Goal: Task Accomplishment & Management: Use online tool/utility

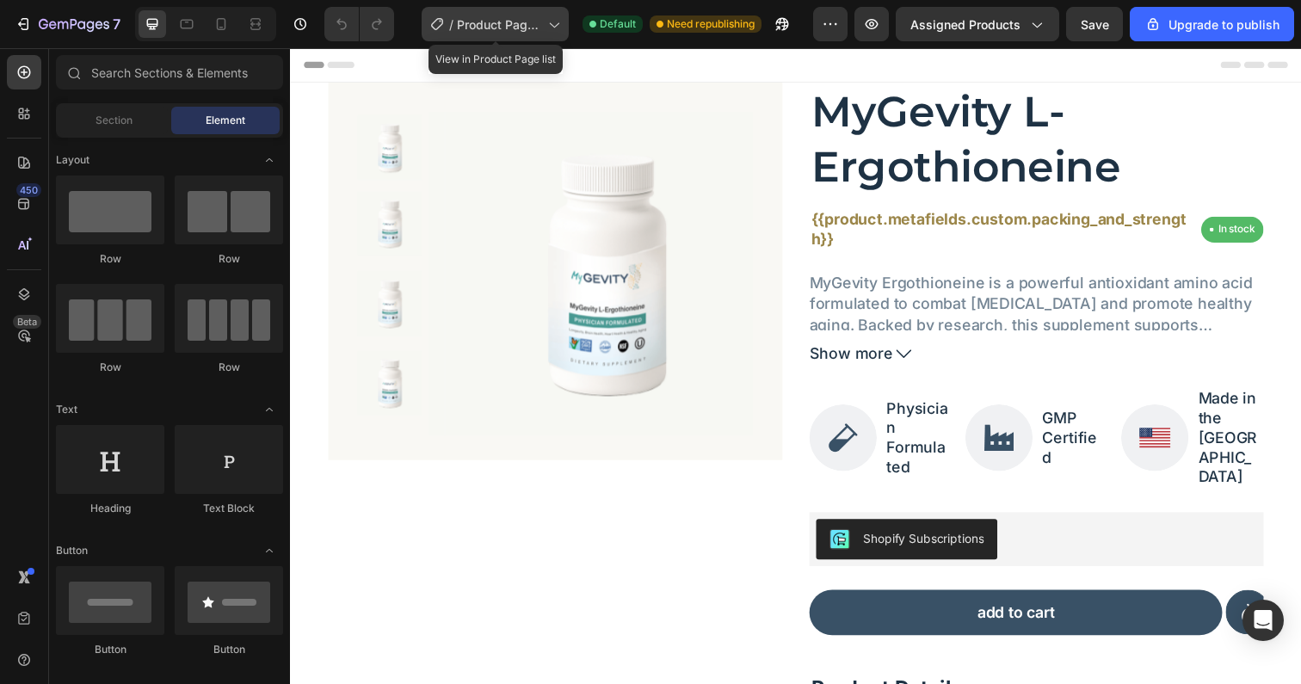
click at [485, 20] on span "Product Page - Sep 9, 11:49:00" at bounding box center [499, 24] width 84 height 18
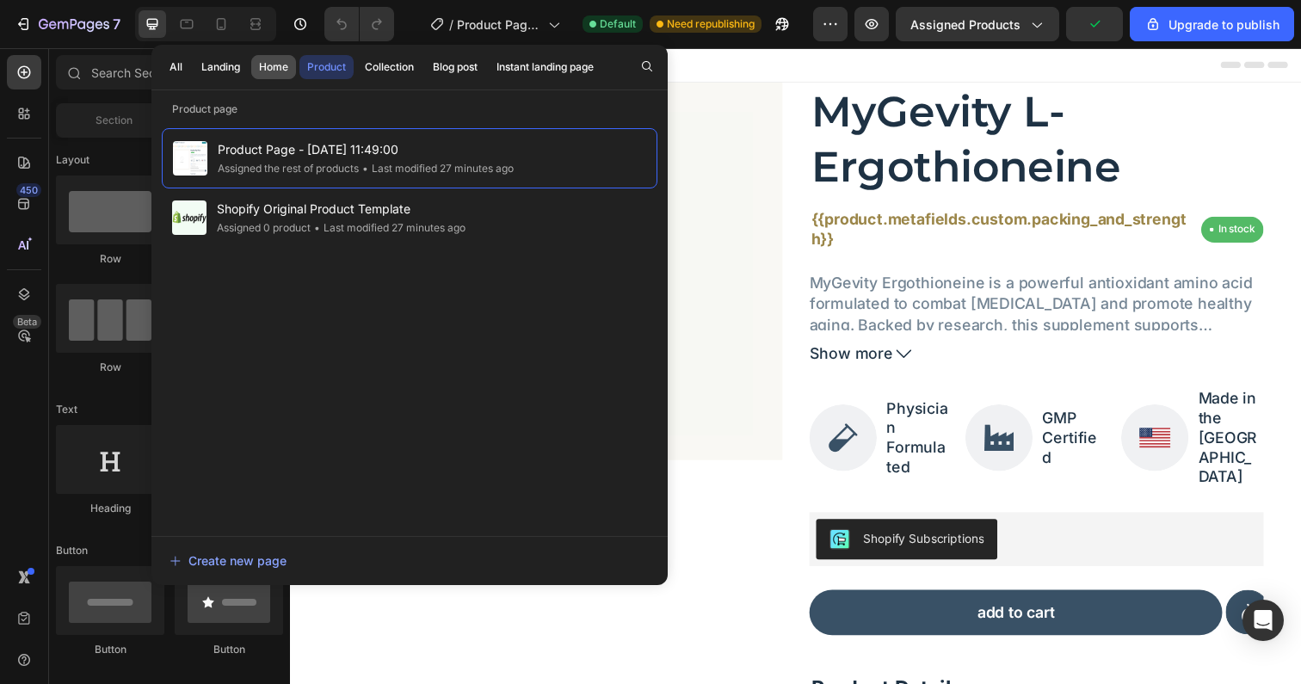
click at [262, 67] on div "Home" at bounding box center [273, 66] width 29 height 15
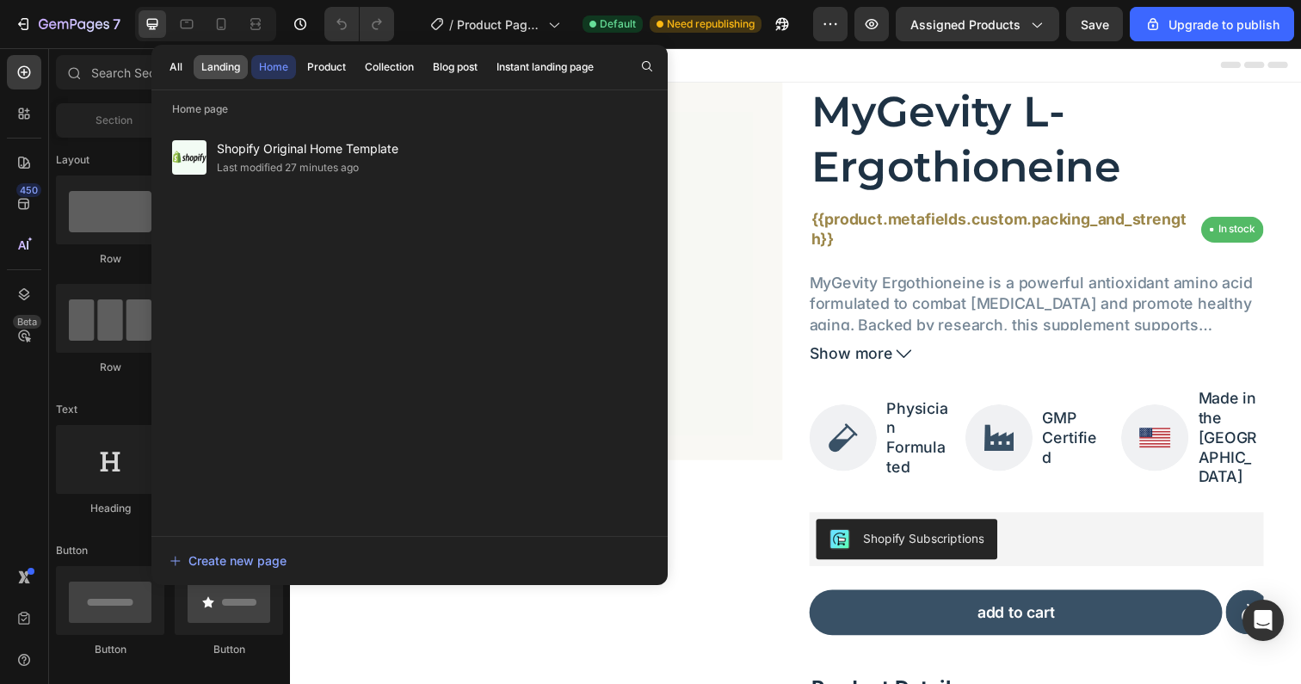
click at [214, 67] on div "Landing" at bounding box center [220, 66] width 39 height 15
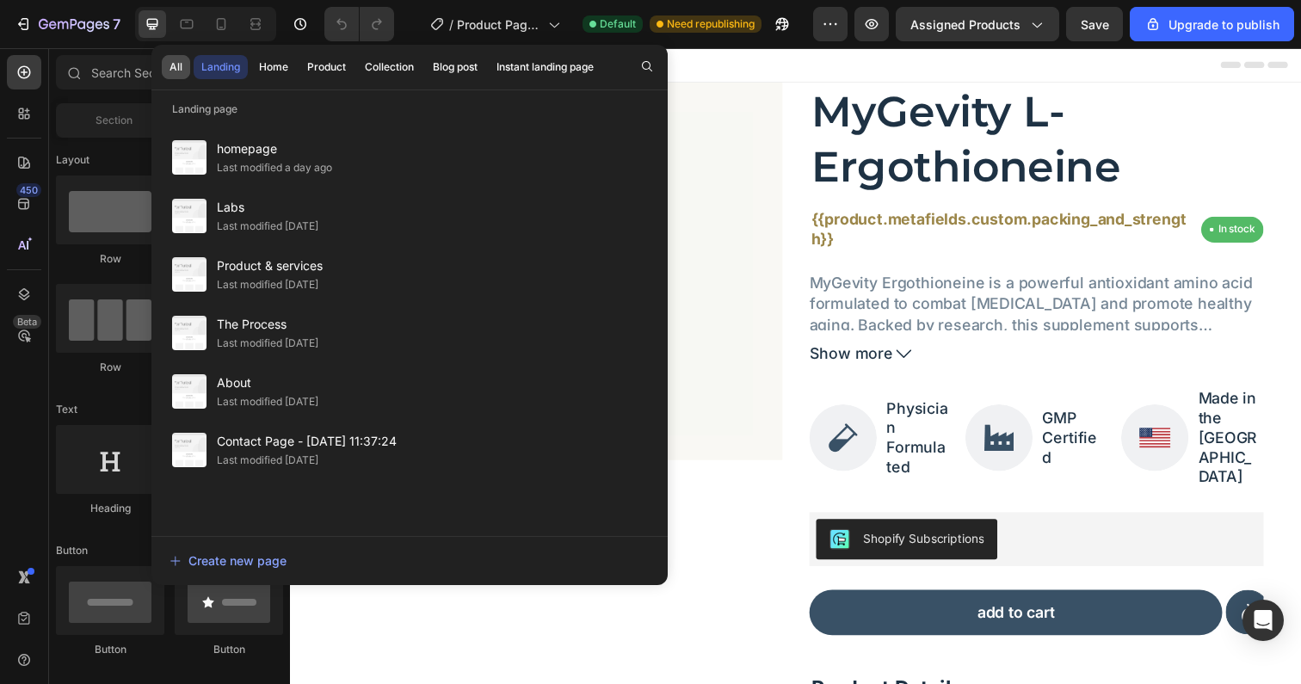
click at [180, 65] on div "All" at bounding box center [175, 66] width 13 height 15
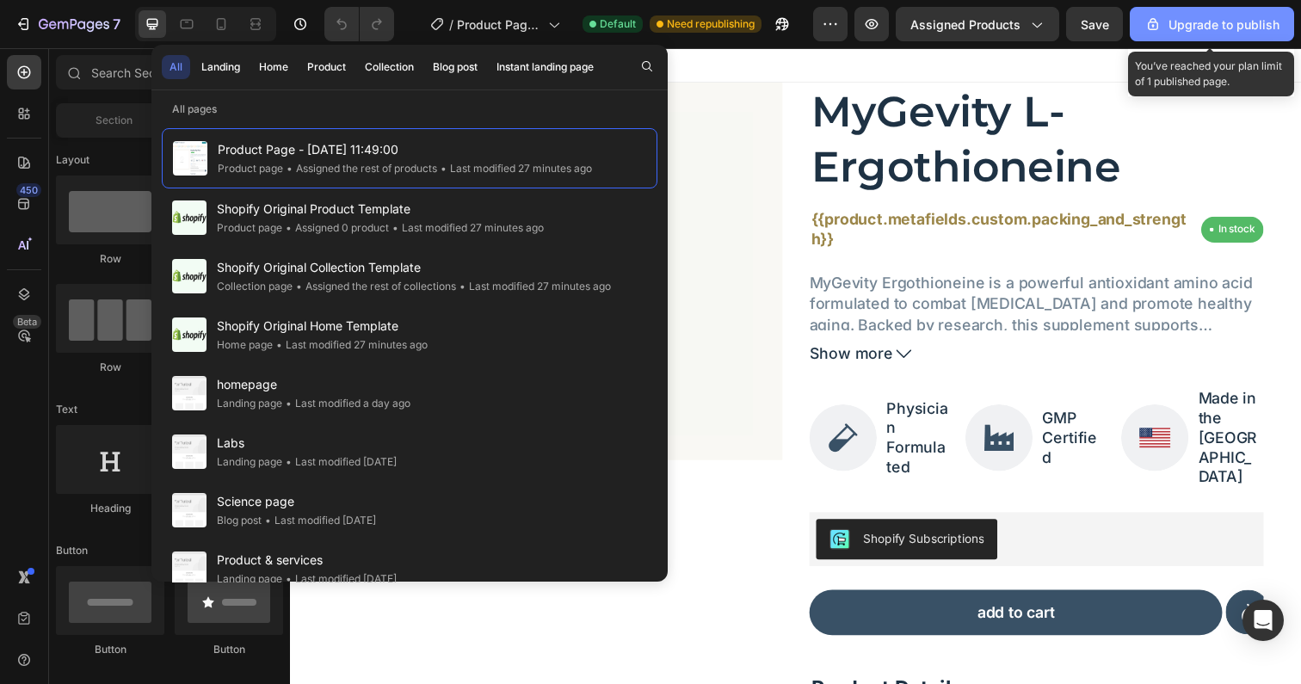
click at [1203, 17] on div "Upgrade to publish" at bounding box center [1211, 24] width 135 height 18
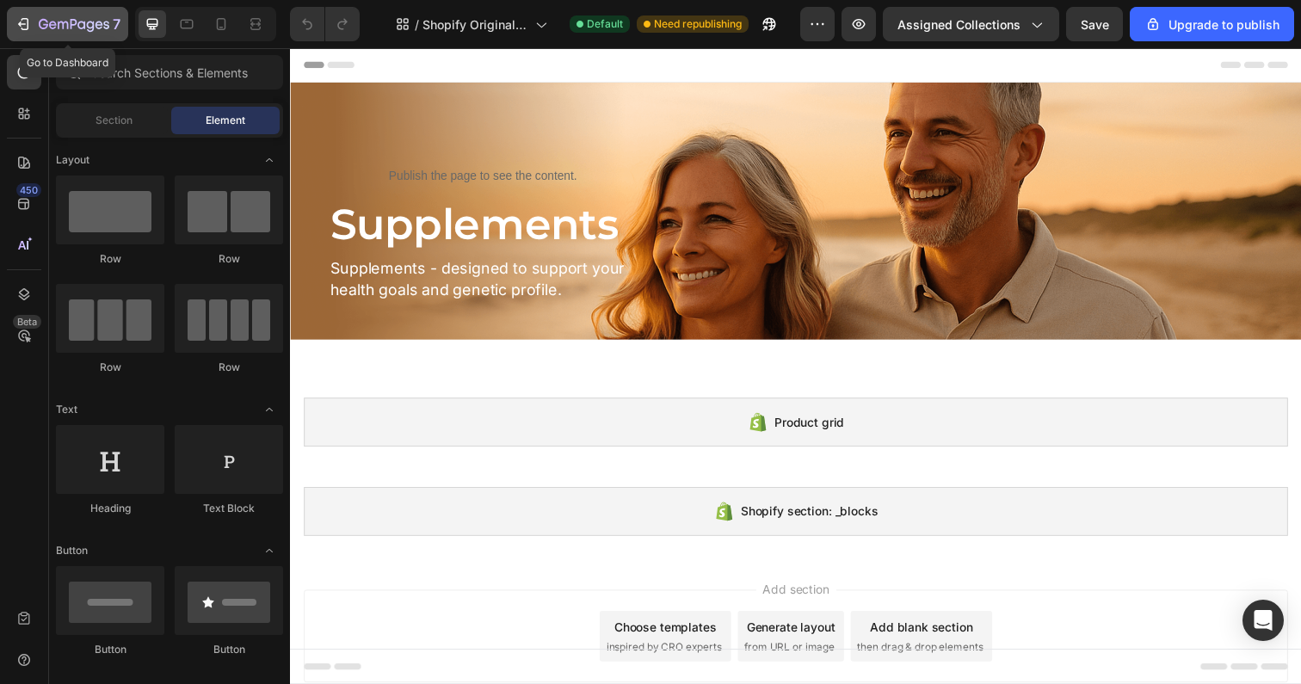
click at [19, 24] on icon "button" at bounding box center [22, 24] width 8 height 5
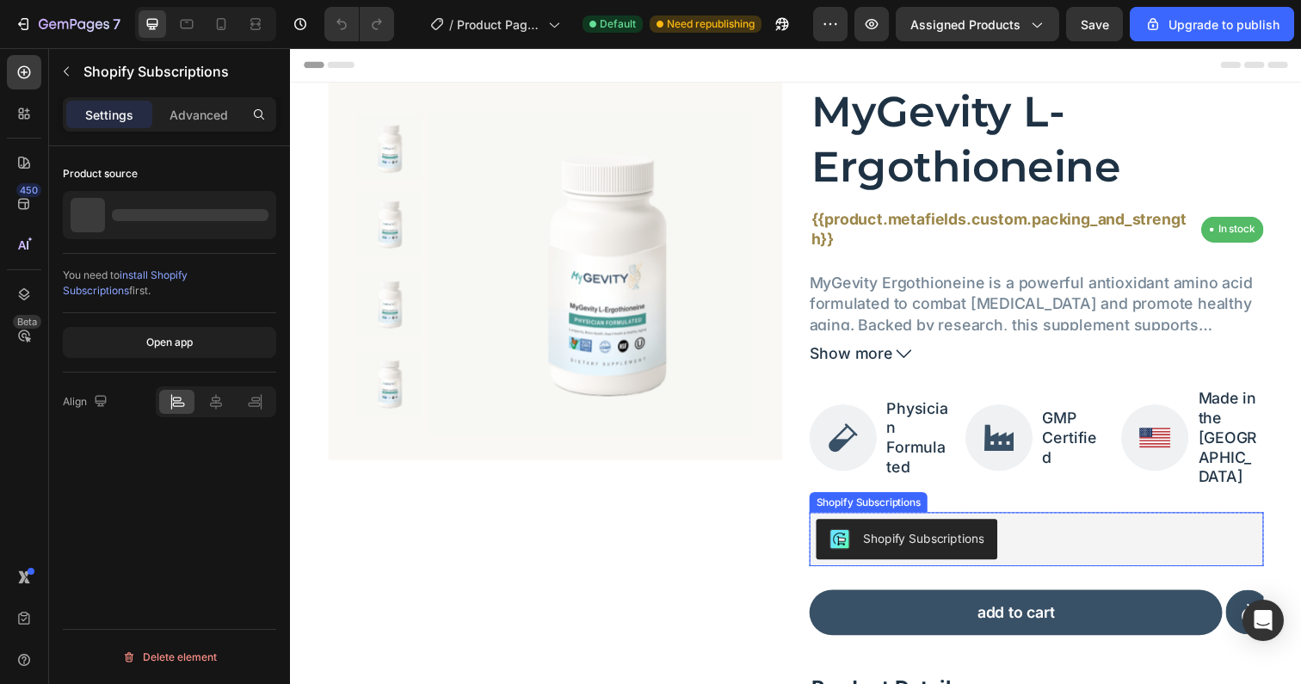
click at [1040, 529] on div "Shopify Subscriptions" at bounding box center [1052, 549] width 450 height 41
click at [942, 539] on div "Shopify Subscriptions" at bounding box center [919, 549] width 157 height 21
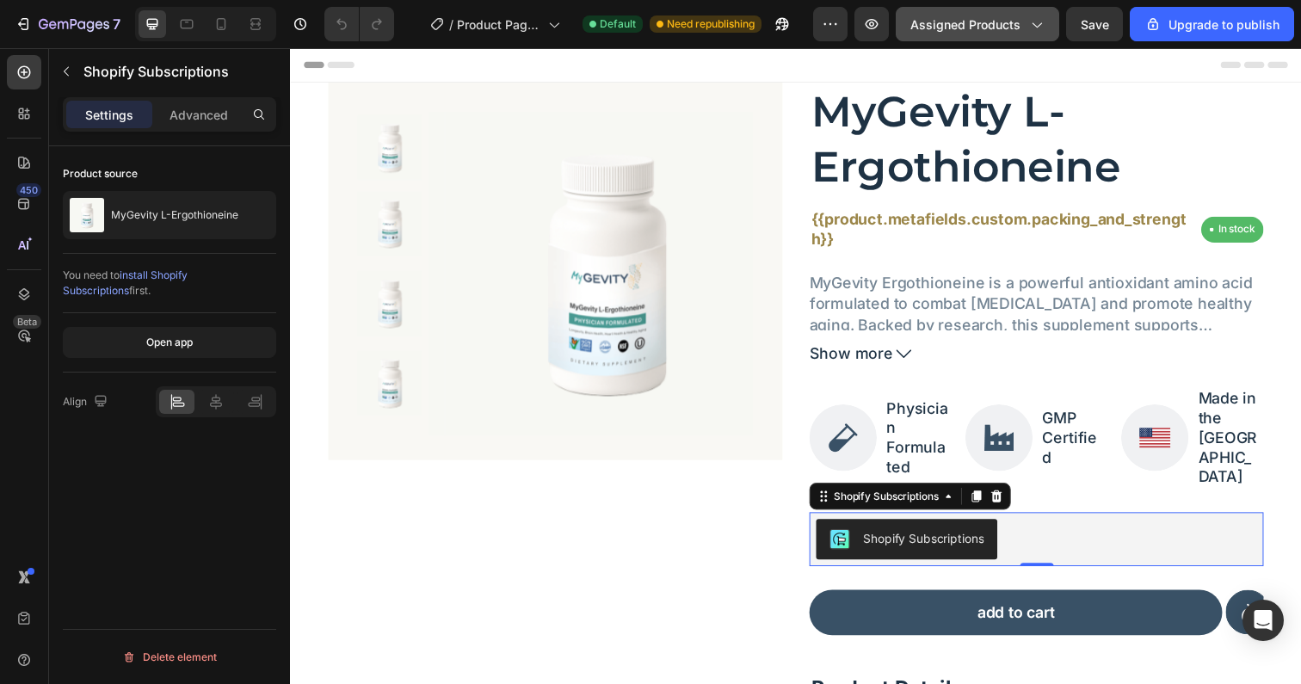
click at [996, 29] on span "Assigned Products" at bounding box center [965, 24] width 110 height 18
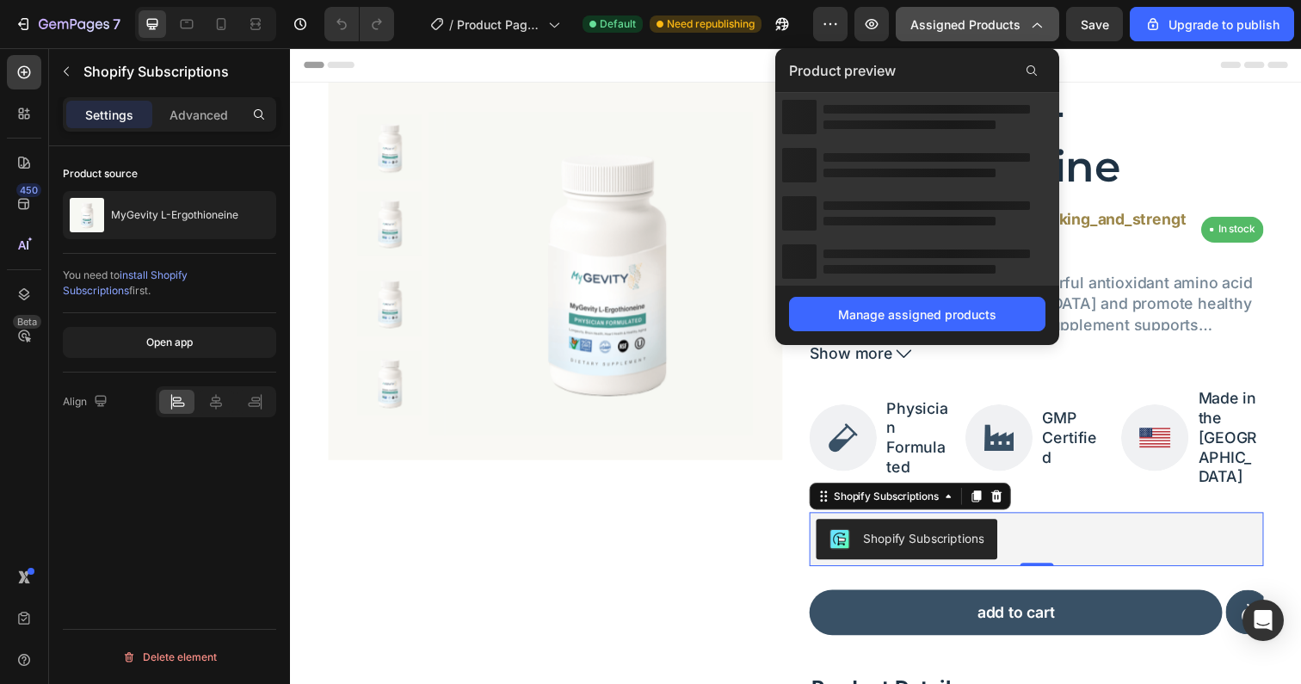
click at [996, 29] on span "Assigned Products" at bounding box center [965, 24] width 110 height 18
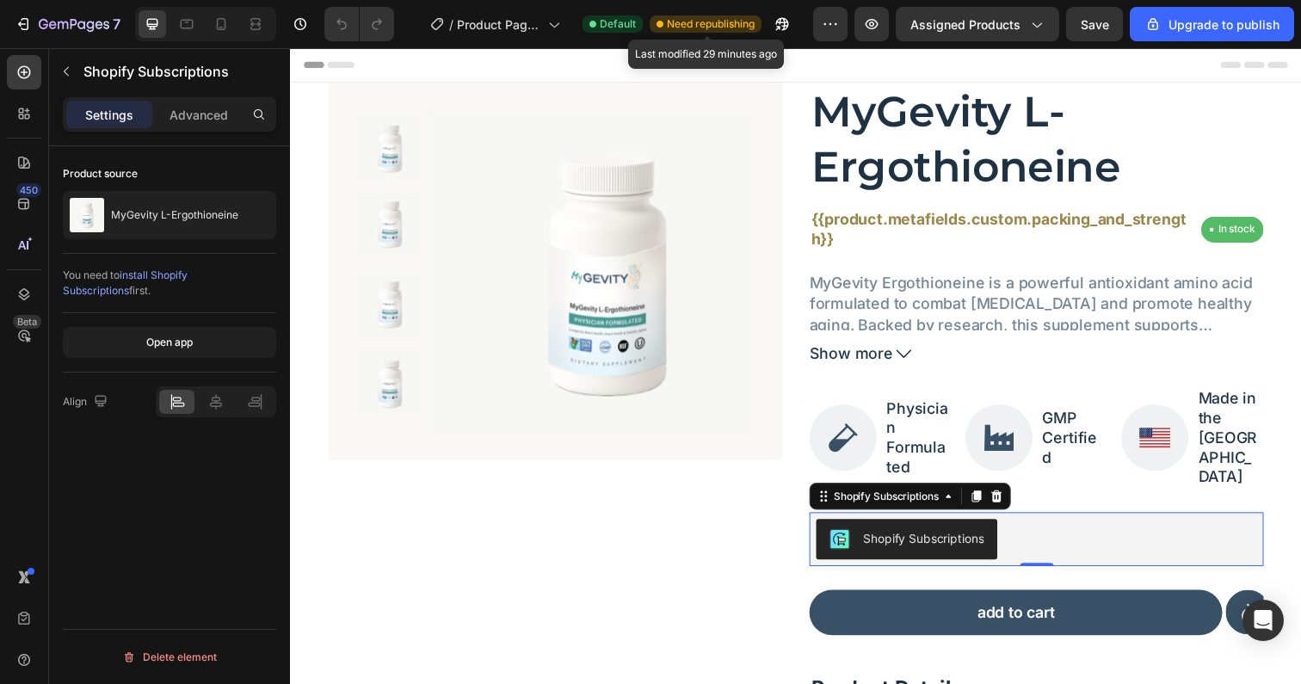
click at [698, 23] on span "Need republishing" at bounding box center [711, 23] width 88 height 15
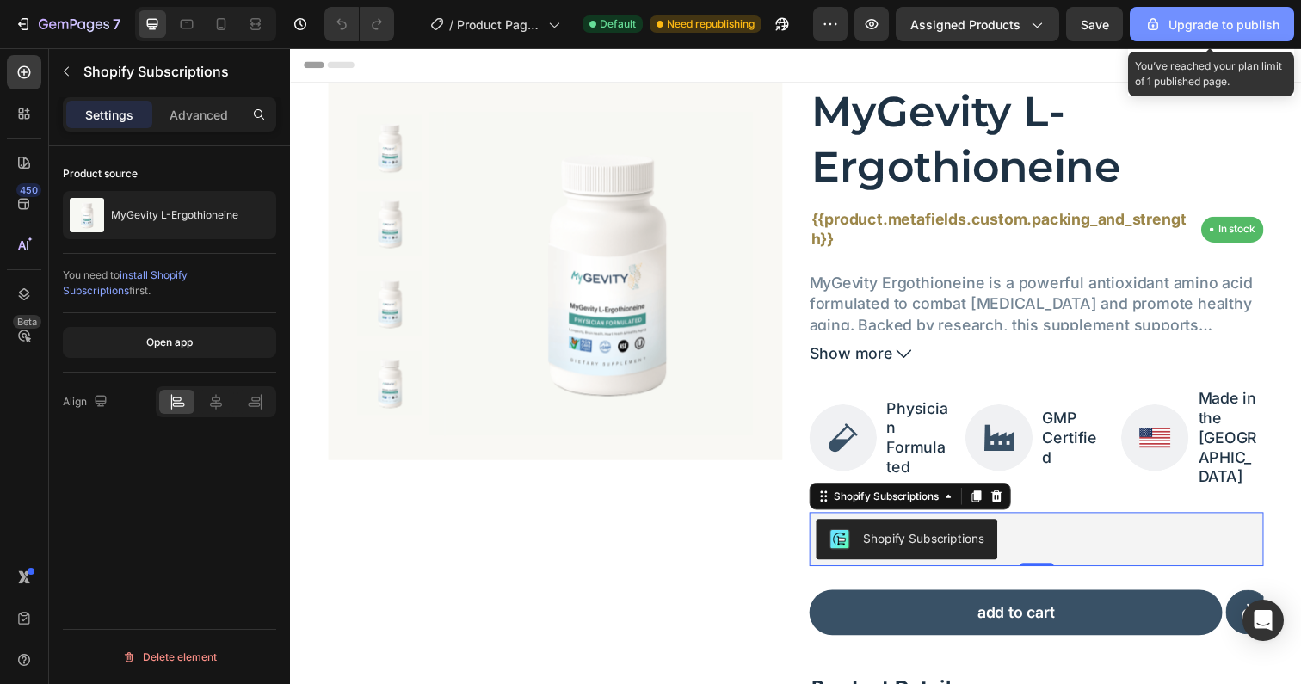
click at [1192, 28] on div "Upgrade to publish" at bounding box center [1211, 24] width 135 height 18
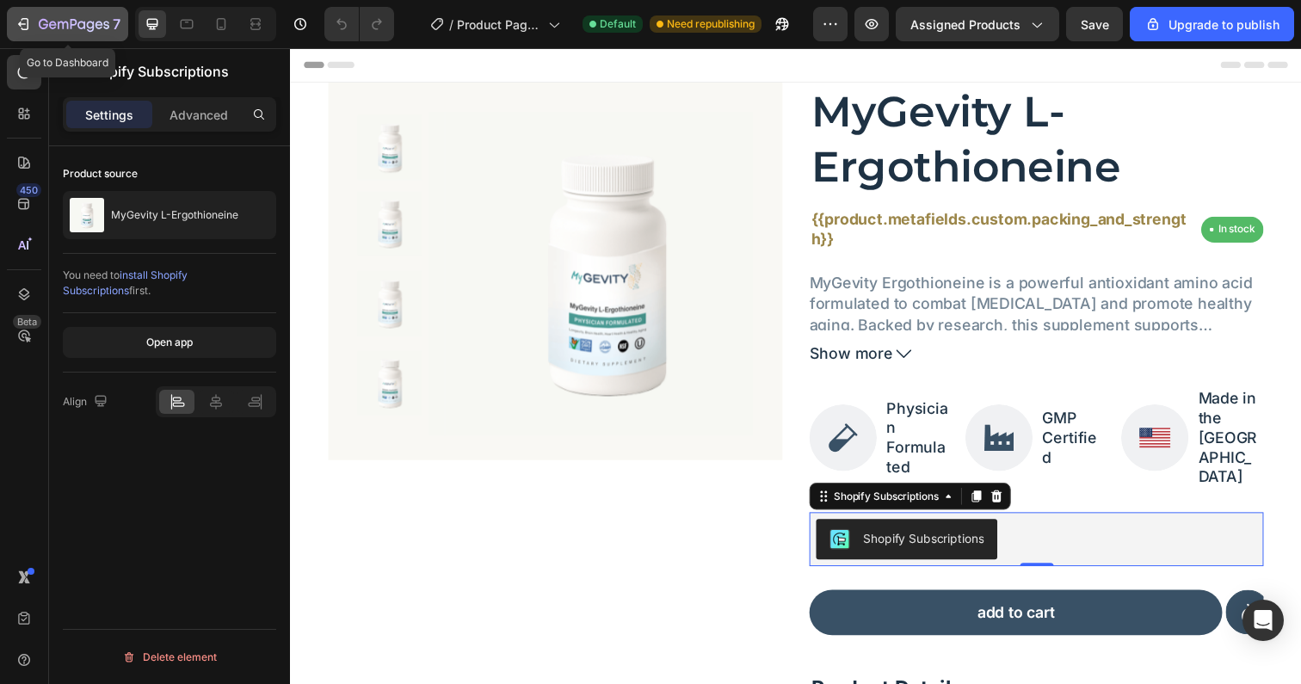
click at [17, 23] on icon "button" at bounding box center [23, 23] width 17 height 17
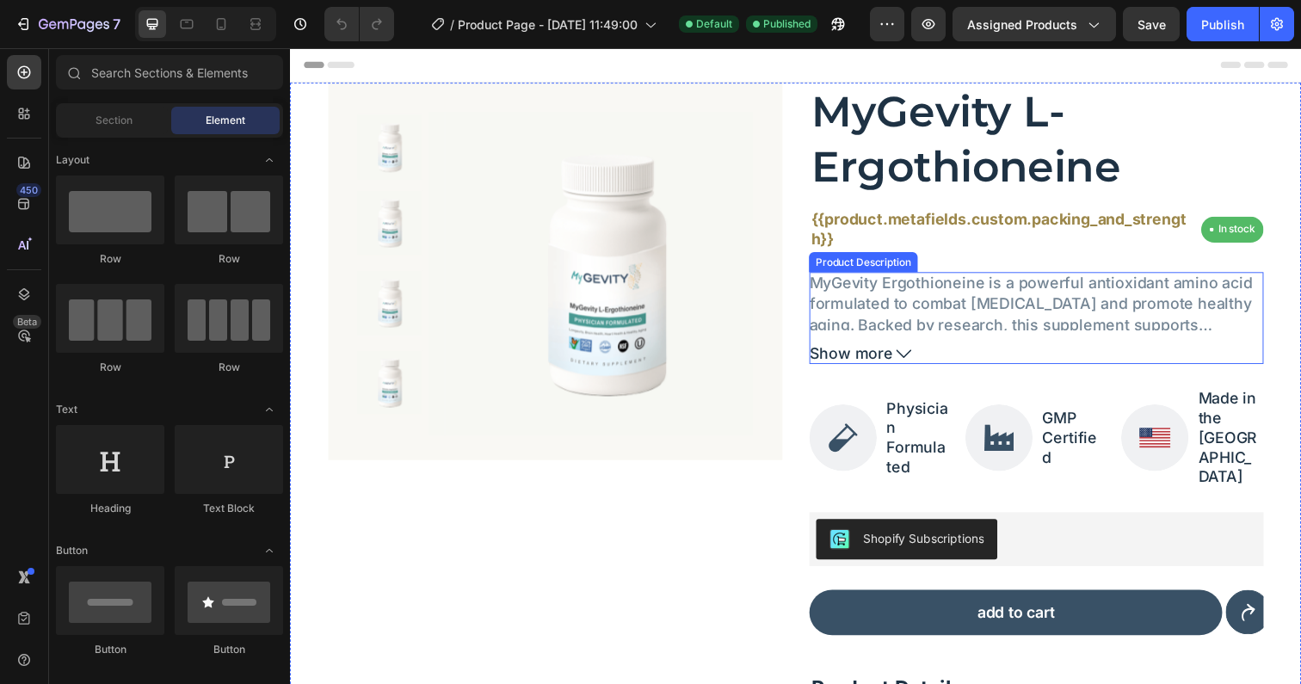
scroll to position [11, 0]
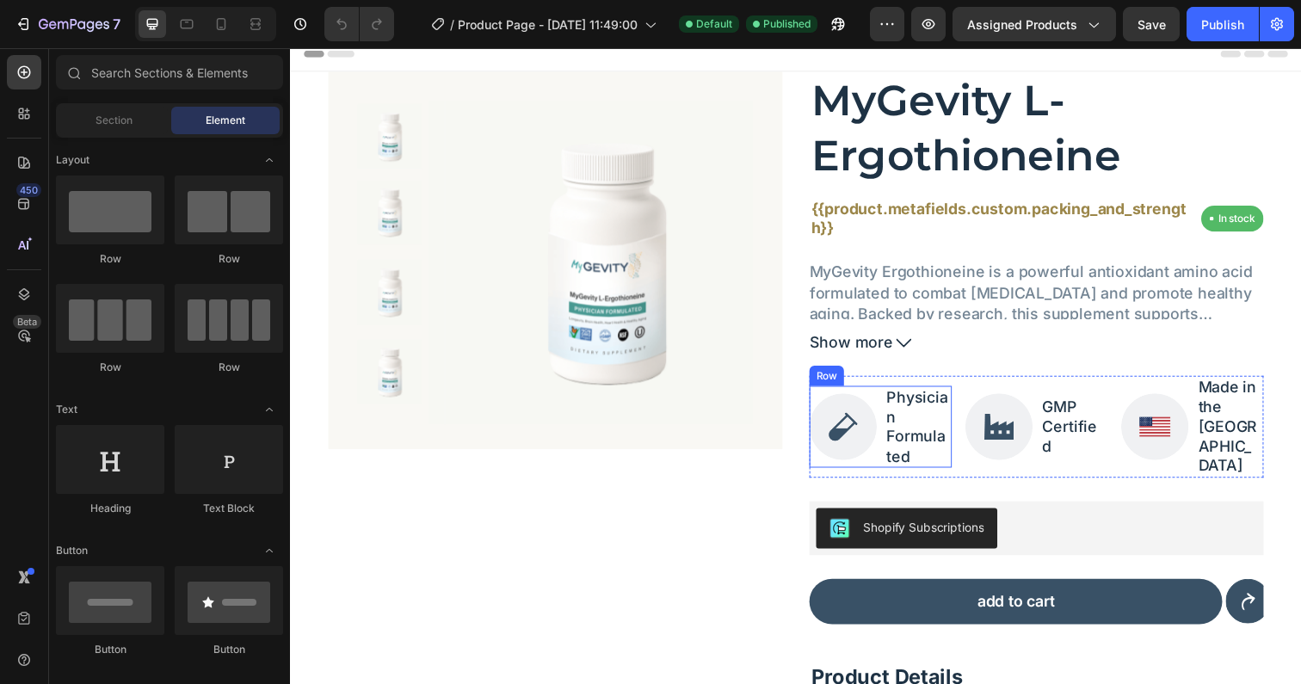
click at [821, 410] on img at bounding box center [854, 435] width 69 height 69
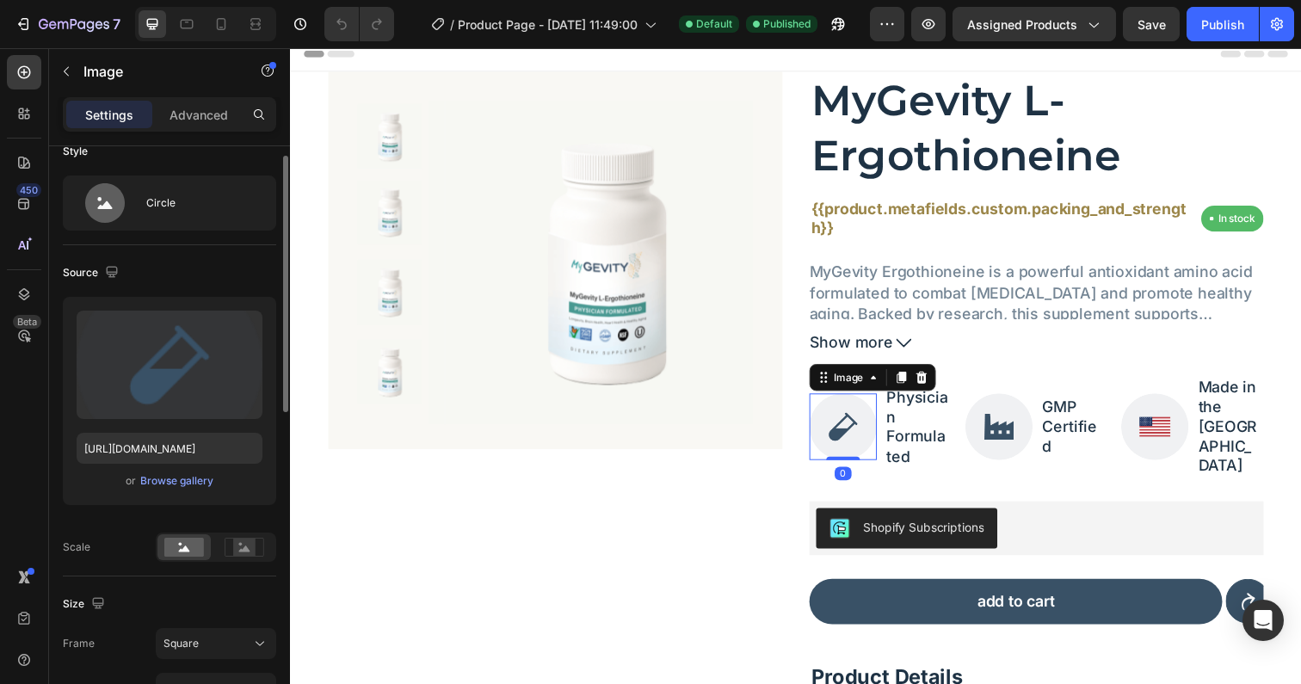
scroll to position [116, 0]
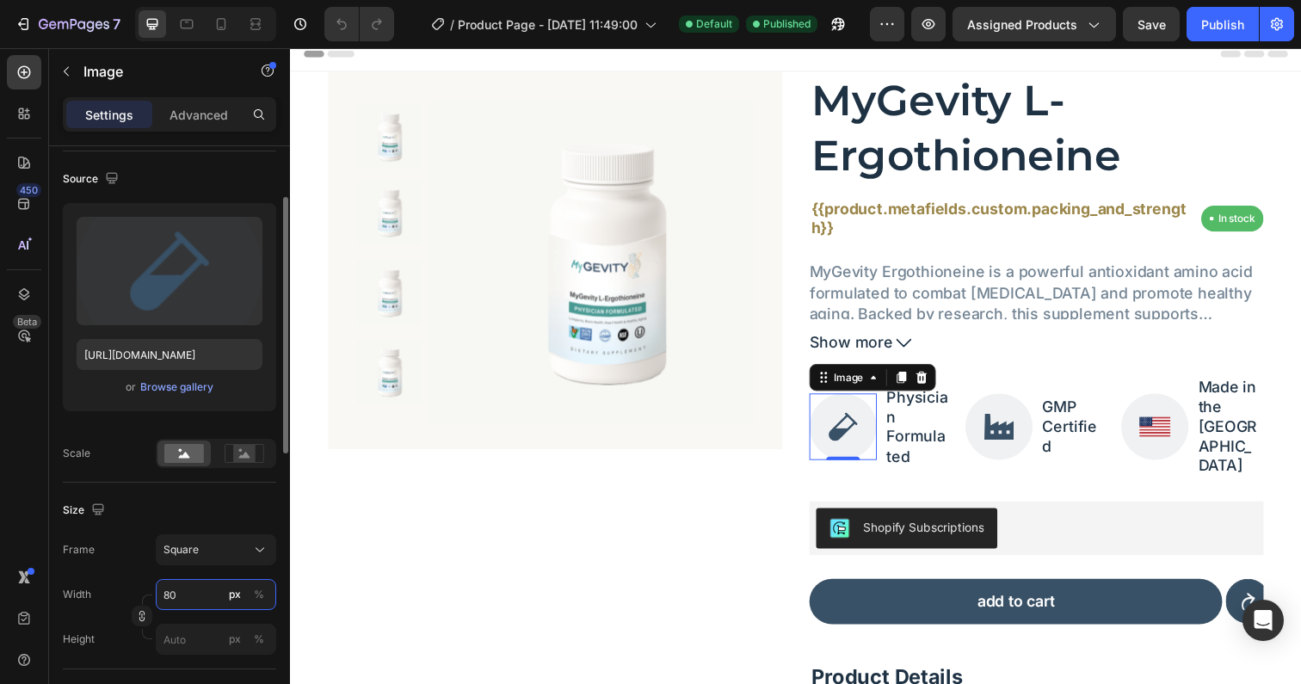
click at [195, 598] on input "80" at bounding box center [216, 594] width 120 height 31
type input "4"
type input "46"
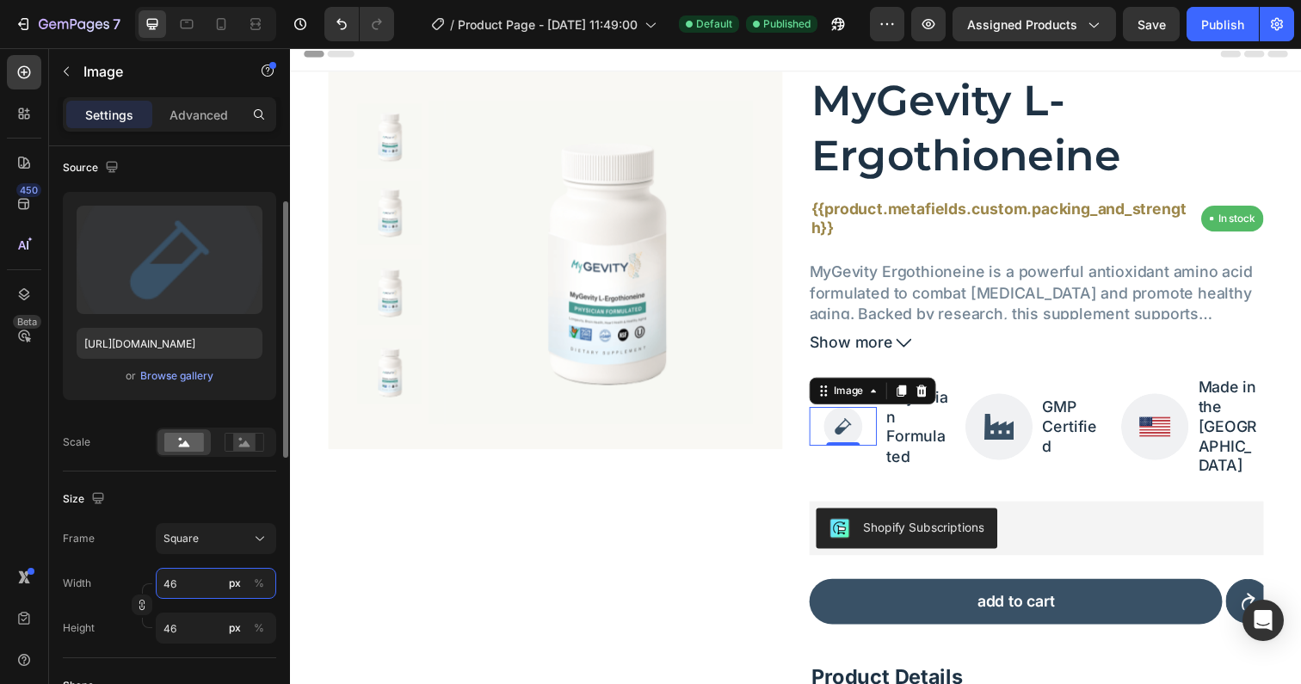
scroll to position [139, 0]
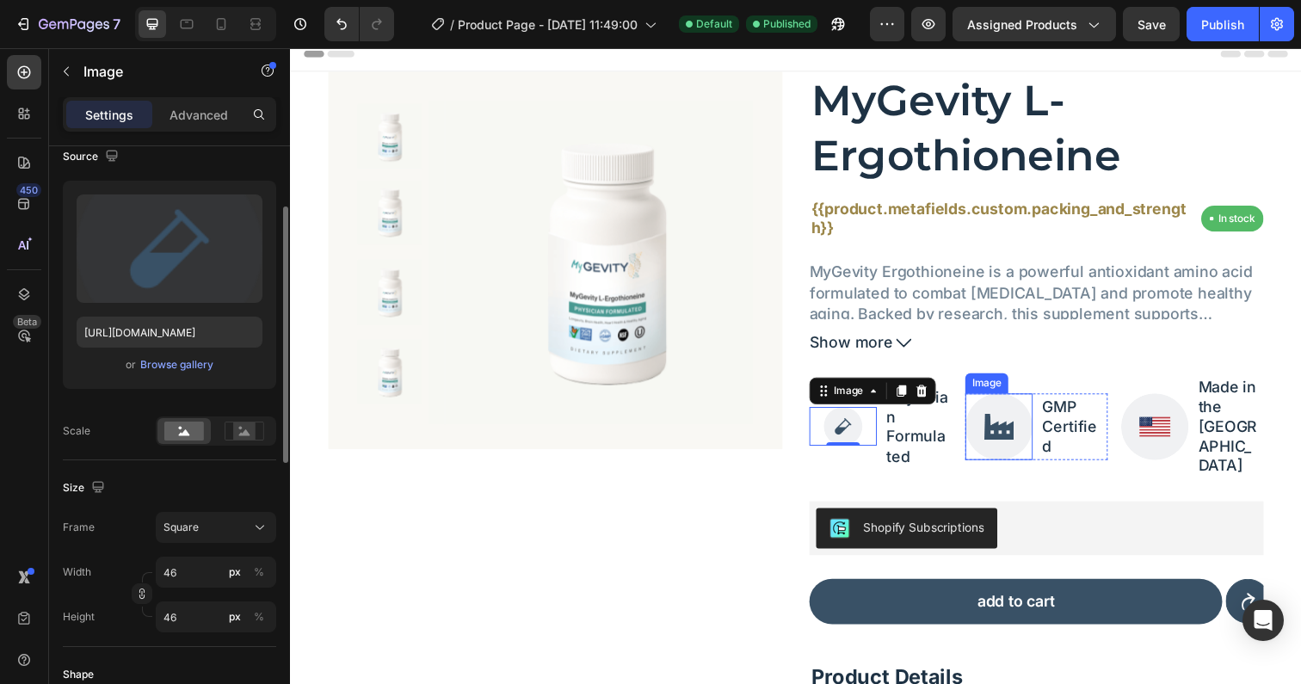
click at [1002, 425] on img at bounding box center [1013, 435] width 69 height 69
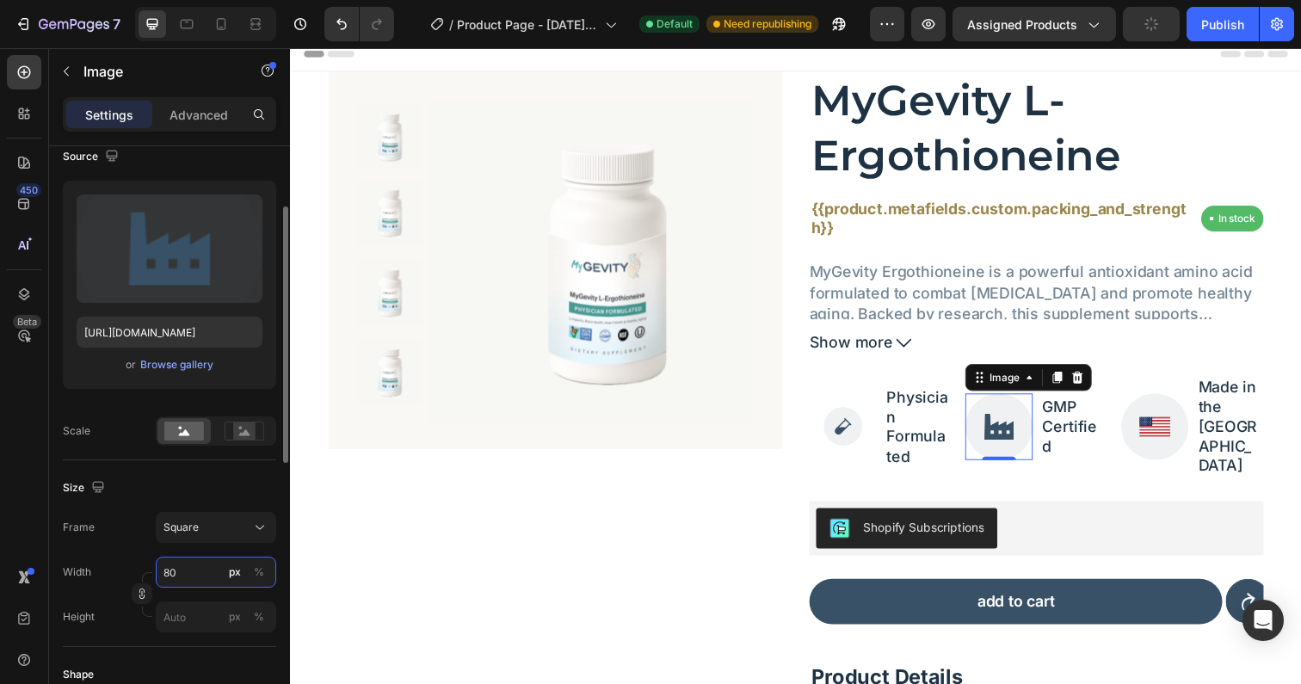
click at [194, 576] on input "80" at bounding box center [216, 572] width 120 height 31
type input "4"
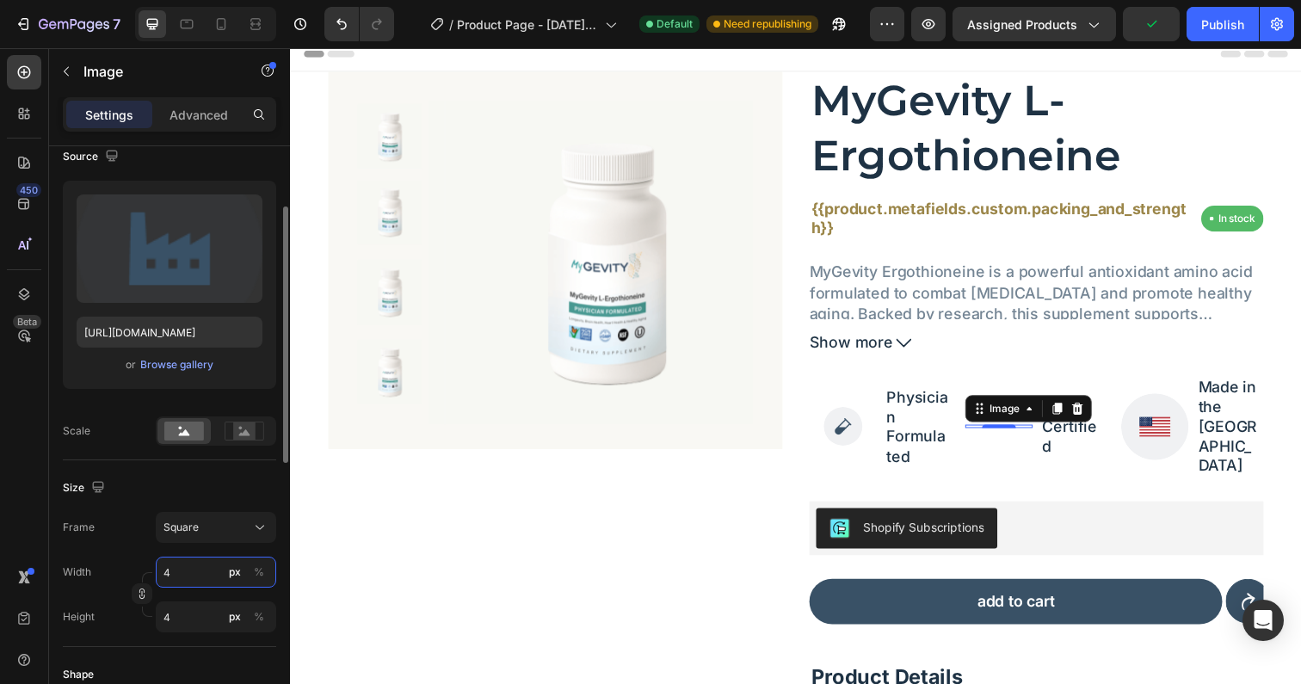
type input "46"
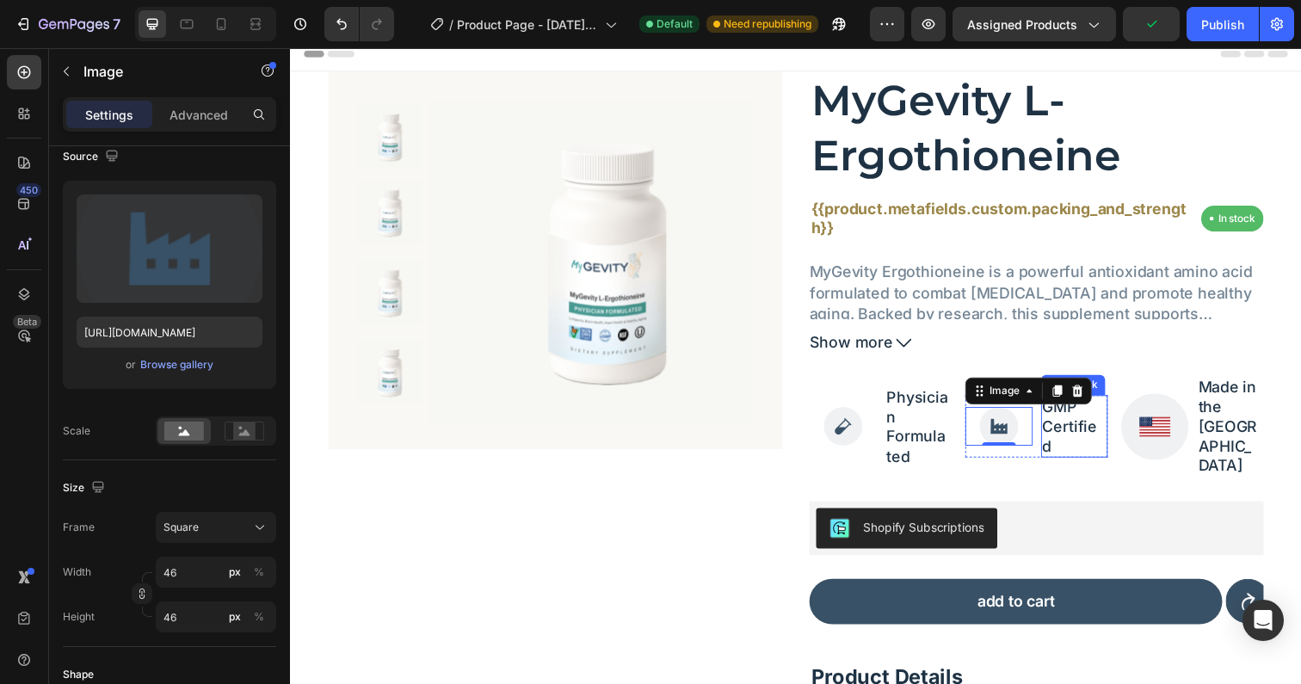
click at [1166, 422] on img at bounding box center [1172, 435] width 69 height 69
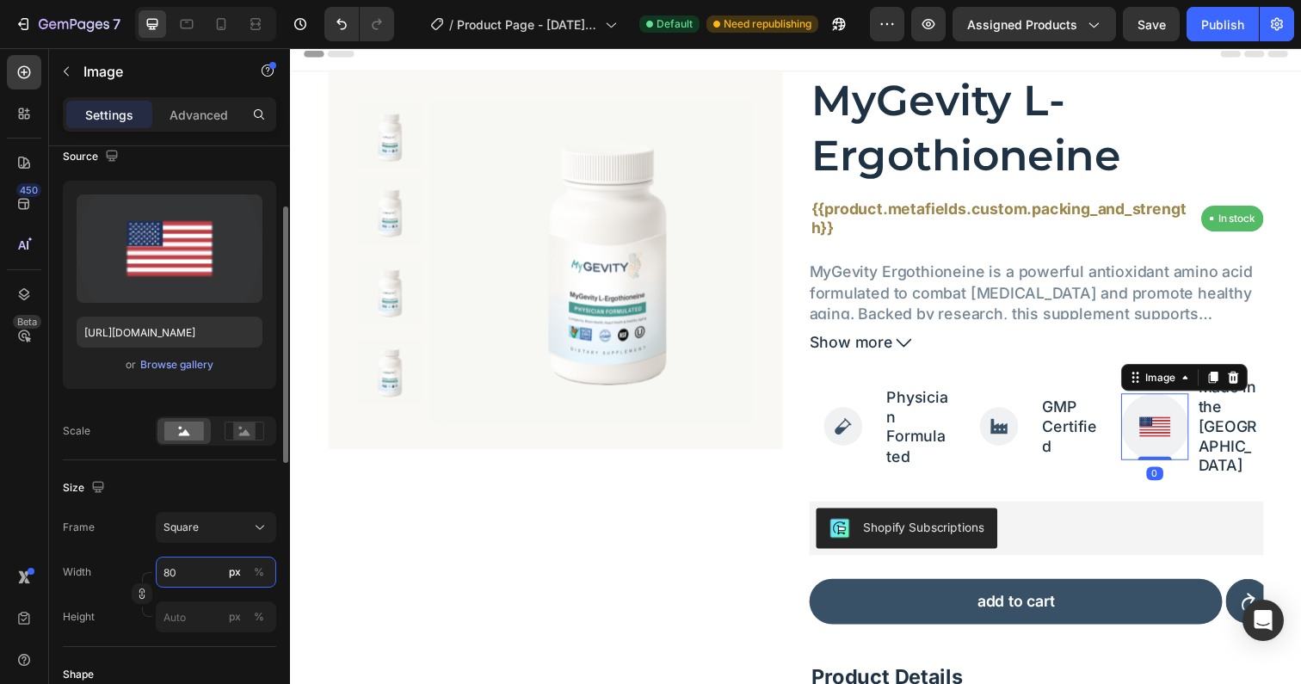
click at [181, 566] on input "80" at bounding box center [216, 572] width 120 height 31
type input "4"
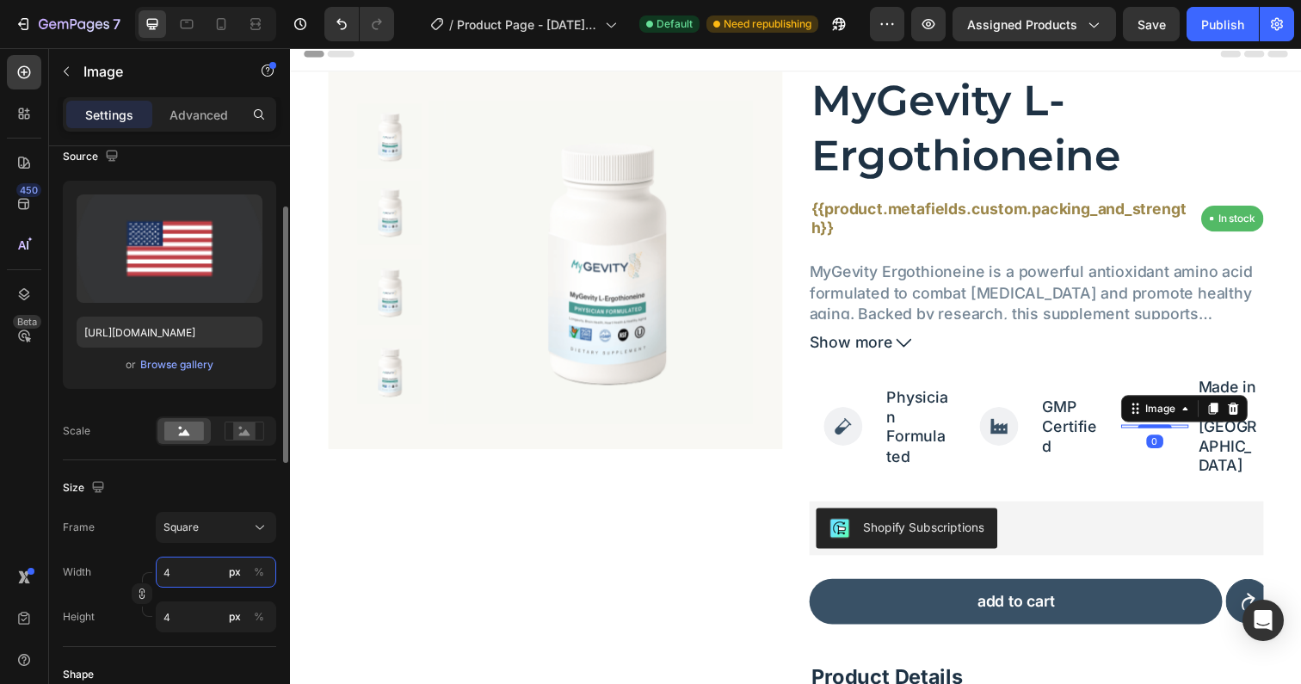
type input "46"
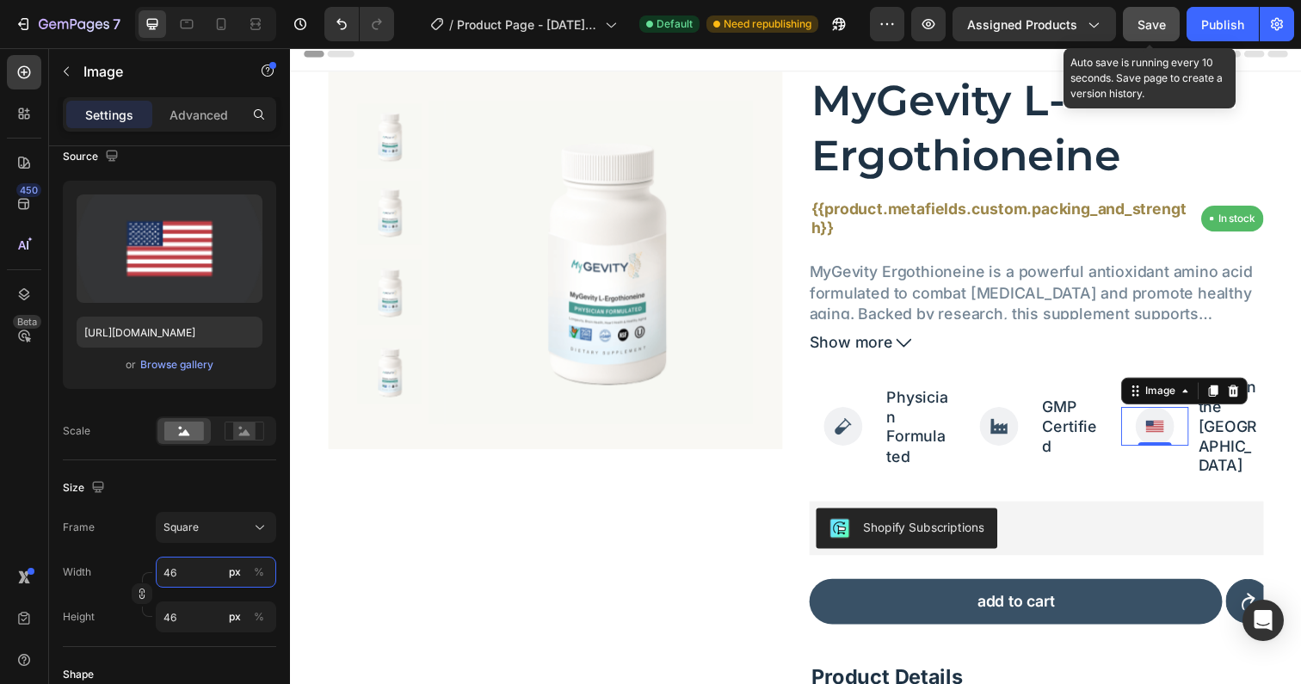
type input "46"
click at [1148, 28] on span "Save" at bounding box center [1151, 24] width 28 height 15
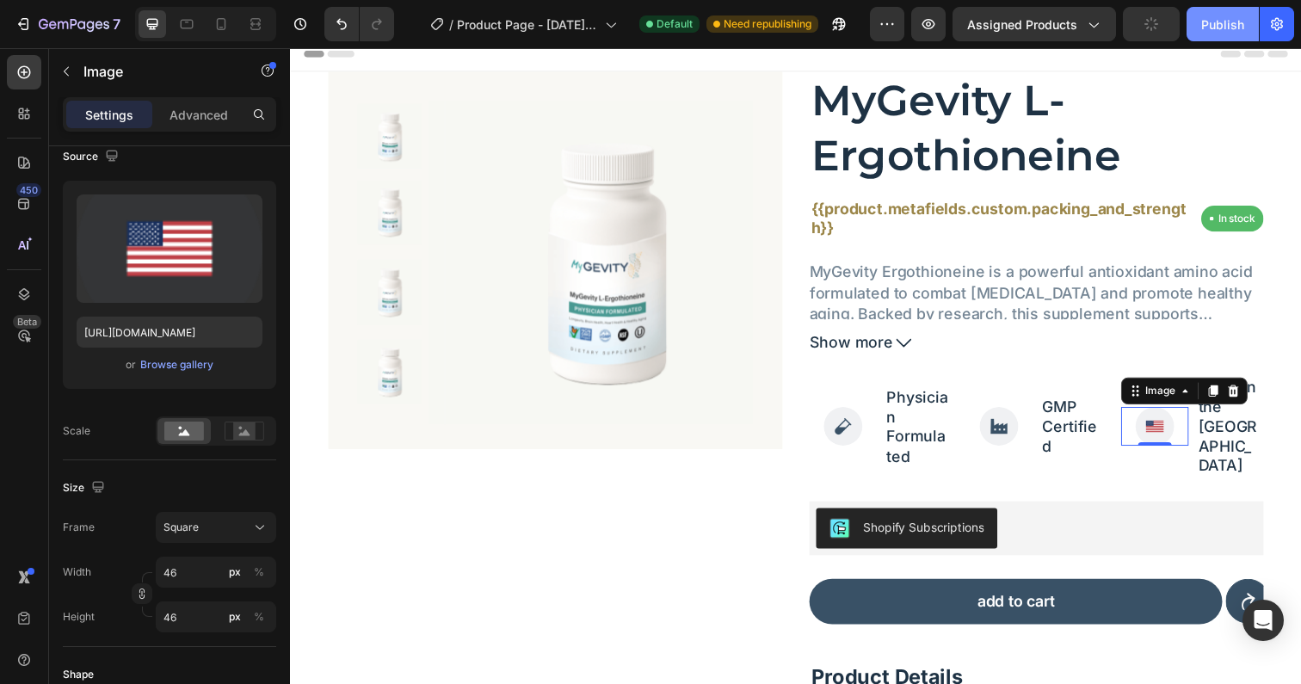
click at [1219, 22] on div "Publish" at bounding box center [1222, 24] width 43 height 18
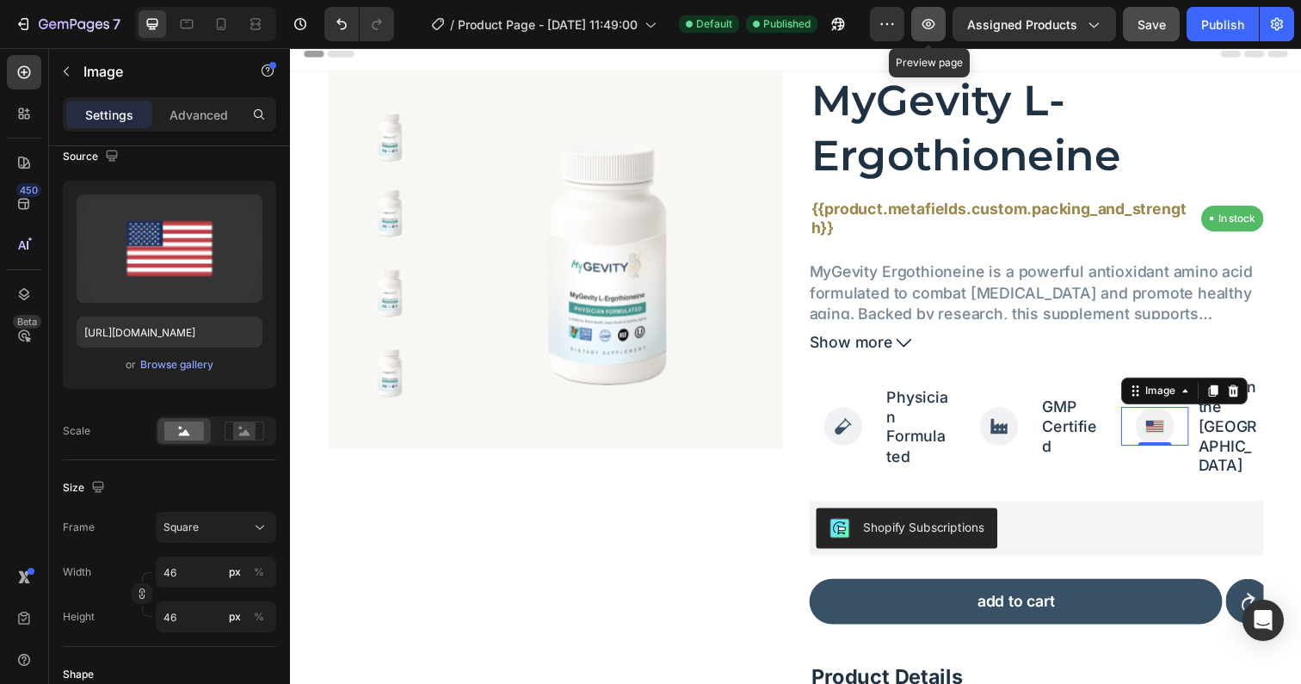
click at [930, 18] on icon "button" at bounding box center [928, 23] width 17 height 17
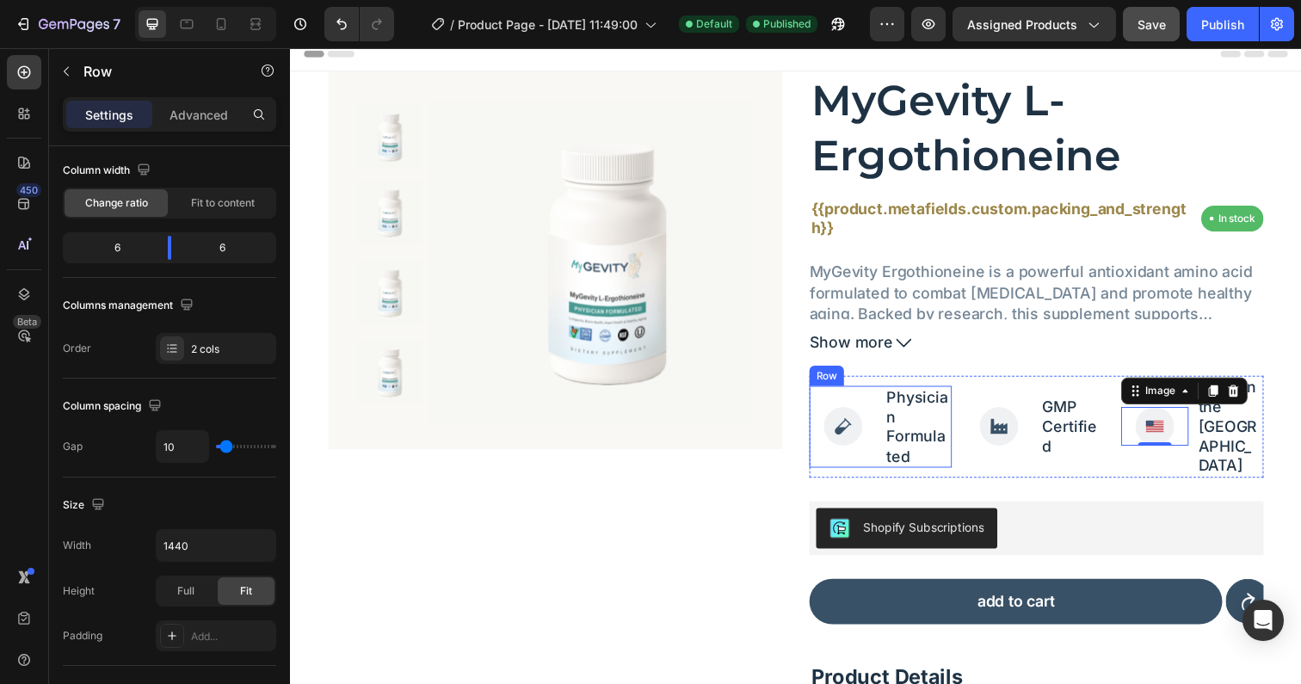
click at [870, 393] on div "Image" at bounding box center [854, 435] width 69 height 84
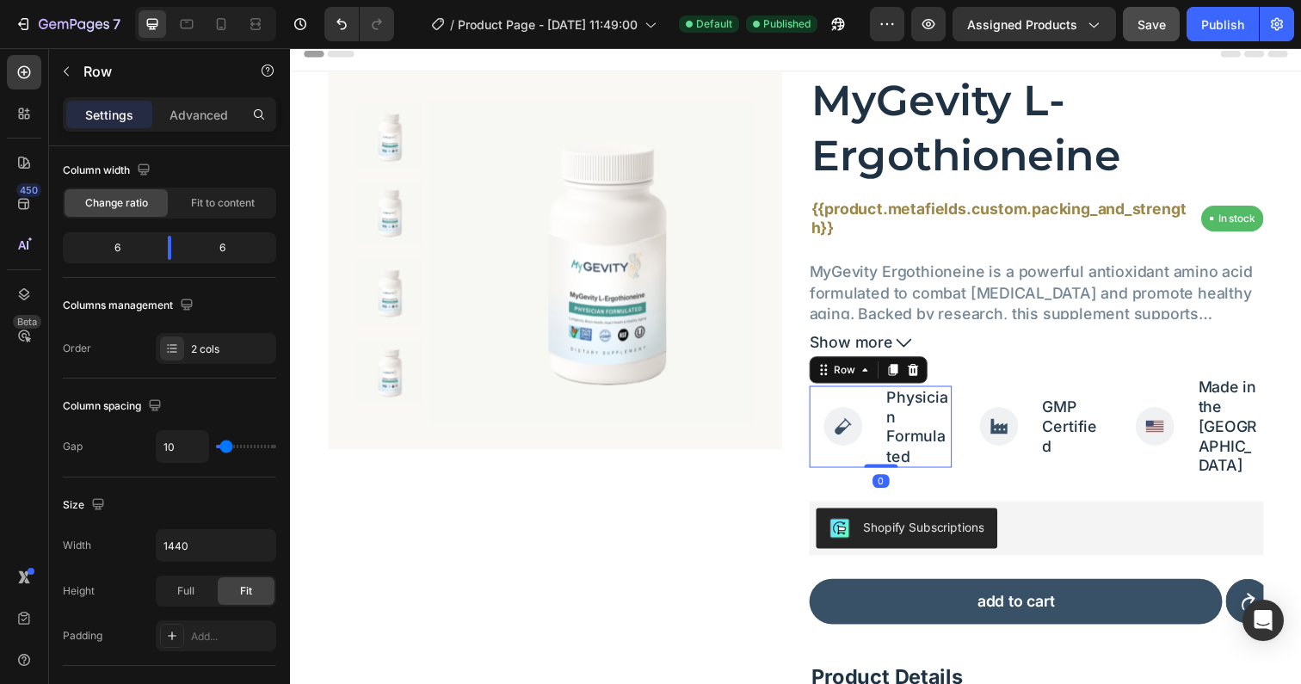
scroll to position [0, 0]
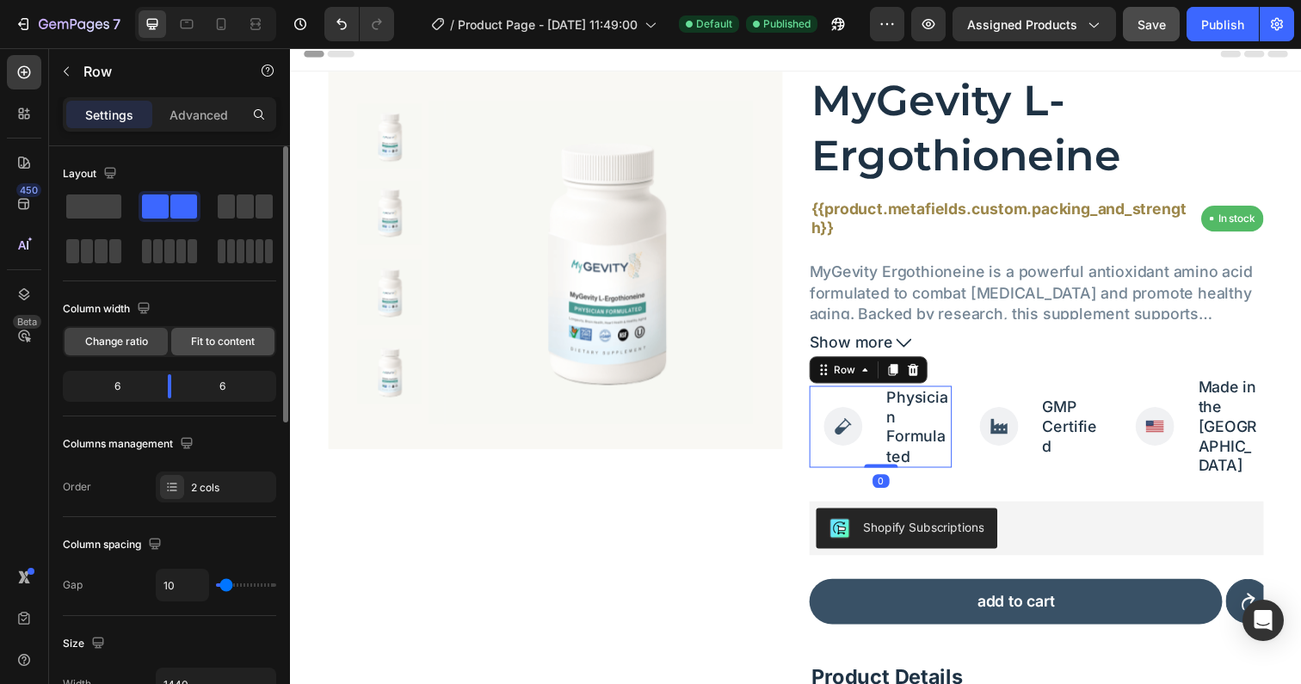
click at [228, 336] on span "Fit to content" at bounding box center [223, 341] width 64 height 15
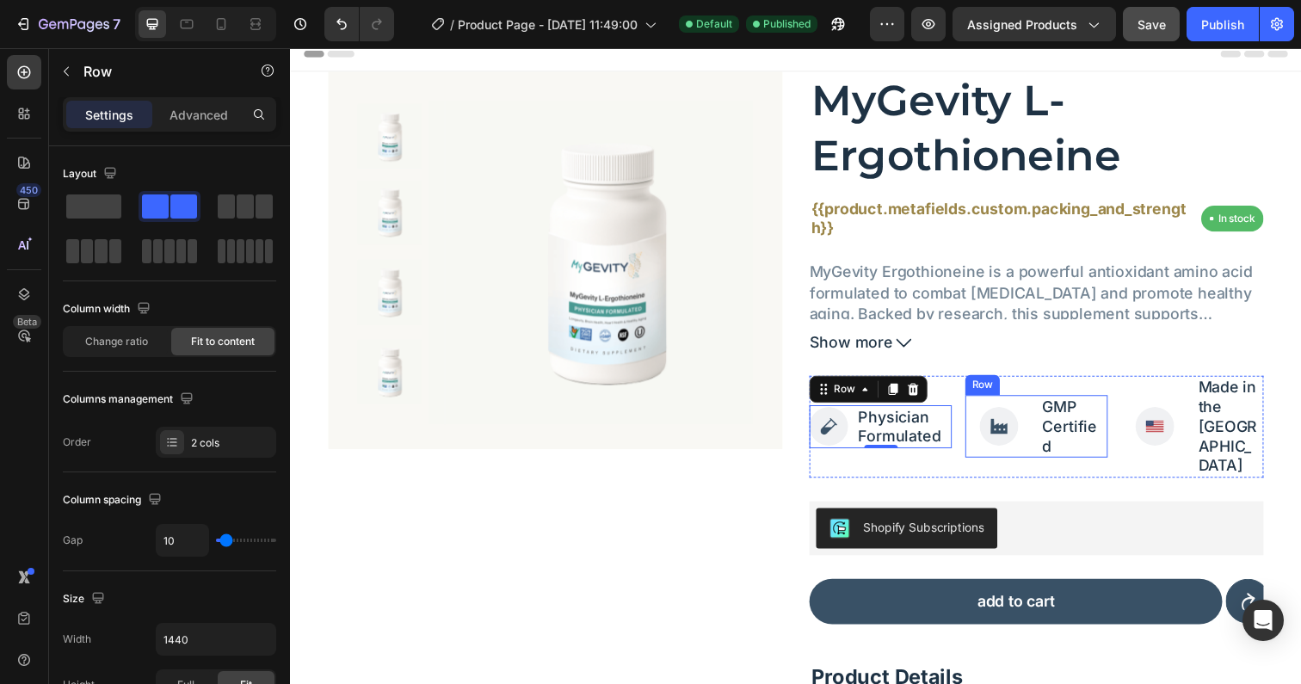
click at [1037, 403] on div "Image" at bounding box center [1013, 435] width 69 height 64
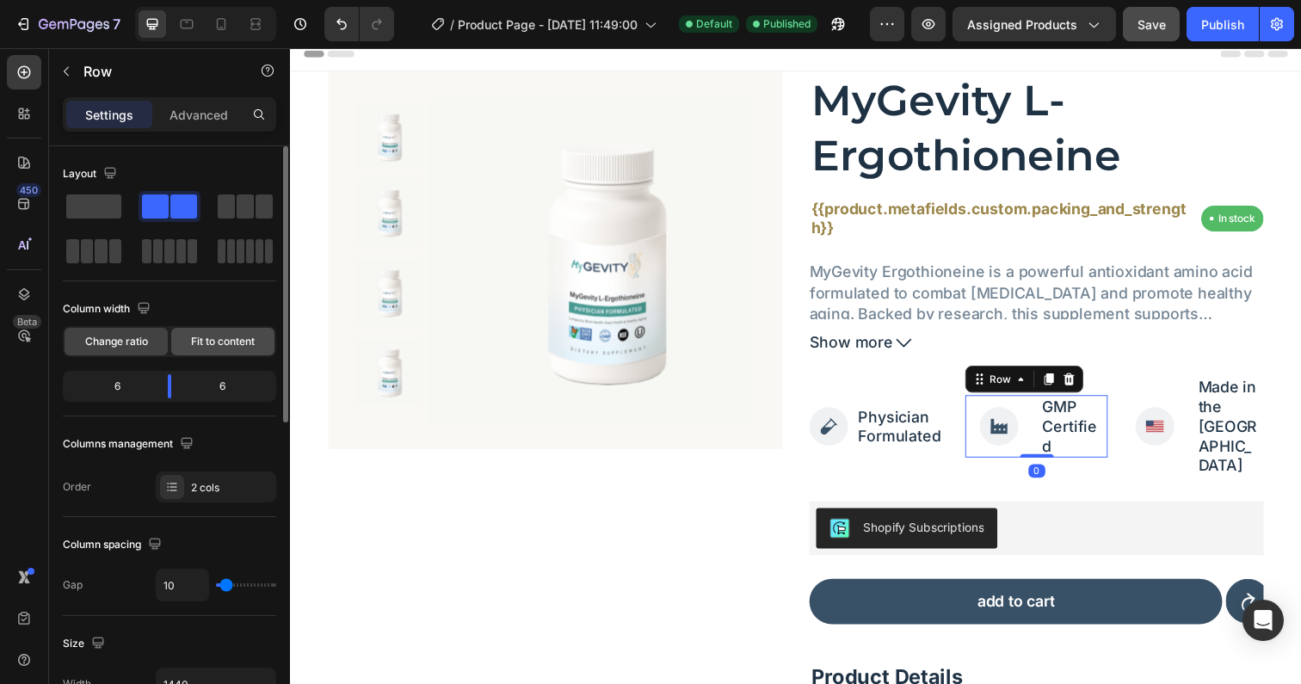
click at [208, 332] on div "Fit to content" at bounding box center [222, 342] width 103 height 28
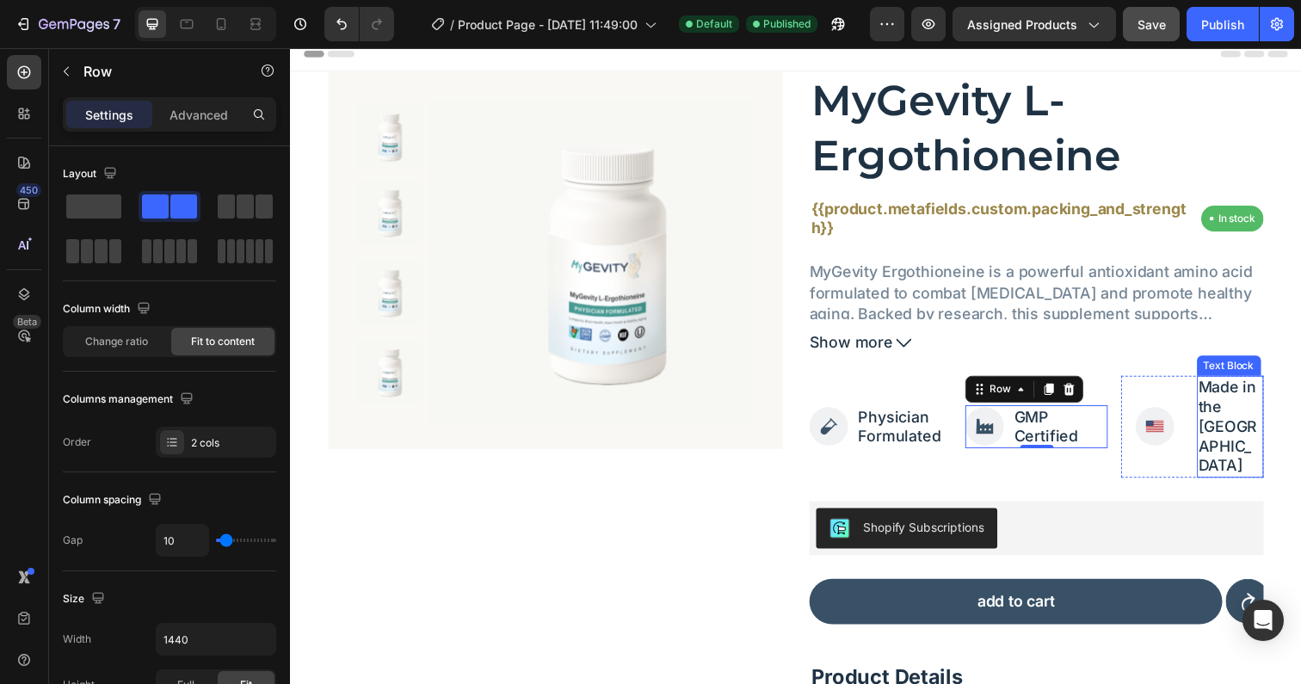
click at [1202, 380] on div "MyGevity L-Ergothioneine Product Title {{product.metafields.custom.packing_and_…" at bounding box center [1052, 486] width 464 height 829
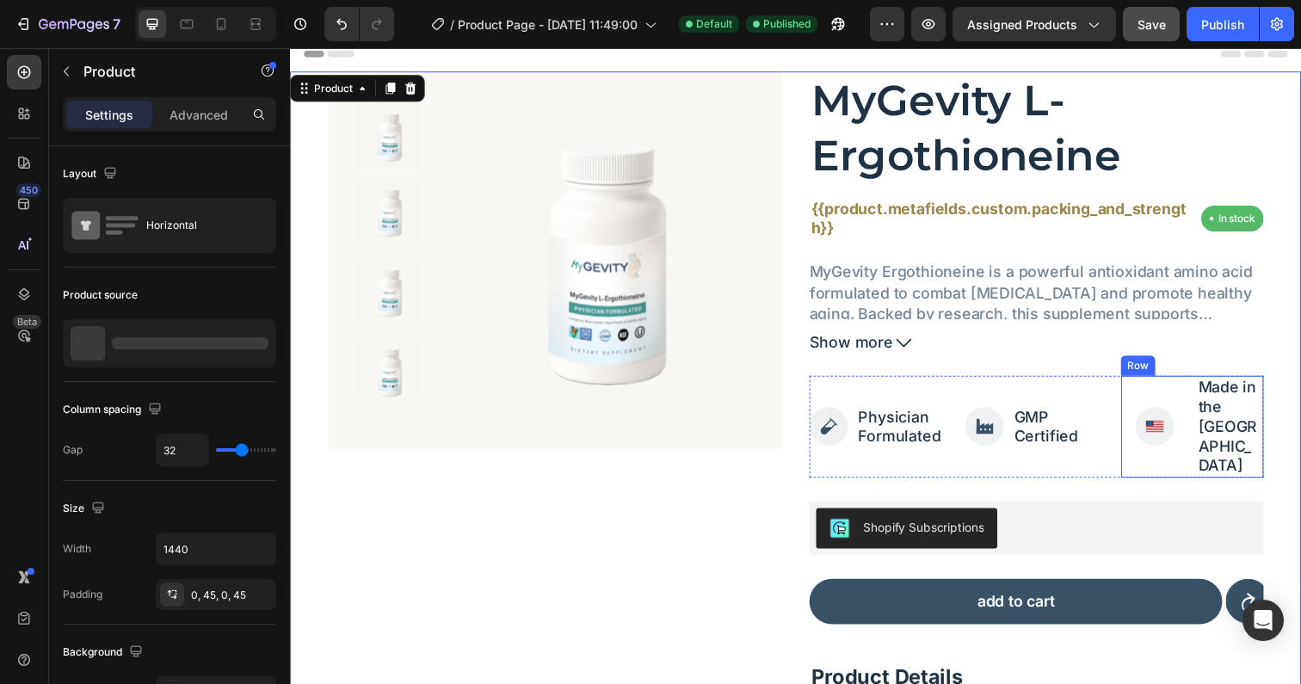
click at [1198, 391] on div "Image Made in the USA Text Block Row" at bounding box center [1210, 435] width 145 height 104
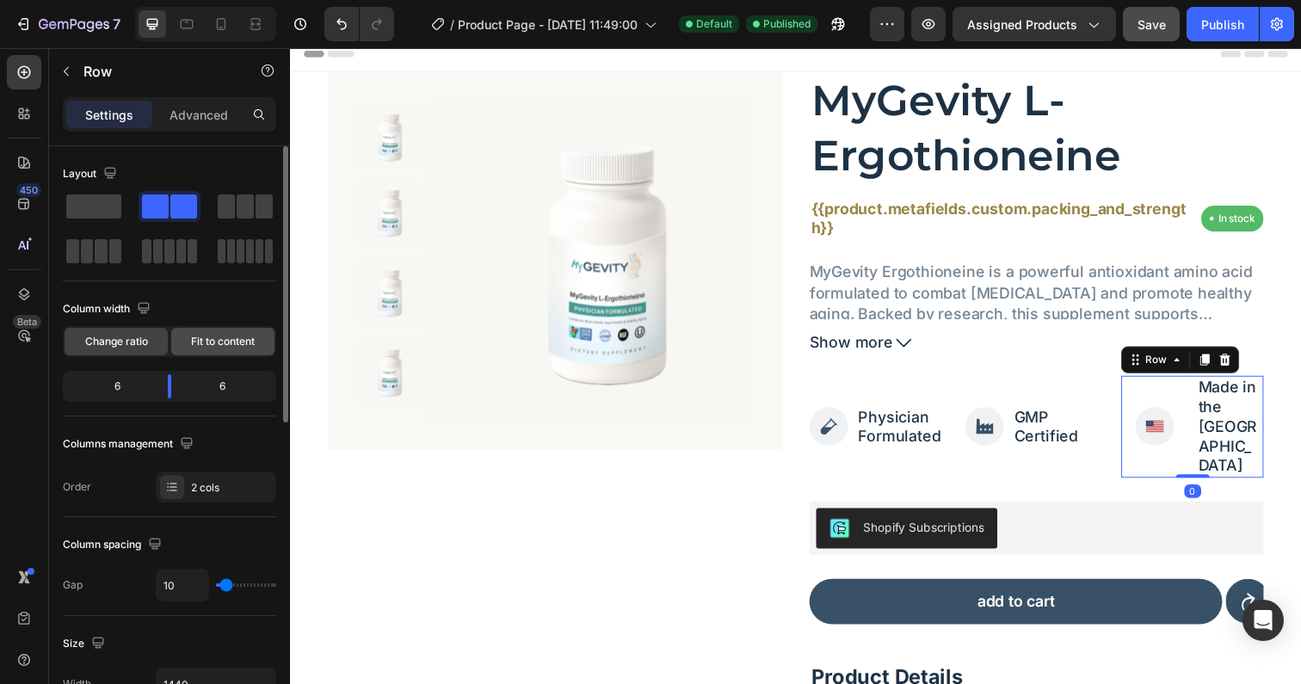
click at [219, 342] on span "Fit to content" at bounding box center [223, 341] width 64 height 15
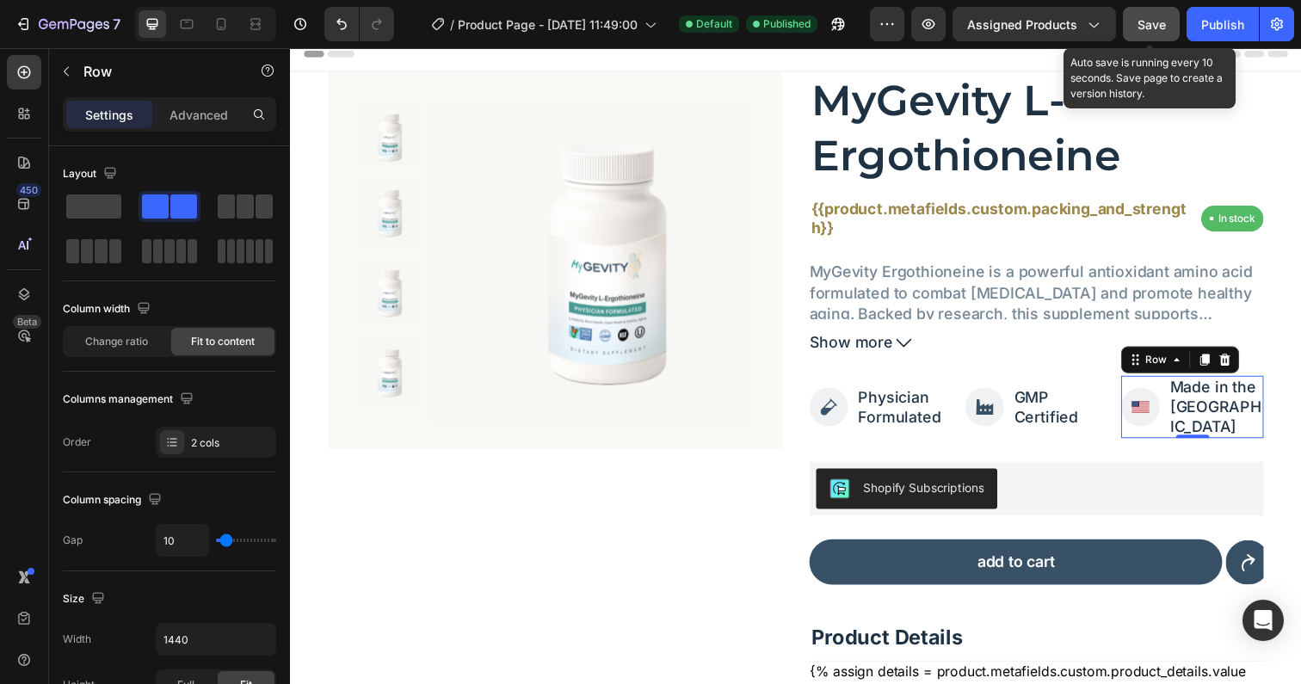
click at [1146, 23] on span "Save" at bounding box center [1151, 24] width 28 height 15
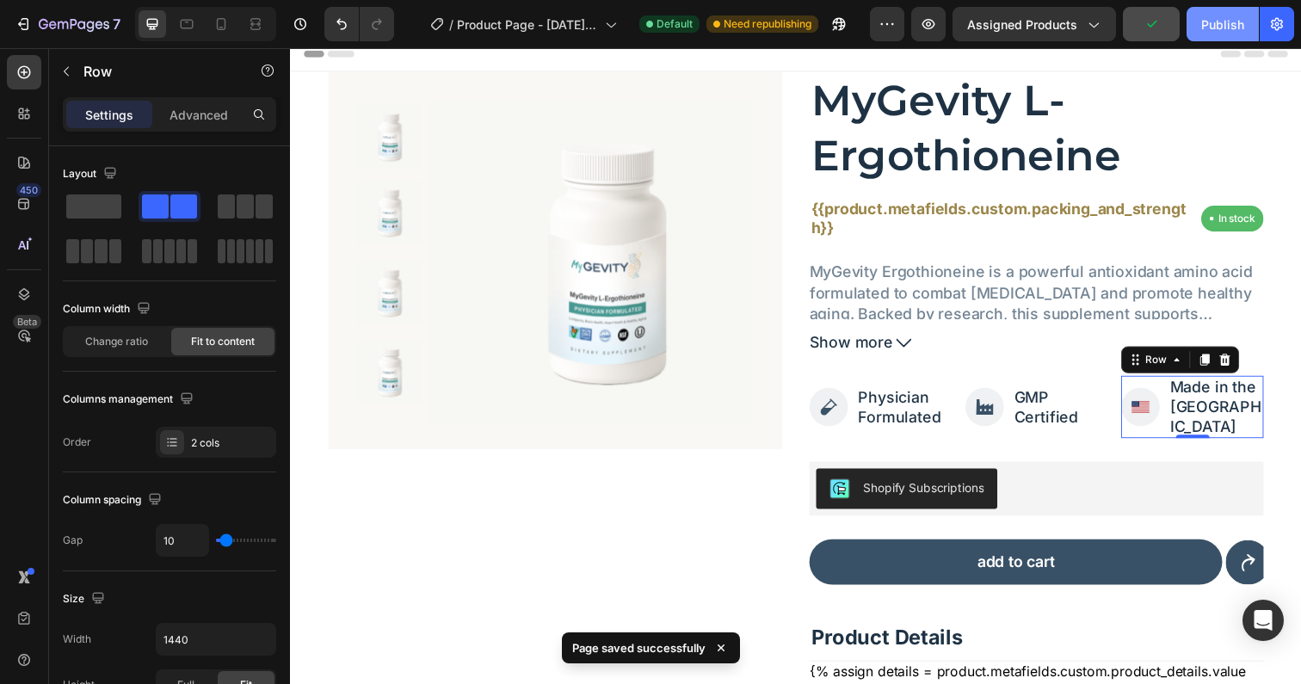
click at [1199, 24] on button "Publish" at bounding box center [1222, 24] width 72 height 34
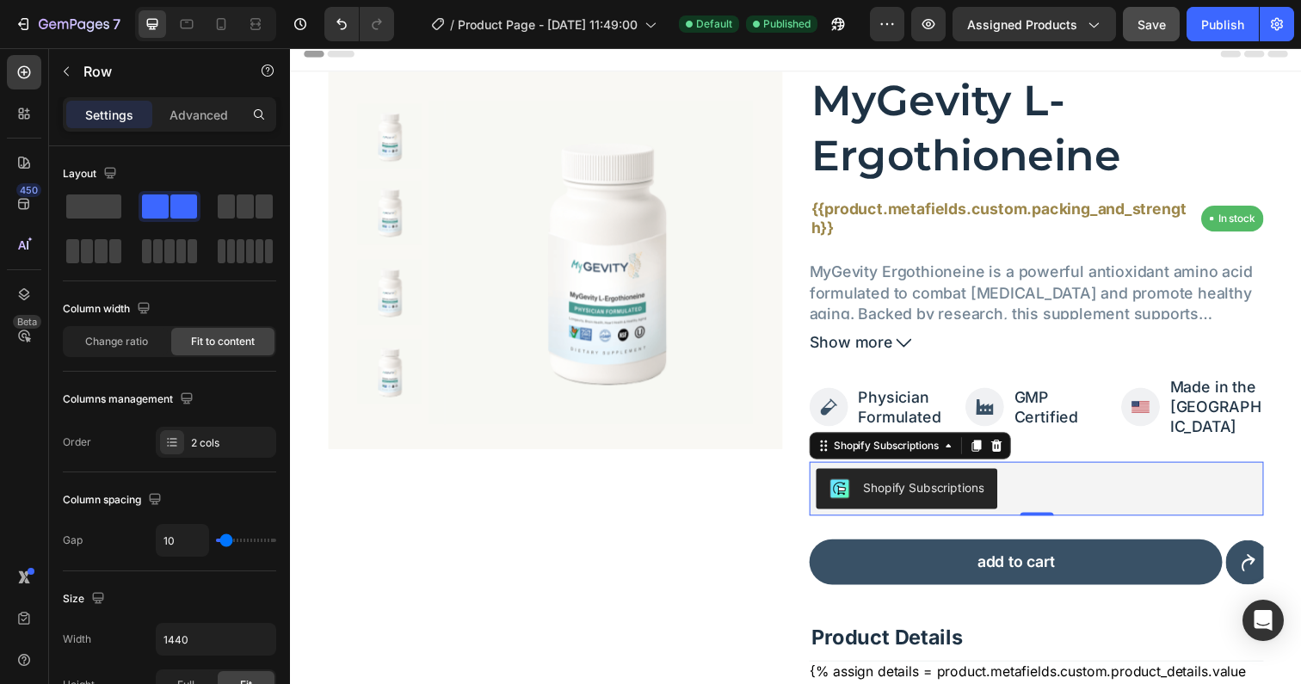
click at [1104, 477] on div "Shopify Subscriptions" at bounding box center [1052, 497] width 450 height 41
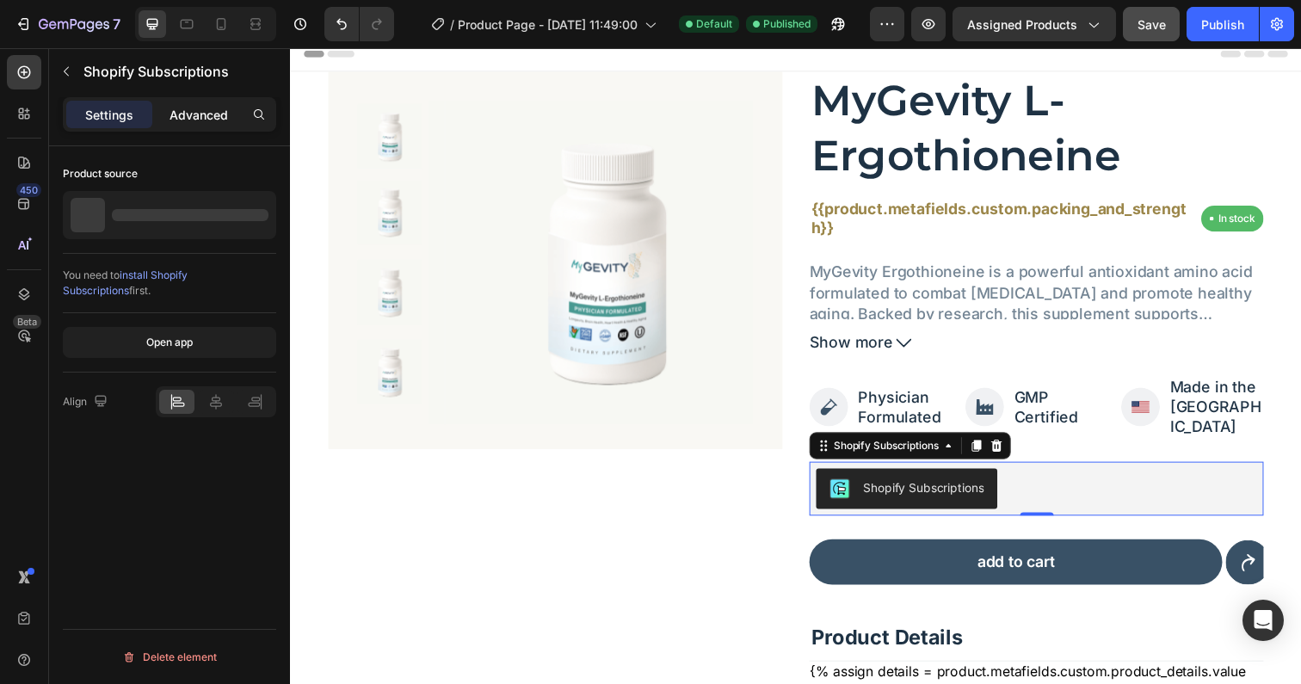
click at [177, 108] on p "Advanced" at bounding box center [198, 115] width 59 height 18
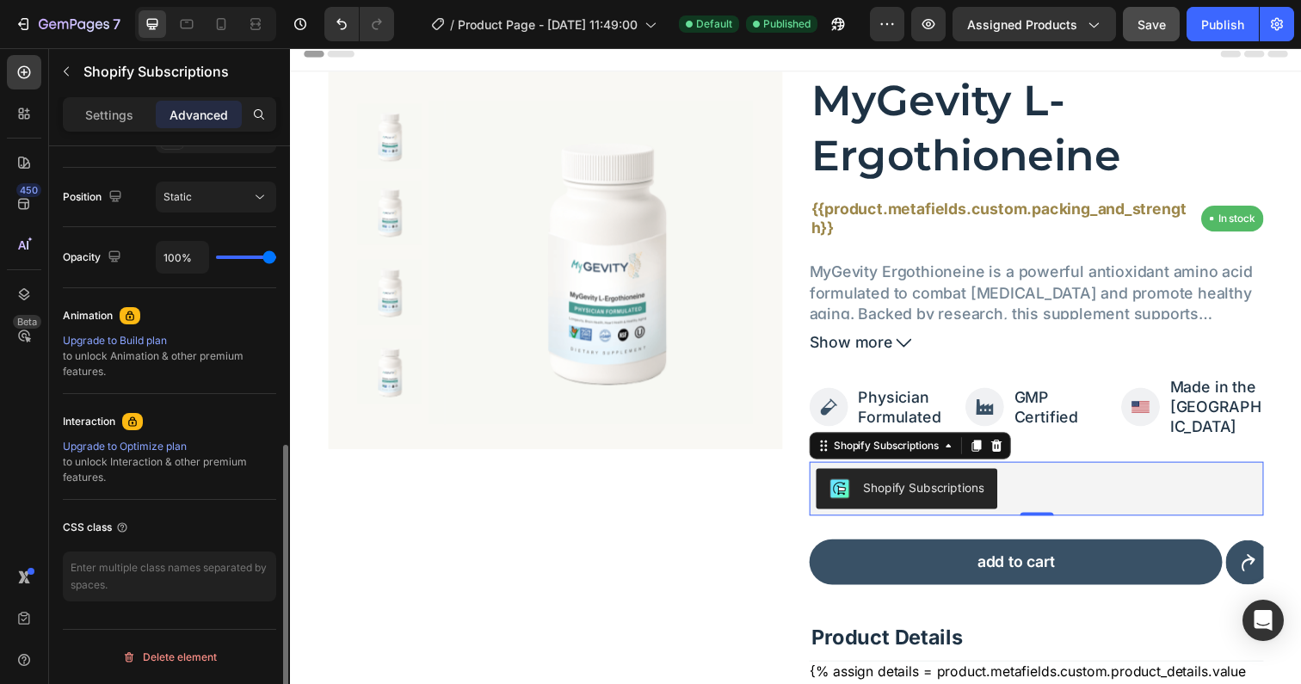
scroll to position [607, 0]
click at [161, 581] on textarea at bounding box center [169, 576] width 213 height 50
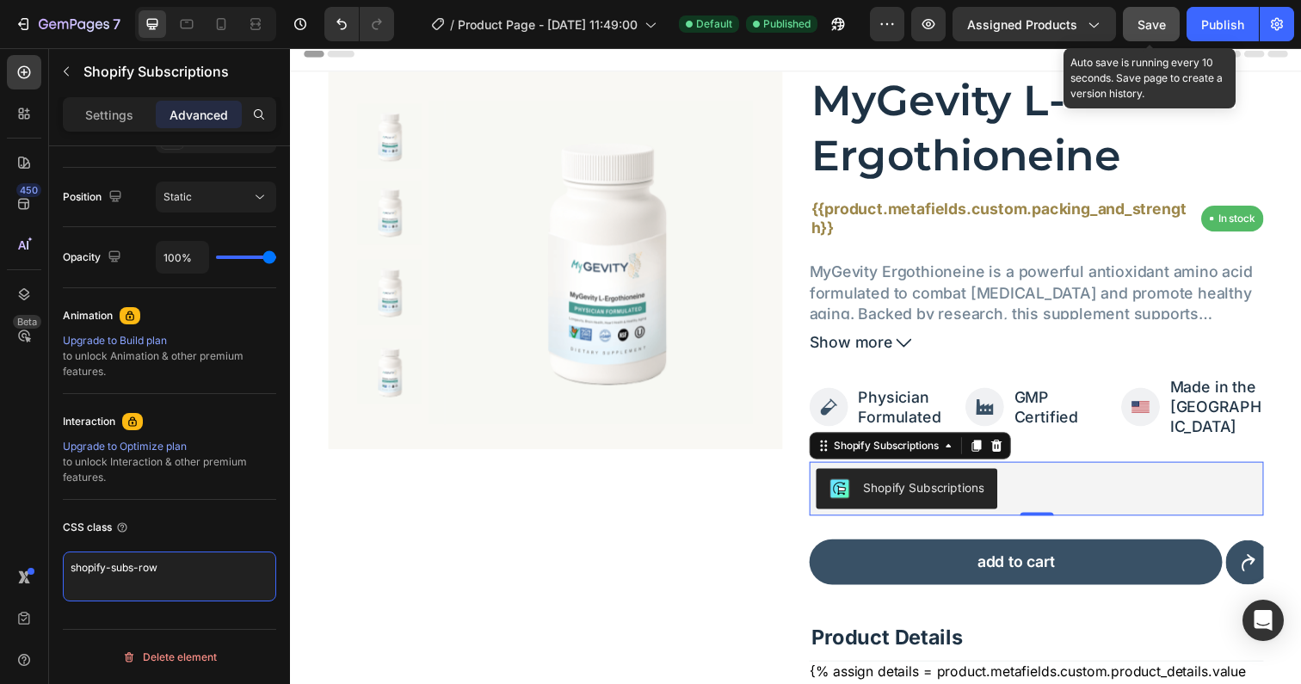
type textarea "shopify-subs-row"
click at [1154, 29] on span "Save" at bounding box center [1151, 24] width 28 height 15
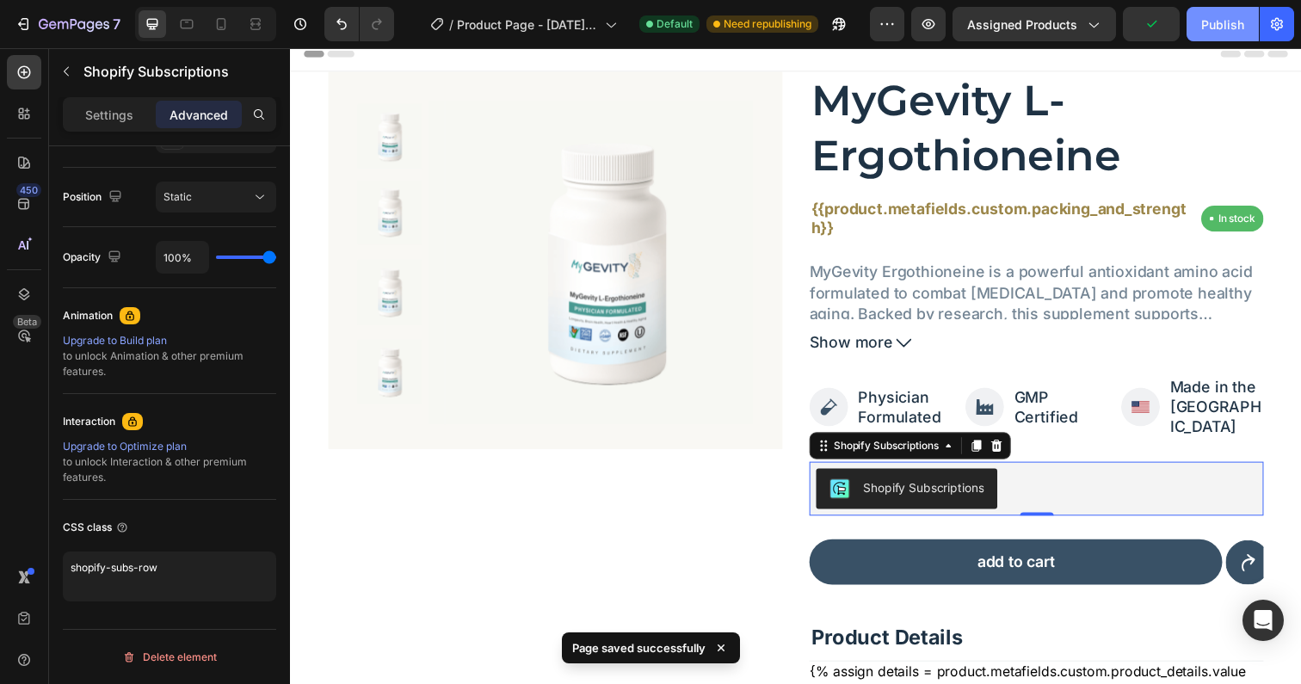
click at [1227, 27] on div "Publish" at bounding box center [1222, 24] width 43 height 18
click at [1081, 18] on div "Assigned Products" at bounding box center [1034, 24] width 134 height 18
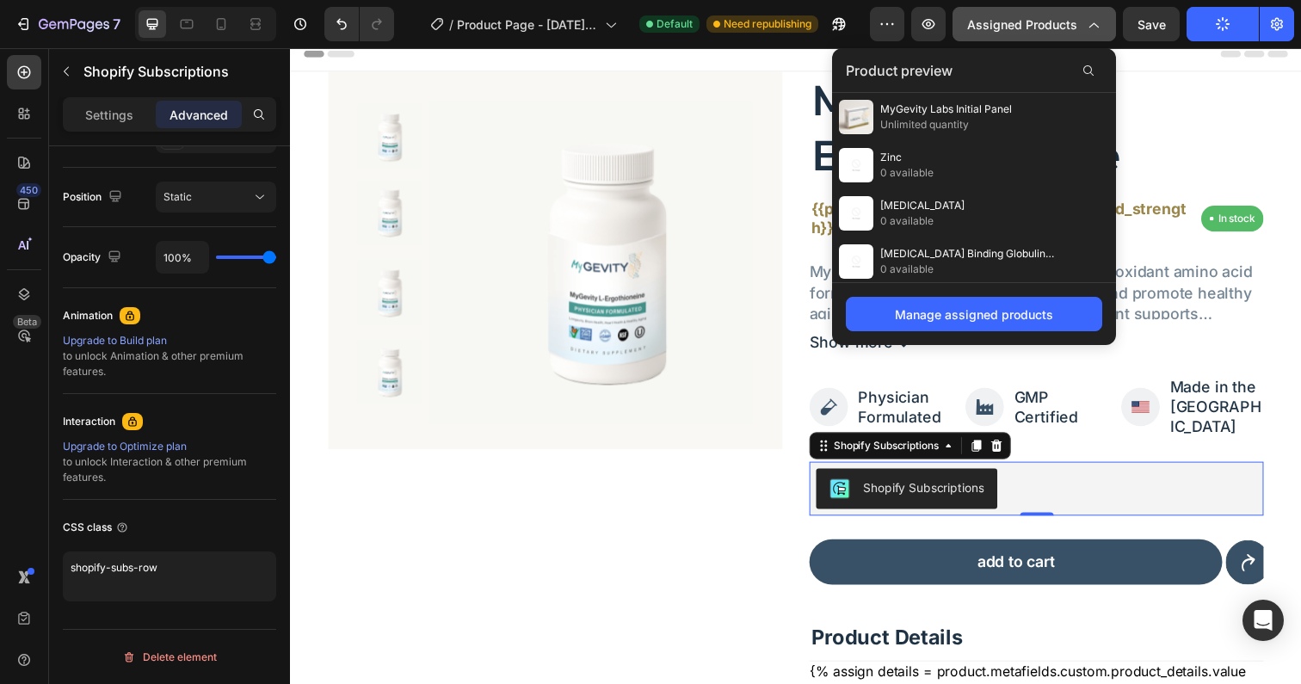
click at [1088, 27] on icon "button" at bounding box center [1092, 23] width 17 height 17
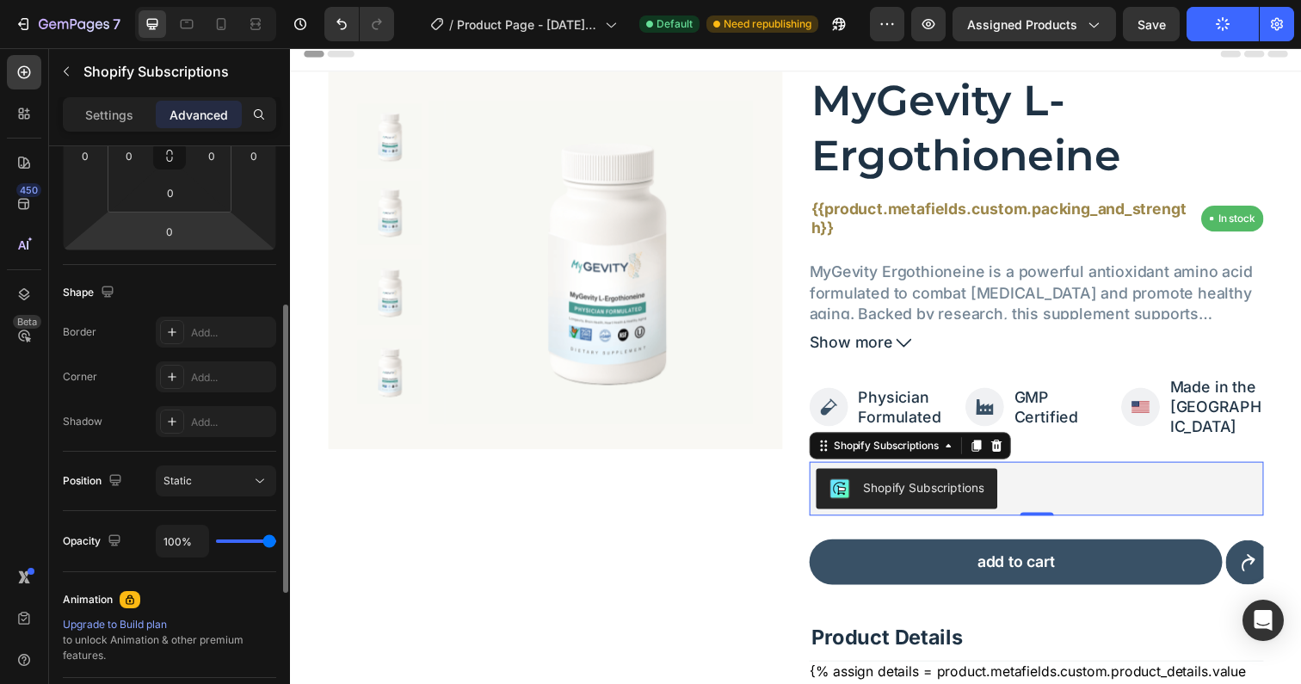
scroll to position [0, 0]
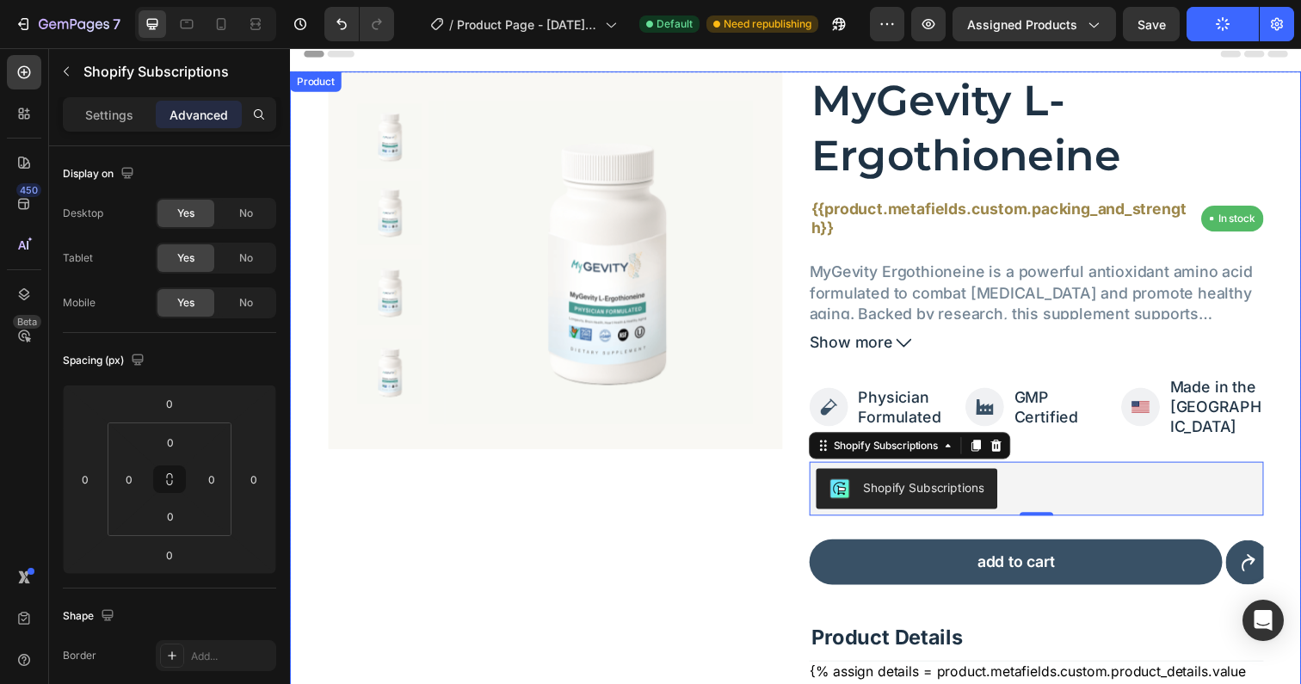
click at [646, 501] on div "Product Images Row" at bounding box center [561, 466] width 464 height 789
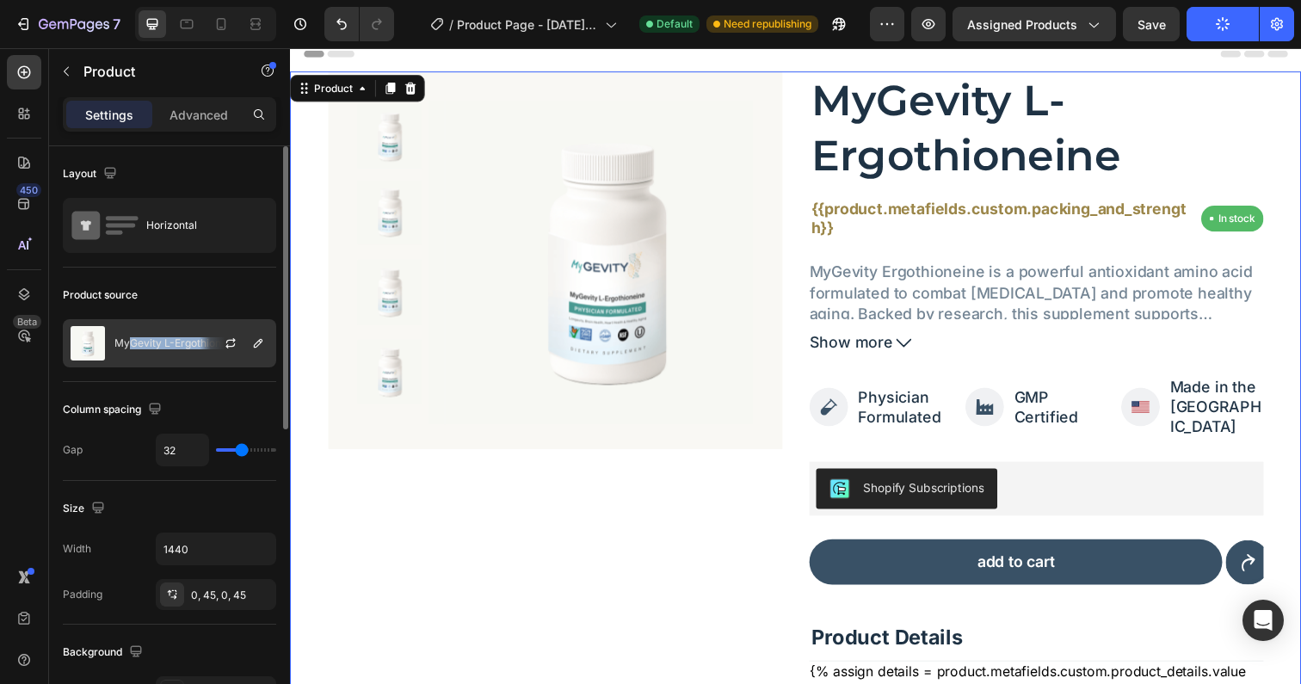
click at [132, 348] on div "MyGevity L-Ergothioneine" at bounding box center [169, 343] width 213 height 48
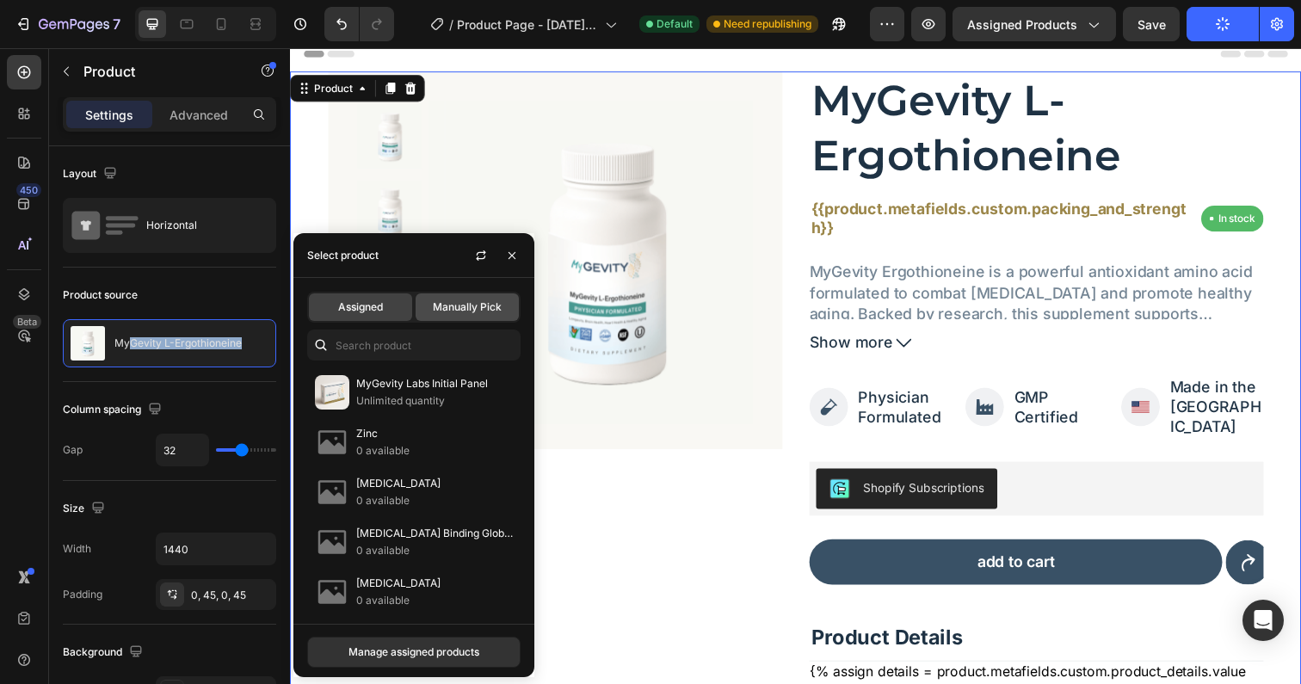
click at [472, 300] on span "Manually Pick" at bounding box center [467, 306] width 69 height 15
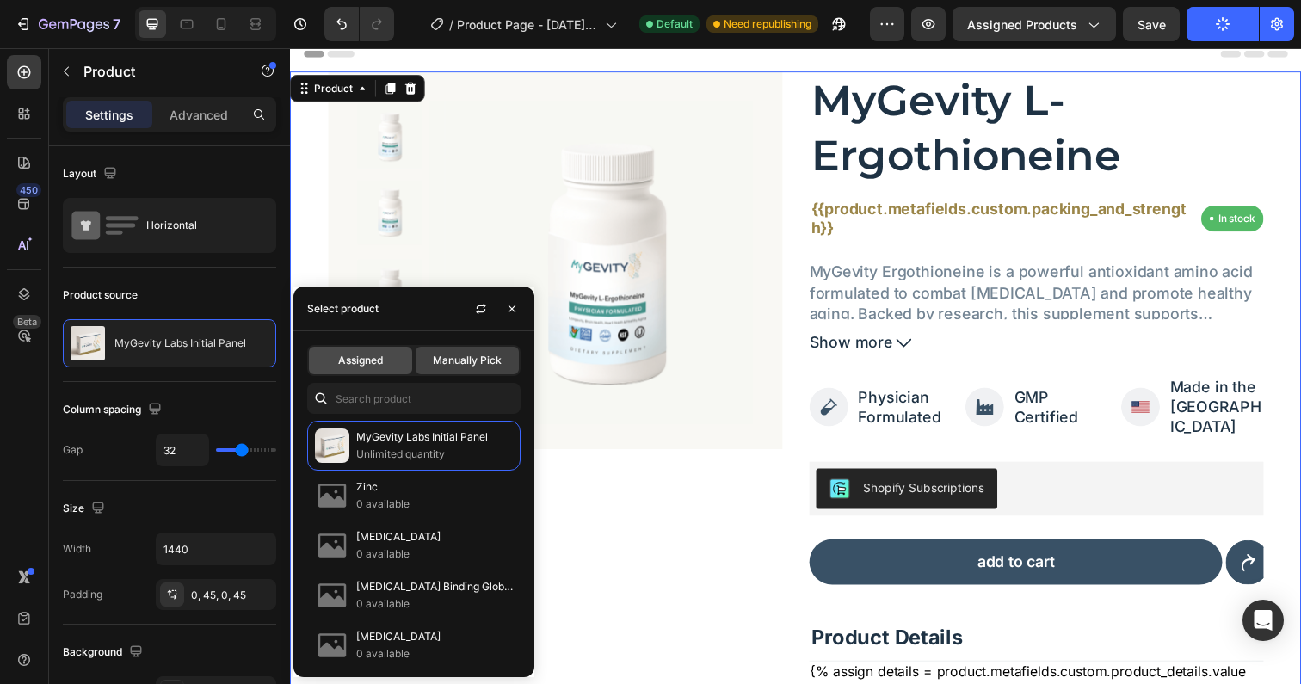
click at [348, 352] on div "Assigned" at bounding box center [360, 361] width 103 height 28
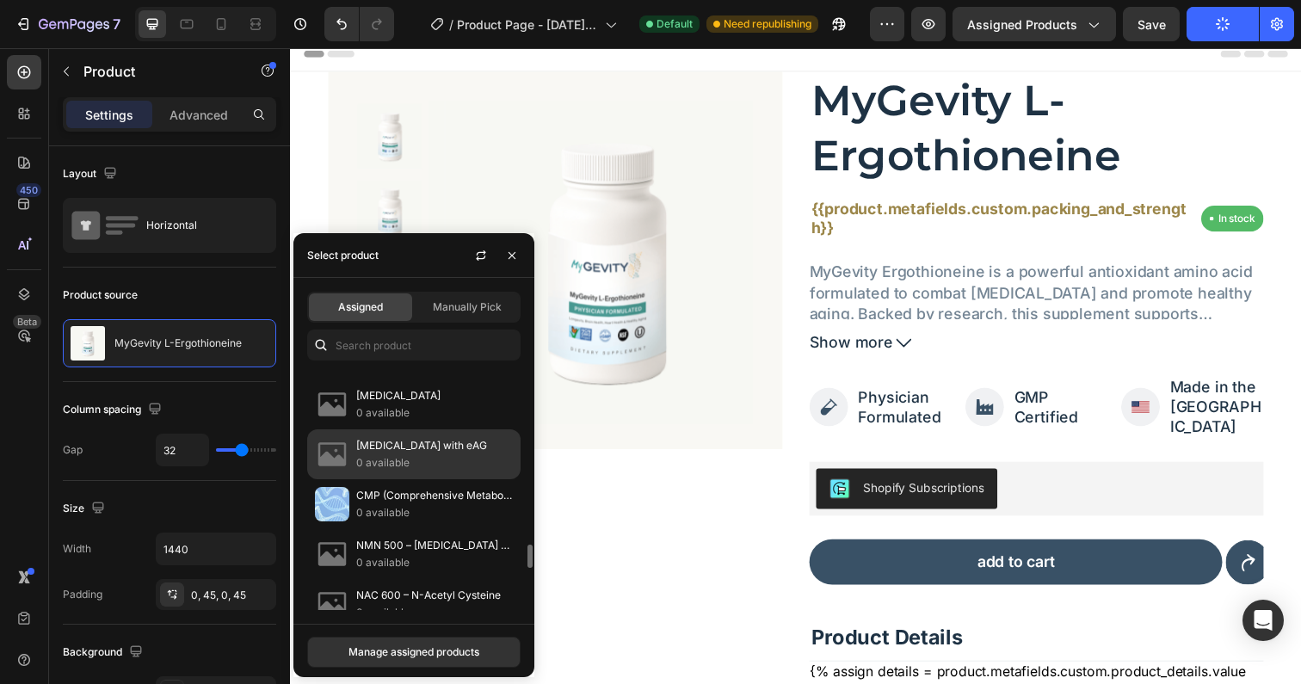
scroll to position [2202, 0]
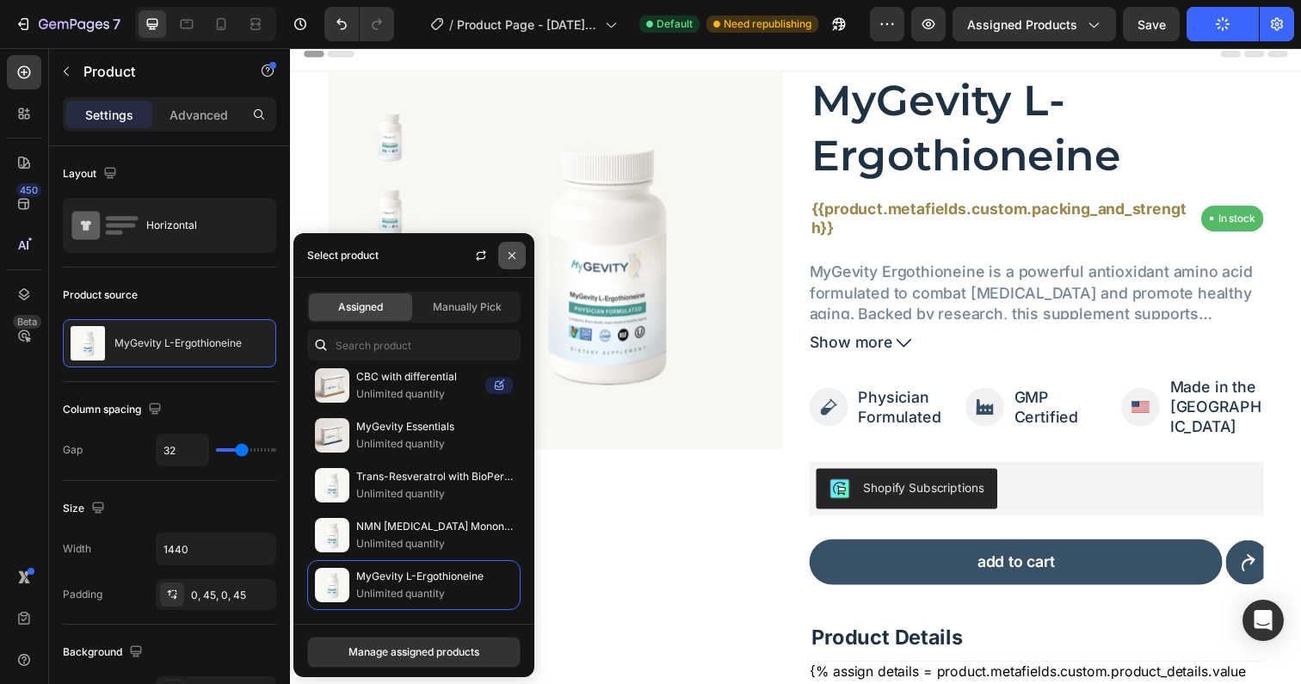
click at [515, 250] on icon "button" at bounding box center [512, 256] width 14 height 14
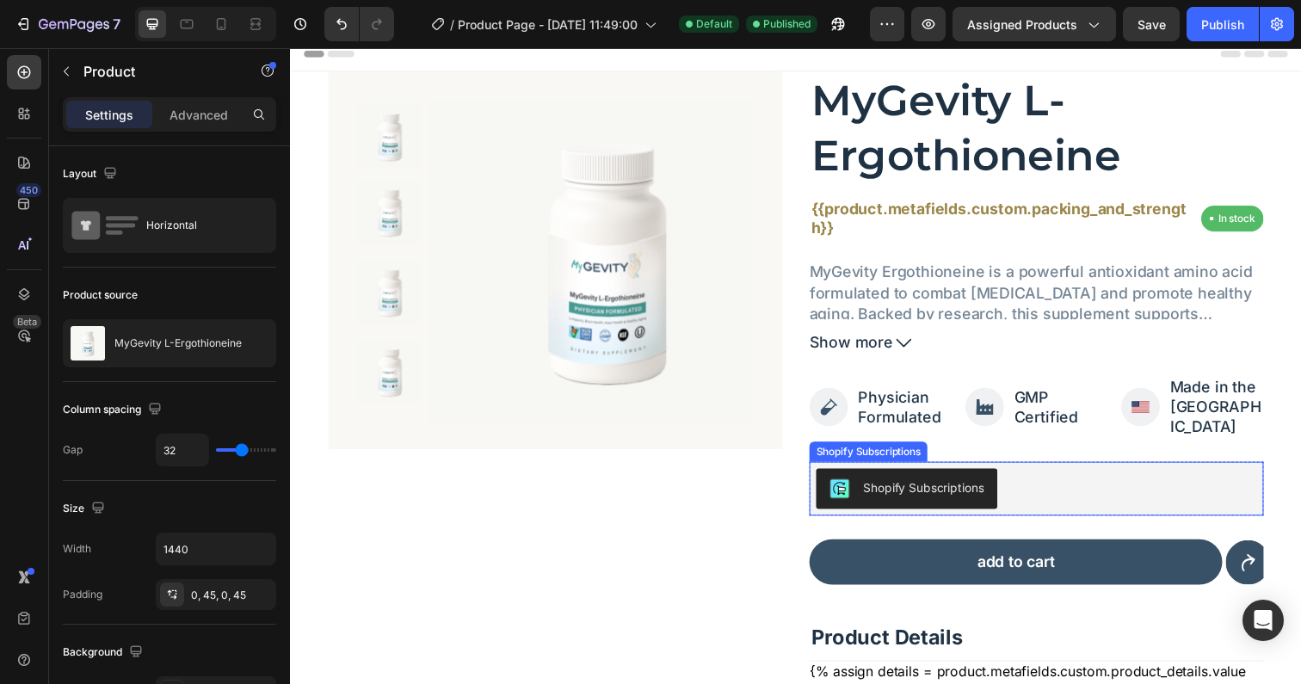
click at [1066, 477] on div "Shopify Subscriptions" at bounding box center [1052, 497] width 450 height 41
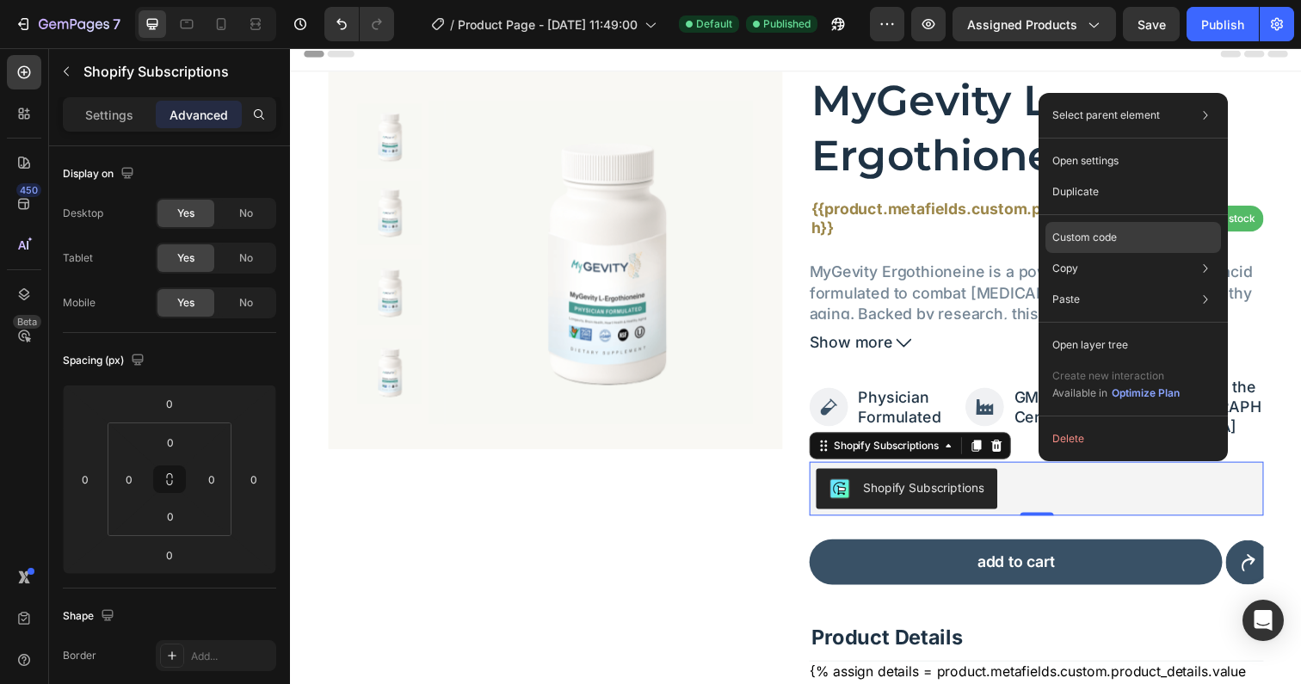
click at [1094, 224] on div "Custom code" at bounding box center [1133, 237] width 176 height 31
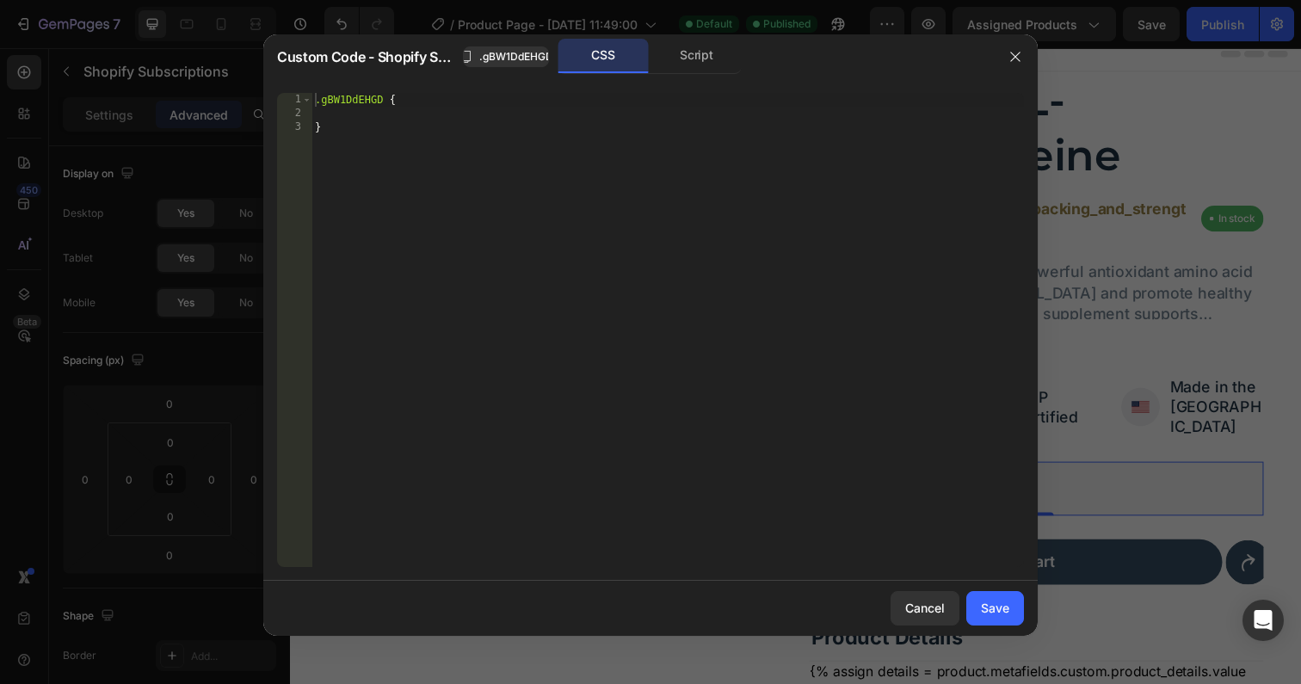
type textarea "}"
click at [467, 164] on div ".gBW1DdEHGD { }" at bounding box center [667, 344] width 712 height 502
paste textarea "shopify_subscriptions_fieldset"
type textarea "shopify_subscriptions_fieldset"
paste textarea "shopify_subscriptions_fieldset"
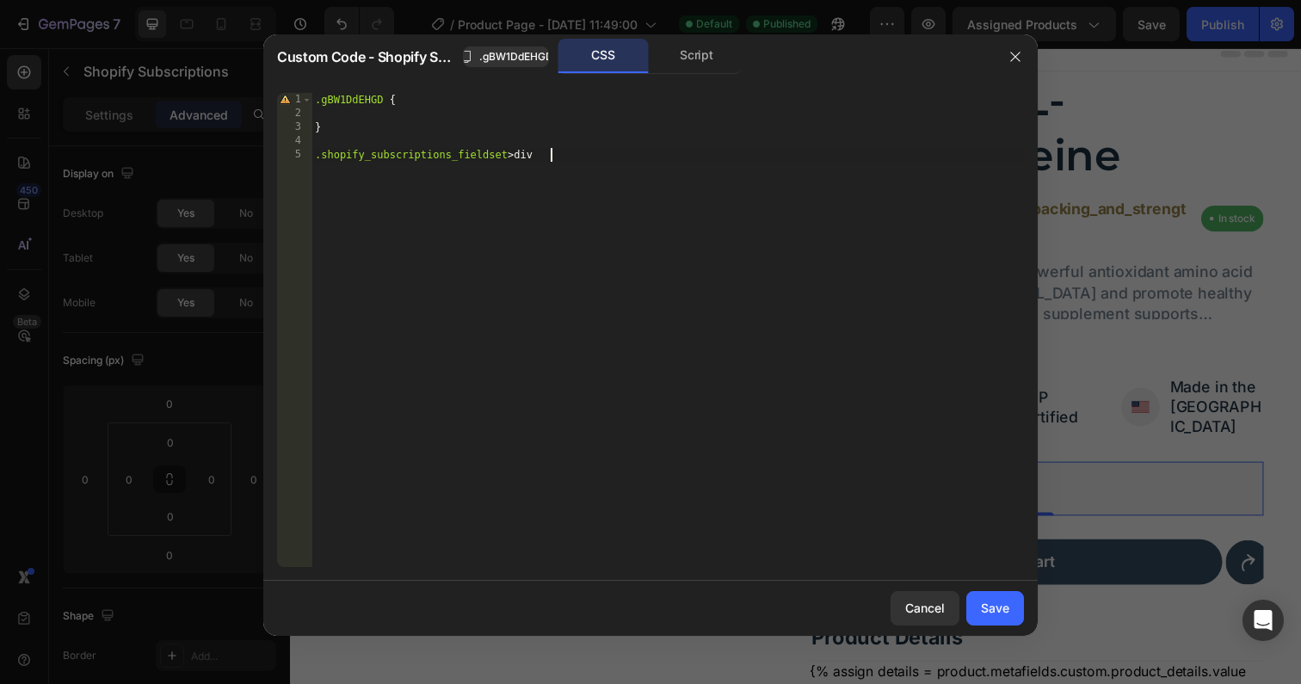
type textarea ".shopify_subscriptions_fieldset > div {"
type textarea "border-color: white !important;"
drag, startPoint x: 992, startPoint y: 619, endPoint x: 722, endPoint y: 509, distance: 291.4
click at [992, 619] on button "Save" at bounding box center [995, 608] width 58 height 34
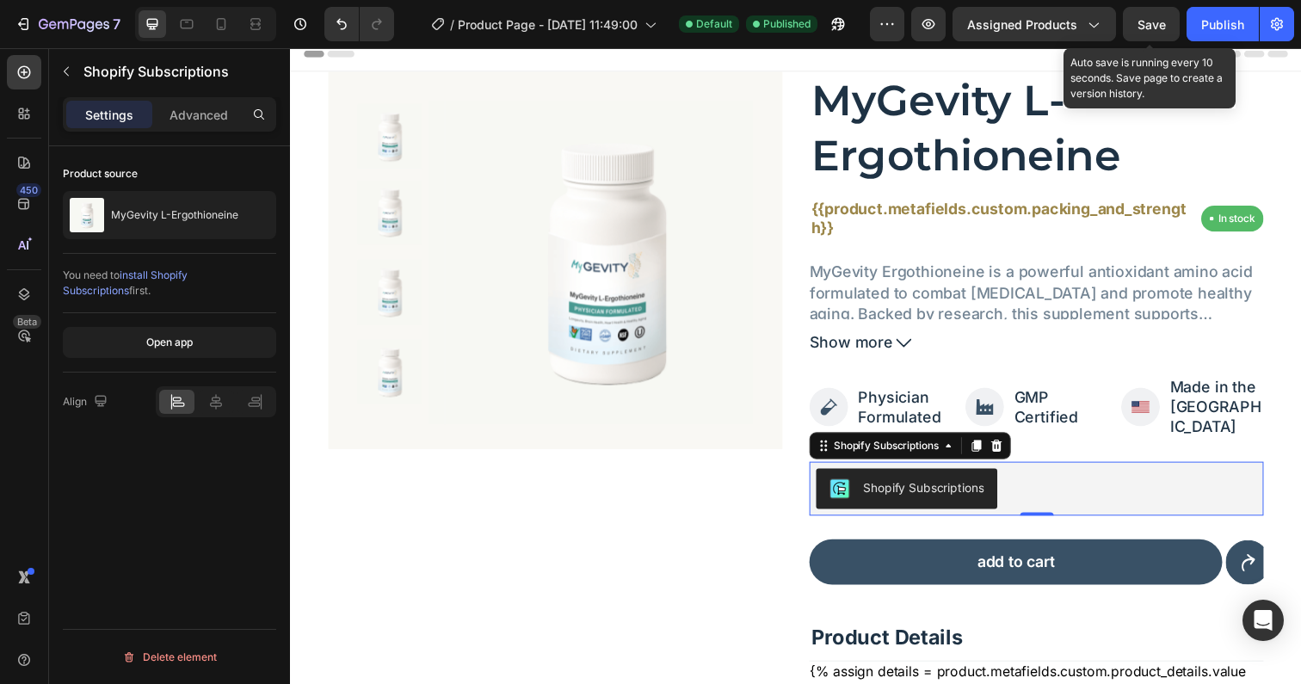
click at [1151, 19] on span "Save" at bounding box center [1151, 24] width 28 height 15
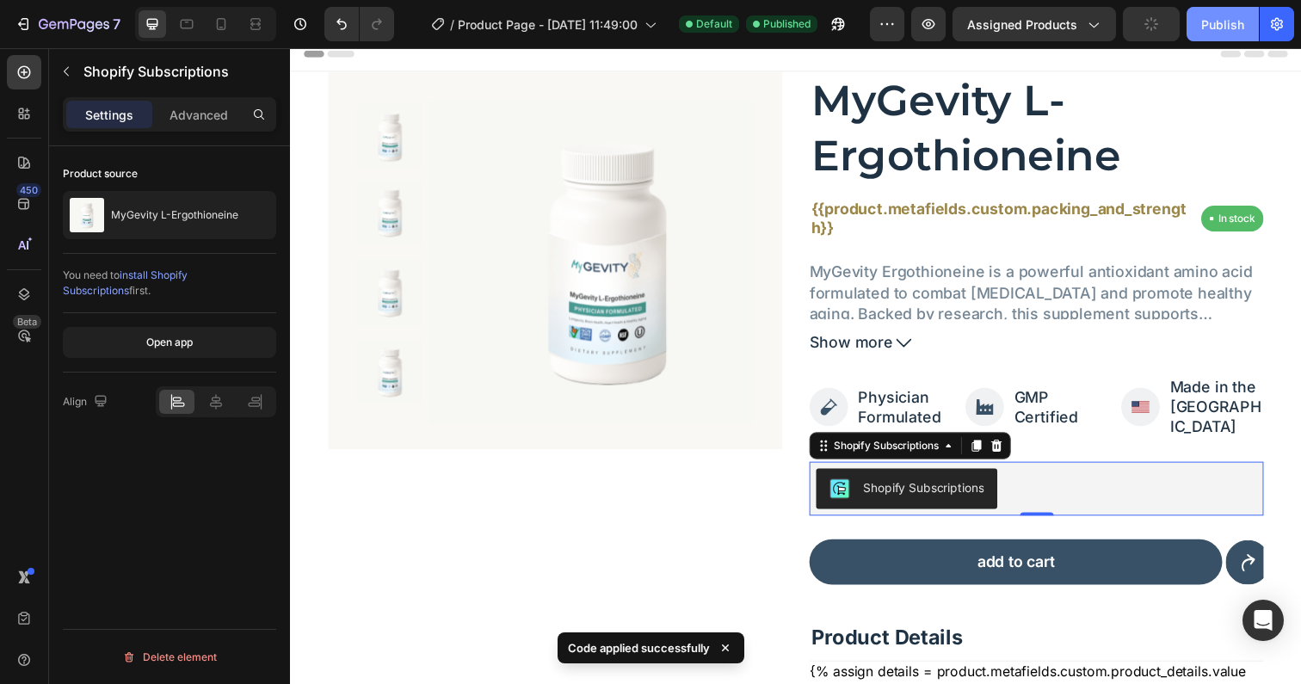
click at [1214, 27] on div "Publish" at bounding box center [1222, 24] width 43 height 18
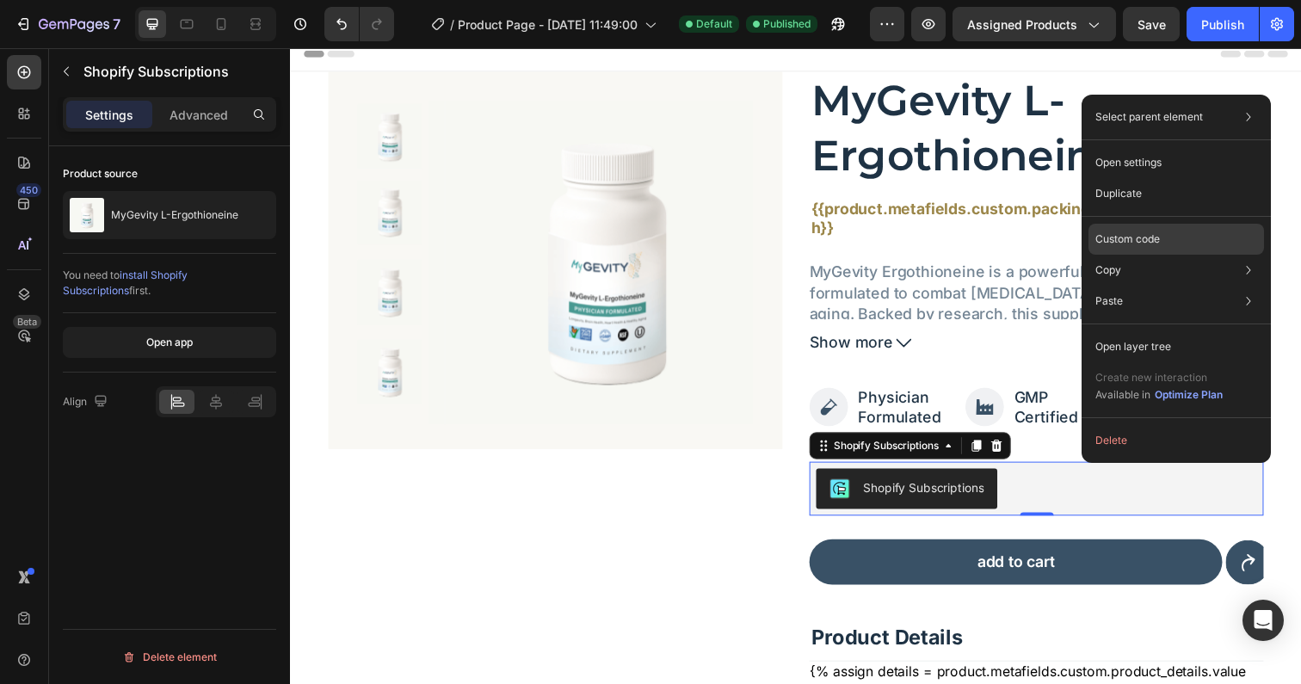
click at [1120, 231] on p "Custom code" at bounding box center [1127, 238] width 65 height 15
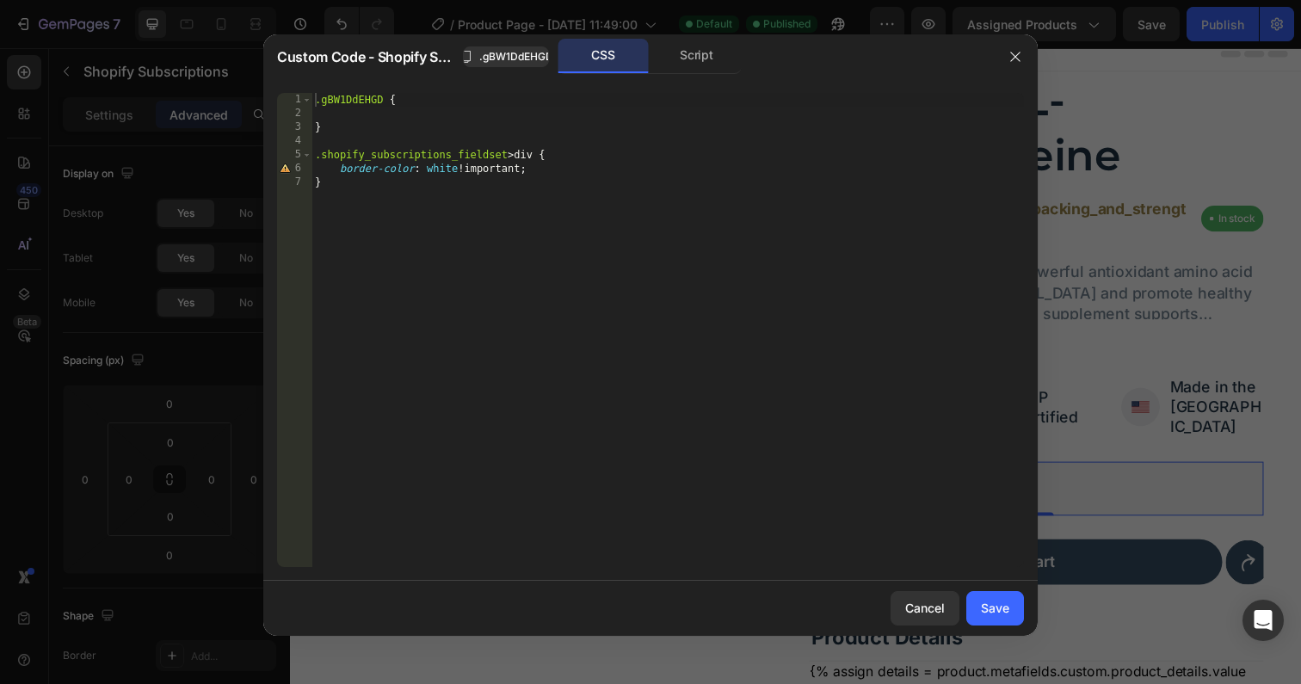
type textarea "}"
click at [350, 194] on div ".gBW1DdEHGD { } .shopify_subscriptions_fieldset > div { border-color : white !i…" at bounding box center [667, 344] width 712 height 502
paste textarea "shopify_subscriptions_app_block_label"
type textarea ".shopify_subscriptions_app_block_label {"
type textarea "border-bottom: none !important;"
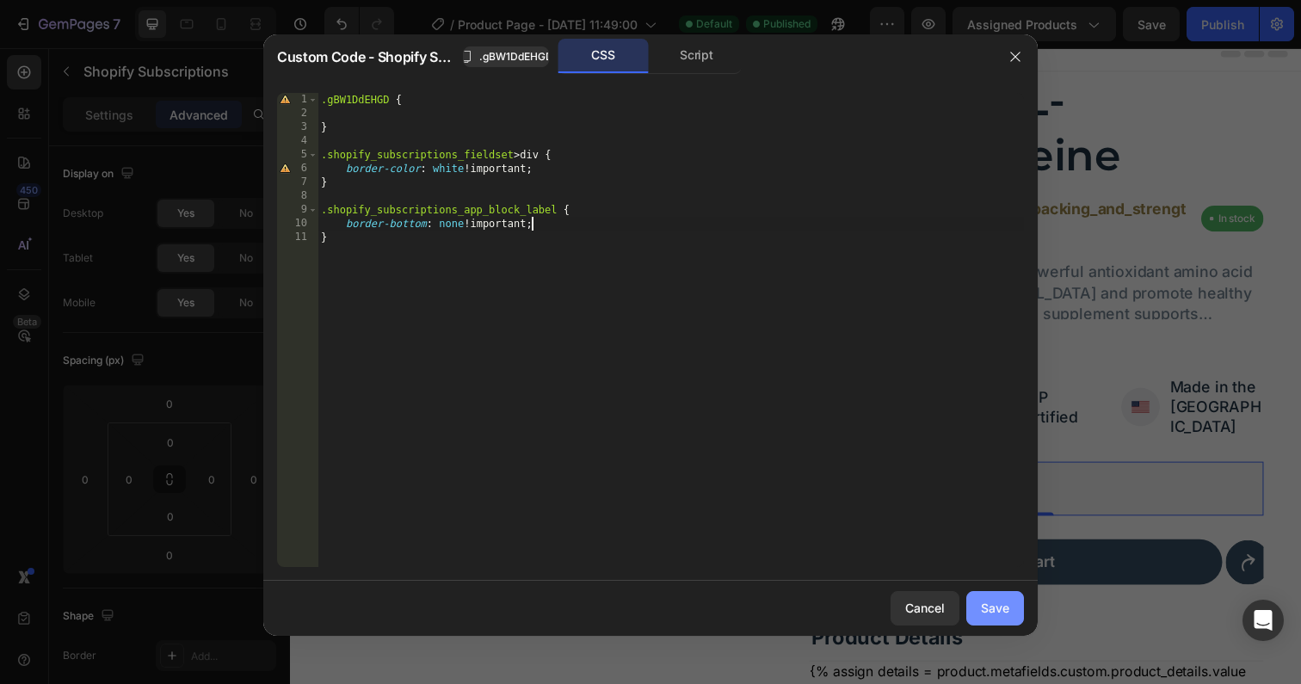
click at [1003, 602] on div "Save" at bounding box center [995, 608] width 28 height 18
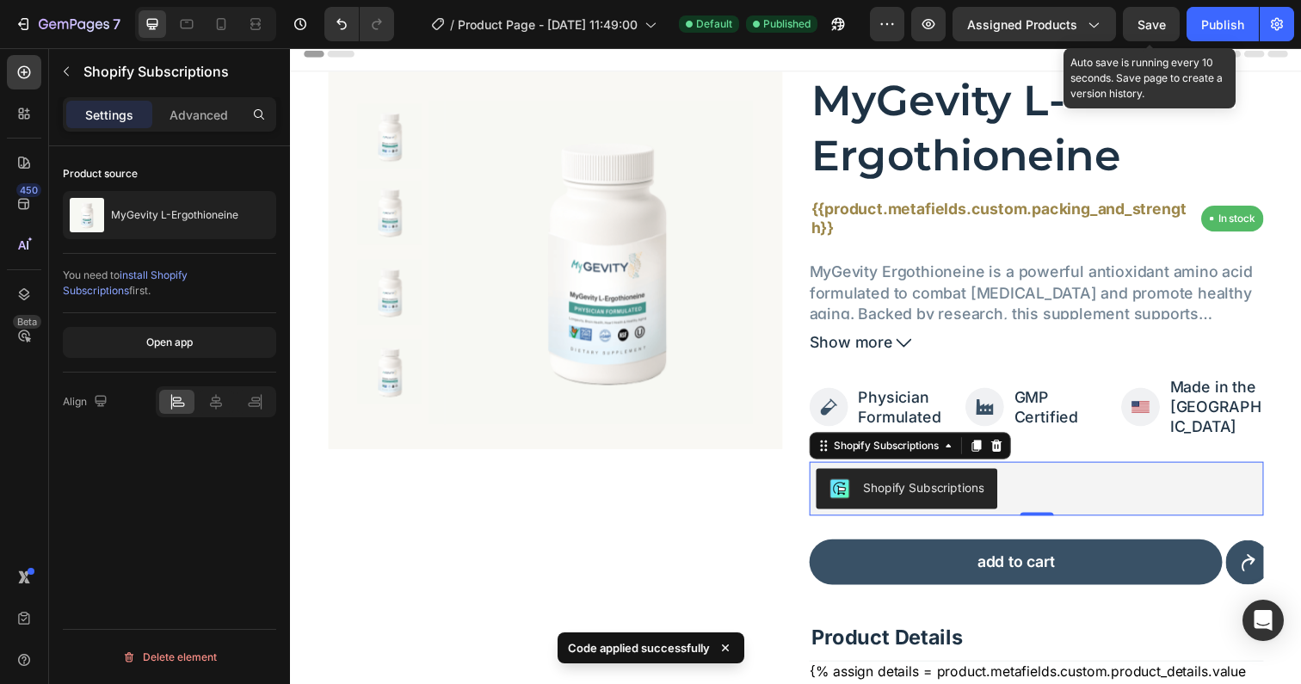
click at [1160, 19] on span "Save" at bounding box center [1151, 24] width 28 height 15
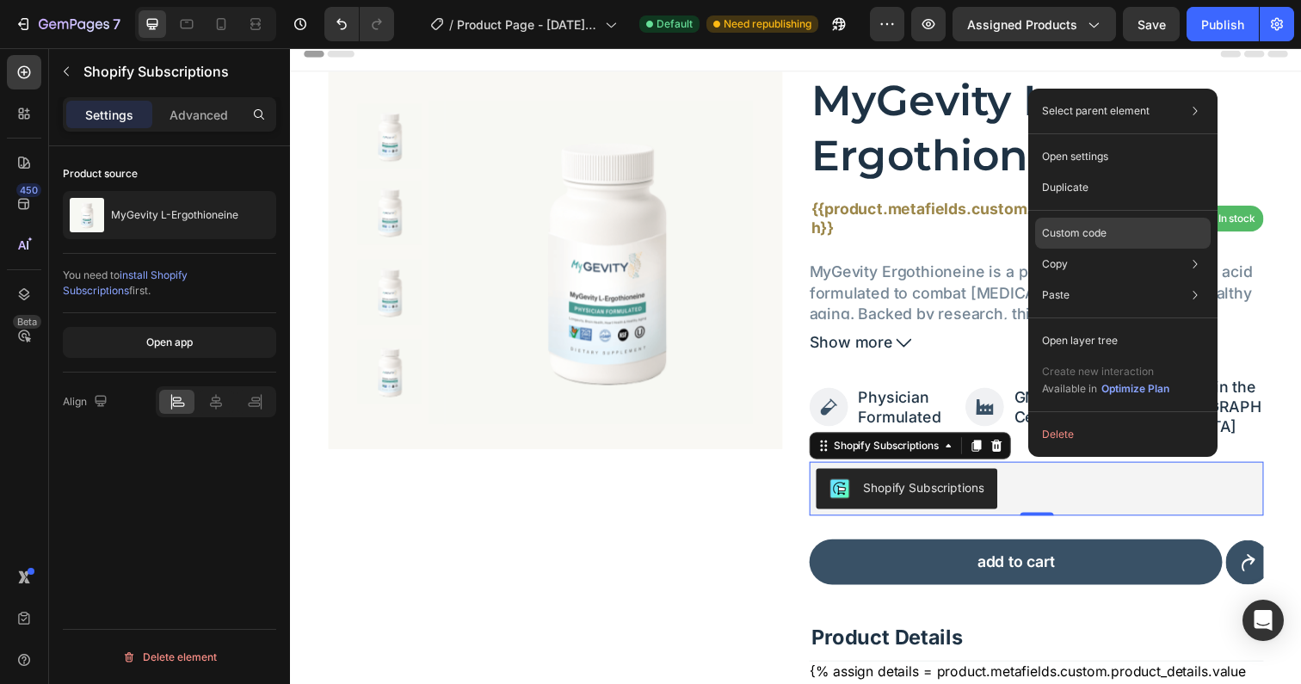
click at [1066, 232] on p "Custom code" at bounding box center [1074, 232] width 65 height 15
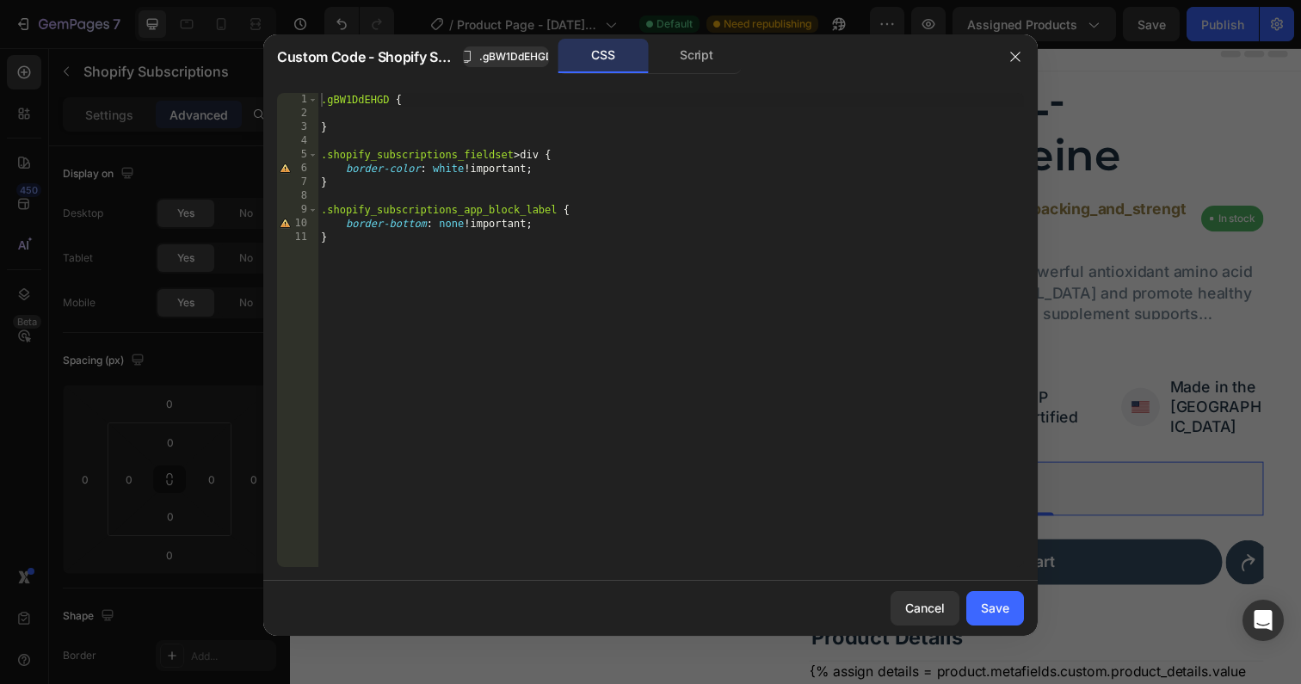
type textarea "border-bottom: none !important;"
click at [557, 224] on div ".gBW1DdEHGD { } .shopify_subscriptions_fieldset > div { border-color : white !i…" at bounding box center [670, 344] width 706 height 502
drag, startPoint x: 324, startPoint y: 213, endPoint x: 559, endPoint y: 207, distance: 234.9
click at [559, 207] on div ".gBW1DdEHGD { } .shopify_subscriptions_fieldset > div { border-color : white !i…" at bounding box center [670, 344] width 706 height 502
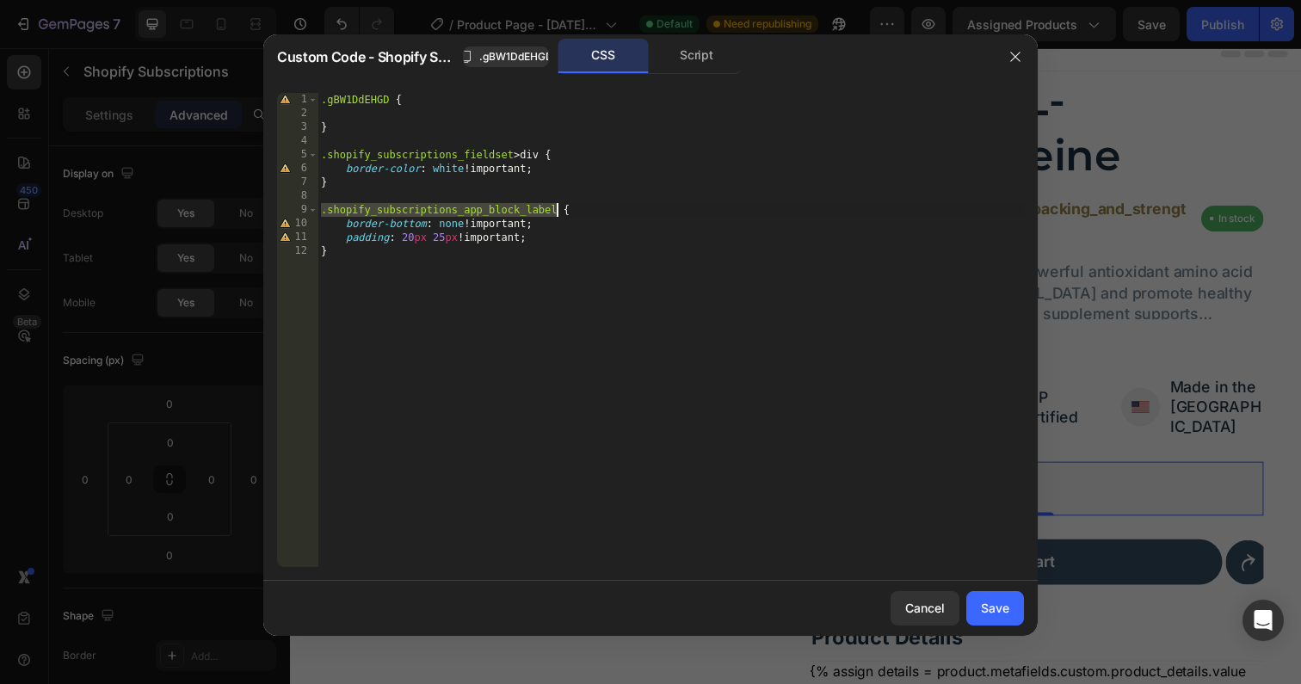
click at [421, 260] on div ".gBW1DdEHGD { } .shopify_subscriptions_fieldset > div { border-color : white !i…" at bounding box center [670, 344] width 706 height 502
type textarea "}"
paste textarea ".shopify_subscriptions_app_block_label"
type textarea "."
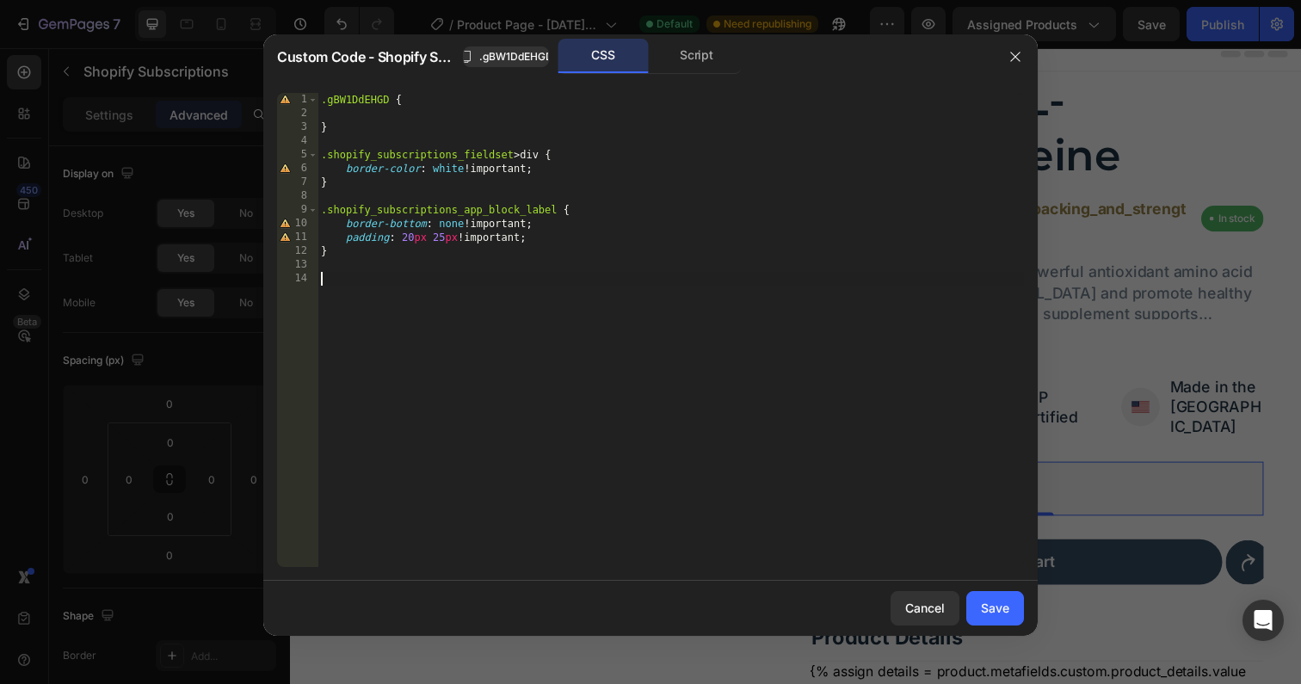
paste textarea ".shopify_subscriptions_app_block_label"
type textarea ".shopify_subscriptions_app_block_label label {"
paste textarea "#1E3244"
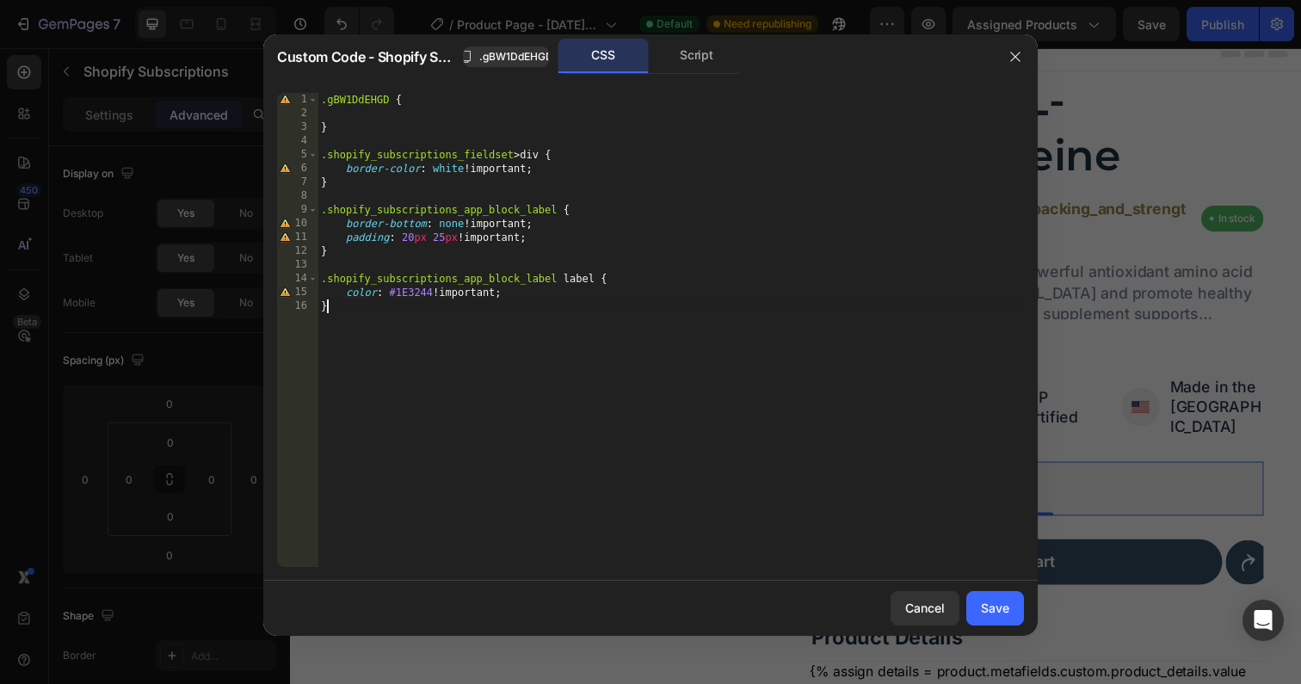
click at [410, 316] on div ".gBW1DdEHGD { } .shopify_subscriptions_fieldset > div { border-color : white !i…" at bounding box center [670, 344] width 706 height 502
type textarea "}"
paste textarea "shopify_subscriptions_in_widget_price"
type textarea ".shopify_subscriptions_in_widget_price {"
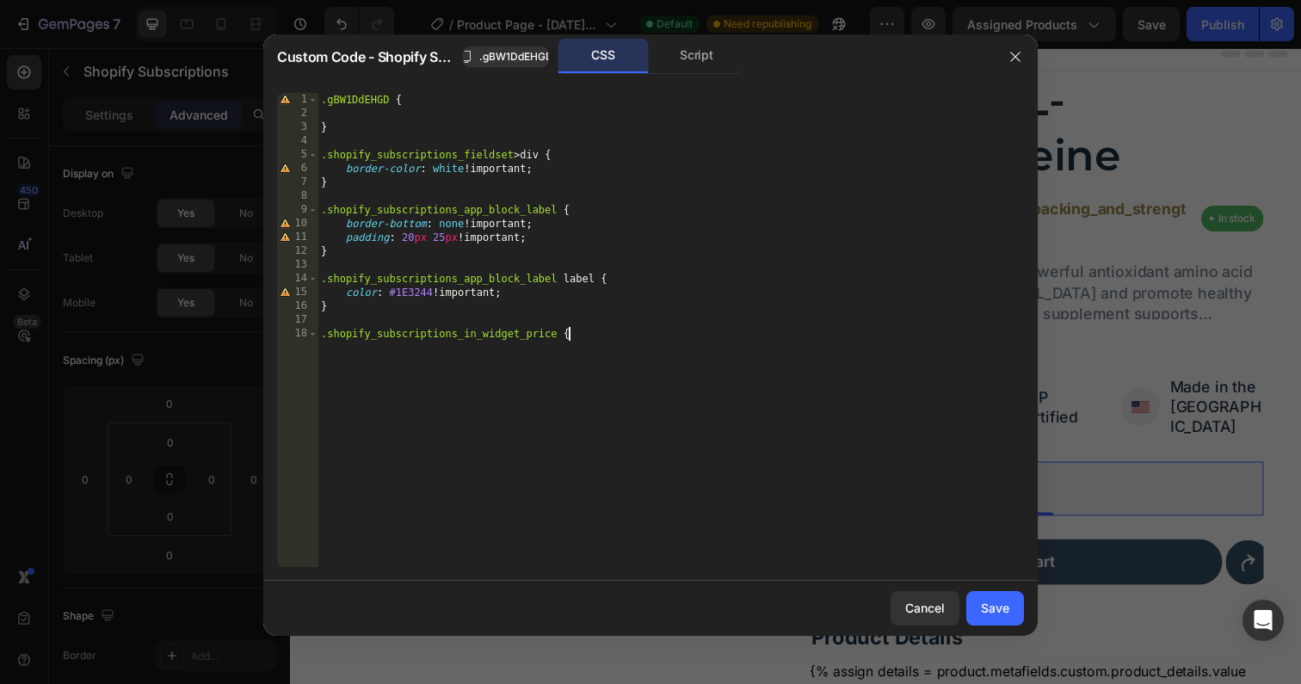
scroll to position [0, 1]
click at [543, 298] on div ".gBW1DdEHGD { } .shopify_subscriptions_fieldset > div { border-color : white !i…" at bounding box center [670, 344] width 706 height 502
type textarea "color: #1E3244 !important;"
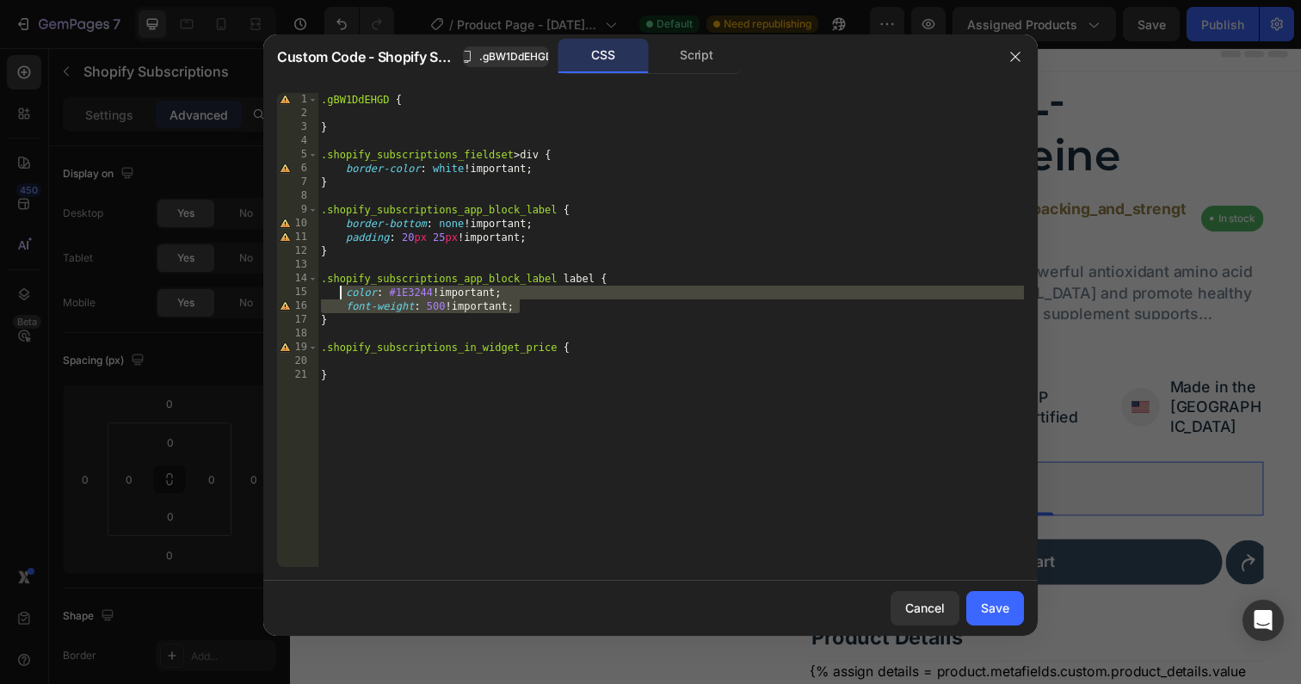
drag, startPoint x: 543, startPoint y: 306, endPoint x: 330, endPoint y: 293, distance: 213.8
click at [330, 293] on div ".gBW1DdEHGD { } .shopify_subscriptions_fieldset > div { border-color : white !i…" at bounding box center [670, 344] width 706 height 502
type textarea "color: #1E3244 !important; font-weight: 500 !important;"
click at [362, 366] on div ".gBW1DdEHGD { } .shopify_subscriptions_fieldset > div { border-color : white !i…" at bounding box center [670, 344] width 706 height 502
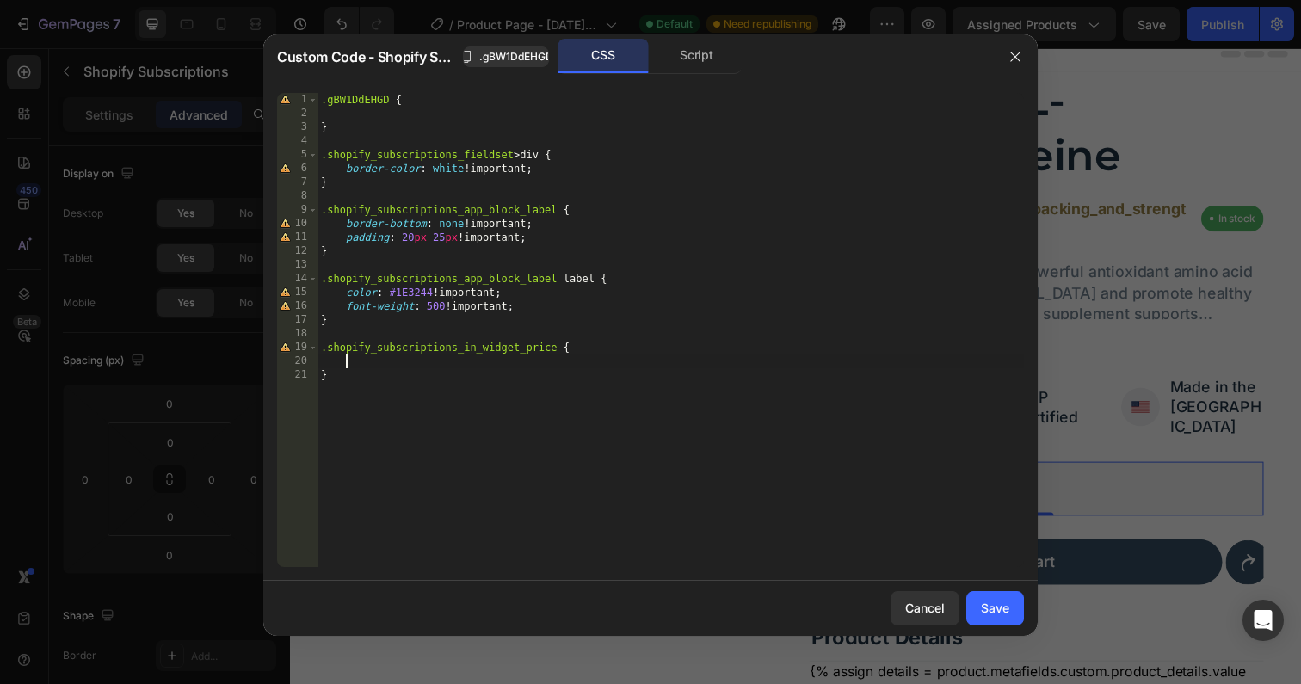
paste textarea "font-weight: 500 !important;"
click at [365, 362] on div ".gBW1DdEHGD { } .shopify_subscriptions_fieldset > div { border-color : white !i…" at bounding box center [670, 344] width 706 height 502
click at [538, 383] on div ".gBW1DdEHGD { } .shopify_subscriptions_fieldset > div { border-color : white !i…" at bounding box center [670, 344] width 706 height 502
click at [544, 376] on div ".gBW1DdEHGD { } .shopify_subscriptions_fieldset > div { border-color : white !i…" at bounding box center [670, 344] width 706 height 502
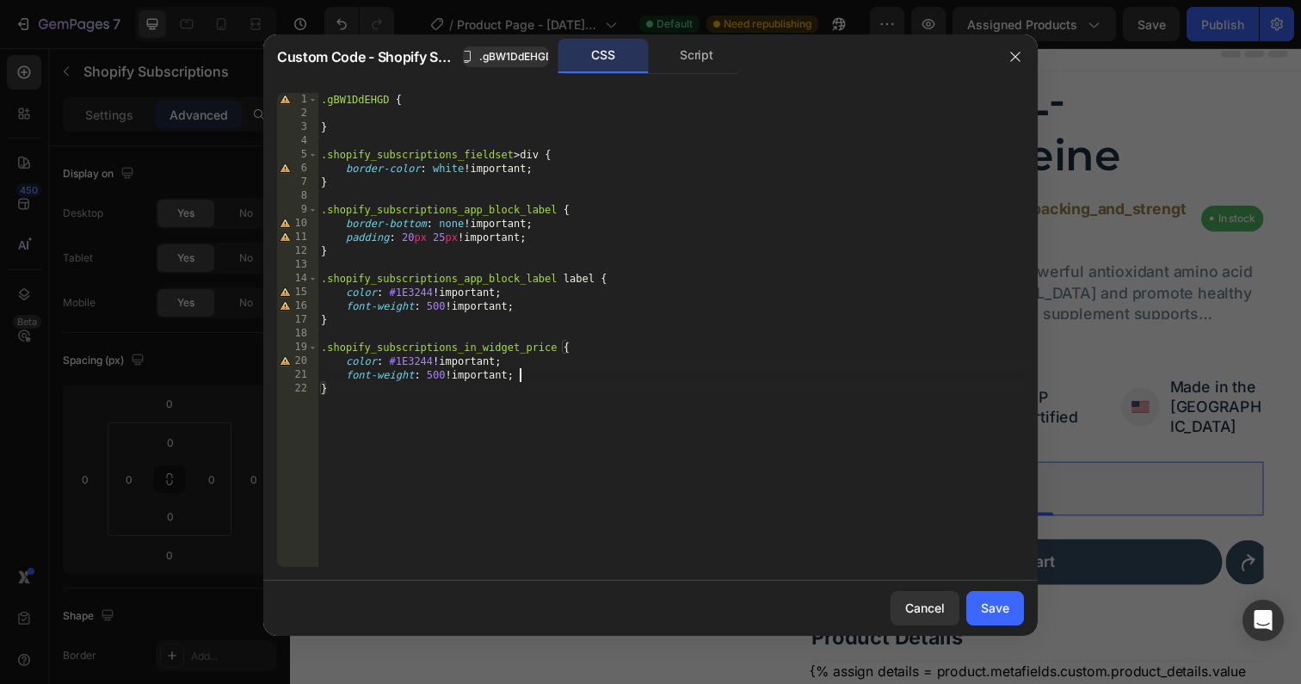
type textarea "font-weight: 500 !important;"
type textarea "font-size: 24 !important;"
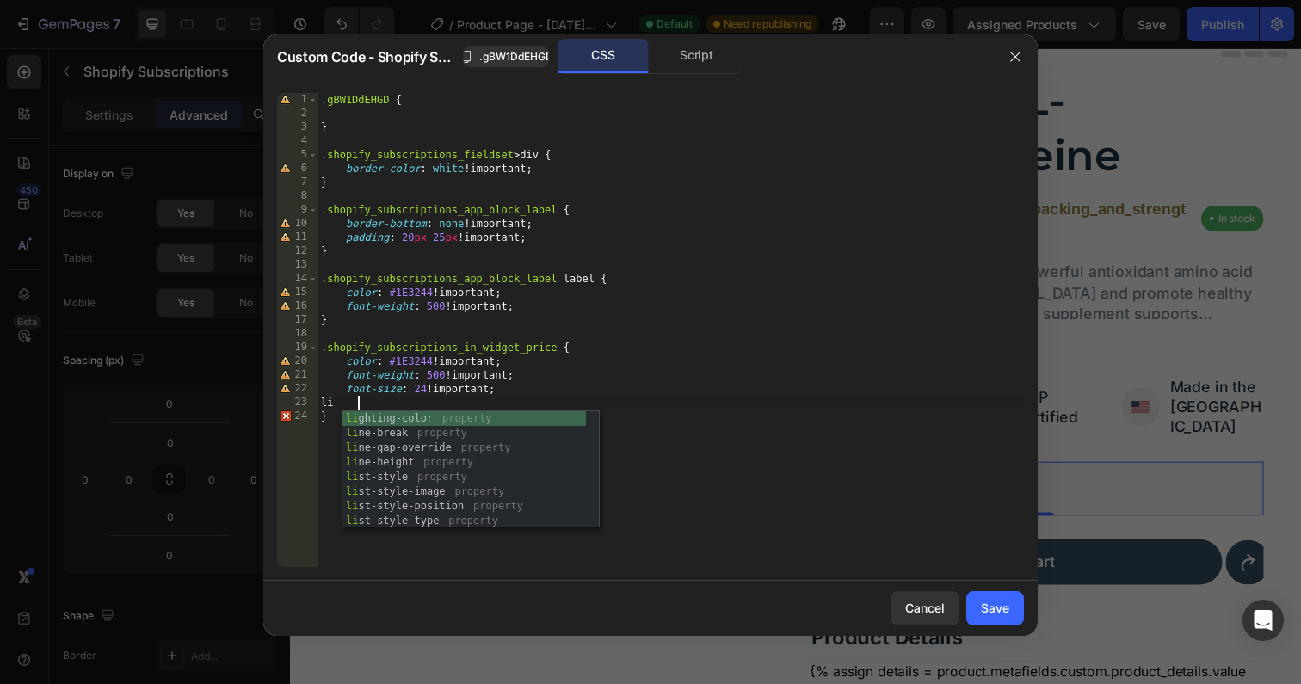
type textarea "lin"
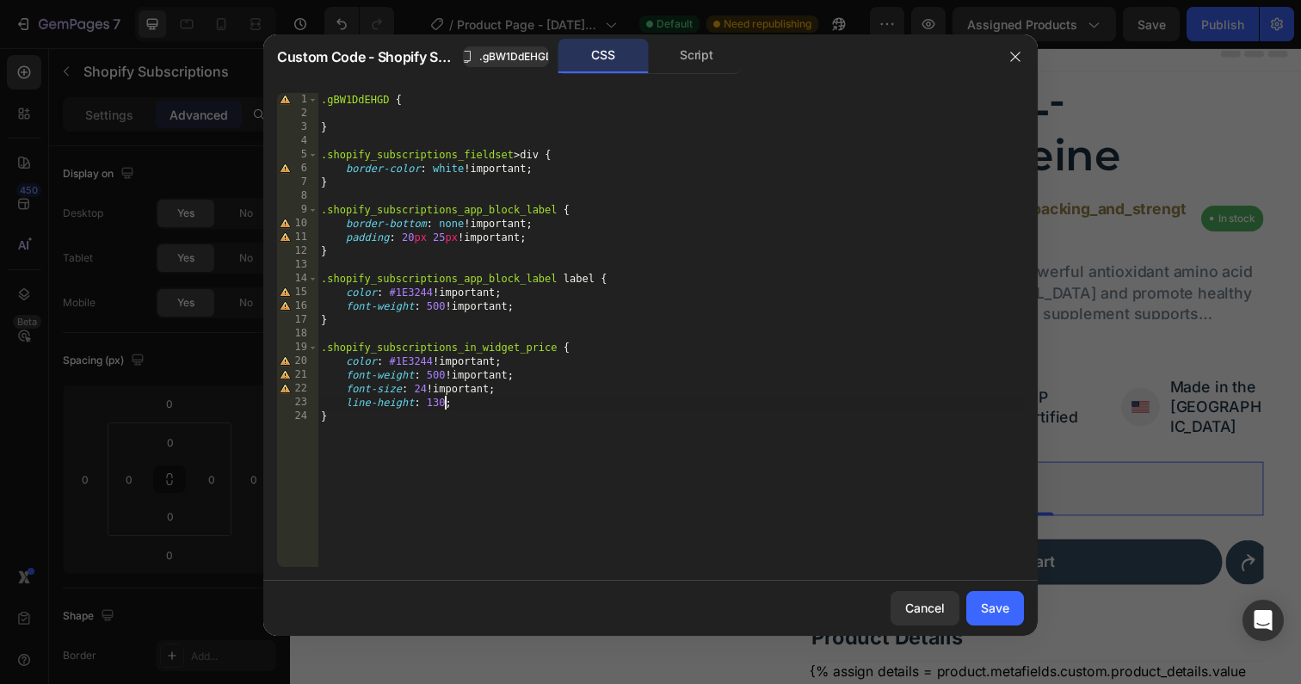
scroll to position [0, 10]
click at [479, 405] on div ".gBW1DdEHGD { } .shopify_subscriptions_fieldset > div { border-color : white !i…" at bounding box center [670, 344] width 706 height 502
click at [547, 312] on div ".gBW1DdEHGD { } .shopify_subscriptions_fieldset > div { border-color : white !i…" at bounding box center [670, 344] width 706 height 502
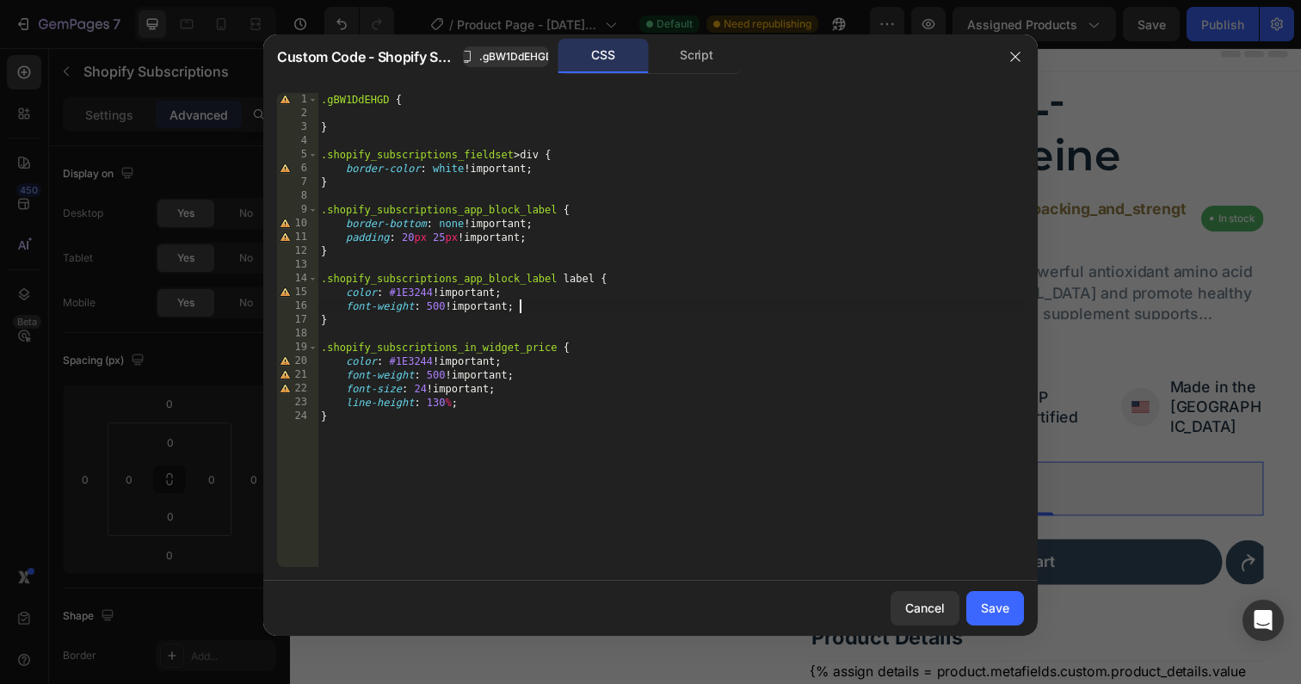
type textarea "font-weight: 500 !important;"
paste textarea
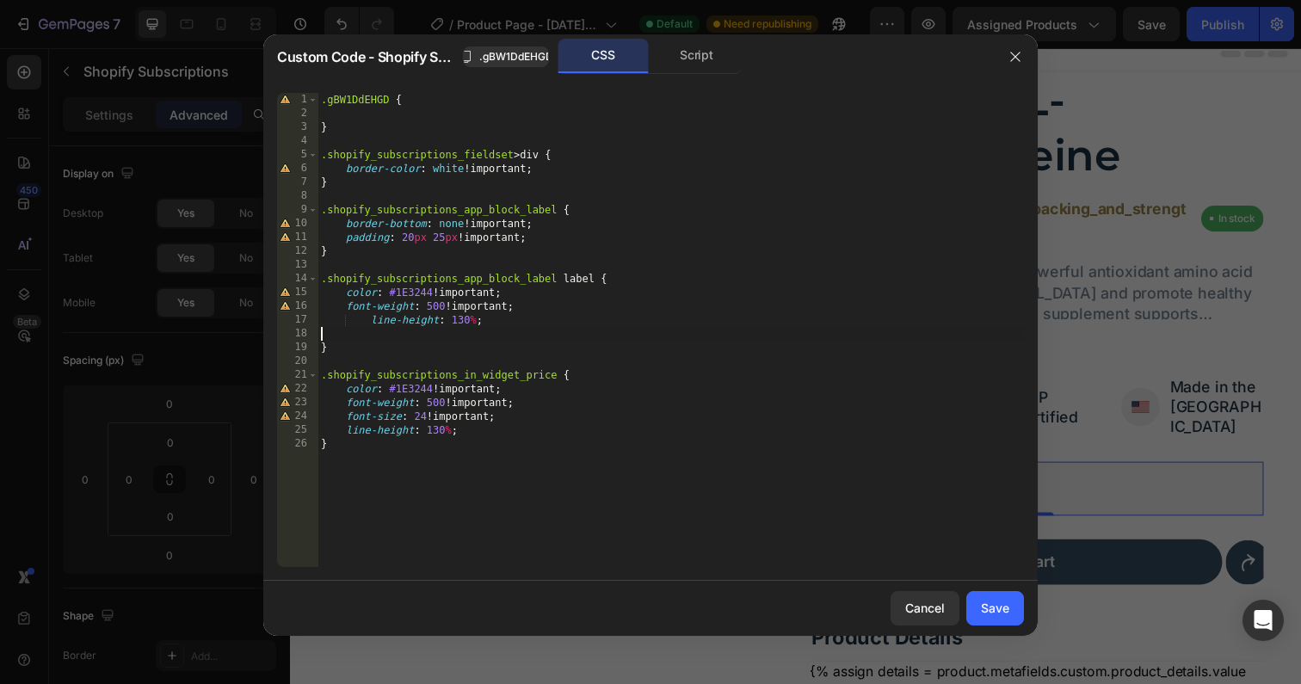
click at [373, 316] on div ".gBW1DdEHGD { } .shopify_subscriptions_fieldset > div { border-color : white !i…" at bounding box center [670, 344] width 706 height 502
click at [431, 401] on div ".gBW1DdEHGD { } .shopify_subscriptions_fieldset > div { border-color : white !i…" at bounding box center [670, 344] width 706 height 502
type textarea "font-weight: 600 !important;"
click at [991, 609] on div "Save" at bounding box center [995, 608] width 28 height 18
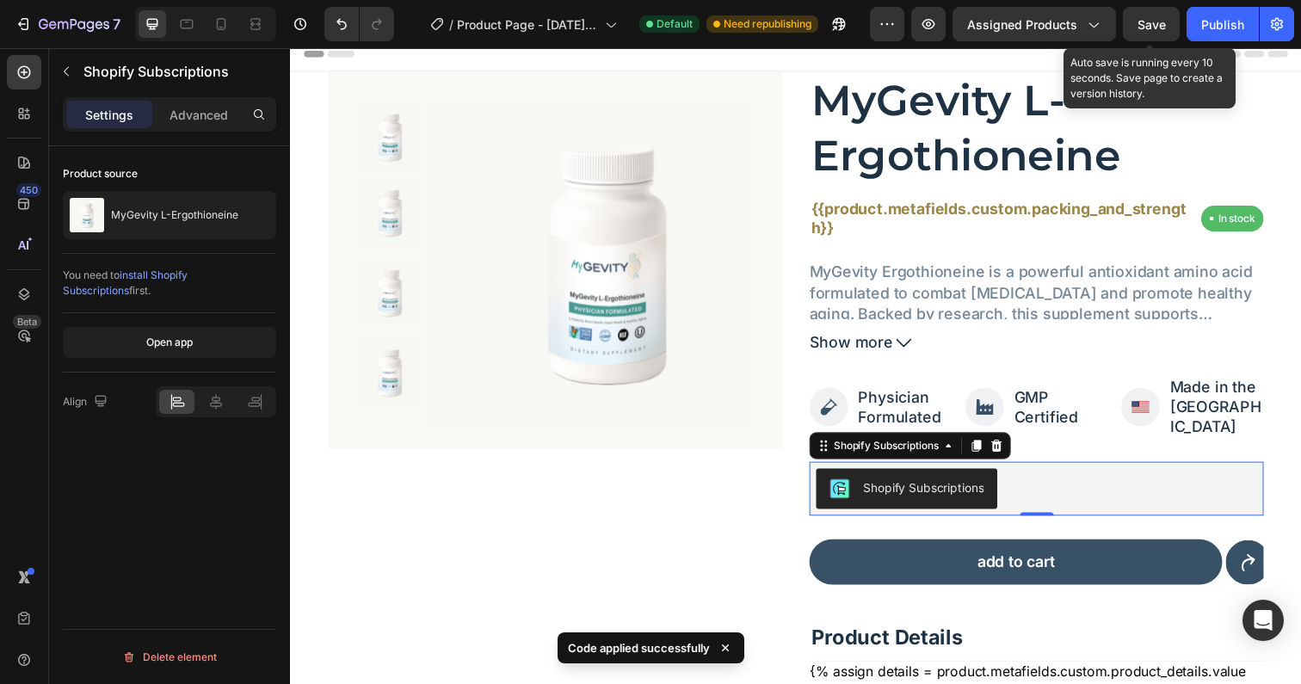
click at [1154, 17] on span "Save" at bounding box center [1151, 24] width 28 height 15
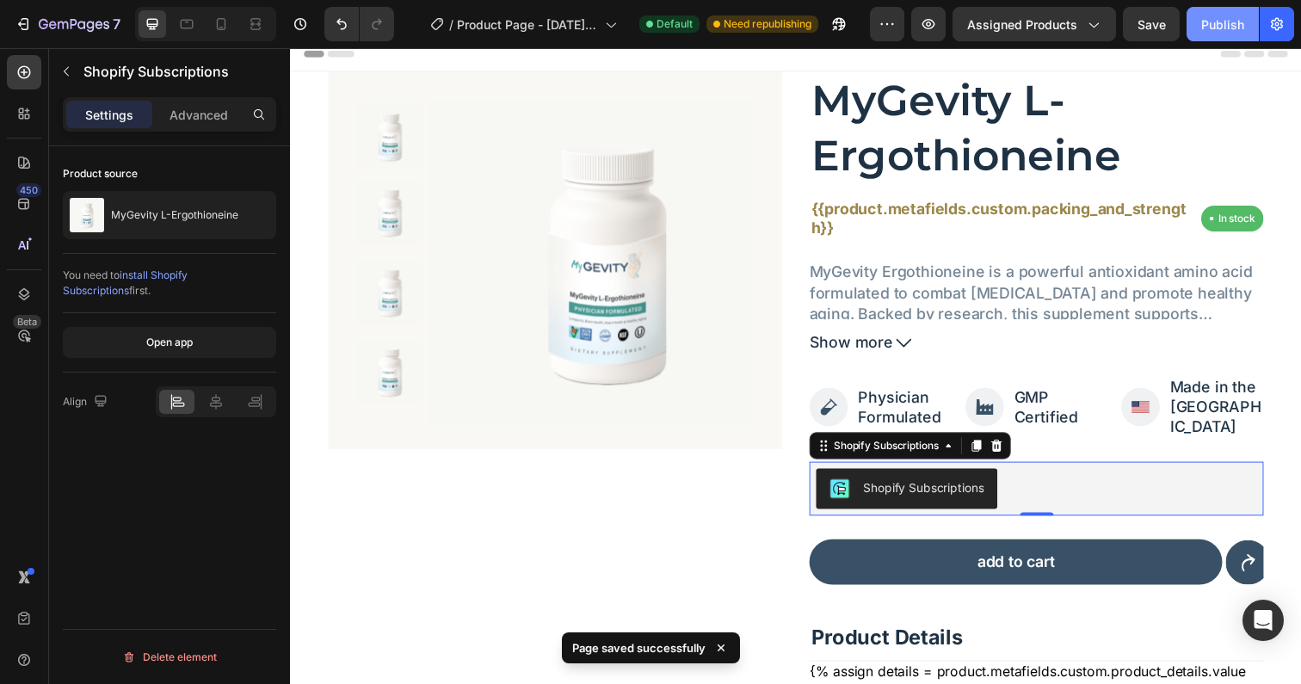
click at [1229, 32] on div "Publish" at bounding box center [1222, 24] width 43 height 18
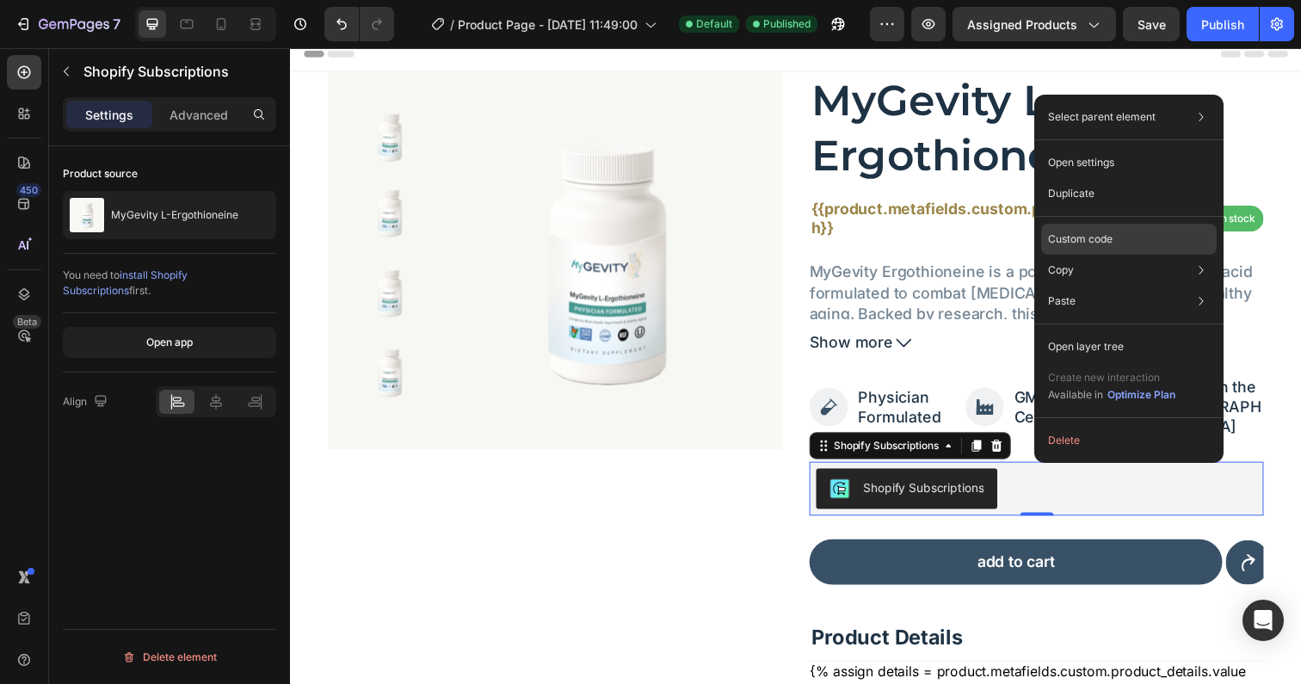
click at [1085, 232] on p "Custom code" at bounding box center [1080, 238] width 65 height 15
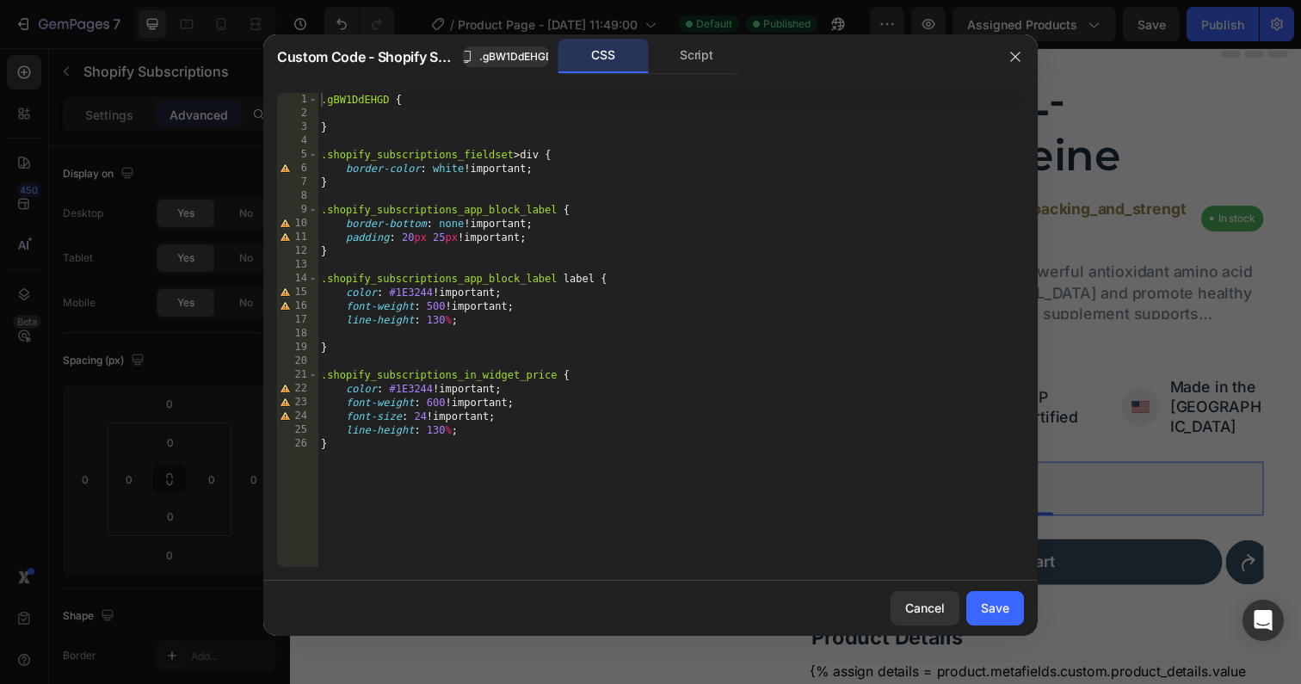
type textarea "padding: 20px 25px !important;"
click at [545, 236] on div ".gBW1DdEHGD { } .shopify_subscriptions_fieldset > div { border-color : white !i…" at bounding box center [670, 344] width 706 height 502
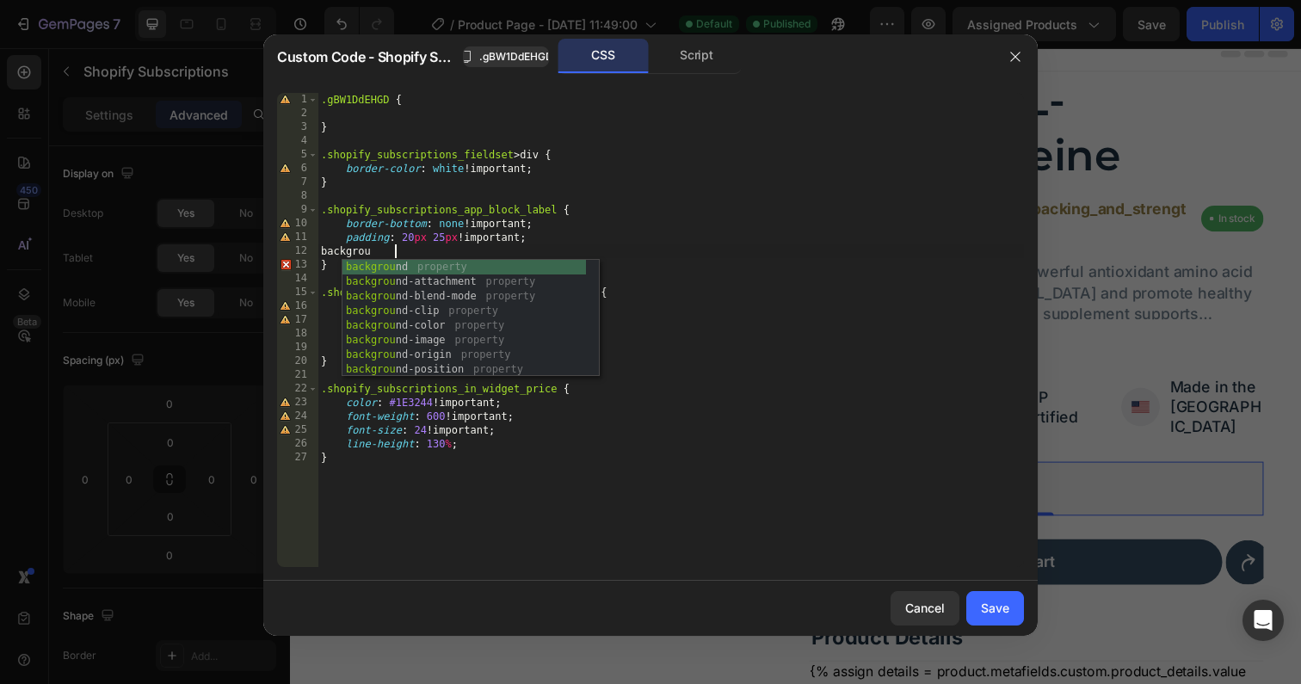
scroll to position [0, 5]
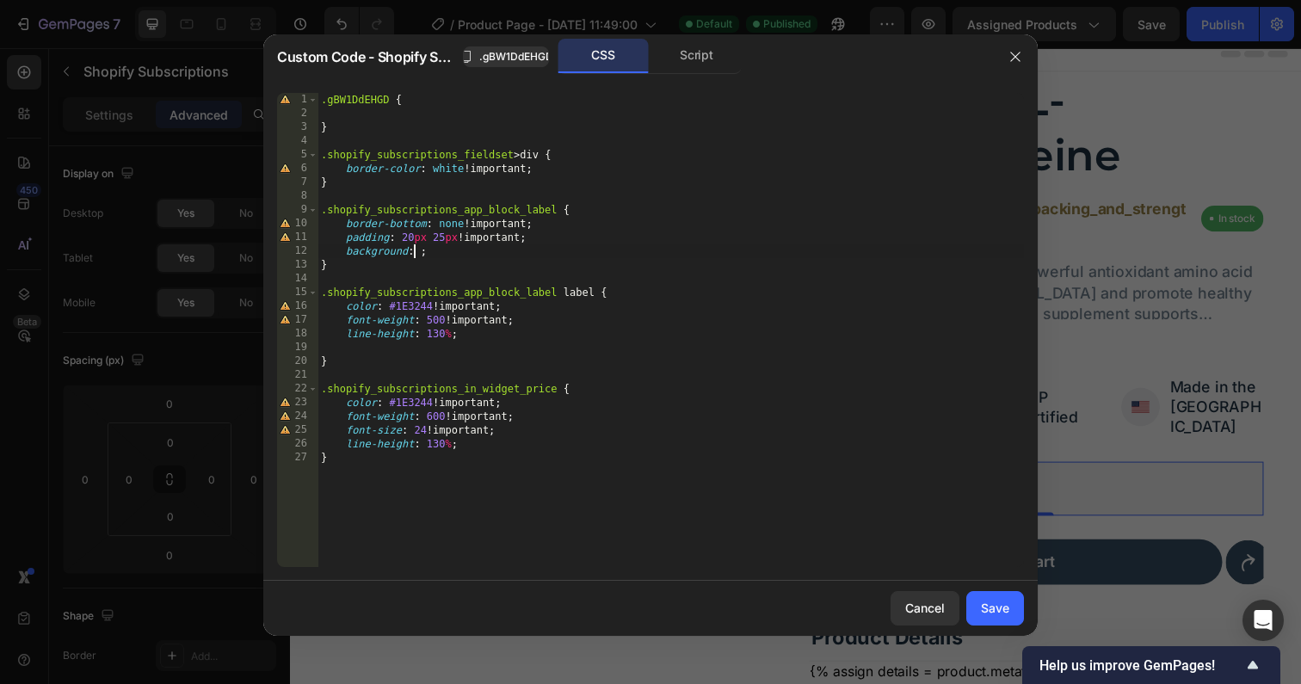
paste textarea "#F9F8F4"
type textarea "background: #F9F8F4 !;"
click at [1005, 615] on div "Save" at bounding box center [995, 608] width 28 height 18
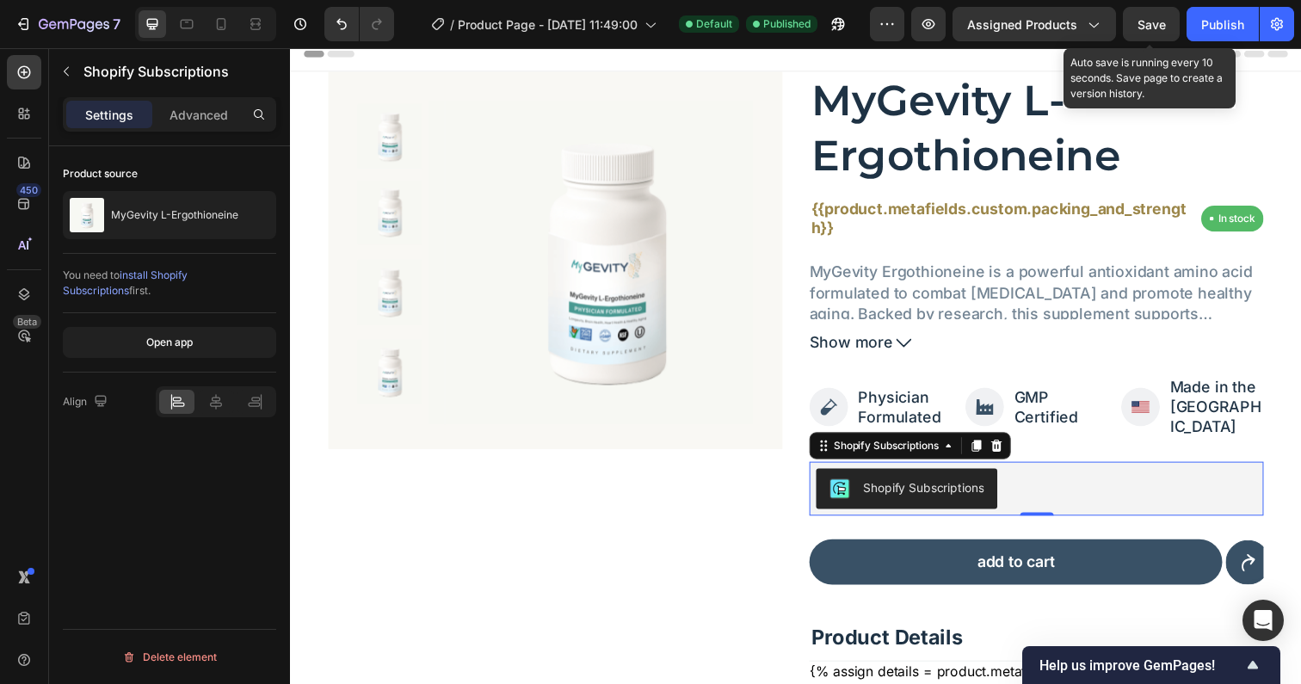
click at [1151, 30] on span "Save" at bounding box center [1151, 24] width 28 height 15
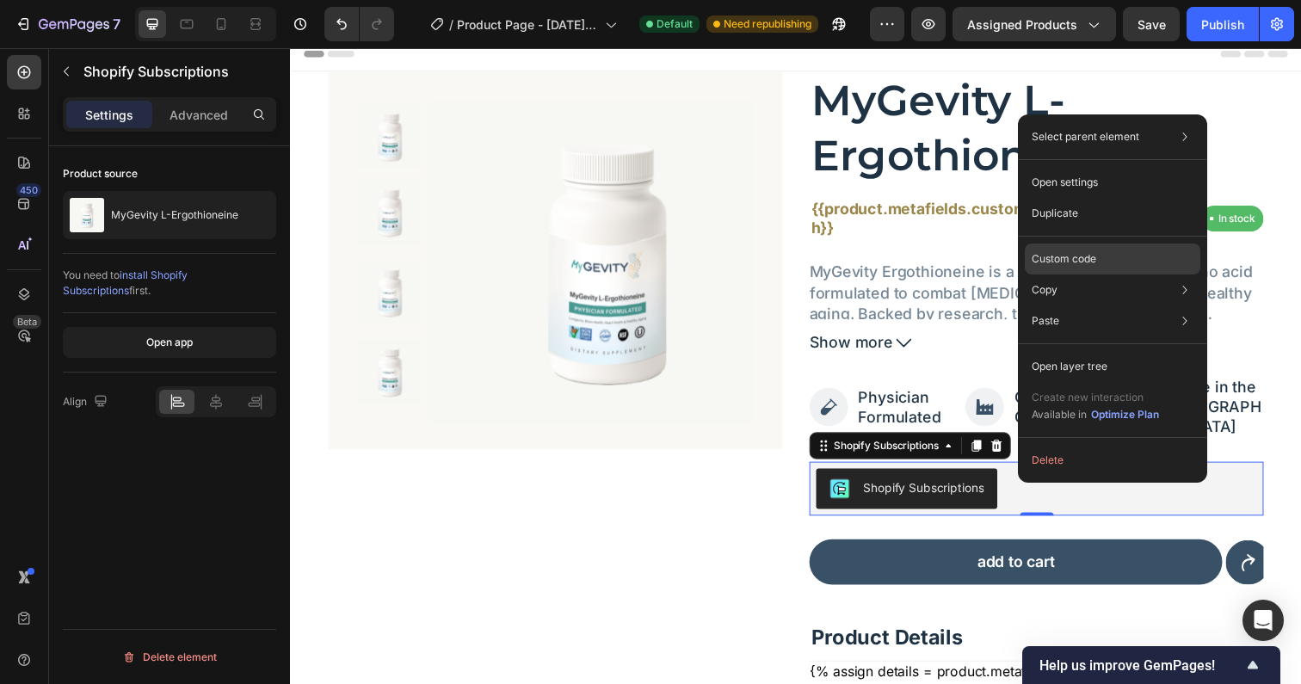
click at [1064, 267] on div "Custom code" at bounding box center [1113, 258] width 176 height 31
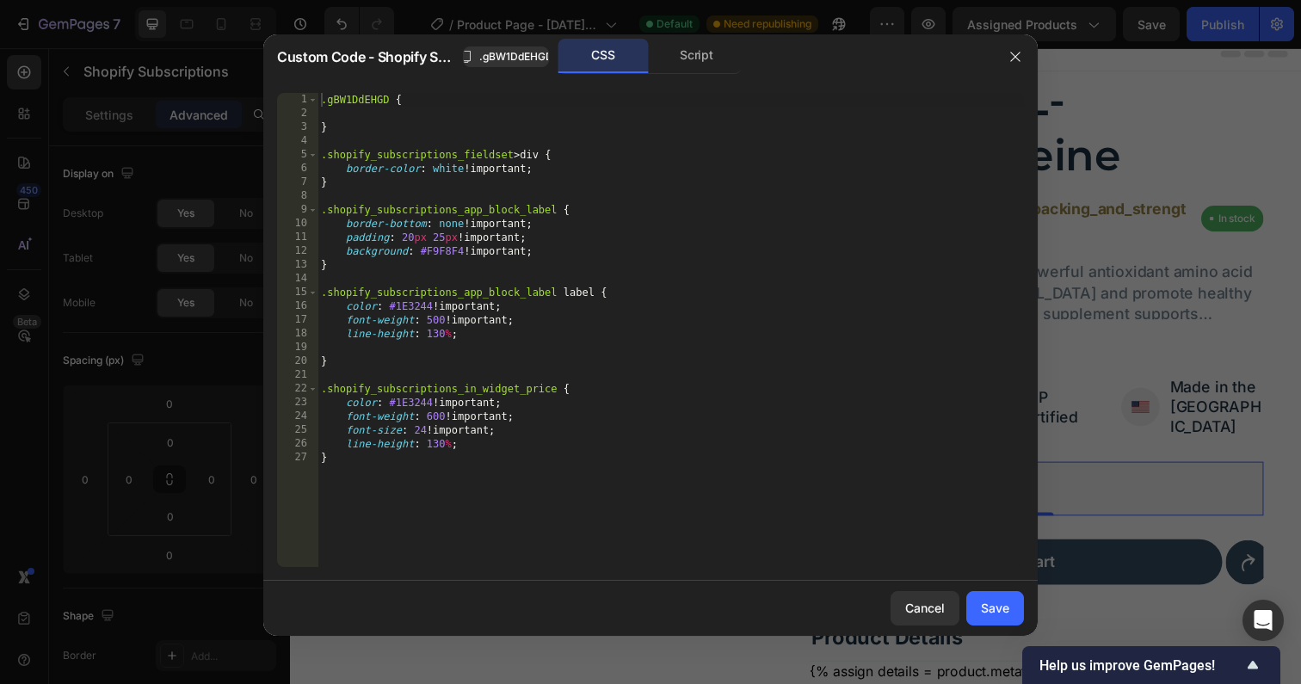
type textarea "color: #1E3244 !important;"
click at [641, 312] on div ".gBW1DdEHGD { } .shopify_subscriptions_fieldset > div { border-color : white !i…" at bounding box center [670, 344] width 706 height 502
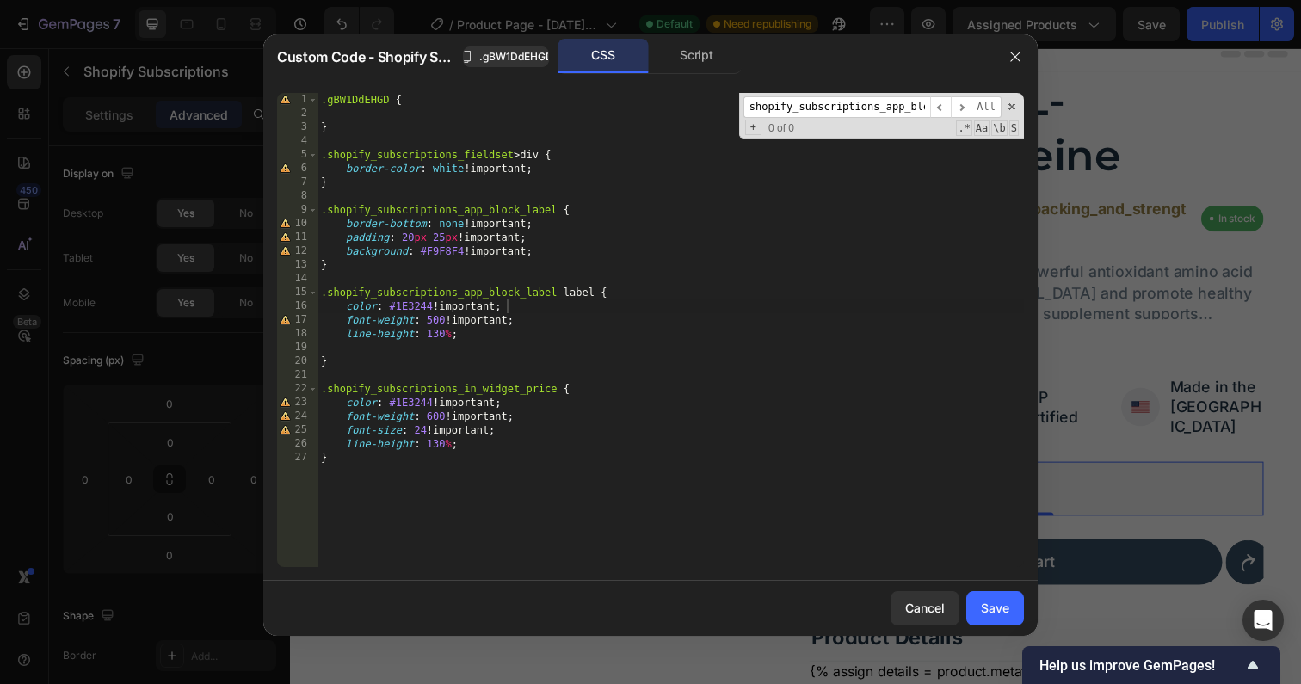
scroll to position [0, 53]
type input "shopify_subscriptions_app_block_label"
click at [410, 251] on div ".gBW1DdEHGD { } .shopify_subscriptions_fieldset > div { border-color : white !i…" at bounding box center [670, 344] width 706 height 502
type textarea "background-color: #F9F8F4 !important;"
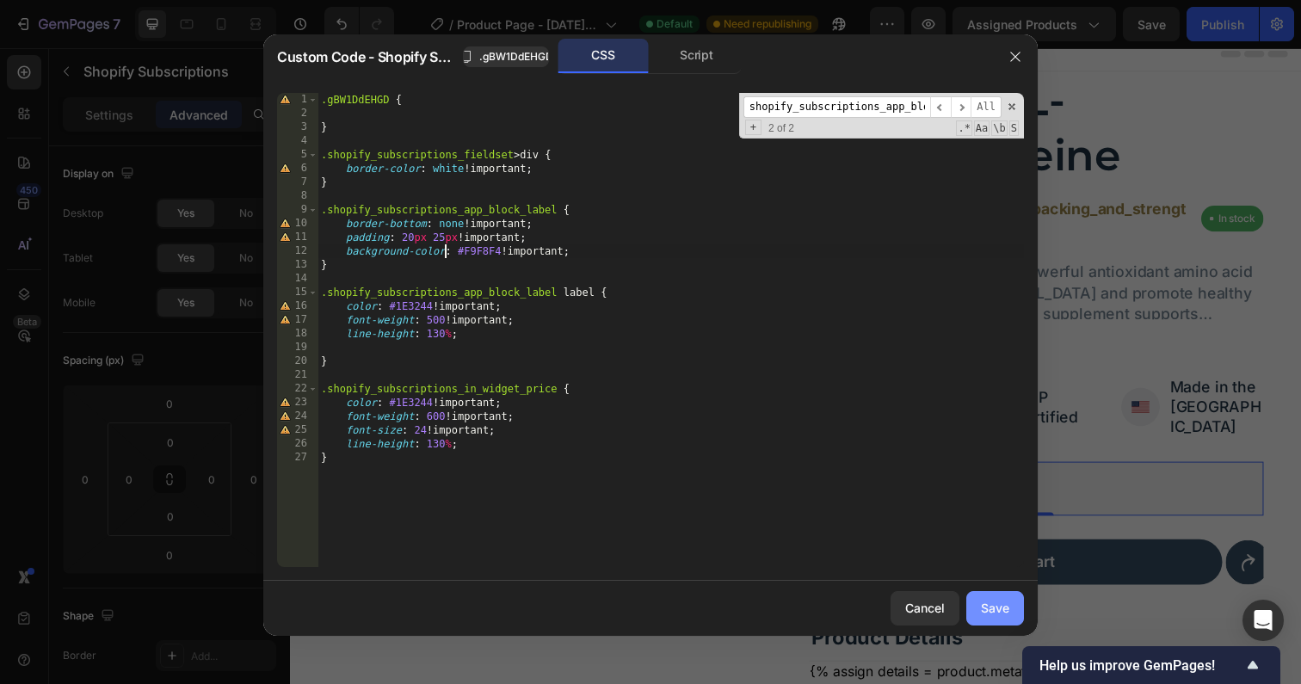
click at [993, 607] on div "Save" at bounding box center [995, 608] width 28 height 18
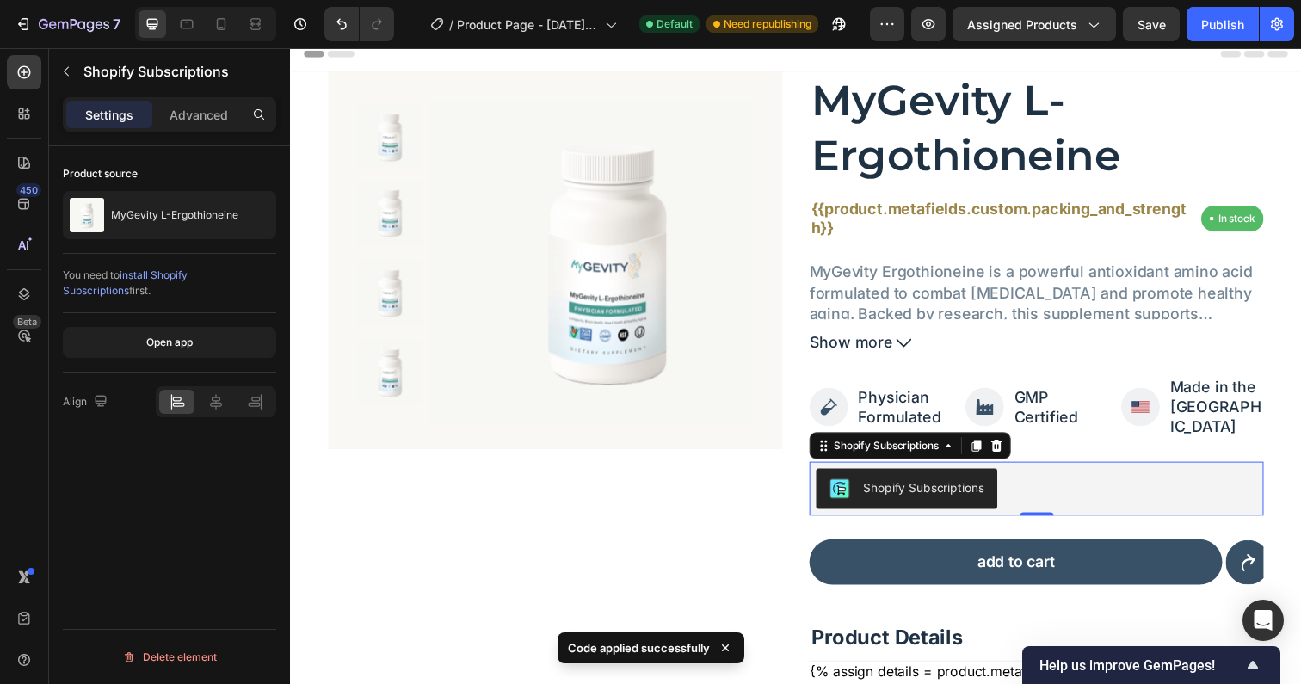
click at [1156, 28] on span "Save" at bounding box center [1151, 24] width 28 height 15
click at [1204, 28] on div "Publish" at bounding box center [1222, 24] width 43 height 18
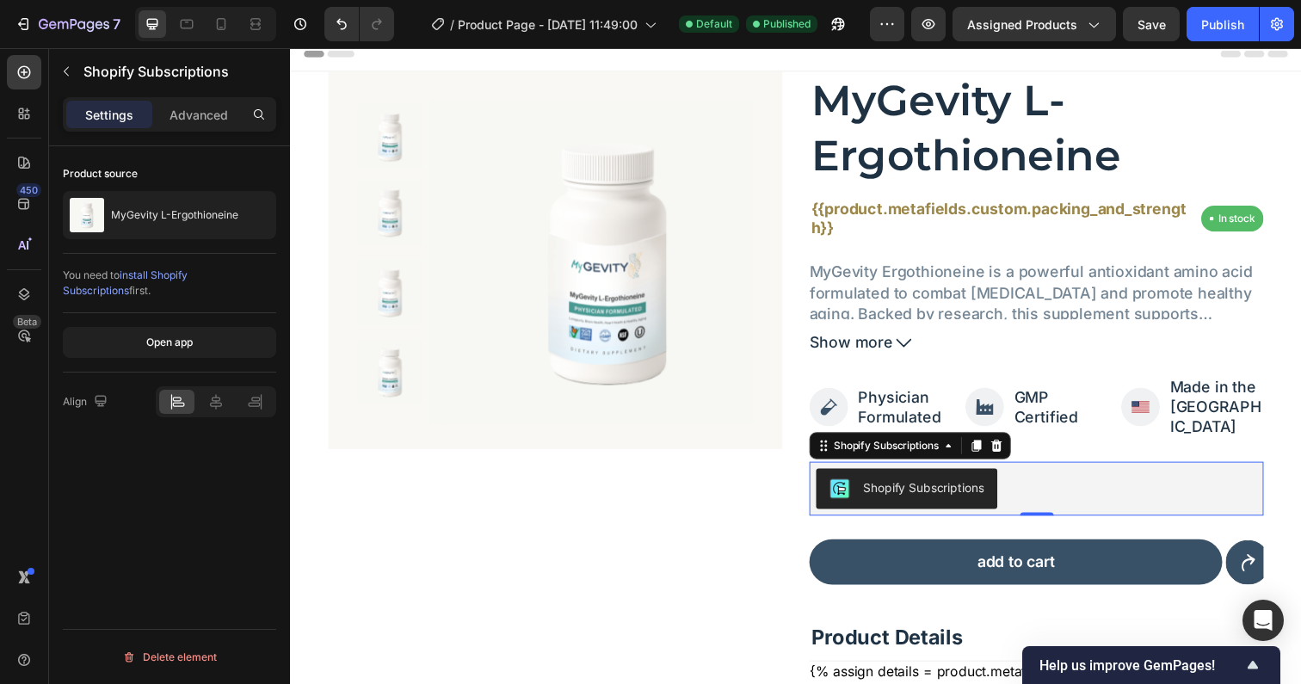
click at [1095, 477] on div "Shopify Subscriptions" at bounding box center [1052, 497] width 450 height 41
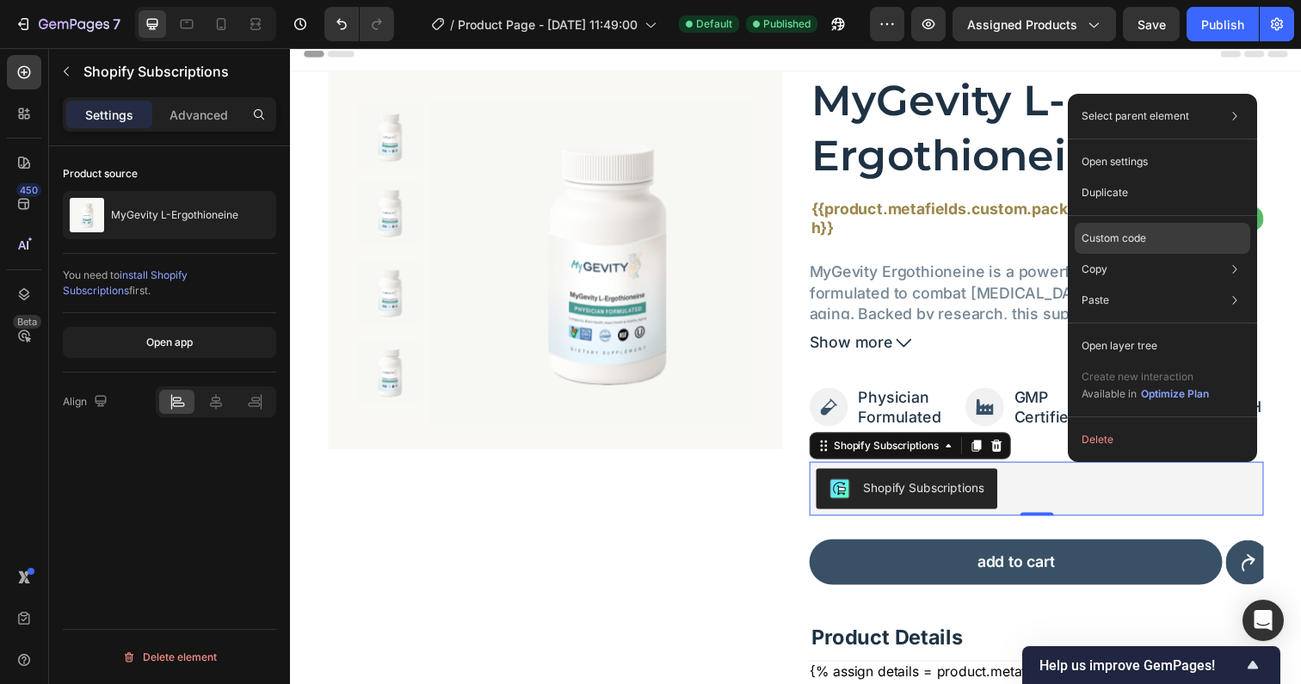
click at [1113, 249] on div "Custom code" at bounding box center [1163, 238] width 176 height 31
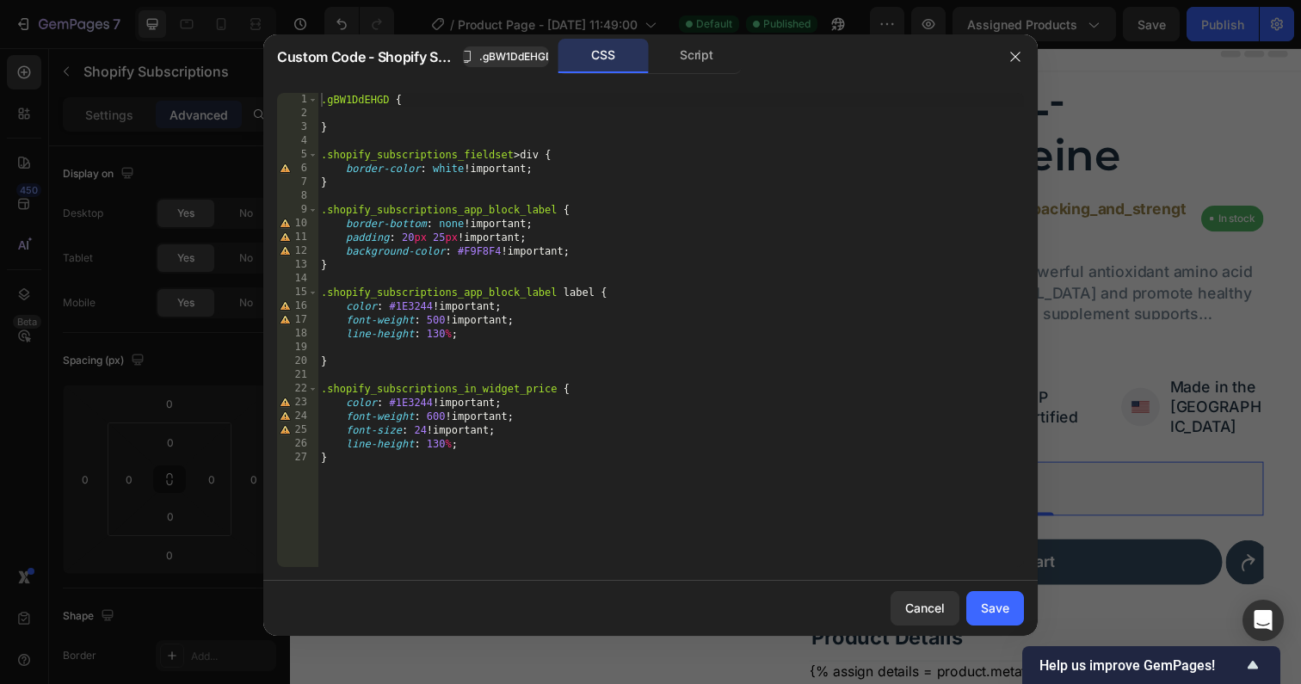
type textarea "}"
click at [347, 268] on div ".gBW1DdEHGD { } .shopify_subscriptions_fieldset > div { border-color : white !i…" at bounding box center [670, 344] width 706 height 502
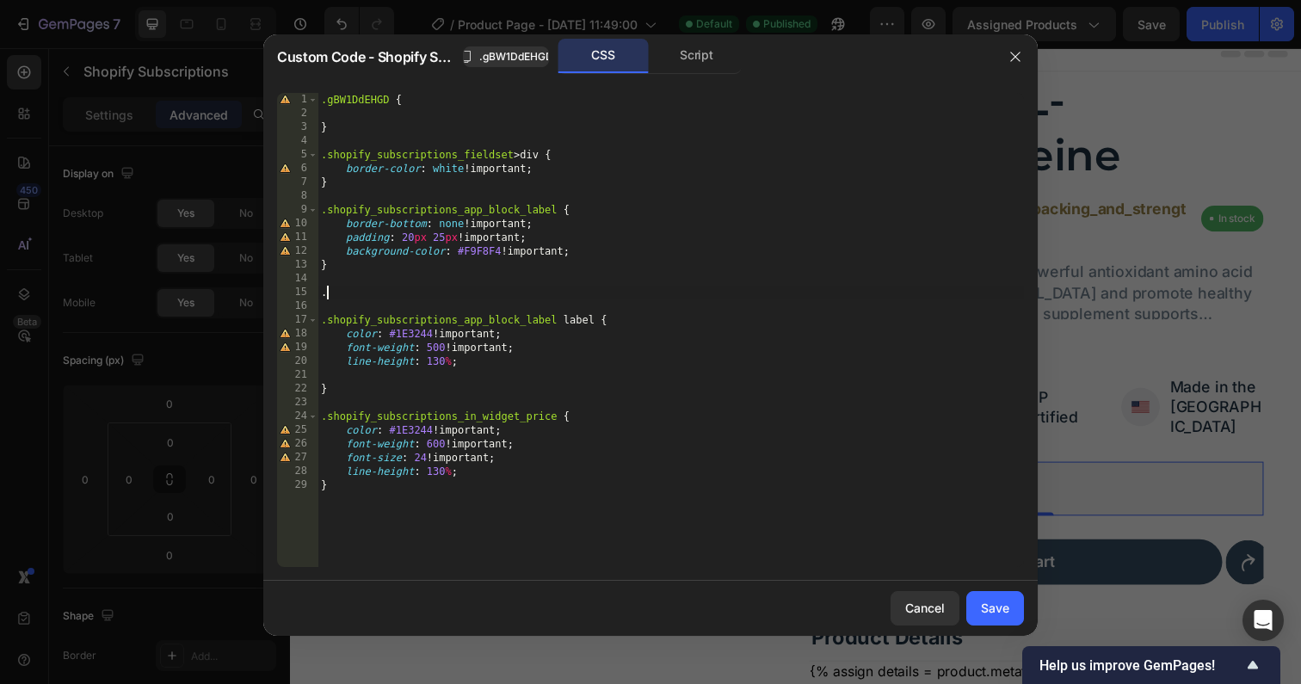
paste textarea "shopify_subscriptions_purchase_option_wrapper"
type textarea ".shopify_subscriptions_purchase_option_wrapper {"
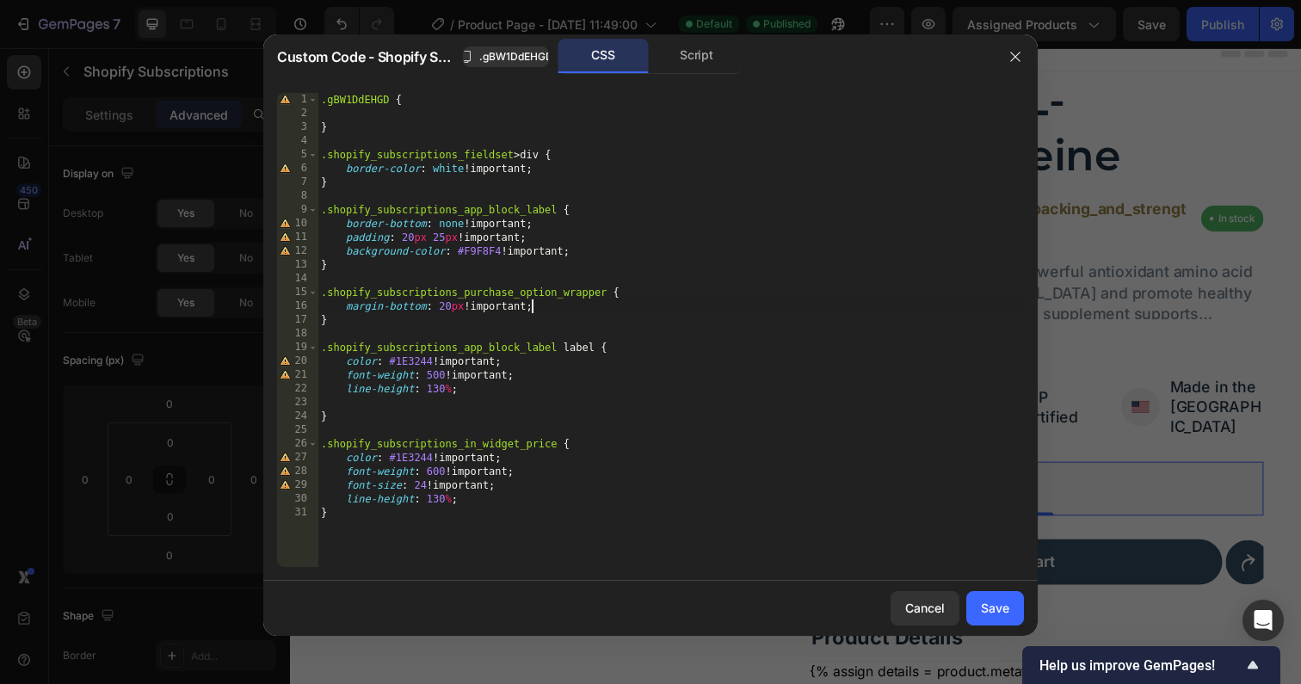
scroll to position [0, 13]
type textarea "margin-bottom: 20px !important;"
click at [994, 599] on div "Save" at bounding box center [995, 608] width 28 height 18
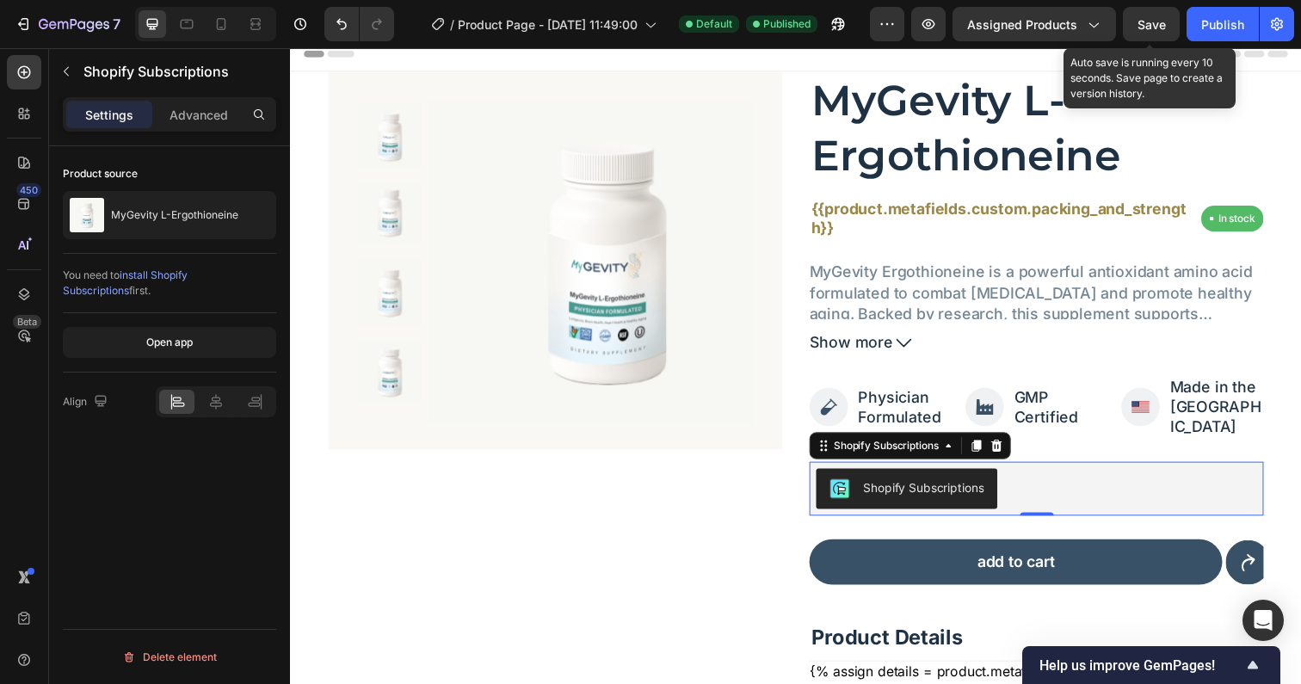
click at [1155, 32] on div "Save" at bounding box center [1151, 24] width 28 height 18
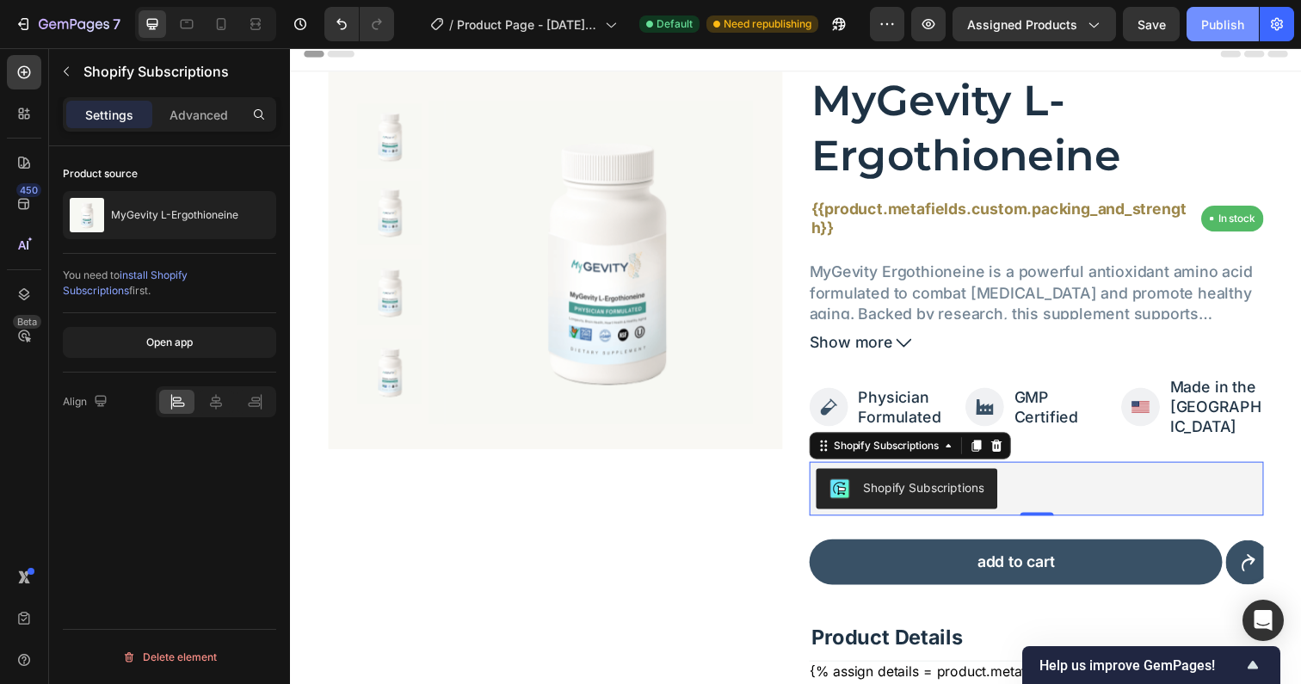
click at [1215, 27] on div "Publish" at bounding box center [1222, 24] width 43 height 18
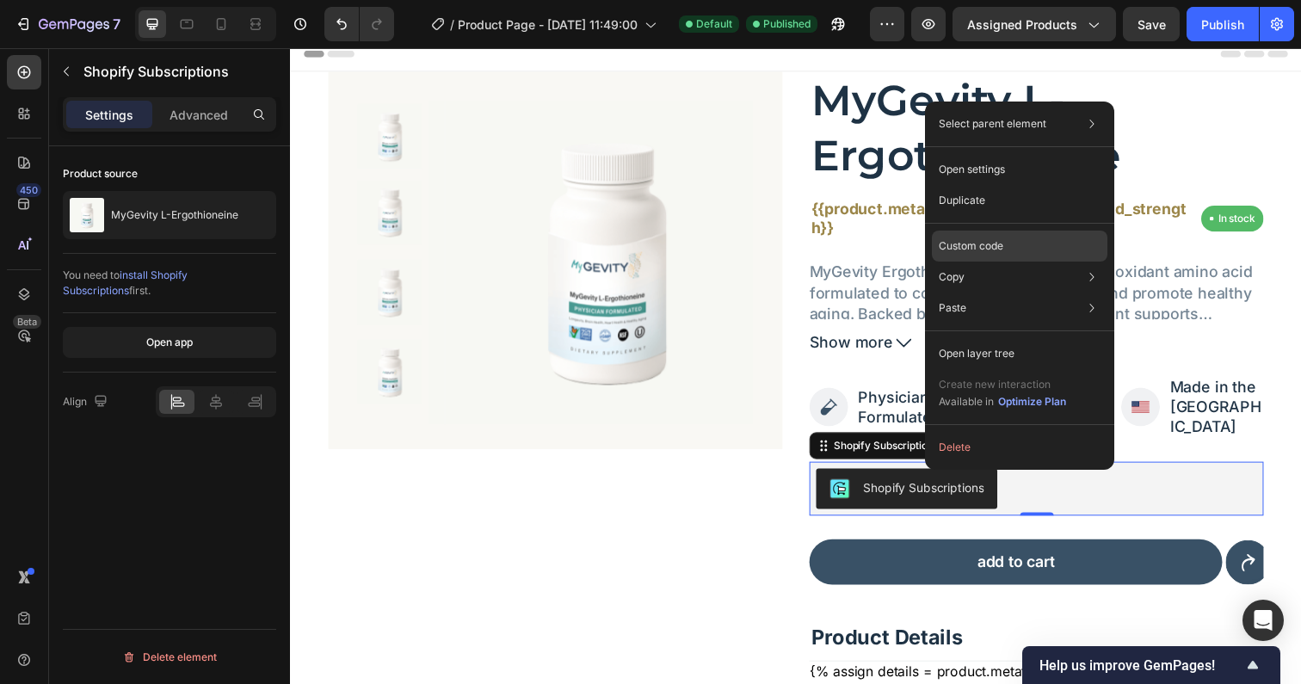
click at [981, 248] on p "Custom code" at bounding box center [971, 245] width 65 height 15
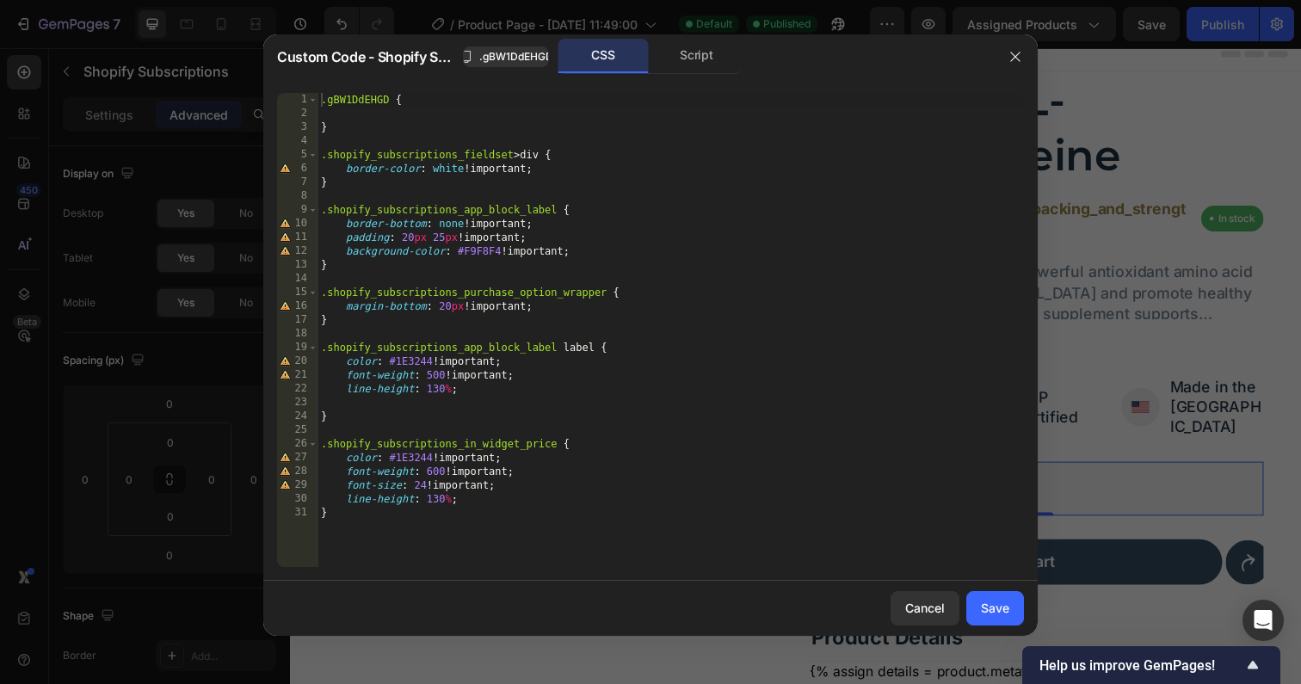
click at [427, 480] on div ".gBW1DdEHGD { } .shopify_subscriptions_fieldset > div { border-color : white !i…" at bounding box center [670, 344] width 706 height 502
type textarea "font-size: 24px !important;"
click at [996, 611] on div "Save" at bounding box center [995, 608] width 28 height 18
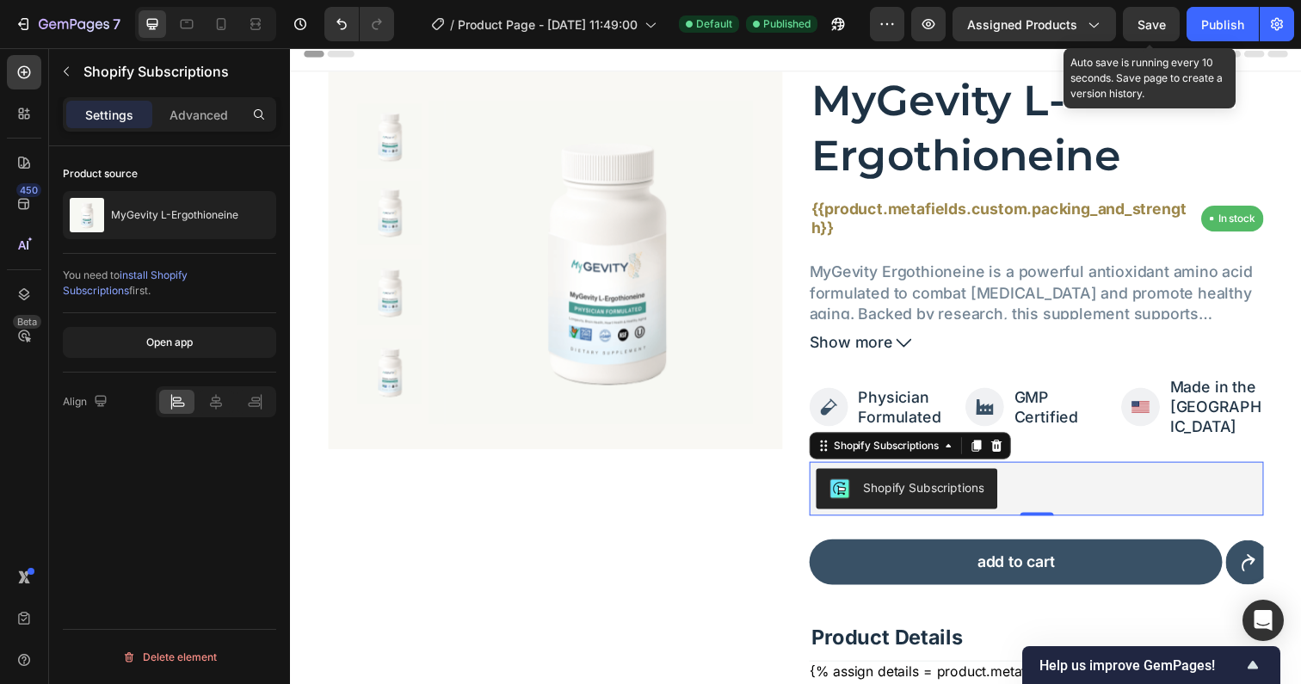
click at [1161, 26] on span "Save" at bounding box center [1151, 24] width 28 height 15
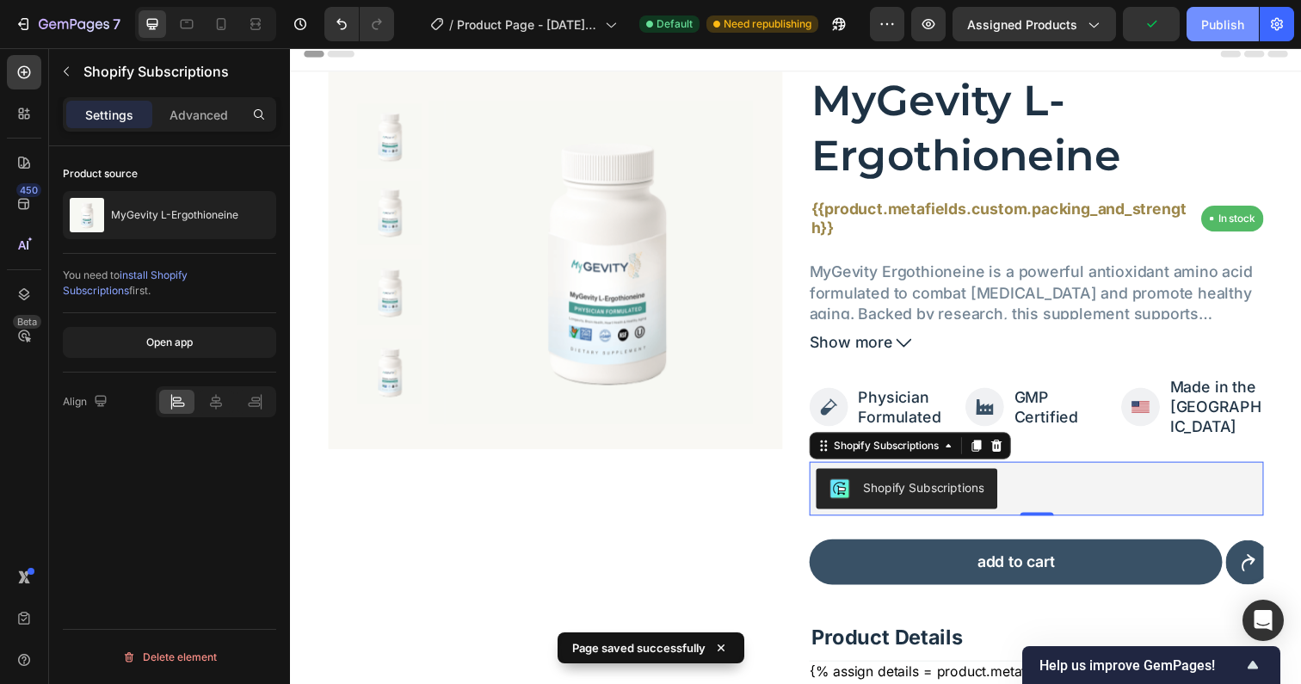
click at [1210, 31] on div "Publish" at bounding box center [1222, 24] width 43 height 18
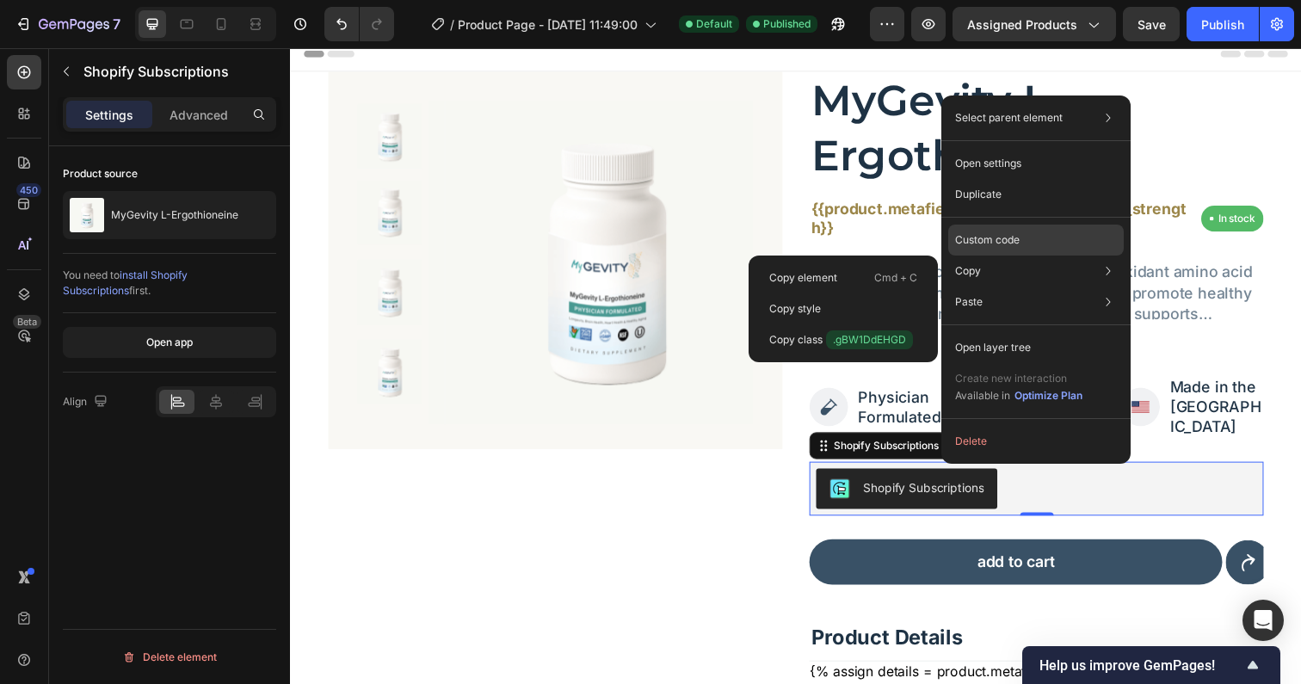
click at [1005, 235] on p "Custom code" at bounding box center [987, 239] width 65 height 15
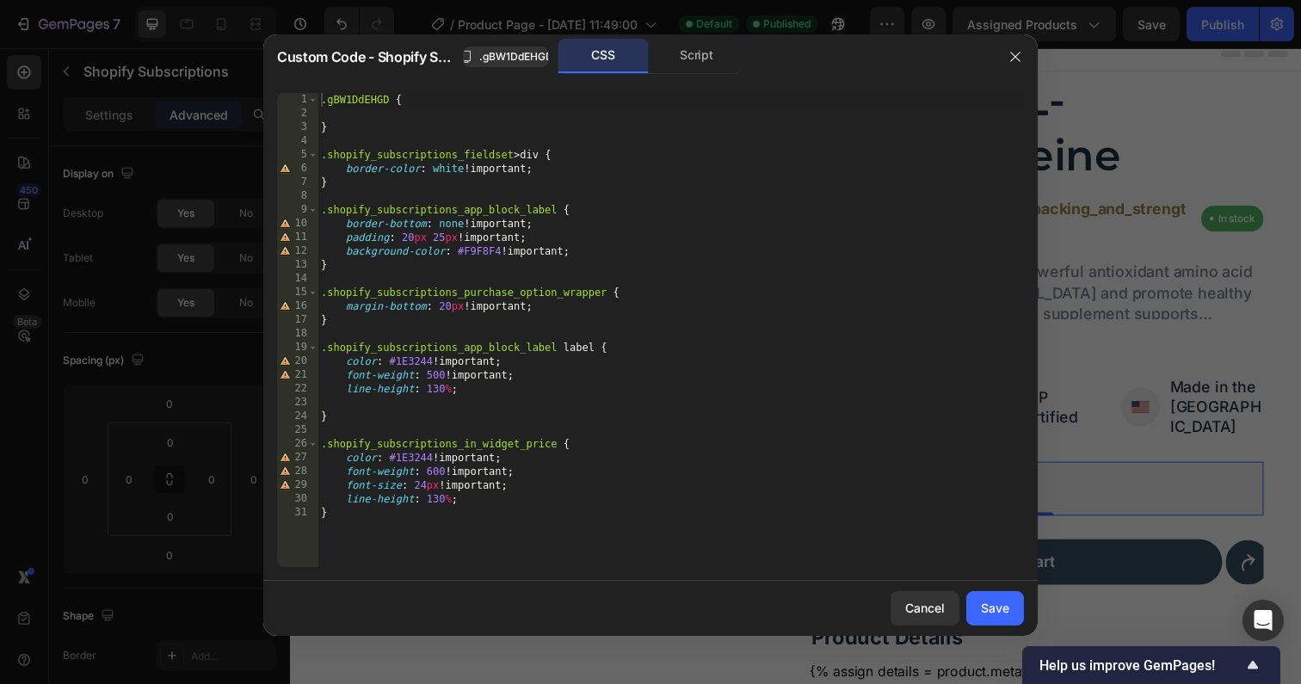
click at [551, 484] on div ".gBW1DdEHGD { } .shopify_subscriptions_fieldset > div { border-color : white !i…" at bounding box center [670, 344] width 706 height 502
type textarea "font-size: 24px !important; line-height: 130%;"
click at [507, 396] on div ".gBW1DdEHGD { } .shopify_subscriptions_fieldset > div { border-color : white !i…" at bounding box center [670, 344] width 706 height 502
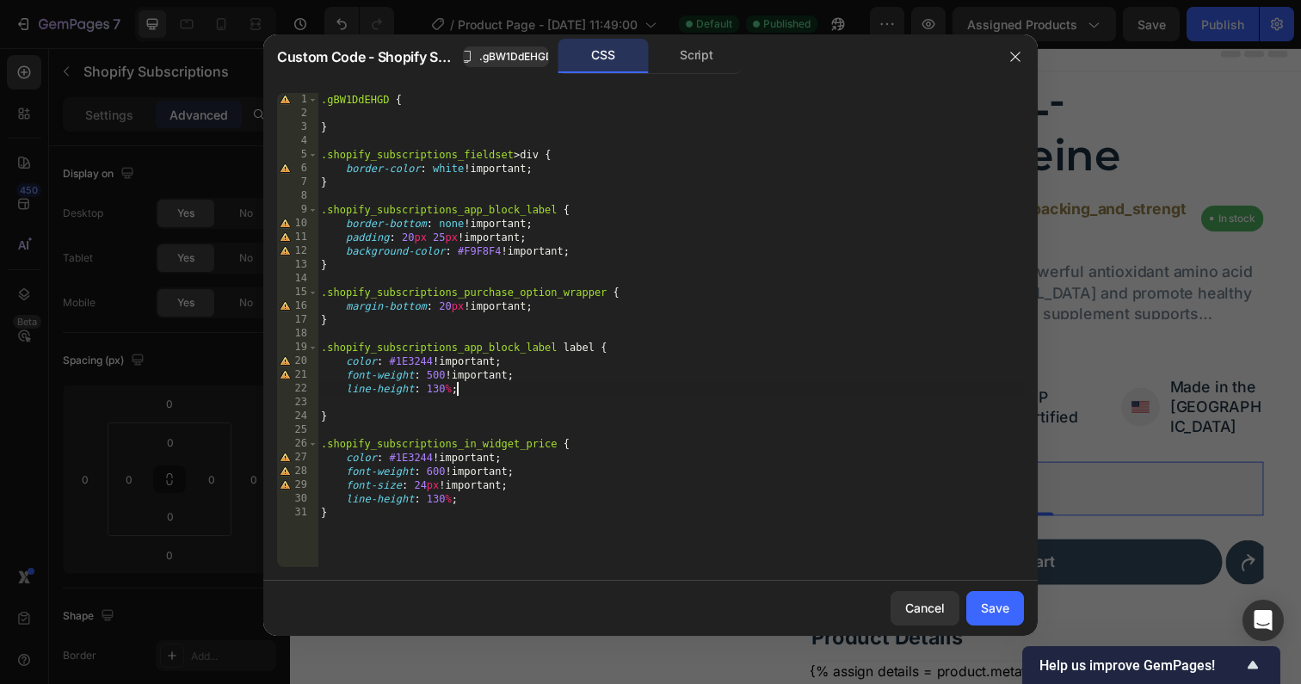
click at [514, 385] on div ".gBW1DdEHGD { } .shopify_subscriptions_fieldset > div { border-color : white !i…" at bounding box center [670, 344] width 706 height 502
type textarea "line-height: 130%;"
paste textarea
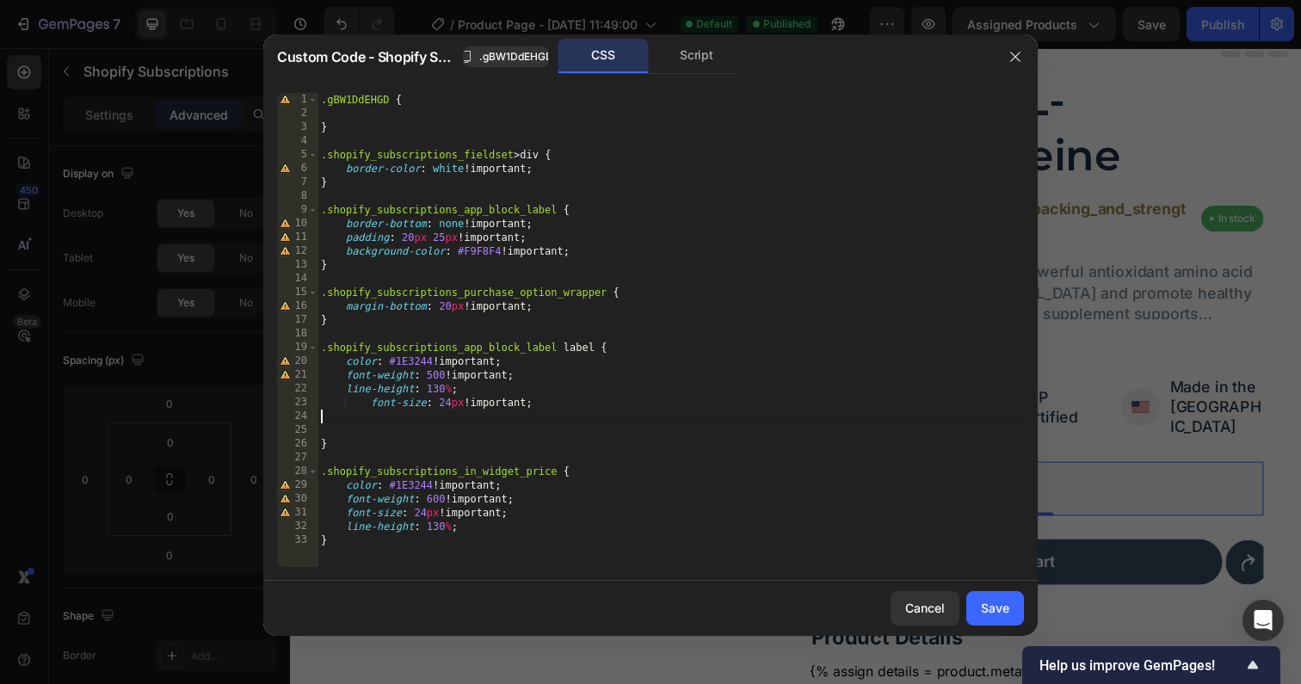
scroll to position [0, 0]
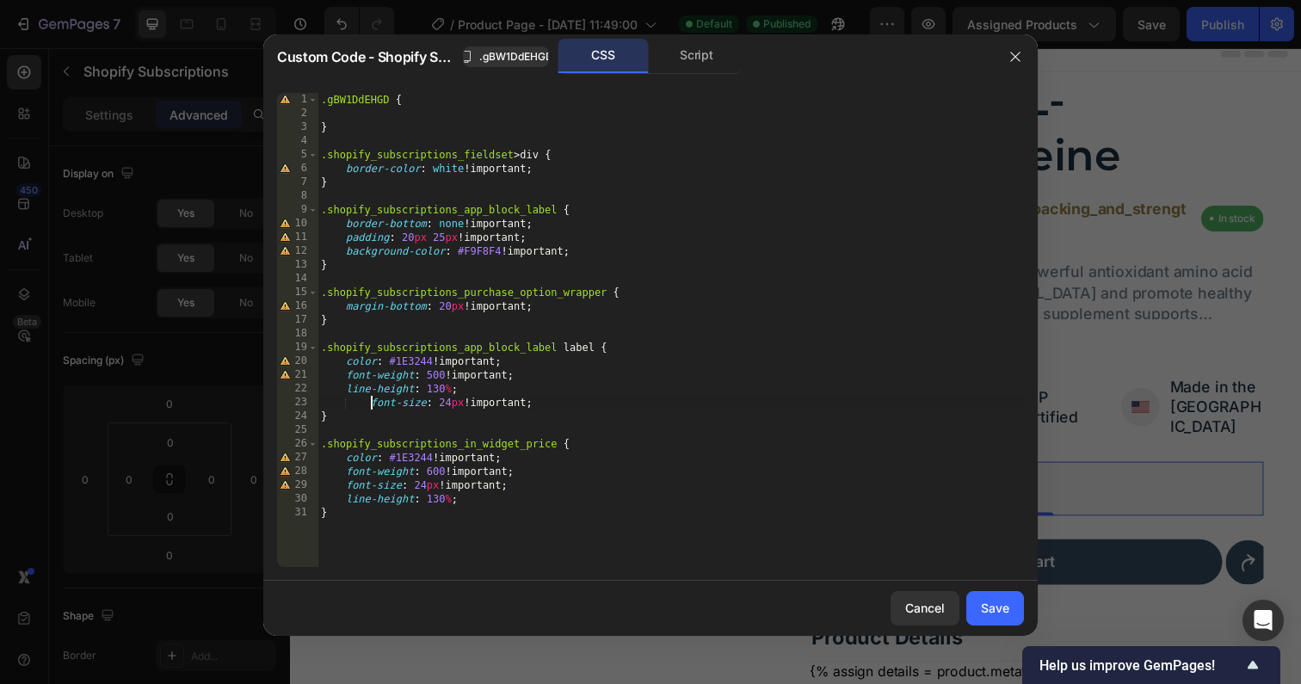
click at [369, 405] on div ".gBW1DdEHGD { } .shopify_subscriptions_fieldset > div { border-color : white !i…" at bounding box center [670, 344] width 706 height 502
type textarea "font-size: 24px !important;"
click at [1003, 611] on div "Save" at bounding box center [995, 608] width 28 height 18
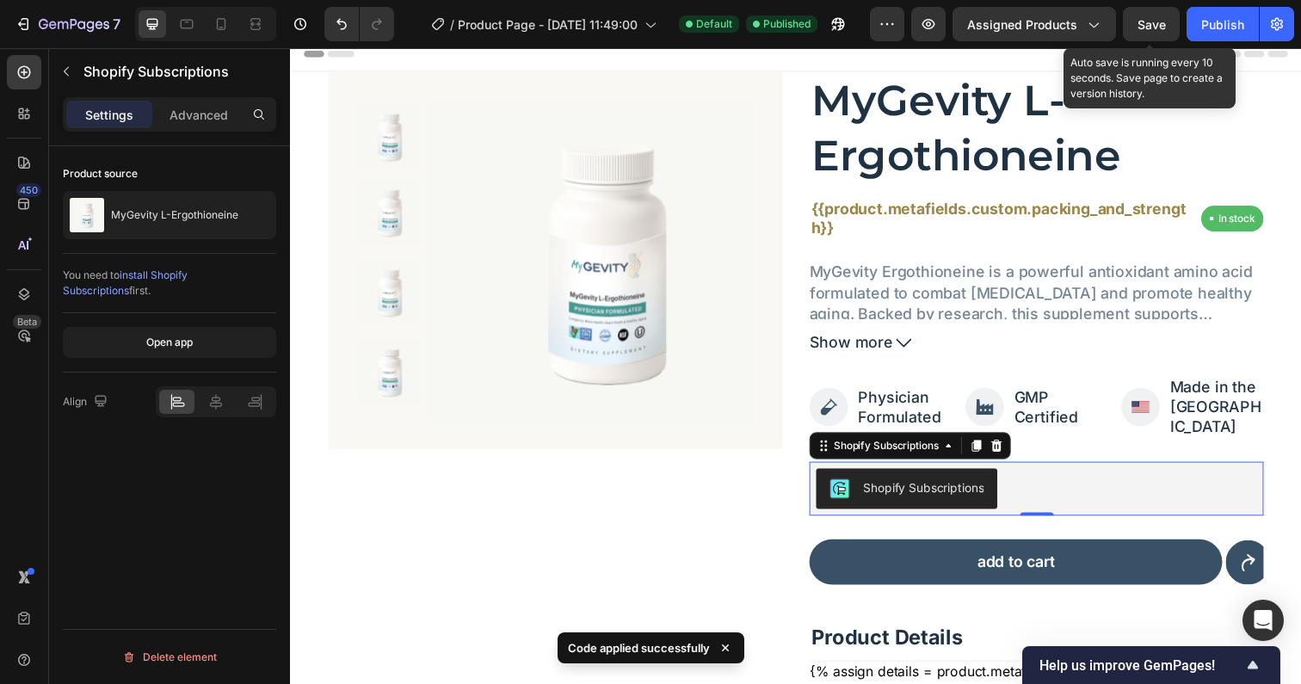
click at [1142, 21] on span "Save" at bounding box center [1151, 24] width 28 height 15
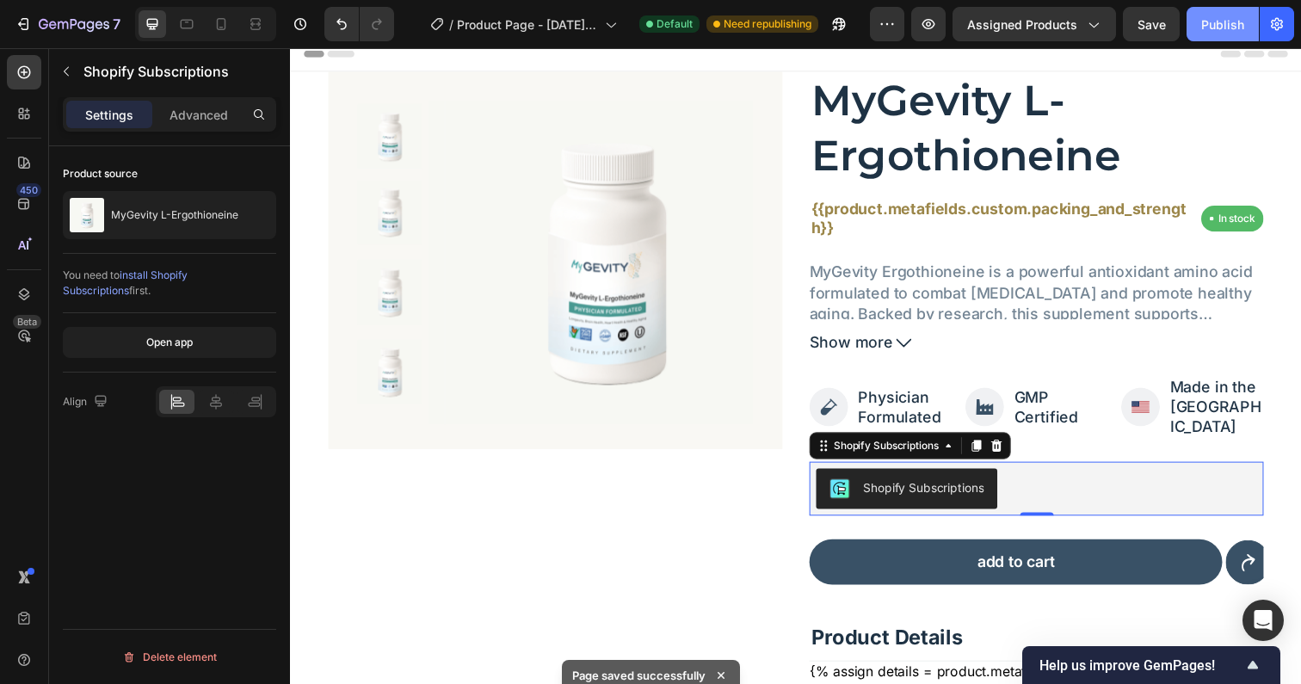
click at [1201, 26] on div "Publish" at bounding box center [1222, 24] width 43 height 18
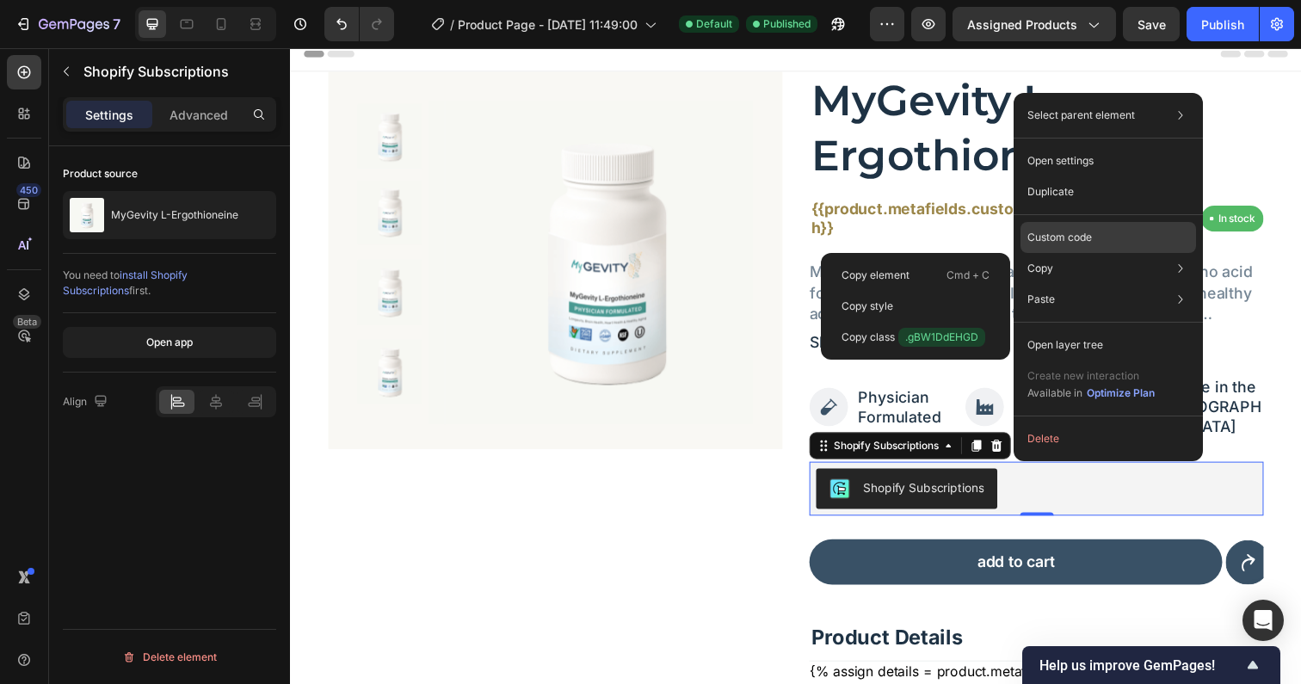
click at [1061, 235] on p "Custom code" at bounding box center [1059, 237] width 65 height 15
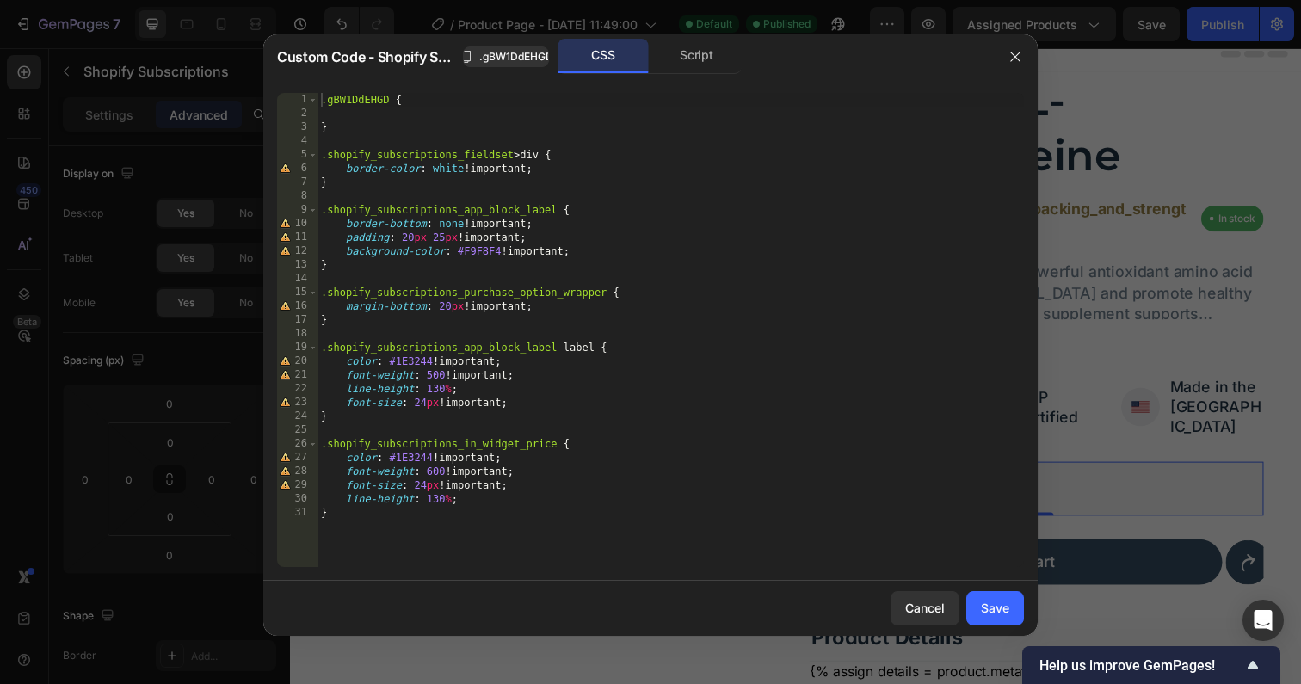
type textarea "}"
click at [353, 527] on div ".gBW1DdEHGD { } .shopify_subscriptions_fieldset > div { border-color : white !i…" at bounding box center [670, 344] width 706 height 502
paste textarea "shopify_subscriptions_app_block_label_children"
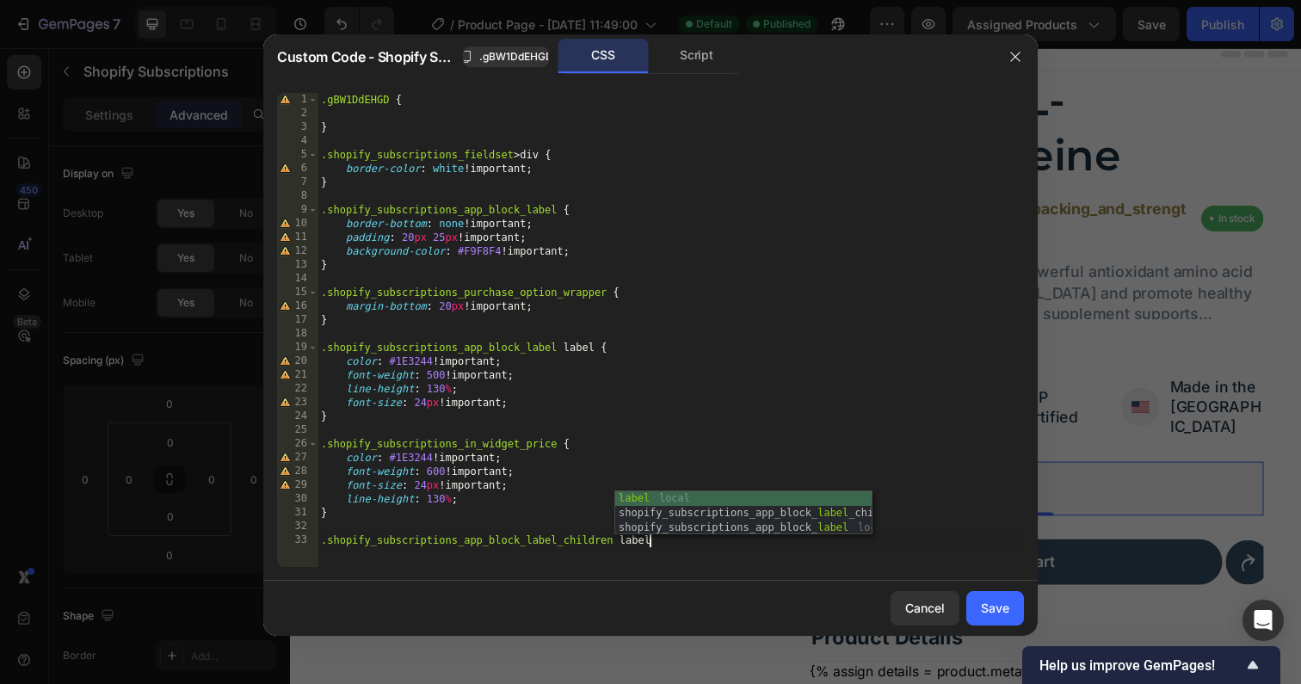
type textarea ".shopify_subscriptions_app_block_label_children label {"
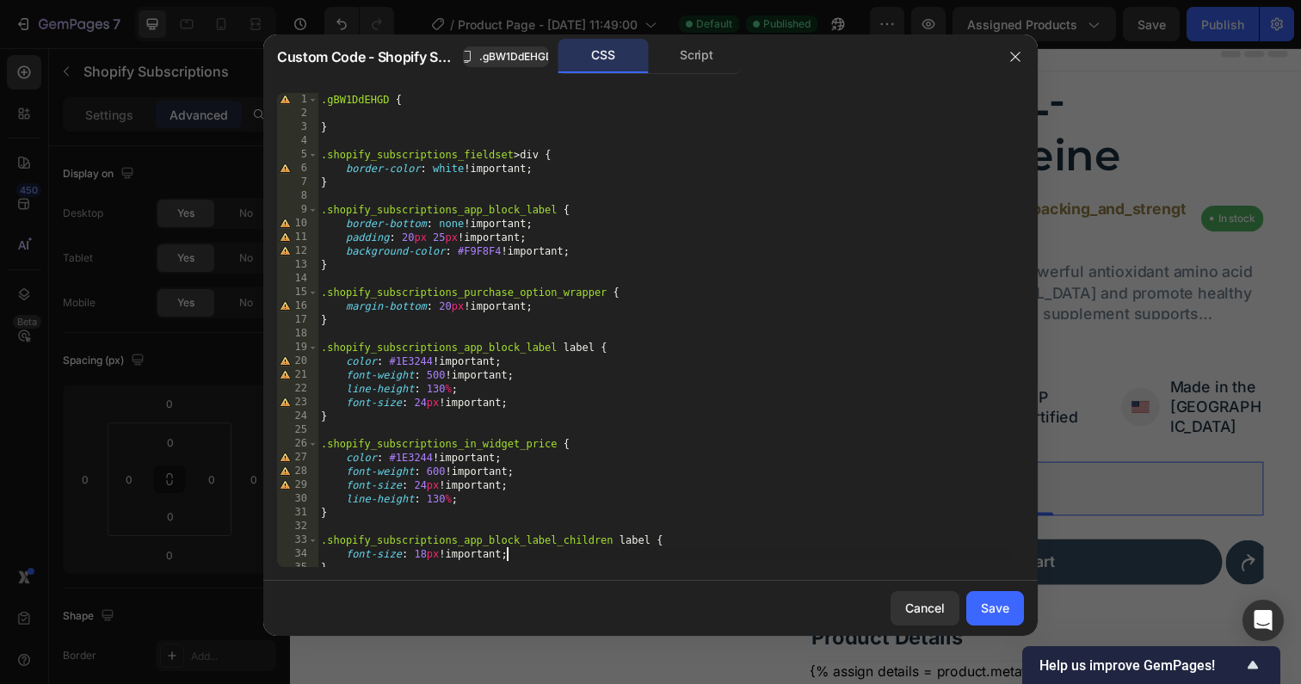
scroll to position [0, 10]
type textarea "font-size: 18px !important;"
click at [988, 606] on div "Save" at bounding box center [995, 608] width 28 height 18
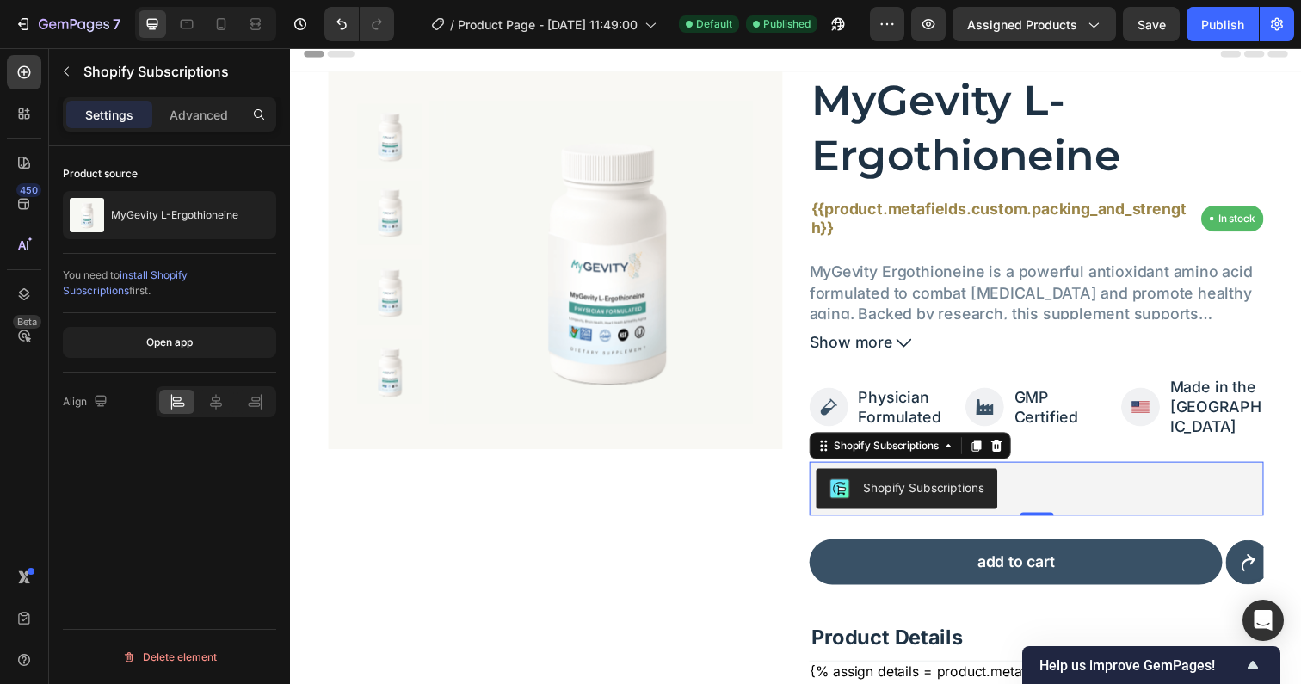
click at [1151, 25] on span "Save" at bounding box center [1151, 24] width 28 height 15
click at [1209, 22] on div "Publish" at bounding box center [1222, 24] width 43 height 18
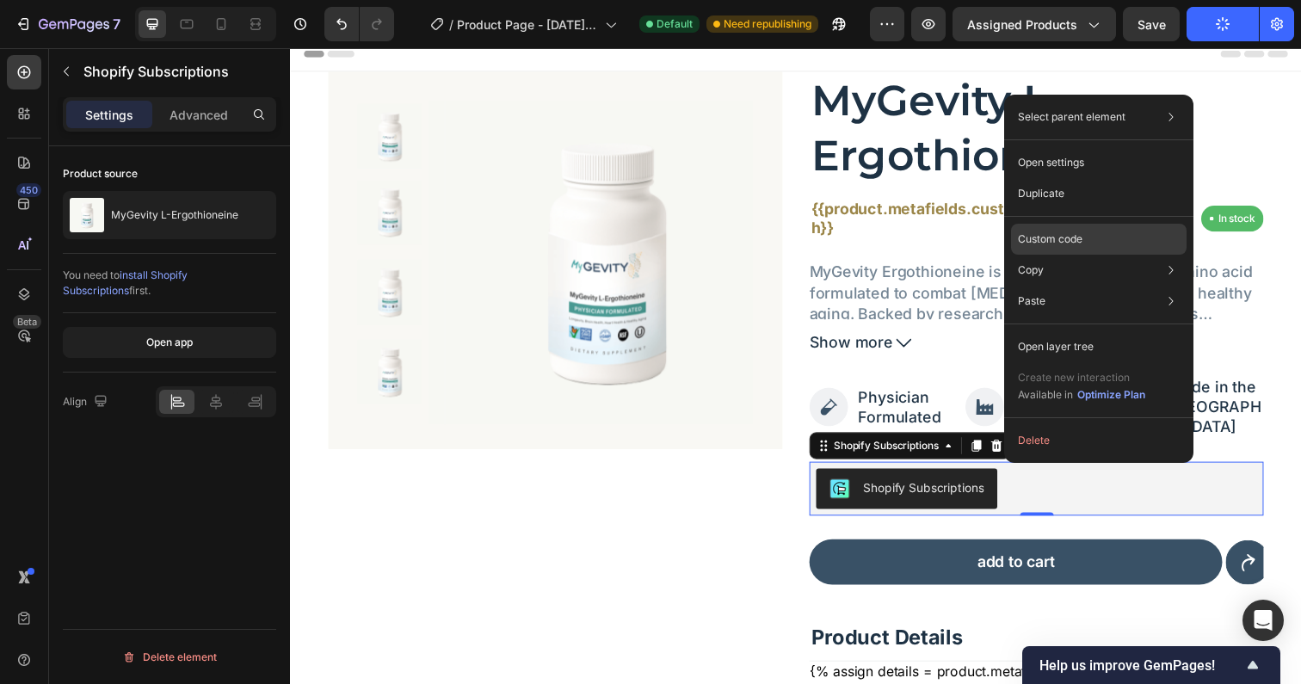
click at [1050, 237] on p "Custom code" at bounding box center [1050, 238] width 65 height 15
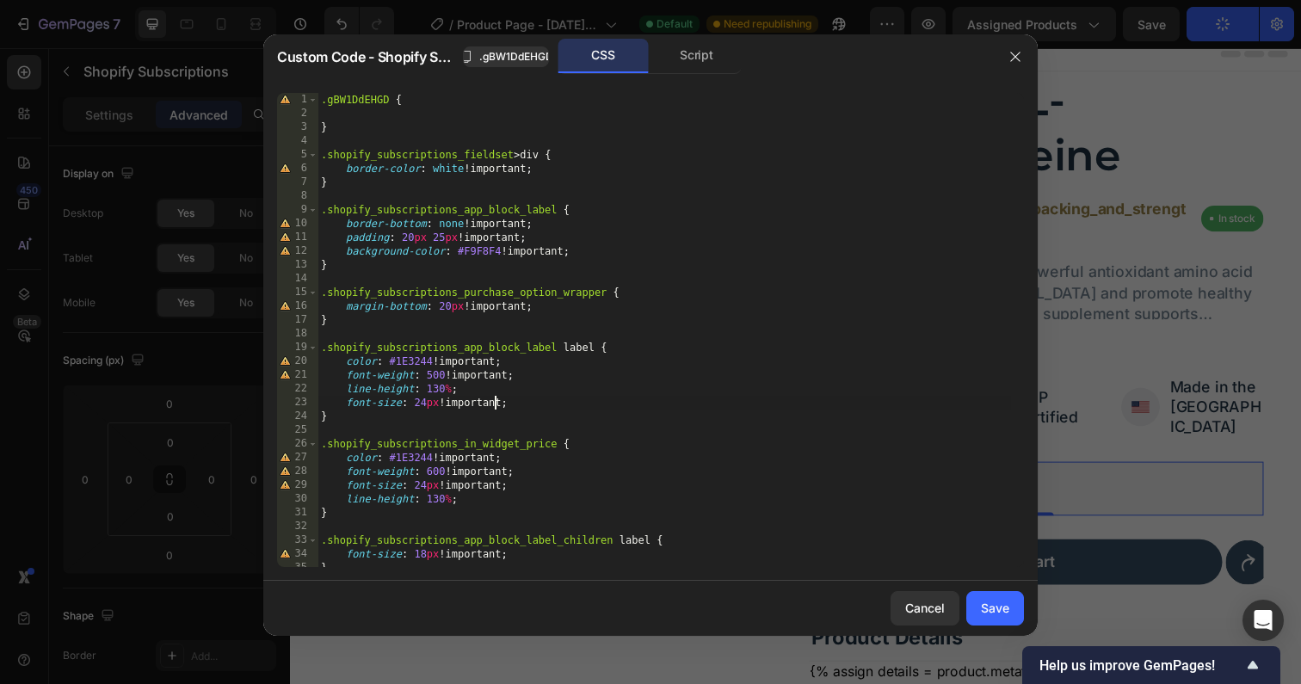
click at [493, 403] on div ".gBW1DdEHGD { } .shopify_subscriptions_fieldset > div { border-color : white !i…" at bounding box center [663, 344] width 693 height 502
click at [493, 552] on div ".gBW1DdEHGD { } .shopify_subscriptions_fieldset > div { border-color : white !i…" at bounding box center [663, 344] width 693 height 502
type textarea "font-size: 18px;"
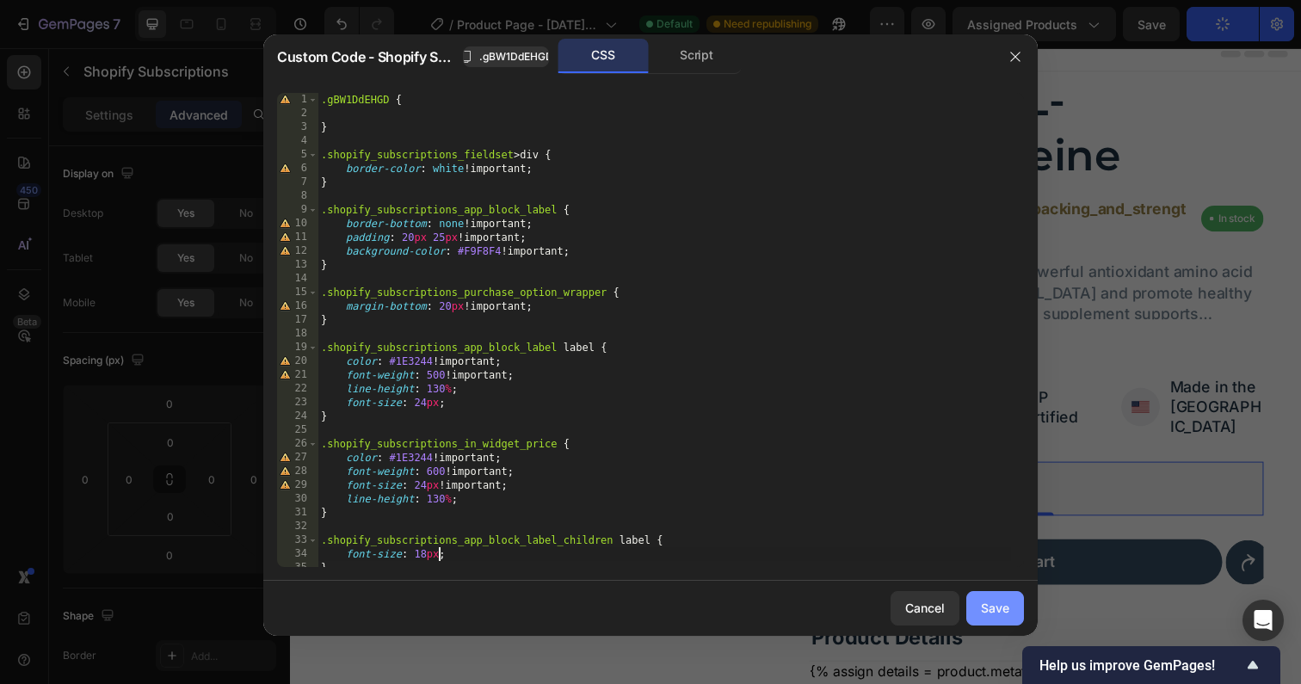
click at [990, 615] on div "Save" at bounding box center [995, 608] width 28 height 18
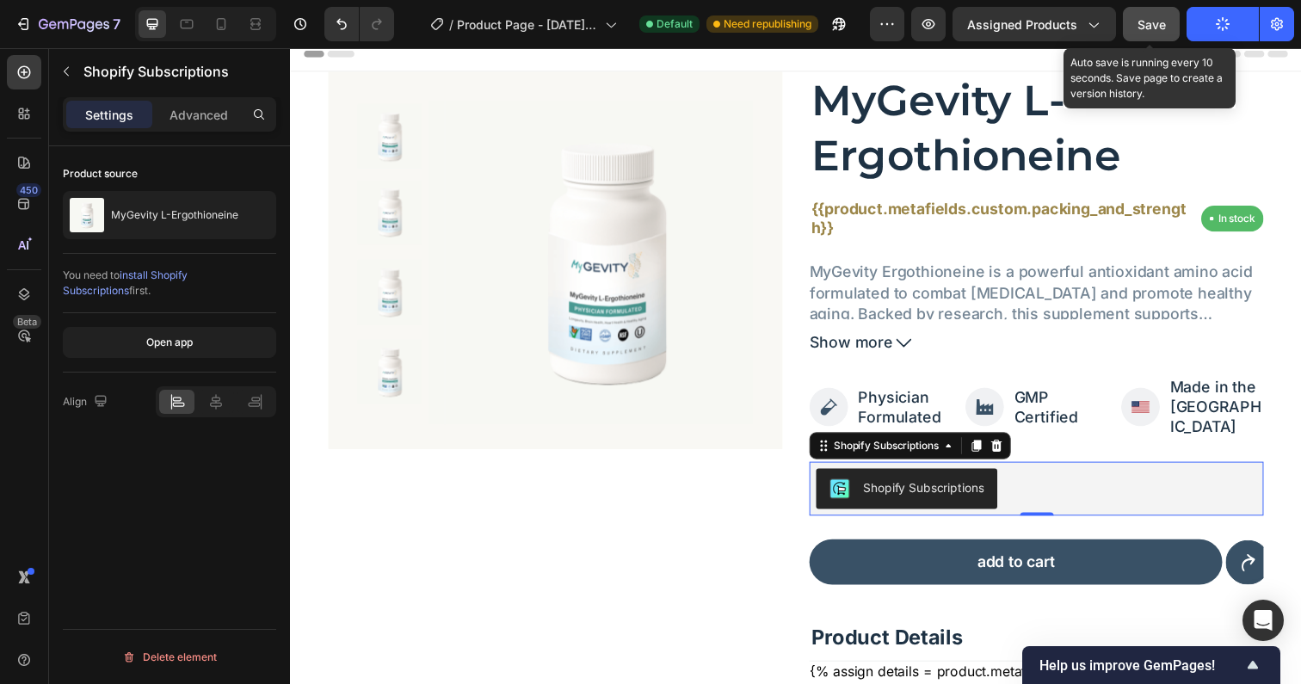
click at [1152, 14] on button "Save" at bounding box center [1151, 24] width 57 height 34
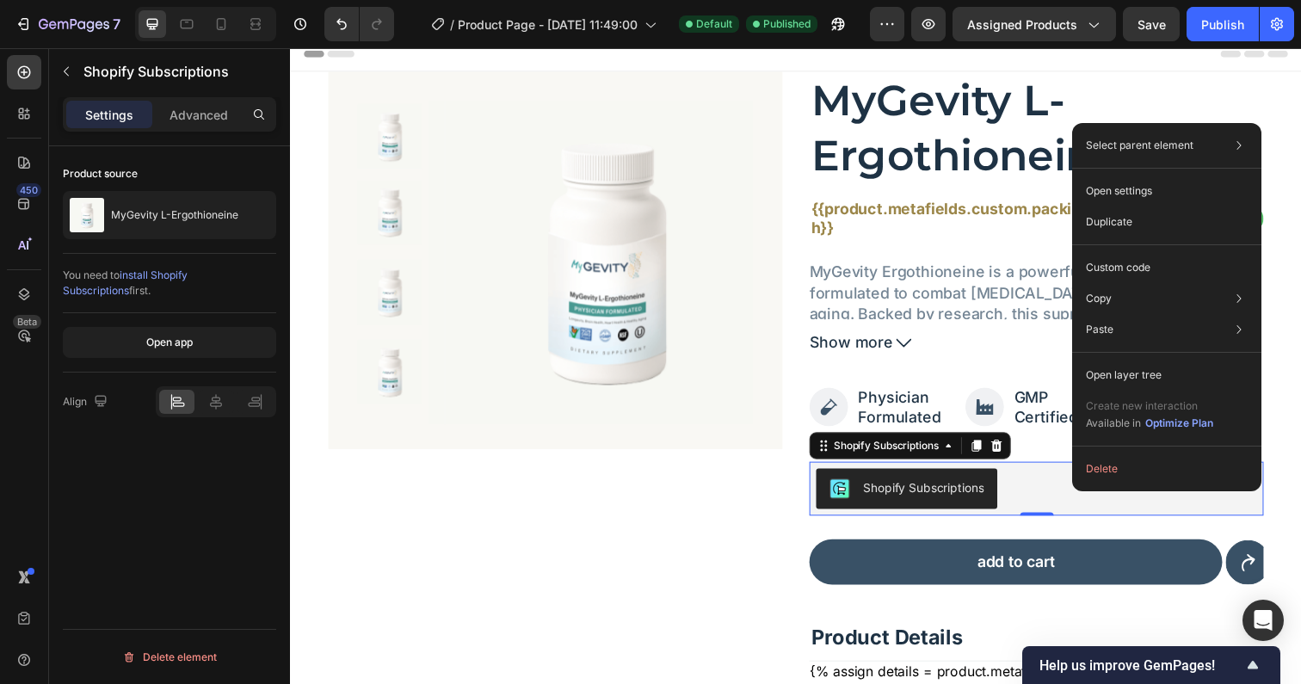
click at [1054, 471] on div "Shopify Subscriptions" at bounding box center [1052, 498] width 464 height 55
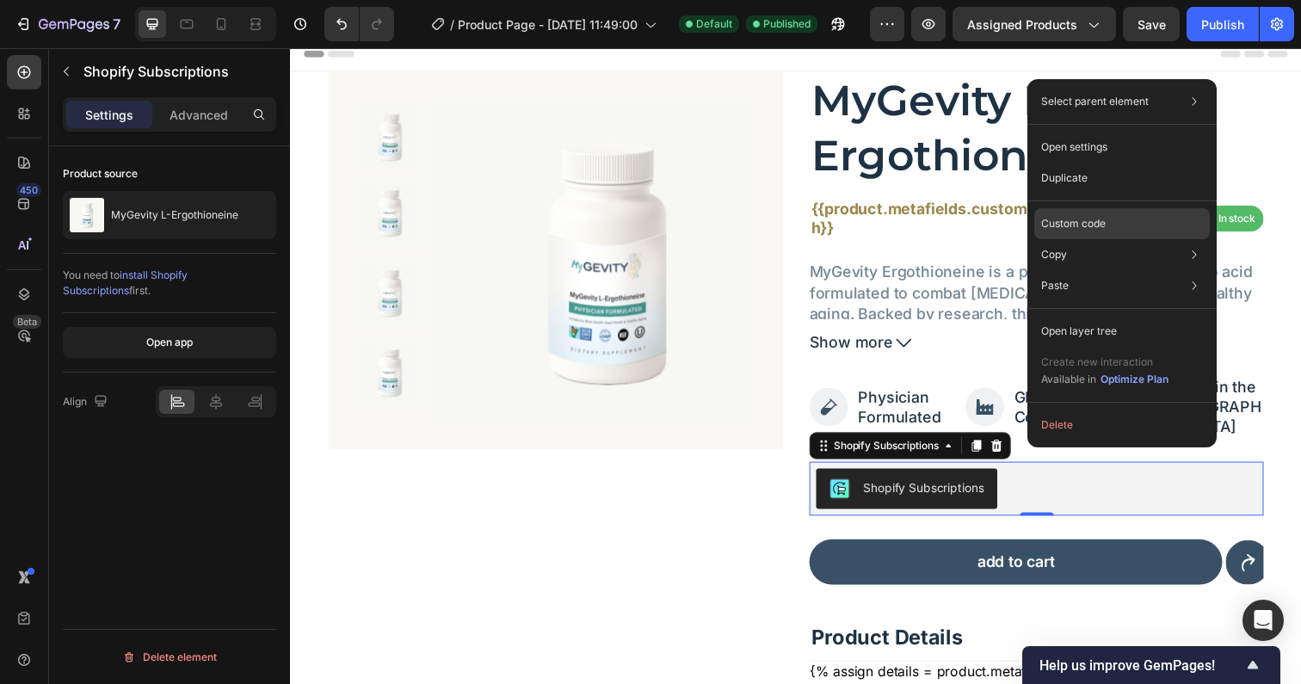
click at [1097, 220] on p "Custom code" at bounding box center [1073, 223] width 65 height 15
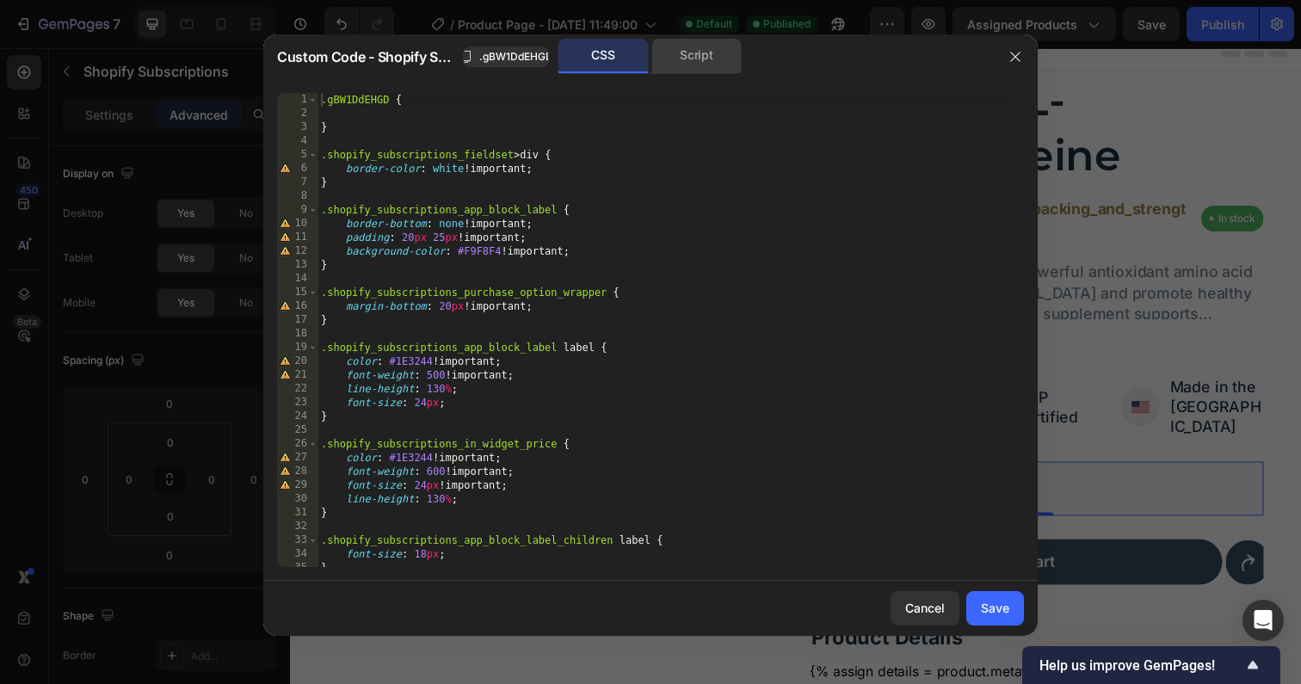
click at [703, 63] on div "Script" at bounding box center [696, 56] width 90 height 34
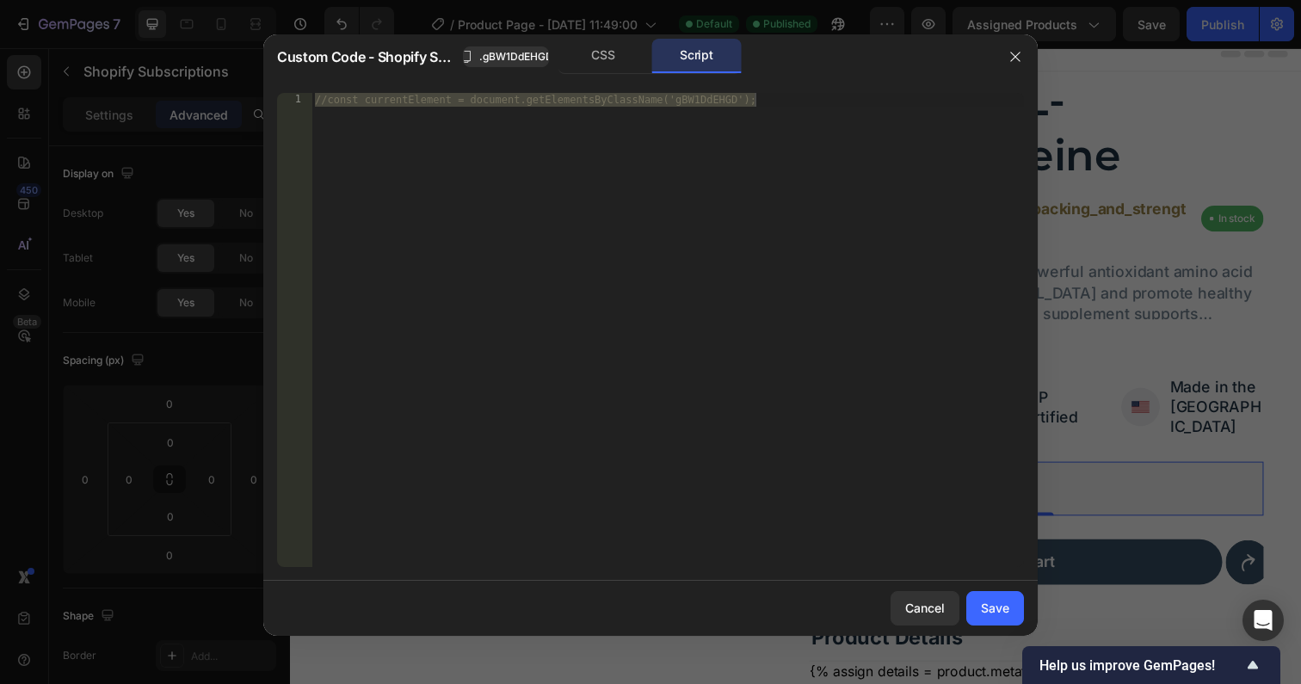
type textarea "//const currentElement = document.getElementsByClassName('gBW1DdEHGD');"
click at [651, 169] on div "//const currentElement = document.getElementsByClassName('gBW1DdEHGD');" at bounding box center [667, 344] width 712 height 502
paste textarea
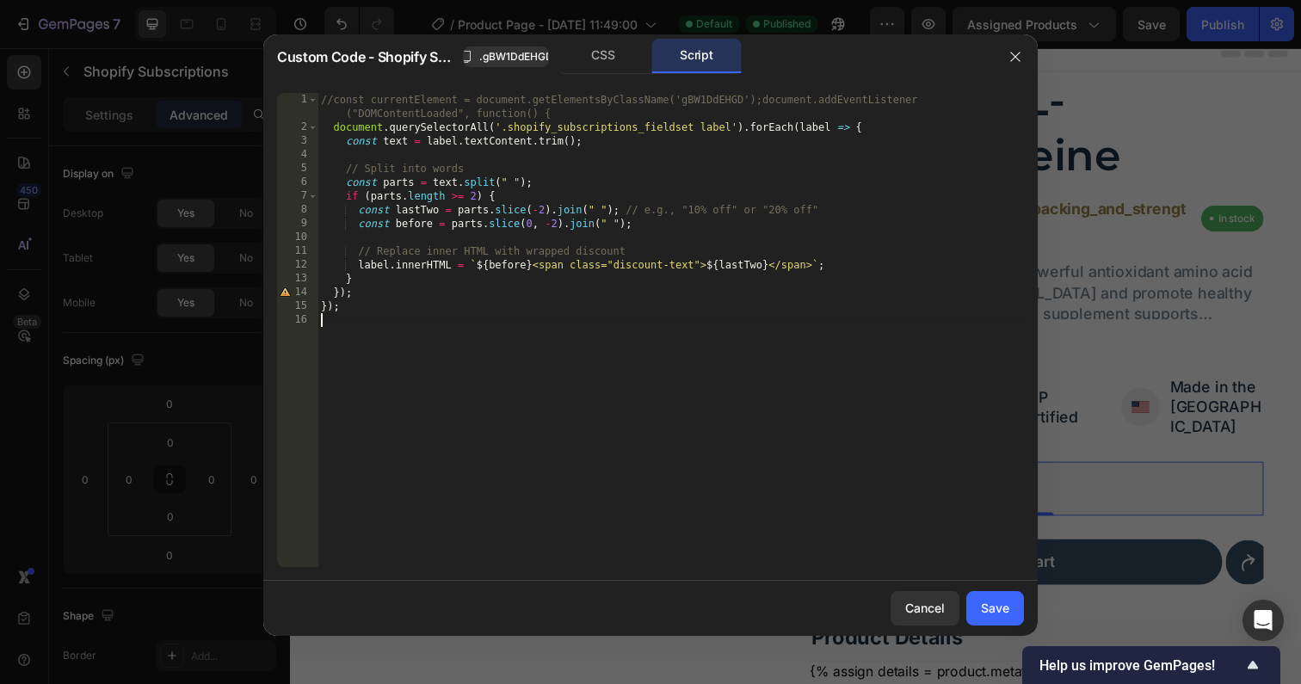
type textarea "//const currentElement = document.getElementsByClassName('gBW1DdEHGD');"
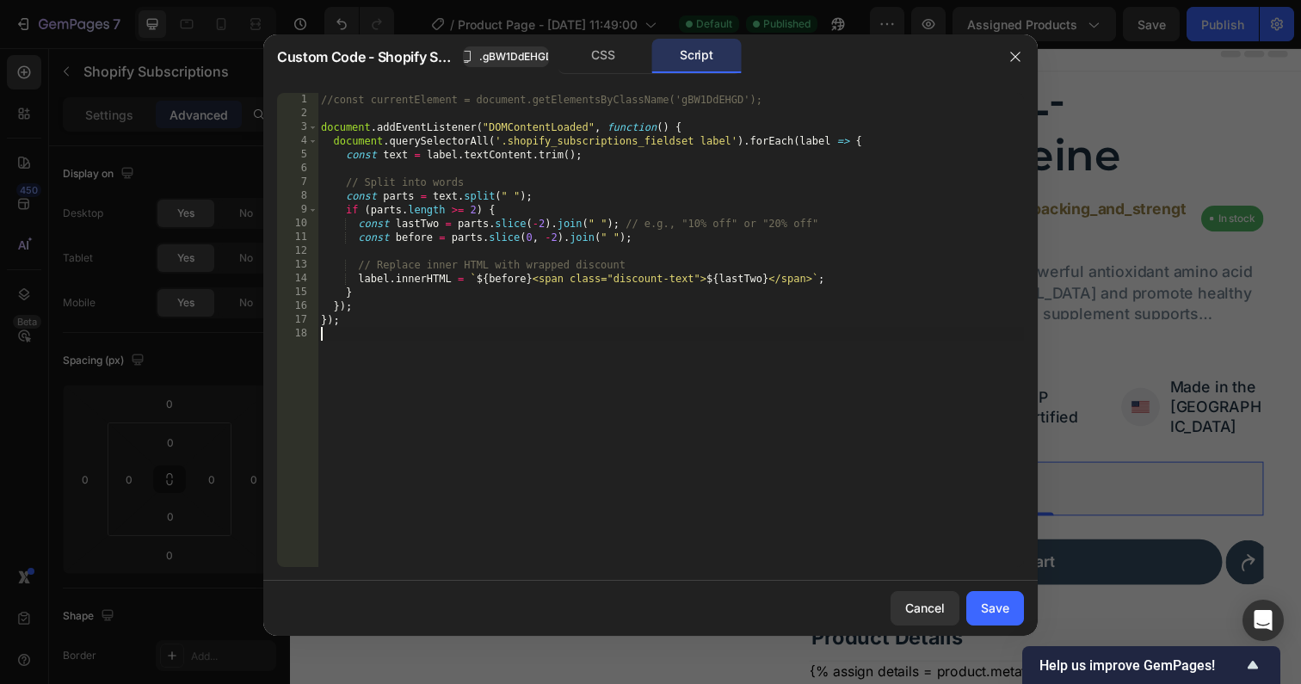
click at [508, 280] on div "//const currentElement = document.getElementsByClassName('gBW1DdEHGD'); documen…" at bounding box center [670, 344] width 706 height 502
type textarea "label.innerHTML = `${before} <span class="discount-text">${lastTwo}</span>`;"
drag, startPoint x: 1002, startPoint y: 614, endPoint x: 730, endPoint y: 575, distance: 274.7
click at [1002, 614] on div "Save" at bounding box center [995, 608] width 28 height 18
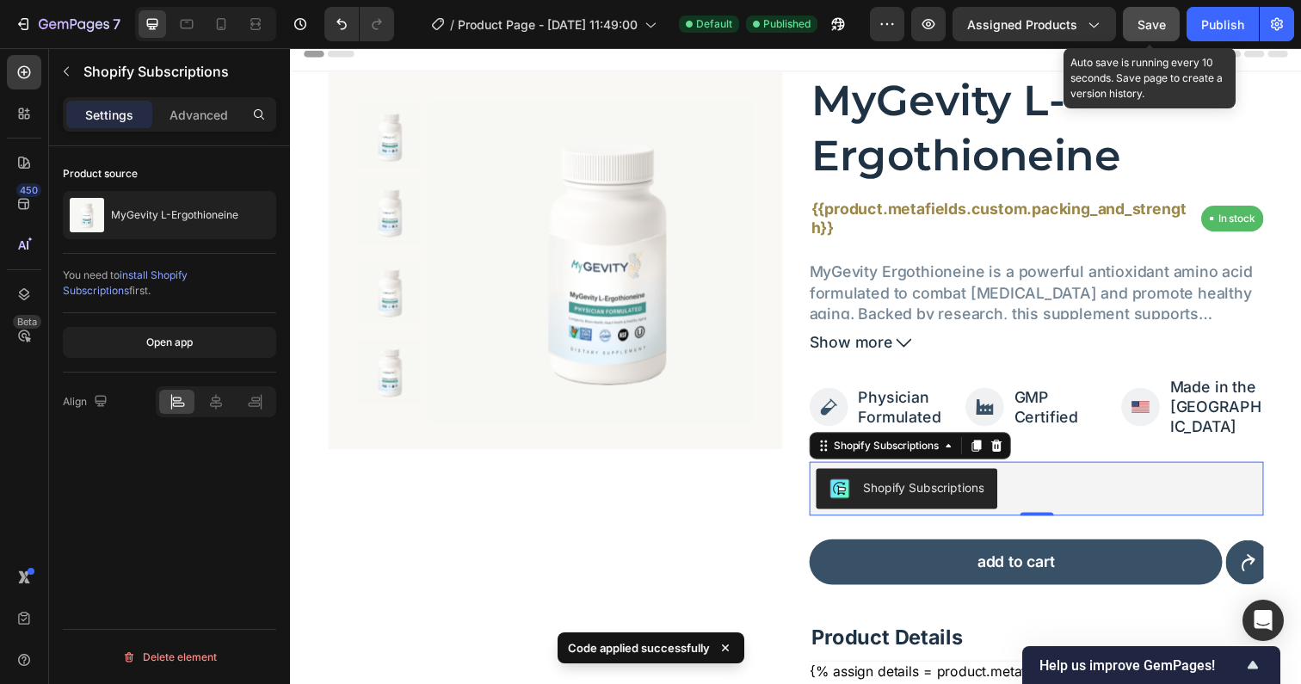
click at [1158, 34] on button "Save" at bounding box center [1151, 24] width 57 height 34
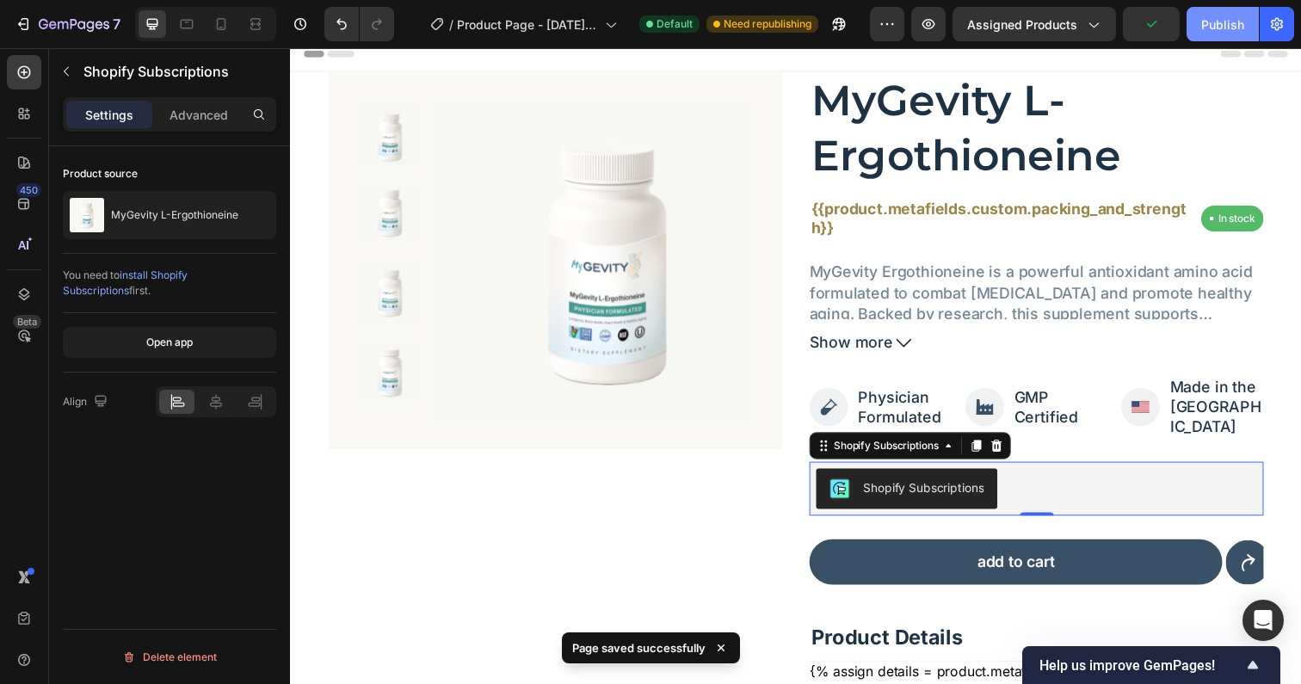
click at [1220, 27] on div "Publish" at bounding box center [1222, 24] width 43 height 18
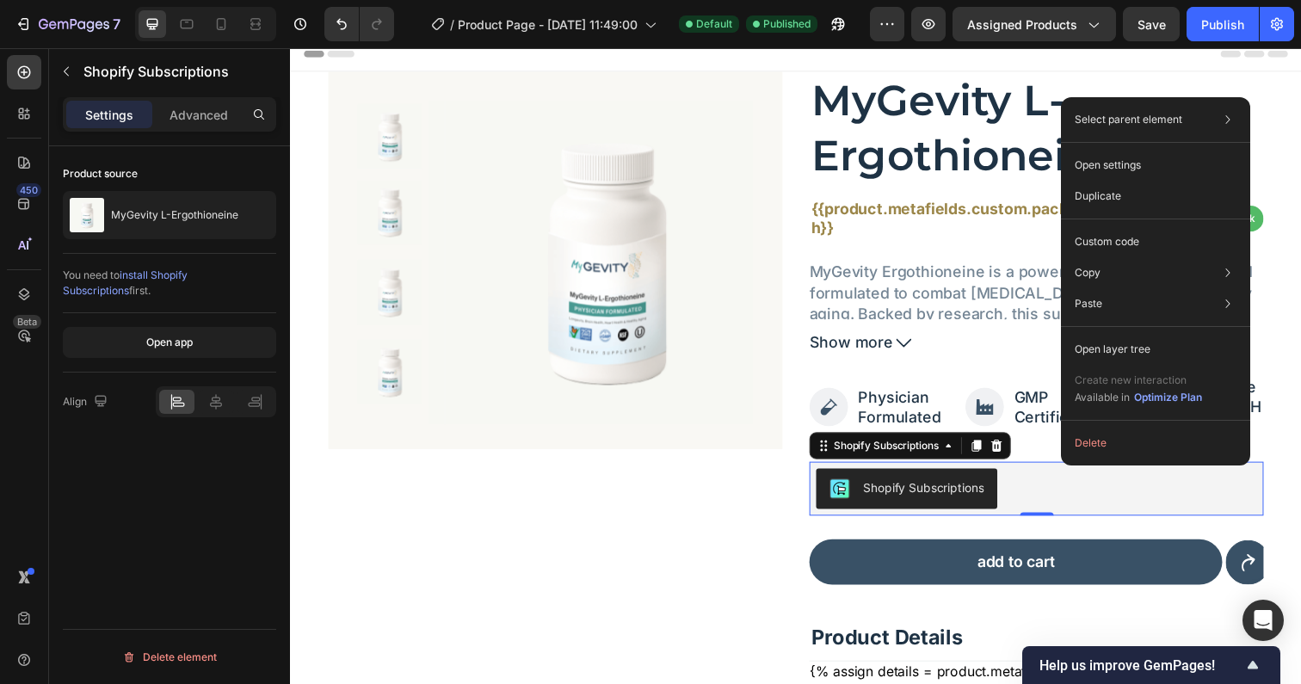
click at [1131, 219] on div "Select parent element Row 1 col Product Row 1 col Shopify Subscriptions Open se…" at bounding box center [1155, 281] width 189 height 368
click at [1128, 236] on p "Custom code" at bounding box center [1107, 241] width 65 height 15
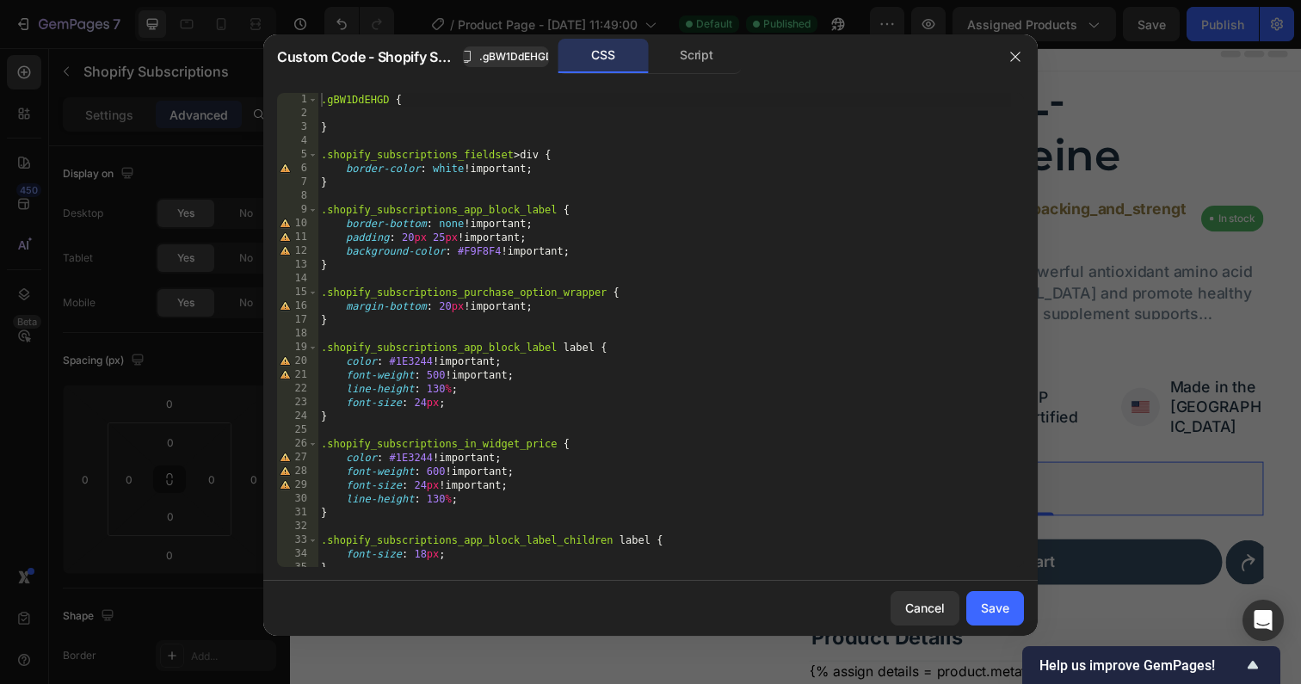
scroll to position [8, 0]
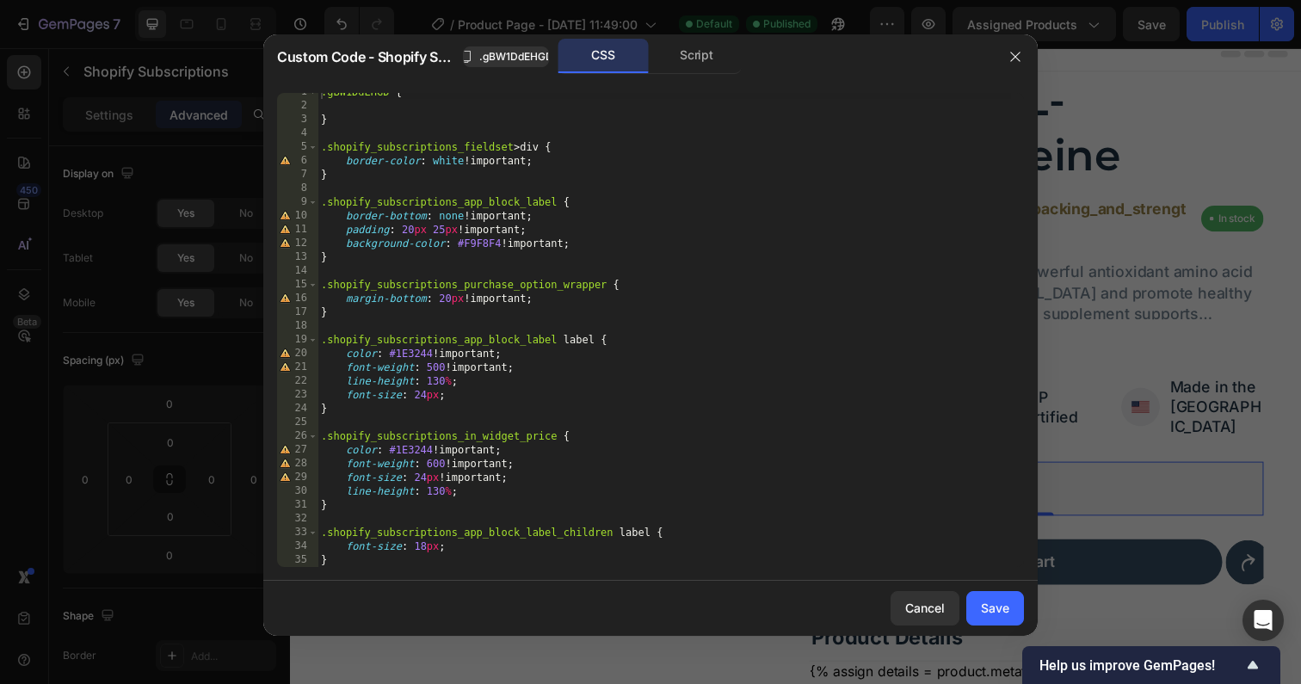
type textarea "}"
click at [364, 557] on div ".gBW1DdEHGD { } .shopify_subscriptions_fieldset > div { border-color : white !i…" at bounding box center [663, 336] width 693 height 502
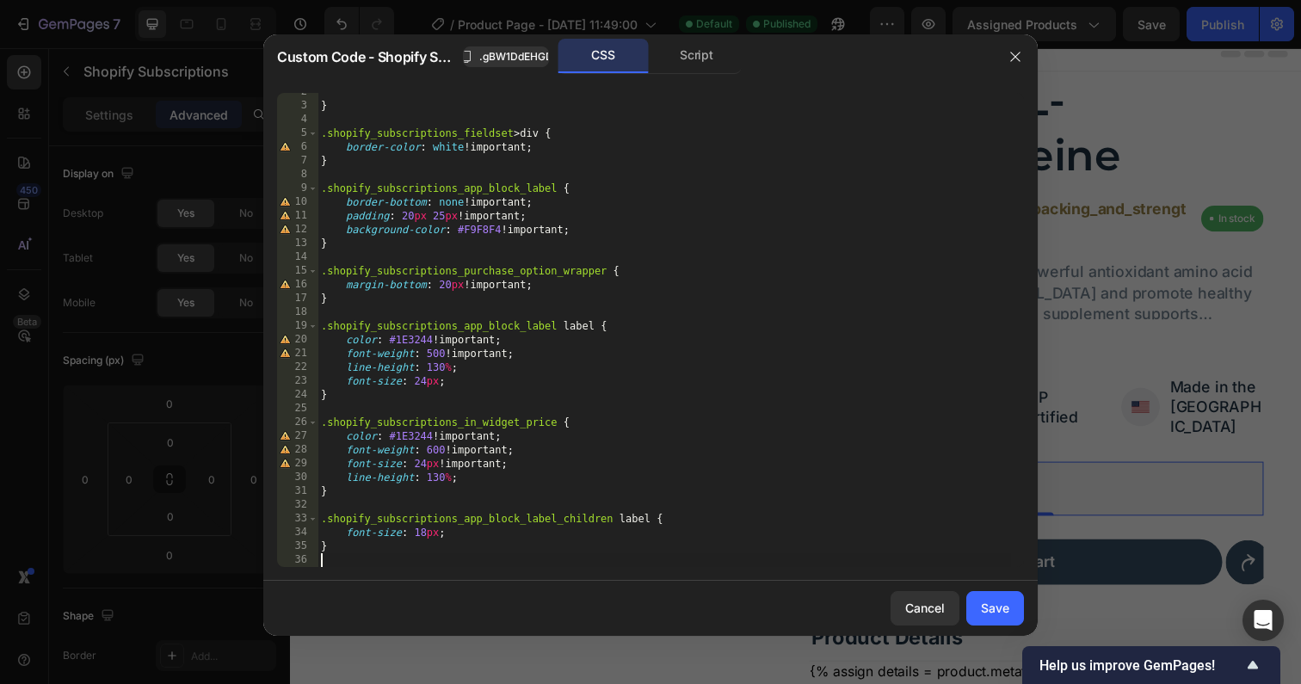
scroll to position [35, 0]
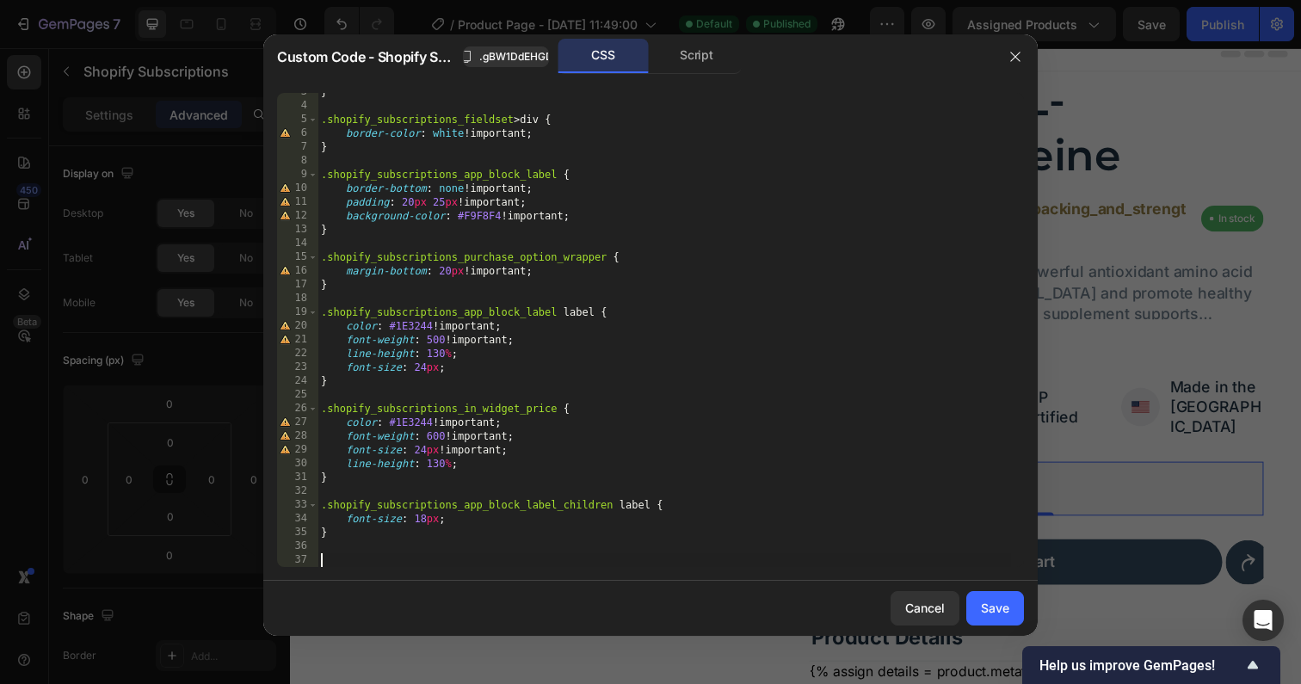
paste textarea "discount-text"
type textarea ".discount-text {"
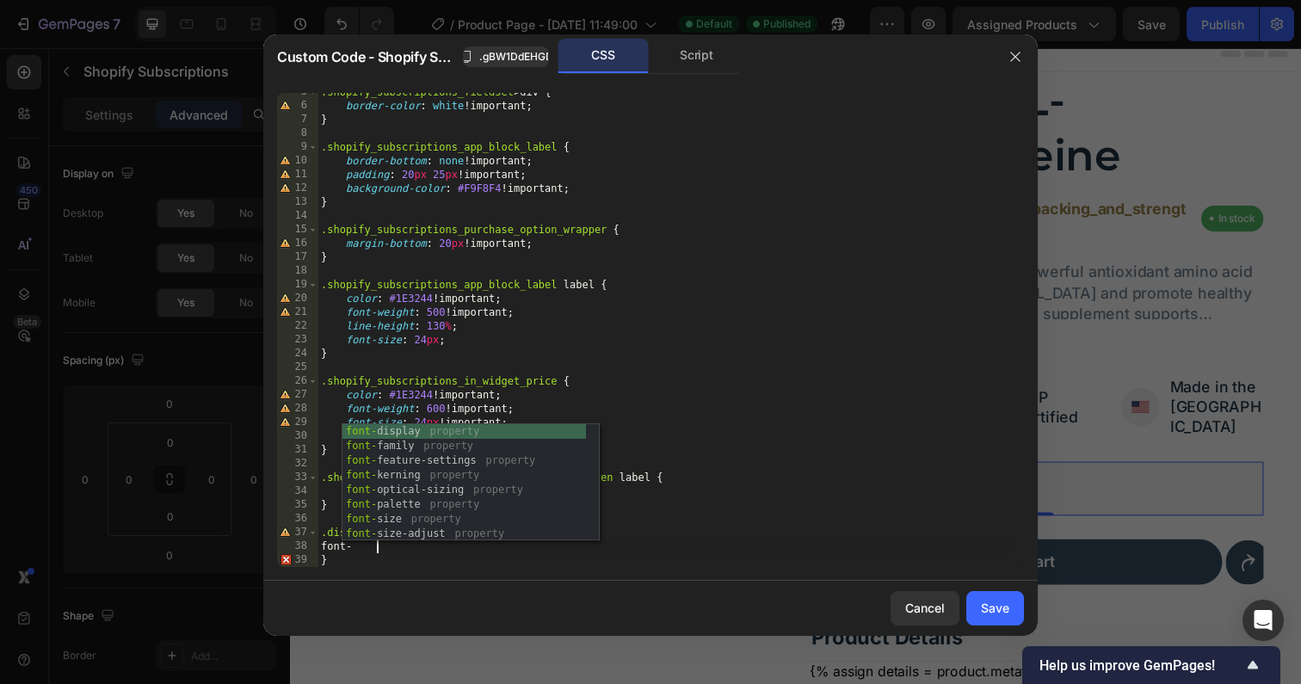
scroll to position [0, 3]
type textarea "font"
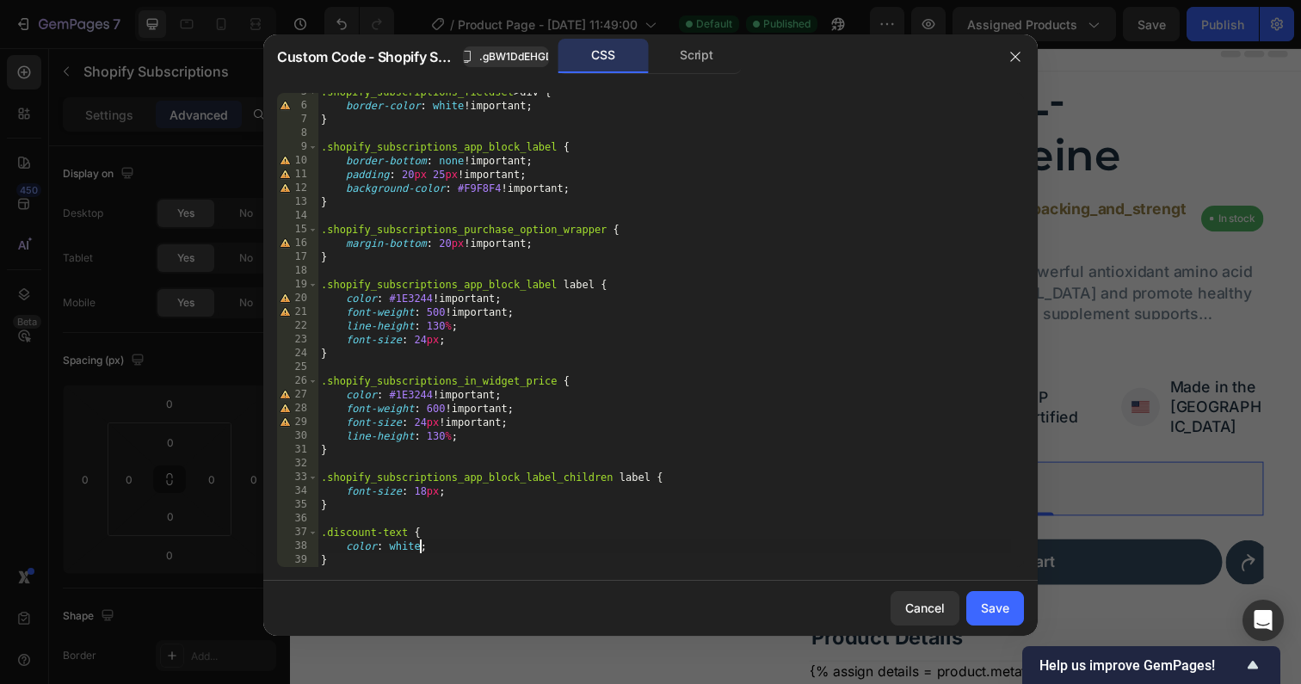
scroll to position [0, 2]
type textarea "color: white;"
paste textarea "#53BAAF"
type textarea "background: #53BAAF;"
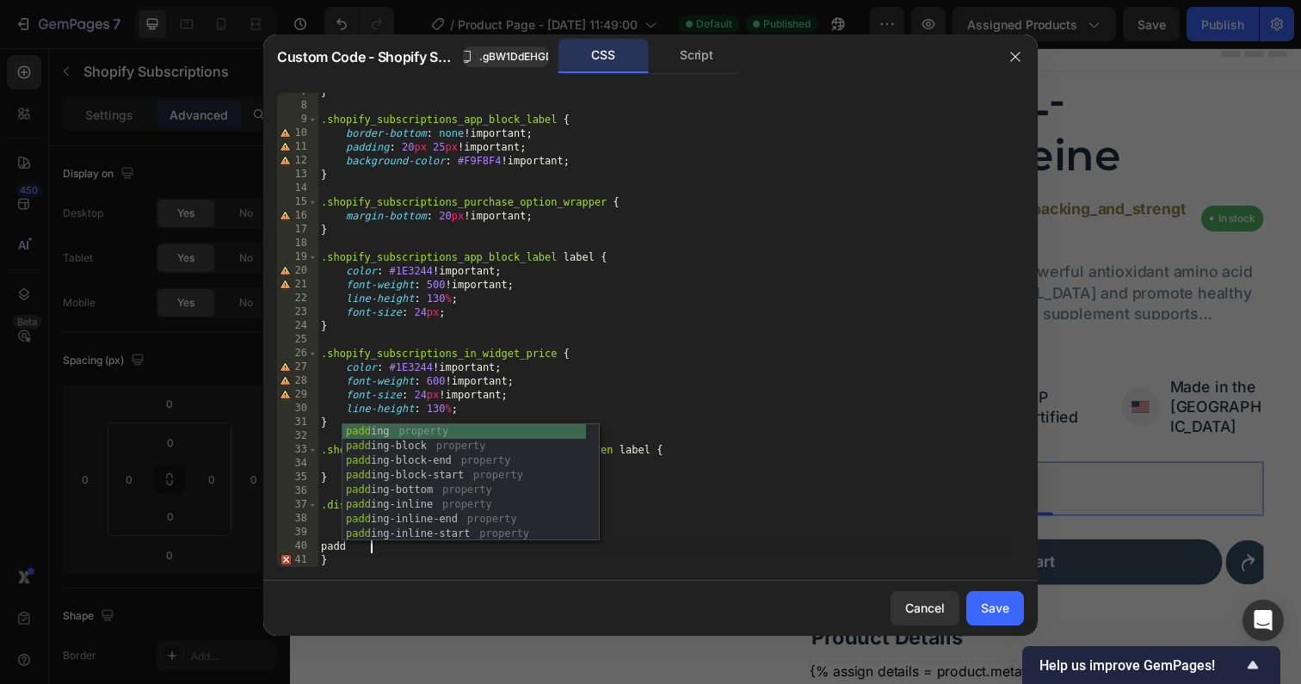
scroll to position [0, 4]
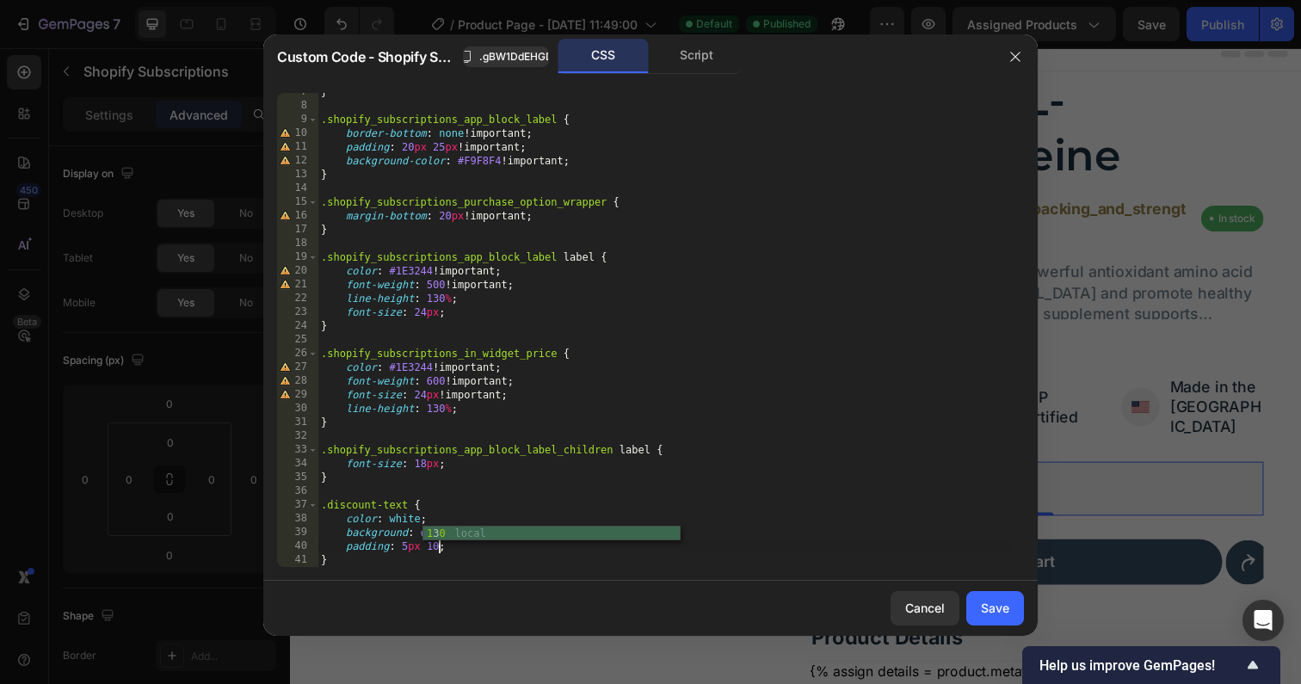
type textarea "padding: 5px 10px;"
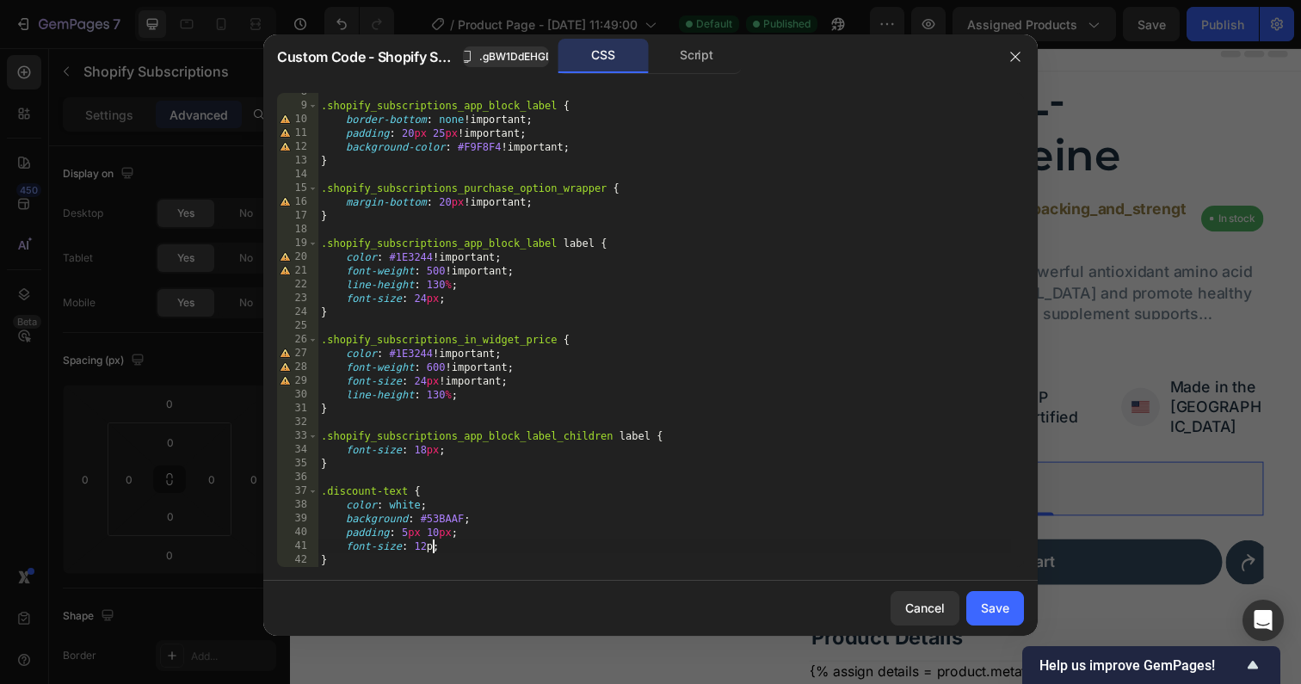
type textarea "font-size: 12px;"
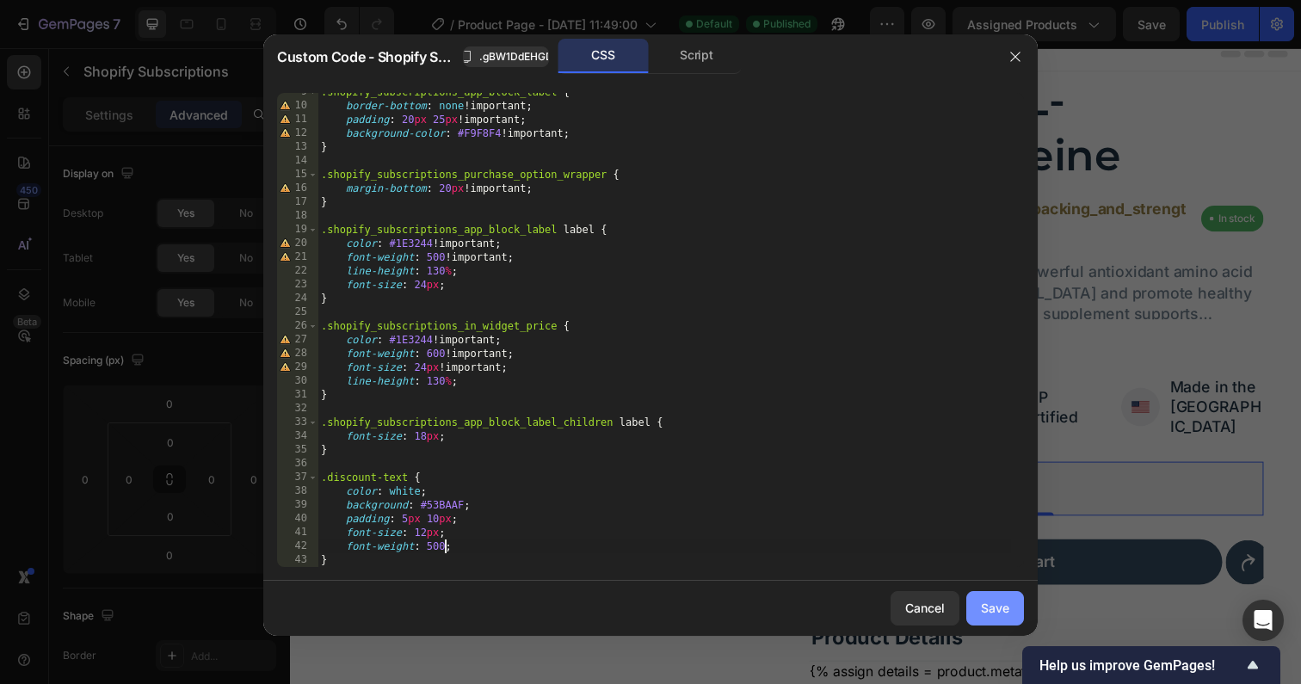
type textarea "font-weight: 500;"
click at [978, 602] on button "Save" at bounding box center [995, 608] width 58 height 34
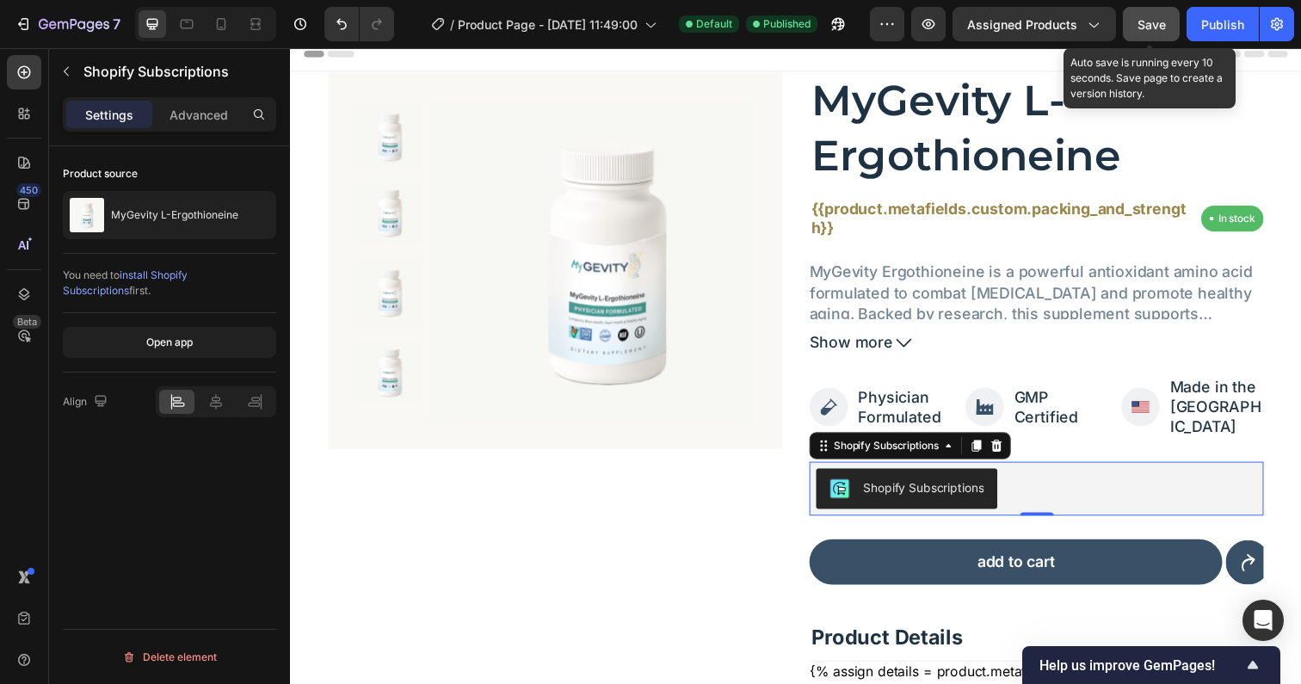
click at [1146, 40] on button "Save" at bounding box center [1151, 24] width 57 height 34
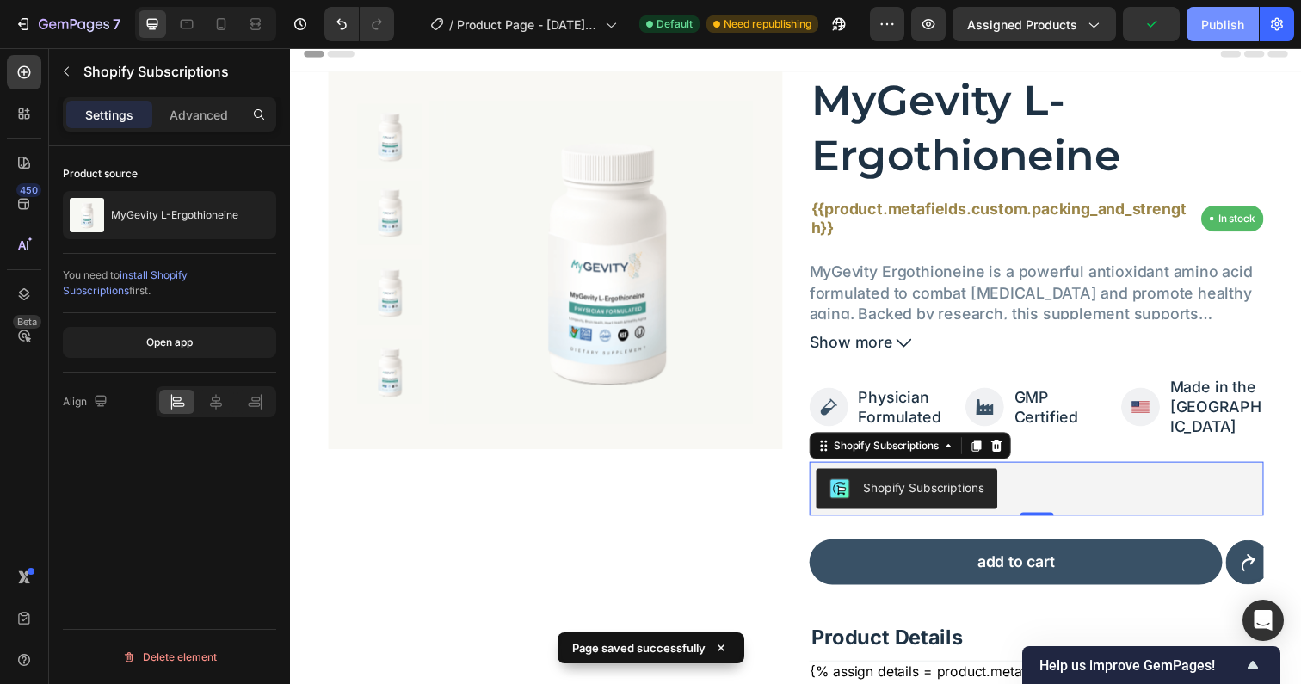
click at [1220, 23] on div "Publish" at bounding box center [1222, 24] width 43 height 18
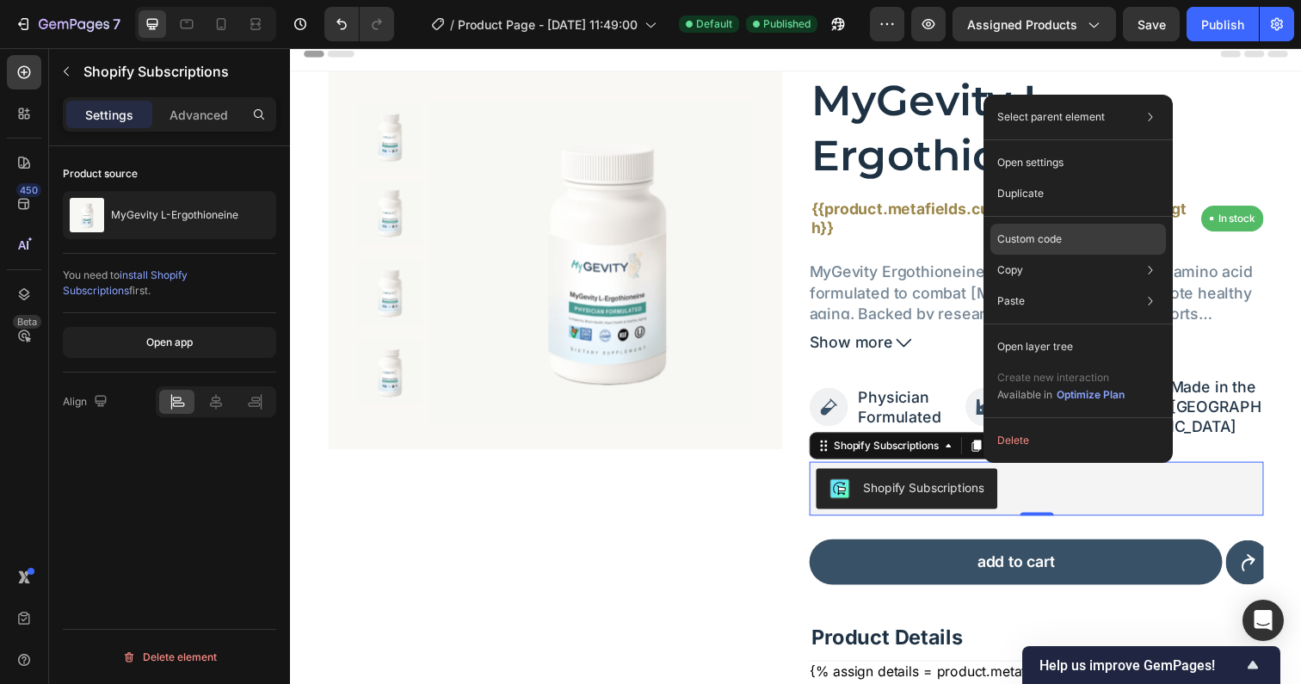
click at [1039, 240] on p "Custom code" at bounding box center [1029, 238] width 65 height 15
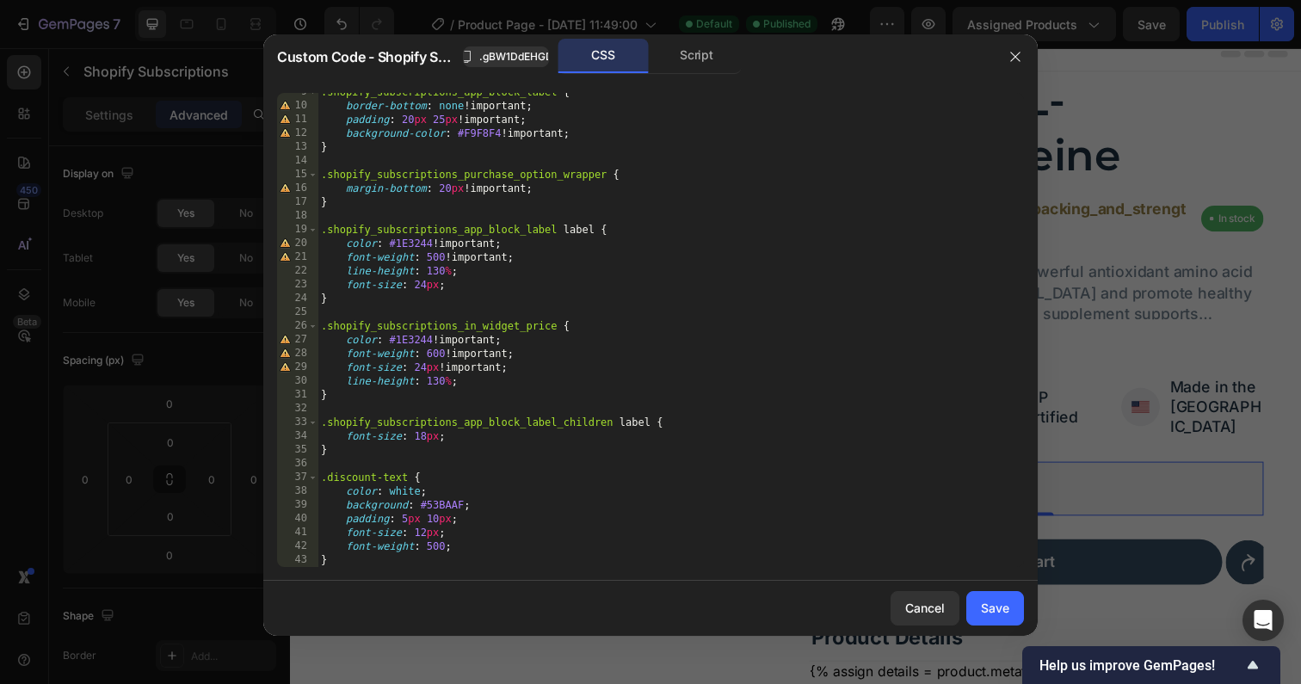
click at [469, 553] on div ".shopify_subscriptions_app_block_label { border-bottom : none !important ; padd…" at bounding box center [663, 336] width 693 height 502
click at [484, 545] on div ".shopify_subscriptions_app_block_label { border-bottom : none !important ; padd…" at bounding box center [663, 336] width 693 height 502
type textarea "font-weight: 500;"
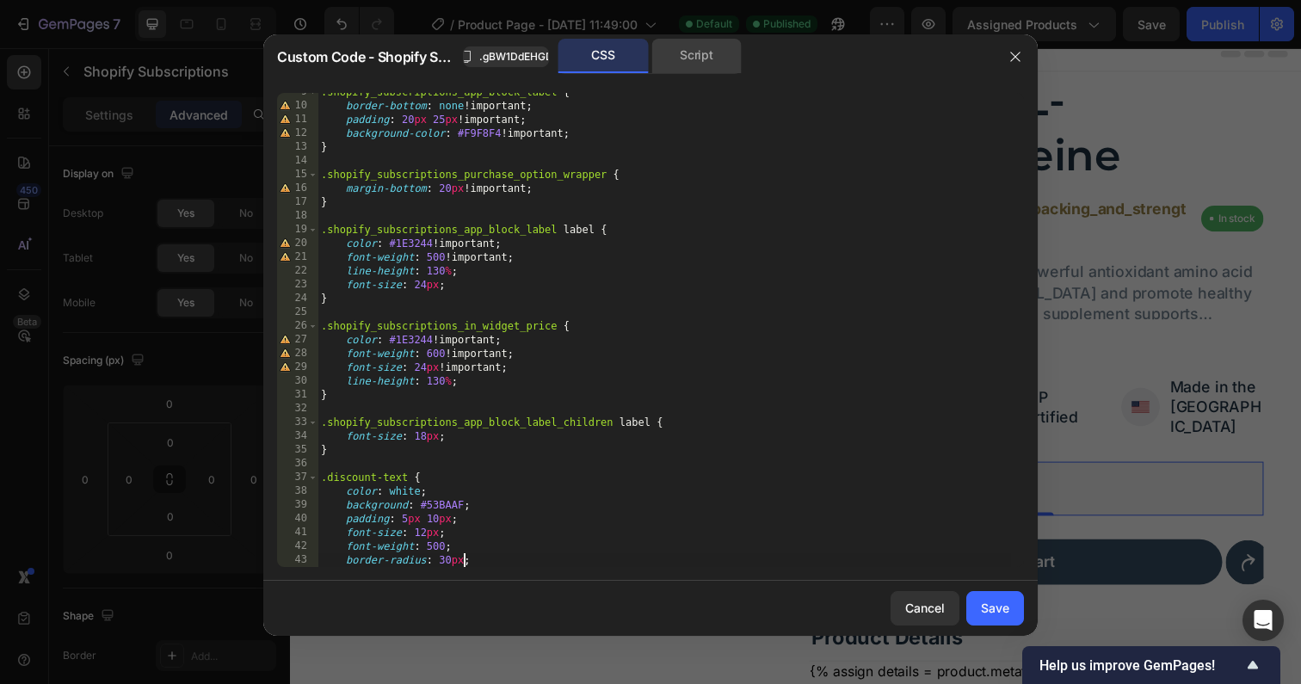
click at [696, 58] on div "Script" at bounding box center [696, 56] width 90 height 34
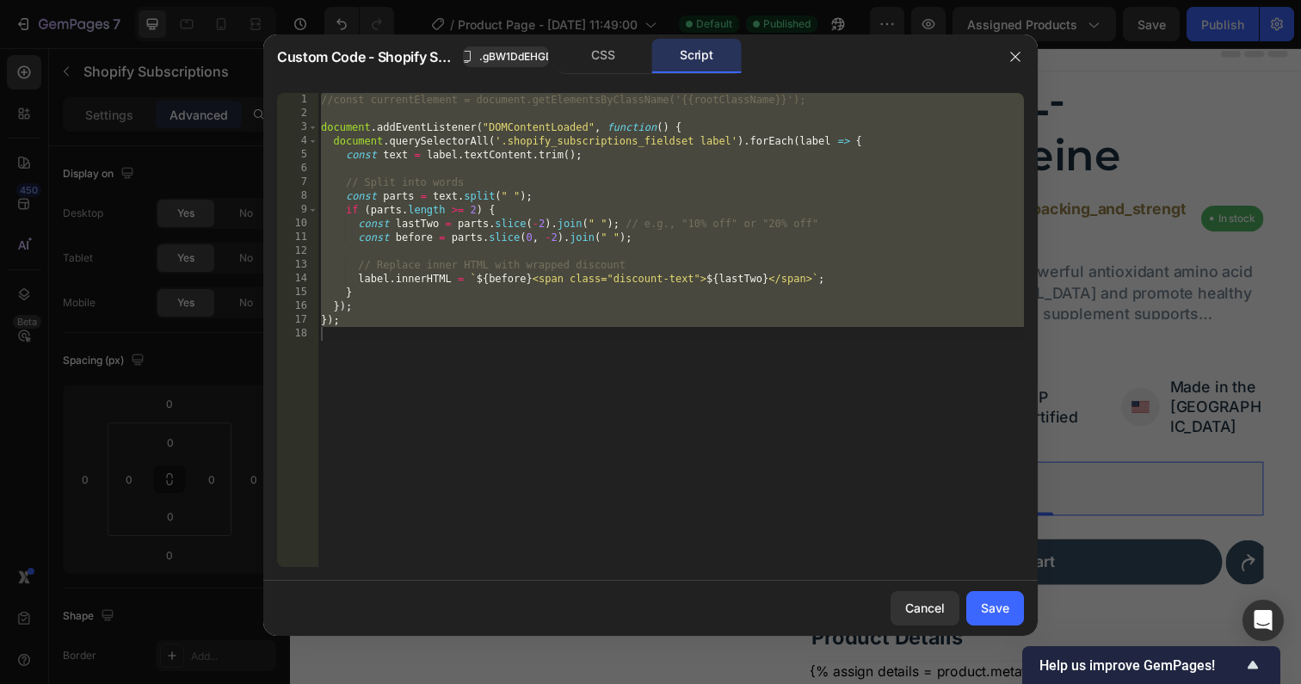
scroll to position [0, 1]
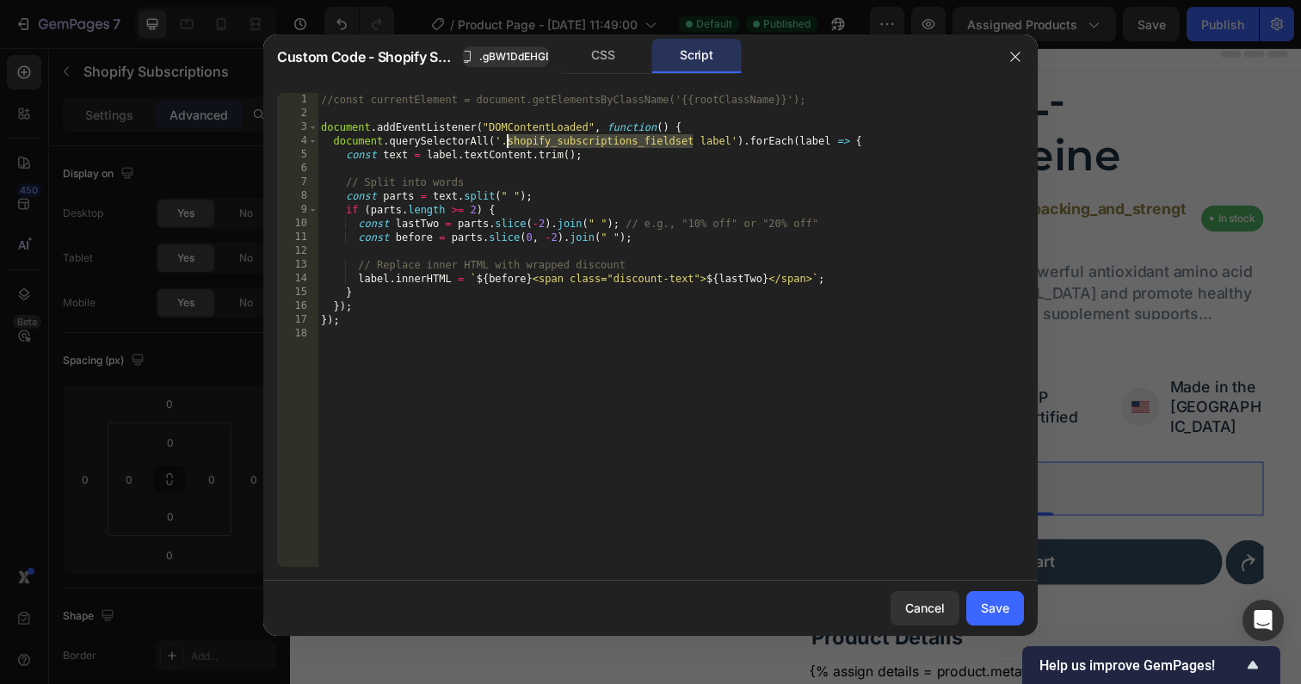
drag, startPoint x: 693, startPoint y: 142, endPoint x: 507, endPoint y: 139, distance: 186.7
click at [507, 139] on div "//const currentElement = document.getElementsByClassName('{{rootClassName}}'); …" at bounding box center [670, 344] width 706 height 502
paste textarea "app_block_label_children"
type textarea "document.querySelectorAll('.shopify_subscriptions_app_block_label_children labe…"
click at [990, 601] on div "Save" at bounding box center [995, 608] width 28 height 18
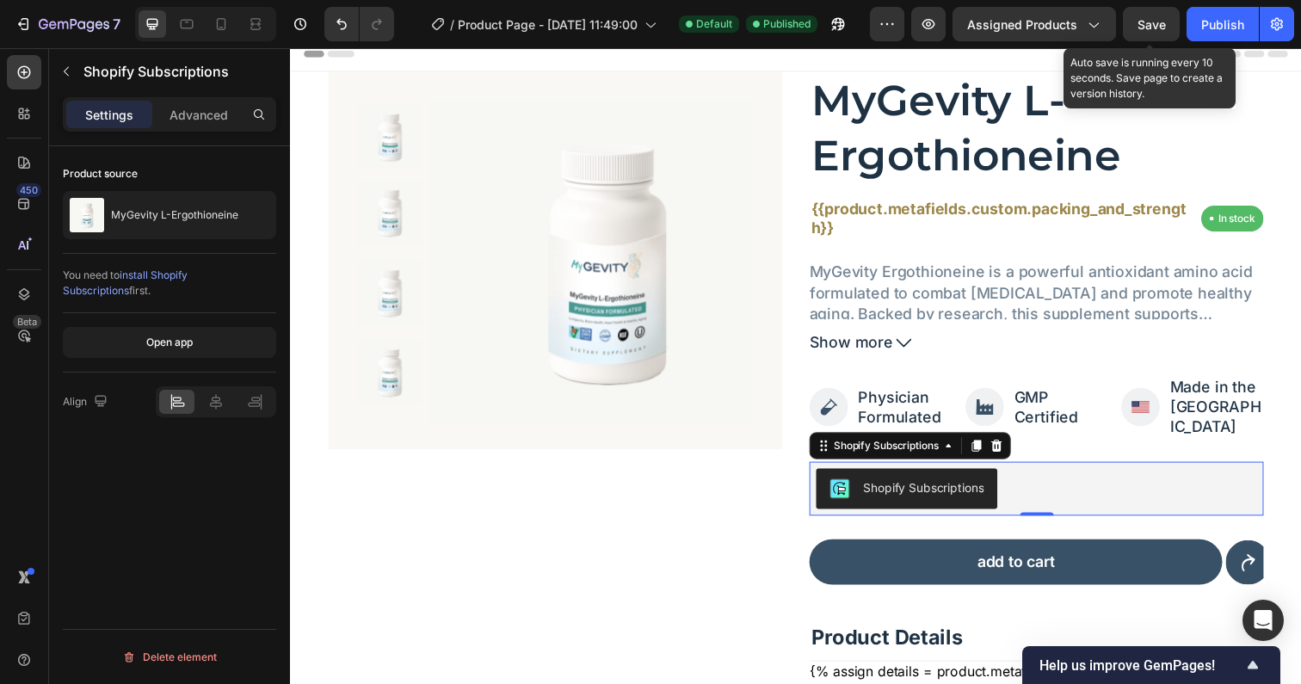
click at [1146, 32] on div "Save" at bounding box center [1151, 24] width 28 height 18
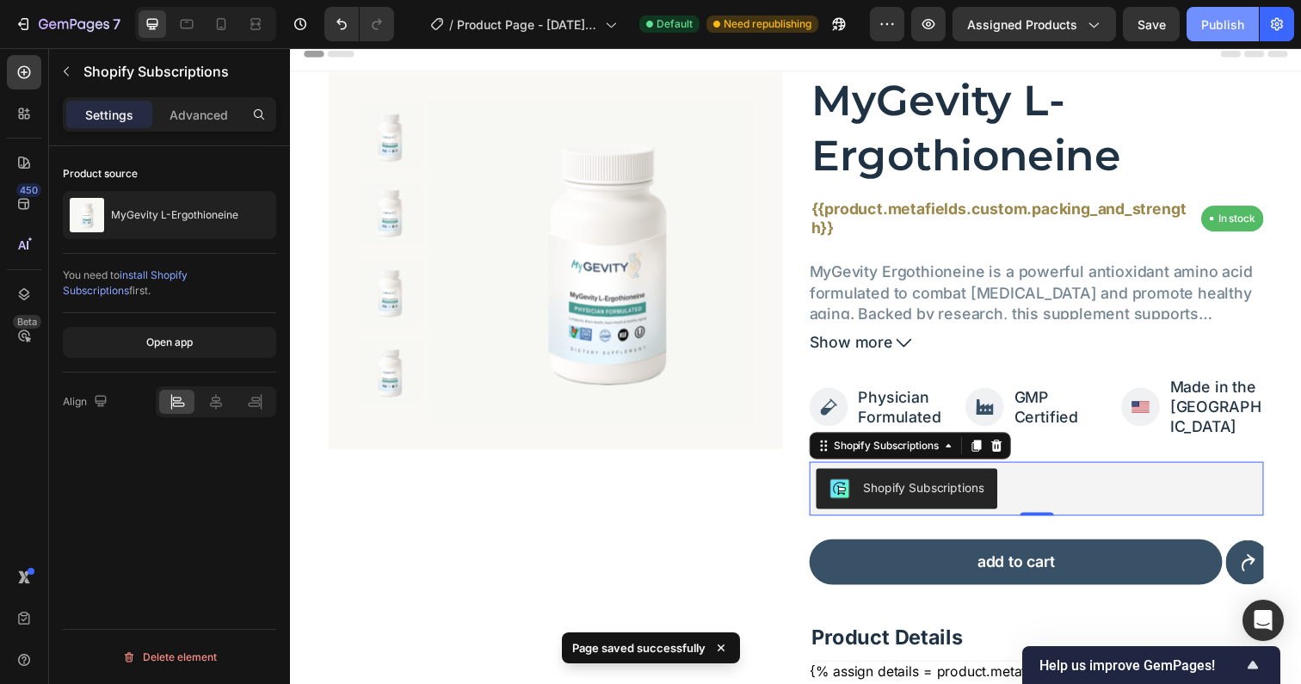
click at [1212, 21] on div "Publish" at bounding box center [1222, 24] width 43 height 18
click at [1213, 22] on button "Publish" at bounding box center [1222, 24] width 72 height 34
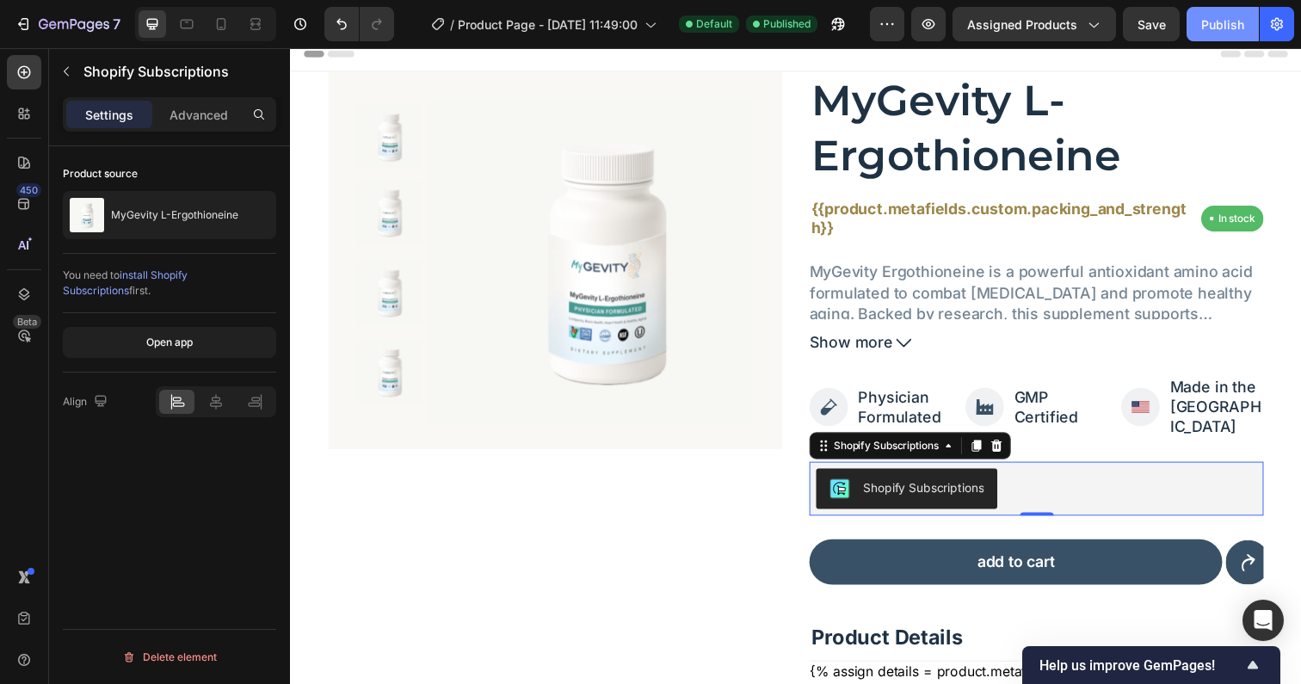
click at [1213, 22] on div "Publish" at bounding box center [1222, 24] width 43 height 18
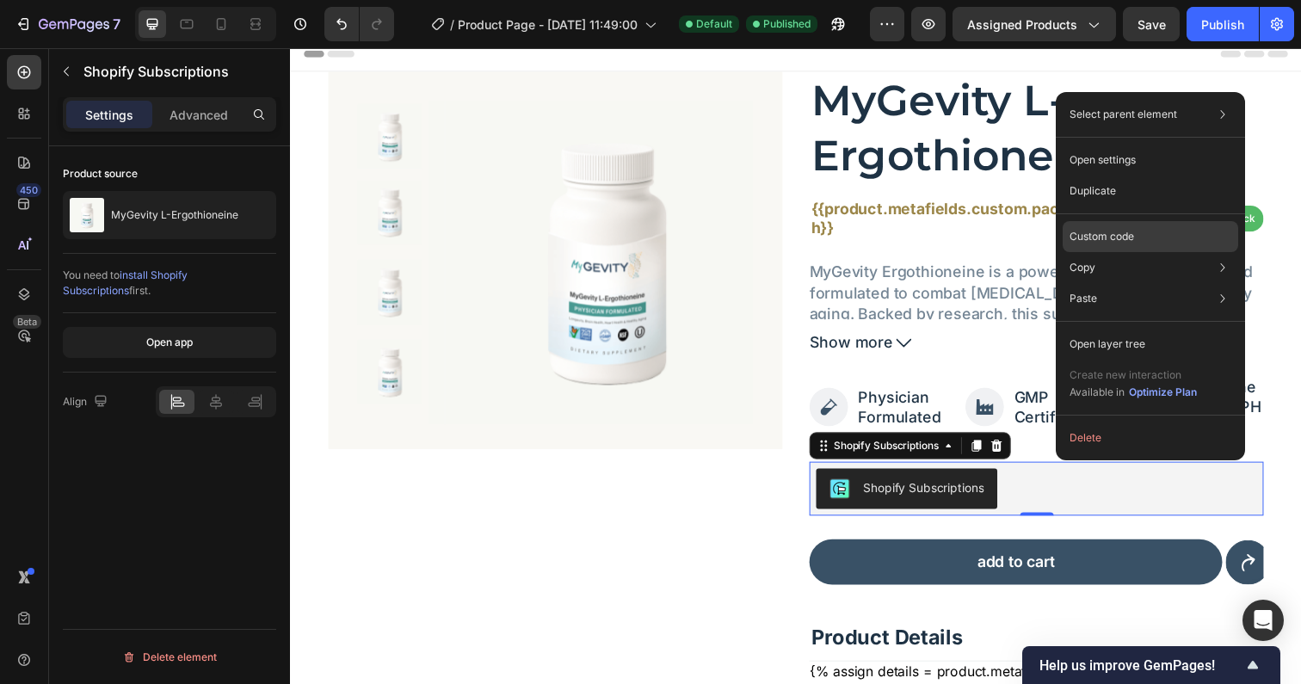
click at [1112, 237] on p "Custom code" at bounding box center [1101, 236] width 65 height 15
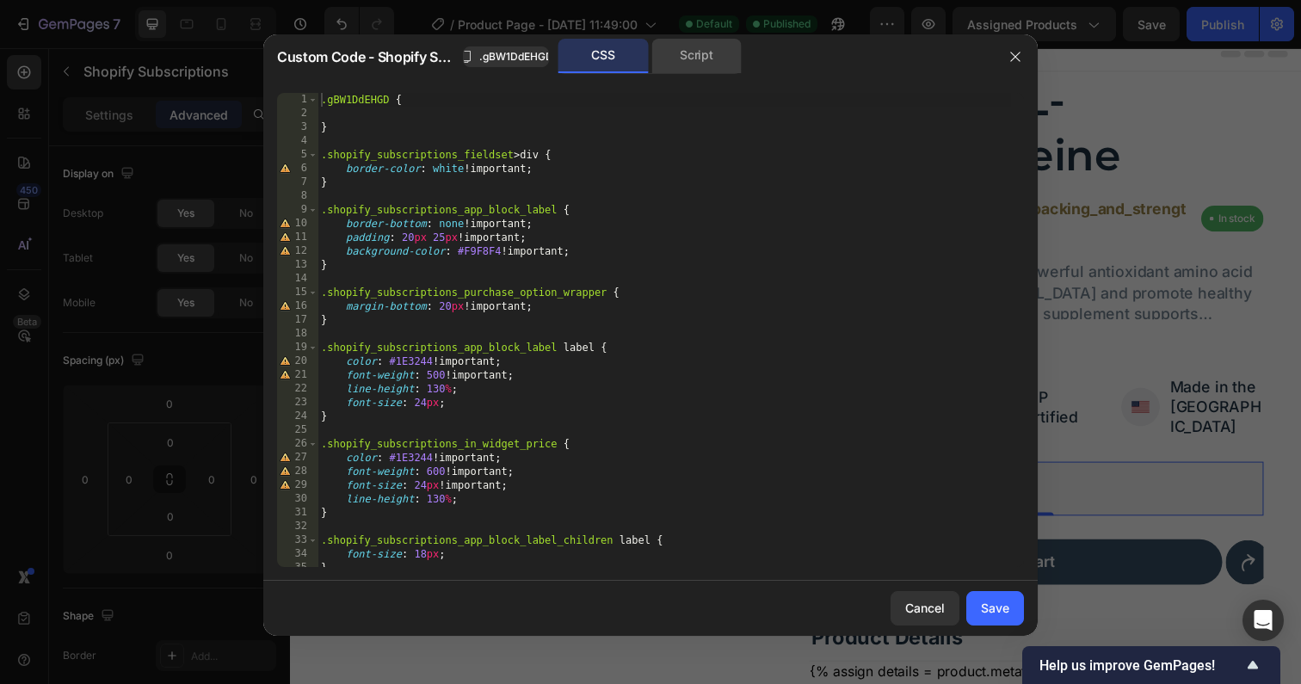
click at [694, 57] on div "Script" at bounding box center [696, 56] width 90 height 34
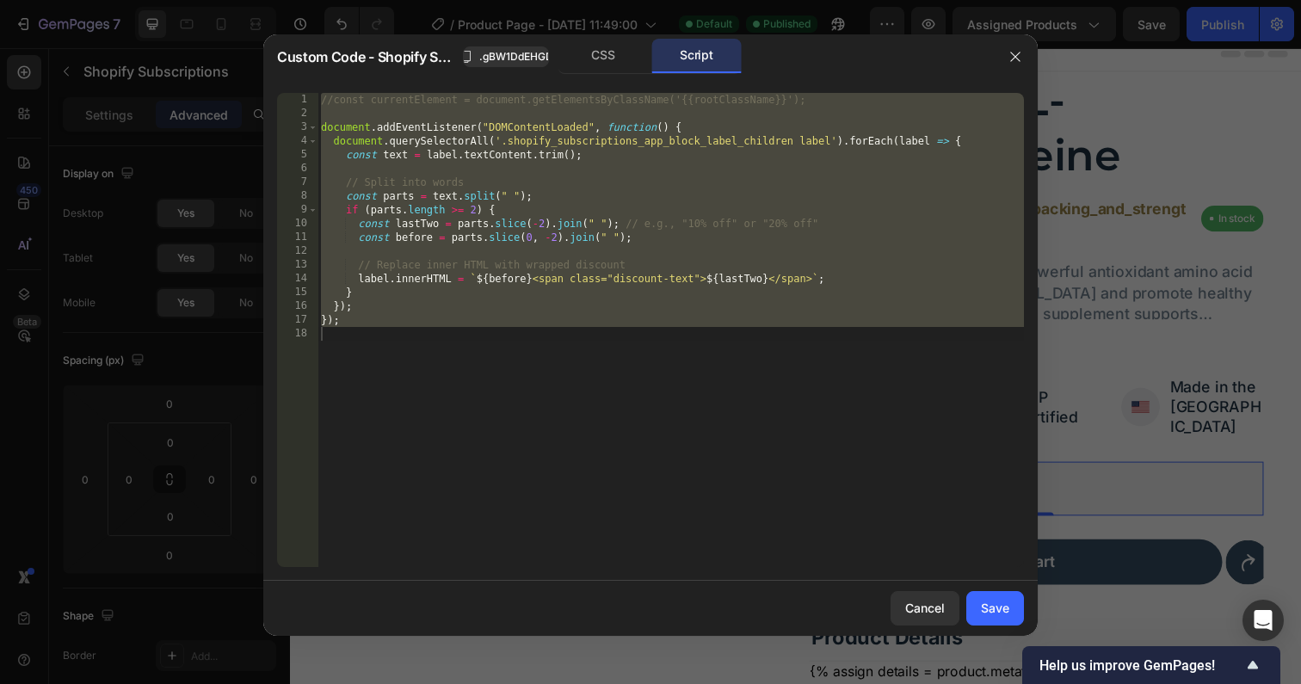
type textarea "});"
click at [658, 393] on div "//const currentElement = document.getElementsByClassName('{{rootClassName}}'); …" at bounding box center [670, 344] width 706 height 502
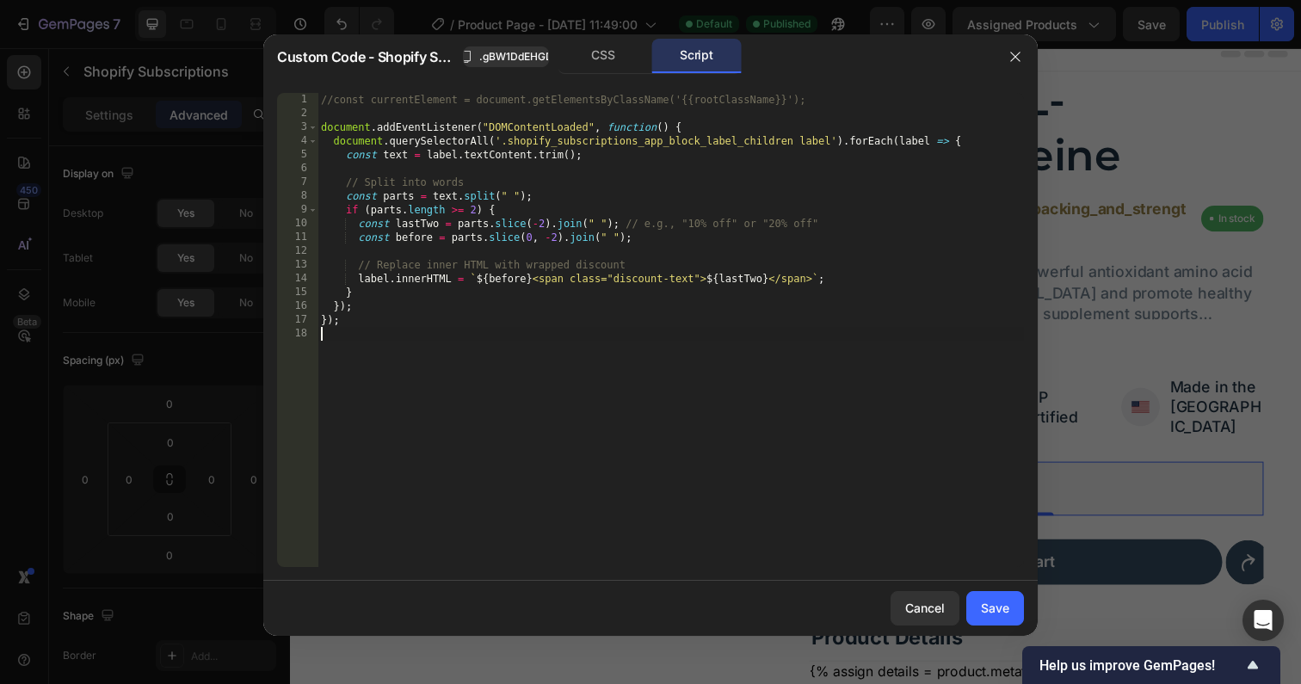
click at [488, 344] on div "//const currentElement = document.getElementsByClassName('{{rootClassName}}'); …" at bounding box center [670, 344] width 706 height 502
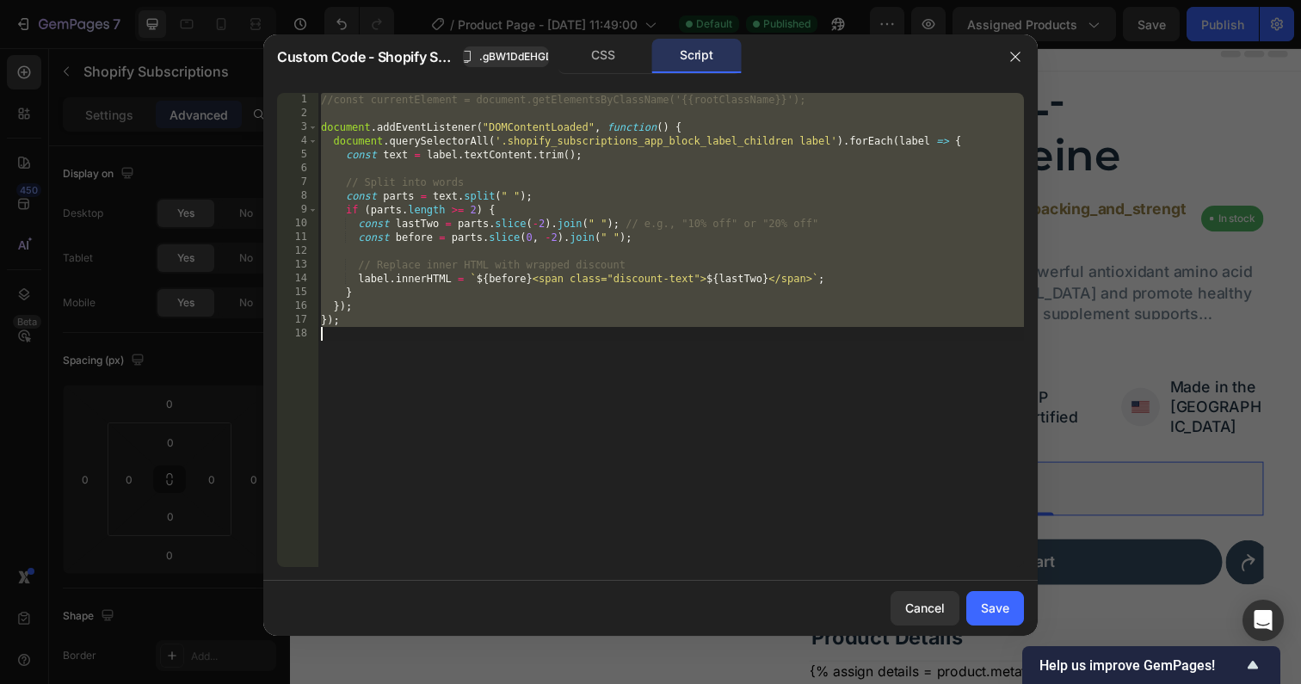
type textarea "// });"
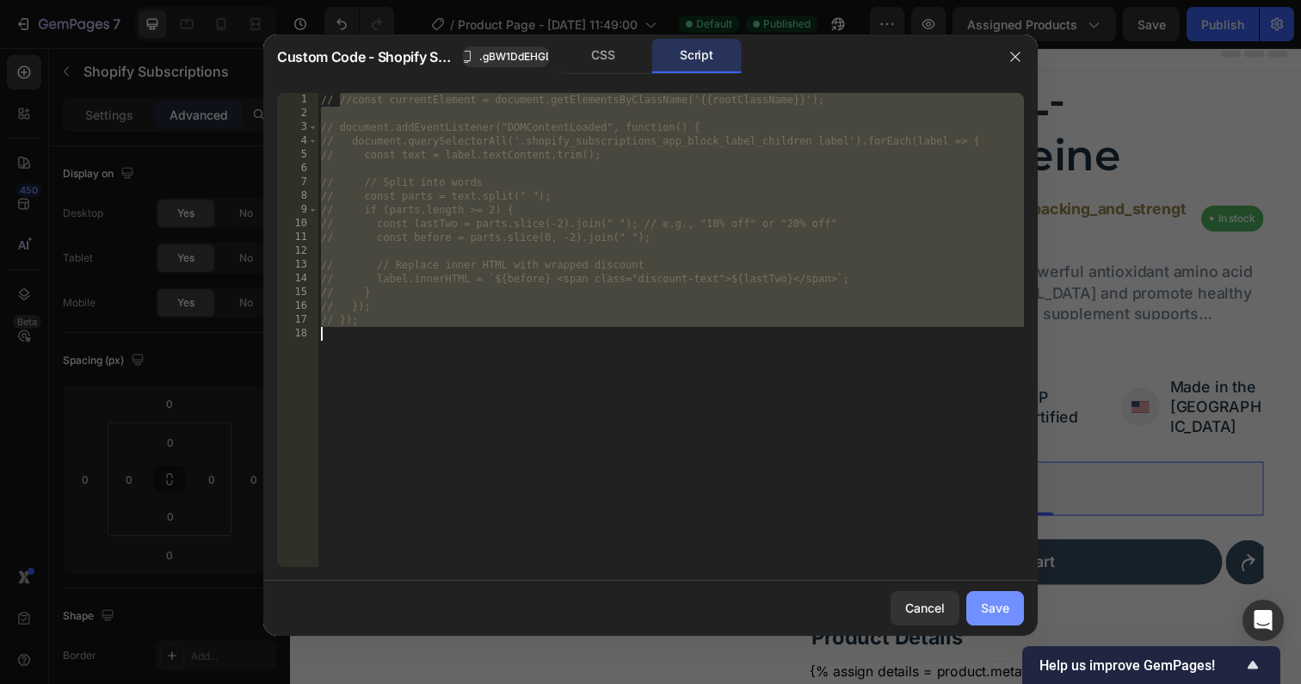
click at [1019, 610] on button "Save" at bounding box center [995, 608] width 58 height 34
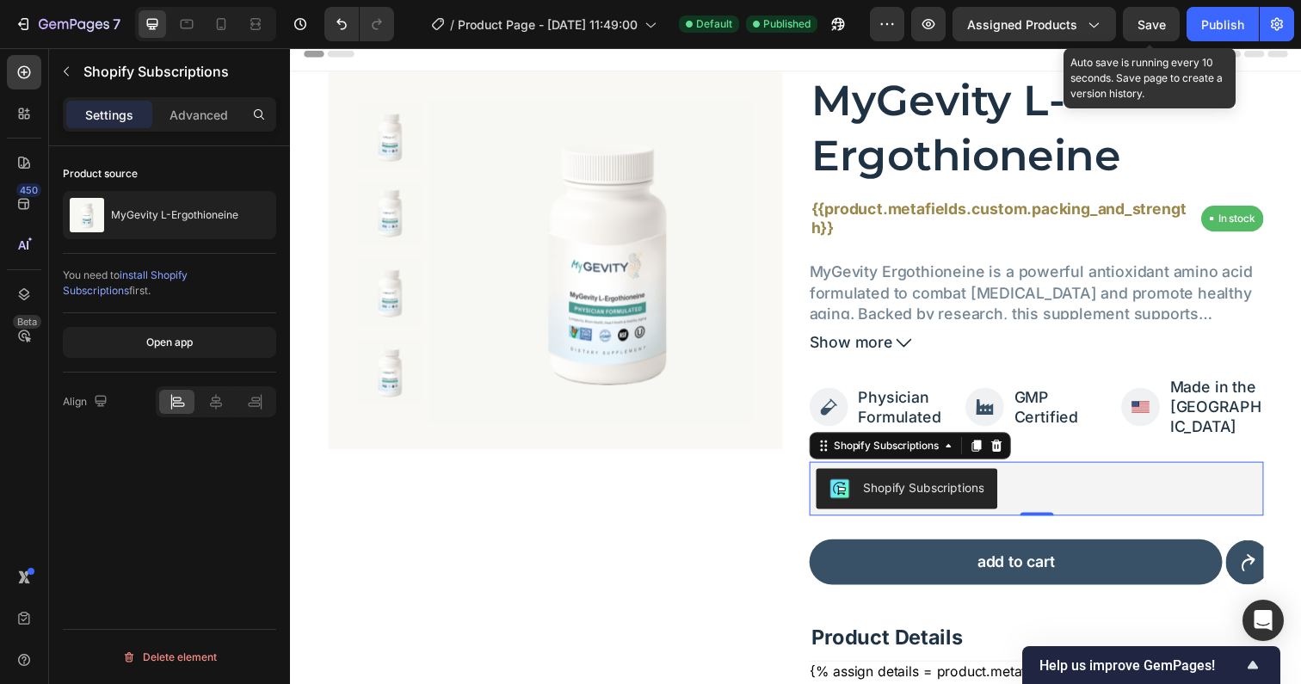
click at [1154, 28] on span "Save" at bounding box center [1151, 24] width 28 height 15
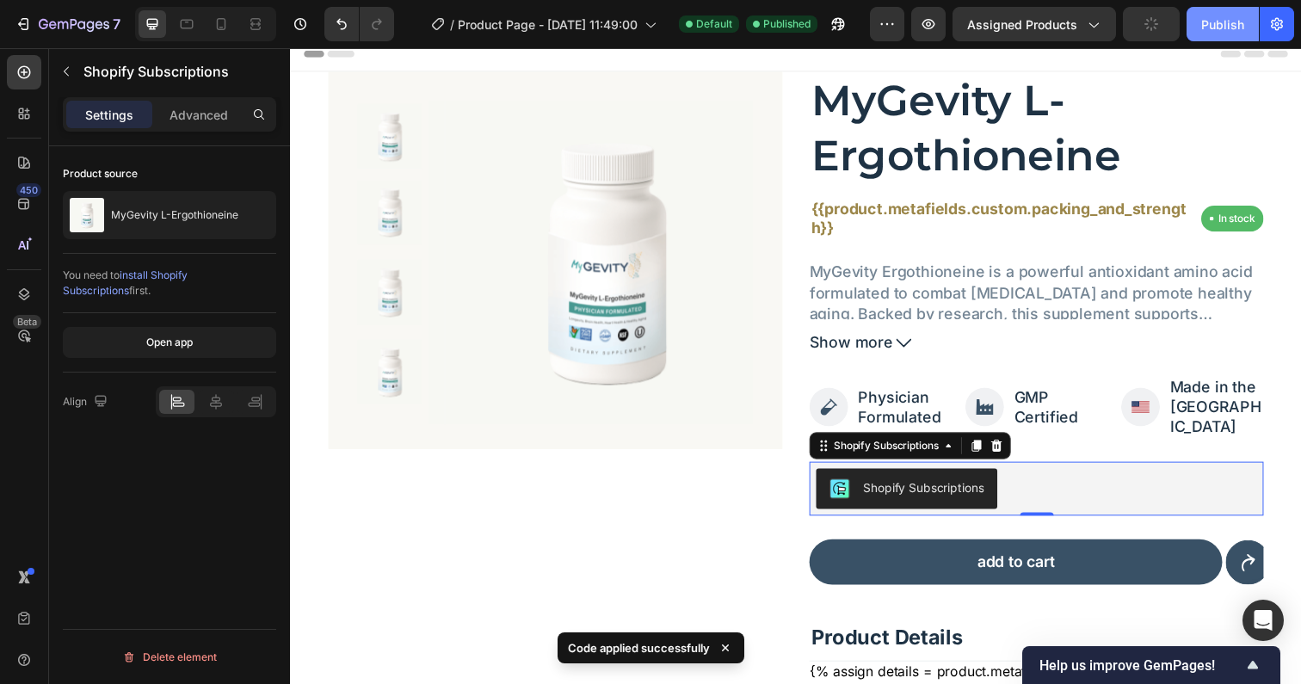
click at [1223, 20] on div "Publish" at bounding box center [1222, 24] width 43 height 18
click at [1215, 32] on div "Publish" at bounding box center [1222, 24] width 43 height 18
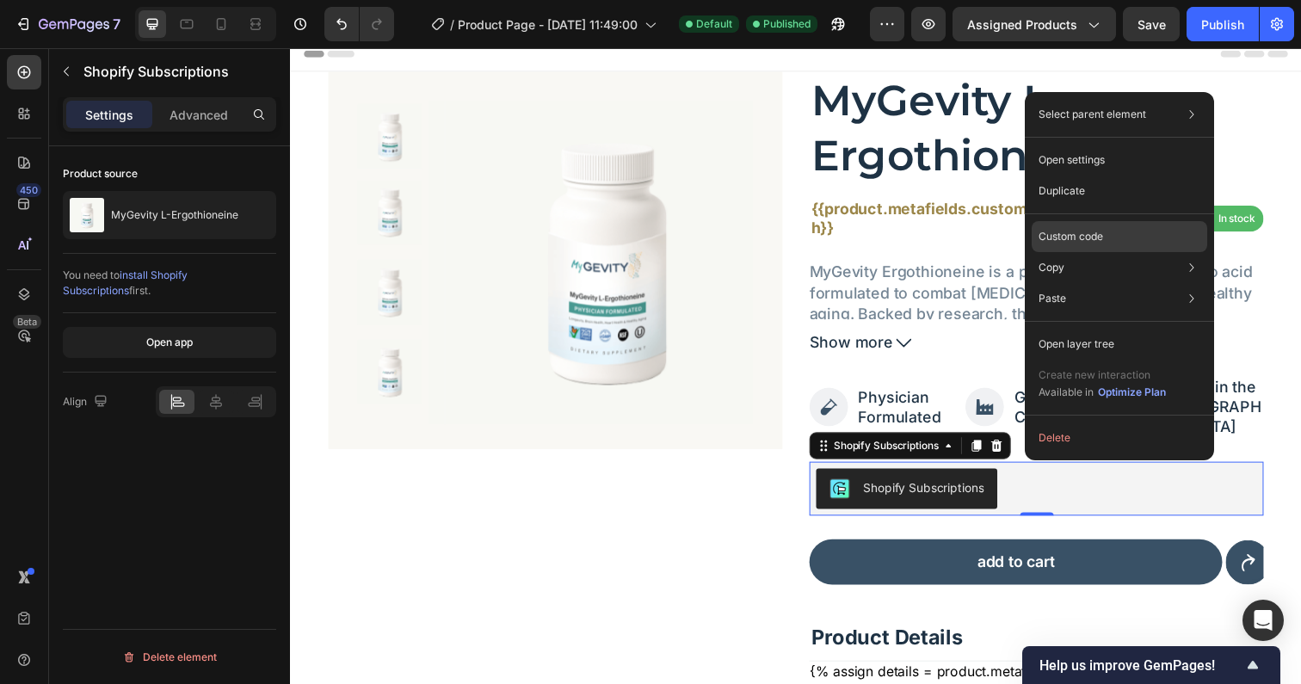
click at [1068, 237] on p "Custom code" at bounding box center [1070, 236] width 65 height 15
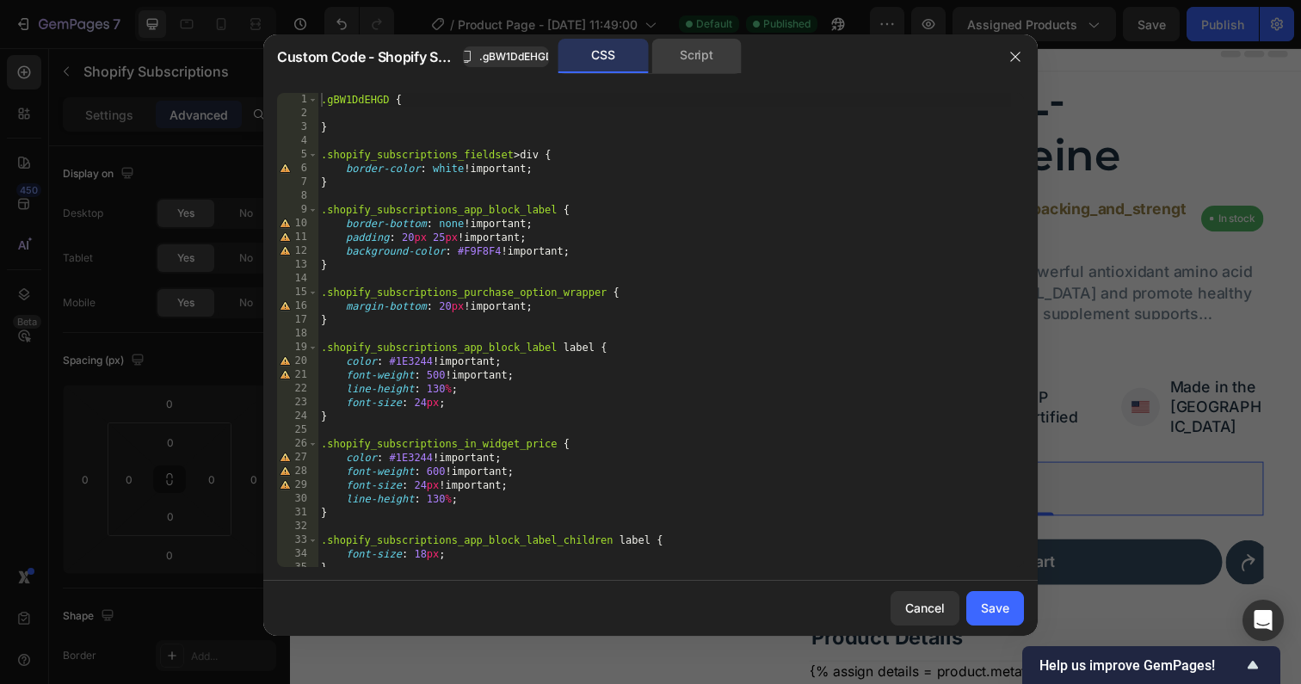
click at [670, 59] on div "Script" at bounding box center [696, 56] width 90 height 34
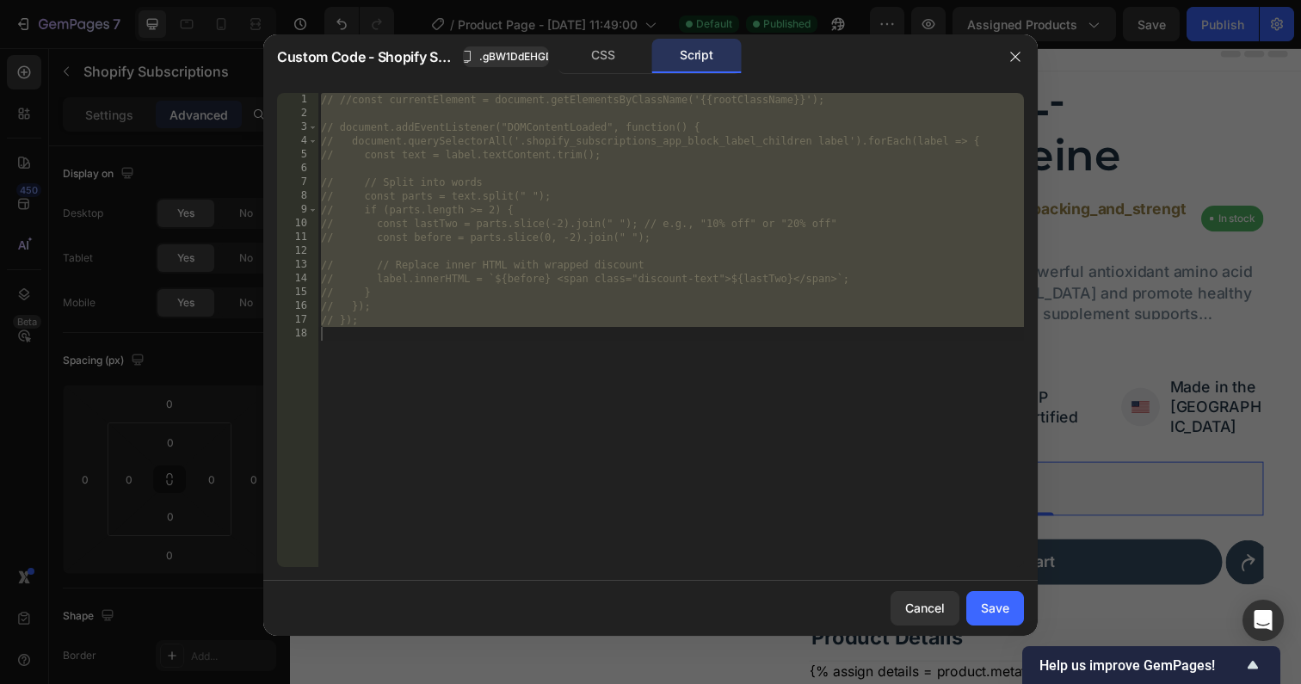
type textarea "// });"
click at [520, 348] on div "// //const currentElement = document.getElementsByClassName('{{rootClassName}}'…" at bounding box center [670, 344] width 706 height 502
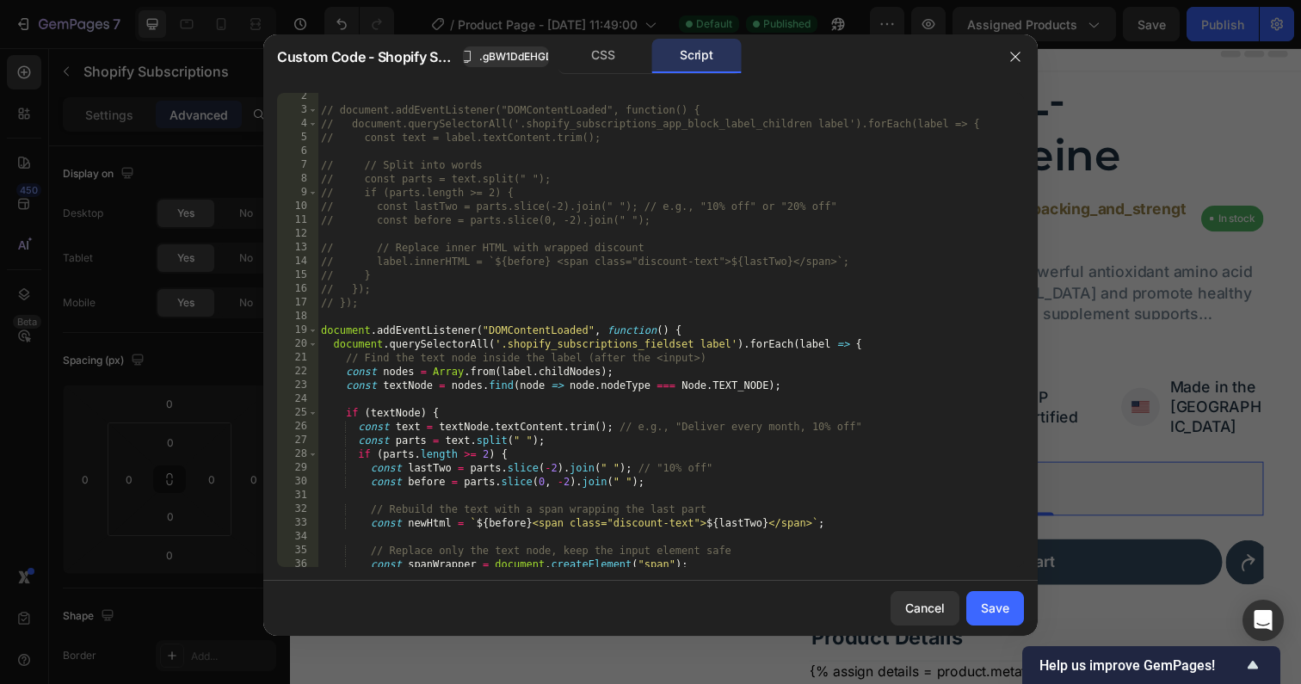
scroll to position [15, 0]
click at [811, 124] on div "// document.addEventListener("DOMContentLoaded", function() { // document.query…" at bounding box center [663, 342] width 693 height 502
drag, startPoint x: 815, startPoint y: 126, endPoint x: 520, endPoint y: 126, distance: 295.1
click at [520, 126] on div "// document.addEventListener("DOMContentLoaded", function() { // document.query…" at bounding box center [663, 342] width 693 height 502
drag, startPoint x: 695, startPoint y: 344, endPoint x: 503, endPoint y: 342, distance: 191.9
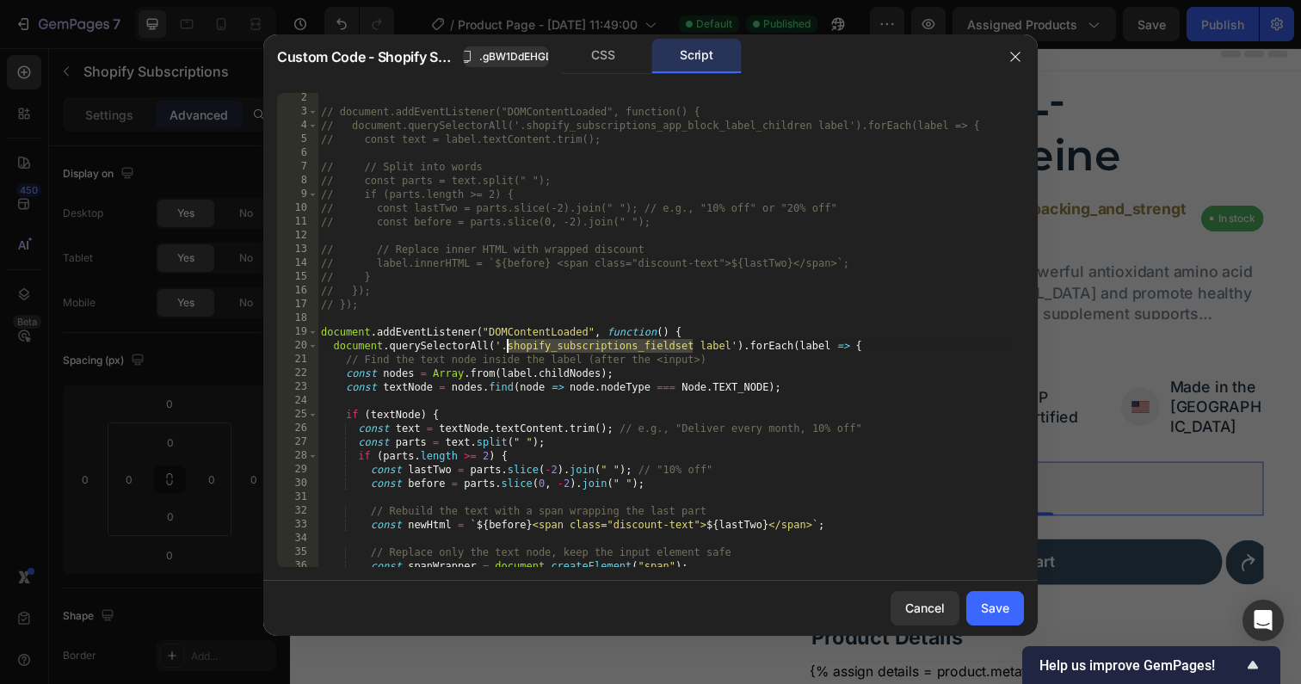
click at [503, 342] on div "// document.addEventListener("DOMContentLoaded", function() { // document.query…" at bounding box center [663, 342] width 693 height 502
paste textarea "app_block_label_children"
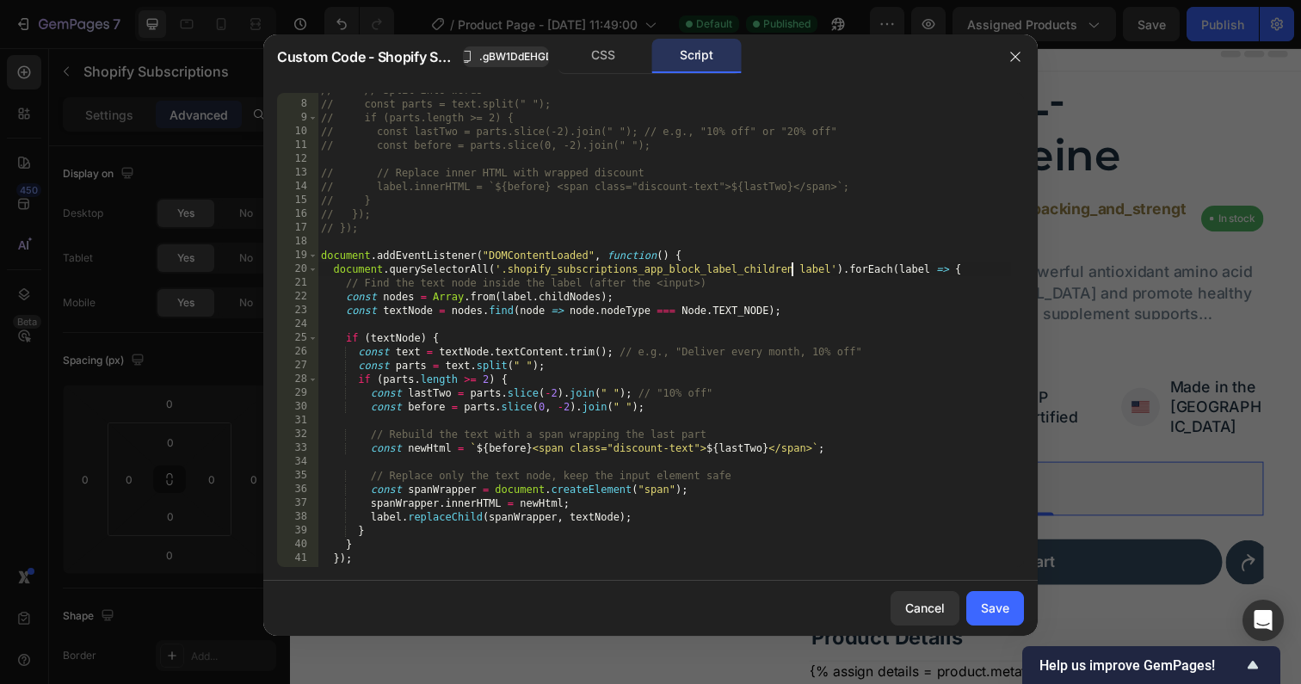
scroll to position [118, 0]
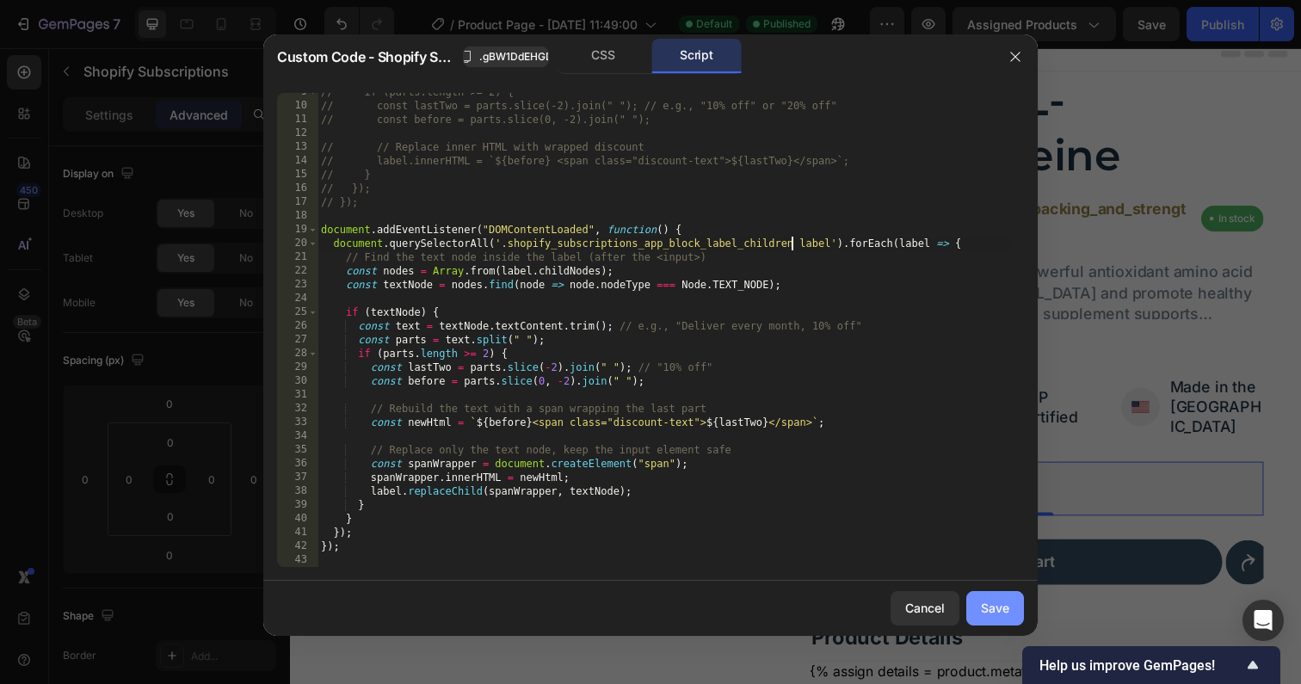
type textarea "document.querySelectorAll('.shopify_subscriptions_app_block_label_children labe…"
click at [1009, 605] on button "Save" at bounding box center [995, 608] width 58 height 34
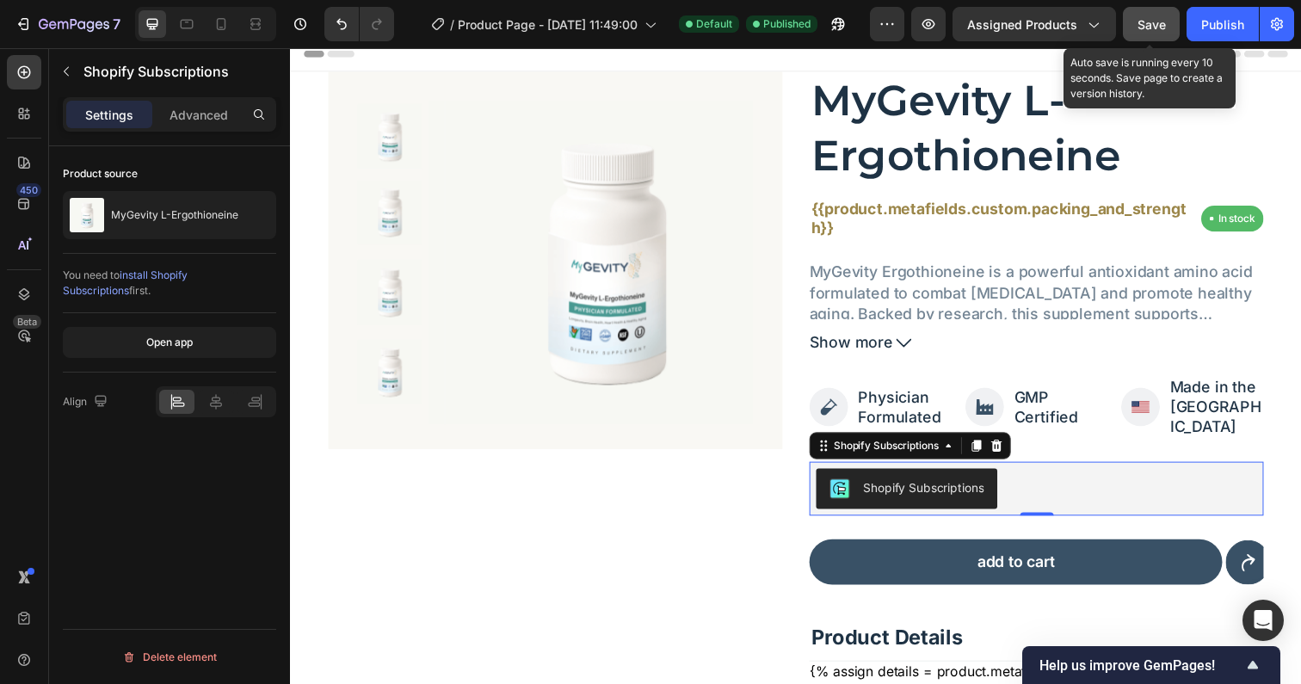
click at [1154, 14] on button "Save" at bounding box center [1151, 24] width 57 height 34
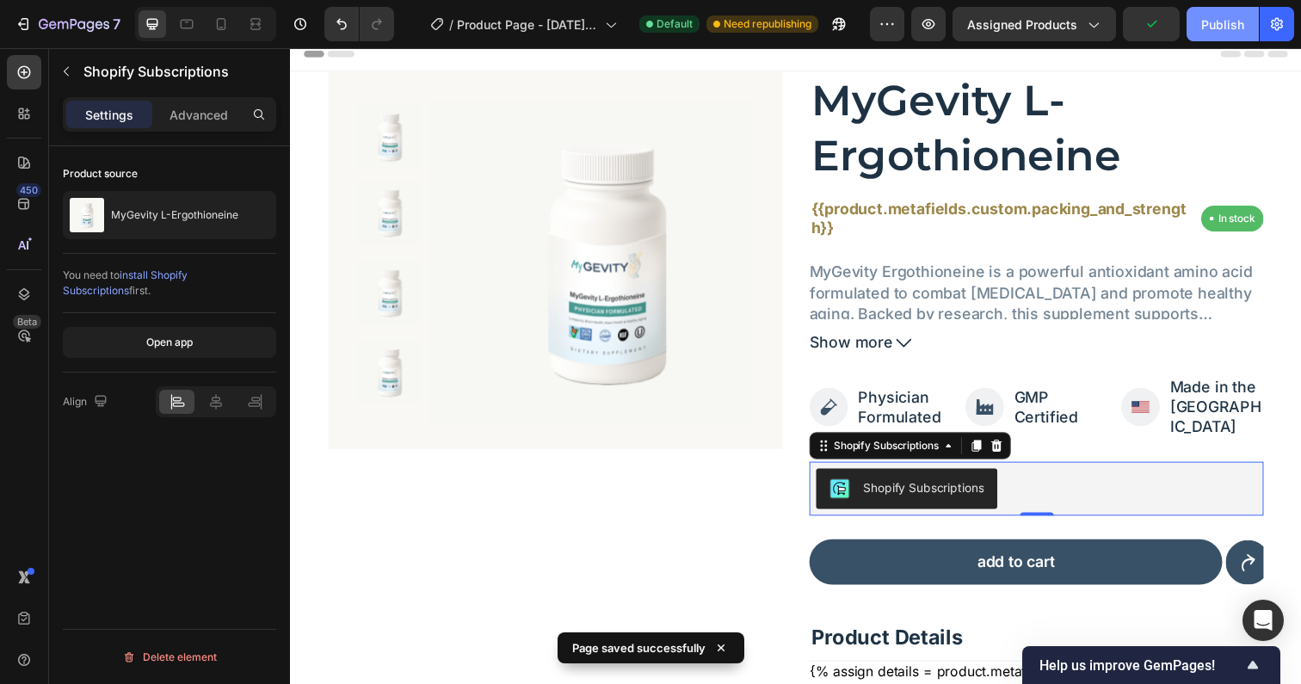
click at [1197, 24] on button "Publish" at bounding box center [1222, 24] width 72 height 34
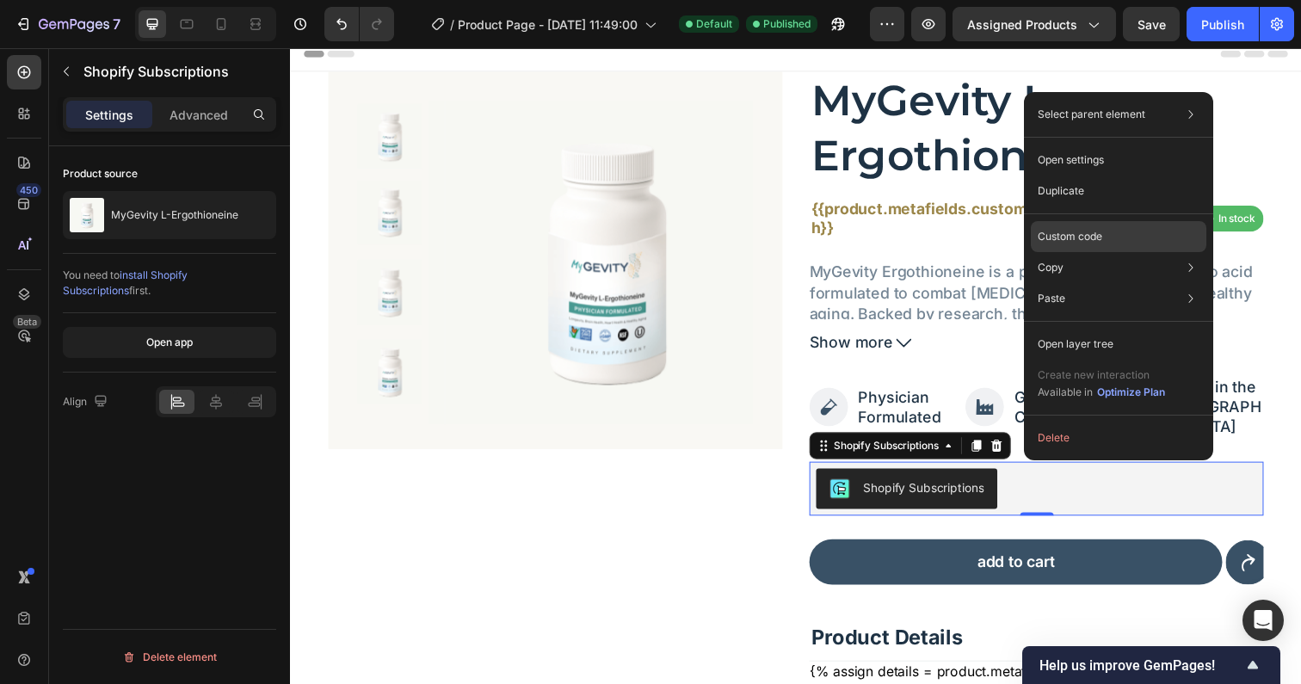
click at [1076, 245] on div "Custom code" at bounding box center [1119, 236] width 176 height 31
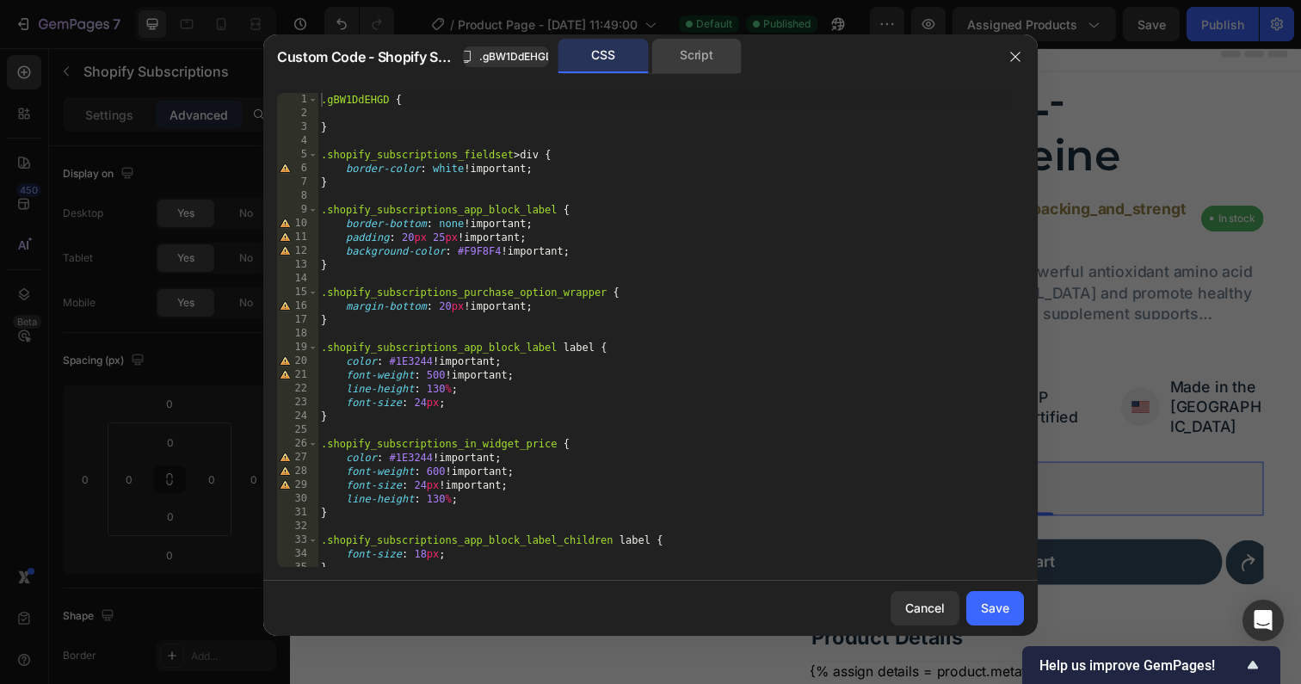
click at [697, 63] on div "Script" at bounding box center [696, 56] width 90 height 34
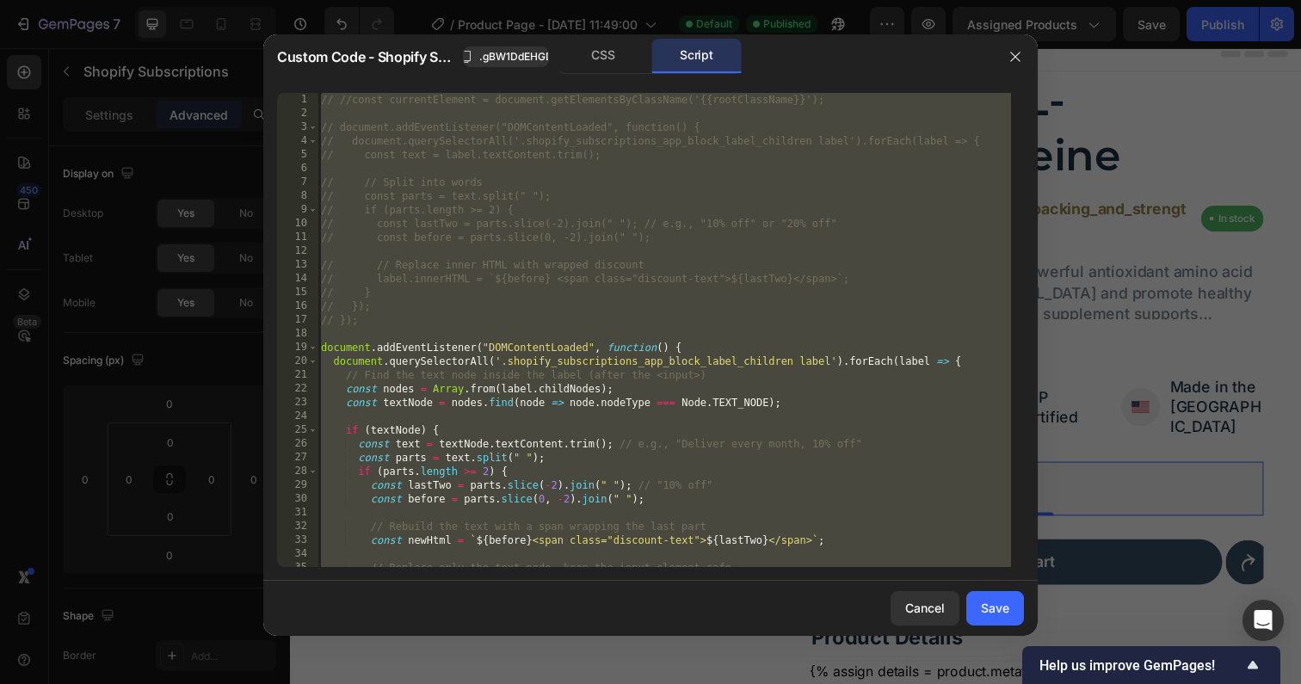
scroll to position [46, 0]
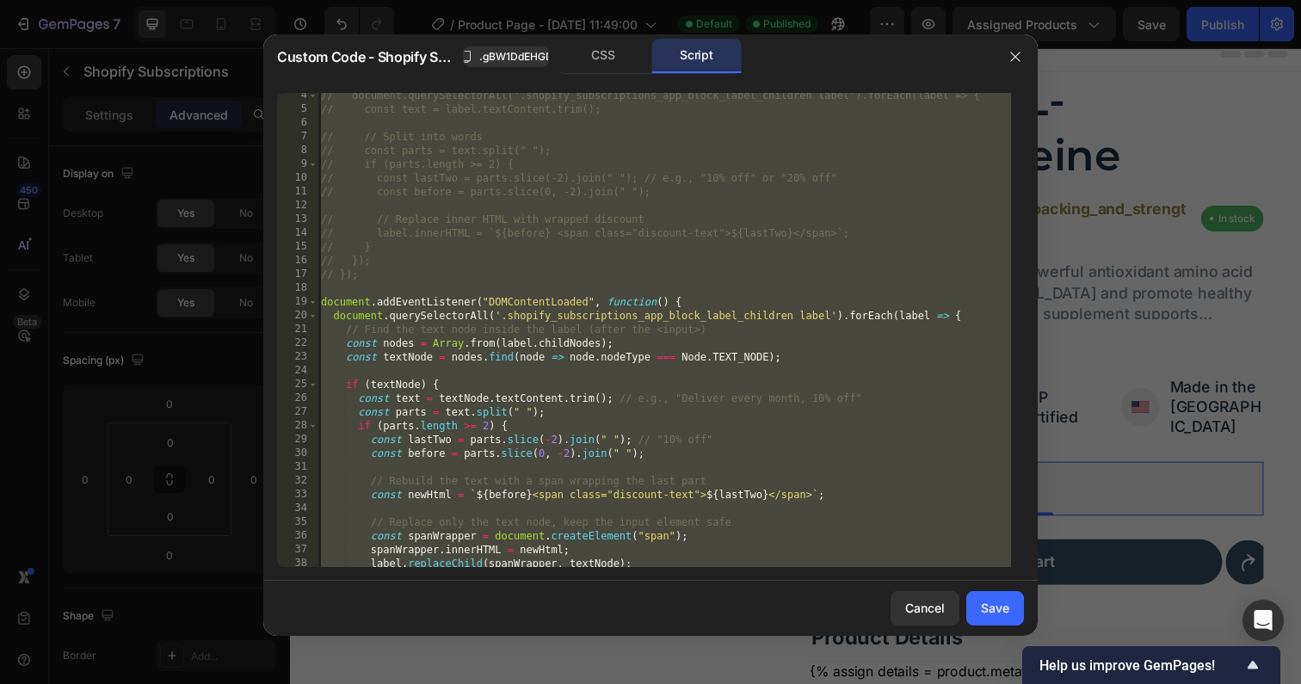
click at [704, 336] on div "// document.querySelectorAll('.shopify_subscriptions_app_block_label_children l…" at bounding box center [663, 340] width 693 height 502
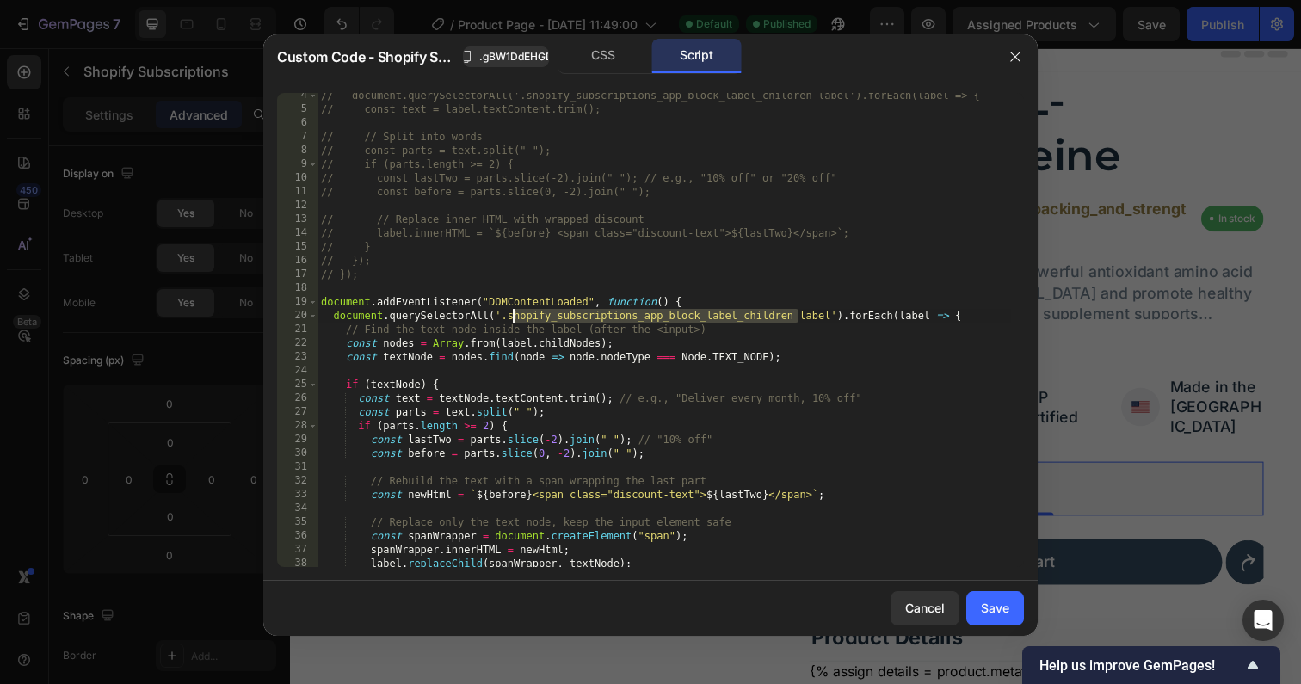
drag, startPoint x: 796, startPoint y: 318, endPoint x: 510, endPoint y: 311, distance: 285.7
click at [510, 311] on div "// document.querySelectorAll('.shopify_subscriptions_app_block_label_children l…" at bounding box center [663, 340] width 693 height 502
paste textarea
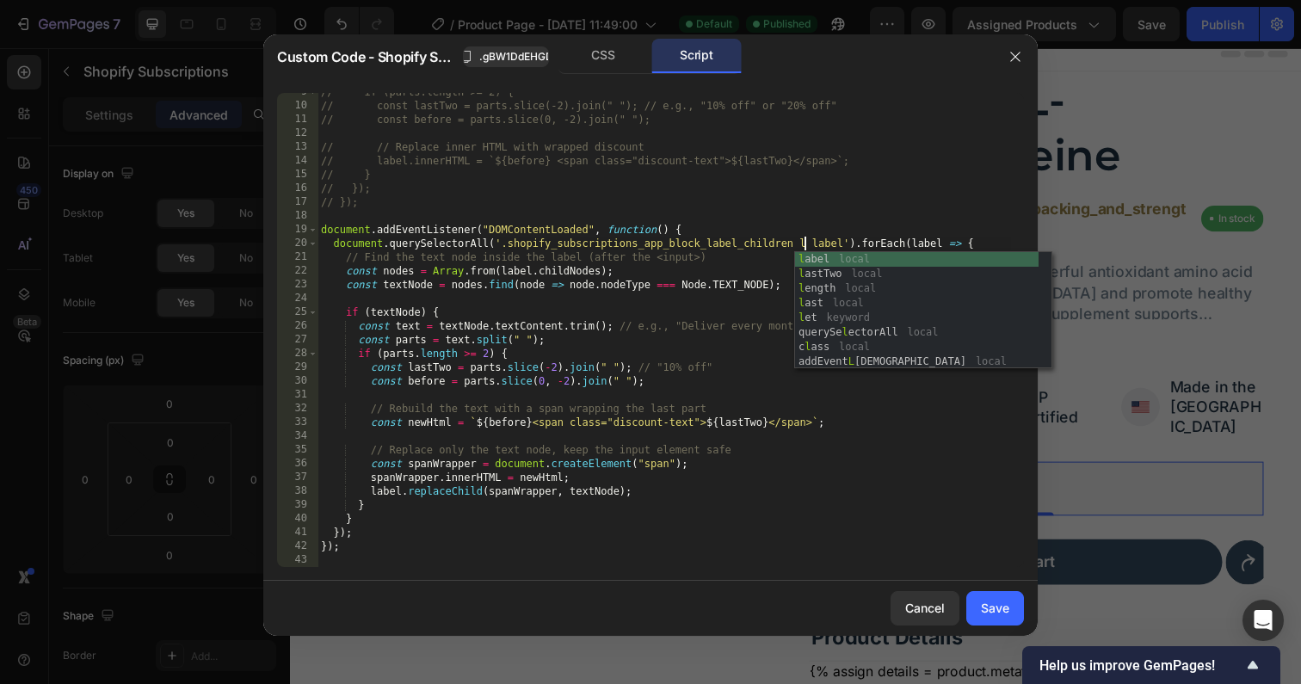
scroll to position [0, 40]
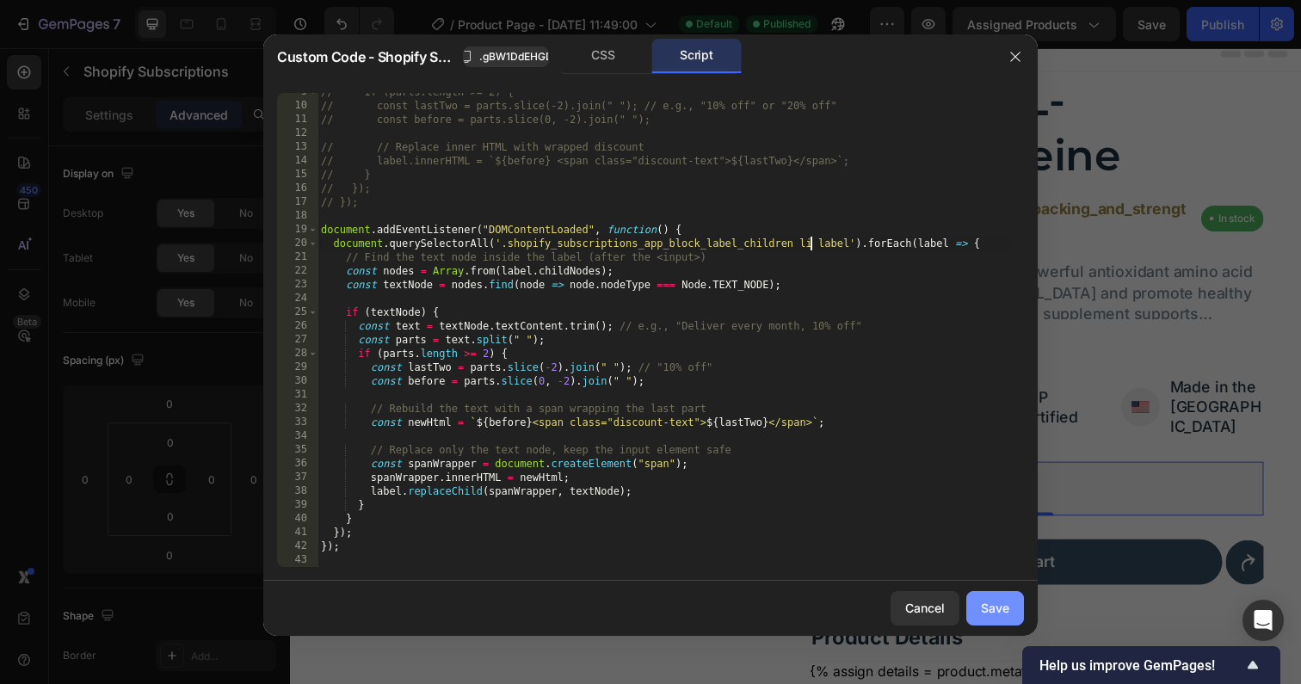
type textarea "document.querySelectorAll('.shopify_subscriptions_app_block_label_children li l…"
click at [989, 613] on div "Save" at bounding box center [995, 608] width 28 height 18
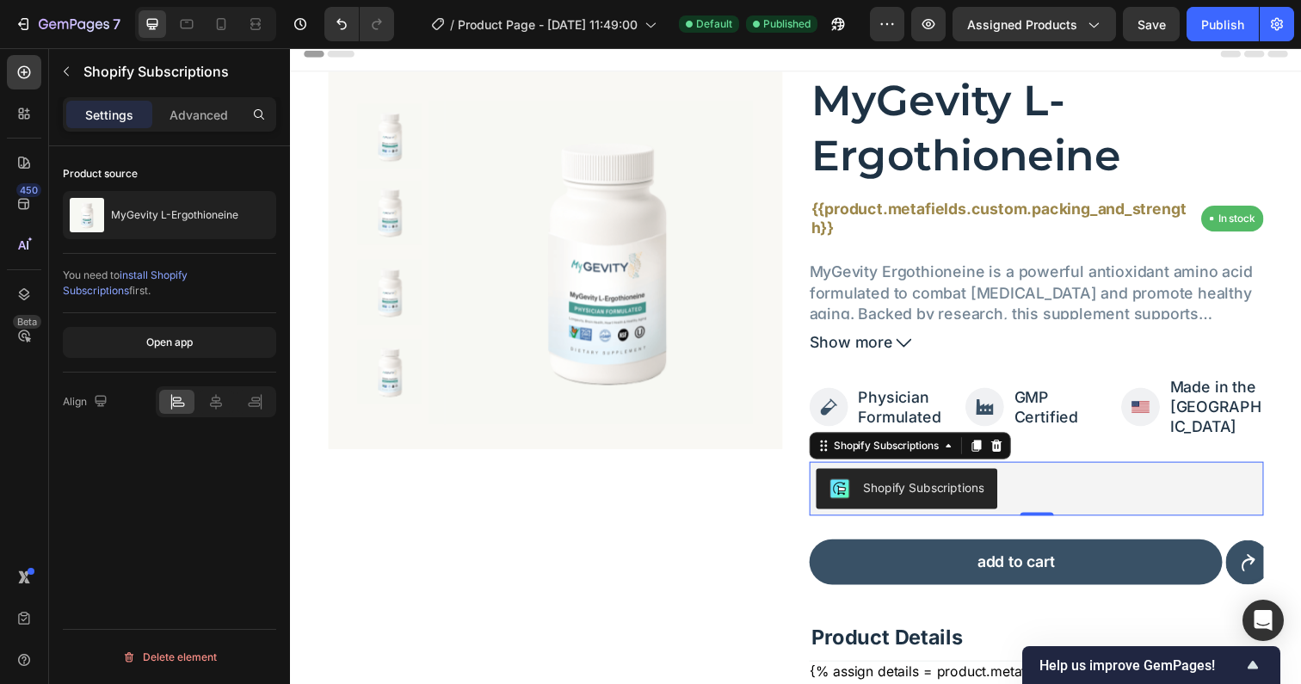
click at [1155, 41] on div "7 / Product Page - Sep 9, 11:49:00 Default Published Preview Assigned Products …" at bounding box center [650, 24] width 1301 height 49
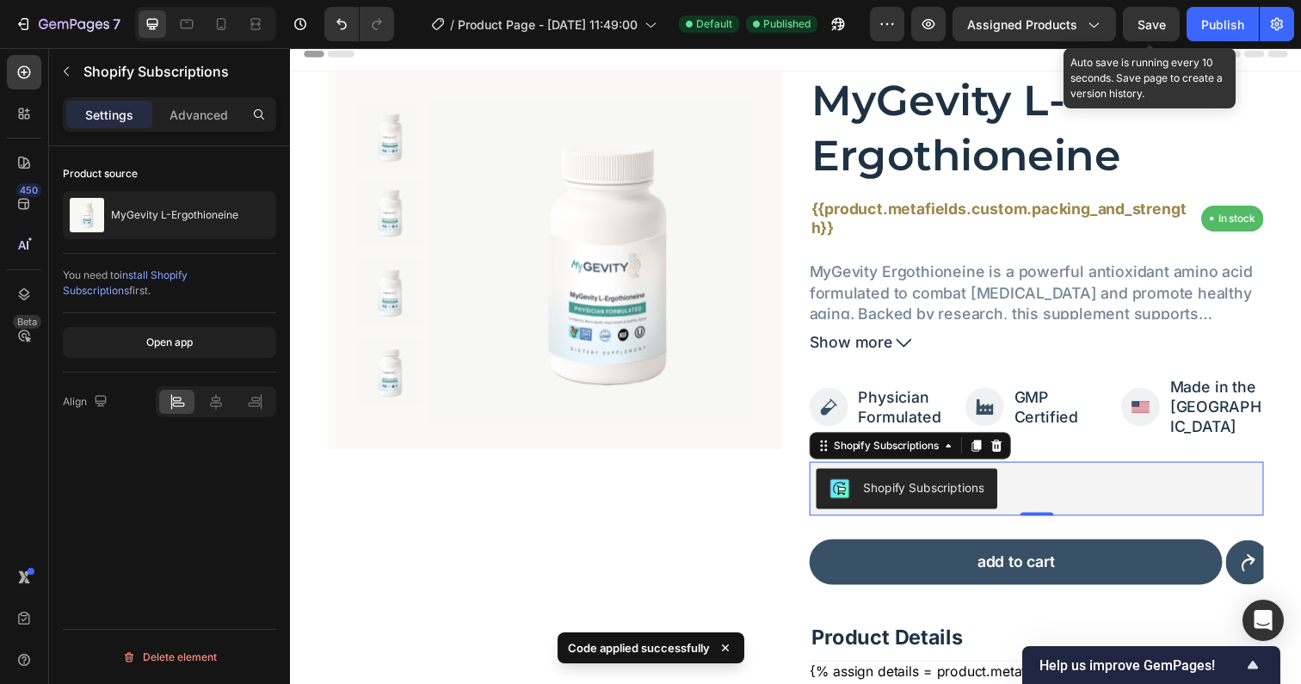
click at [1161, 27] on span "Save" at bounding box center [1151, 24] width 28 height 15
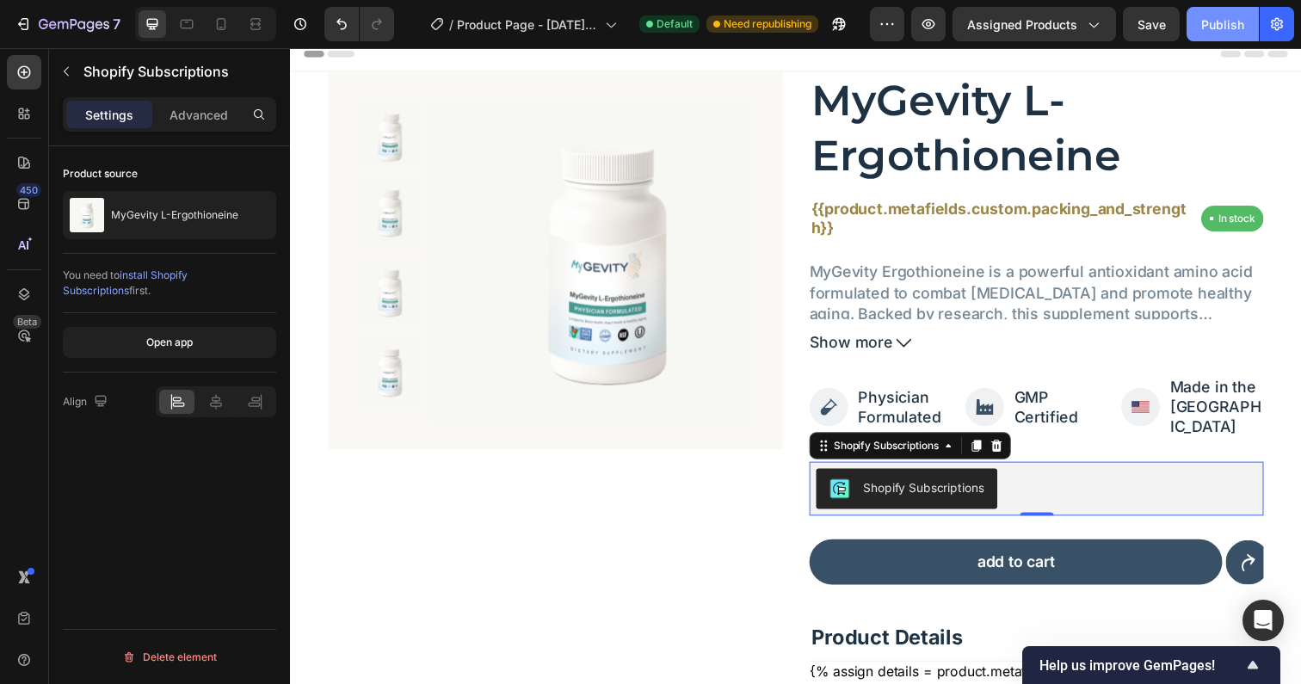
click at [1205, 21] on div "Publish" at bounding box center [1222, 24] width 43 height 18
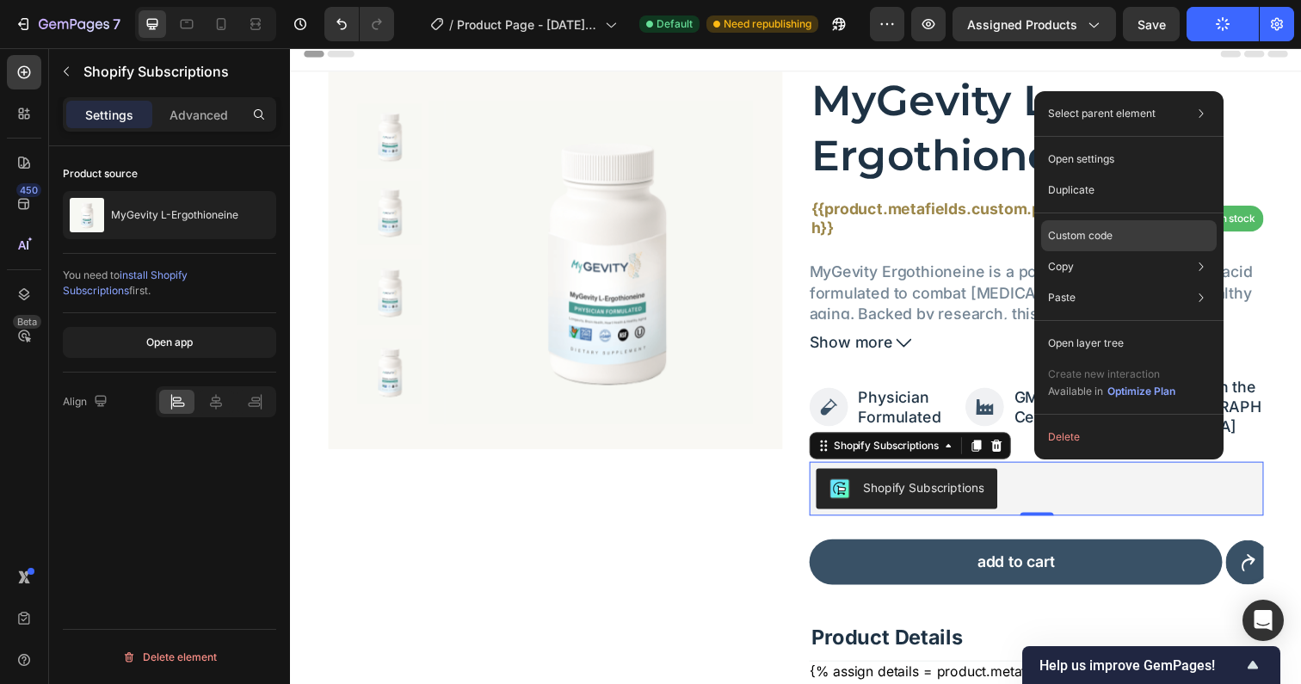
click at [1079, 226] on div "Custom code" at bounding box center [1129, 235] width 176 height 31
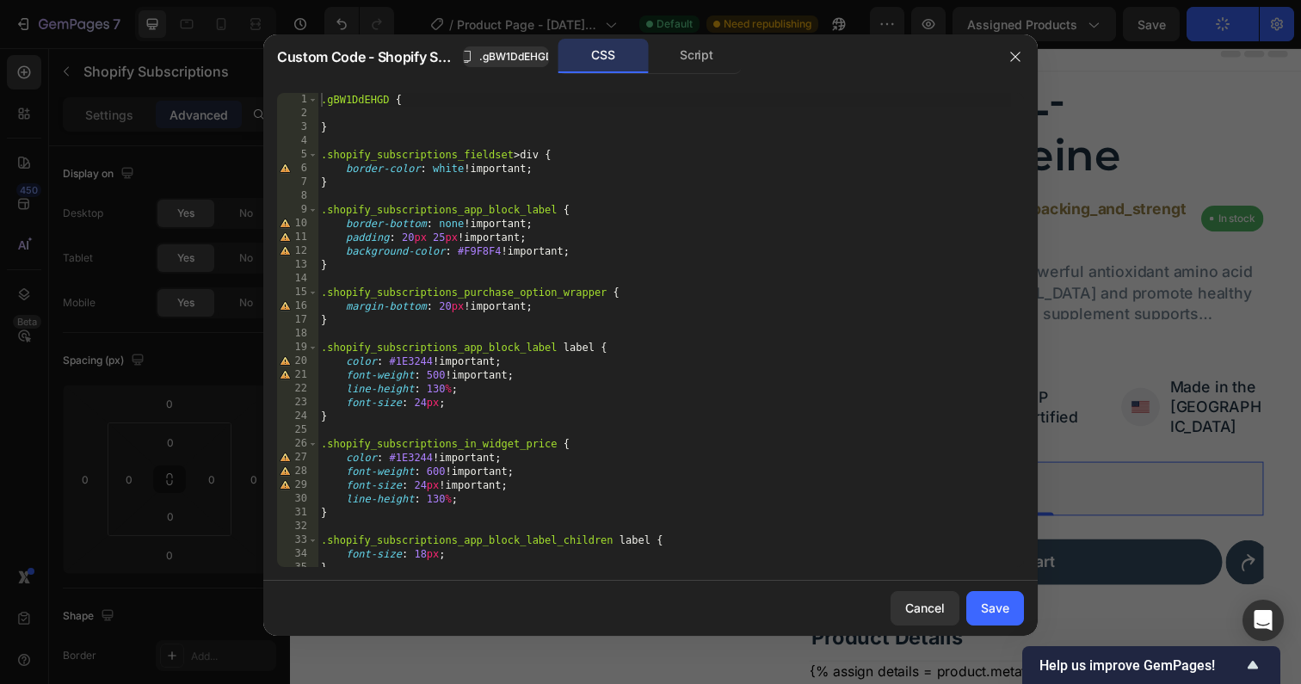
click at [705, 73] on div "CSS Script" at bounding box center [649, 56] width 183 height 35
click at [700, 65] on div "Script" at bounding box center [696, 56] width 90 height 34
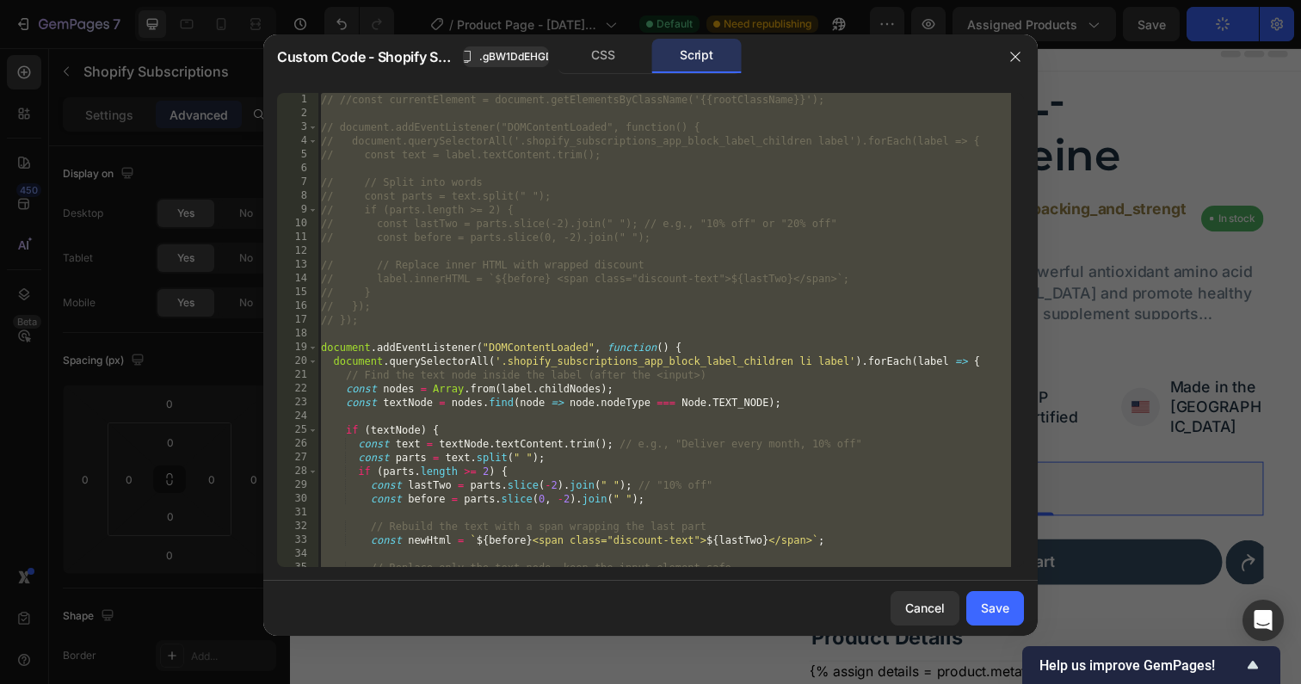
click at [606, 323] on div "// //const currentElement = document.getElementsByClassName('{{rootClassName}}'…" at bounding box center [663, 344] width 693 height 502
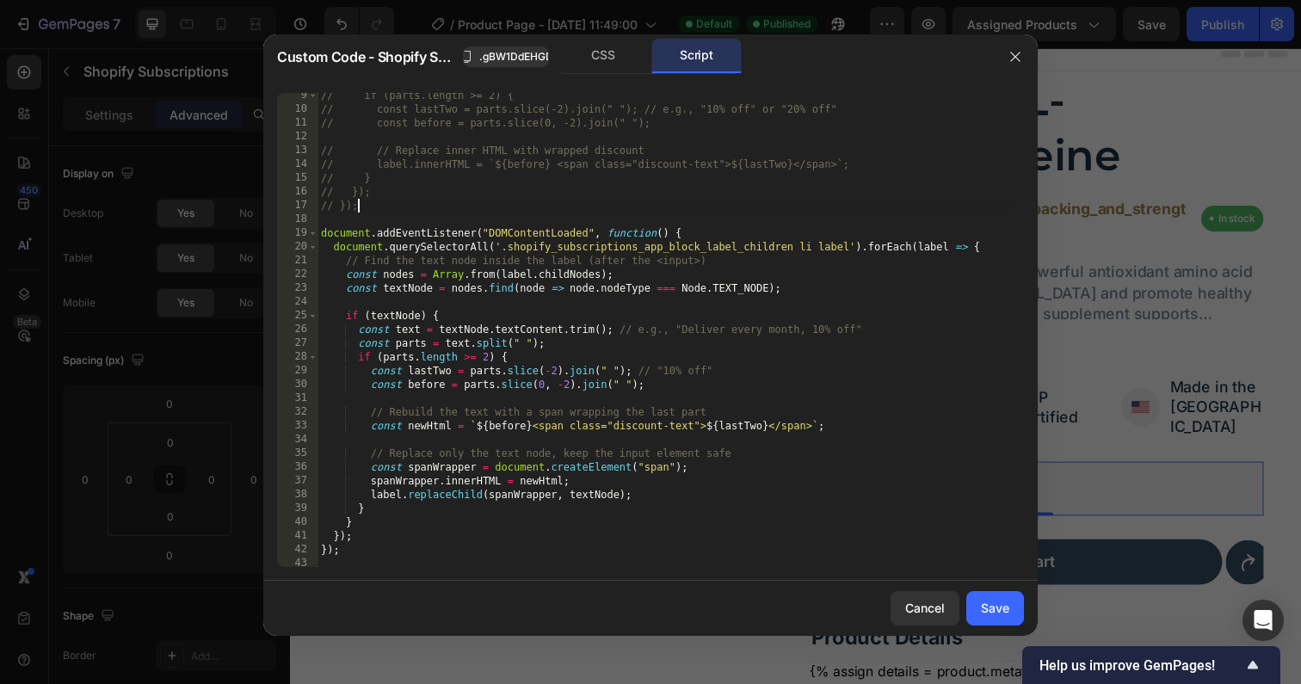
scroll to position [116, 0]
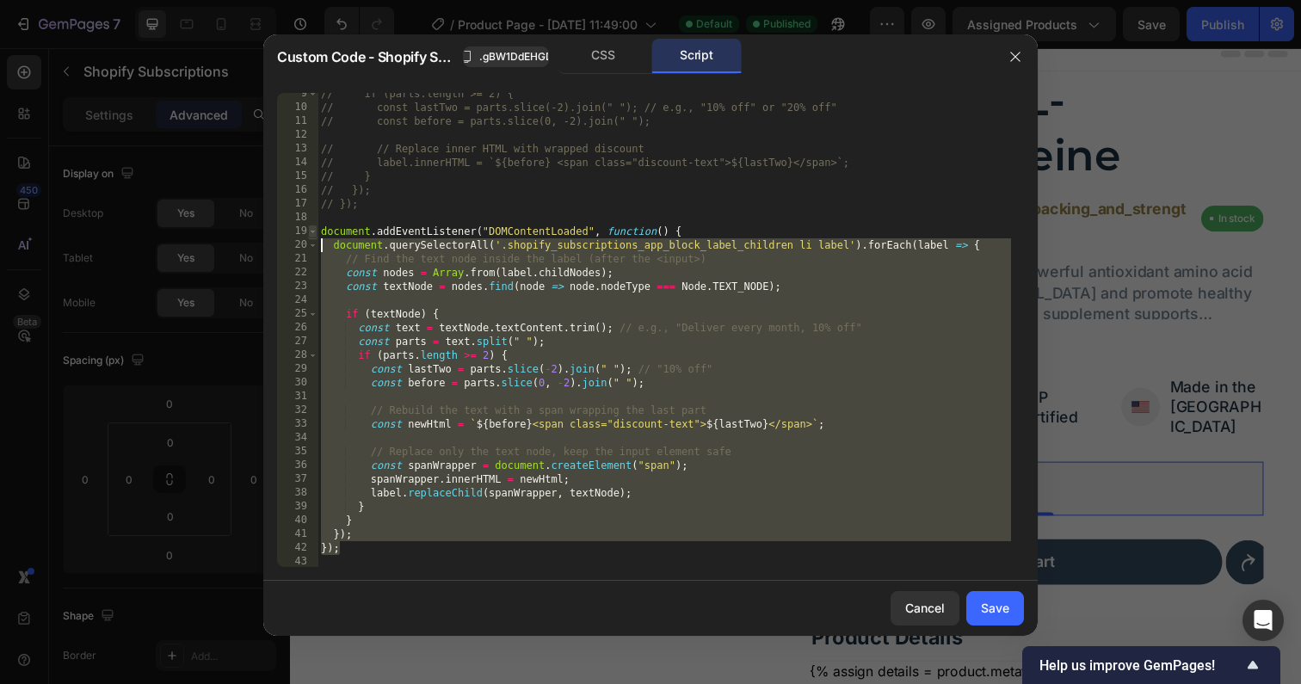
drag, startPoint x: 351, startPoint y: 553, endPoint x: 311, endPoint y: 230, distance: 325.9
click at [311, 230] on div "// }); 9 10 11 12 13 14 15 16 17 18 19 20 21 22 23 24 25 26 27 28 29 30 31 32 3…" at bounding box center [650, 330] width 747 height 474
type textarea "document.addEventListener("DOMContentLoaded", function() { document.querySelect…"
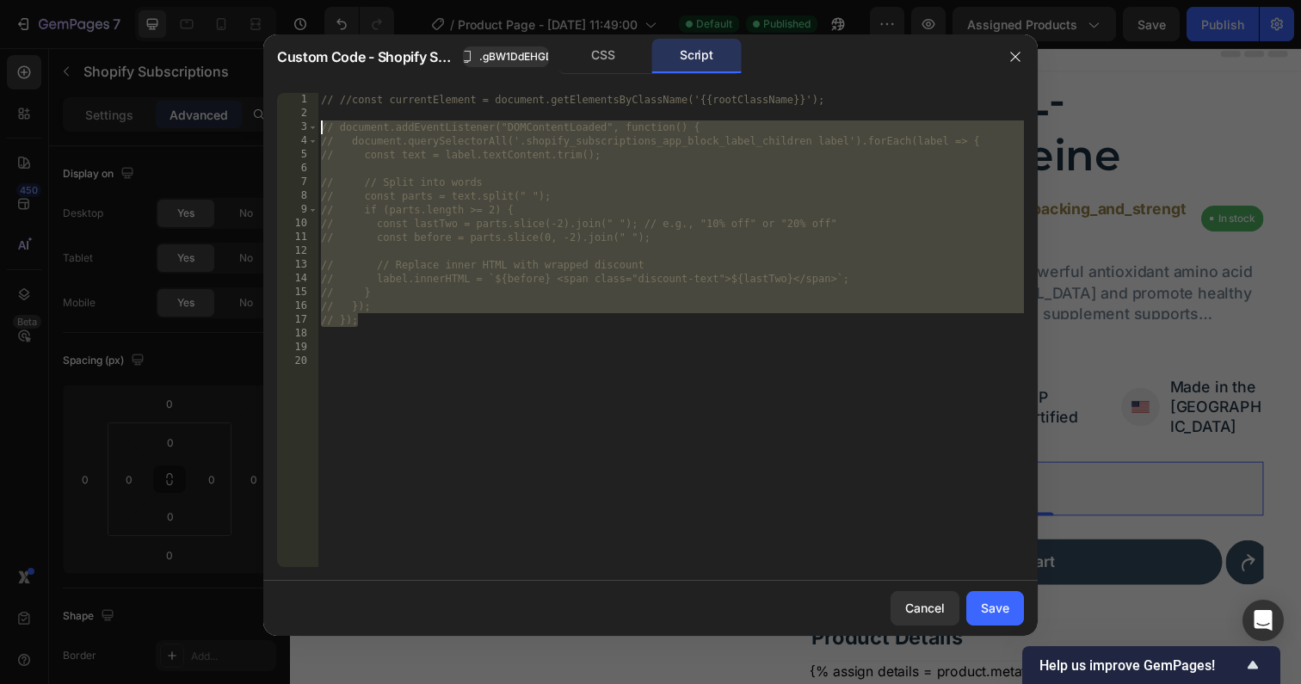
drag, startPoint x: 364, startPoint y: 322, endPoint x: 305, endPoint y: 126, distance: 204.1
click at [305, 126] on div "1 2 3 4 5 6 7 8 9 10 11 12 13 14 15 16 17 18 19 20 // //const currentElement = …" at bounding box center [650, 330] width 747 height 474
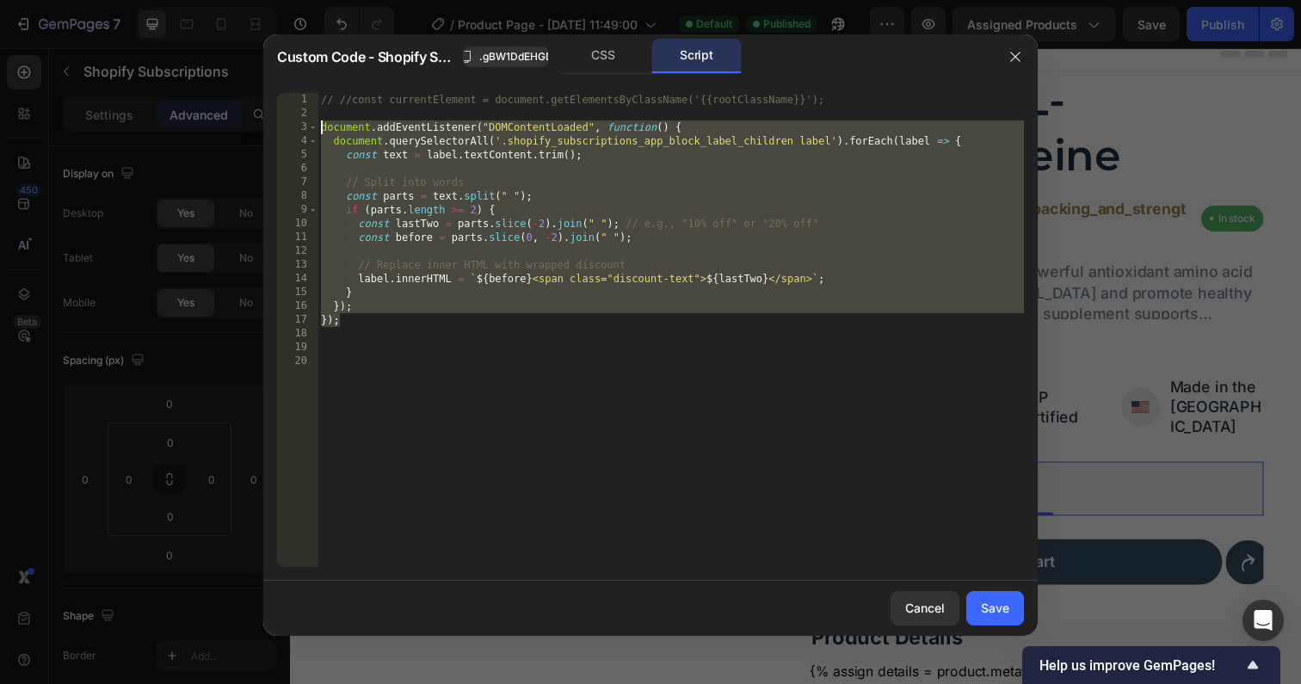
click at [964, 143] on div "// //const currentElement = document.getElementsByClassName('{{rootClassName}}'…" at bounding box center [670, 344] width 706 height 502
type textarea "document.querySelectorAll('.shopify_subscriptions_app_block_label_children labe…"
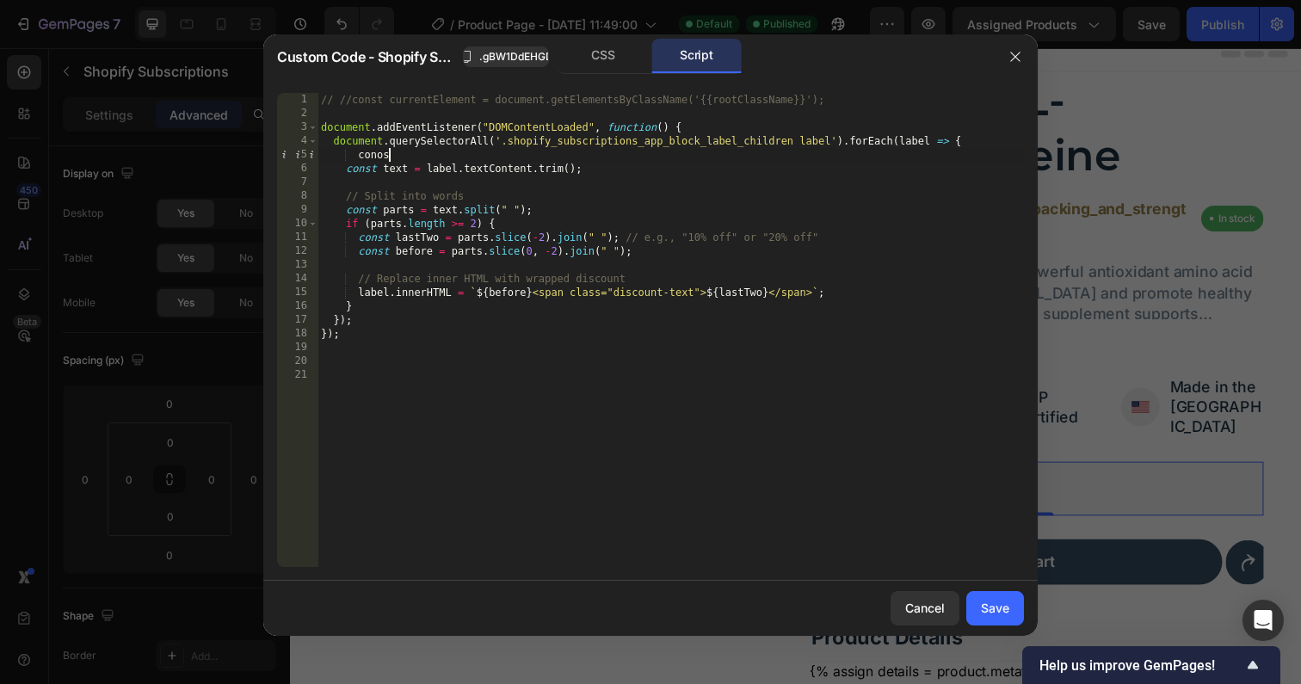
type textarea "conosl"
type textarea "console.log(label)"
click at [997, 624] on button "Save" at bounding box center [995, 608] width 58 height 34
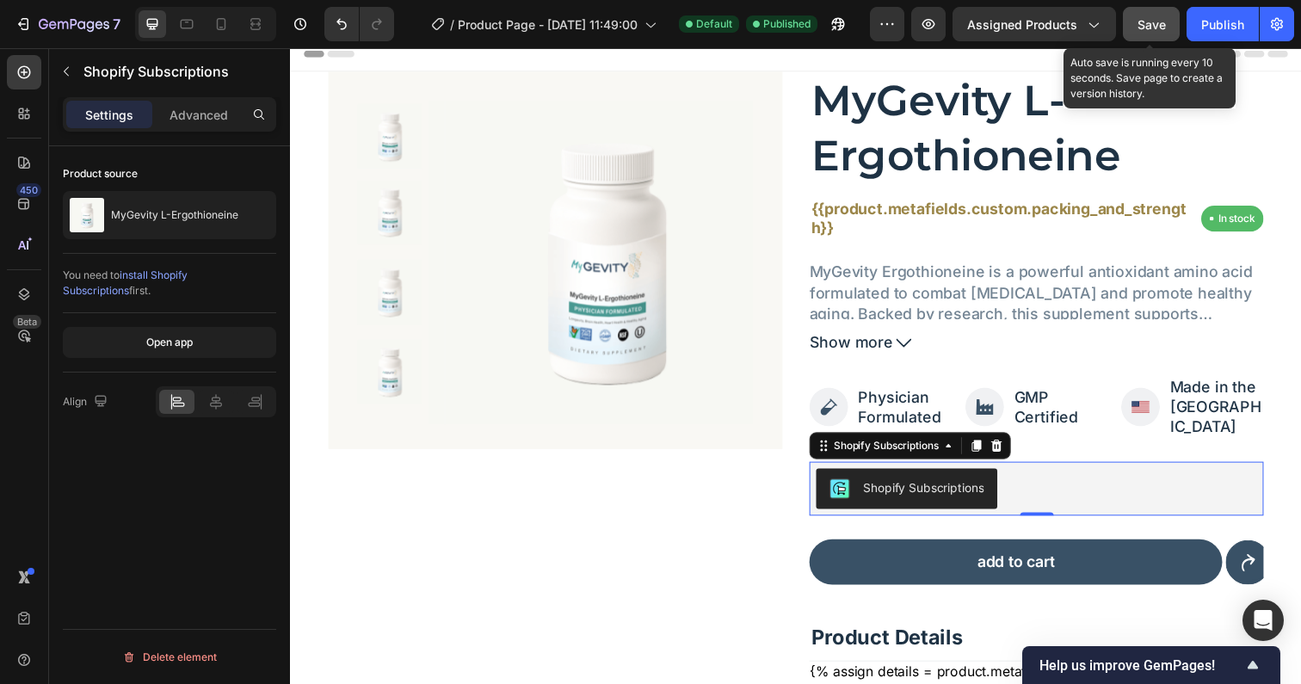
click at [1160, 39] on button "Save" at bounding box center [1151, 24] width 57 height 34
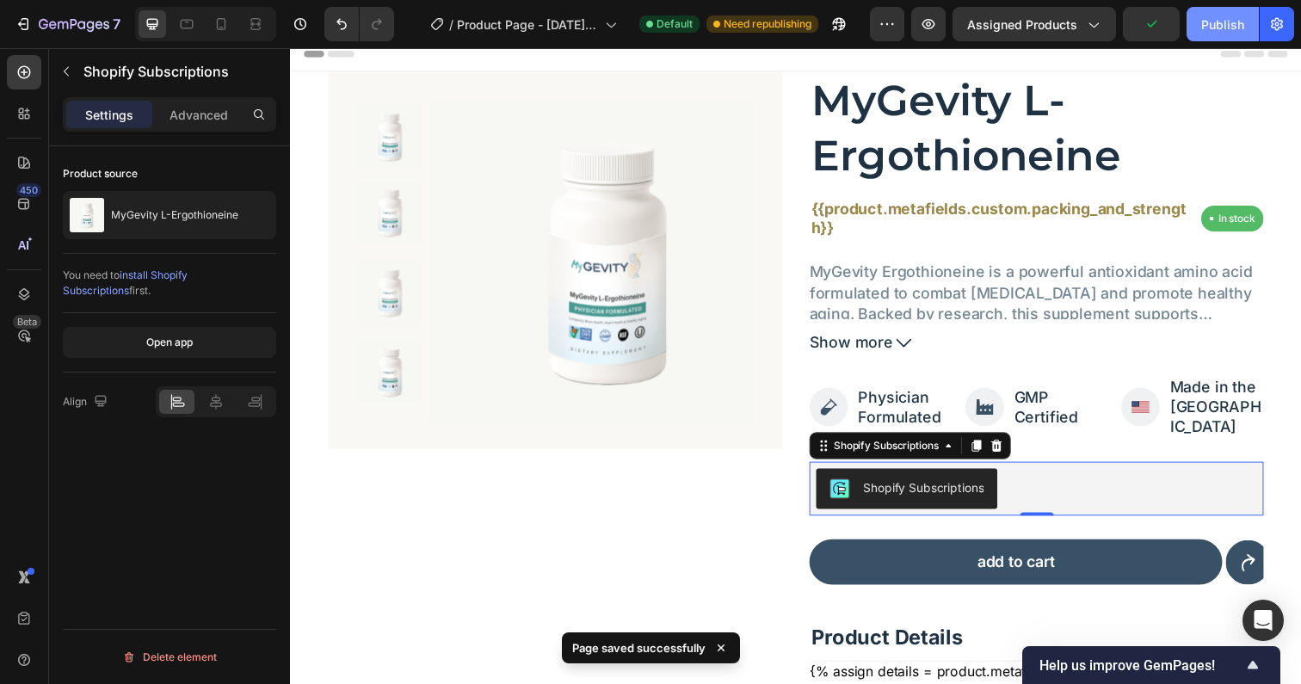
click at [1211, 20] on div "Publish" at bounding box center [1222, 24] width 43 height 18
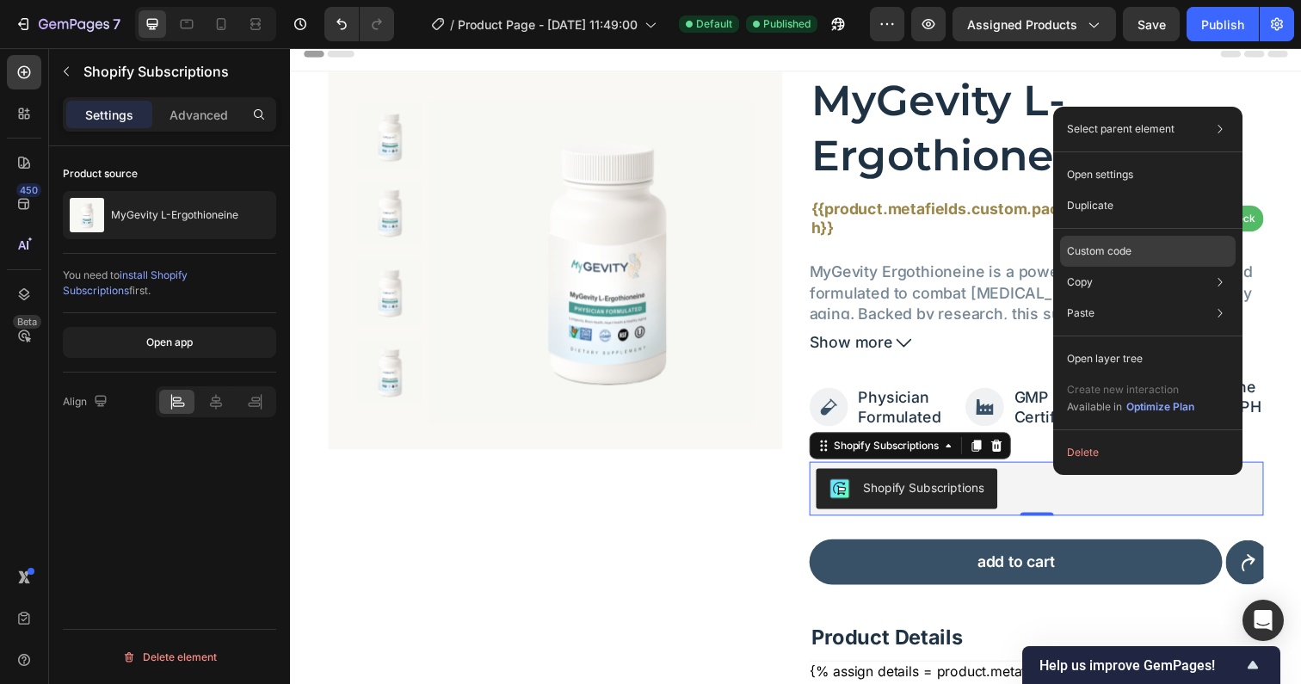
click at [1097, 247] on p "Custom code" at bounding box center [1099, 250] width 65 height 15
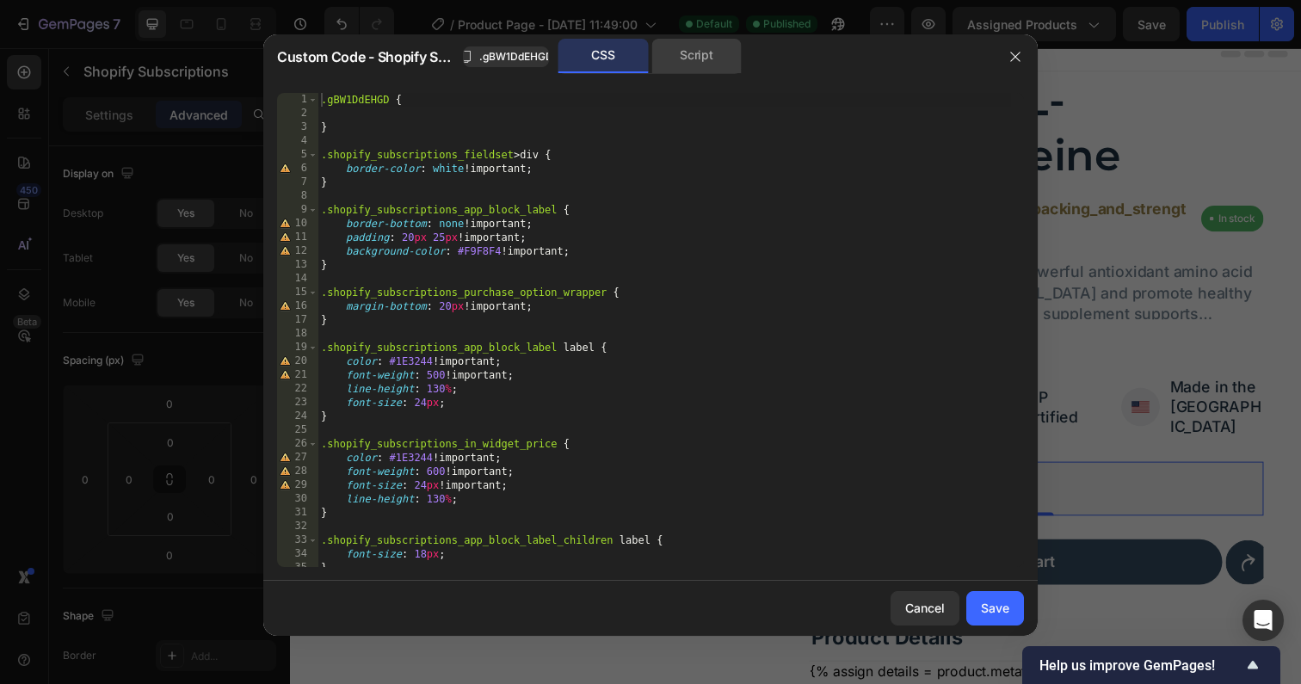
click at [695, 59] on div "Script" at bounding box center [696, 56] width 90 height 34
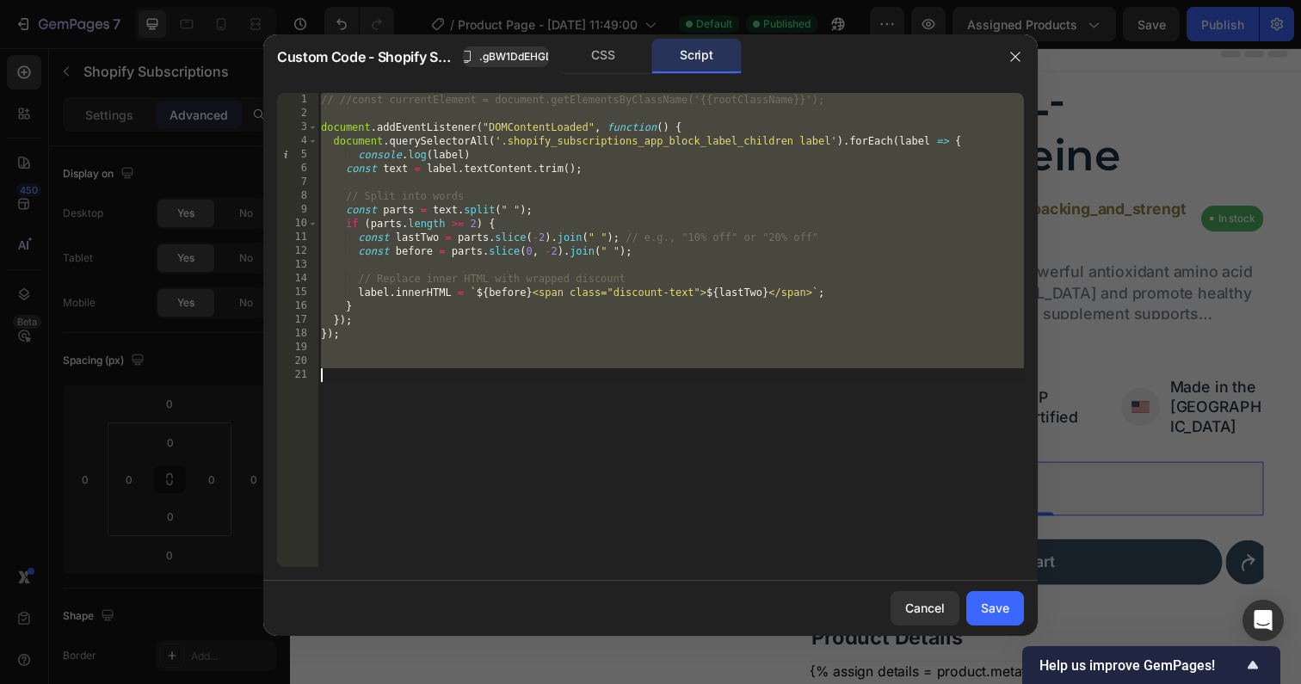
click at [499, 434] on div "// //const currentElement = document.getElementsByClassName('{{rootClassName}}'…" at bounding box center [670, 344] width 706 height 502
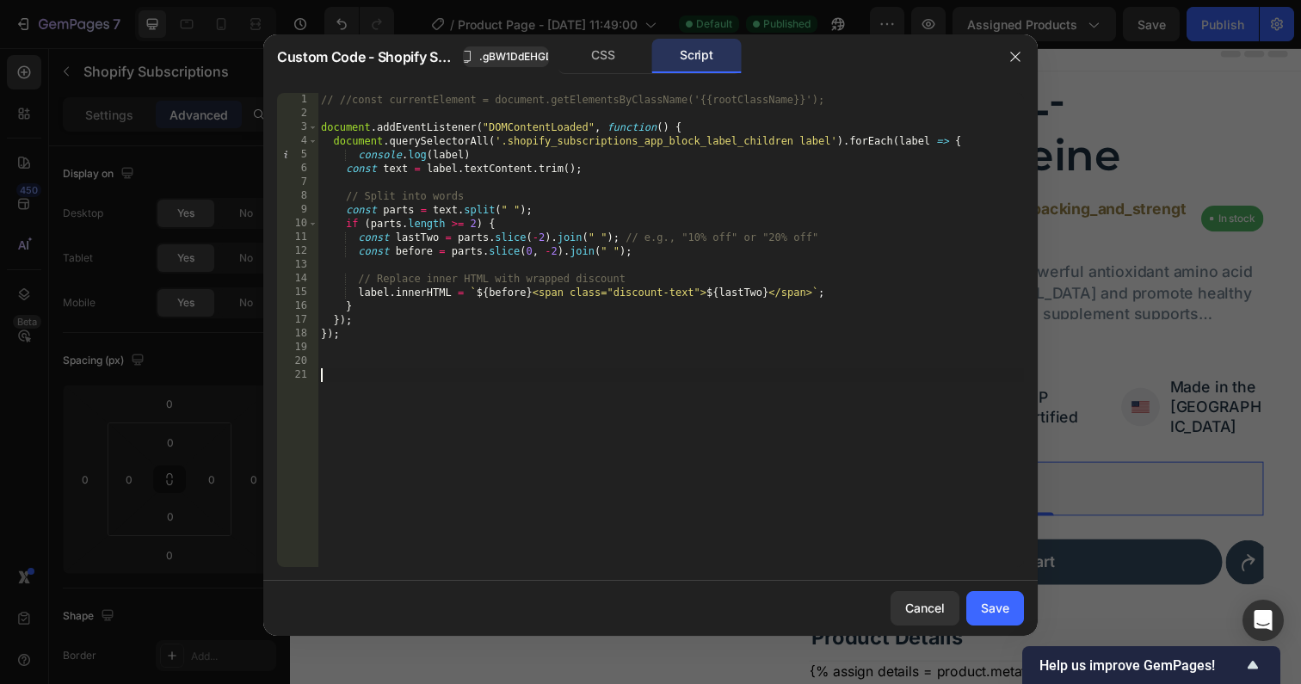
click at [373, 292] on div "// //const currentElement = document.getElementsByClassName('{{rootClassName}}'…" at bounding box center [670, 344] width 706 height 502
click at [852, 298] on div "// //const currentElement = document.getElementsByClassName('{{rootClassName}}'…" at bounding box center [670, 344] width 706 height 502
type textarea "// label.innerHTML = `${before} <span class="discount-text">${lastTwo}</span>`;"
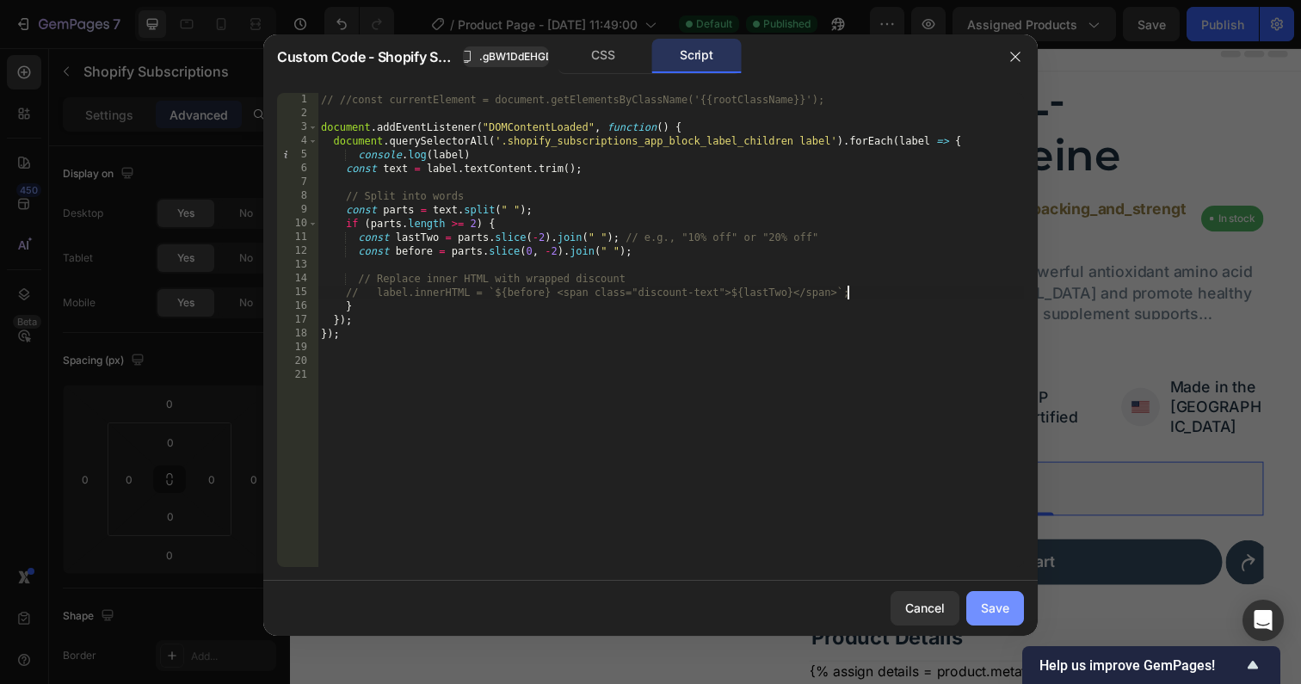
click at [1004, 606] on div "Save" at bounding box center [995, 608] width 28 height 18
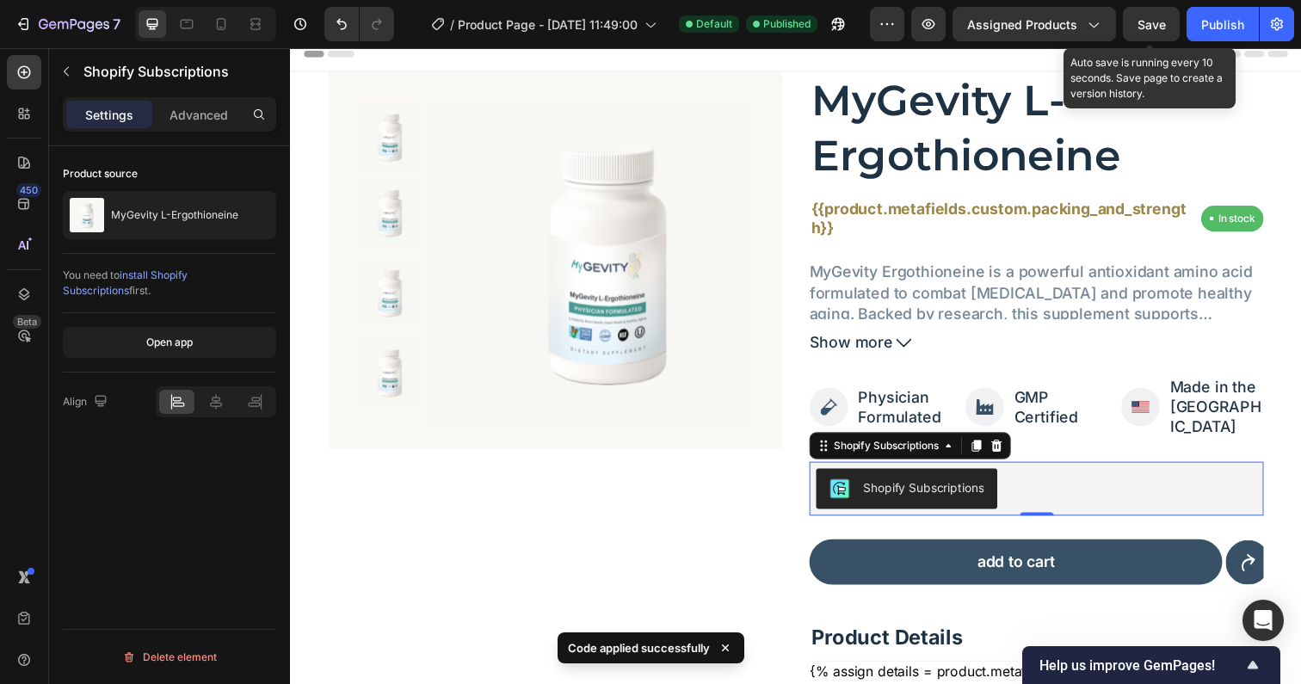
click at [1164, 21] on span "Save" at bounding box center [1151, 24] width 28 height 15
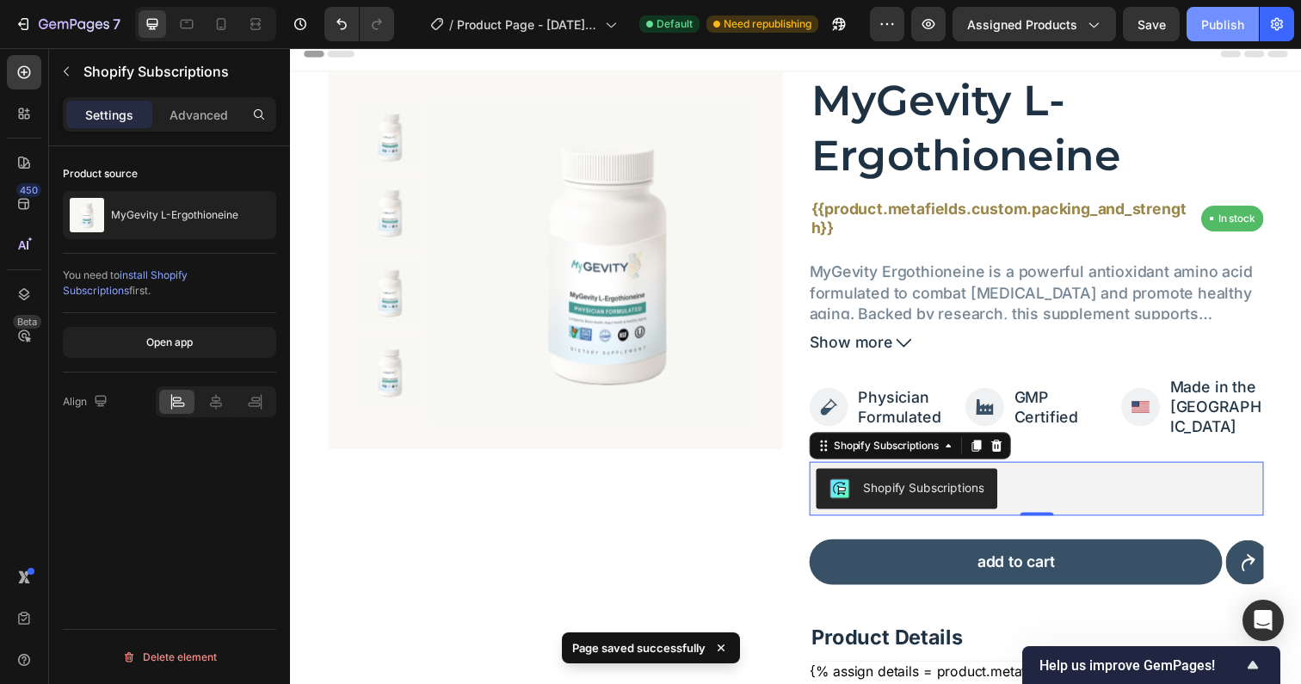
click at [1203, 21] on div "Publish" at bounding box center [1222, 24] width 43 height 18
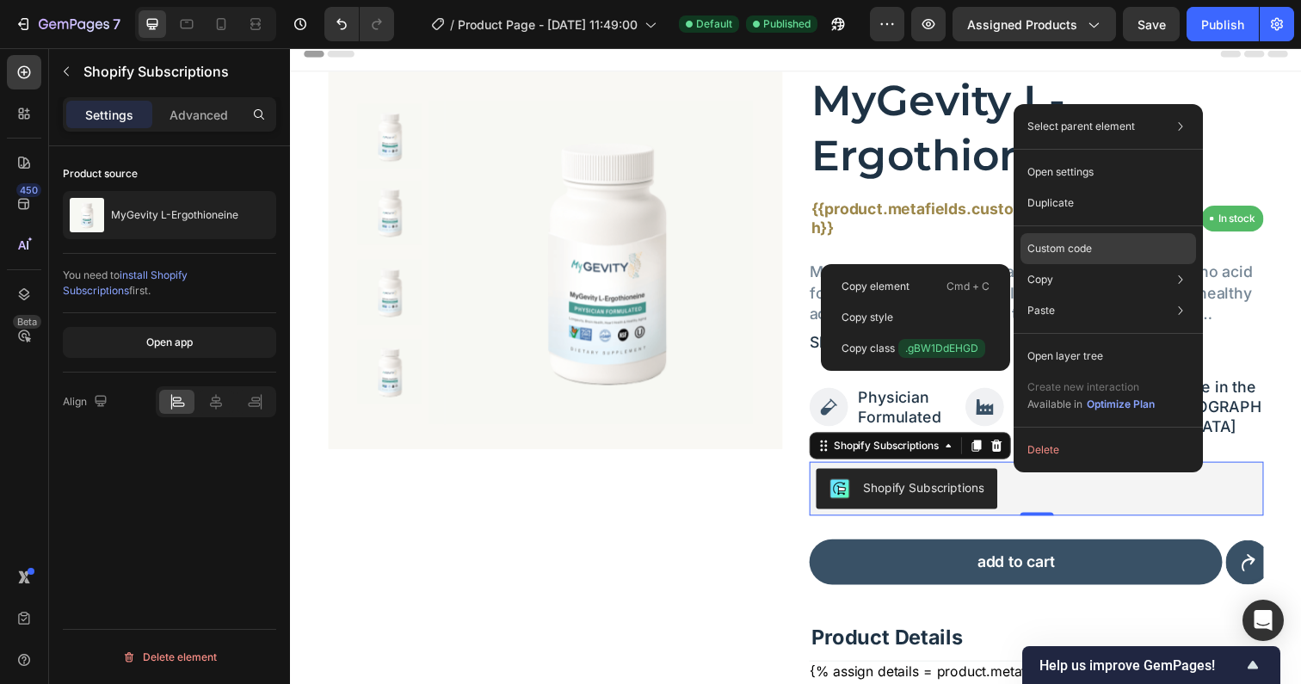
click at [1075, 244] on p "Custom code" at bounding box center [1059, 248] width 65 height 15
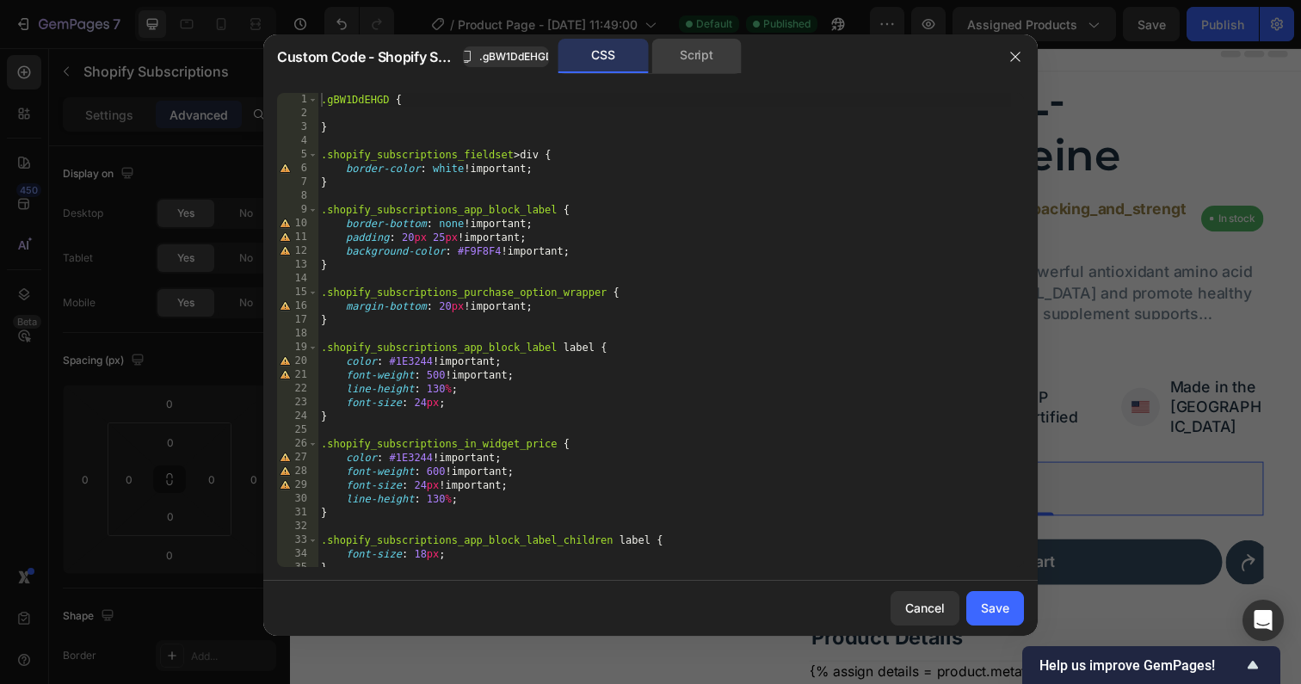
click at [687, 52] on div "Script" at bounding box center [696, 56] width 90 height 34
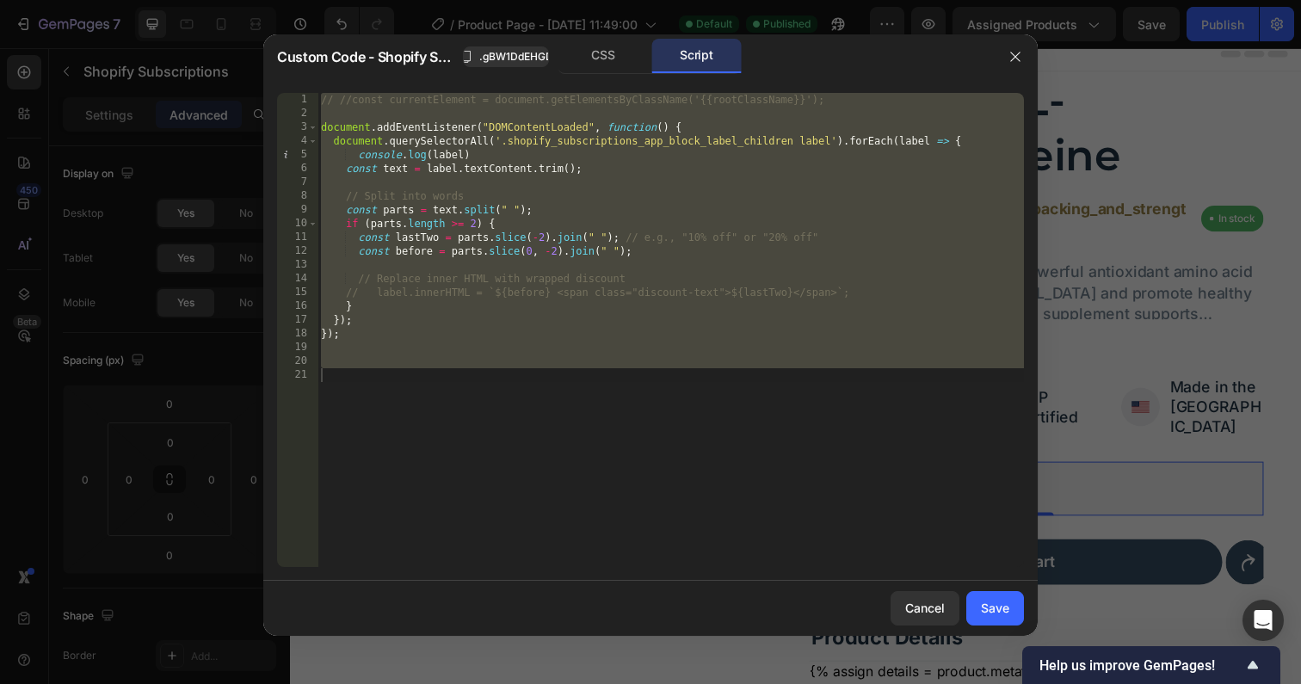
click at [604, 384] on div "// //const currentElement = document.getElementsByClassName('{{rootClassName}}'…" at bounding box center [670, 344] width 706 height 502
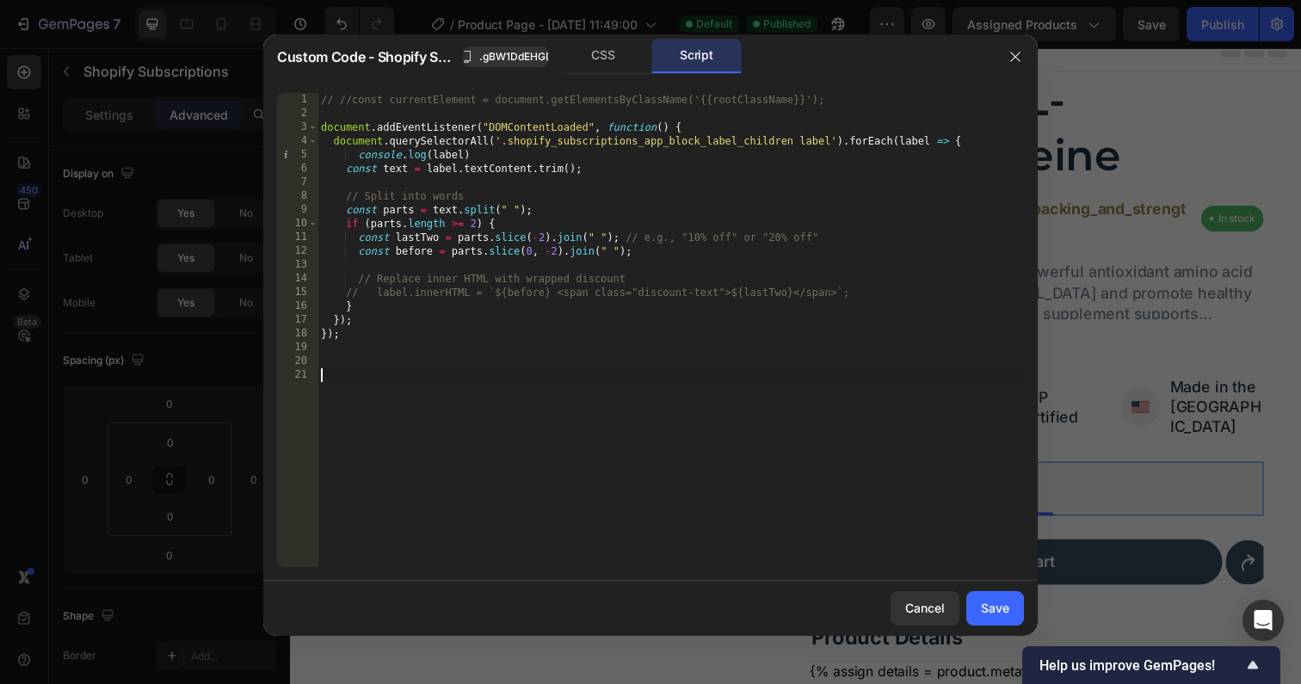
click at [514, 206] on div "// //const currentElement = document.getElementsByClassName('{{rootClassName}}'…" at bounding box center [670, 344] width 706 height 502
click at [382, 305] on div "// //const currentElement = document.getElementsByClassName('{{rootClassName}}'…" at bounding box center [670, 344] width 706 height 502
type textarea "}"
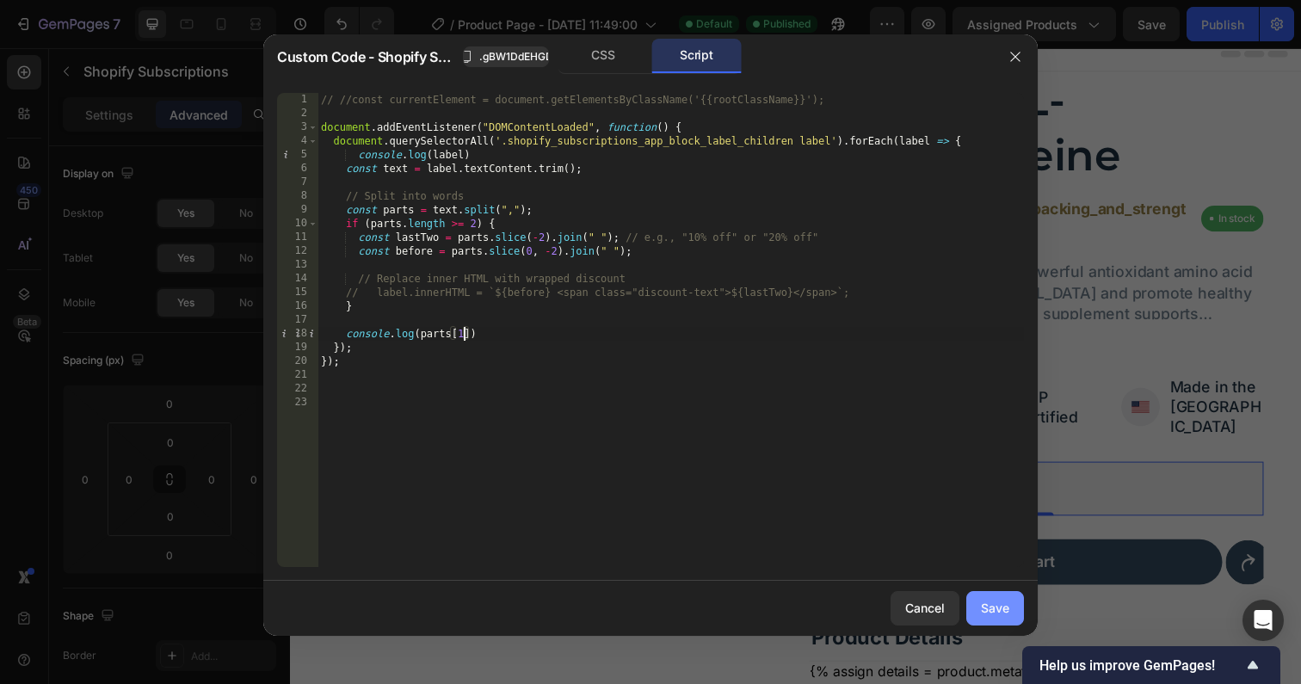
type textarea "console.log(parts[1])"
click at [989, 607] on div "Save" at bounding box center [995, 608] width 28 height 18
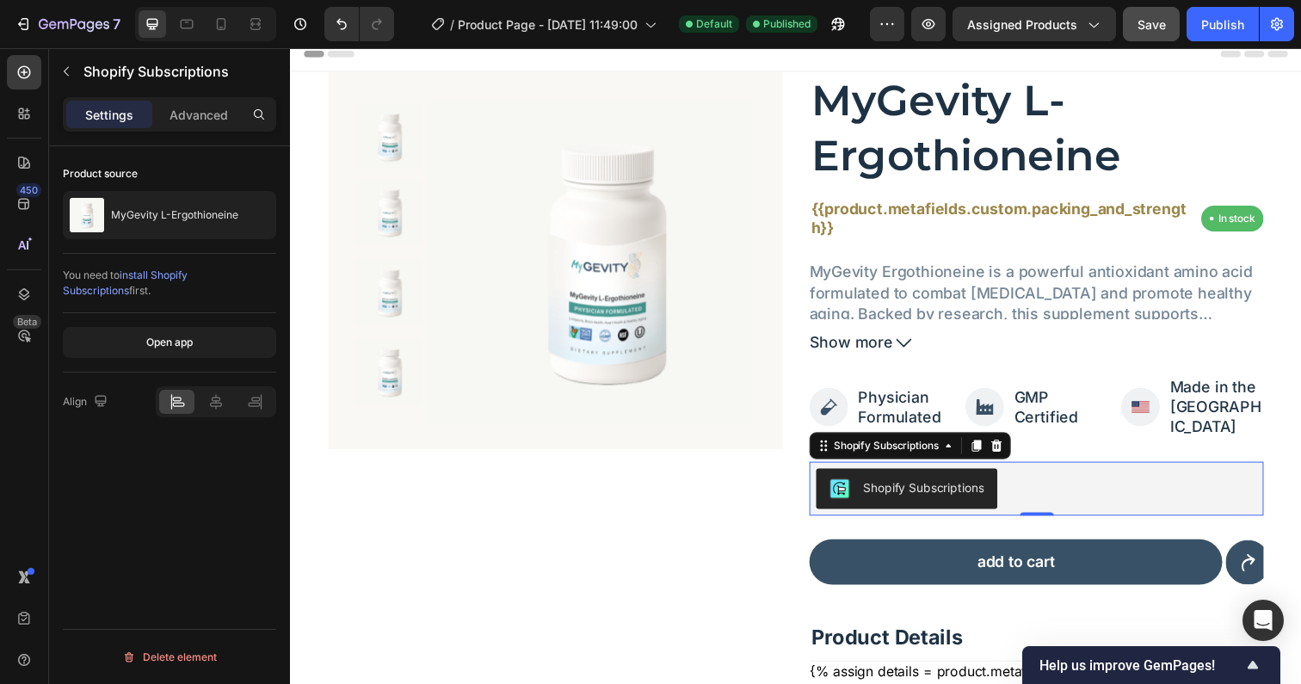
click at [1152, 40] on button "Save" at bounding box center [1151, 24] width 57 height 34
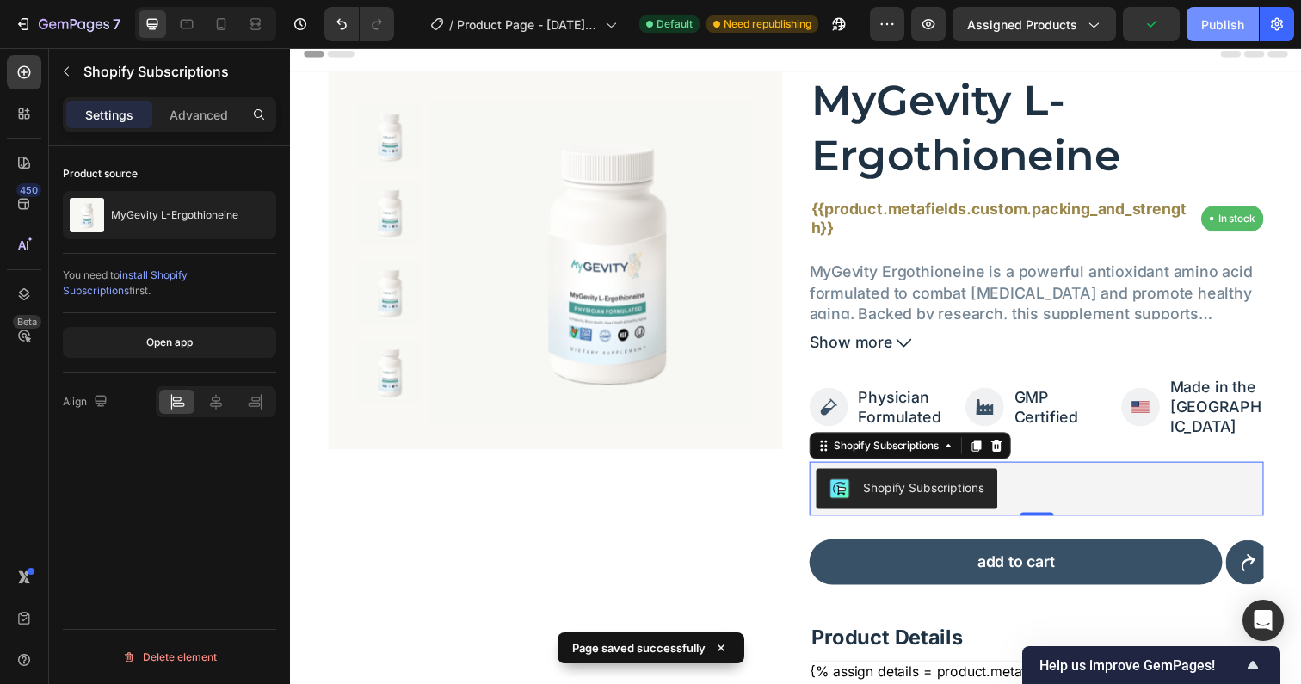
click at [1209, 21] on div "Publish" at bounding box center [1222, 24] width 43 height 18
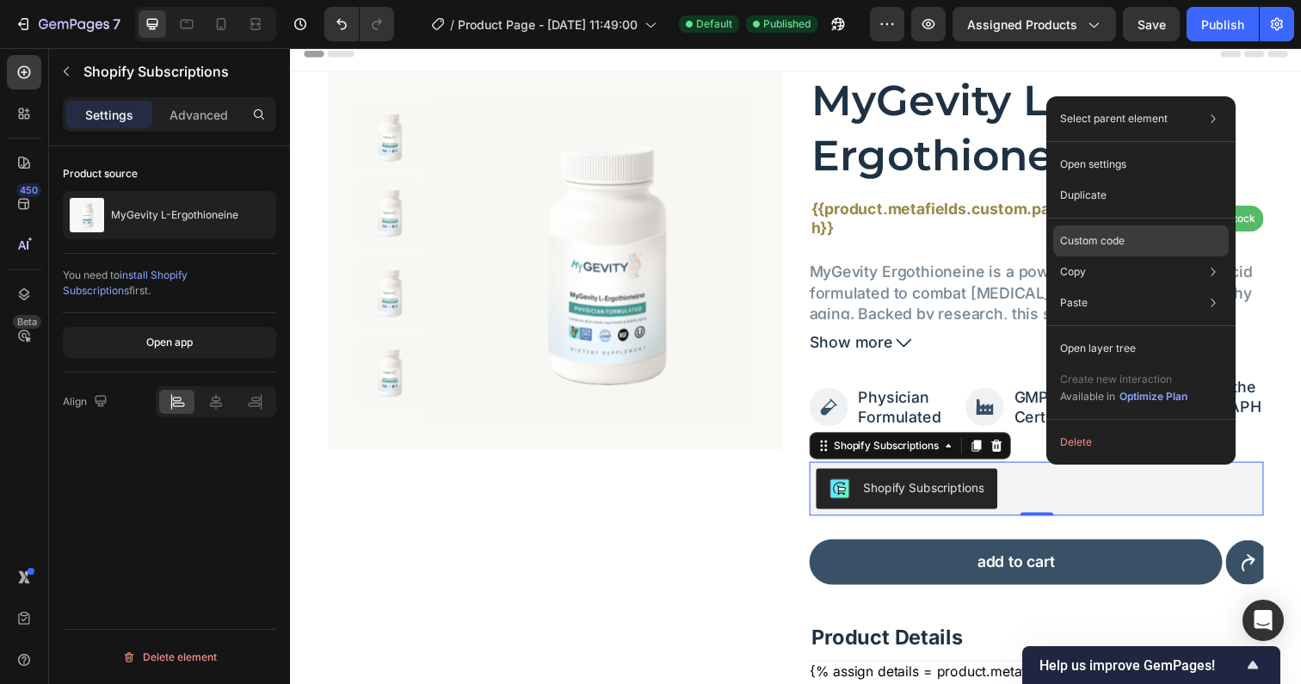
click at [1147, 246] on div "Custom code" at bounding box center [1141, 240] width 176 height 31
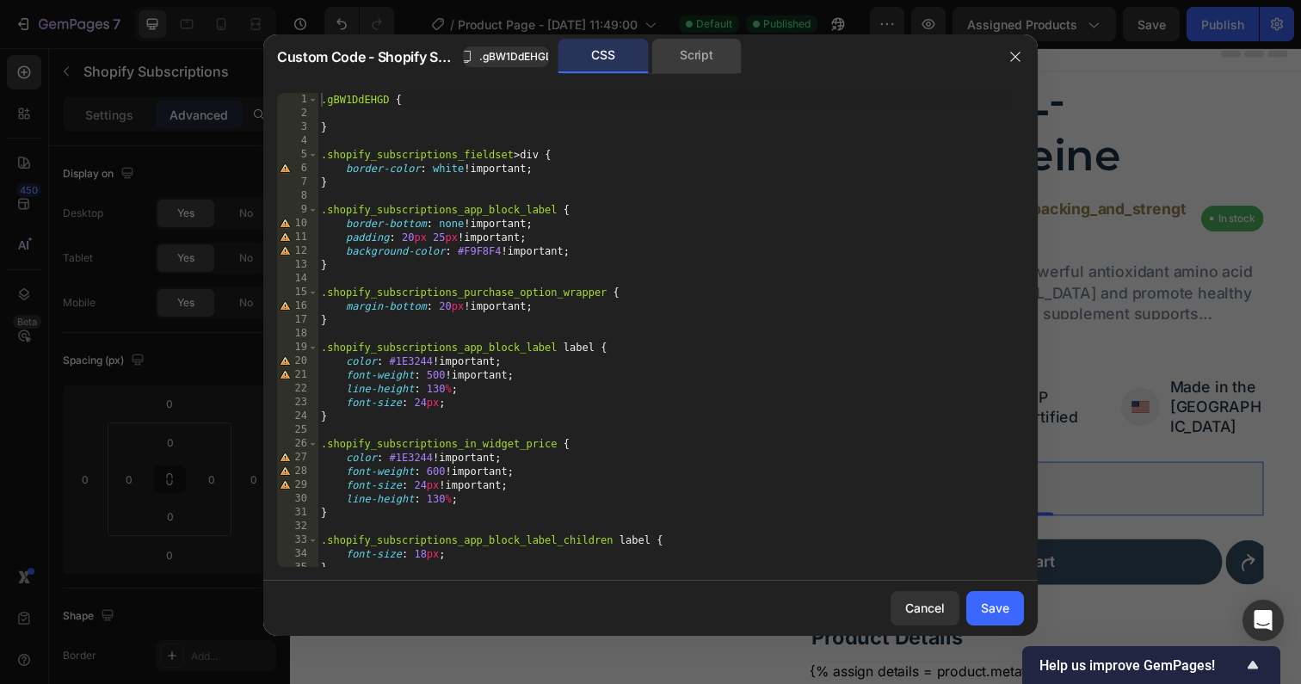
click at [704, 59] on div "Script" at bounding box center [696, 56] width 90 height 34
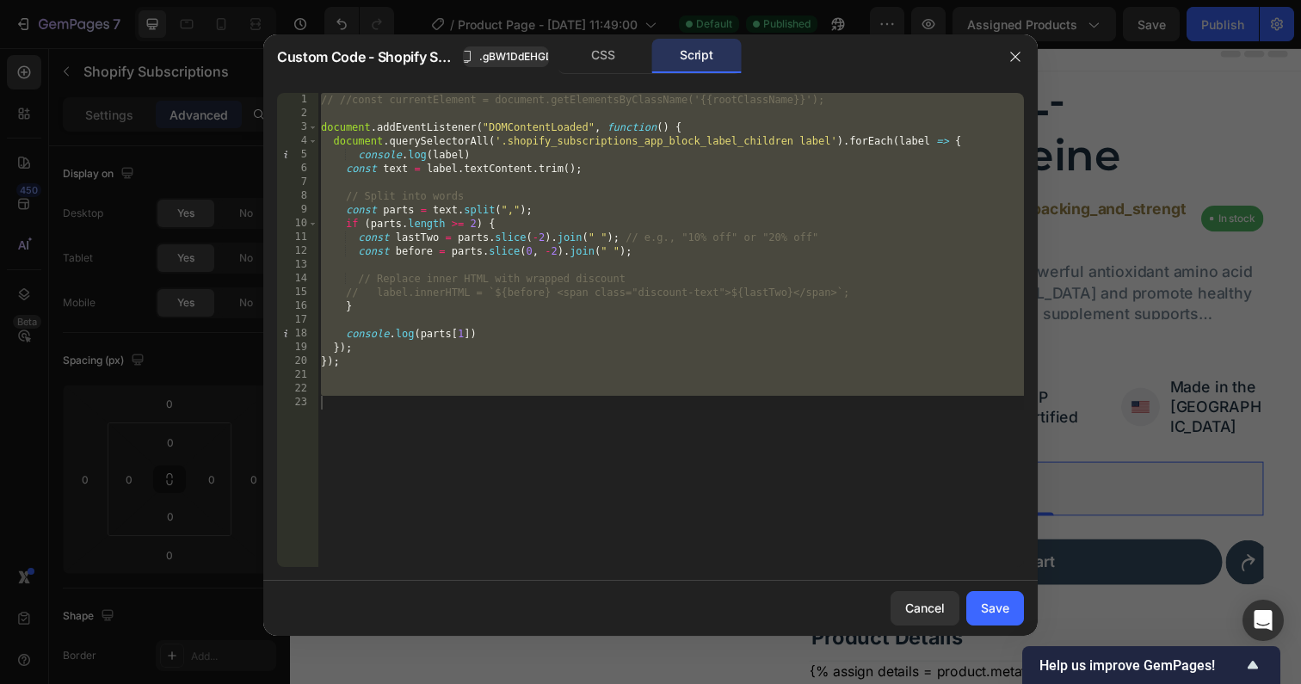
click at [490, 332] on div "// //const currentElement = document.getElementsByClassName('{{rootClassName}}'…" at bounding box center [670, 344] width 706 height 502
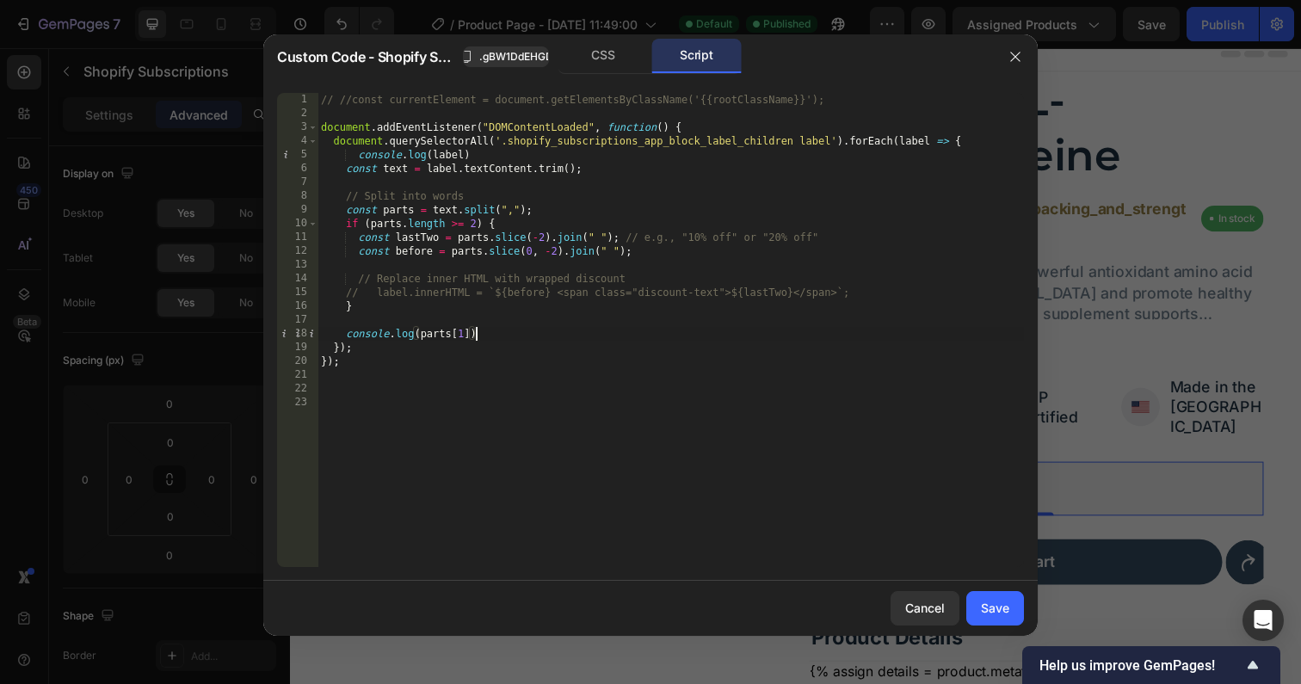
type textarea "border-radius: 30px; }"
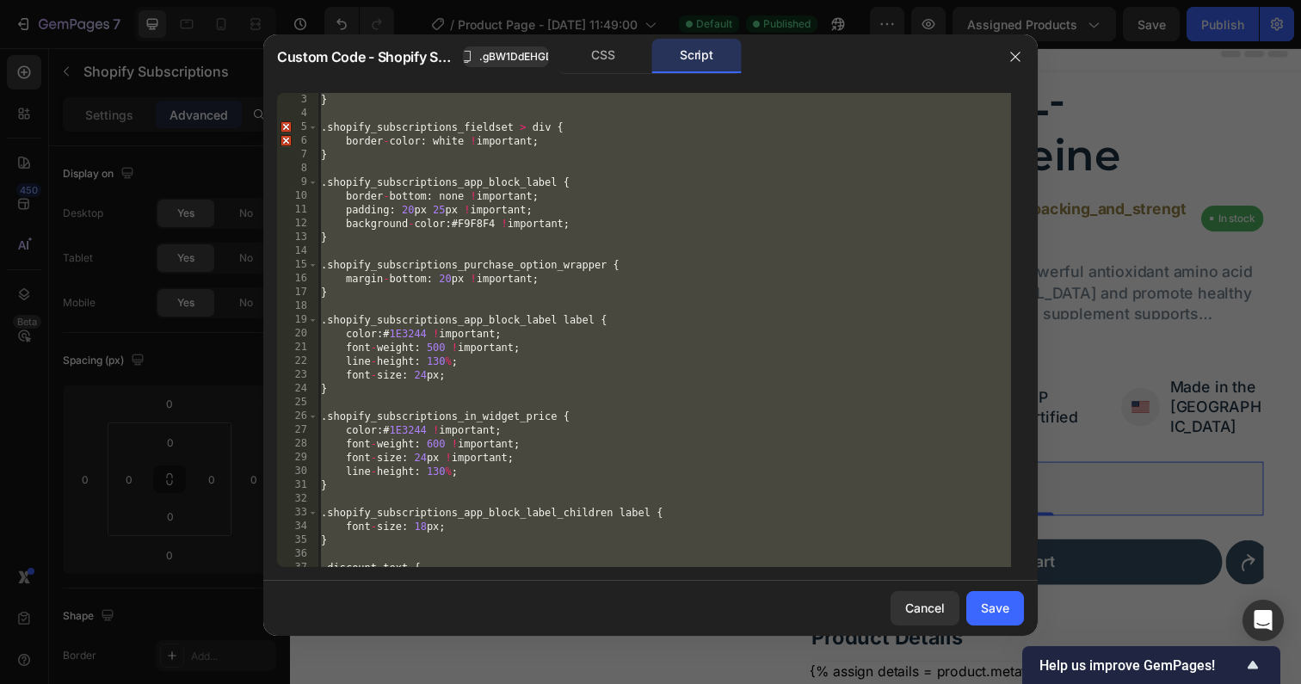
scroll to position [0, 0]
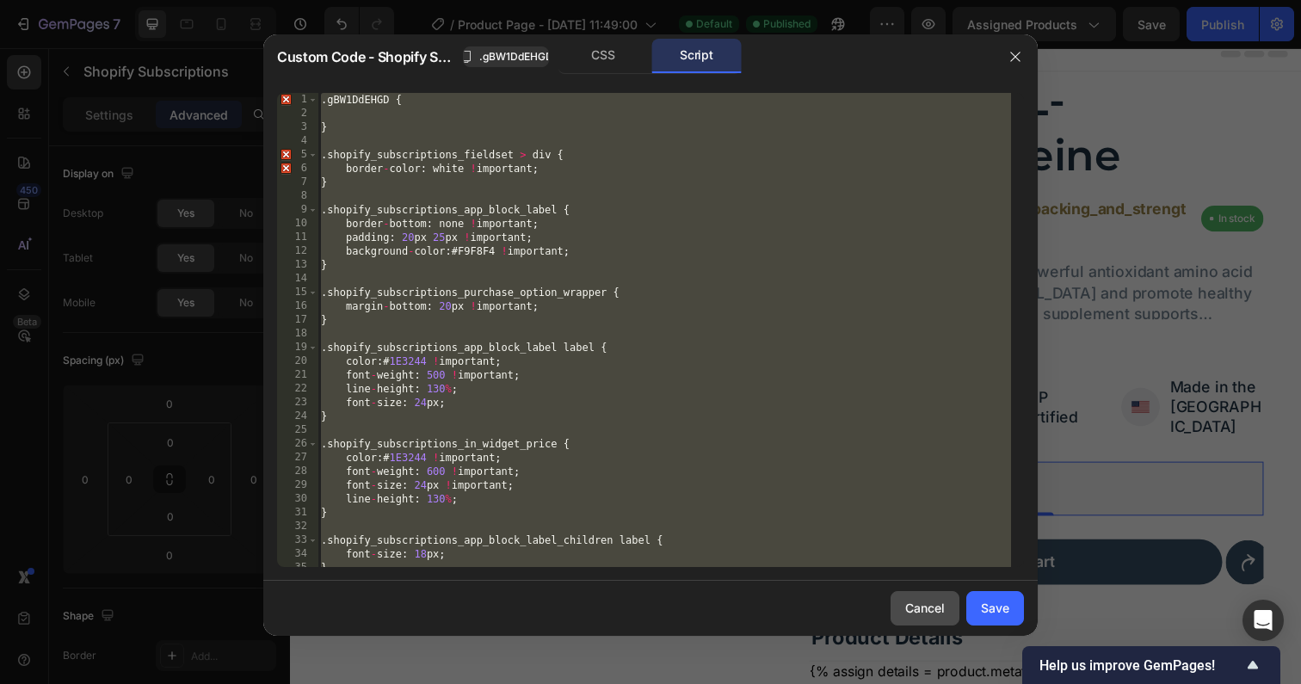
click at [899, 610] on button "Cancel" at bounding box center [924, 608] width 69 height 34
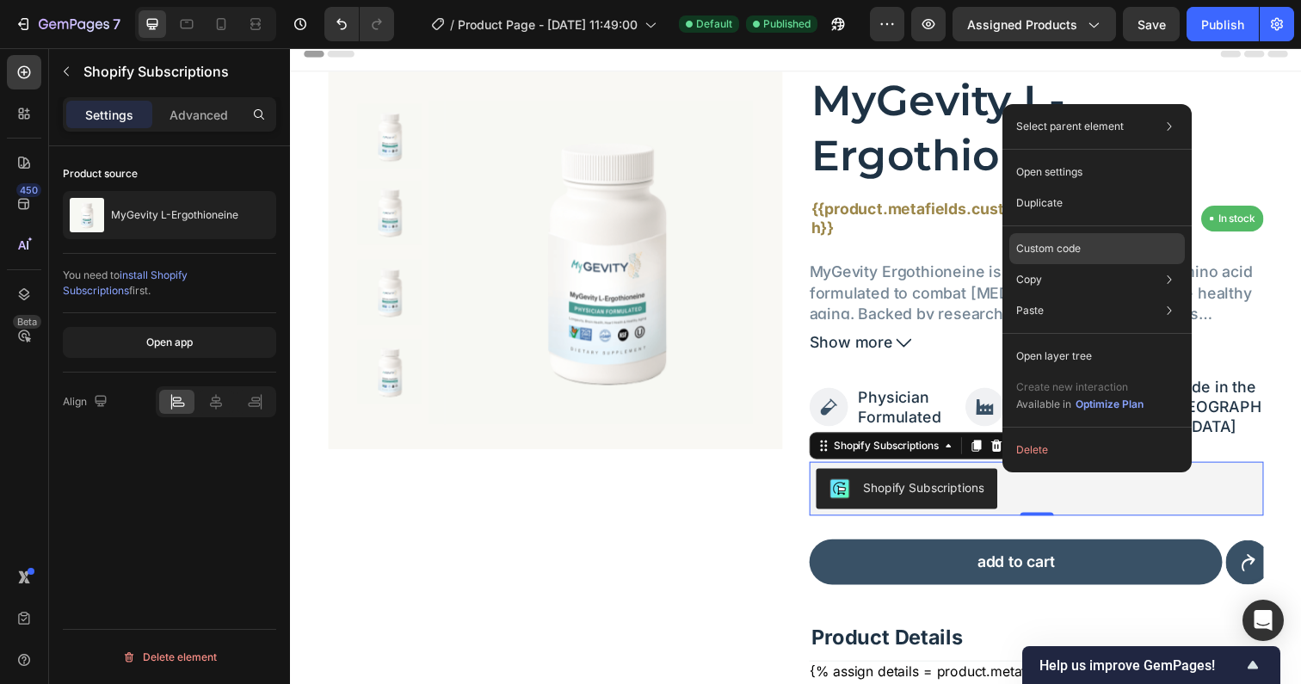
click at [1058, 258] on div "Custom code" at bounding box center [1097, 248] width 176 height 31
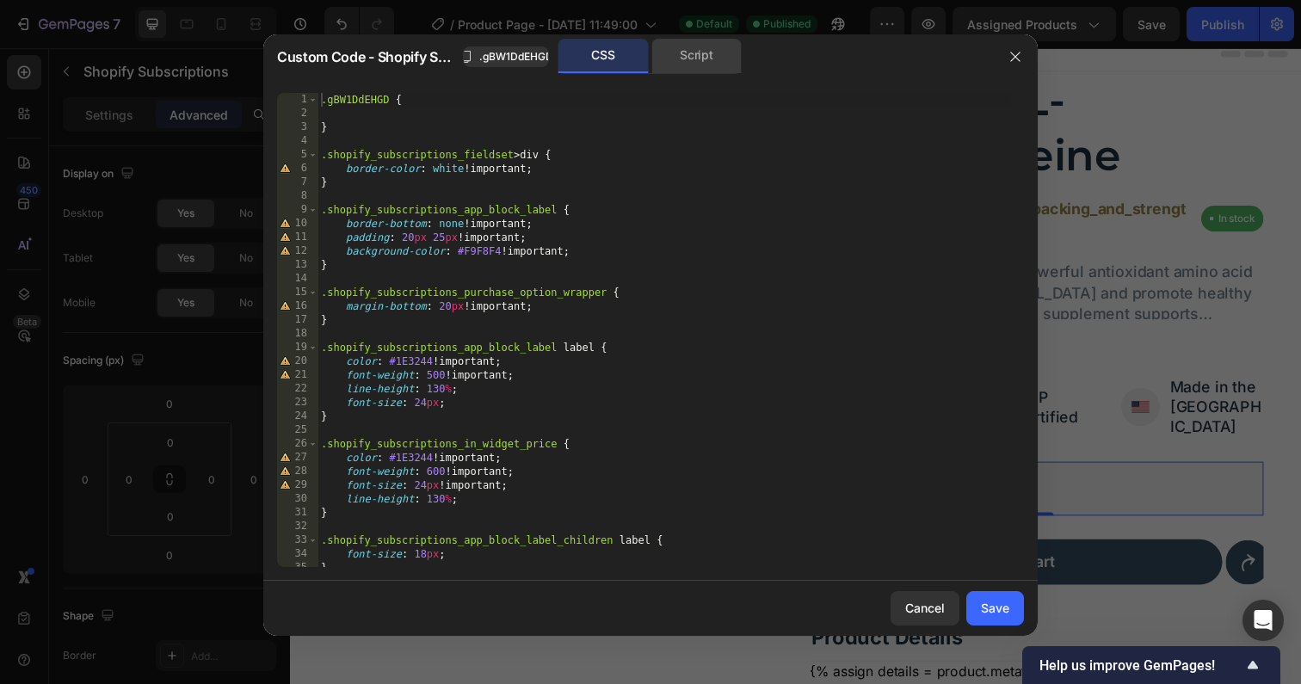
click at [699, 46] on div "Script" at bounding box center [696, 56] width 90 height 34
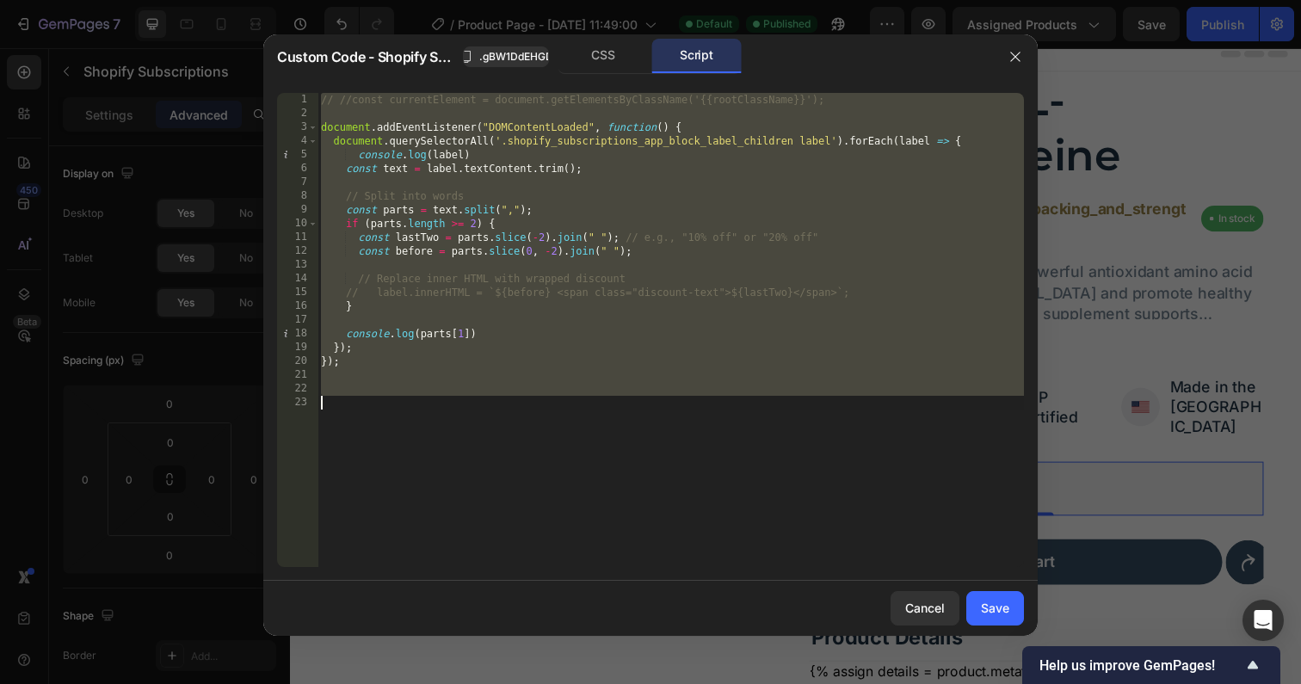
click at [521, 338] on div "// //const currentElement = document.getElementsByClassName('{{rootClassName}}'…" at bounding box center [670, 344] width 706 height 502
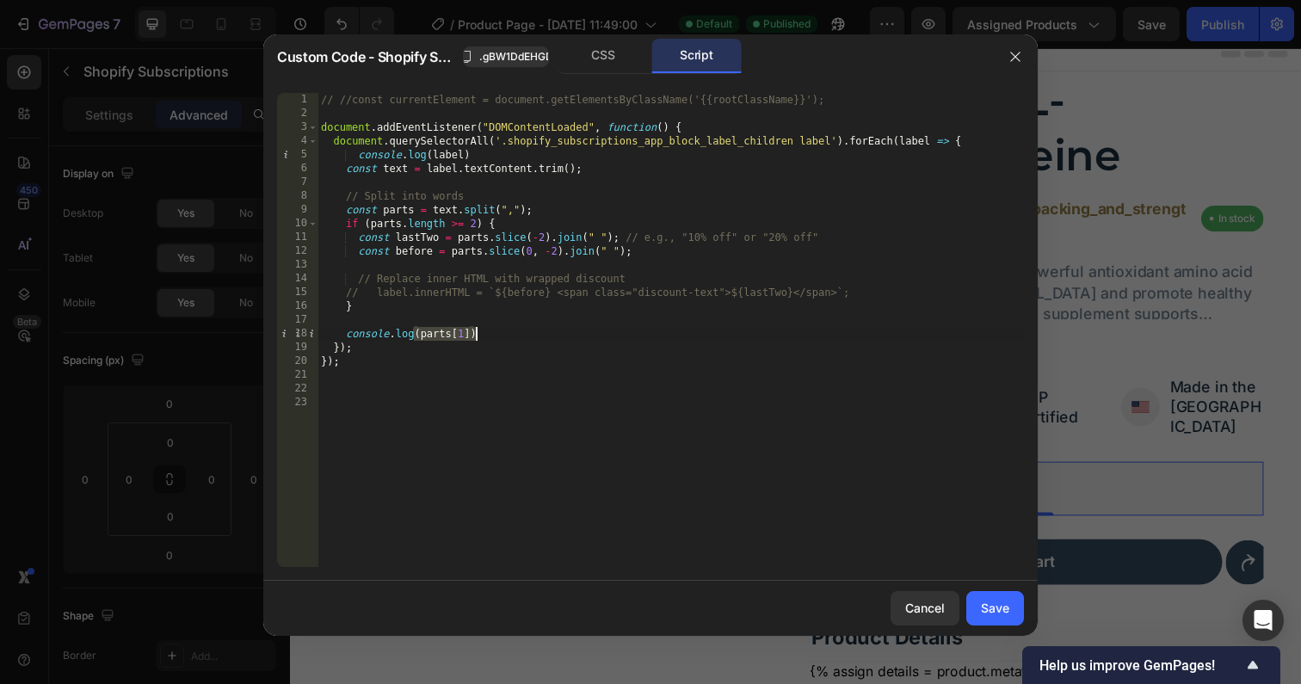
click at [521, 338] on div "// //const currentElement = document.getElementsByClassName('{{rootClassName}}'…" at bounding box center [670, 344] width 706 height 502
click at [641, 253] on div "// //const currentElement = document.getElementsByClassName('{{rootClassName}}'…" at bounding box center [670, 344] width 706 height 502
click at [855, 292] on div "// //const currentElement = document.getElementsByClassName('{{rootClassName}}'…" at bounding box center [670, 344] width 706 height 502
click at [450, 292] on div "// //const currentElement = document.getElementsByClassName('{{rootClassName}}'…" at bounding box center [670, 344] width 706 height 502
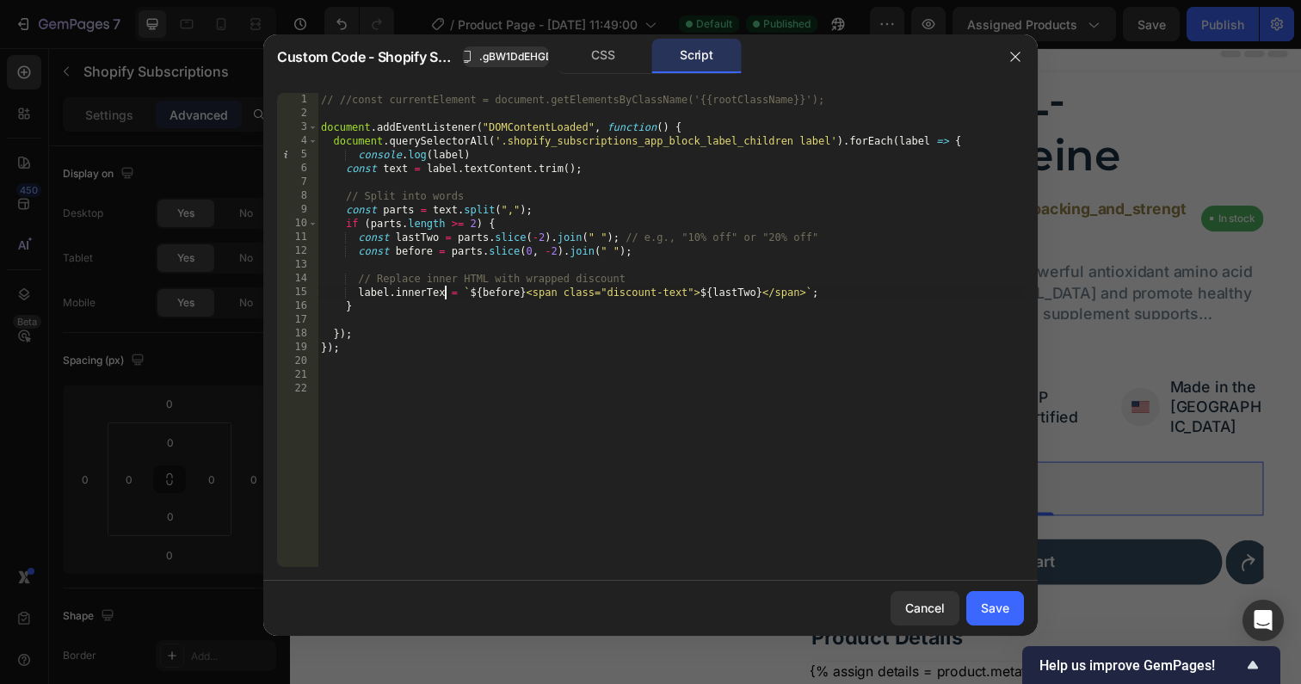
scroll to position [0, 10]
click at [505, 299] on div "// //const currentElement = document.getElementsByClassName('{{rootClassName}}'…" at bounding box center [670, 344] width 706 height 502
click at [762, 286] on div "// //const currentElement = document.getElementsByClassName('{{rootClassName}}'…" at bounding box center [670, 344] width 706 height 502
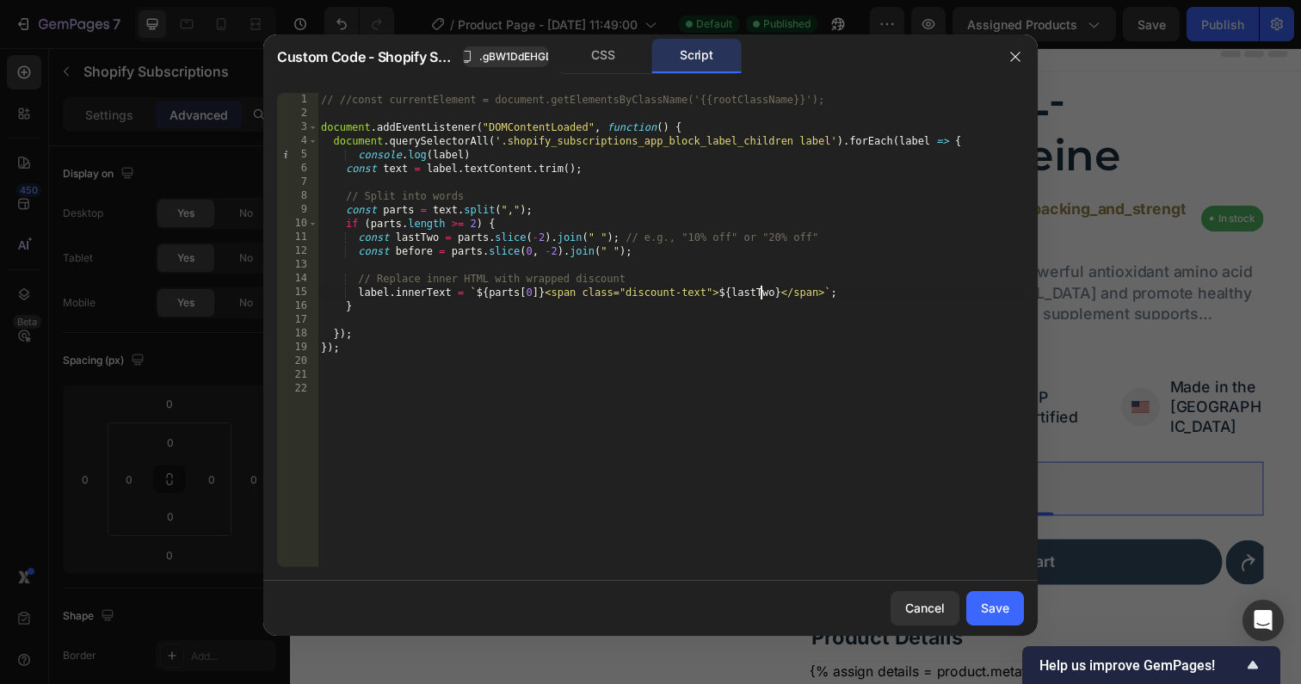
click at [762, 286] on div "// //const currentElement = document.getElementsByClassName('{{rootClassName}}'…" at bounding box center [670, 344] width 706 height 502
type textarea "label.innerText = `${parts[0]} <span class="discount-text">${parts[1]}</span>`;"
click at [996, 617] on button "Save" at bounding box center [995, 608] width 58 height 34
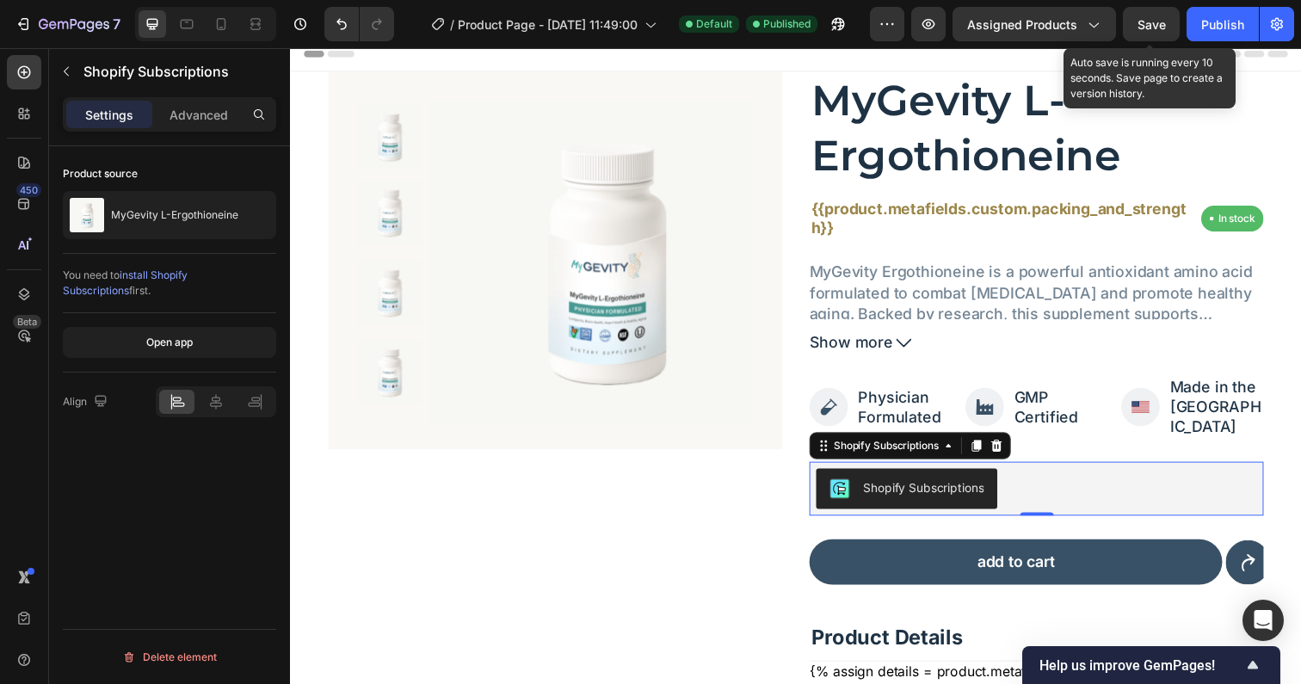
click at [1154, 23] on span "Save" at bounding box center [1151, 24] width 28 height 15
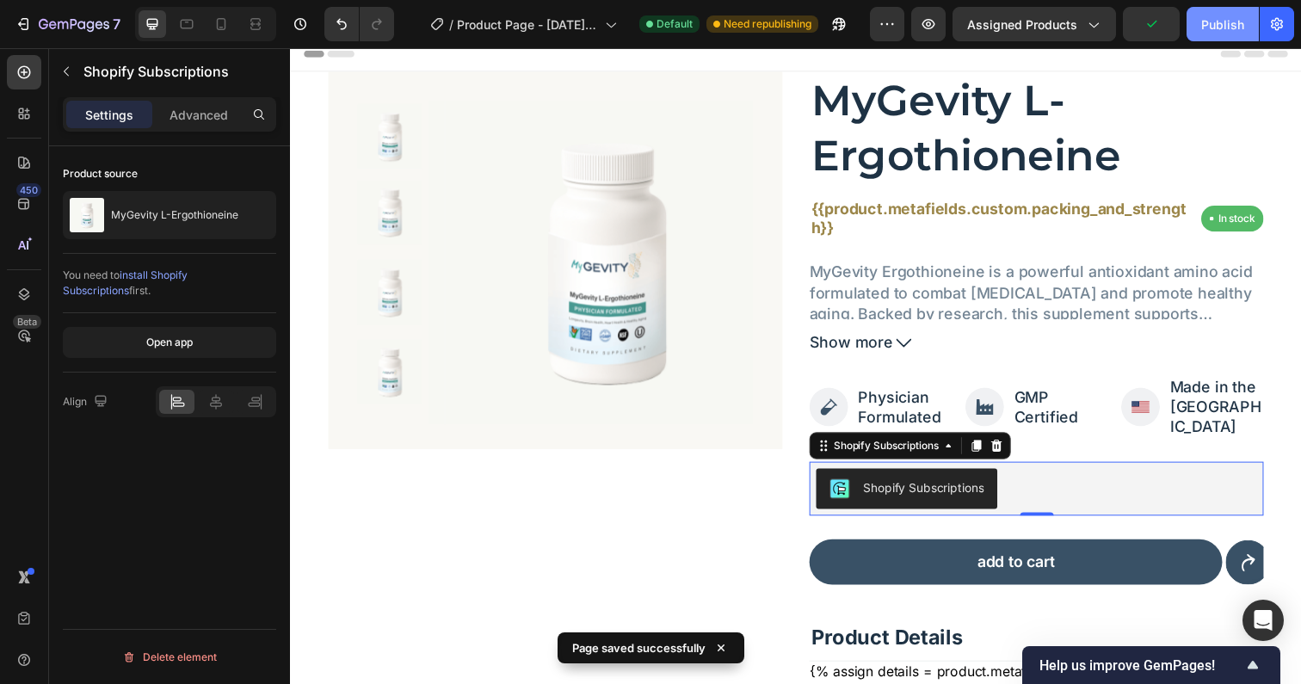
click at [1227, 22] on div "Publish" at bounding box center [1222, 24] width 43 height 18
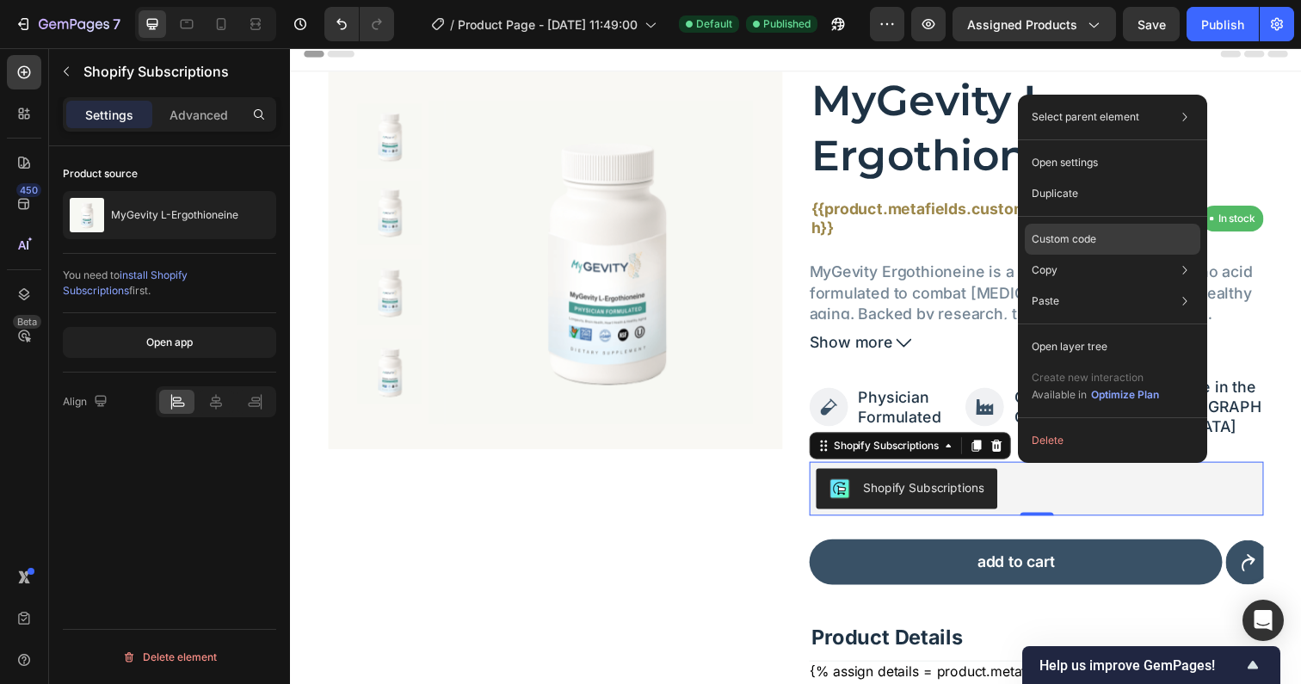
click at [1077, 242] on p "Custom code" at bounding box center [1064, 238] width 65 height 15
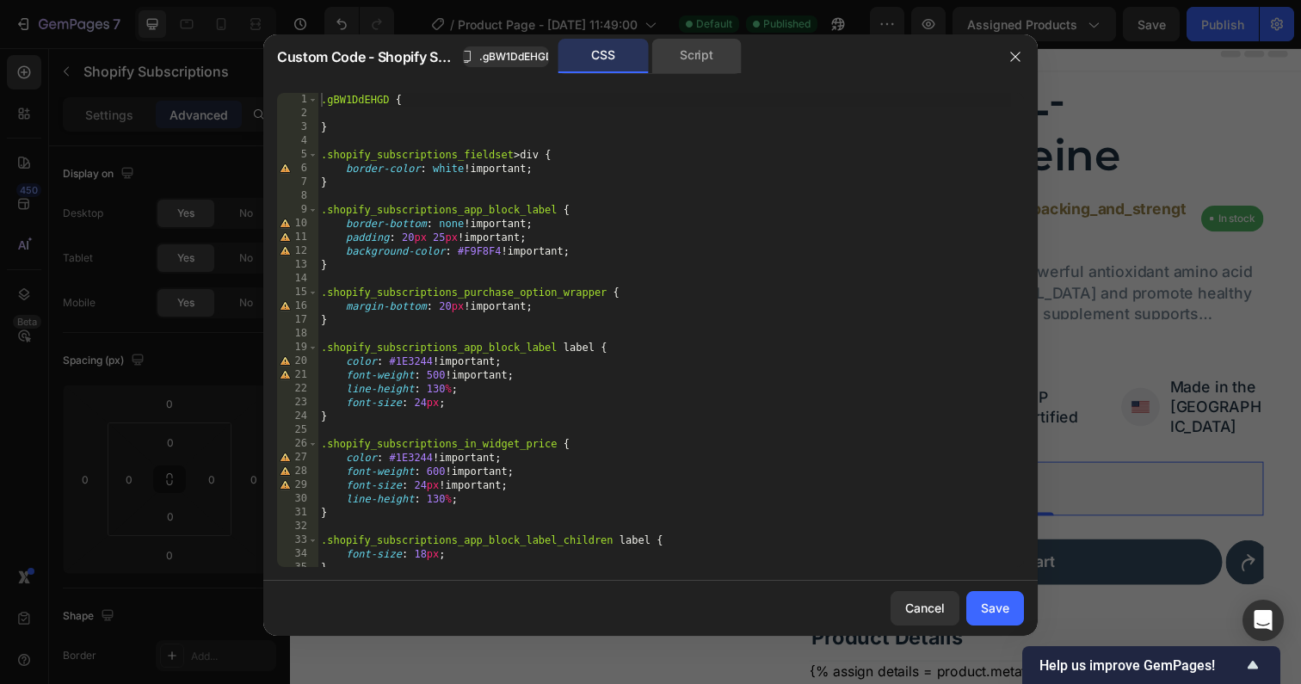
click at [696, 62] on div "Script" at bounding box center [696, 56] width 90 height 34
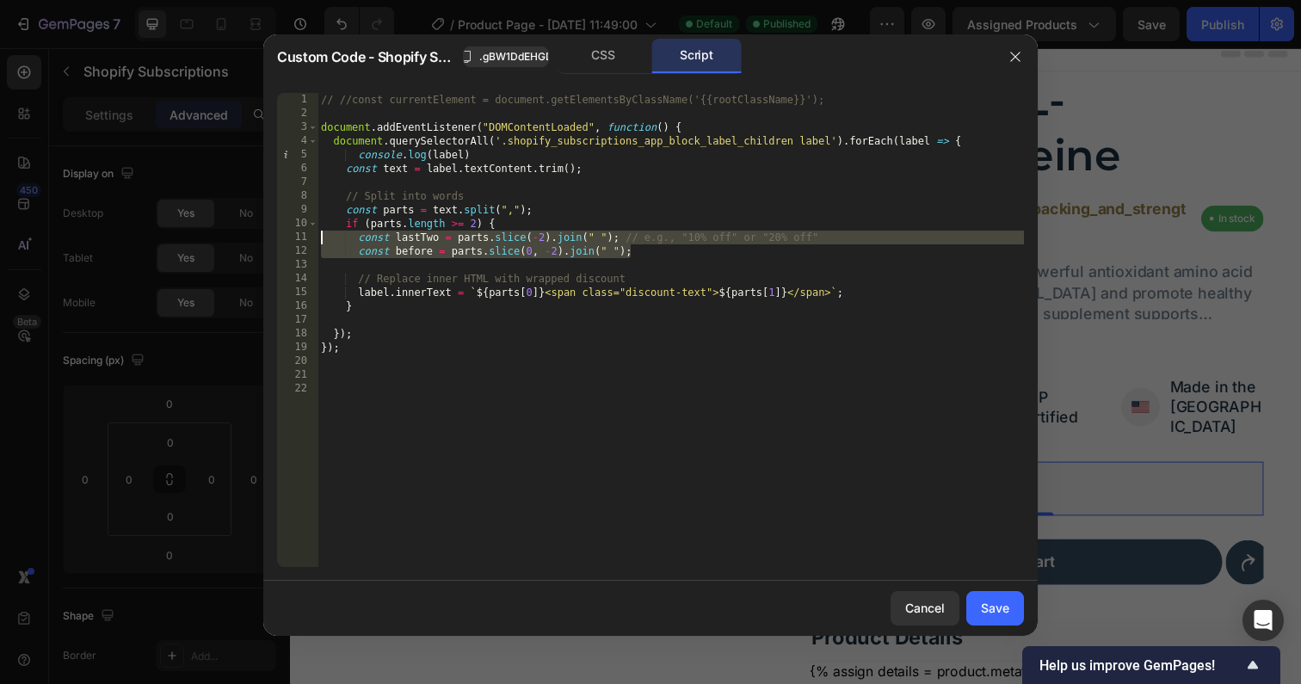
drag, startPoint x: 724, startPoint y: 249, endPoint x: 297, endPoint y: 235, distance: 427.8
click at [297, 236] on div "const lastTwo = parts.slice(-2).join(" "); // e.g., "10% off" or "20% off" 1 2 …" at bounding box center [650, 330] width 747 height 474
type textarea "const lastTwo = parts.slice(-2).join(" "); // e.g., "10% off" or "20% off" cons…"
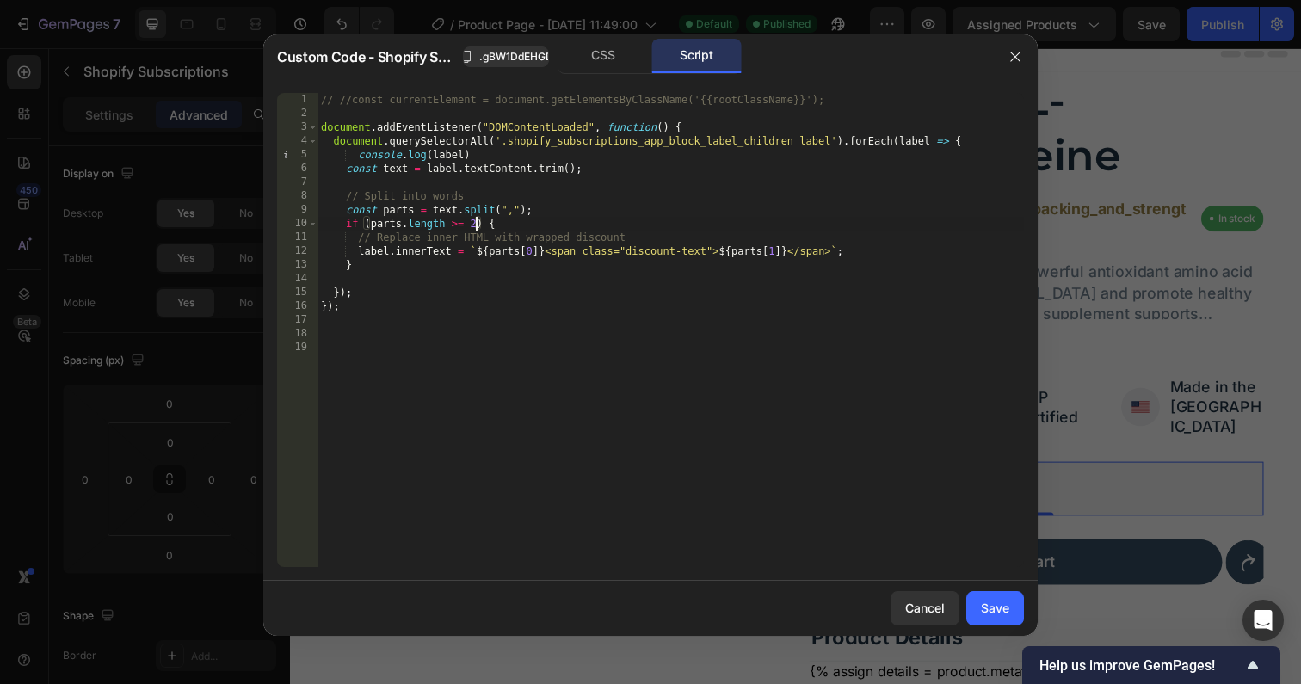
click at [479, 220] on div "// //const currentElement = document.getElementsByClassName('{{rootClassName}}'…" at bounding box center [670, 344] width 706 height 502
click at [869, 249] on div "// //const currentElement = document.getElementsByClassName('{{rootClassName}}'…" at bounding box center [670, 344] width 706 height 502
type textarea "// label.innerText = `${parts[0]} <span class="discount-text">${parts[1]}</span…"
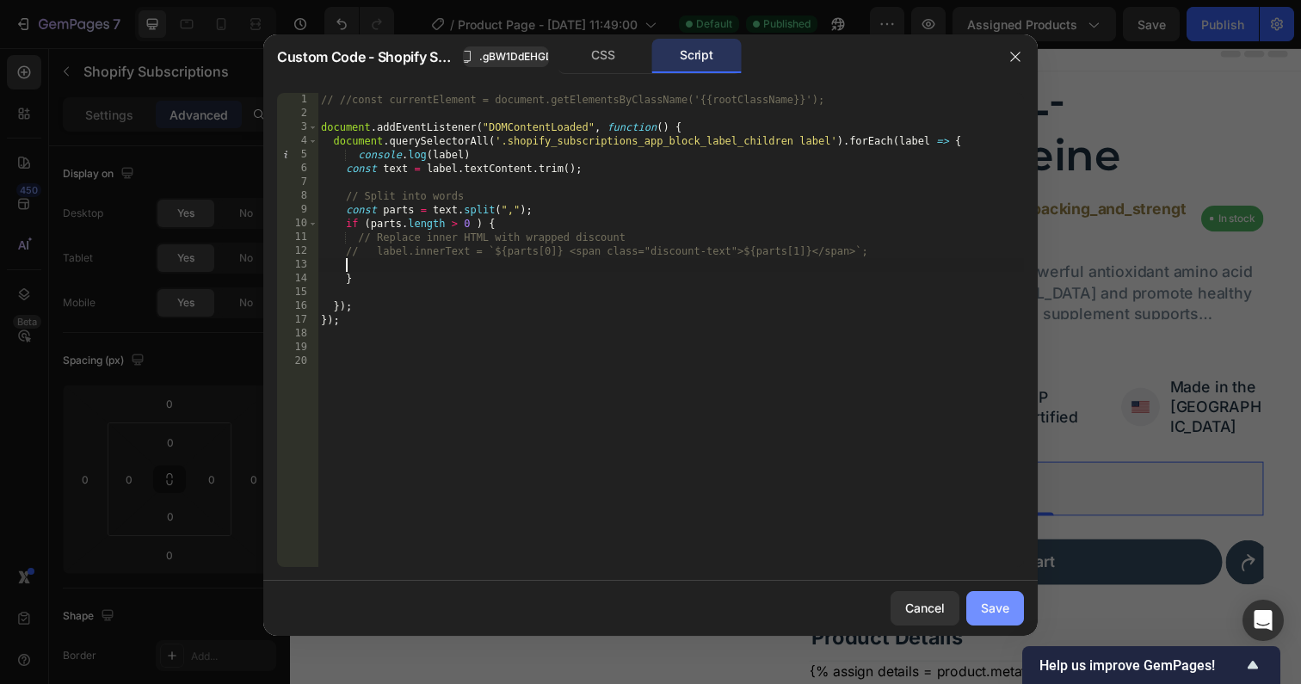
click at [1012, 607] on button "Save" at bounding box center [995, 608] width 58 height 34
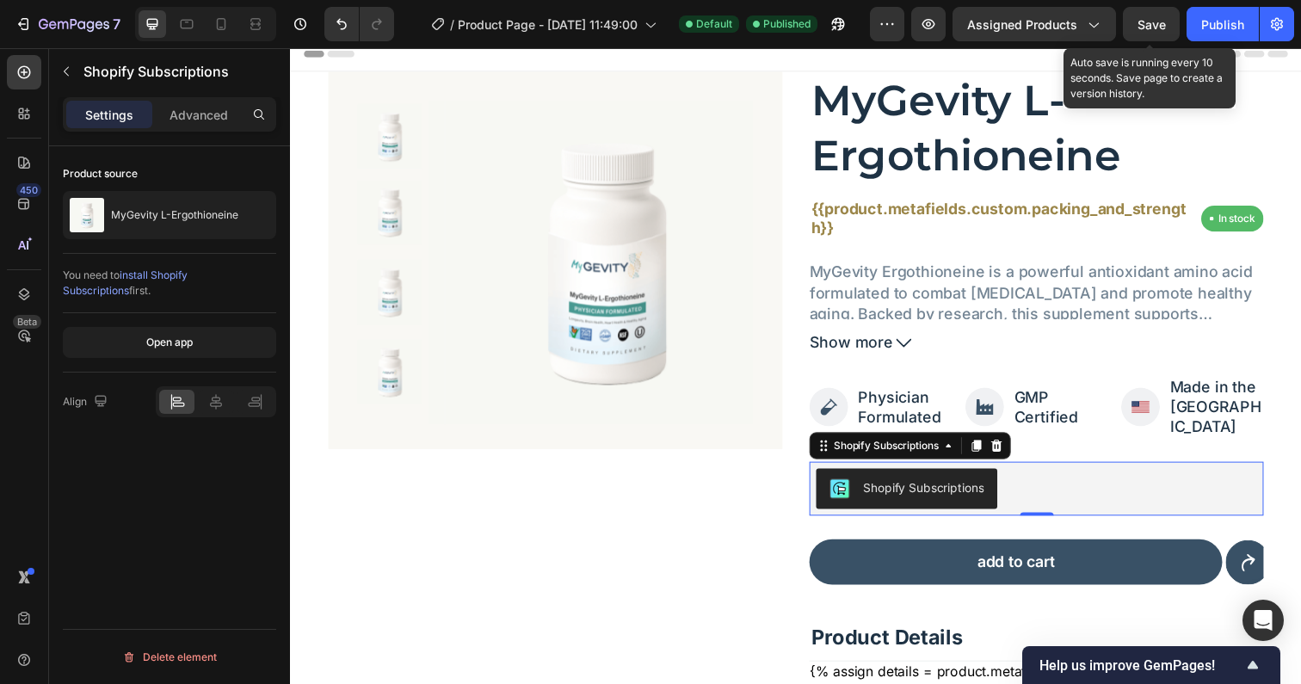
click at [1159, 25] on span "Save" at bounding box center [1151, 24] width 28 height 15
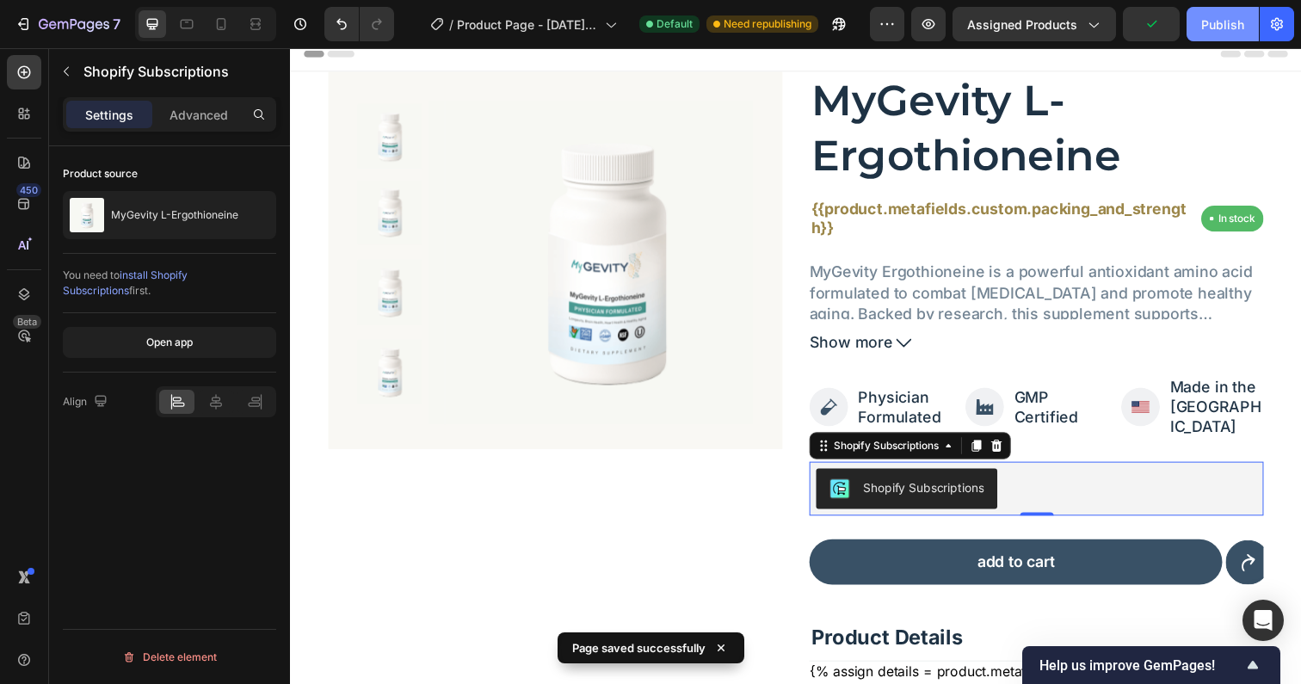
click at [1224, 17] on div "Publish" at bounding box center [1222, 24] width 43 height 18
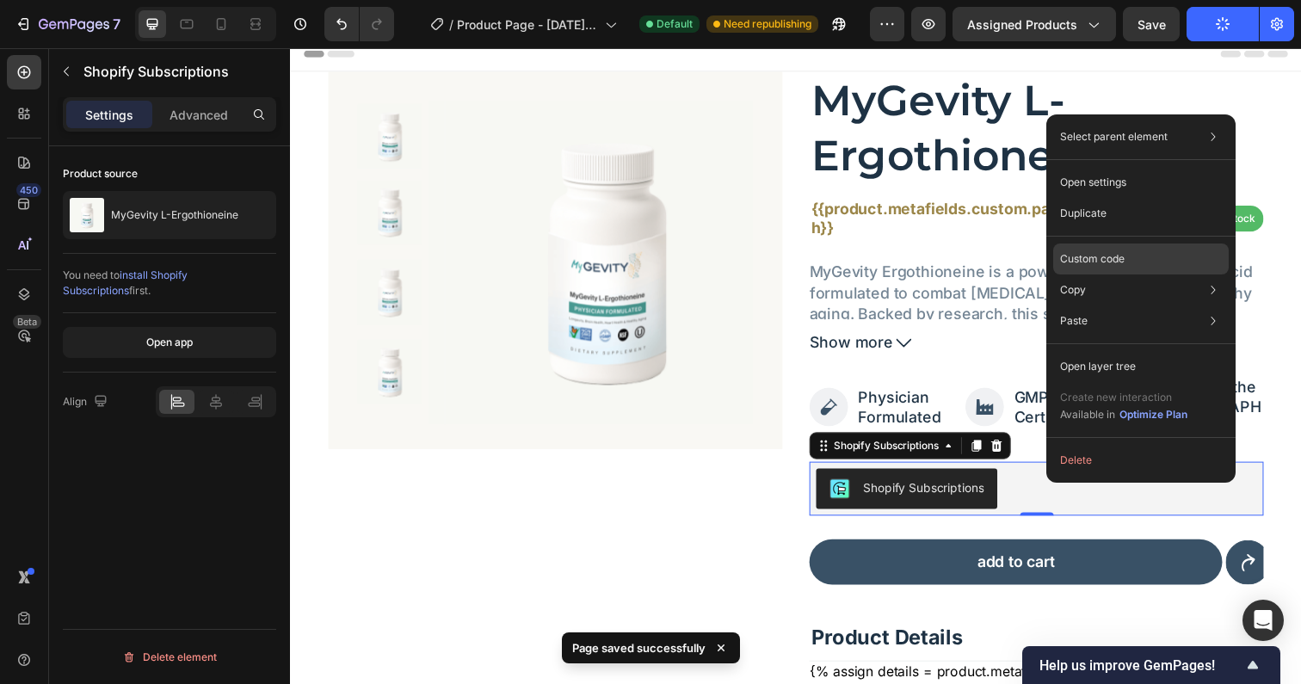
click at [1107, 249] on div "Custom code" at bounding box center [1141, 258] width 176 height 31
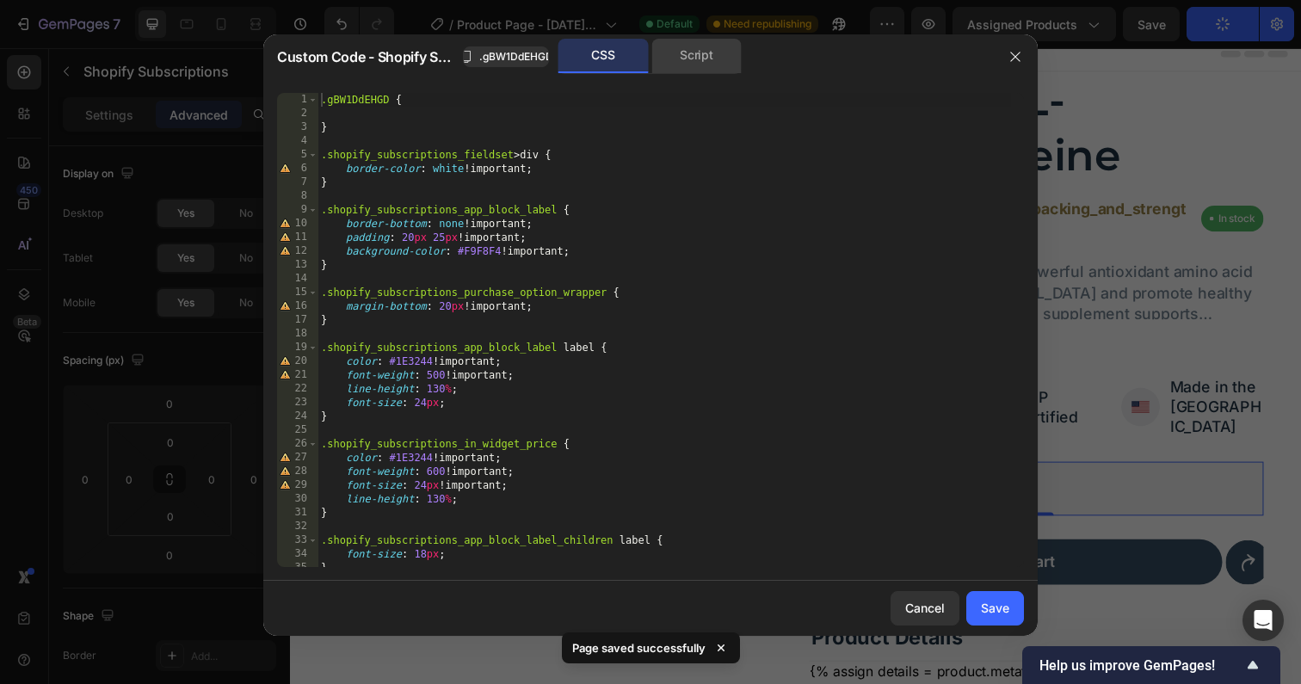
click at [691, 60] on div "Script" at bounding box center [696, 56] width 90 height 34
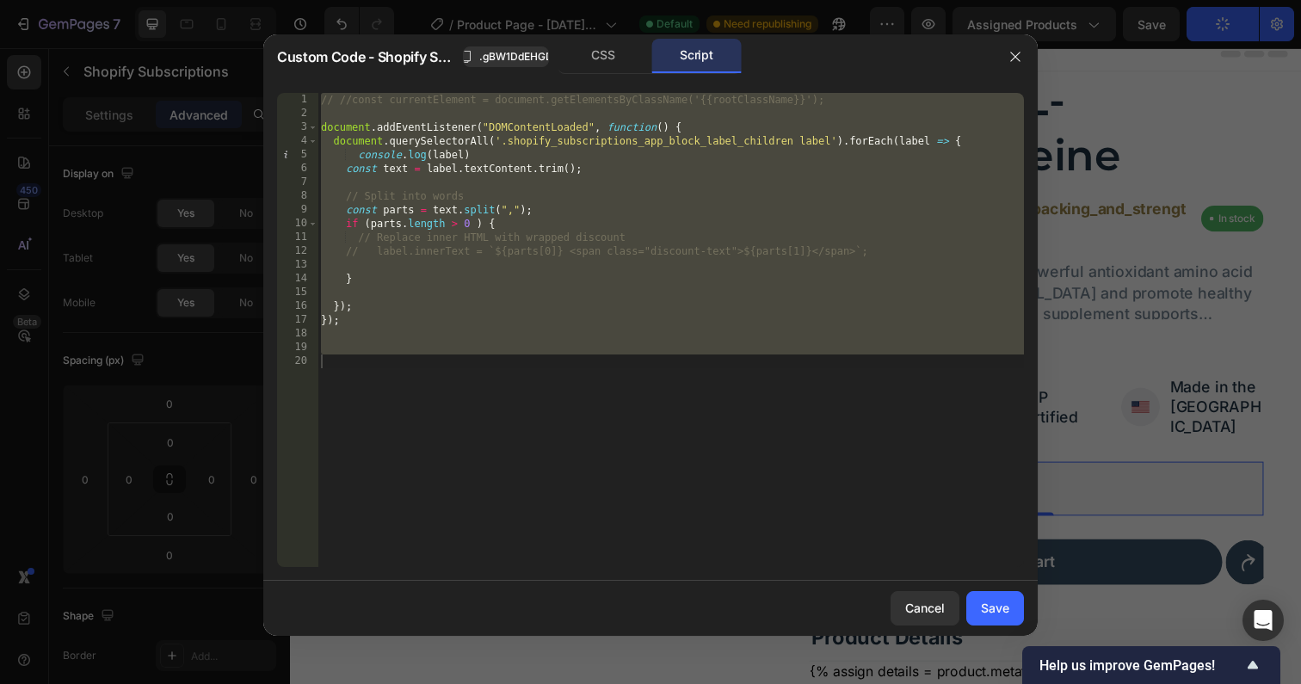
click at [527, 380] on div "// //const currentElement = document.getElementsByClassName('{{rootClassName}}'…" at bounding box center [670, 344] width 706 height 502
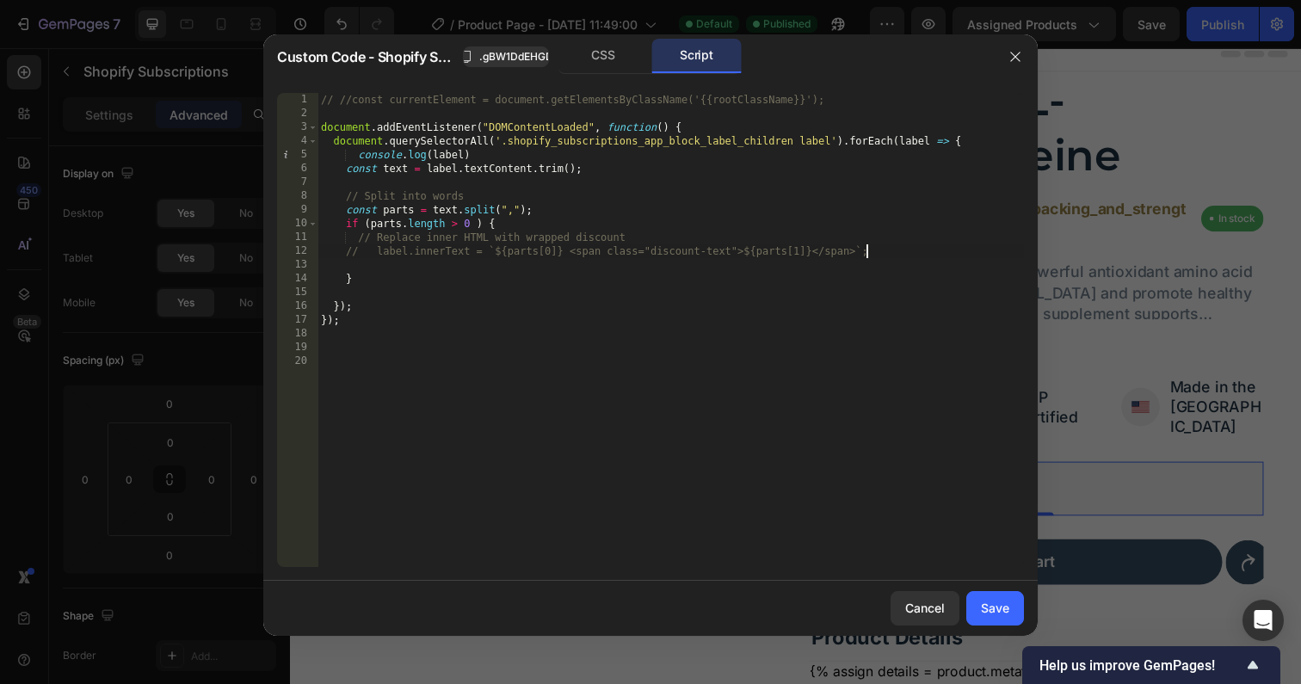
click at [868, 253] on div "// //const currentElement = document.getElementsByClassName('{{rootClassName}}'…" at bounding box center [670, 344] width 706 height 502
type textarea "// label.innerText = `${parts[0]} <span class="discount-text">${parts[1]}</span…"
drag, startPoint x: 876, startPoint y: 251, endPoint x: 490, endPoint y: 249, distance: 386.3
click at [490, 249] on div "// //const currentElement = document.getElementsByClassName('{{rootClassName}}'…" at bounding box center [670, 344] width 706 height 502
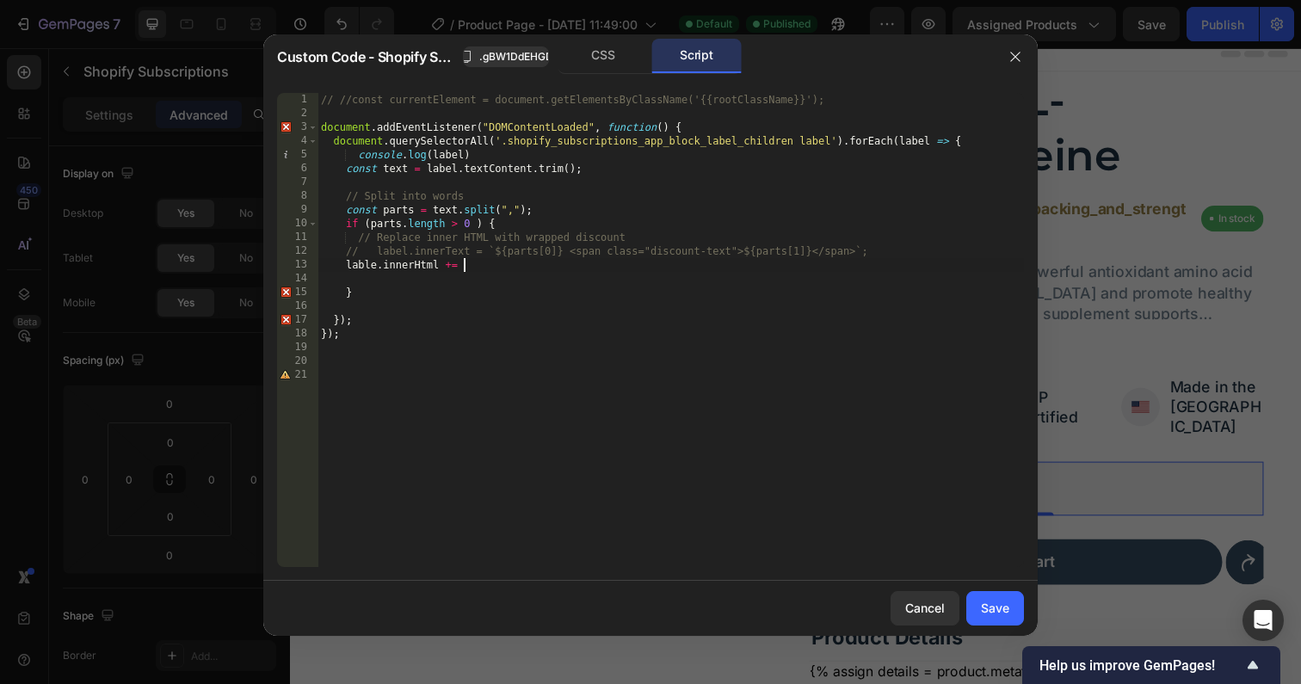
click at [494, 262] on div "// //const currentElement = document.getElementsByClassName('{{rootClassName}}'…" at bounding box center [670, 344] width 706 height 502
paste textarea "`${parts[0]} <span class="discount-text">${parts[1]}</span>`;"
type textarea "lable.innerHtml += `${parts[0]} <span class="discount-text">${parts[1]}</span>`;"
click at [987, 616] on div "Save" at bounding box center [995, 608] width 28 height 18
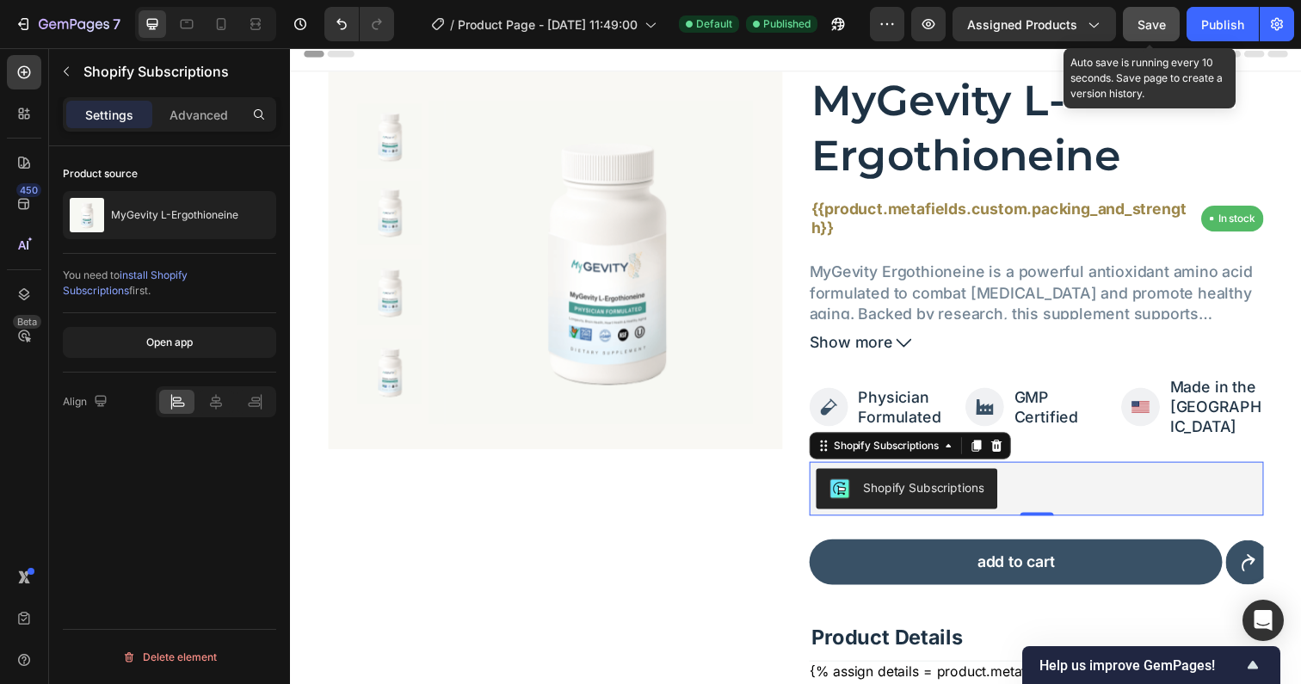
click at [1166, 20] on button "Save" at bounding box center [1151, 24] width 57 height 34
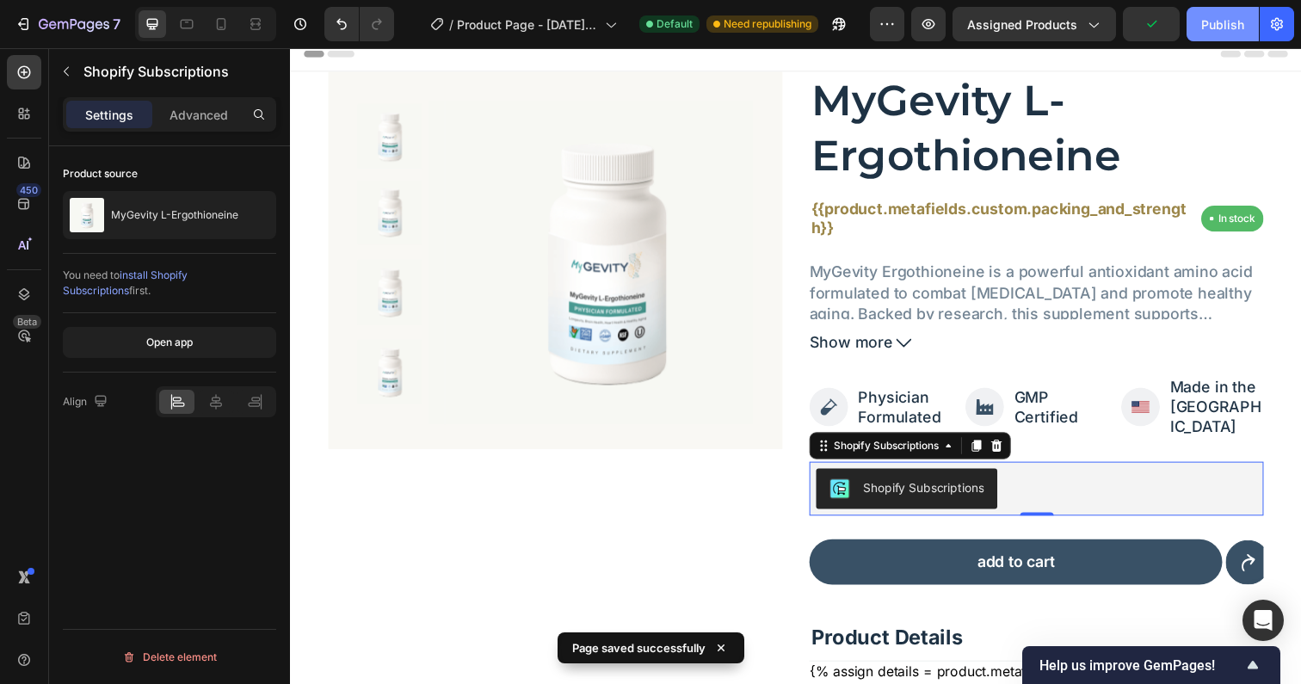
click at [1210, 26] on div "Publish" at bounding box center [1222, 24] width 43 height 18
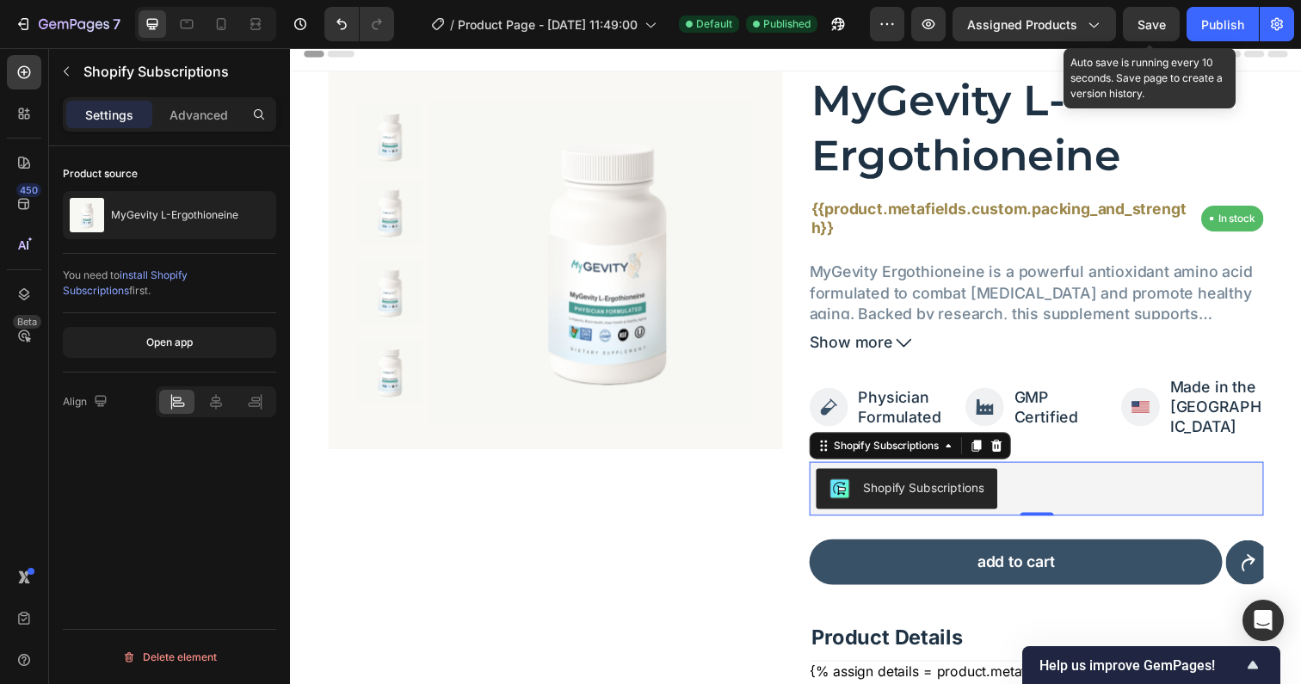
click at [1153, 25] on span "Save" at bounding box center [1151, 24] width 28 height 15
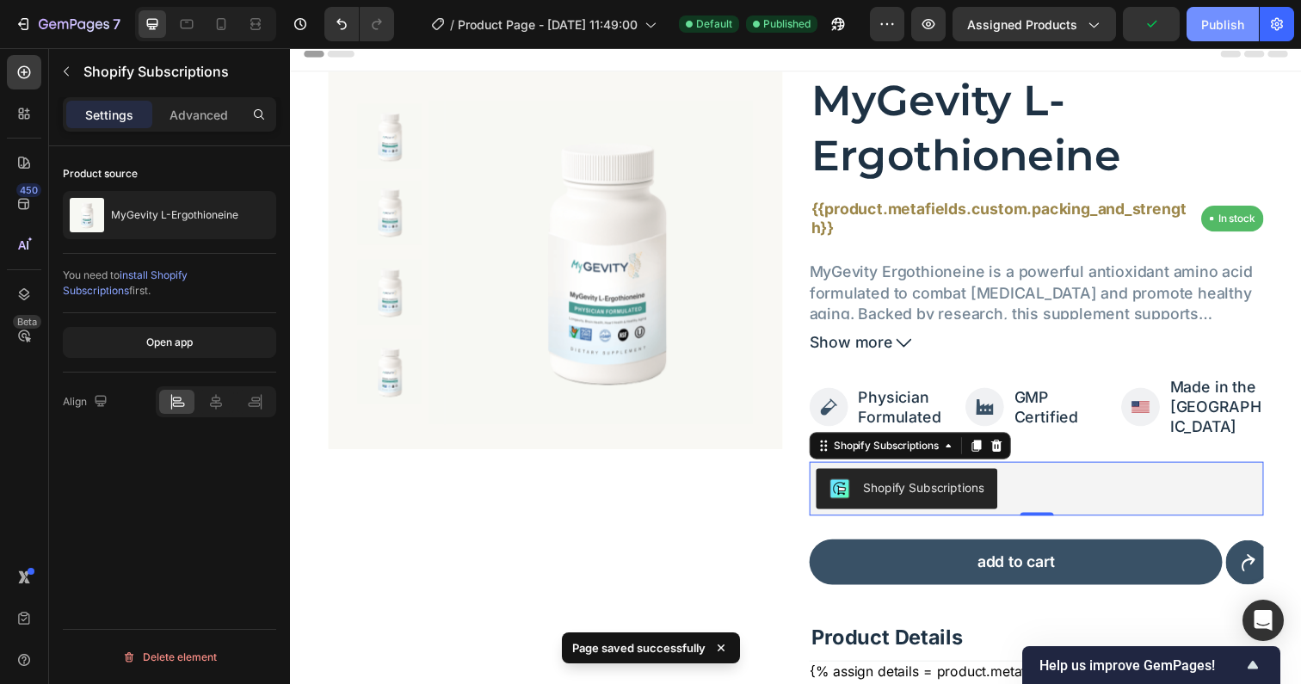
click at [1201, 23] on button "Publish" at bounding box center [1222, 24] width 72 height 34
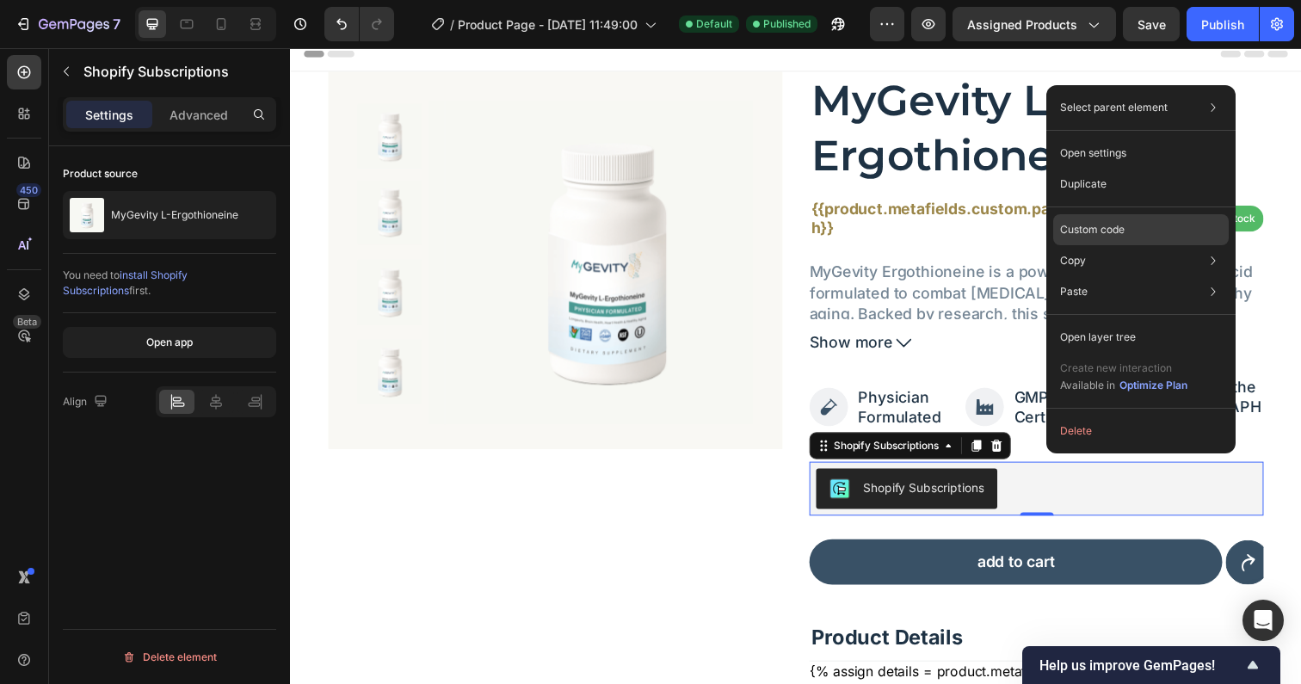
click at [1078, 224] on p "Custom code" at bounding box center [1092, 229] width 65 height 15
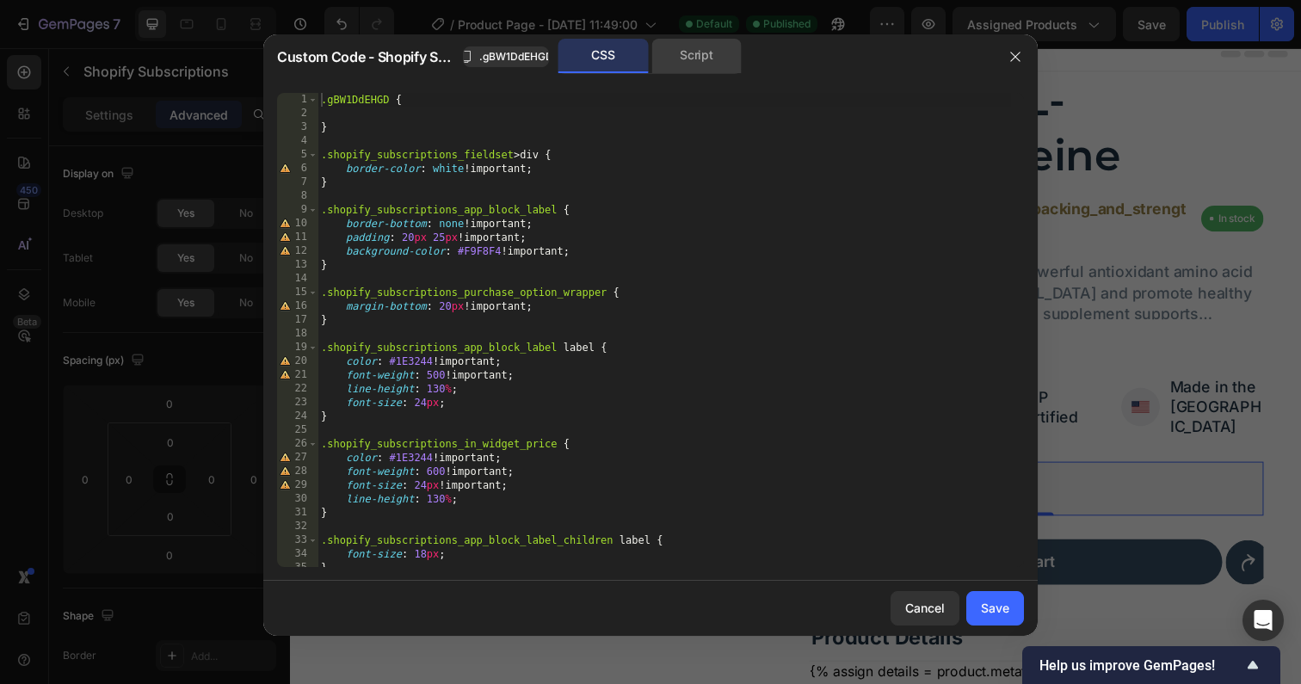
click at [694, 55] on div "Script" at bounding box center [696, 56] width 90 height 34
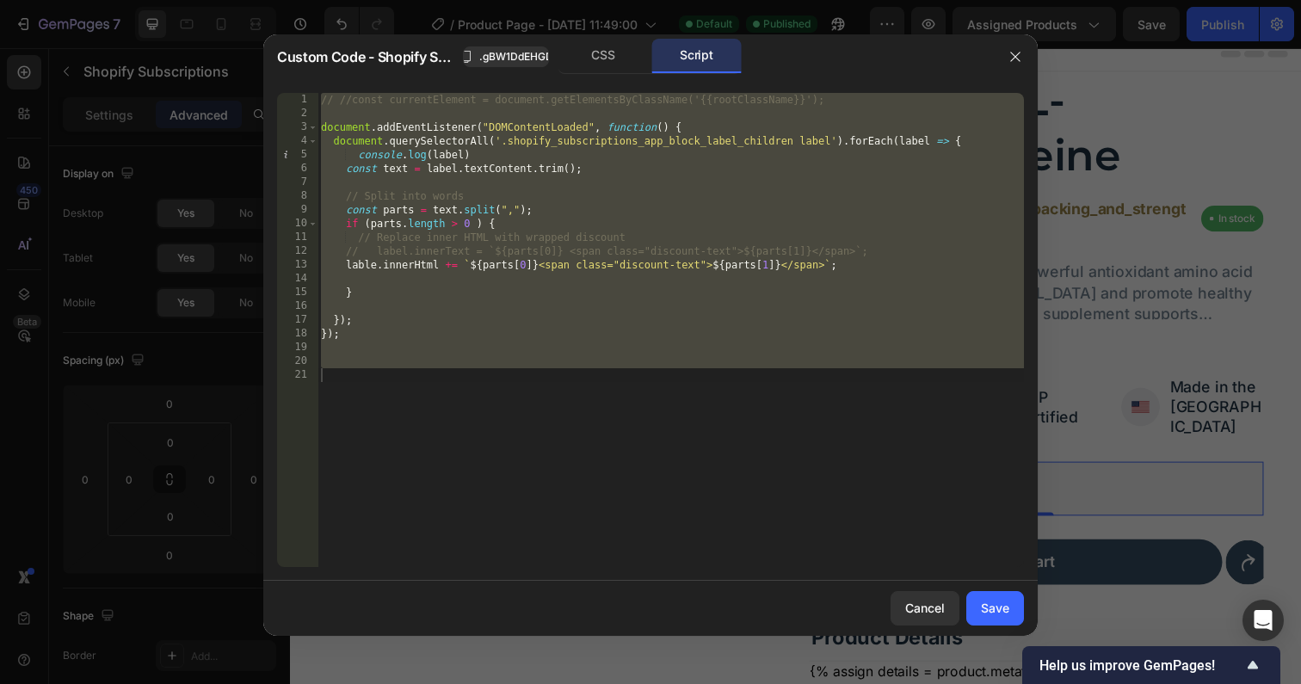
click at [453, 292] on div "// //const currentElement = document.getElementsByClassName('{{rootClassName}}'…" at bounding box center [670, 344] width 706 height 502
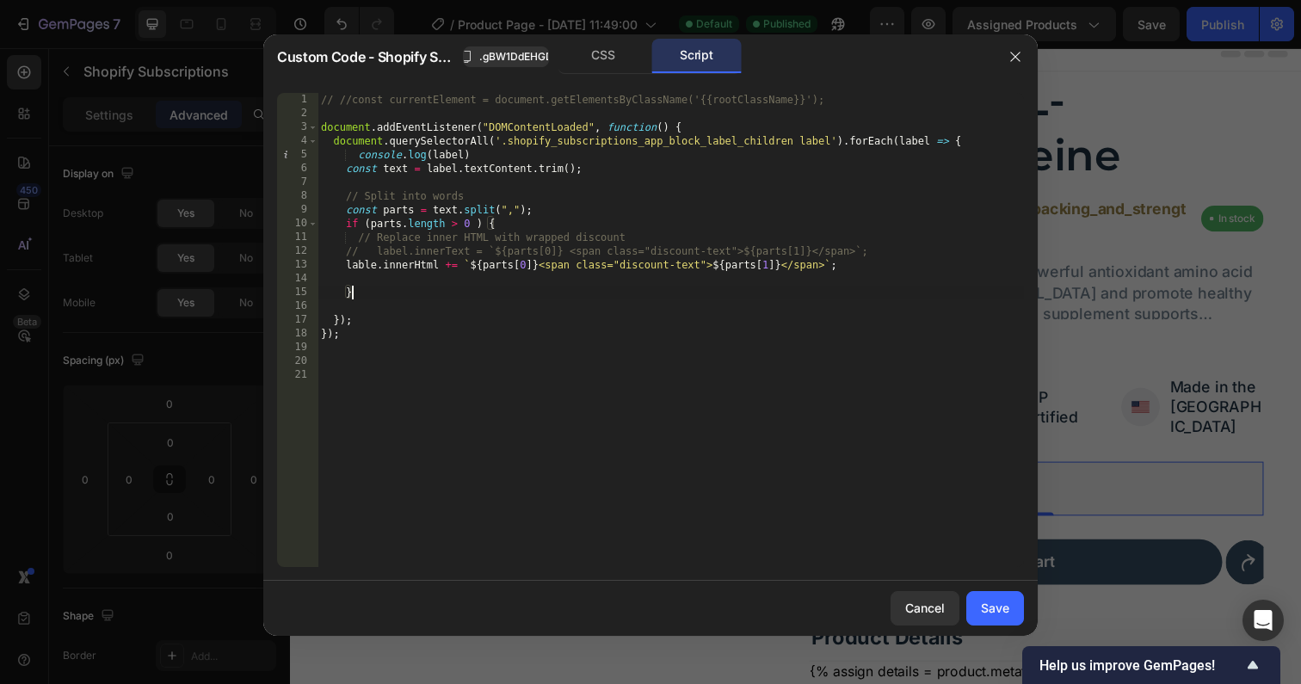
click at [446, 154] on div "// //const currentElement = document.getElementsByClassName('{{rootClassName}}'…" at bounding box center [670, 344] width 706 height 502
click at [446, 155] on div "// //const currentElement = document.getElementsByClassName('{{rootClassName}}'…" at bounding box center [670, 344] width 706 height 502
click at [365, 257] on div "// //const currentElement = document.getElementsByClassName('{{rootClassName}}'…" at bounding box center [670, 344] width 706 height 502
click at [348, 271] on div "// //const currentElement = document.getElementsByClassName('{{rootClassName}}'…" at bounding box center [670, 344] width 706 height 502
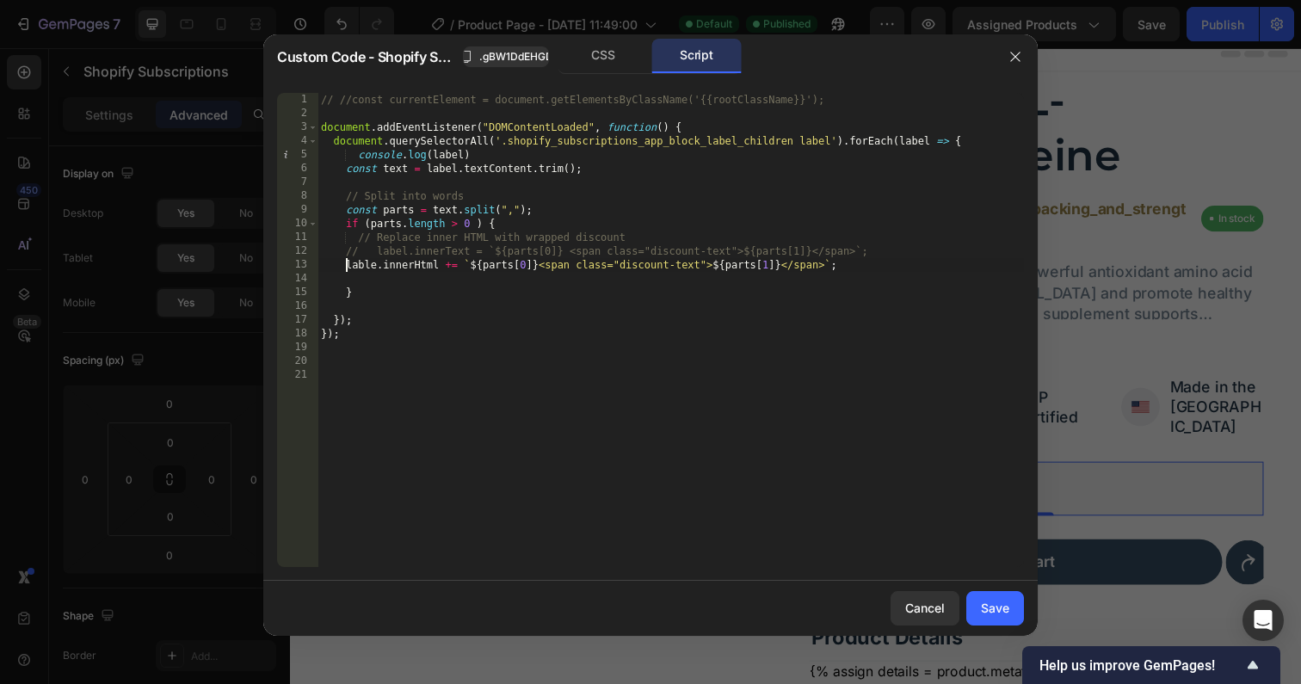
click at [348, 271] on div "// //const currentElement = document.getElementsByClassName('{{rootClassName}}'…" at bounding box center [670, 344] width 706 height 502
paste textarea "el"
type textarea "label.innerHtml += `${parts[0]} <span class="discount-text">${parts[1]}</span>`;"
drag, startPoint x: 989, startPoint y: 604, endPoint x: 687, endPoint y: 564, distance: 304.6
click at [989, 604] on div "Save" at bounding box center [995, 608] width 28 height 18
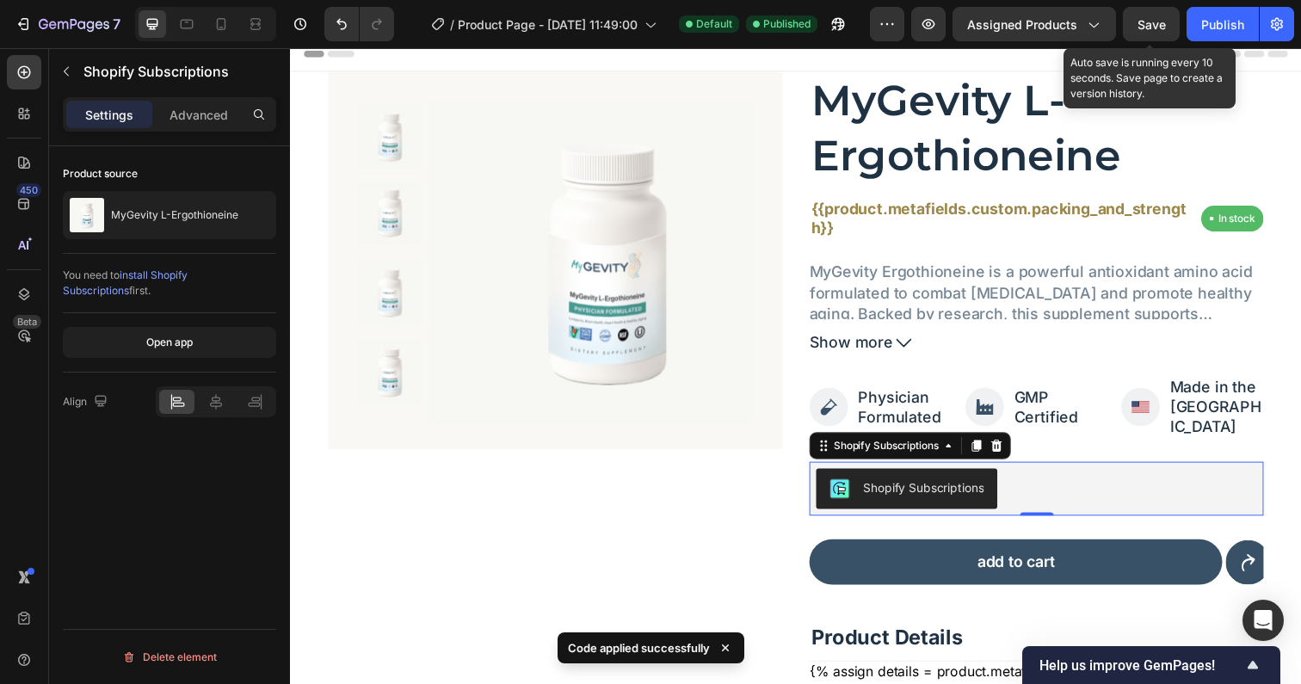
click at [1173, 28] on button "Save" at bounding box center [1151, 24] width 57 height 34
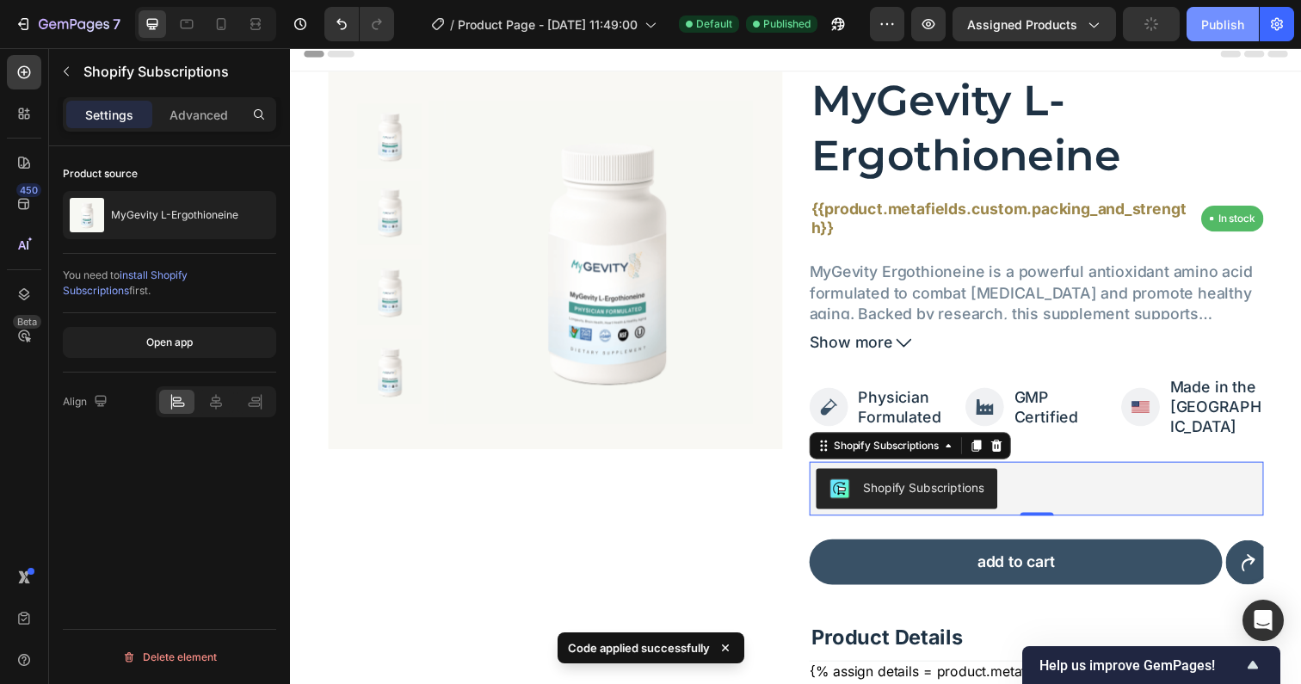
drag, startPoint x: 1209, startPoint y: 22, endPoint x: 1209, endPoint y: 33, distance: 11.2
click at [1209, 22] on div "Publish" at bounding box center [1222, 24] width 43 height 18
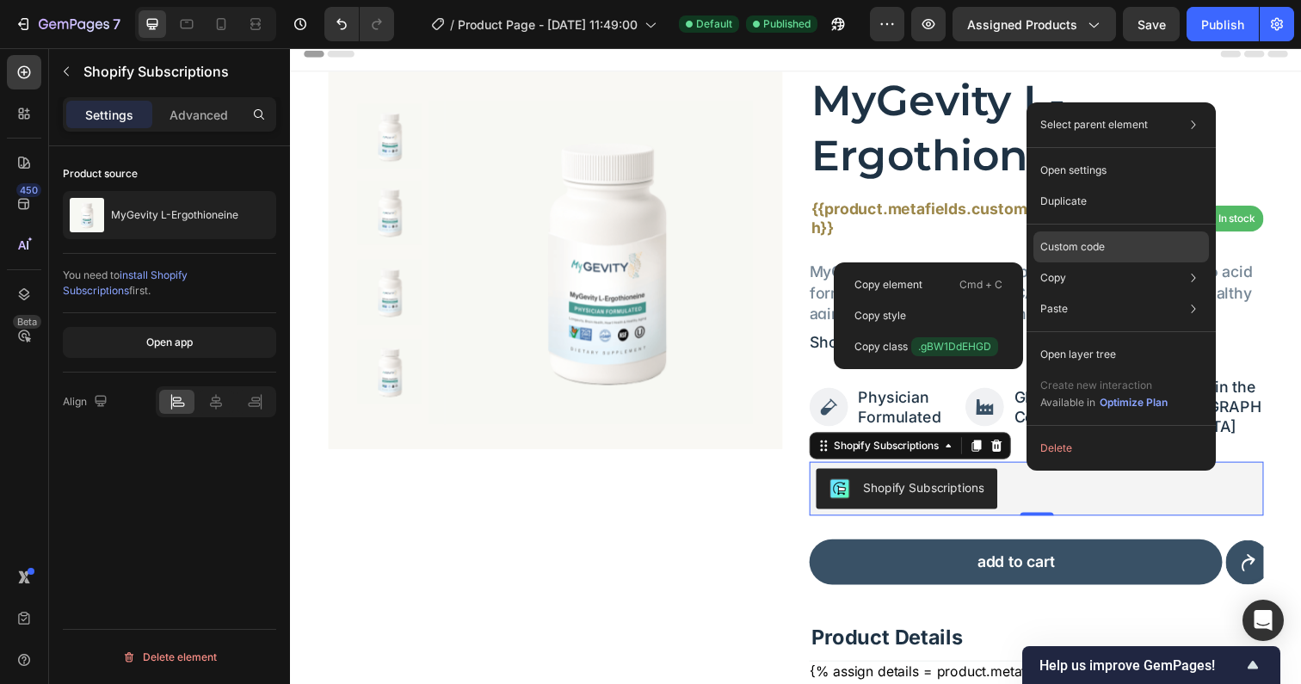
click at [1073, 251] on p "Custom code" at bounding box center [1072, 246] width 65 height 15
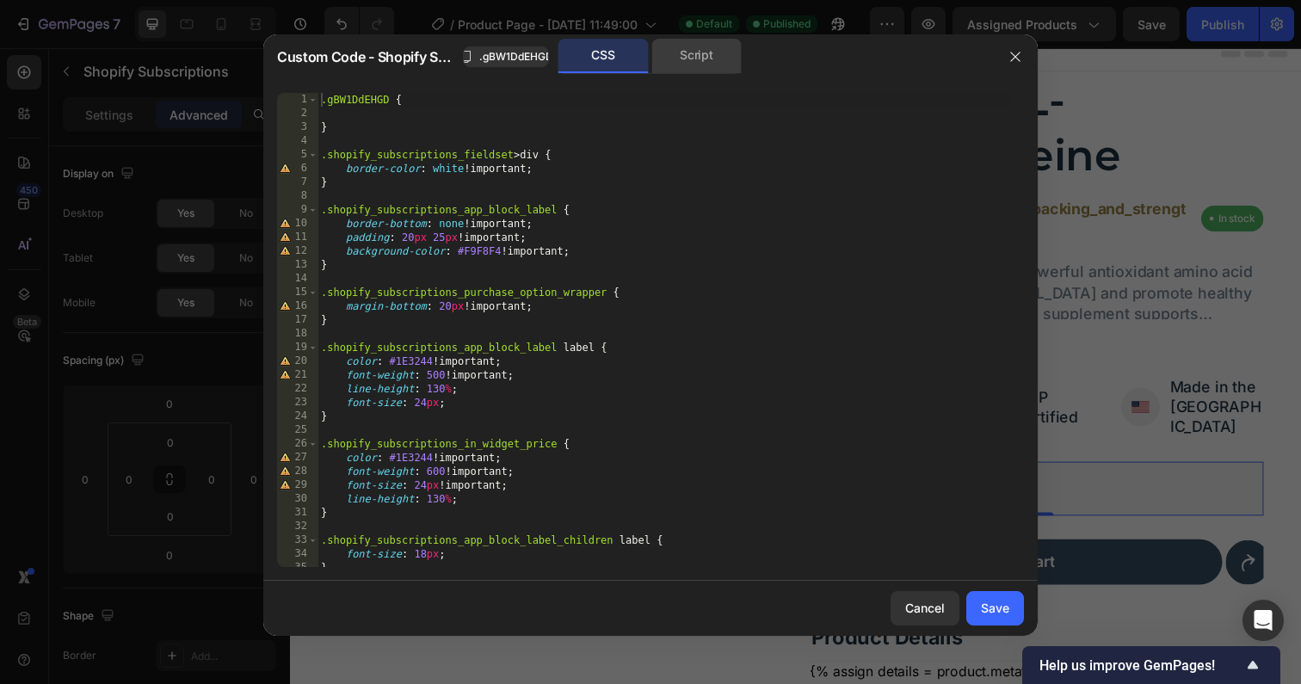
click at [704, 59] on div "Script" at bounding box center [696, 56] width 90 height 34
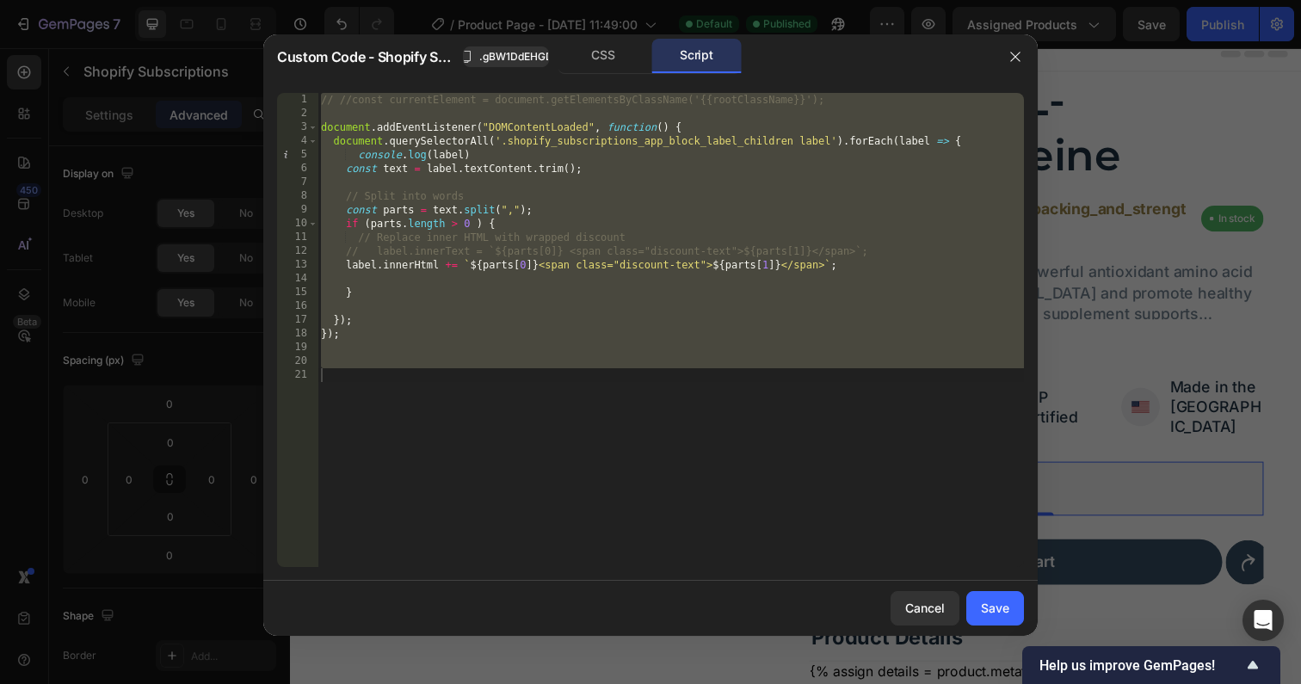
click at [629, 293] on div "// //const currentElement = document.getElementsByClassName('{{rootClassName}}'…" at bounding box center [670, 344] width 706 height 502
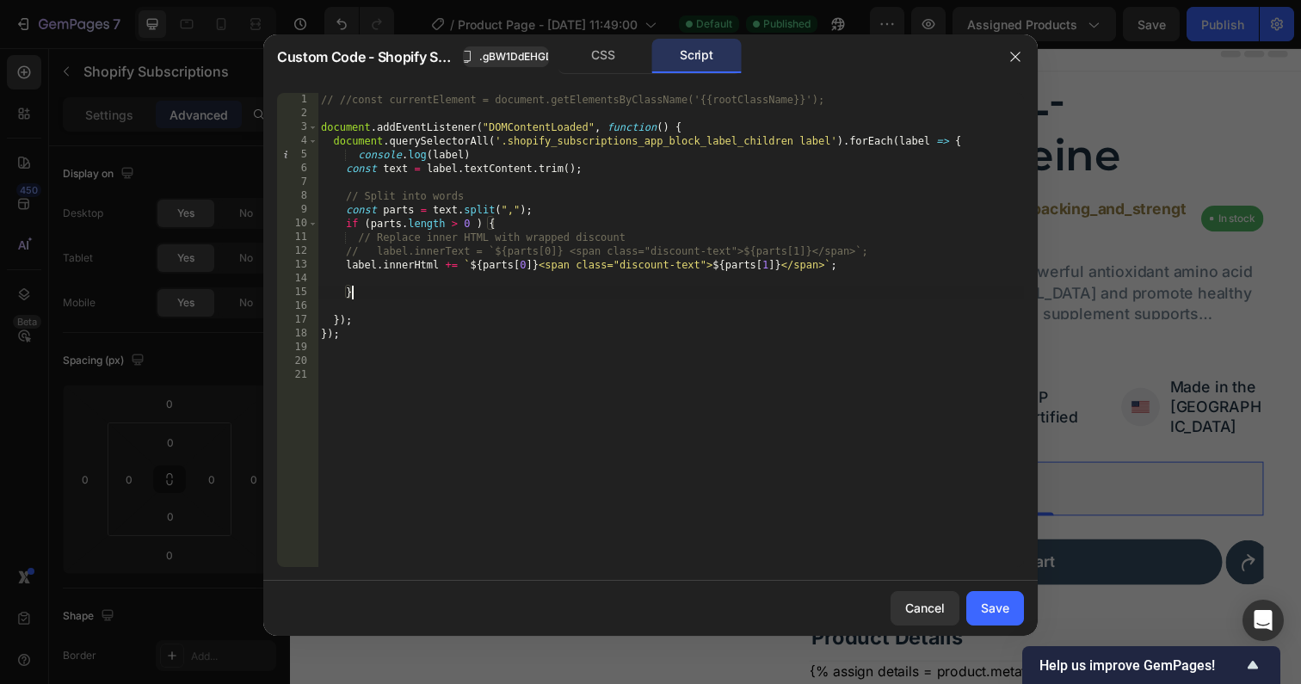
click at [419, 265] on div "// //const currentElement = document.getElementsByClassName('{{rootClassName}}'…" at bounding box center [670, 344] width 706 height 502
paste textarea "TML"
type textarea "label.innerHTML += `${parts[0]} <span class="discount-text">${parts[1]}</span>`;"
click at [1013, 607] on button "Save" at bounding box center [995, 608] width 58 height 34
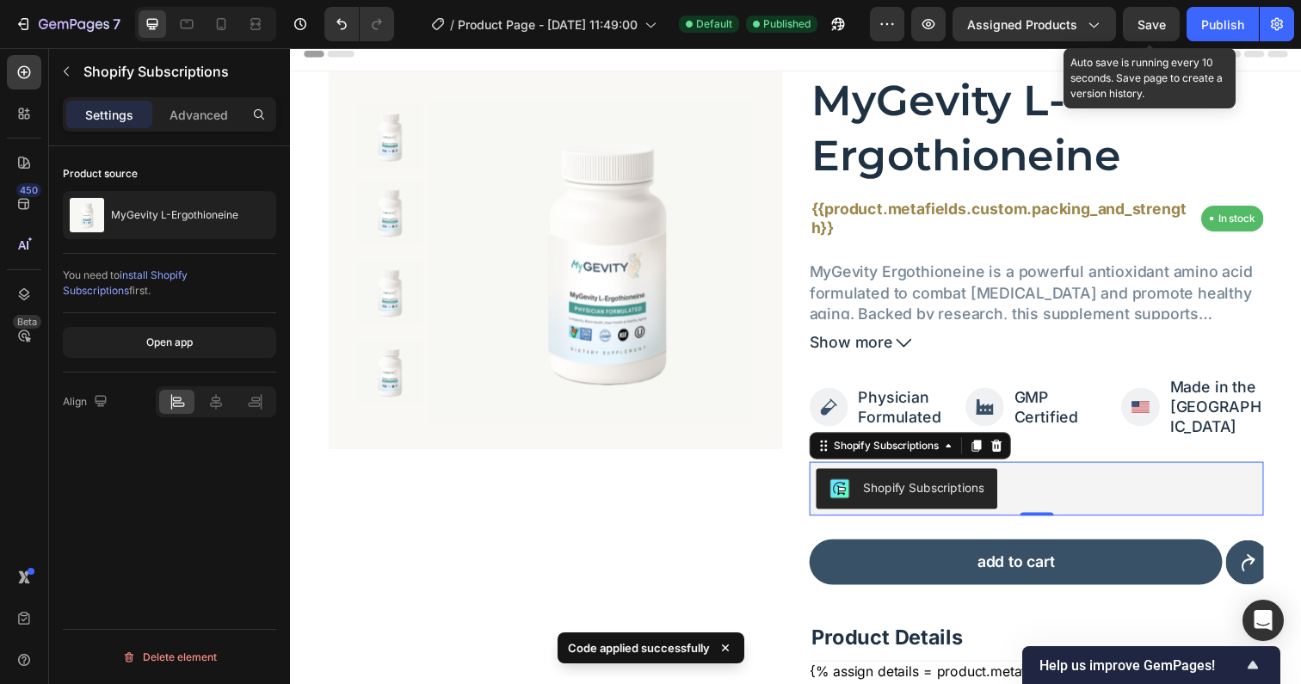
click at [1154, 30] on span "Save" at bounding box center [1151, 24] width 28 height 15
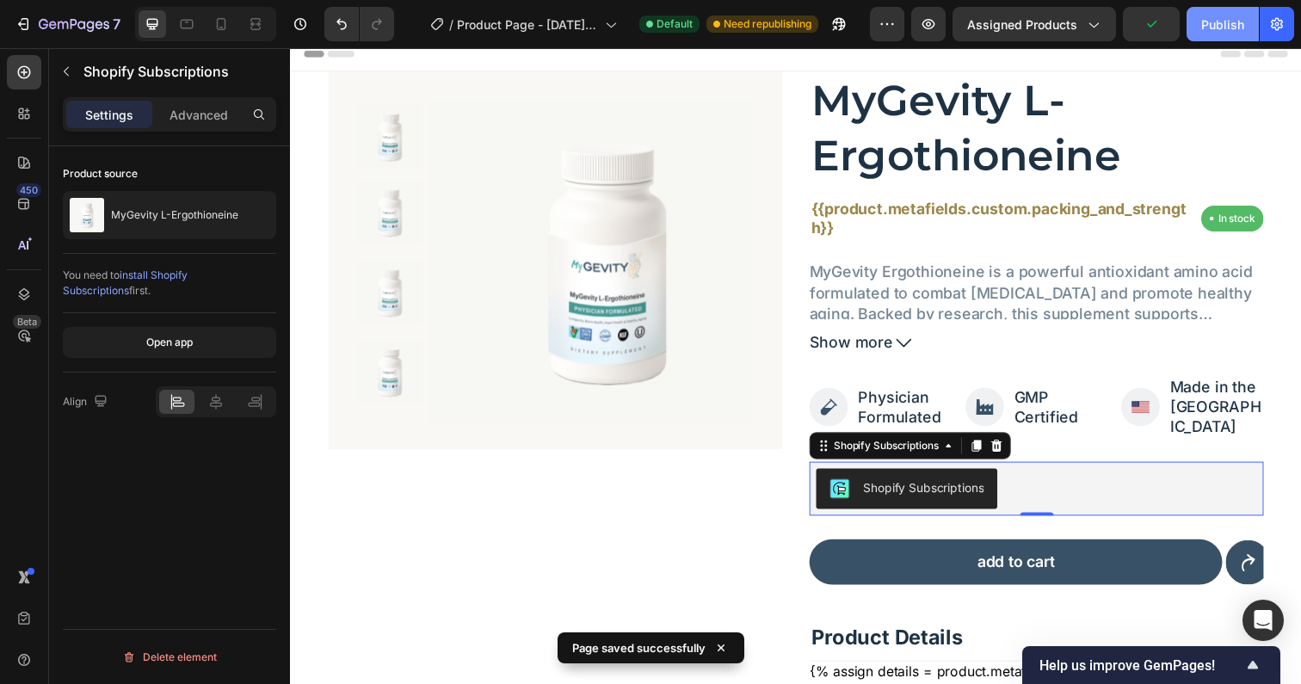
click at [1204, 28] on div "Publish" at bounding box center [1222, 24] width 43 height 18
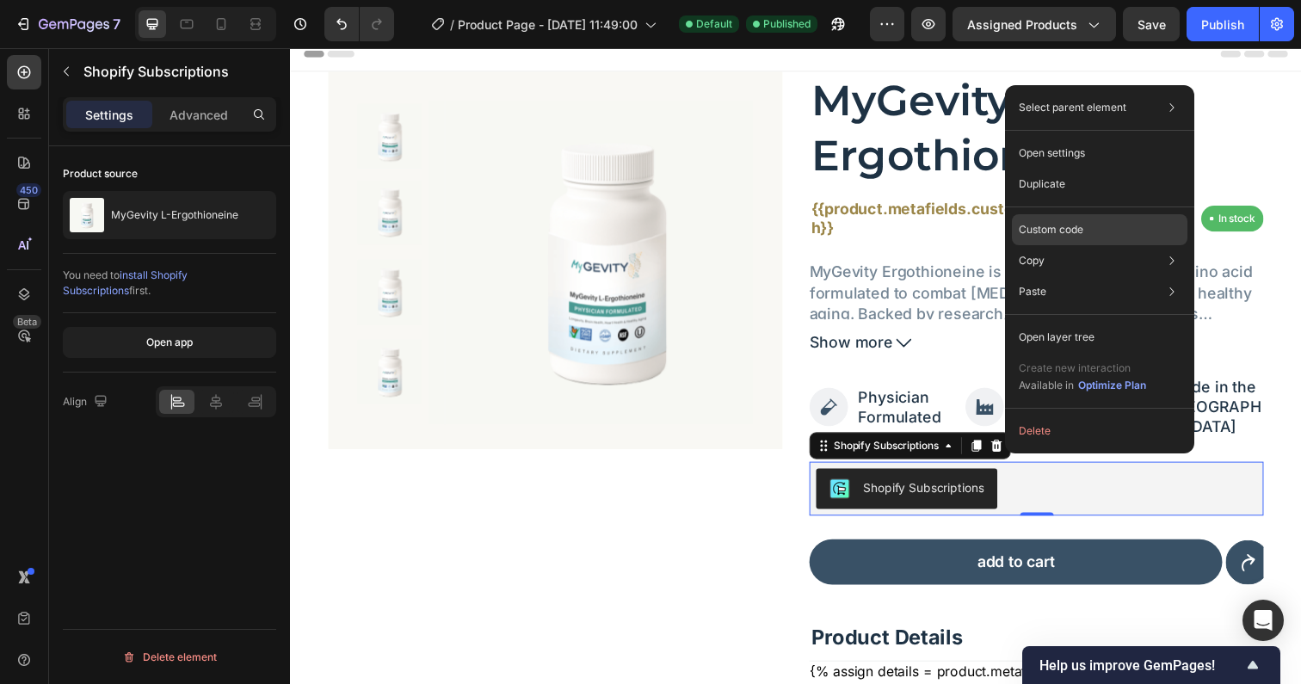
click at [1049, 235] on p "Custom code" at bounding box center [1051, 229] width 65 height 15
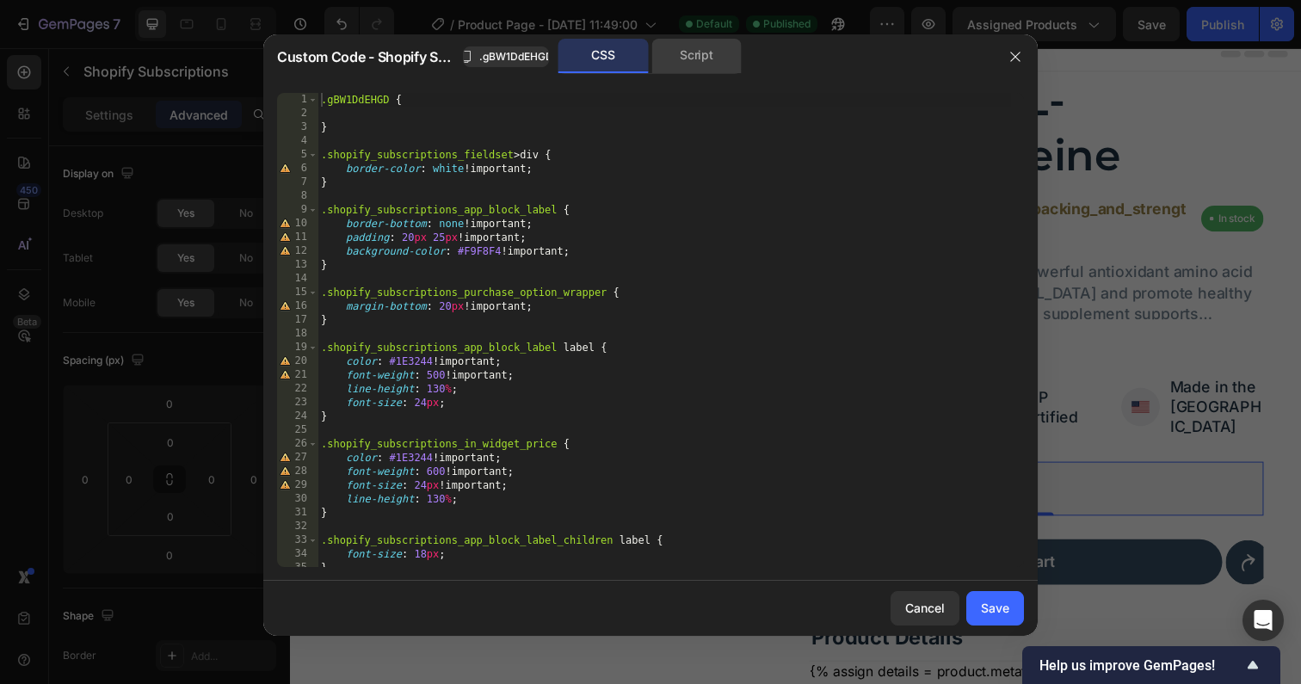
click at [707, 53] on div "Script" at bounding box center [696, 56] width 90 height 34
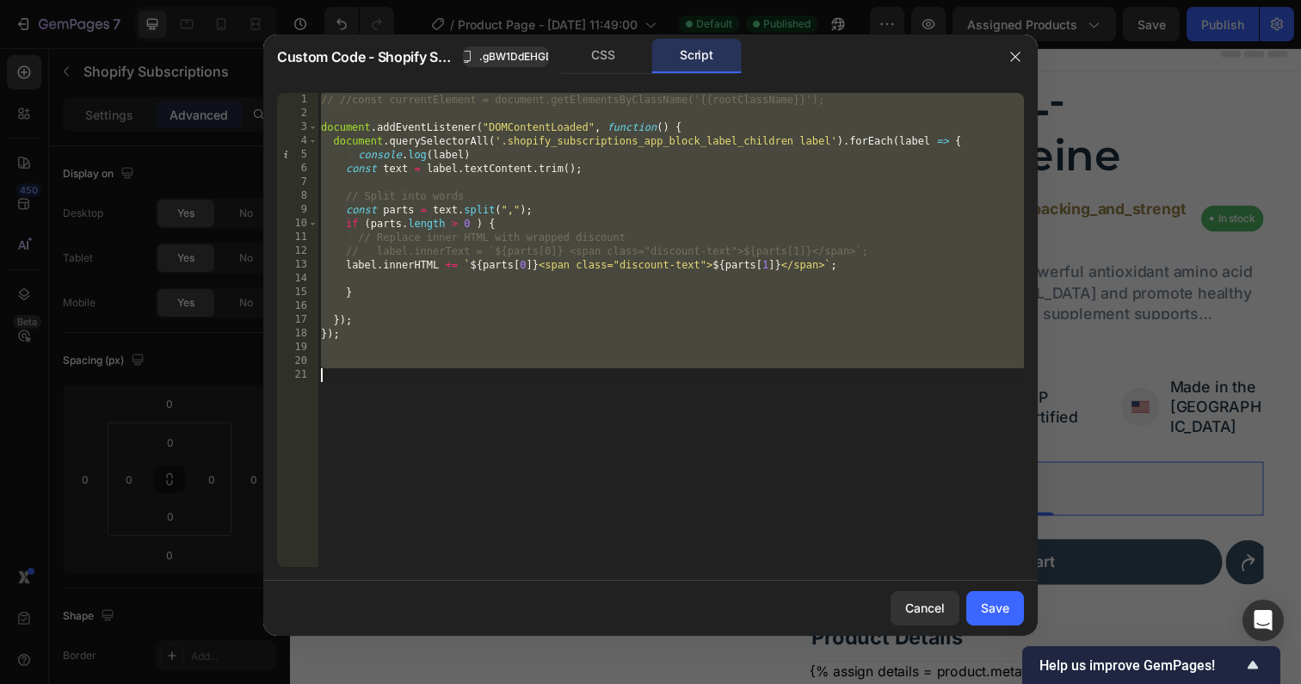
click at [594, 350] on div "// //const currentElement = document.getElementsByClassName('{{rootClassName}}'…" at bounding box center [670, 344] width 706 height 502
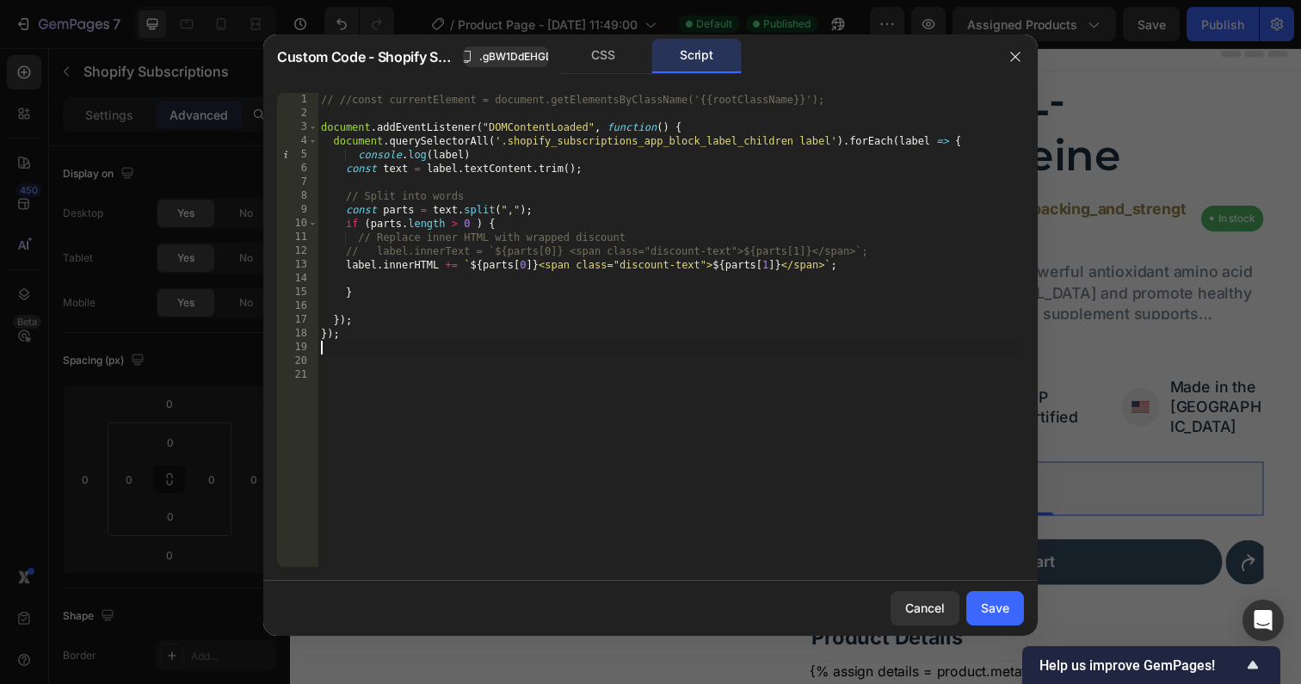
click at [874, 253] on div "// //const currentElement = document.getElementsByClassName('{{rootClassName}}'…" at bounding box center [670, 344] width 706 height 502
type textarea "// label.innerText = `${parts[0]} <span class="discount-text">${parts[1]}</span…"
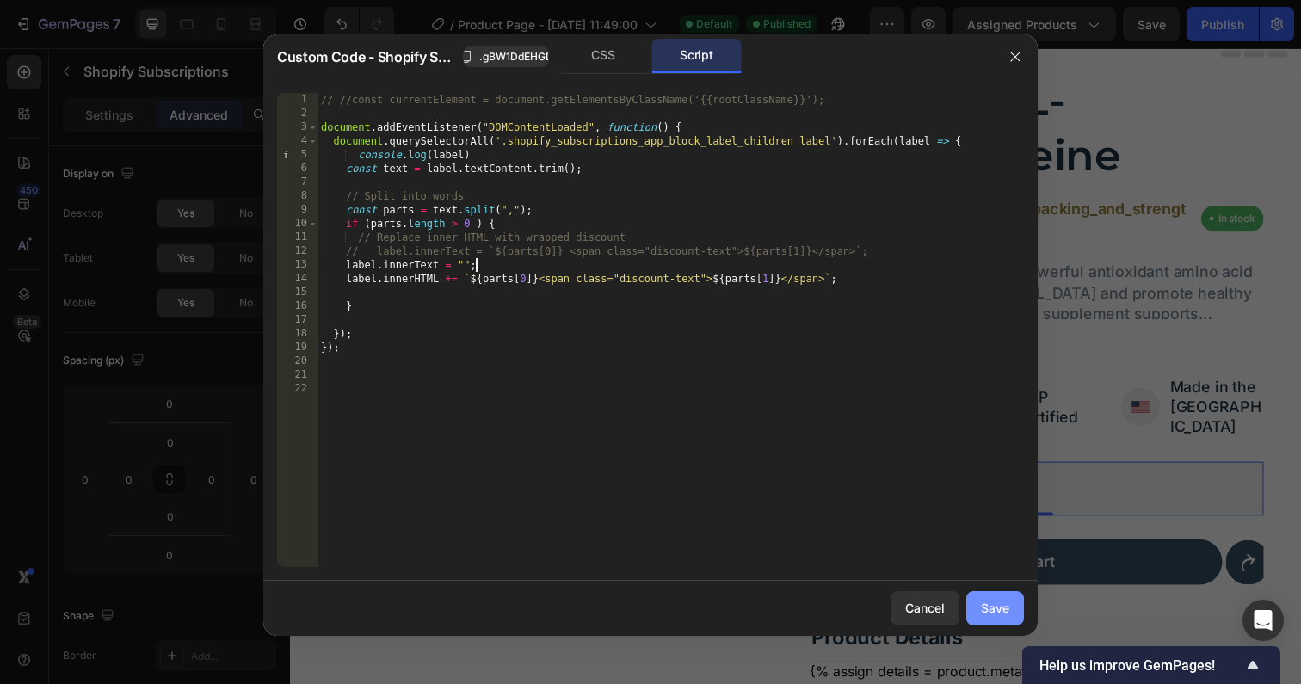
type textarea "label.innerText = "";"
click at [994, 601] on div "Save" at bounding box center [995, 608] width 28 height 18
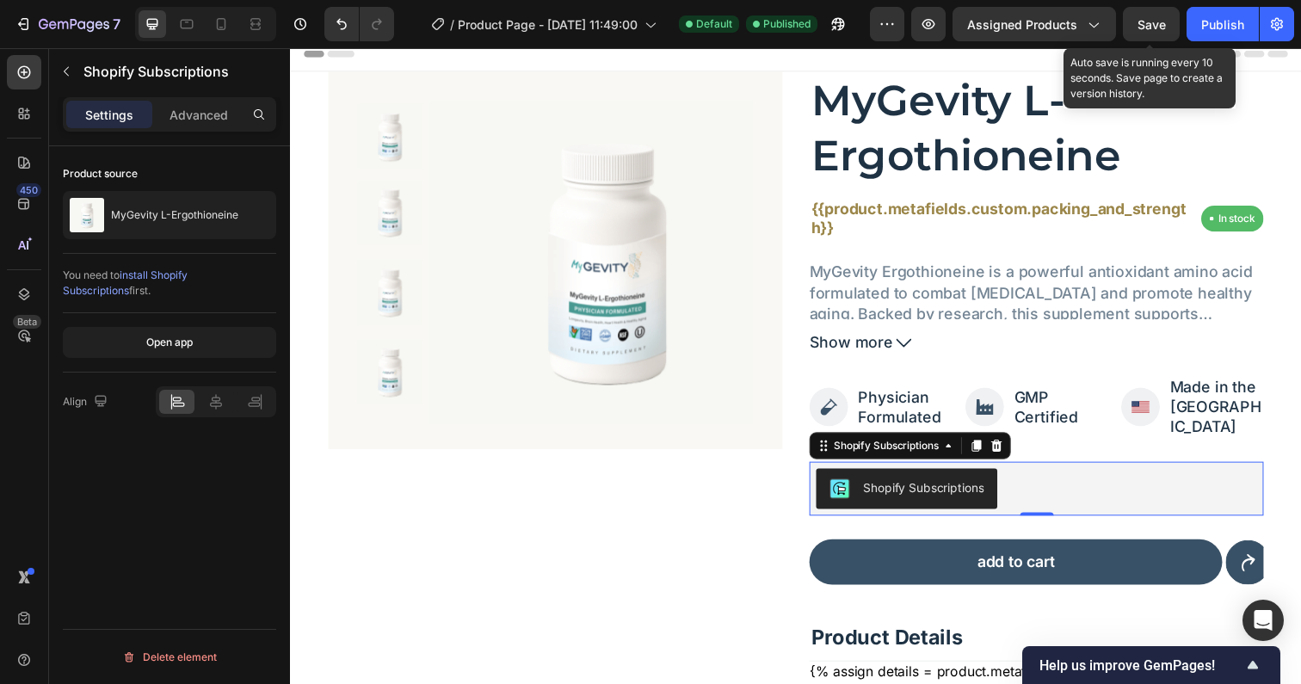
click at [1150, 24] on span "Save" at bounding box center [1151, 24] width 28 height 15
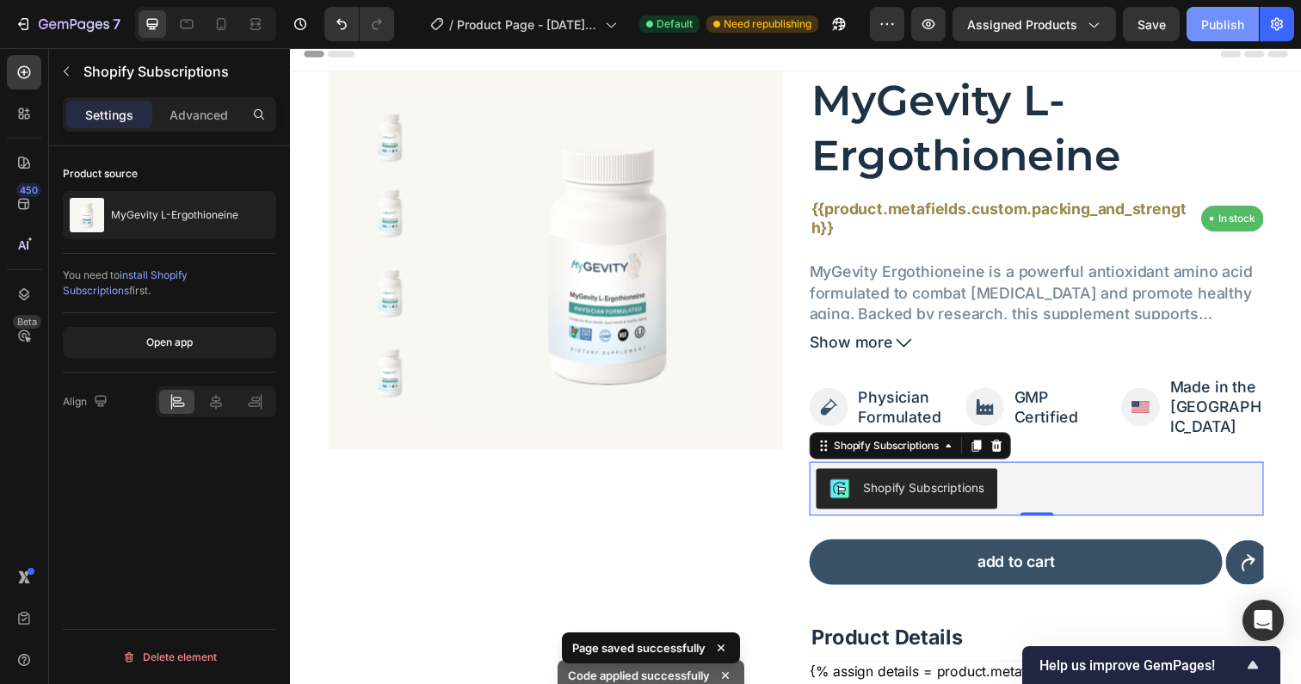
click at [1218, 28] on div "Publish" at bounding box center [1222, 24] width 43 height 18
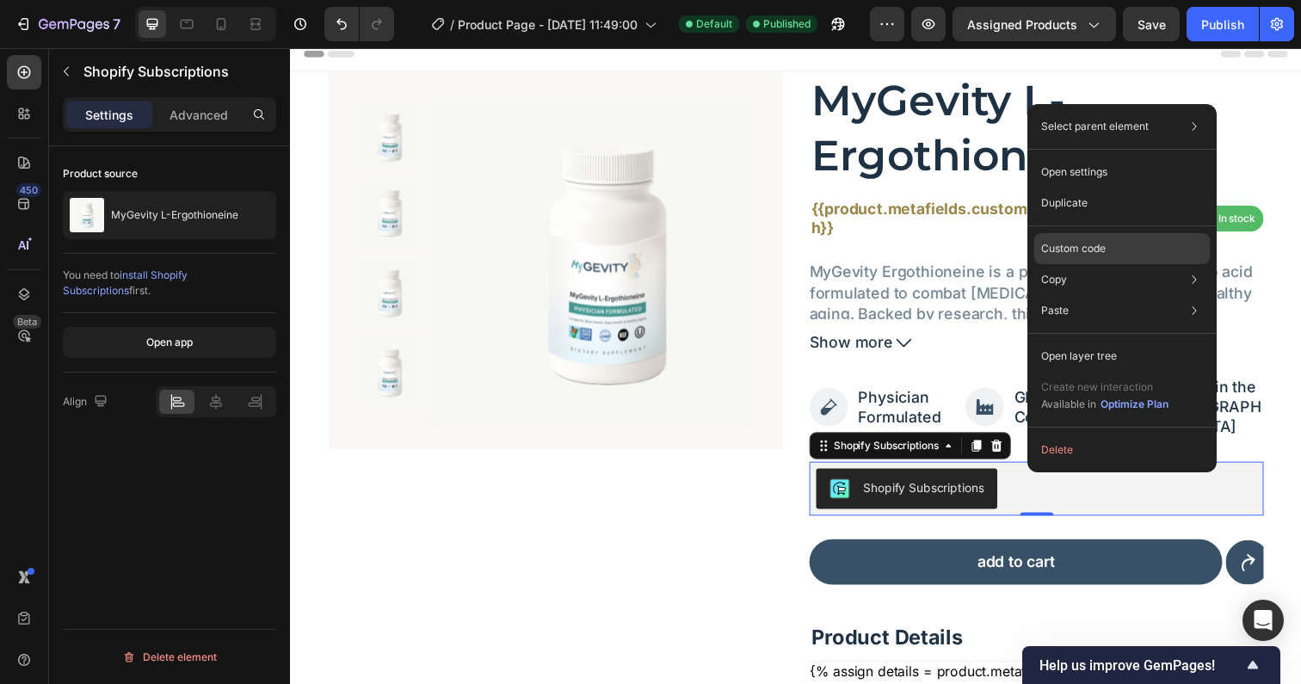
click at [1099, 243] on p "Custom code" at bounding box center [1073, 248] width 65 height 15
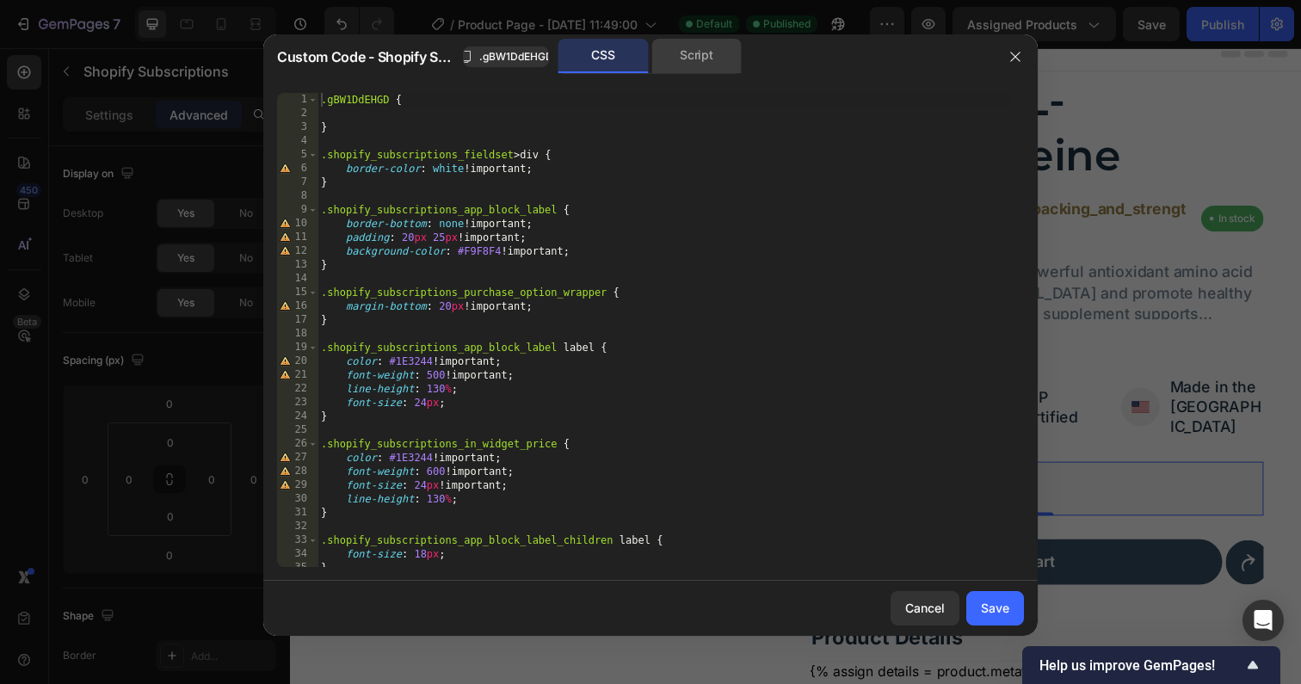
click at [714, 59] on div "Script" at bounding box center [696, 56] width 90 height 34
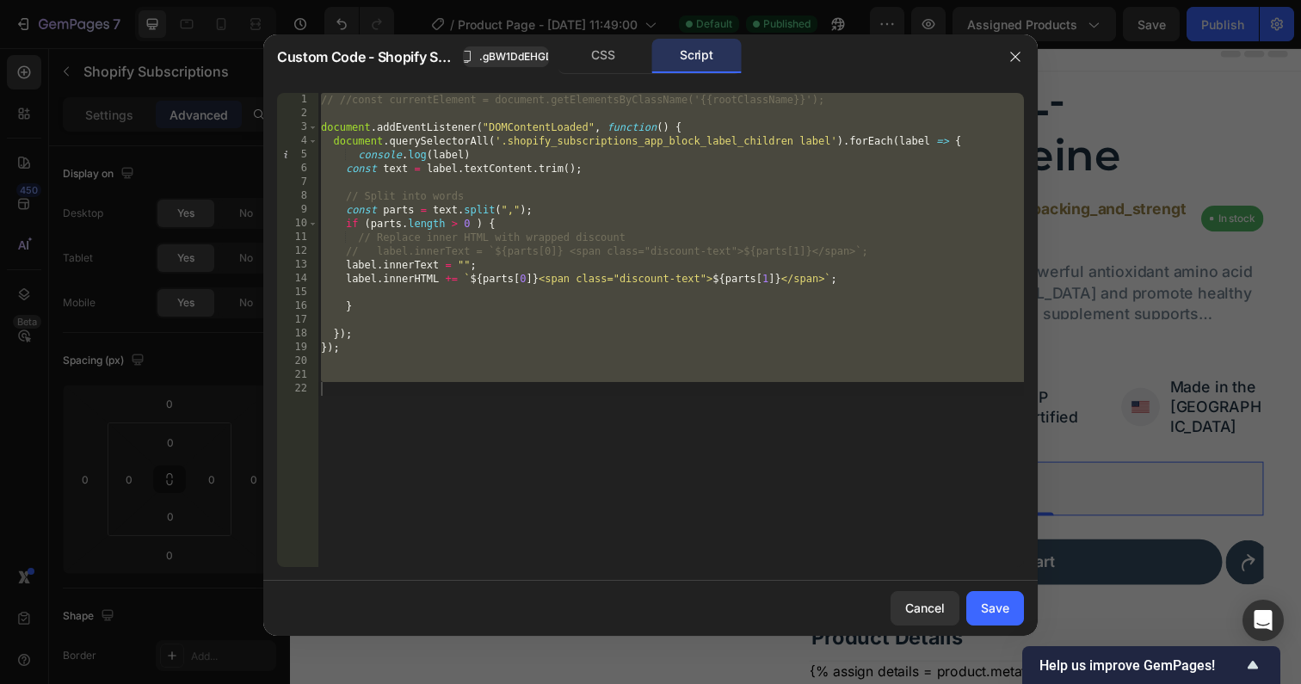
click at [355, 291] on div "// //const currentElement = document.getElementsByClassName('{{rootClassName}}'…" at bounding box center [670, 344] width 706 height 502
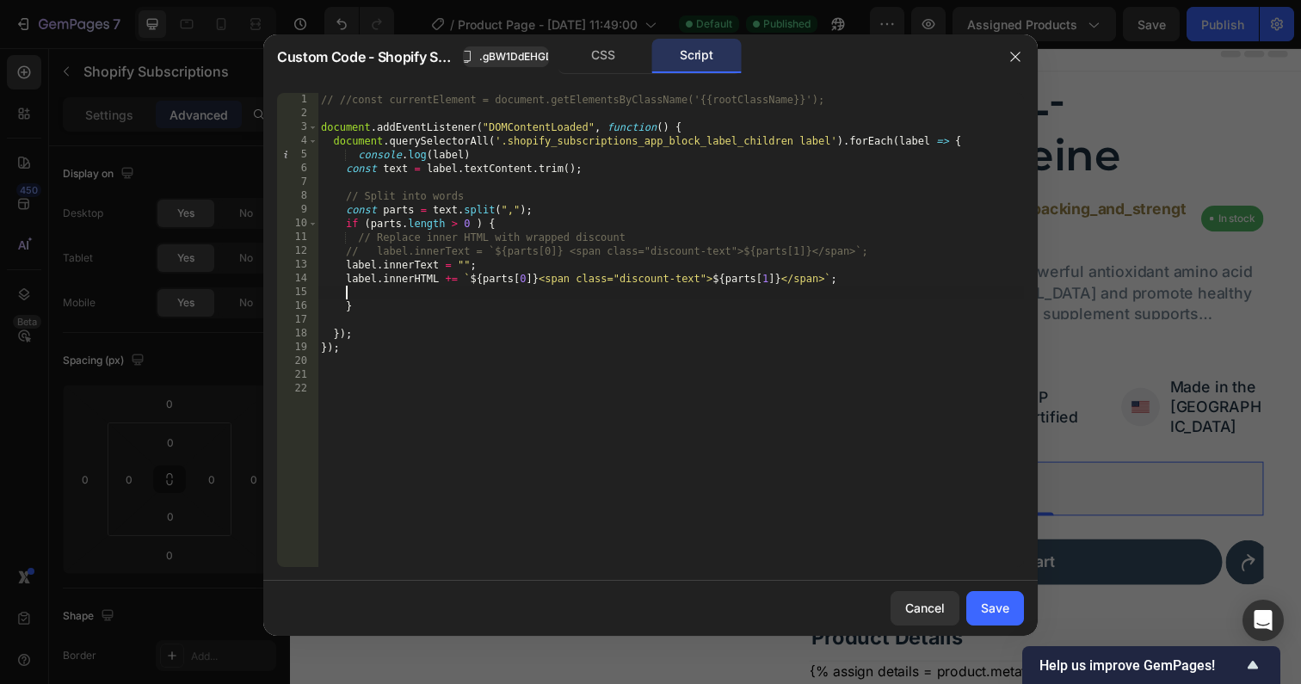
click at [873, 251] on div "// //const currentElement = document.getElementsByClassName('{{rootClassName}}'…" at bounding box center [670, 344] width 706 height 502
type textarea "// label.innerText = `${parts[0]} <span class="discount-text">${parts[1]}</span…"
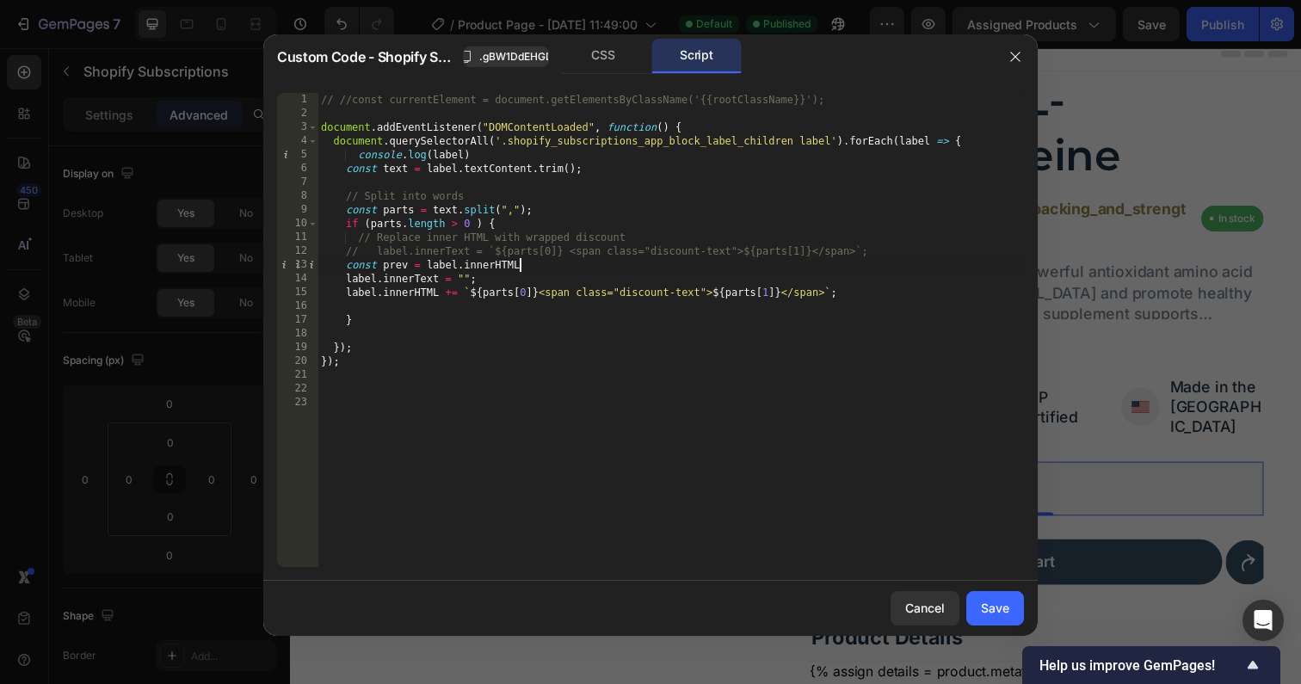
type textarea "const prev = label.innerHTML"
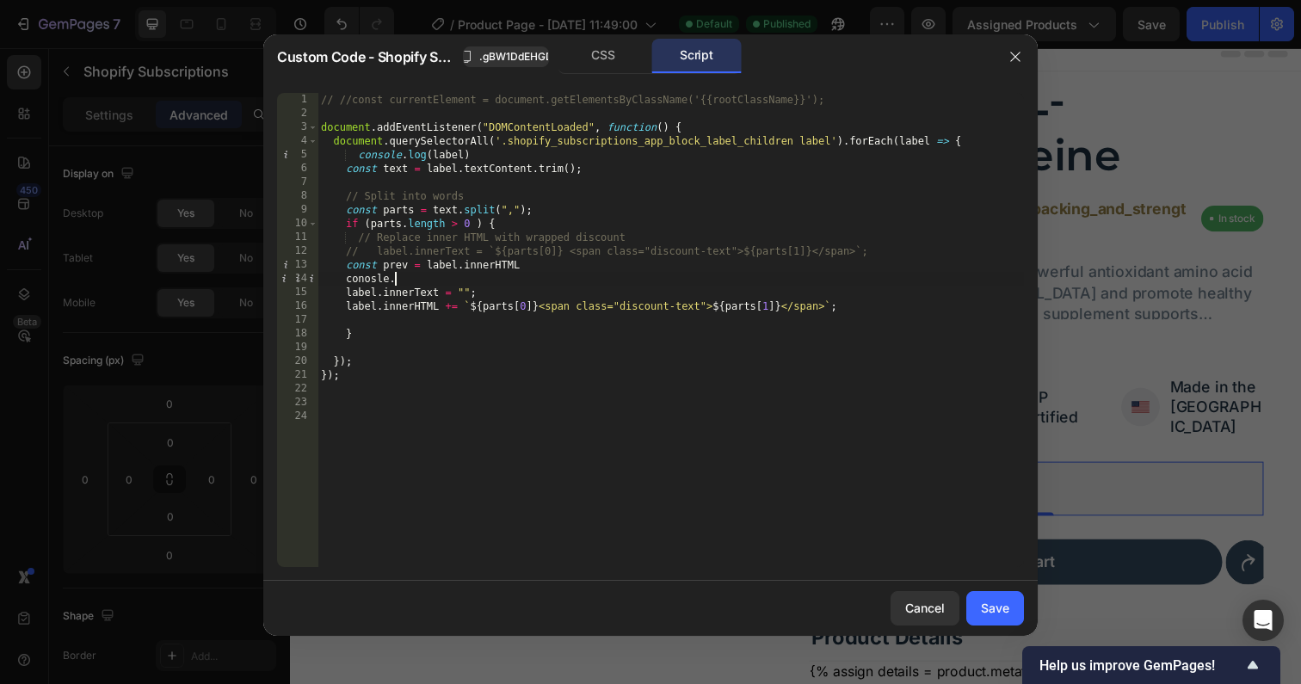
type textarea "conosle"
type textarea "console.log(prev, 'prev)"
click at [1003, 608] on div "Save" at bounding box center [995, 608] width 28 height 18
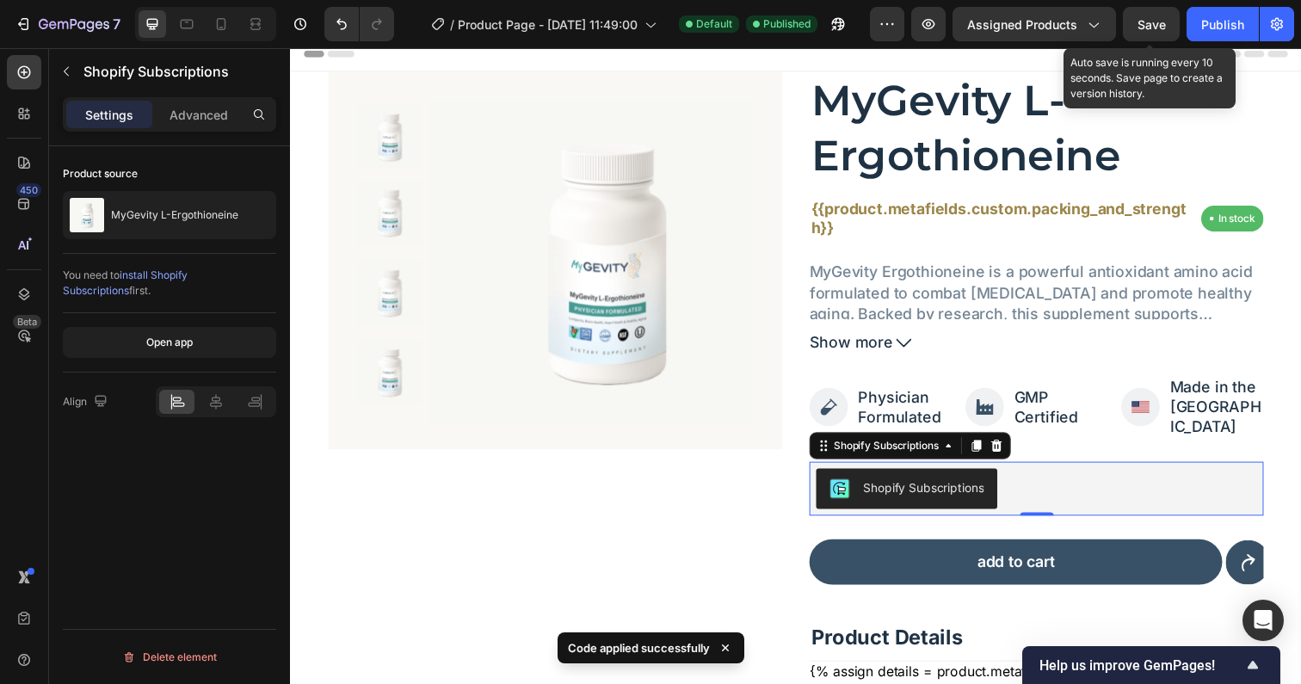
click at [1161, 15] on div "Save" at bounding box center [1151, 24] width 28 height 18
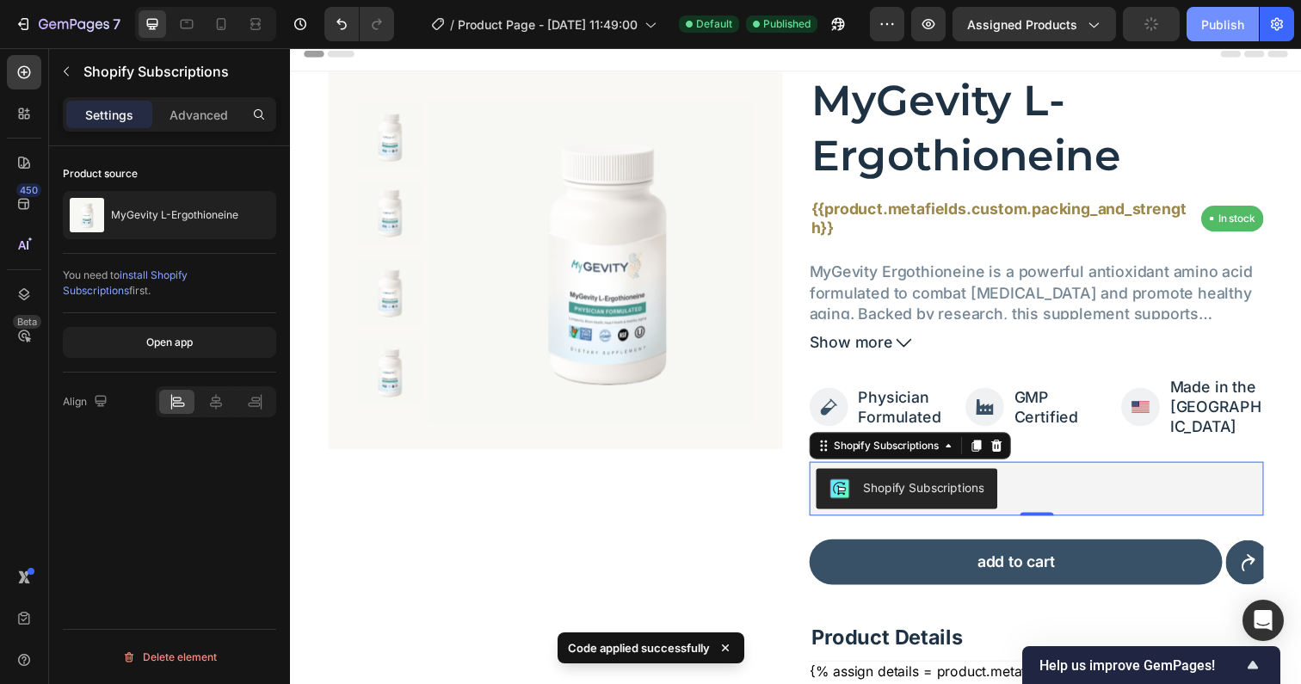
click at [1223, 29] on div "Publish" at bounding box center [1222, 24] width 43 height 18
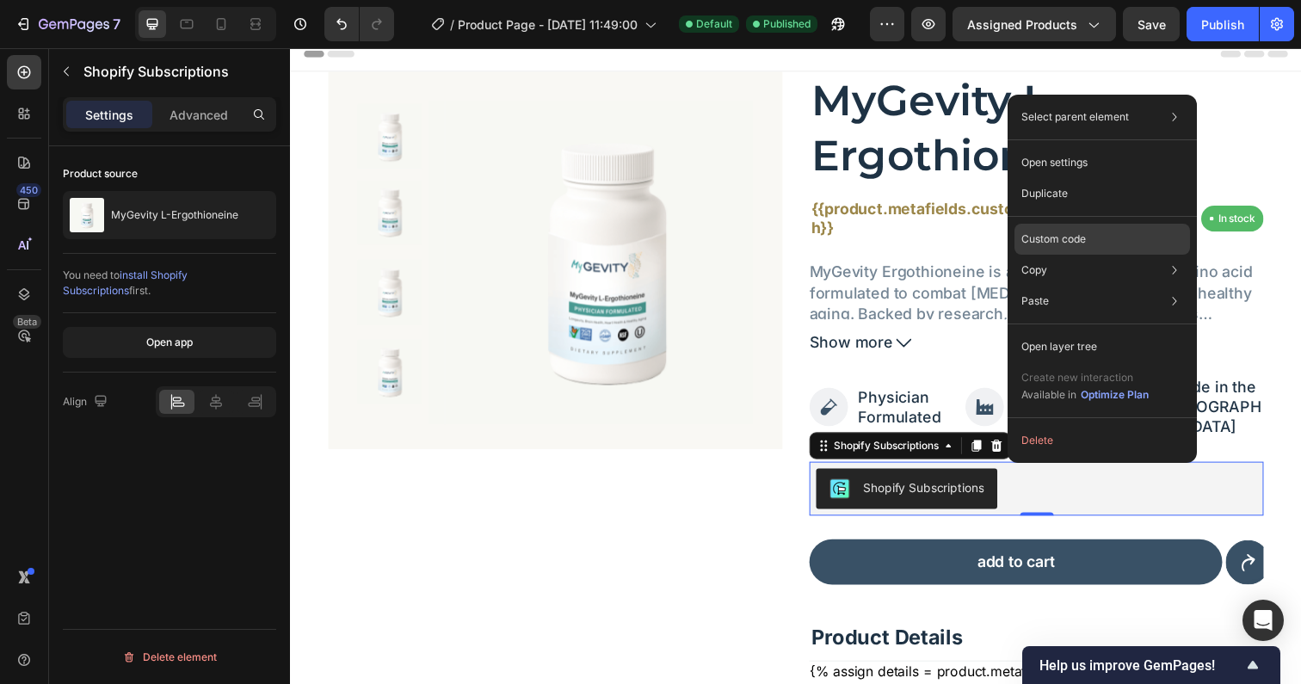
click at [1063, 237] on p "Custom code" at bounding box center [1053, 238] width 65 height 15
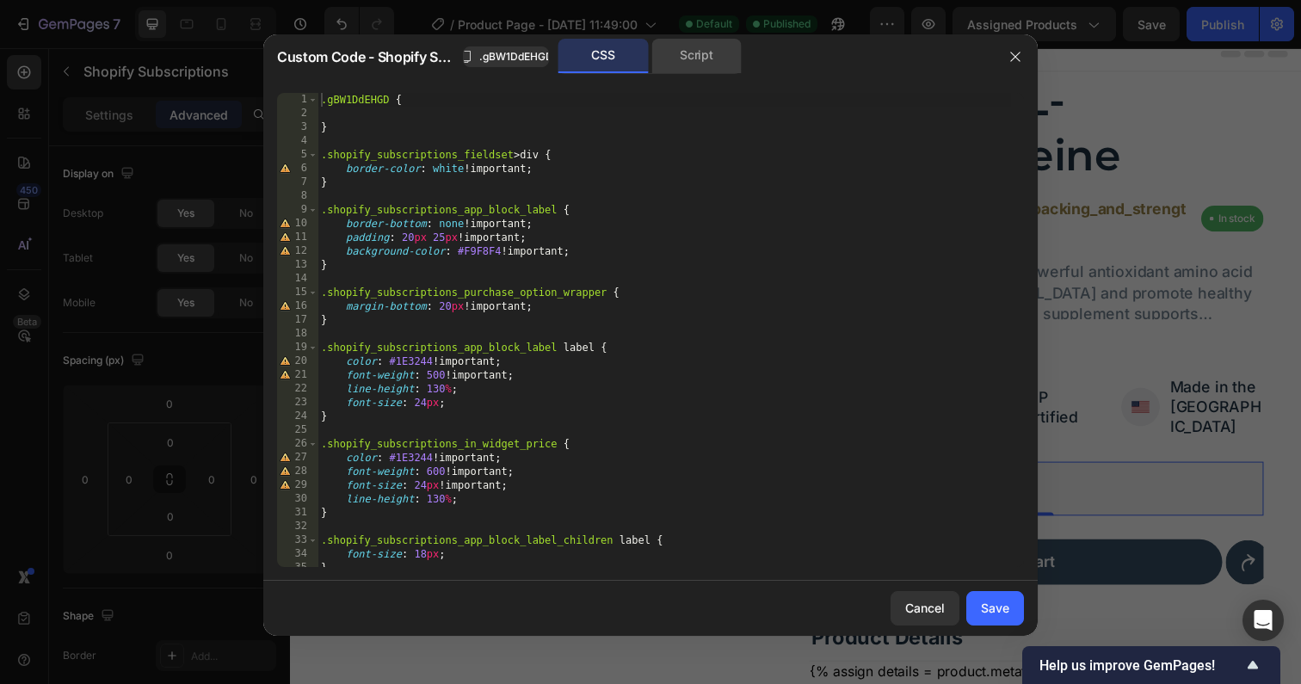
click at [705, 71] on div "Script" at bounding box center [696, 56] width 90 height 34
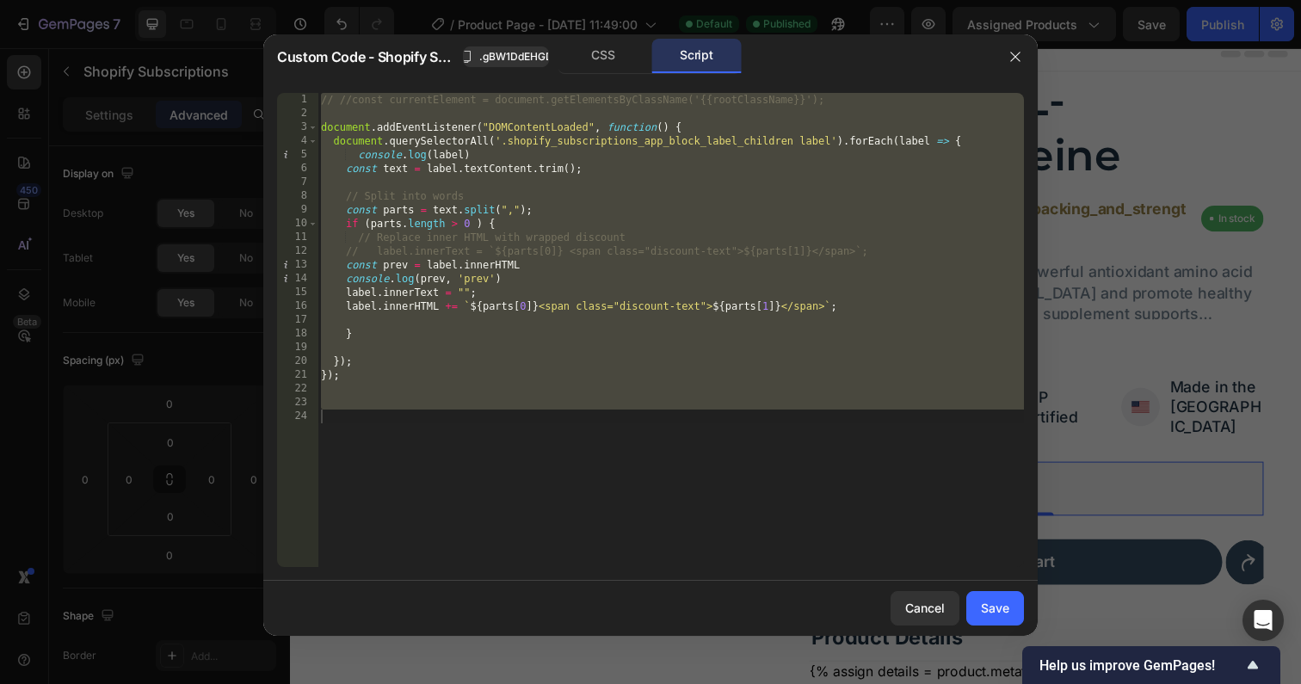
click at [504, 341] on div "// //const currentElement = document.getElementsByClassName('{{rootClassName}}'…" at bounding box center [670, 344] width 706 height 502
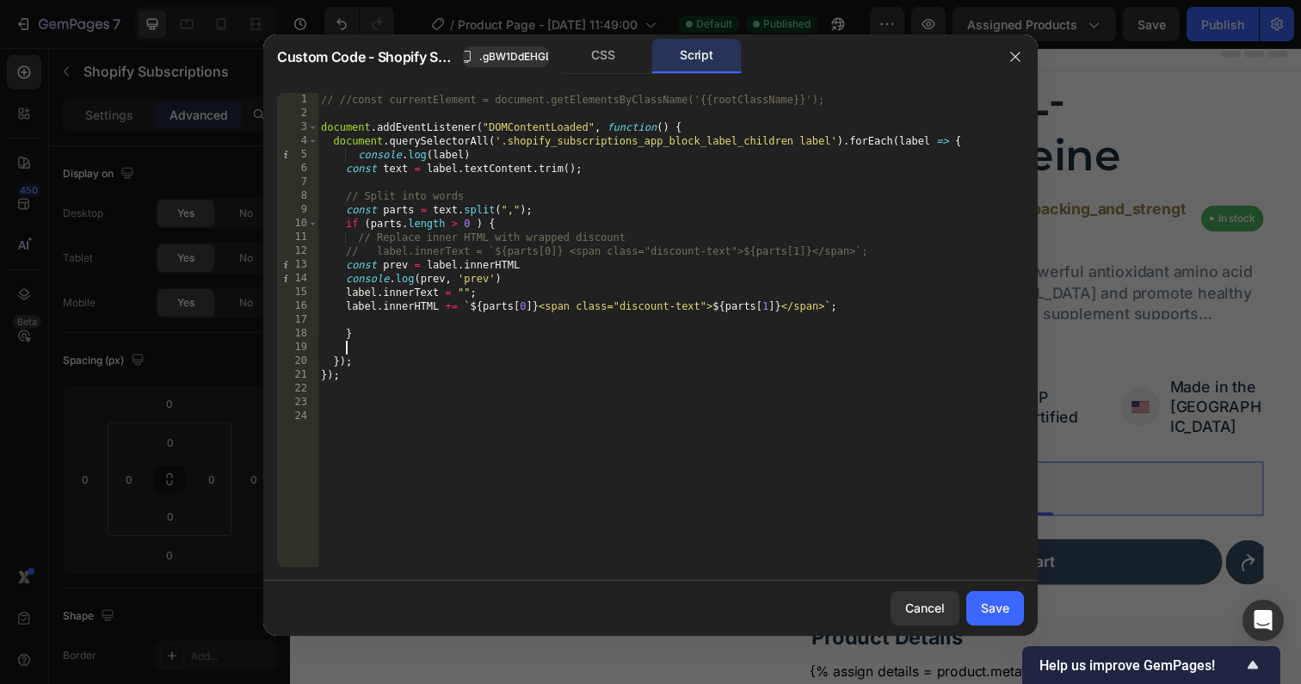
click at [892, 305] on div "// //const currentElement = document.getElementsByClassName('{{rootClassName}}'…" at bounding box center [670, 344] width 706 height 502
type textarea "// label.innerHTML += `${parts[0]} <span class="discount-text">${parts[1]}</spa…"
click at [1008, 616] on div "Save" at bounding box center [995, 608] width 28 height 18
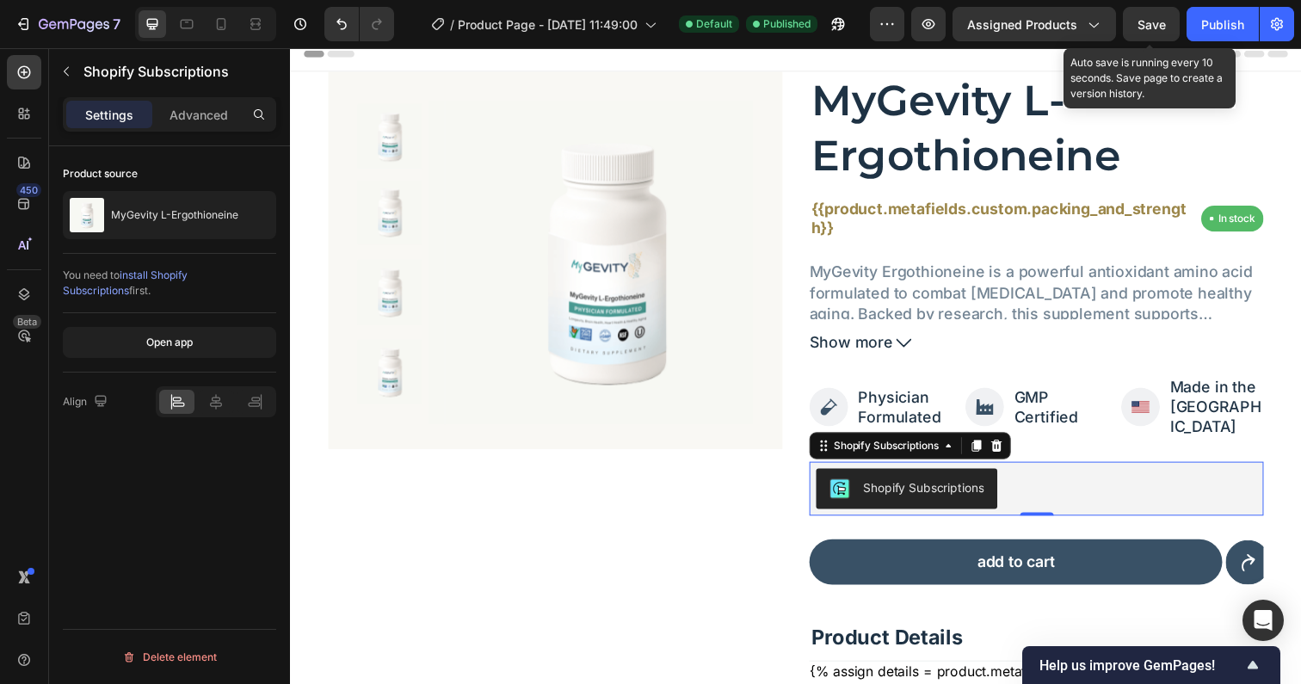
click at [1141, 24] on span "Save" at bounding box center [1151, 24] width 28 height 15
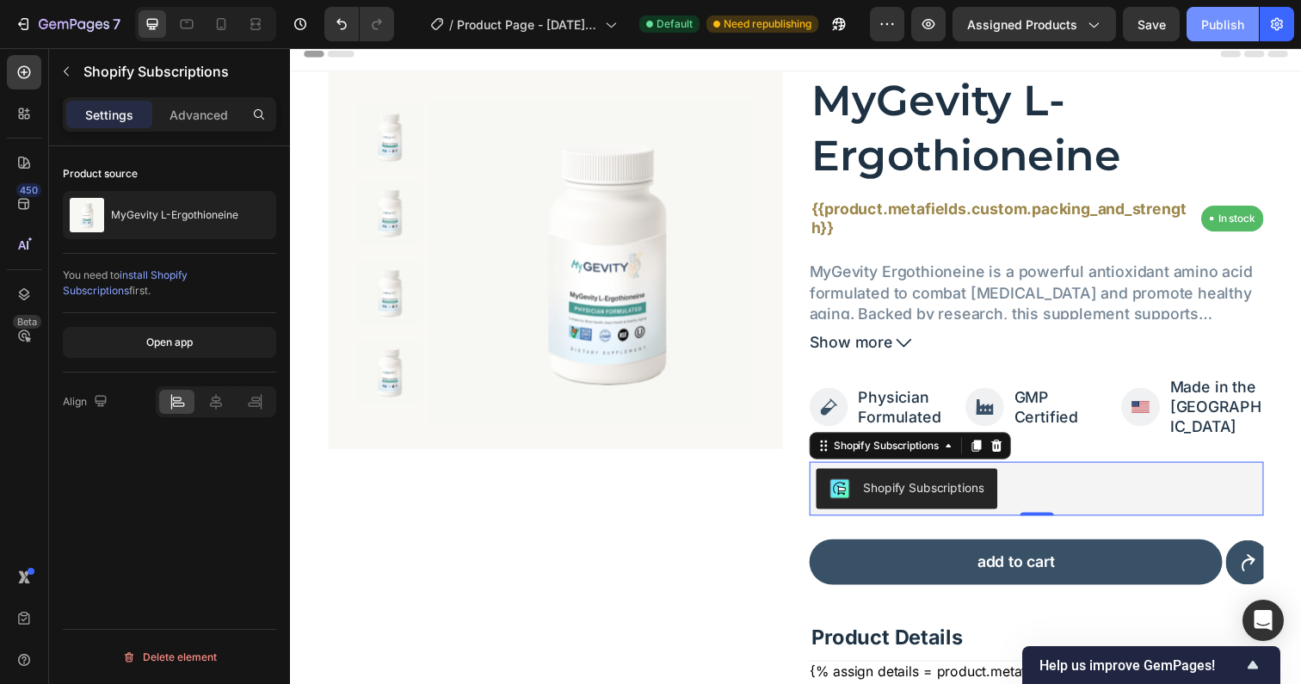
click at [1229, 34] on button "Publish" at bounding box center [1222, 24] width 72 height 34
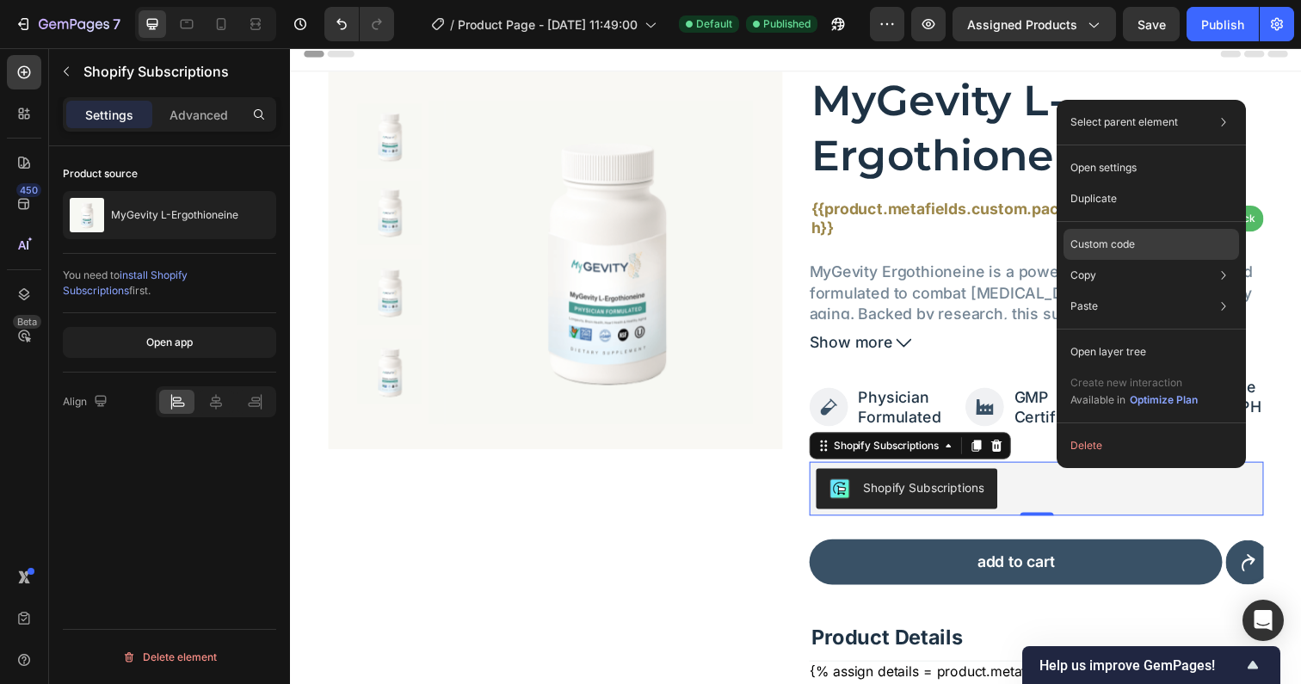
click at [1106, 248] on p "Custom code" at bounding box center [1102, 244] width 65 height 15
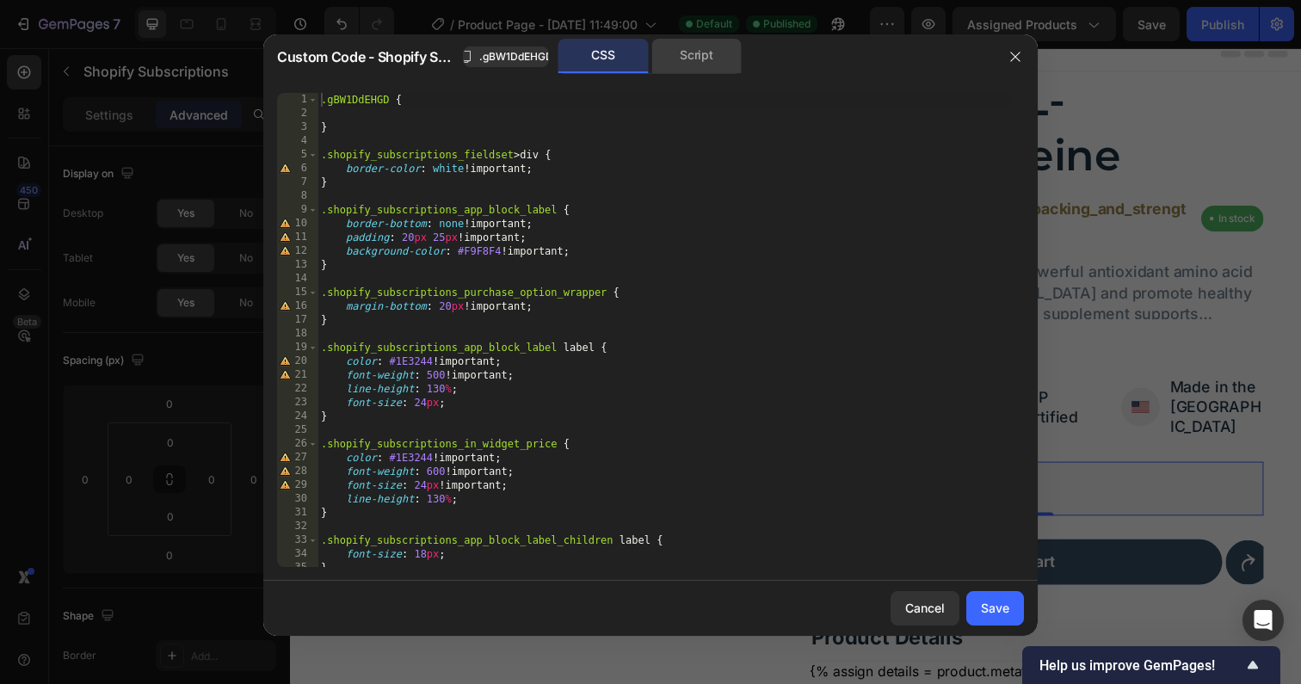
click at [695, 65] on div "Script" at bounding box center [696, 56] width 90 height 34
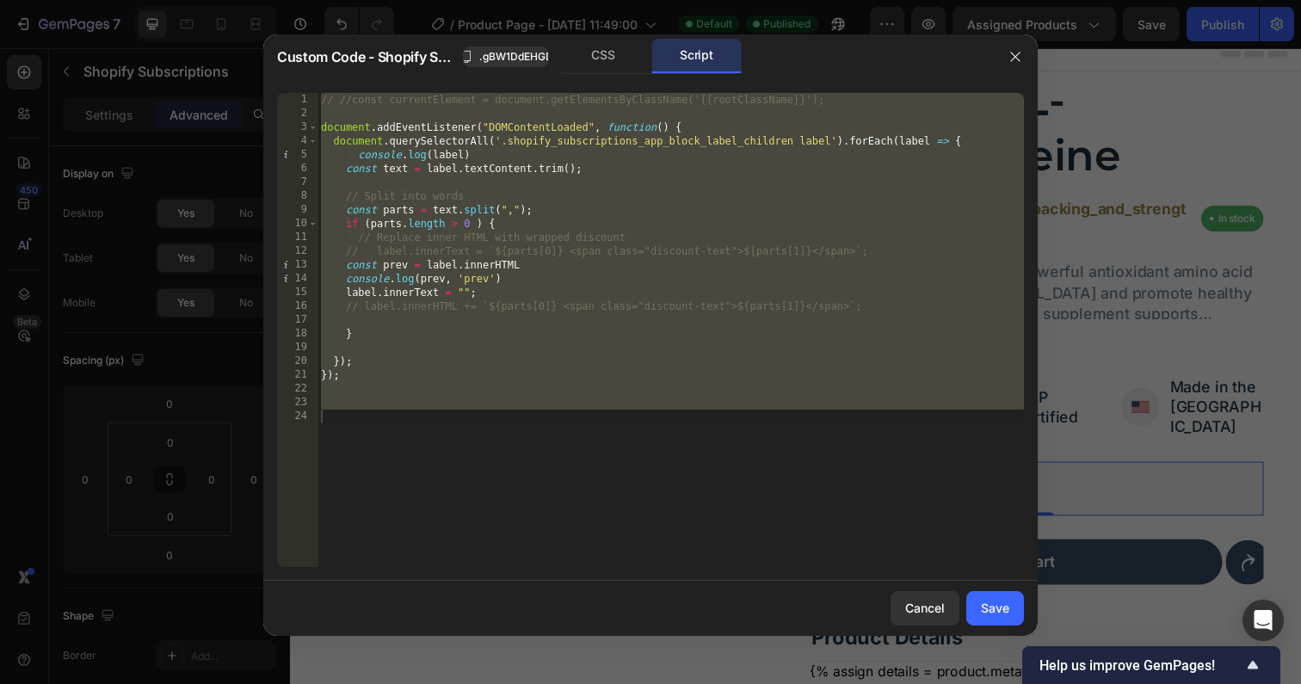
click at [442, 323] on div "// //const currentElement = document.getElementsByClassName('{{rootClassName}}'…" at bounding box center [670, 344] width 706 height 502
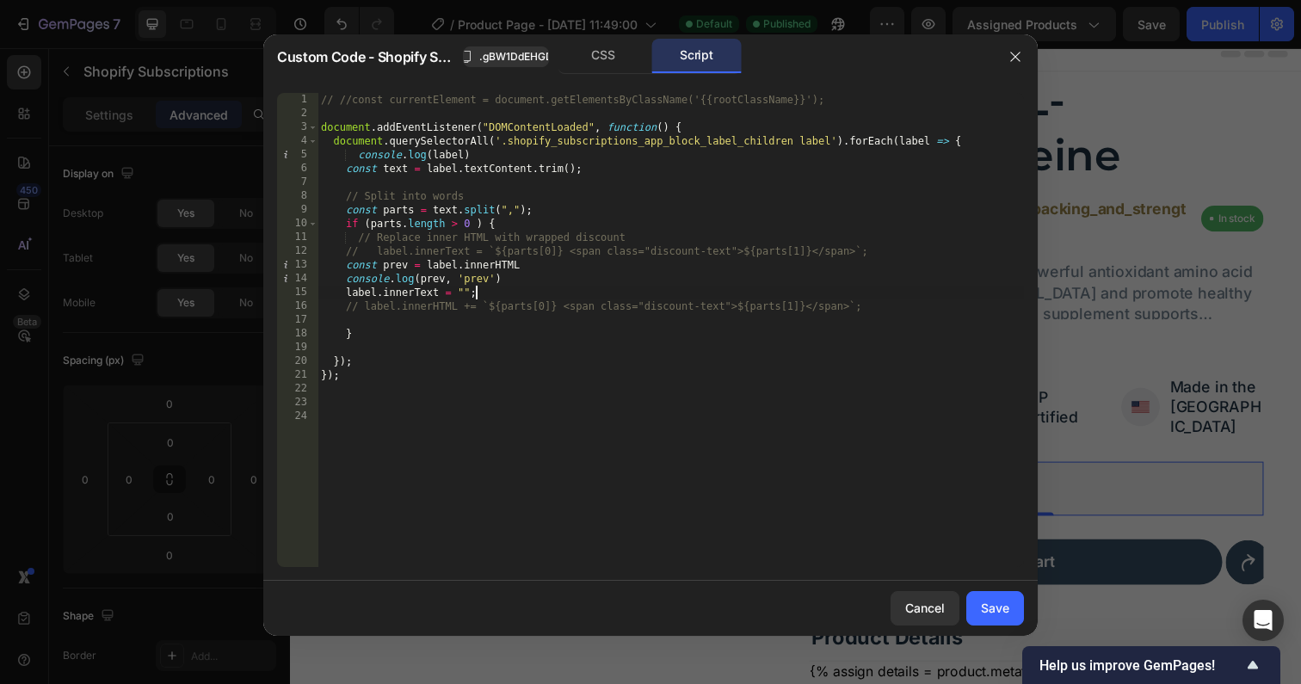
click at [491, 291] on div "// //const currentElement = document.getElementsByClassName('{{rootClassName}}'…" at bounding box center [670, 344] width 706 height 502
type textarea "// label.innerText = "";"
click at [1012, 605] on button "Save" at bounding box center [995, 608] width 58 height 34
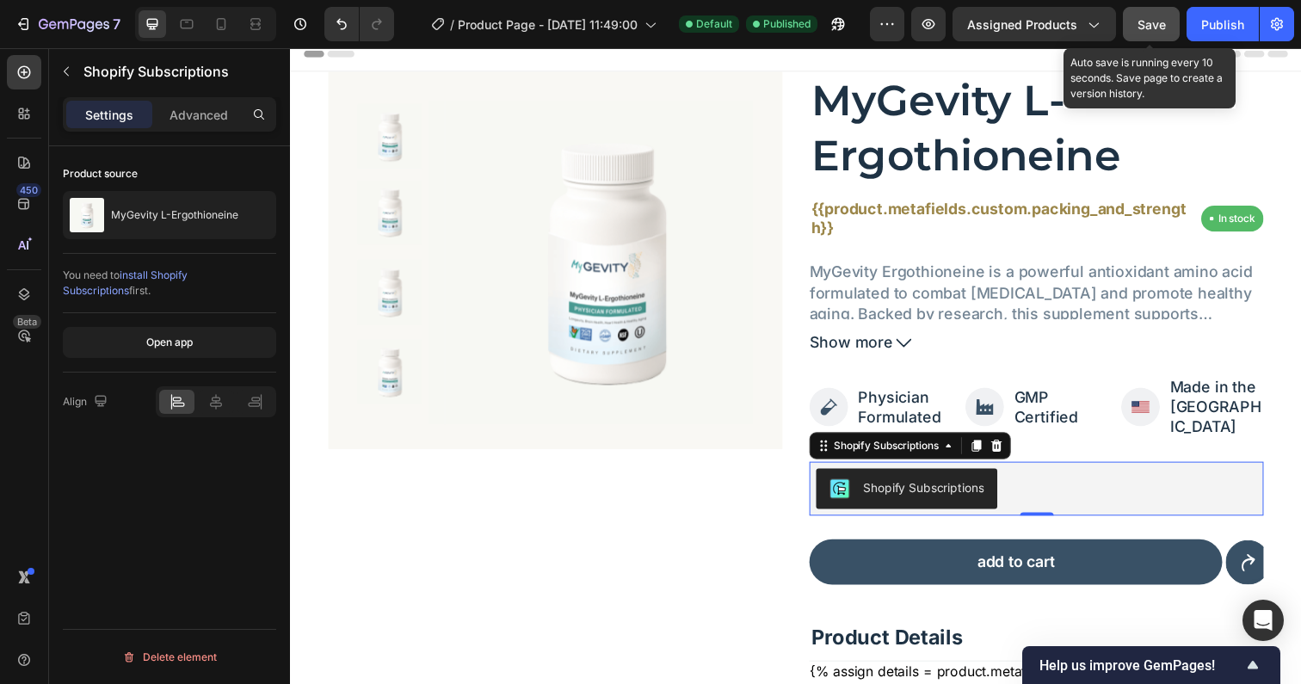
click at [1167, 31] on button "Save" at bounding box center [1151, 24] width 57 height 34
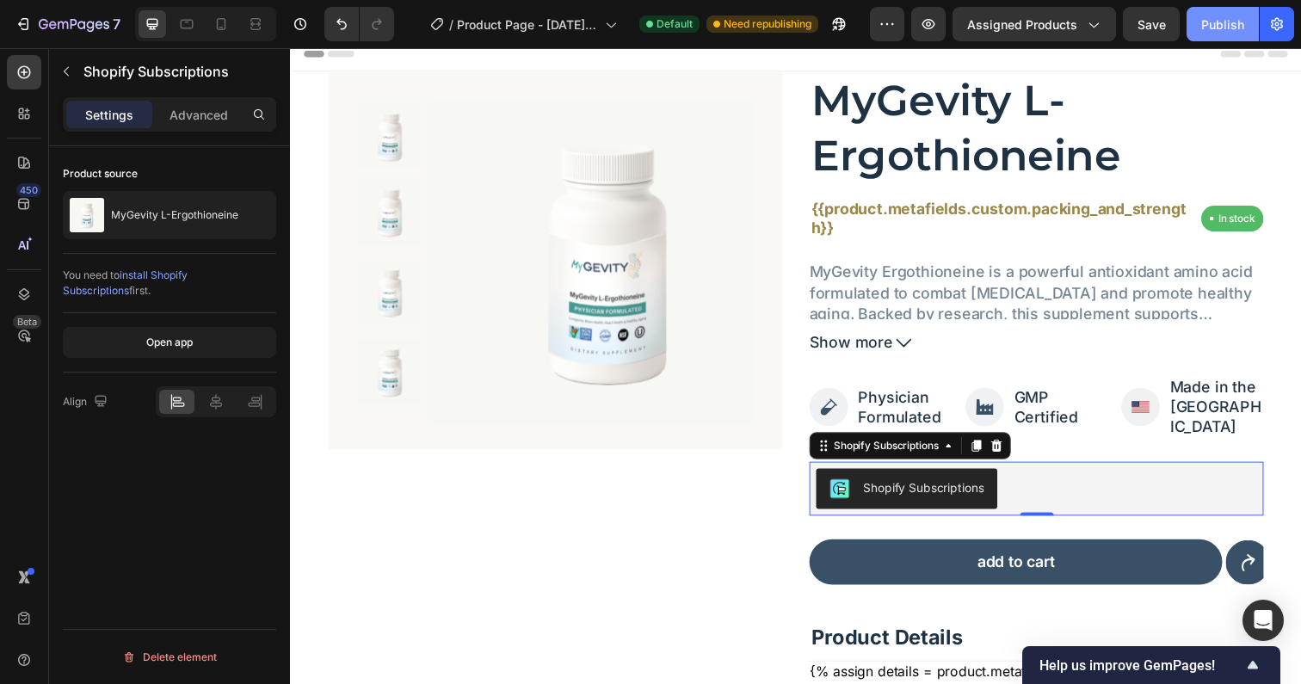
click at [1216, 23] on div "Publish" at bounding box center [1222, 24] width 43 height 18
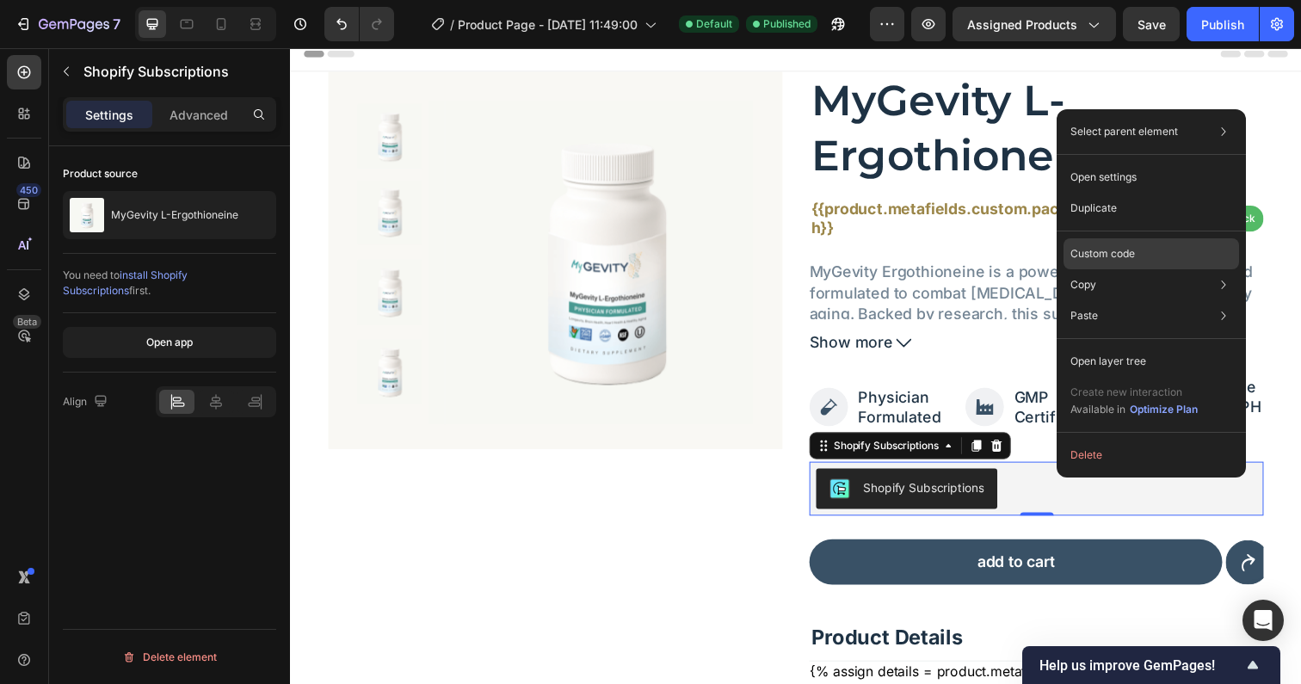
click at [1109, 252] on p "Custom code" at bounding box center [1102, 253] width 65 height 15
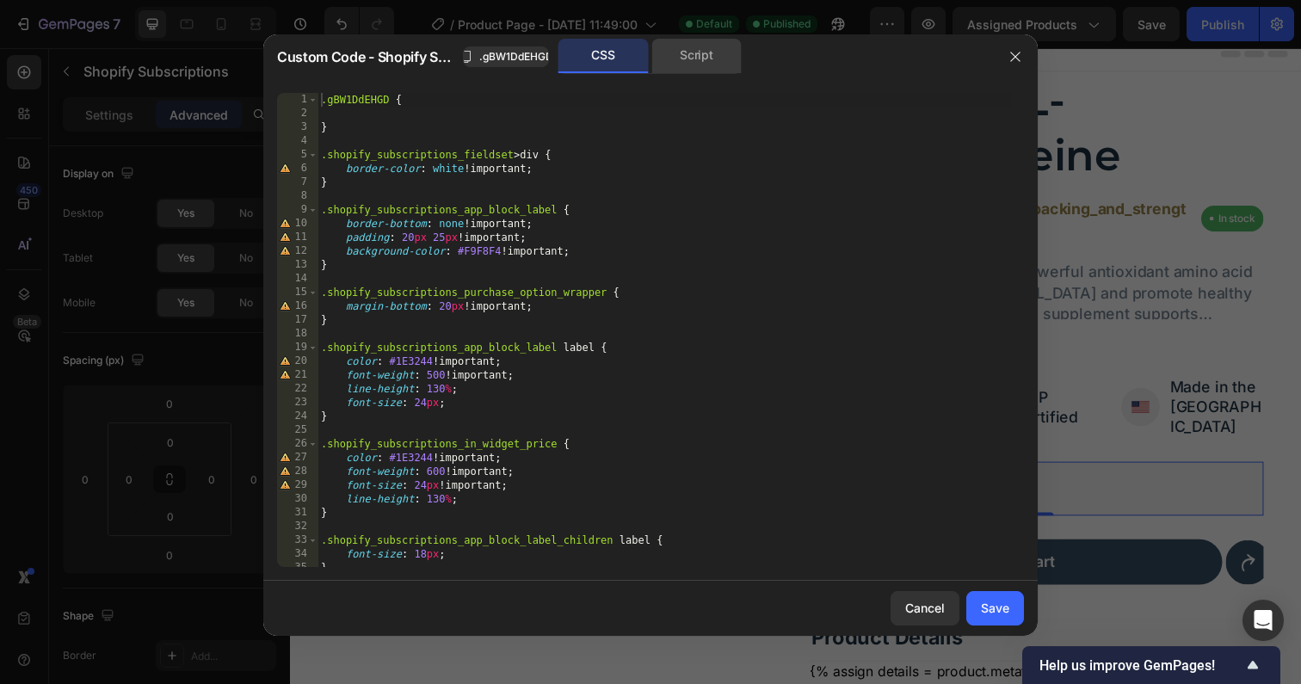
click at [667, 65] on div "Script" at bounding box center [696, 56] width 90 height 34
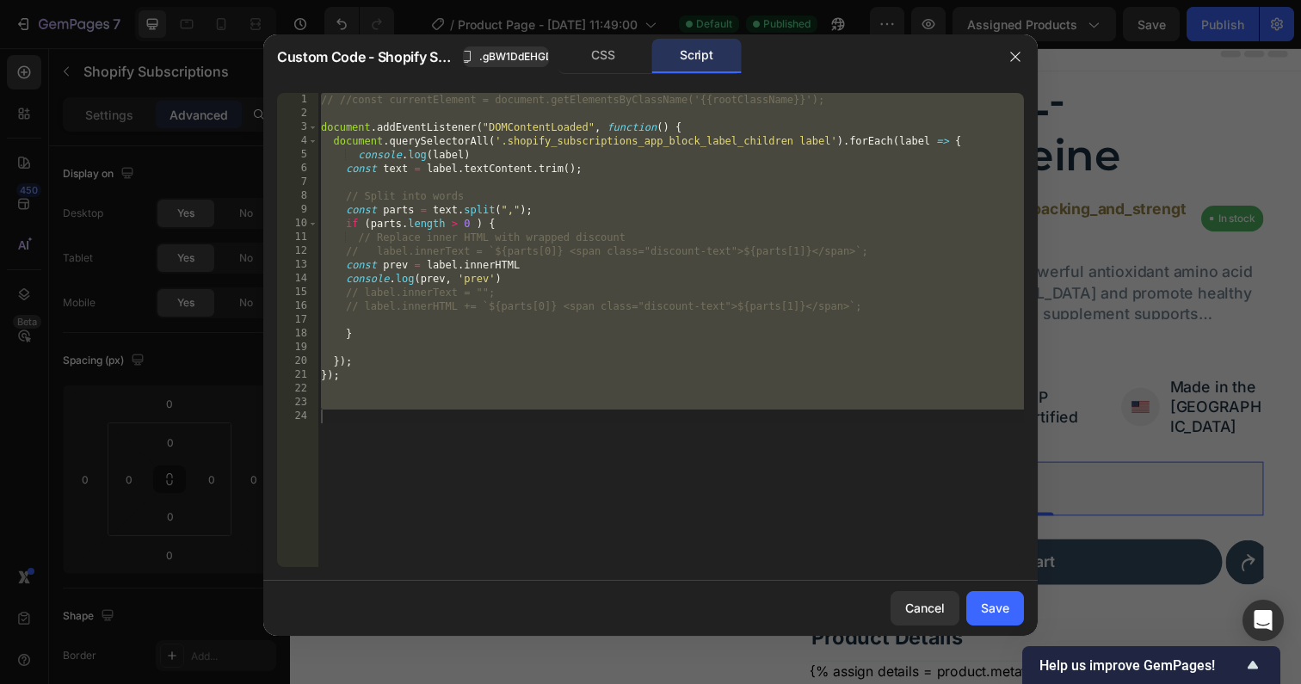
click at [562, 328] on div "// //const currentElement = document.getElementsByClassName('{{rootClassName}}'…" at bounding box center [670, 344] width 706 height 502
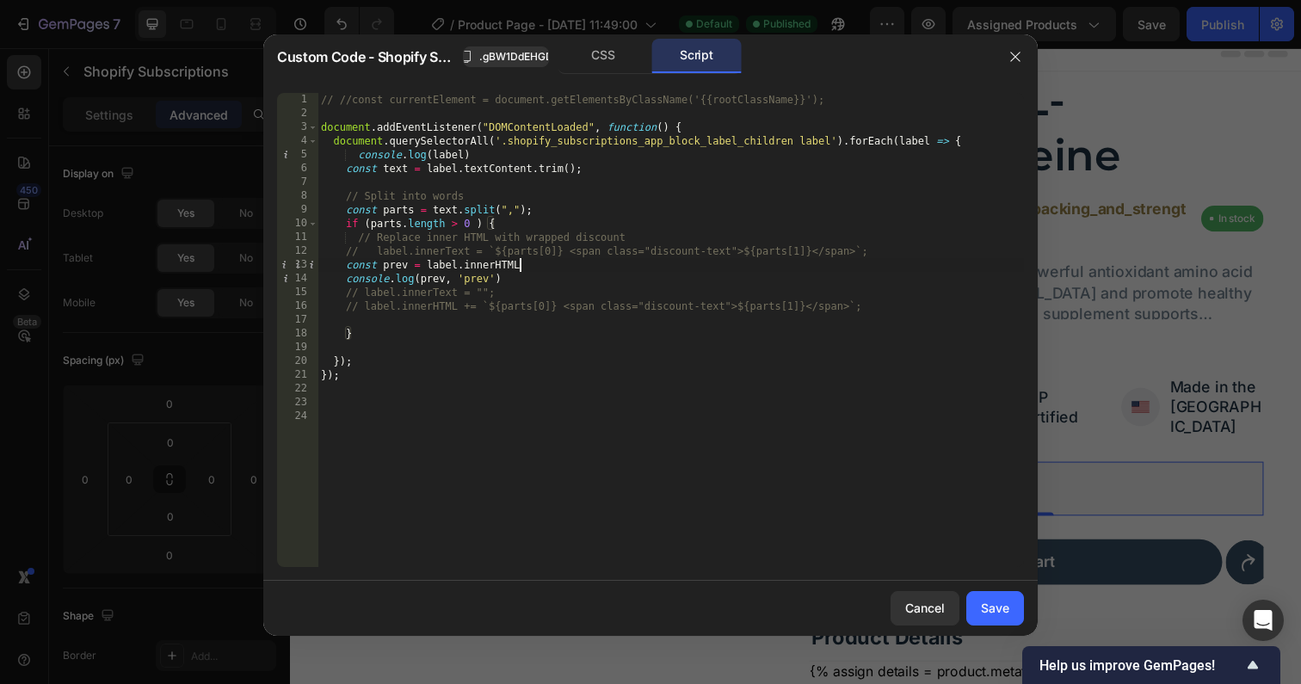
click at [526, 268] on div "// //const currentElement = document.getElementsByClassName('{{rootClassName}}'…" at bounding box center [670, 344] width 706 height 502
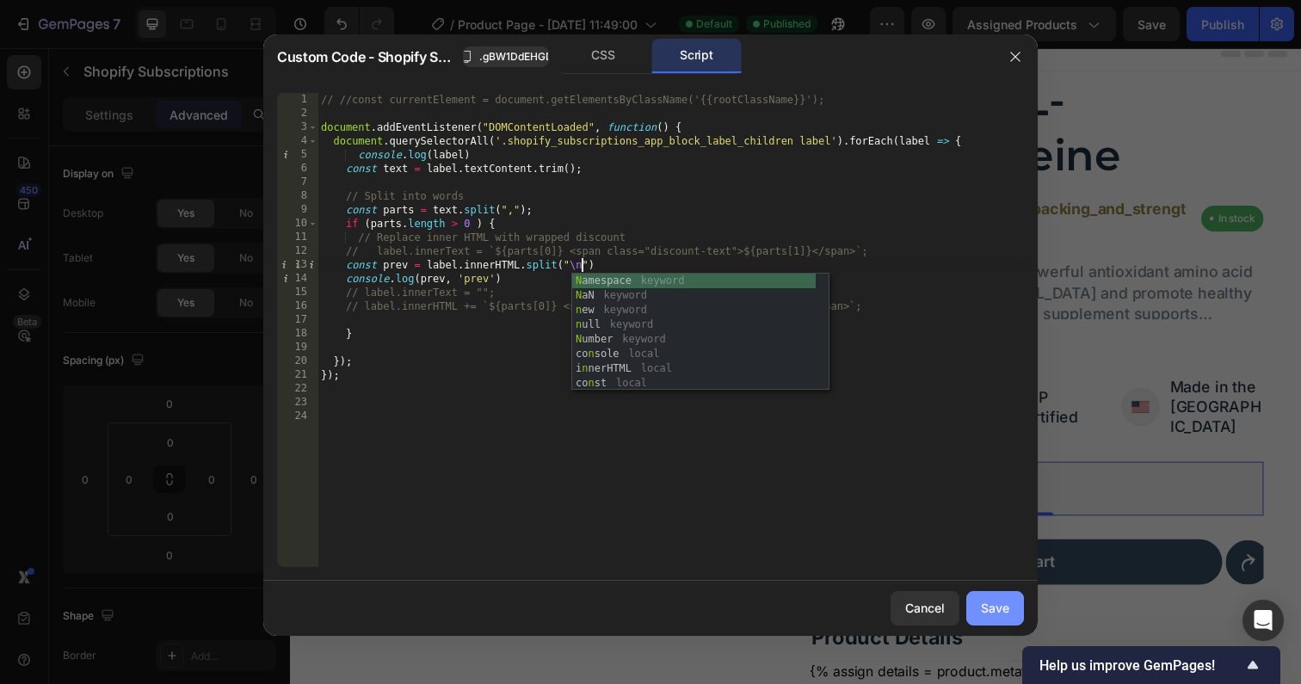
type textarea "const prev = label.innerHTML.split("\n")"
click at [992, 601] on div "Save" at bounding box center [995, 608] width 28 height 18
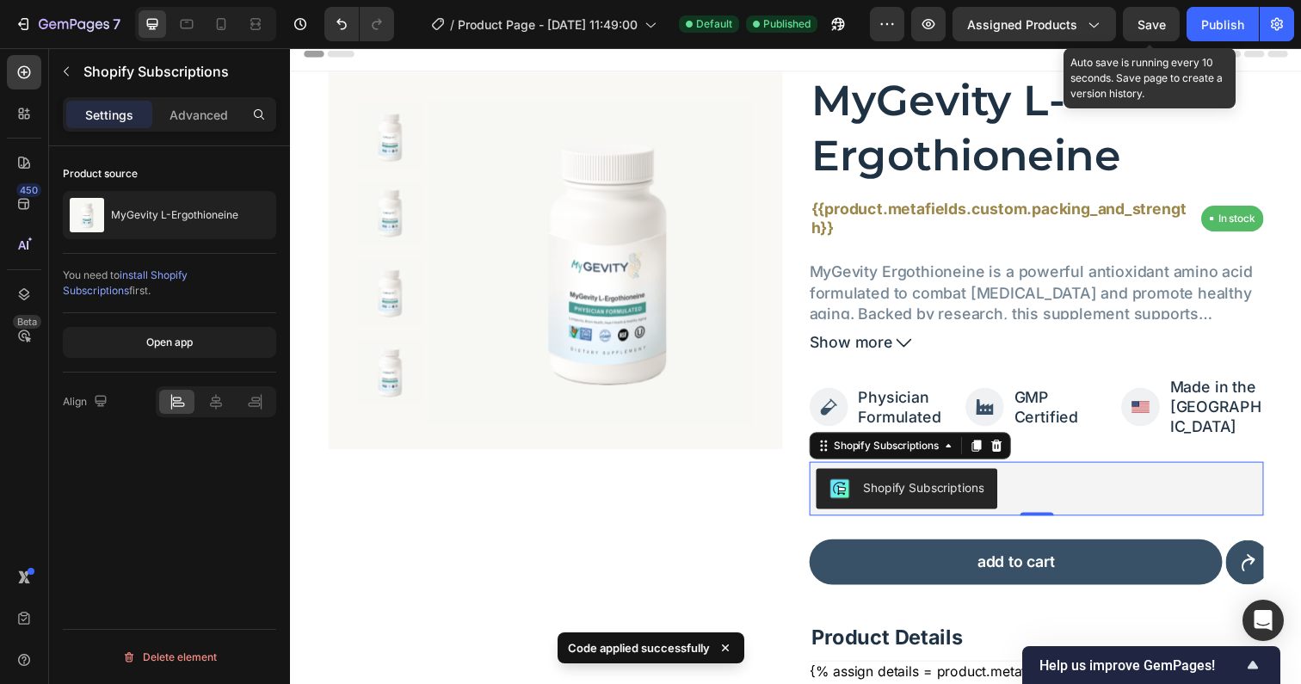
click at [1160, 18] on span "Save" at bounding box center [1151, 24] width 28 height 15
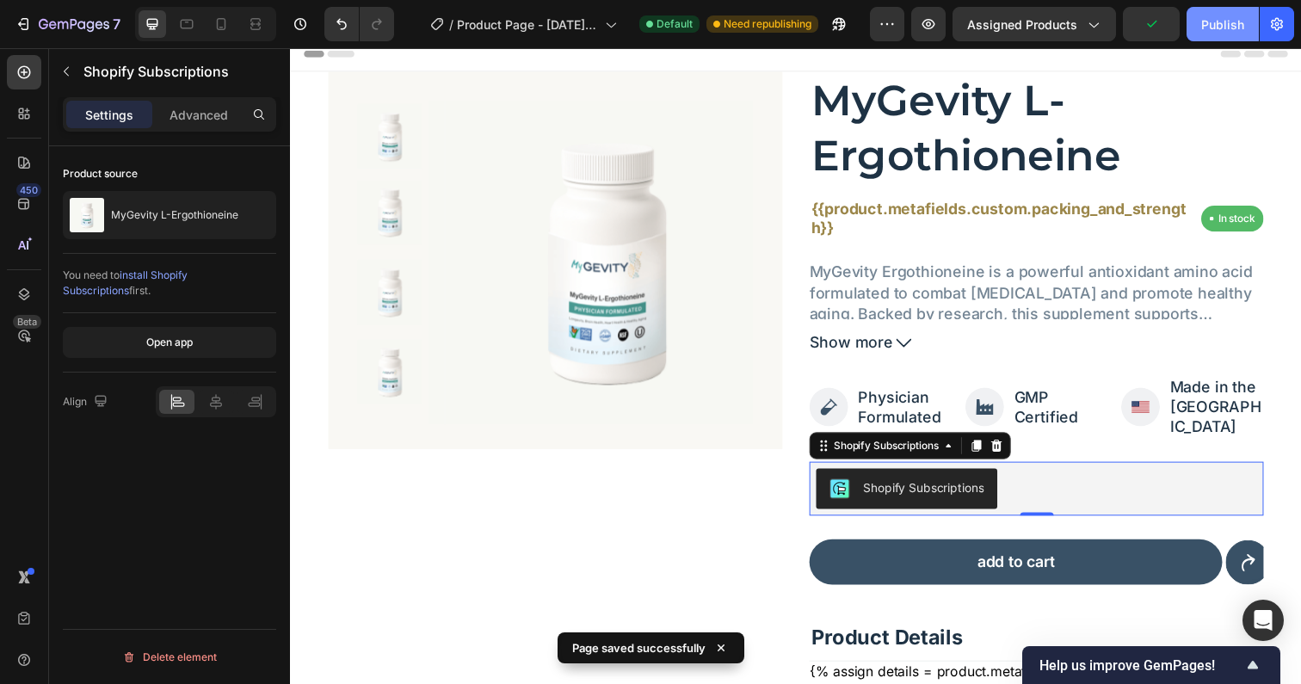
click at [1210, 22] on div "Publish" at bounding box center [1222, 24] width 43 height 18
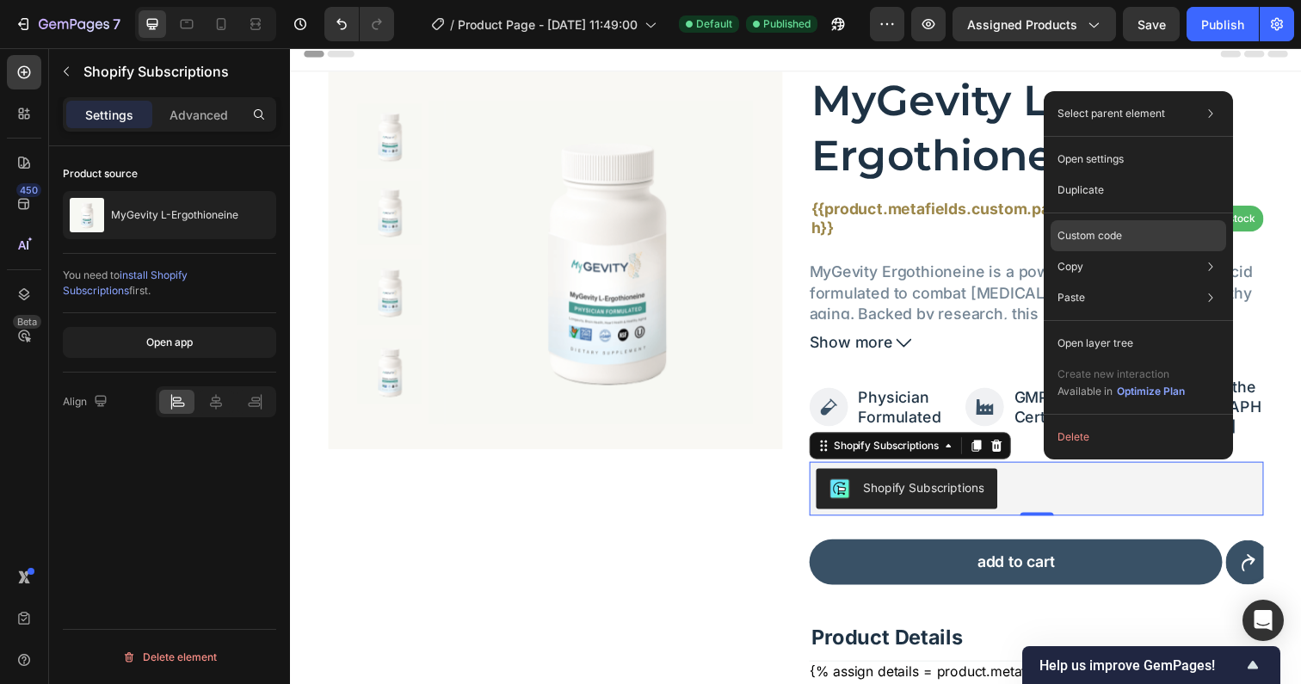
click at [1096, 228] on p "Custom code" at bounding box center [1089, 235] width 65 height 15
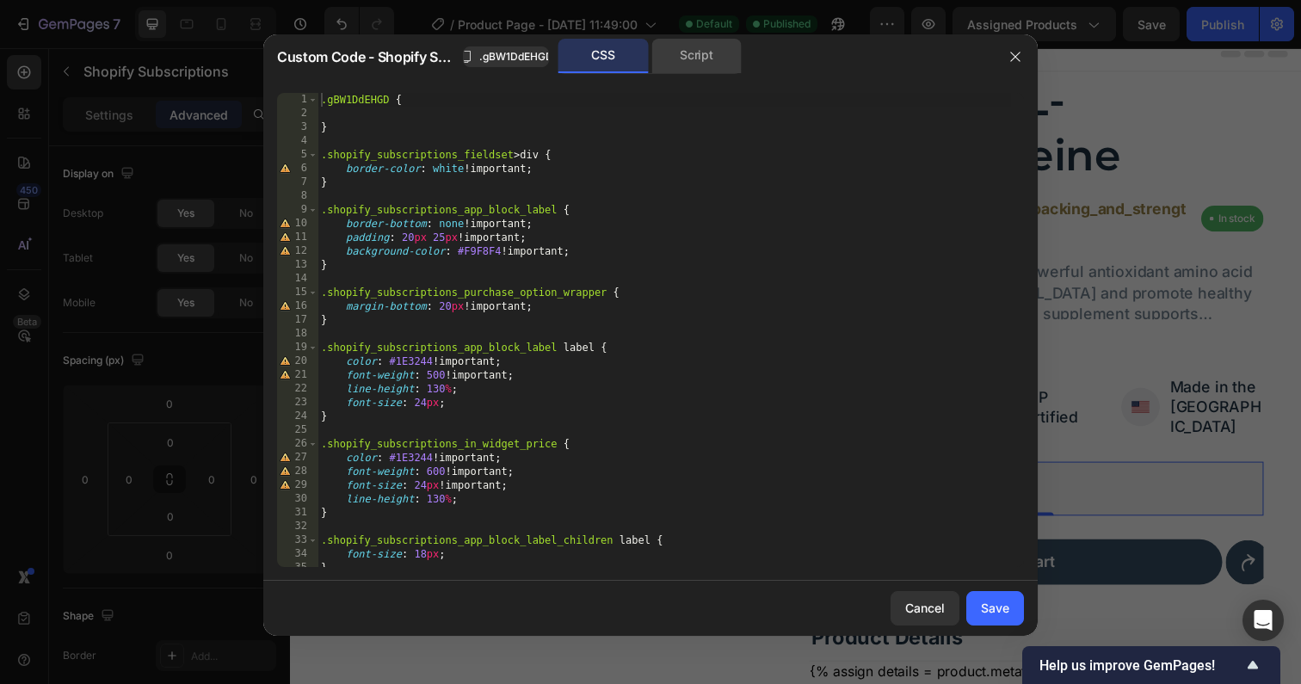
click at [681, 60] on div "Script" at bounding box center [696, 56] width 90 height 34
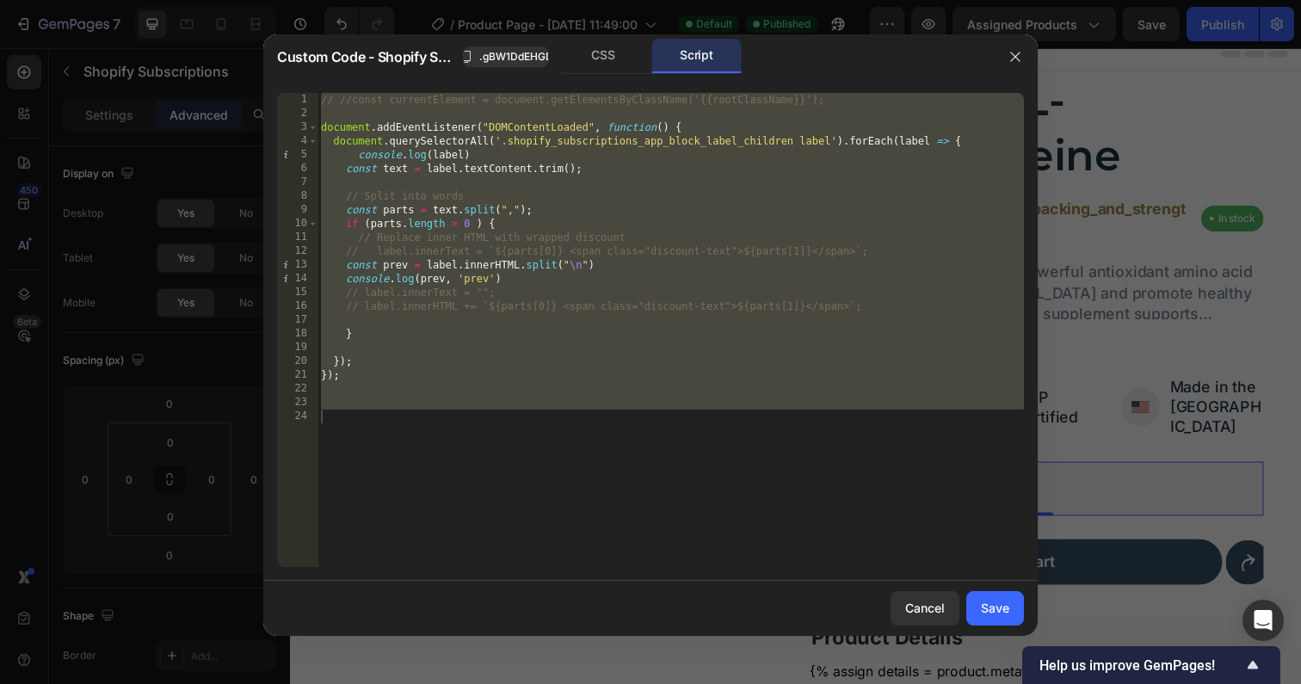
click at [547, 280] on div "// //const currentElement = document.getElementsByClassName('{{rootClassName}}'…" at bounding box center [670, 344] width 706 height 502
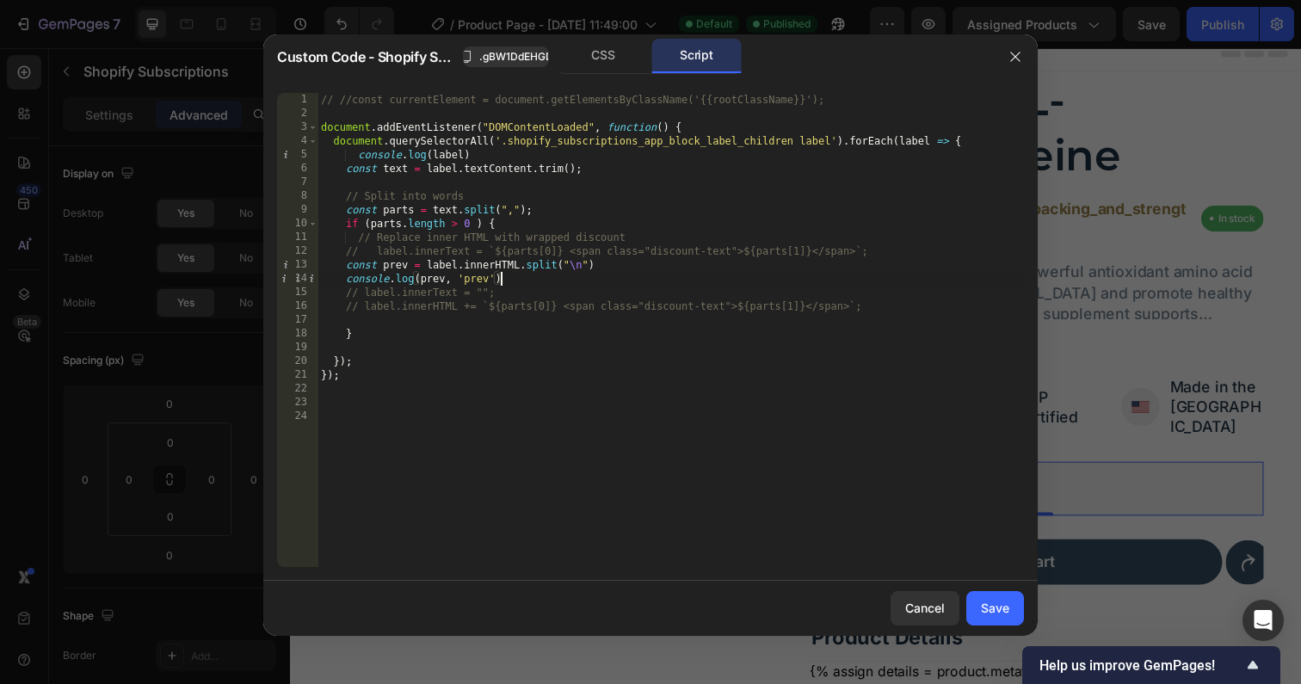
click at [884, 305] on div "// //const currentElement = document.getElementsByClassName('{{rootClassName}}'…" at bounding box center [670, 344] width 706 height 502
click at [391, 270] on div "// //const currentElement = document.getElementsByClassName('{{rootClassName}}'…" at bounding box center [670, 344] width 706 height 502
click at [489, 309] on div "// //const currentElement = document.getElementsByClassName('{{rootClassName}}'…" at bounding box center [670, 344] width 706 height 502
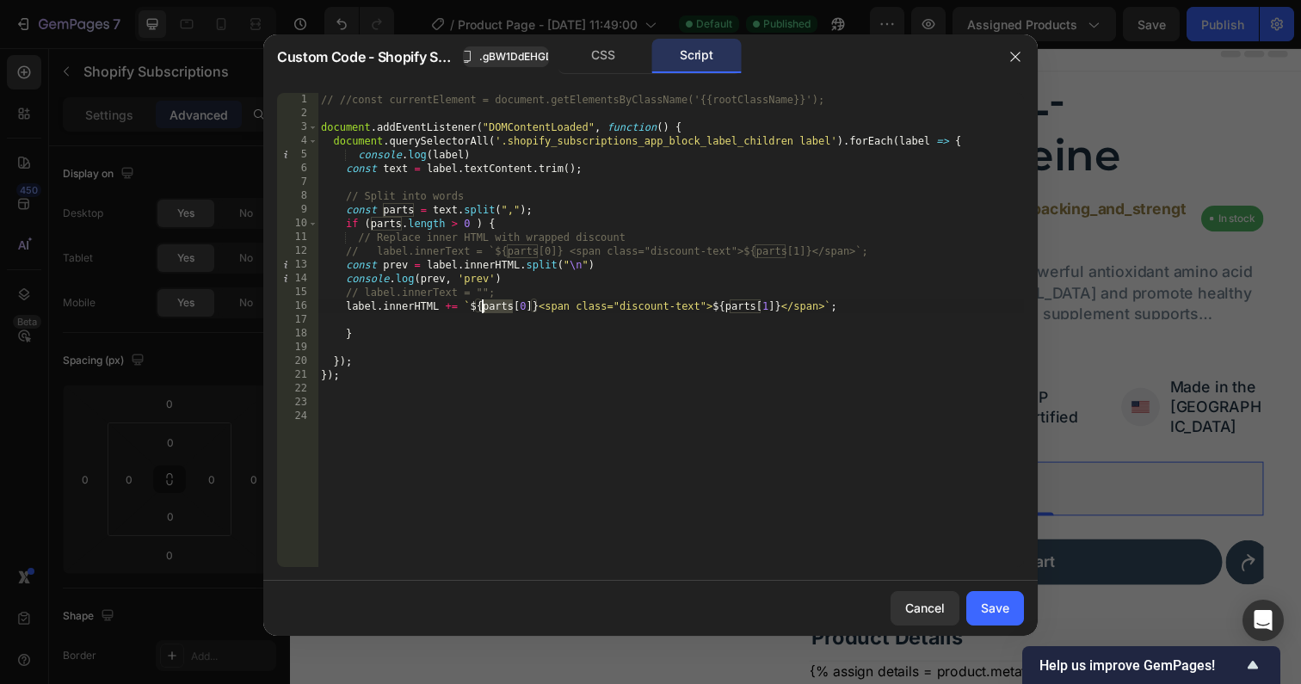
paste textarea "rev"
click at [768, 305] on div "// //const currentElement = document.getElementsByClassName('{{rootClassName}}'…" at bounding box center [670, 344] width 706 height 502
click at [536, 305] on div "// //const currentElement = document.getElementsByClassName('{{rootClassName}}'…" at bounding box center [670, 344] width 706 height 502
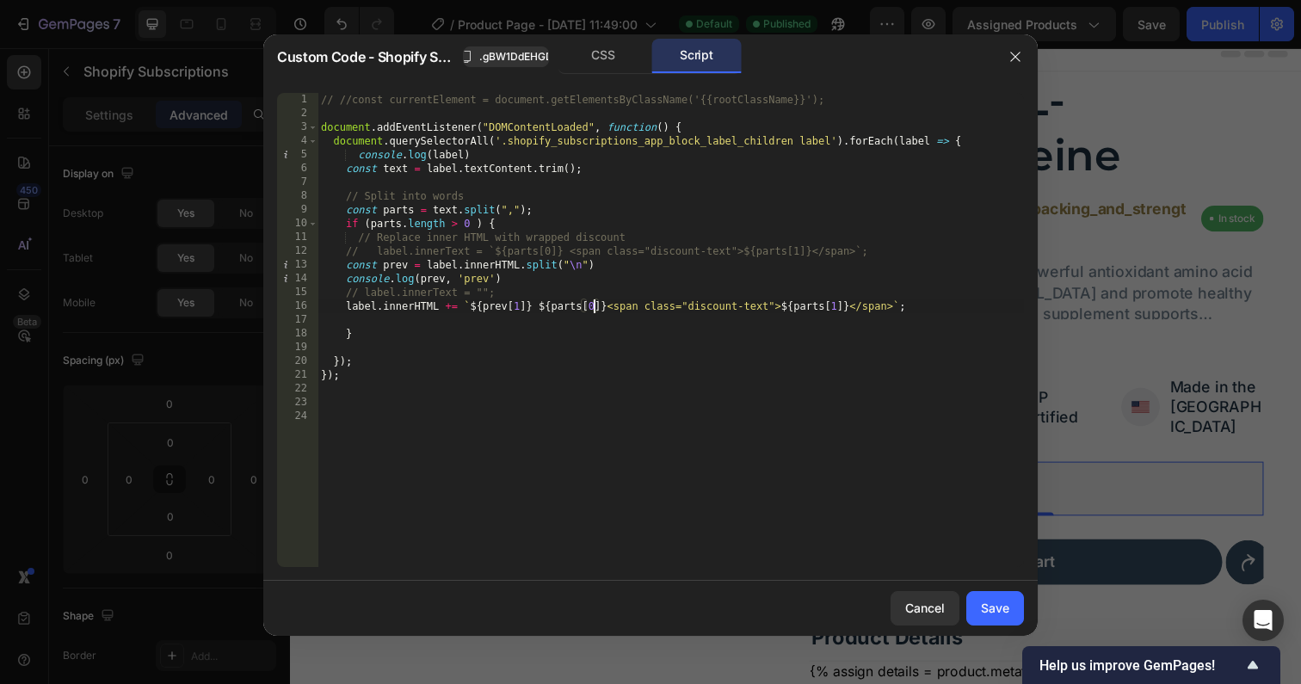
type textarea "label.innerHTML += `${prev[1]} ${parts[0]}<span class="discount-text">${parts[1…"
click at [990, 615] on div "Save" at bounding box center [995, 608] width 28 height 18
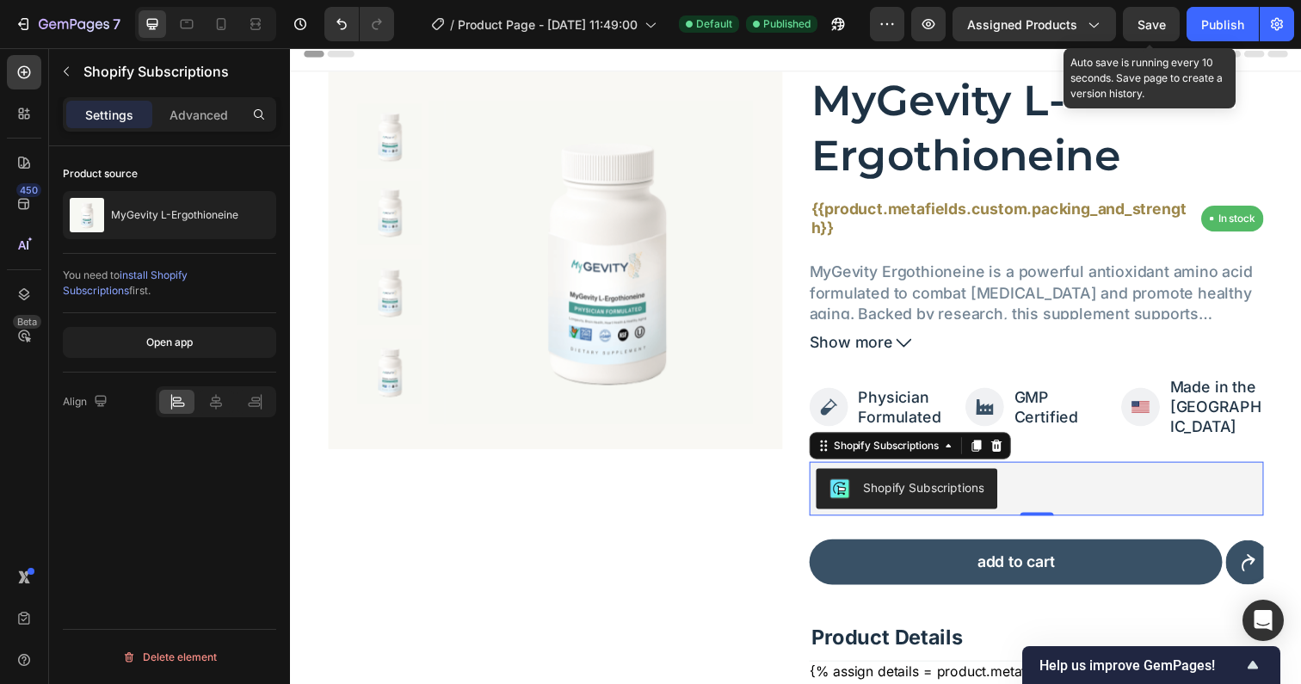
click at [1150, 19] on span "Save" at bounding box center [1151, 24] width 28 height 15
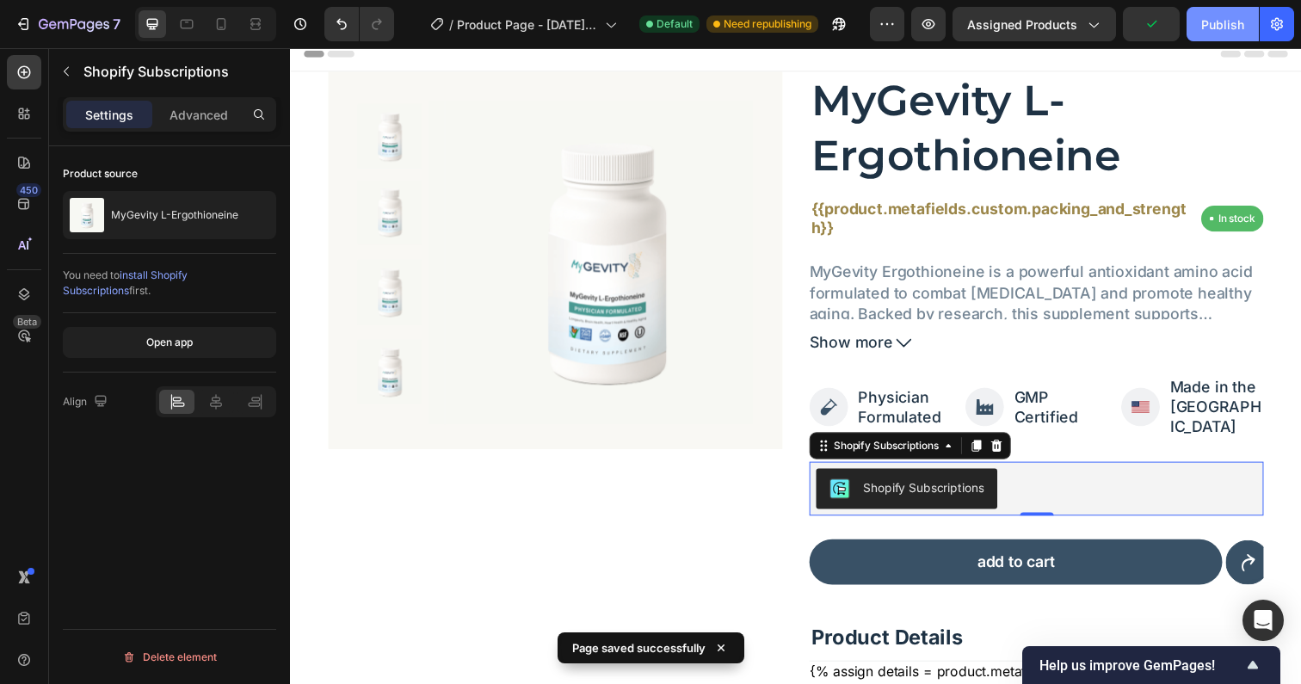
click at [1208, 22] on div "Publish" at bounding box center [1222, 24] width 43 height 18
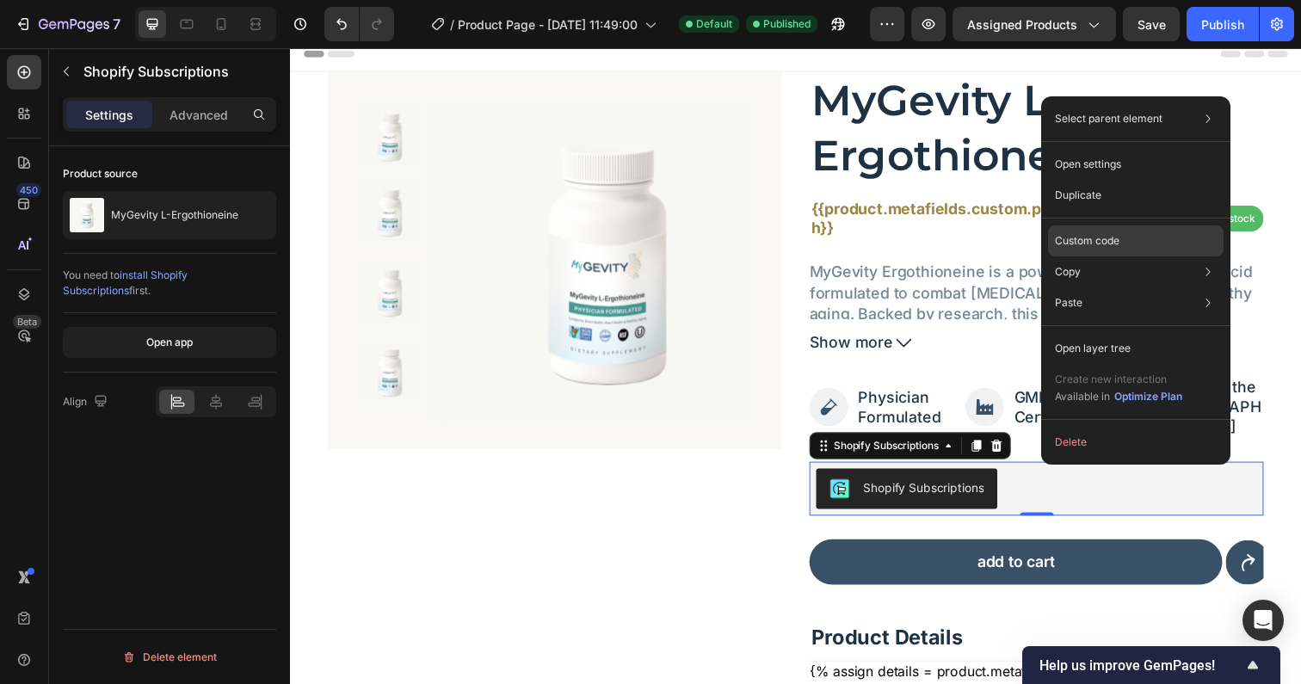
click at [1092, 240] on p "Custom code" at bounding box center [1087, 240] width 65 height 15
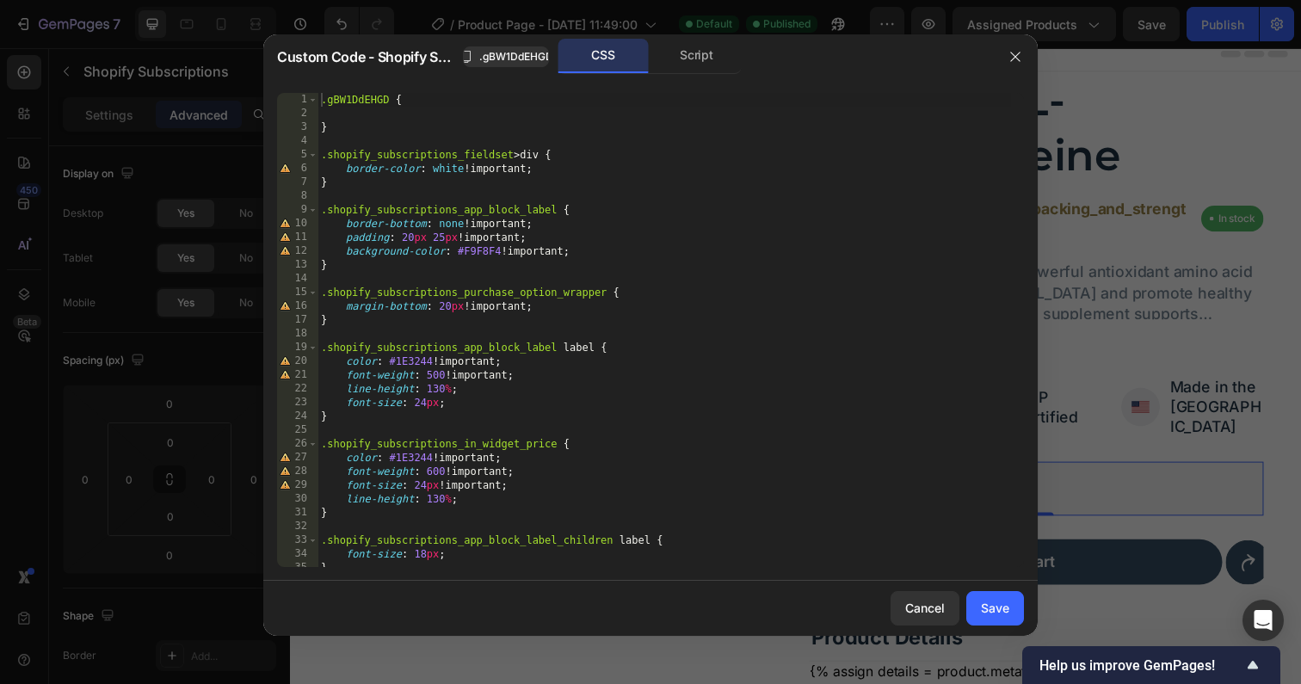
click at [696, 34] on div "Custom Code - Shopify Subscriptions .gBW1DdEHGD CSS Script" at bounding box center [628, 56] width 730 height 45
click at [696, 49] on div "Script" at bounding box center [696, 56] width 90 height 34
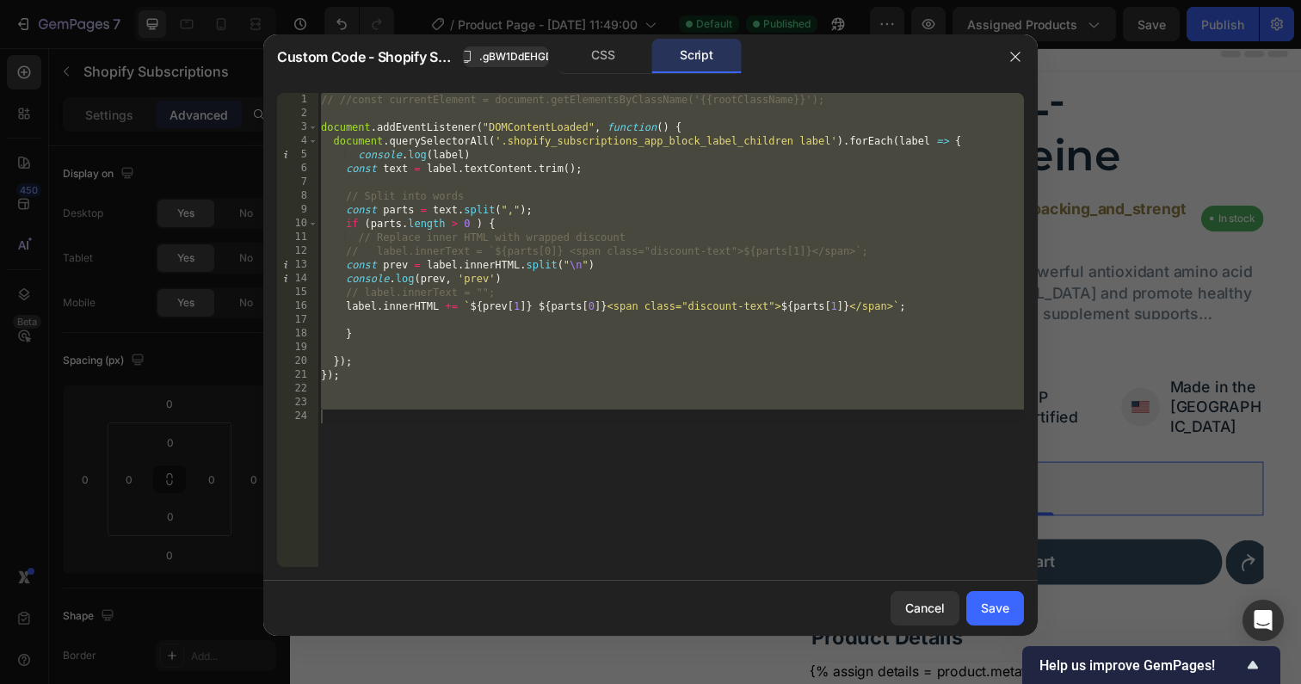
click at [447, 307] on div "// //const currentElement = document.getElementsByClassName('{{rootClassName}}'…" at bounding box center [670, 344] width 706 height 502
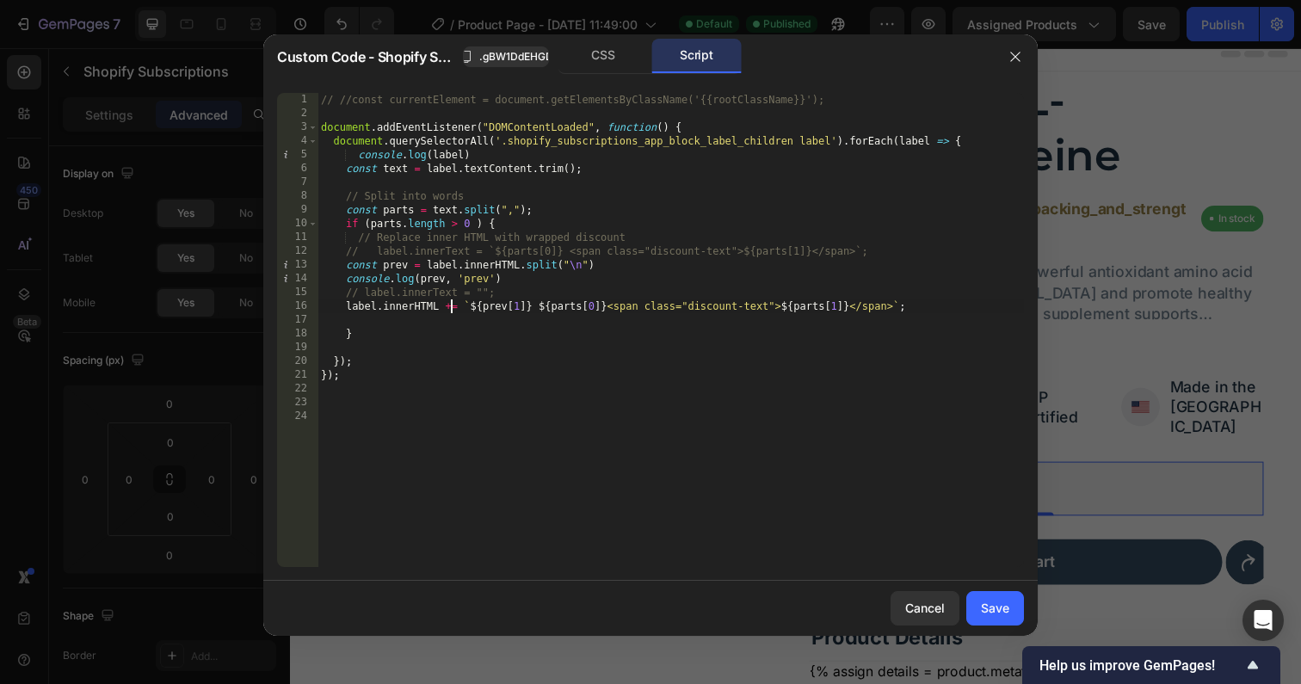
type textarea "label.innerHTML = `${prev[1]} ${parts[0]}<span class="discount-text">${parts[1]…"
click at [997, 598] on button "Save" at bounding box center [995, 608] width 58 height 34
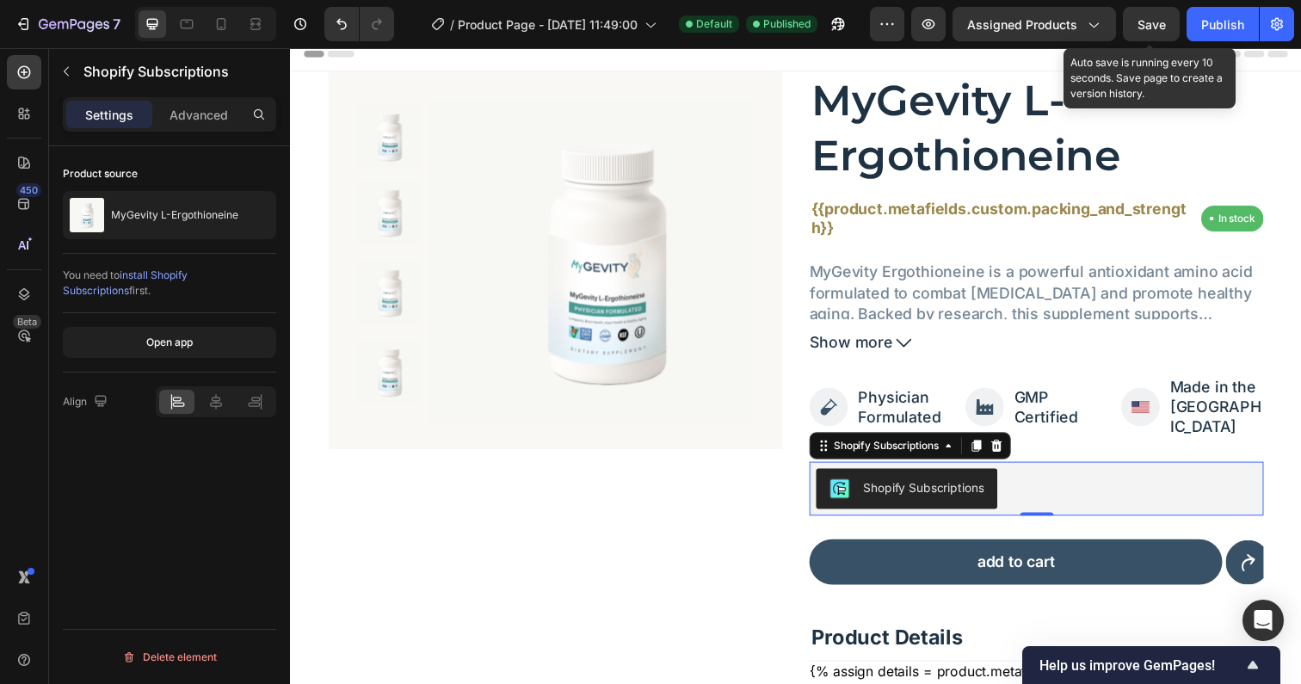
click at [1142, 26] on span "Save" at bounding box center [1151, 24] width 28 height 15
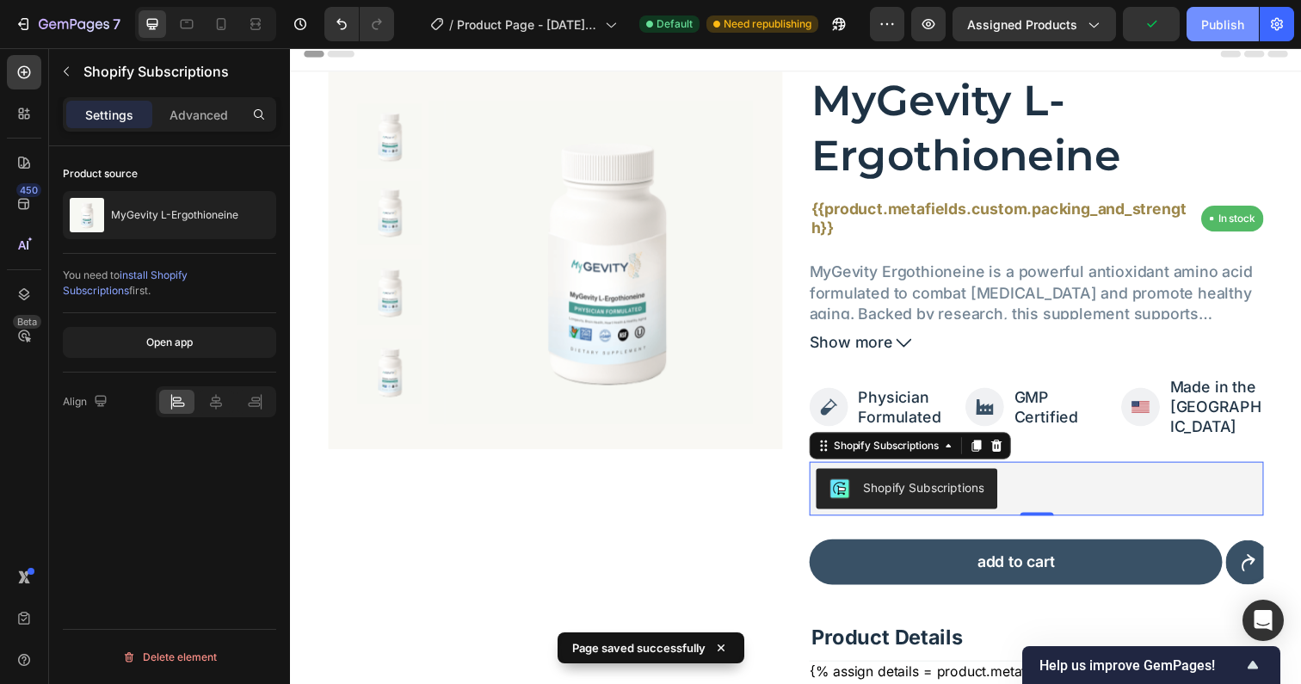
click at [1228, 20] on div "Publish" at bounding box center [1222, 24] width 43 height 18
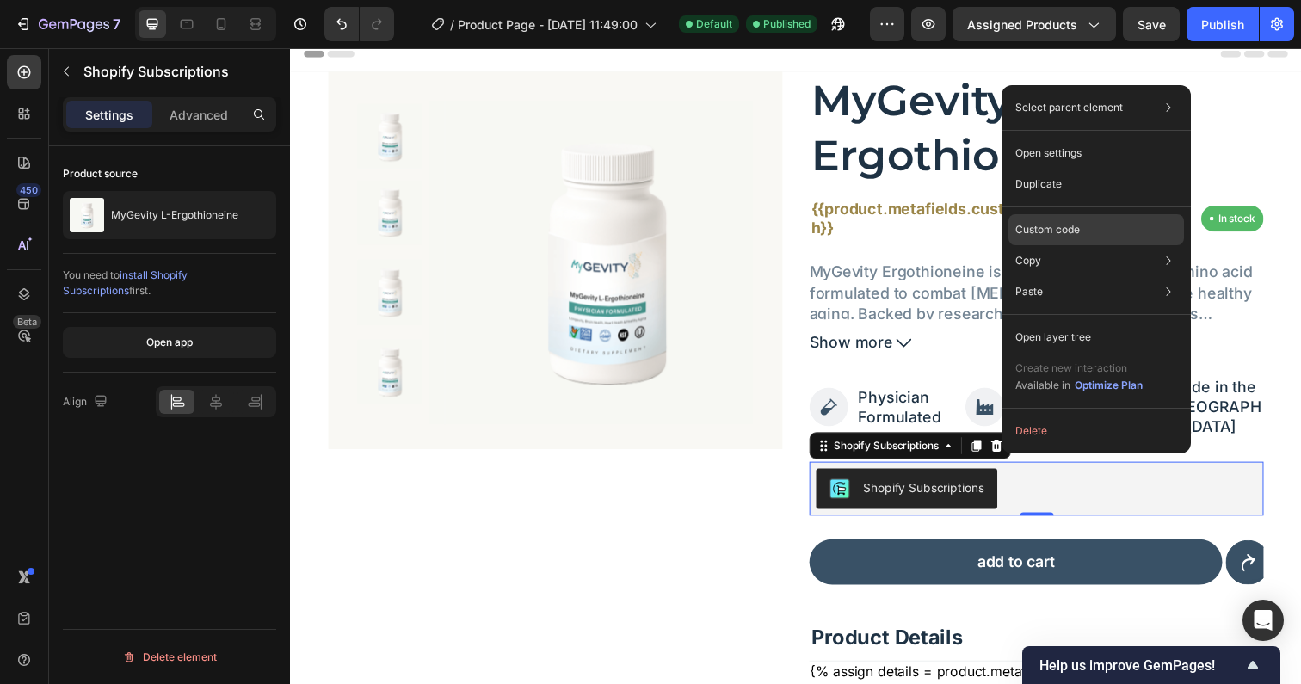
click at [1054, 237] on div "Custom code" at bounding box center [1096, 229] width 176 height 31
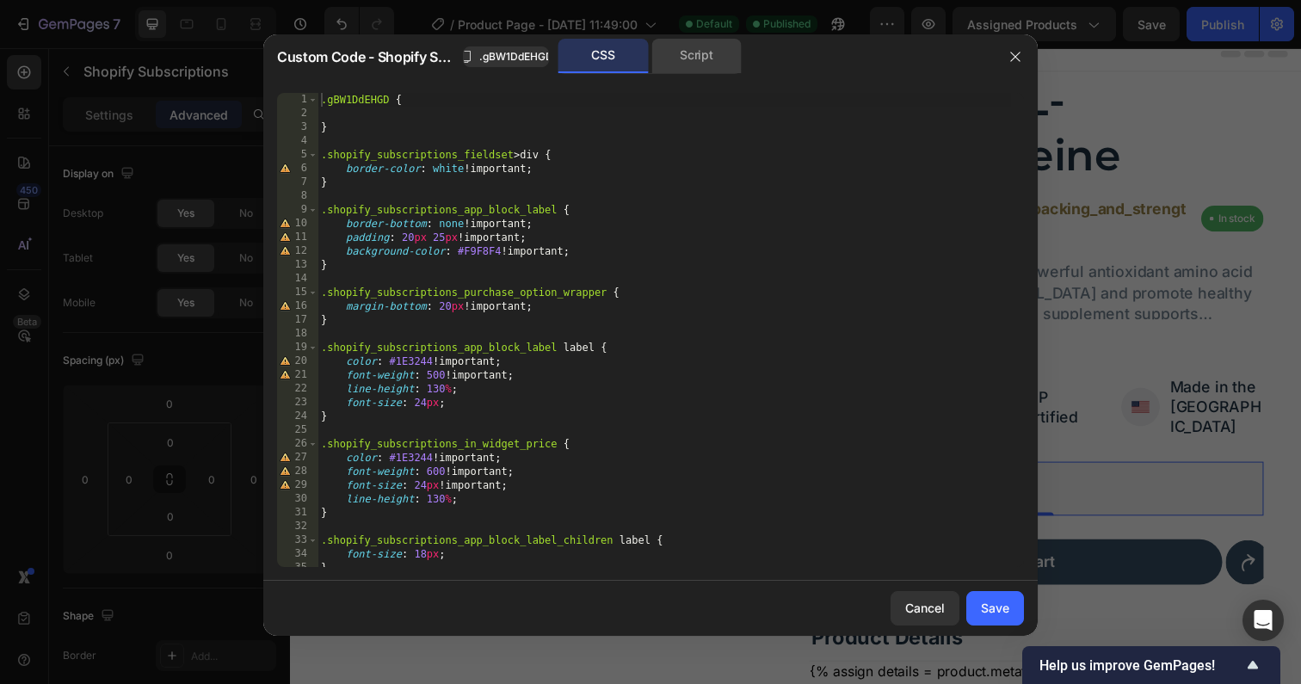
click at [713, 60] on div "Script" at bounding box center [696, 56] width 90 height 34
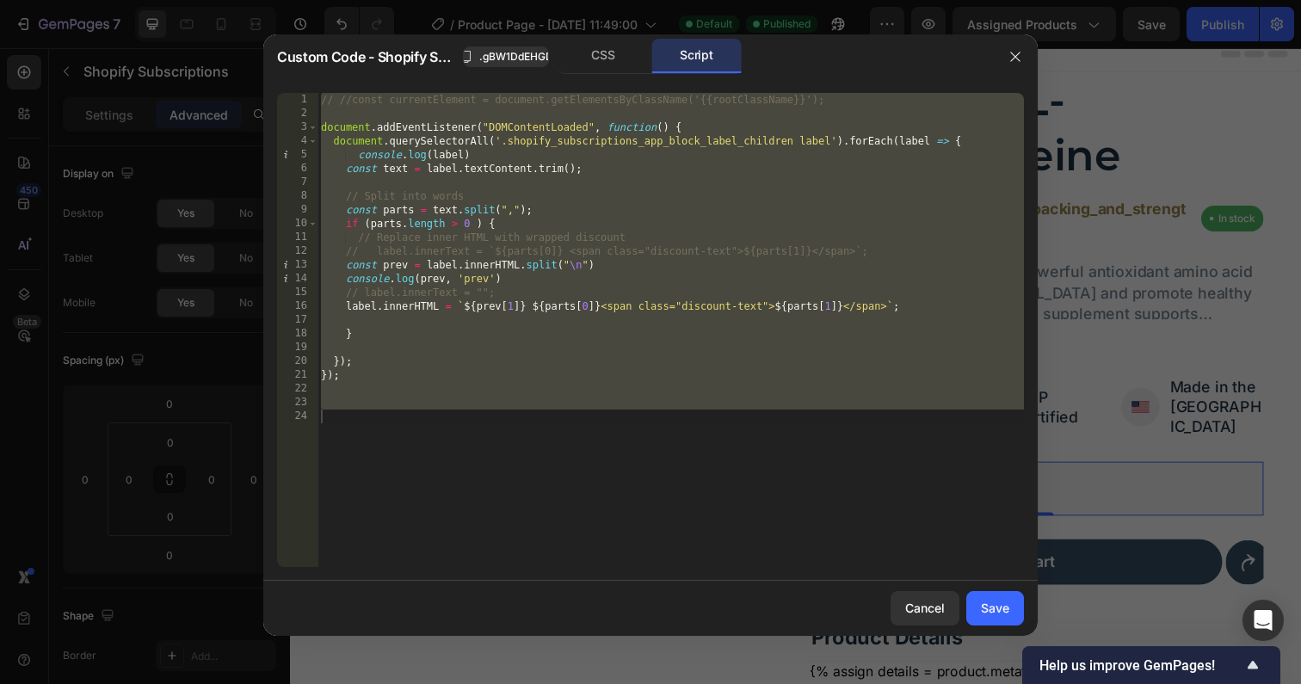
click at [517, 277] on div "// //const currentElement = document.getElementsByClassName('{{rootClassName}}'…" at bounding box center [670, 344] width 706 height 502
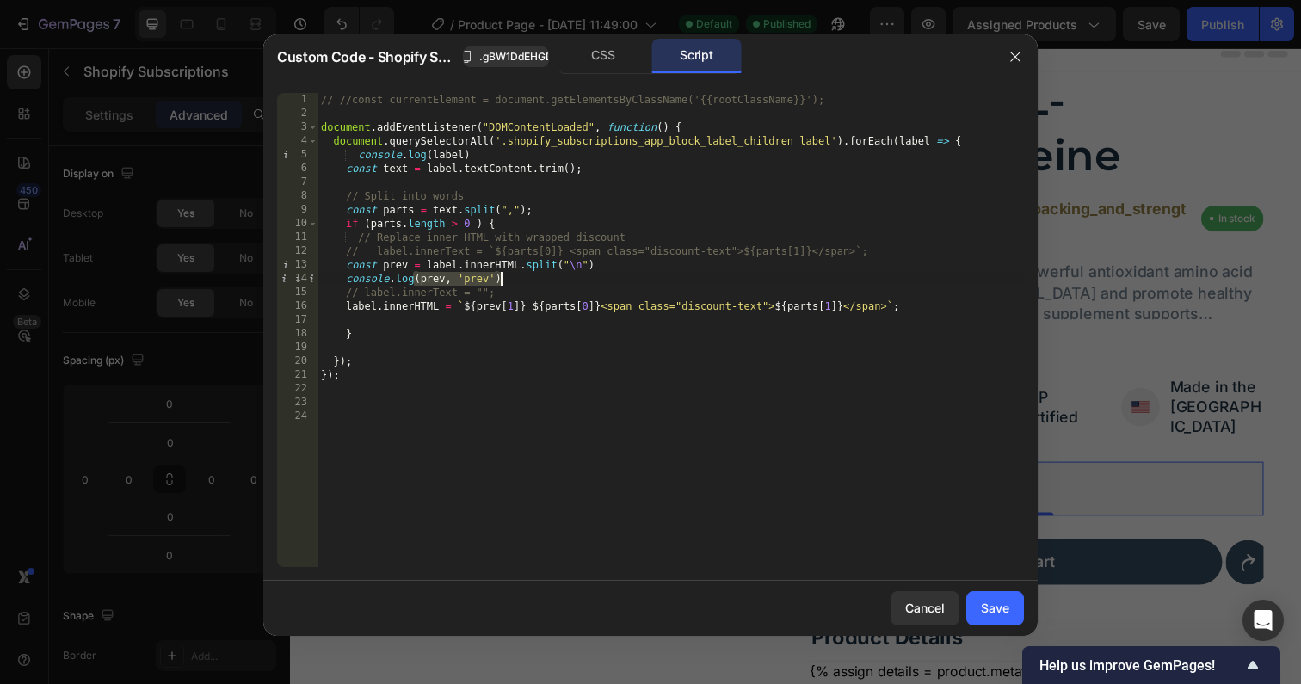
click at [517, 277] on div "// //const currentElement = document.getElementsByClassName('{{rootClassName}}'…" at bounding box center [670, 344] width 706 height 502
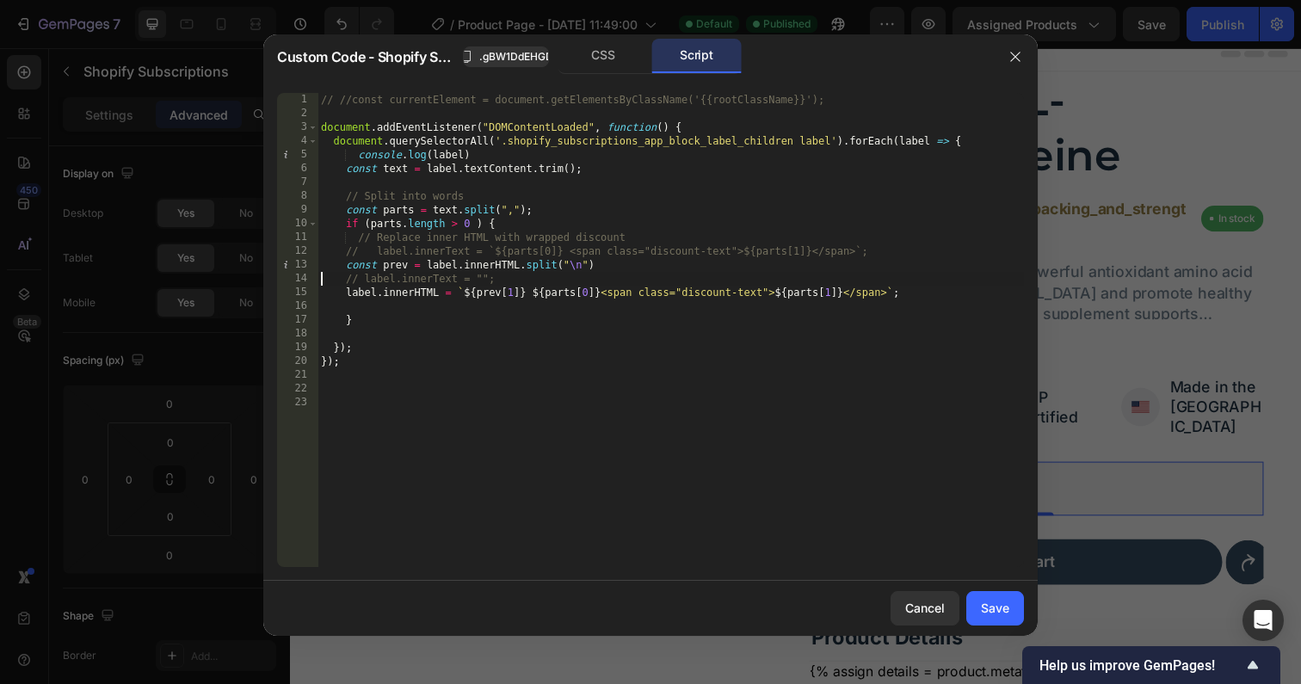
click at [526, 282] on div "// //const currentElement = document.getElementsByClassName('{{rootClassName}}'…" at bounding box center [670, 344] width 706 height 502
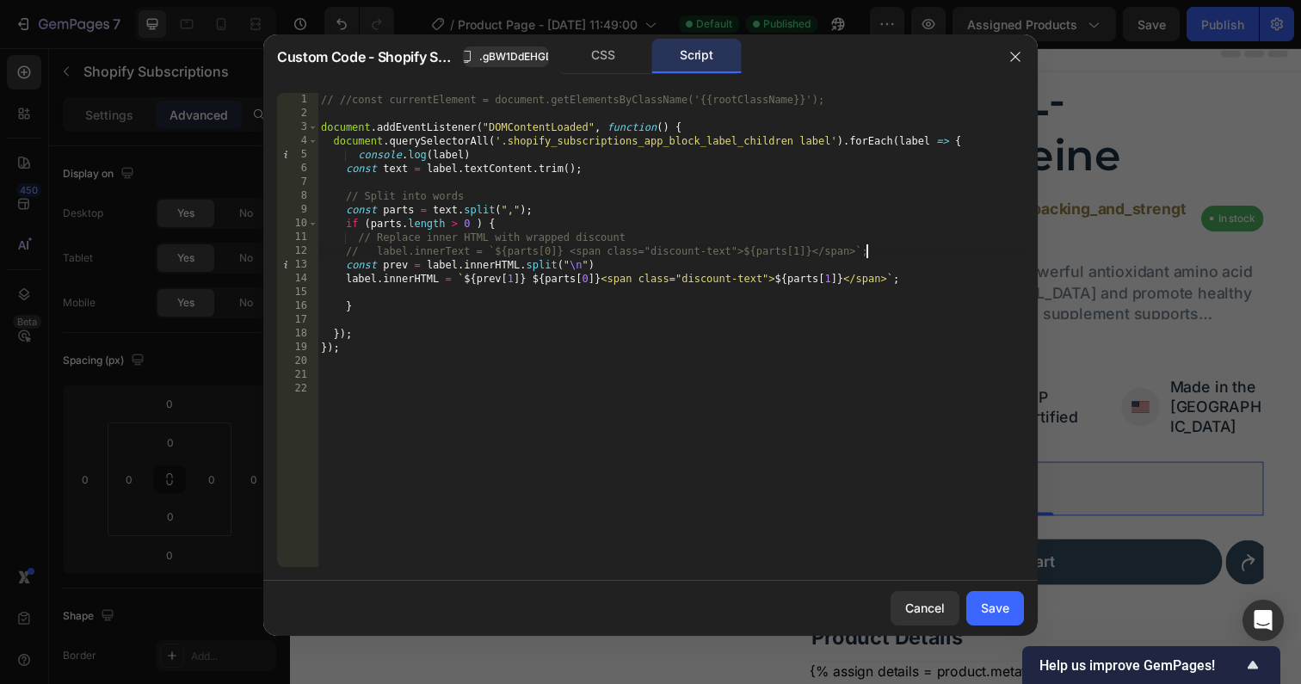
click at [898, 249] on div "// //const currentElement = document.getElementsByClassName('{{rootClassName}}'…" at bounding box center [670, 344] width 706 height 502
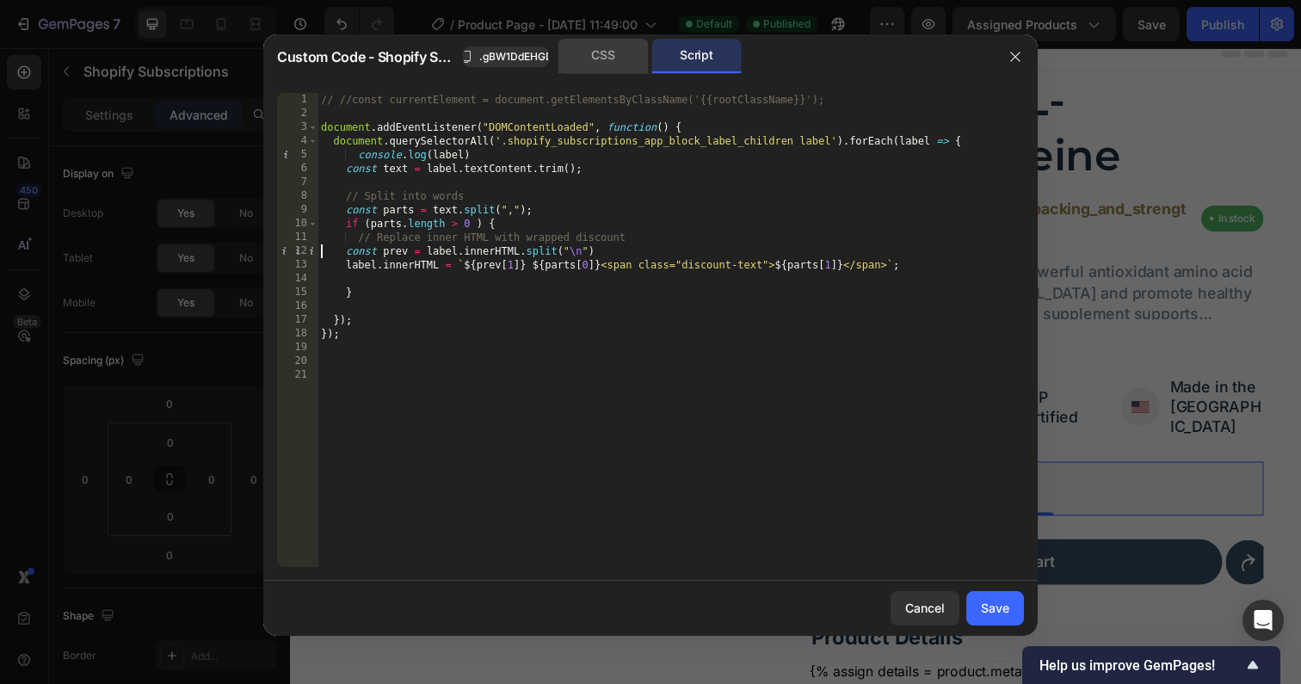
click at [595, 65] on div "CSS" at bounding box center [603, 56] width 90 height 34
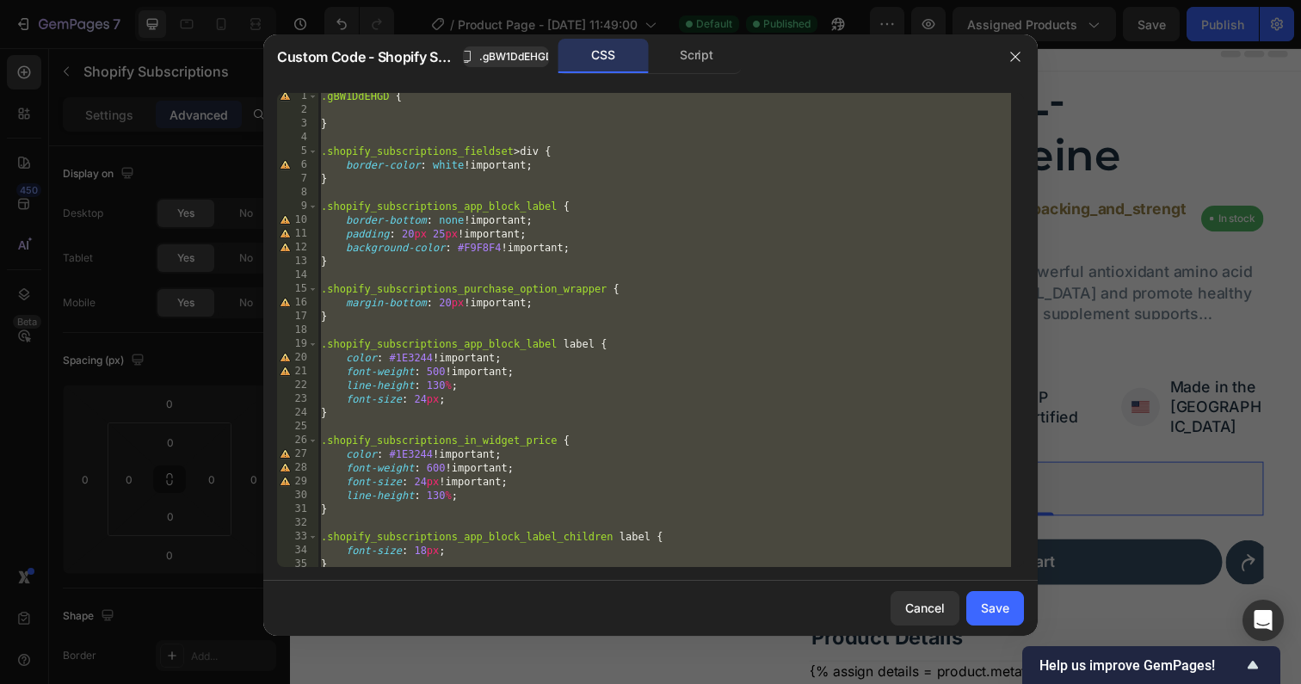
scroll to position [132, 0]
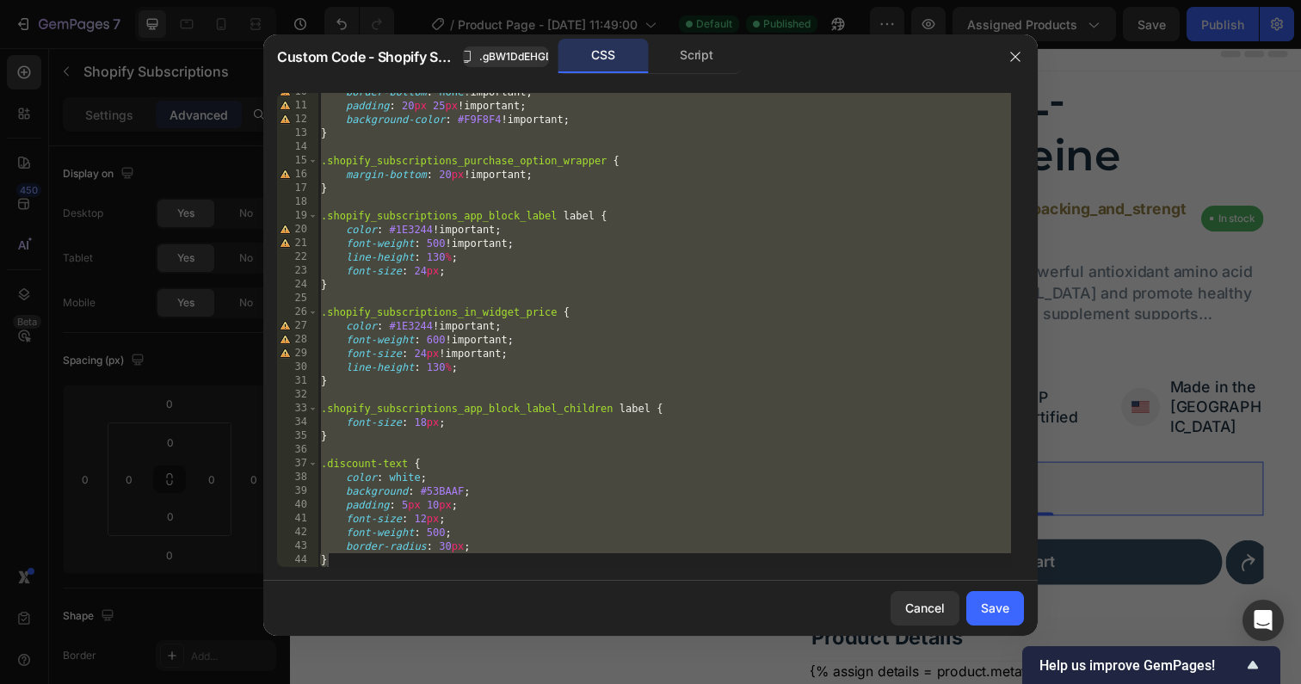
click at [477, 550] on div "border-bottom : none !important ; padding : 20 px 25 px !important ; background…" at bounding box center [663, 336] width 693 height 502
type textarea "border-radius: 30px;"
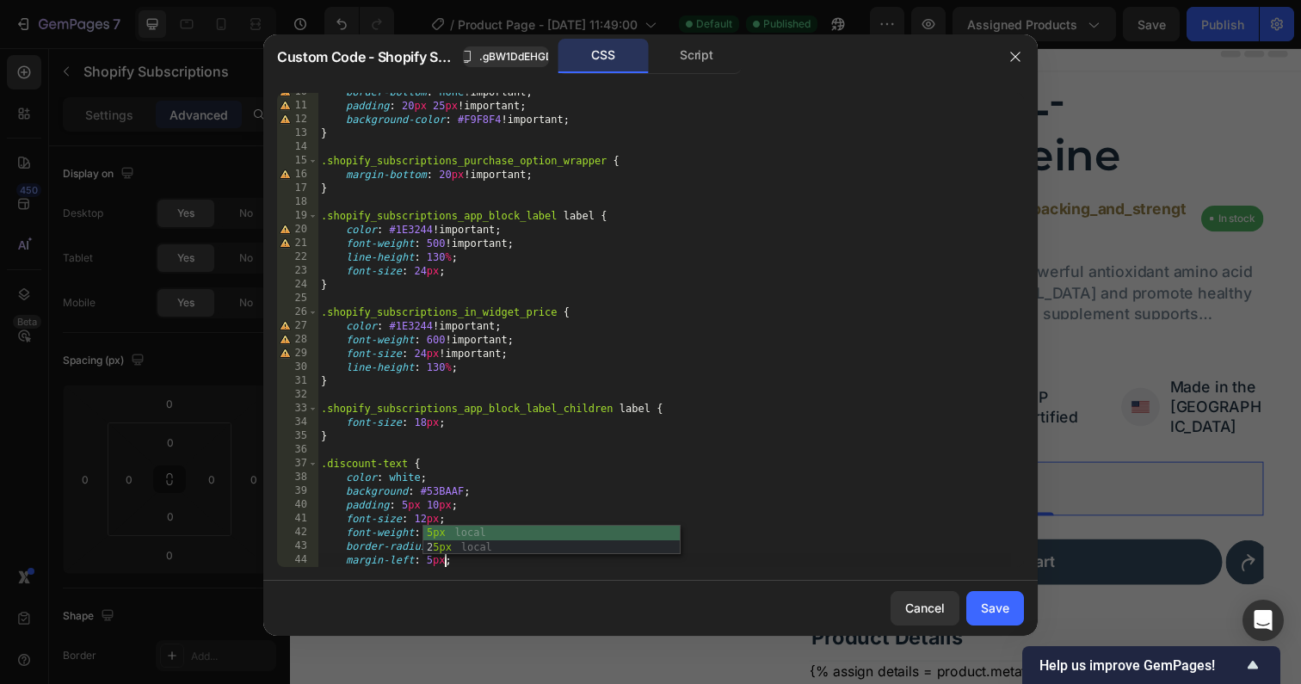
scroll to position [0, 9]
click at [473, 493] on div "border-bottom : none !important ; padding : 20 px 25 px !important ; background…" at bounding box center [663, 336] width 693 height 502
type textarea "background: #53BAAF;"
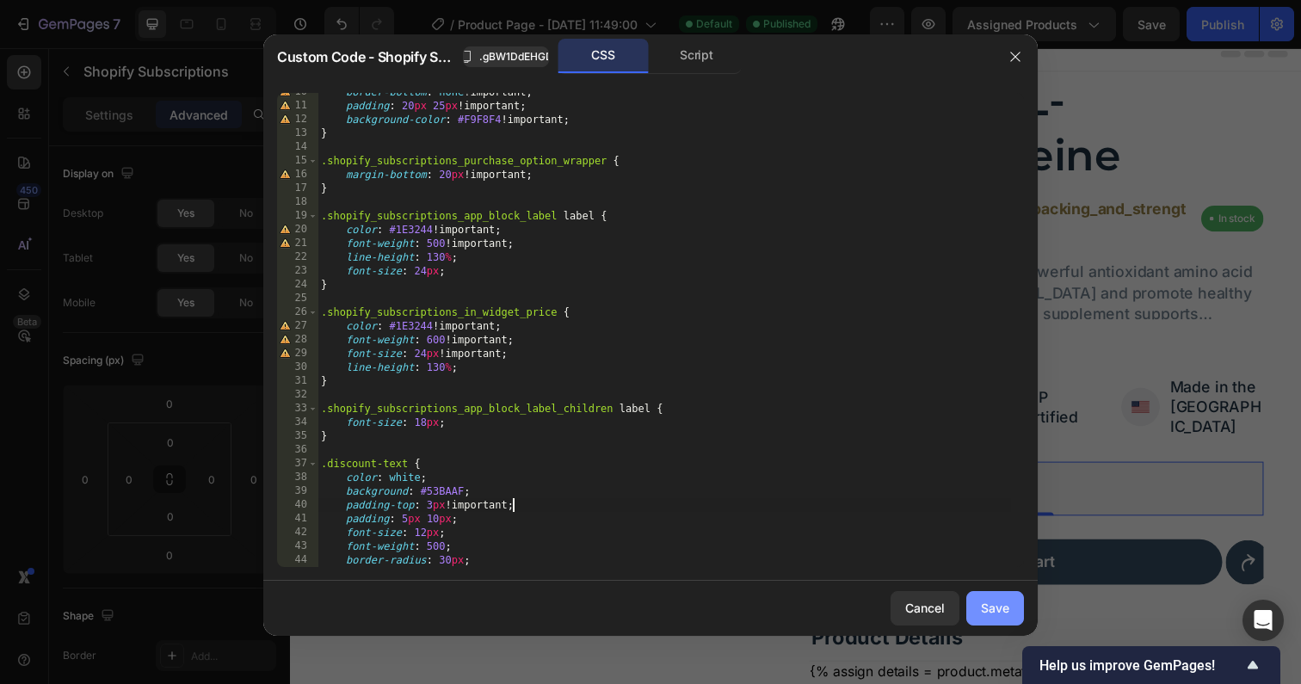
type textarea "padding-top: 3px !;"
click at [982, 616] on div "Save" at bounding box center [995, 608] width 28 height 18
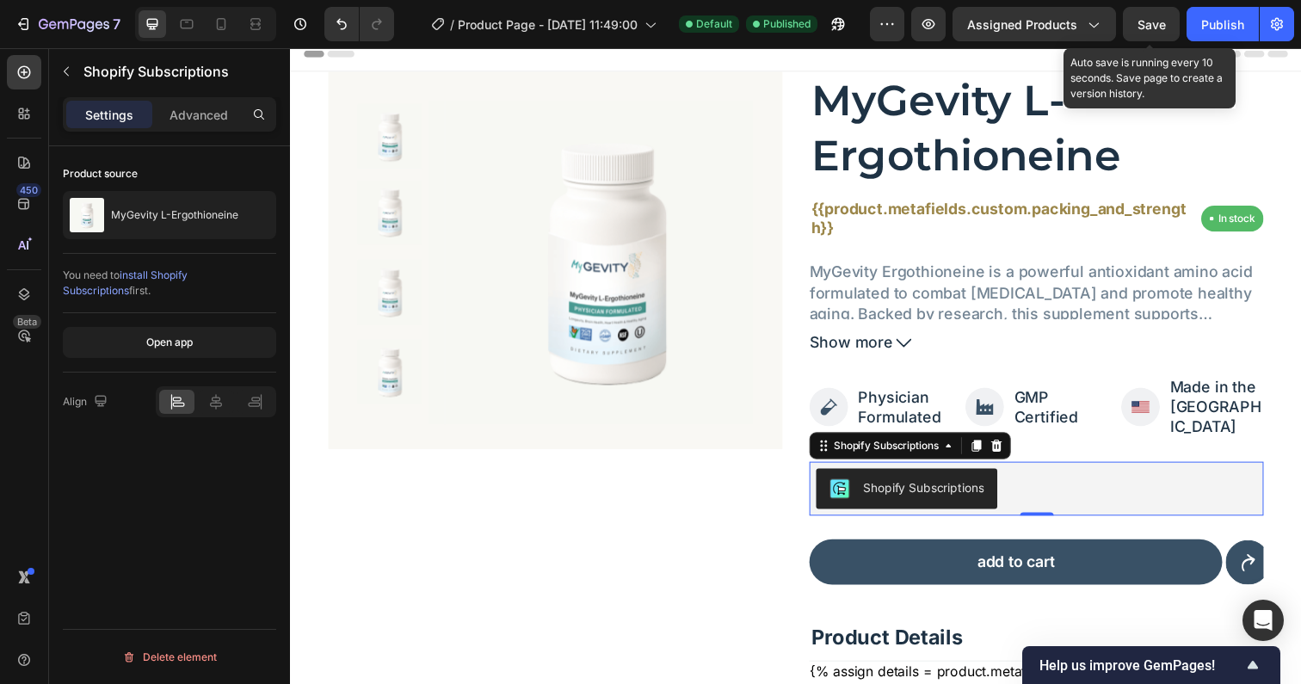
click at [1143, 27] on span "Save" at bounding box center [1151, 24] width 28 height 15
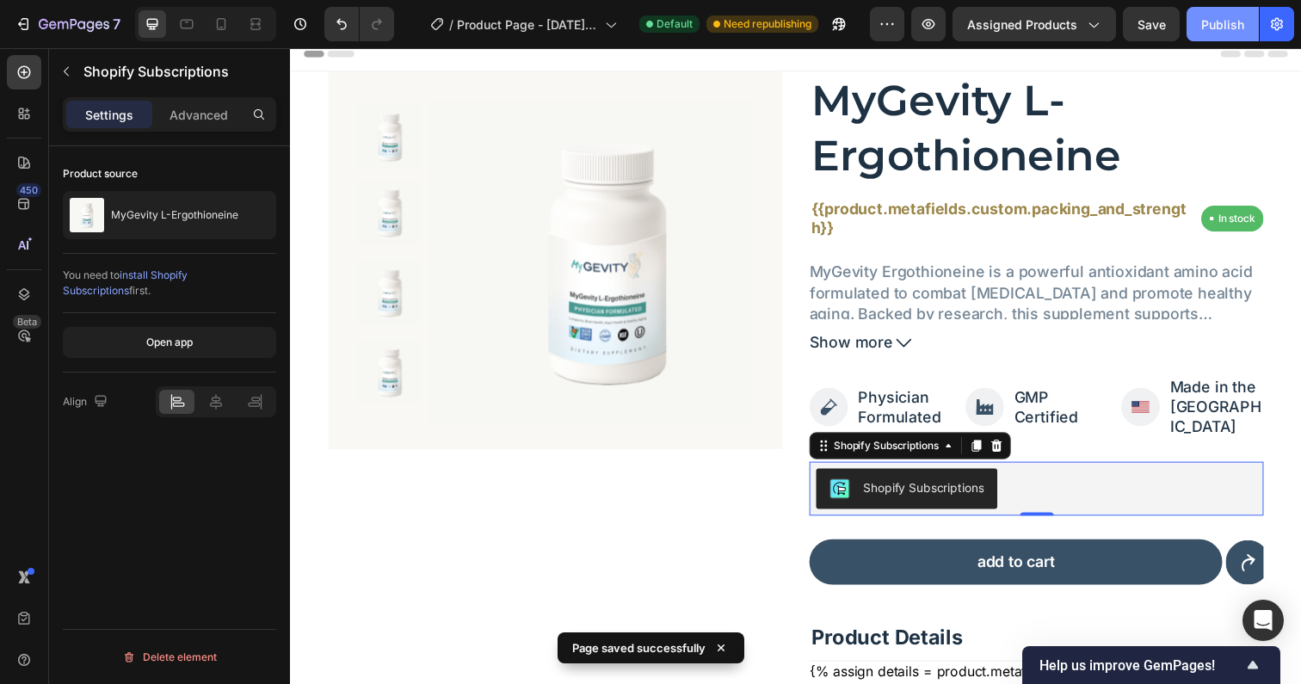
click at [1212, 30] on div "Publish" at bounding box center [1222, 24] width 43 height 18
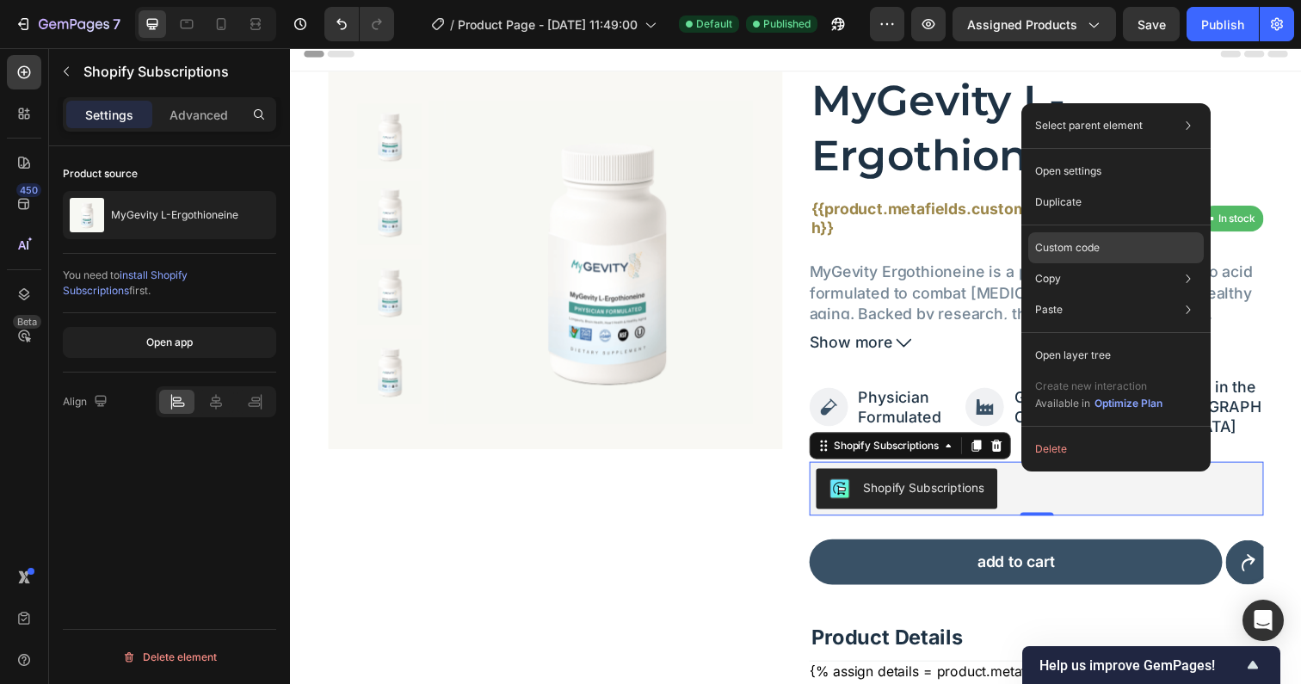
click at [1090, 244] on p "Custom code" at bounding box center [1067, 247] width 65 height 15
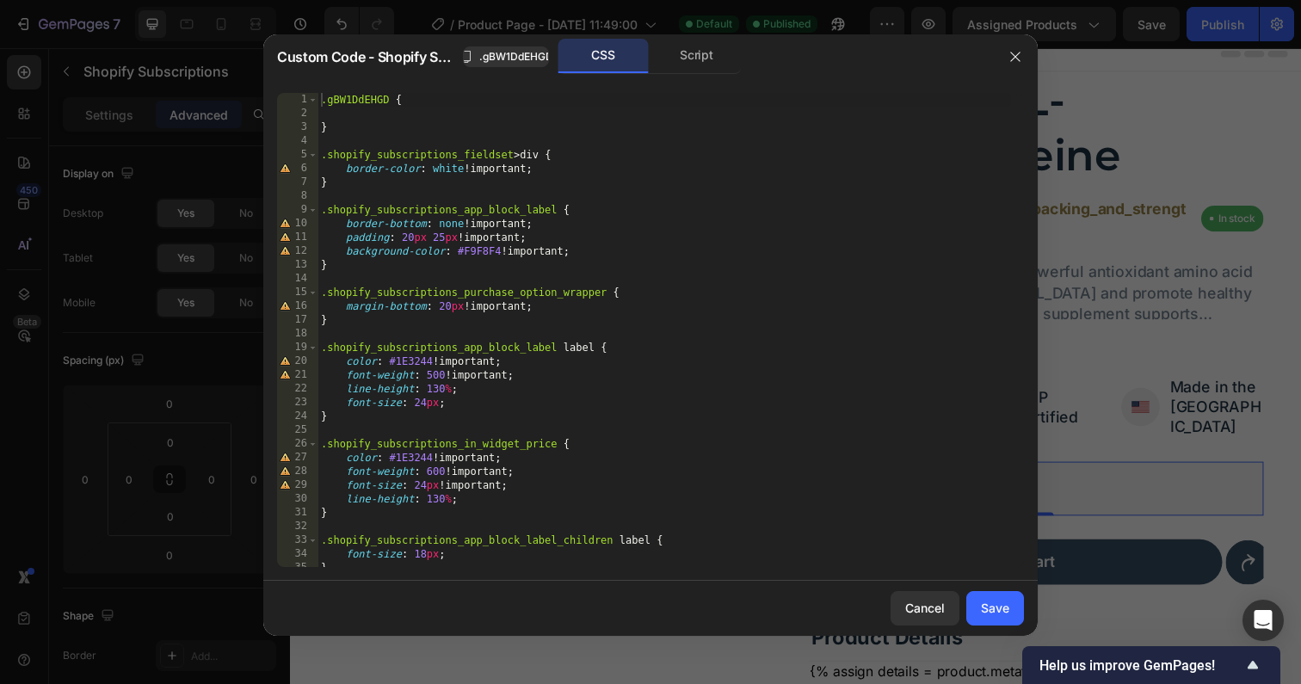
scroll to position [159, 0]
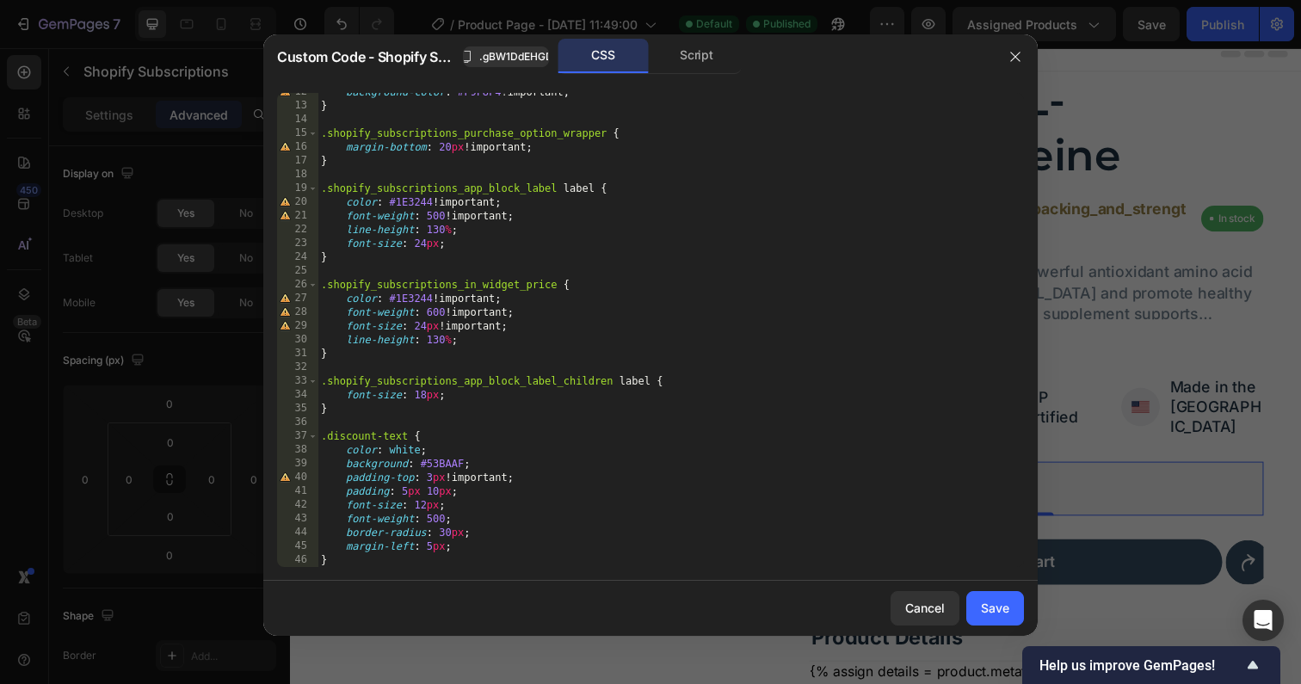
click at [526, 477] on div "background-color : #F9F8F4 !important ; } .shopify_subscriptions_purchase_optio…" at bounding box center [663, 336] width 693 height 502
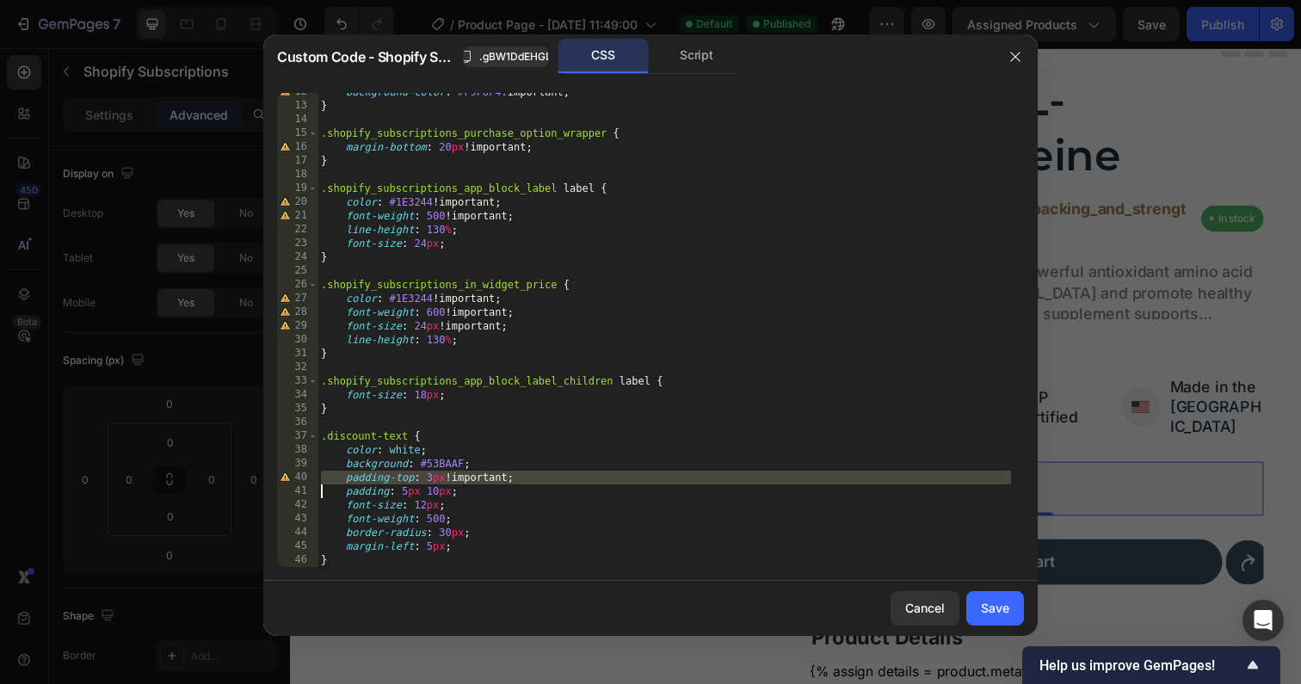
click at [526, 477] on div "background-color : #F9F8F4 !important ; } .shopify_subscriptions_purchase_optio…" at bounding box center [663, 336] width 693 height 502
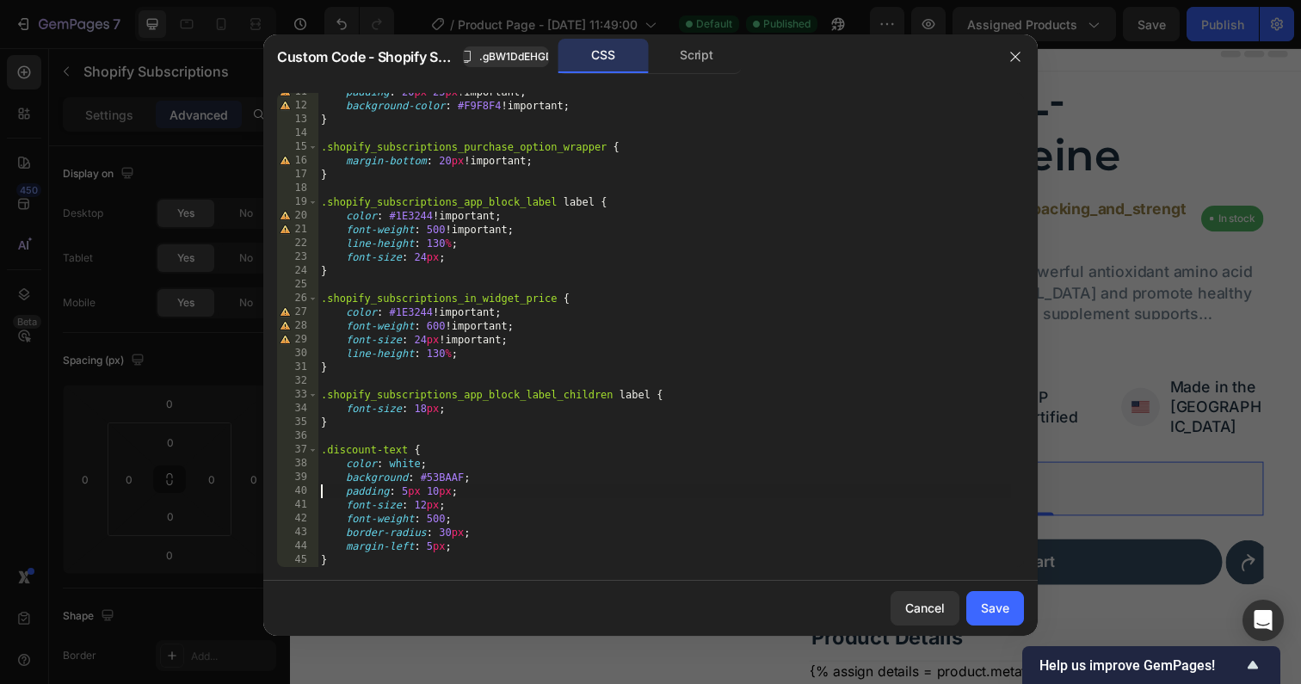
scroll to position [145, 0]
click at [470, 547] on div "padding : 20 px 25 px !important ; background-color : #F9F8F4 !important ; } .s…" at bounding box center [663, 336] width 693 height 502
type textarea "margin-left: 5px;"
type textarea "margin-bottom: 3px;"
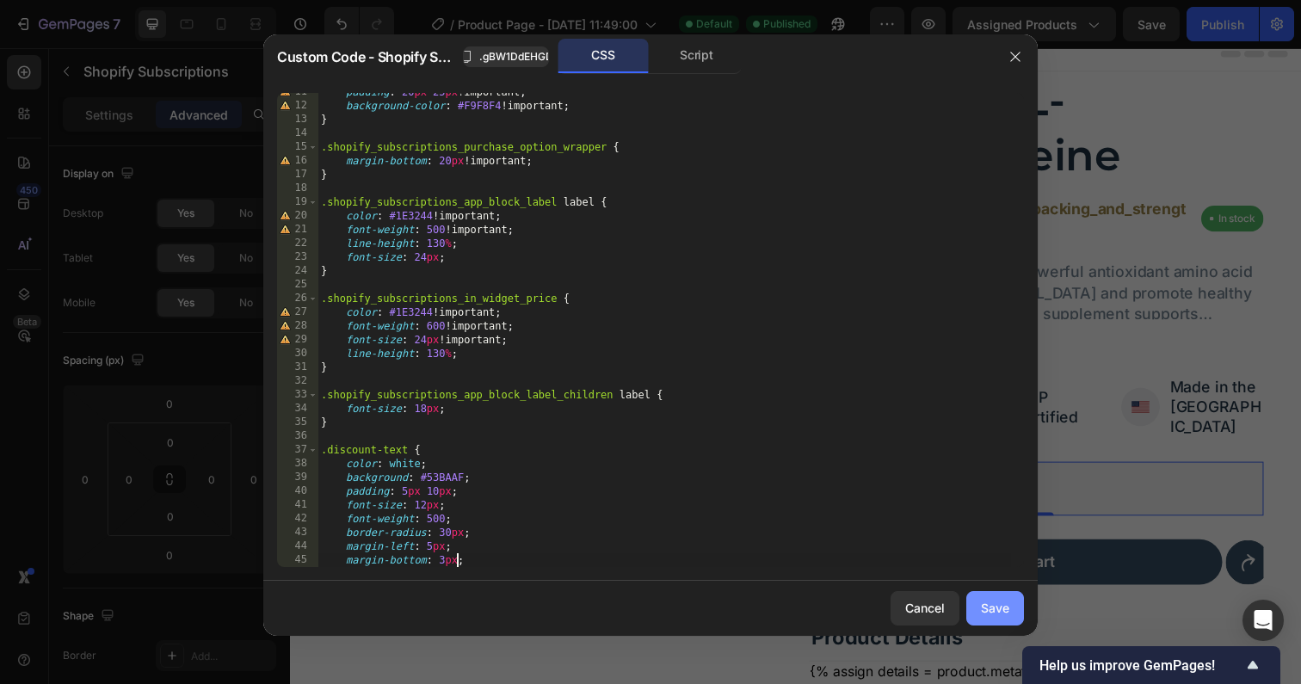
click at [1002, 610] on div "Save" at bounding box center [995, 608] width 28 height 18
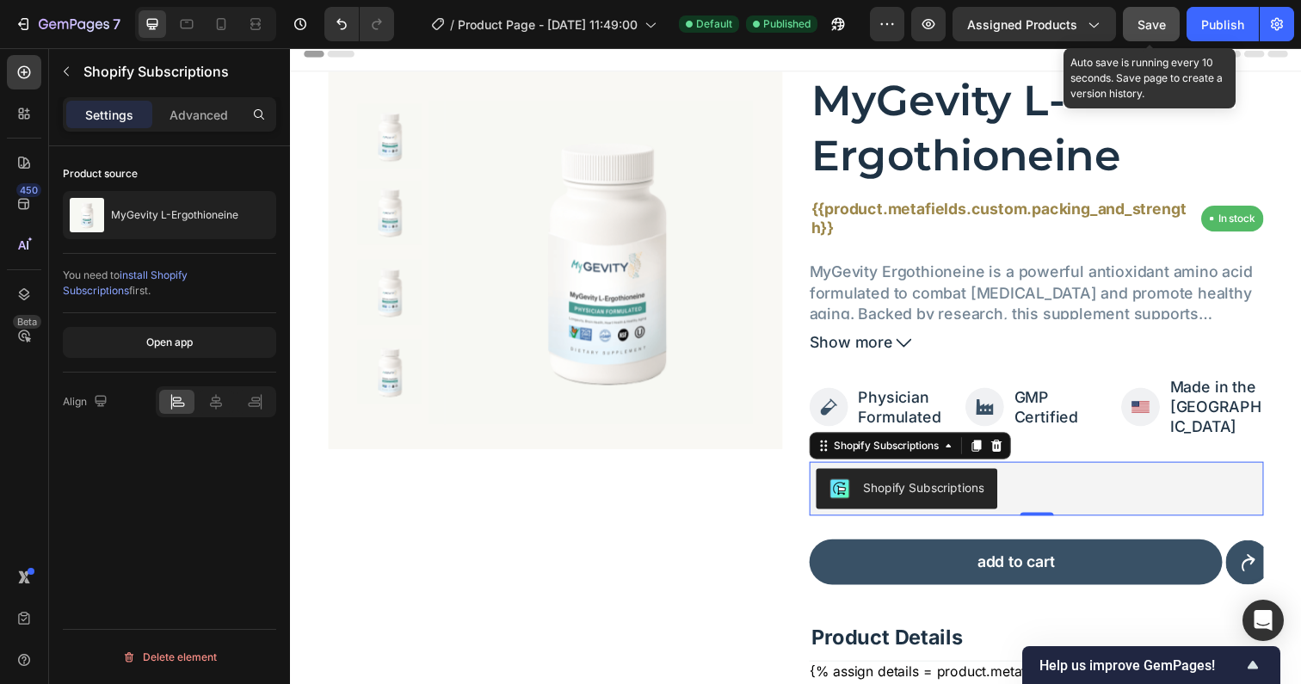
click at [1156, 34] on button "Save" at bounding box center [1151, 24] width 57 height 34
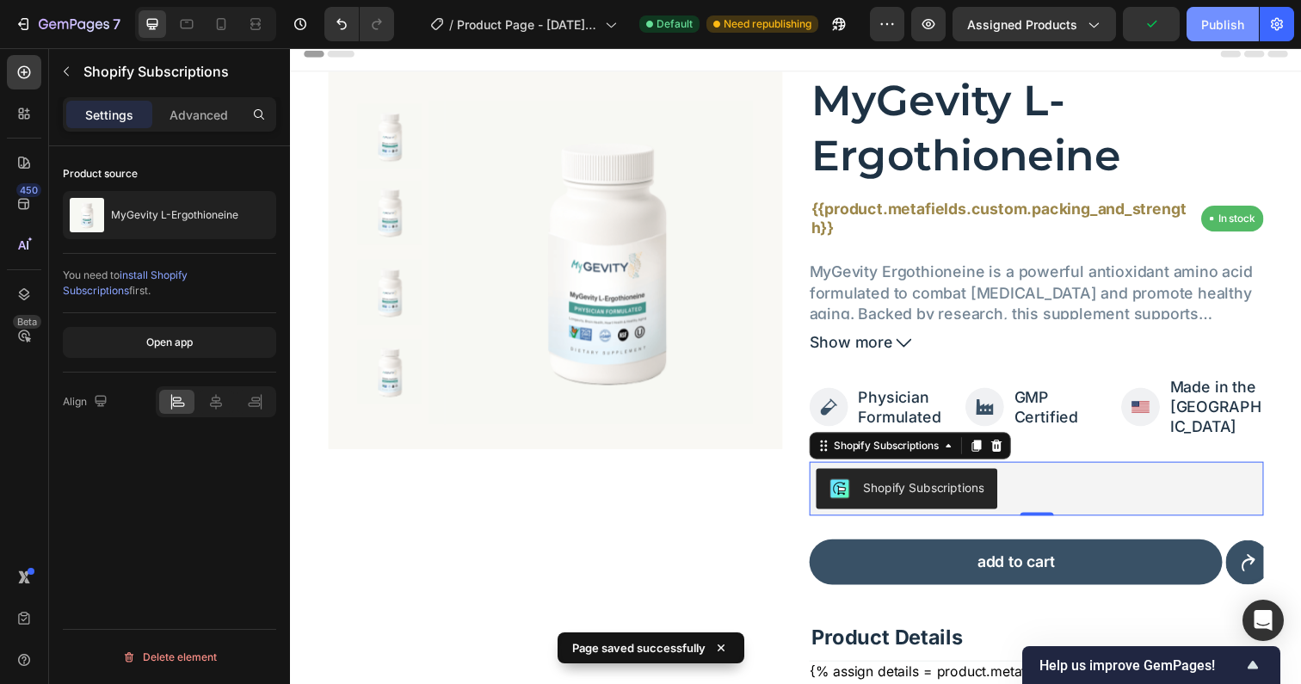
click at [1202, 31] on div "Publish" at bounding box center [1222, 24] width 43 height 18
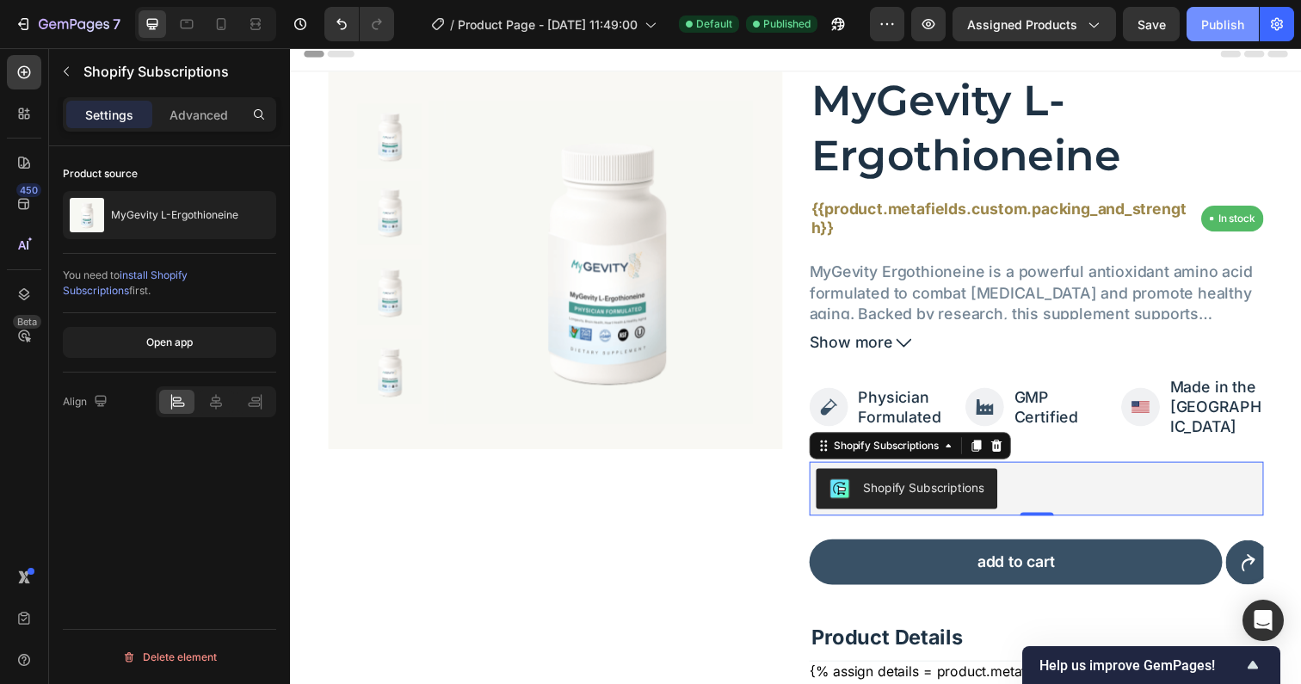
click at [1215, 22] on div "Publish" at bounding box center [1222, 24] width 43 height 18
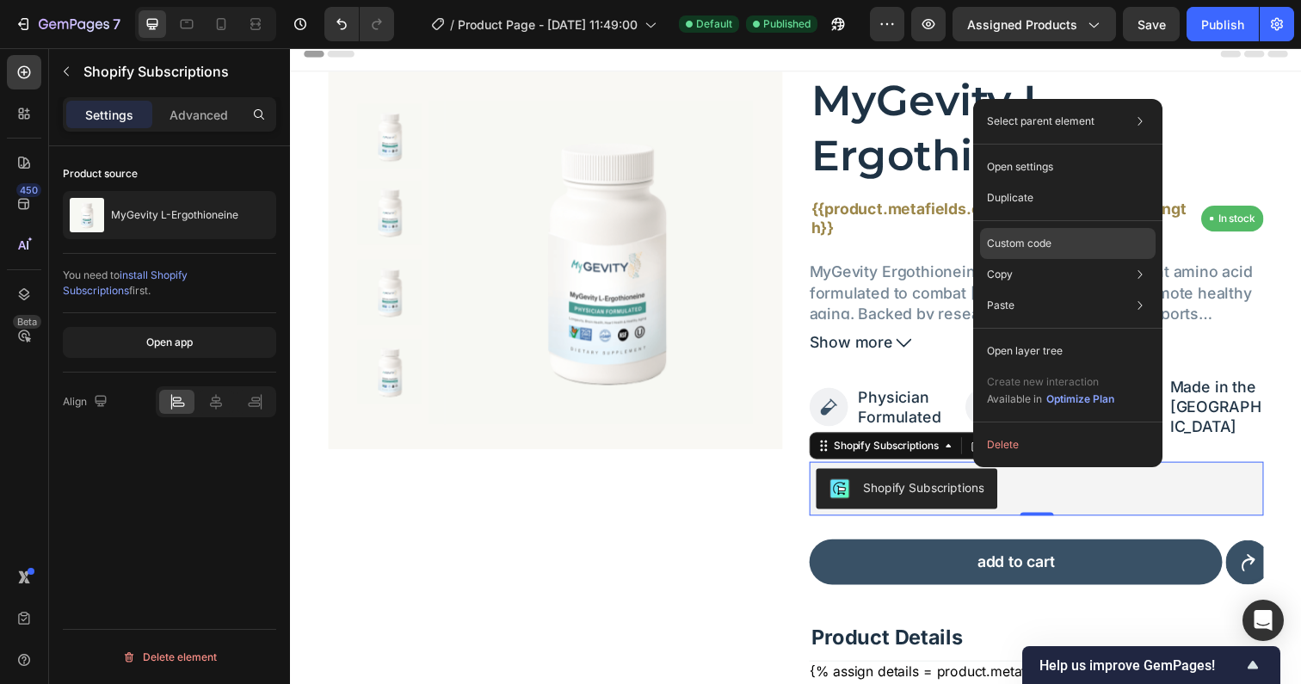
click at [1028, 251] on div "Custom code" at bounding box center [1068, 243] width 176 height 31
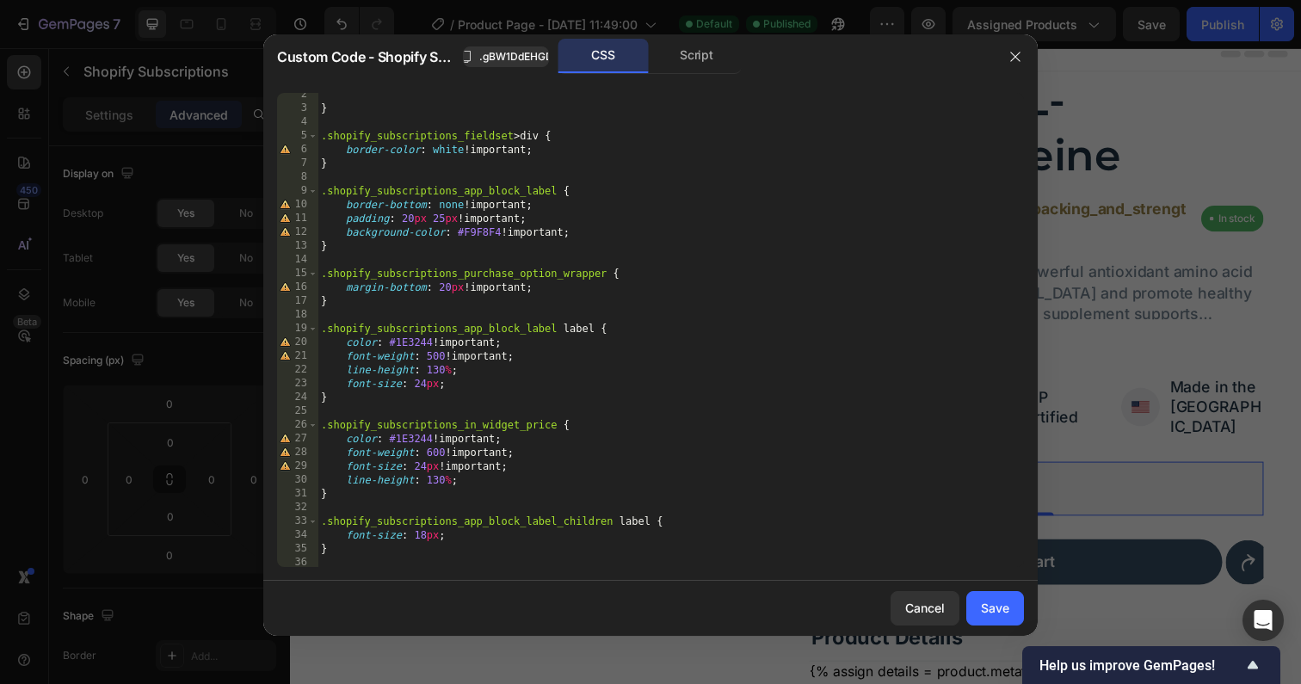
scroll to position [159, 0]
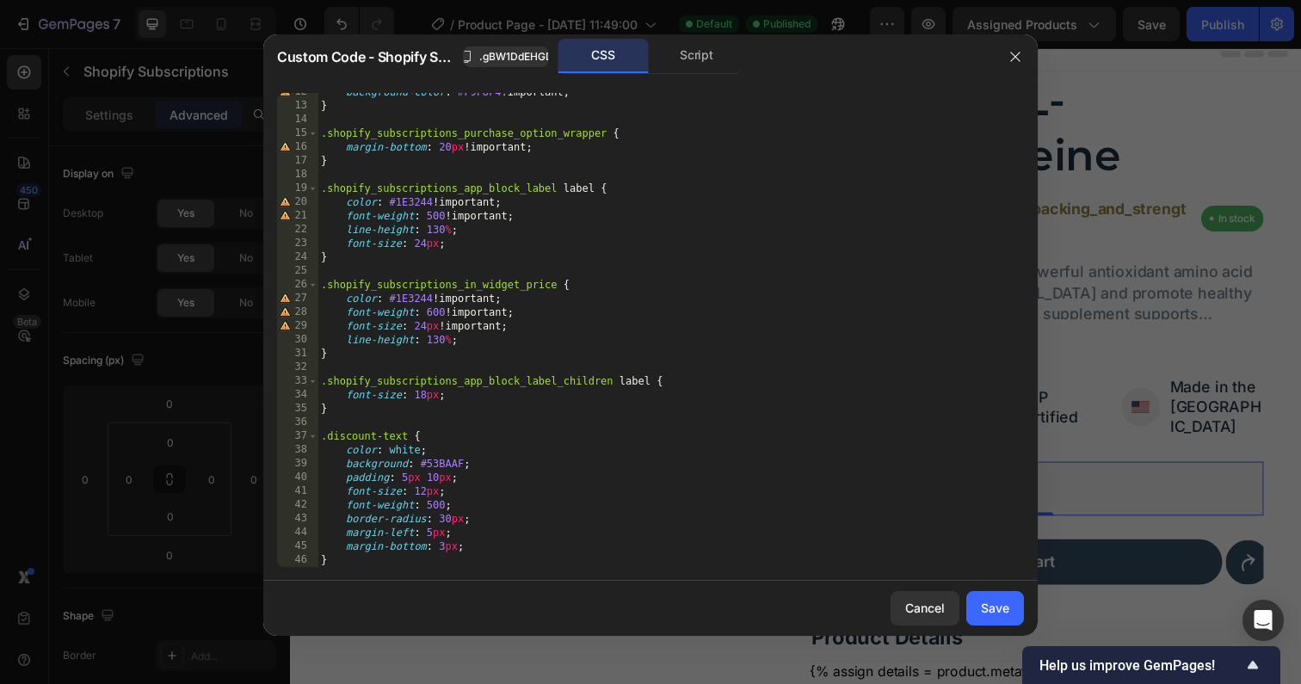
click at [441, 546] on div "background-color : #F9F8F4 !important ; } .shopify_subscriptions_purchase_optio…" at bounding box center [663, 336] width 693 height 502
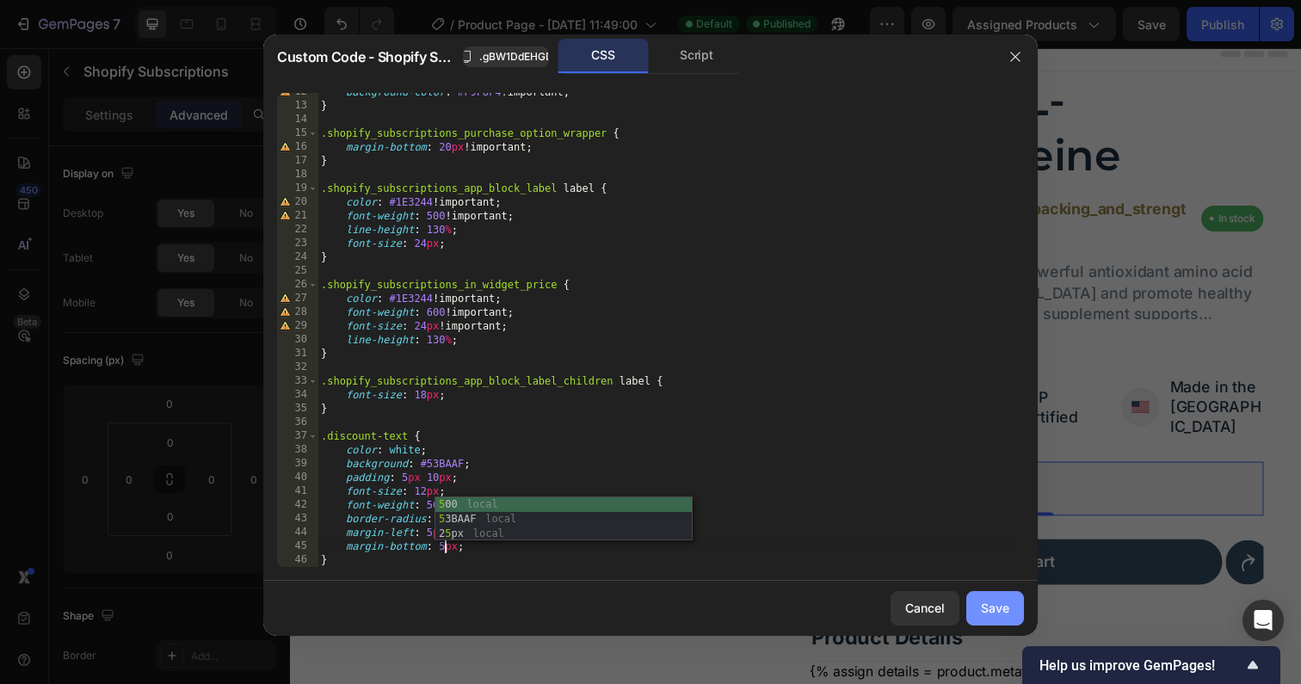
type textarea "margin-bottom: 5px;"
click at [1002, 599] on div "Save" at bounding box center [995, 608] width 28 height 18
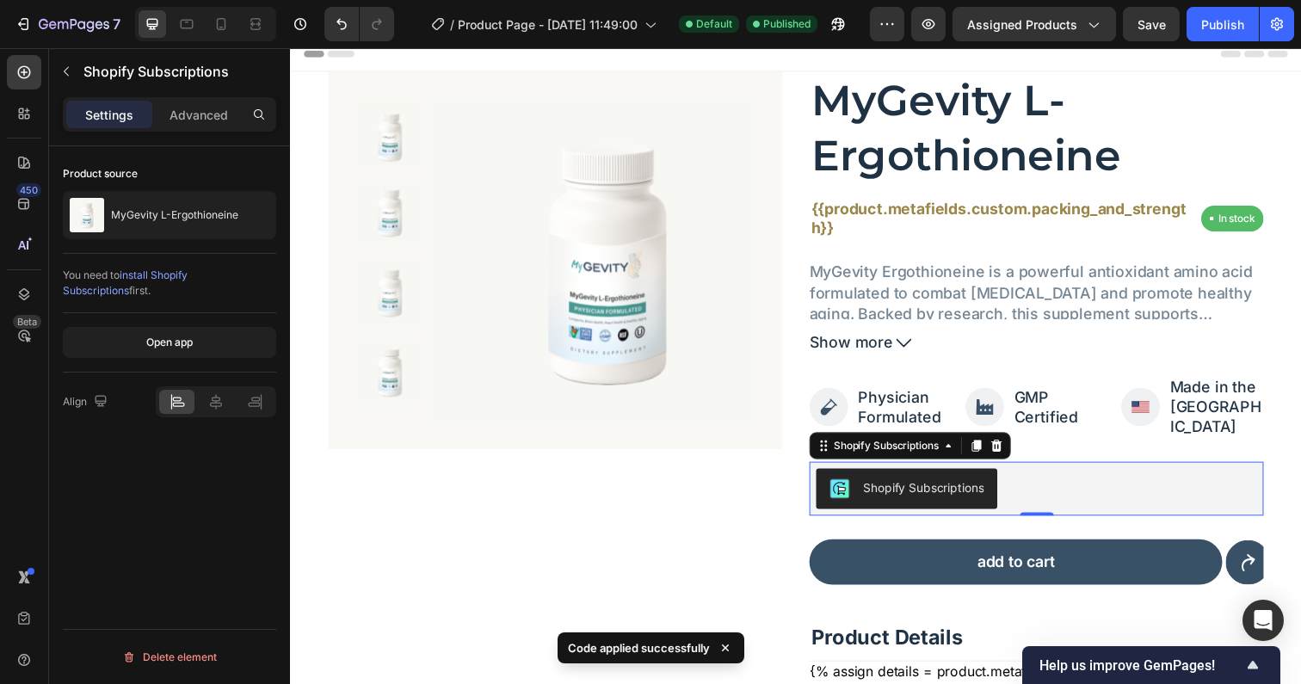
click at [1141, 23] on span "Save" at bounding box center [1151, 24] width 28 height 15
click at [1204, 28] on div "Publish" at bounding box center [1222, 24] width 43 height 18
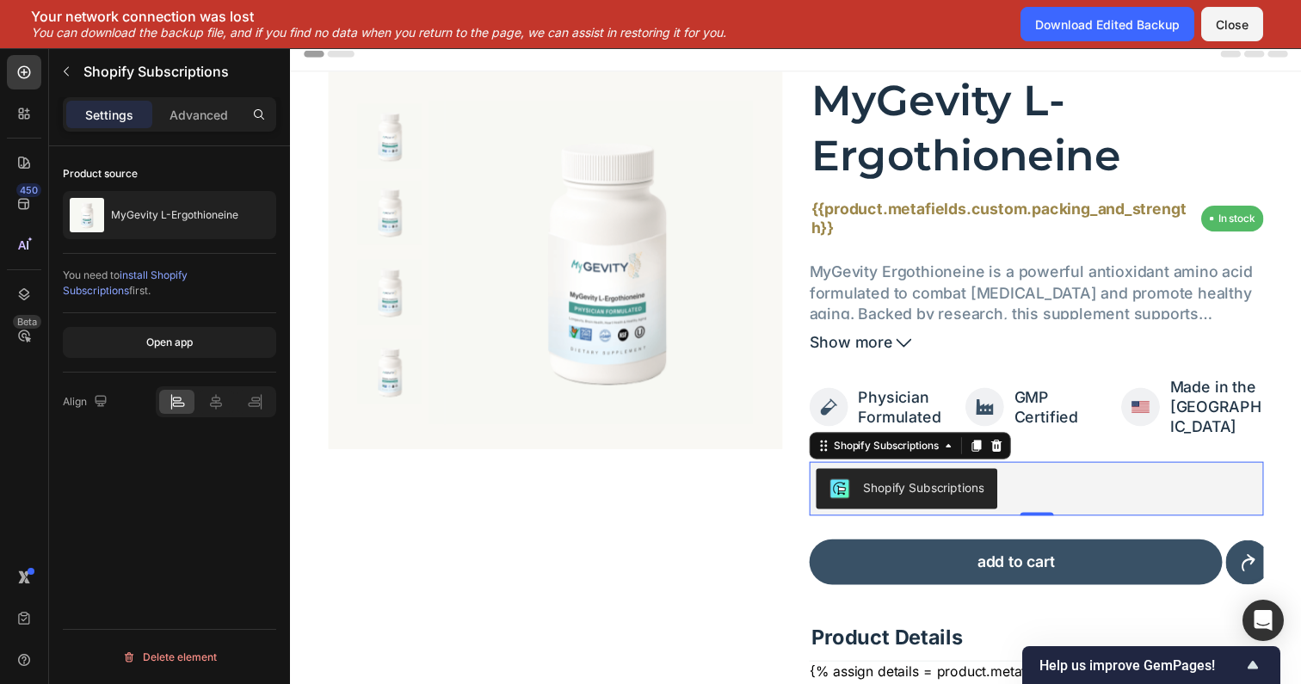
click at [44, 15] on p "Your network connection was lost" at bounding box center [378, 16] width 695 height 17
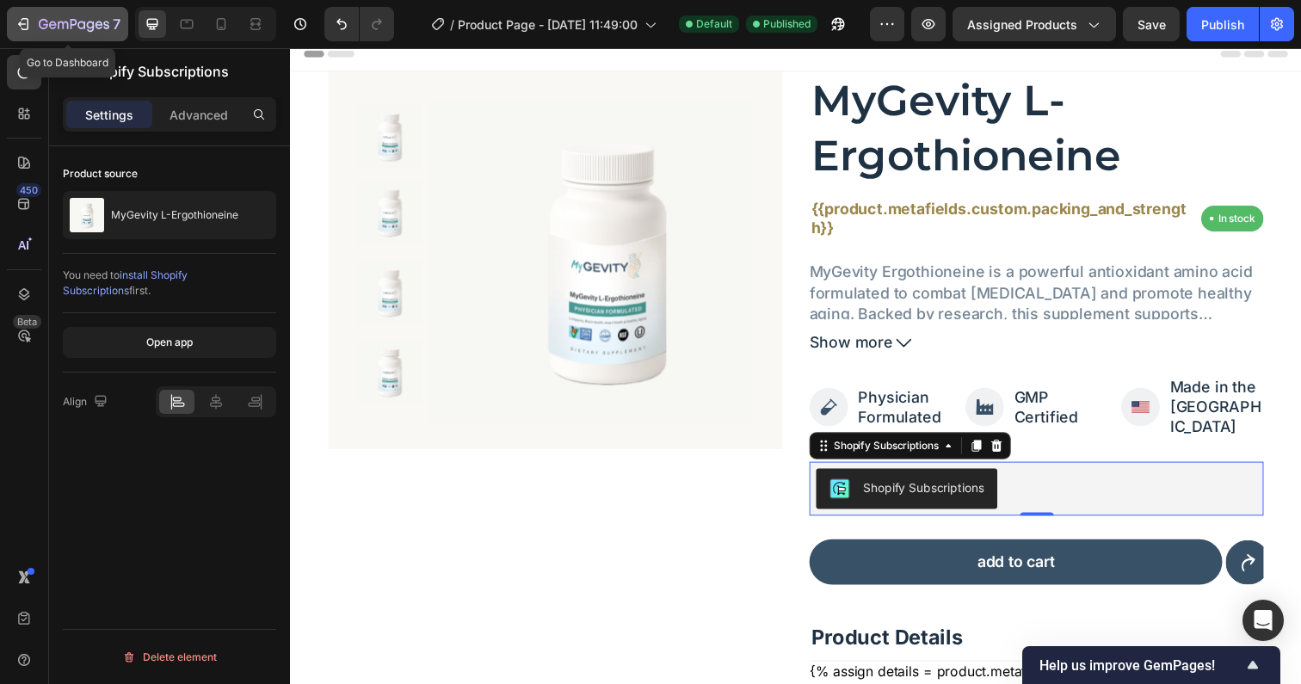
click at [63, 20] on icon "button" at bounding box center [74, 25] width 71 height 15
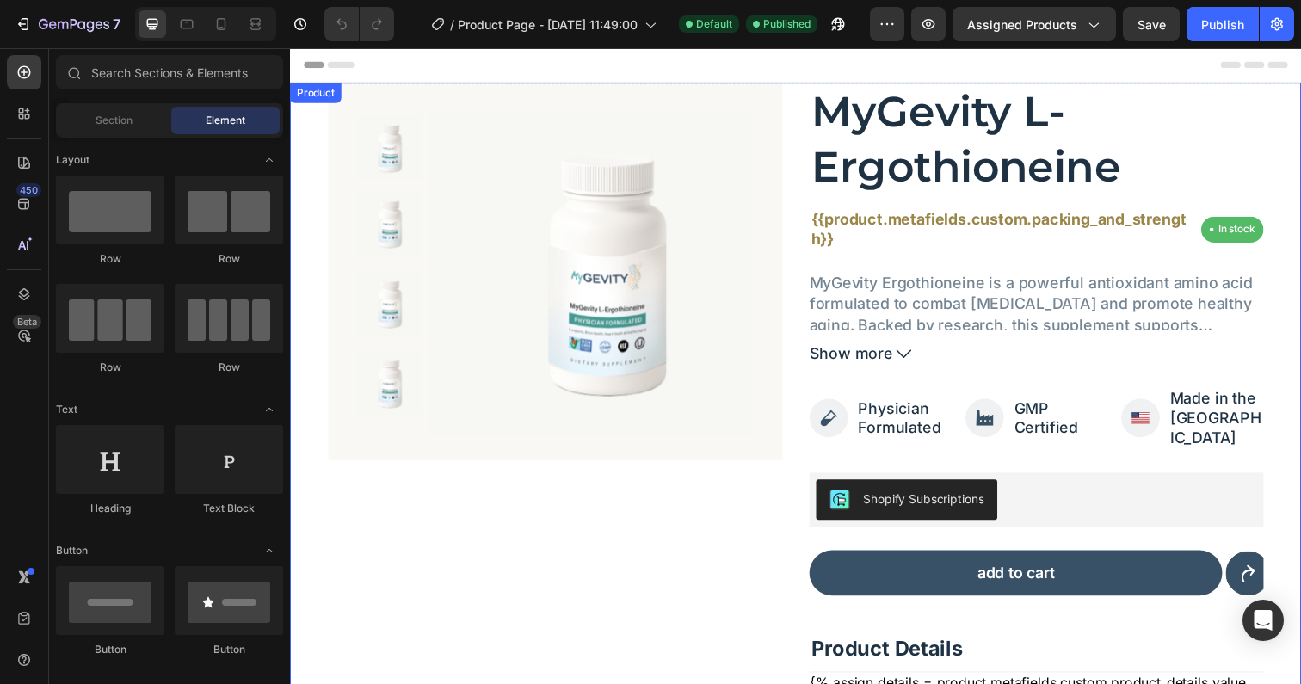
scroll to position [81, 0]
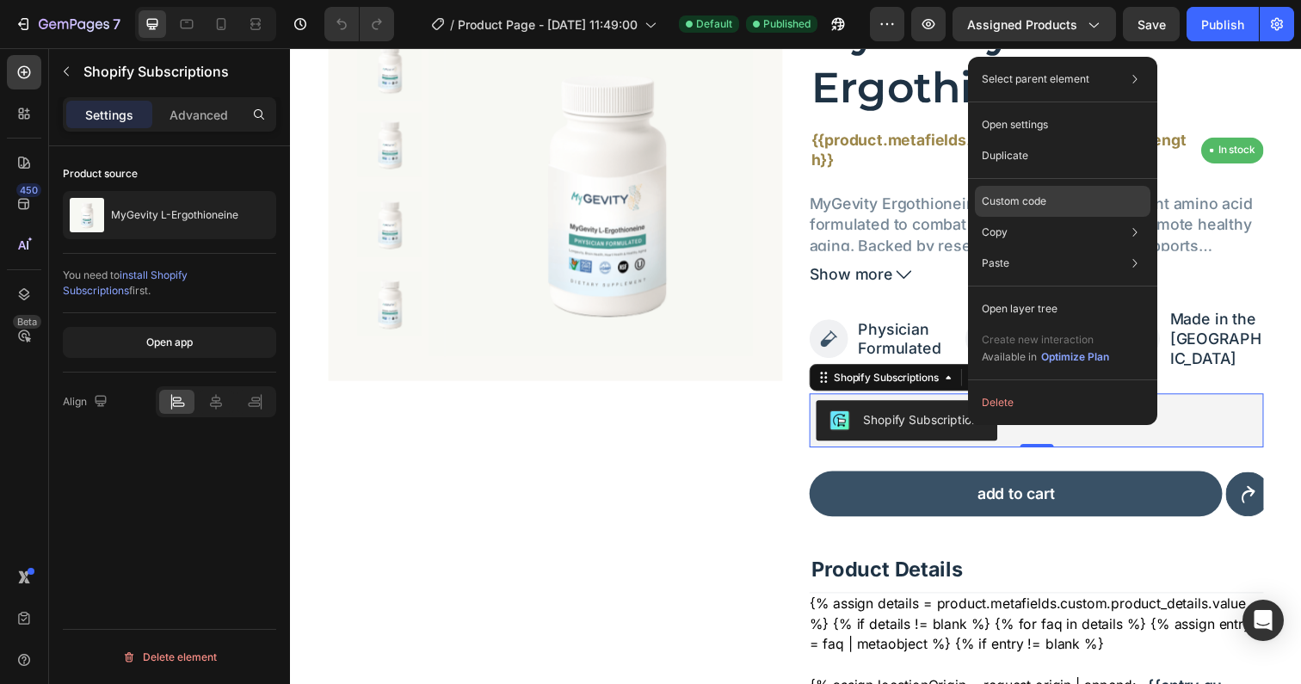
click at [1028, 194] on p "Custom code" at bounding box center [1014, 201] width 65 height 15
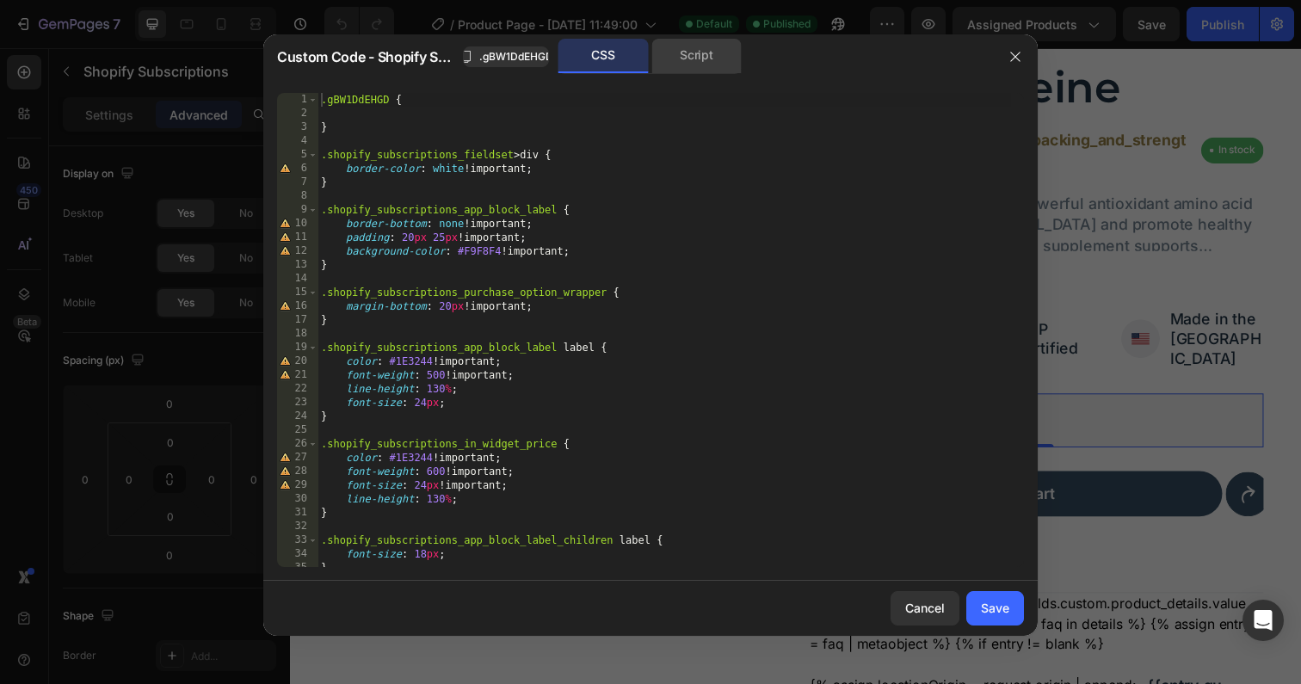
click at [685, 54] on div "Script" at bounding box center [696, 56] width 90 height 34
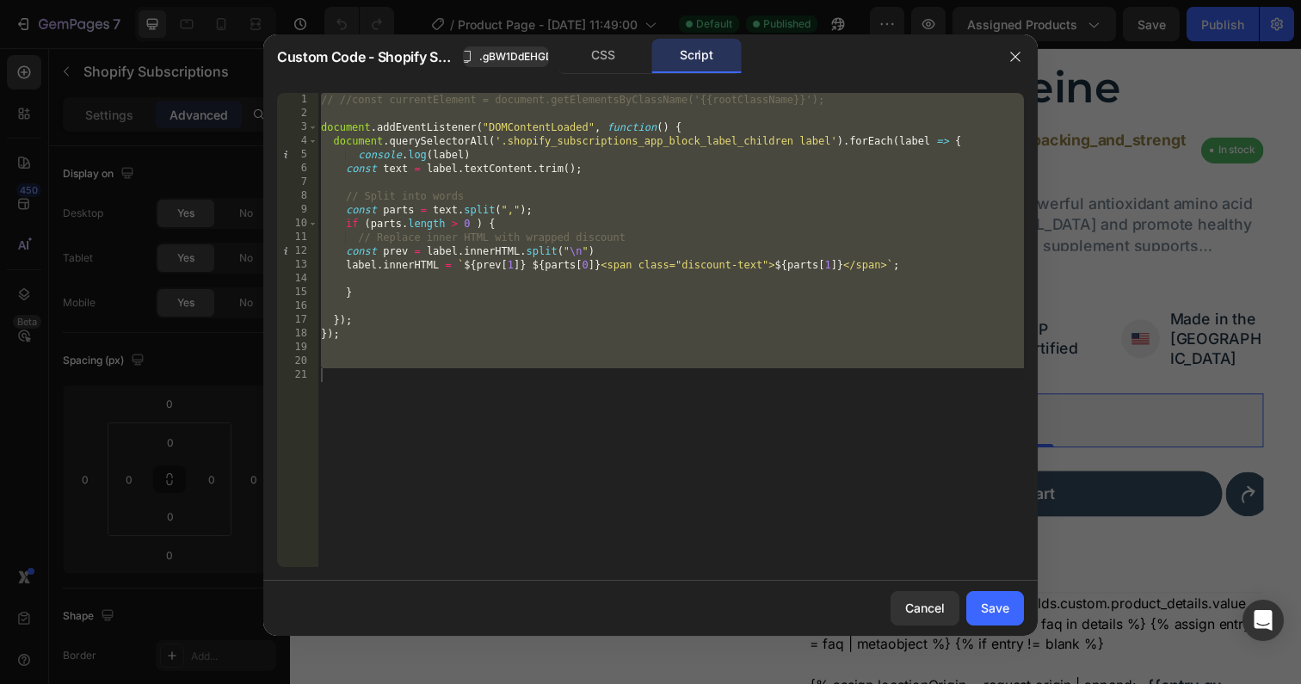
click at [623, 248] on div "// //const currentElement = document.getElementsByClassName('{{rootClassName}}'…" at bounding box center [670, 344] width 706 height 502
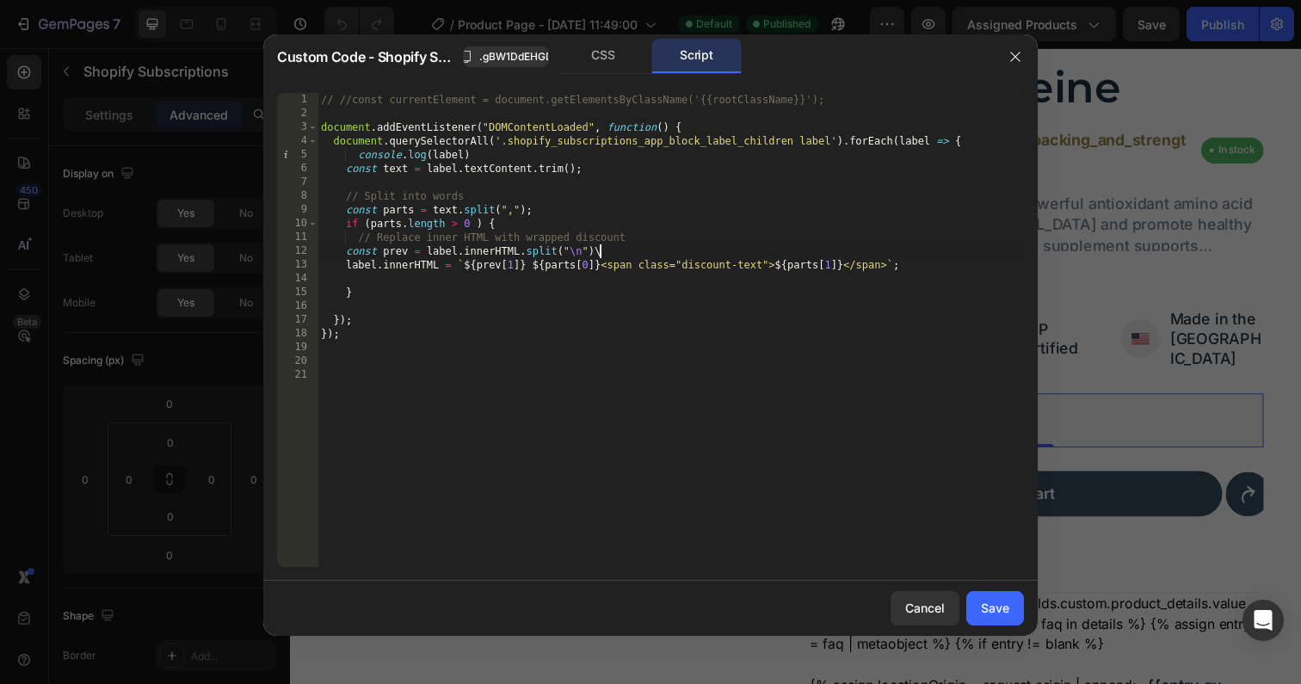
type textarea "const prev = label.innerHTML.split("\n")"
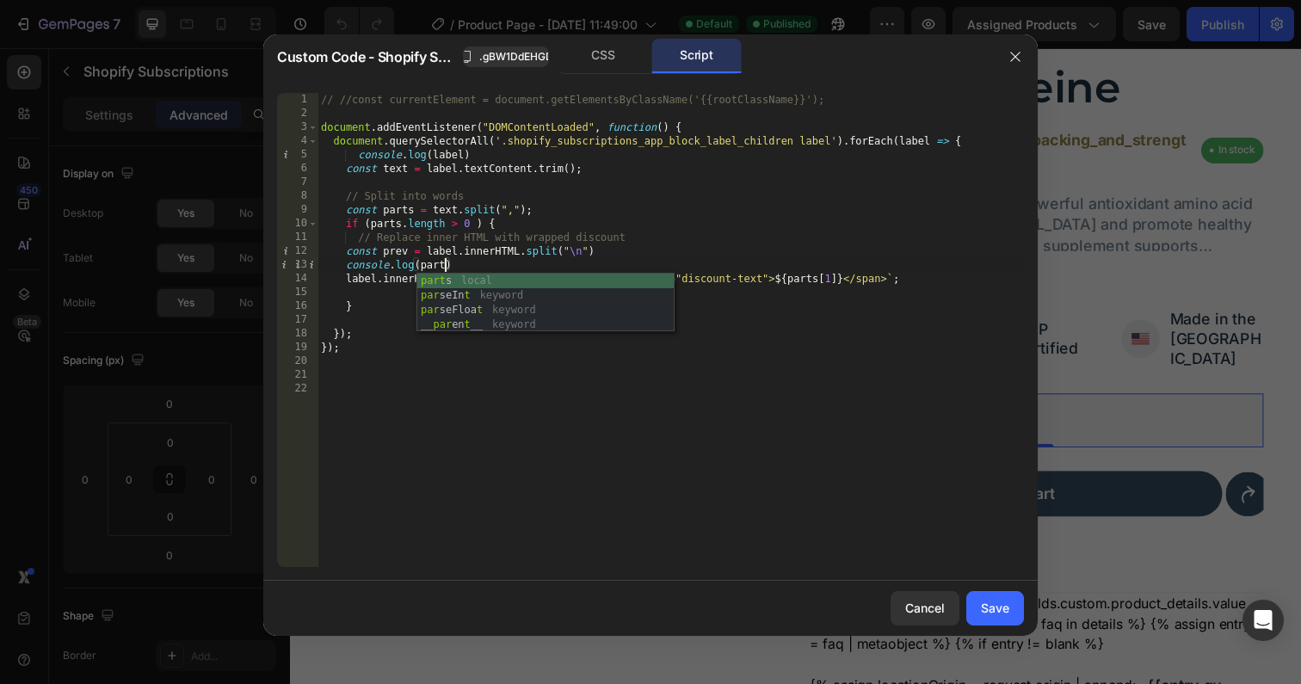
type textarea "console.log(parts"
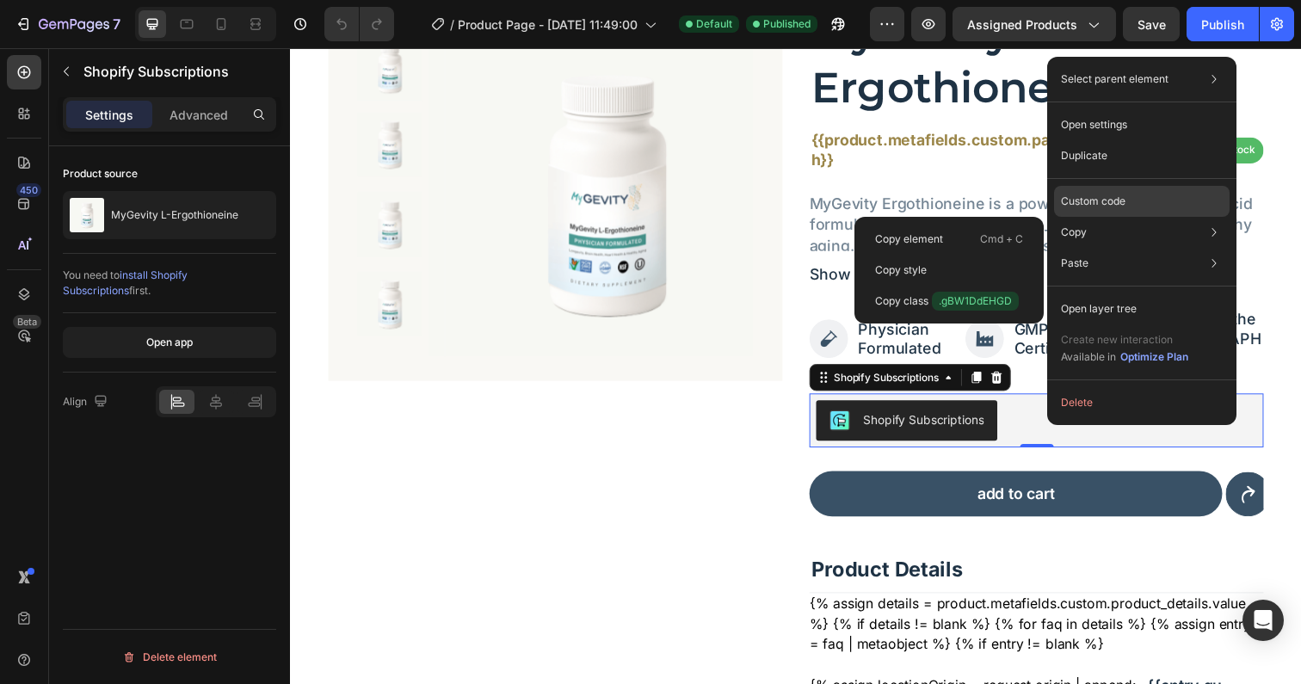
click at [1086, 204] on p "Custom code" at bounding box center [1093, 201] width 65 height 15
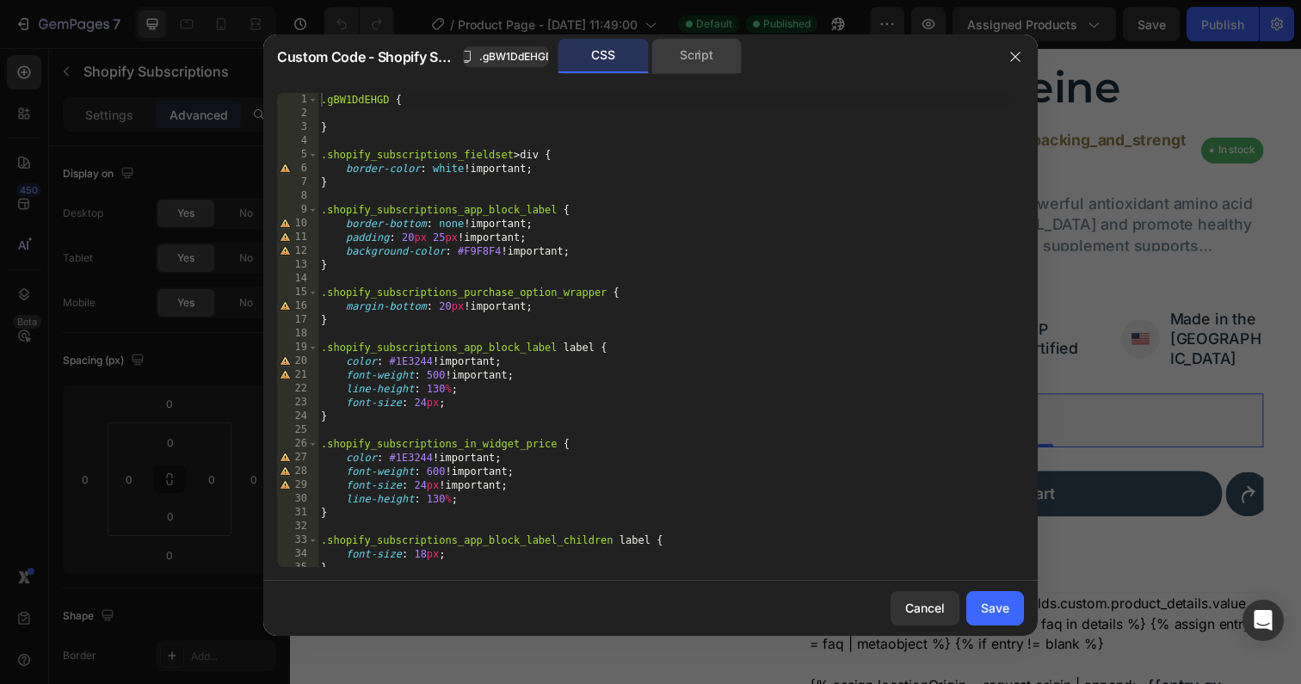
click at [700, 68] on div "Script" at bounding box center [696, 56] width 90 height 34
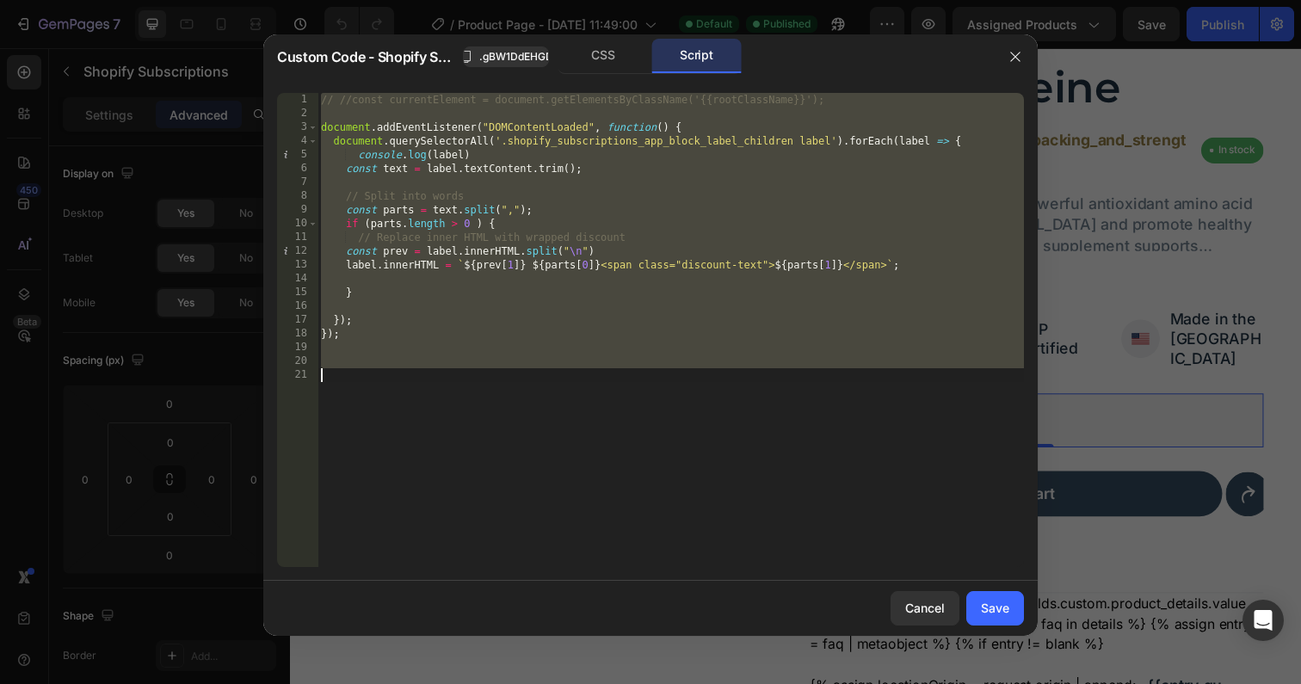
click at [619, 243] on div "// //const currentElement = document.getElementsByClassName('{{rootClassName}}'…" at bounding box center [670, 344] width 706 height 502
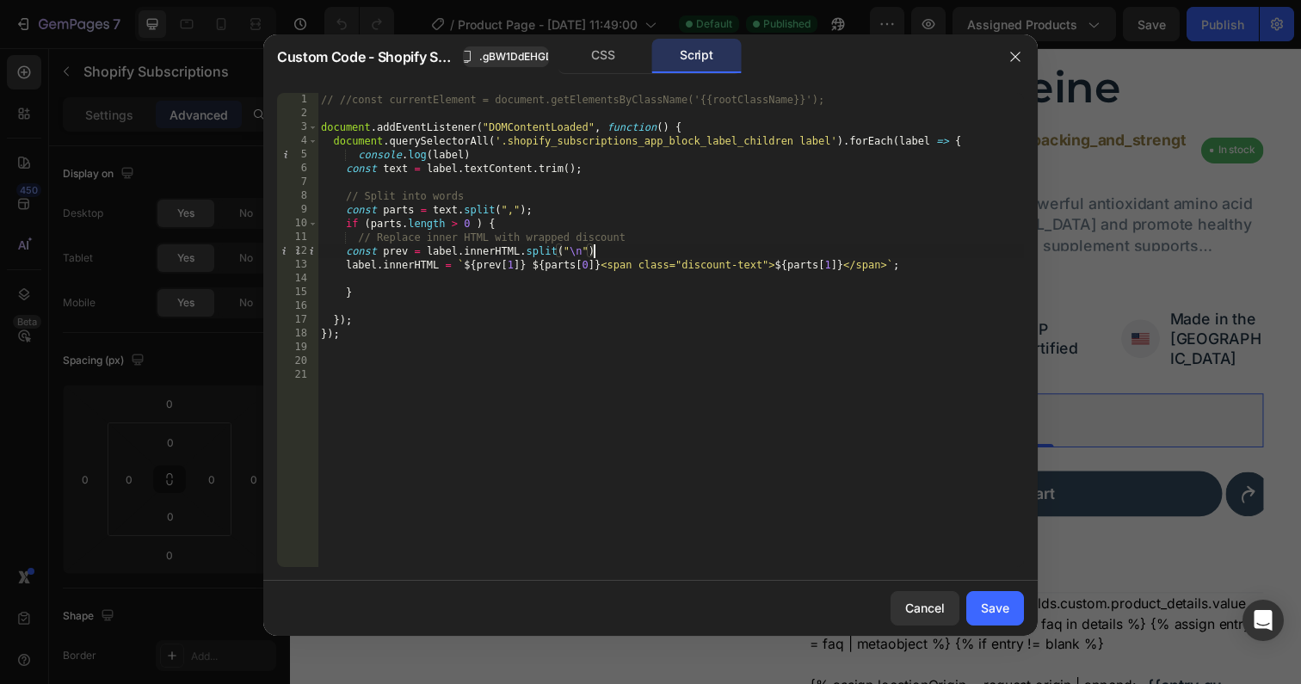
click at [643, 247] on div "// //const currentElement = document.getElementsByClassName('{{rootClassName}}'…" at bounding box center [670, 344] width 706 height 502
type textarea "const prev = label.innerHTML.split("\n")"
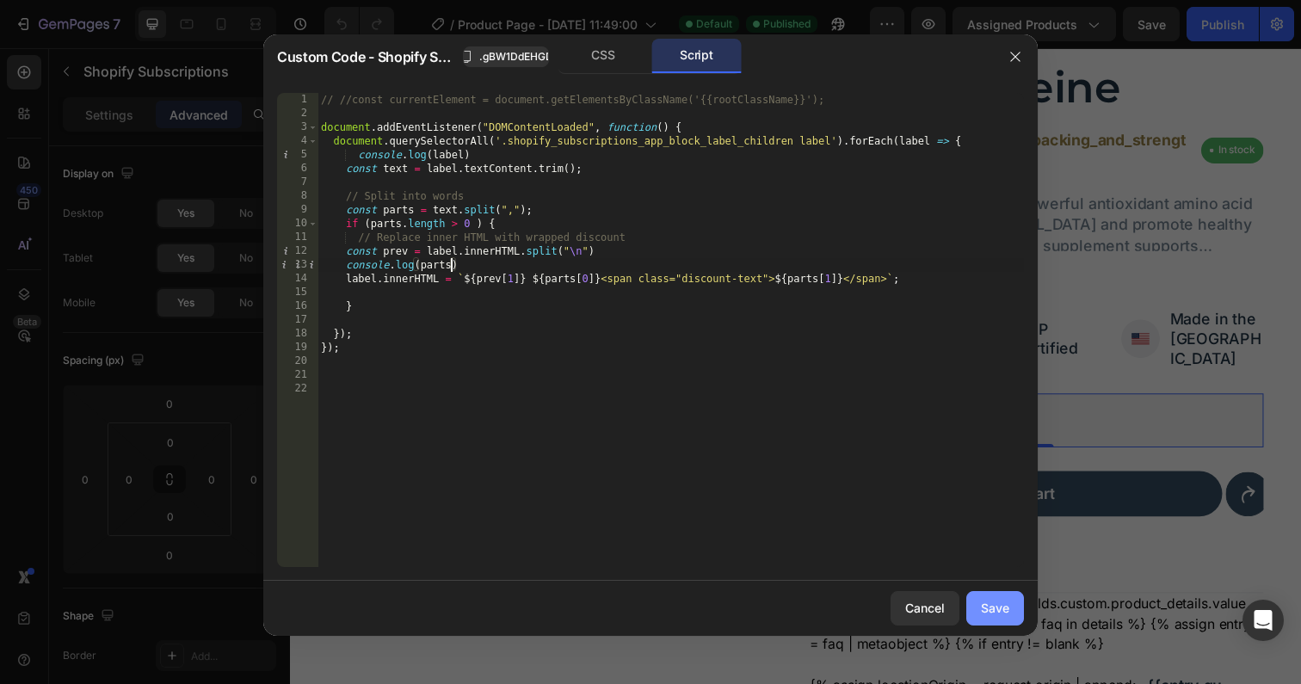
type textarea "console.log(parts"
click at [1007, 618] on button "Save" at bounding box center [995, 608] width 58 height 34
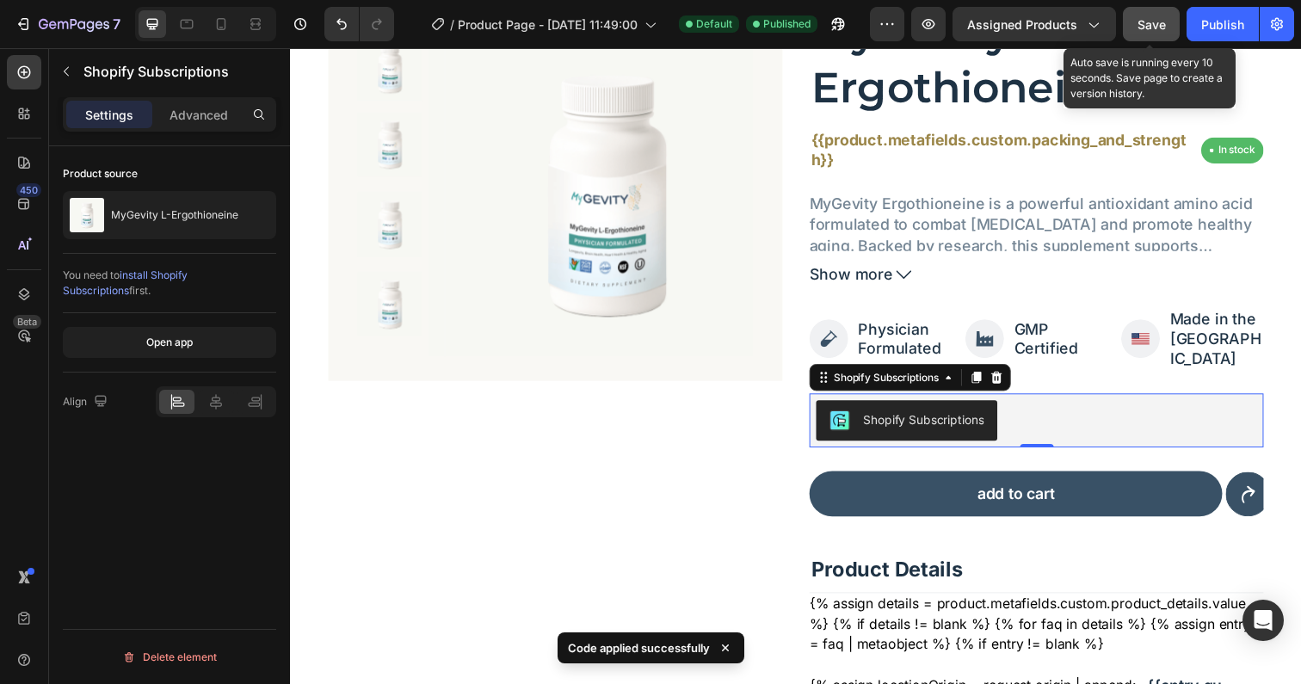
click at [1145, 24] on span "Save" at bounding box center [1151, 24] width 28 height 15
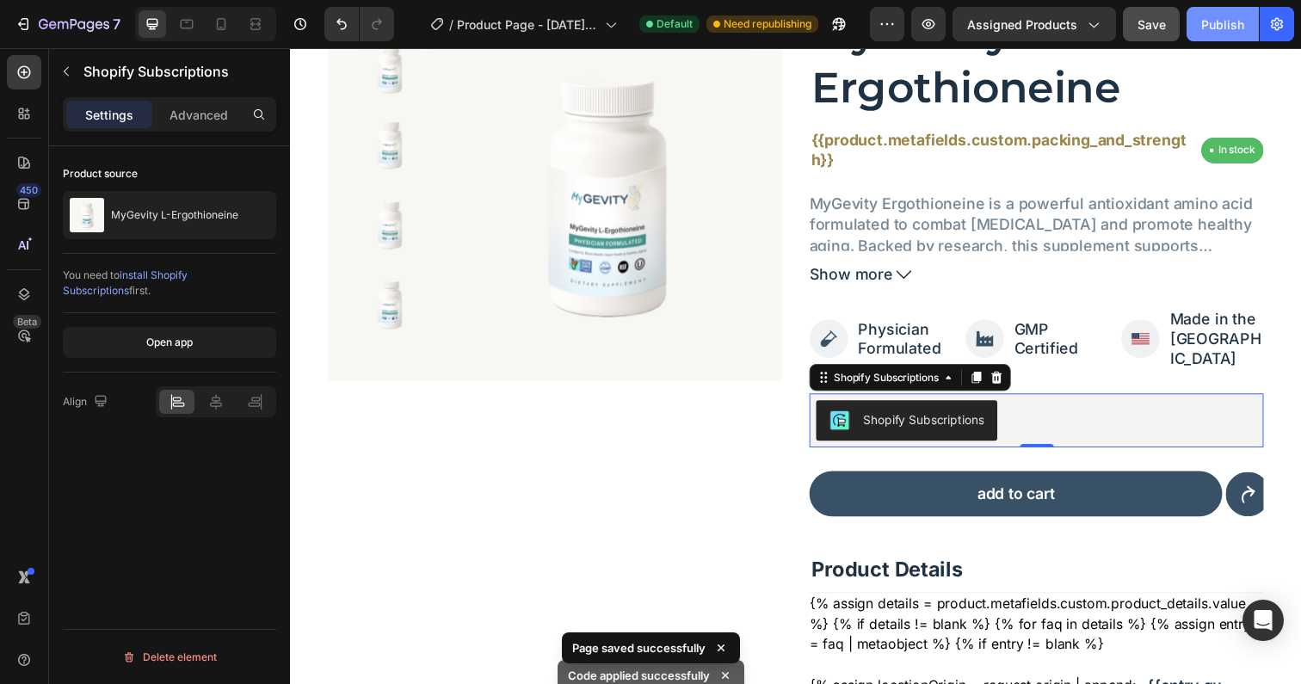
click at [1201, 19] on button "Publish" at bounding box center [1222, 24] width 72 height 34
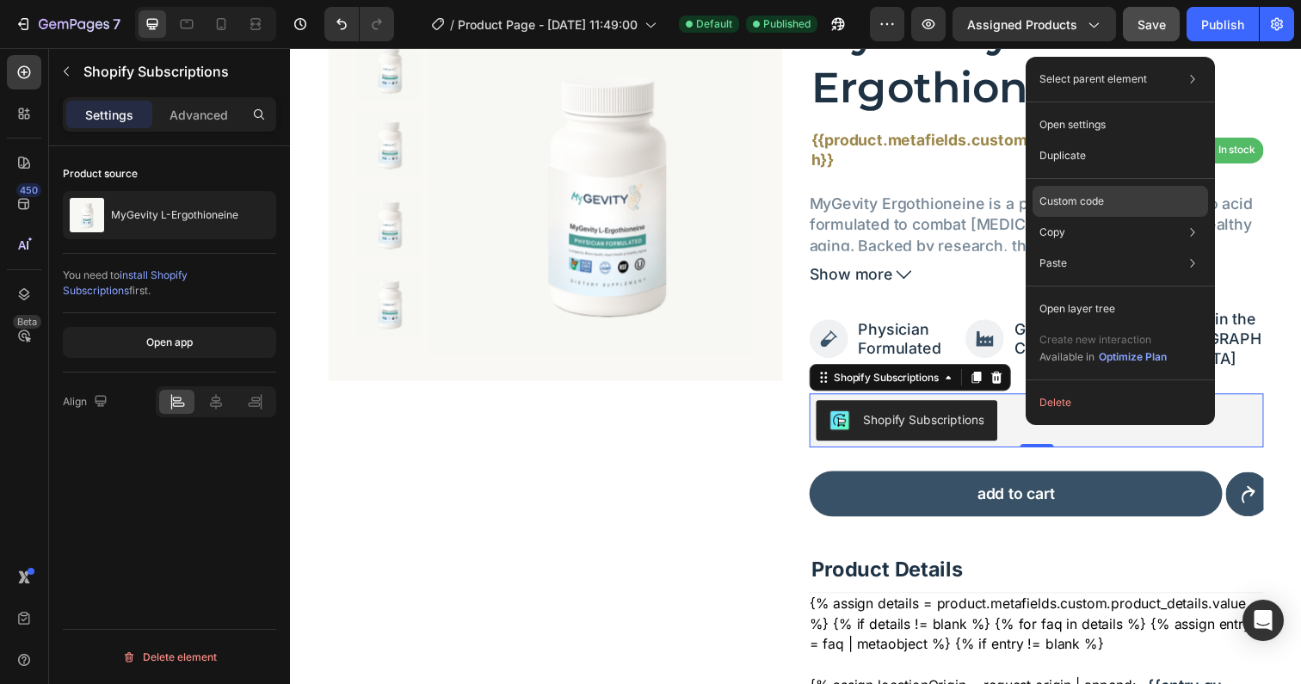
click at [1080, 194] on p "Custom code" at bounding box center [1071, 201] width 65 height 15
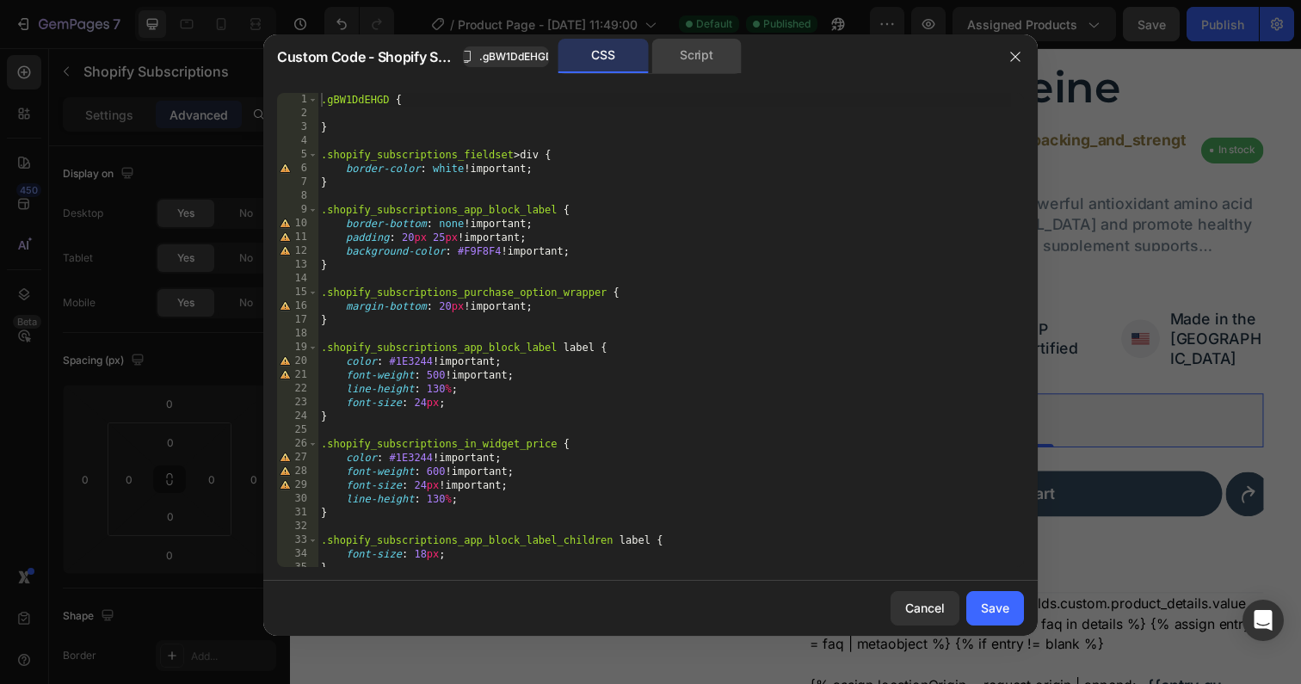
click at [671, 59] on div "Script" at bounding box center [696, 56] width 90 height 34
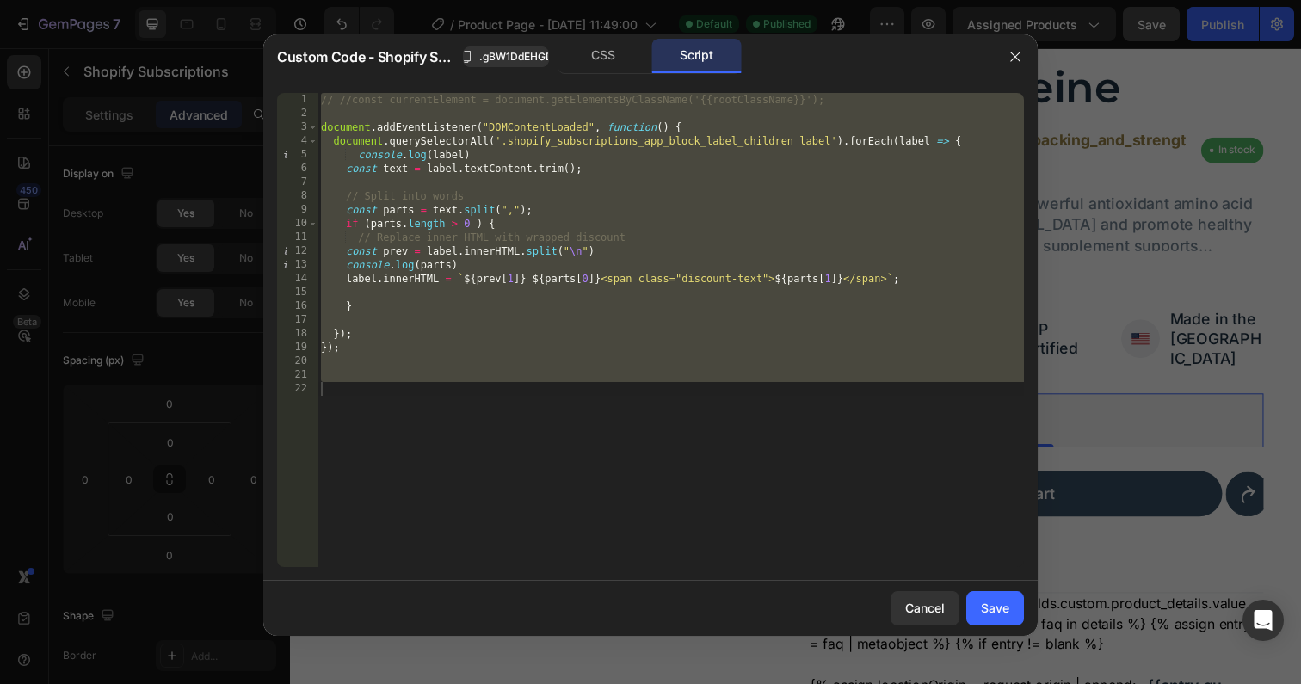
click at [471, 228] on div "// //const currentElement = document.getElementsByClassName('{{rootClassName}}'…" at bounding box center [670, 344] width 706 height 502
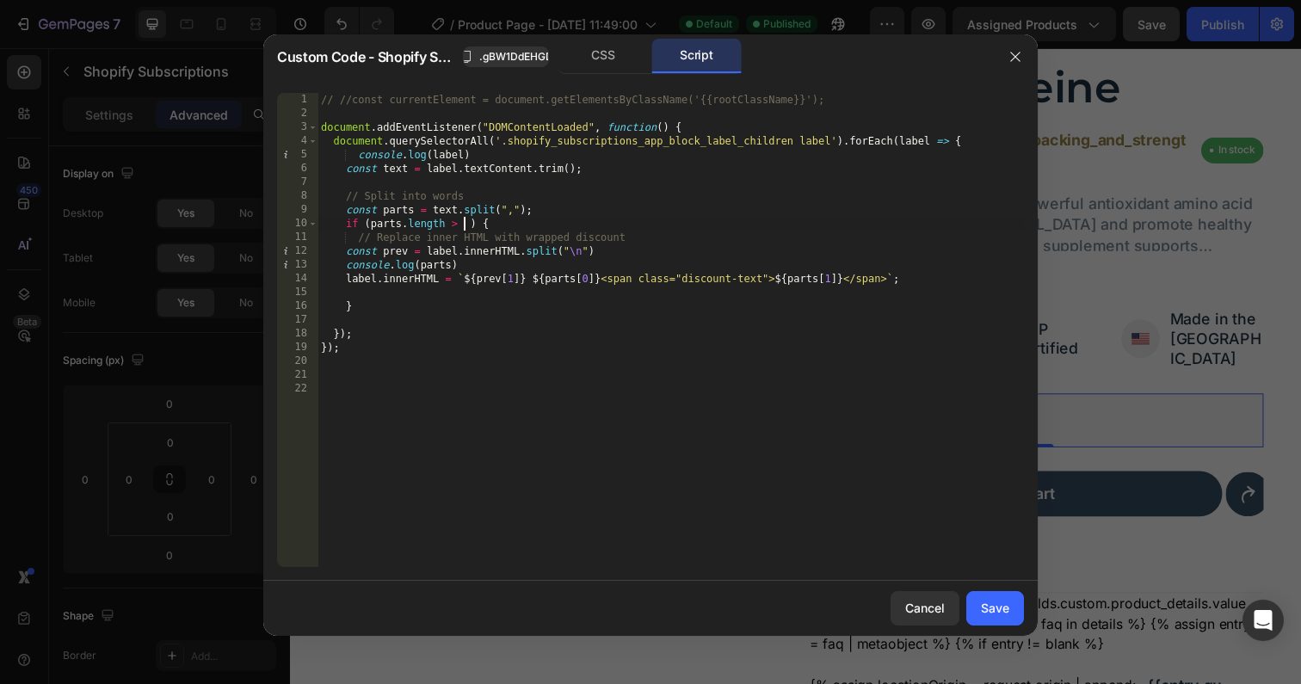
scroll to position [0, 12]
type textarea "if (parts.length > 2 ) {"
click at [1006, 611] on div "Save" at bounding box center [995, 608] width 28 height 18
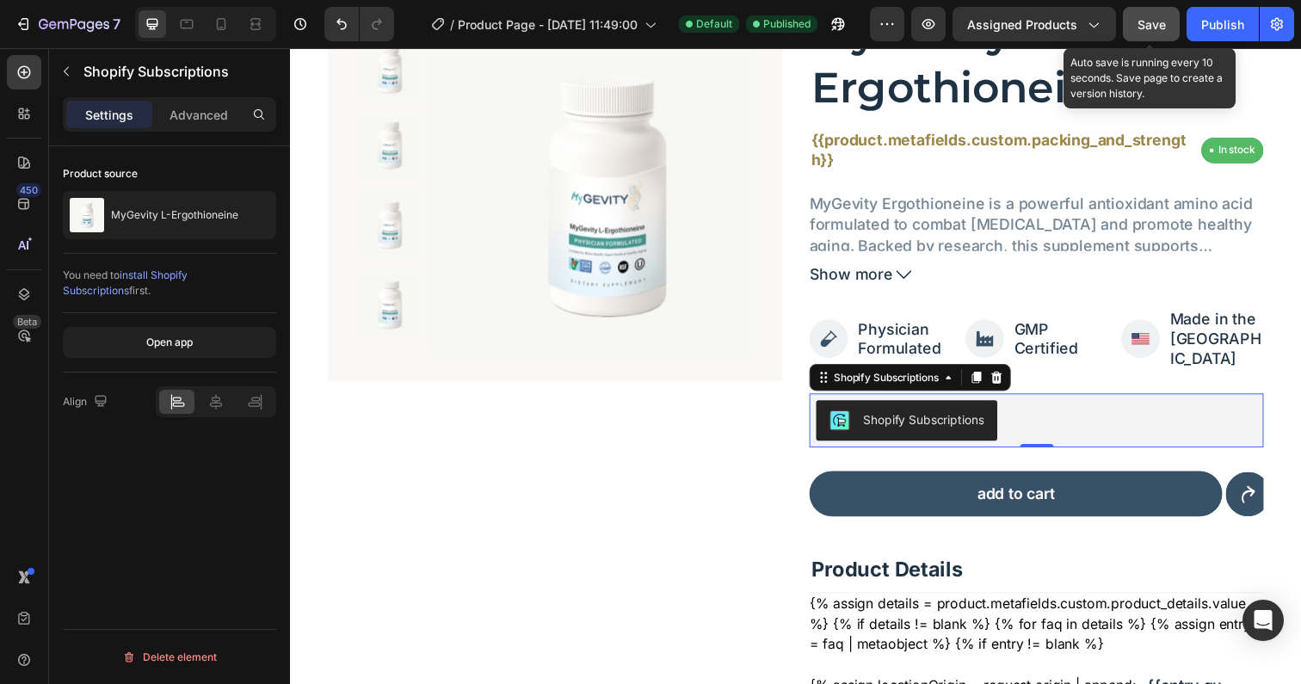
click at [1166, 24] on button "Save" at bounding box center [1151, 24] width 57 height 34
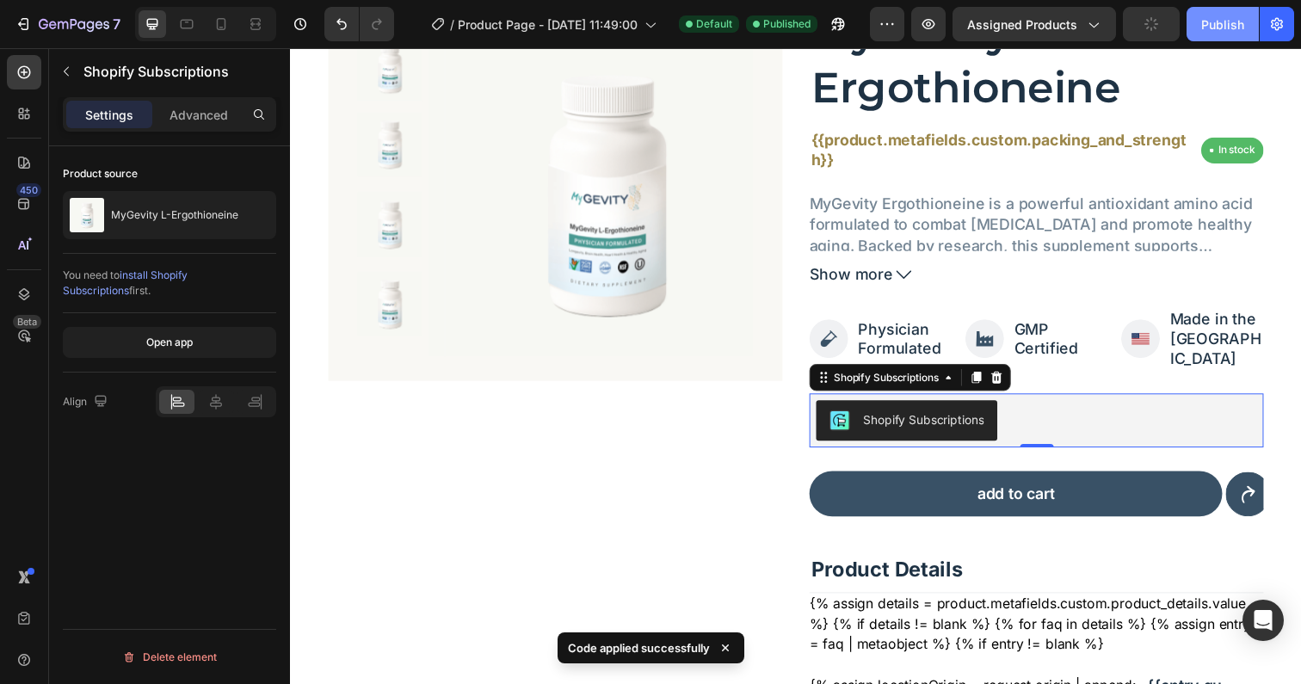
click at [1208, 22] on div "Publish" at bounding box center [1222, 24] width 43 height 18
click at [1208, 22] on button "Publish" at bounding box center [1222, 24] width 72 height 34
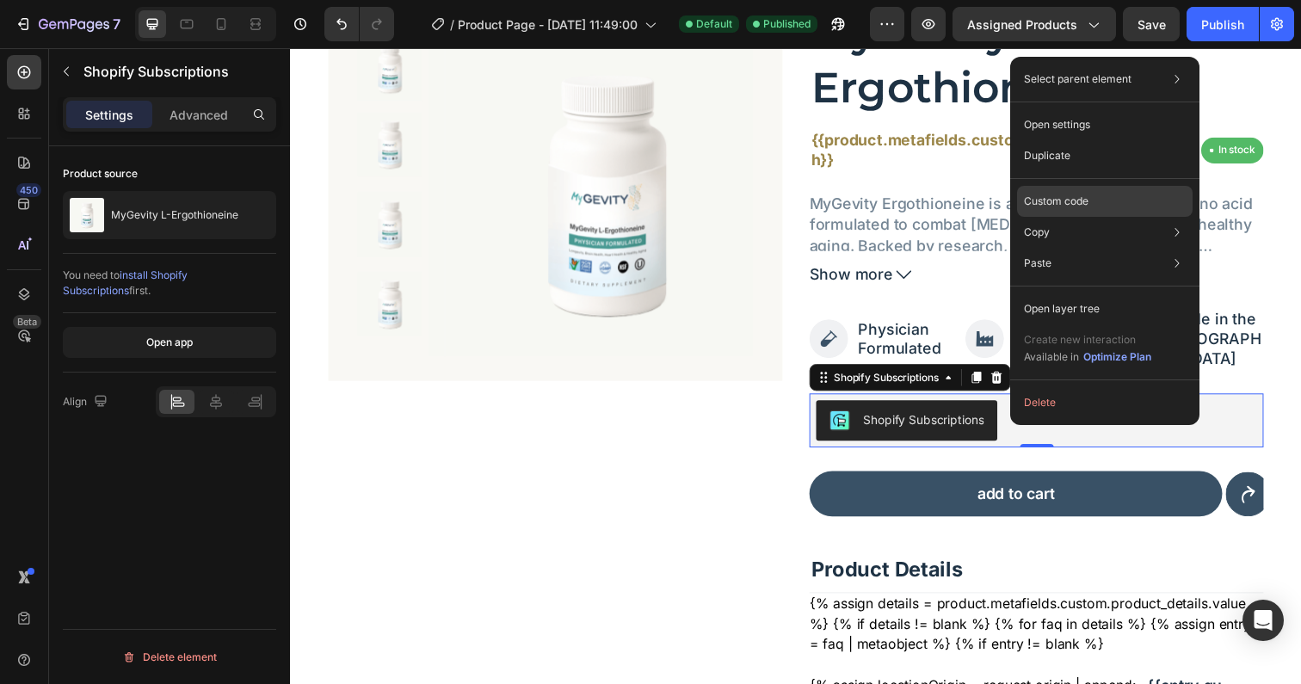
click at [1061, 203] on p "Custom code" at bounding box center [1056, 201] width 65 height 15
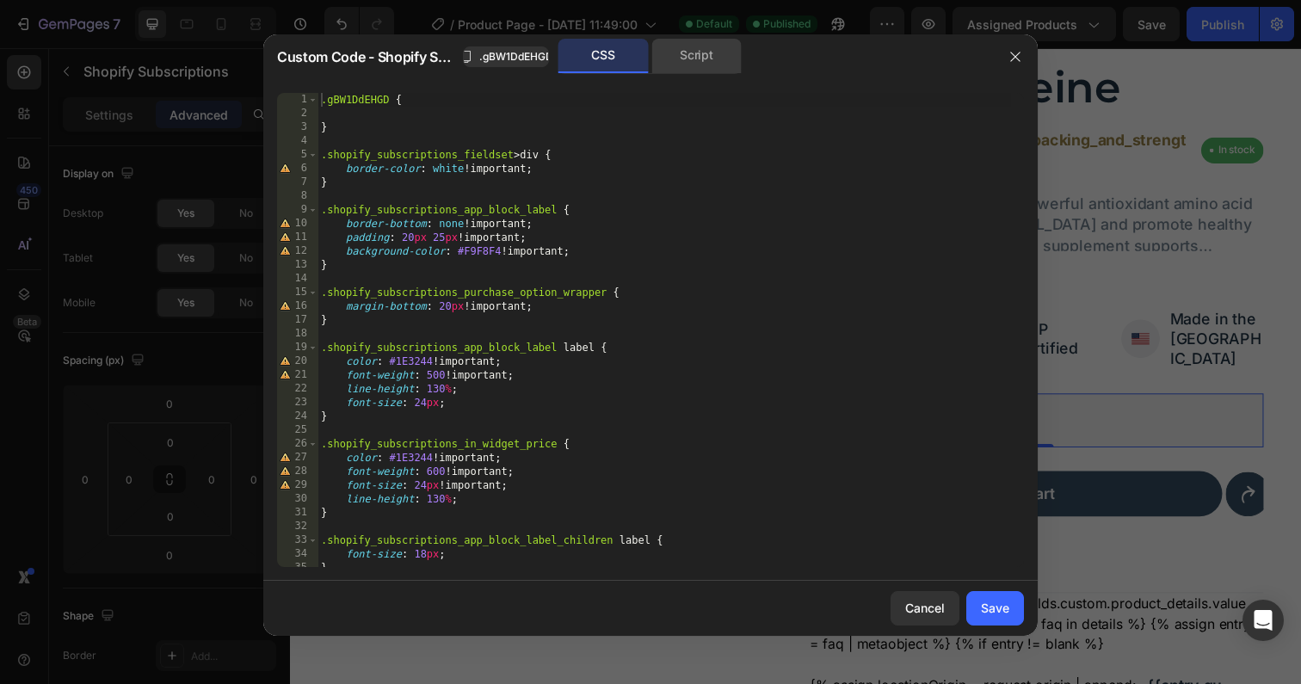
click at [702, 54] on div "Script" at bounding box center [696, 56] width 90 height 34
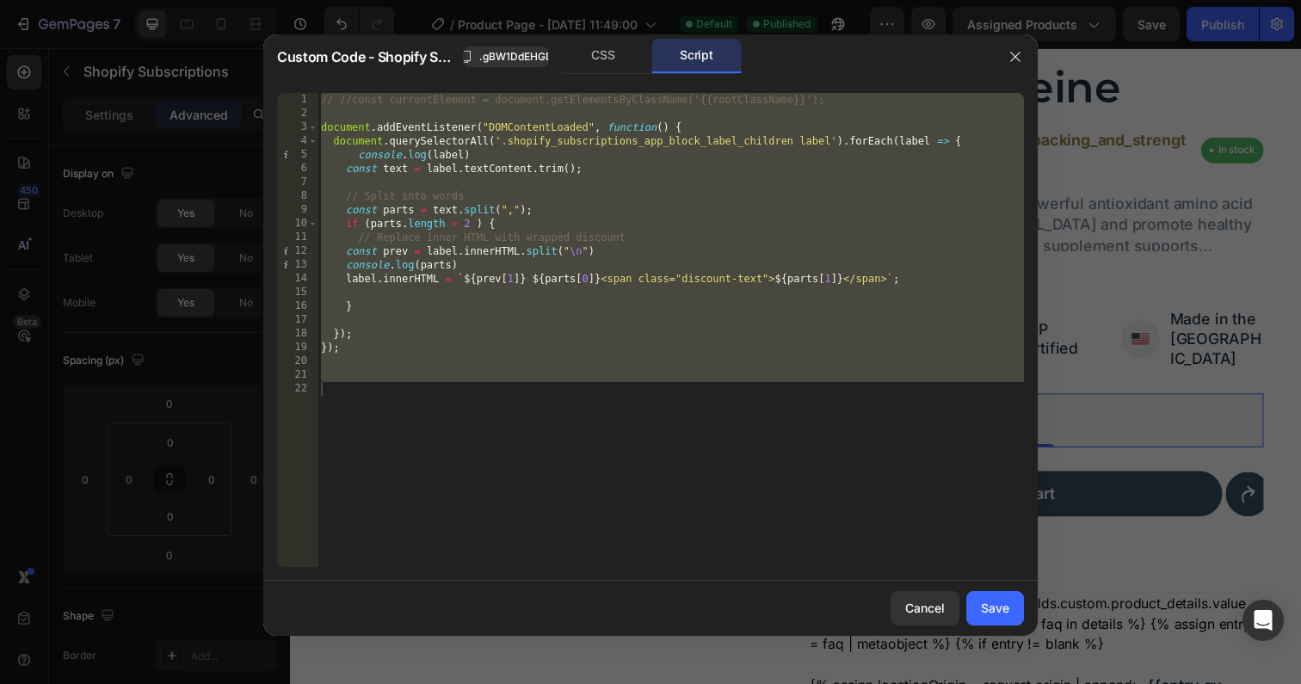
click at [513, 268] on div "// //const currentElement = document.getElementsByClassName('{{rootClassName}}'…" at bounding box center [670, 344] width 706 height 502
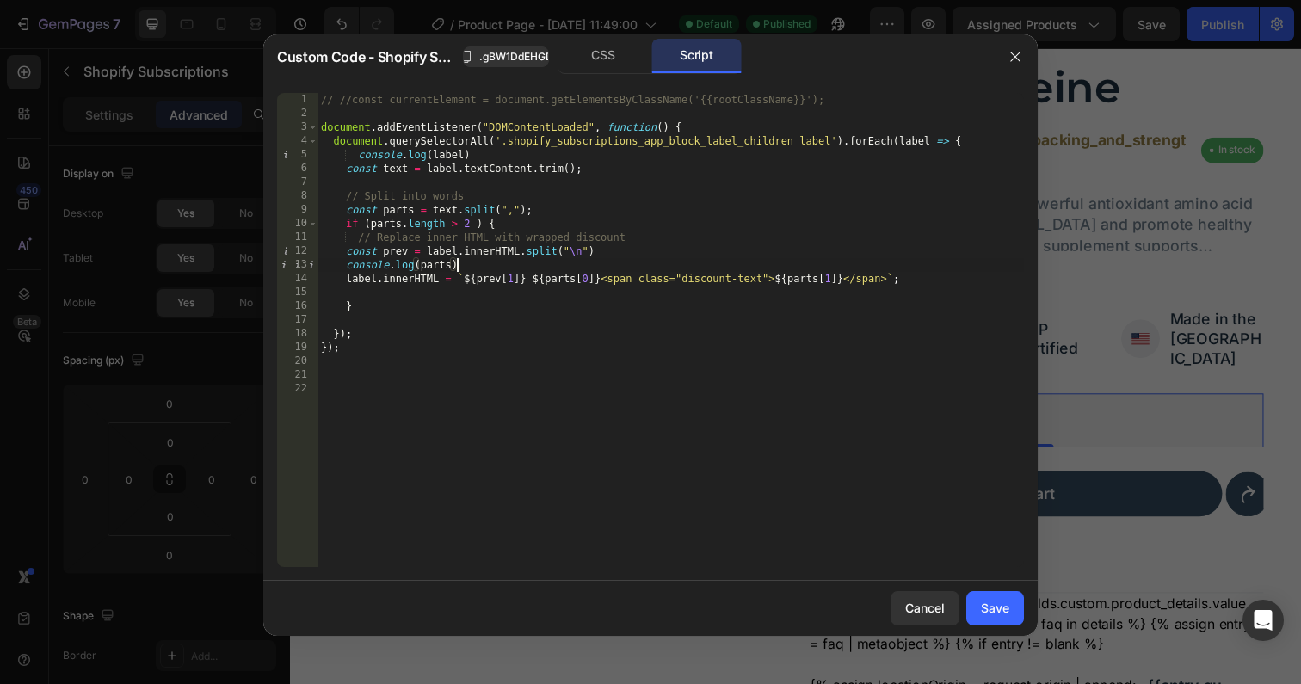
click at [513, 268] on div "// //const currentElement = document.getElementsByClassName('{{rootClassName}}'…" at bounding box center [670, 344] width 706 height 502
type textarea "console"
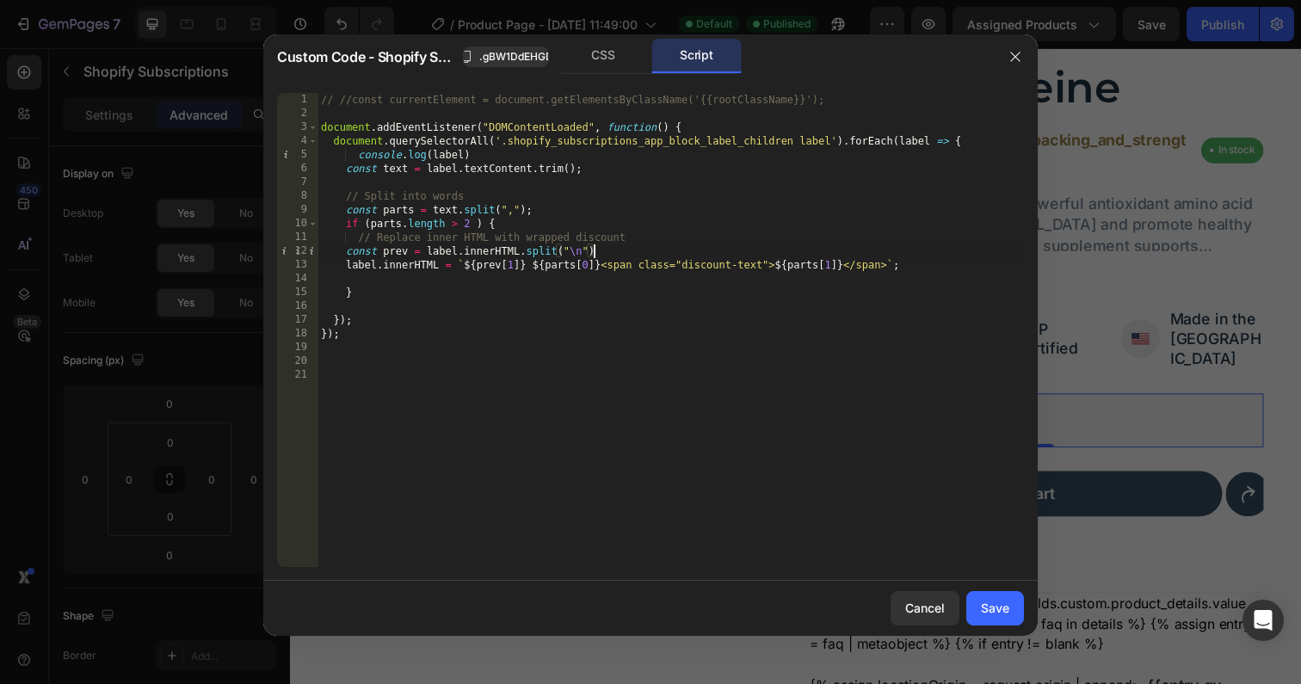
click at [344, 256] on div "// //const currentElement = document.getElementsByClassName('{{rootClassName}}'…" at bounding box center [670, 344] width 706 height 502
click at [347, 268] on div "// //const currentElement = document.getElementsByClassName('{{rootClassName}}'…" at bounding box center [670, 344] width 706 height 502
type textarea "label.innerHTML = `${prev[1]} ${parts[0]}<span class="discount-text">${parts[1]…"
click at [985, 615] on div "Save" at bounding box center [995, 608] width 28 height 18
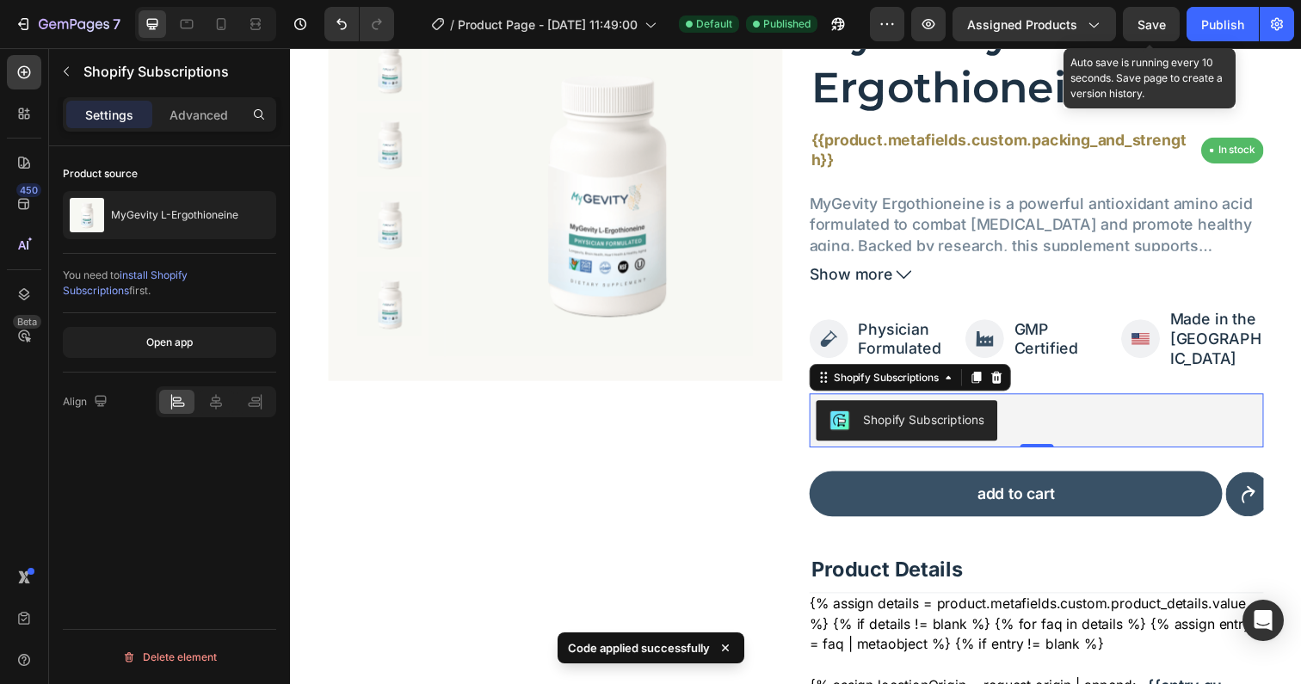
click at [1140, 22] on span "Save" at bounding box center [1151, 24] width 28 height 15
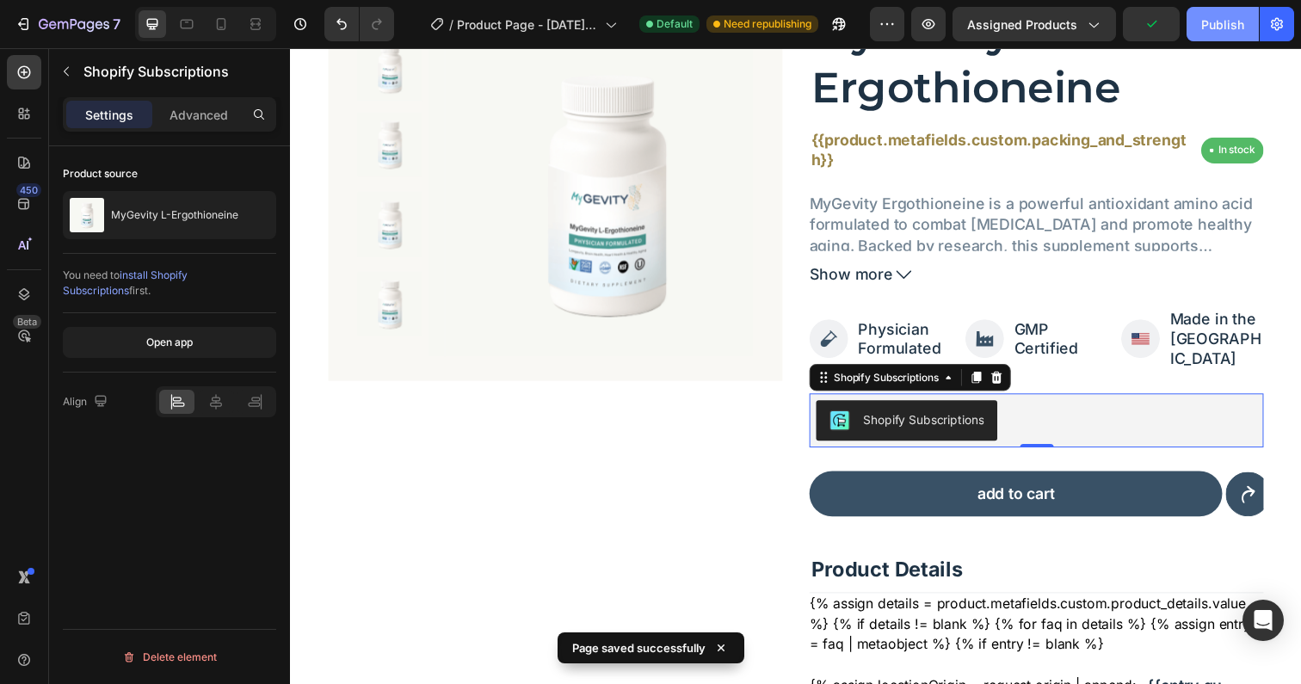
click at [1224, 29] on div "Publish" at bounding box center [1222, 24] width 43 height 18
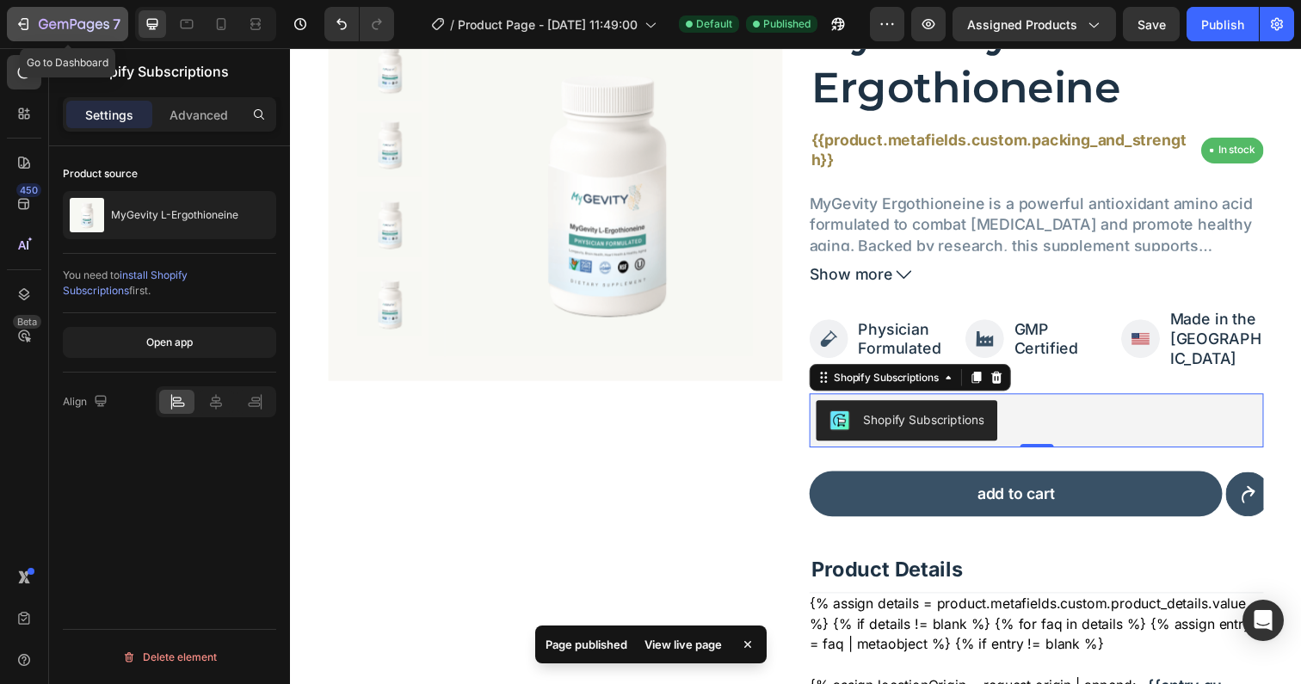
click at [26, 18] on icon "button" at bounding box center [26, 24] width 8 height 12
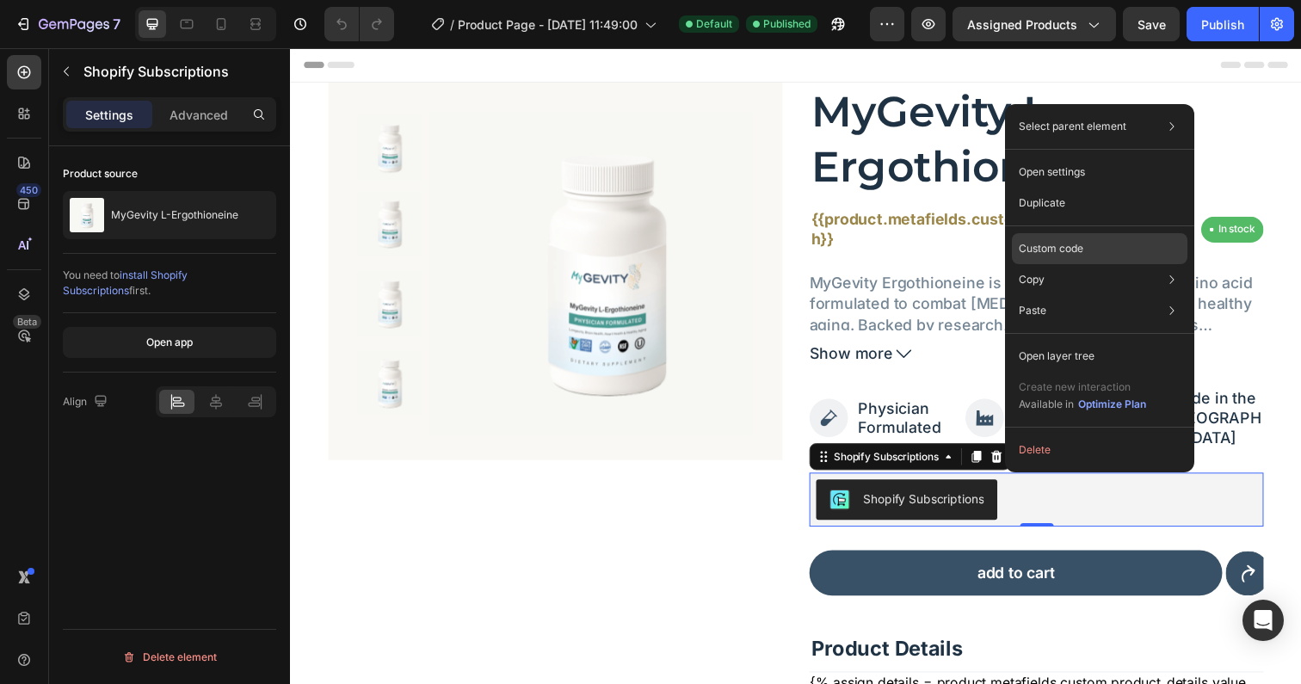
click at [1075, 253] on p "Custom code" at bounding box center [1051, 248] width 65 height 15
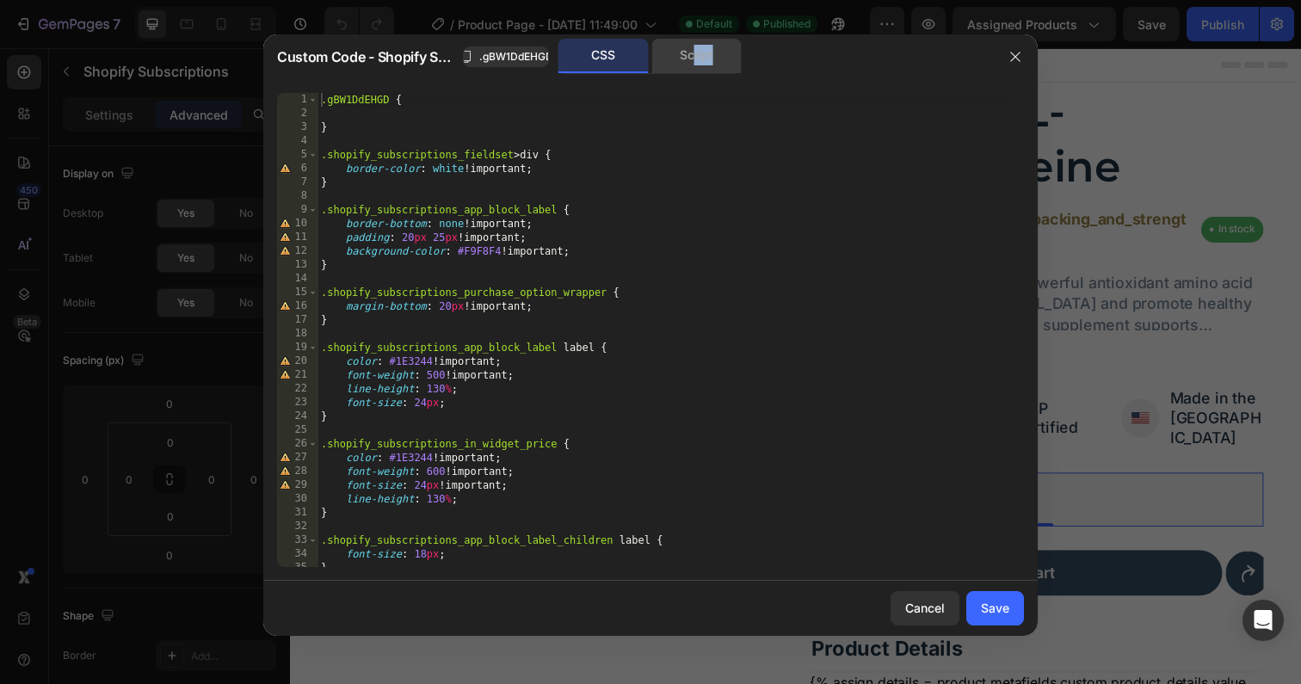
click at [693, 65] on div "Script" at bounding box center [696, 56] width 90 height 34
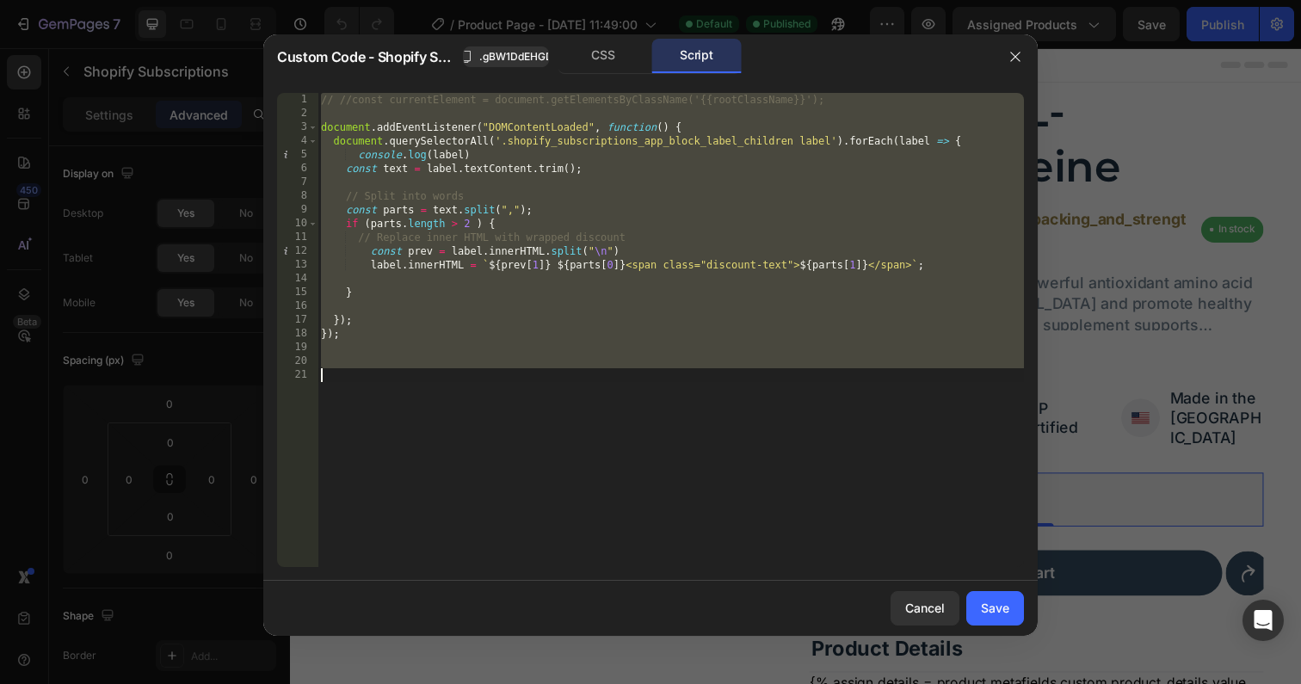
click at [472, 224] on div "// //const currentElement = document.getElementsByClassName('{{rootClassName}}'…" at bounding box center [670, 344] width 706 height 502
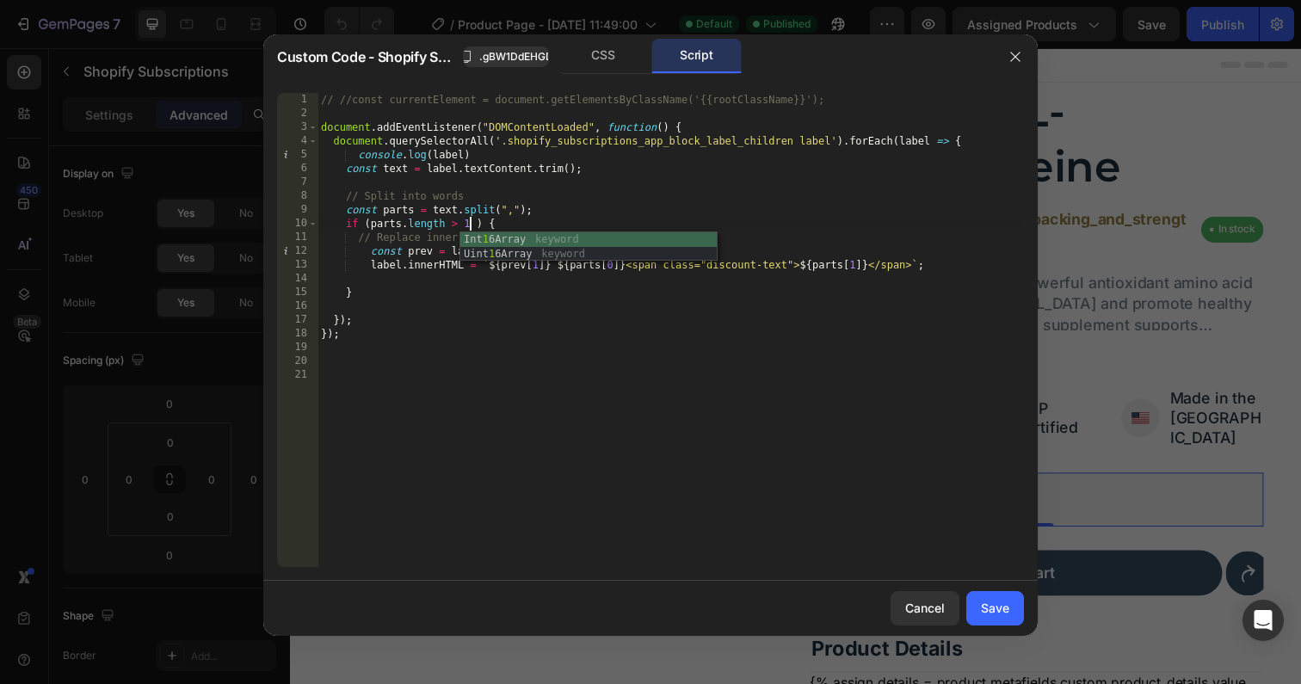
scroll to position [0, 12]
type textarea "if (parts.length > 1 ) {"
click at [985, 609] on div "Save" at bounding box center [995, 608] width 28 height 18
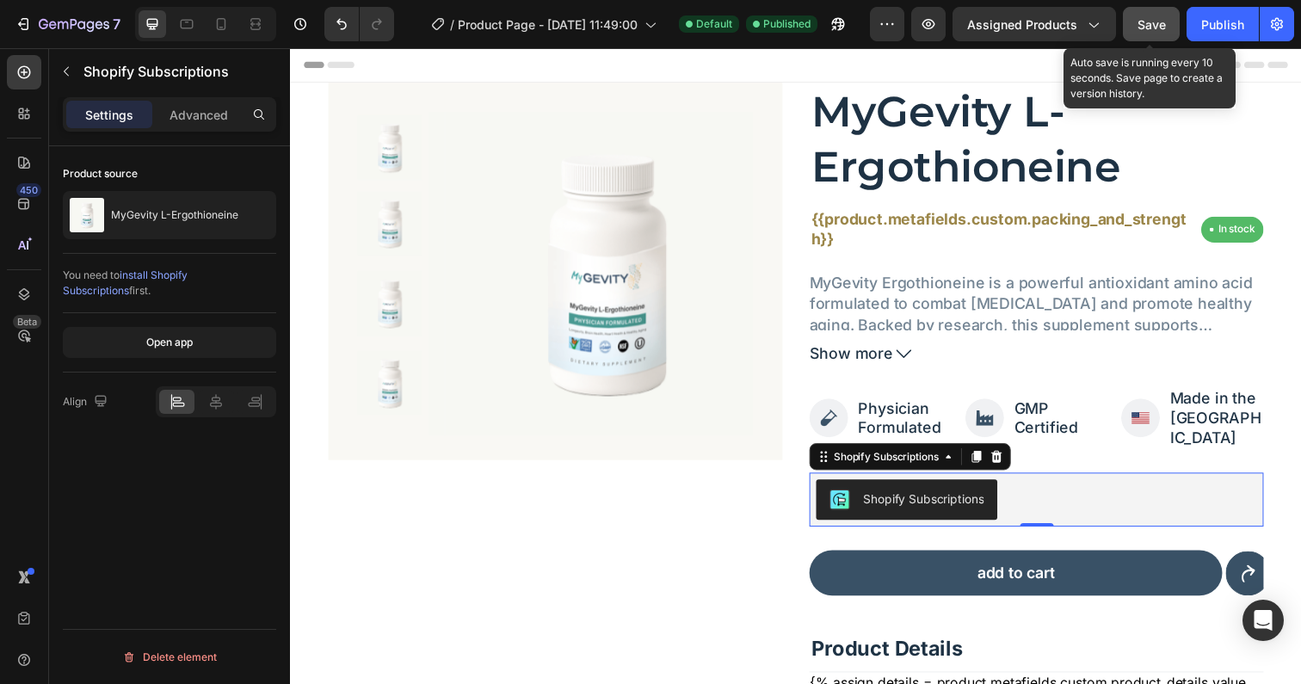
click at [1168, 34] on button "Save" at bounding box center [1151, 24] width 57 height 34
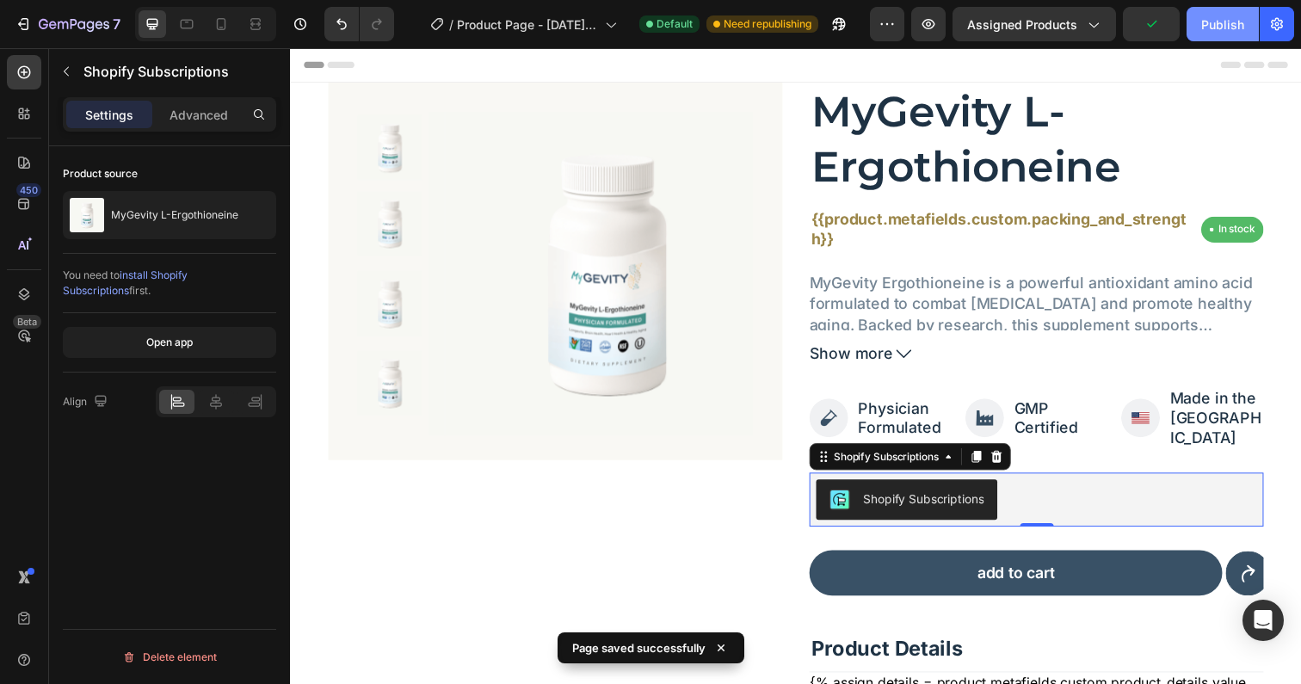
click at [1206, 34] on button "Publish" at bounding box center [1222, 24] width 72 height 34
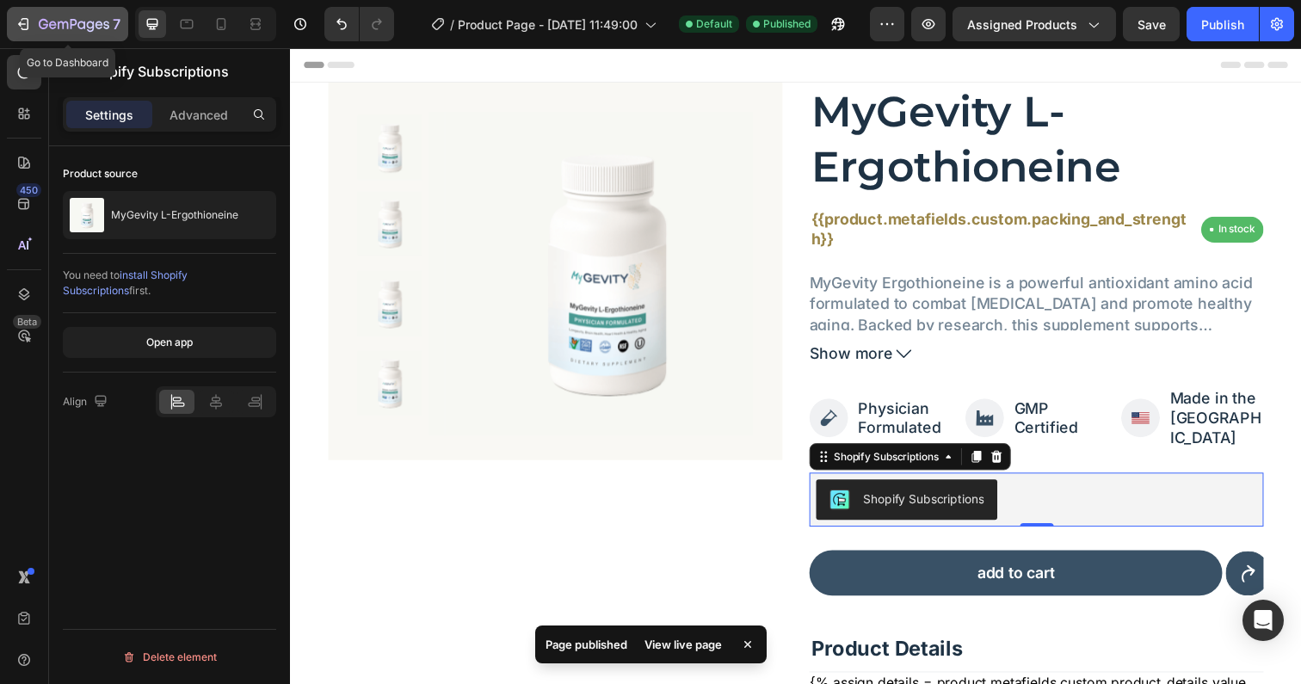
click at [54, 19] on icon "button" at bounding box center [74, 25] width 71 height 15
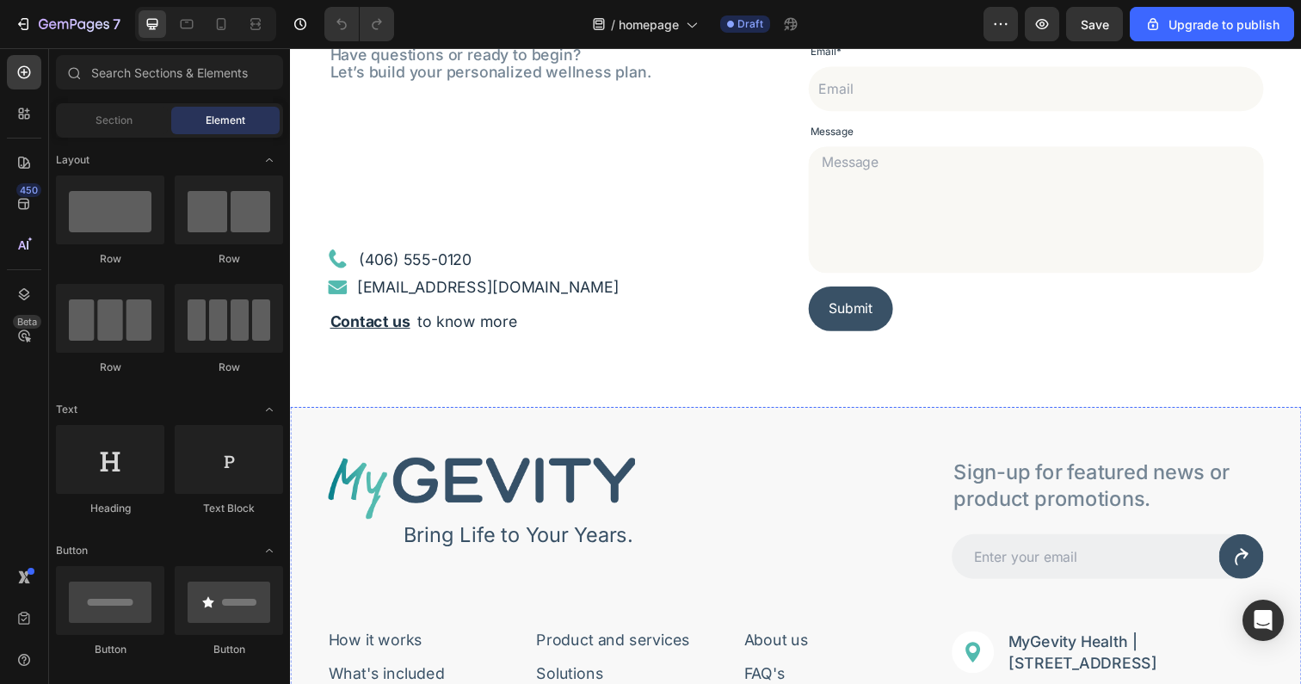
scroll to position [5323, 0]
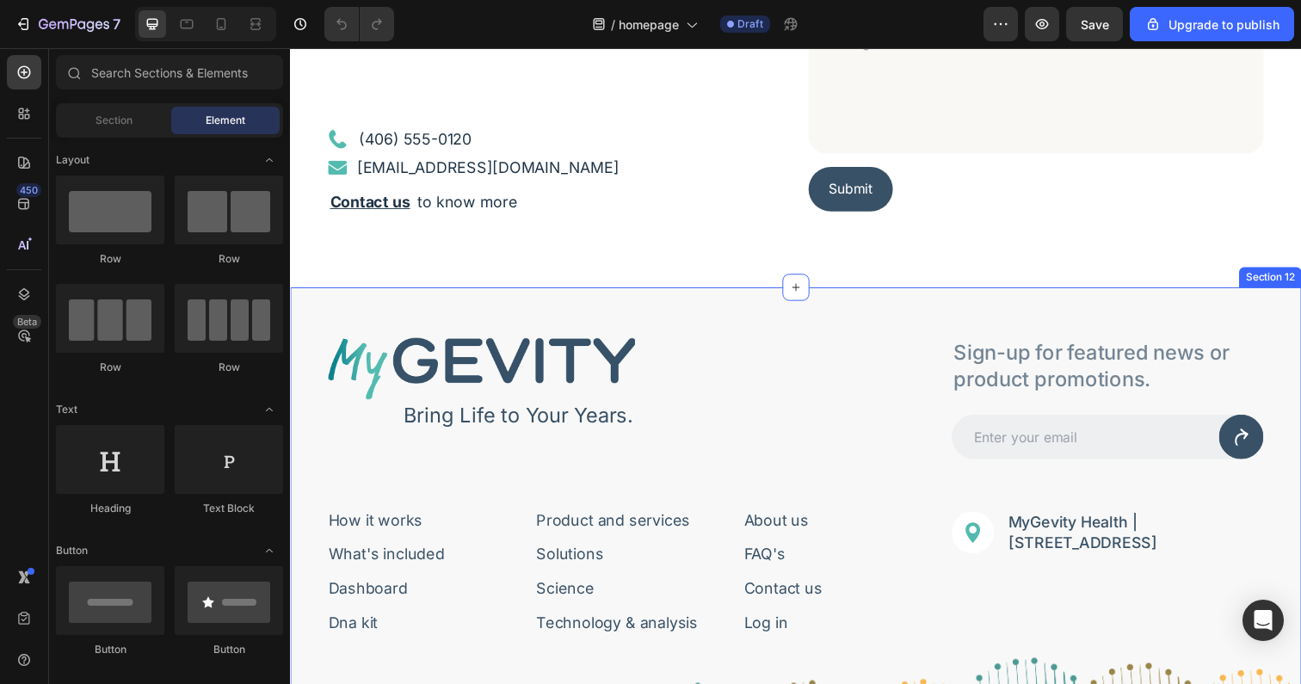
click at [539, 303] on div "Image Bring Life to Your Years. Text Block Row Sign-up for featured news or pro…" at bounding box center [806, 643] width 1032 height 701
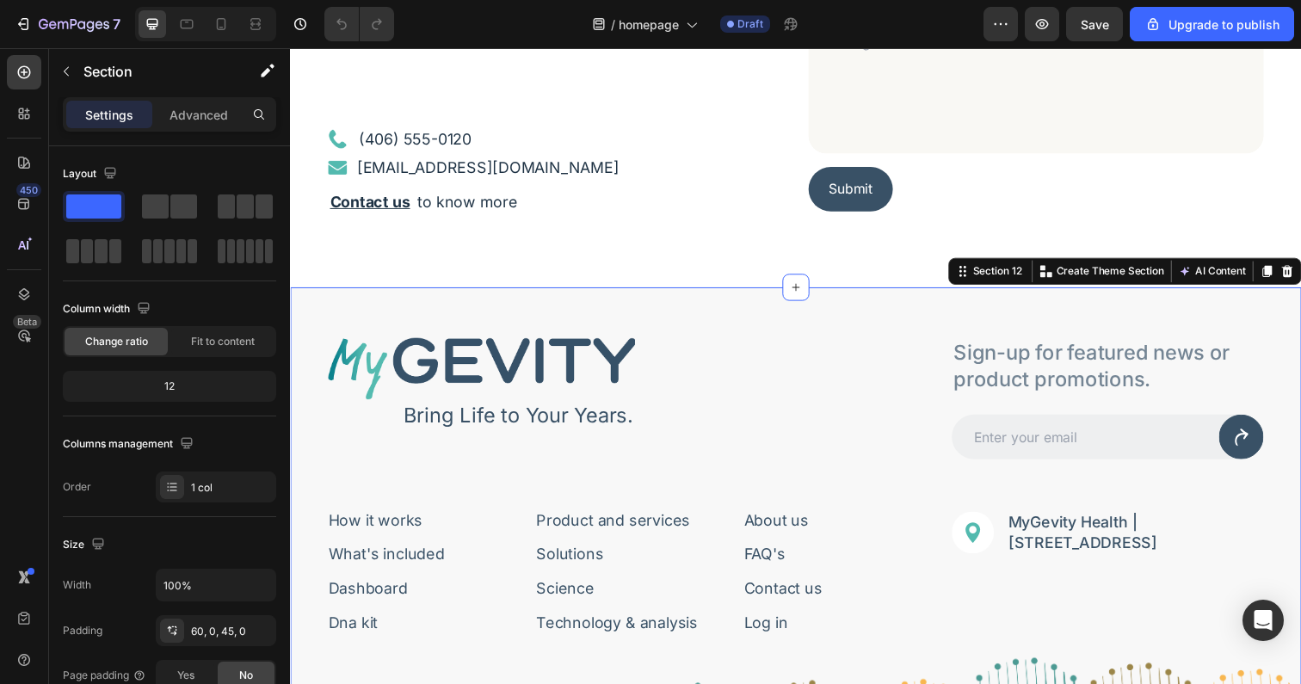
click at [777, 313] on div "Image Bring Life to Your Years. Text Block Row Sign-up for featured news or pro…" at bounding box center [806, 643] width 1032 height 701
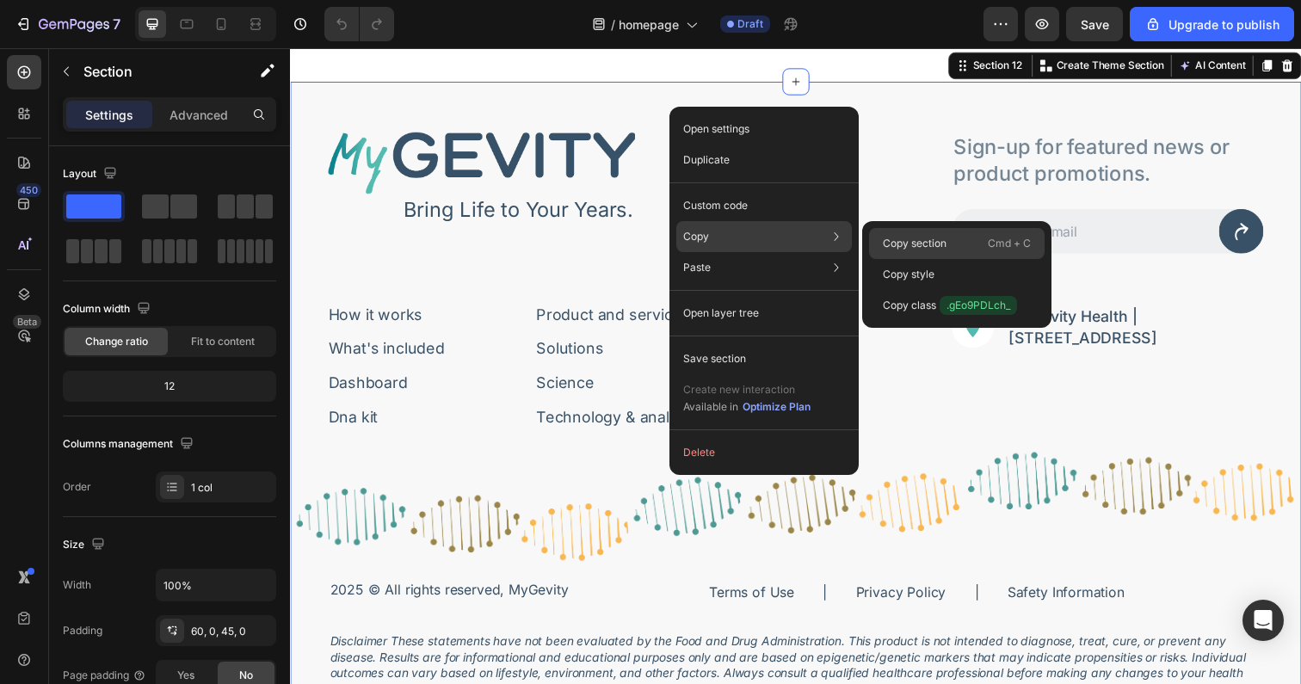
click at [926, 249] on p "Copy section" at bounding box center [915, 243] width 64 height 15
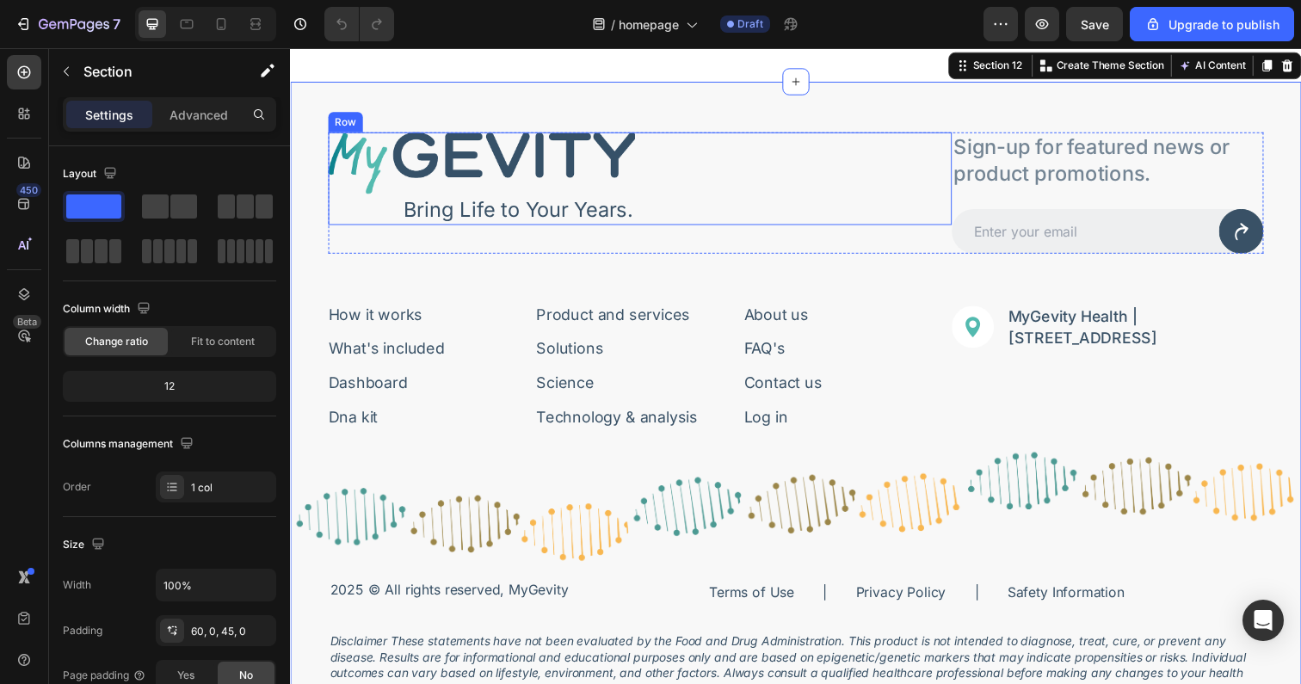
click at [673, 170] on div "Image Bring Life to Your Years. Text Block Row" at bounding box center [647, 181] width 637 height 95
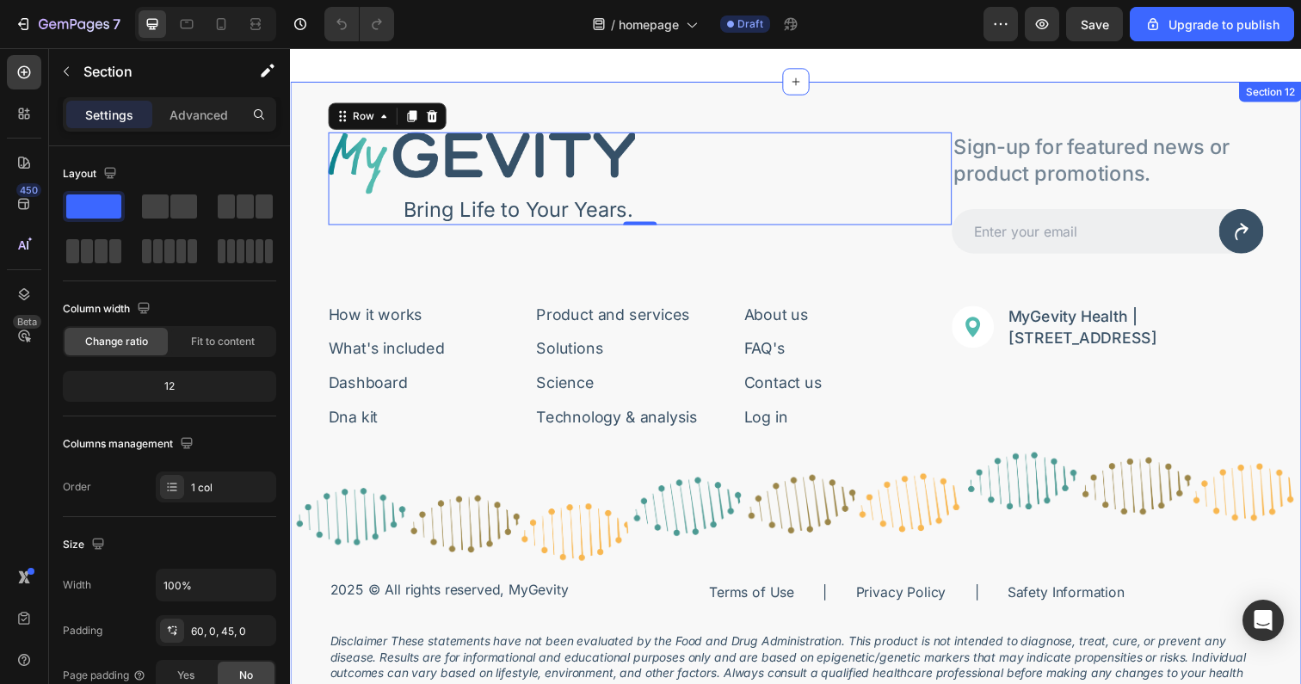
click at [850, 105] on div "Image Bring Life to Your Years. Text Block Row 0 Sign-up for featured news or p…" at bounding box center [806, 433] width 1032 height 701
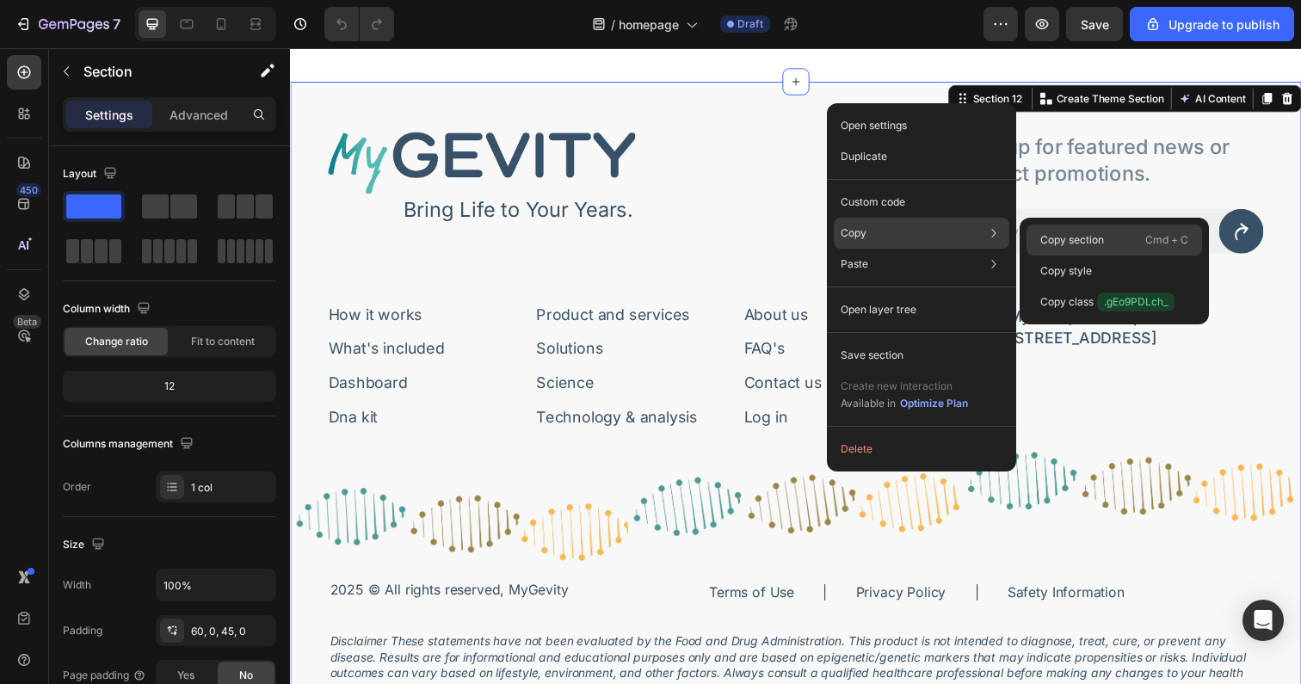
click at [1068, 236] on p "Copy section" at bounding box center [1072, 239] width 64 height 15
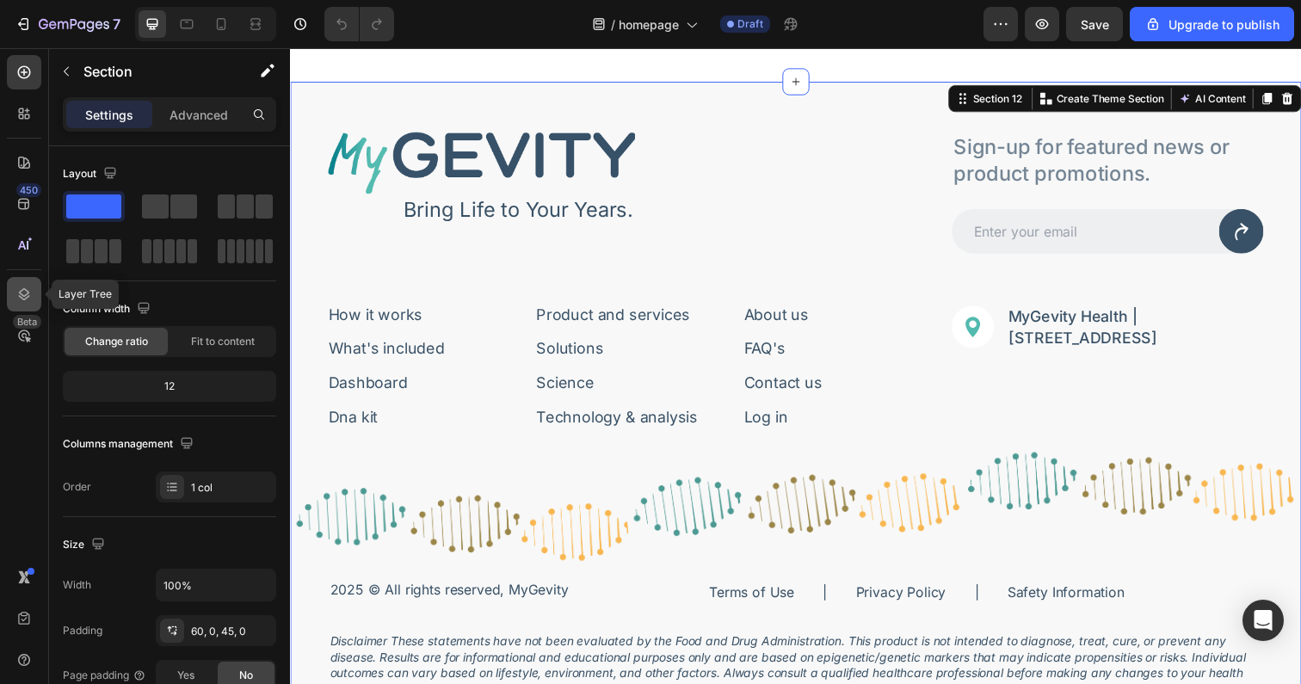
click at [25, 292] on icon at bounding box center [23, 294] width 17 height 17
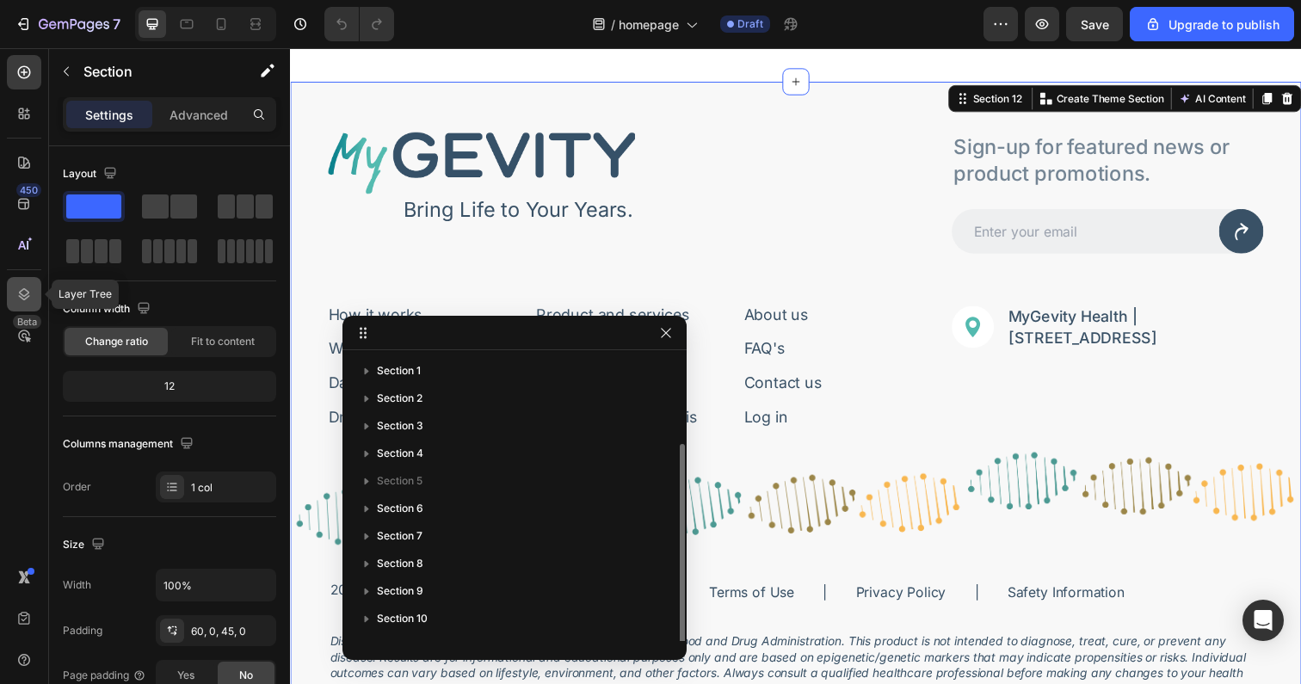
scroll to position [46, 0]
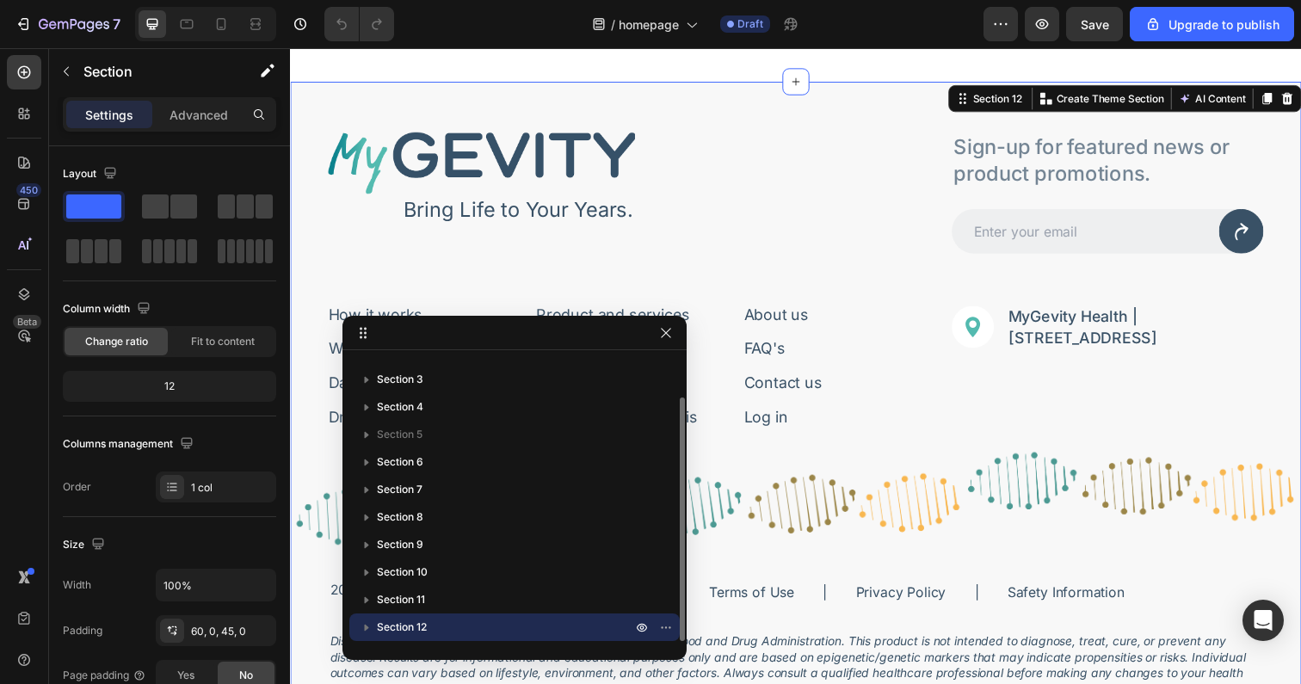
click at [366, 626] on icon "button" at bounding box center [367, 628] width 4 height 7
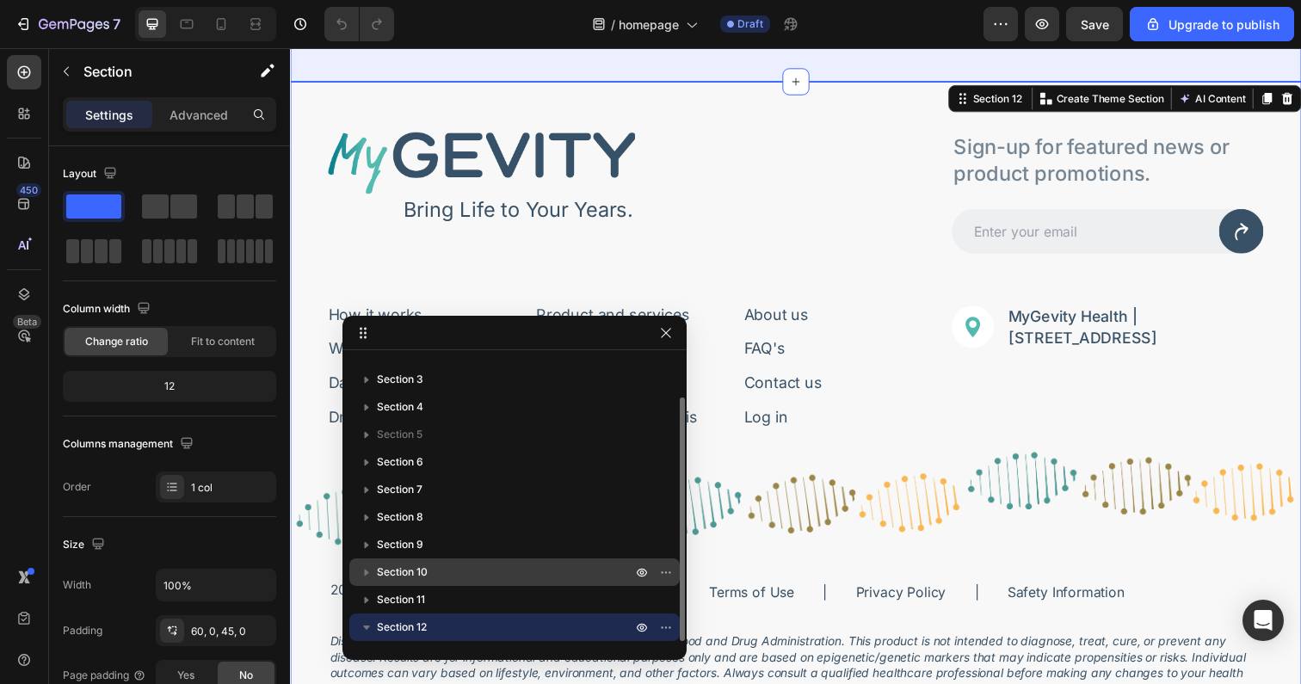
scroll to position [212, 0]
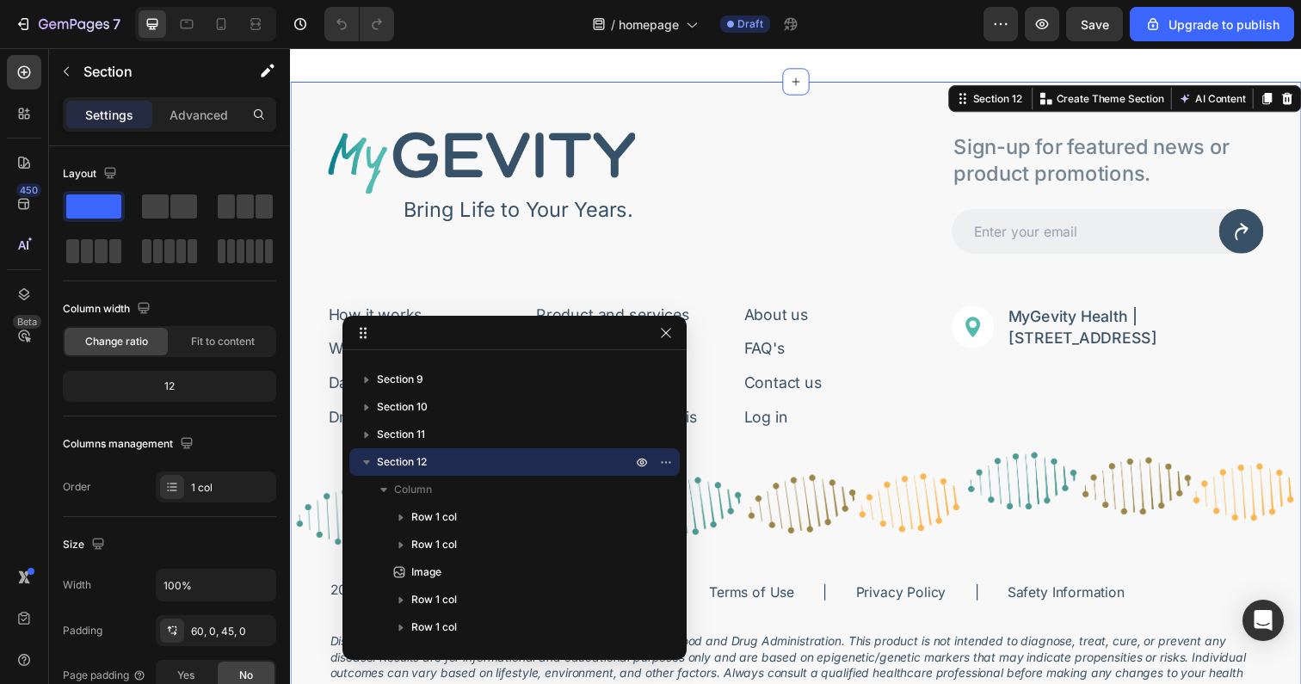
click at [365, 460] on icon "button" at bounding box center [366, 462] width 7 height 4
click at [659, 329] on icon "button" at bounding box center [666, 333] width 14 height 14
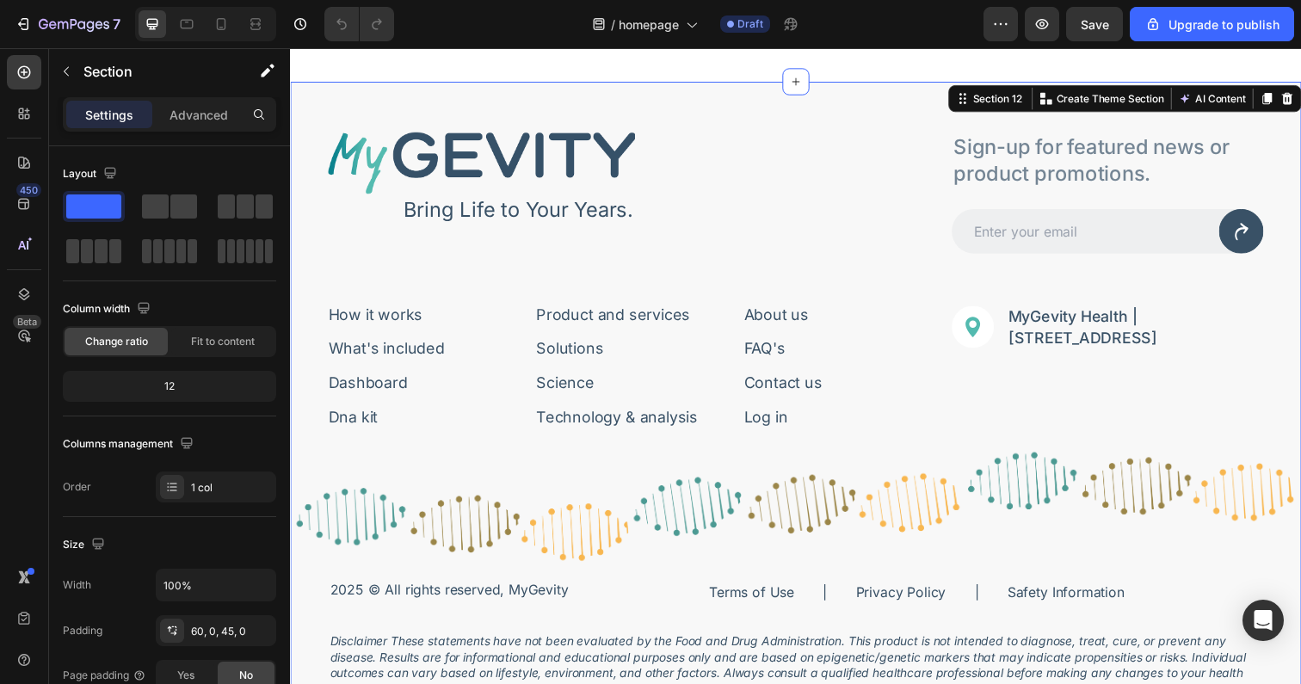
click at [710, 101] on div "Image Bring Life to Your Years. Text Block Row Sign-up for featured news or pro…" at bounding box center [806, 433] width 1032 height 701
click at [642, 118] on div "Image Bring Life to Your Years. Text Block Row Sign-up for featured news or pro…" at bounding box center [806, 433] width 1032 height 701
click at [641, 104] on div "Image Bring Life to Your Years. Text Block Row Sign-up for featured news or pro…" at bounding box center [806, 433] width 1032 height 701
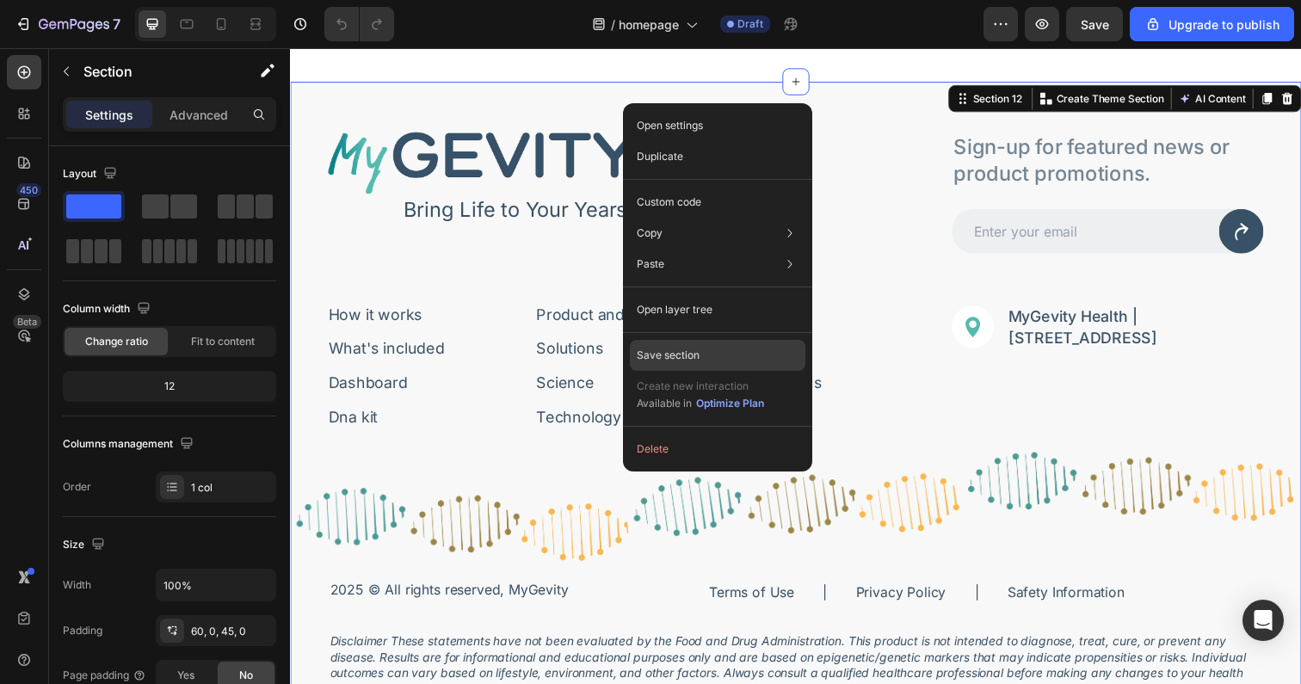
click at [684, 354] on p "Save section" at bounding box center [668, 355] width 63 height 15
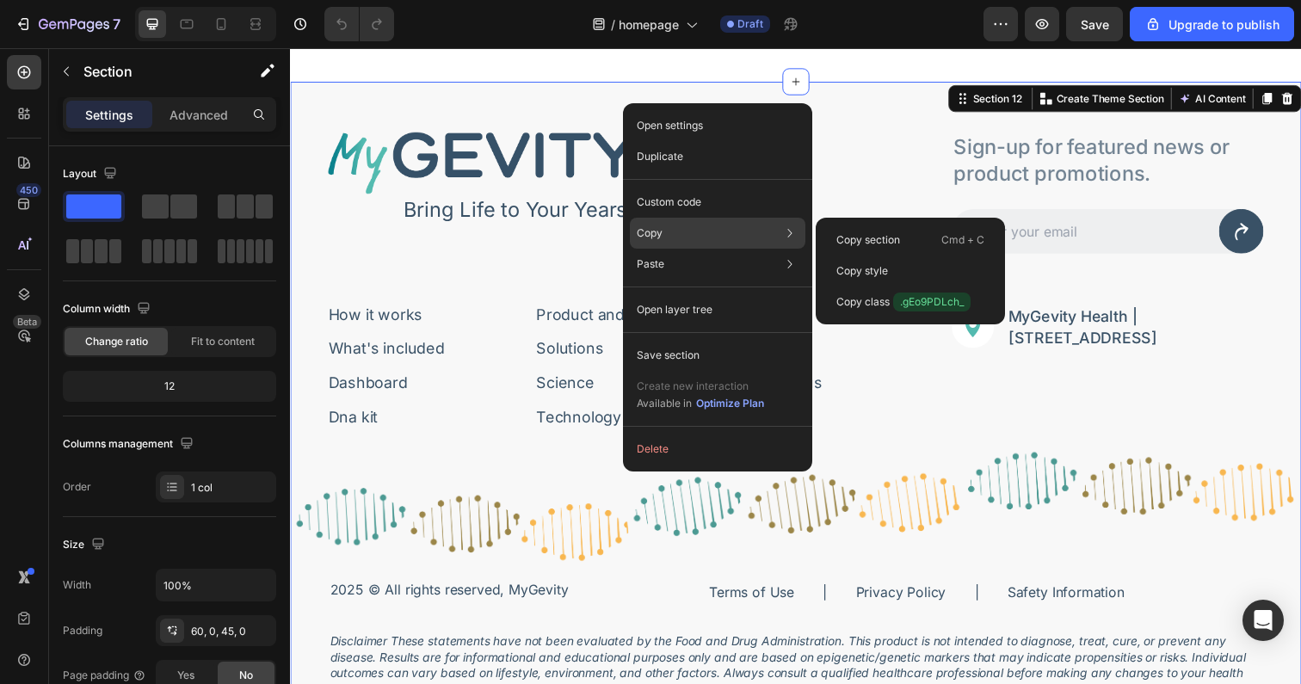
click at [676, 230] on div "Copy Copy section Cmd + C Copy style Copy class .gEo9PDLch_" at bounding box center [718, 233] width 176 height 31
click at [880, 243] on p "Copy section" at bounding box center [868, 239] width 64 height 15
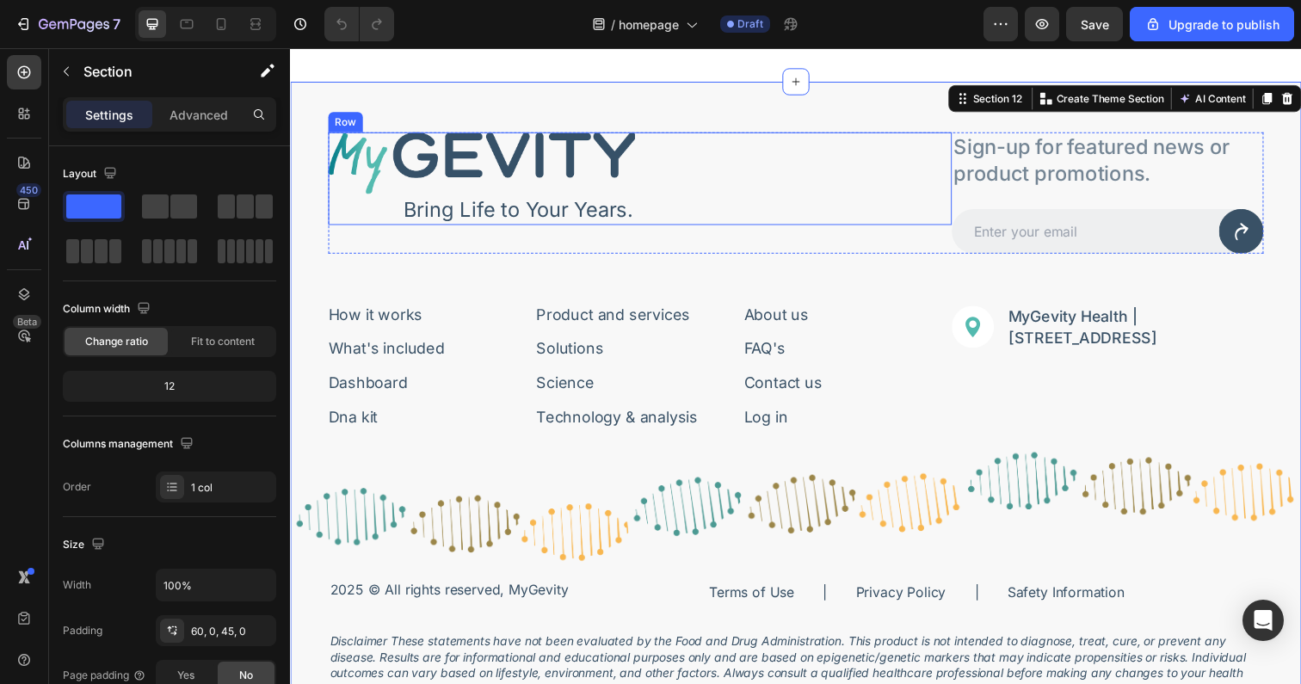
click at [707, 215] on div "Image Bring Life to Your Years. Text Block Row" at bounding box center [647, 181] width 637 height 95
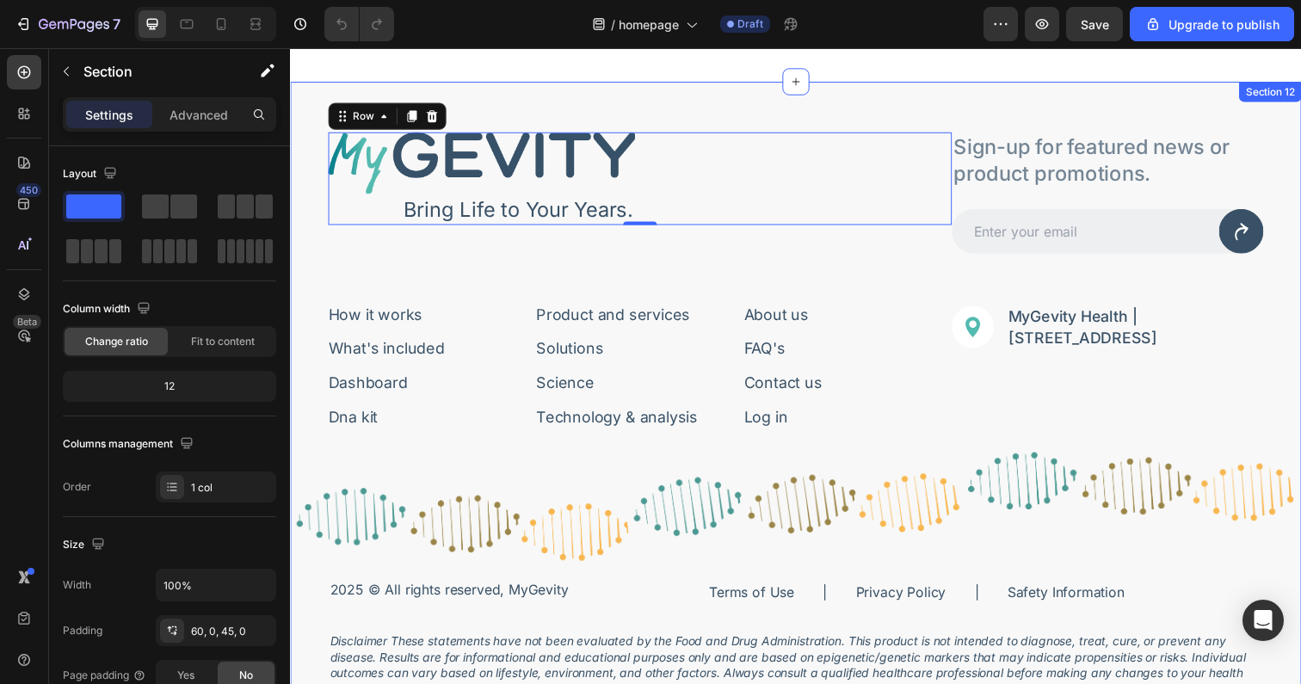
click at [638, 109] on div "Image Bring Life to Your Years. Text Block Row 0 Sign-up for featured news or p…" at bounding box center [806, 433] width 1032 height 701
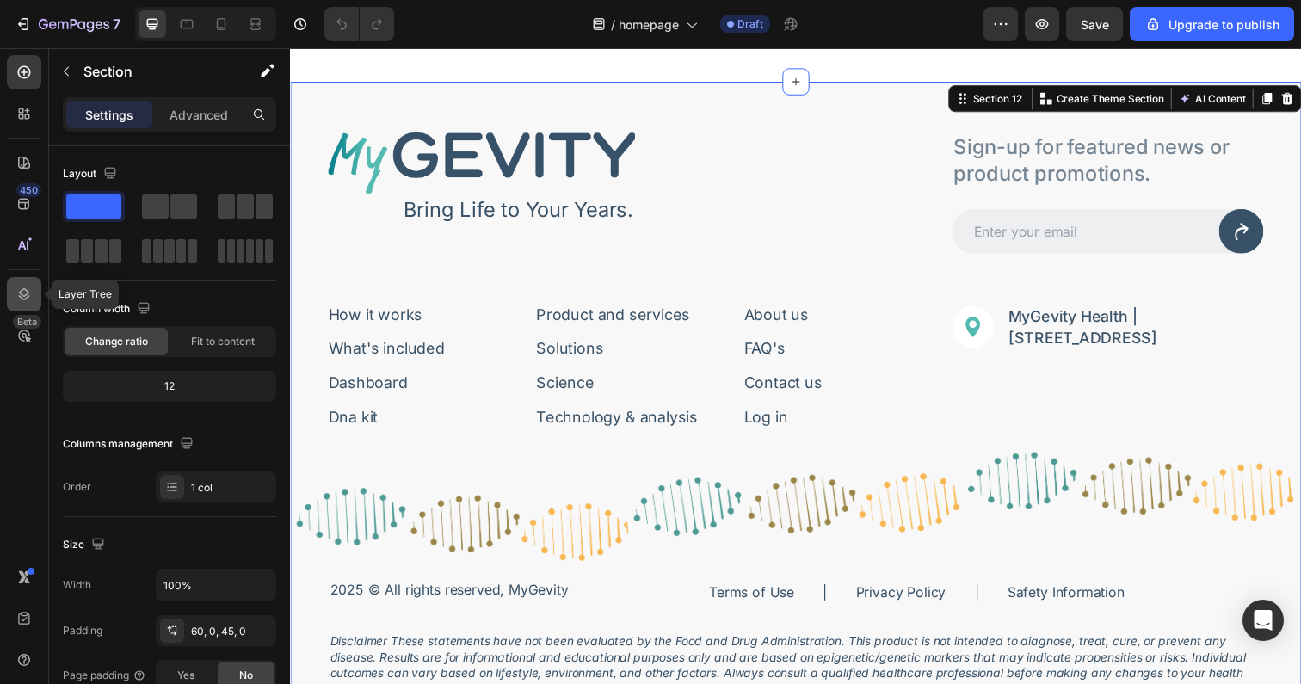
click at [28, 294] on icon at bounding box center [23, 294] width 17 height 17
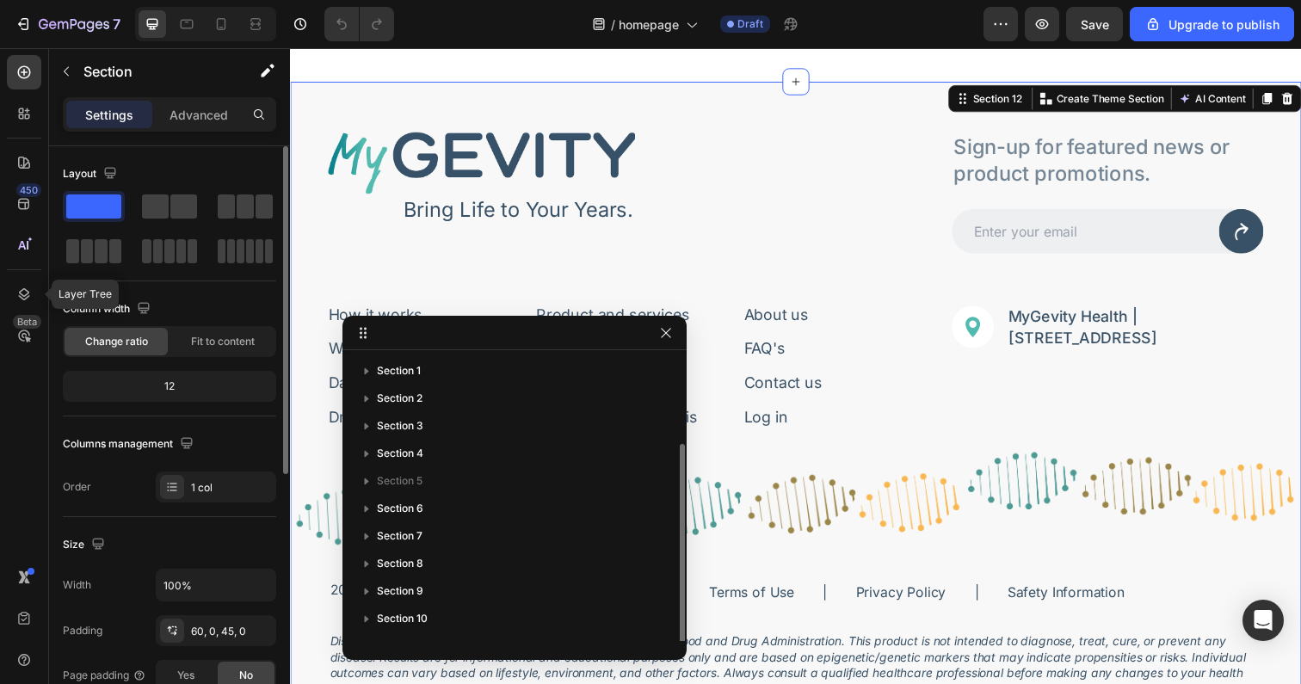
scroll to position [46, 0]
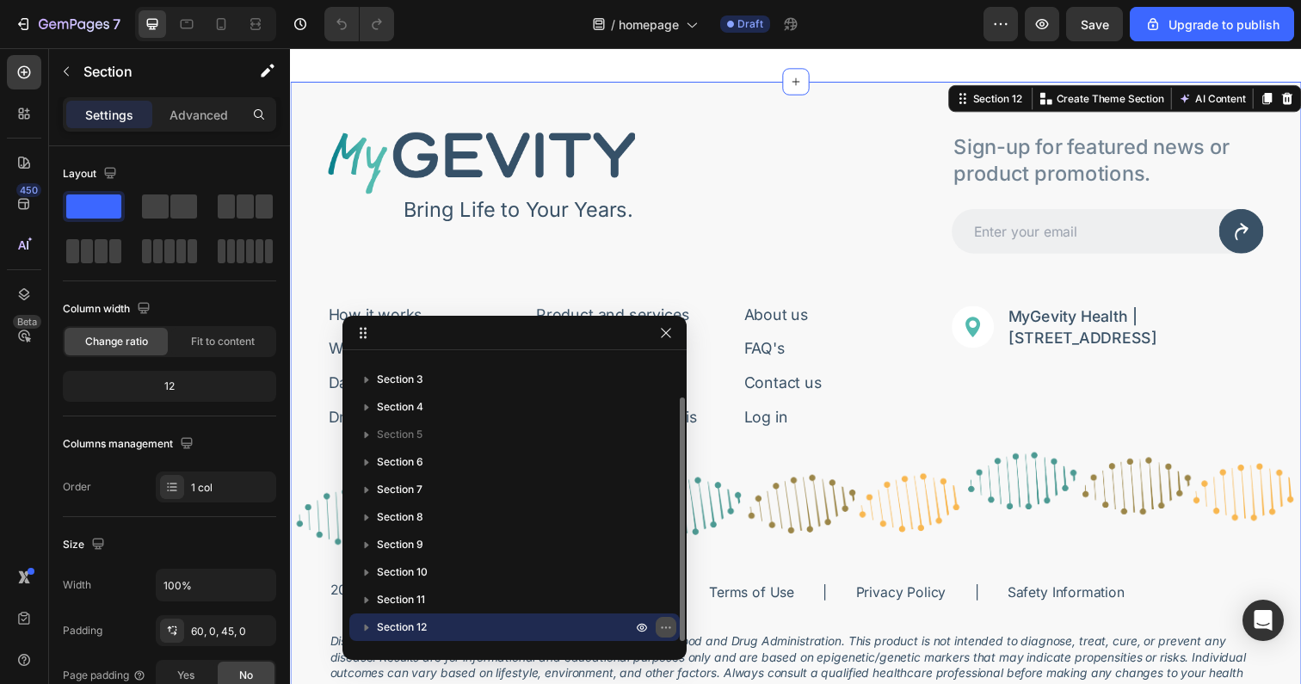
click at [665, 629] on icon "button" at bounding box center [666, 627] width 14 height 14
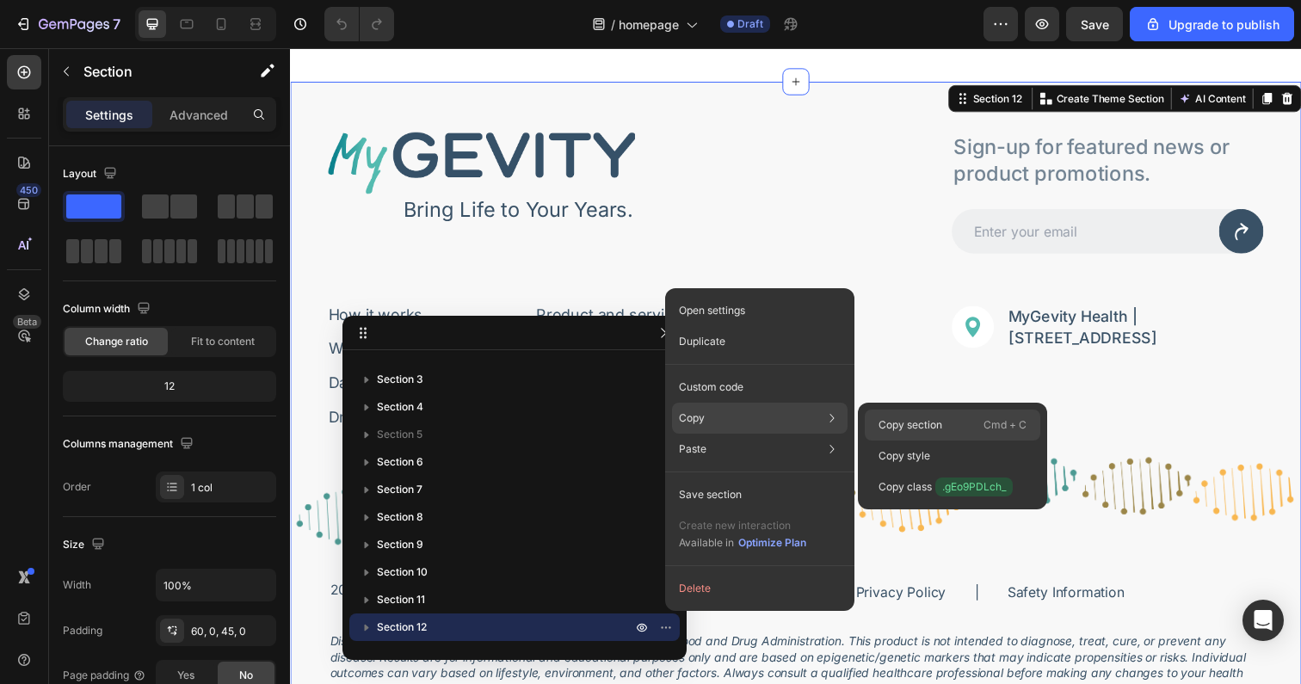
click at [921, 422] on p "Copy section" at bounding box center [910, 424] width 64 height 15
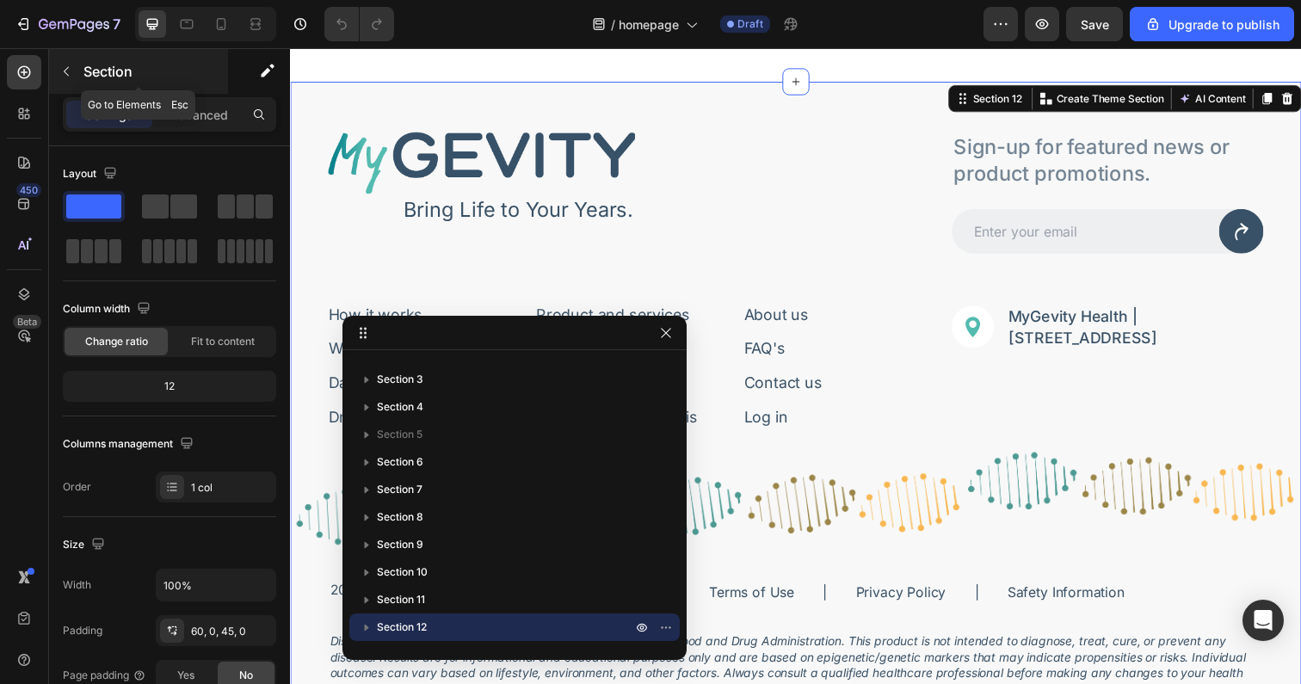
click at [76, 73] on button "button" at bounding box center [66, 72] width 28 height 28
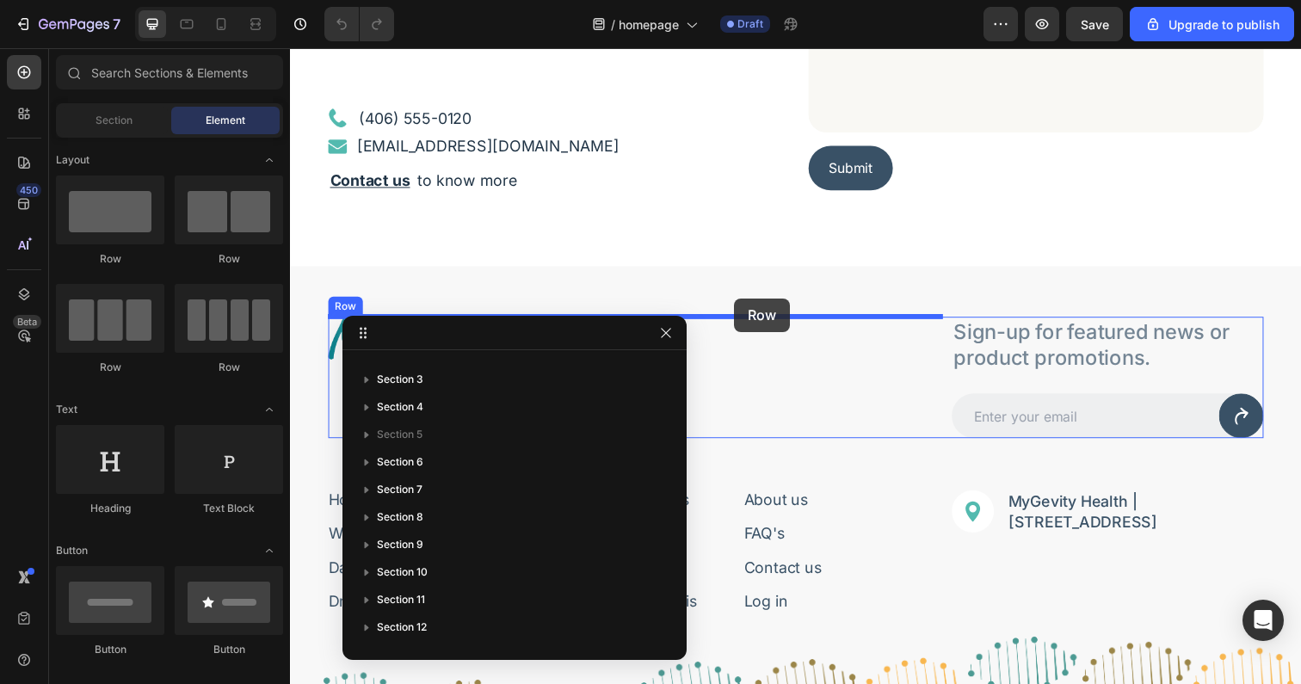
scroll to position [5367, 0]
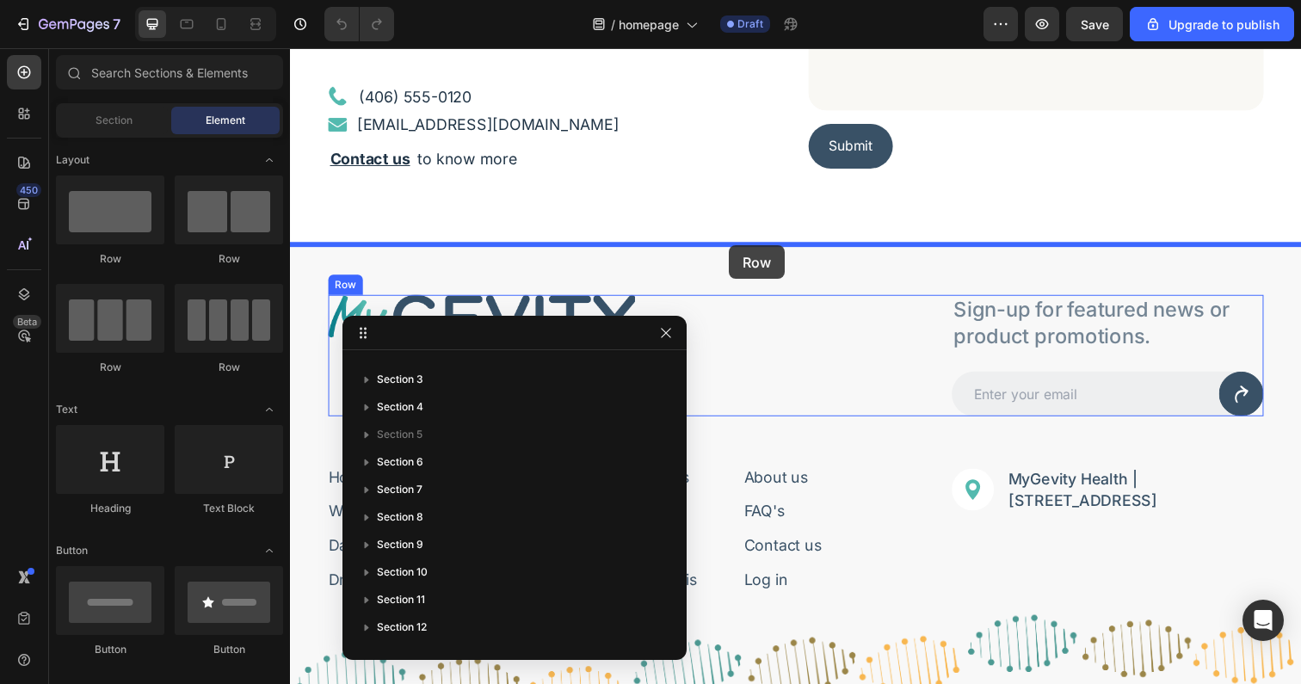
drag, startPoint x: 405, startPoint y: 272, endPoint x: 738, endPoint y: 250, distance: 333.6
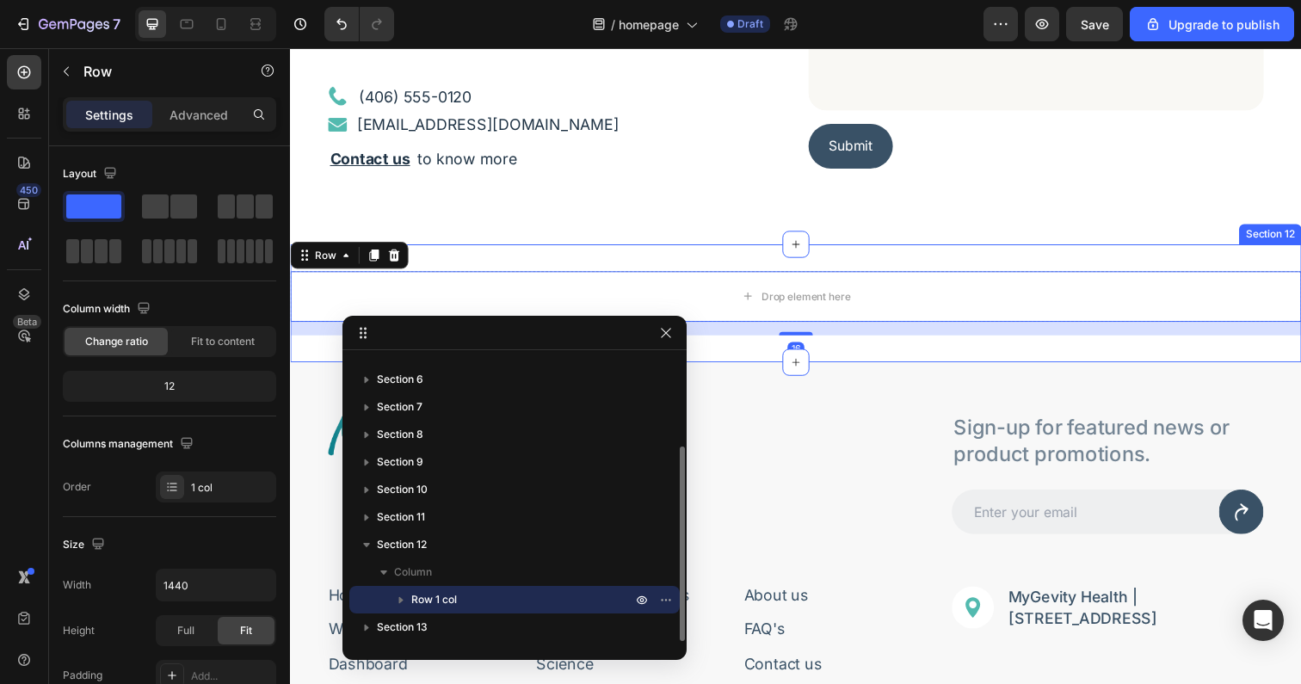
scroll to position [5531, 0]
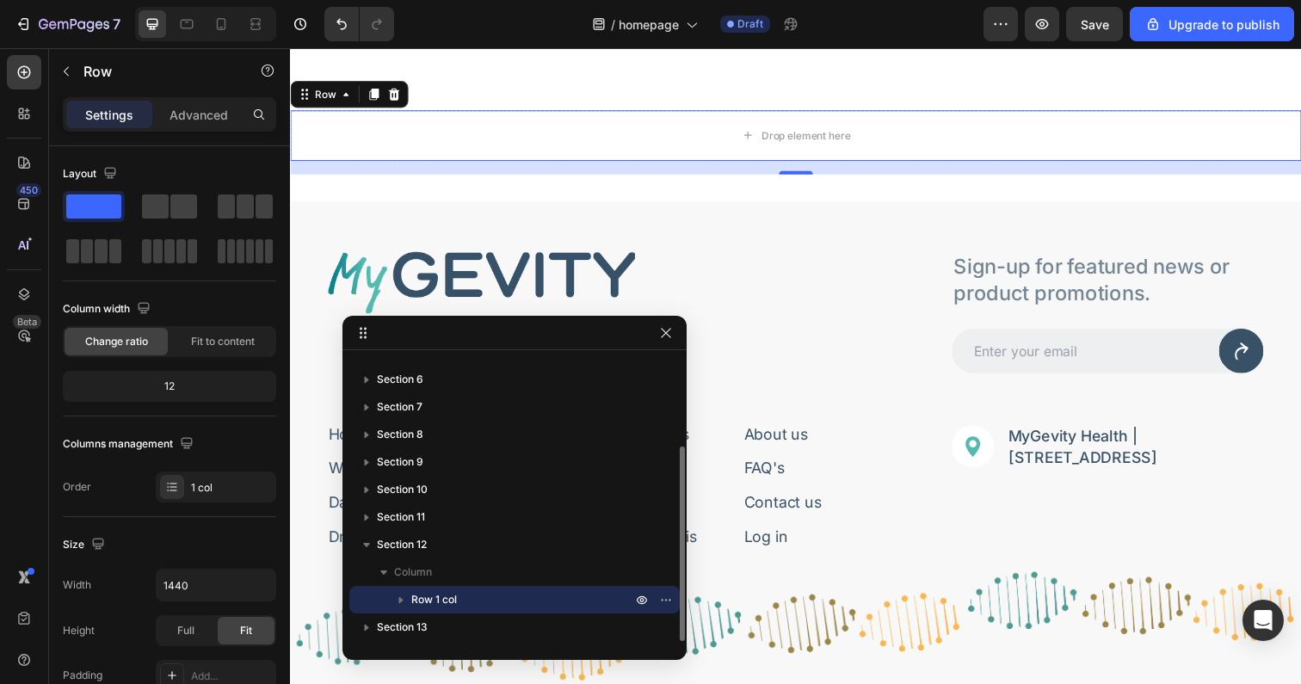
click at [400, 597] on icon "button" at bounding box center [401, 600] width 4 height 7
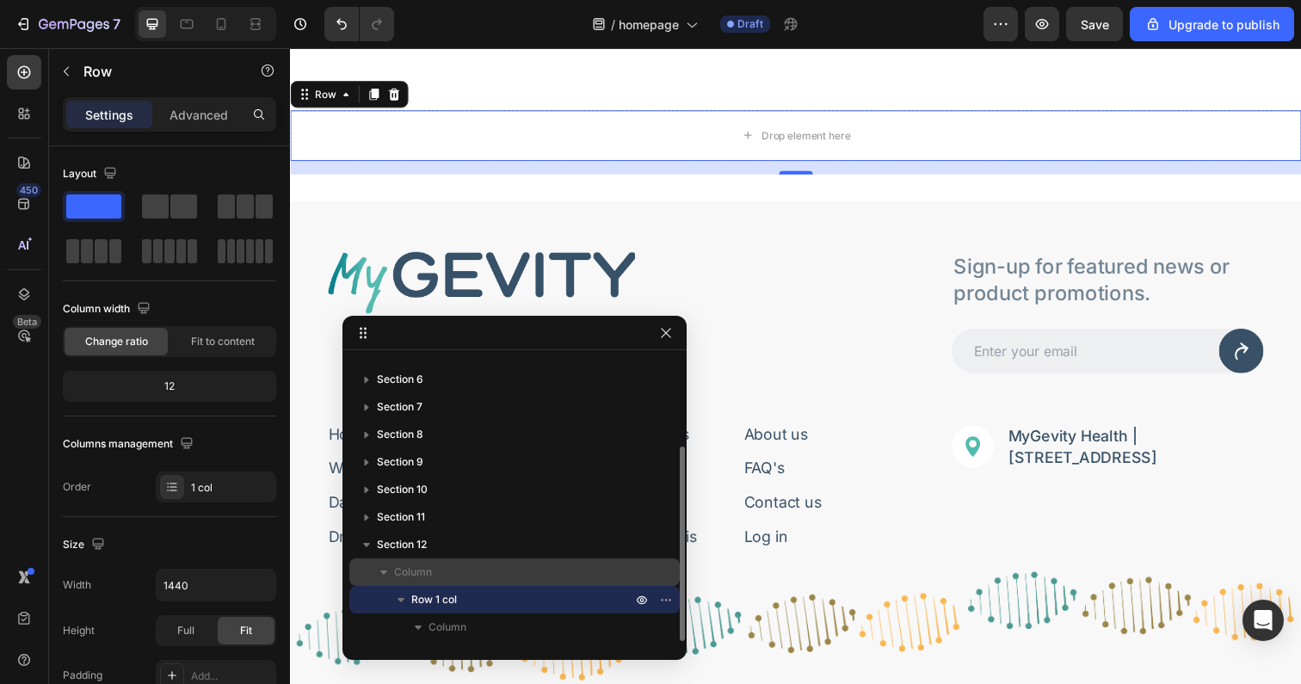
scroll to position [177, 0]
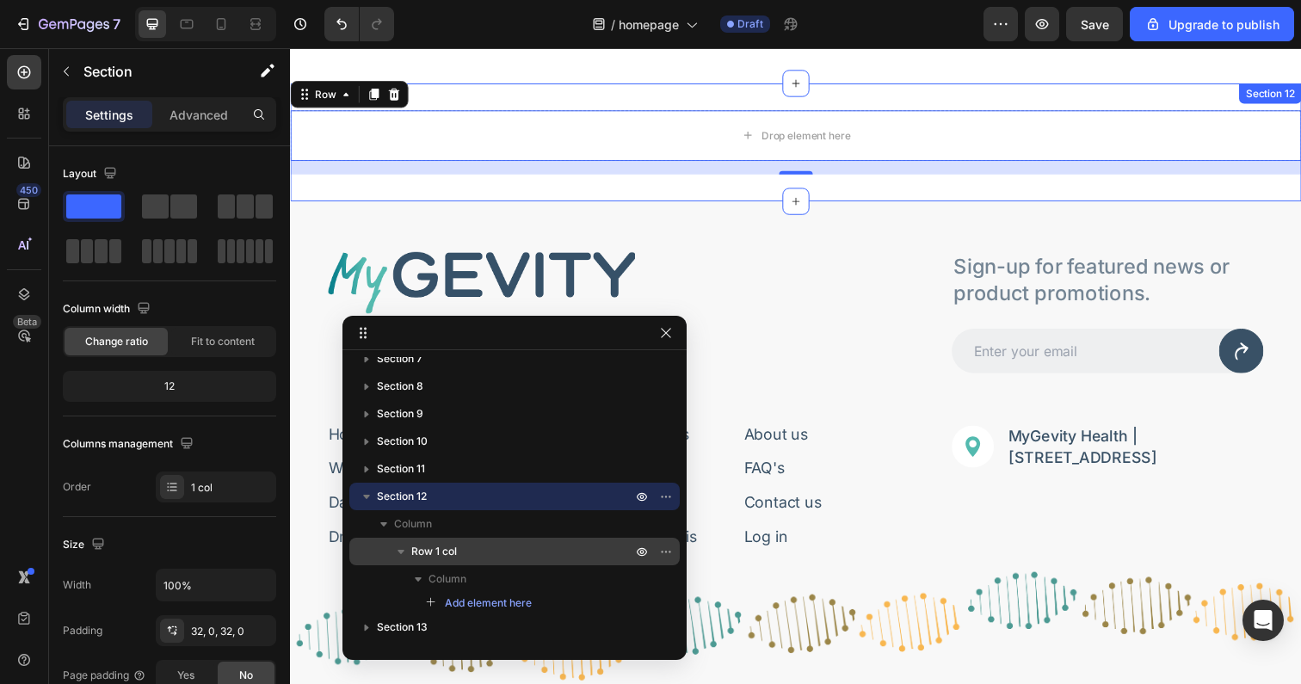
click at [730, 95] on div "Drop element here Row 16 Section 12" at bounding box center [806, 144] width 1032 height 120
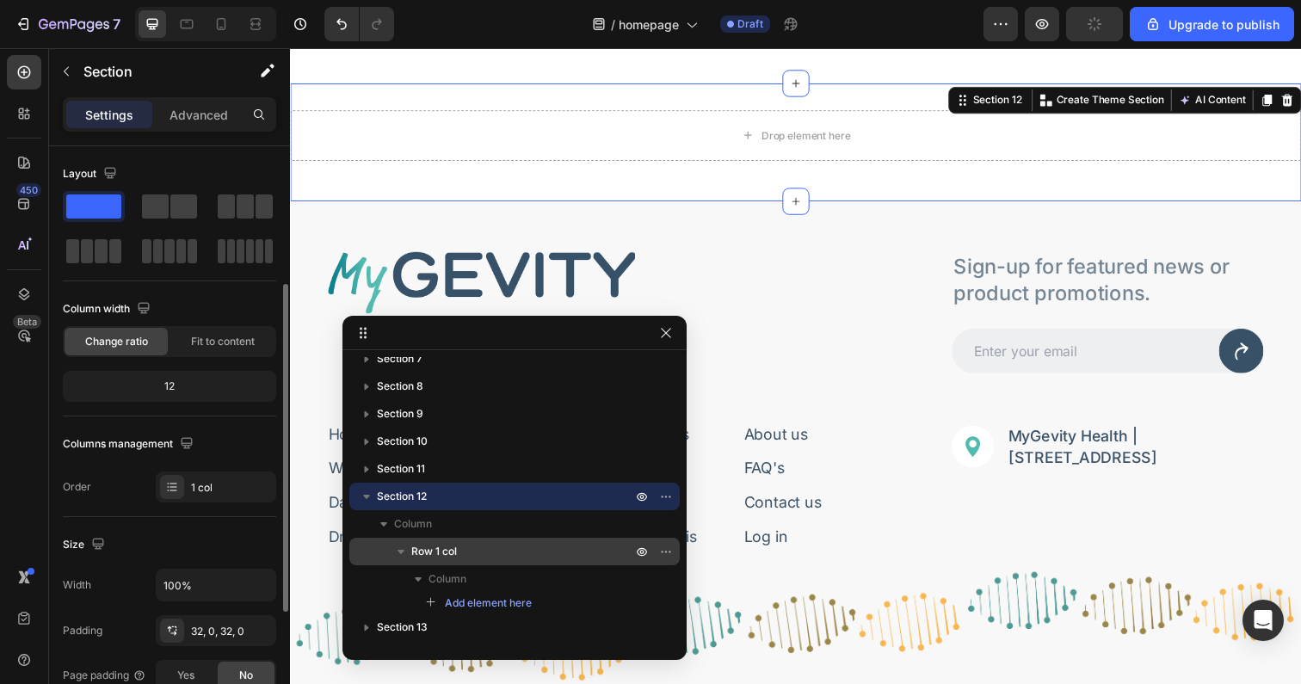
scroll to position [463, 0]
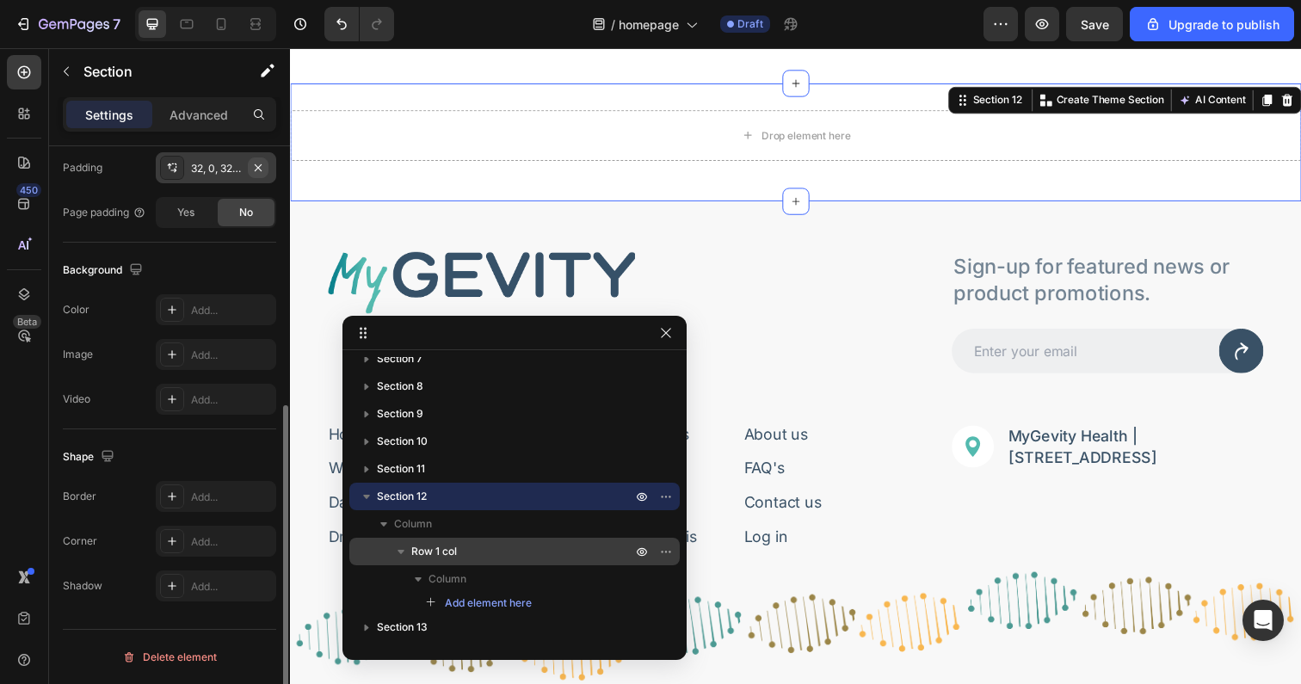
click at [260, 166] on icon "button" at bounding box center [258, 168] width 14 height 14
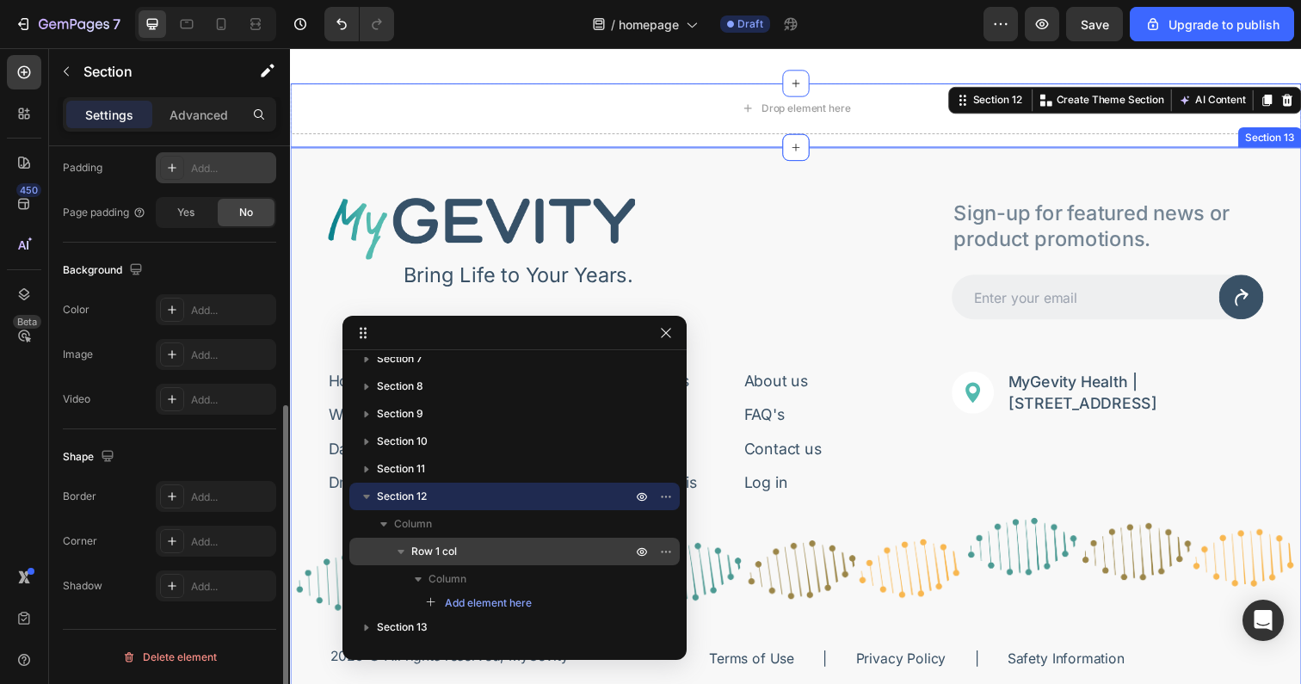
scroll to position [5521, 0]
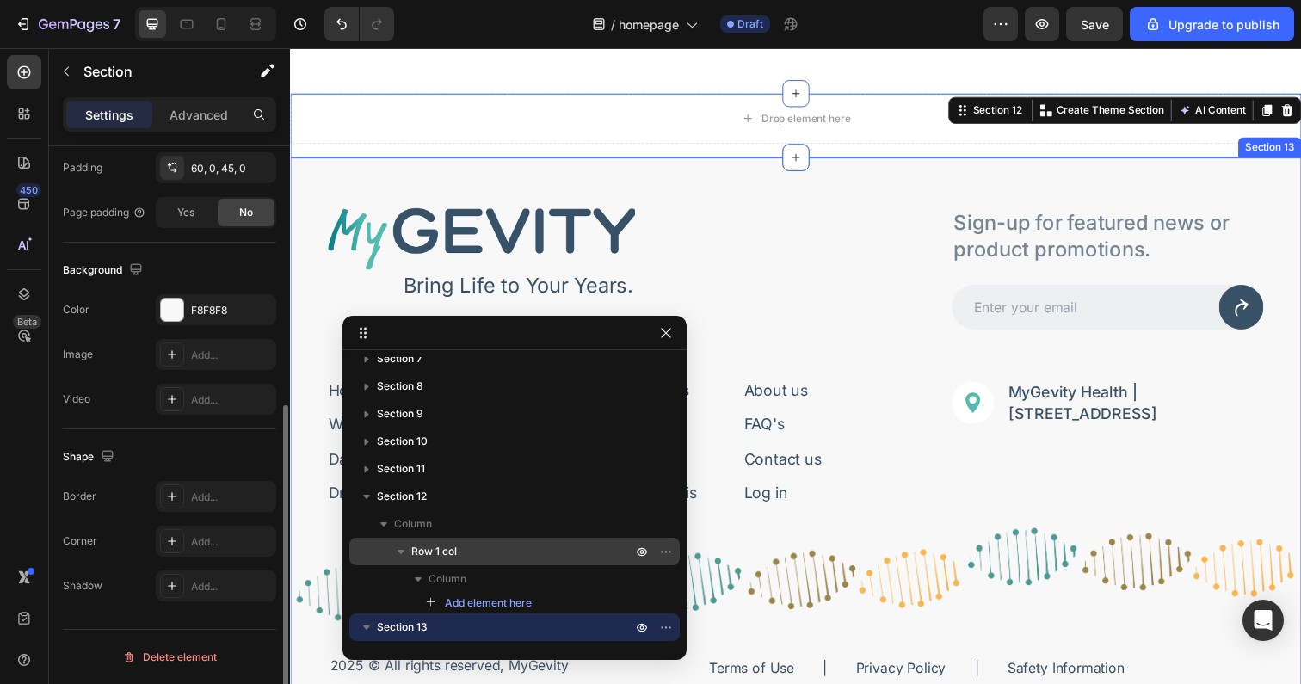
click at [700, 182] on div "Image Bring Life to Your Years. Text Block Row Sign-up for featured news or pro…" at bounding box center [806, 510] width 1032 height 701
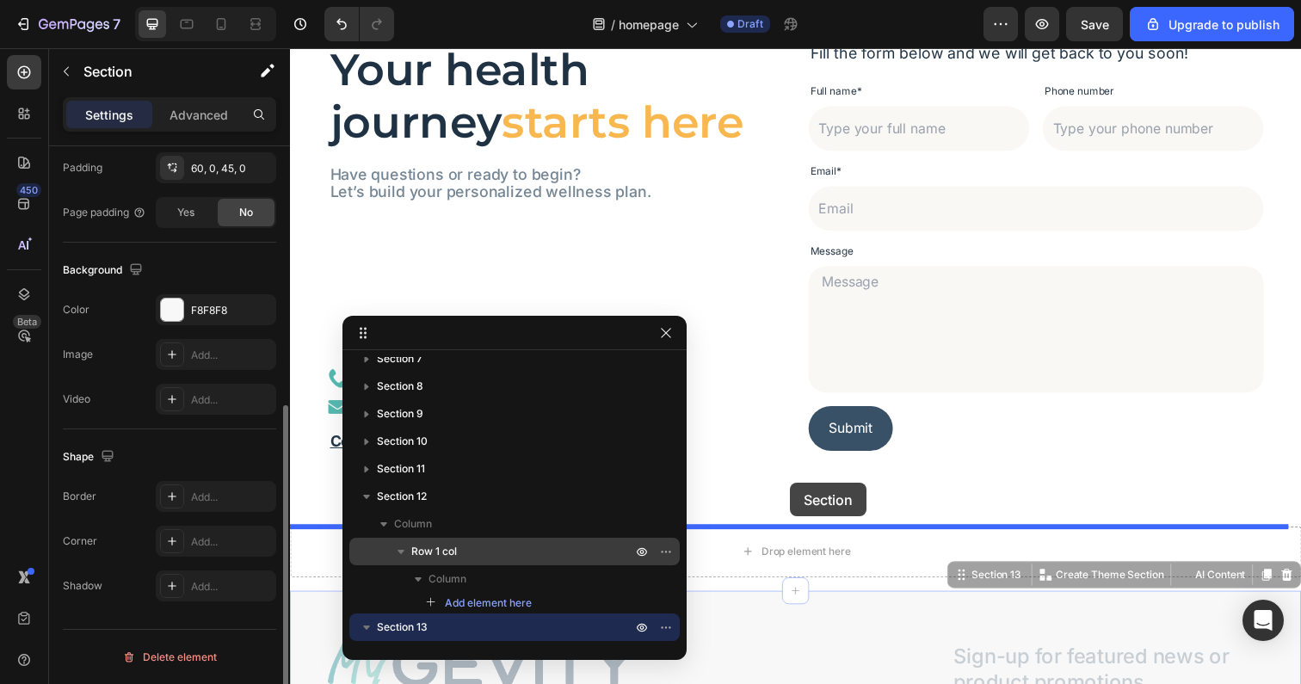
scroll to position [5218, 0]
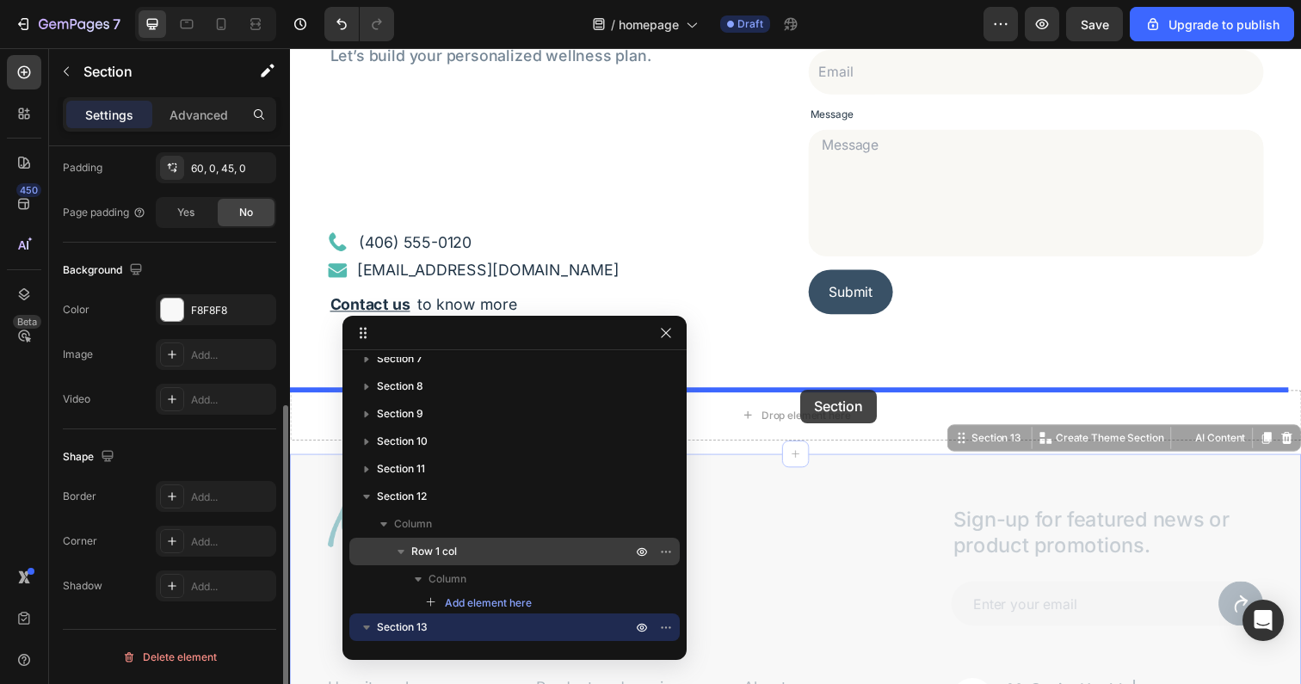
drag, startPoint x: 694, startPoint y: 187, endPoint x: 811, endPoint y: 397, distance: 240.3
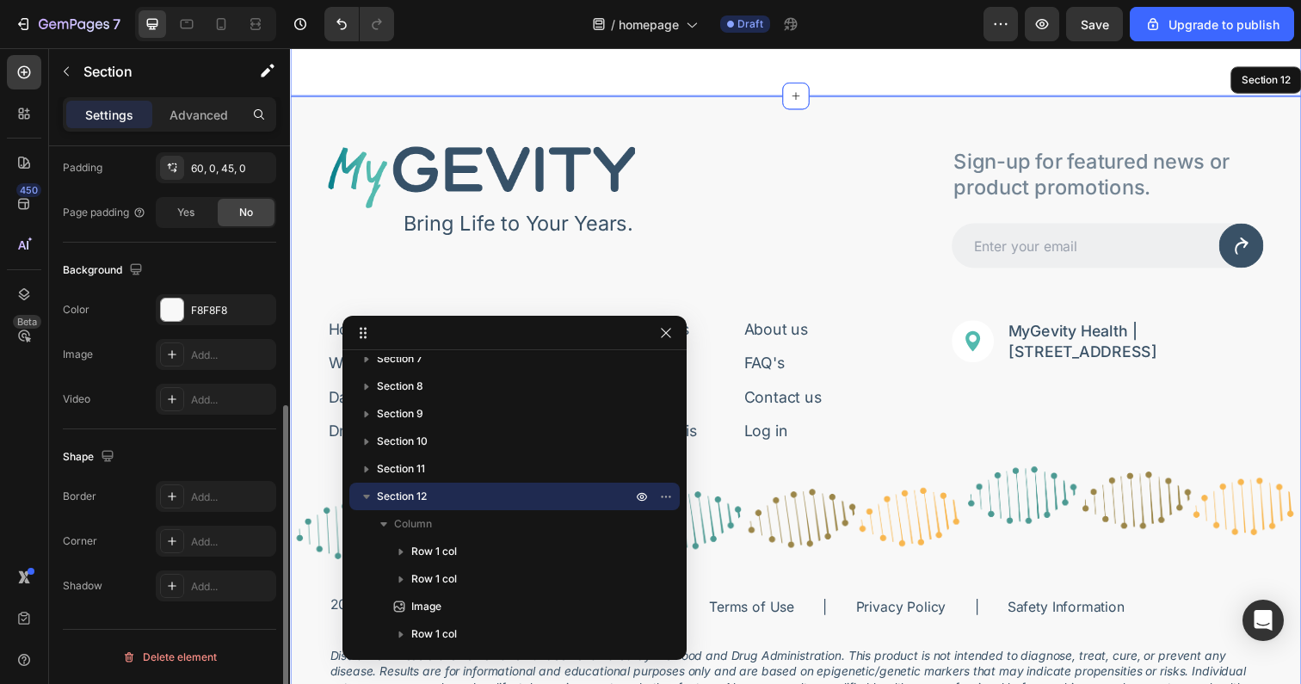
scroll to position [5932, 0]
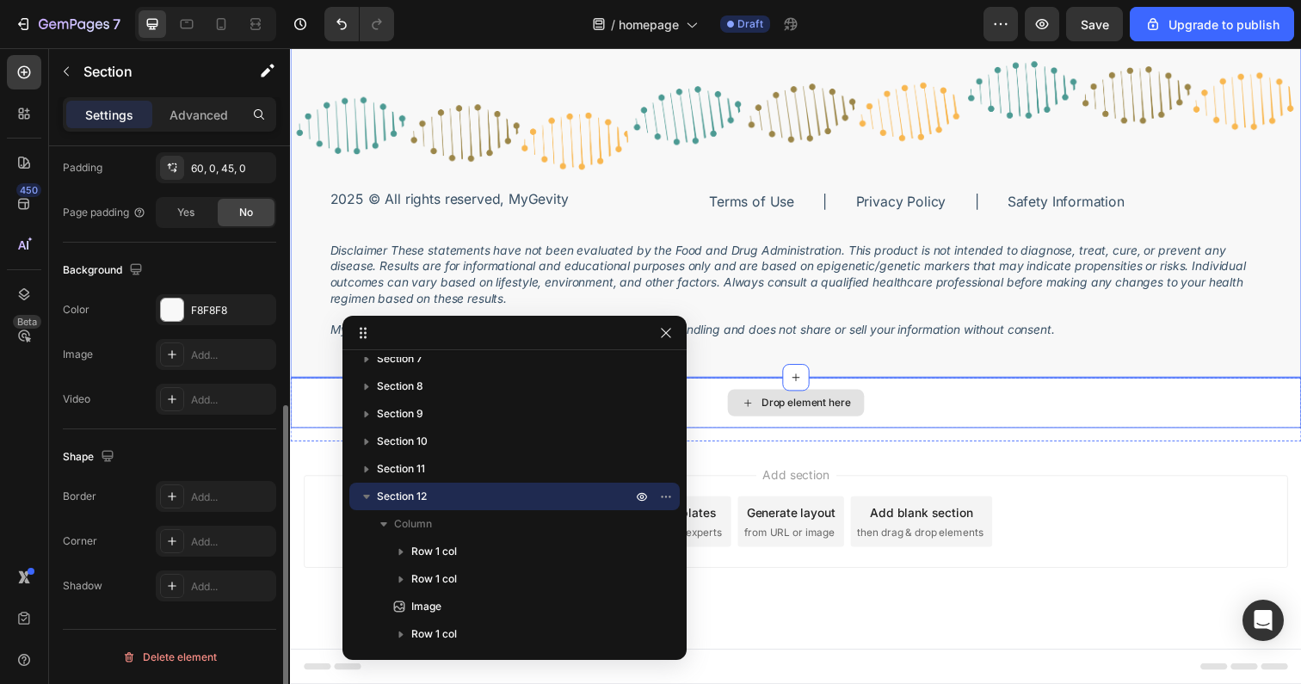
click at [931, 397] on div "Drop element here" at bounding box center [806, 411] width 1032 height 52
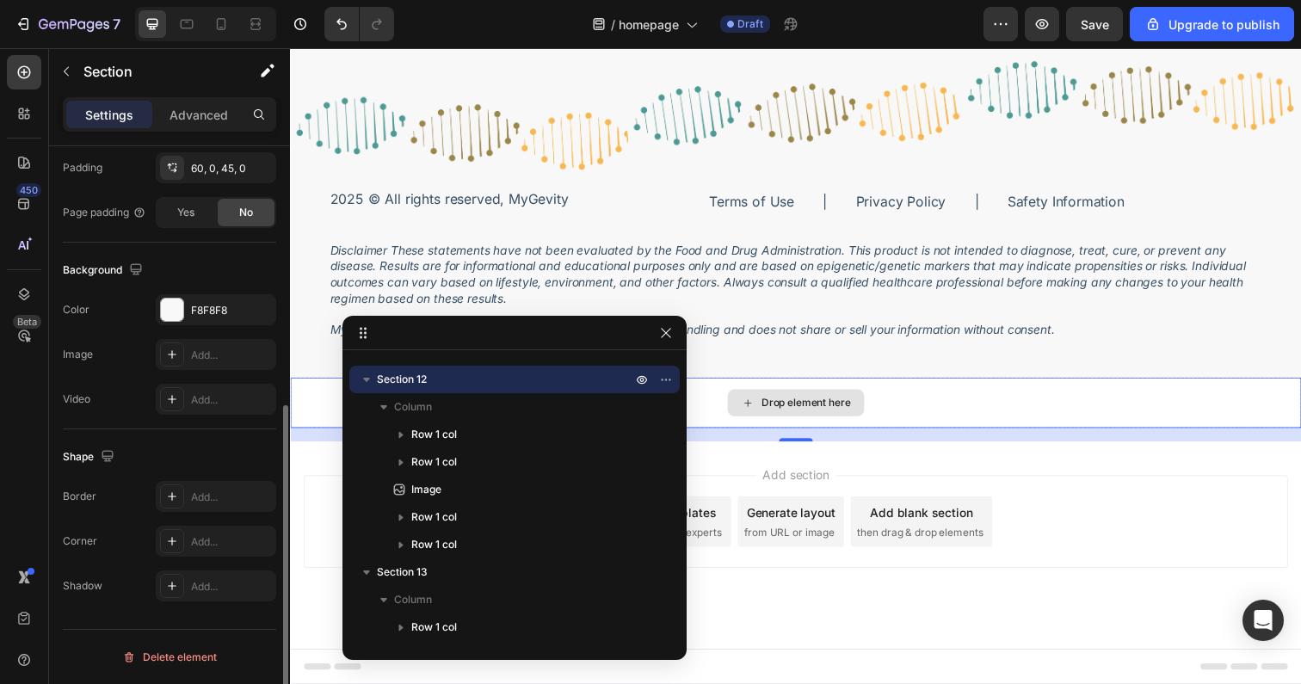
scroll to position [0, 0]
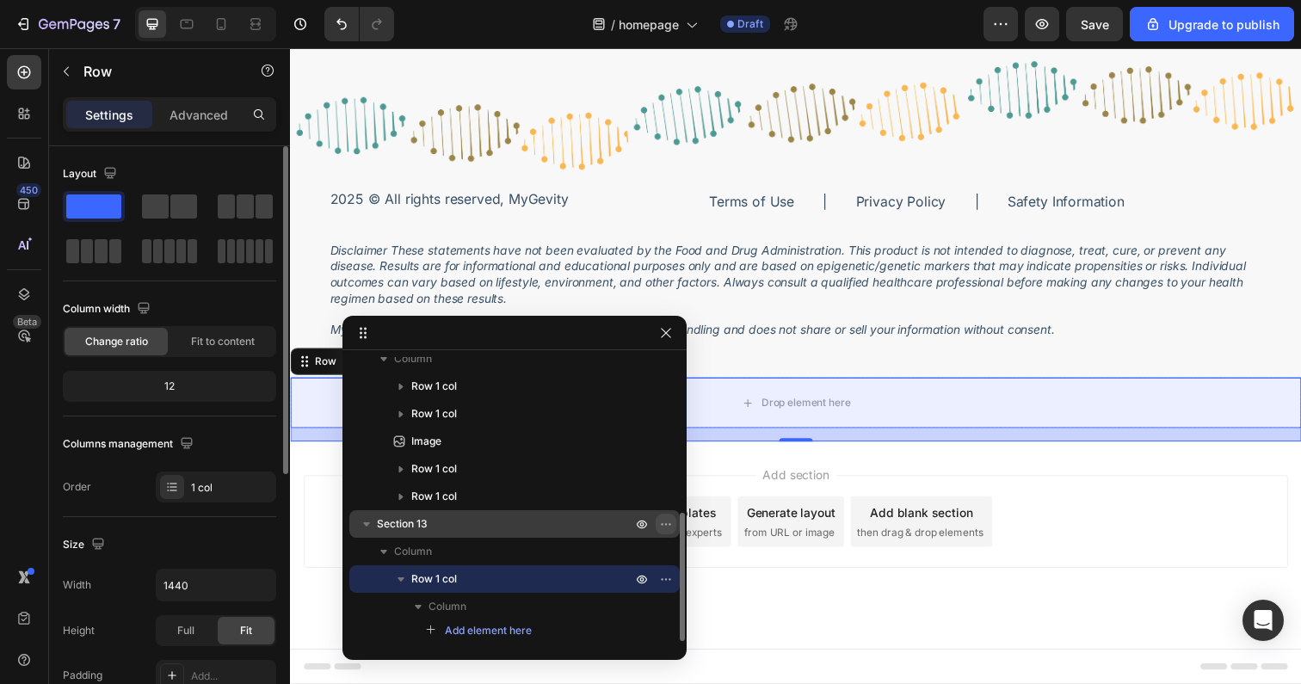
click at [662, 522] on icon "button" at bounding box center [666, 524] width 14 height 14
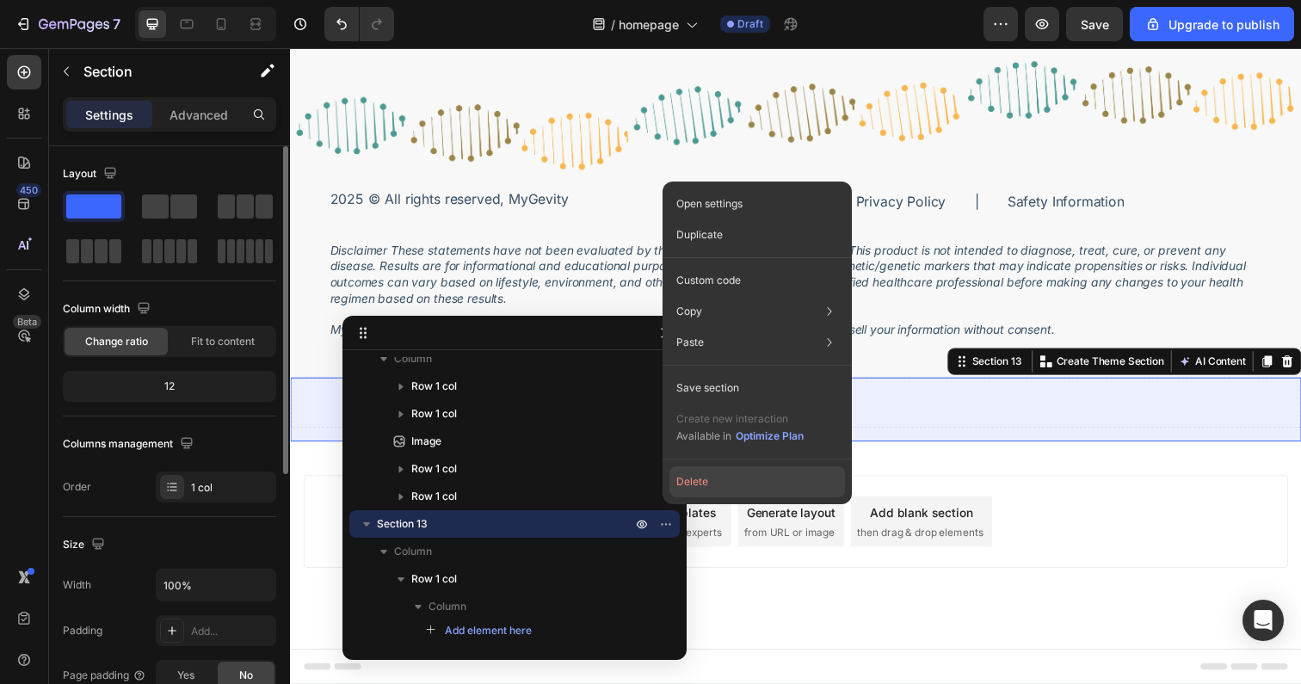
drag, startPoint x: 727, startPoint y: 477, endPoint x: 483, endPoint y: 435, distance: 247.9
click at [727, 477] on button "Delete" at bounding box center [757, 481] width 176 height 31
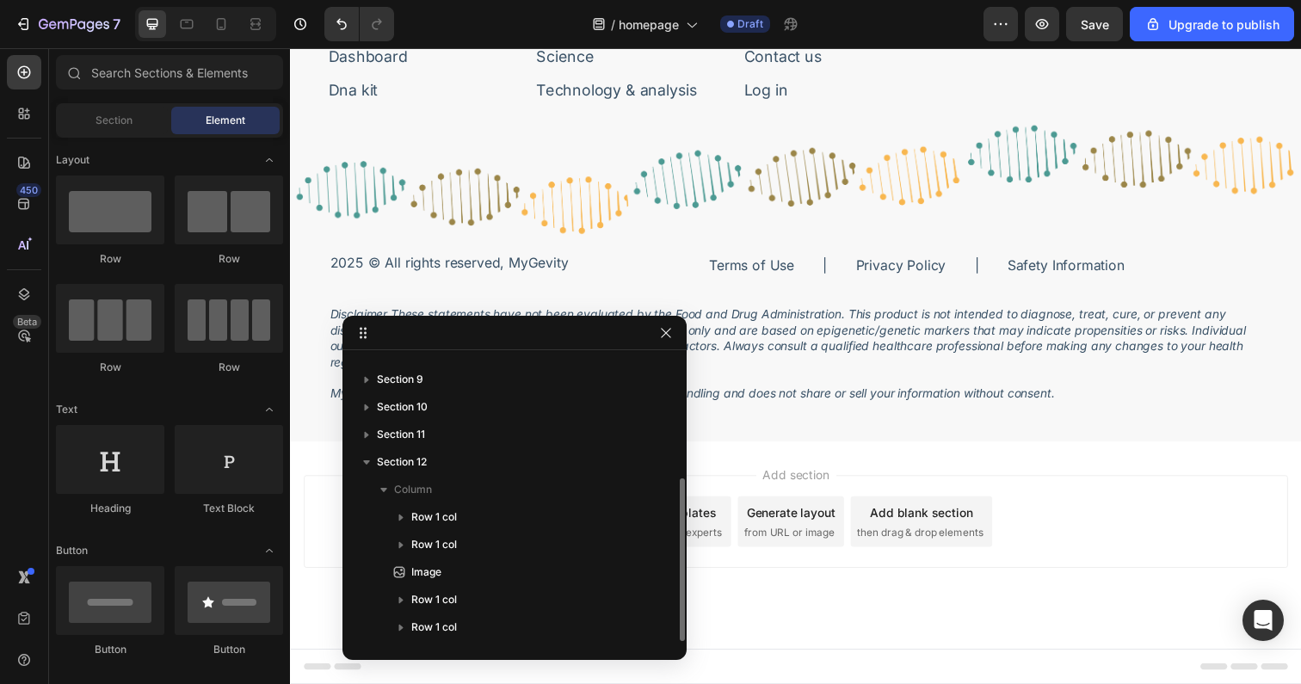
scroll to position [5867, 0]
drag, startPoint x: 662, startPoint y: 324, endPoint x: 459, endPoint y: 362, distance: 206.5
click at [662, 324] on button "button" at bounding box center [666, 333] width 21 height 21
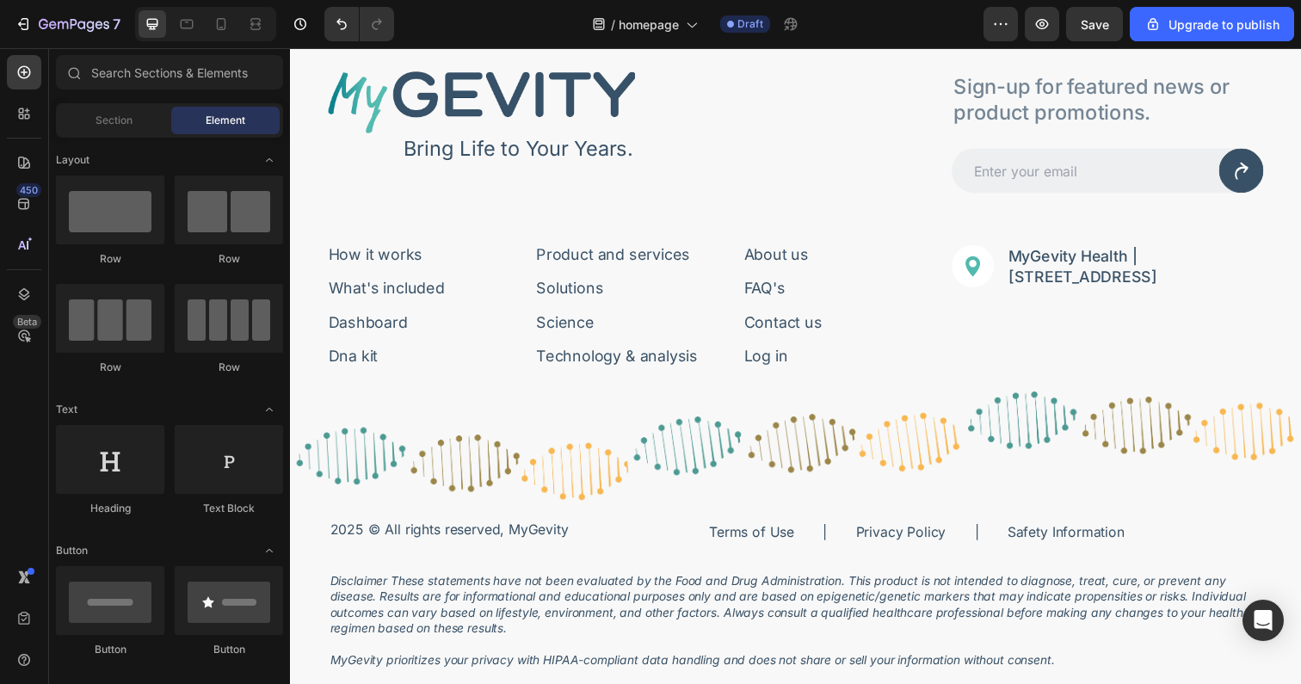
scroll to position [5350, 0]
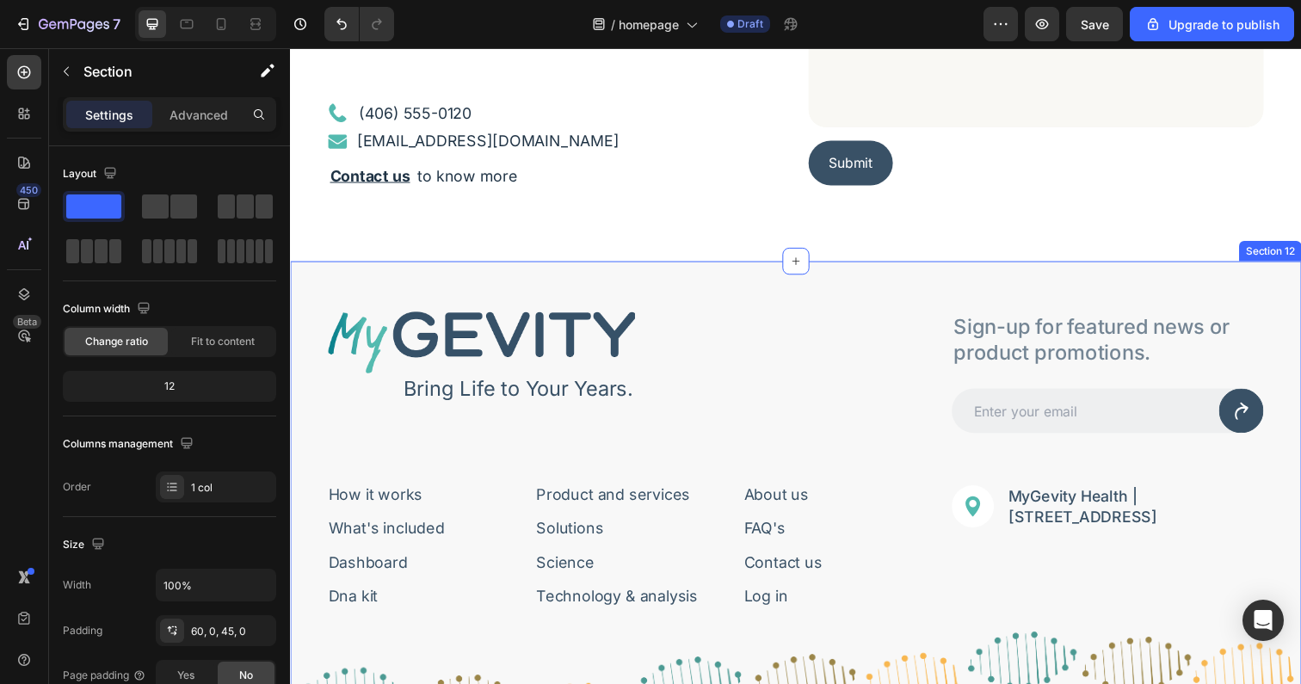
click at [716, 276] on div "Image Bring Life to Your Years. Text Block Row Sign-up for featured news or pro…" at bounding box center [806, 616] width 1032 height 701
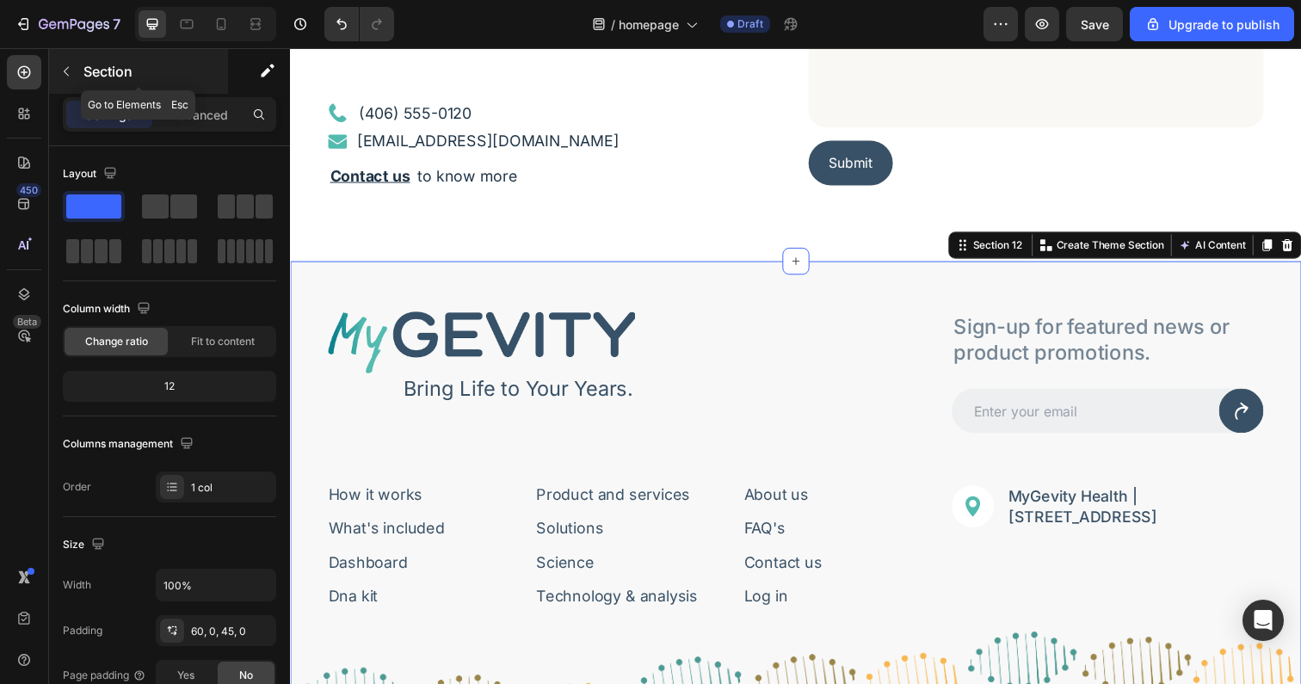
click at [102, 56] on div "Section" at bounding box center [138, 71] width 179 height 45
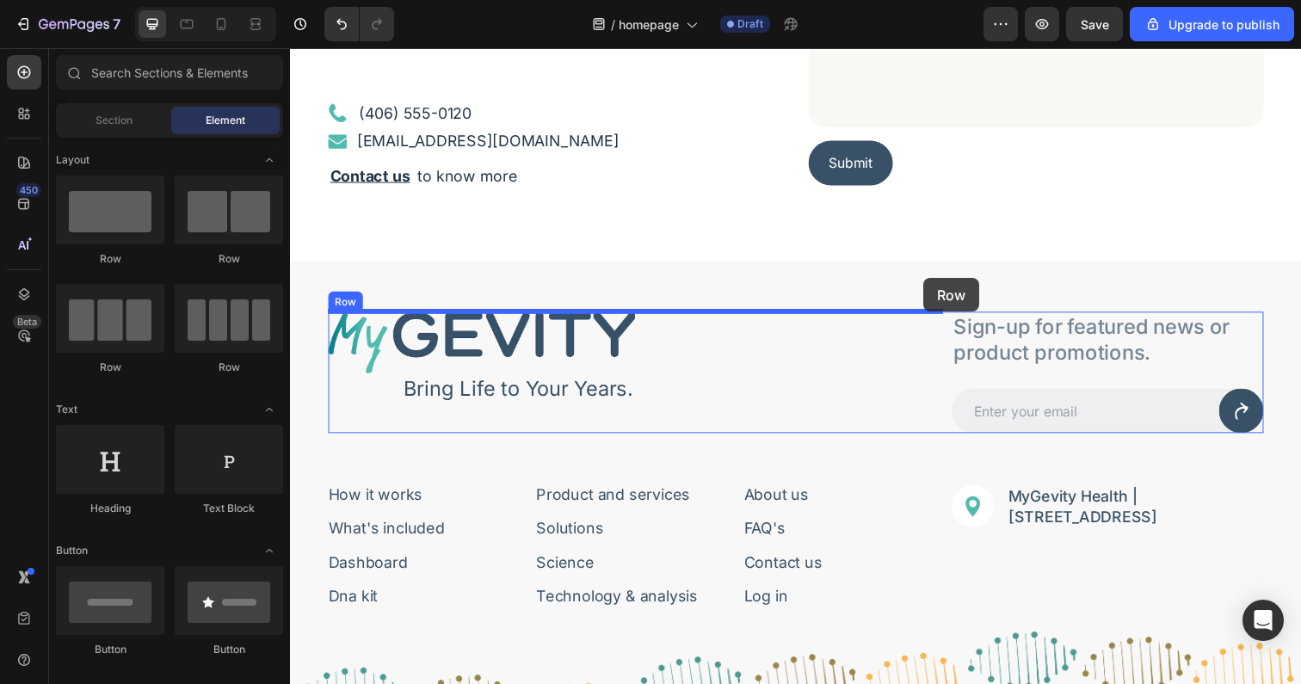
drag, startPoint x: 414, startPoint y: 267, endPoint x: 937, endPoint y: 283, distance: 523.3
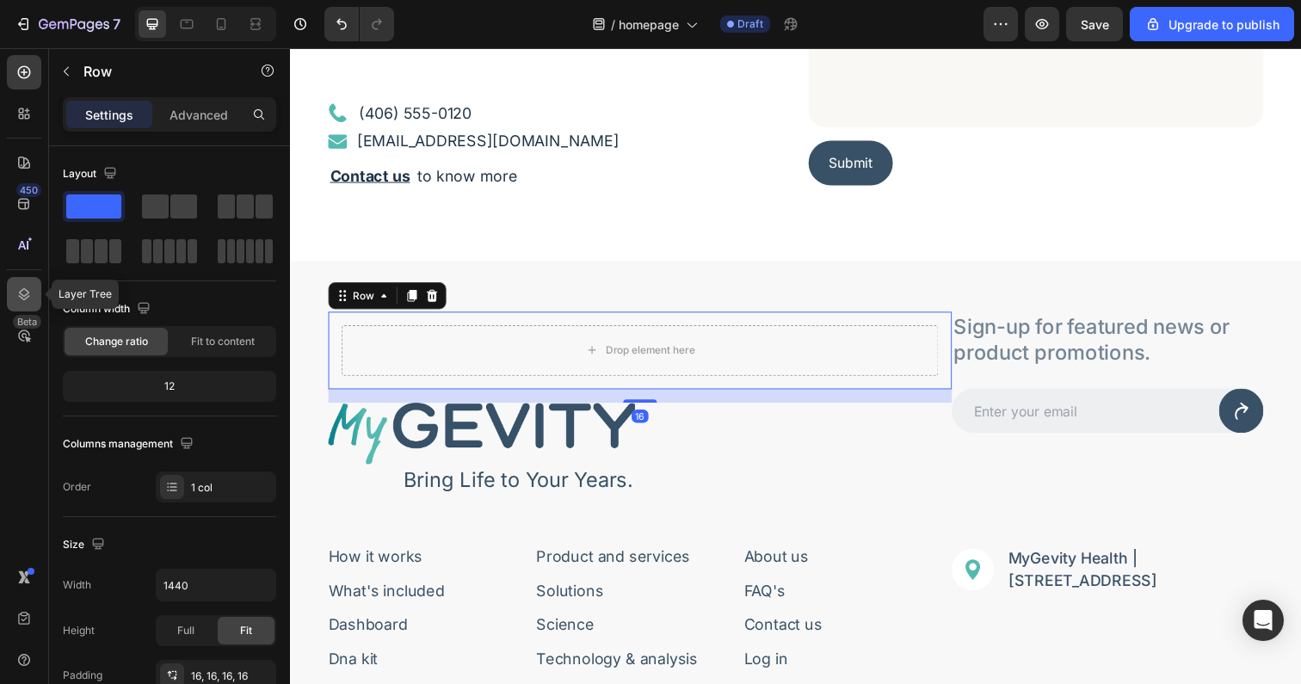
click at [28, 285] on div at bounding box center [24, 294] width 34 height 34
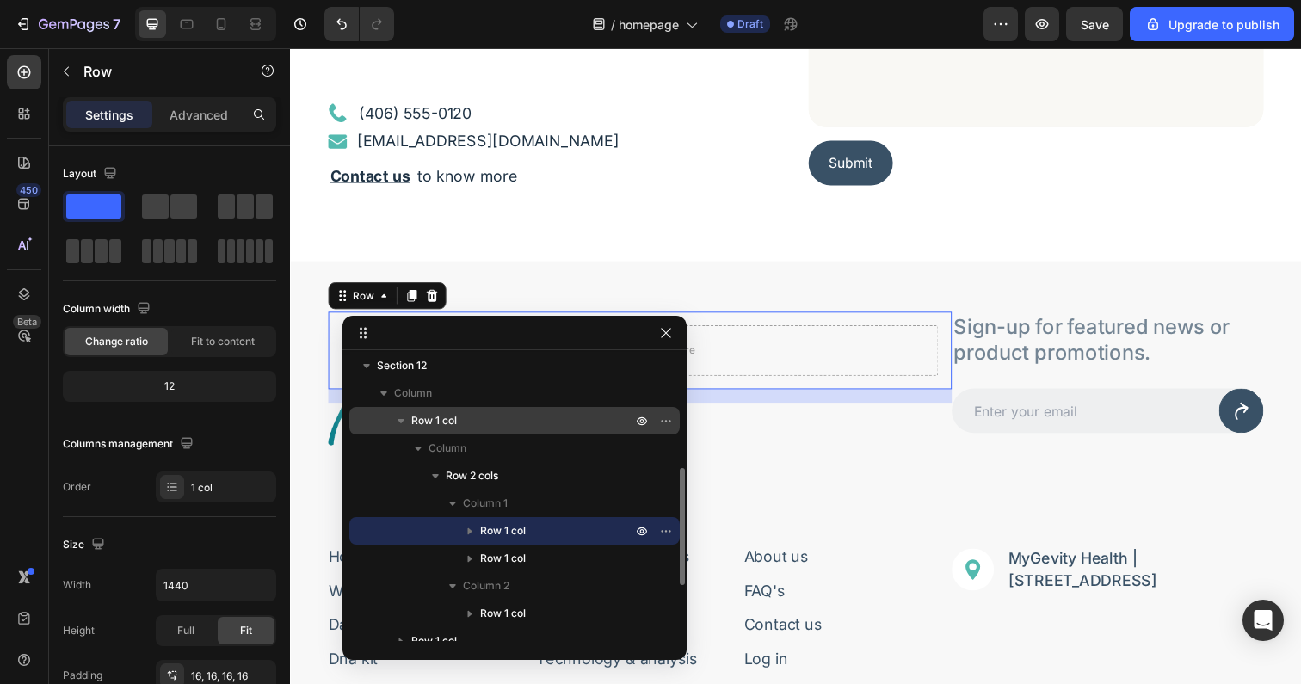
scroll to position [297, 0]
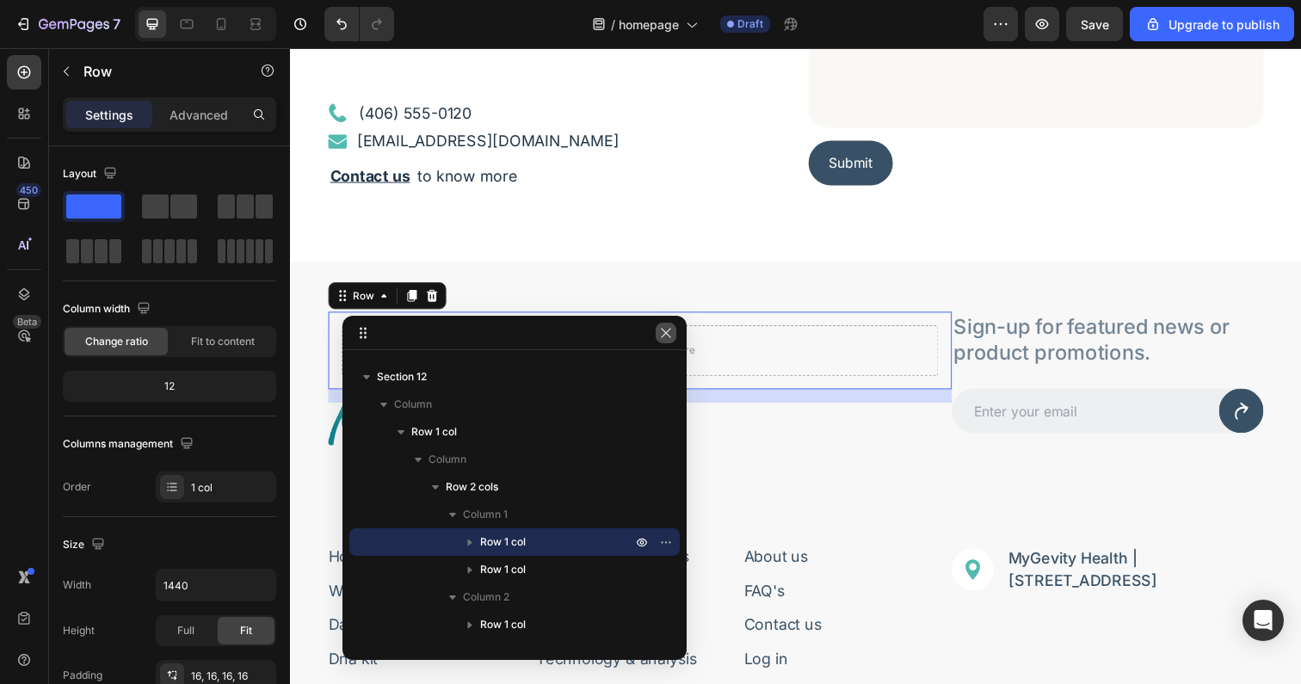
drag, startPoint x: 661, startPoint y: 331, endPoint x: 454, endPoint y: 296, distance: 209.5
click at [661, 331] on icon "button" at bounding box center [666, 333] width 14 height 14
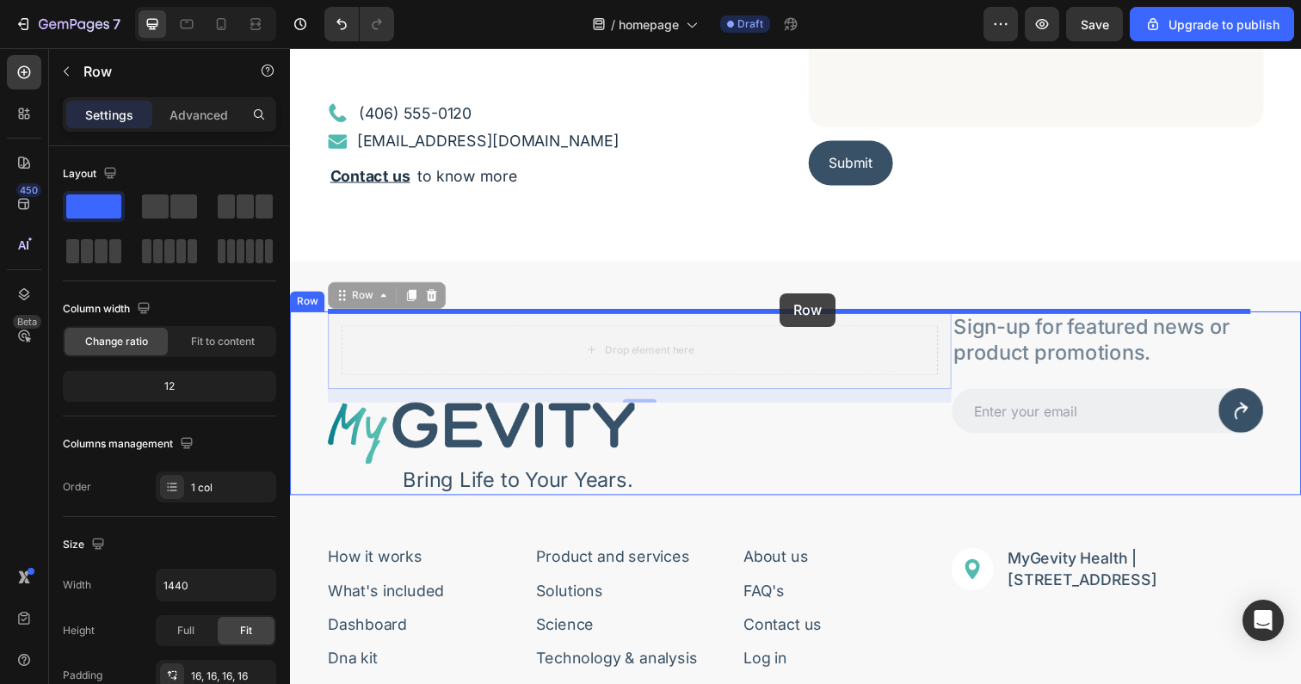
drag, startPoint x: 785, startPoint y: 325, endPoint x: 790, endPoint y: 299, distance: 27.0
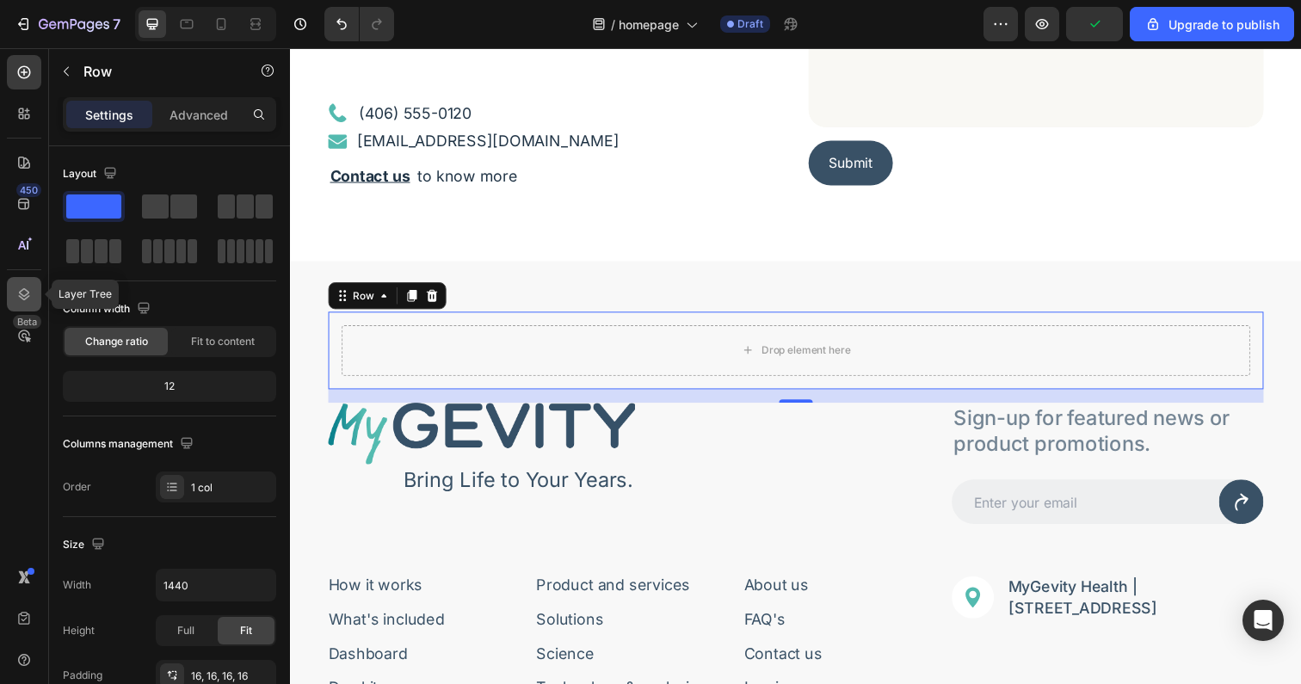
click at [28, 293] on icon at bounding box center [24, 294] width 11 height 12
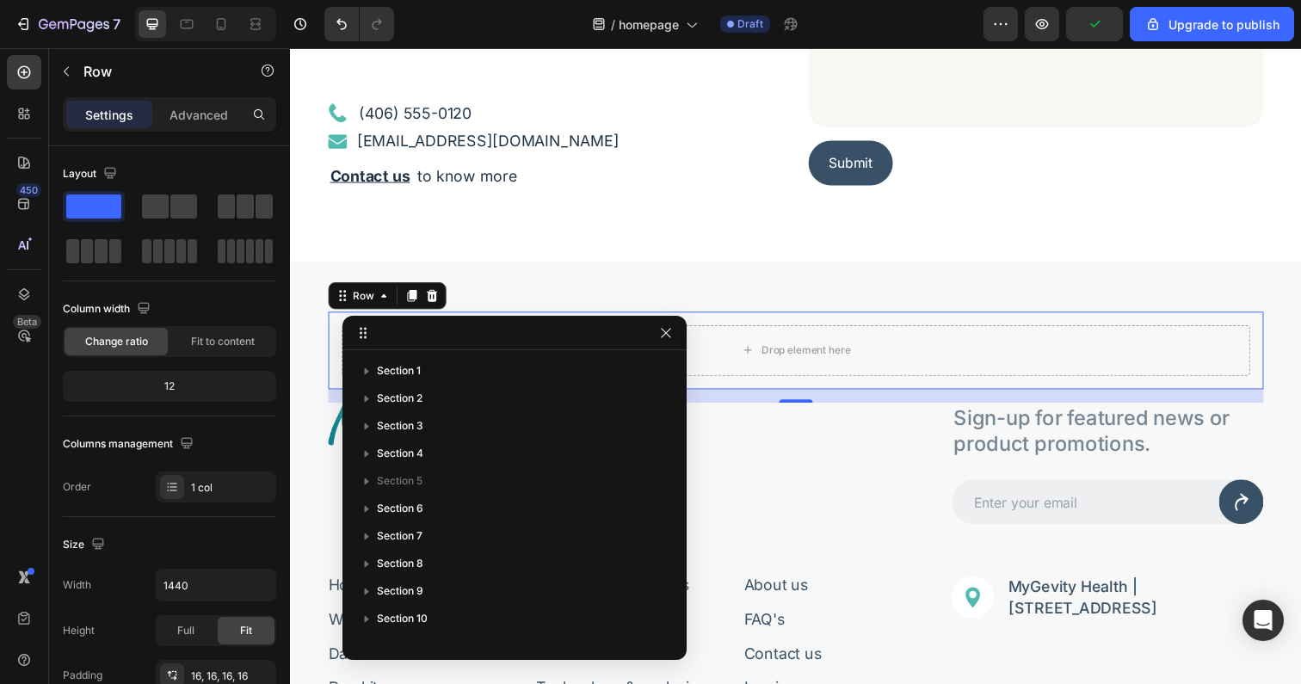
scroll to position [294, 0]
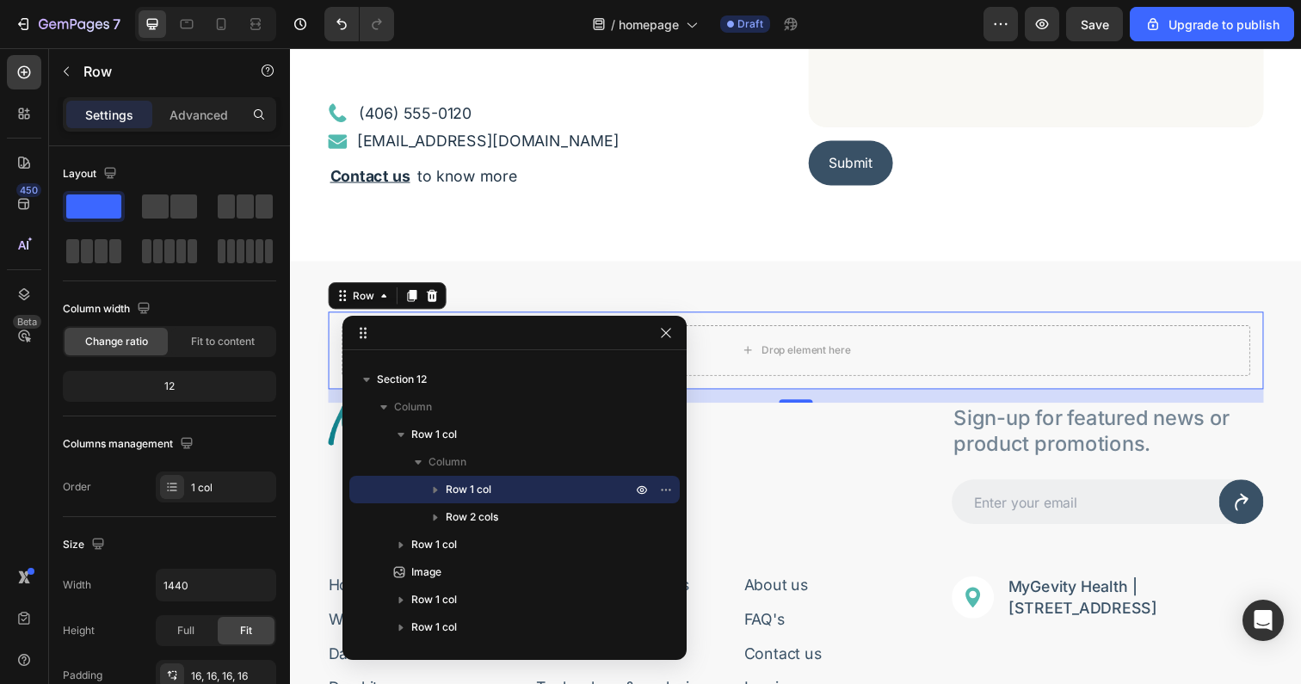
click at [779, 320] on div "Drop element here Row 16" at bounding box center [806, 356] width 955 height 79
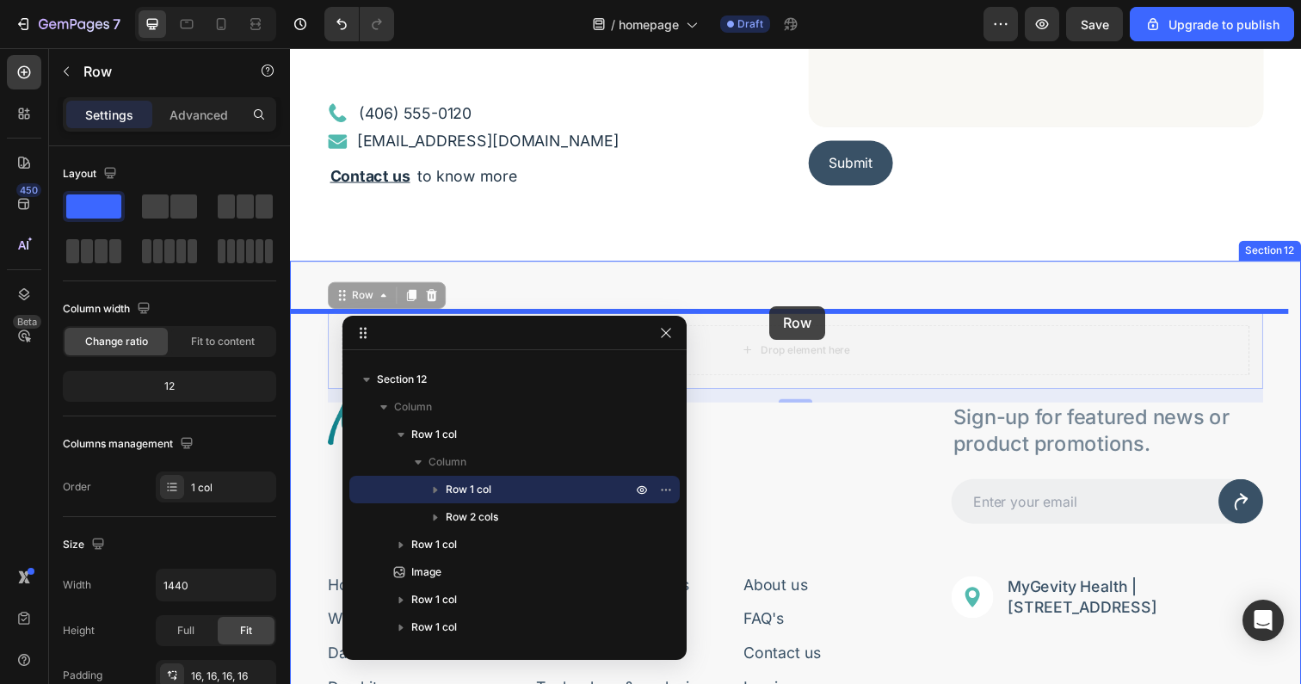
drag, startPoint x: 781, startPoint y: 323, endPoint x: 779, endPoint y: 311, distance: 12.2
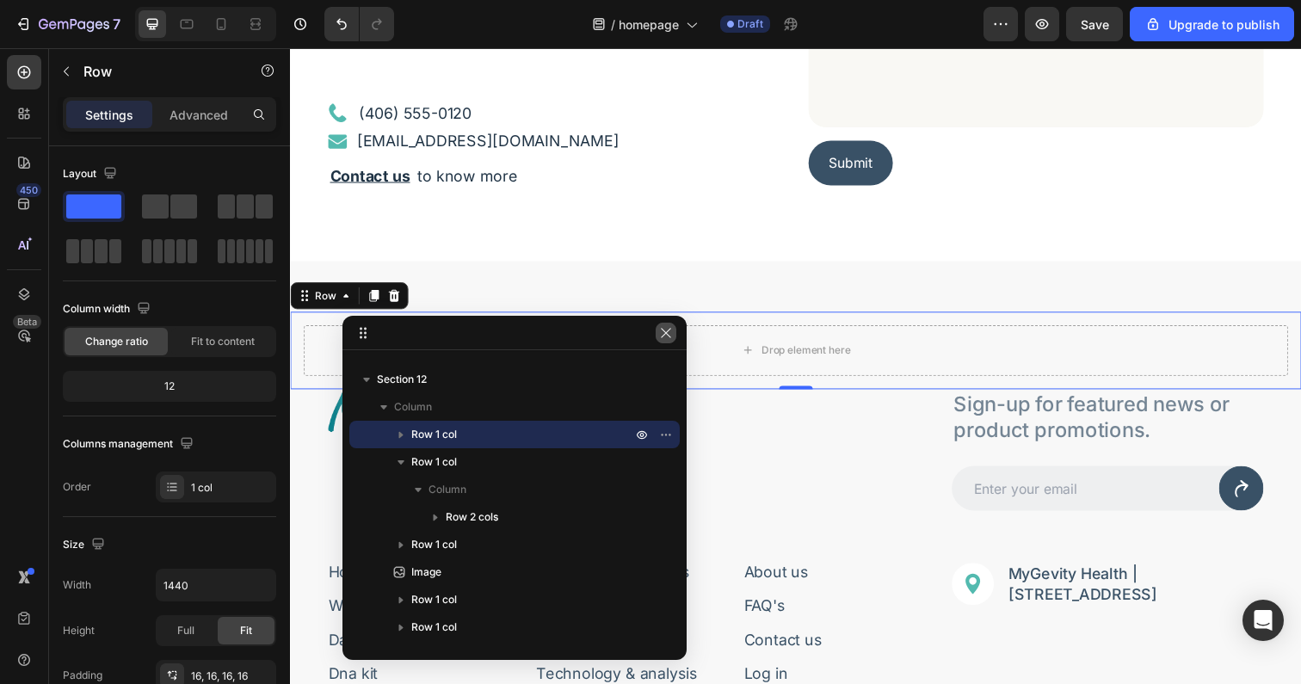
drag, startPoint x: 667, startPoint y: 328, endPoint x: 434, endPoint y: 299, distance: 234.9
click at [667, 328] on icon "button" at bounding box center [666, 333] width 14 height 14
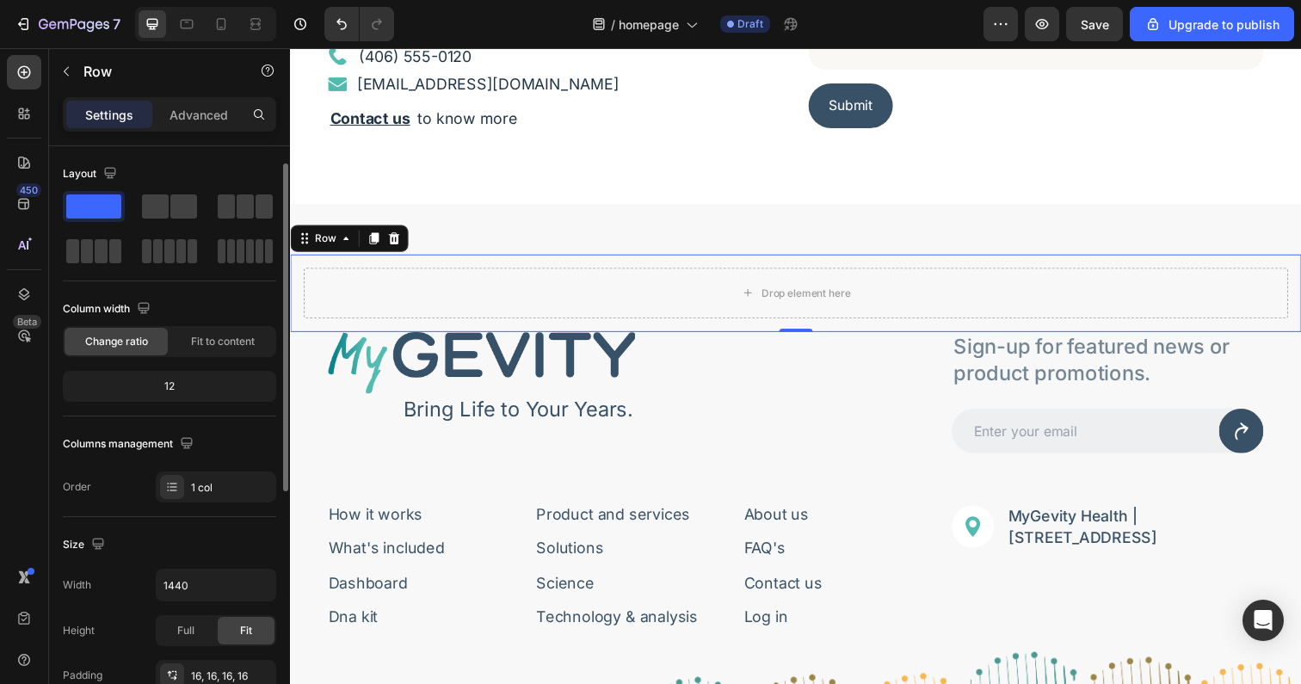
scroll to position [249, 0]
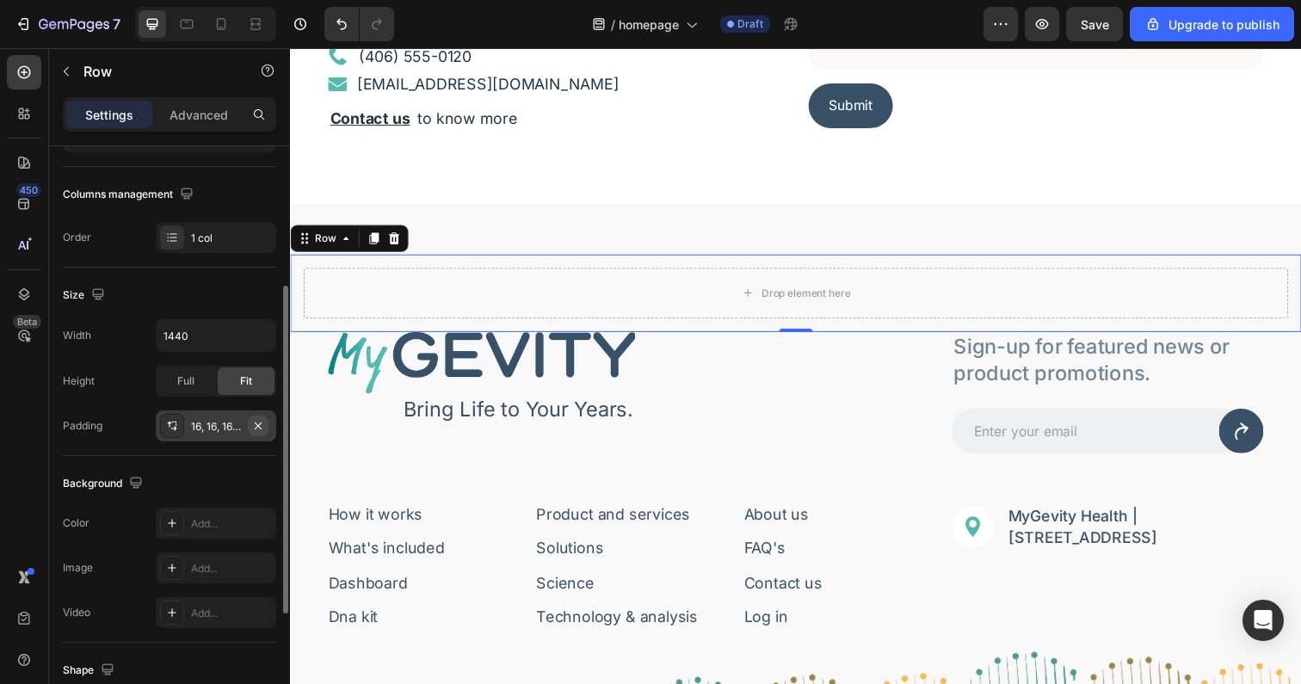
click at [258, 422] on icon "button" at bounding box center [258, 426] width 14 height 14
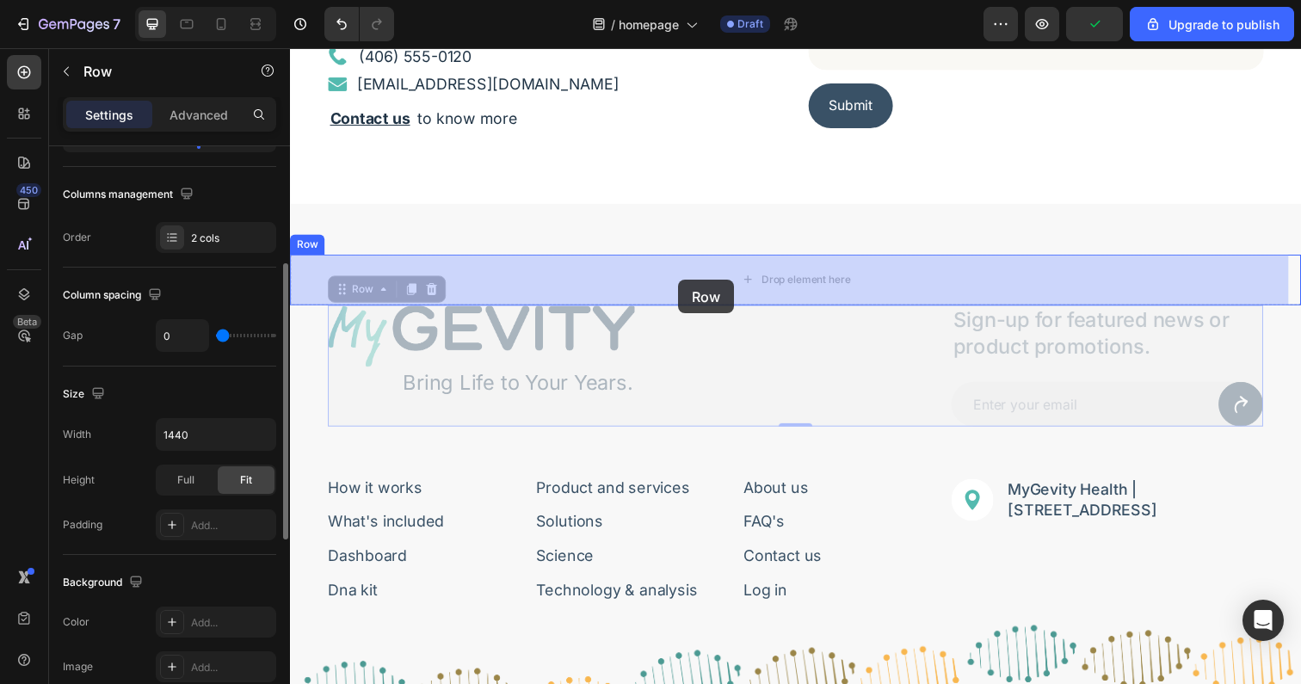
drag, startPoint x: 700, startPoint y: 421, endPoint x: 686, endPoint y: 285, distance: 136.7
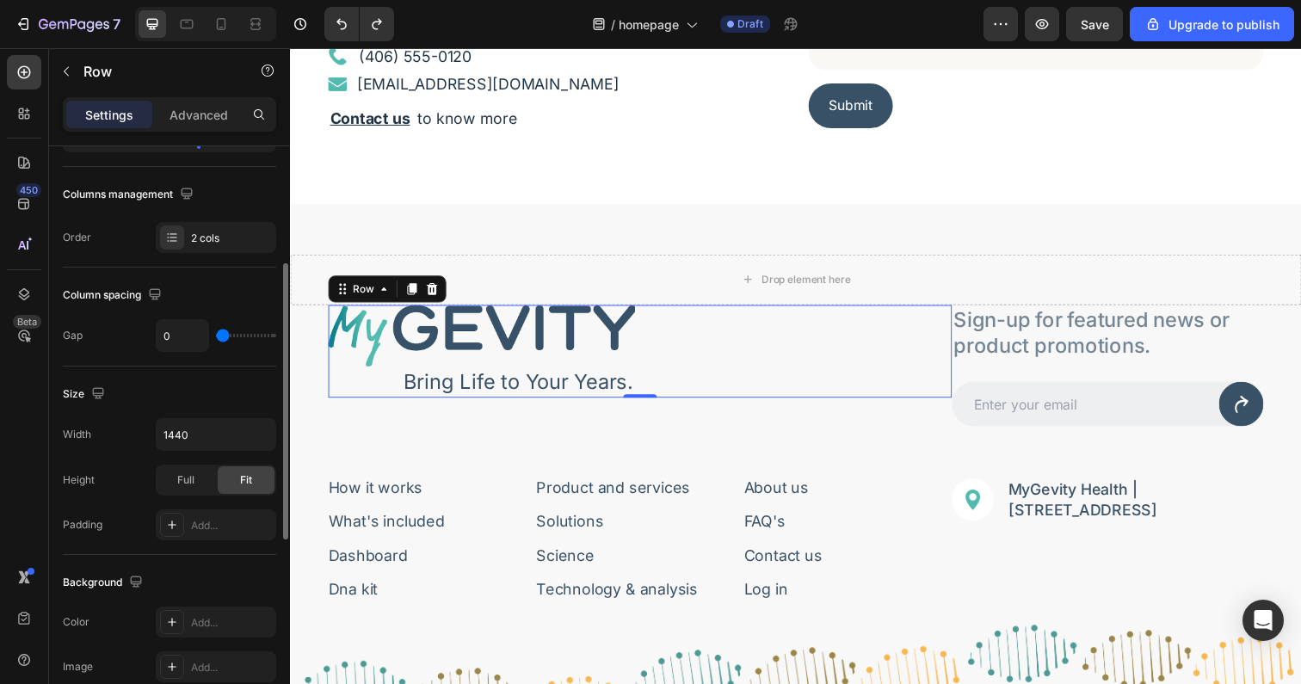
click at [922, 392] on div "Image Bring Life to Your Years. Text Block Row 0" at bounding box center [647, 358] width 637 height 95
click at [938, 420] on div "Image Bring Life to Your Years. Text Block Row 0" at bounding box center [647, 373] width 637 height 124
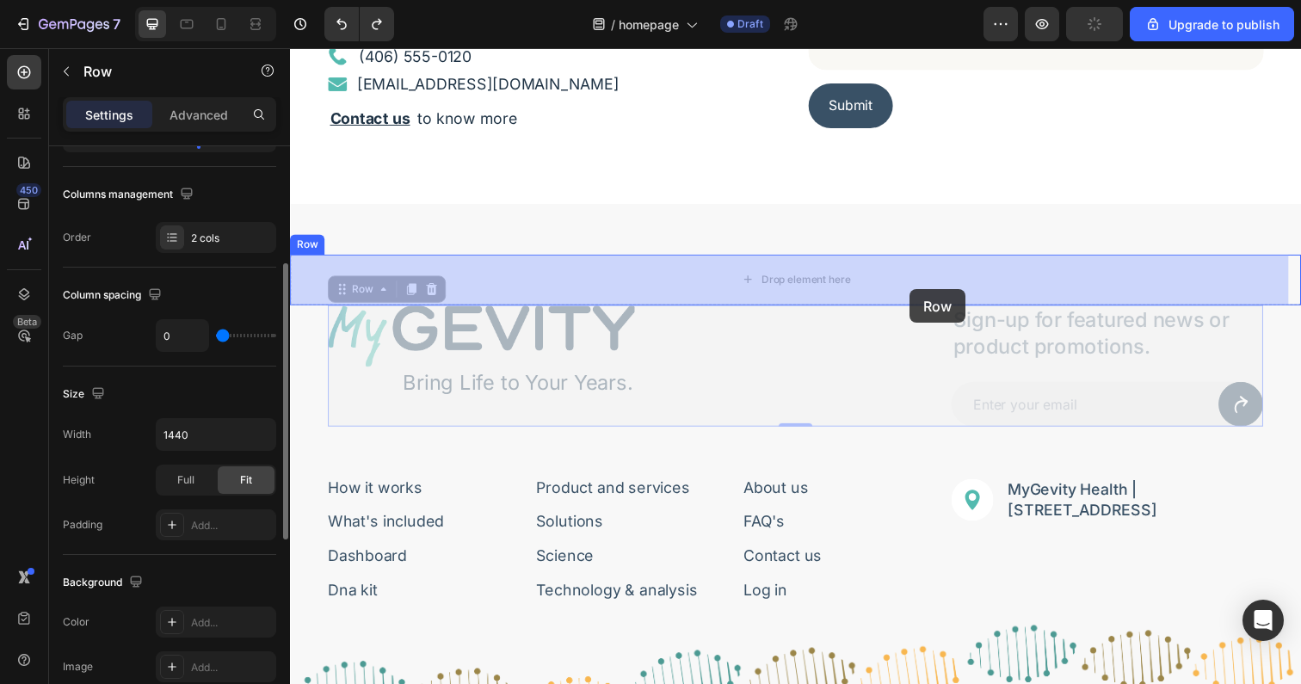
drag, startPoint x: 938, startPoint y: 420, endPoint x: 922, endPoint y: 294, distance: 126.6
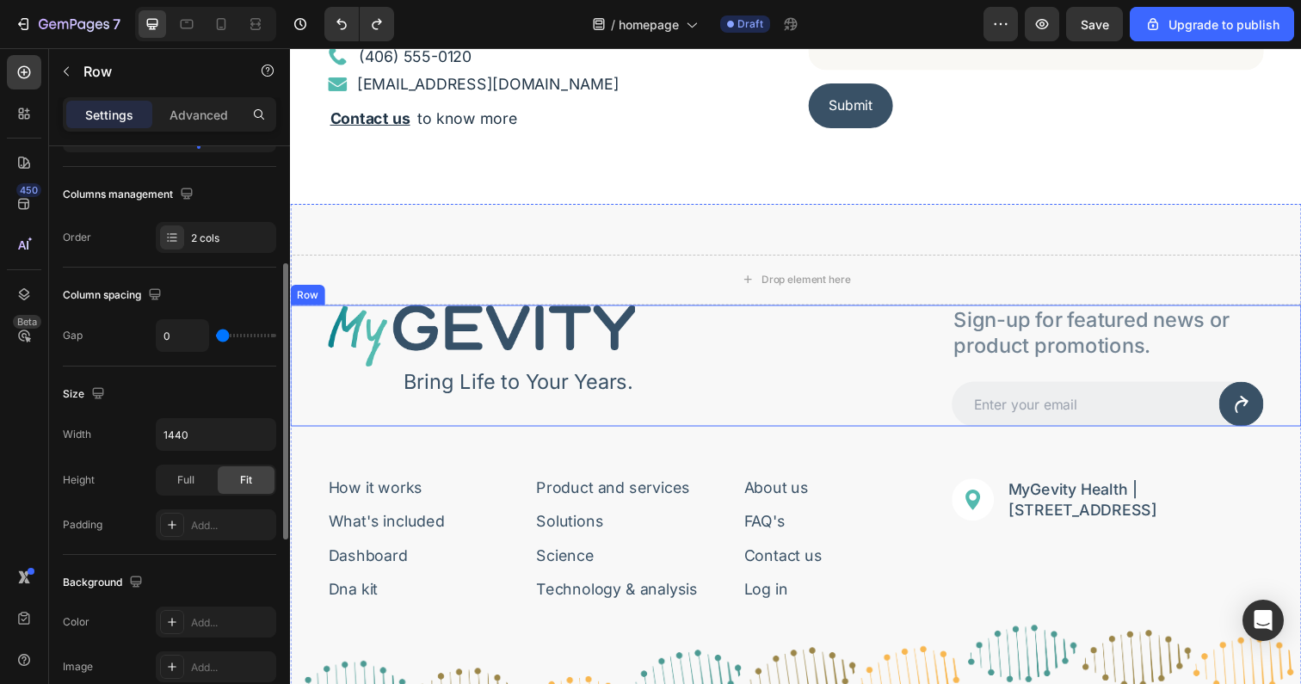
click at [307, 339] on div "Image Bring Life to Your Years. Text Block Row Sign-up for featured news or pro…" at bounding box center [806, 373] width 1032 height 124
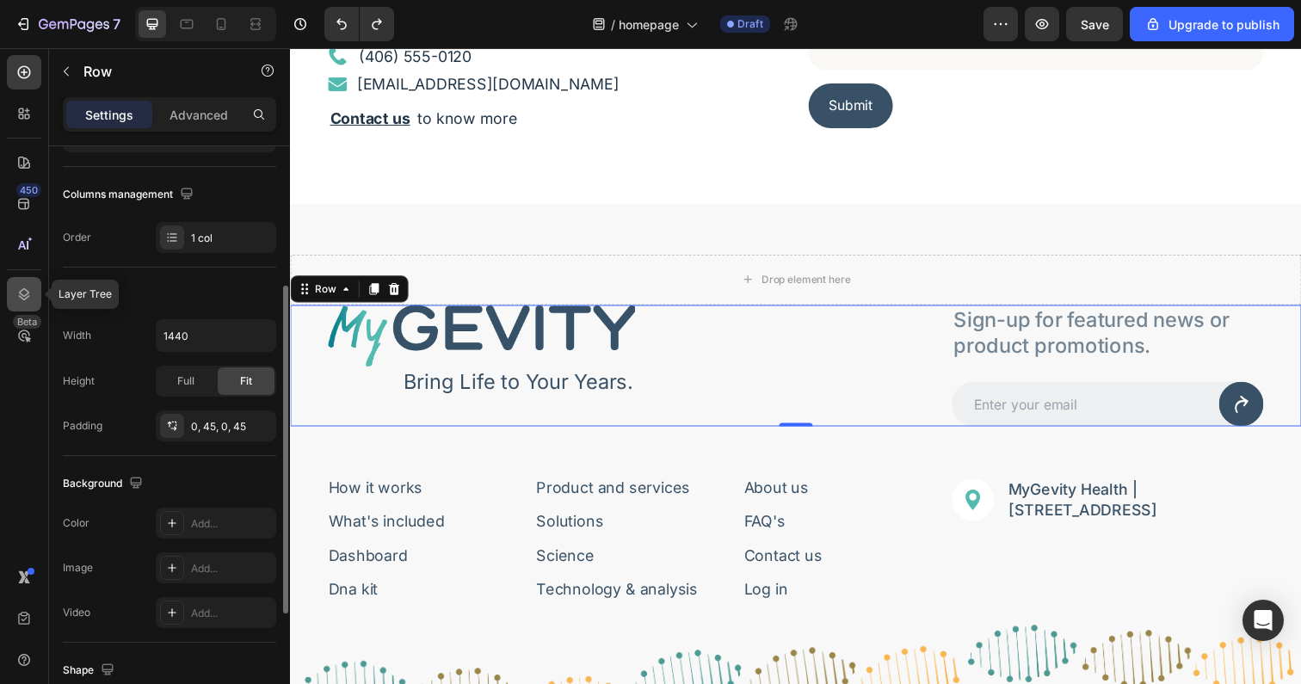
click at [26, 296] on icon at bounding box center [23, 294] width 17 height 17
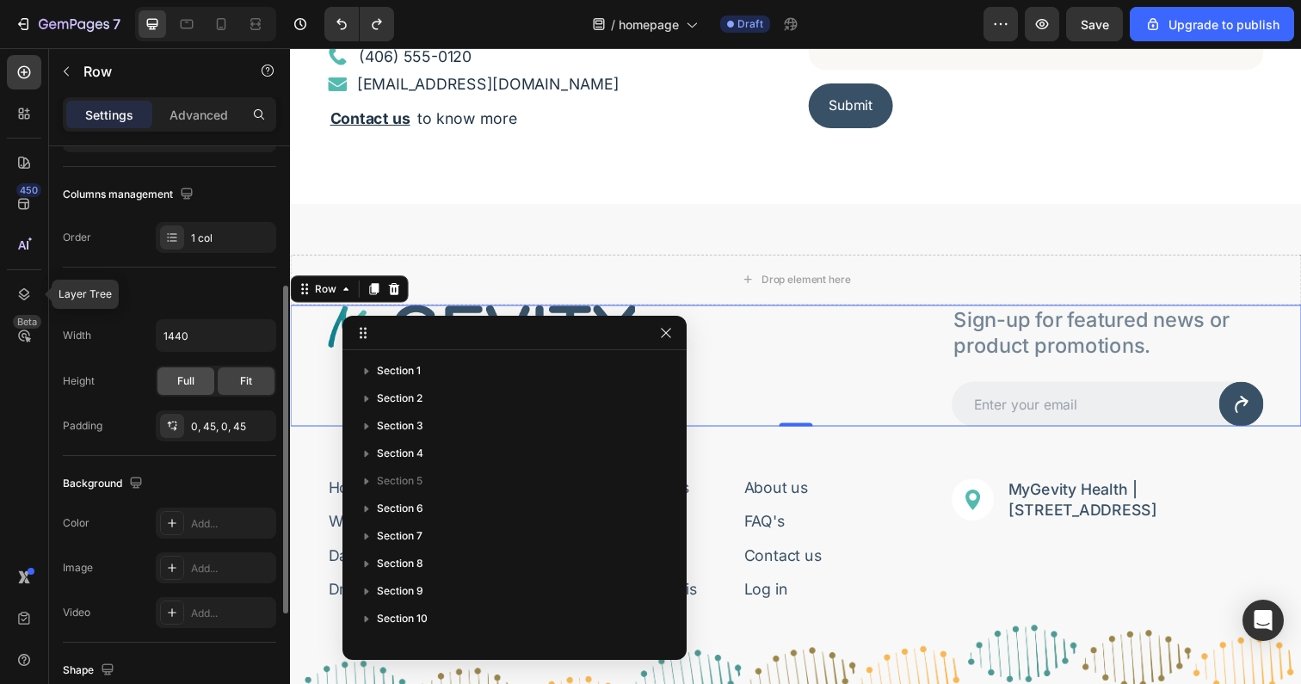
scroll to position [239, 0]
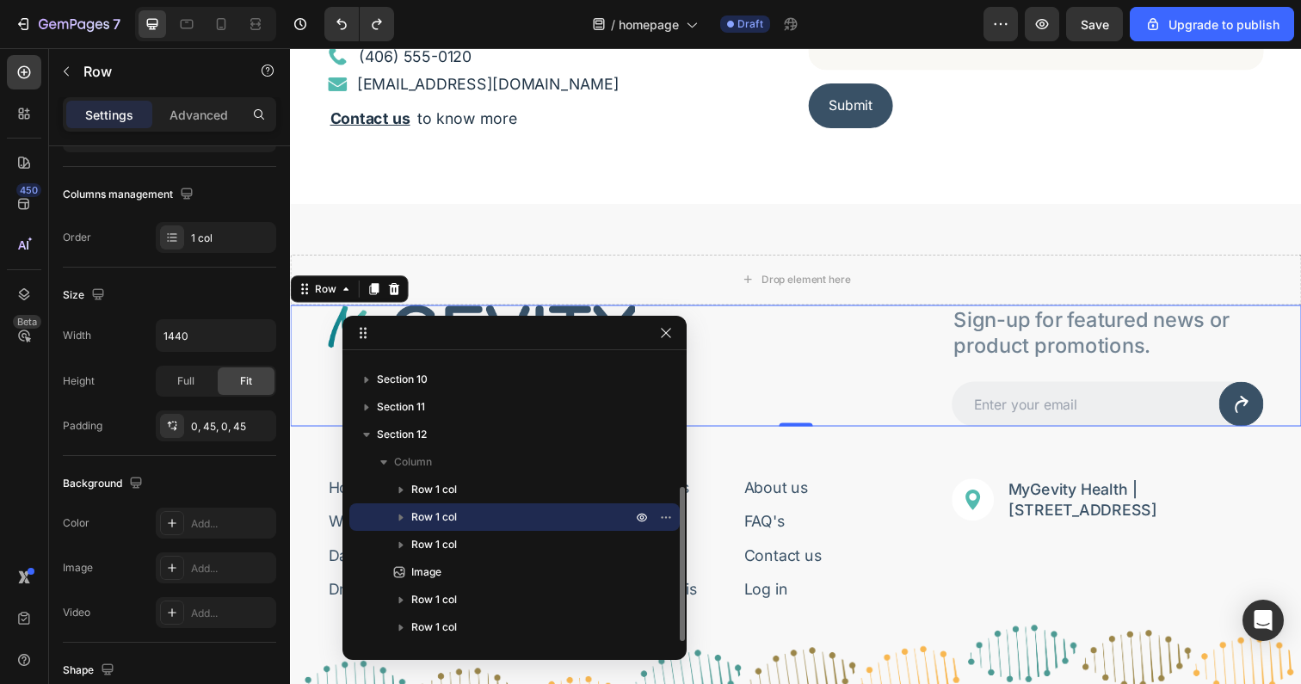
click at [399, 518] on icon "button" at bounding box center [401, 517] width 4 height 7
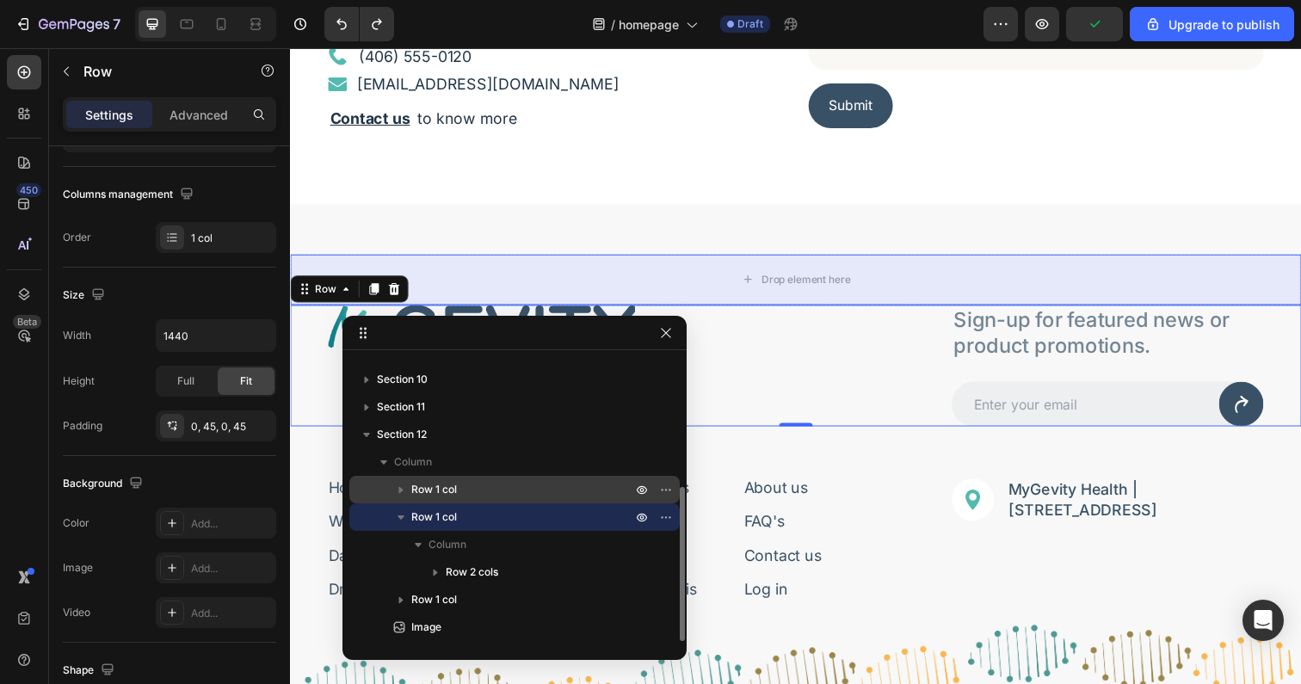
click at [398, 486] on icon "button" at bounding box center [400, 489] width 17 height 17
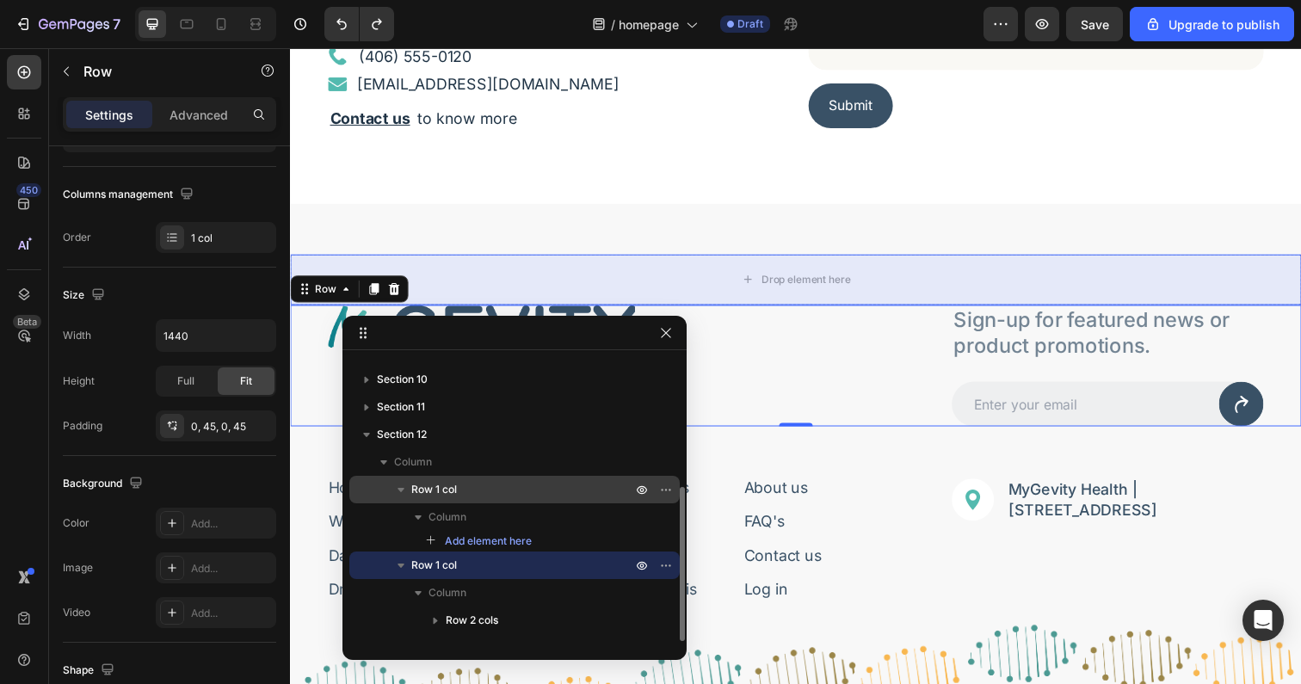
click at [398, 486] on icon "button" at bounding box center [400, 489] width 17 height 17
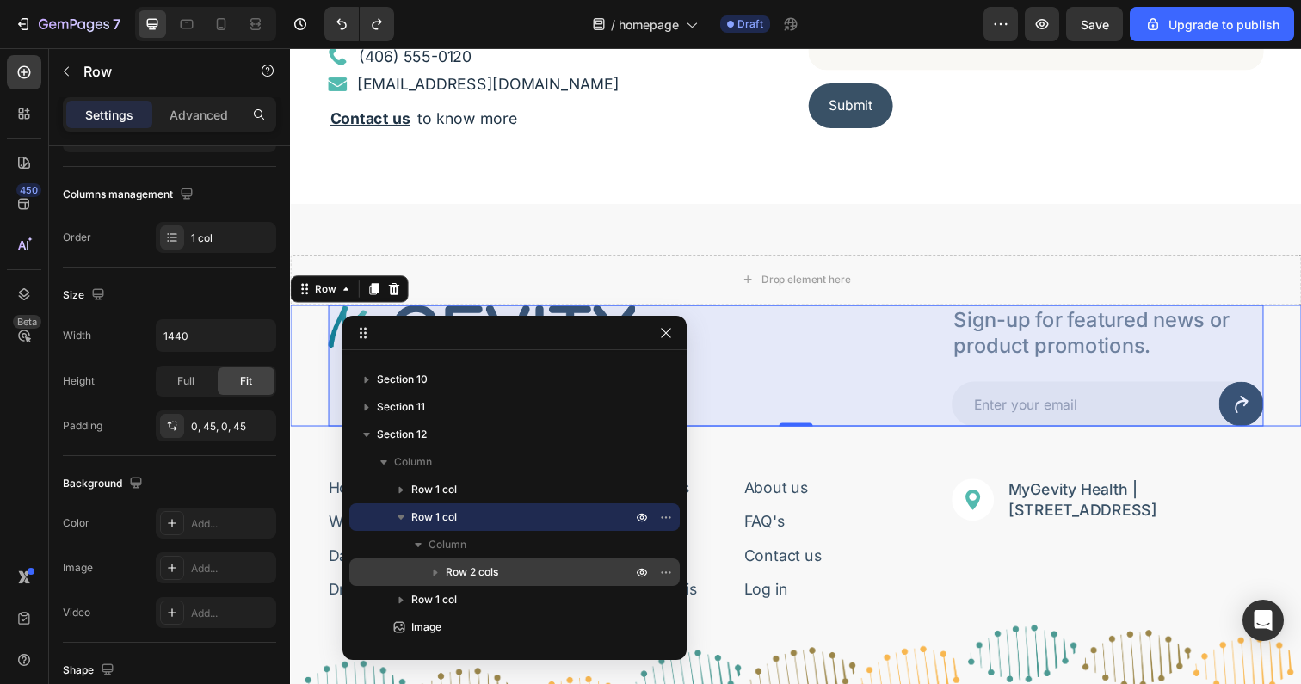
click at [454, 566] on span "Row 2 cols" at bounding box center [472, 572] width 52 height 17
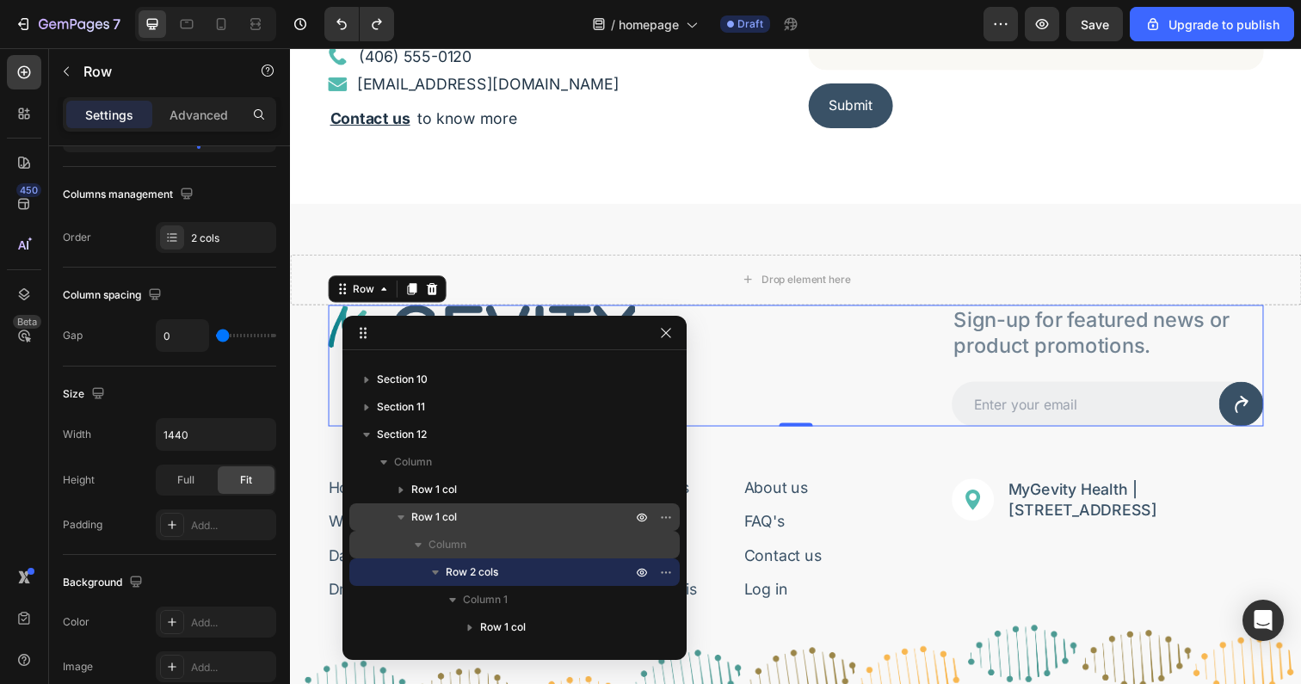
drag, startPoint x: 552, startPoint y: 570, endPoint x: 551, endPoint y: 543, distance: 26.7
click at [551, 543] on div "Column Row 2 cols Column 1 Row 1 col Column 2 Row 1 col" at bounding box center [514, 613] width 330 height 165
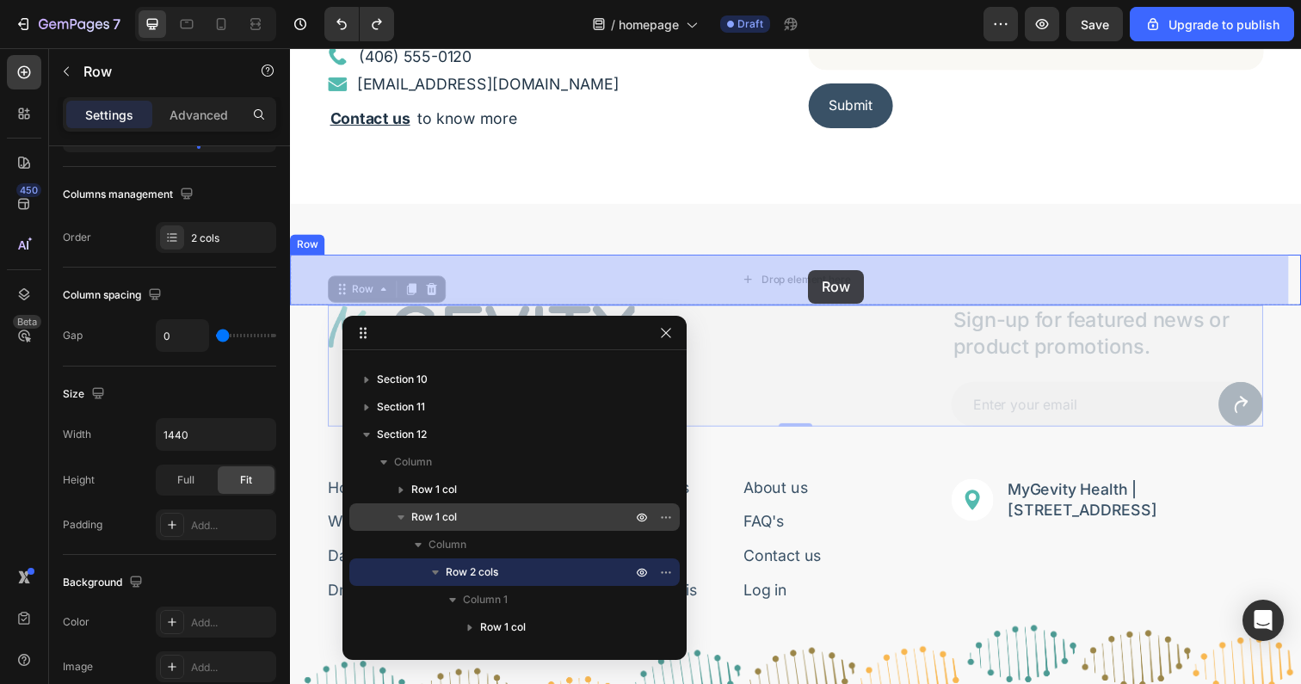
drag, startPoint x: 838, startPoint y: 422, endPoint x: 819, endPoint y: 274, distance: 148.3
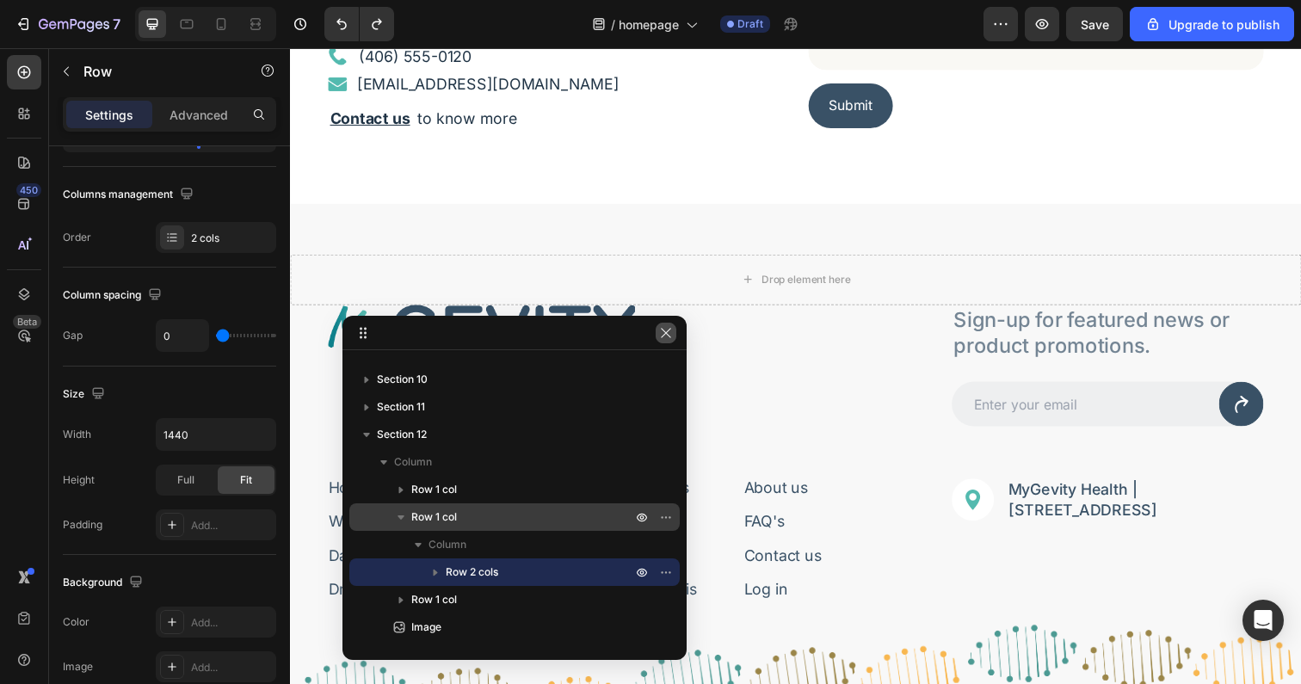
drag, startPoint x: 667, startPoint y: 328, endPoint x: 389, endPoint y: 292, distance: 280.2
click at [667, 328] on icon "button" at bounding box center [666, 333] width 14 height 14
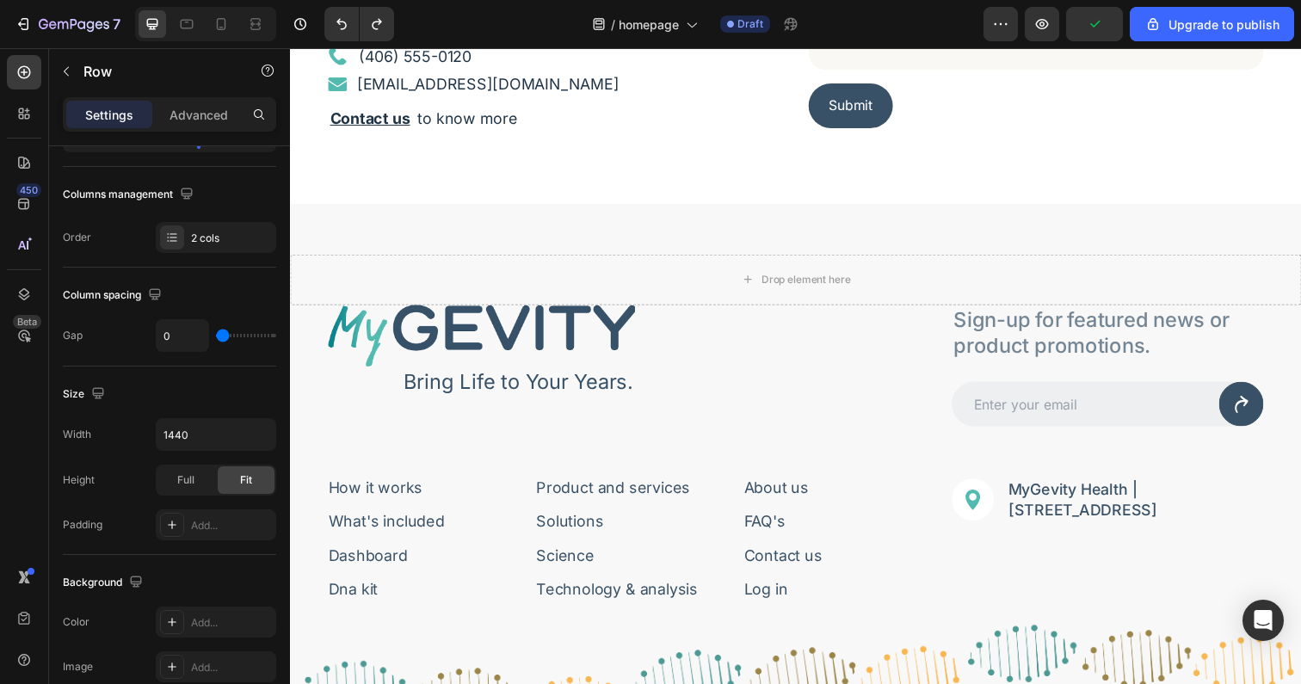
click at [920, 420] on div "Image Bring Life to Your Years. Text Block Row" at bounding box center [647, 373] width 637 height 124
click at [353, 422] on div "Image Bring Life to Your Years. Text Block Row" at bounding box center [647, 373] width 637 height 124
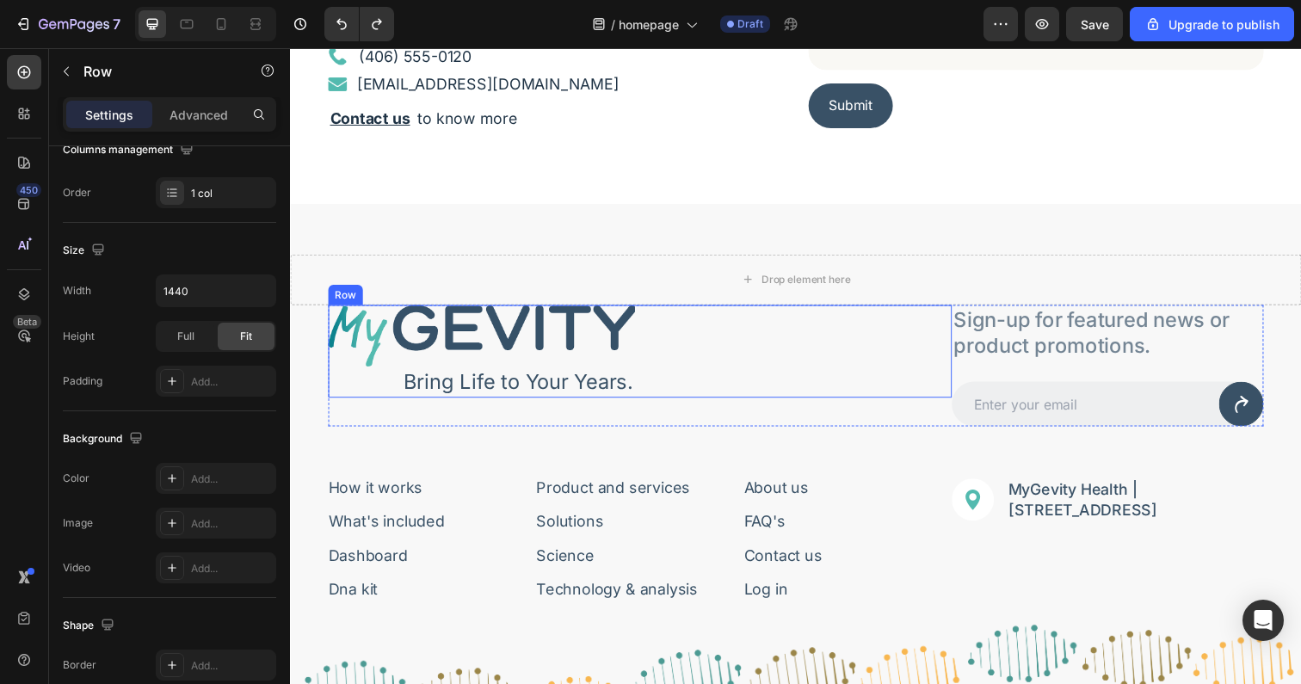
click at [857, 342] on div "Image Bring Life to Your Years. Text Block Row" at bounding box center [647, 358] width 637 height 95
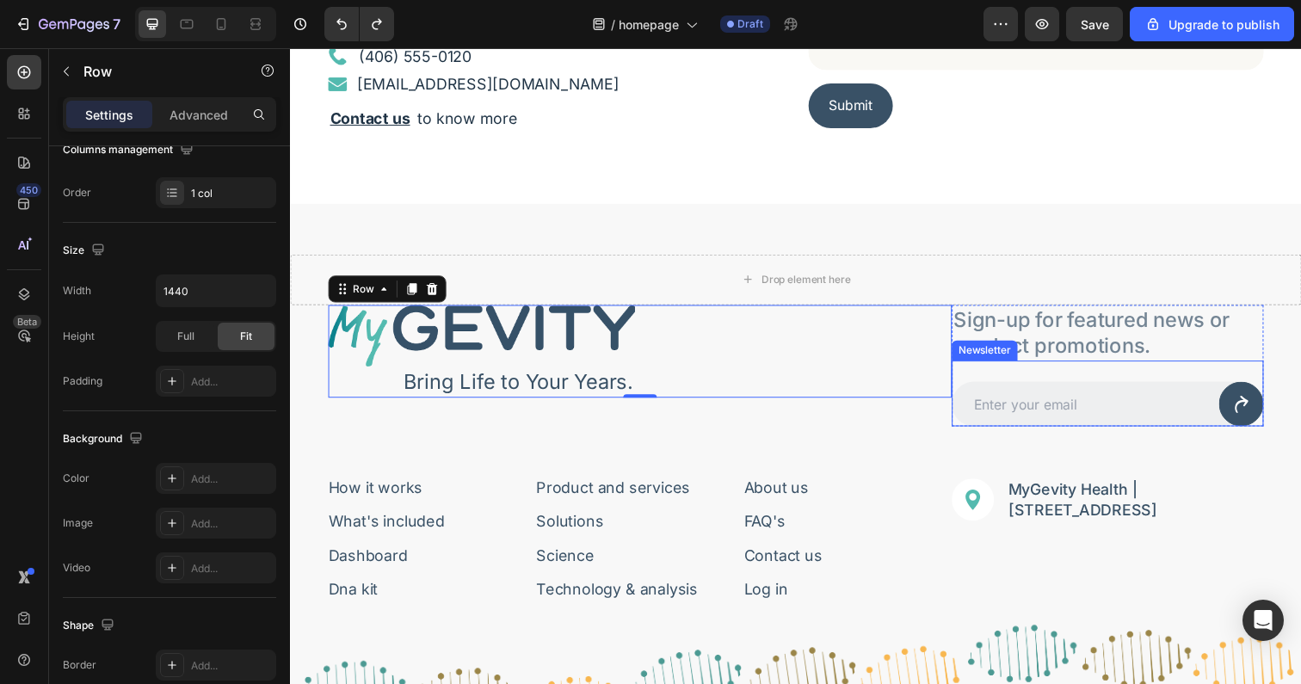
click at [968, 375] on div "Email Field Icon Row Newsletter" at bounding box center [1124, 400] width 318 height 67
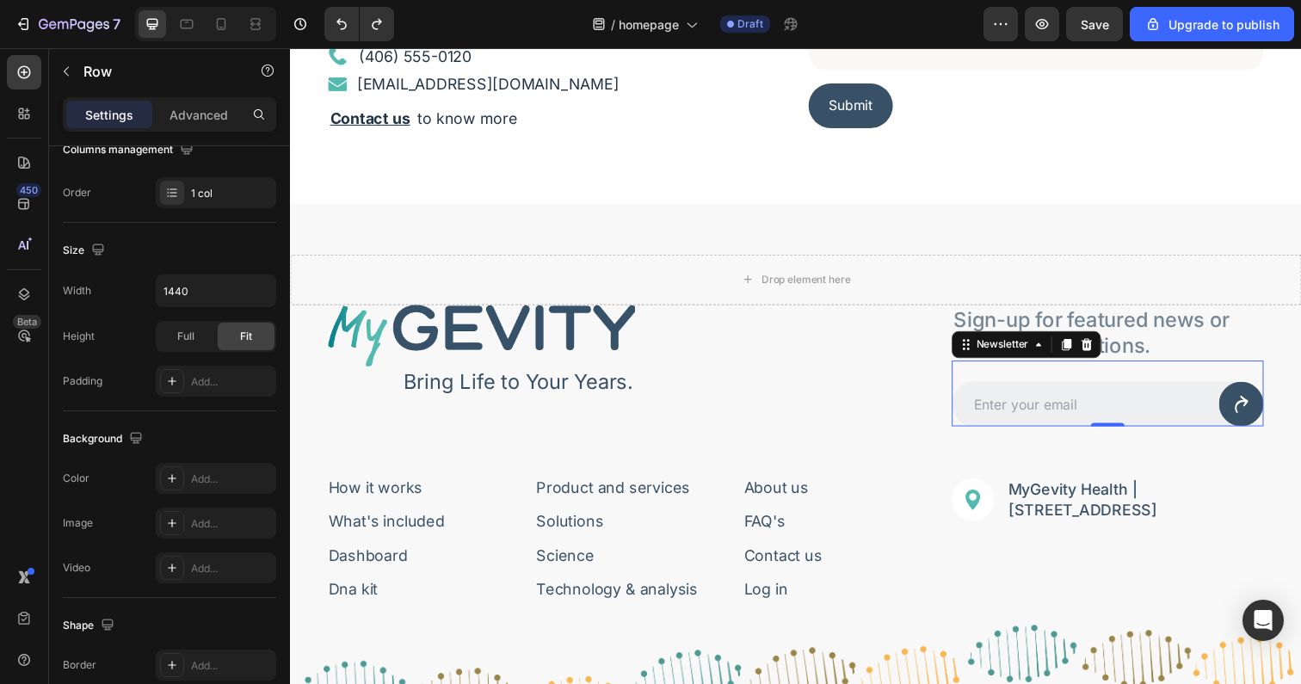
scroll to position [0, 0]
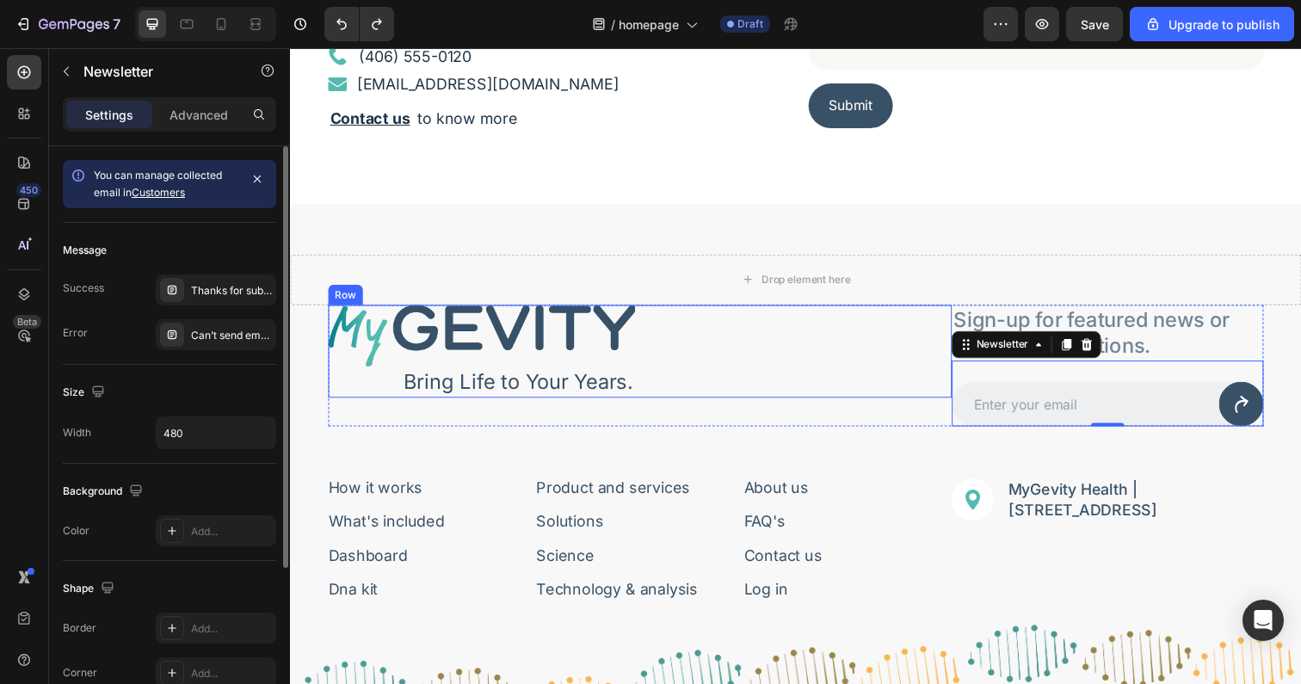
click at [945, 408] on div "Image Bring Life to Your Years. Text Block Row" at bounding box center [647, 373] width 637 height 124
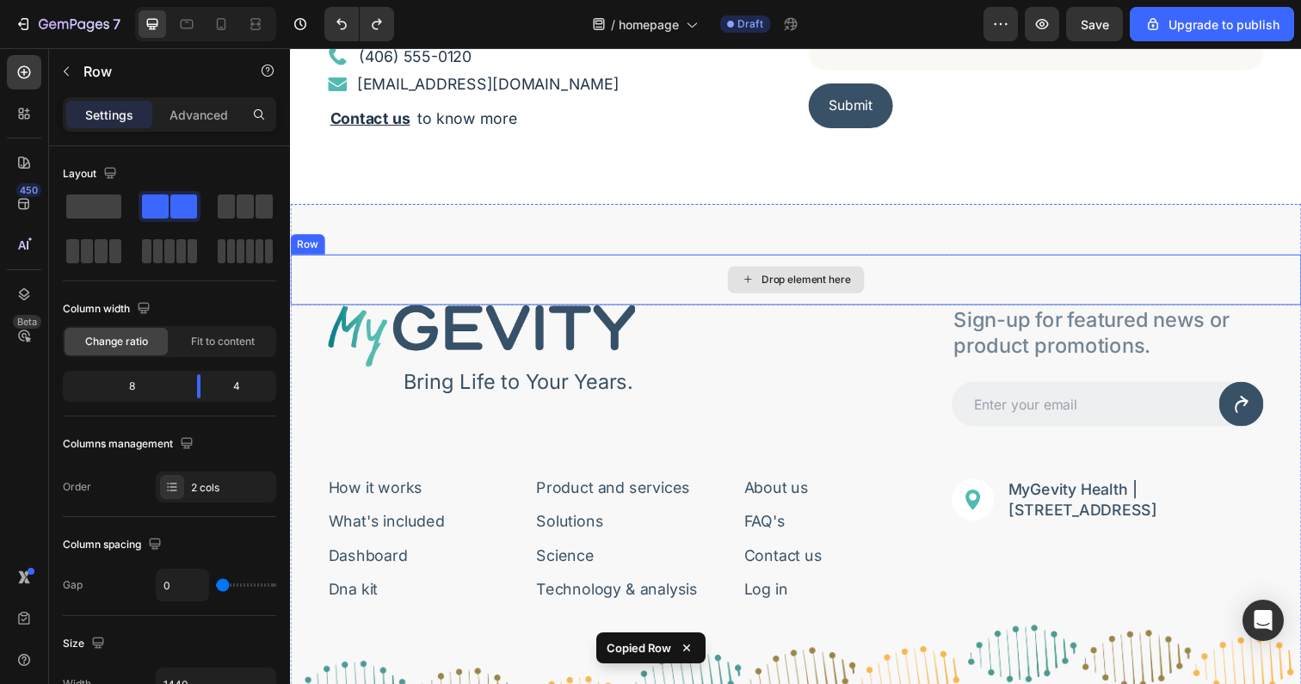
click at [816, 280] on div "Drop element here" at bounding box center [816, 285] width 91 height 14
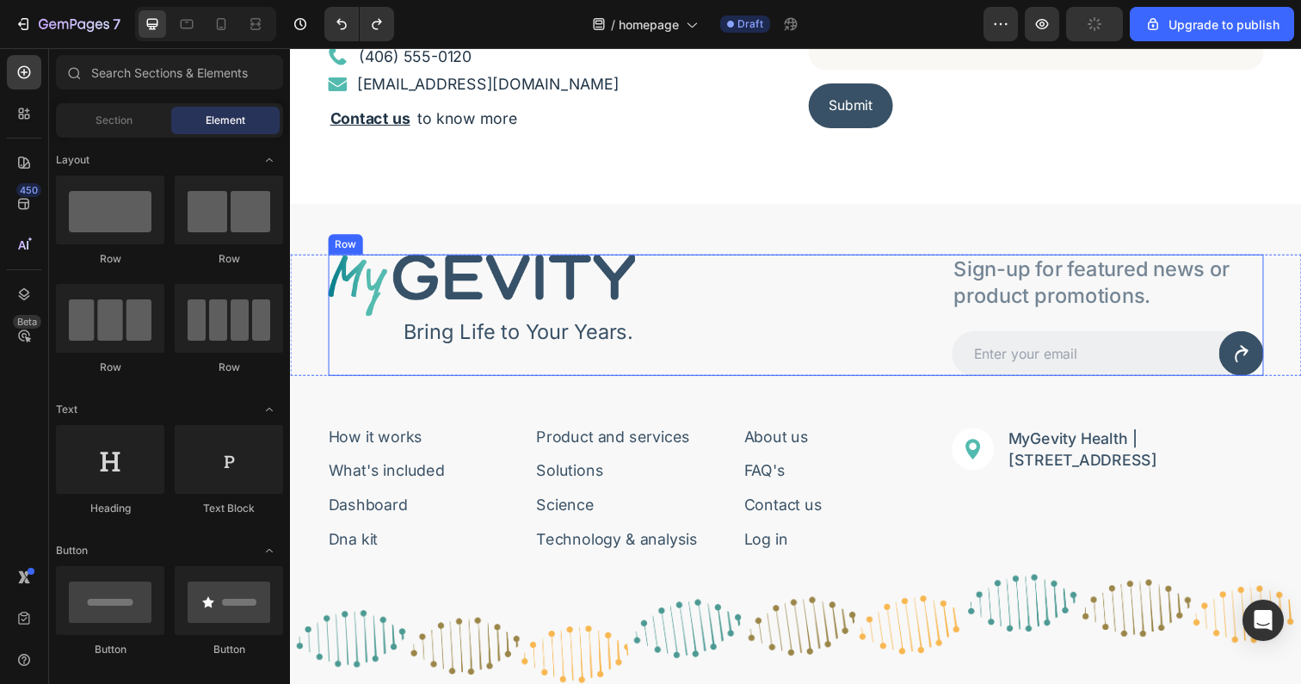
click at [907, 367] on div "Image Bring Life to Your Years. Text Block Row" at bounding box center [647, 321] width 637 height 124
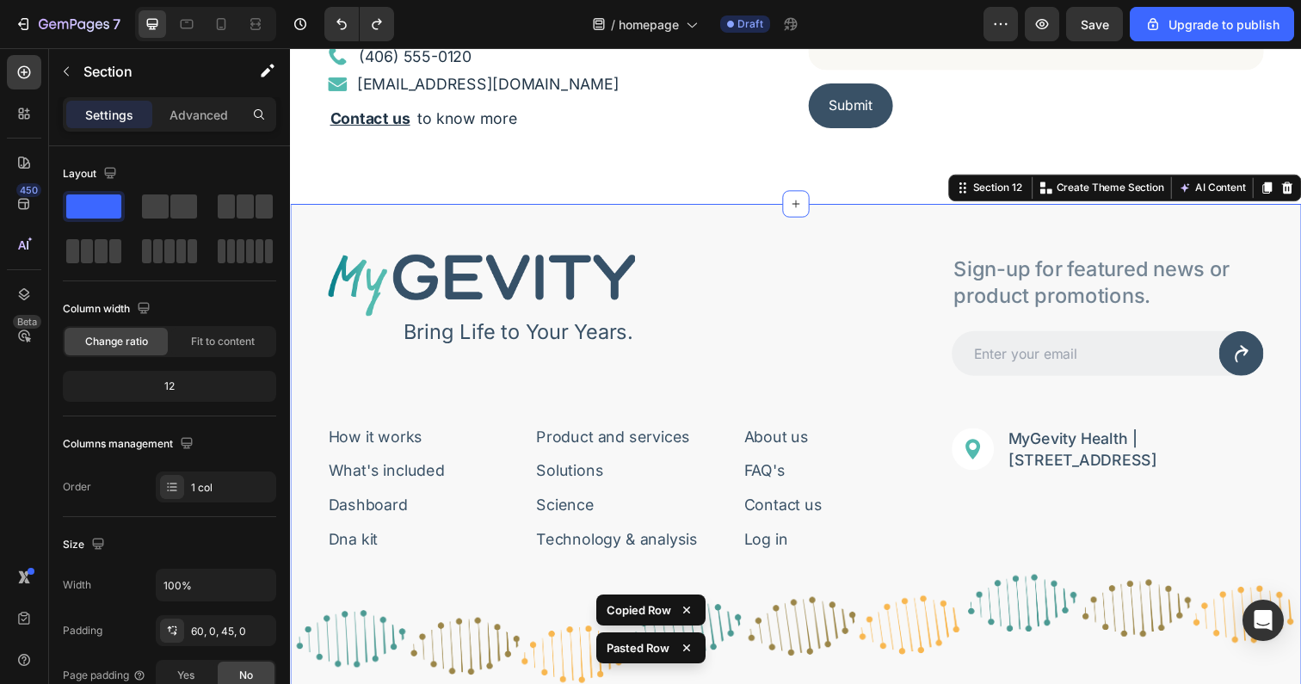
click at [798, 223] on div "Image Bring Life to Your Years. Text Block Row Sign-up for featured news or pro…" at bounding box center [806, 557] width 1032 height 701
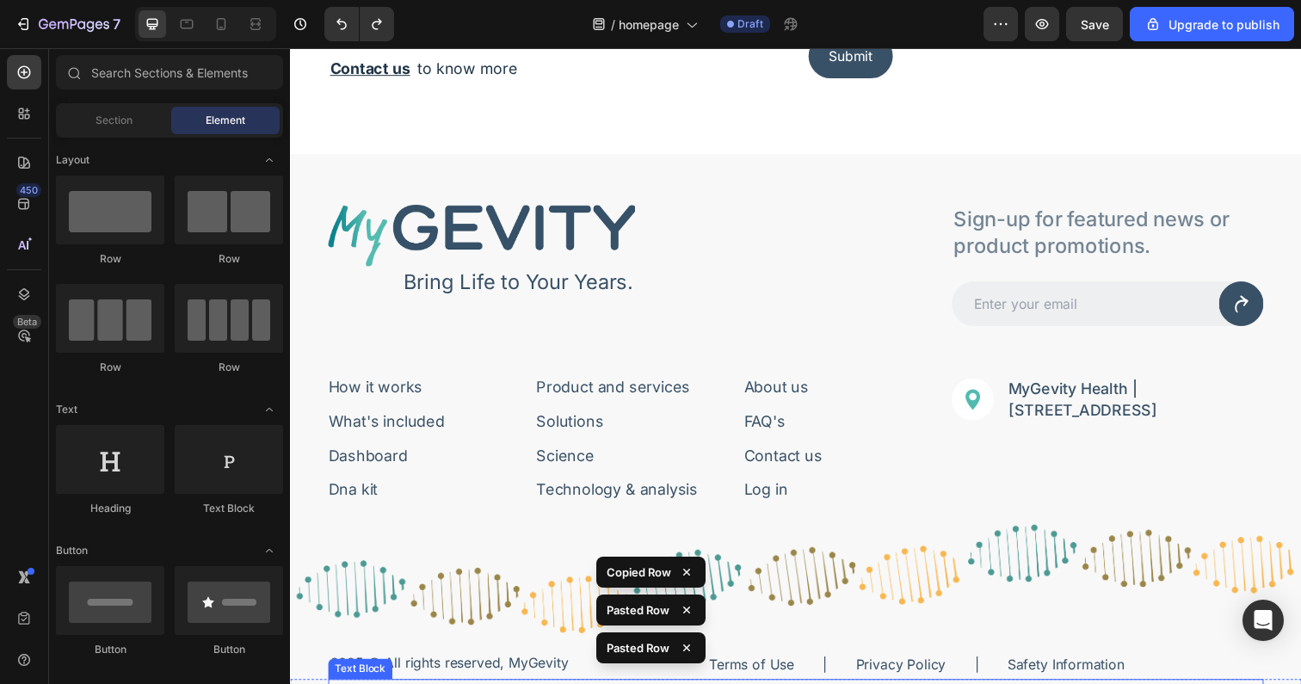
scroll to position [5436, 0]
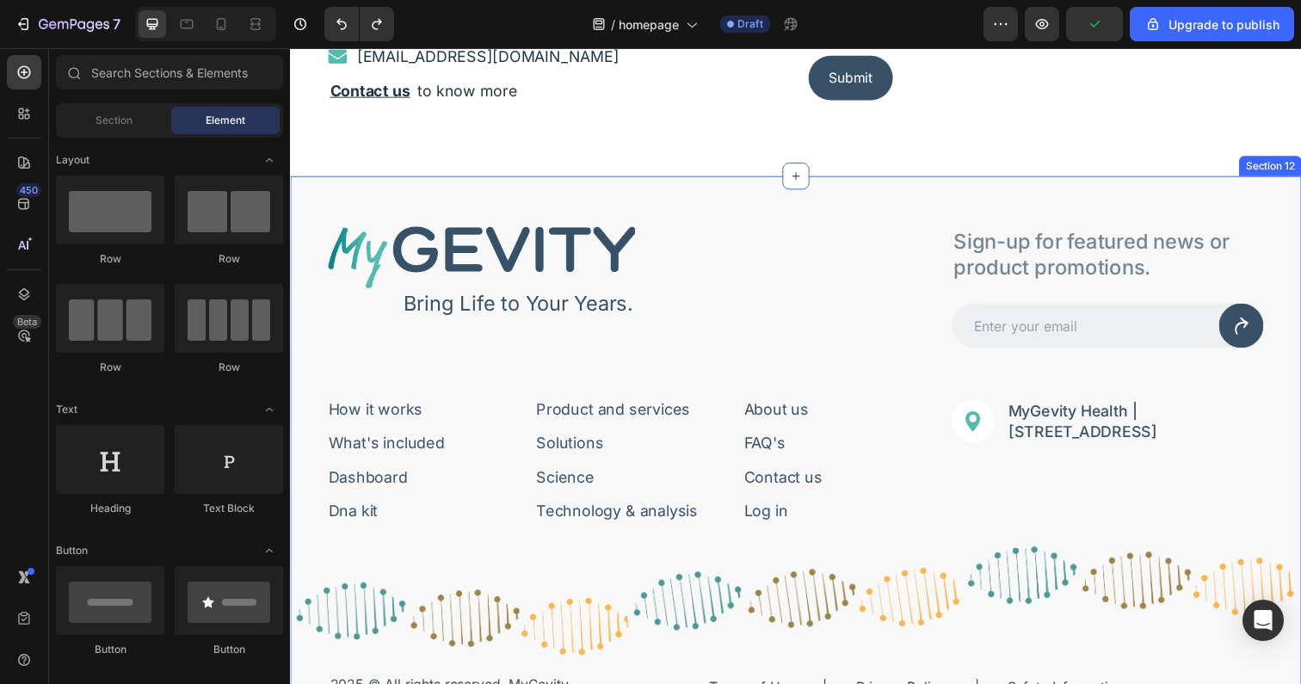
click at [520, 206] on div "Image Bring Life to Your Years. Text Block Row Sign-up for featured news or pro…" at bounding box center [806, 529] width 1032 height 701
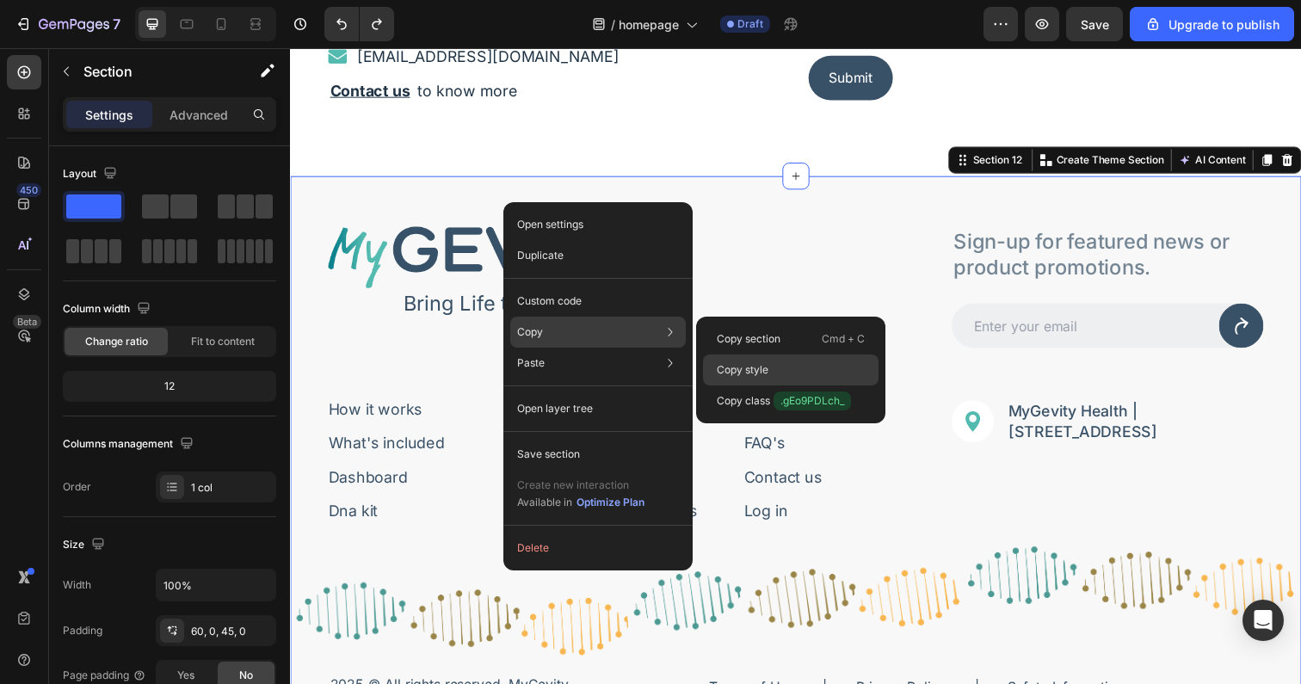
click at [763, 373] on p "Copy style" at bounding box center [743, 369] width 52 height 15
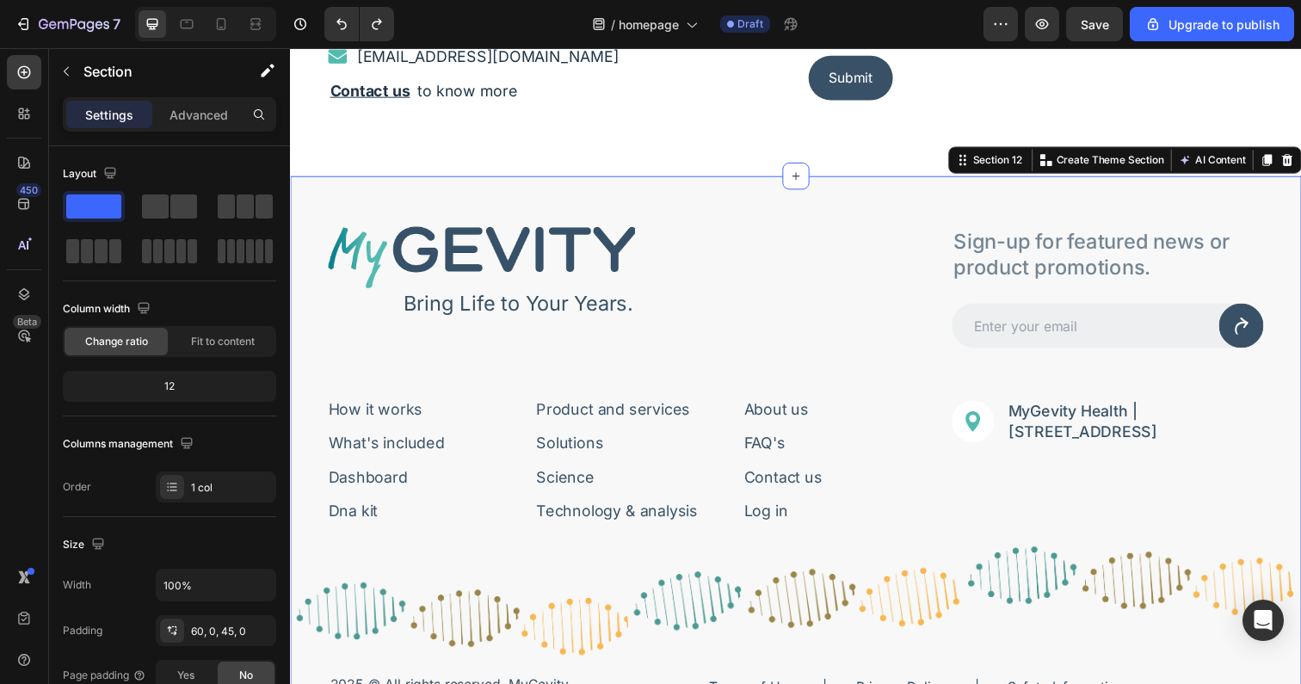
click at [579, 198] on div "Image Bring Life to Your Years. Text Block Row Sign-up for featured news or pro…" at bounding box center [806, 529] width 1032 height 701
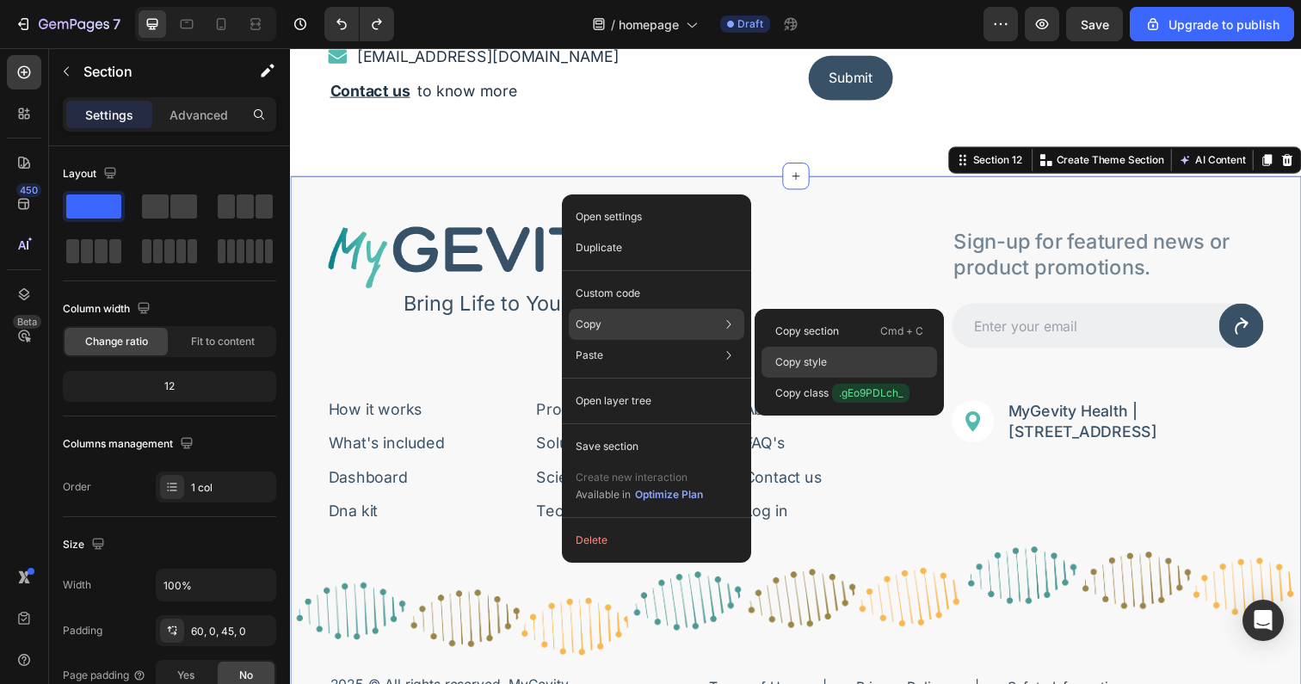
click at [816, 362] on p "Copy style" at bounding box center [801, 361] width 52 height 15
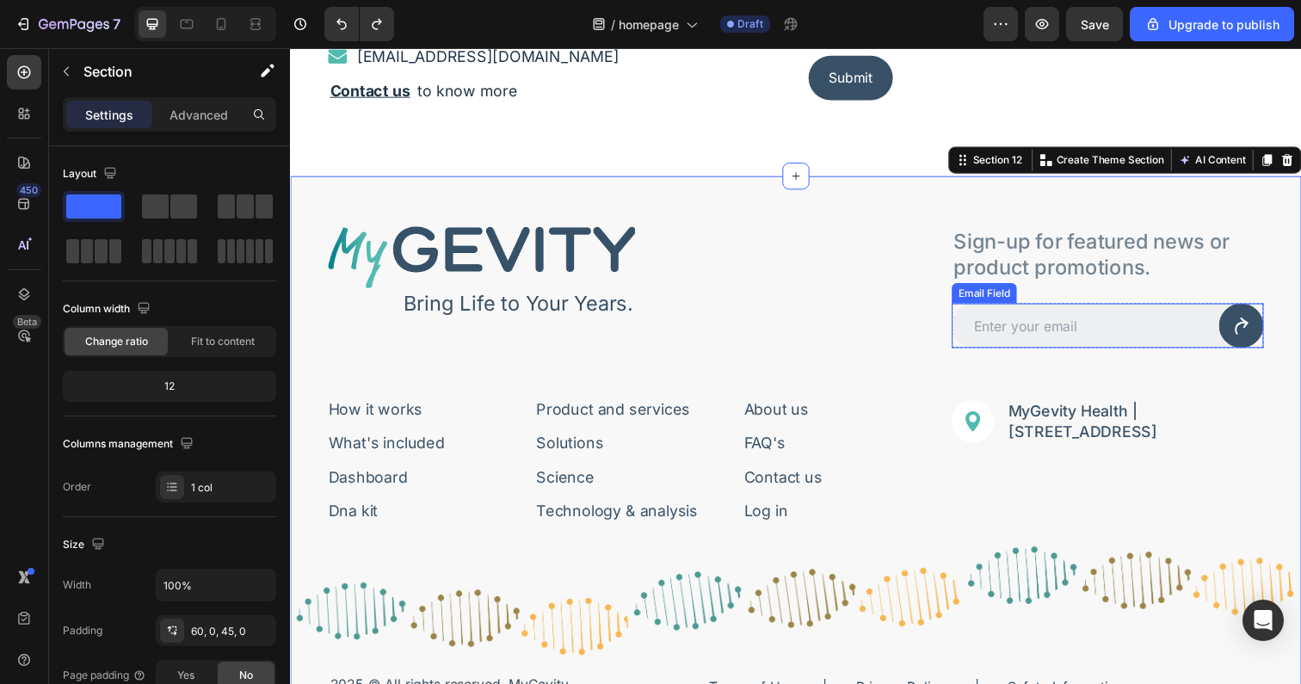
scroll to position [5561, 0]
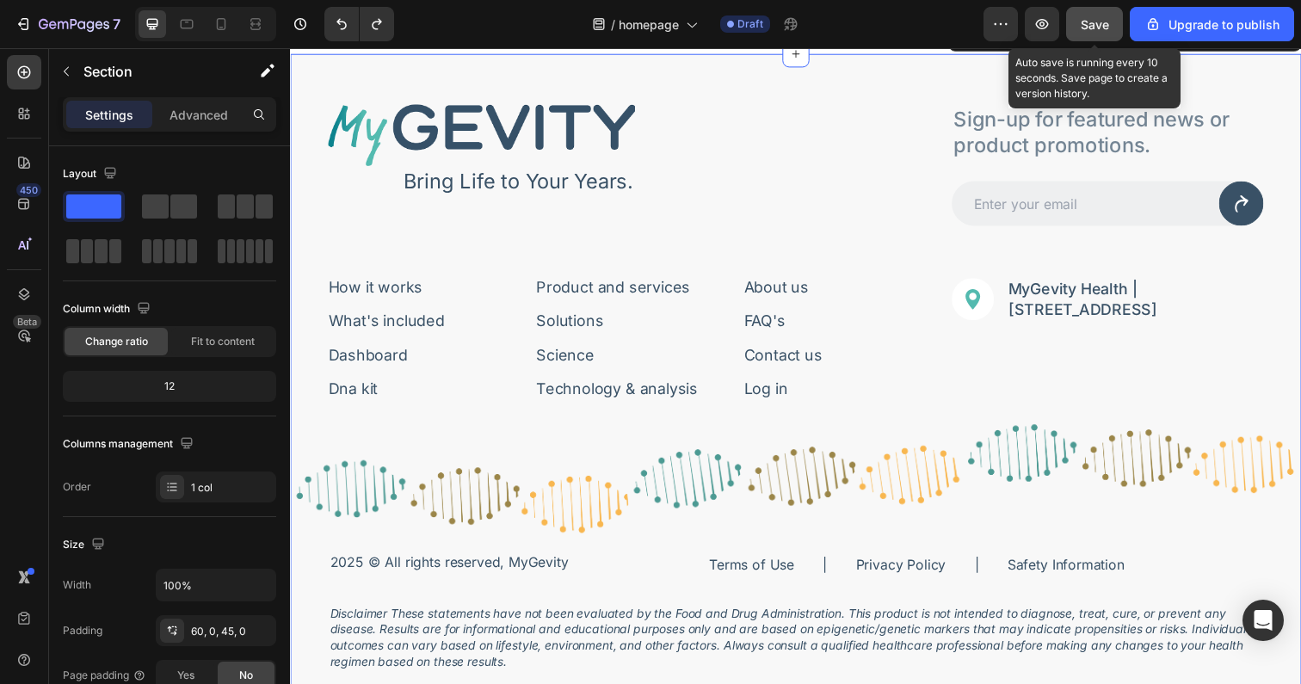
click at [1085, 23] on span "Save" at bounding box center [1095, 24] width 28 height 15
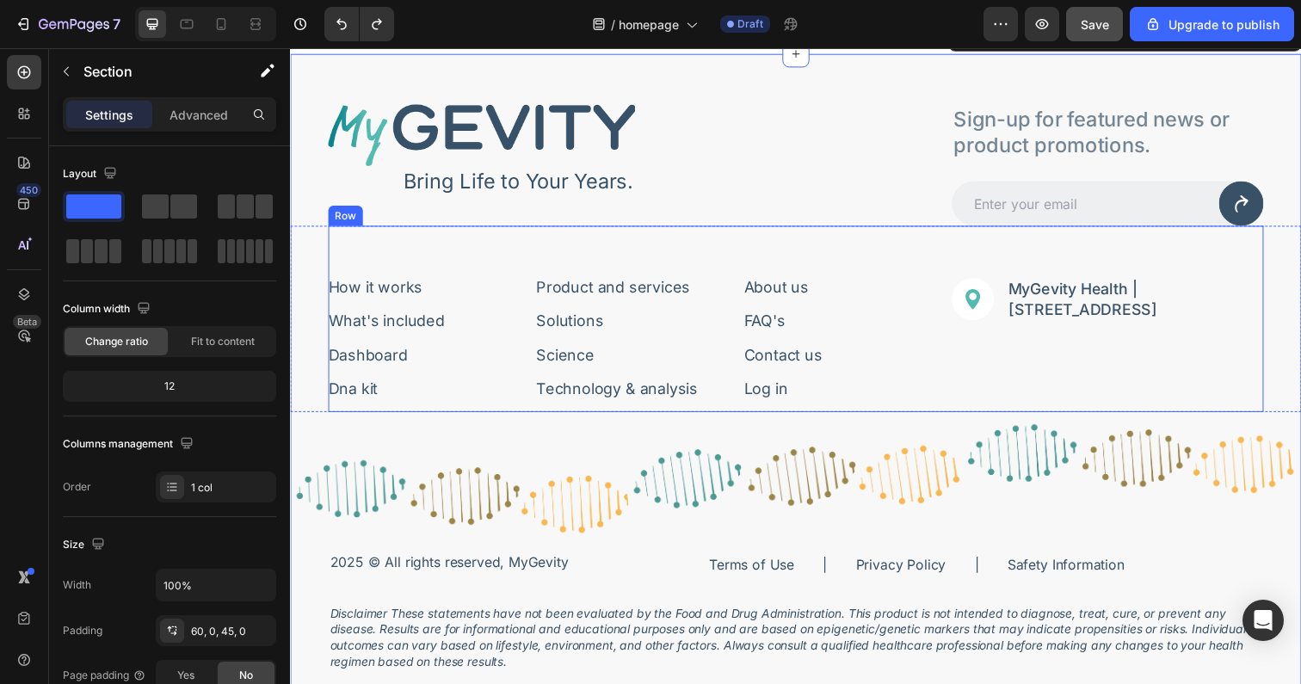
scroll to position [5540, 0]
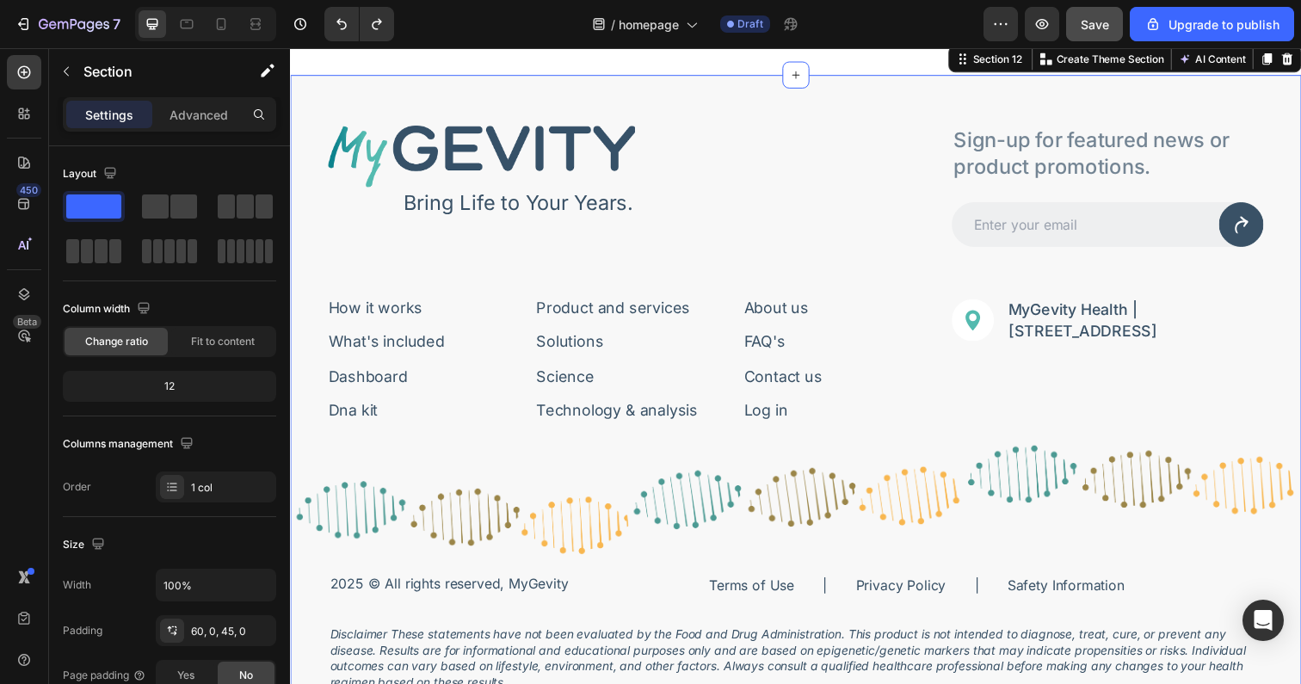
click at [304, 90] on div "Image Bring Life to Your Years. Text Block Row Sign-up for featured news or pro…" at bounding box center [806, 426] width 1032 height 701
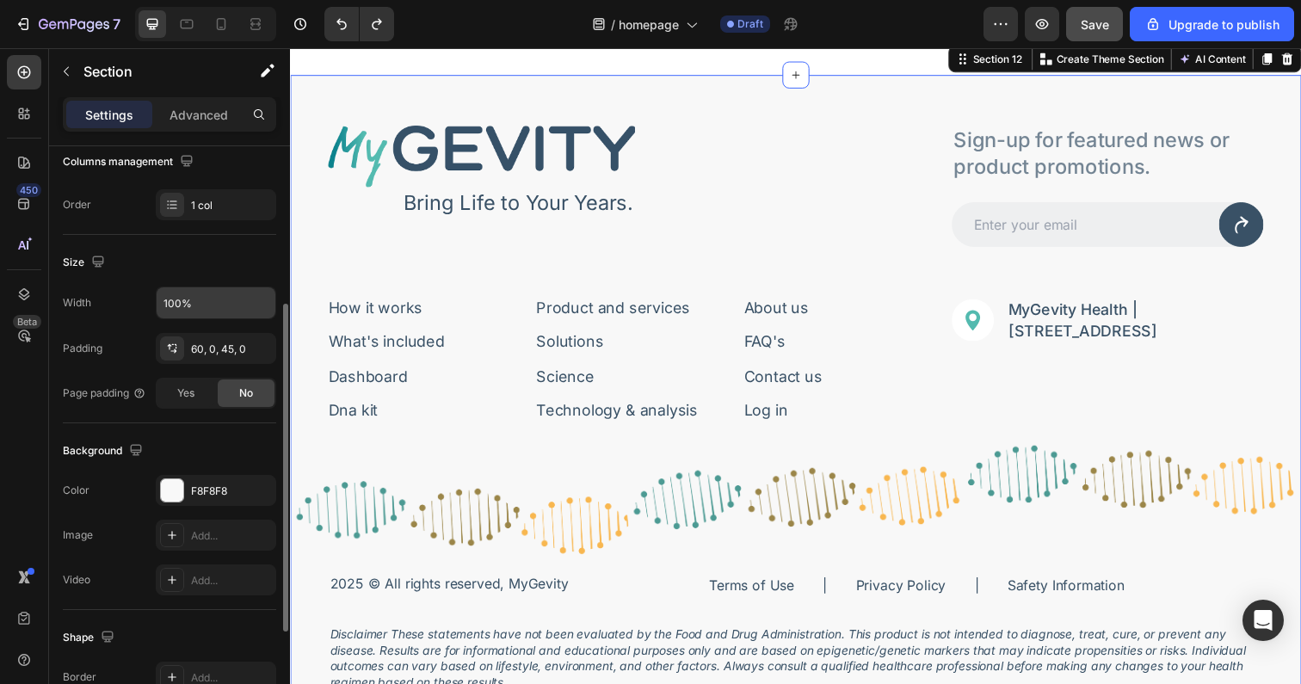
scroll to position [305, 0]
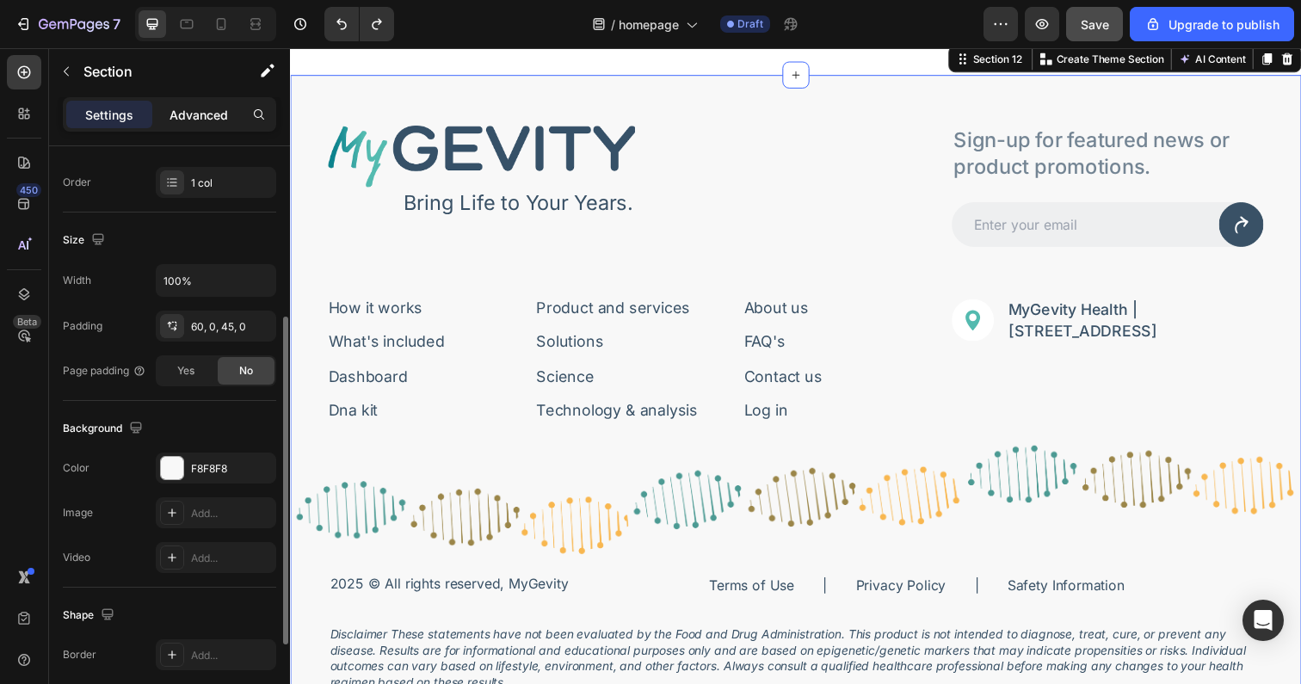
click at [182, 104] on div "Advanced" at bounding box center [199, 115] width 86 height 28
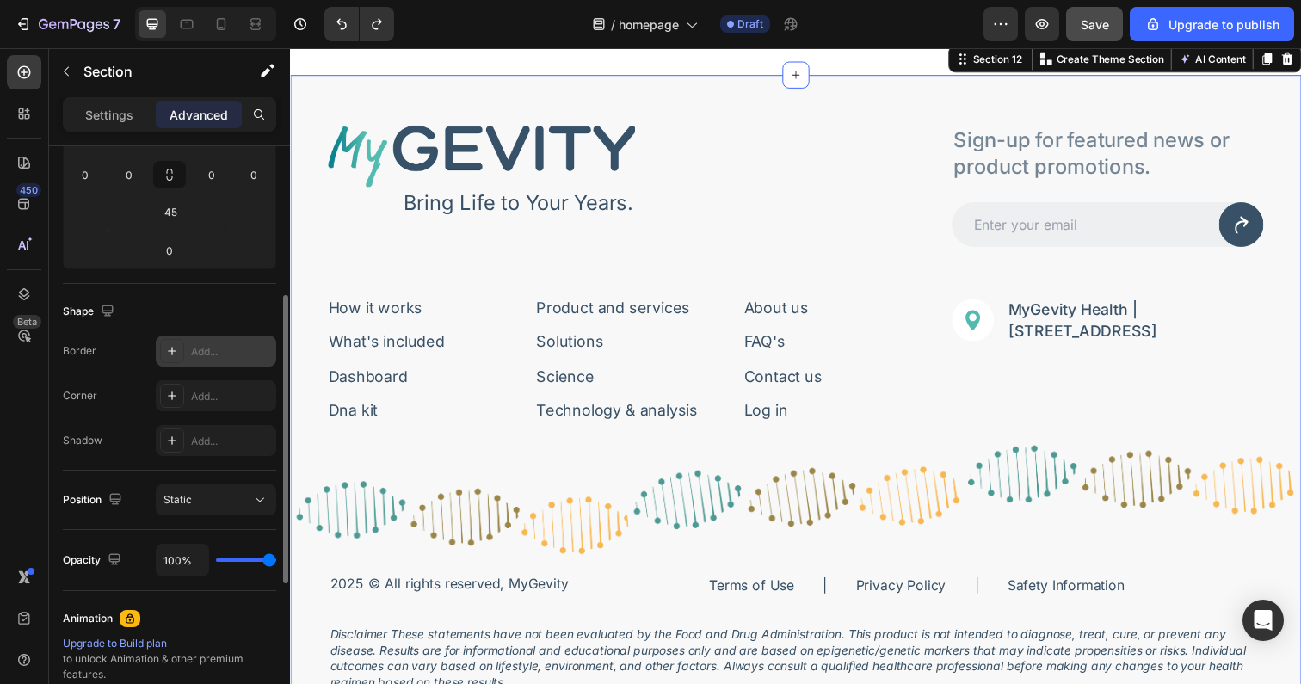
scroll to position [122, 0]
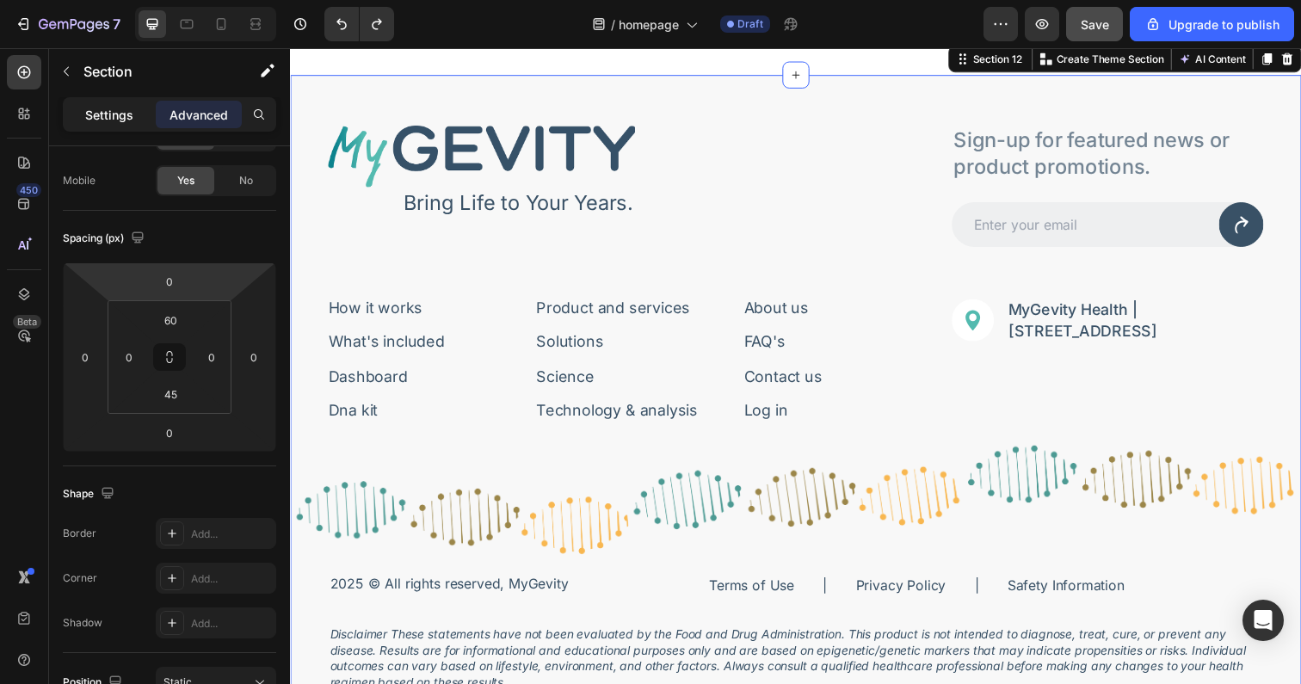
click at [117, 112] on p "Settings" at bounding box center [109, 115] width 48 height 18
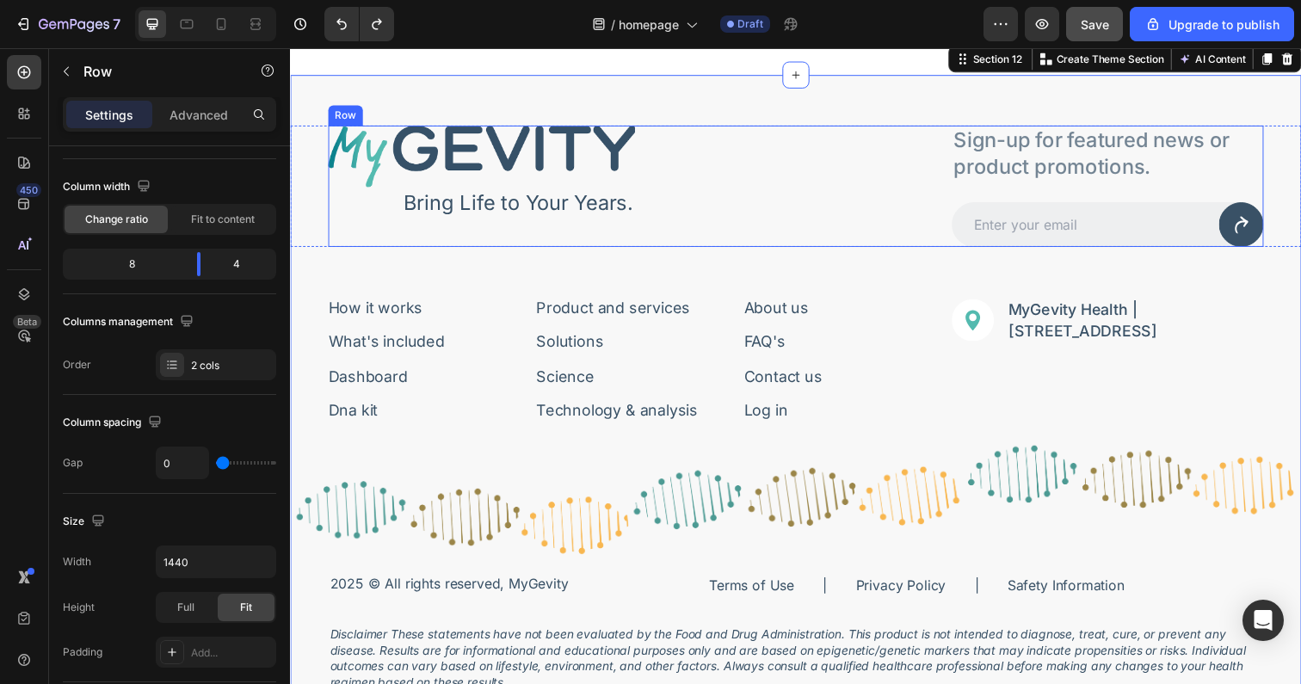
click at [844, 230] on div "Image Bring Life to Your Years. Text Block Row" at bounding box center [647, 189] width 637 height 124
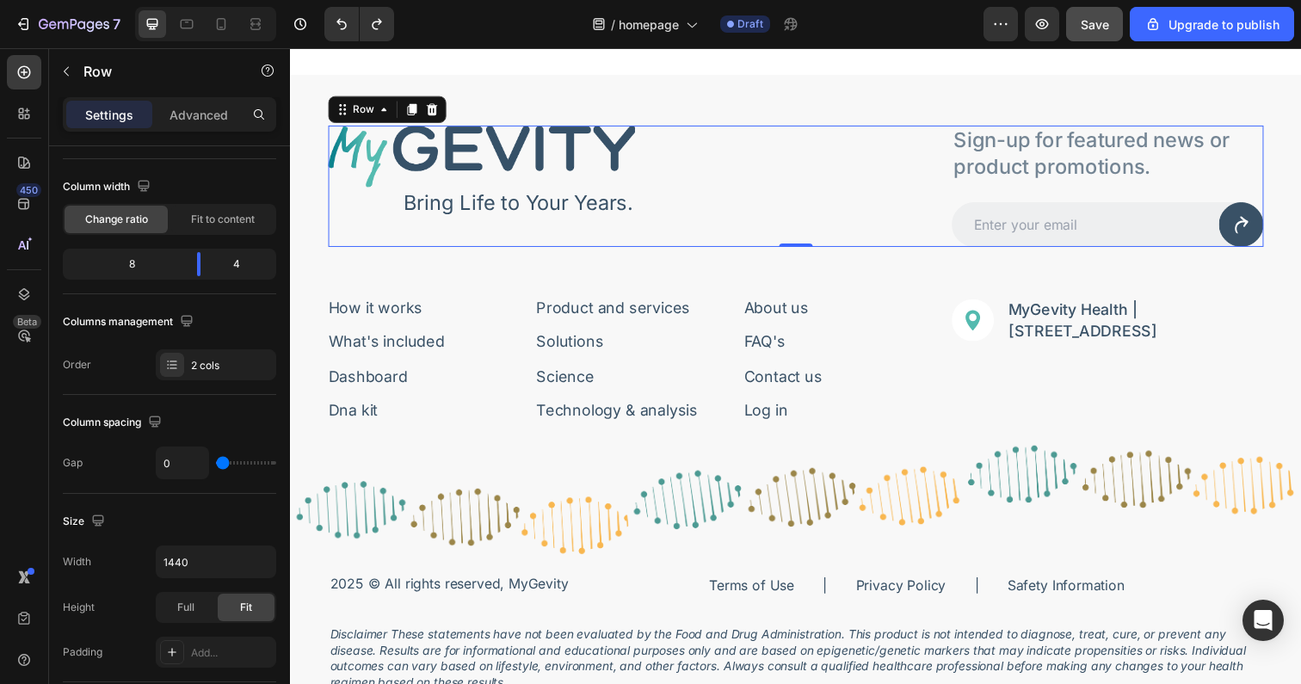
scroll to position [0, 0]
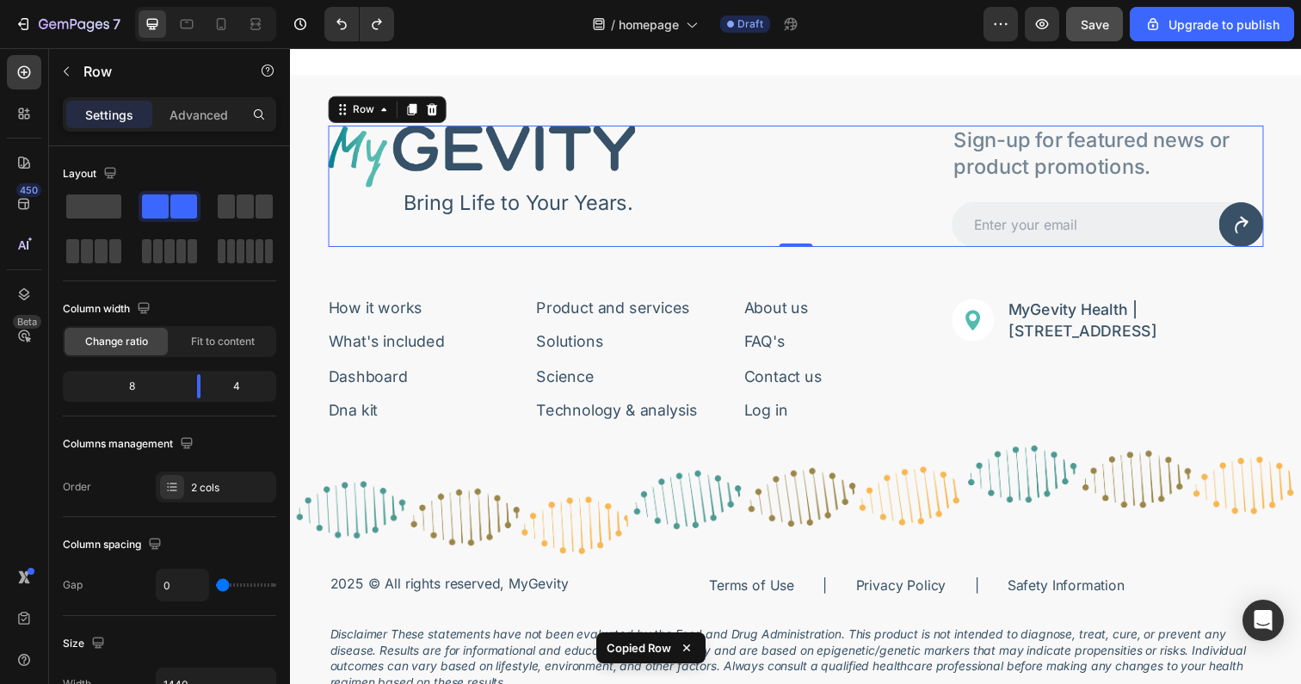
click at [216, 136] on div "Settings Advanced" at bounding box center [169, 121] width 241 height 49
click at [311, 190] on div "Image Bring Life to Your Years. Text Block Row Sign-up for featured news or pro…" at bounding box center [806, 189] width 1032 height 124
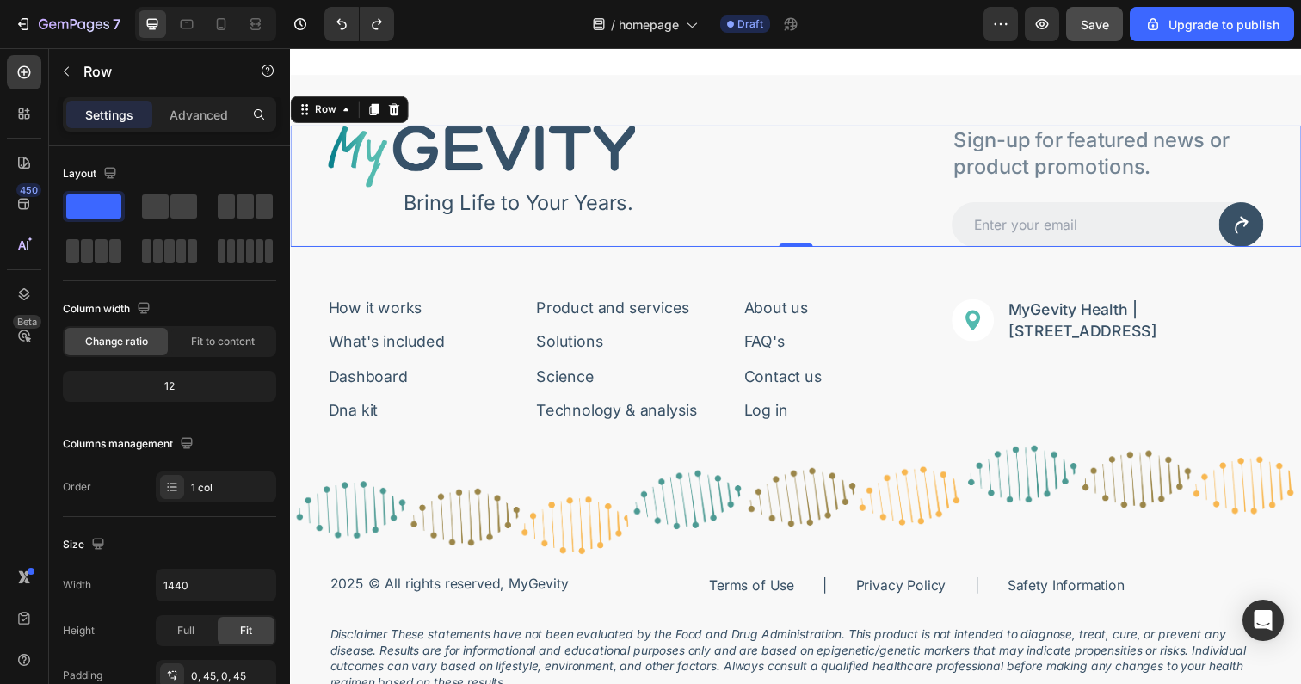
click at [306, 206] on div "Image Bring Life to Your Years. Text Block Row Sign-up for featured news or pro…" at bounding box center [806, 189] width 1032 height 124
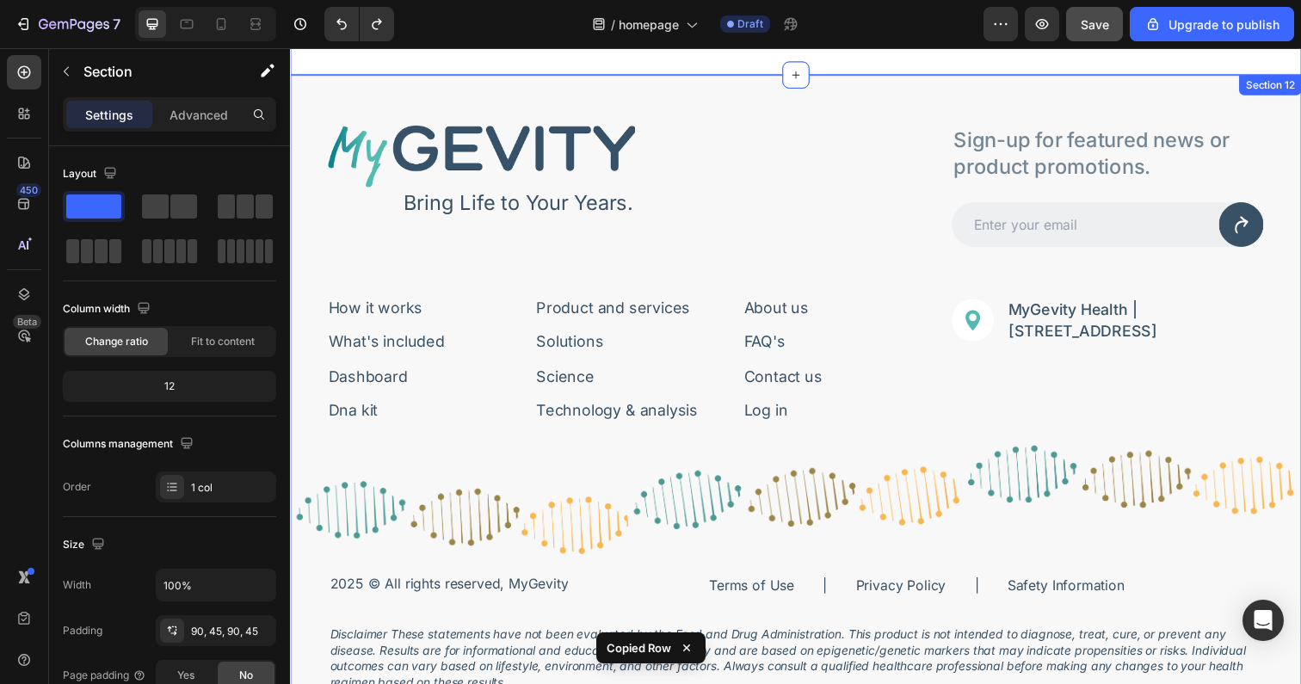
click at [410, 106] on div "Image Bring Life to Your Years. Text Block Row Sign-up for featured news or pro…" at bounding box center [806, 426] width 1032 height 701
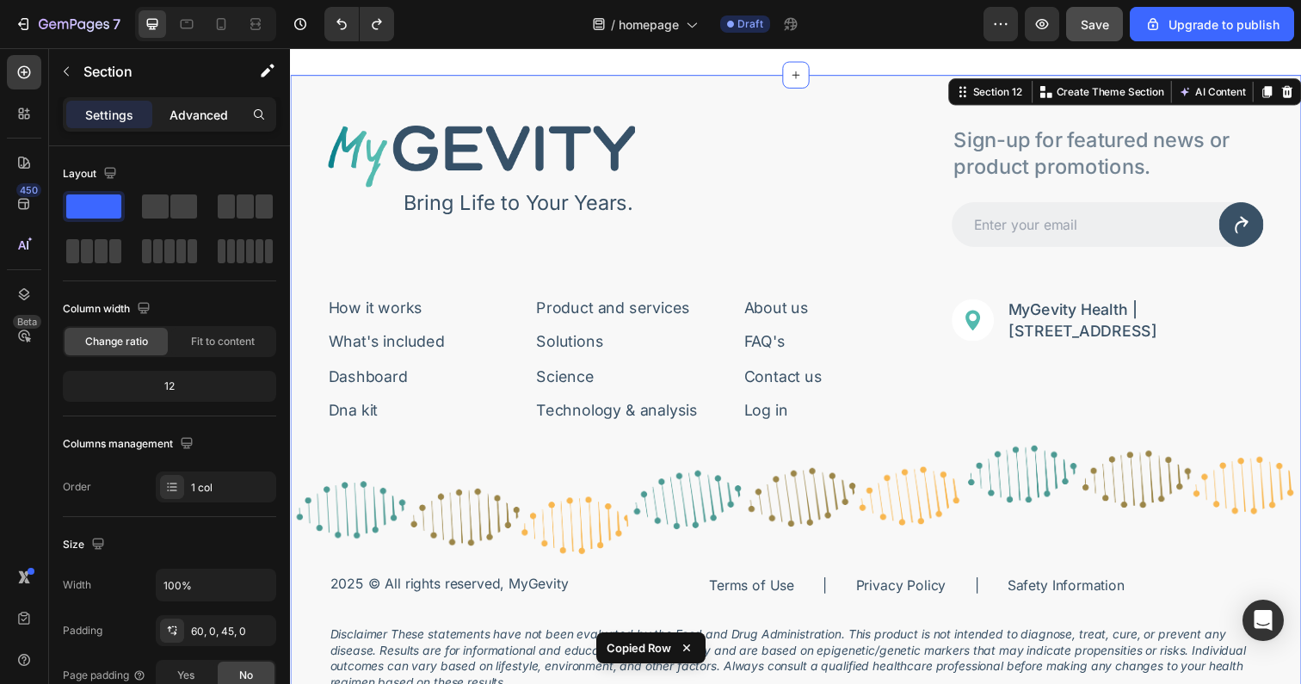
click at [201, 113] on p "Advanced" at bounding box center [198, 115] width 59 height 18
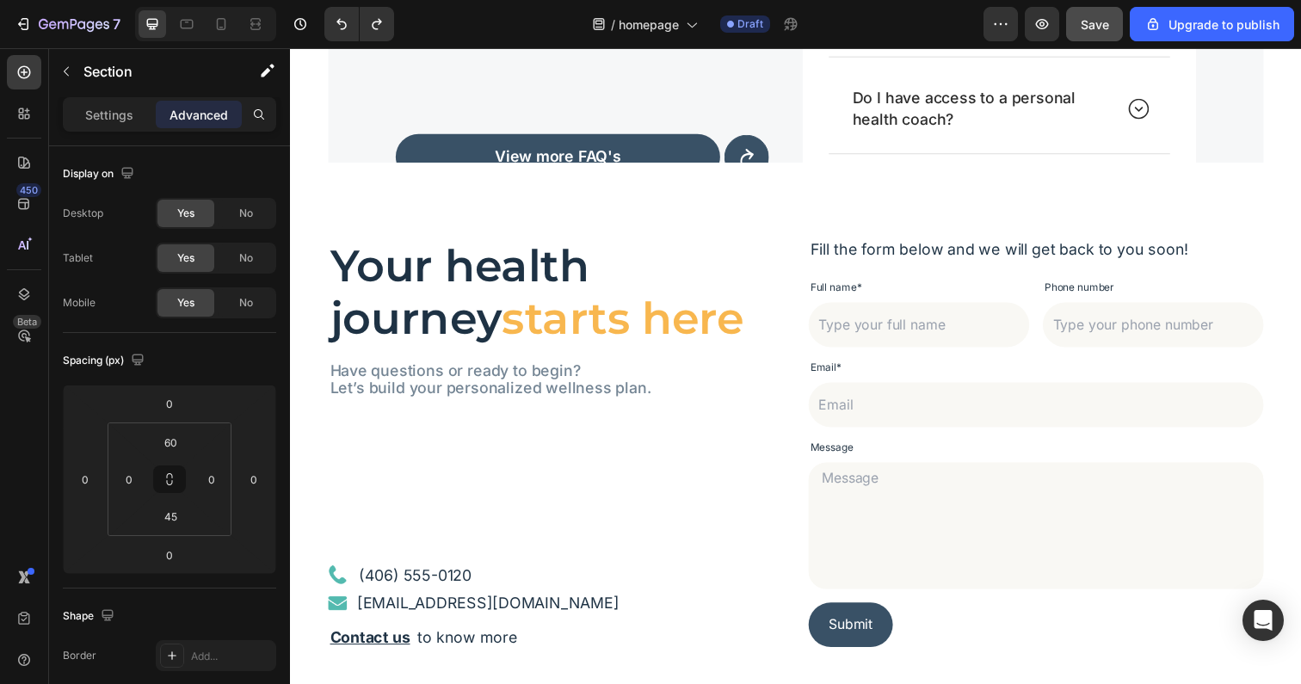
scroll to position [4856, 0]
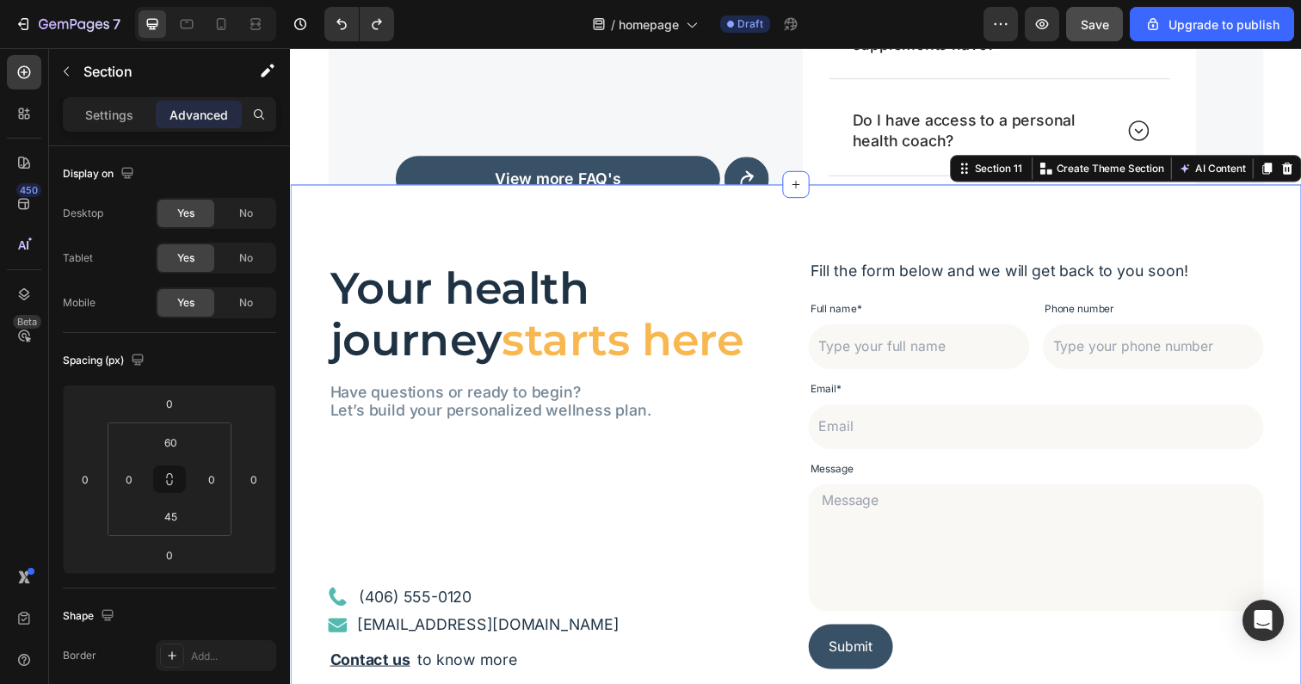
click at [747, 235] on div "Your health journey starts here Heading Have questions or ready to begin? Let’s…" at bounding box center [806, 474] width 1032 height 572
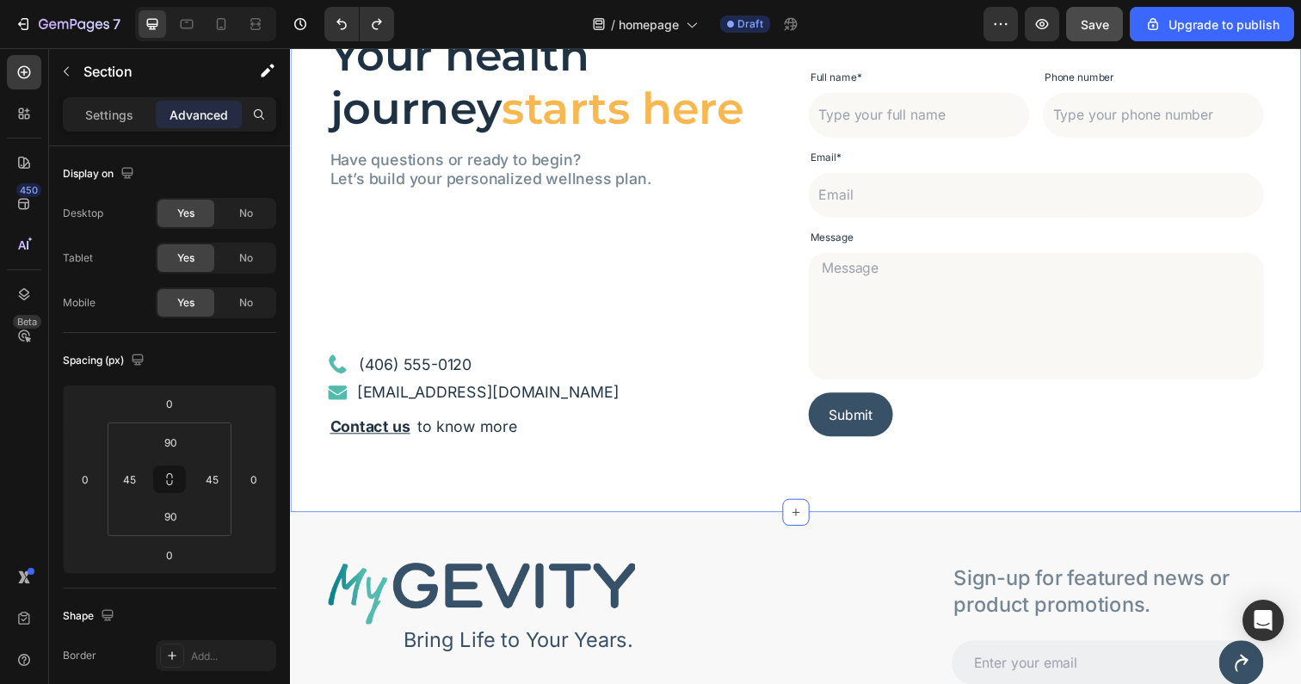
scroll to position [5276, 0]
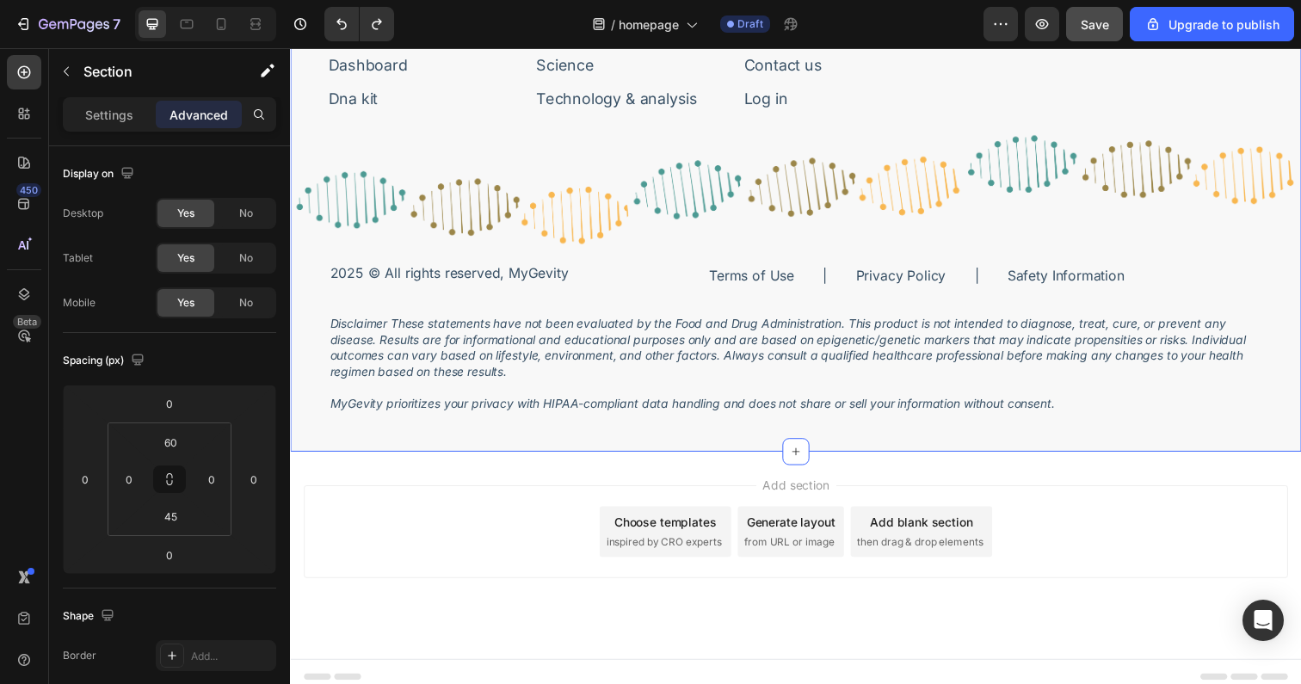
scroll to position [5953, 0]
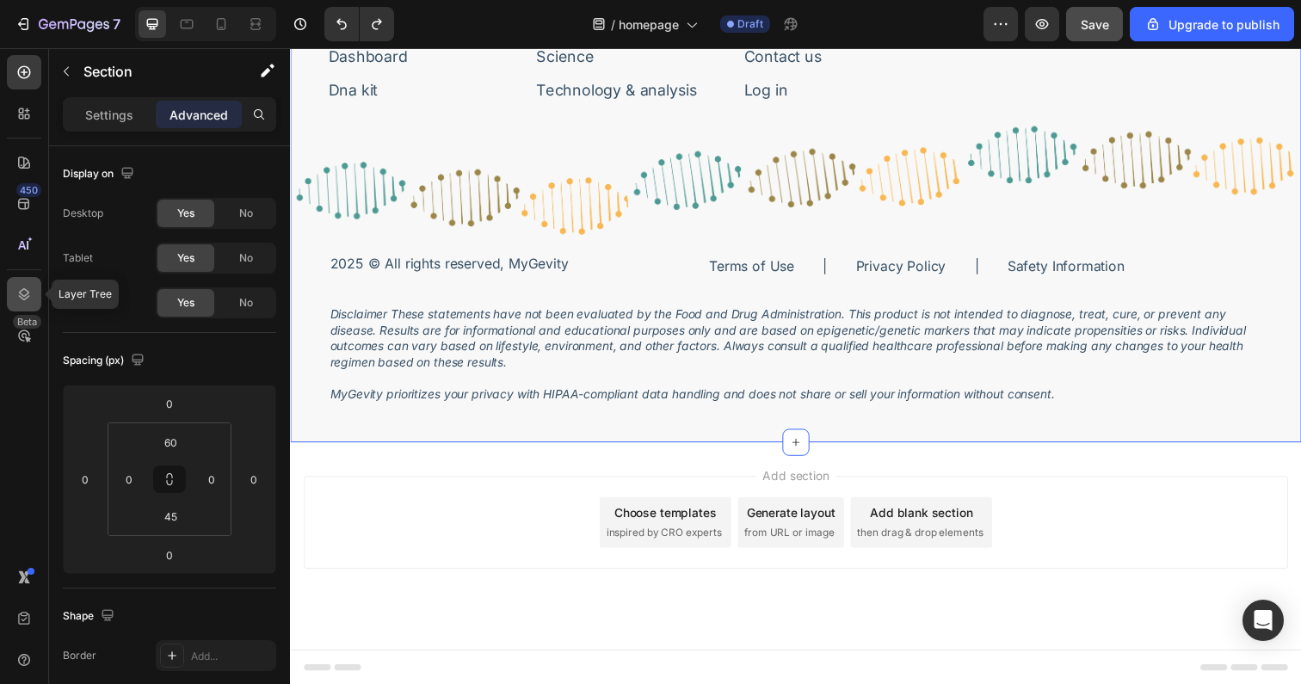
click at [21, 293] on icon at bounding box center [24, 294] width 11 height 12
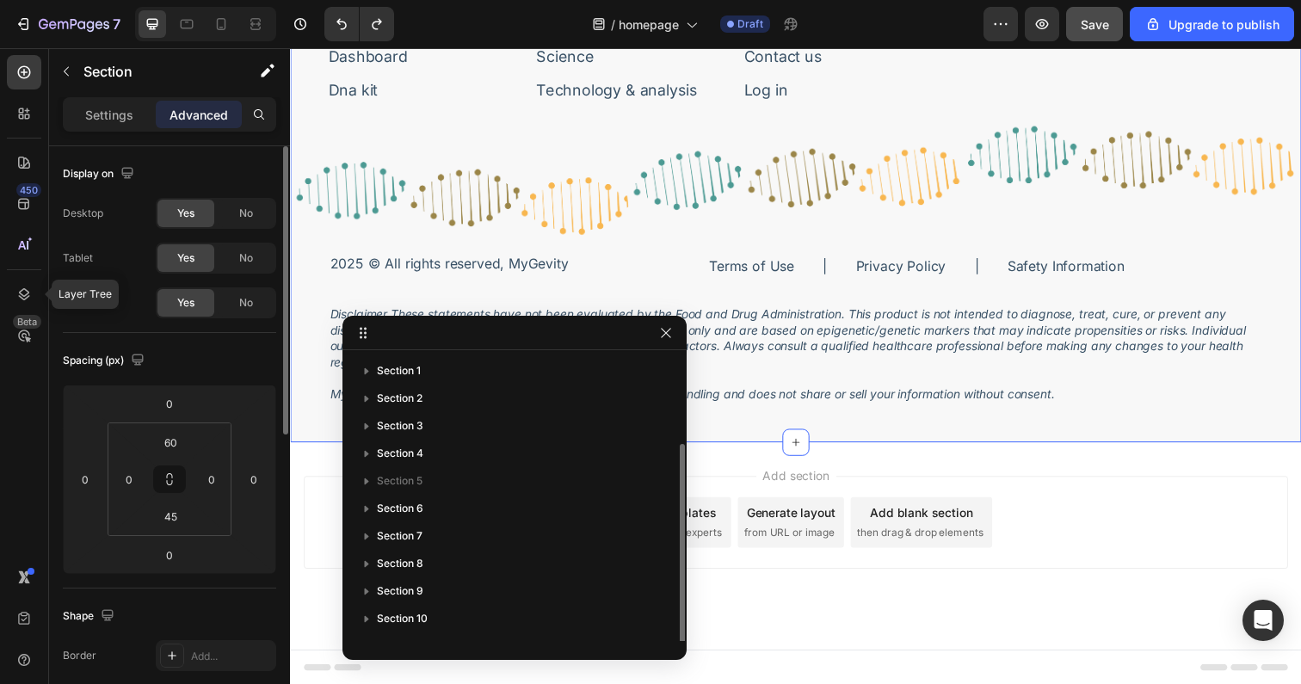
scroll to position [46, 0]
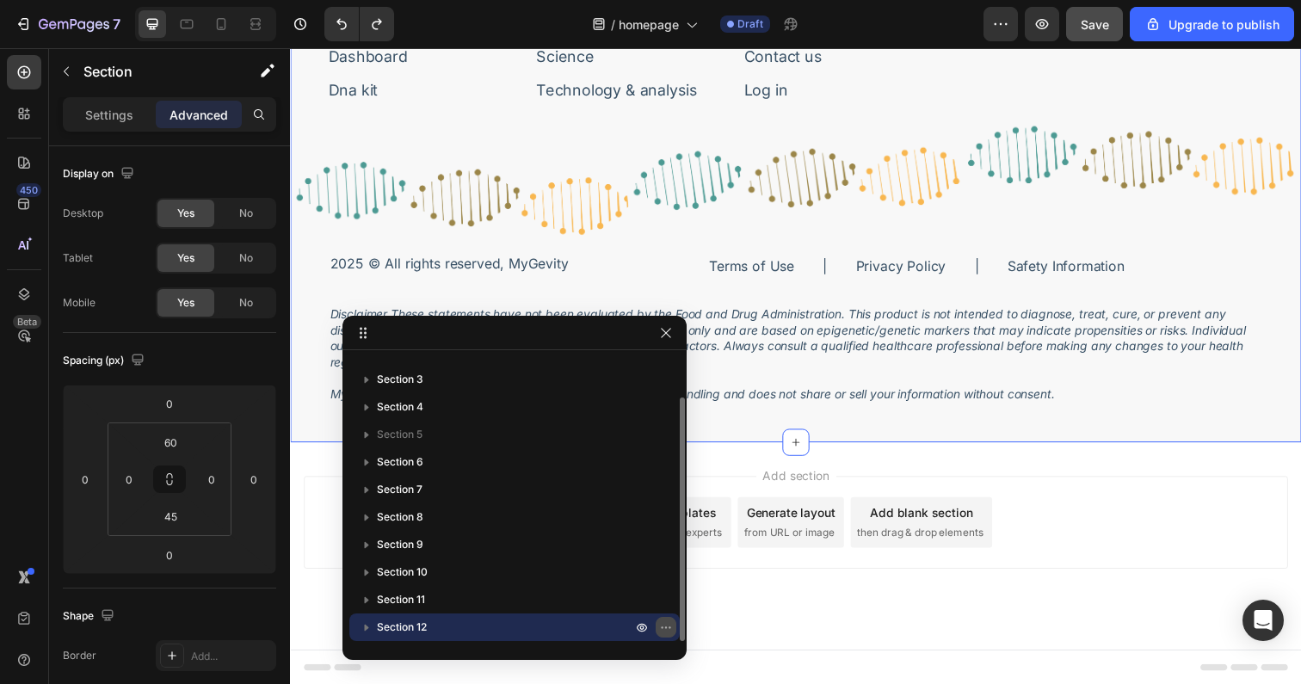
click at [666, 627] on icon "button" at bounding box center [666, 627] width 2 height 2
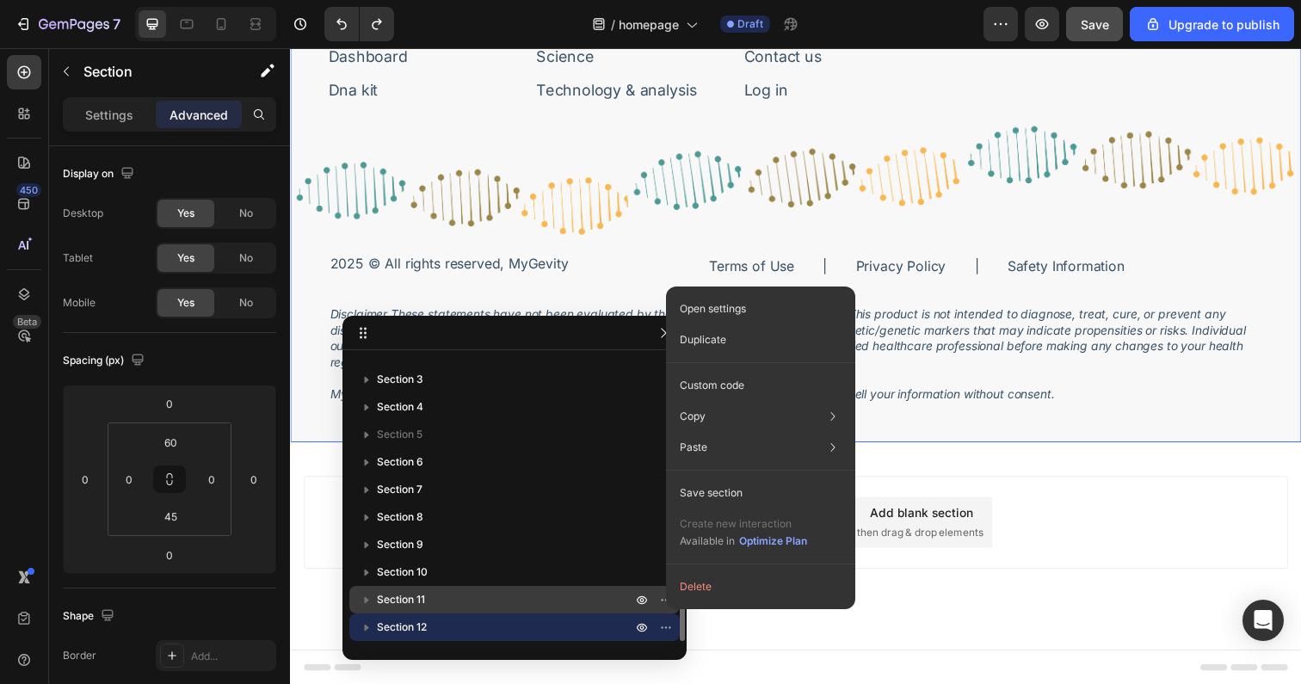
click at [563, 603] on p "Section 11" at bounding box center [506, 599] width 258 height 17
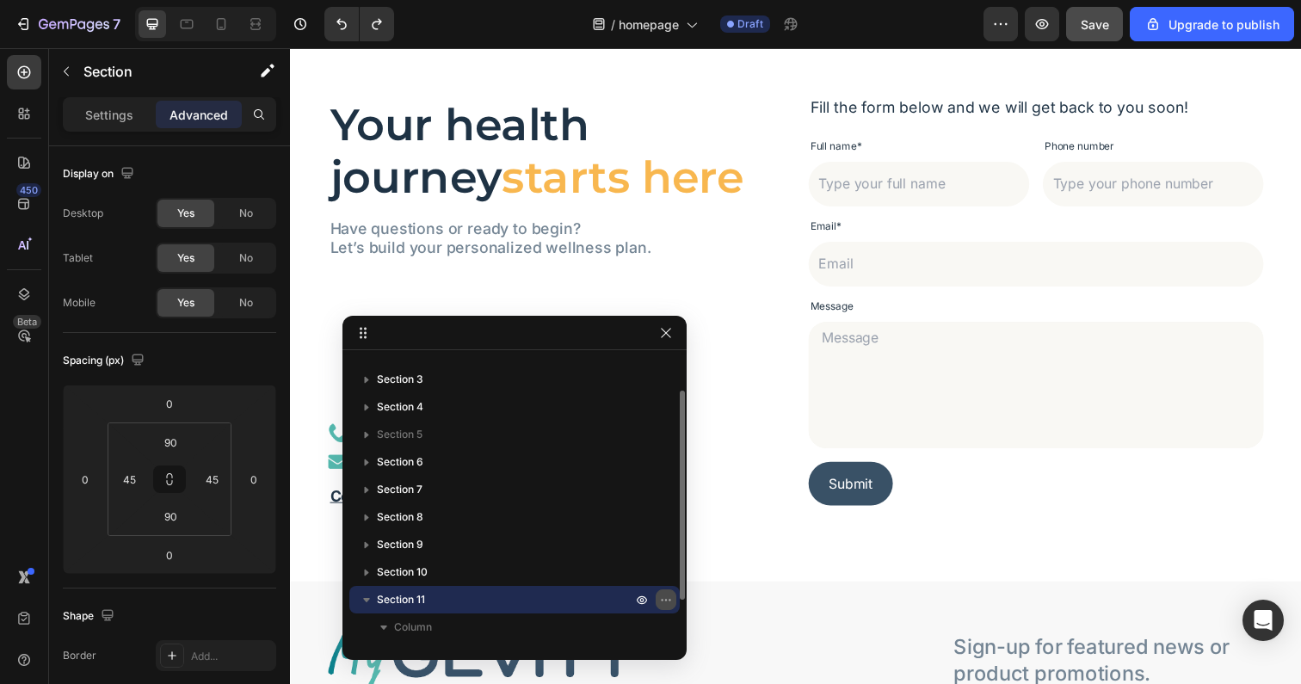
click at [673, 602] on button "button" at bounding box center [666, 599] width 21 height 21
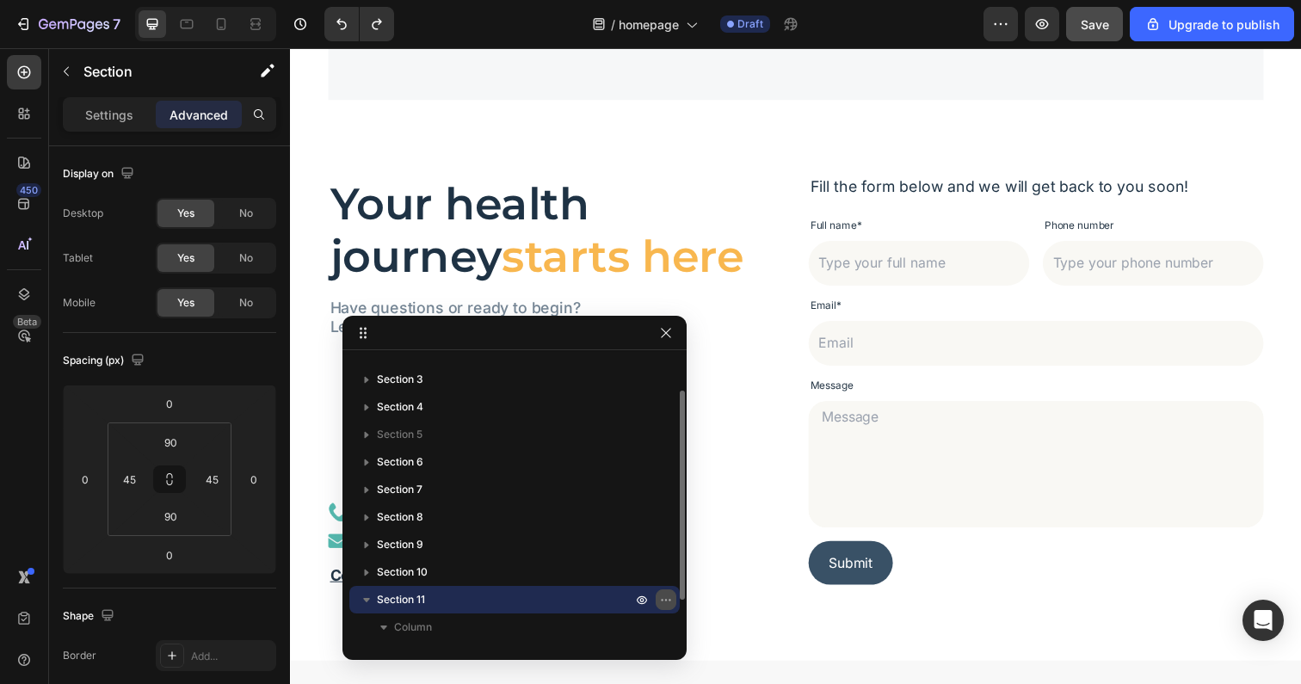
scroll to position [5021, 0]
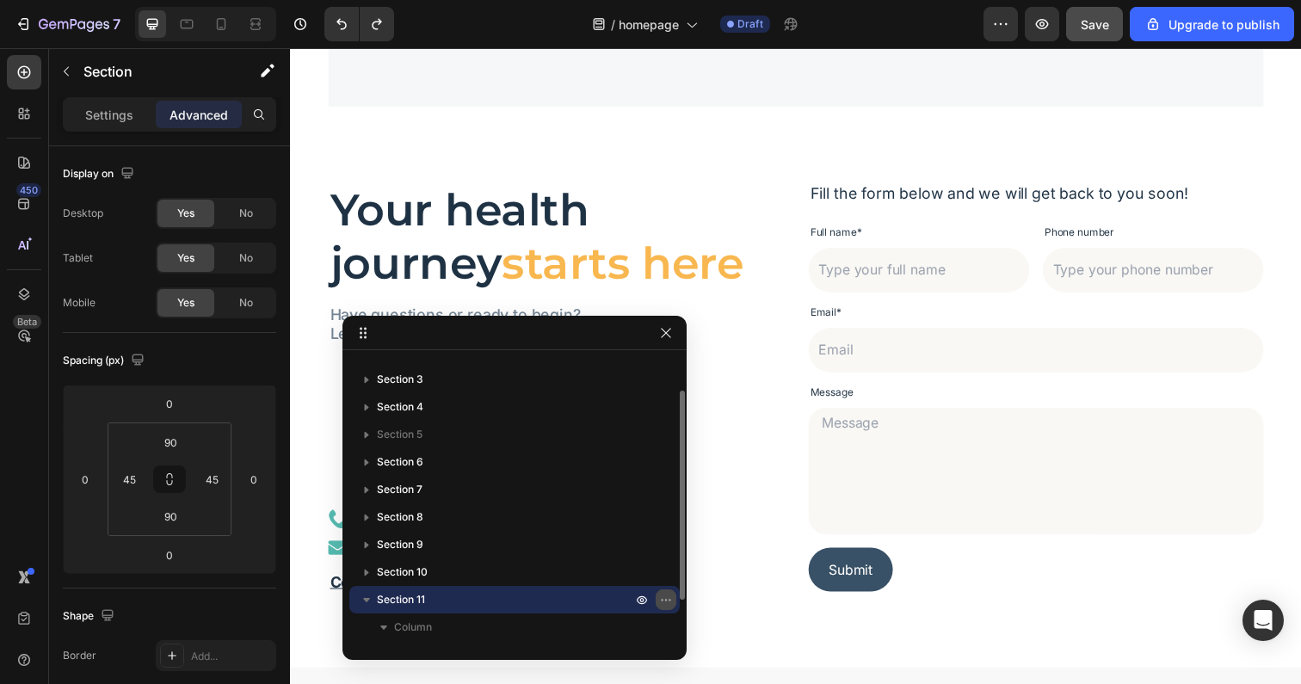
click at [664, 599] on icon "button" at bounding box center [666, 600] width 14 height 14
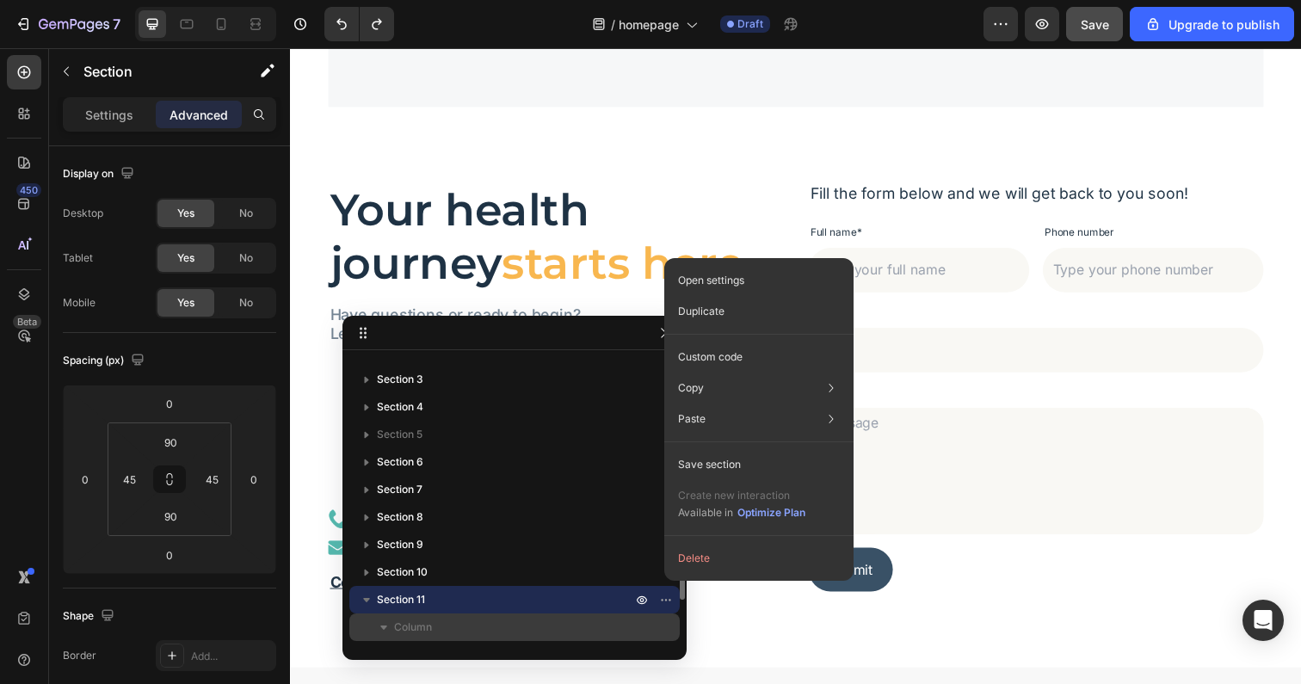
click at [526, 628] on p "Column" at bounding box center [514, 627] width 241 height 17
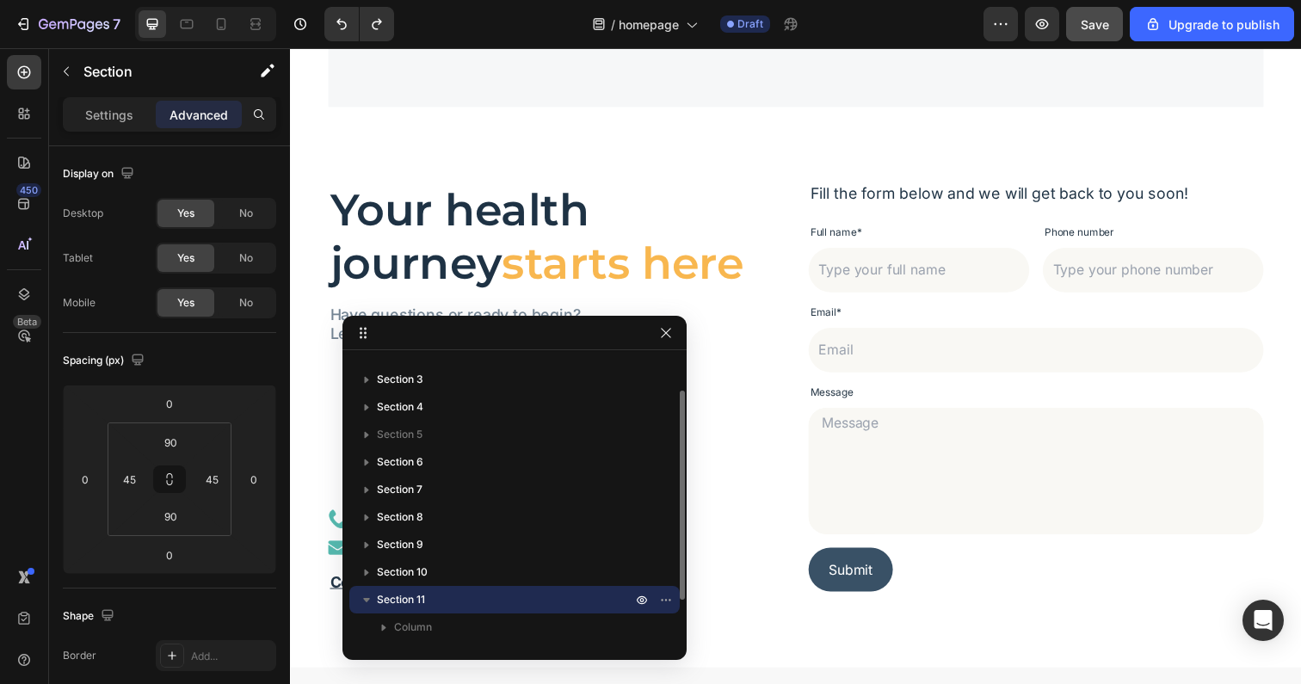
click at [364, 599] on icon "button" at bounding box center [366, 600] width 7 height 4
click at [663, 596] on icon "button" at bounding box center [666, 600] width 14 height 14
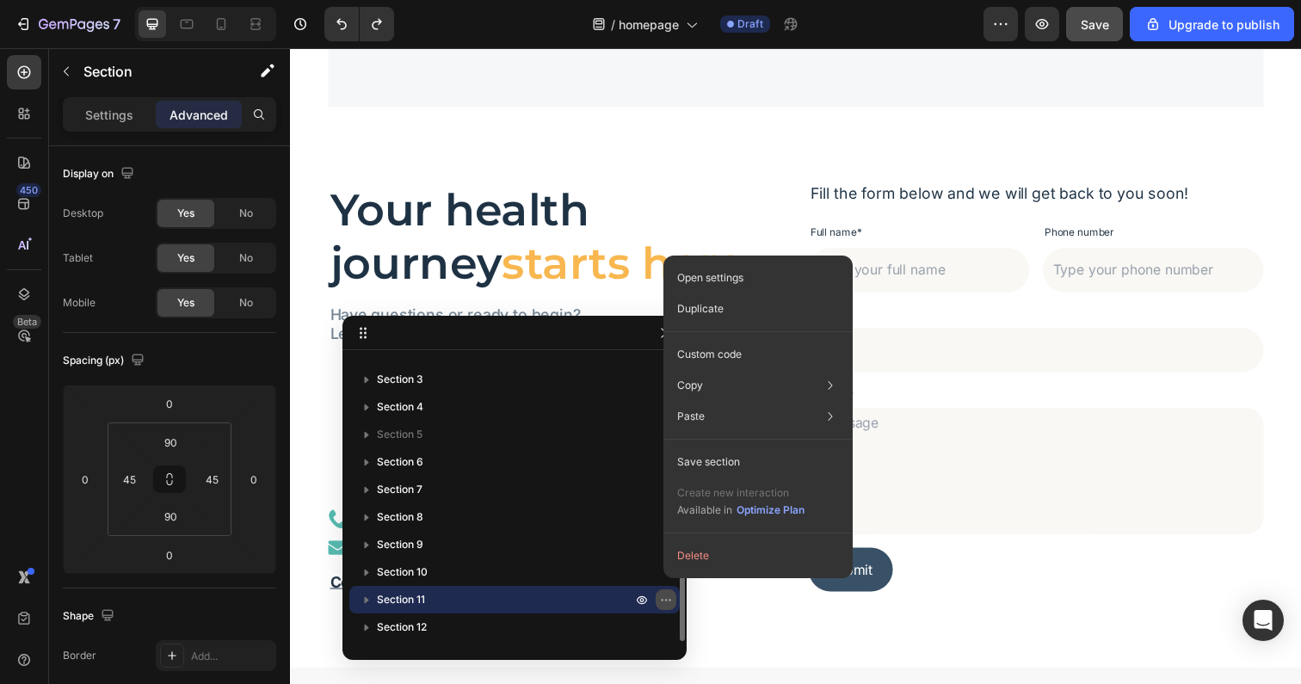
click at [663, 596] on icon "button" at bounding box center [666, 600] width 14 height 14
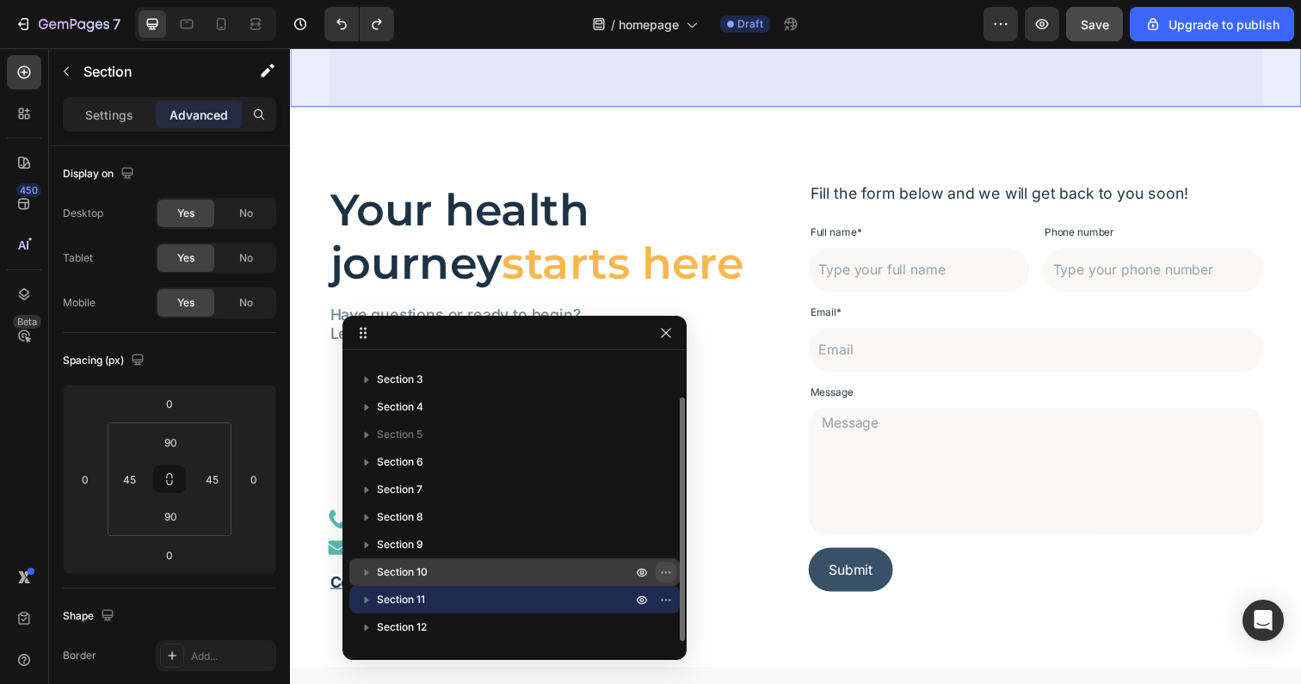
click at [661, 570] on icon "button" at bounding box center [666, 572] width 14 height 14
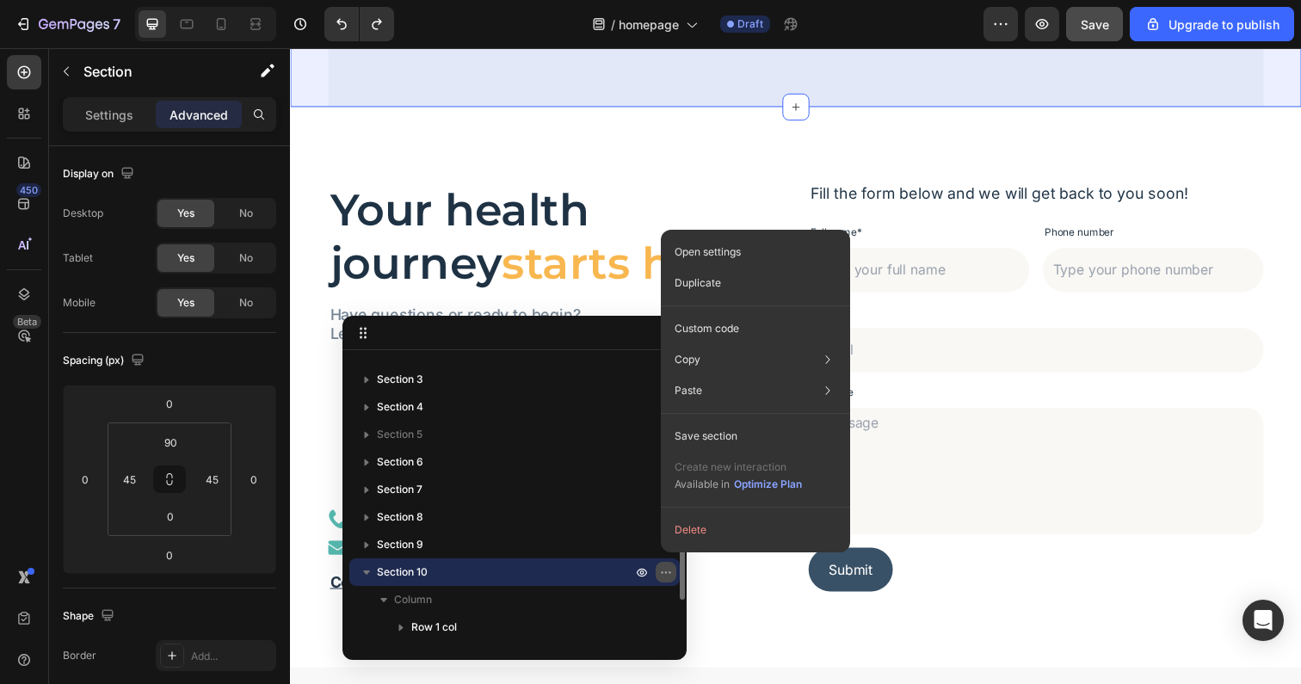
click at [661, 570] on icon "button" at bounding box center [666, 572] width 14 height 14
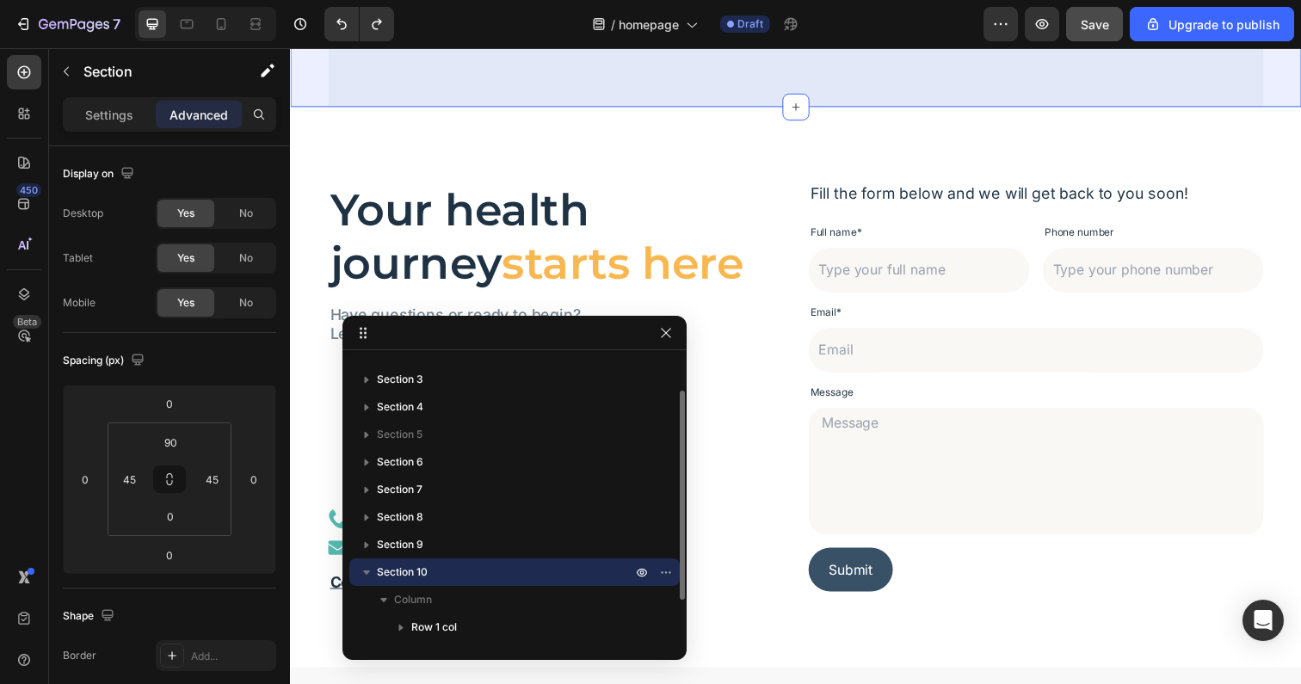
click at [368, 576] on icon "button" at bounding box center [366, 572] width 17 height 17
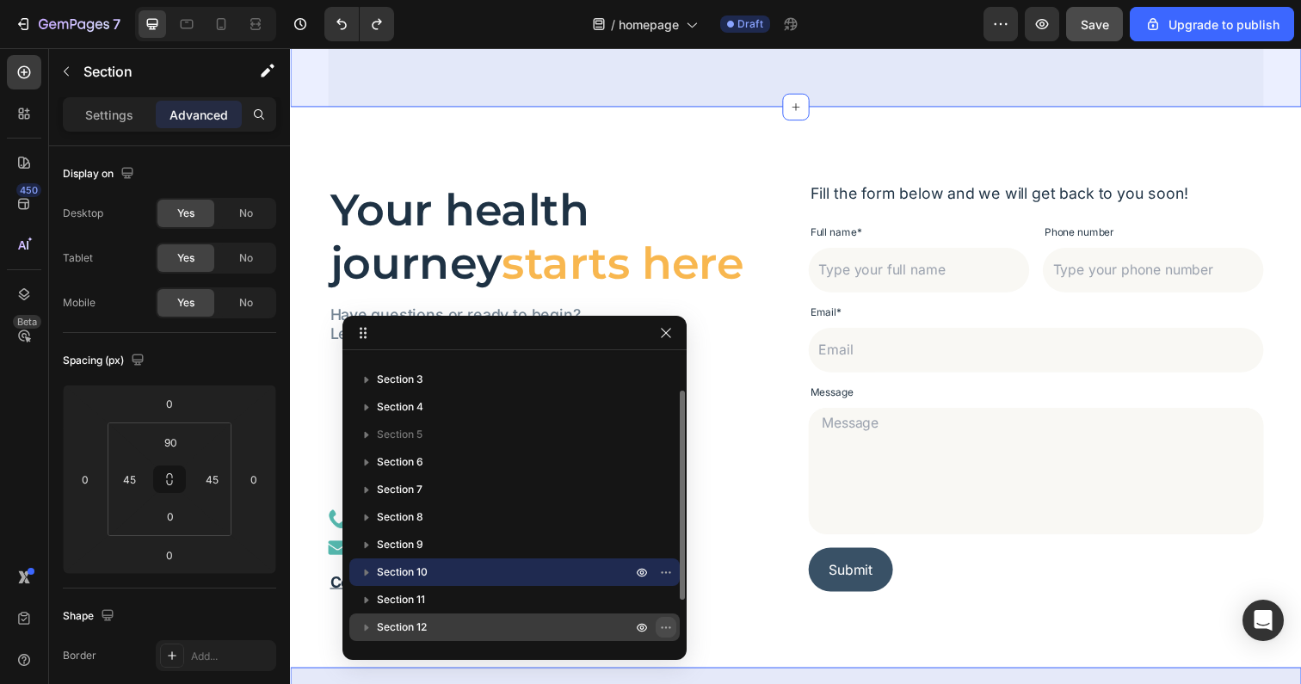
click at [669, 628] on icon "button" at bounding box center [669, 627] width 2 height 2
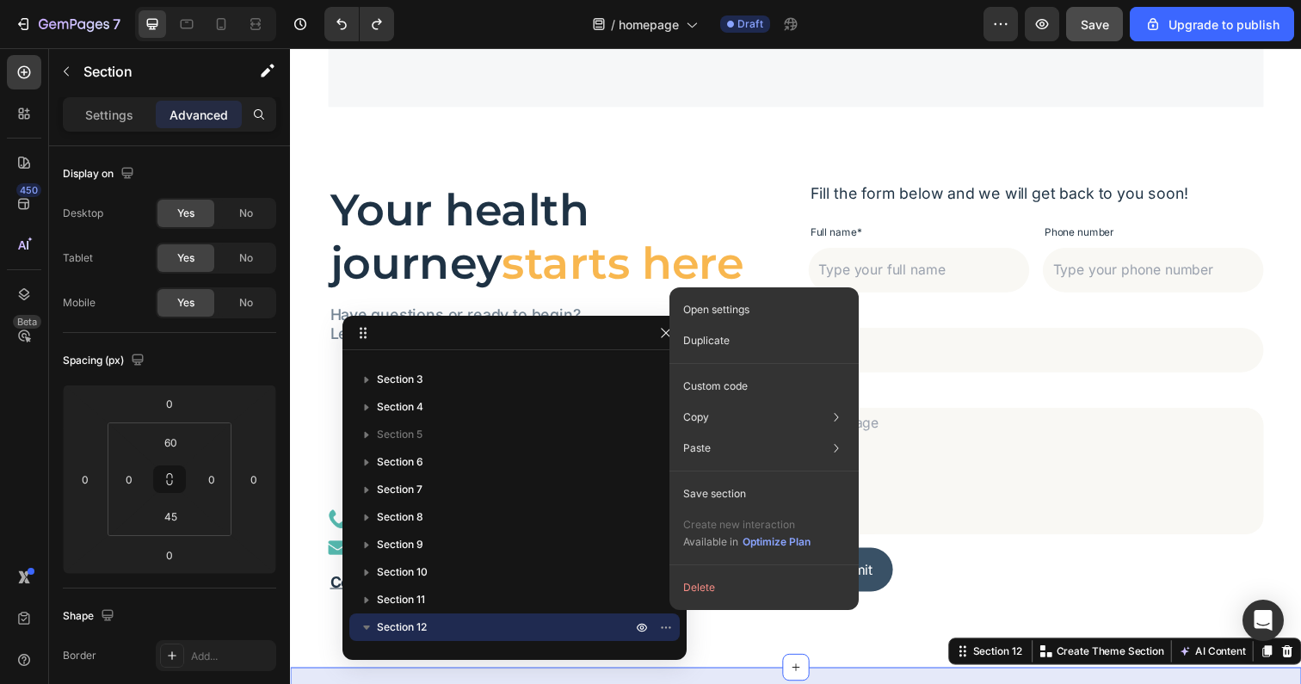
scroll to position [212, 0]
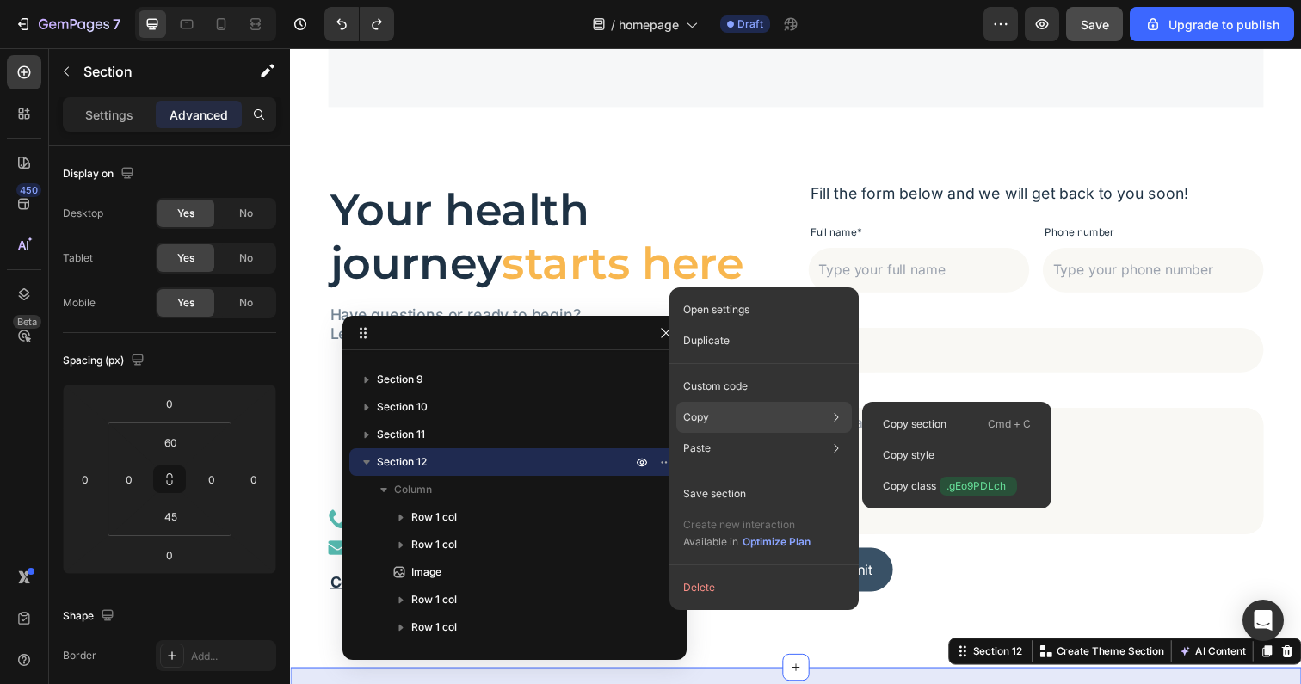
click at [719, 414] on div "Copy Copy section Cmd + C Copy style Copy class .gEo9PDLch_" at bounding box center [764, 417] width 176 height 31
click at [941, 417] on p "Copy section" at bounding box center [915, 423] width 64 height 15
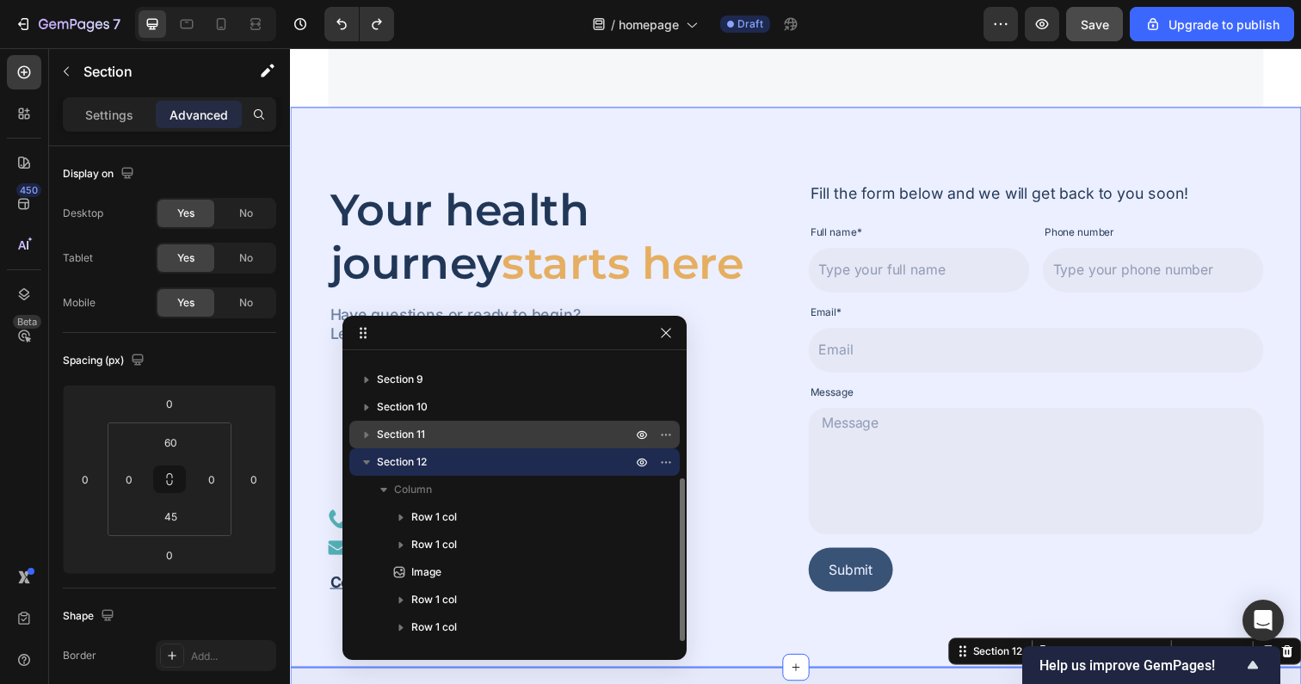
click at [464, 434] on p "Section 11" at bounding box center [506, 434] width 258 height 17
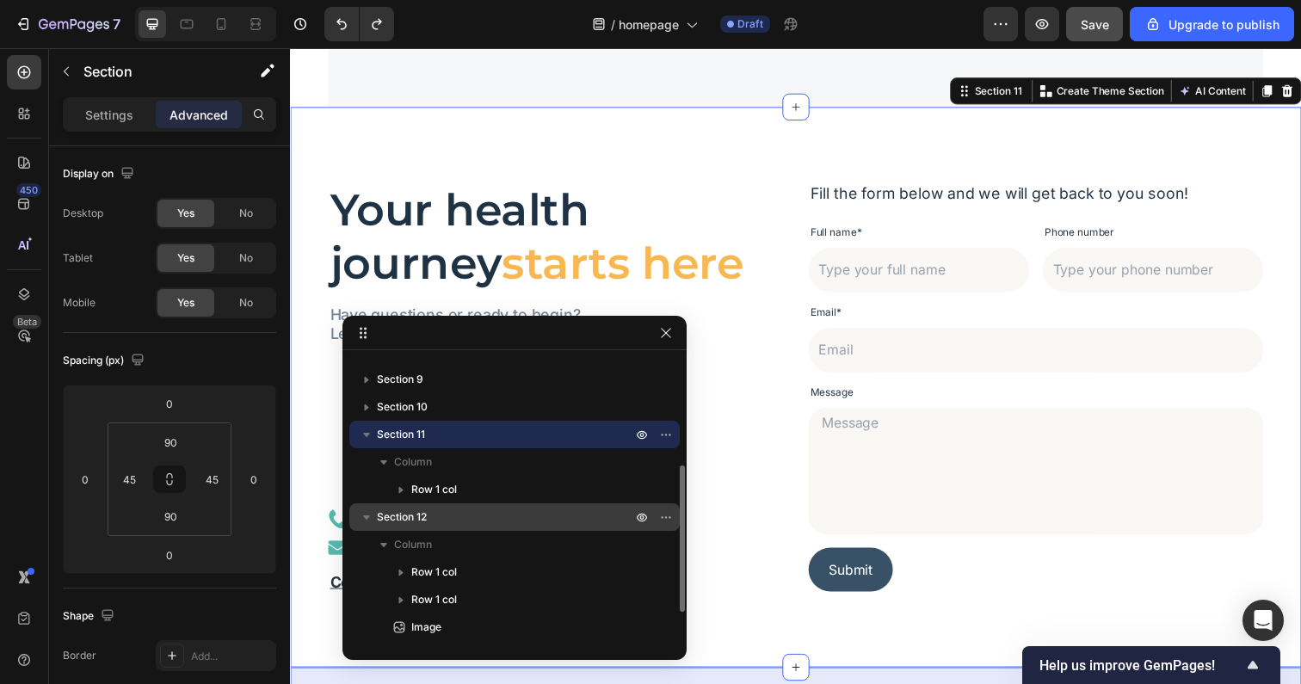
click at [405, 517] on span "Section 12" at bounding box center [402, 516] width 50 height 17
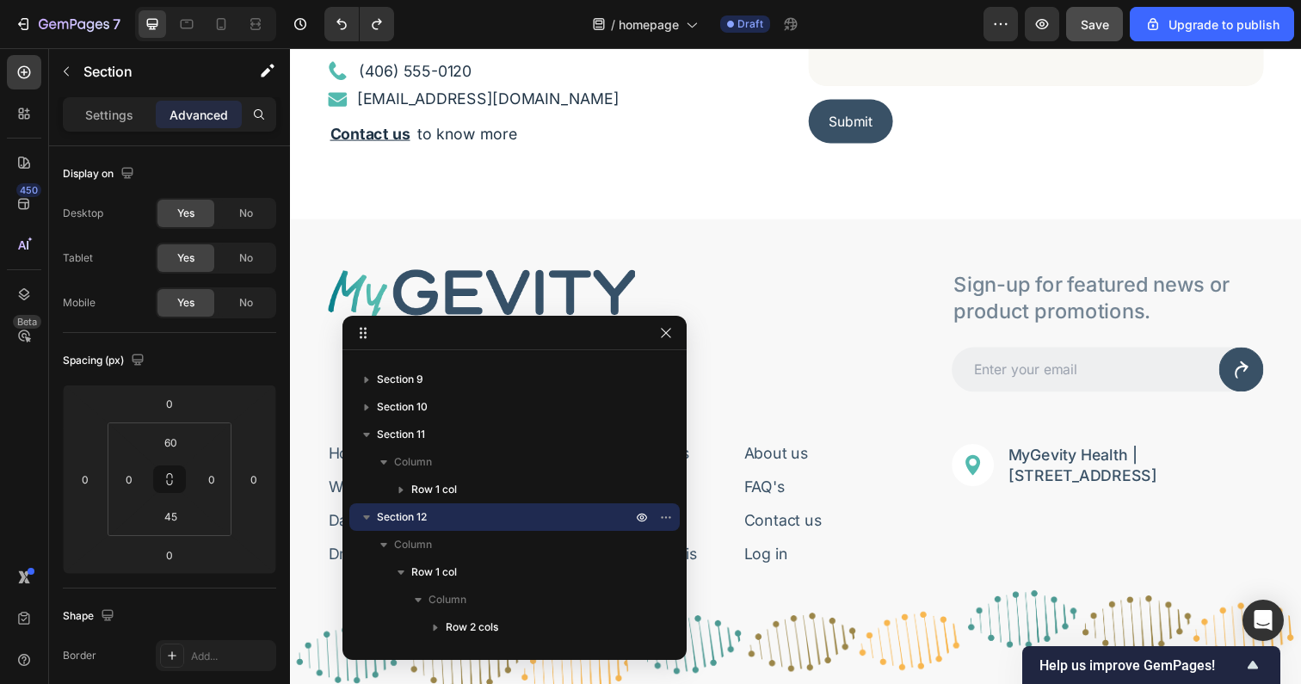
scroll to position [5904, 0]
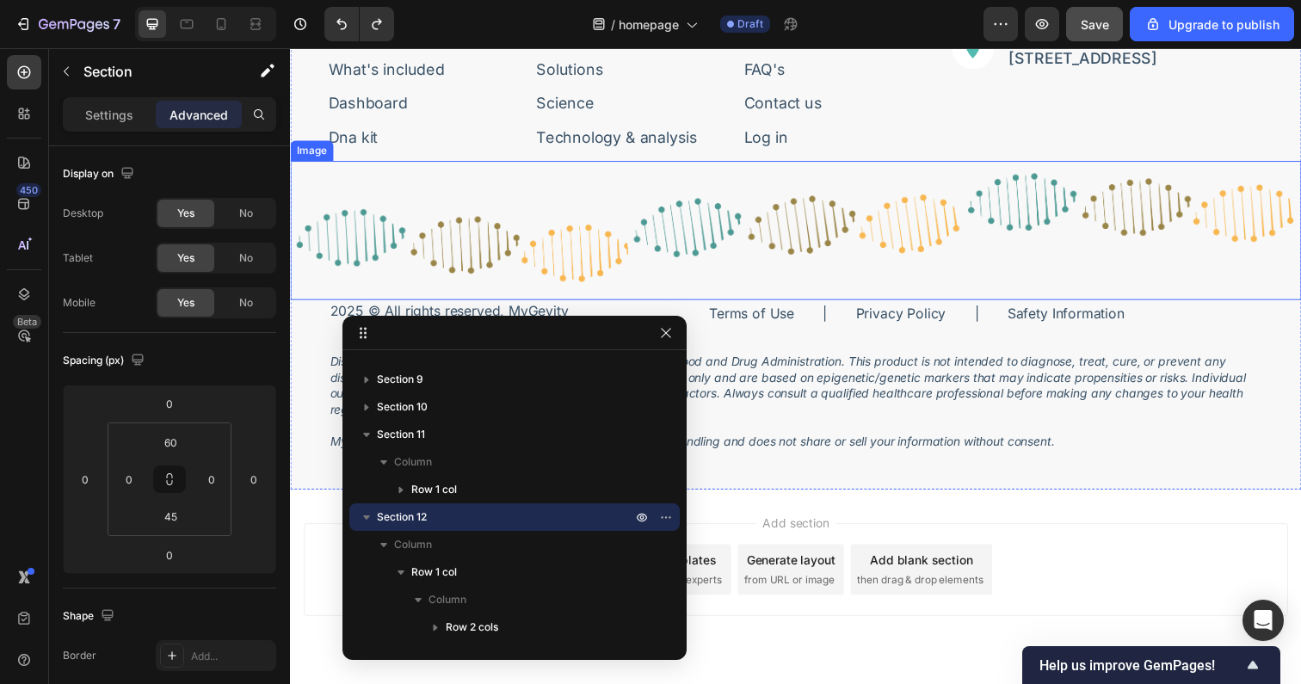
click at [865, 231] on img at bounding box center [806, 234] width 1032 height 142
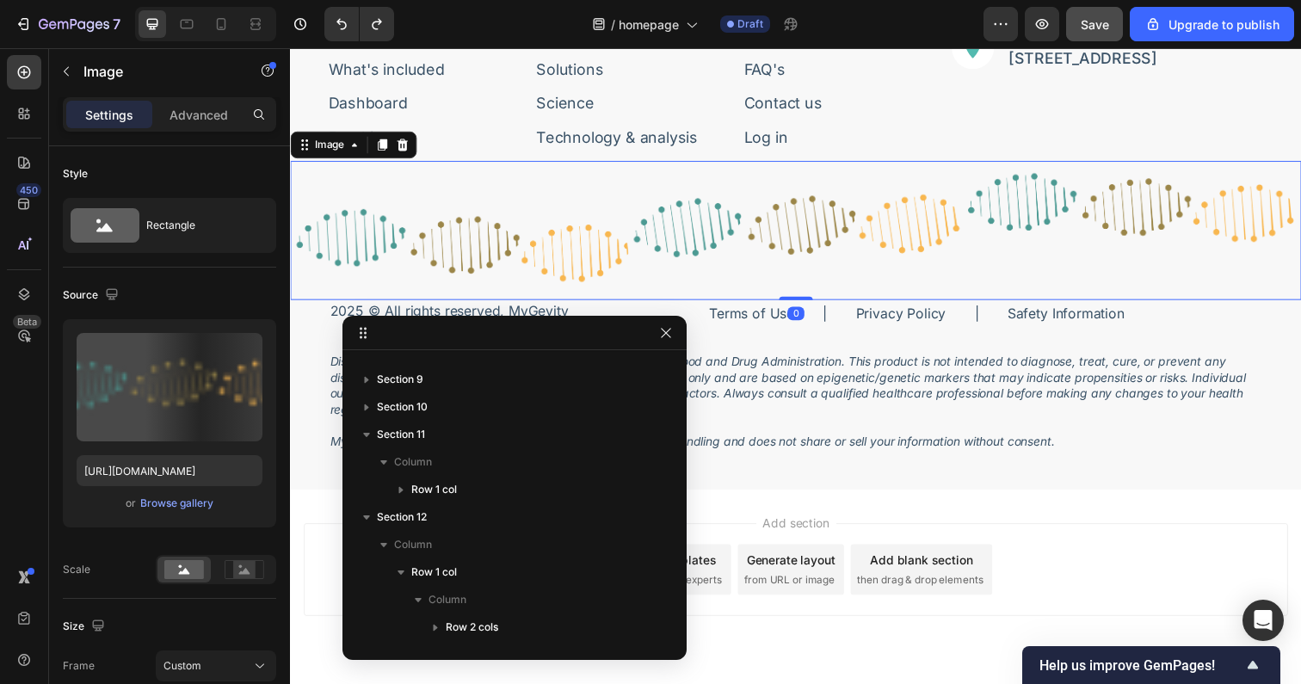
scroll to position [463, 0]
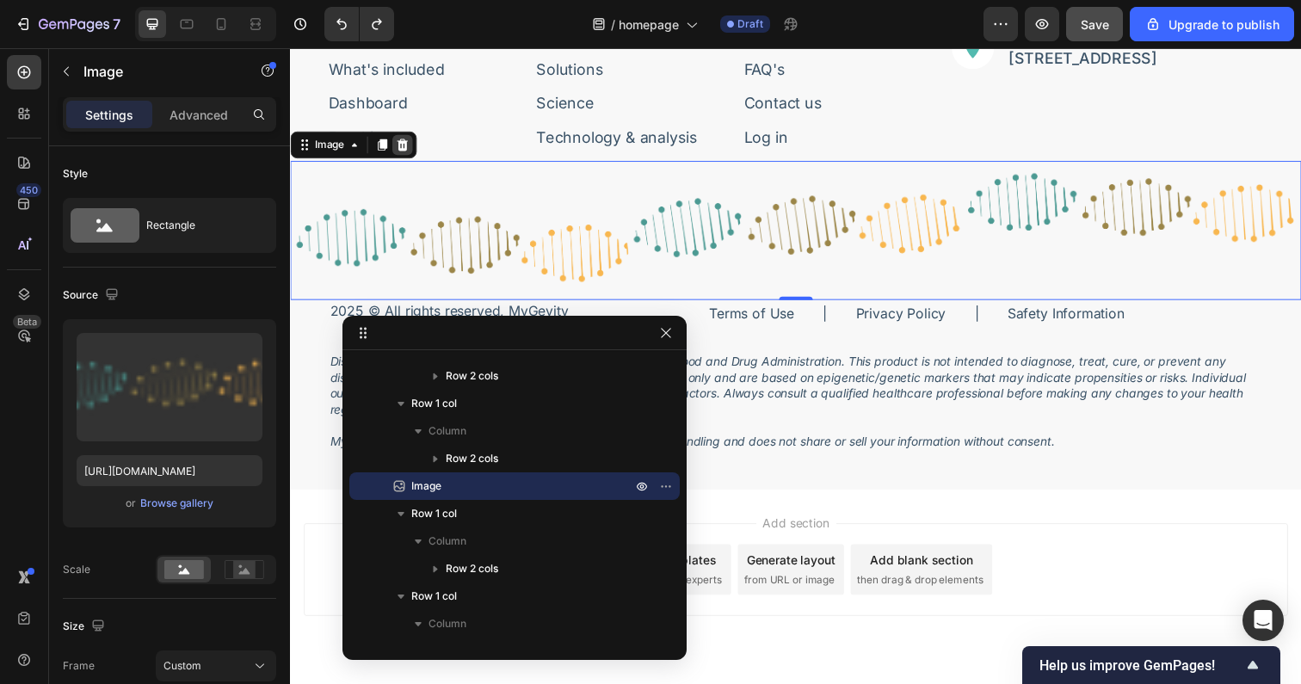
click at [403, 152] on icon at bounding box center [404, 147] width 11 height 12
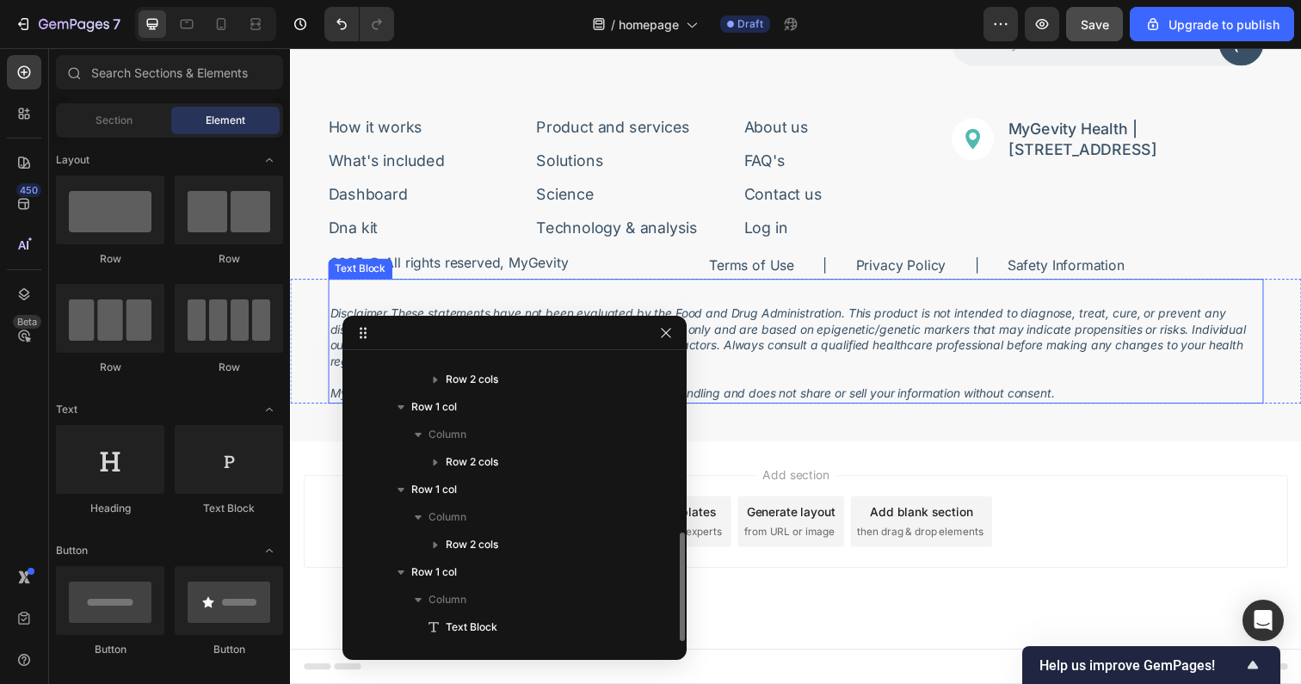
scroll to position [5612, 0]
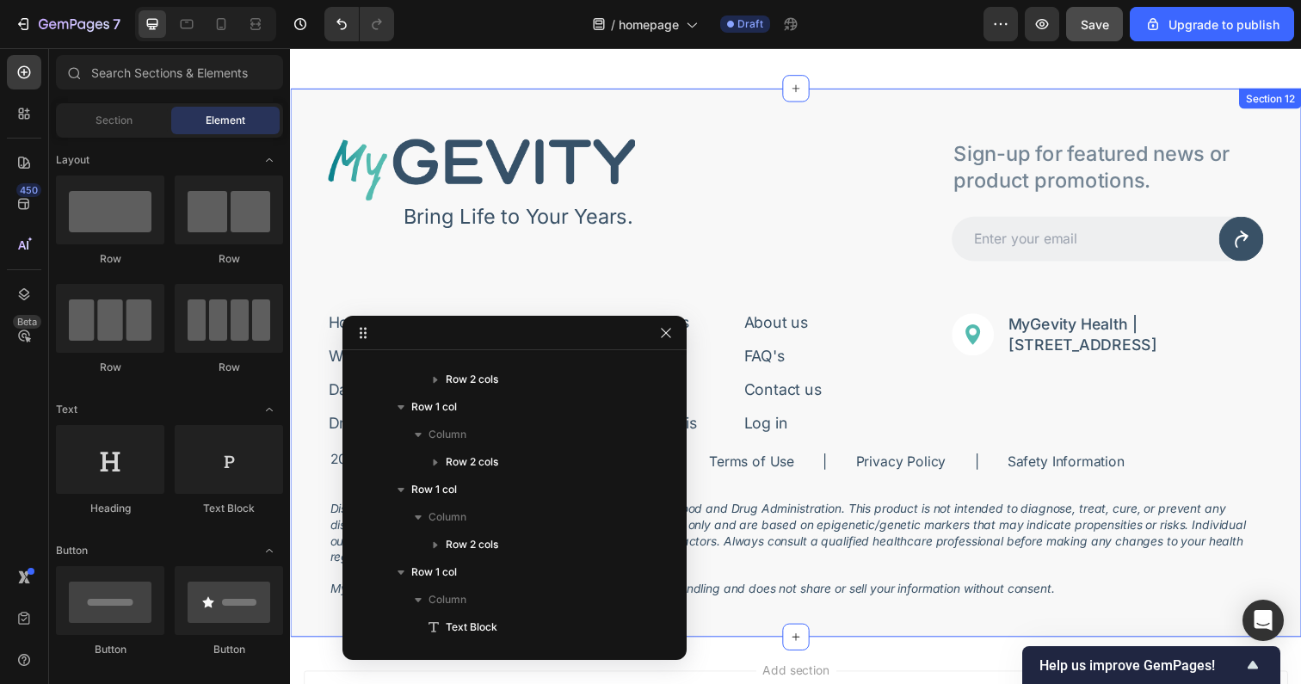
click at [329, 99] on div "Image Bring Life to Your Years. Text Block Row Sign-up for featured news or pro…" at bounding box center [806, 368] width 1032 height 559
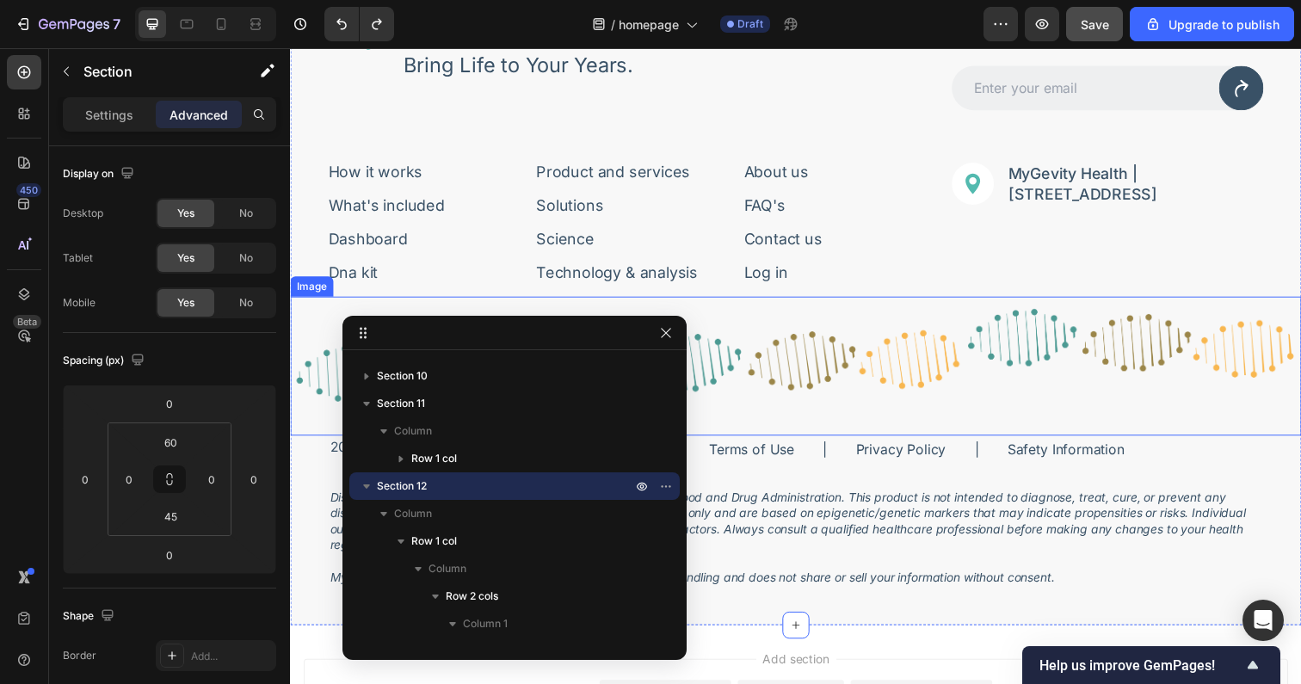
scroll to position [5788, 0]
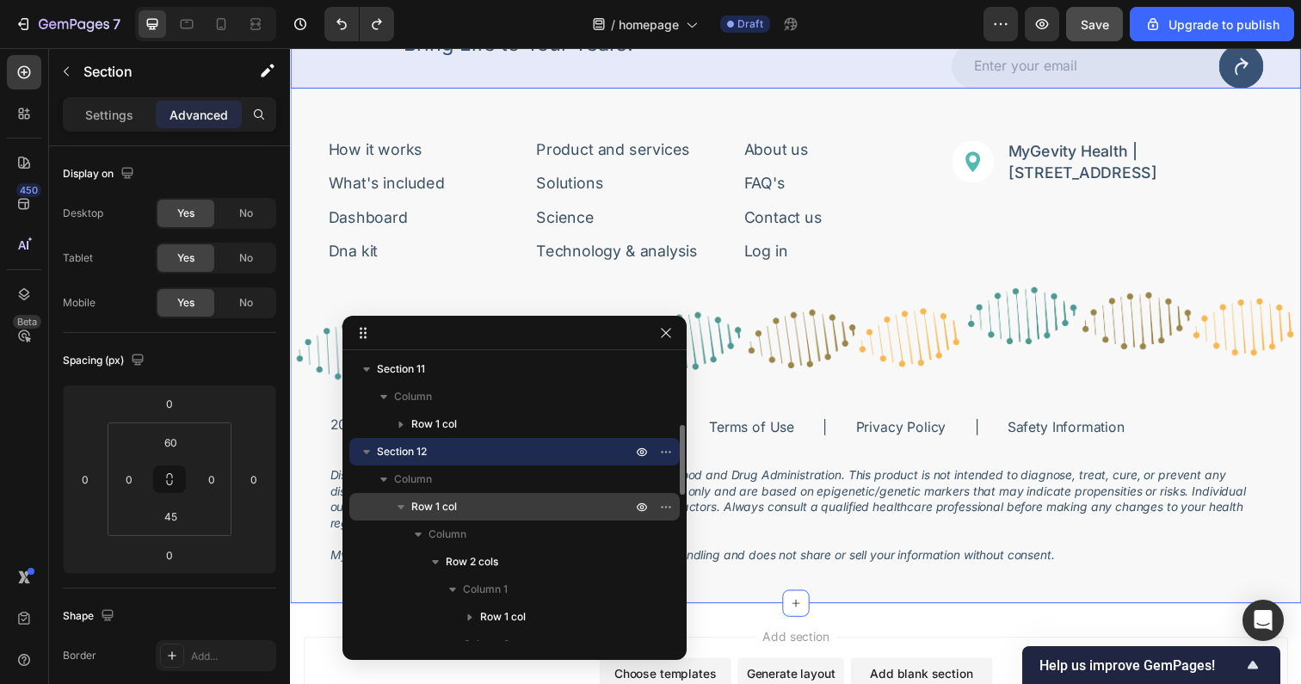
click at [397, 501] on icon "button" at bounding box center [400, 506] width 17 height 17
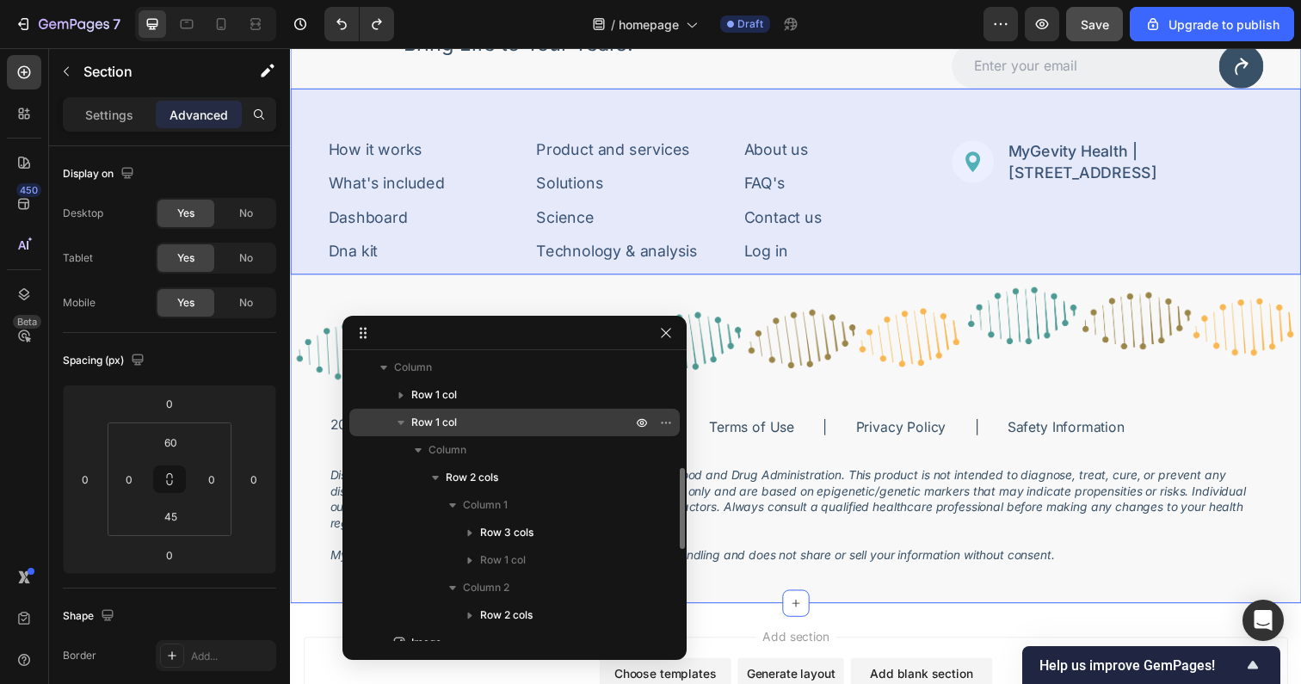
click at [400, 414] on icon "button" at bounding box center [400, 422] width 17 height 17
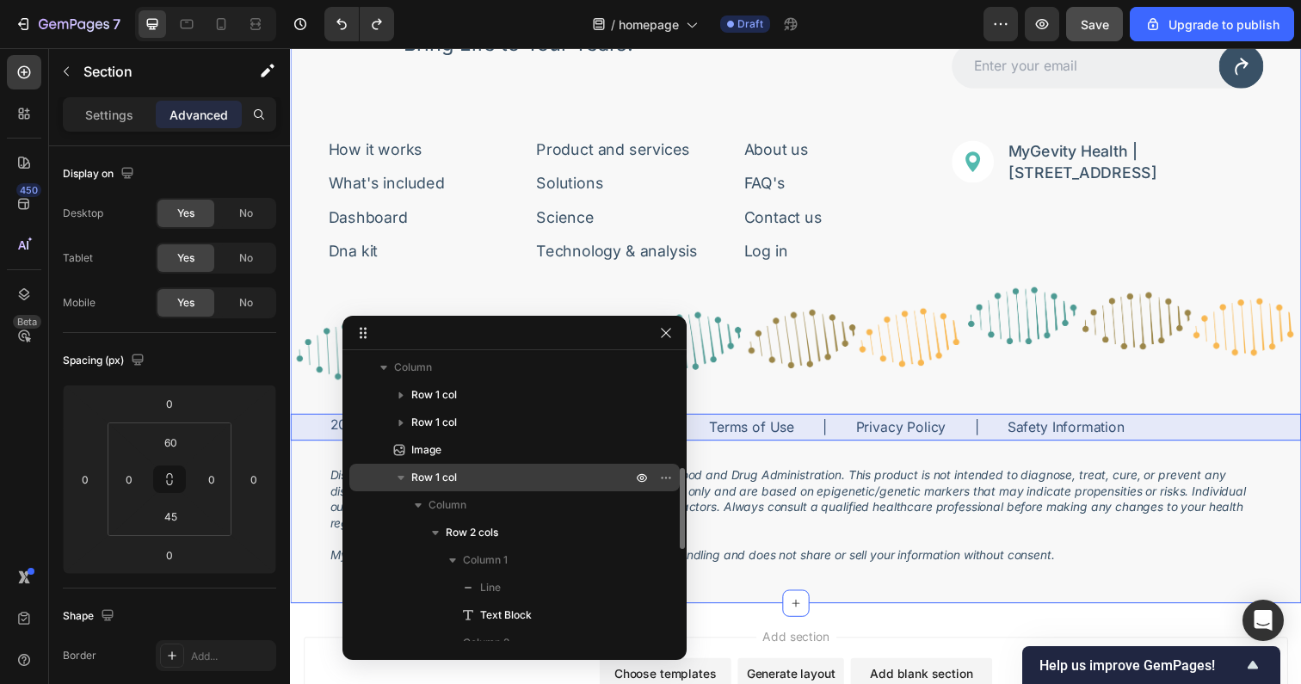
click at [399, 473] on icon "button" at bounding box center [400, 477] width 17 height 17
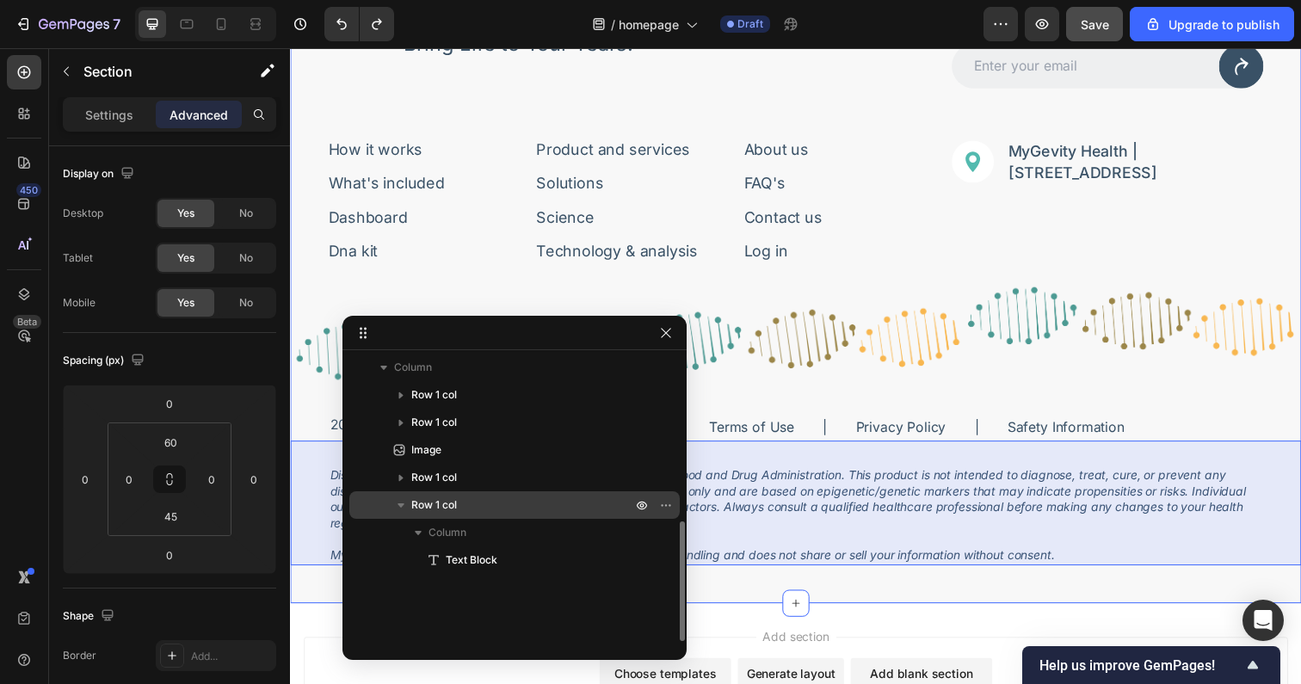
click at [403, 503] on icon "button" at bounding box center [400, 505] width 7 height 4
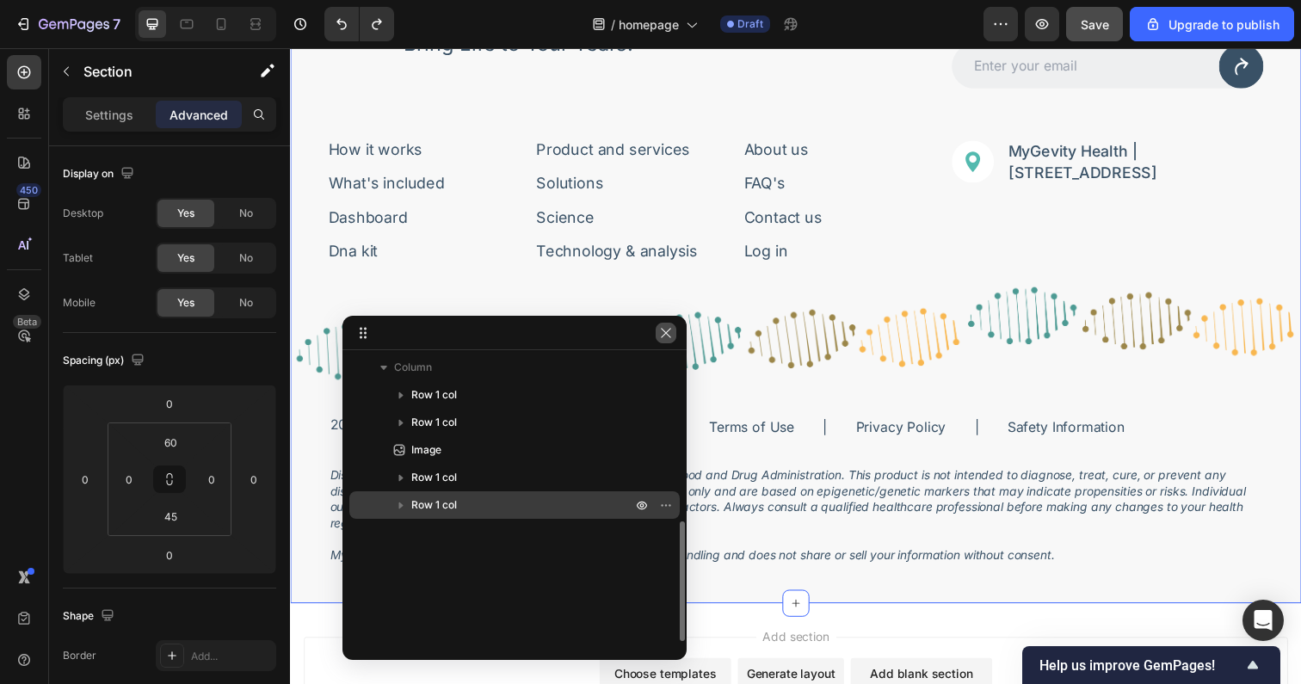
click at [665, 328] on icon "button" at bounding box center [666, 333] width 14 height 14
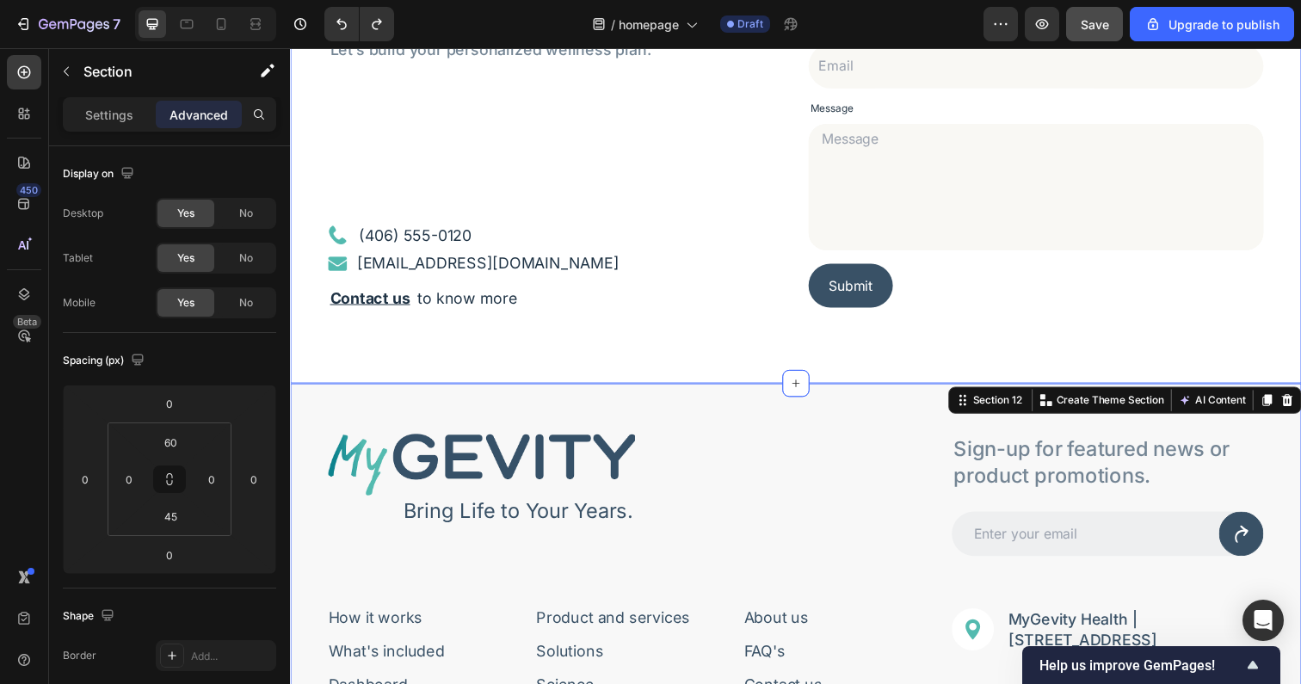
scroll to position [4878, 0]
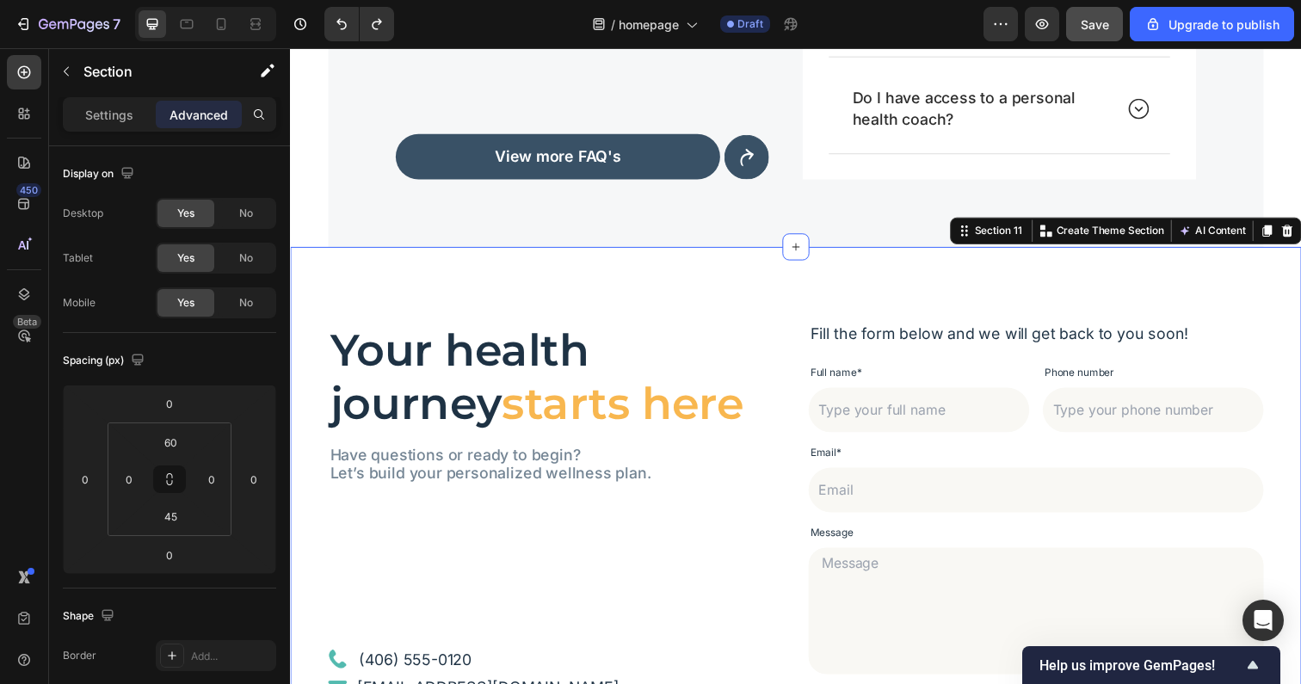
click at [608, 264] on div "Your health journey starts here Heading Have questions or ready to begin? Let’s…" at bounding box center [806, 537] width 1032 height 572
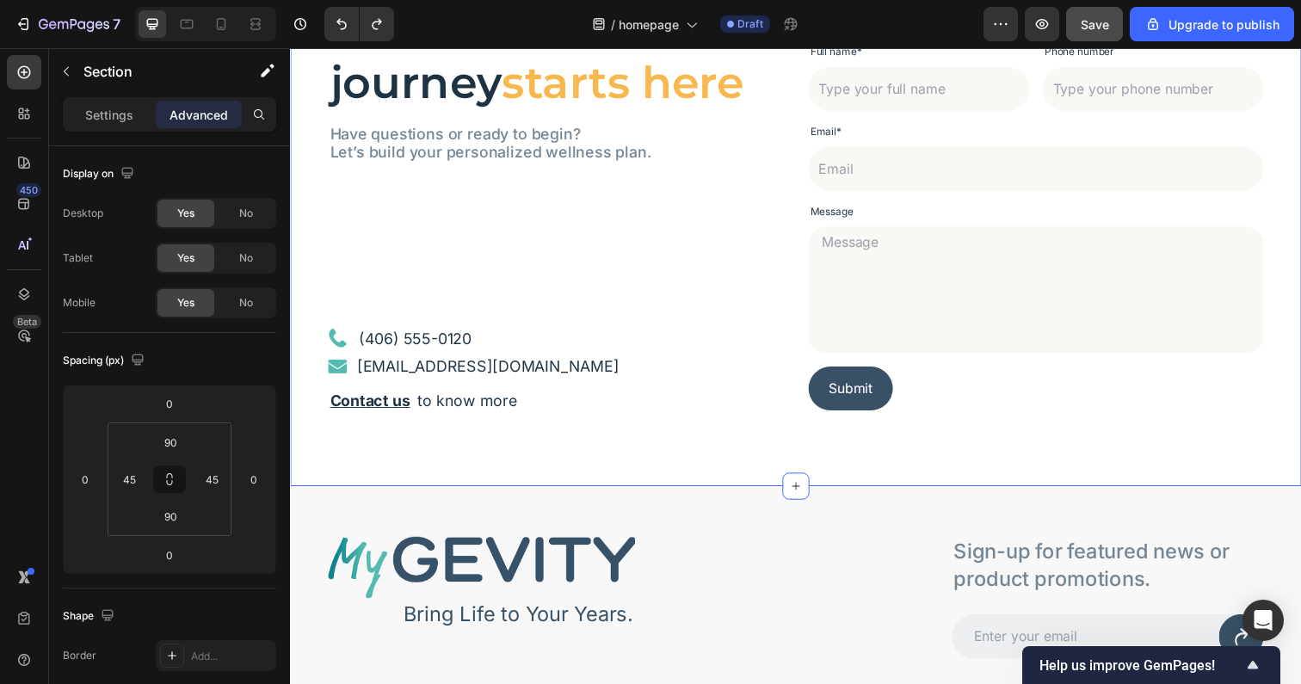
scroll to position [5448, 0]
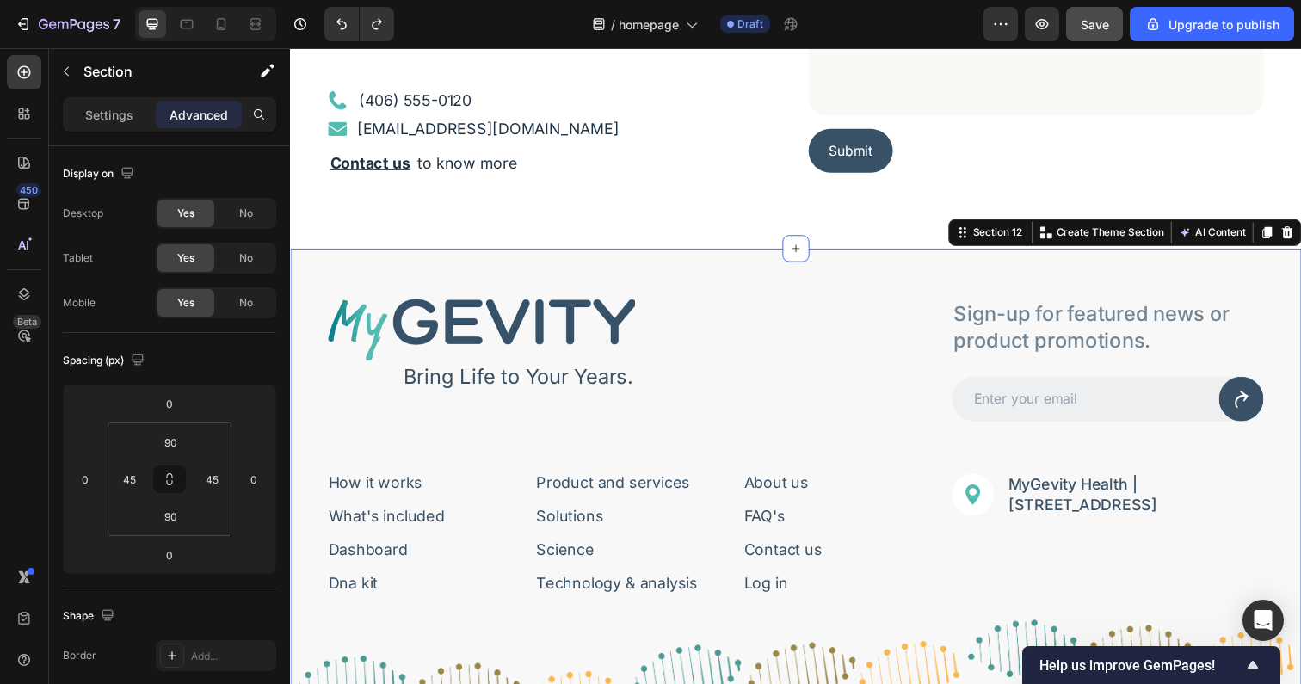
click at [670, 267] on div "Image Bring Life to Your Years. Text Block Row Sign-up for featured news or pro…" at bounding box center [806, 603] width 1032 height 701
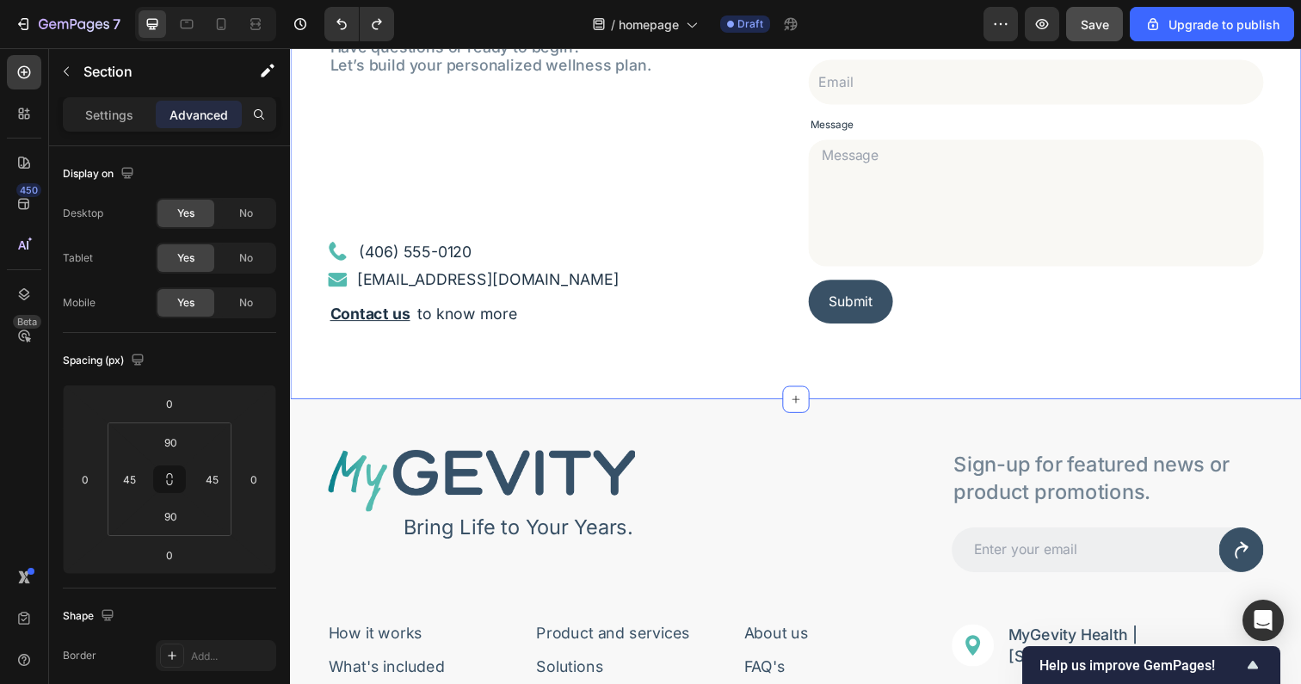
scroll to position [5415, 0]
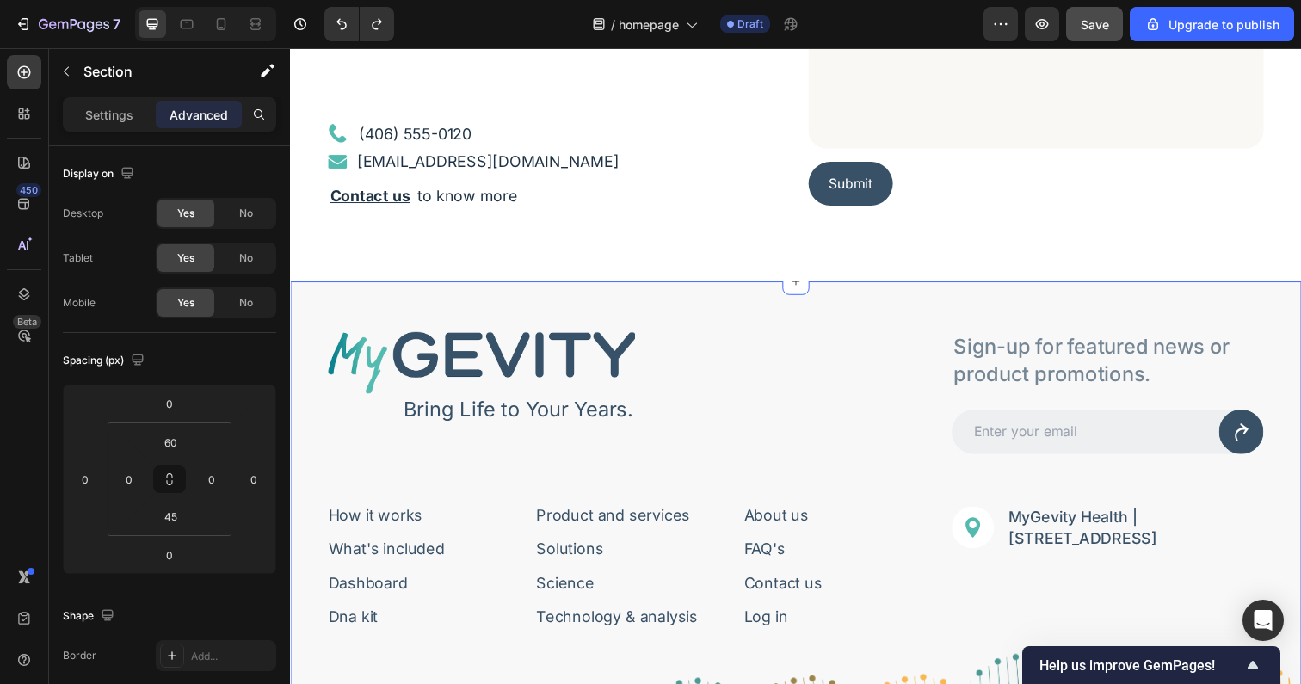
click at [689, 337] on div "Image Bring Life to Your Years. Text Block Row Sign-up for featured news or pro…" at bounding box center [806, 636] width 1032 height 701
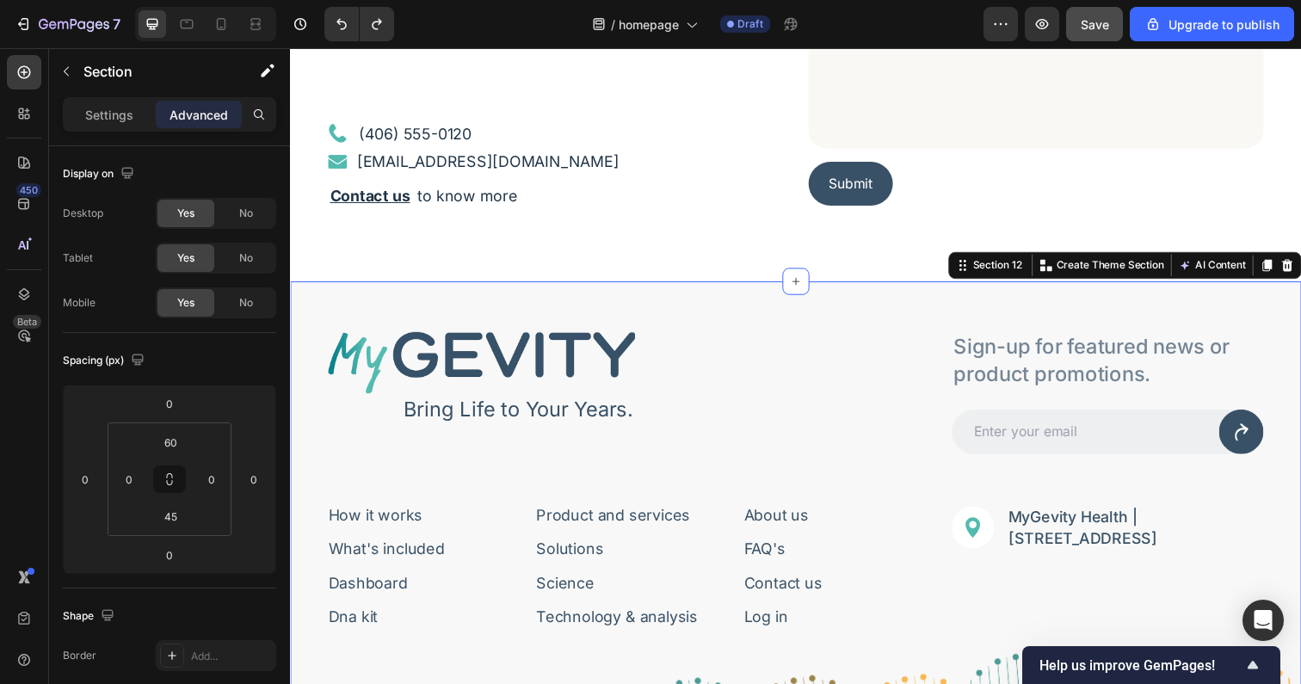
click at [742, 314] on div "Image Bring Life to Your Years. Text Block Row Sign-up for featured news or pro…" at bounding box center [806, 636] width 1032 height 701
click at [554, 308] on div "Image Bring Life to Your Years. Text Block Row Sign-up for featured news or pro…" at bounding box center [806, 636] width 1032 height 701
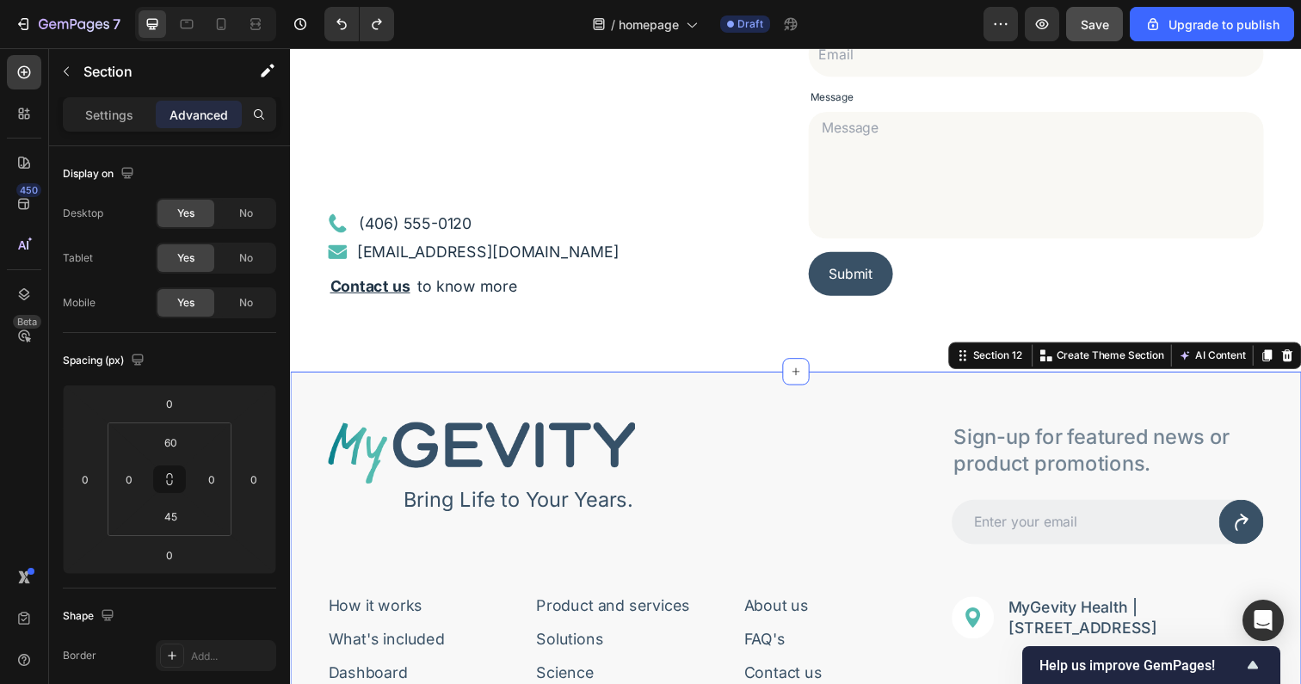
scroll to position [5234, 0]
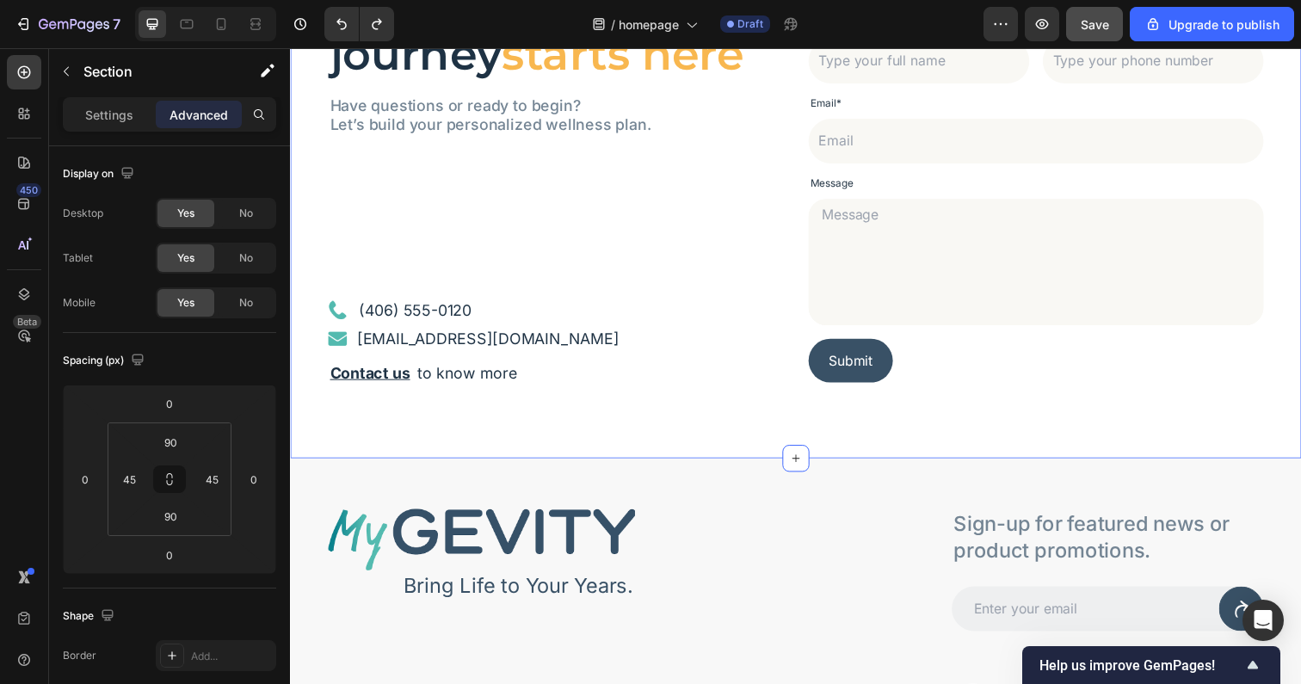
click at [545, 434] on div "Your health journey starts here Heading Have questions or ready to begin? Let’s…" at bounding box center [806, 181] width 1032 height 572
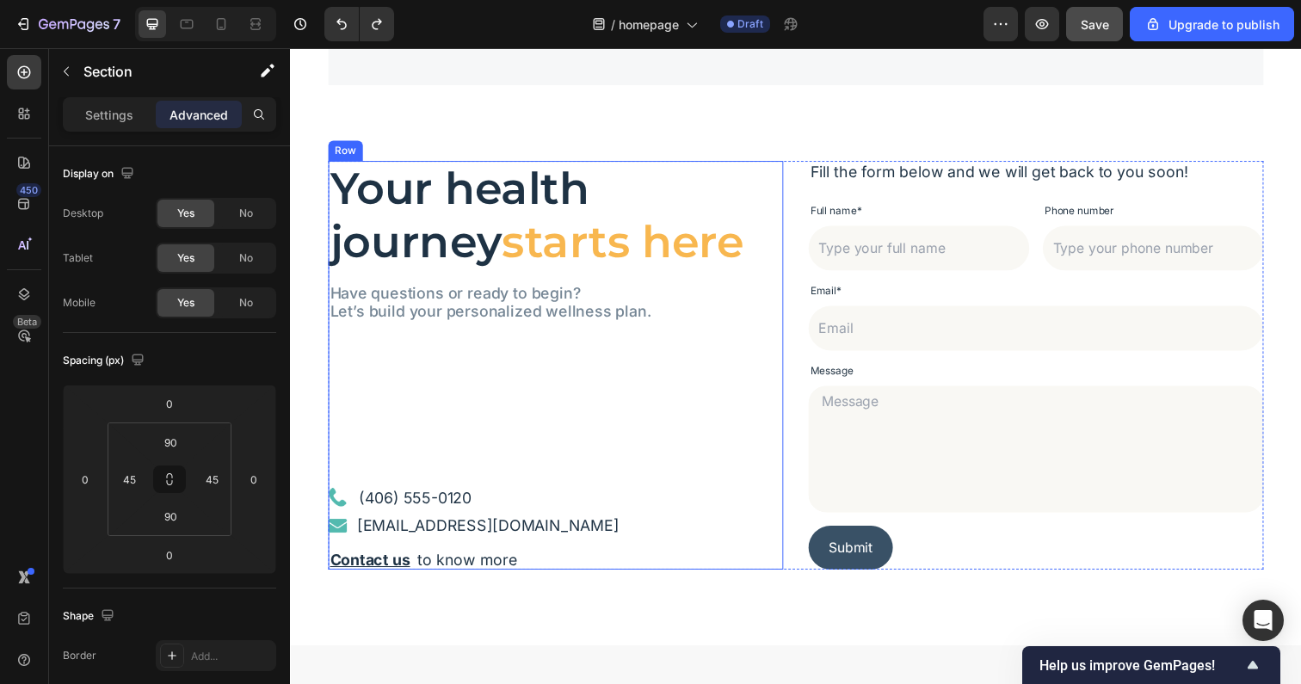
scroll to position [4943, 0]
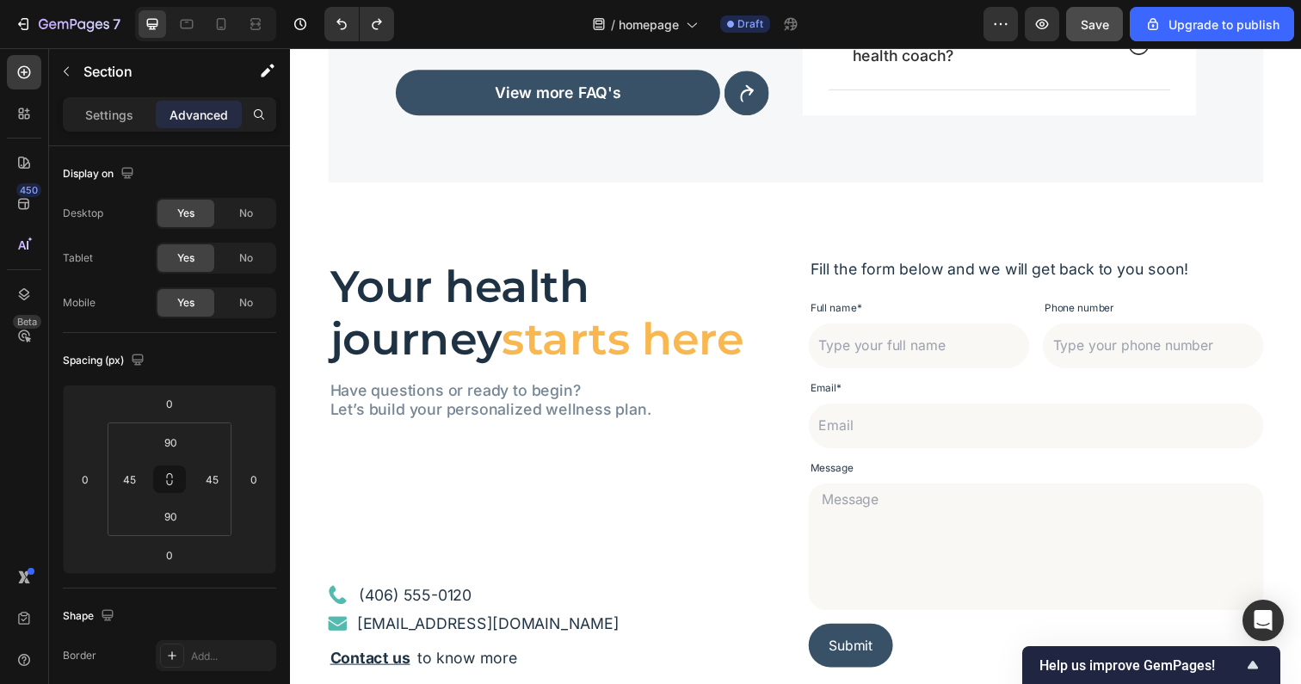
click at [585, 239] on div "Your health journey starts here Heading Have questions or ready to begin? Let’s…" at bounding box center [806, 472] width 1032 height 572
click at [318, 285] on div "Your health journey starts here Heading Have questions or ready to begin? Let’s…" at bounding box center [806, 472] width 1032 height 572
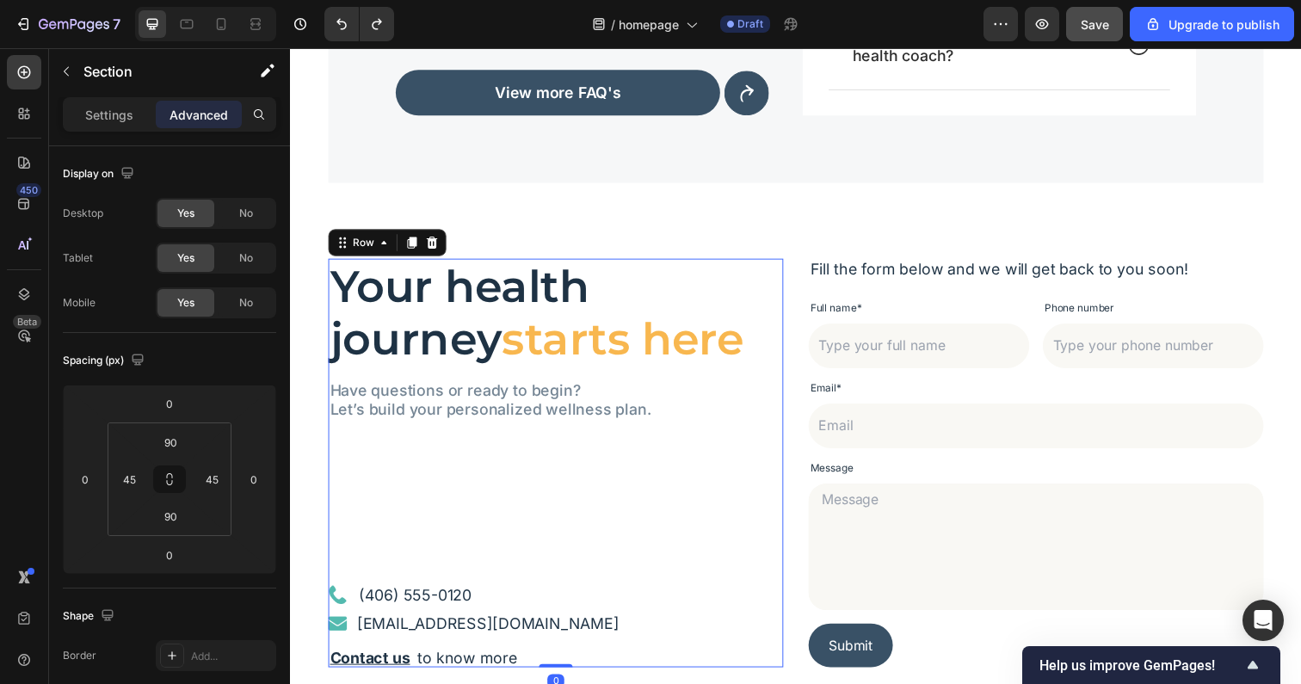
click at [768, 447] on div "Your health journey starts here Heading Have questions or ready to begin? Let’s…" at bounding box center [561, 471] width 465 height 417
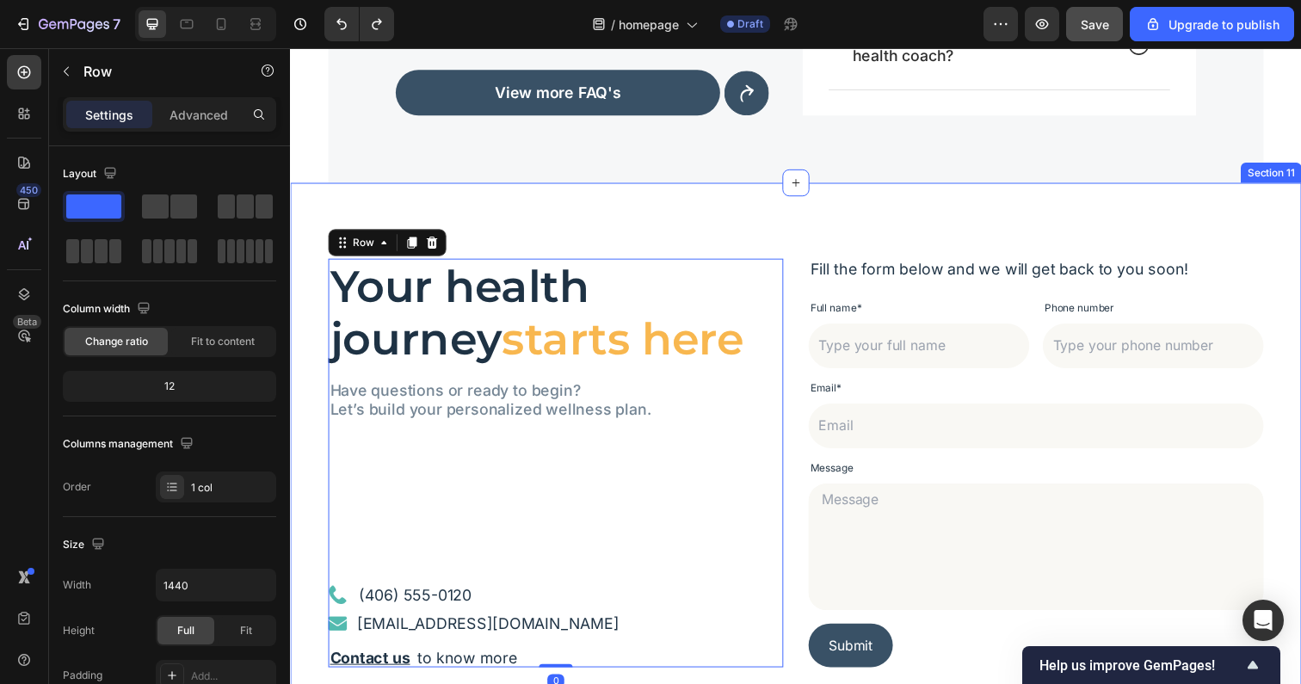
click at [1290, 367] on div "Your health journey starts here Heading Have questions or ready to begin? Let’s…" at bounding box center [806, 472] width 1032 height 572
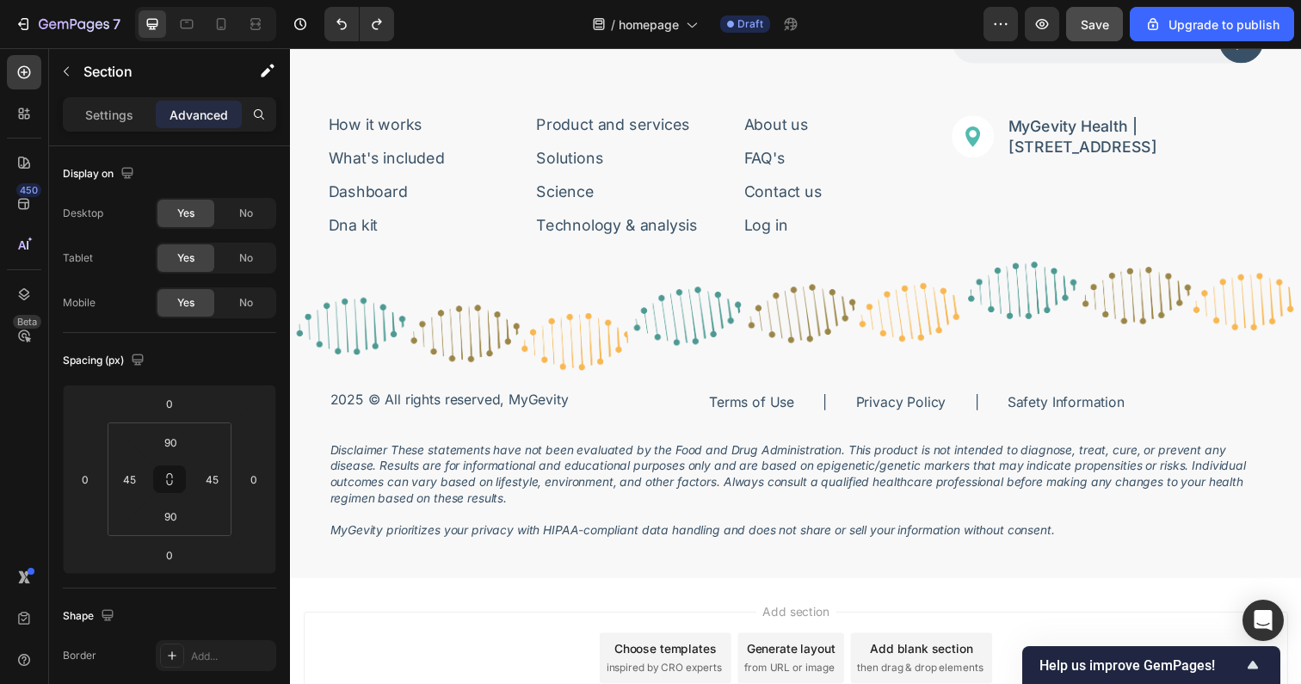
scroll to position [5953, 0]
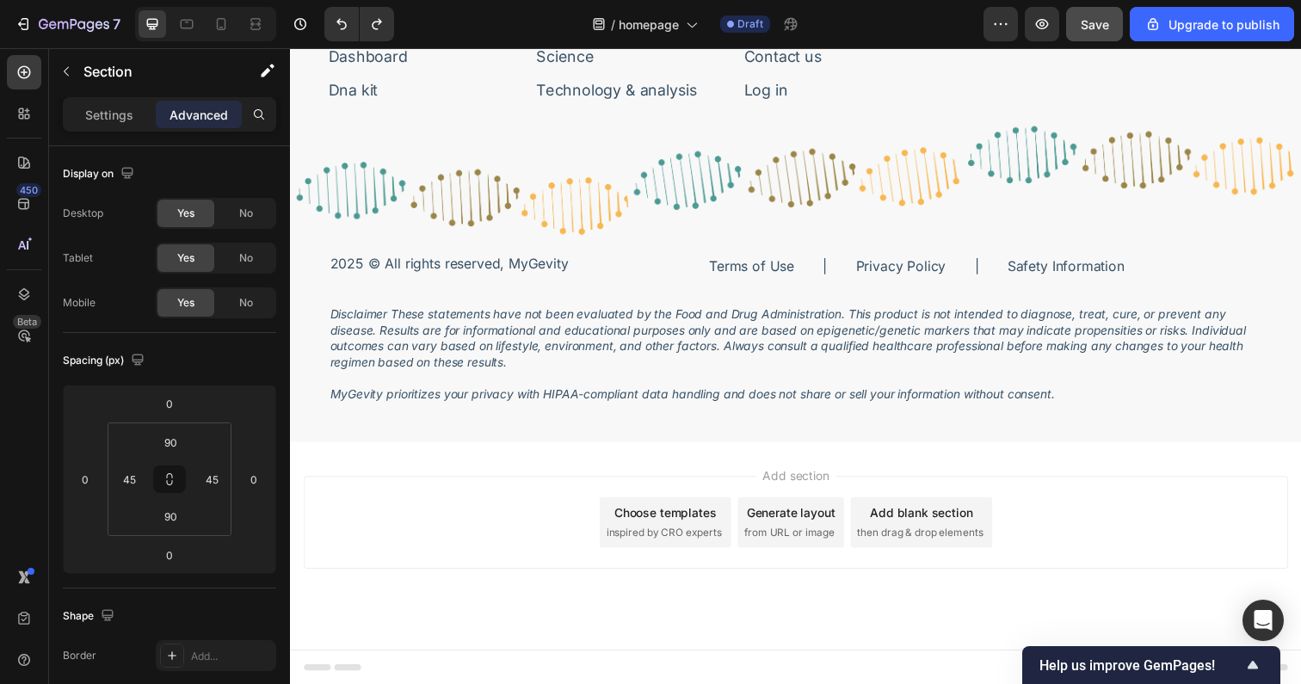
click at [780, 459] on div "Add section Choose templates inspired by CRO experts Generate layout from URL o…" at bounding box center [806, 557] width 1032 height 212
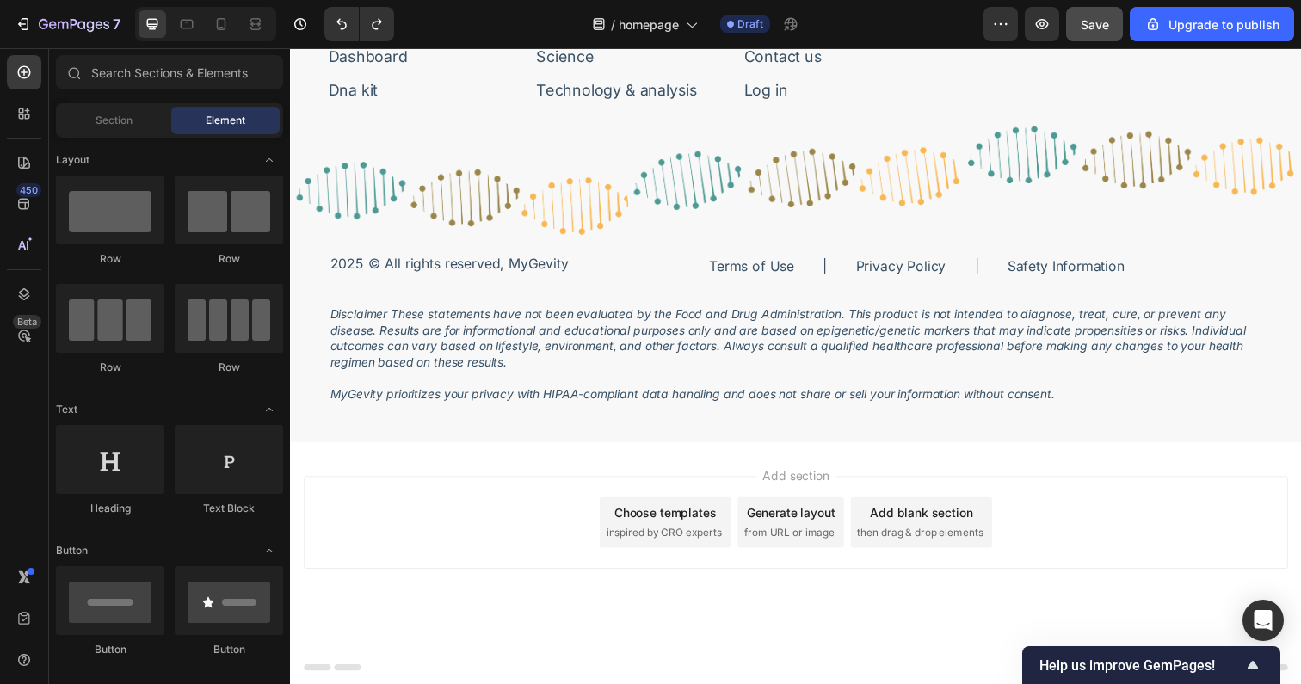
click at [902, 528] on div "Add blank section" at bounding box center [934, 523] width 105 height 18
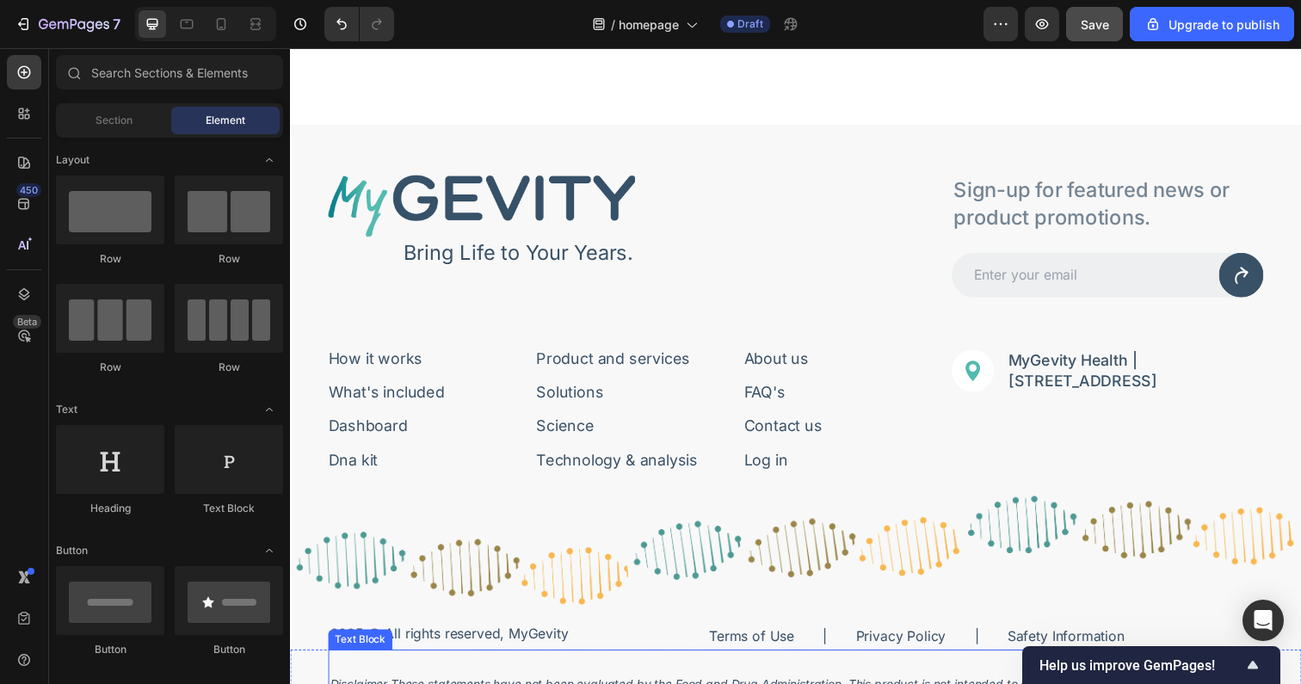
scroll to position [5570, 0]
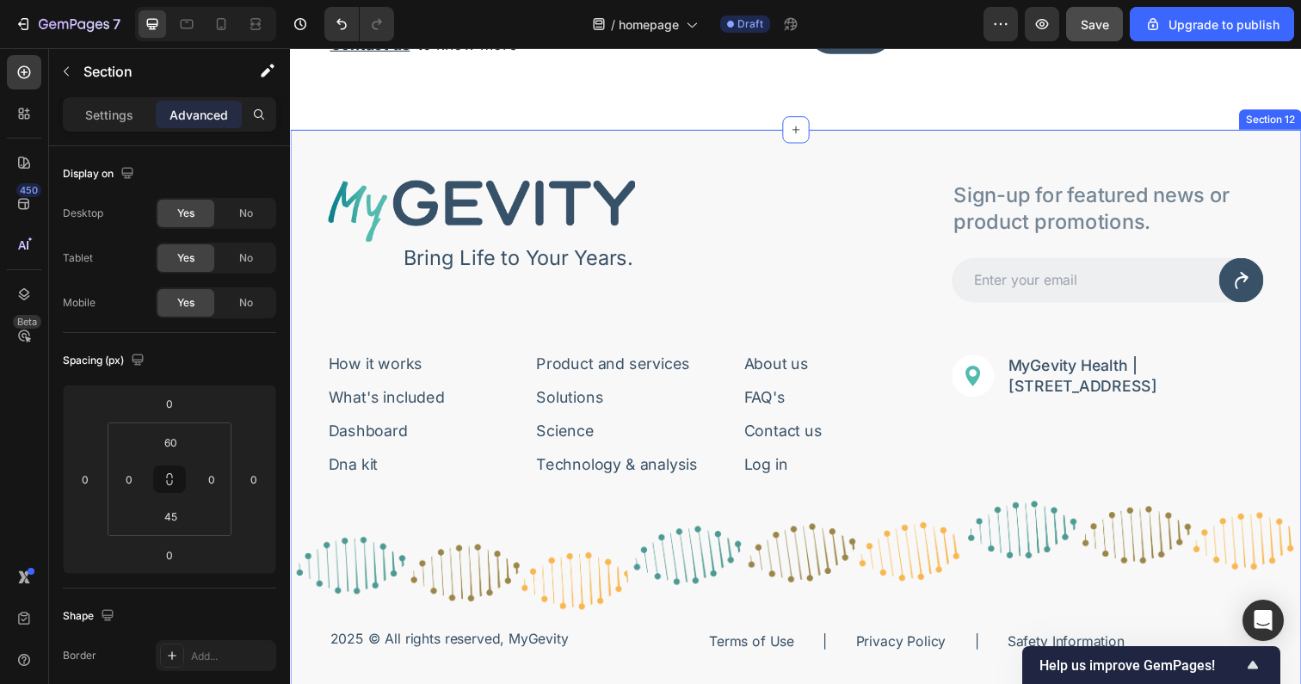
click at [450, 148] on div "Image Bring Life to Your Years. Text Block Row Sign-up for featured news or pro…" at bounding box center [806, 482] width 1032 height 701
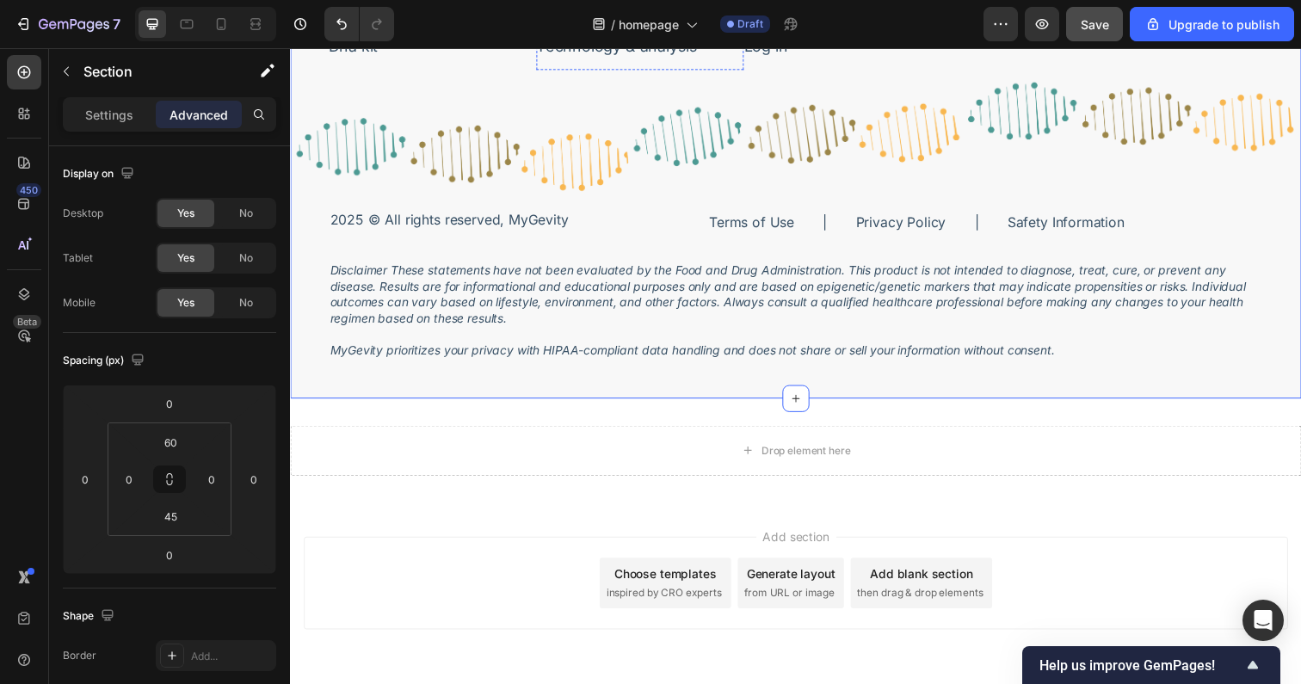
scroll to position [6059, 0]
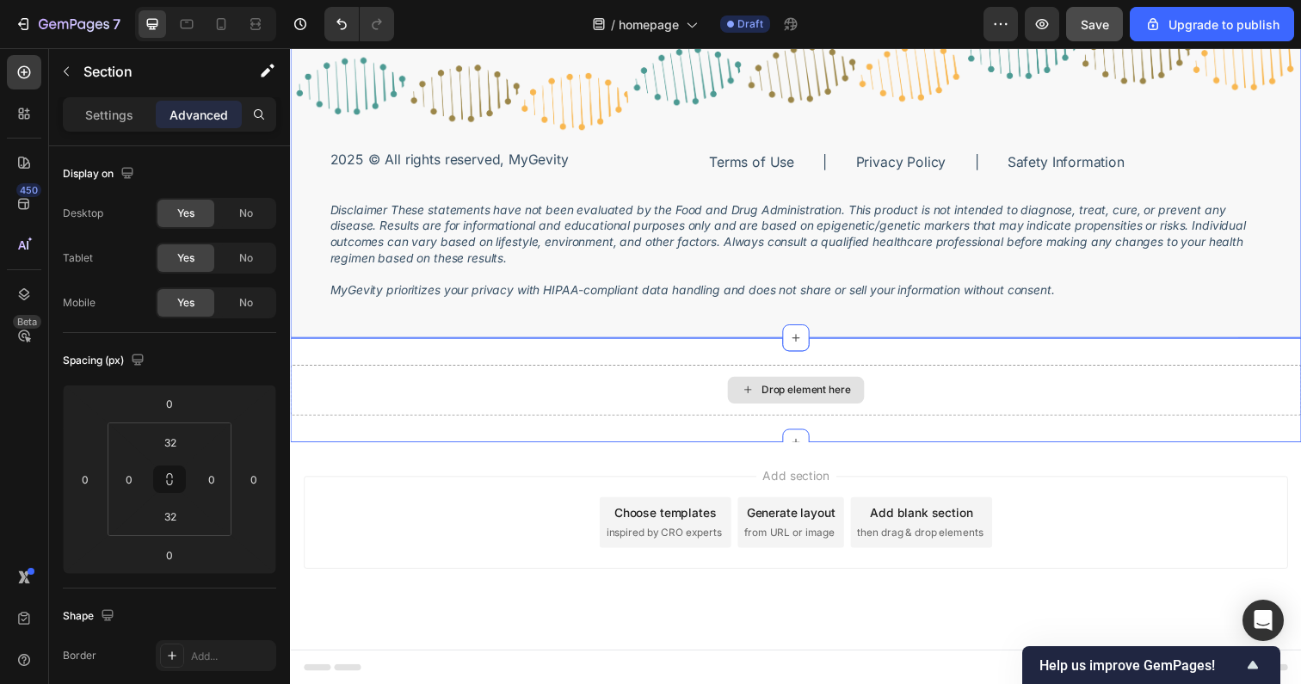
click at [750, 380] on div "Drop element here" at bounding box center [806, 398] width 1032 height 52
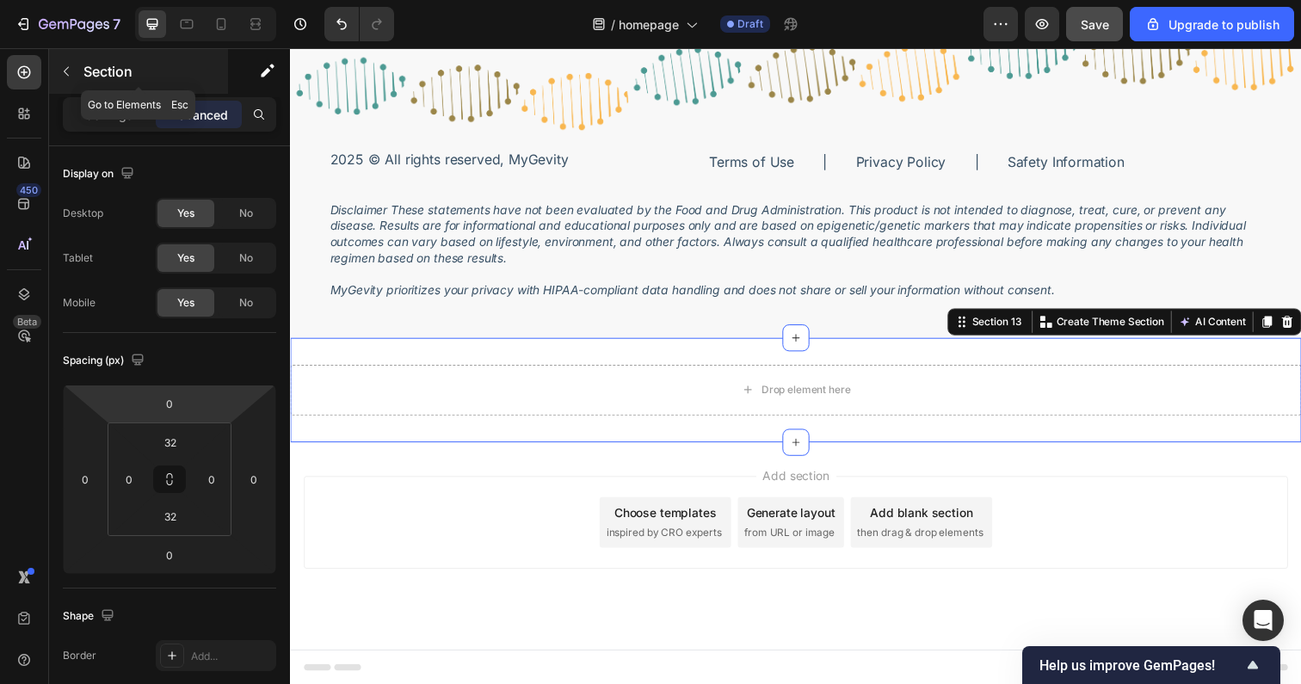
click at [69, 73] on icon "button" at bounding box center [66, 72] width 14 height 14
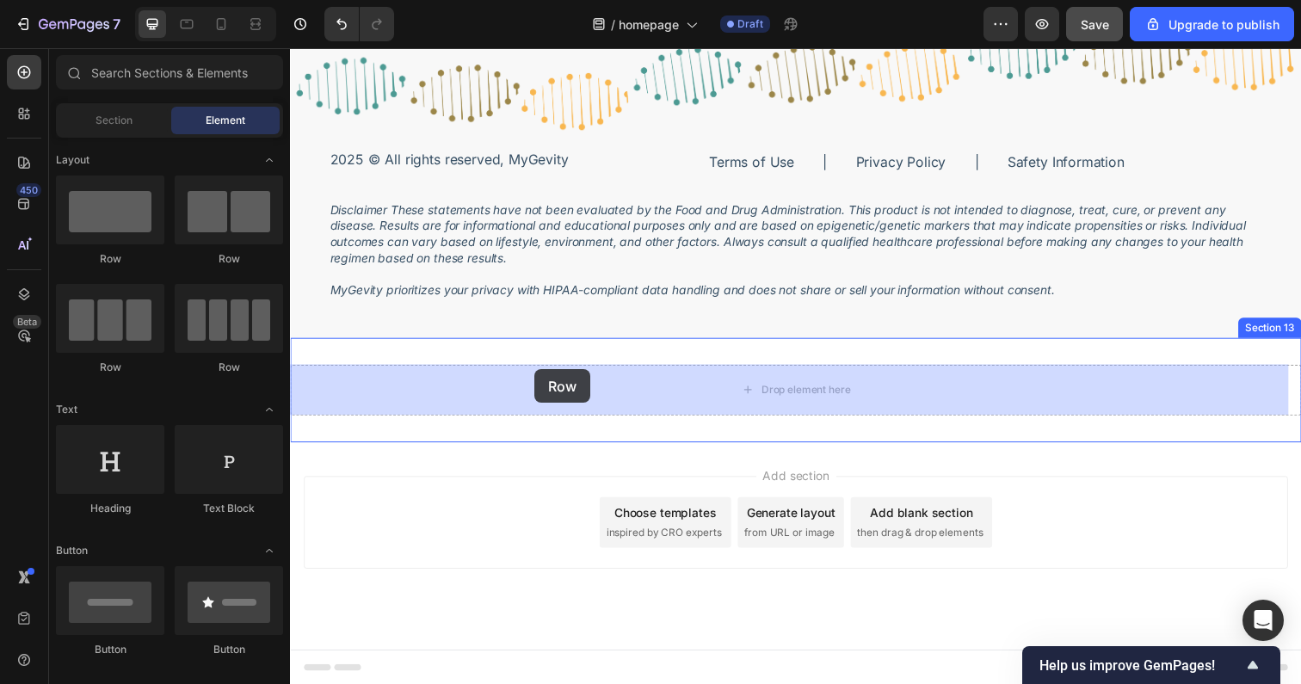
drag, startPoint x: 403, startPoint y: 245, endPoint x: 539, endPoint y: 376, distance: 188.6
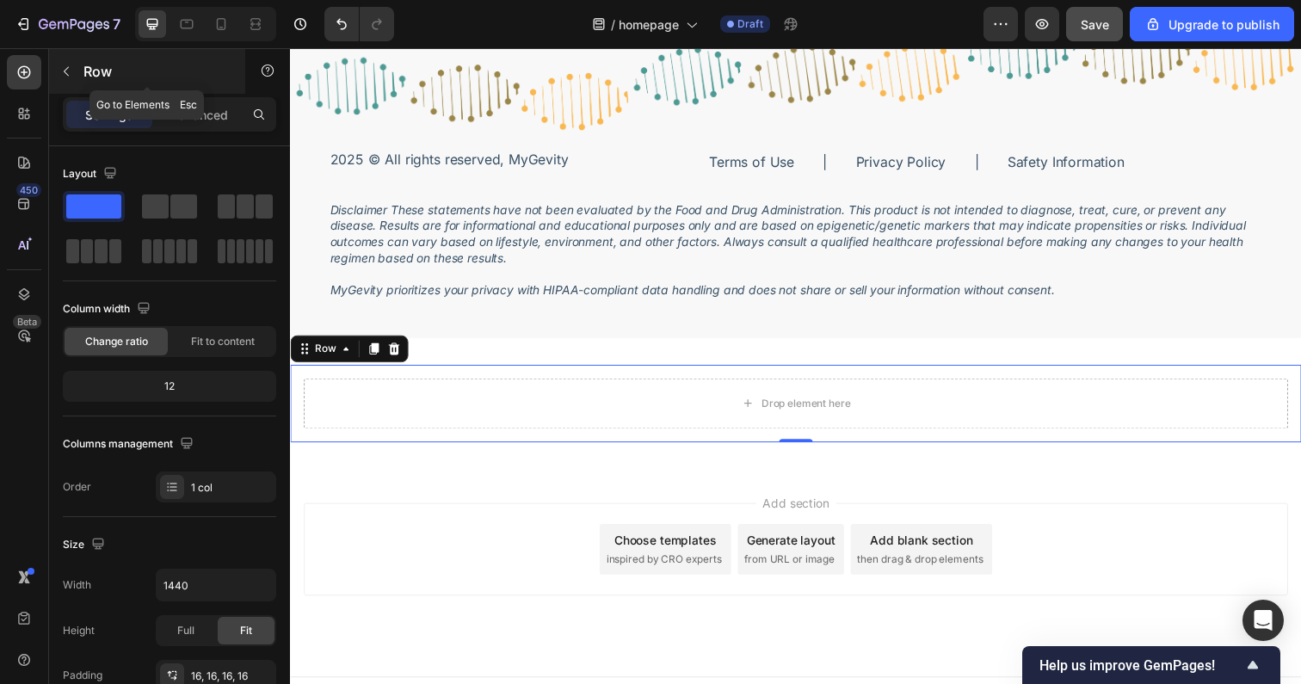
click at [82, 62] on div "Row" at bounding box center [147, 71] width 196 height 45
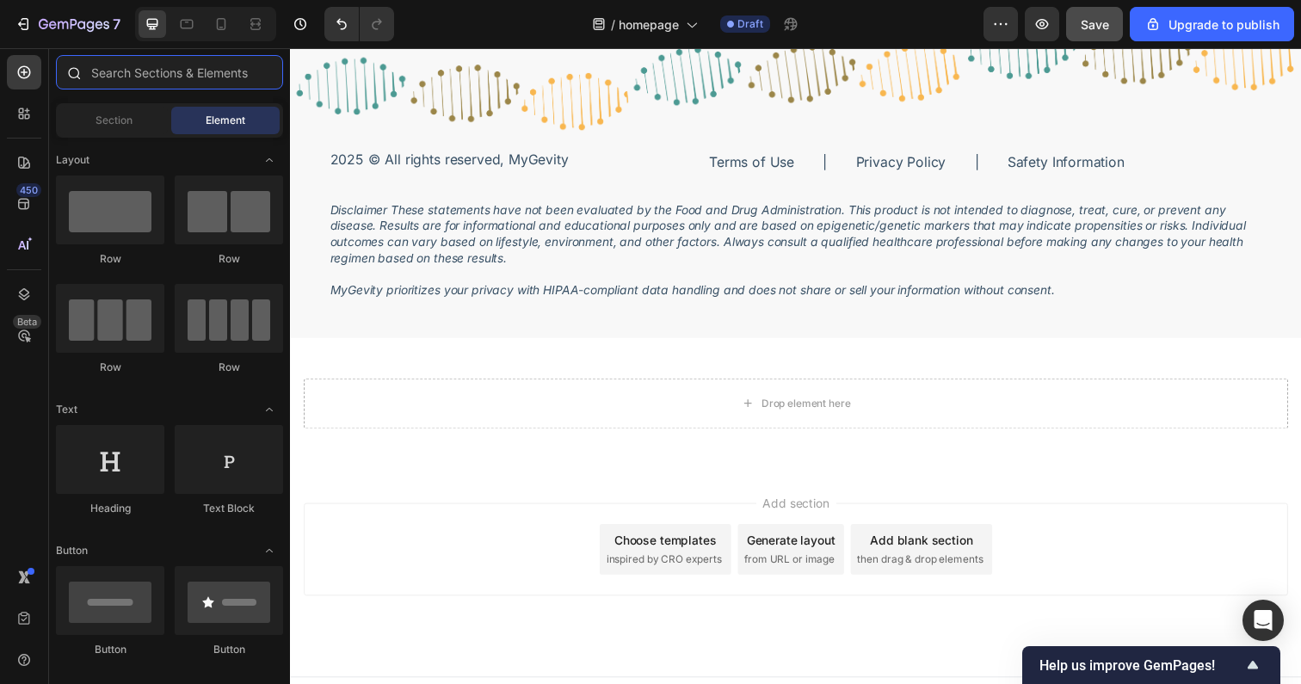
click at [130, 79] on input "text" at bounding box center [169, 72] width 227 height 34
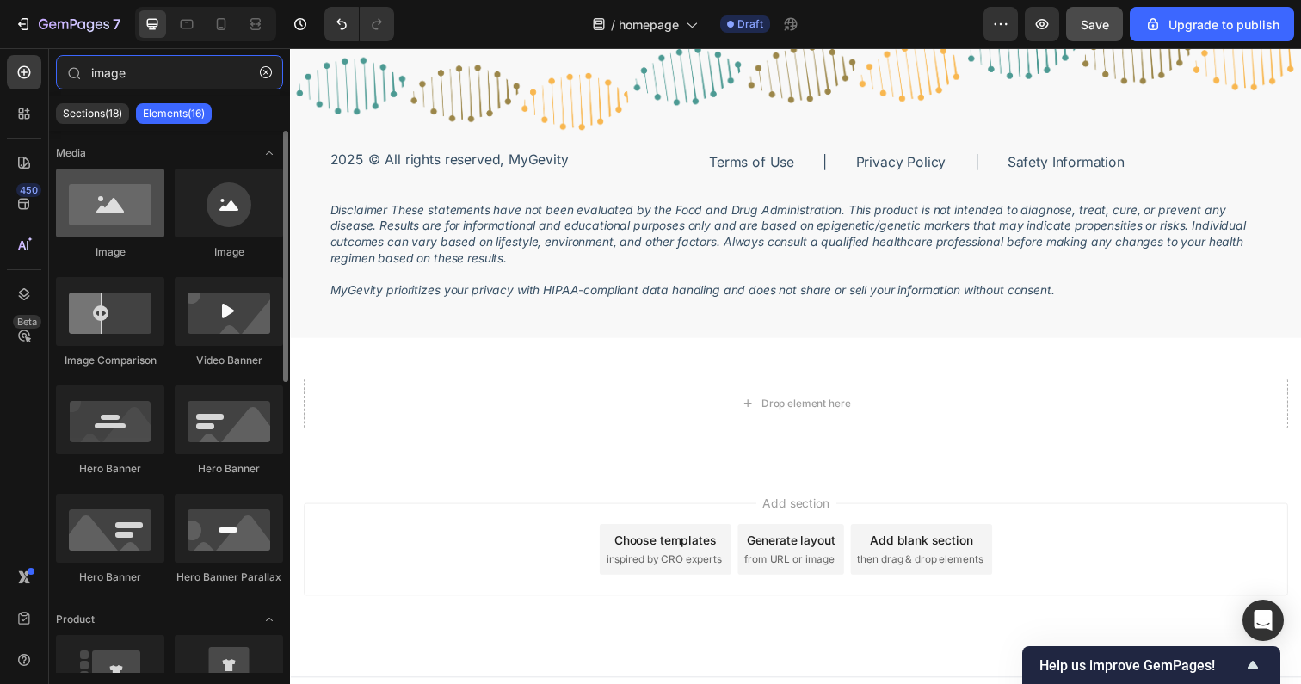
type input "image"
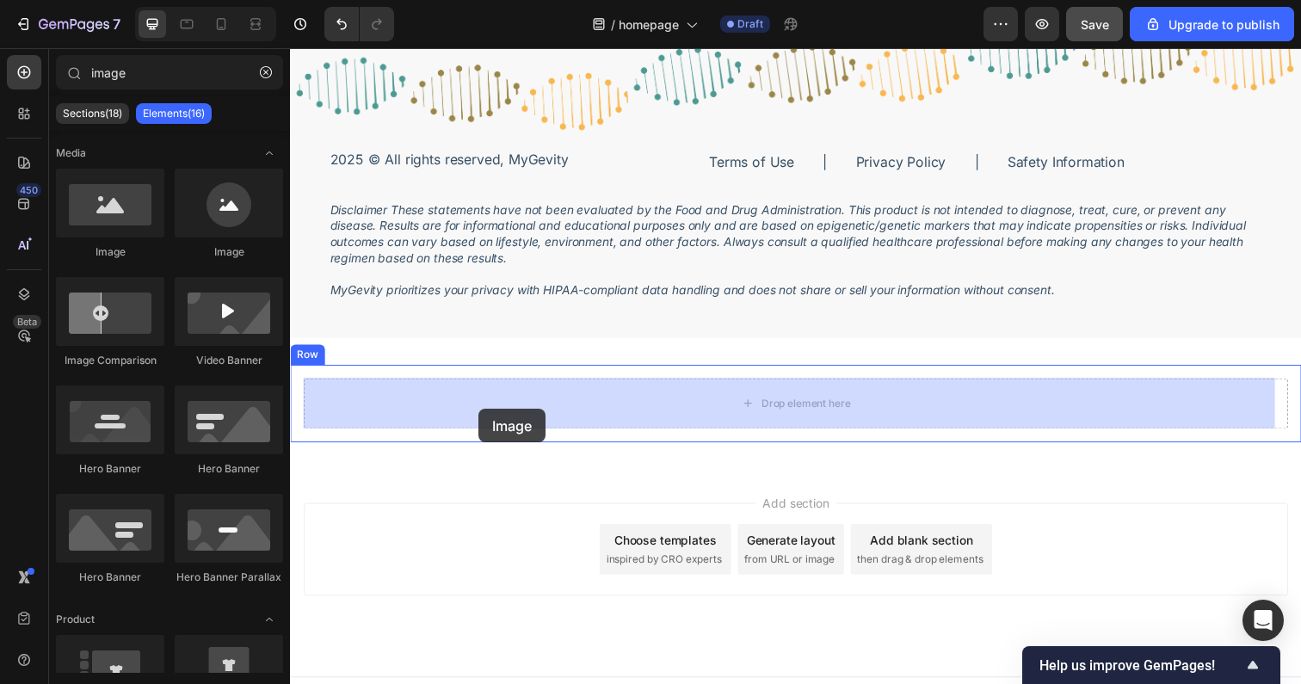
drag, startPoint x: 393, startPoint y: 249, endPoint x: 483, endPoint y: 416, distance: 190.1
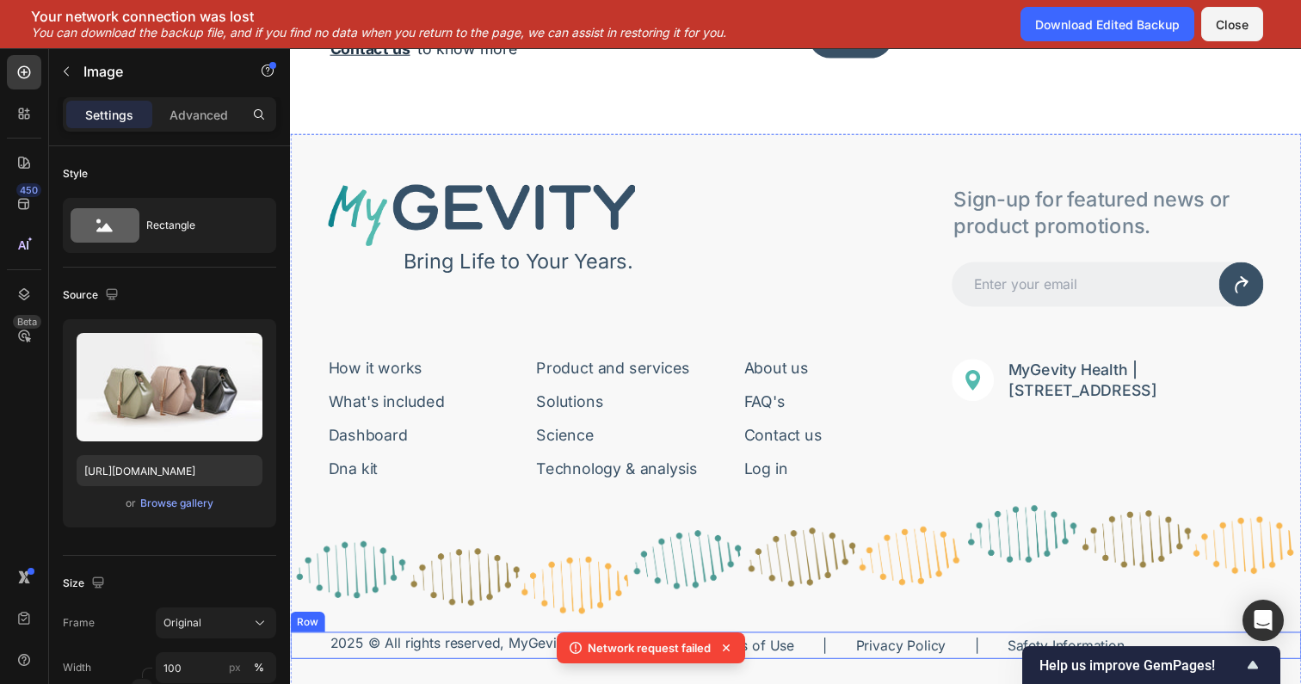
scroll to position [5524, 0]
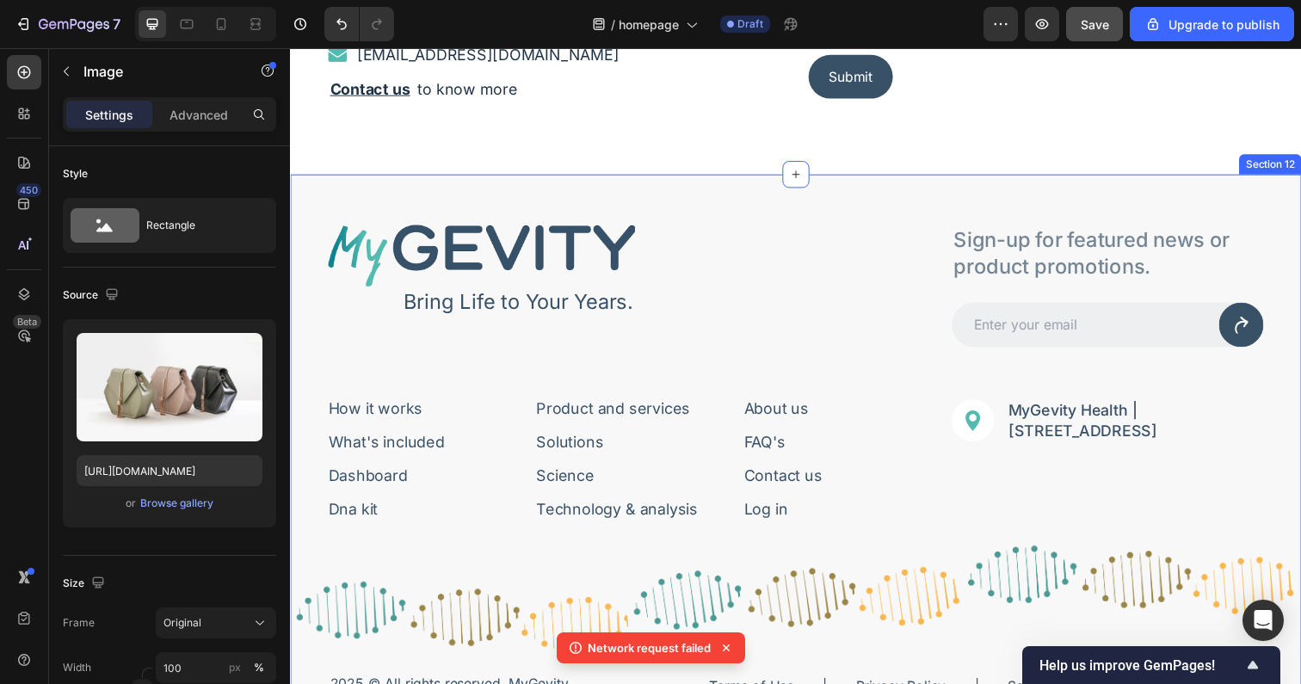
click at [354, 178] on div "Image Bring Life to Your Years. Text Block Row Sign-up for featured news or pro…" at bounding box center [806, 527] width 1032 height 701
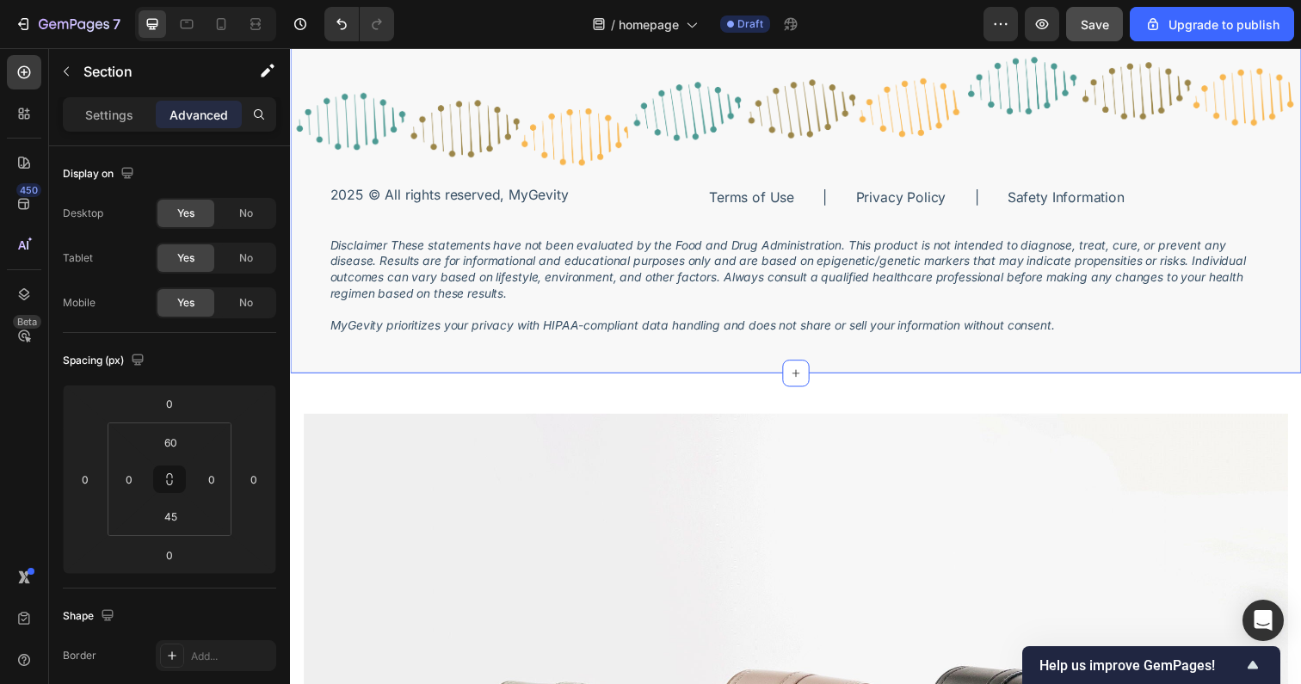
scroll to position [6021, 0]
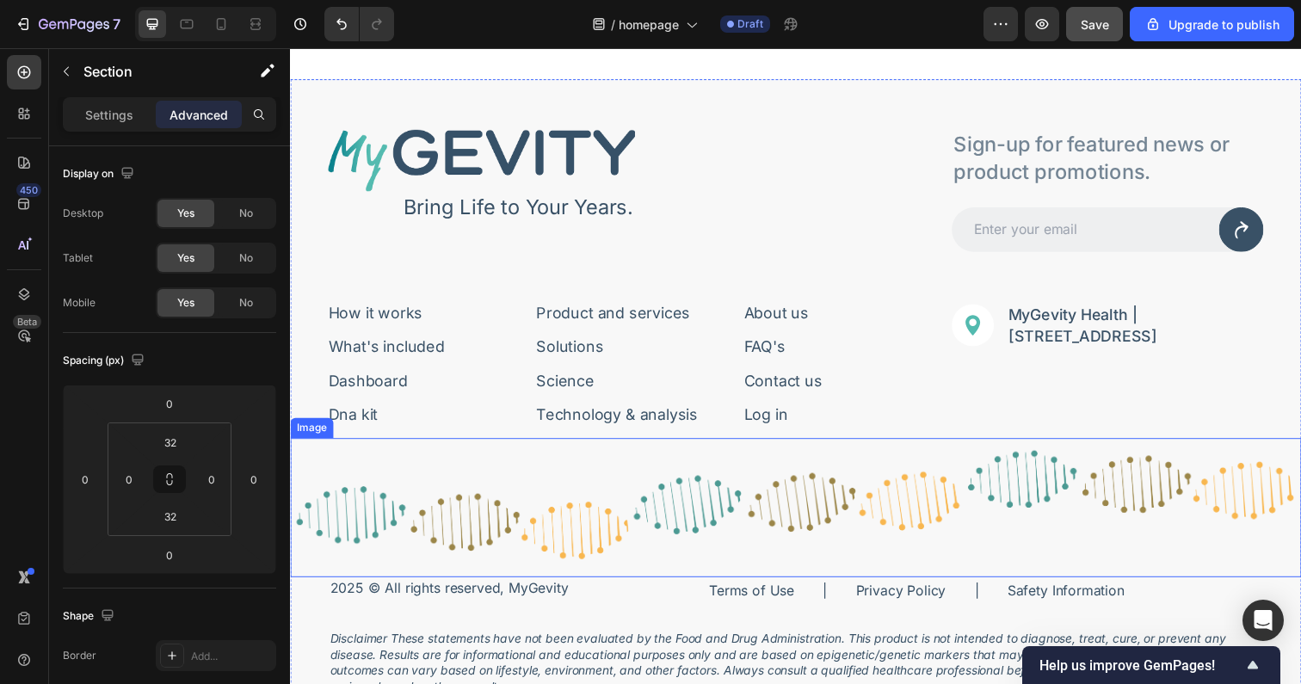
scroll to position [5622, 0]
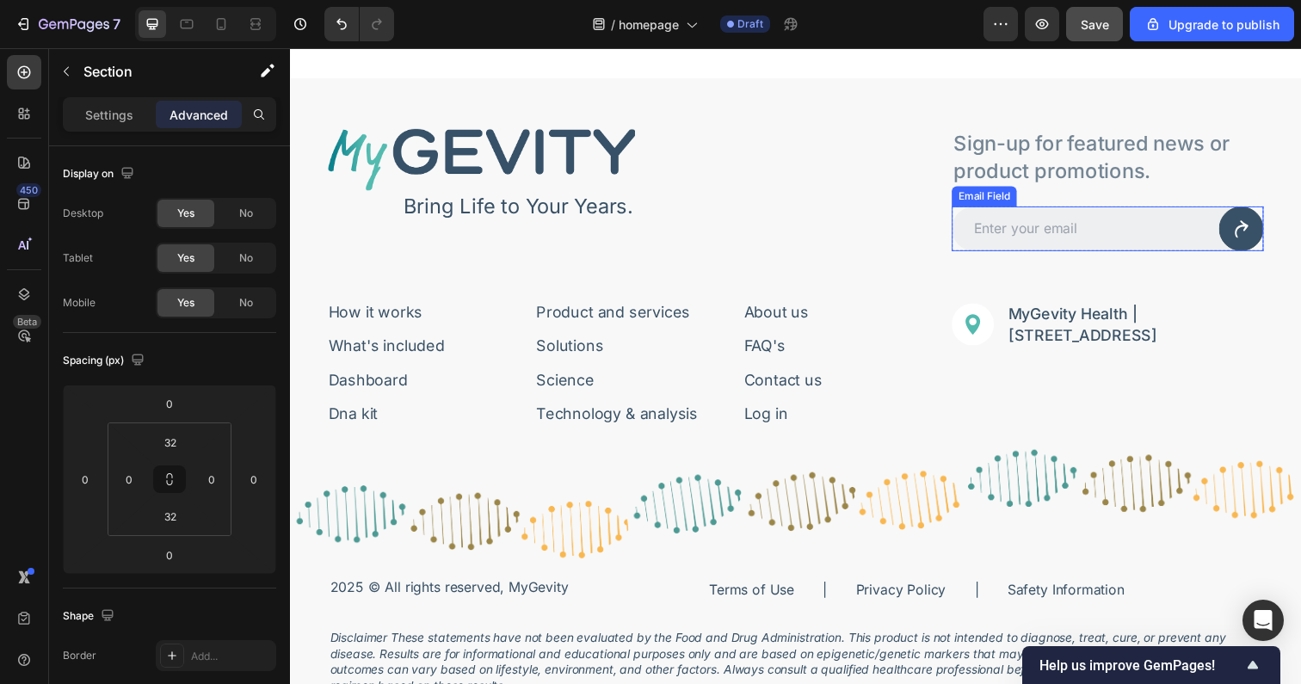
click at [1098, 232] on input "email" at bounding box center [1124, 233] width 318 height 46
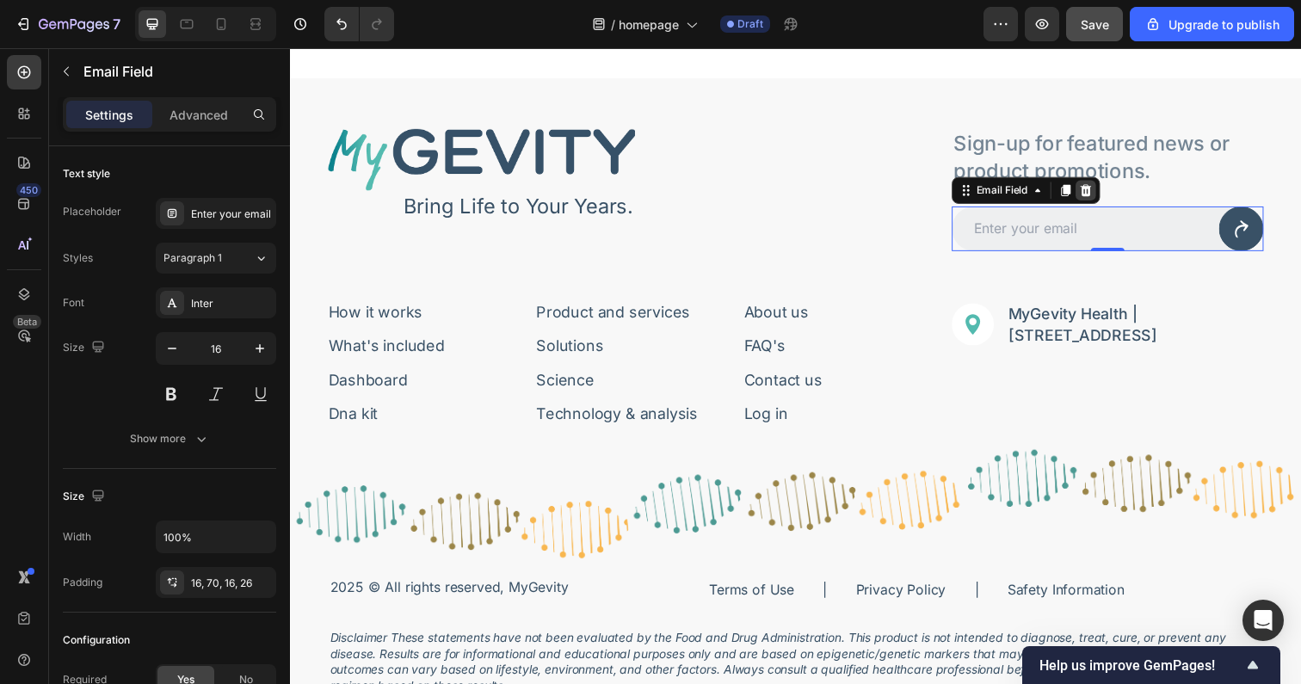
click at [1097, 187] on icon at bounding box center [1102, 194] width 14 height 14
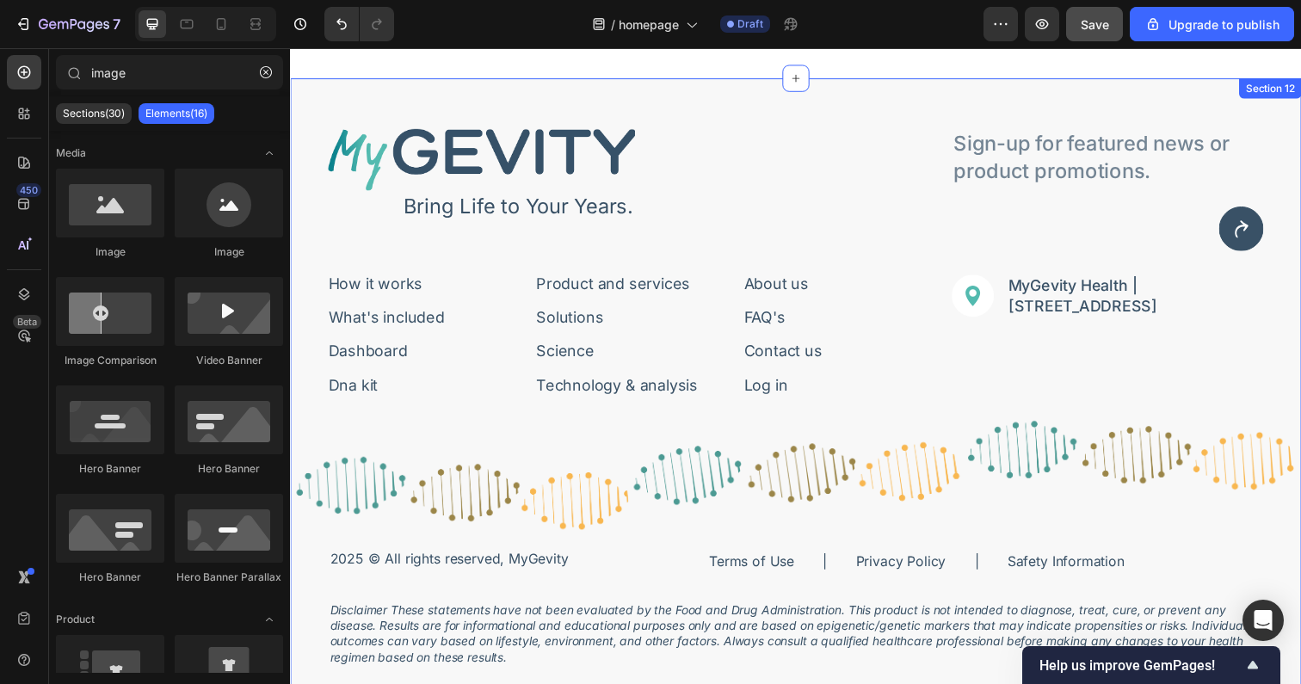
click at [755, 104] on div "Image Bring Life to Your Years. Text Block Row Sign-up for featured news or pro…" at bounding box center [806, 415] width 1032 height 673
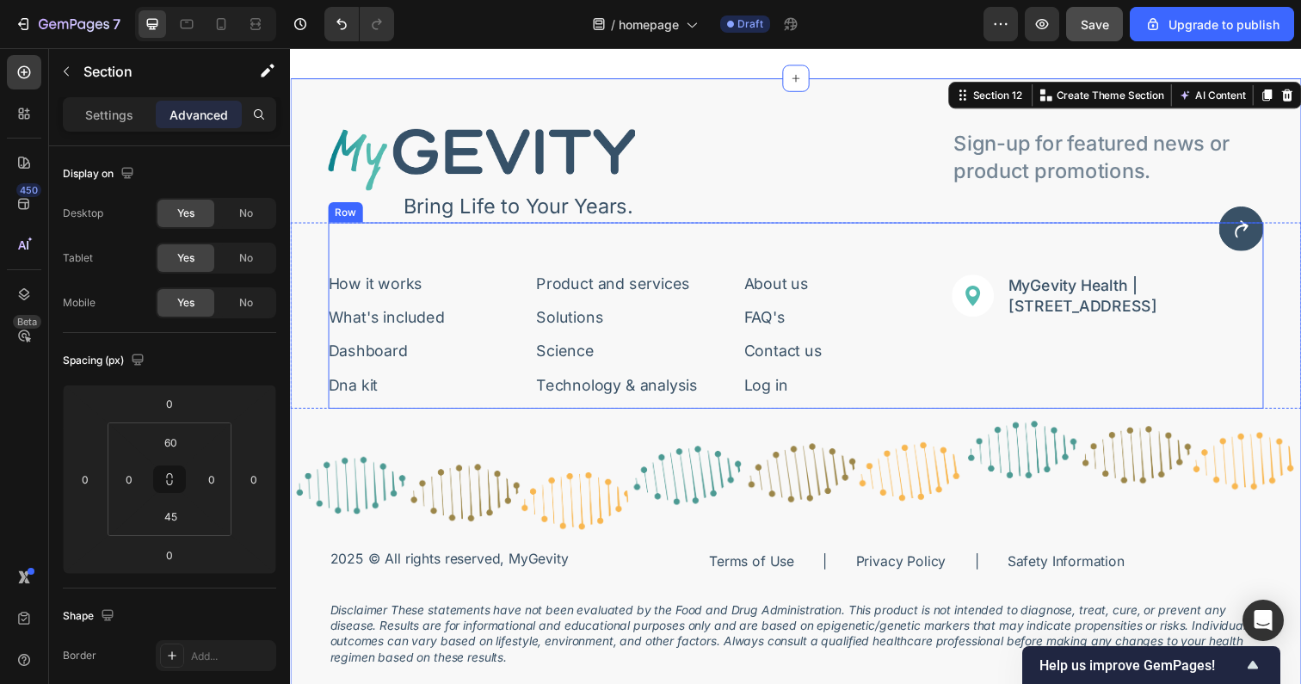
click at [539, 246] on div "How it works Button What's included Button Dashboard Button Dna kit Button Row …" at bounding box center [806, 321] width 955 height 190
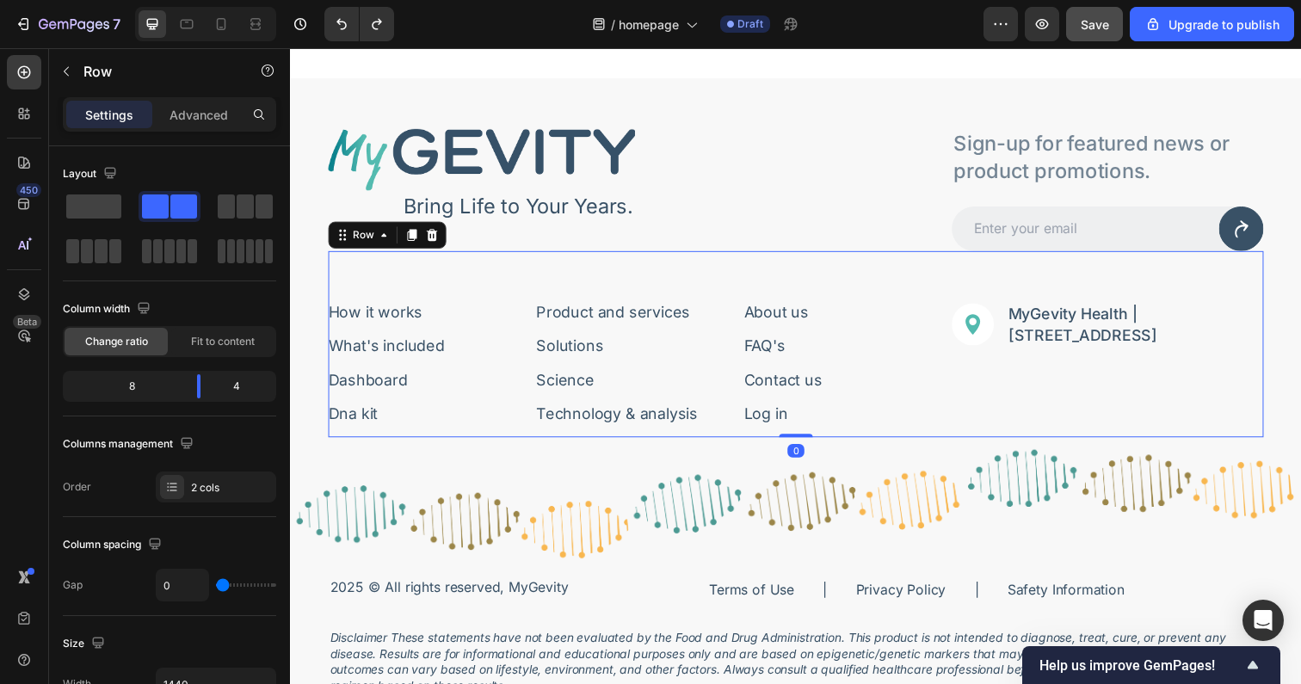
scroll to position [5585, 0]
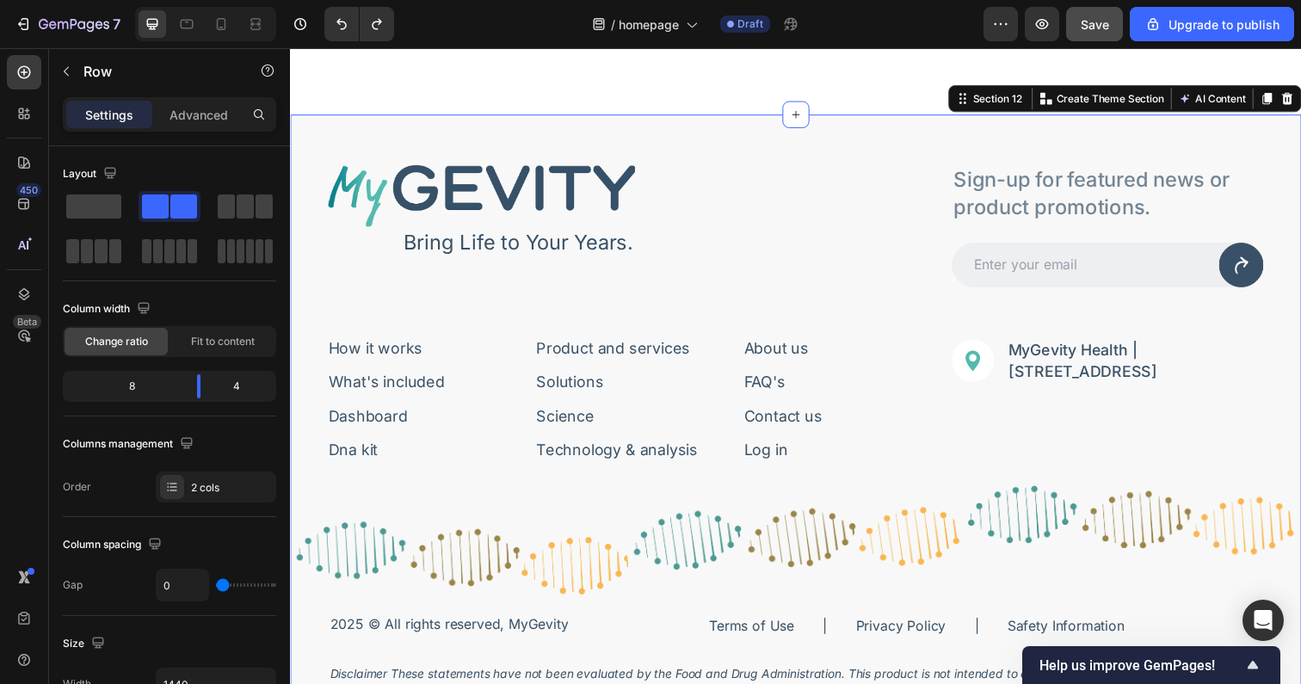
click at [417, 136] on div "Image Bring Life to Your Years. Text Block Row Sign-up for featured news or pro…" at bounding box center [806, 466] width 1032 height 701
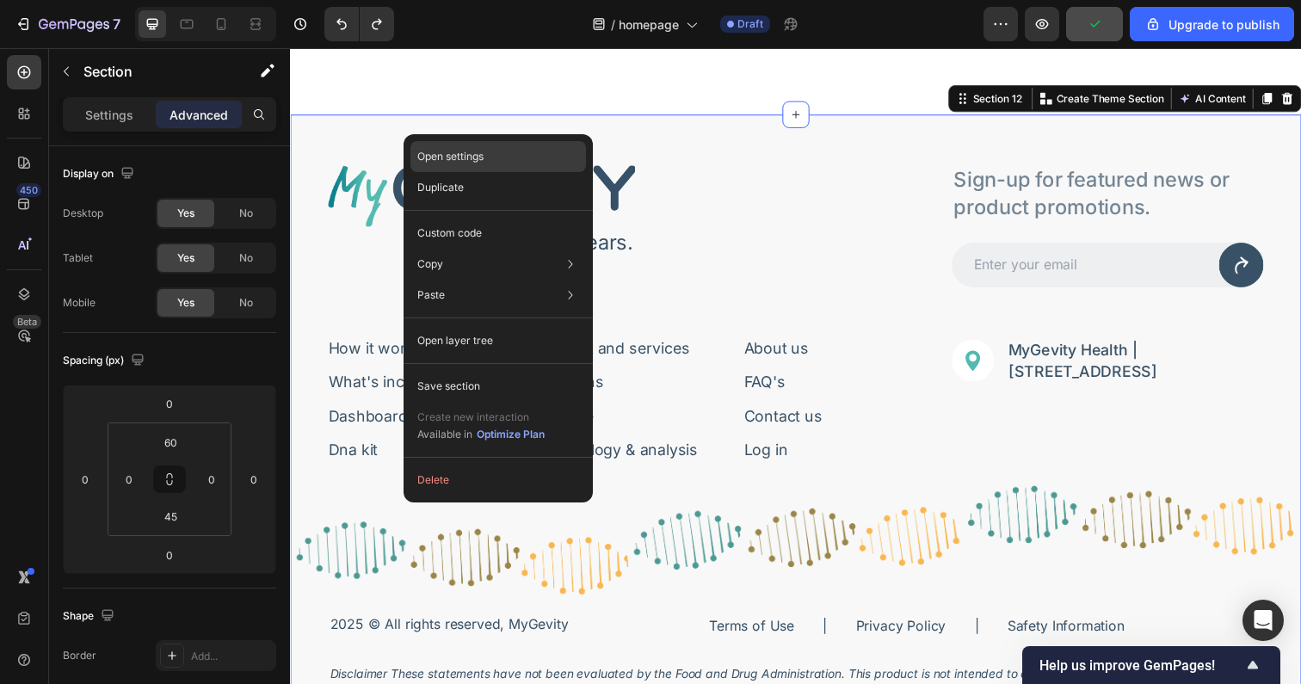
click at [428, 155] on p "Open settings" at bounding box center [450, 156] width 66 height 15
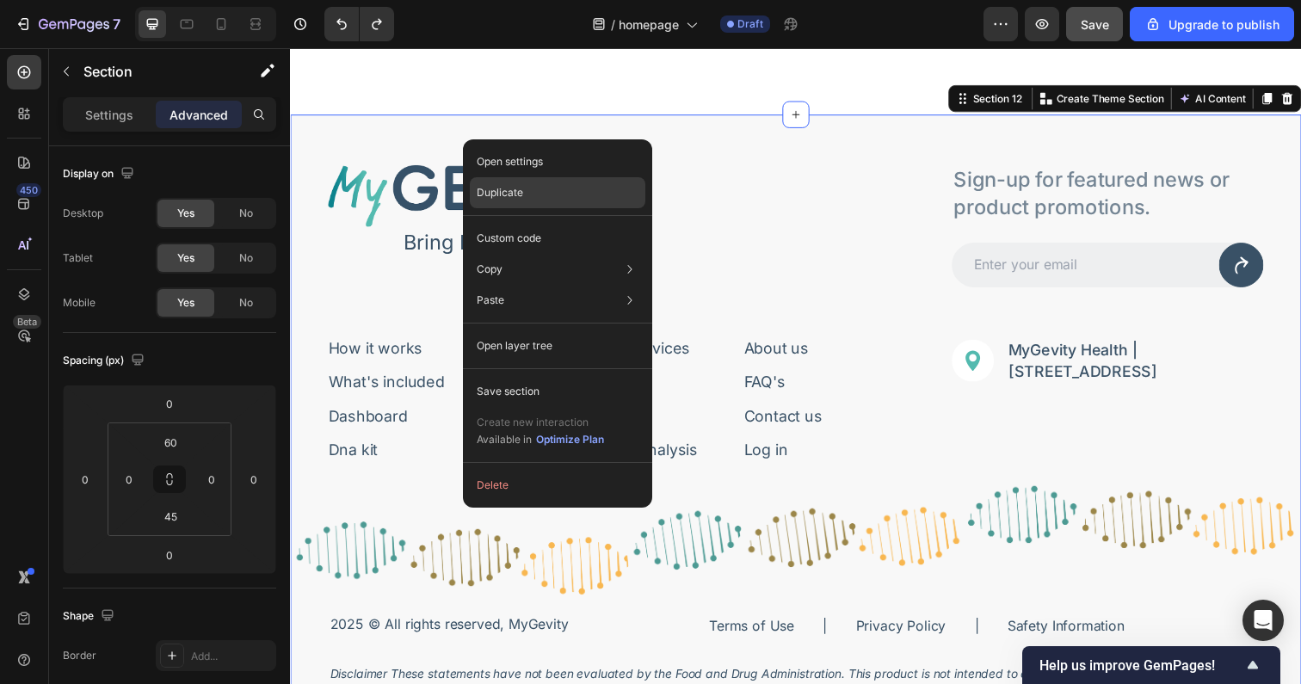
click at [509, 195] on p "Duplicate" at bounding box center [500, 192] width 46 height 15
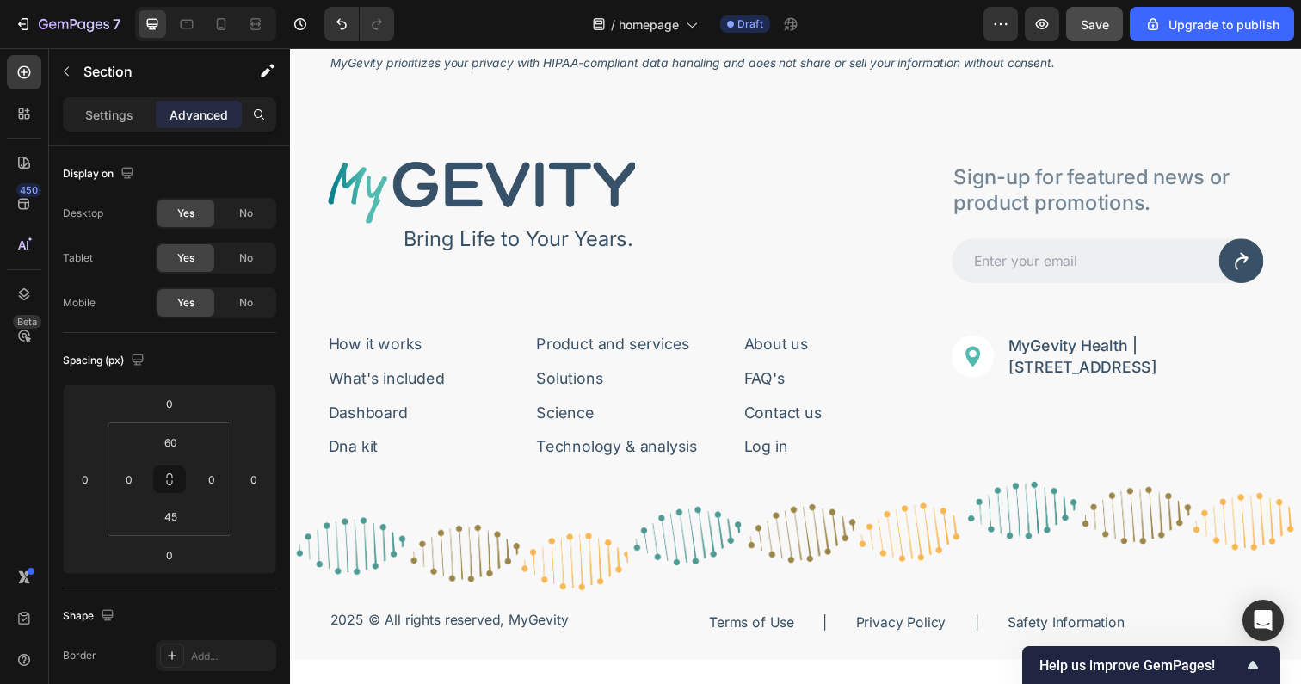
scroll to position [6294, 0]
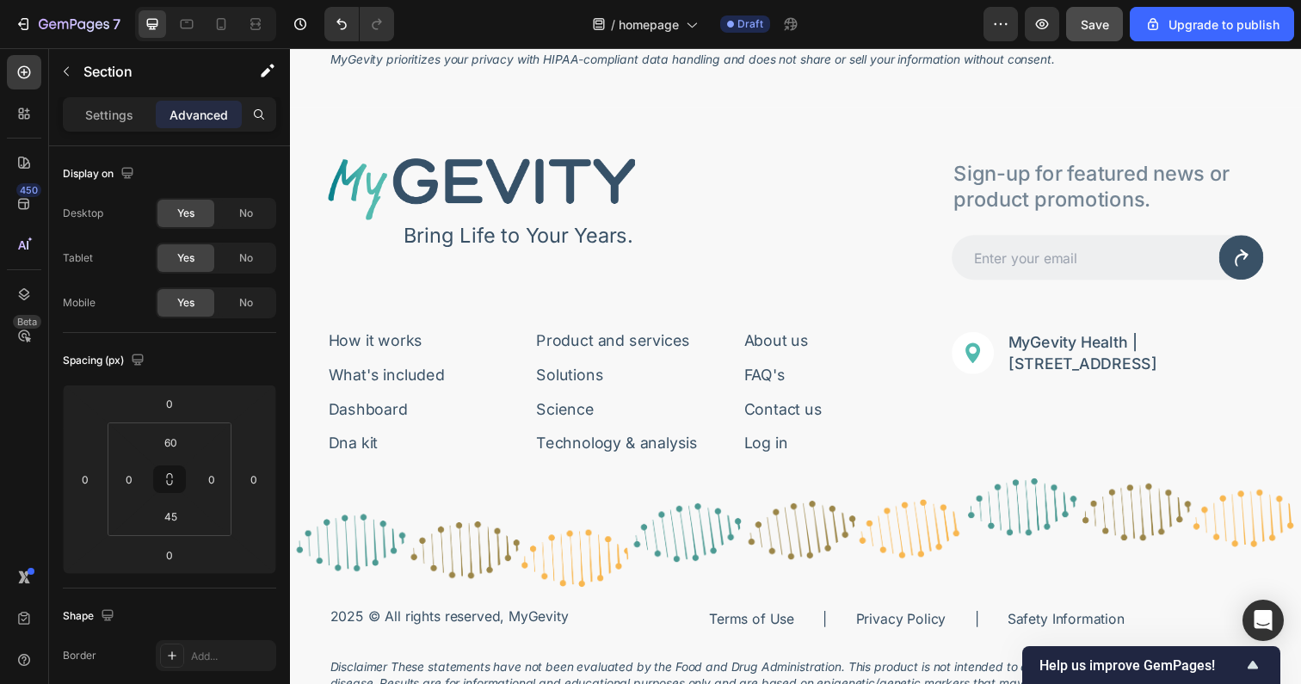
click at [344, 134] on div "Image Bring Life to Your Years. Text Block Row Sign-up for featured news or pro…" at bounding box center [806, 459] width 1032 height 701
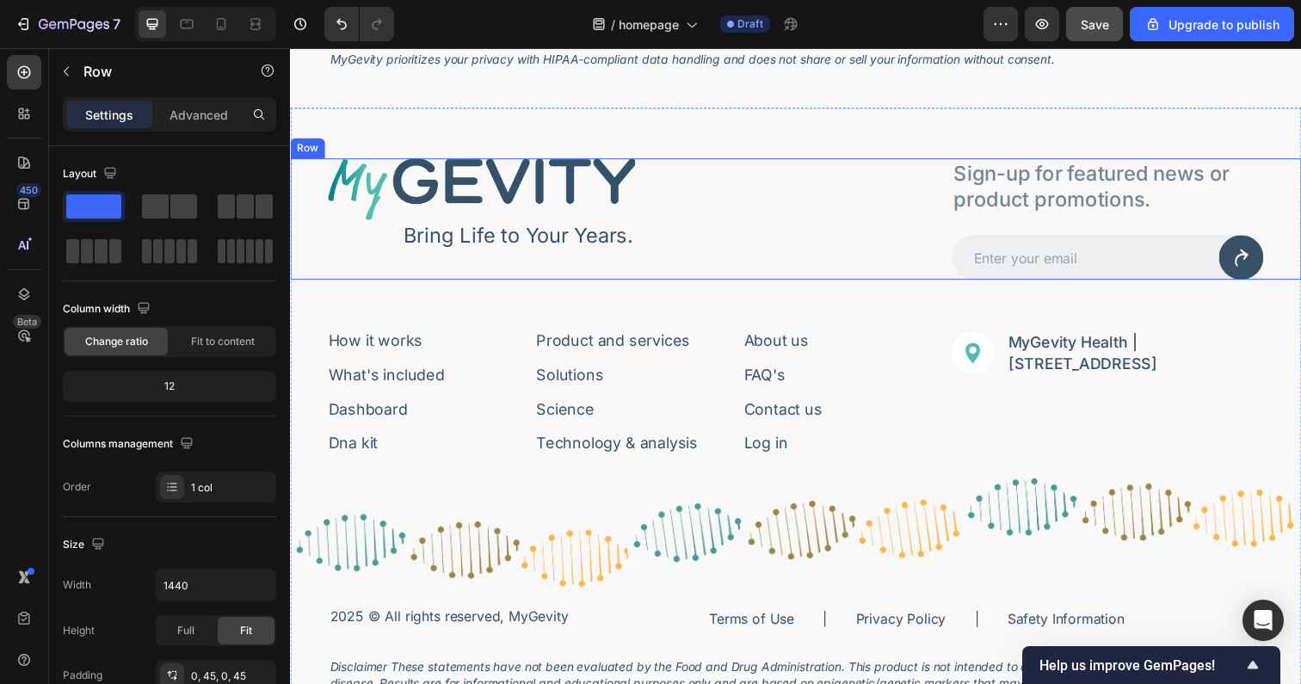
click at [317, 173] on div "Image Bring Life to Your Years. Text Block Row Sign-up for featured news or pro…" at bounding box center [806, 223] width 1032 height 124
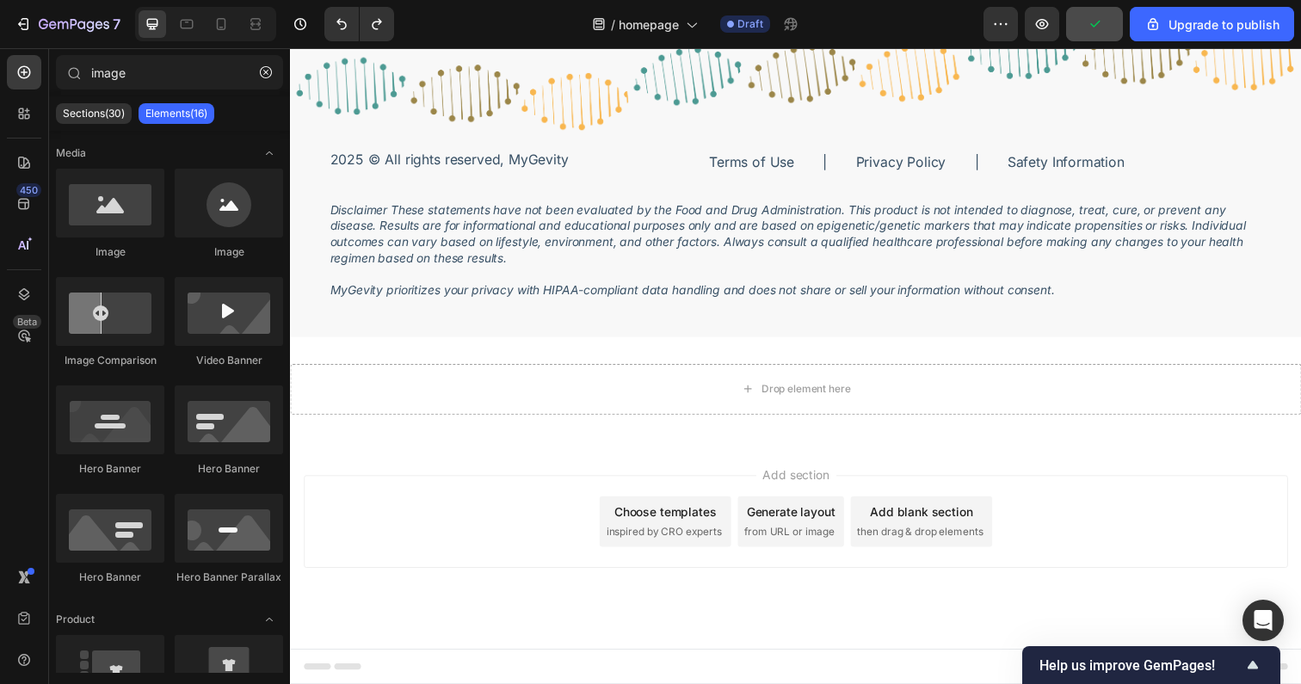
scroll to position [6059, 0]
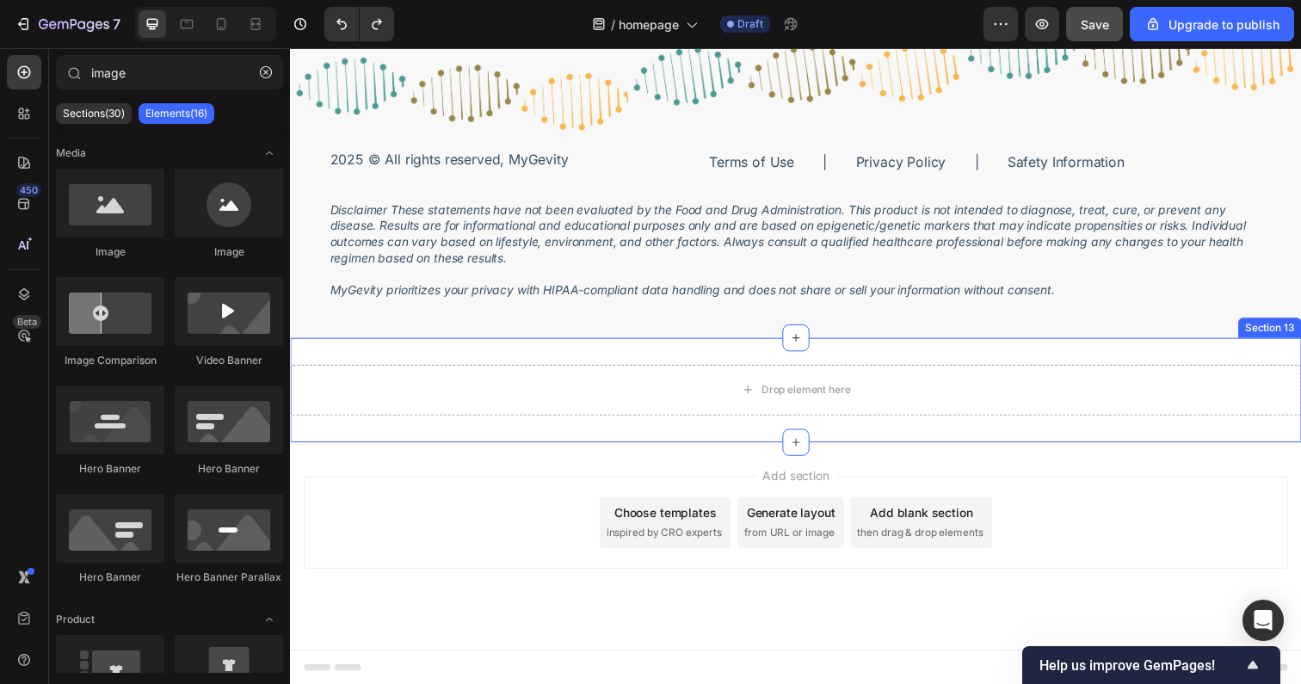
click at [630, 365] on div "Drop element here Section 13" at bounding box center [806, 397] width 1032 height 107
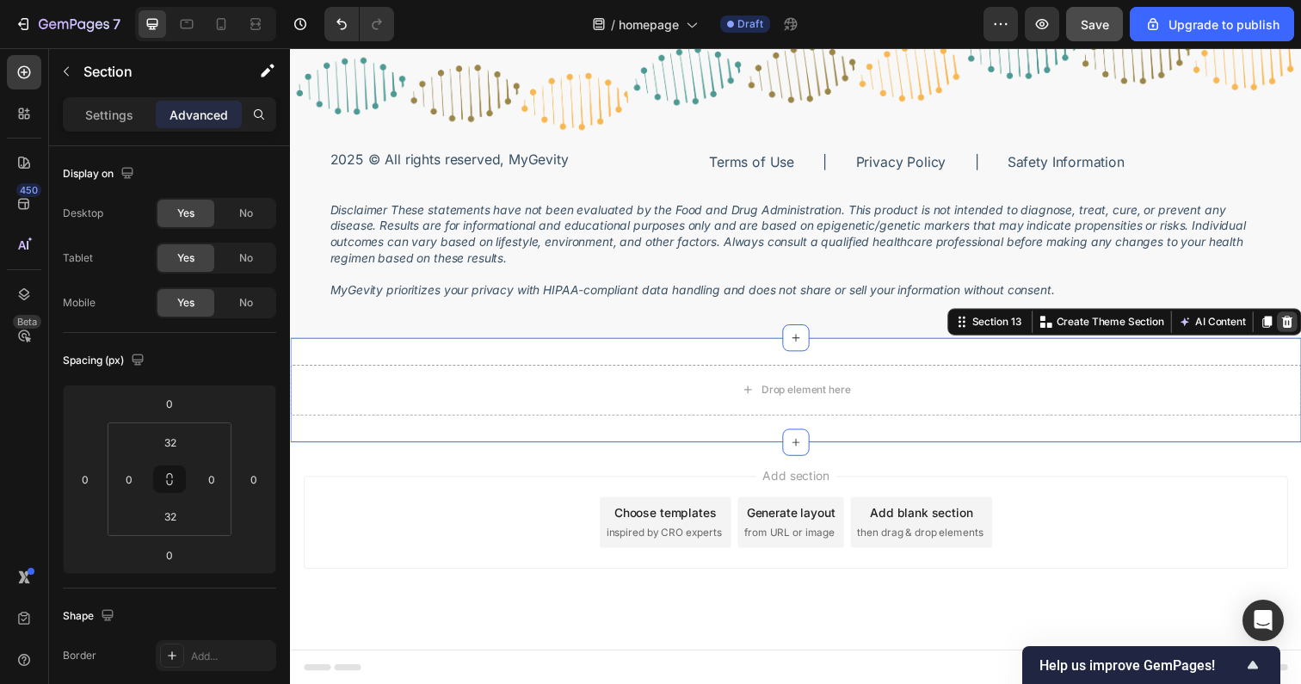
click at [1300, 330] on icon at bounding box center [1308, 328] width 11 height 12
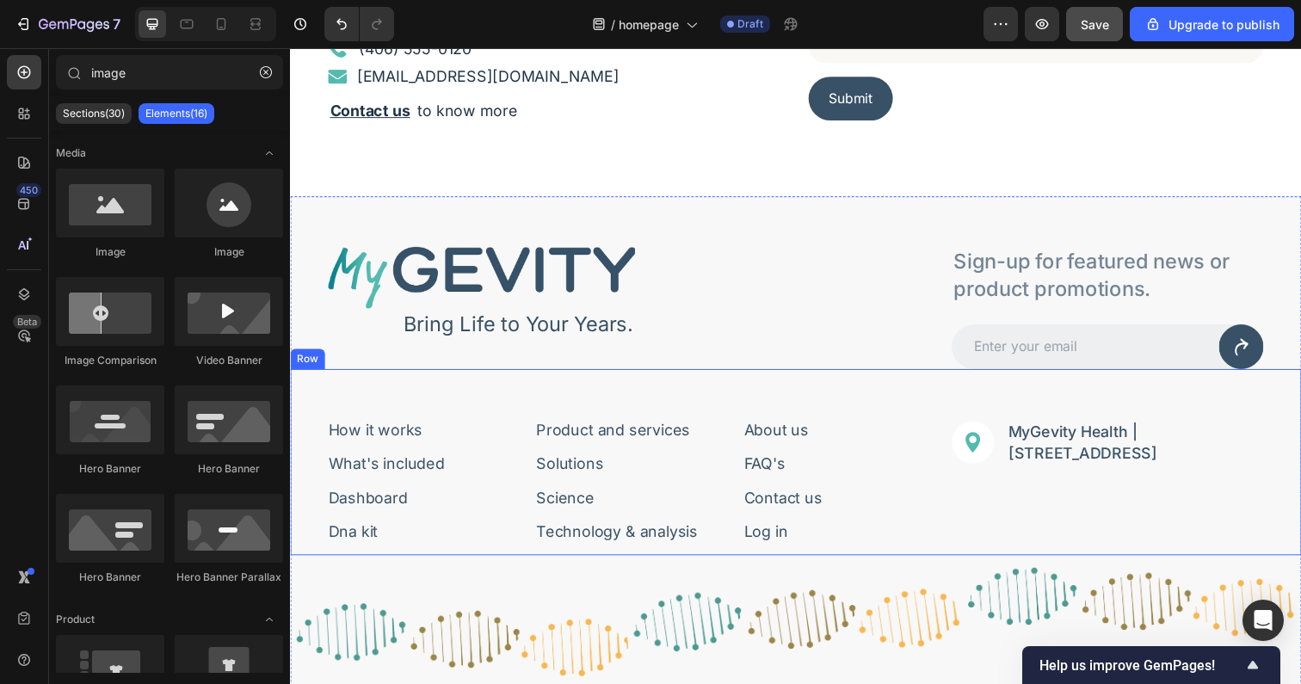
scroll to position [5479, 0]
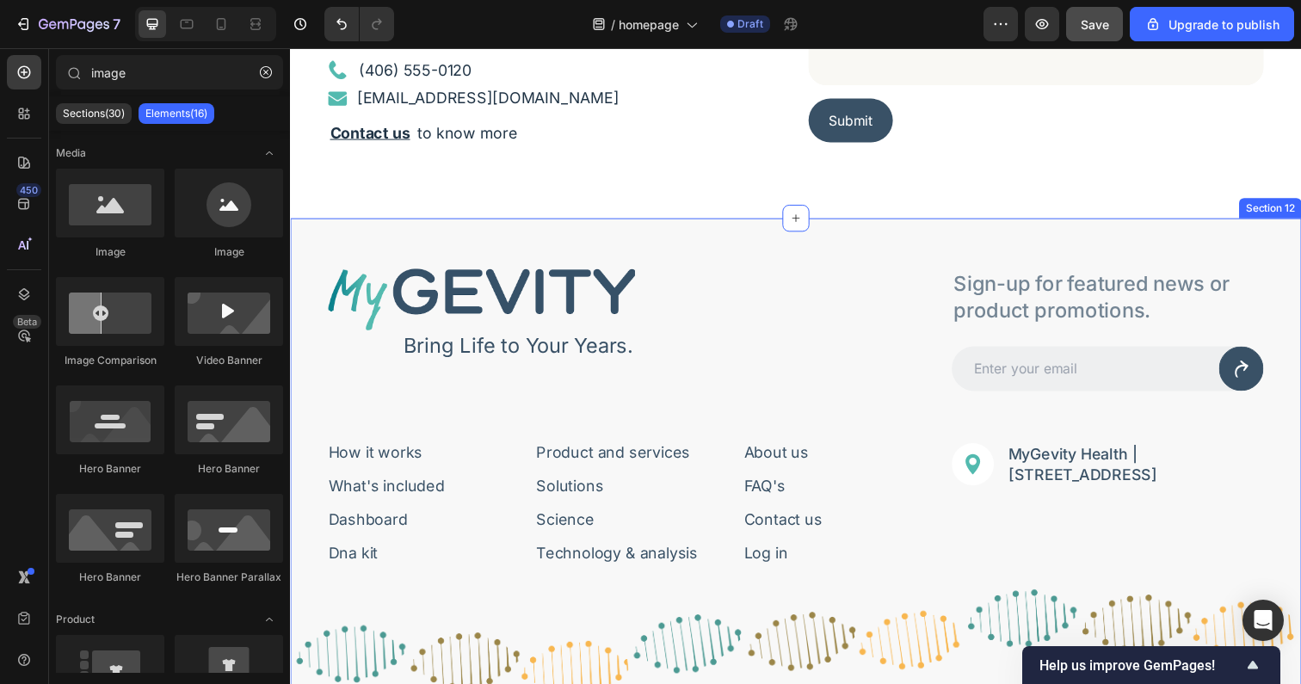
click at [348, 241] on div "Image Bring Life to Your Years. Text Block Row Sign-up for featured news or pro…" at bounding box center [806, 572] width 1032 height 701
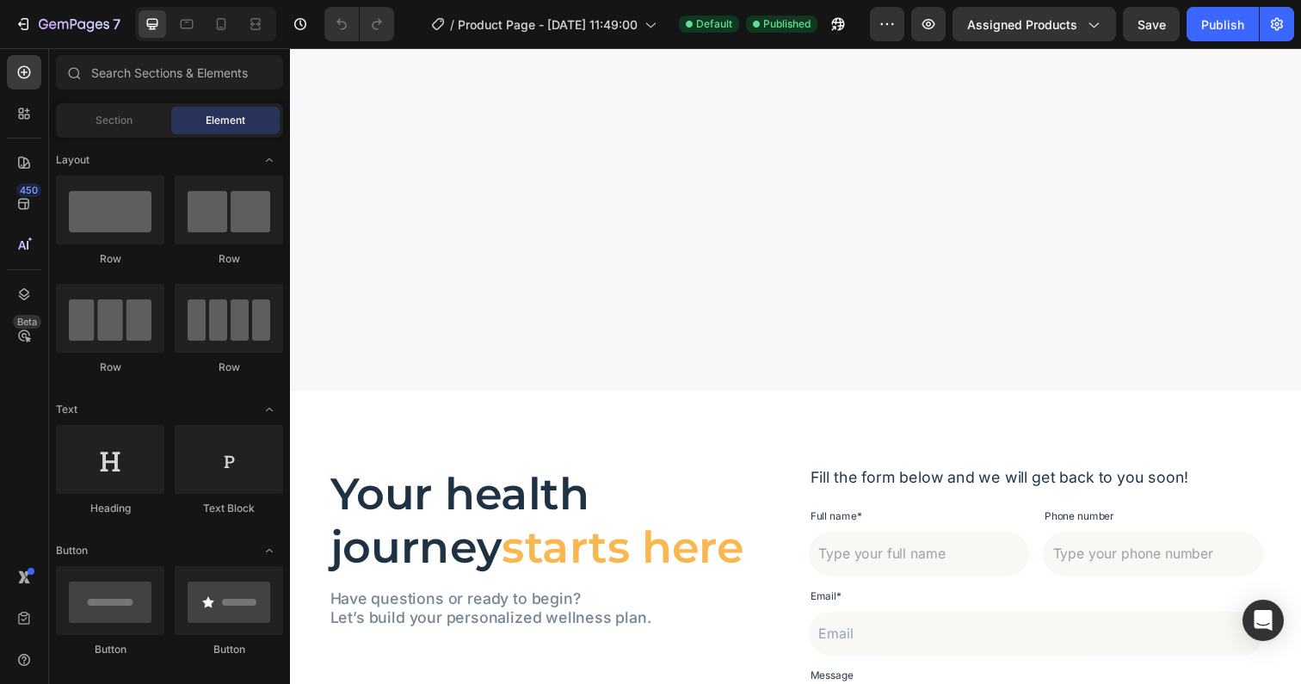
scroll to position [2606, 0]
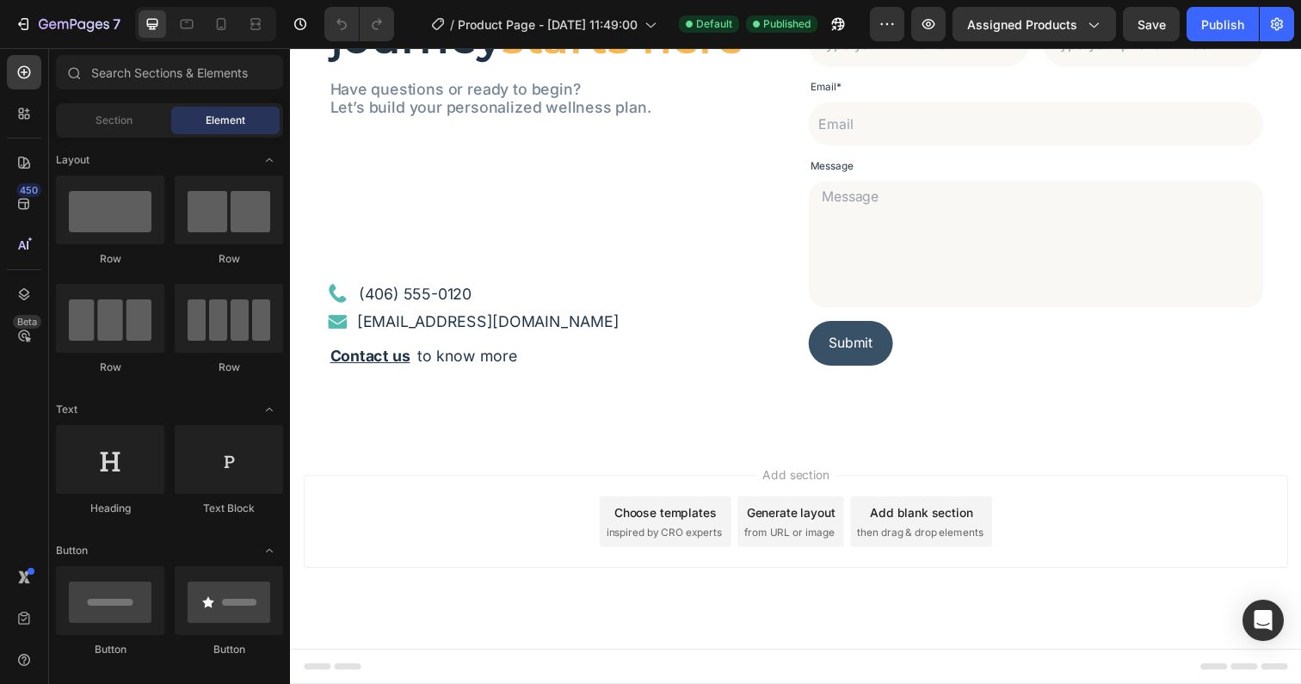
click at [689, 491] on div "Add section Choose templates inspired by CRO experts Generate layout from URL o…" at bounding box center [806, 531] width 1005 height 95
click at [904, 531] on div "Add blank section then drag & drop elements" at bounding box center [934, 532] width 145 height 52
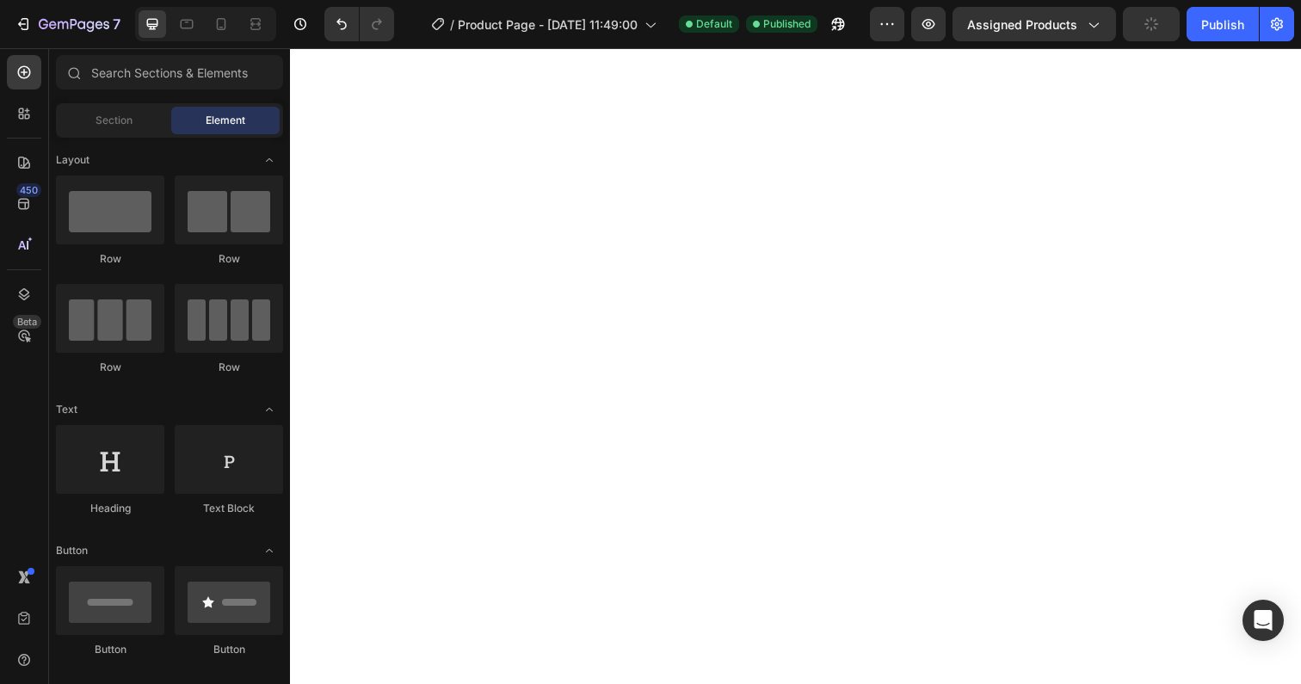
scroll to position [2713, 0]
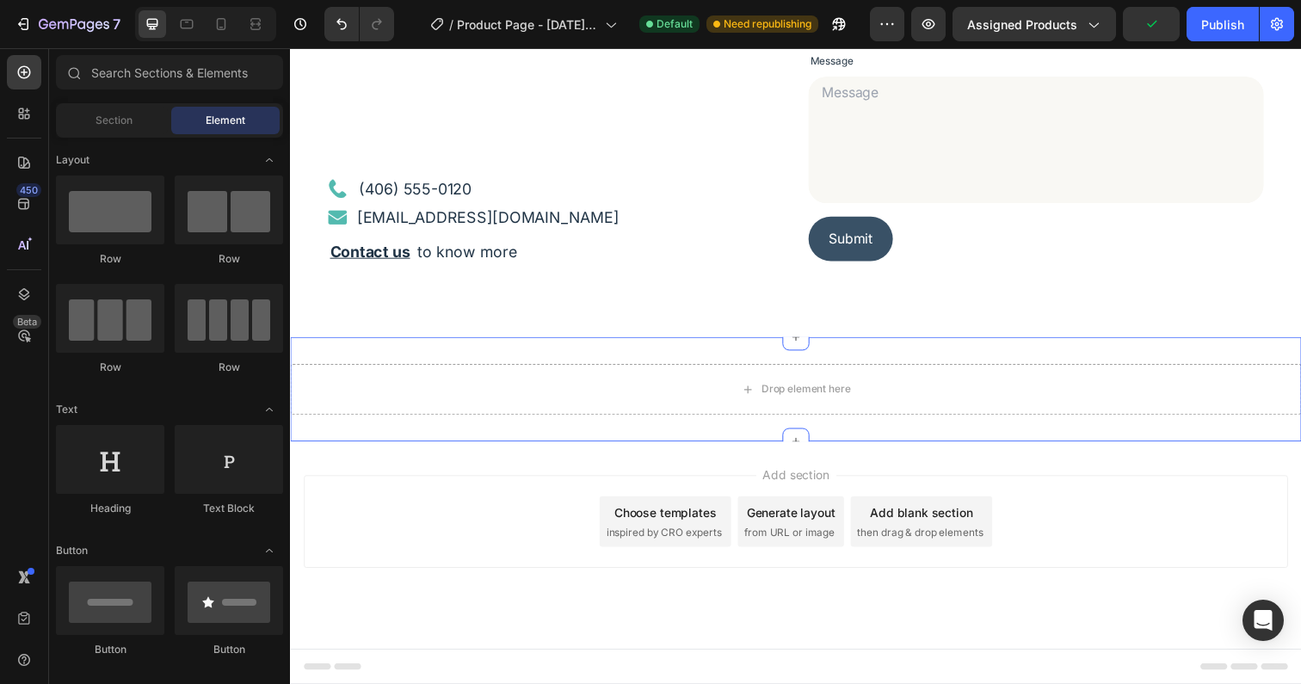
click at [657, 359] on div "Drop element here Section 6" at bounding box center [806, 396] width 1032 height 107
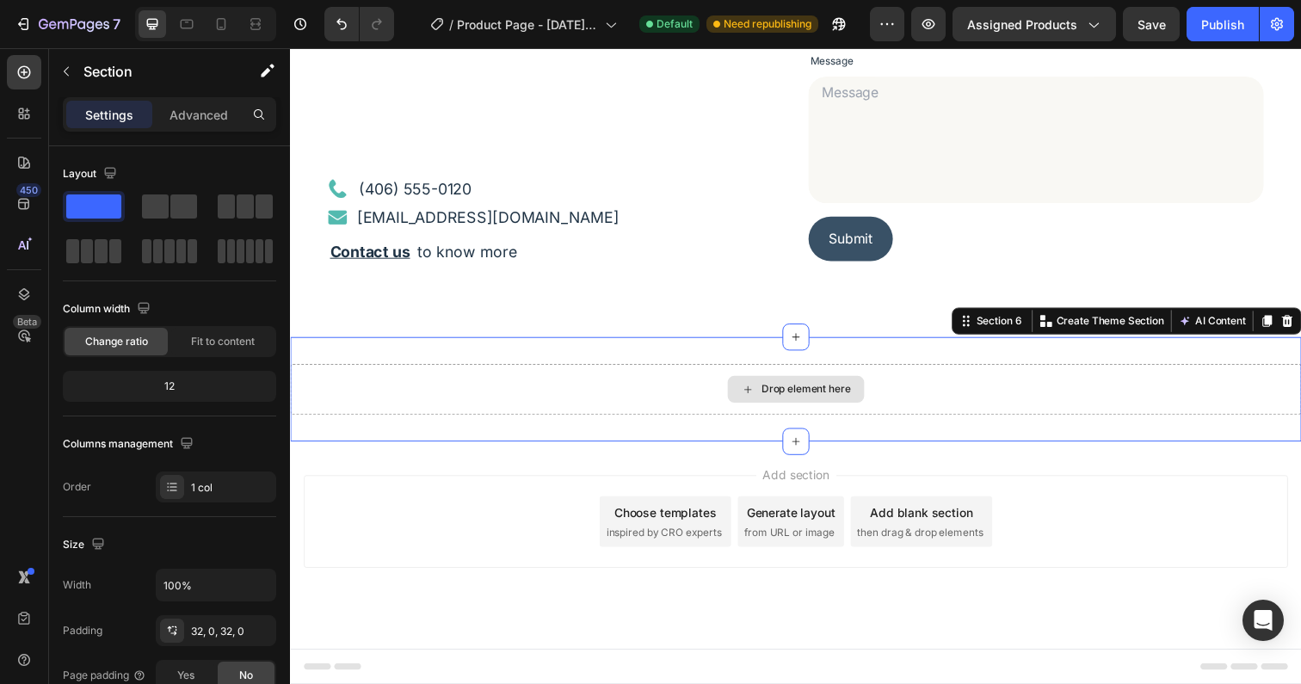
click at [670, 372] on div "Drop element here" at bounding box center [806, 397] width 1032 height 52
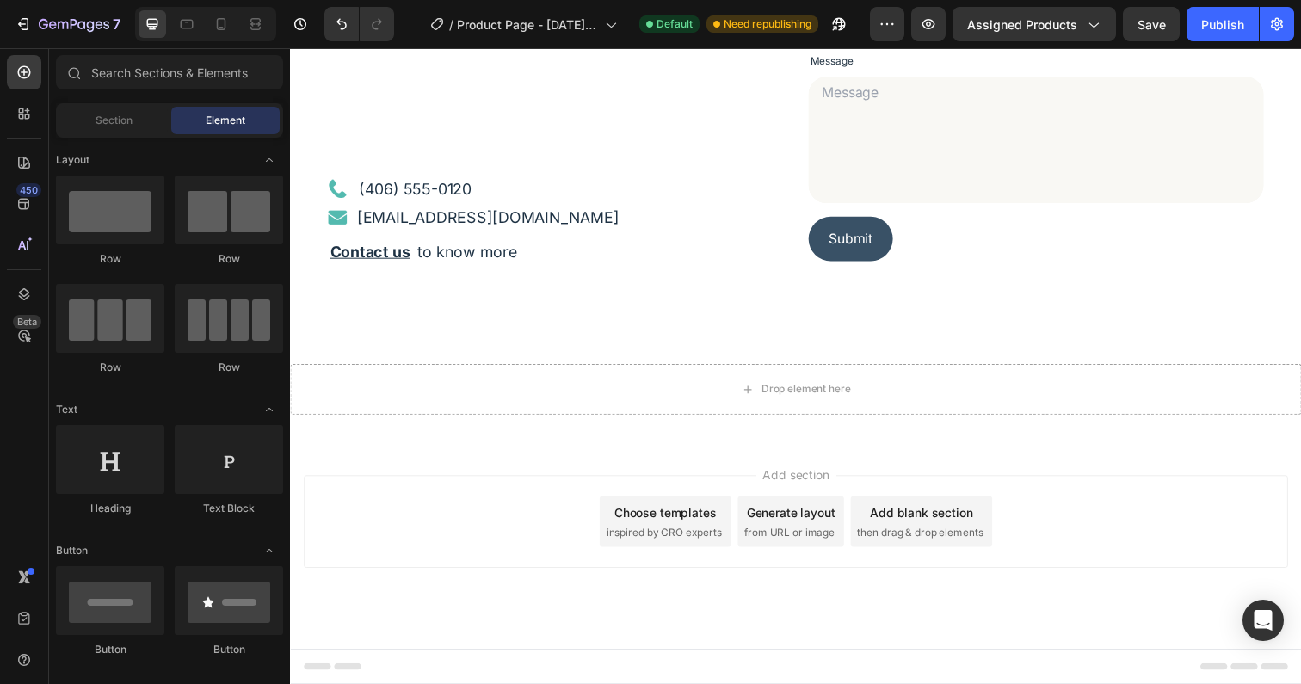
click at [865, 471] on div "Add section Choose templates inspired by CRO experts Generate layout from URL o…" at bounding box center [806, 556] width 1032 height 212
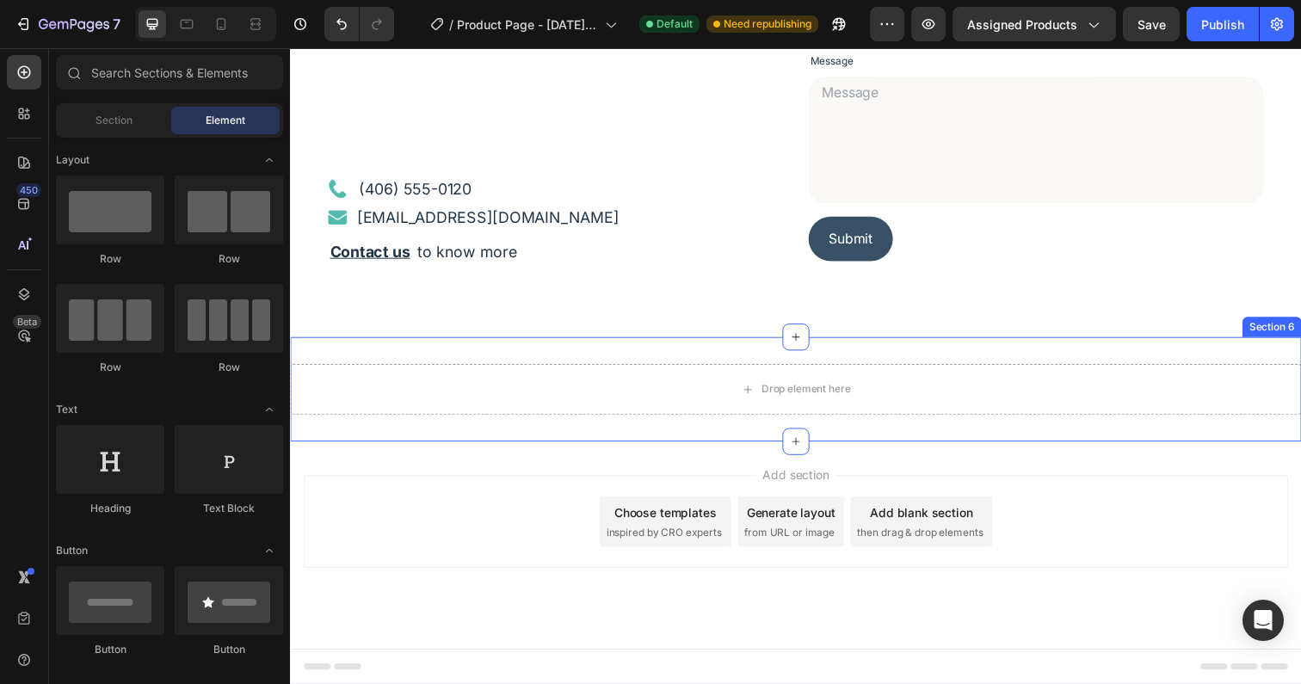
click at [847, 434] on div "Drop element here Section 6" at bounding box center [806, 396] width 1032 height 107
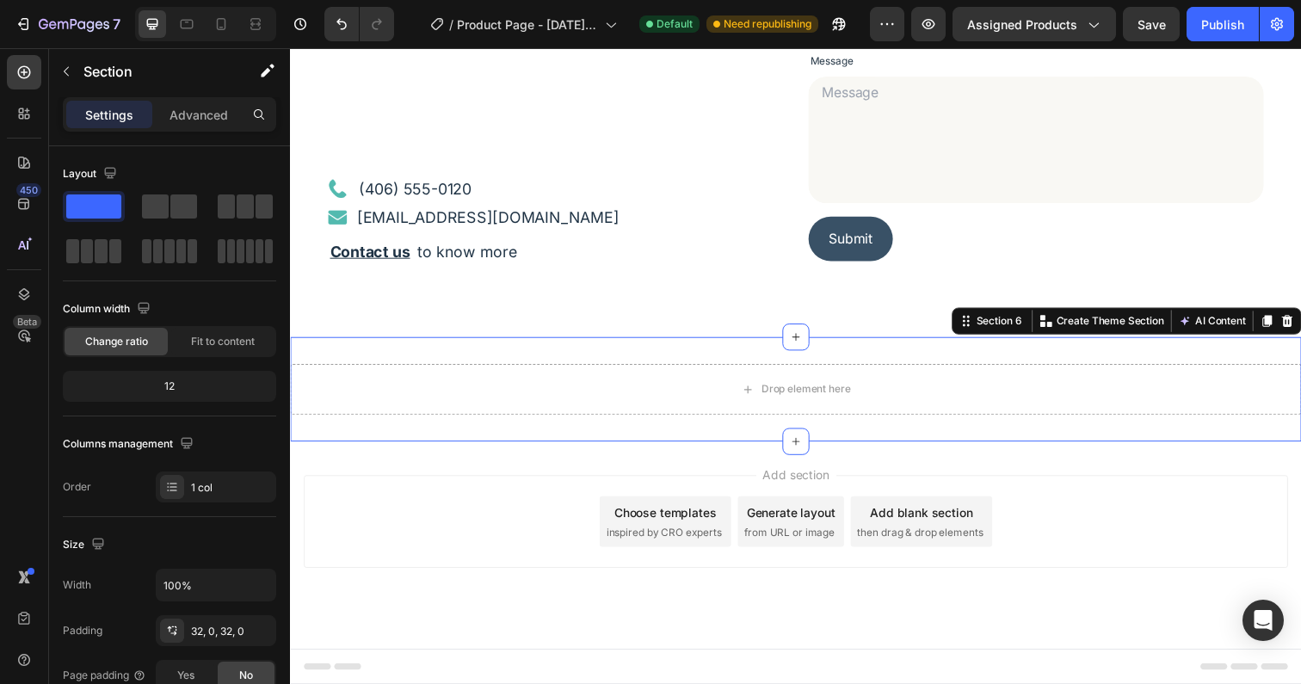
click at [845, 434] on div "Drop element here Section 6 You can create reusable sections Create Theme Secti…" at bounding box center [806, 396] width 1032 height 107
click at [1300, 325] on icon at bounding box center [1308, 327] width 14 height 14
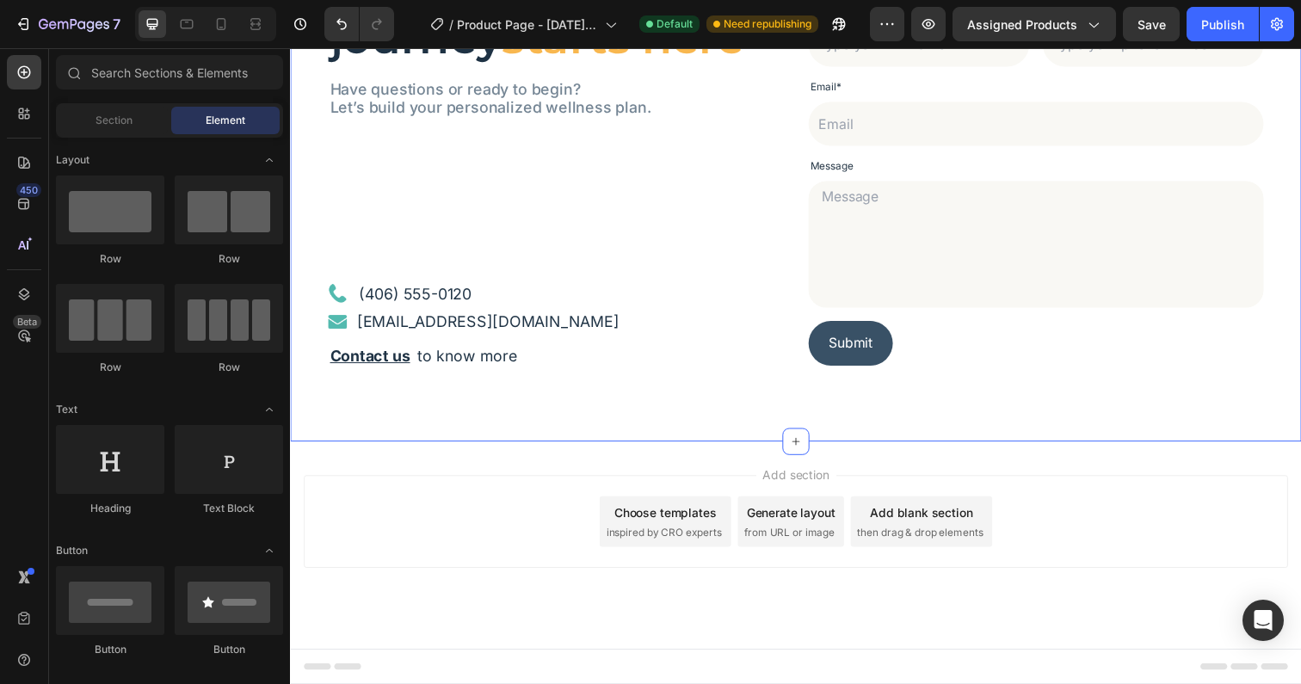
scroll to position [2606, 0]
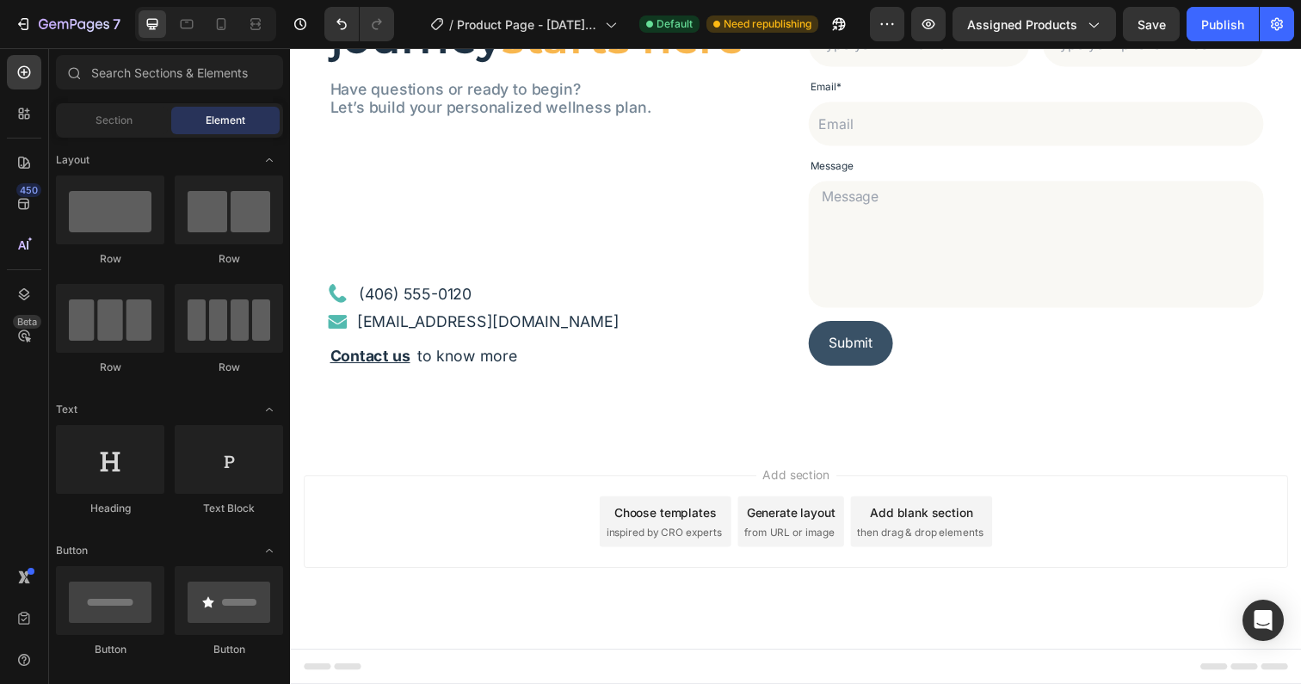
click at [810, 469] on div "Add section Choose templates inspired by CRO experts Generate layout from URL o…" at bounding box center [806, 556] width 1032 height 212
click at [808, 487] on span "Add section" at bounding box center [807, 484] width 82 height 18
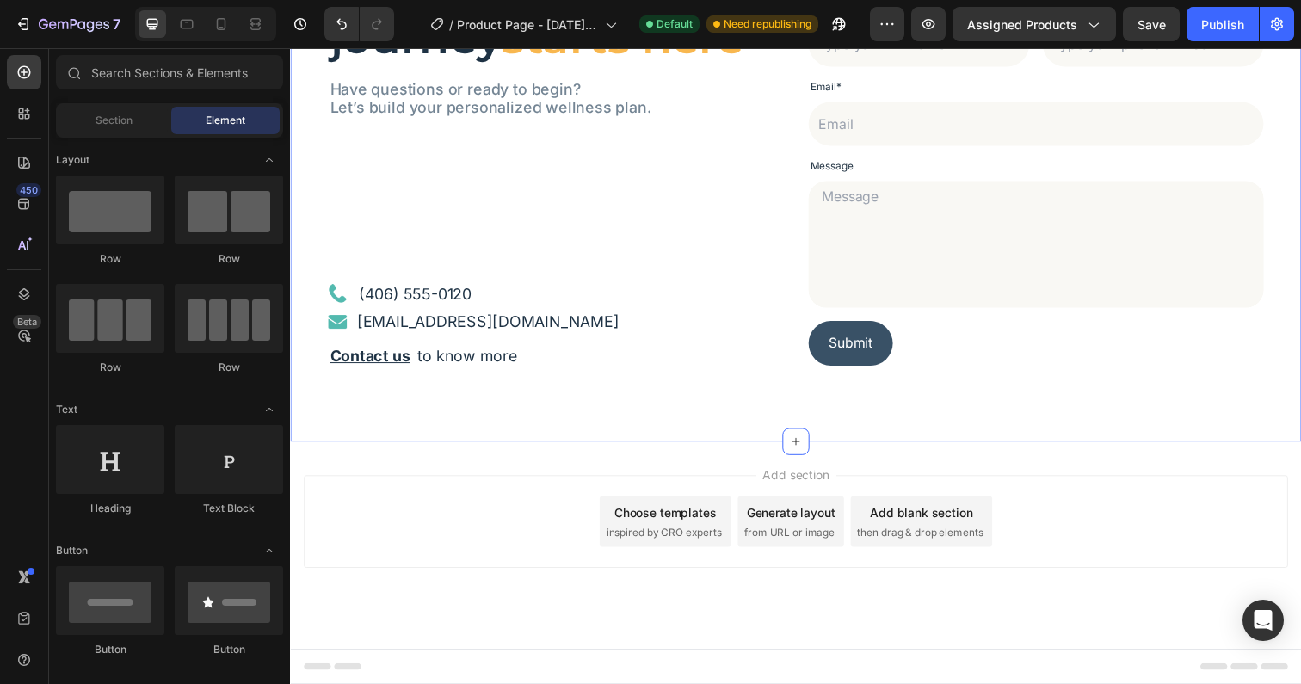
click at [649, 396] on div "Your health journey starts here Heading Have questions or ready to begin? Let’s…" at bounding box center [806, 164] width 1032 height 572
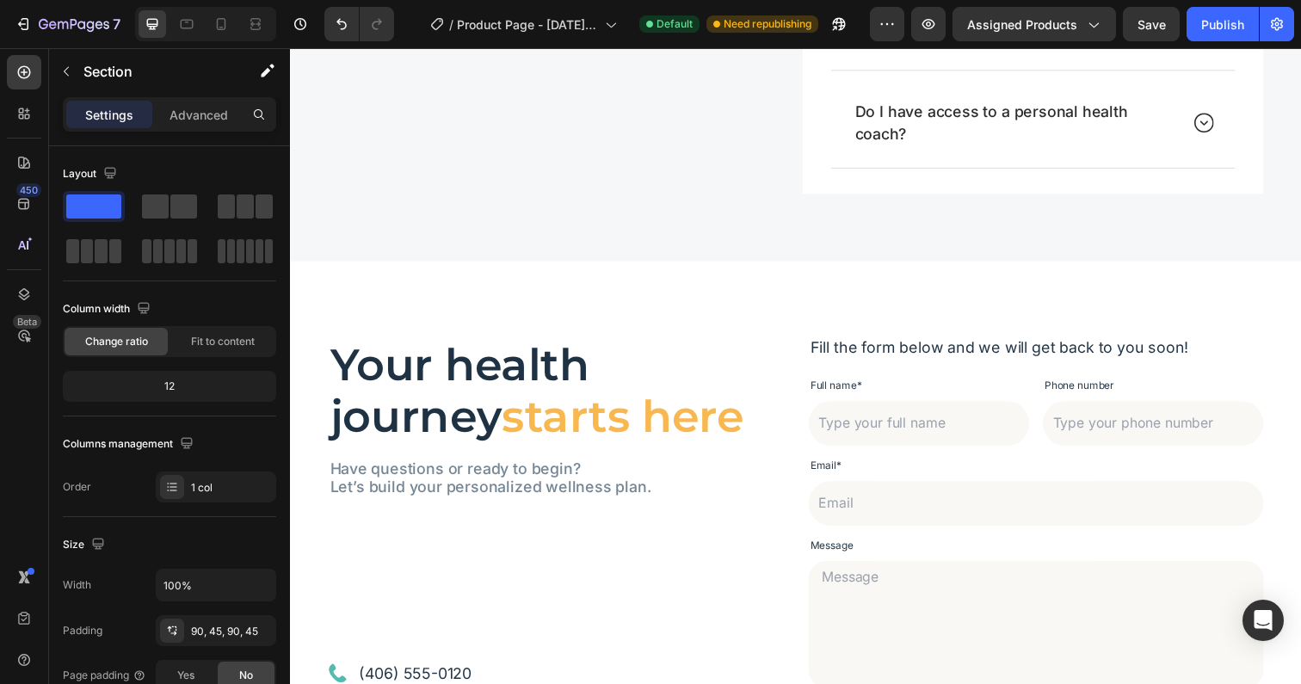
scroll to position [2693, 0]
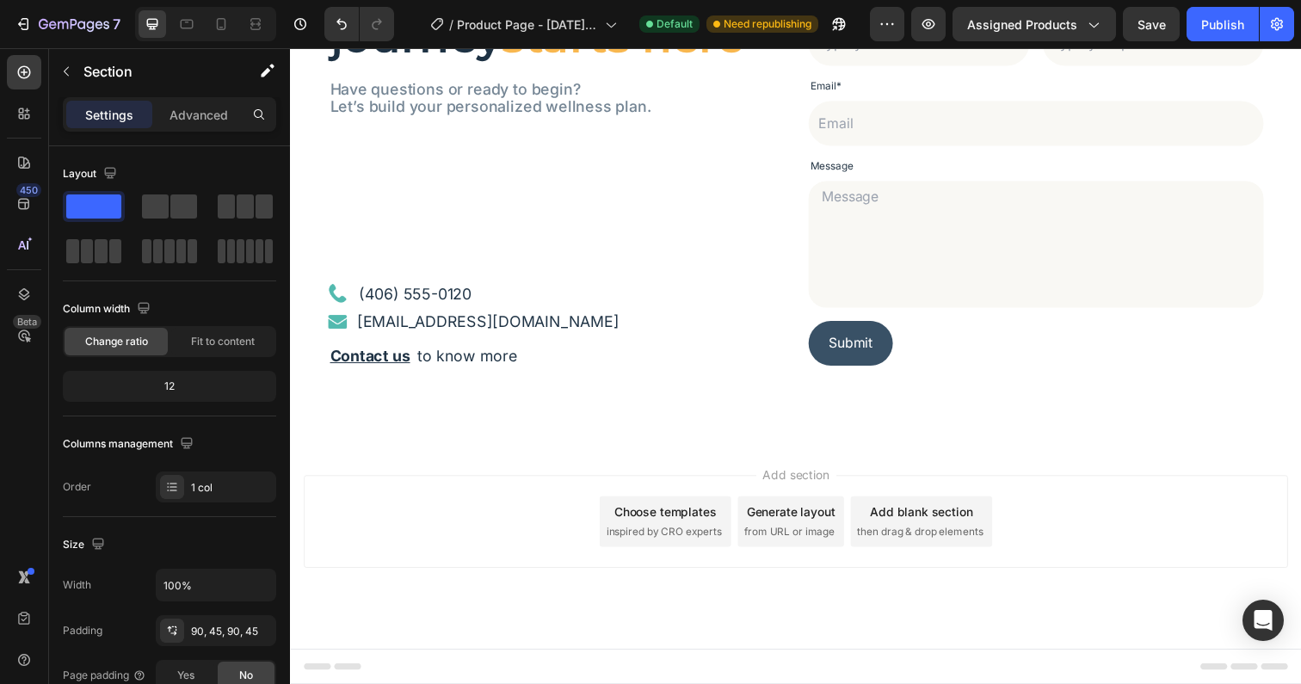
click at [770, 484] on span "Add section" at bounding box center [807, 484] width 82 height 18
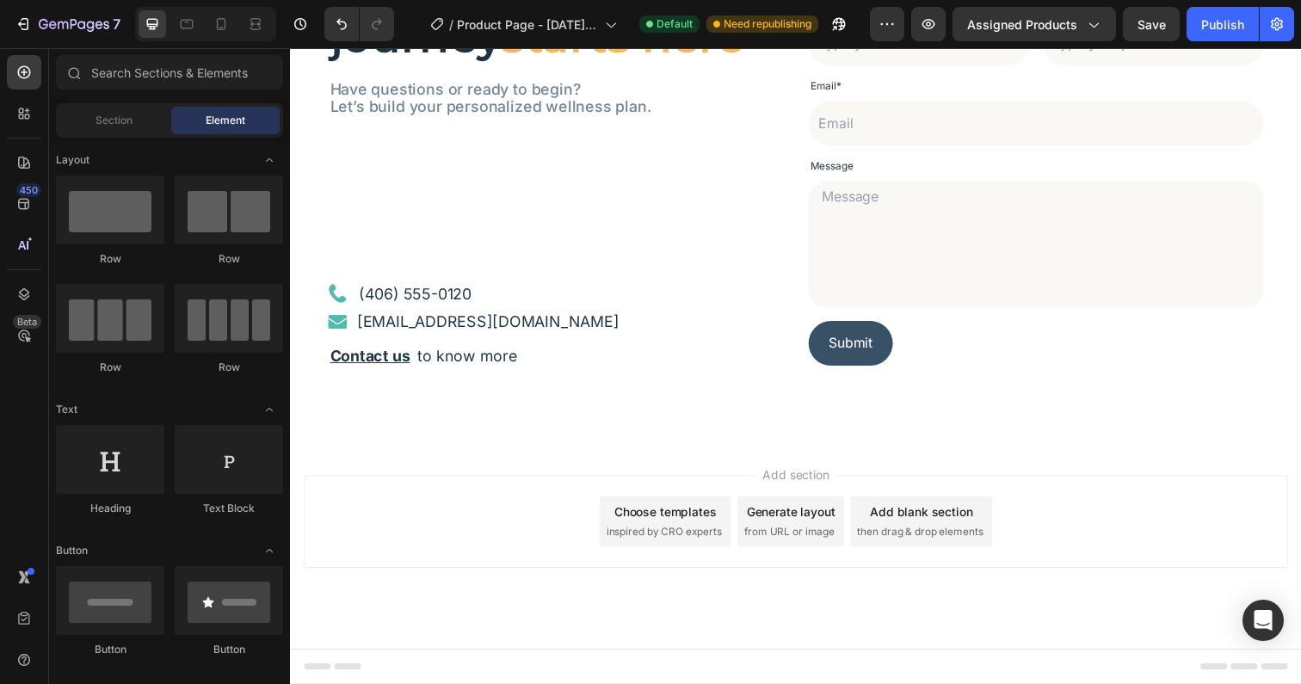
click at [926, 520] on div "Add blank section" at bounding box center [934, 522] width 105 height 18
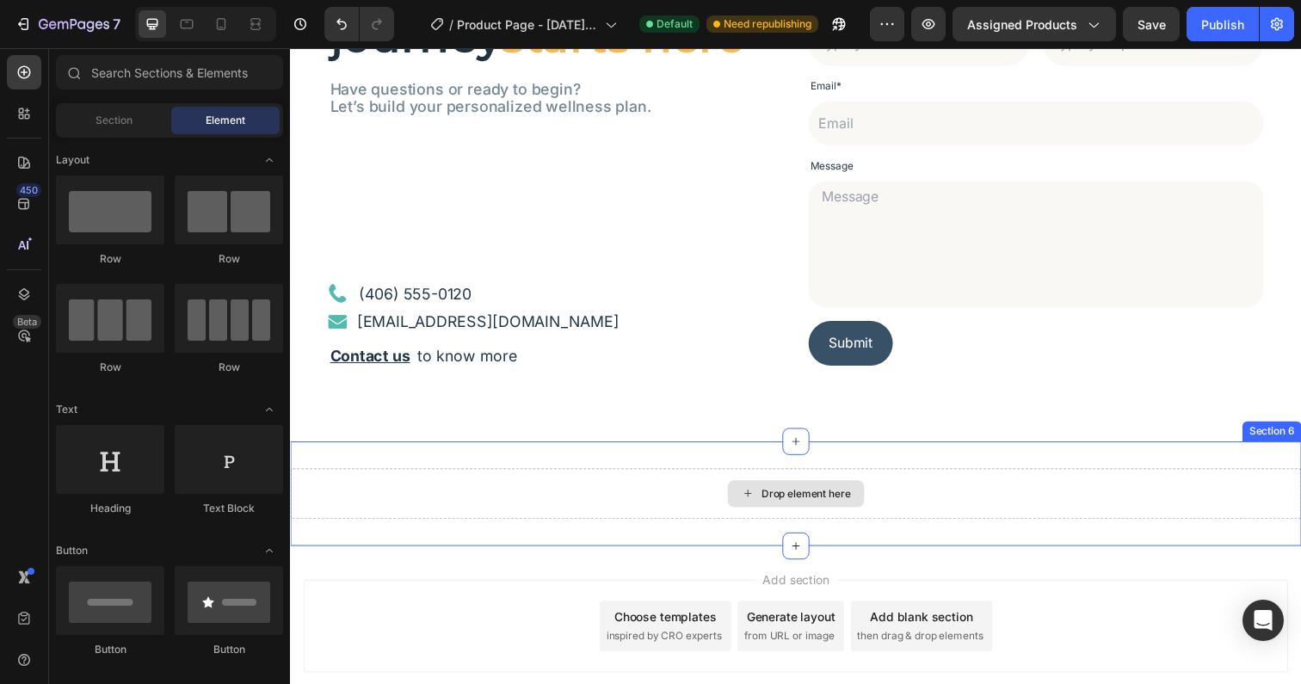
click at [922, 500] on div "Drop element here" at bounding box center [806, 503] width 1032 height 52
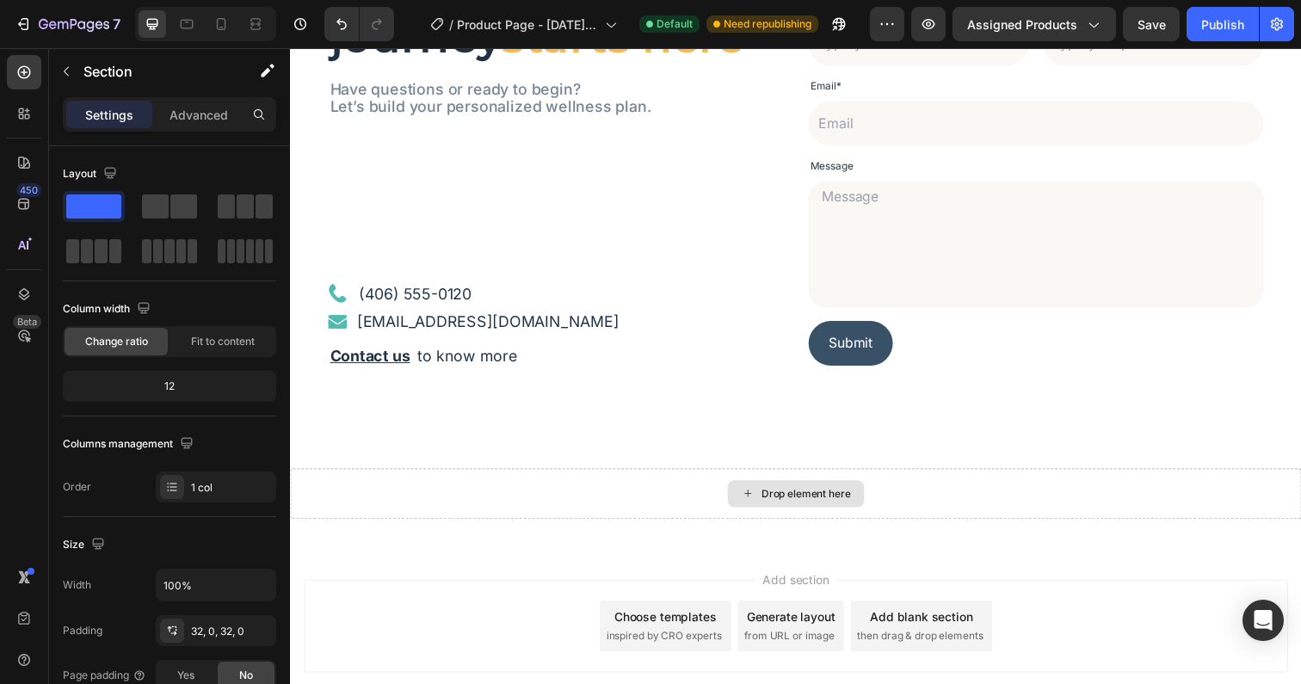
click at [810, 502] on div "Drop element here" at bounding box center [816, 503] width 91 height 14
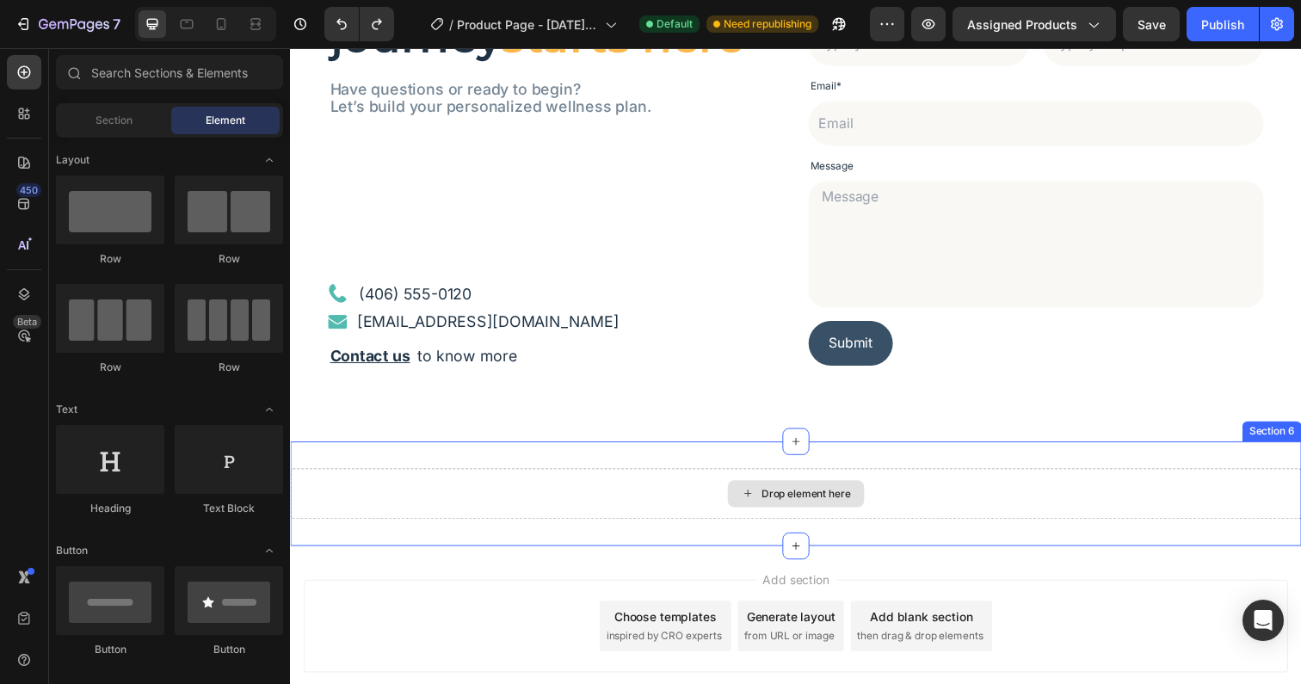
scroll to position [2786, 0]
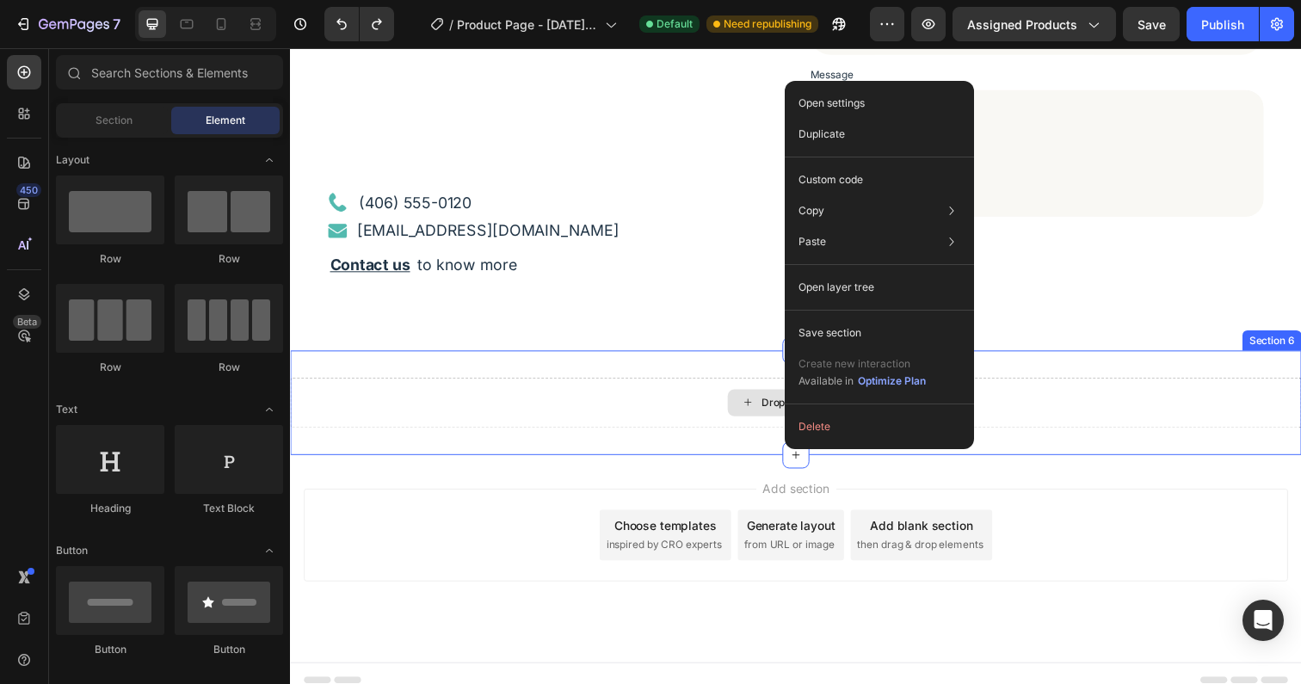
click at [1101, 403] on div "Drop element here" at bounding box center [806, 411] width 1032 height 52
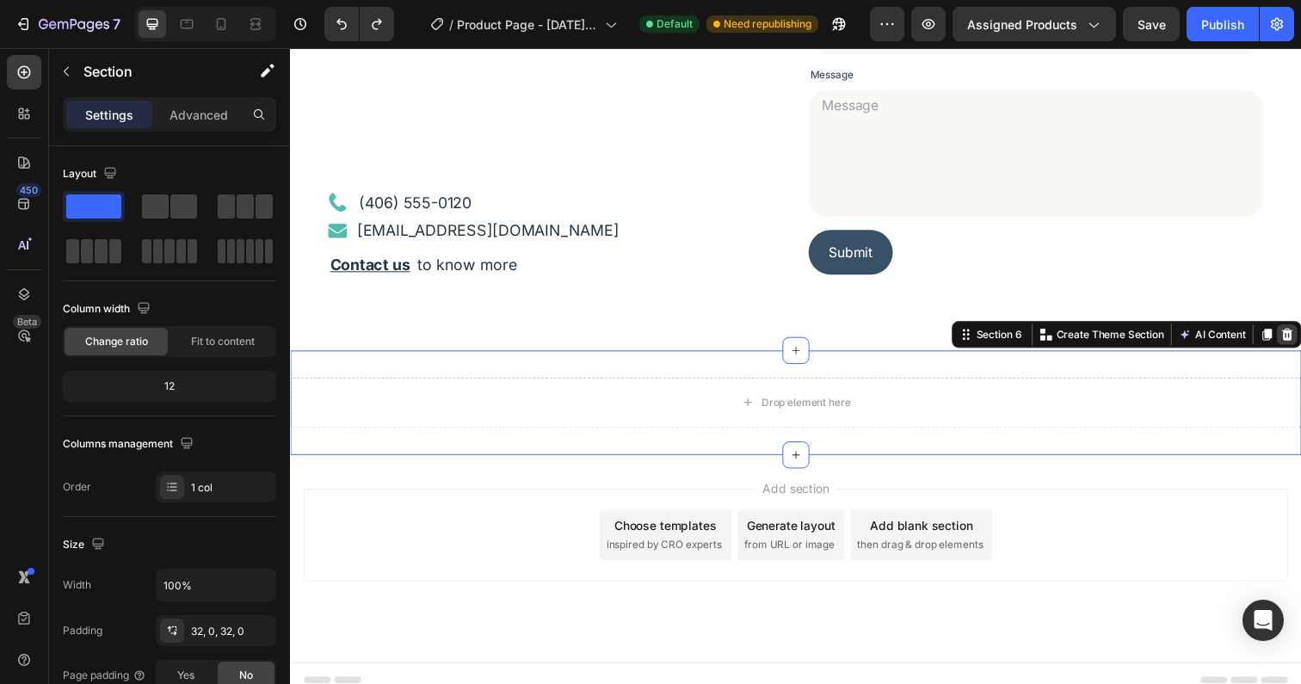
click at [1300, 342] on icon at bounding box center [1308, 341] width 11 height 12
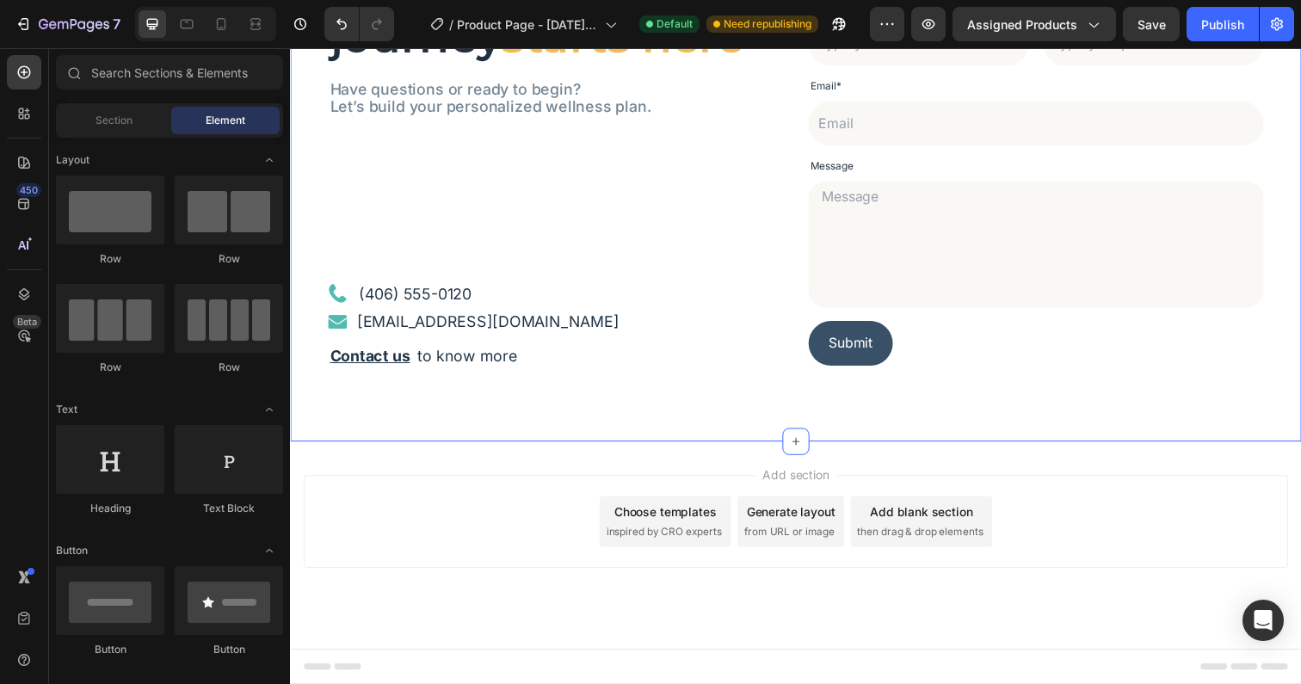
scroll to position [2693, 0]
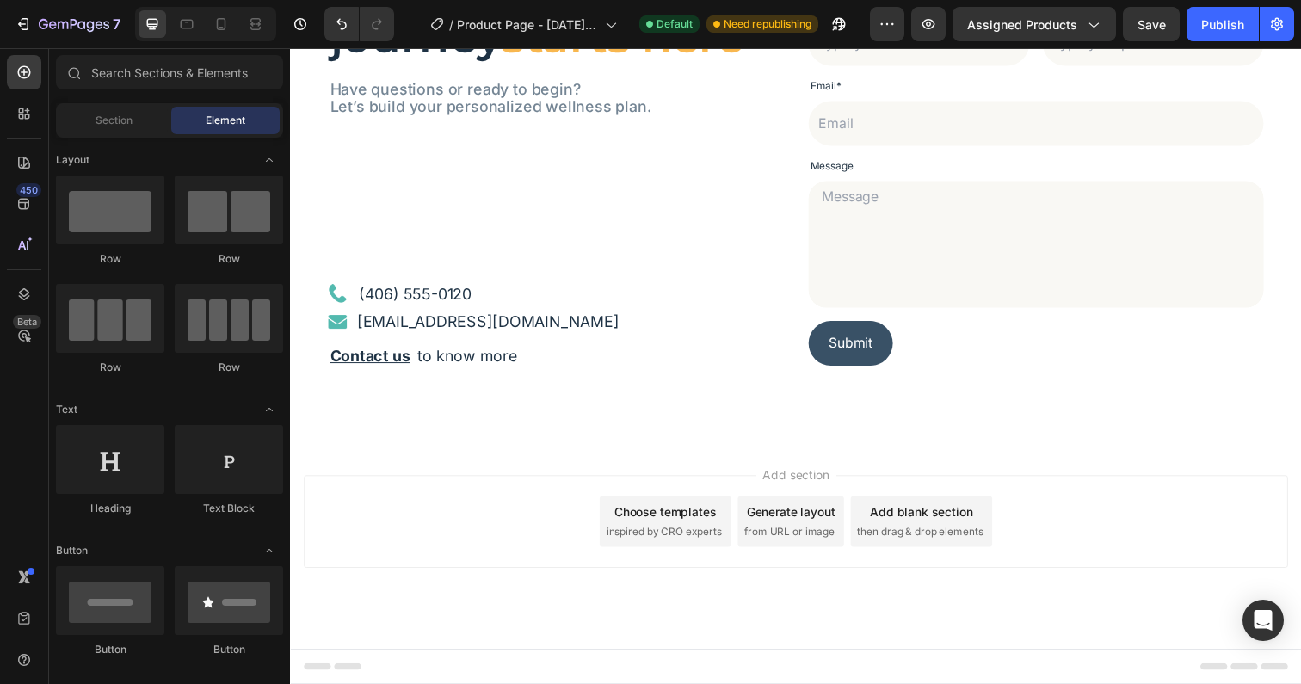
click at [697, 588] on div "Add section Choose templates inspired by CRO experts Generate layout from URL o…" at bounding box center [806, 556] width 1032 height 212
click at [481, 532] on div "Add section Choose templates inspired by CRO experts Generate layout from URL o…" at bounding box center [806, 531] width 1005 height 95
click at [961, 533] on div "Add blank section then drag & drop elements" at bounding box center [934, 532] width 145 height 52
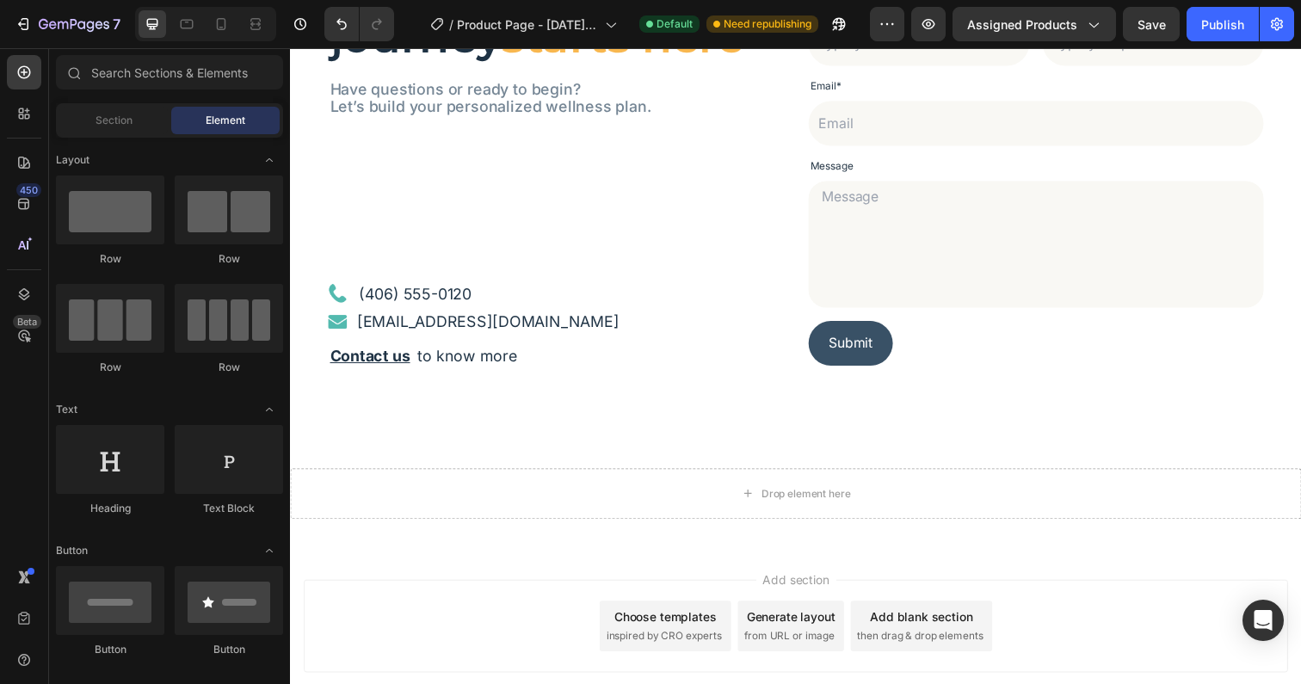
scroll to position [2786, 0]
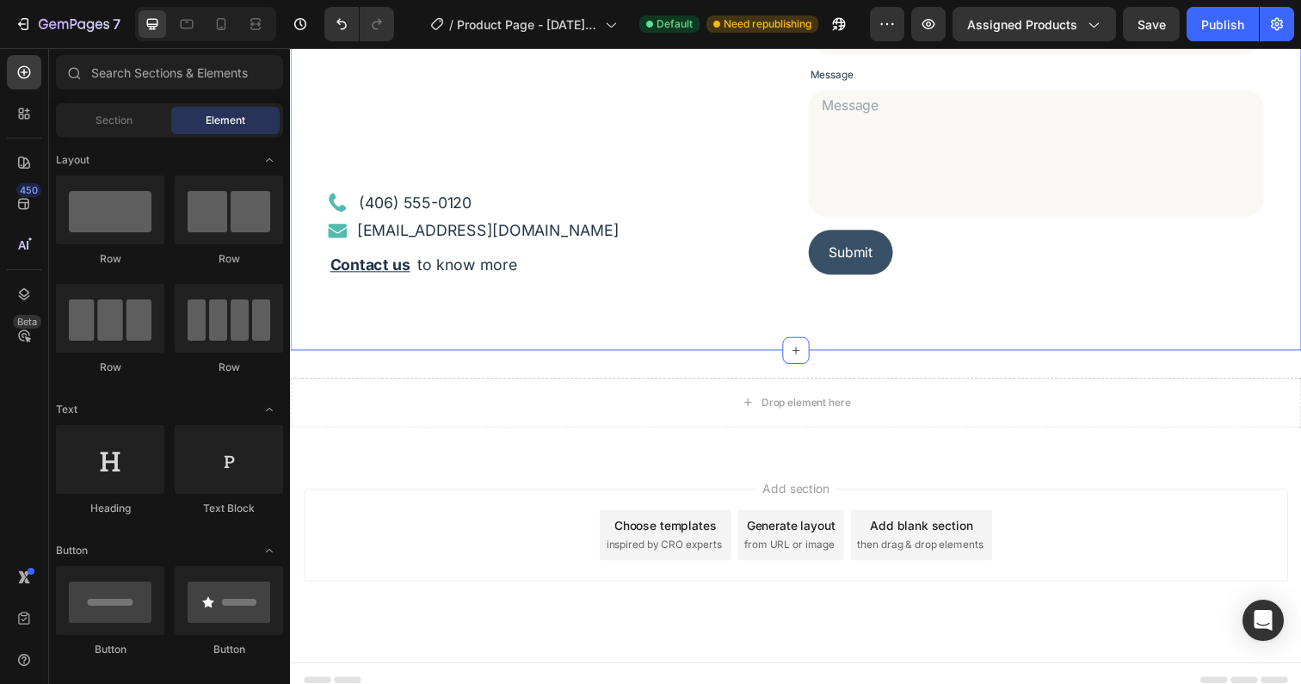
click at [820, 301] on div "Your health journey starts here Heading Have questions or ready to begin? Let’s…" at bounding box center [806, 71] width 1032 height 572
click at [862, 336] on div "Your health journey starts here Heading Have questions or ready to begin? Let’s…" at bounding box center [806, 71] width 1032 height 572
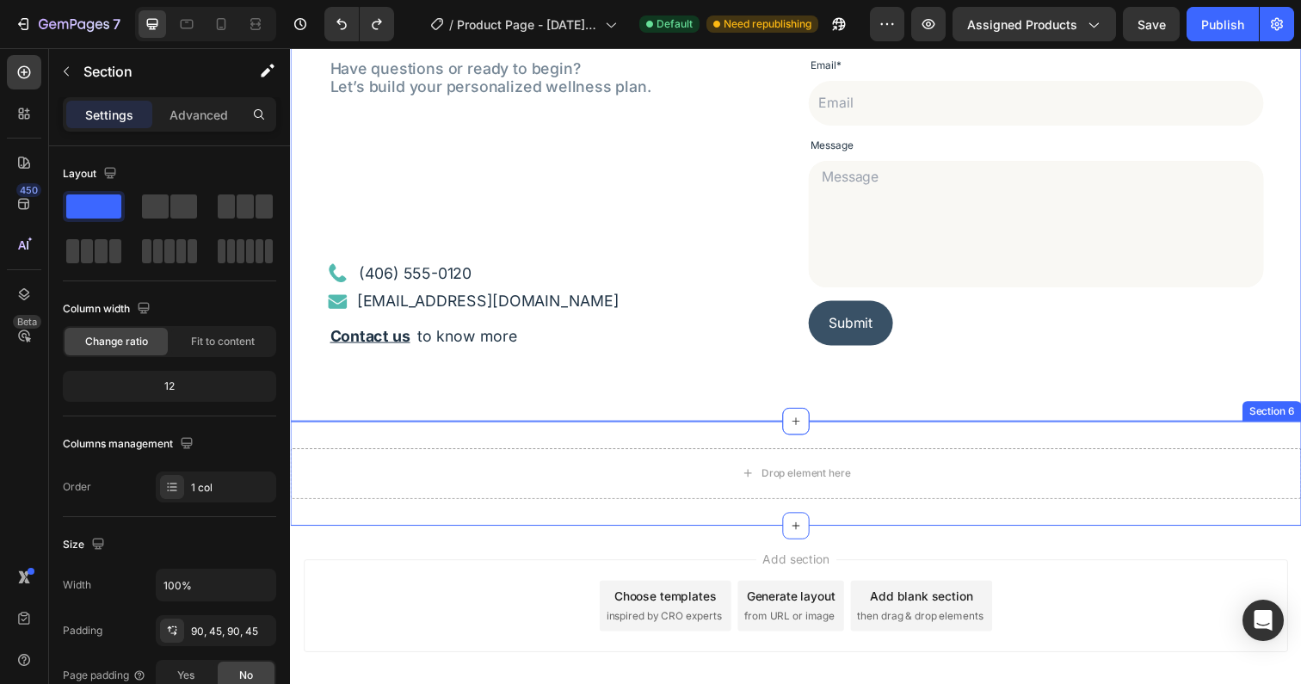
scroll to position [2725, 0]
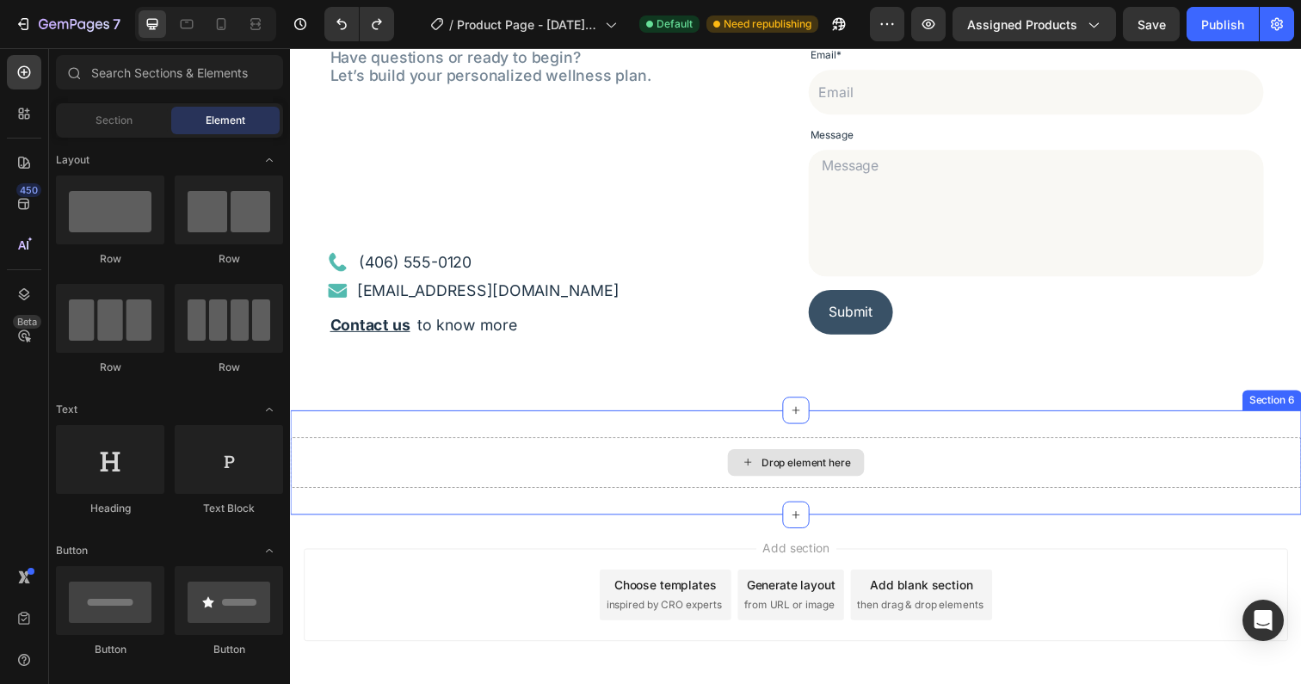
click at [688, 478] on div "Drop element here" at bounding box center [806, 472] width 1032 height 52
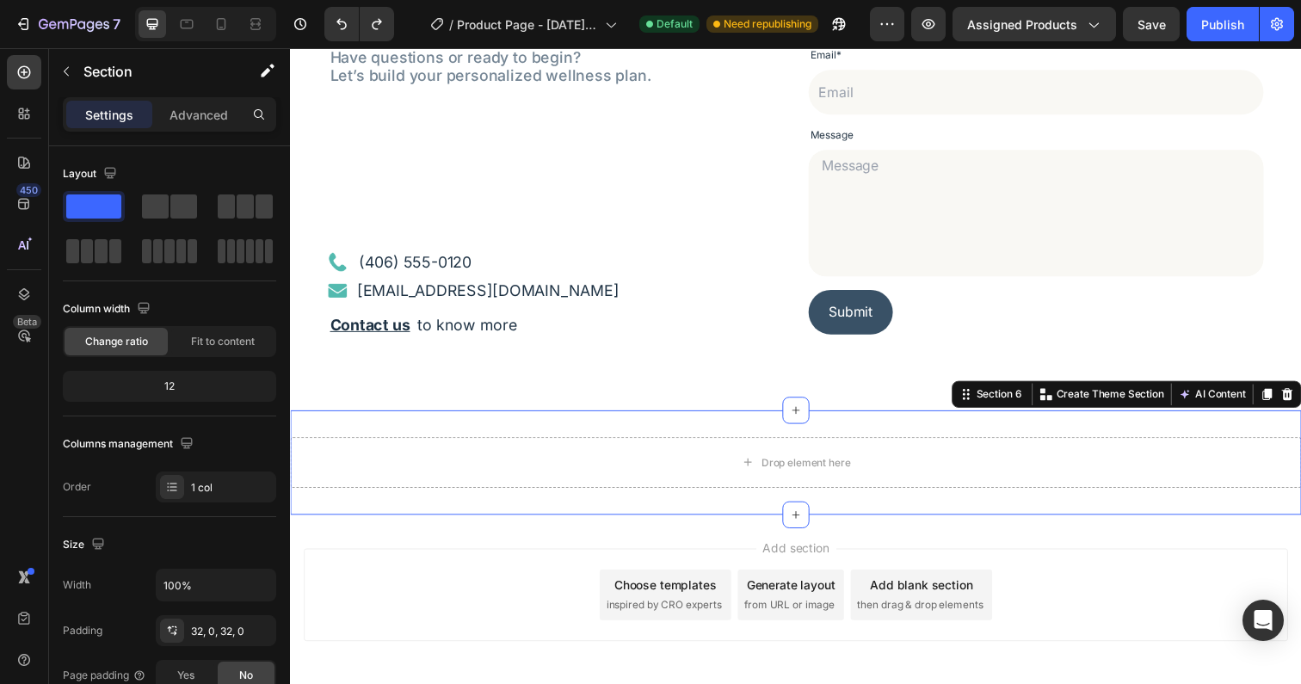
click at [613, 426] on div "Drop element here Section 6 You can create reusable sections Create Theme Secti…" at bounding box center [806, 471] width 1032 height 107
click at [607, 409] on div "Your health journey starts here Heading Have questions or ready to begin? Let’s…" at bounding box center [806, 132] width 1032 height 572
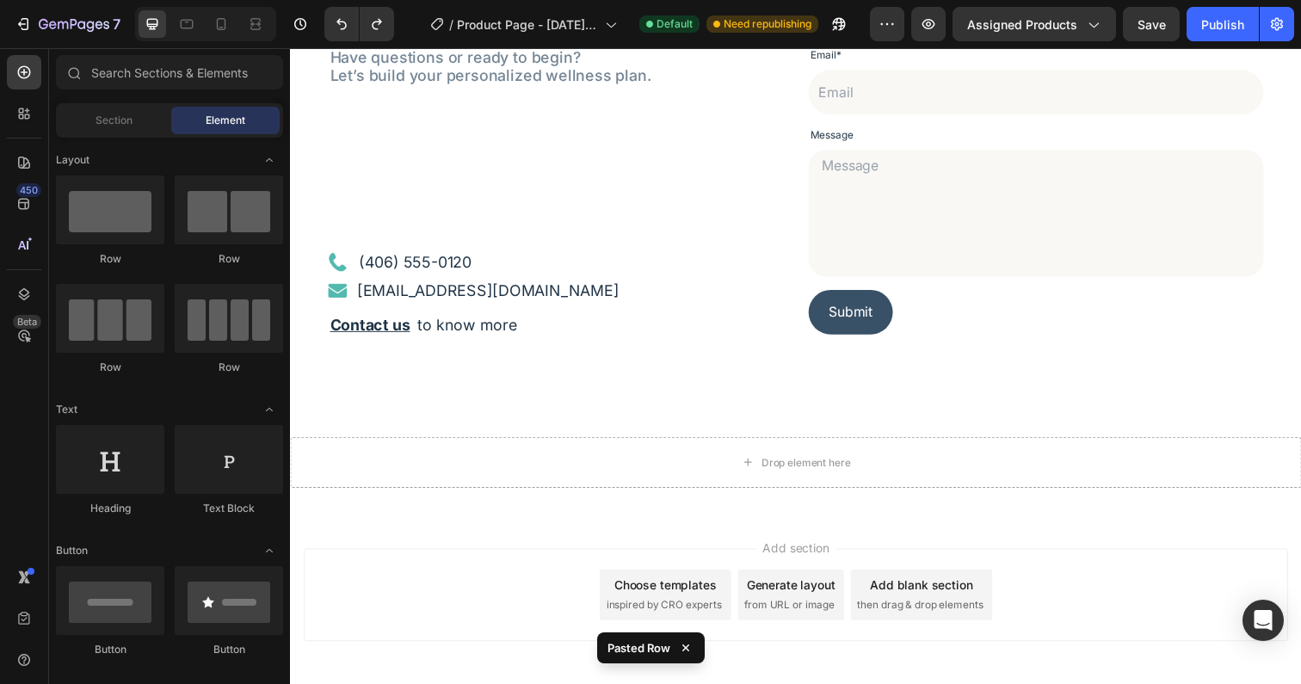
click at [590, 552] on div "Add section Choose templates inspired by CRO experts Generate layout from URL o…" at bounding box center [806, 631] width 1032 height 212
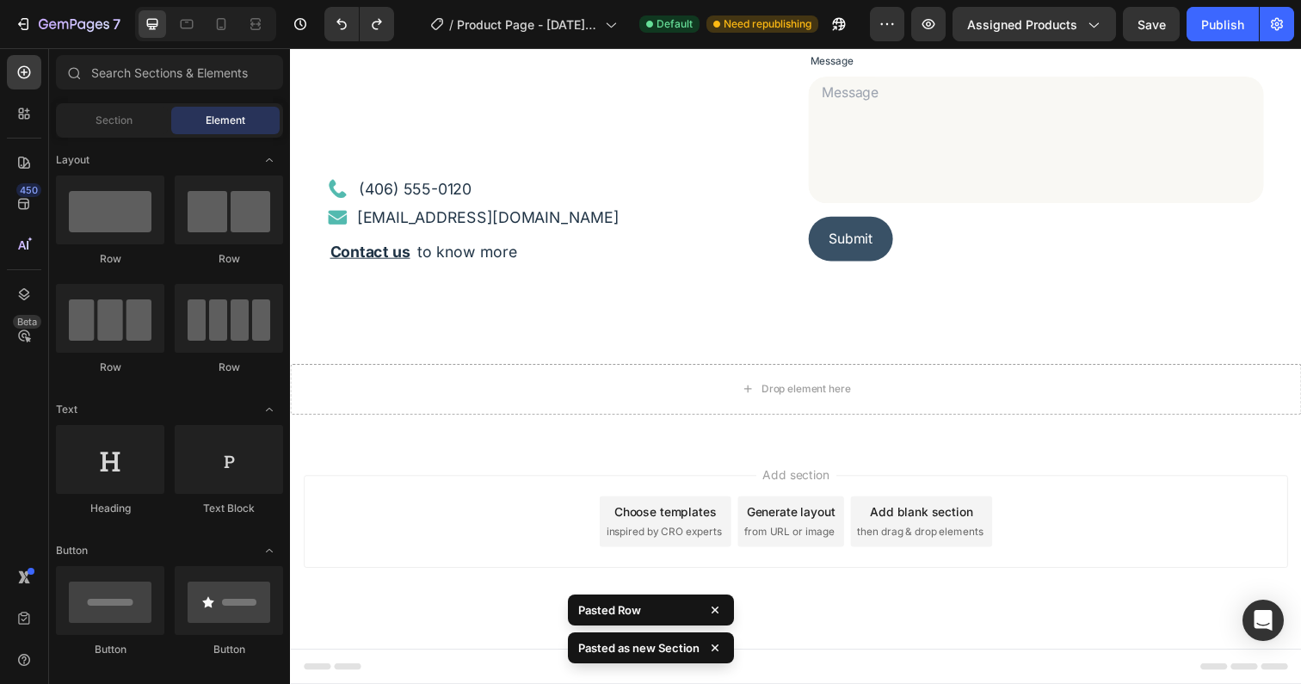
scroll to position [2800, 0]
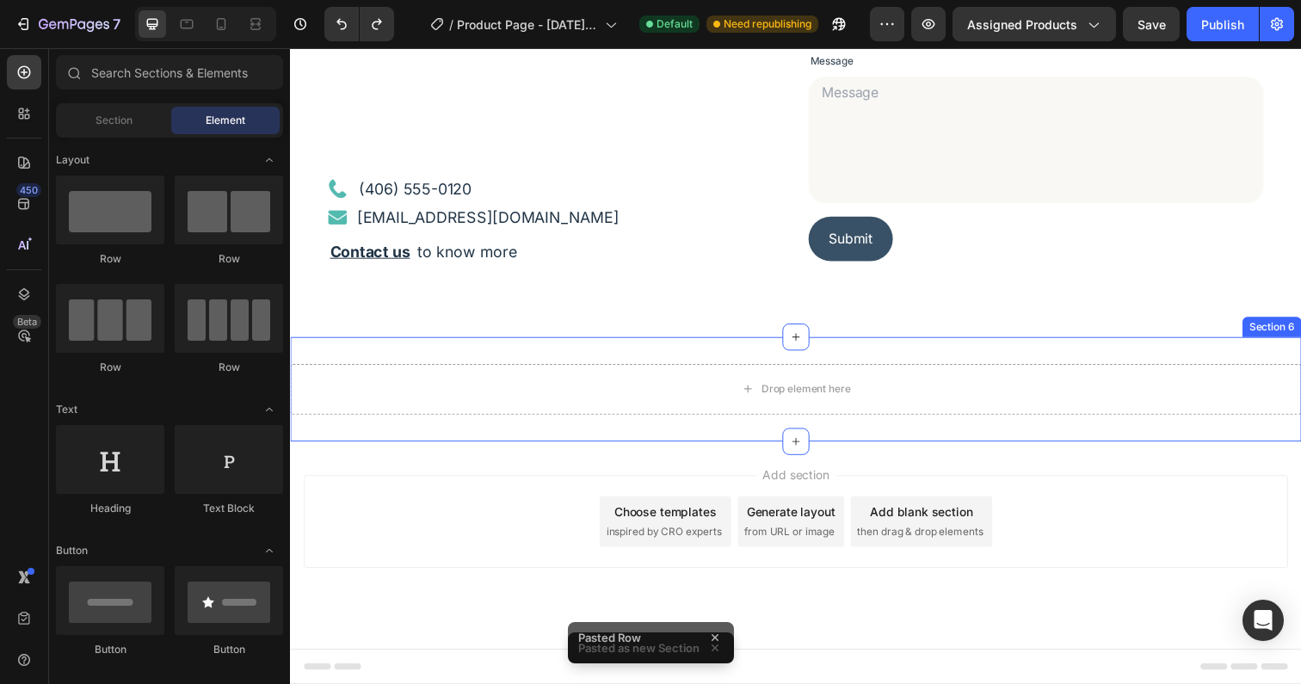
click at [631, 362] on div "Drop element here Section 6" at bounding box center [806, 396] width 1032 height 107
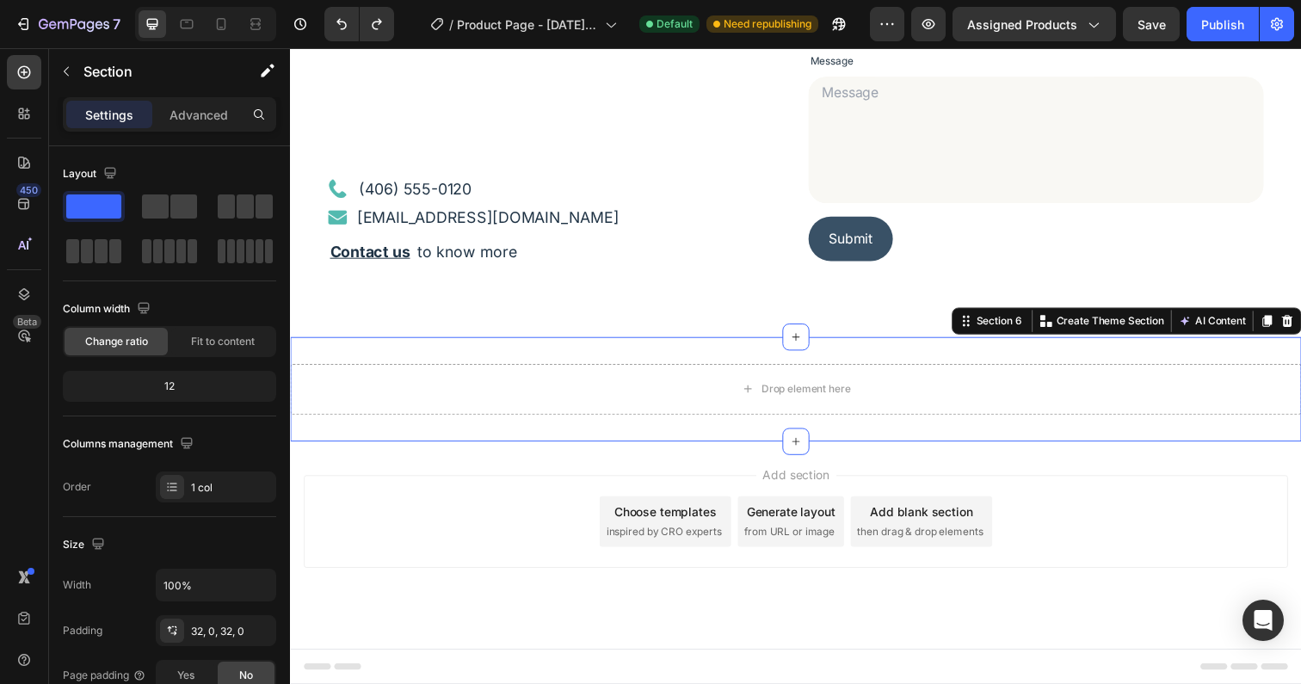
click at [861, 360] on div "Drop element here Section 6 You can create reusable sections Create Theme Secti…" at bounding box center [806, 396] width 1032 height 107
click at [601, 357] on div "Drop element here Section 6 You can create reusable sections Create Theme Secti…" at bounding box center [806, 396] width 1032 height 107
click at [681, 365] on div "Drop element here Section 6 You can create reusable sections Create Theme Secti…" at bounding box center [806, 396] width 1032 height 107
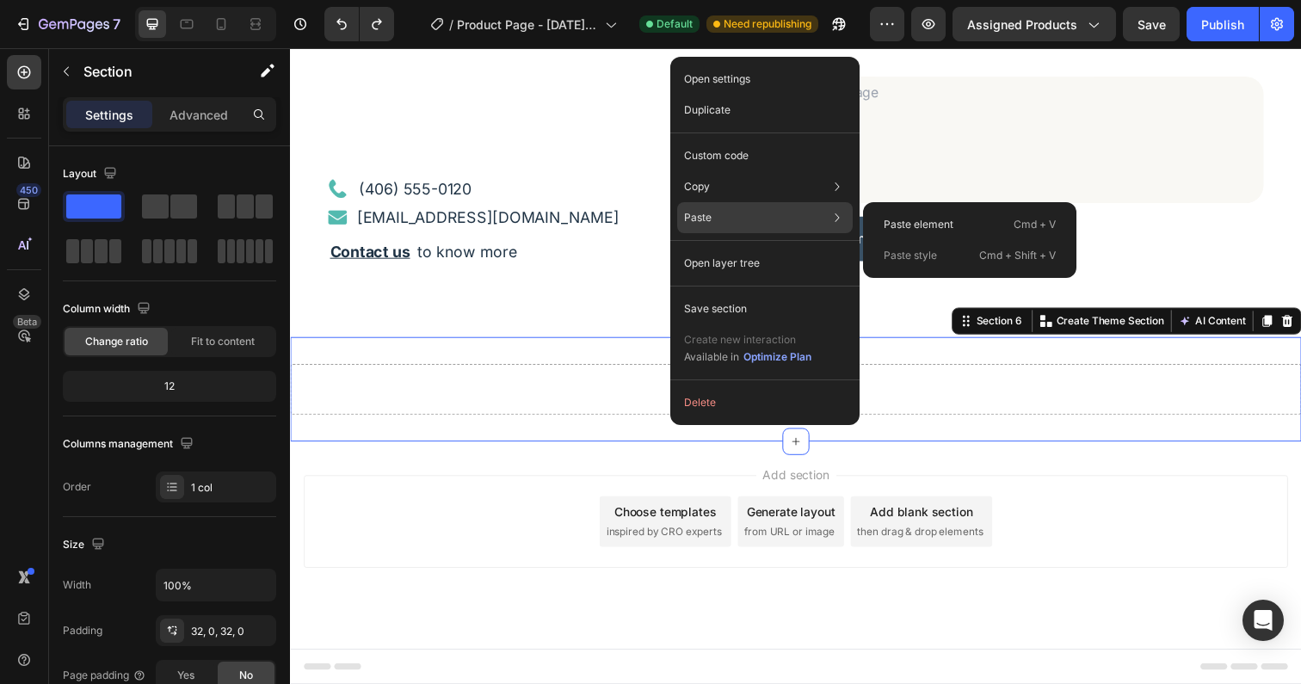
click at [718, 217] on div "Paste Paste element Cmd + V Paste style Cmd + Shift + V" at bounding box center [765, 217] width 176 height 31
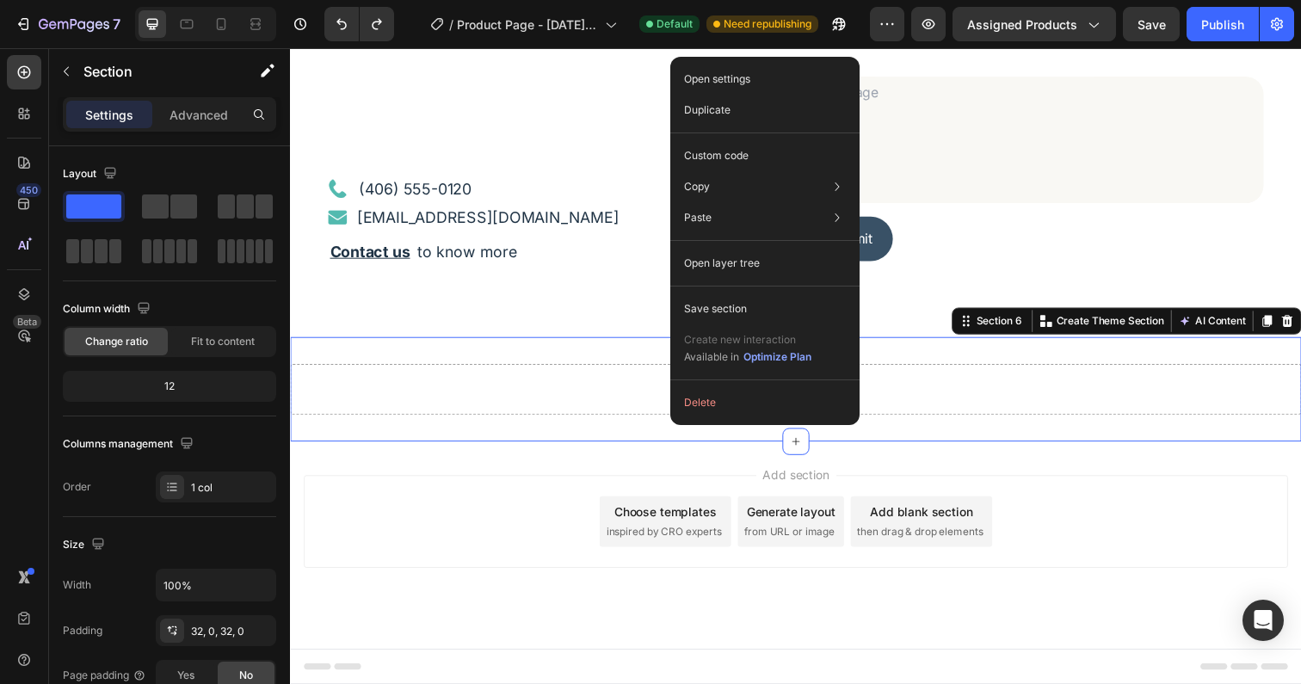
click at [471, 348] on div "Drop element here Section 6 You can create reusable sections Create Theme Secti…" at bounding box center [806, 396] width 1032 height 107
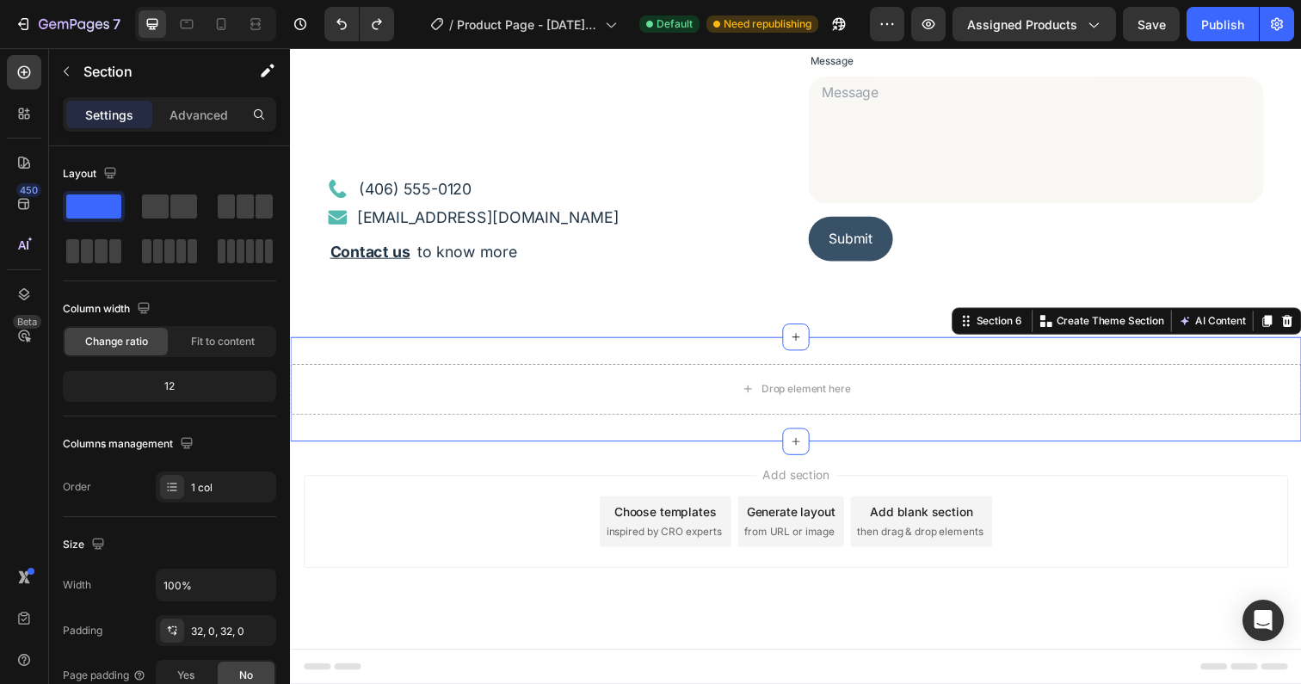
click at [474, 355] on div "Drop element here Section 6 You can create reusable sections Create Theme Secti…" at bounding box center [806, 396] width 1032 height 107
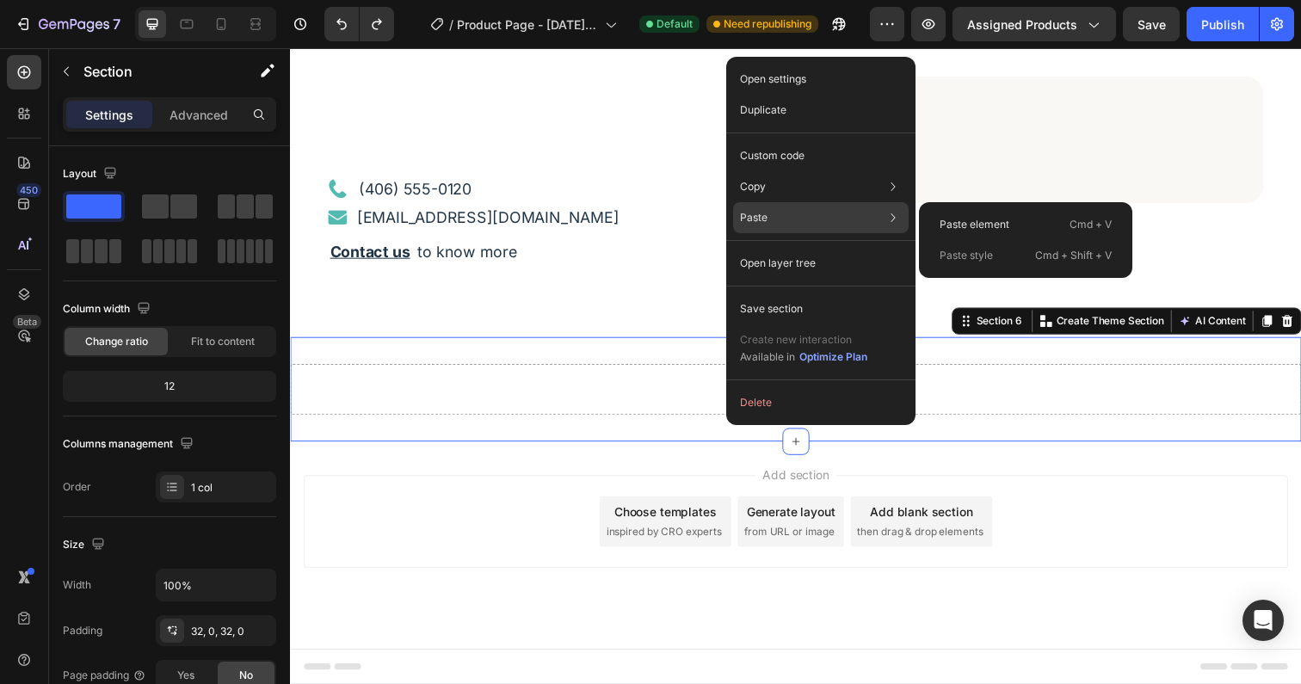
click at [785, 216] on div "Paste Paste element Cmd + V Paste style Cmd + Shift + V" at bounding box center [821, 217] width 176 height 31
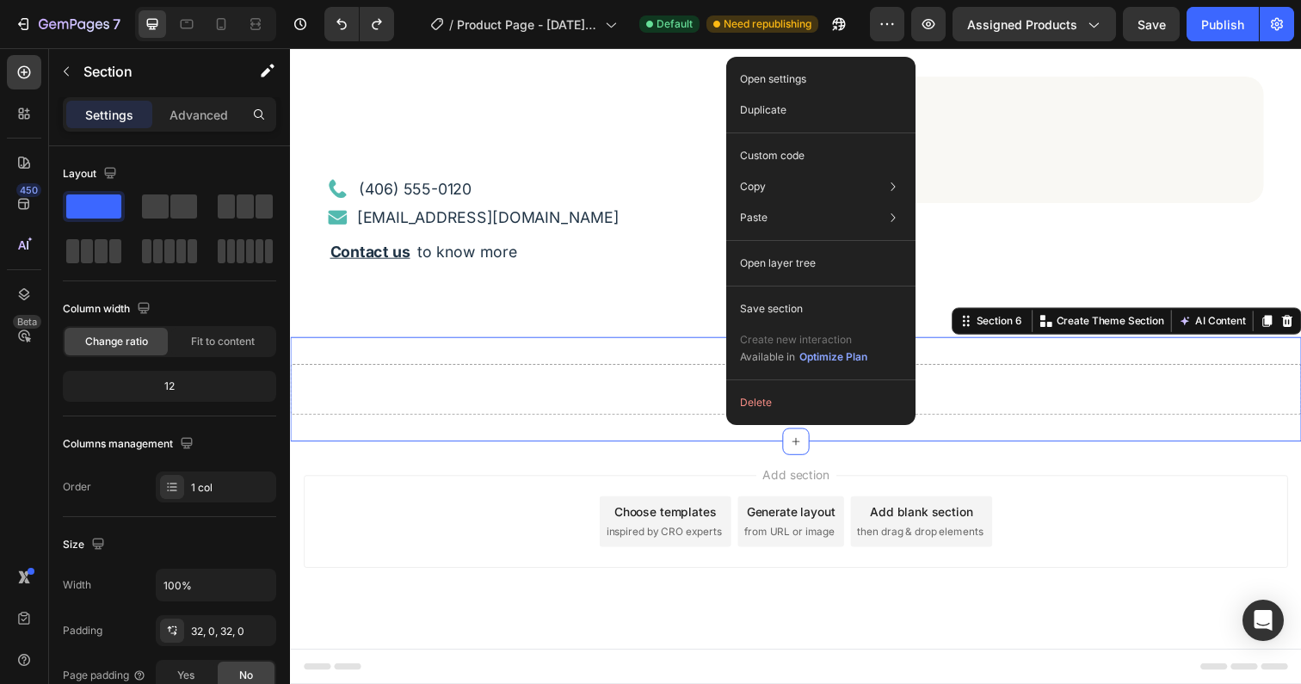
click at [475, 376] on div "Drop element here" at bounding box center [806, 397] width 1032 height 52
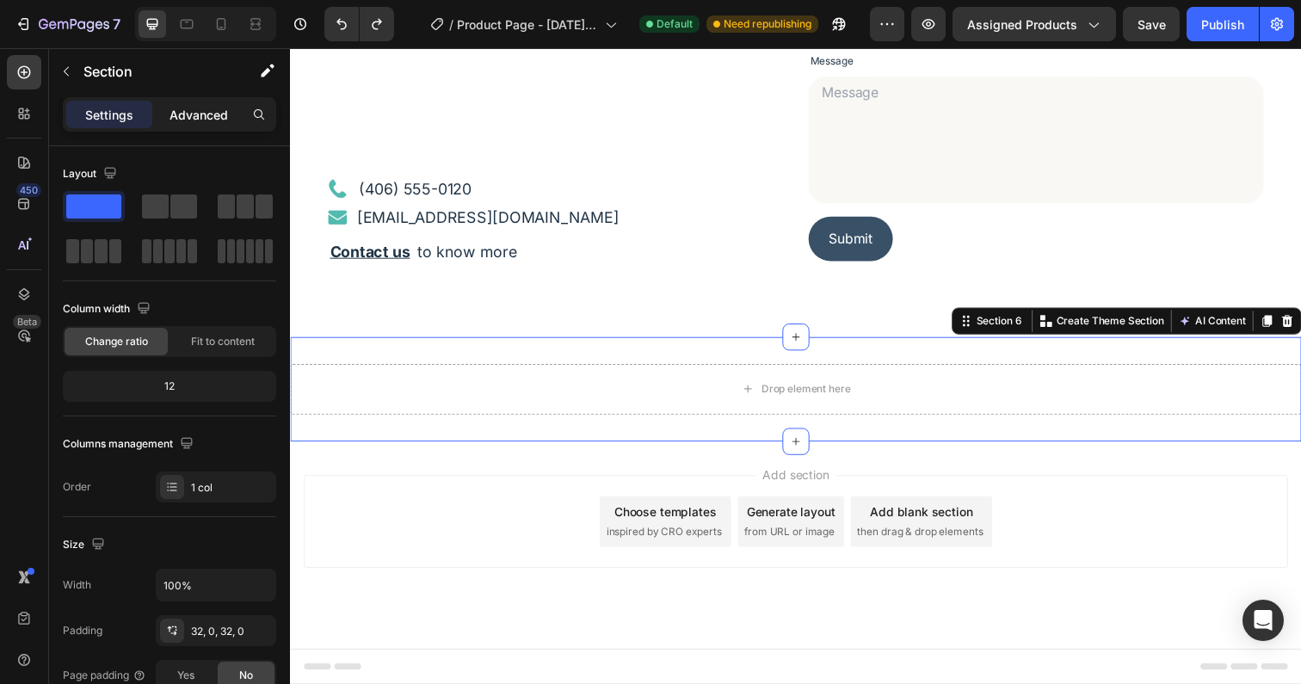
click at [206, 112] on p "Advanced" at bounding box center [198, 115] width 59 height 18
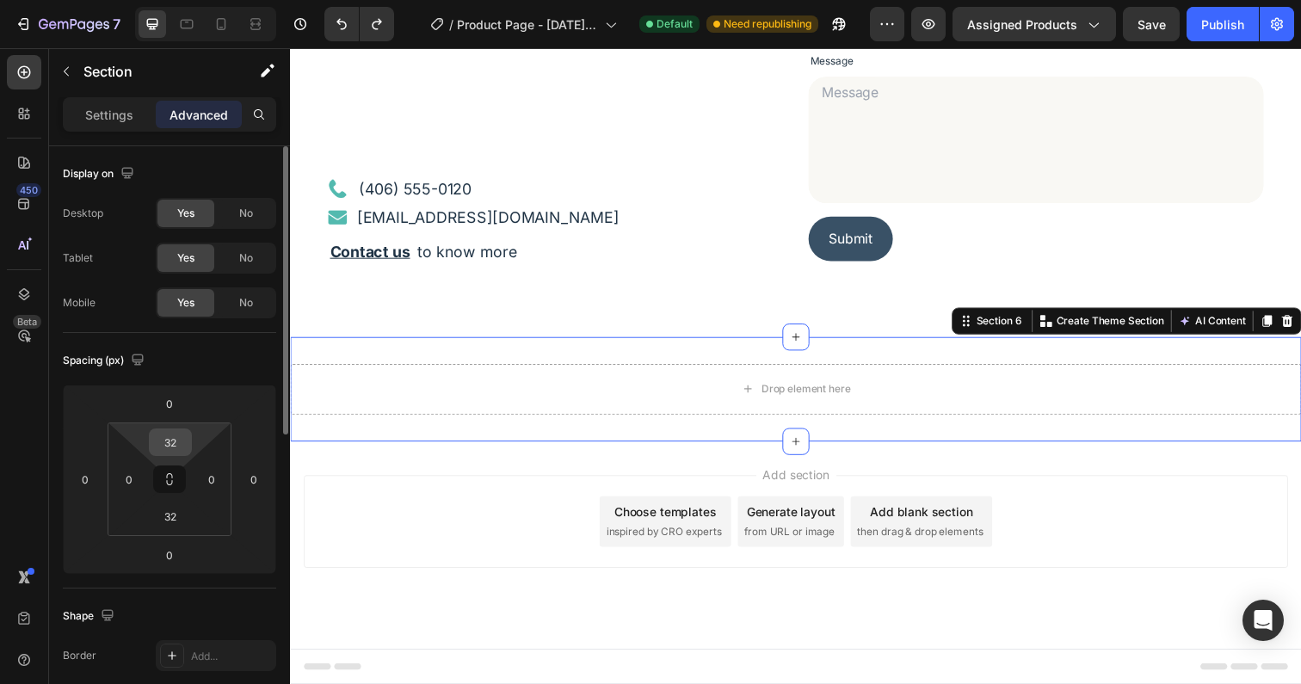
click at [176, 443] on input "32" at bounding box center [170, 442] width 34 height 26
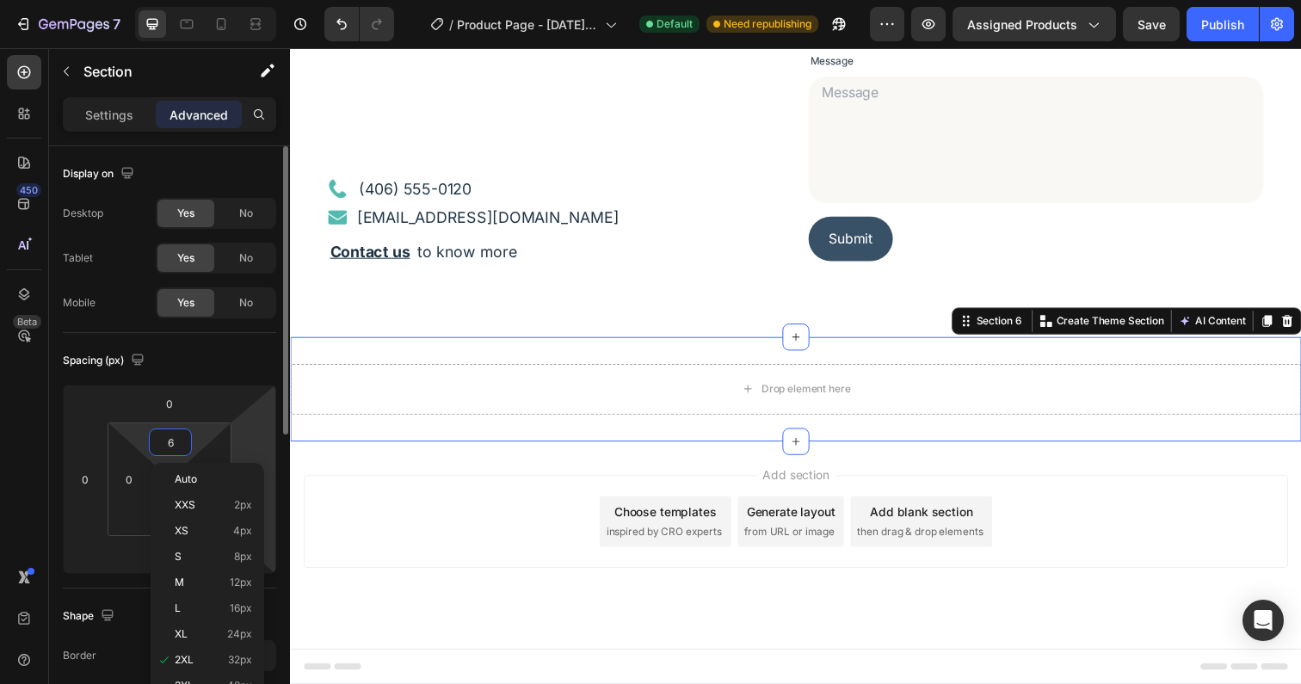
scroll to position [2824, 0]
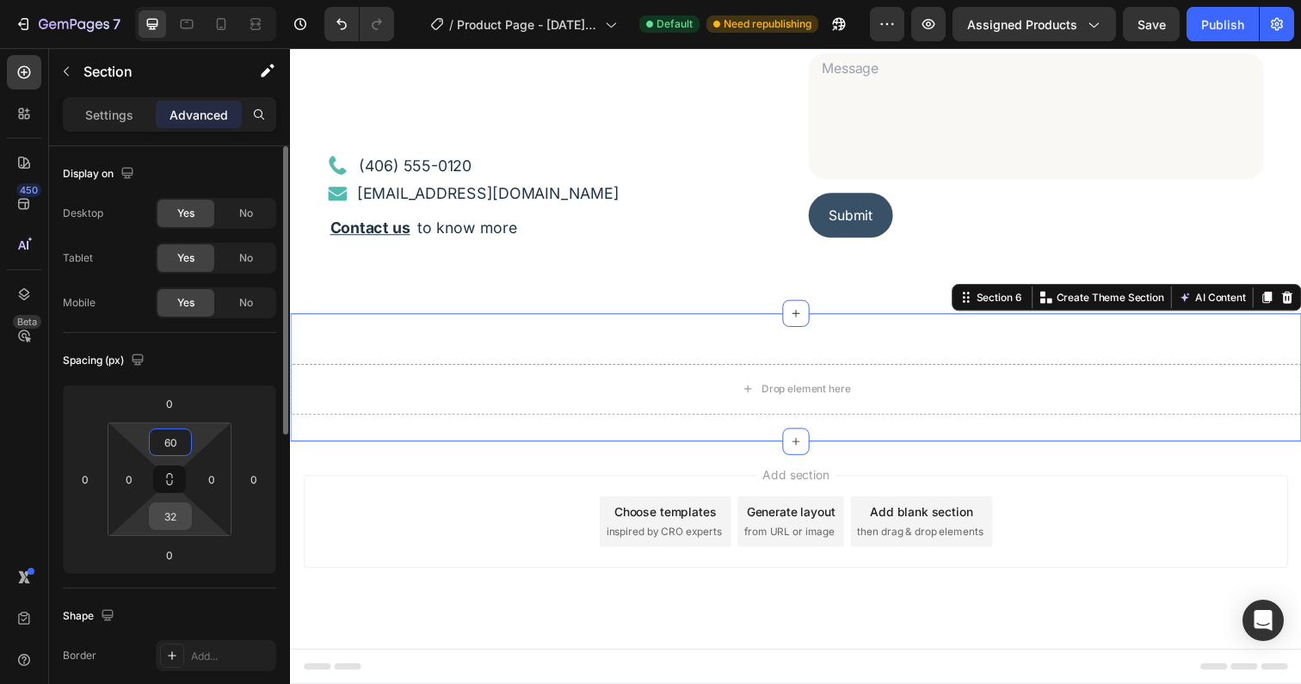
type input "60"
click at [165, 514] on input "32" at bounding box center [170, 516] width 34 height 26
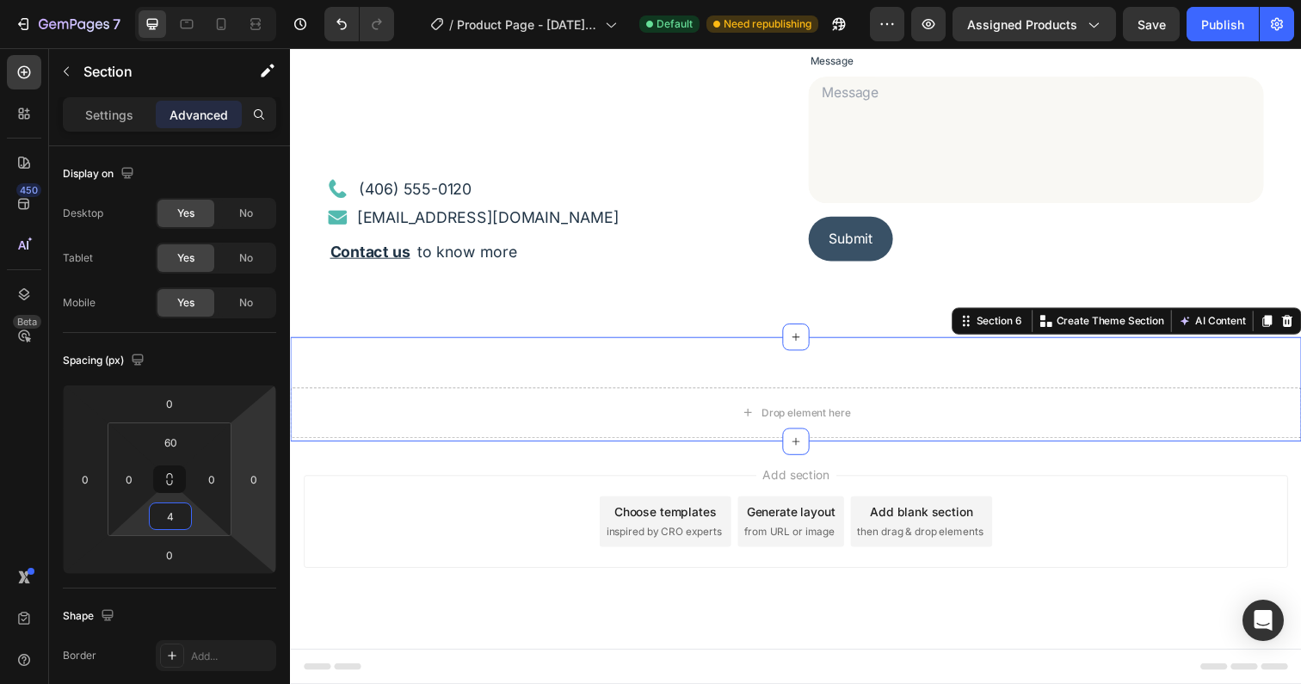
scroll to position [2835, 0]
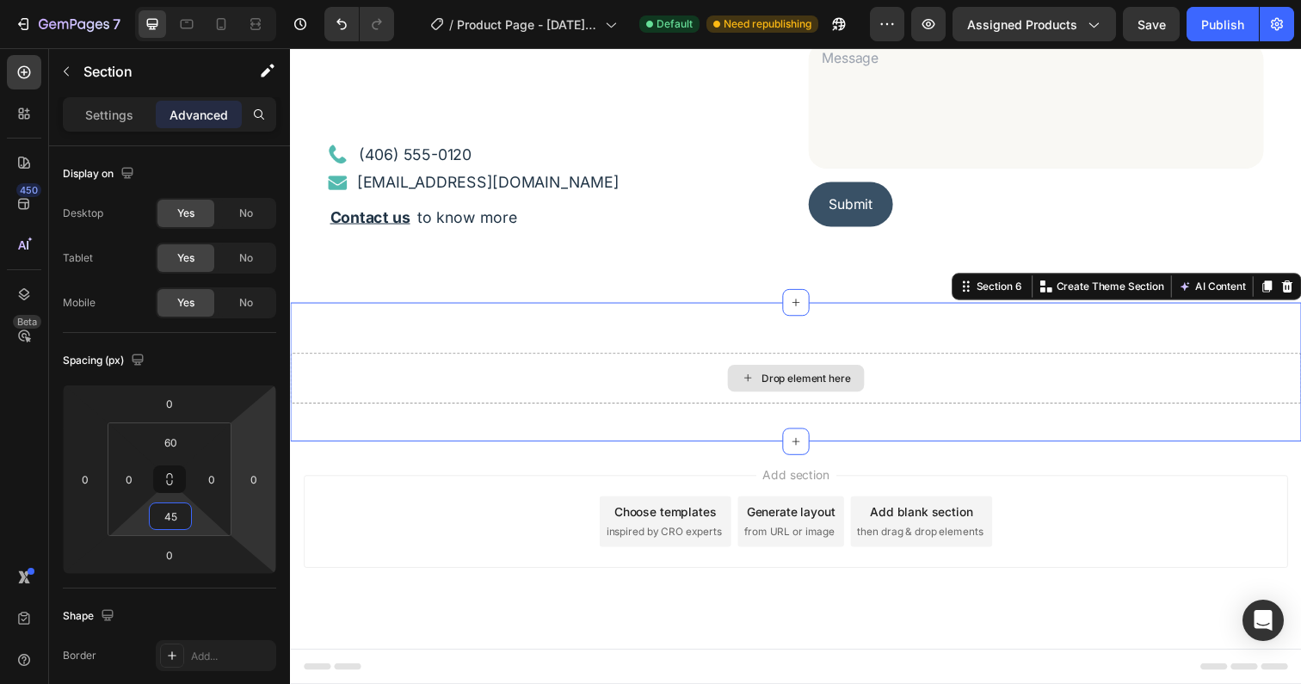
type input "45"
click at [692, 392] on div "Drop element here" at bounding box center [806, 386] width 1032 height 52
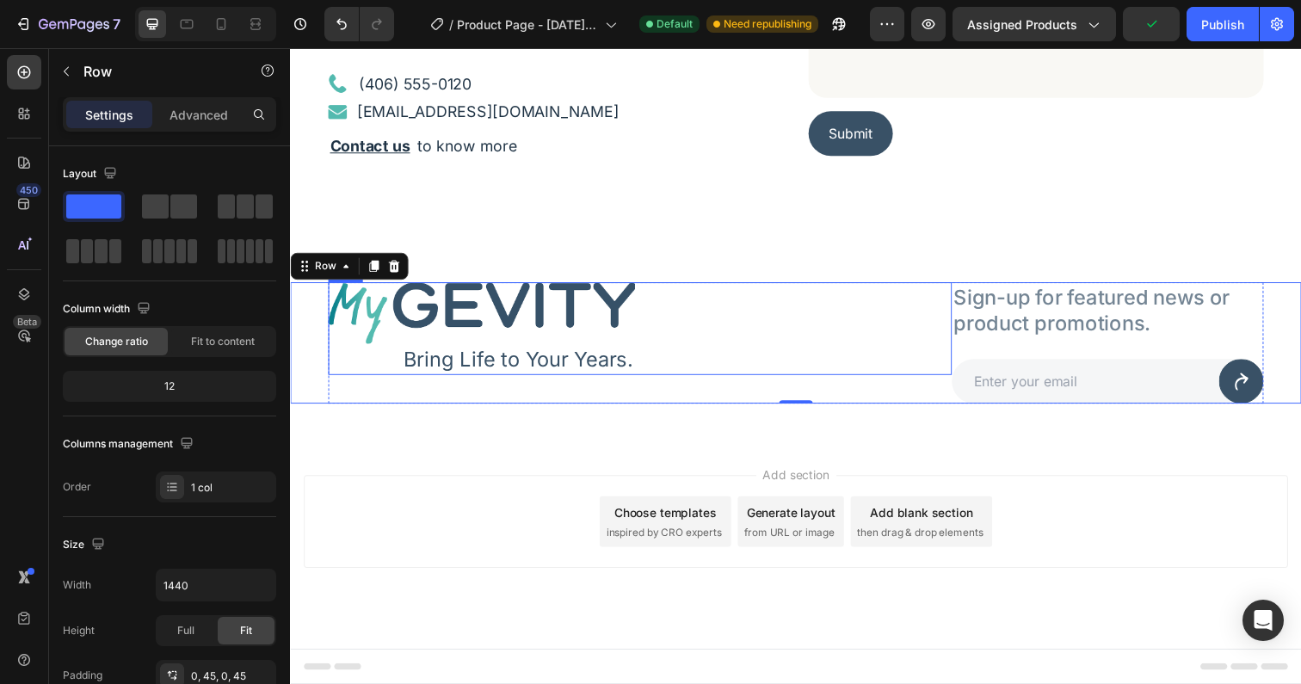
scroll to position [2886, 0]
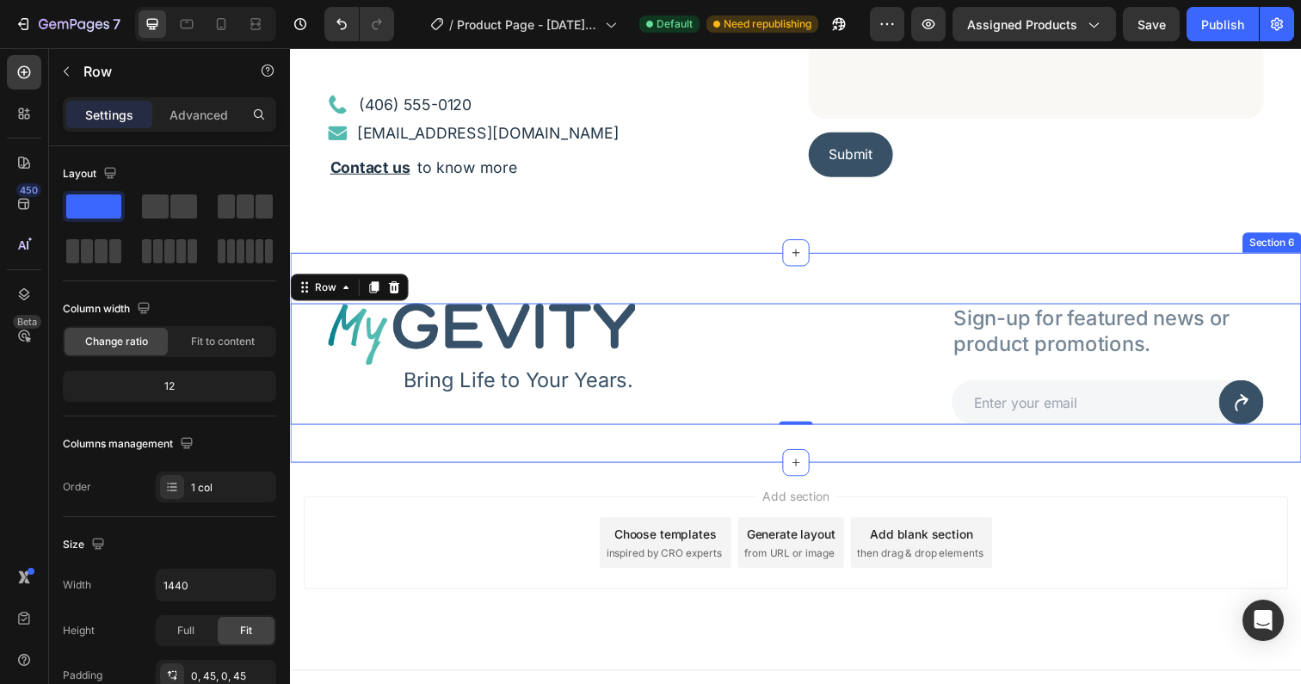
click at [850, 275] on div "Image Bring Life to Your Years. Text Block Row Sign-up for featured news or pro…" at bounding box center [806, 364] width 1032 height 214
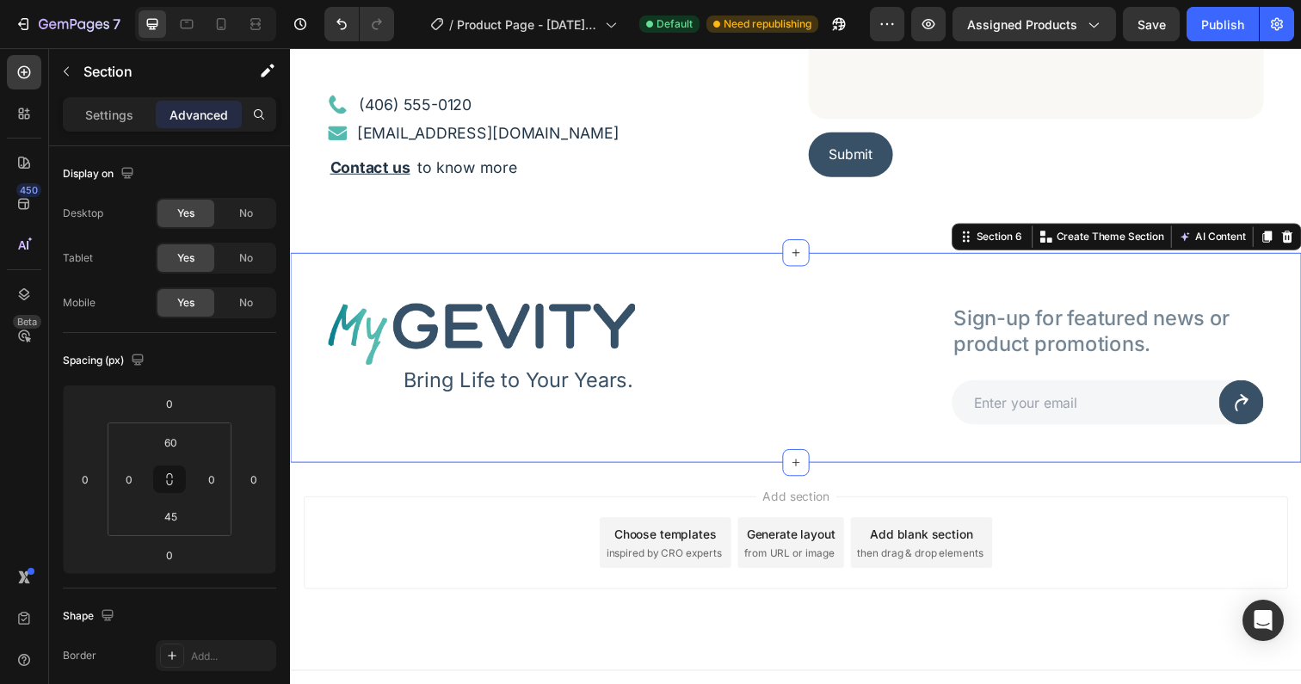
click at [528, 271] on div "Image Bring Life to Your Years. Text Block Row Sign-up for featured news or pro…" at bounding box center [806, 364] width 1032 height 214
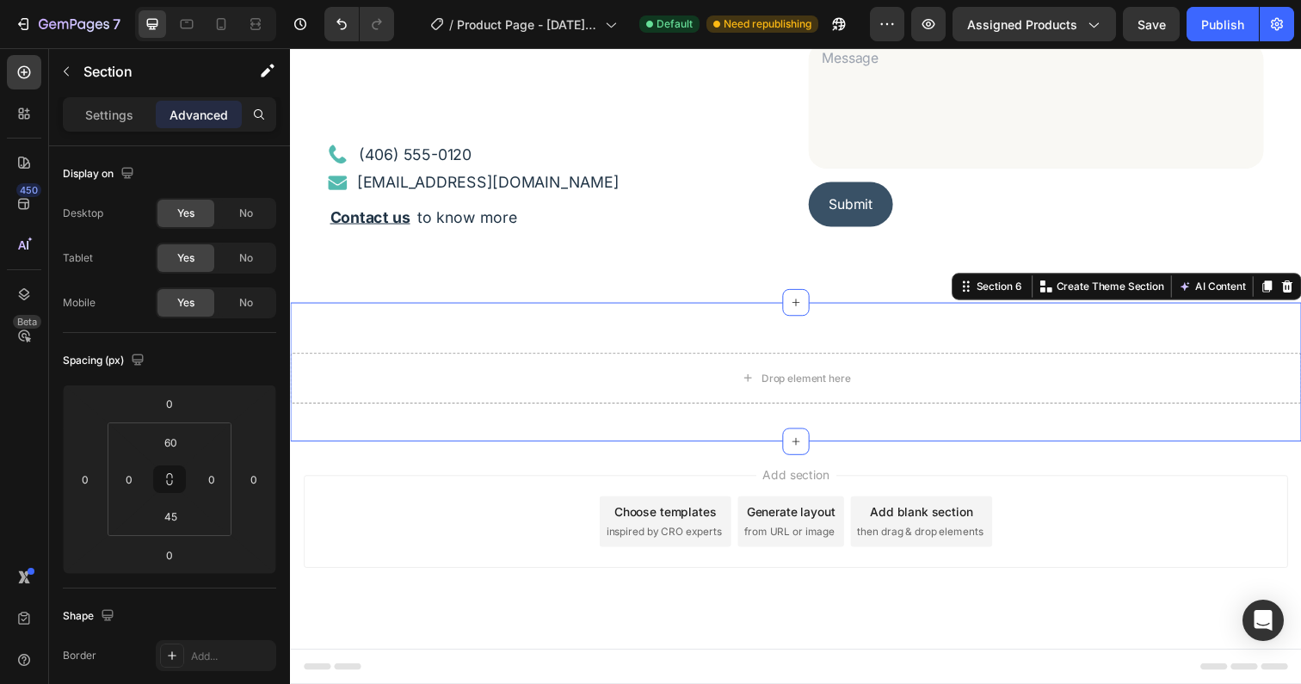
scroll to position [2835, 0]
click at [64, 72] on icon "button" at bounding box center [66, 72] width 14 height 14
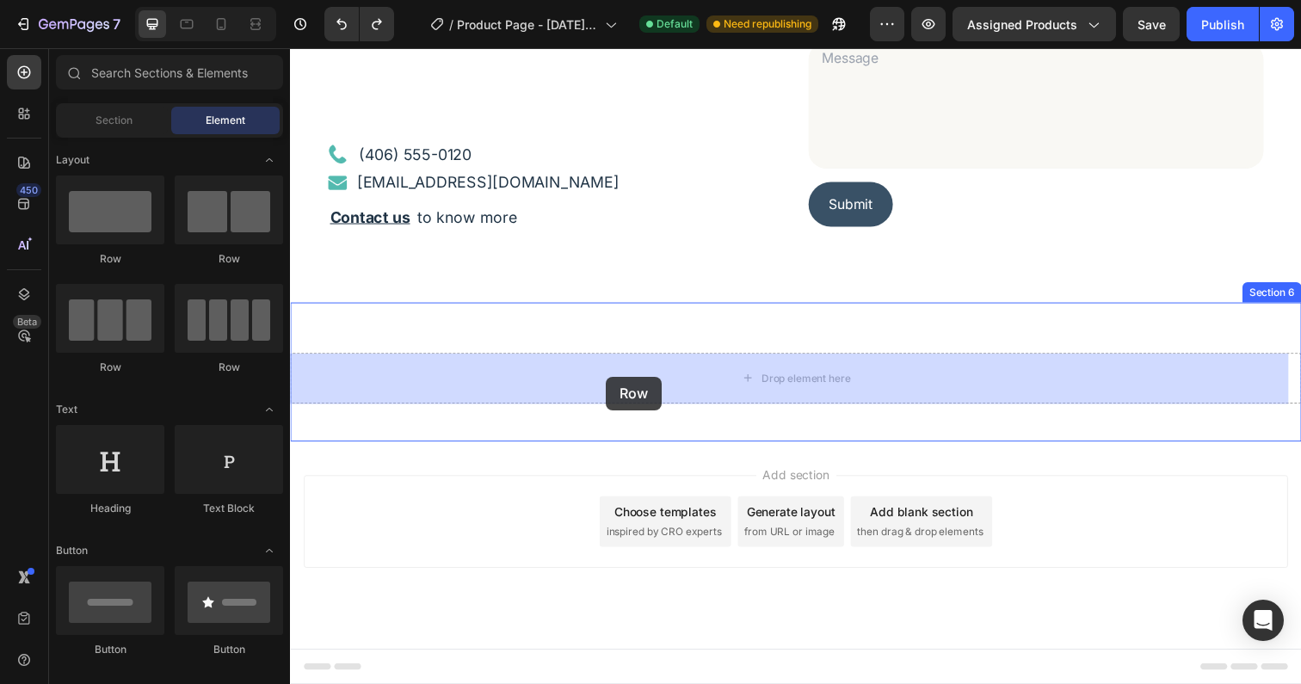
drag, startPoint x: 394, startPoint y: 262, endPoint x: 613, endPoint y: 384, distance: 249.9
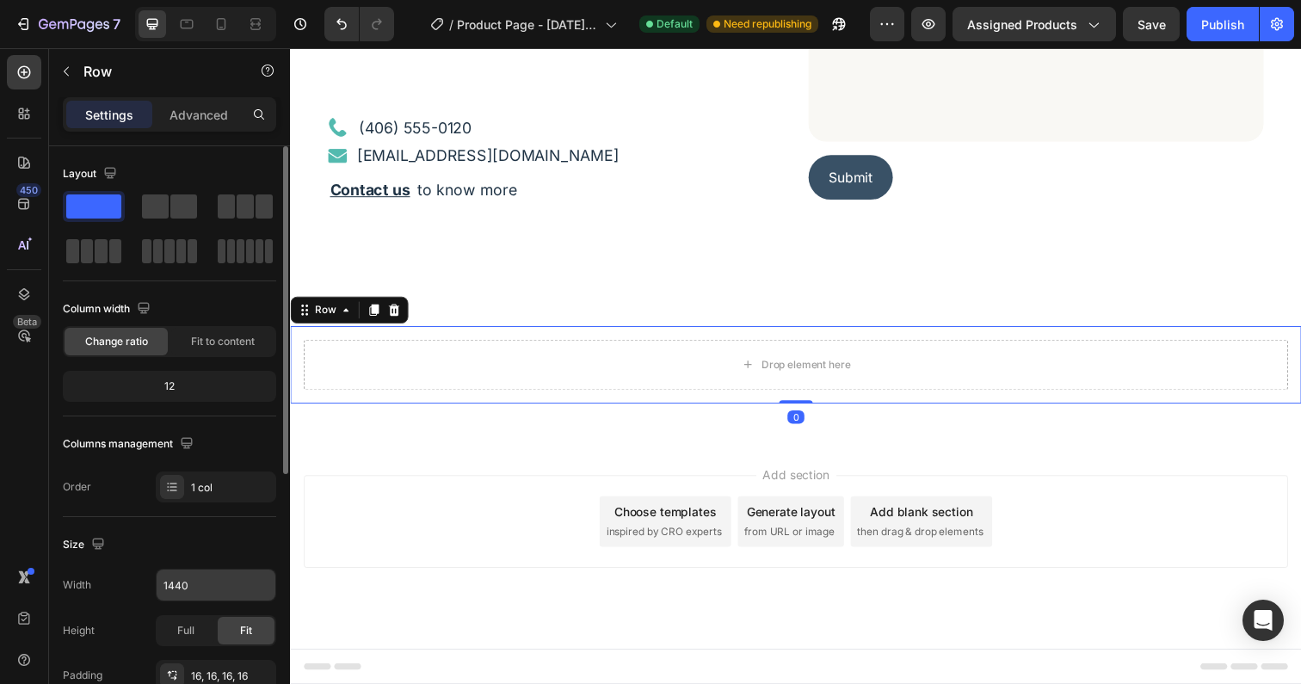
scroll to position [139, 0]
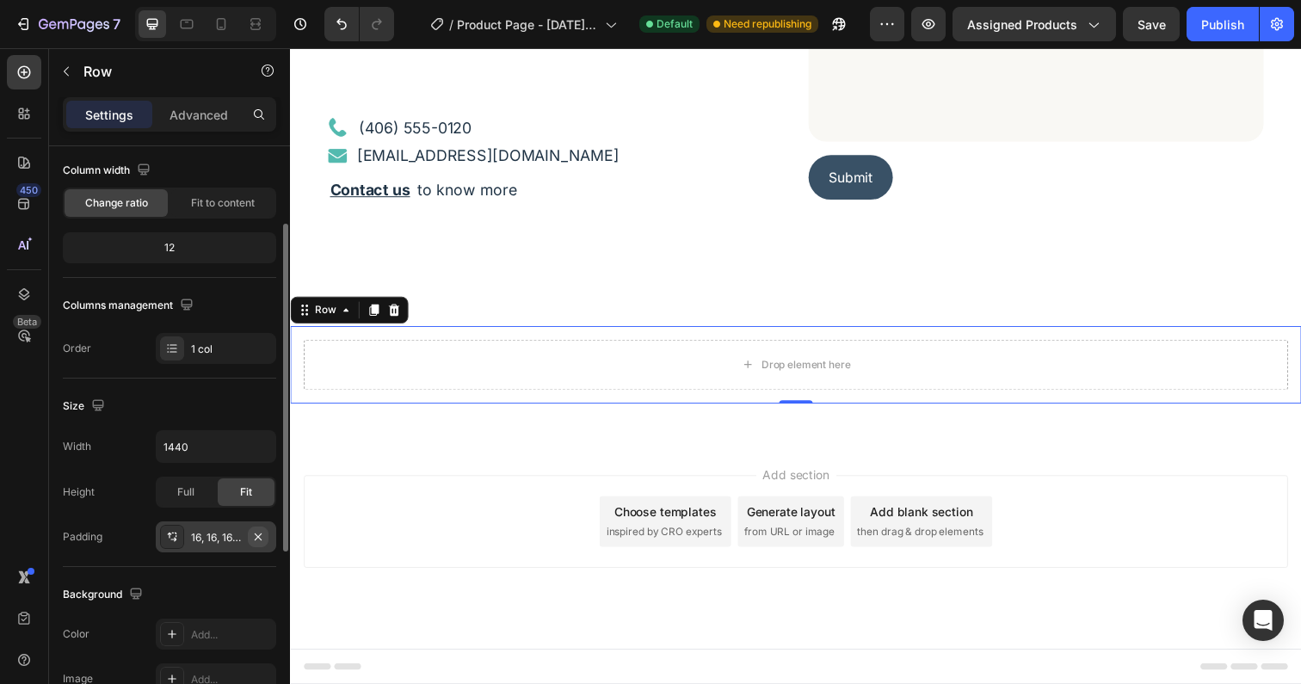
click at [252, 541] on icon "button" at bounding box center [258, 537] width 14 height 14
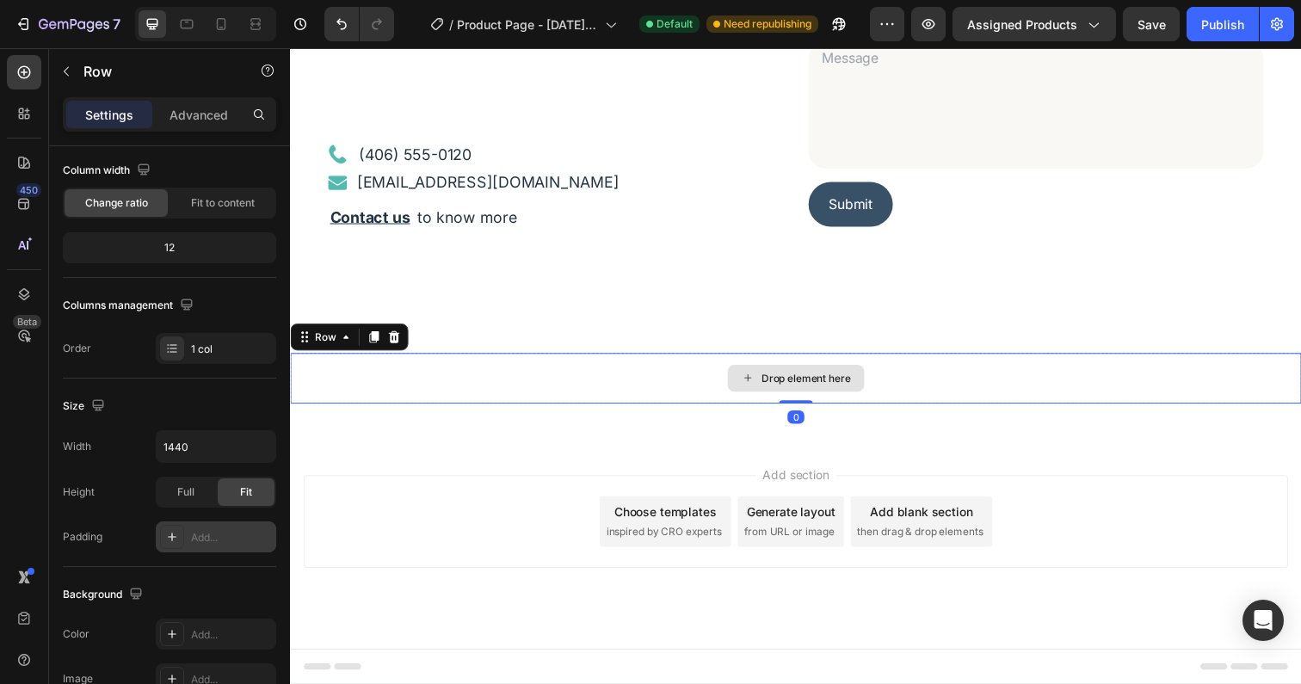
click at [454, 368] on div "Drop element here" at bounding box center [806, 386] width 1032 height 52
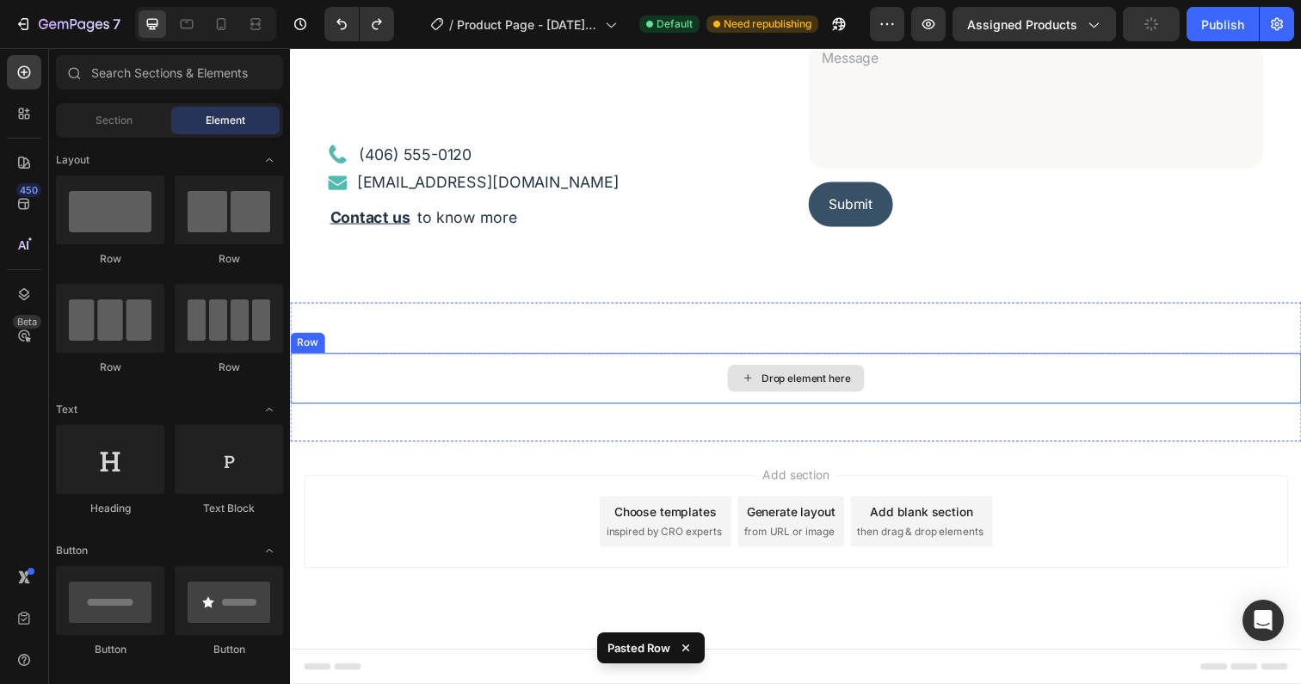
click at [782, 380] on div "Drop element here" at bounding box center [816, 386] width 91 height 14
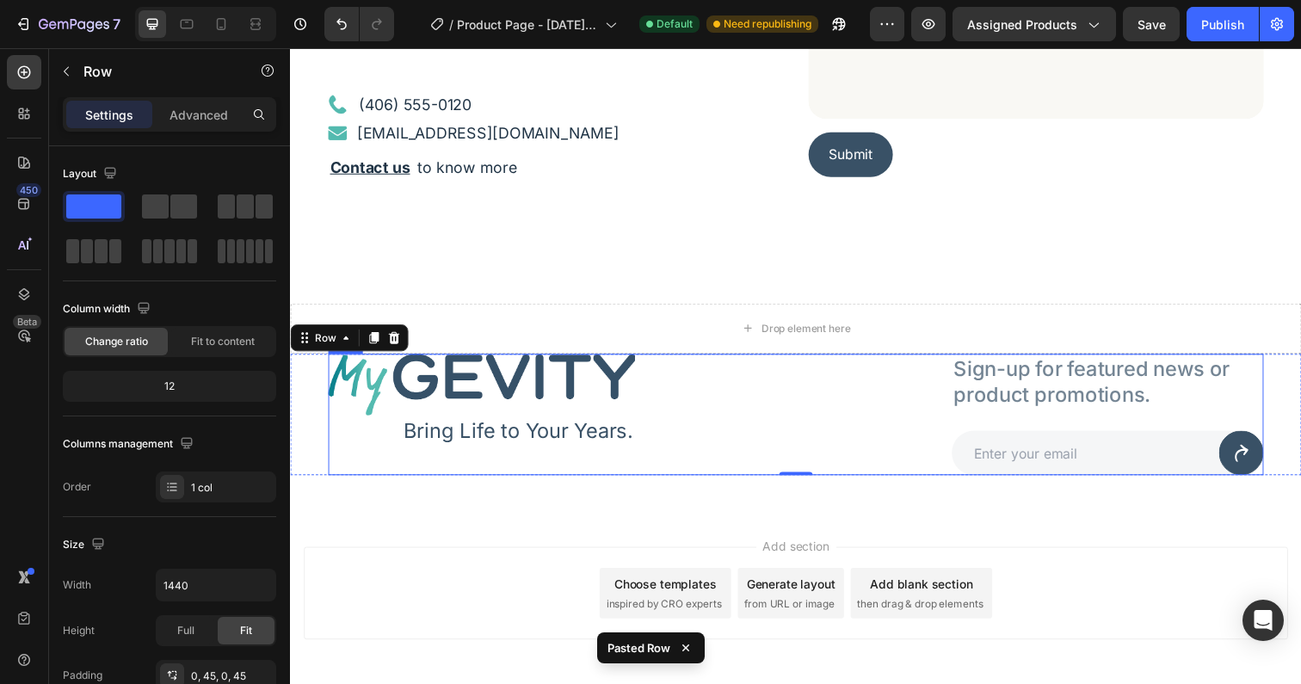
scroll to position [139, 0]
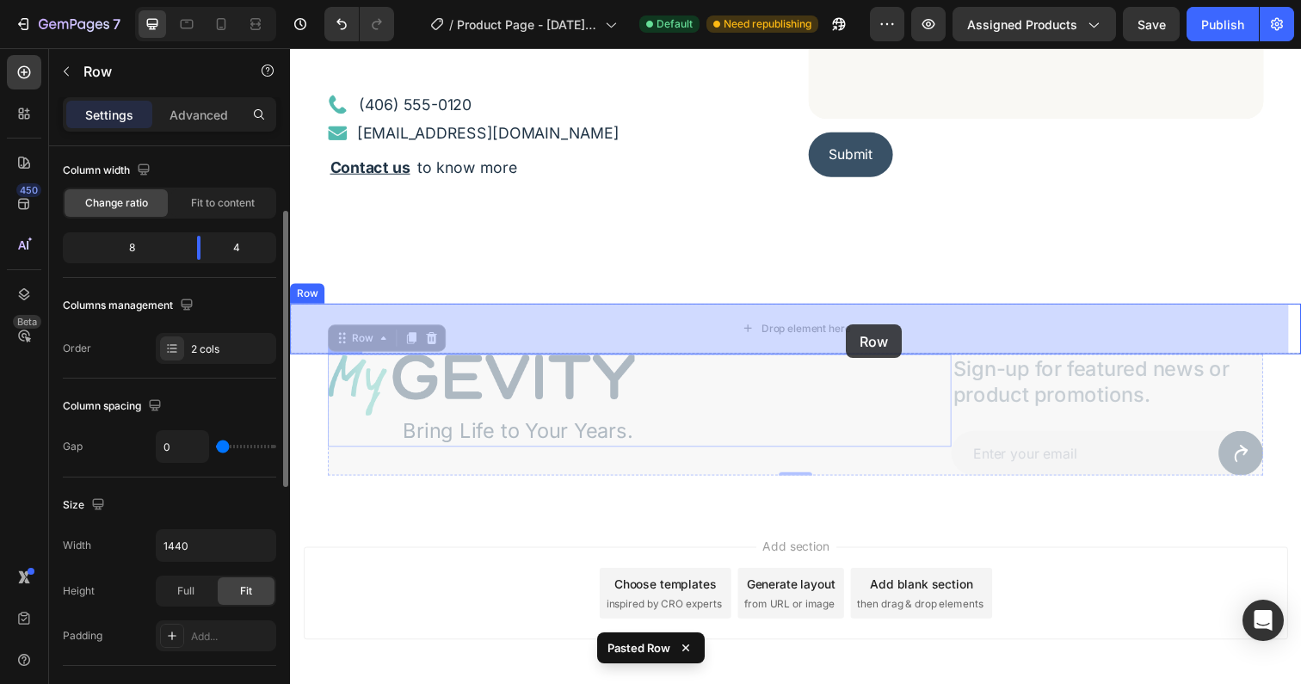
drag, startPoint x: 894, startPoint y: 466, endPoint x: 858, endPoint y: 330, distance: 140.7
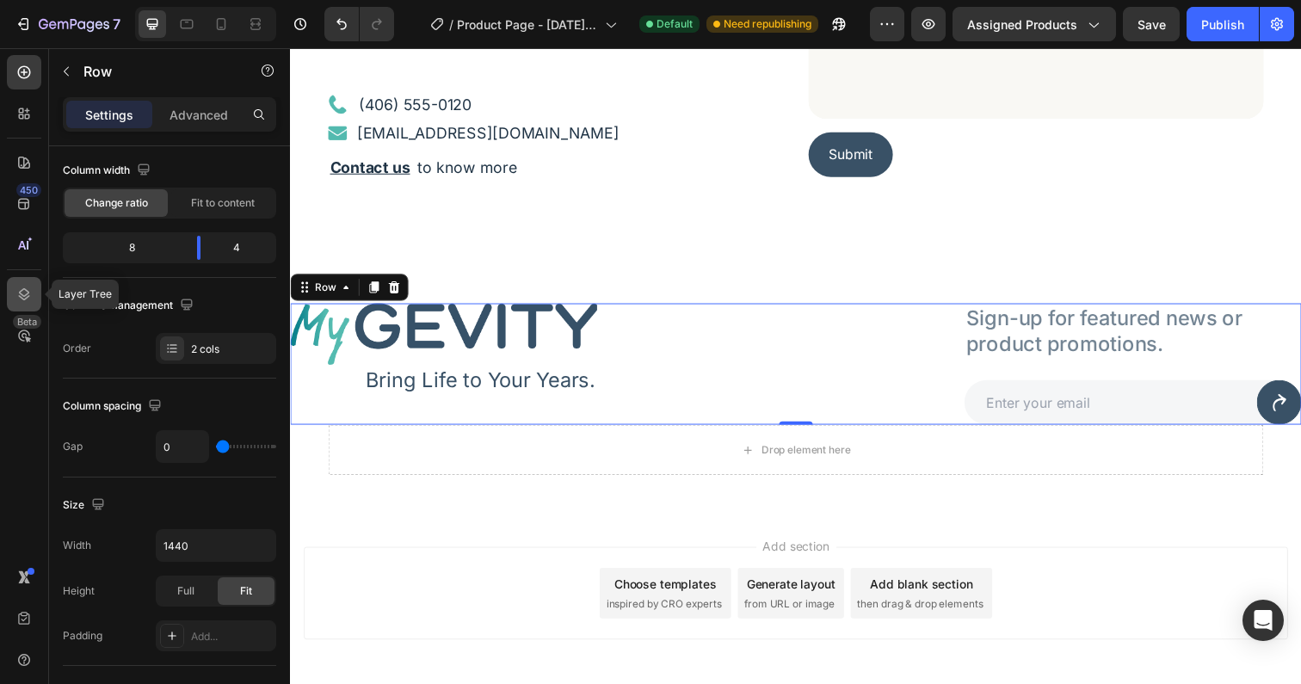
click at [24, 295] on icon at bounding box center [23, 294] width 17 height 17
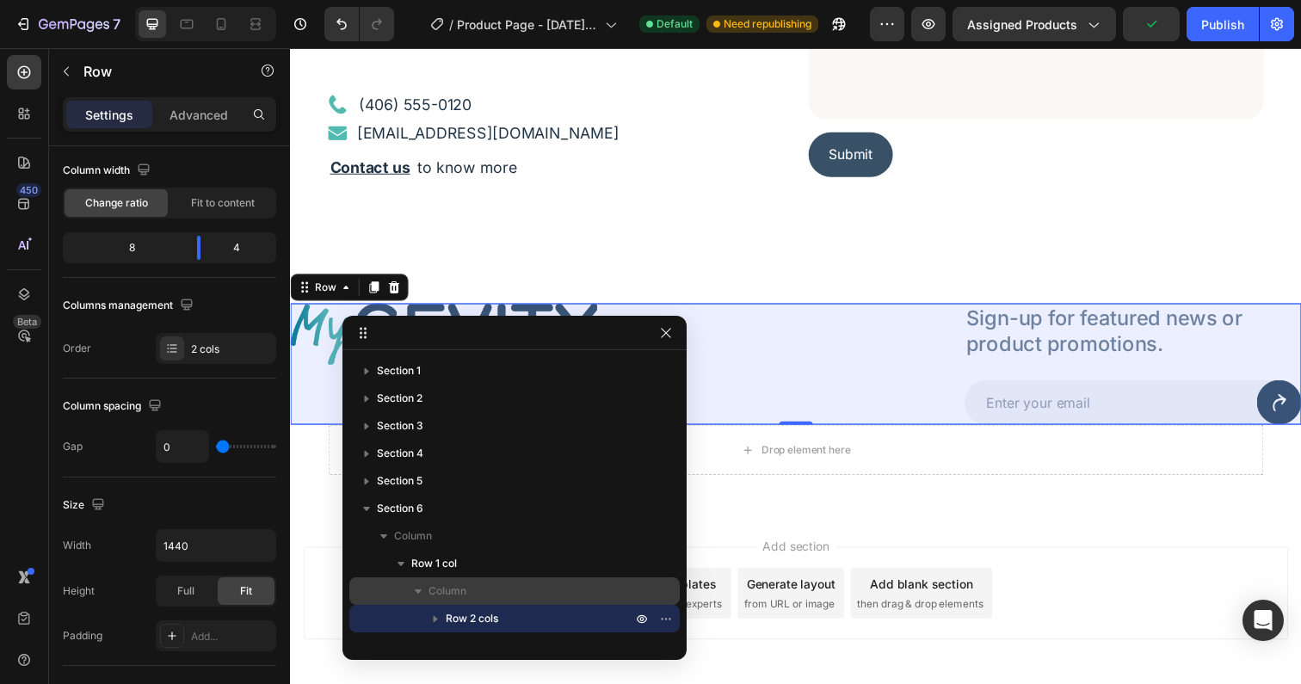
scroll to position [19, 0]
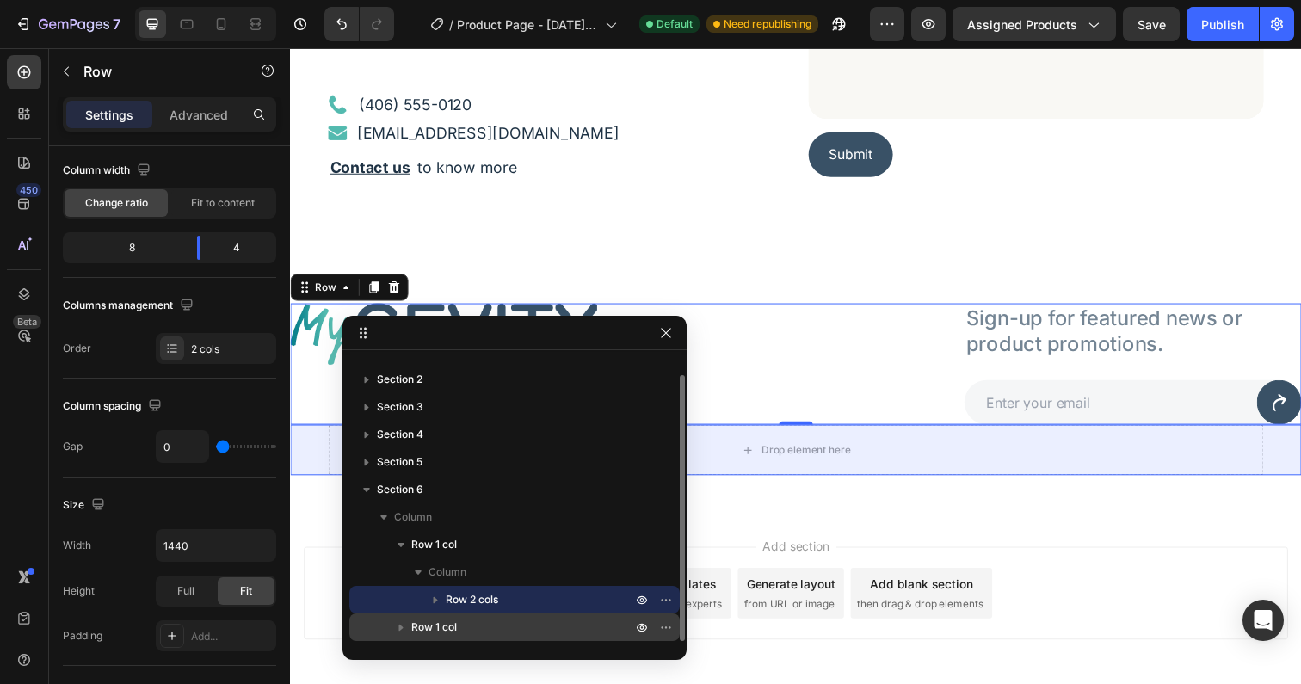
click at [401, 626] on icon "button" at bounding box center [401, 628] width 4 height 7
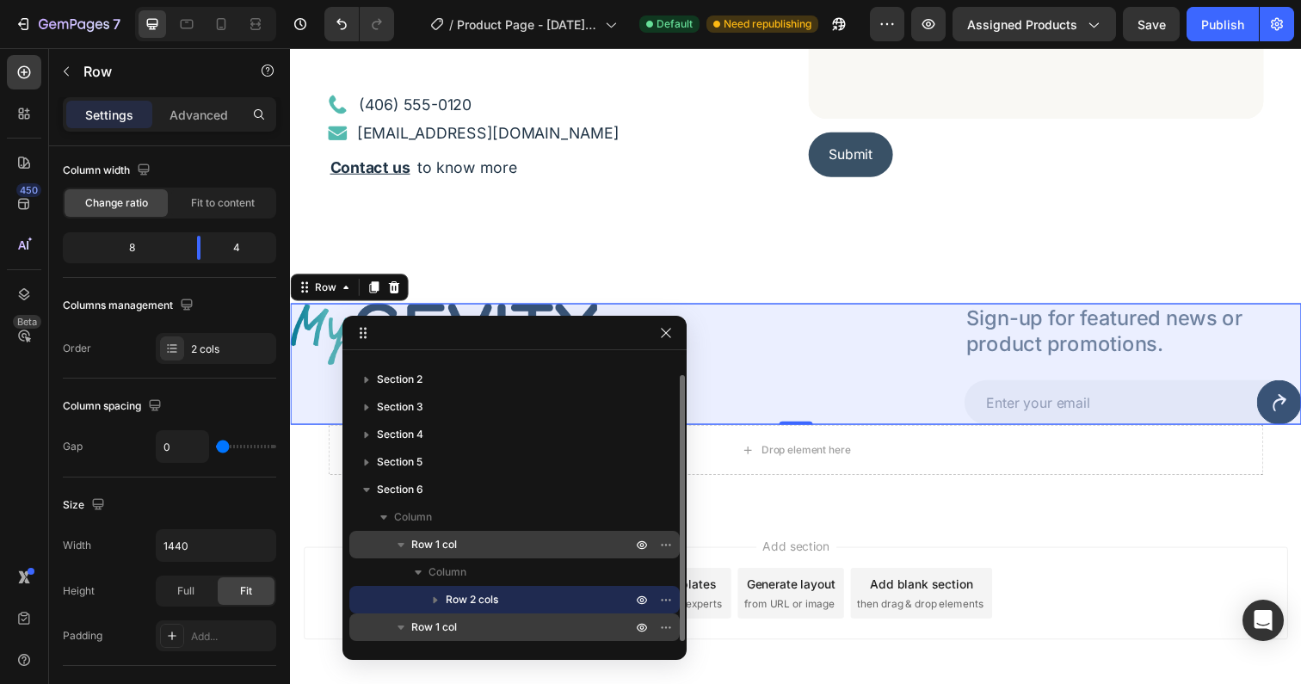
scroll to position [67, 0]
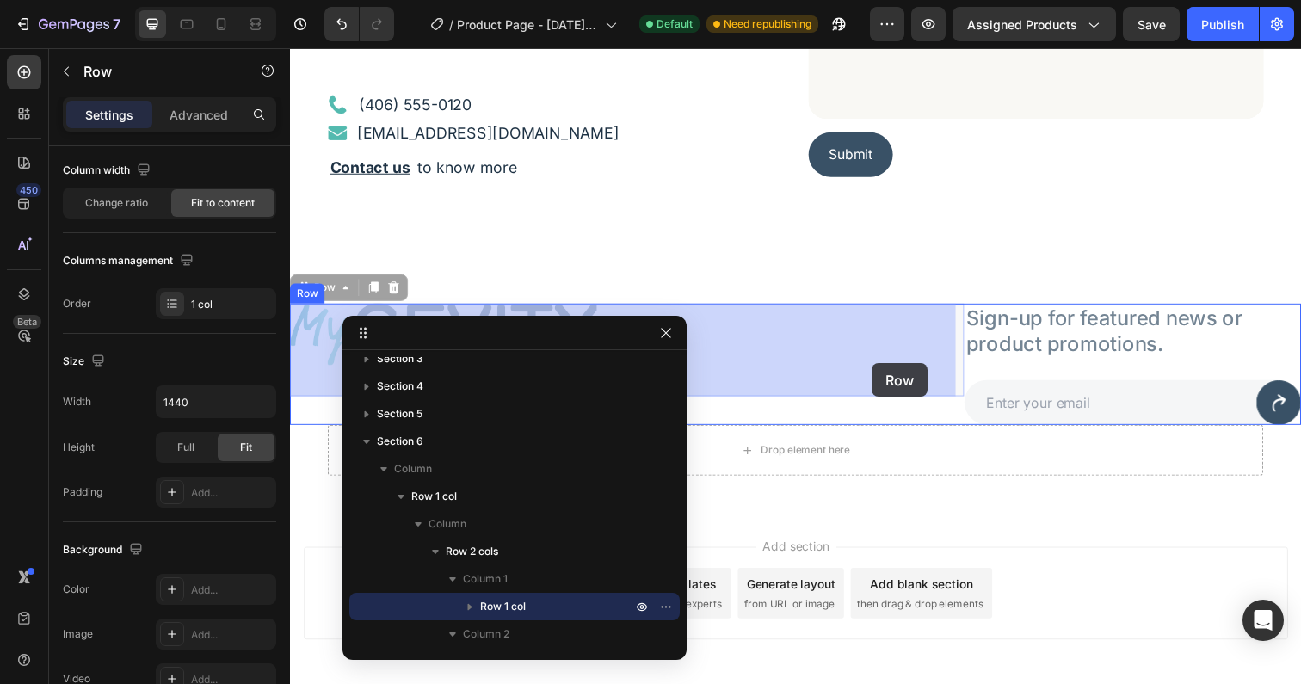
drag, startPoint x: 876, startPoint y: 351, endPoint x: 884, endPoint y: 370, distance: 20.4
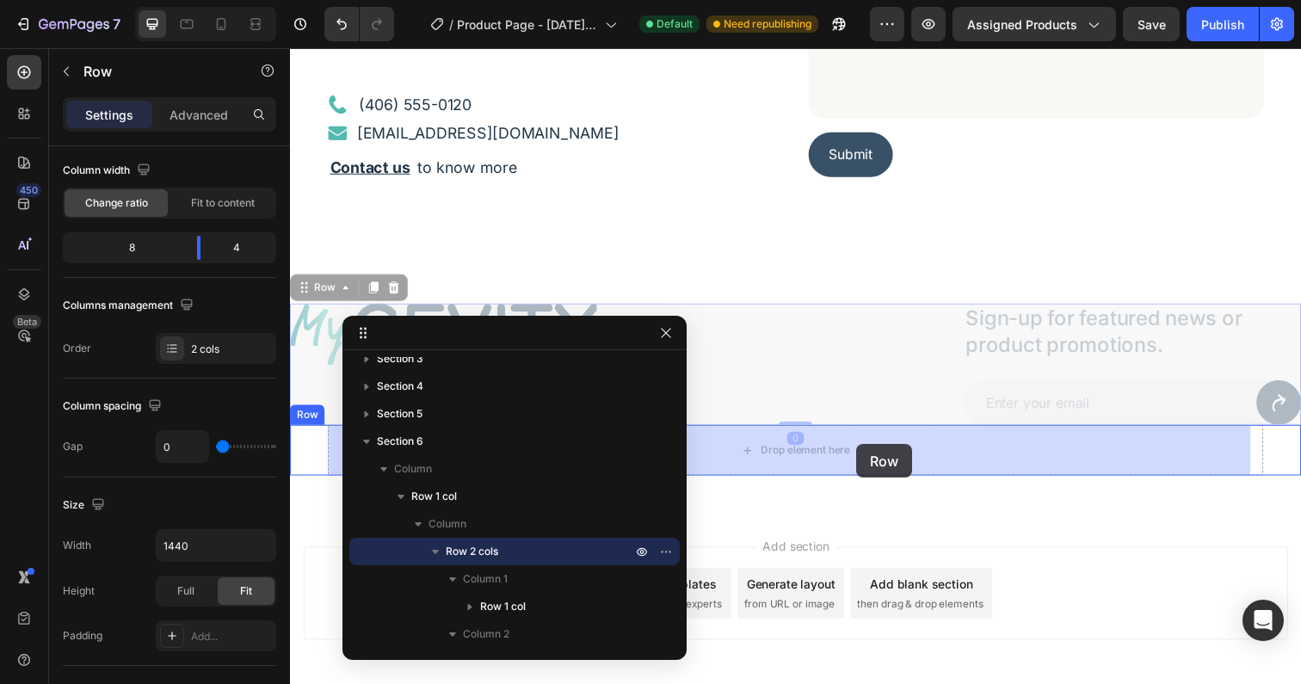
drag, startPoint x: 862, startPoint y: 410, endPoint x: 868, endPoint y: 453, distance: 42.6
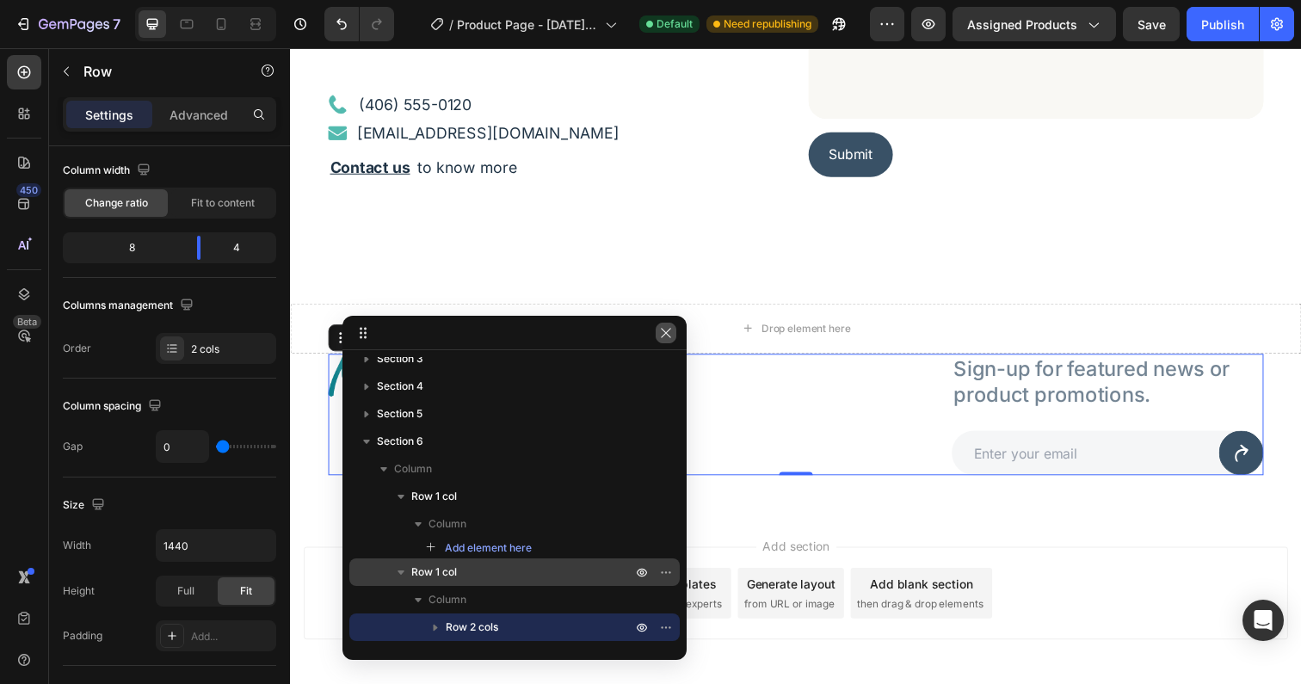
click at [665, 339] on icon "button" at bounding box center [666, 333] width 14 height 14
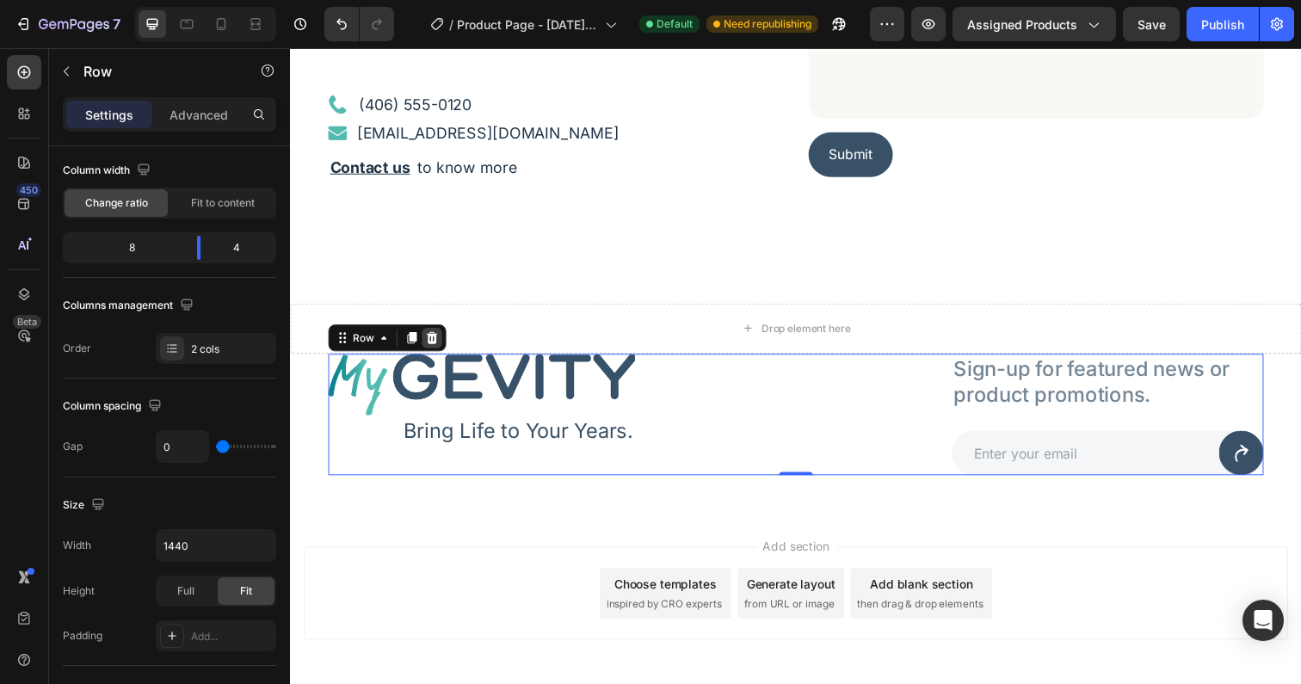
click at [440, 343] on icon at bounding box center [435, 344] width 14 height 14
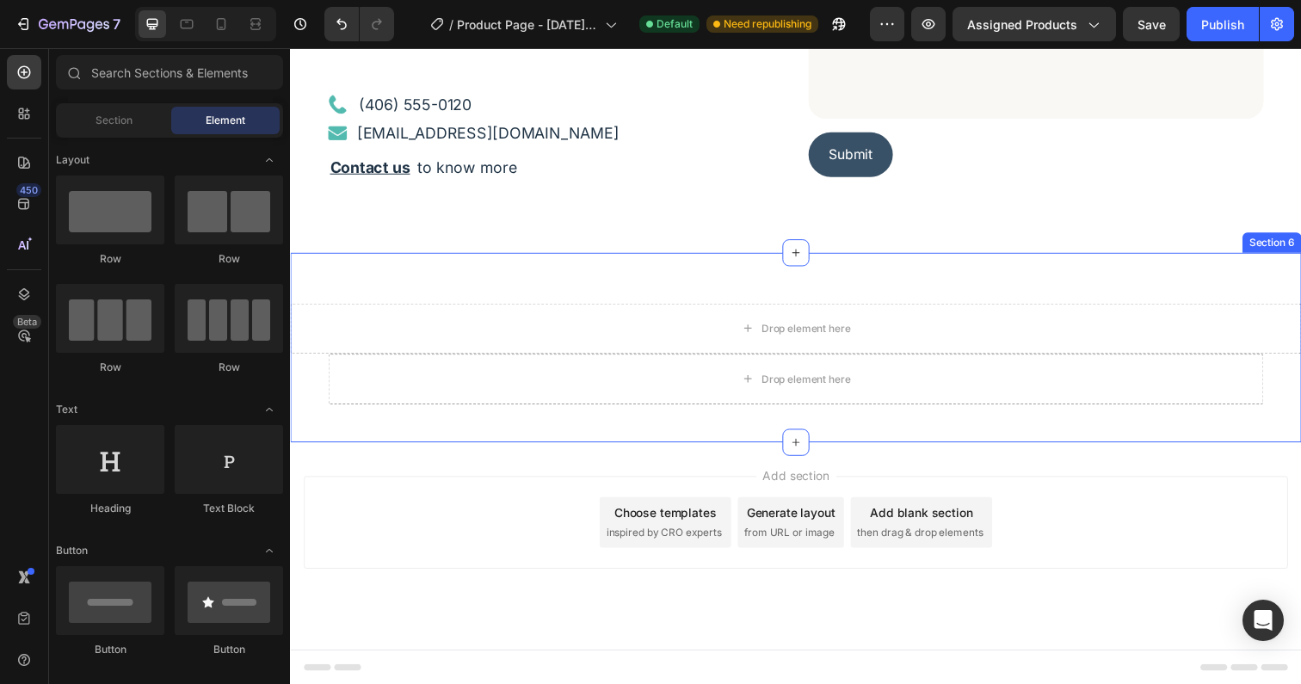
click at [535, 280] on div "Drop element here Row Drop element here Row Section 6" at bounding box center [806, 354] width 1032 height 194
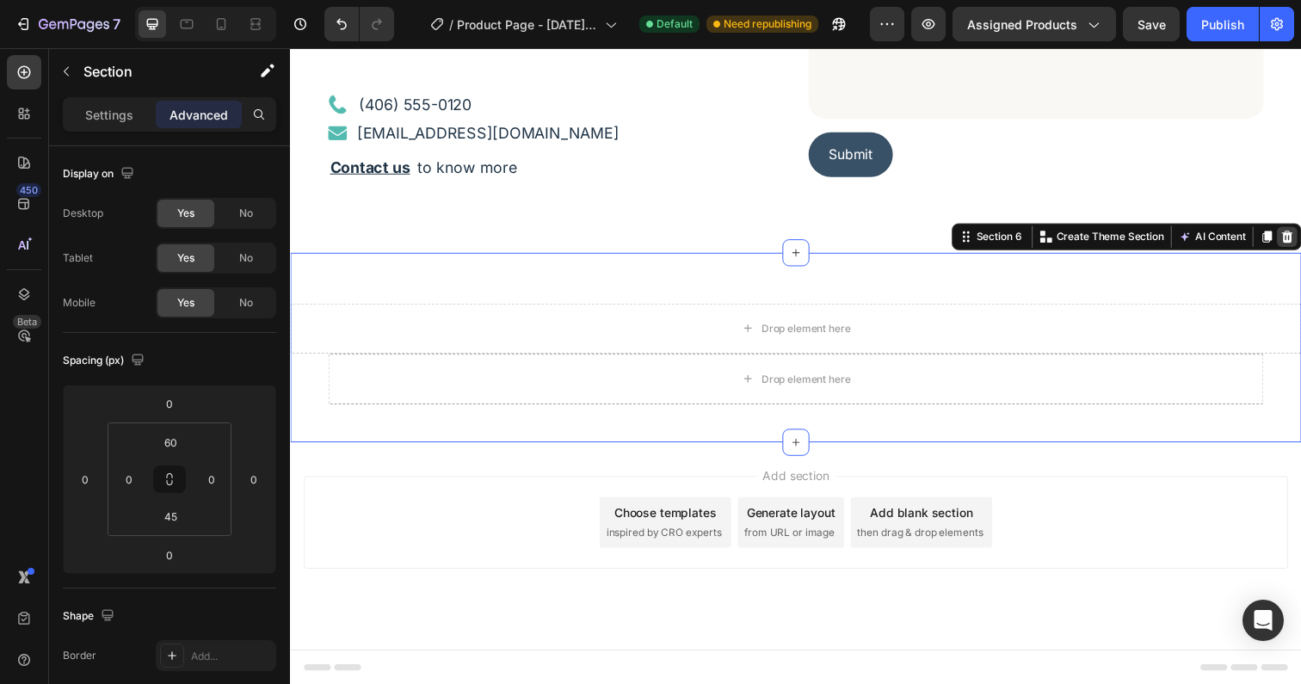
click at [1300, 239] on icon at bounding box center [1308, 241] width 11 height 12
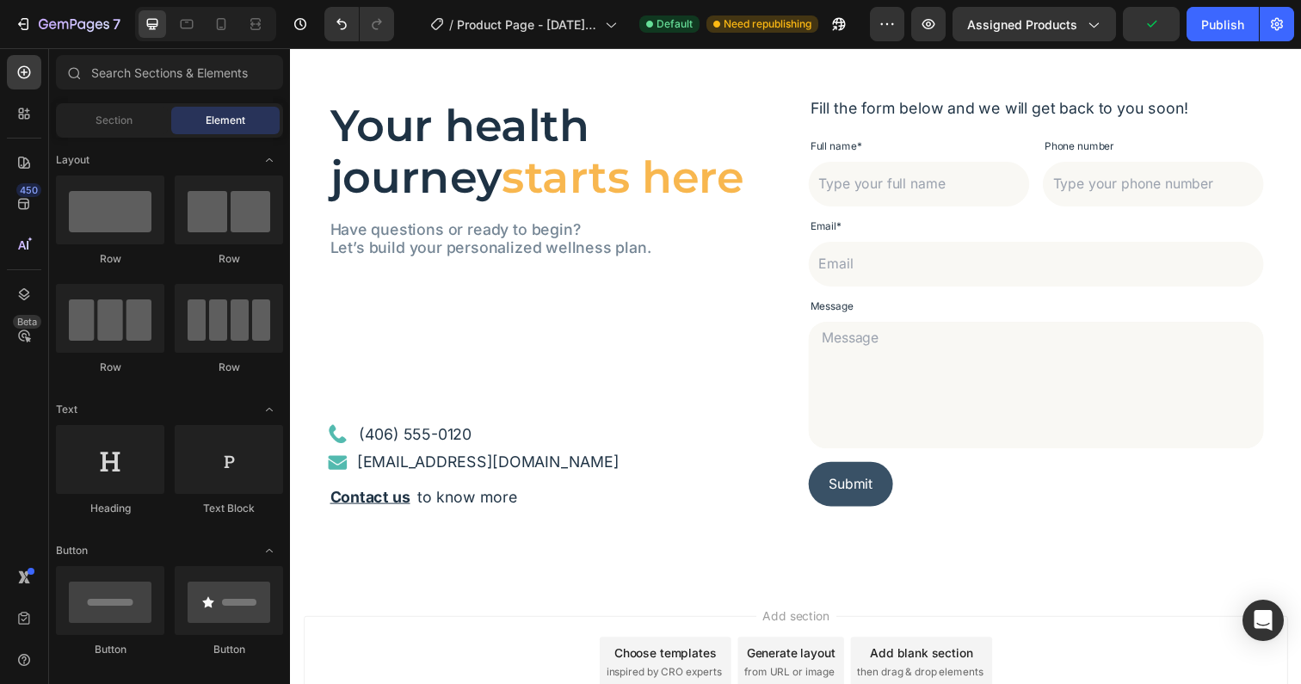
scroll to position [2487, 0]
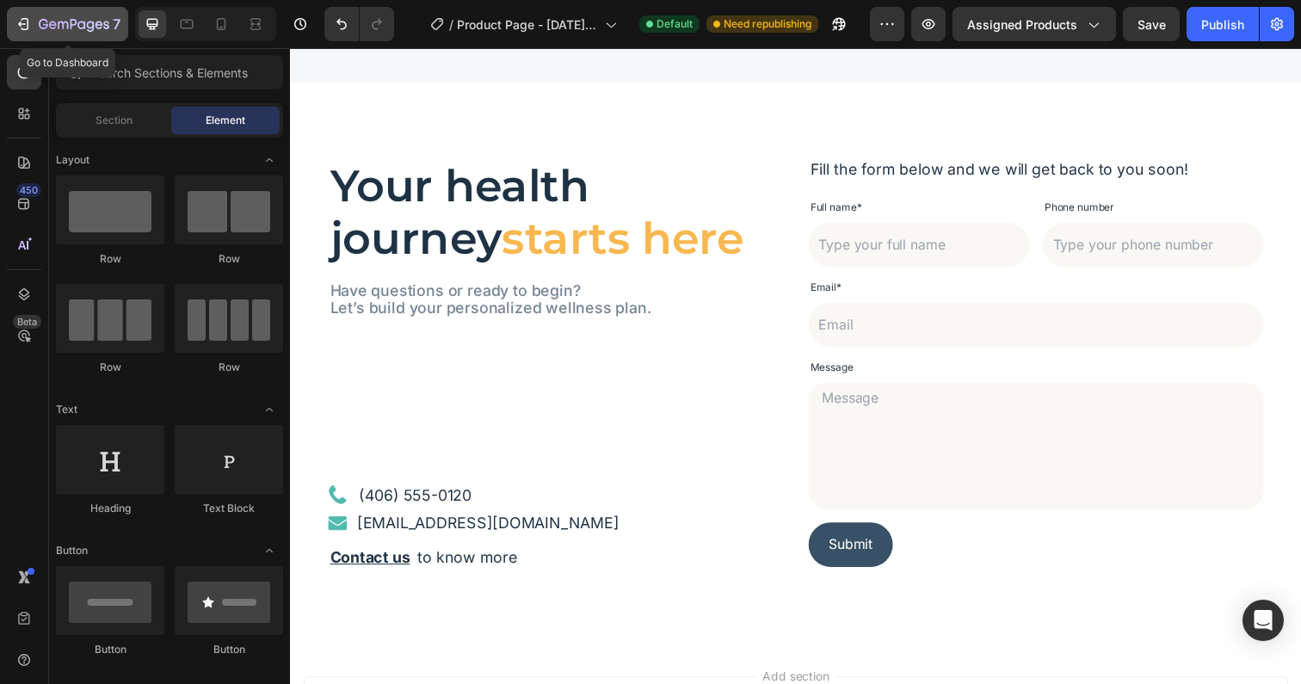
drag, startPoint x: 33, startPoint y: 27, endPoint x: 41, endPoint y: 28, distance: 8.8
click at [33, 27] on div "7" at bounding box center [68, 24] width 106 height 21
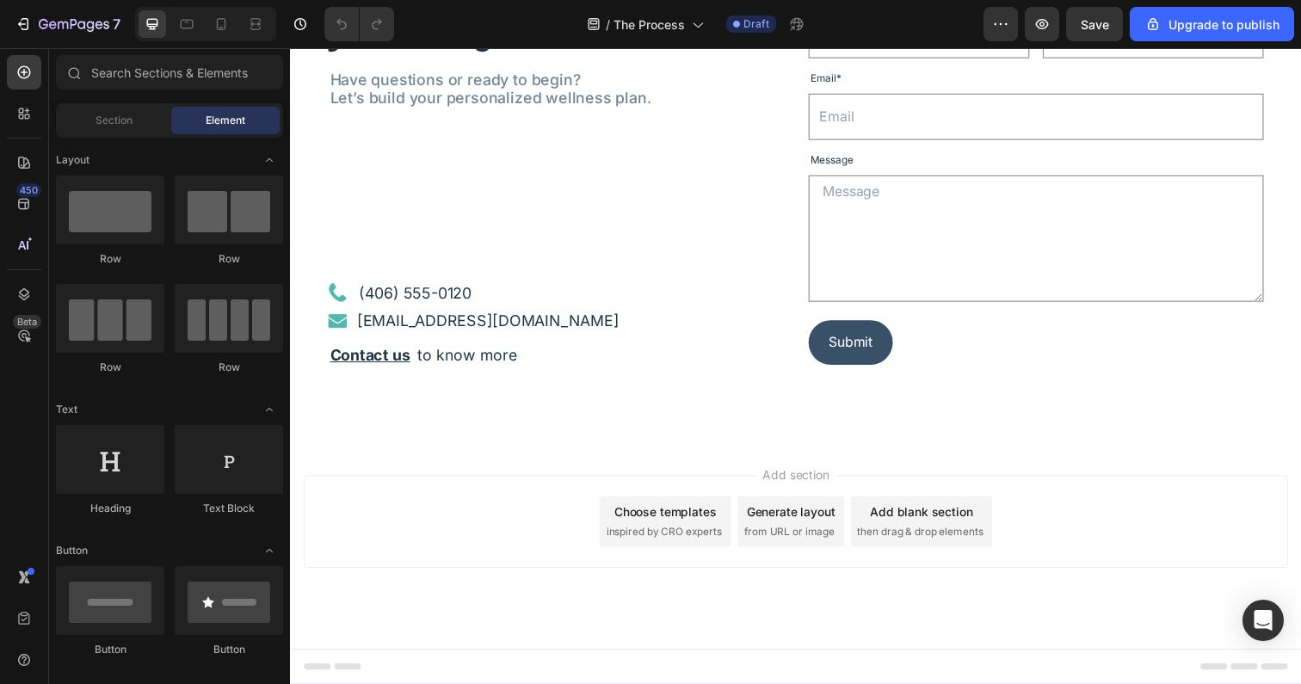
scroll to position [4336, 0]
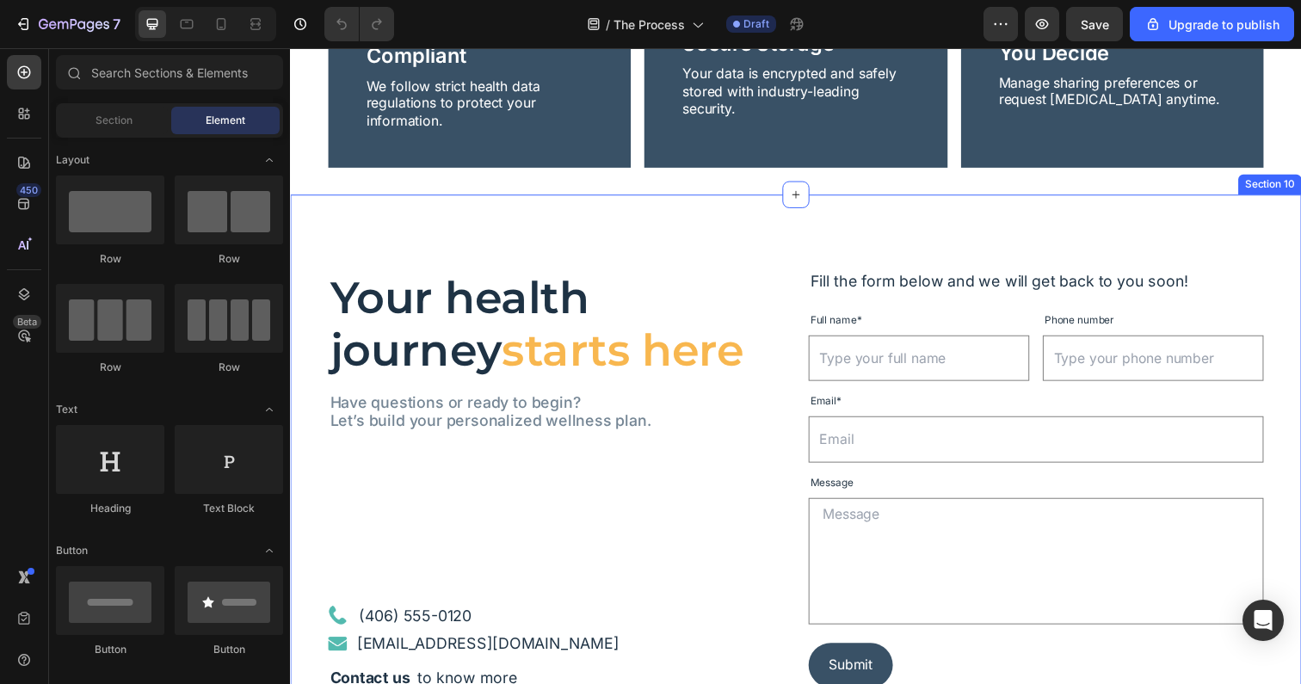
click at [659, 242] on div "Your health journey starts here Heading Have questions or ready to begin? Let’s…" at bounding box center [806, 488] width 1032 height 581
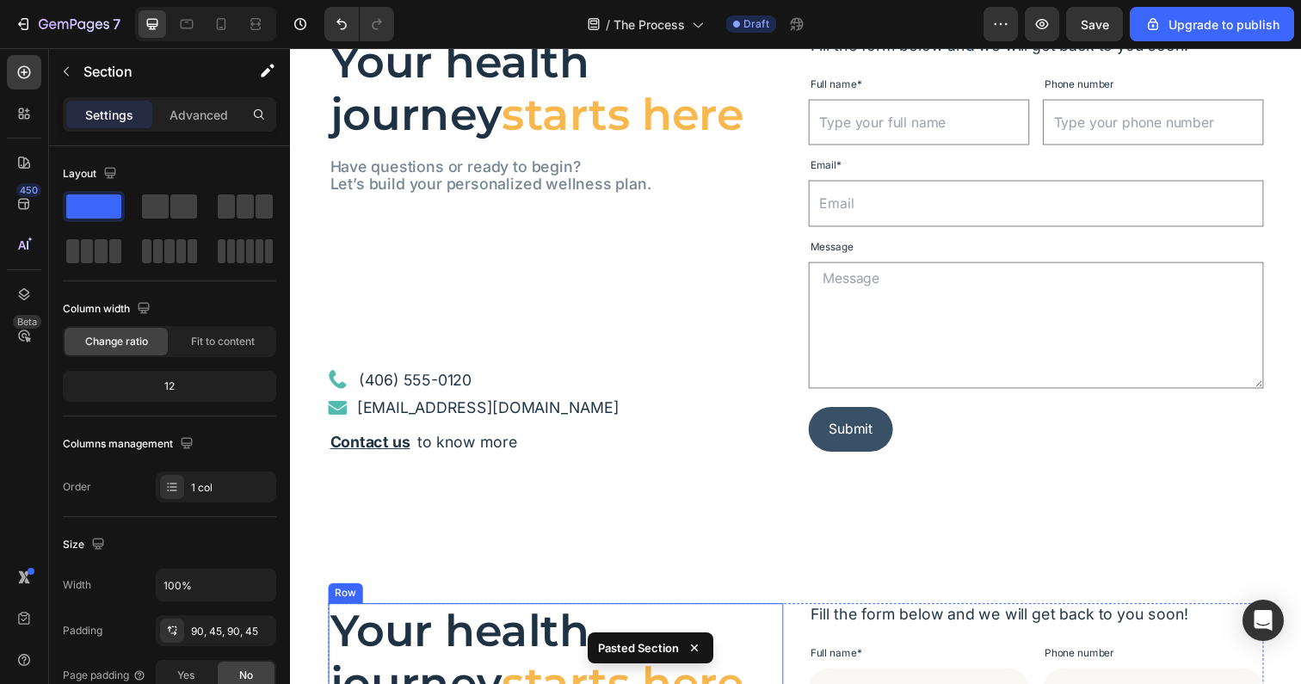
scroll to position [4289, 0]
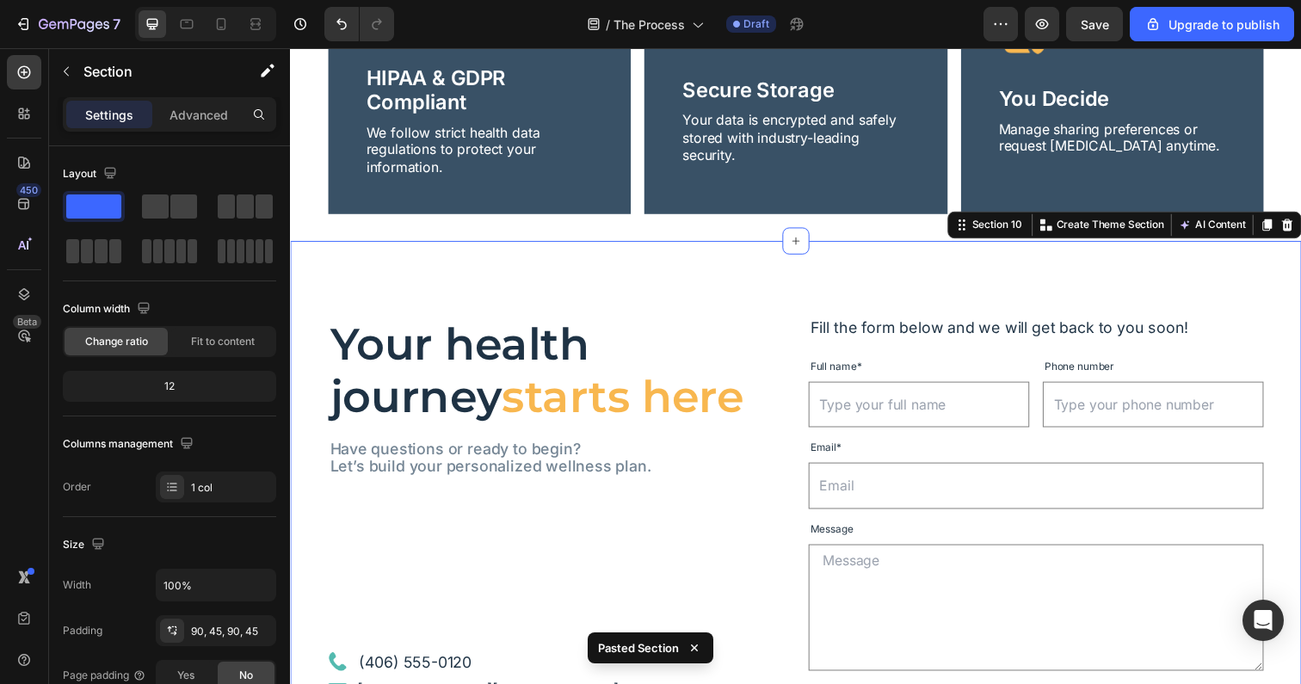
click at [719, 310] on div "Your health journey starts here Heading Have questions or ready to begin? Let’s…" at bounding box center [806, 535] width 1032 height 581
click at [1300, 226] on icon at bounding box center [1308, 229] width 11 height 12
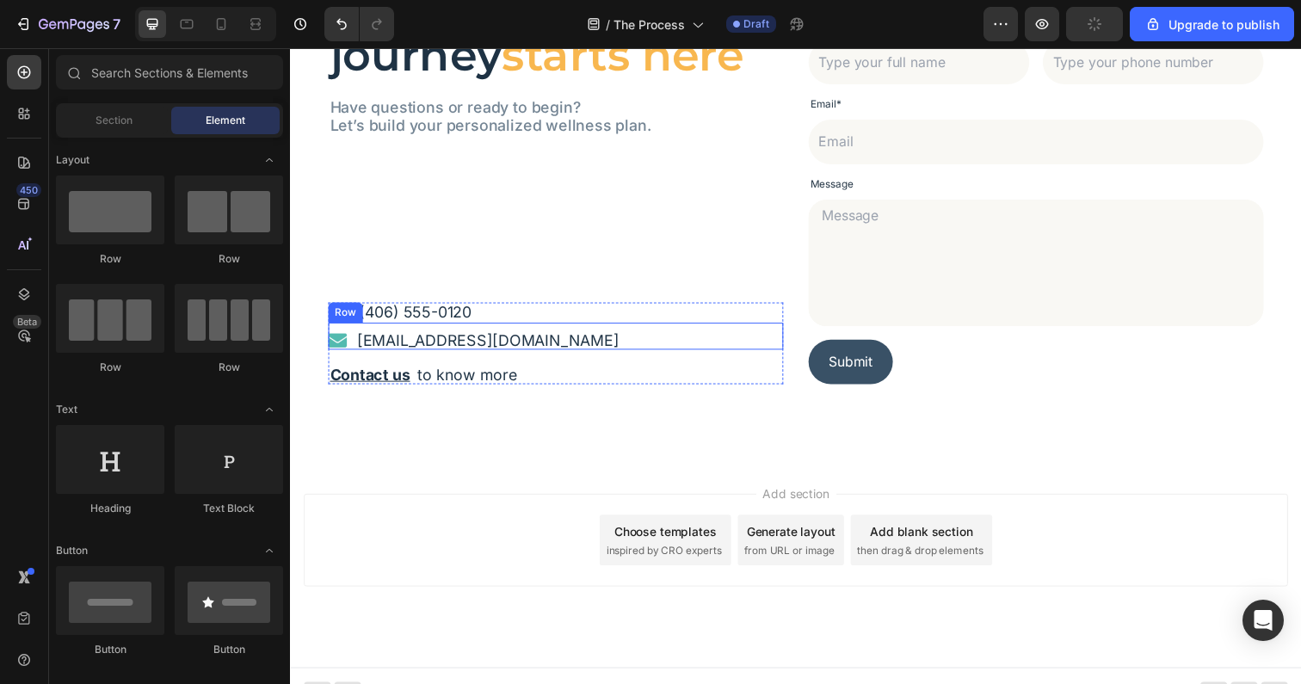
scroll to position [4656, 0]
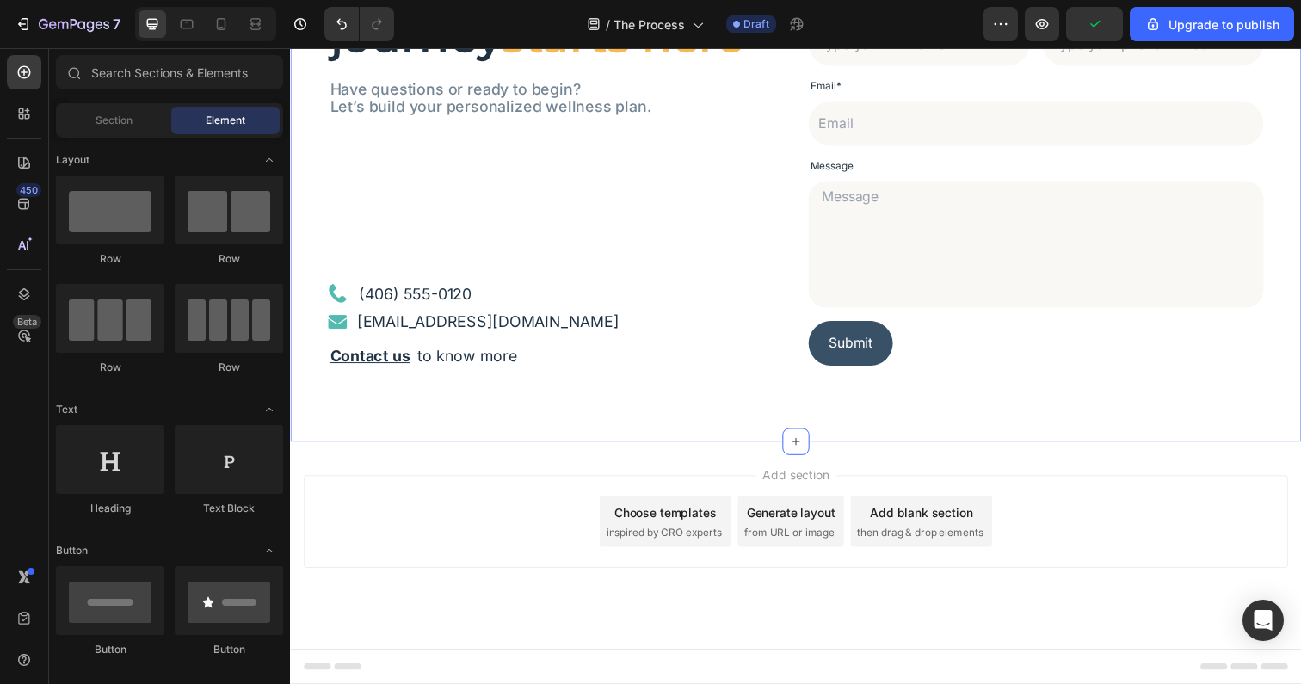
click at [739, 397] on div "Your health journey starts here Heading Have questions or ready to begin? Let’s…" at bounding box center [806, 164] width 1032 height 572
click at [876, 429] on div "Your health journey starts here Heading Have questions or ready to begin? Let’s…" at bounding box center [806, 164] width 1032 height 572
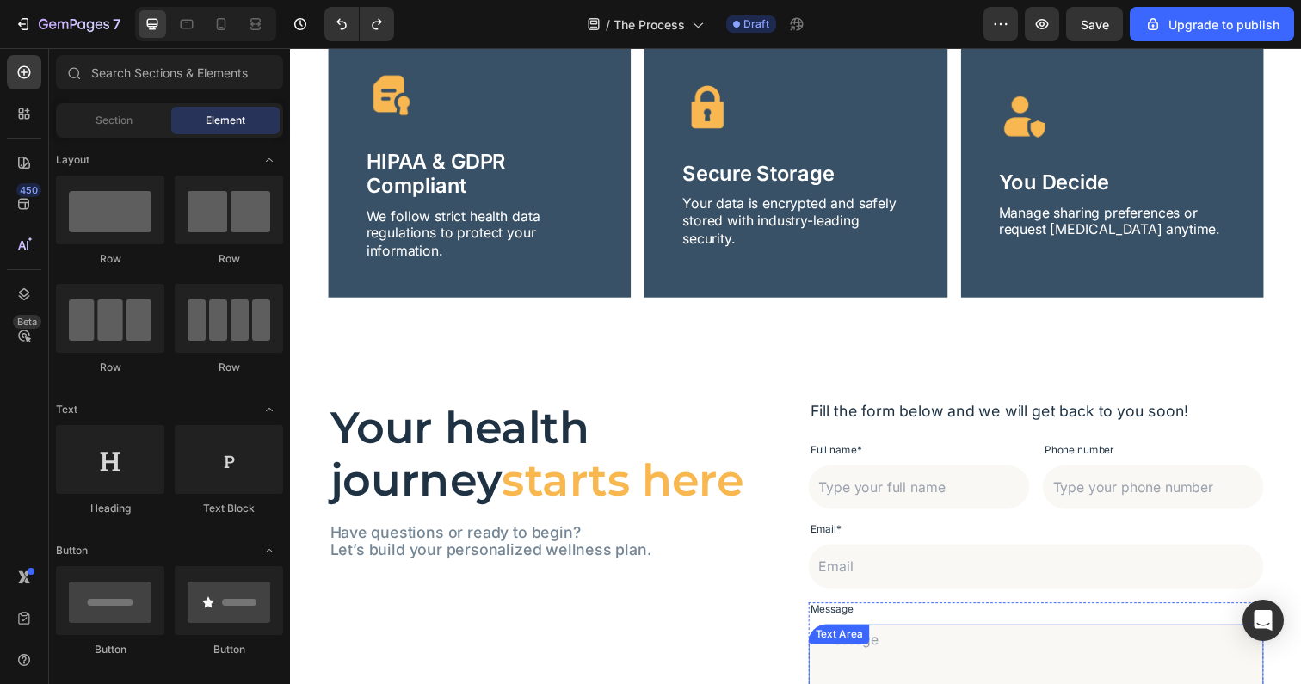
scroll to position [4181, 0]
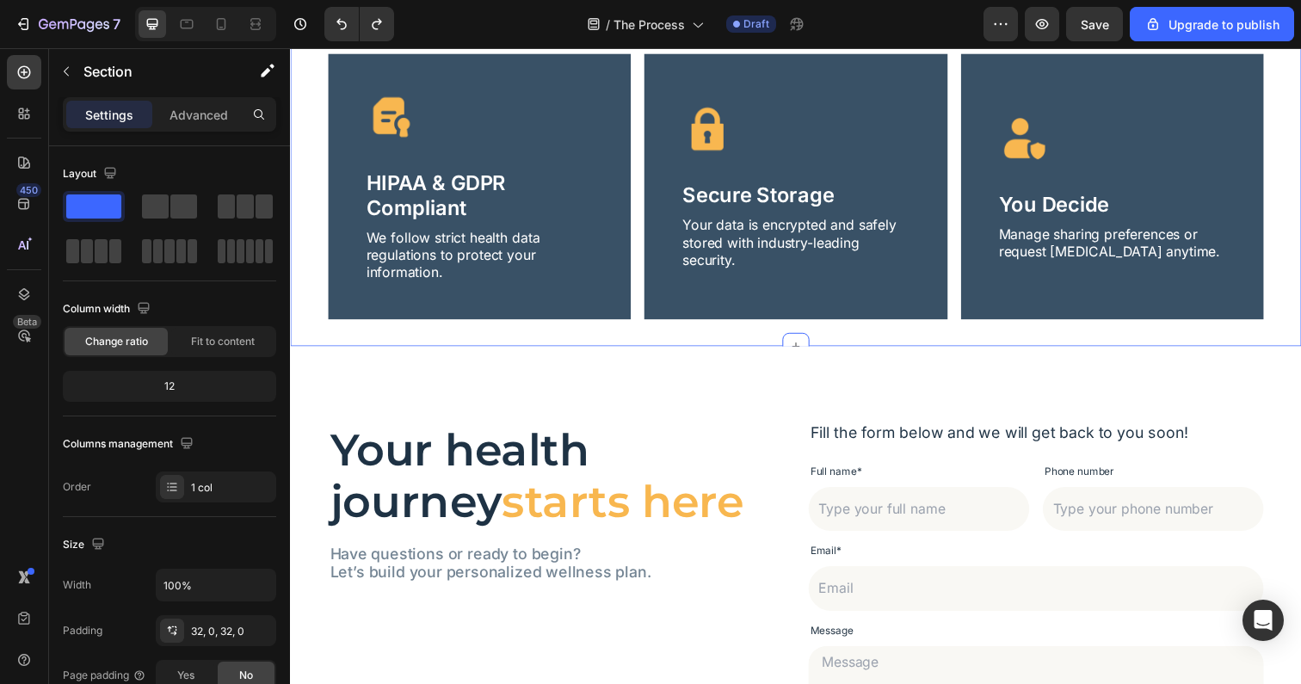
click at [821, 351] on div "Icon Data Privacy Section Text Block Row You’re in Control of Your Data. Period…" at bounding box center [806, 81] width 1032 height 544
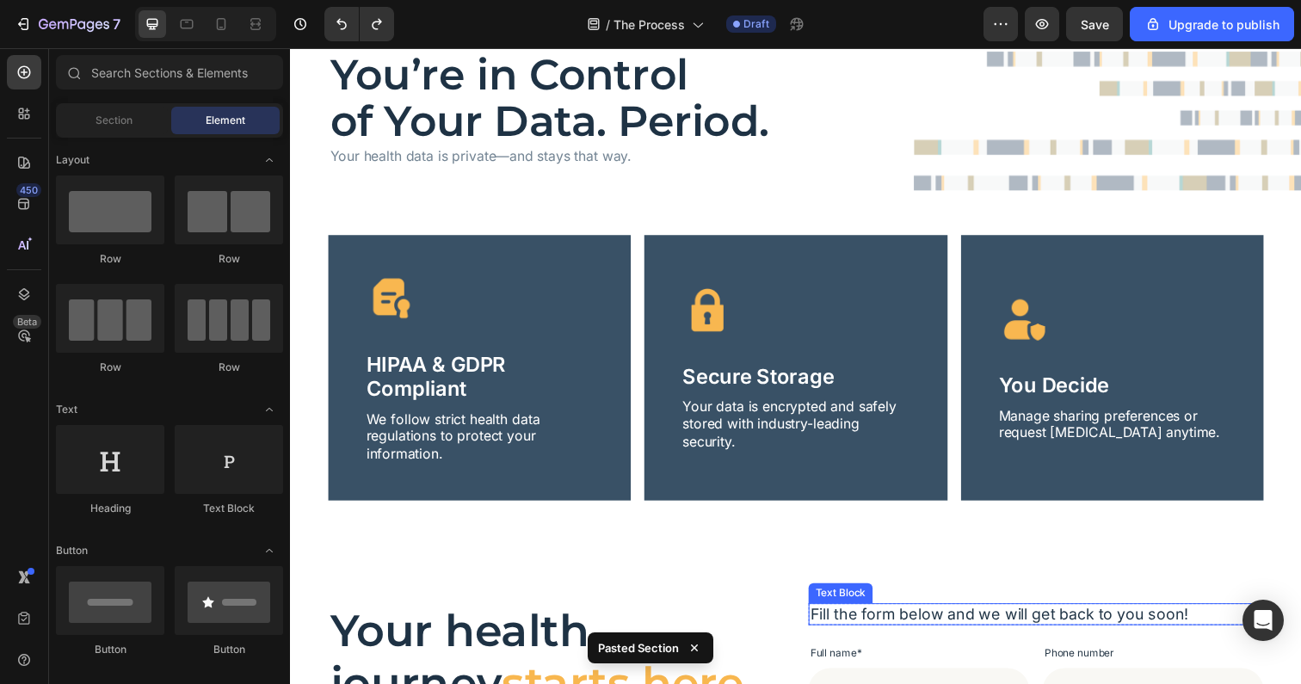
scroll to position [4191, 0]
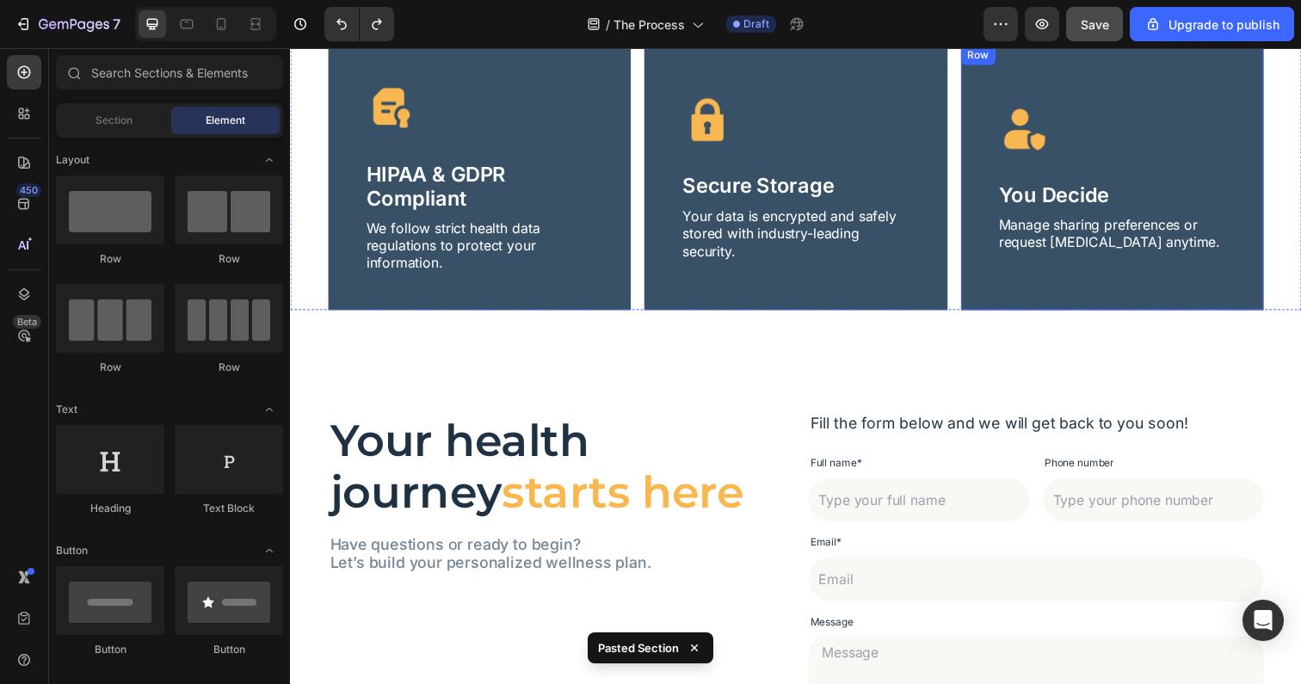
click at [1090, 32] on div "Save" at bounding box center [1095, 24] width 28 height 18
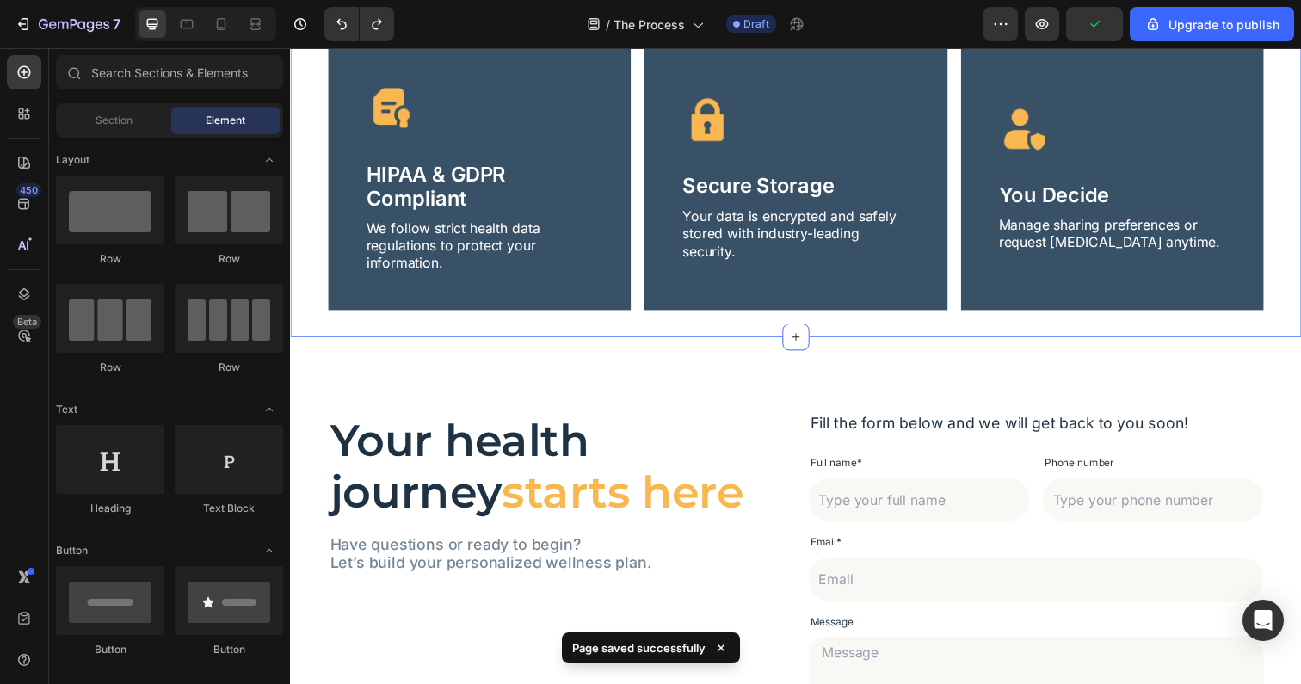
scroll to position [4577, 0]
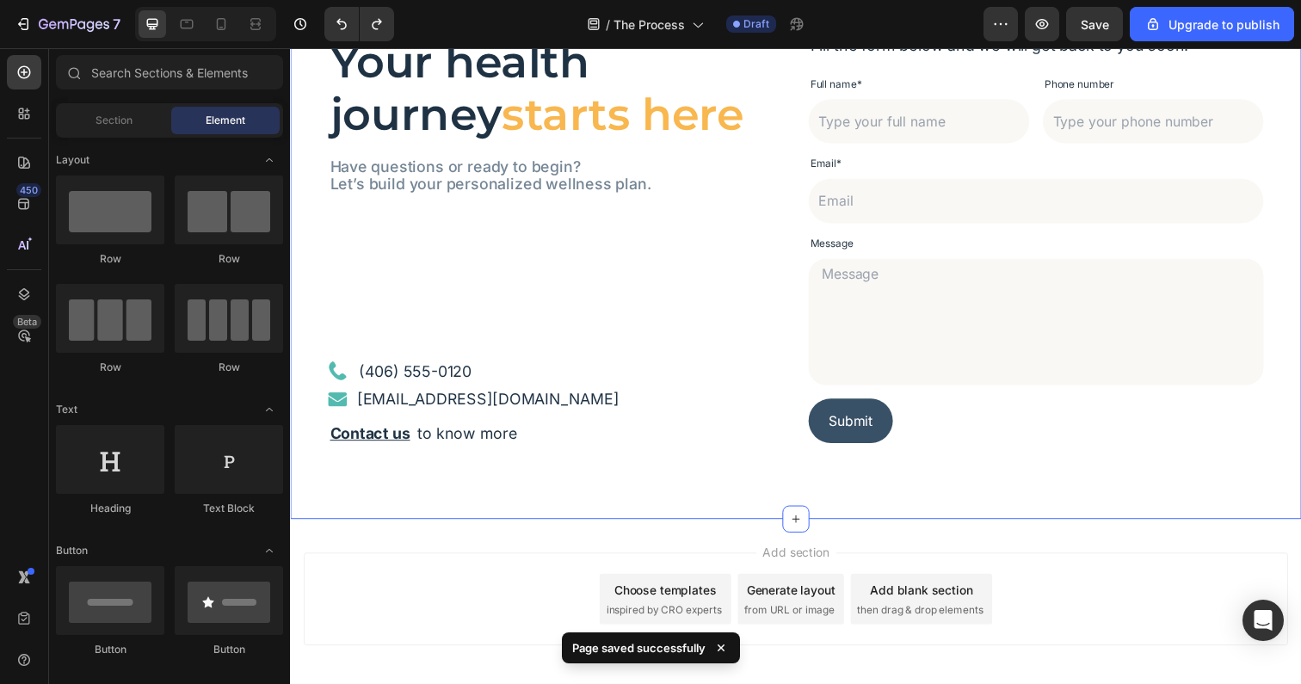
click at [798, 474] on div "Your health journey starts here Heading Have questions or ready to begin? Let’s…" at bounding box center [806, 243] width 1032 height 572
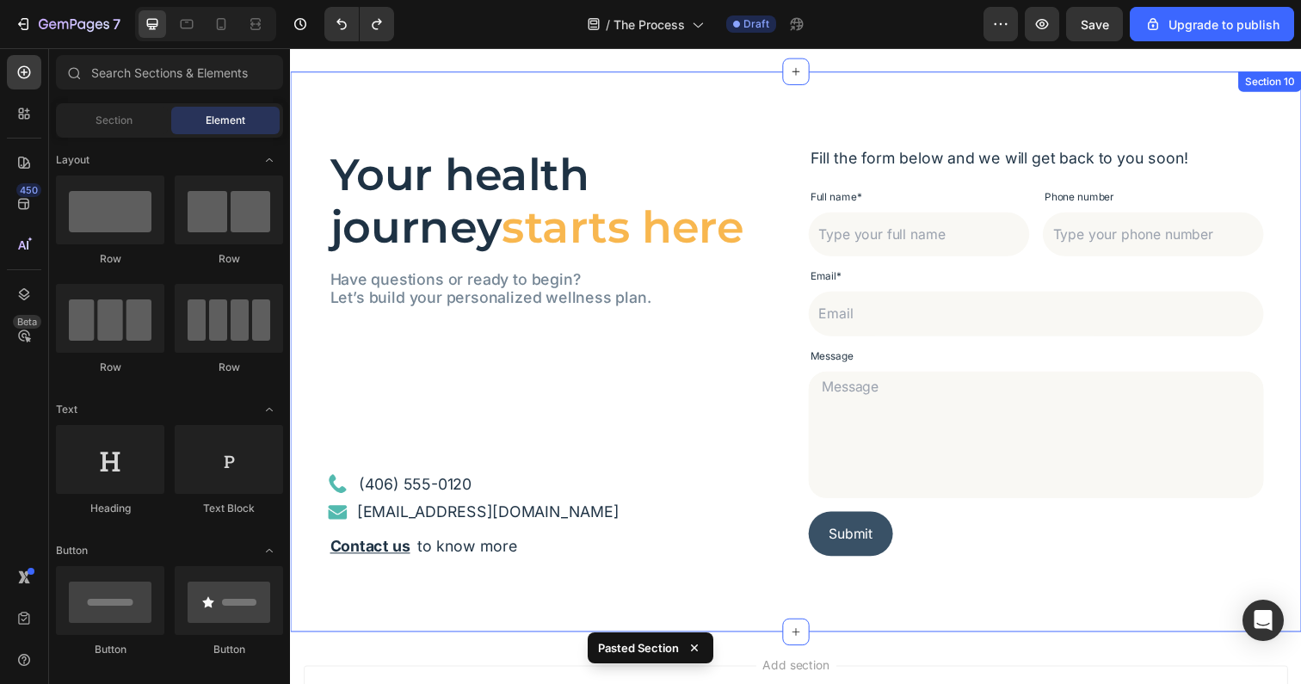
scroll to position [4656, 0]
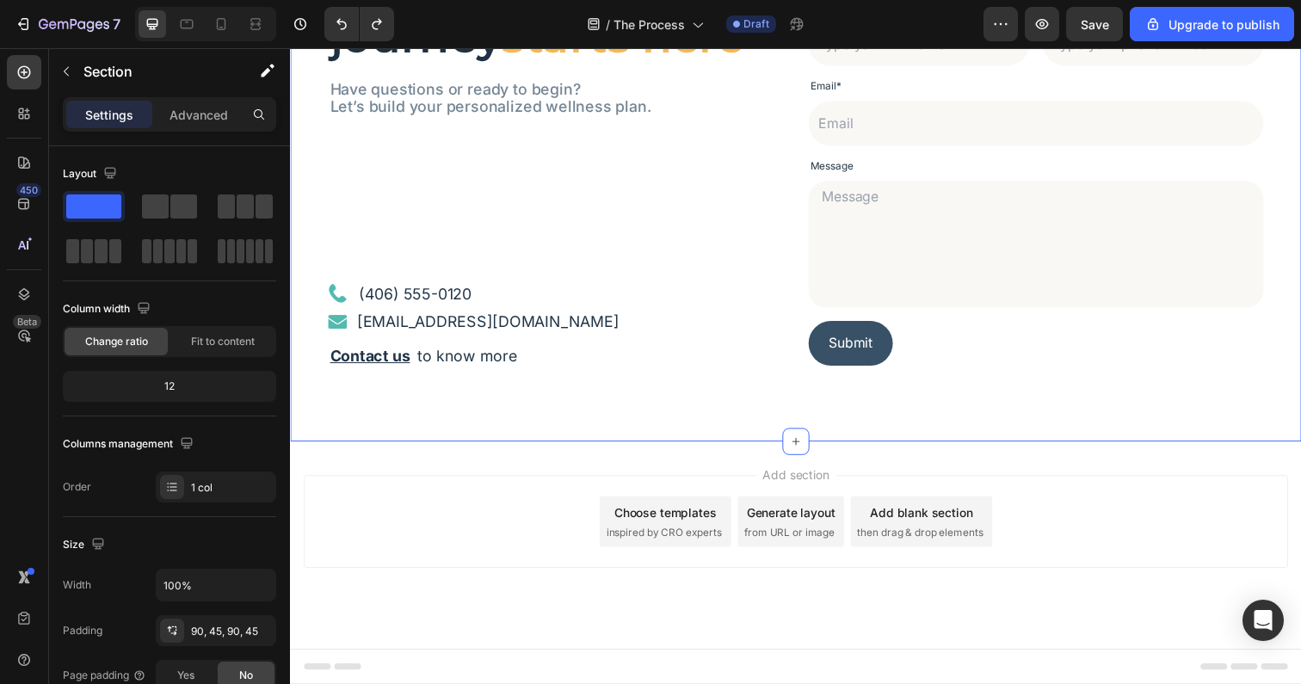
click at [718, 408] on div "Your health journey starts here Heading Have questions or ready to begin? Let’s…" at bounding box center [806, 164] width 1032 height 572
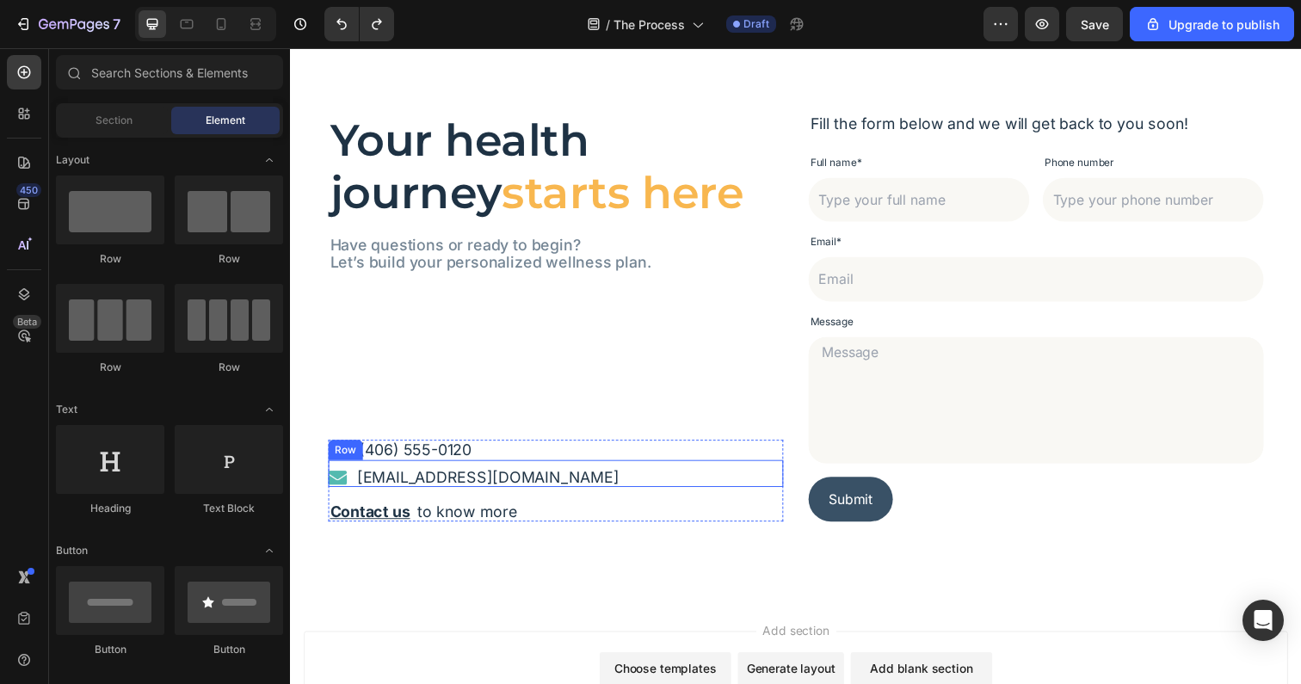
scroll to position [4463, 0]
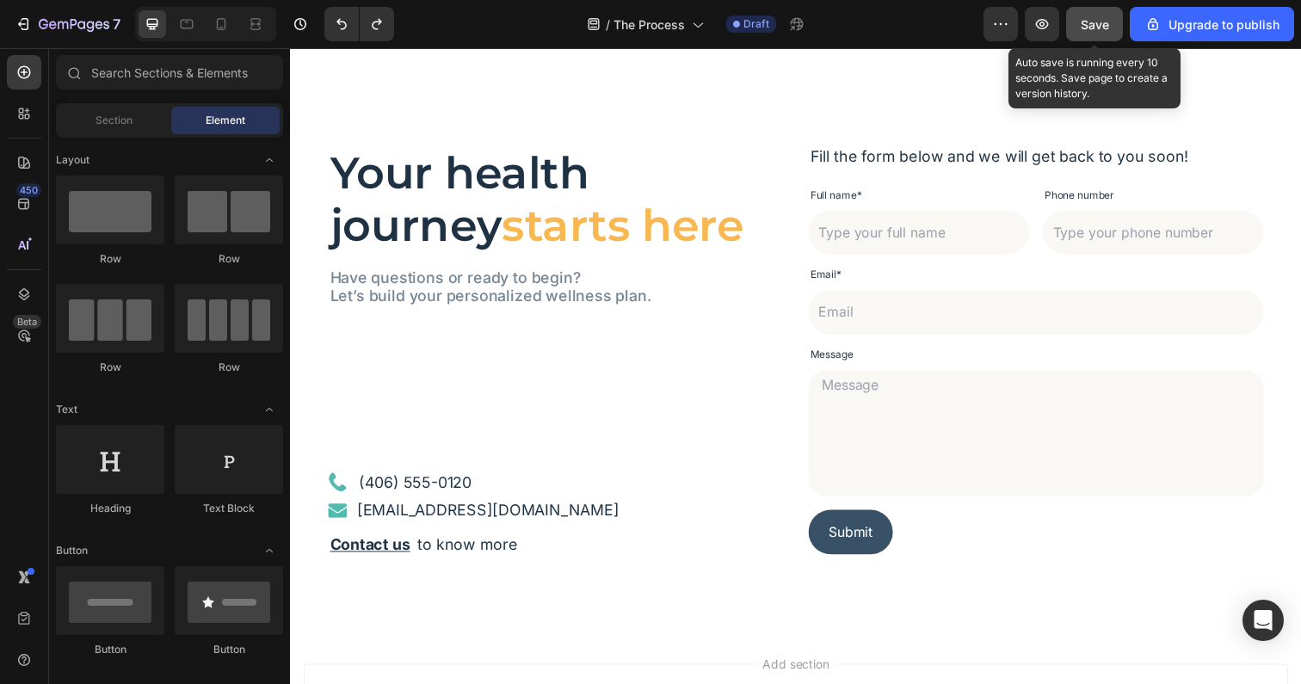
click at [1083, 28] on span "Save" at bounding box center [1095, 24] width 28 height 15
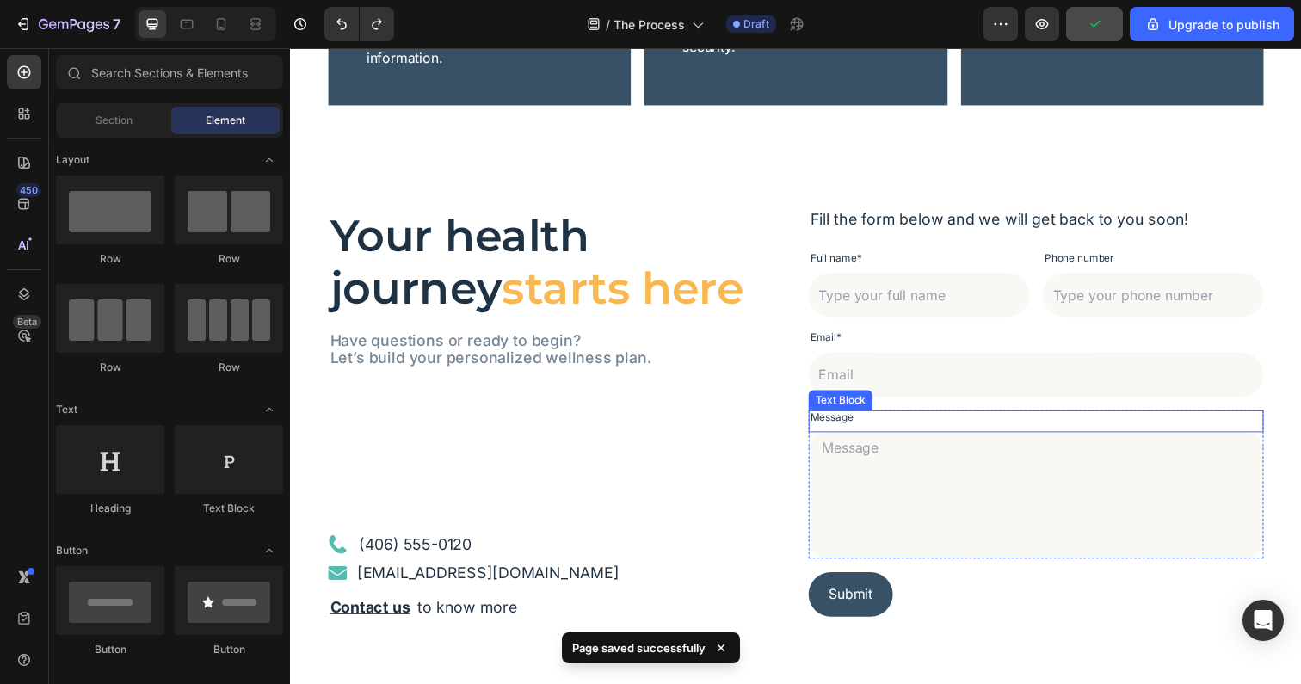
scroll to position [4377, 0]
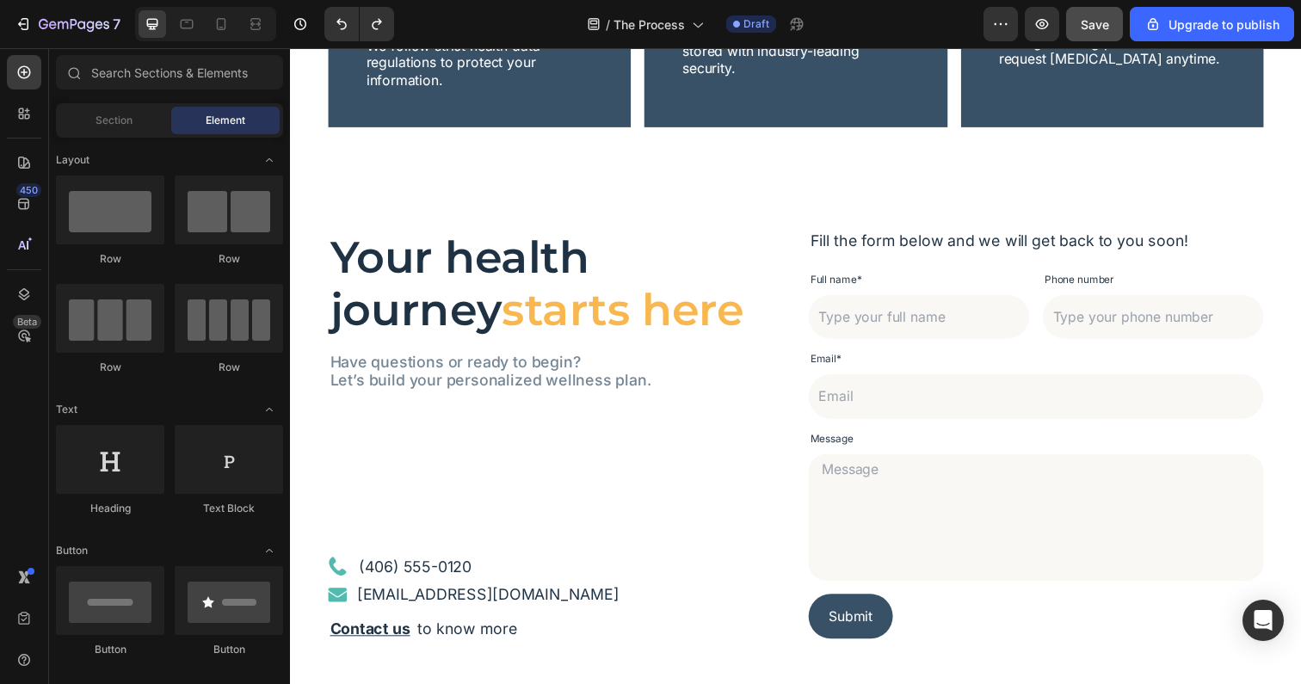
click at [42, 41] on div "7 / The Process Draft Preview Save Upgrade to publish" at bounding box center [650, 24] width 1301 height 49
click at [43, 28] on icon "button" at bounding box center [43, 24] width 9 height 10
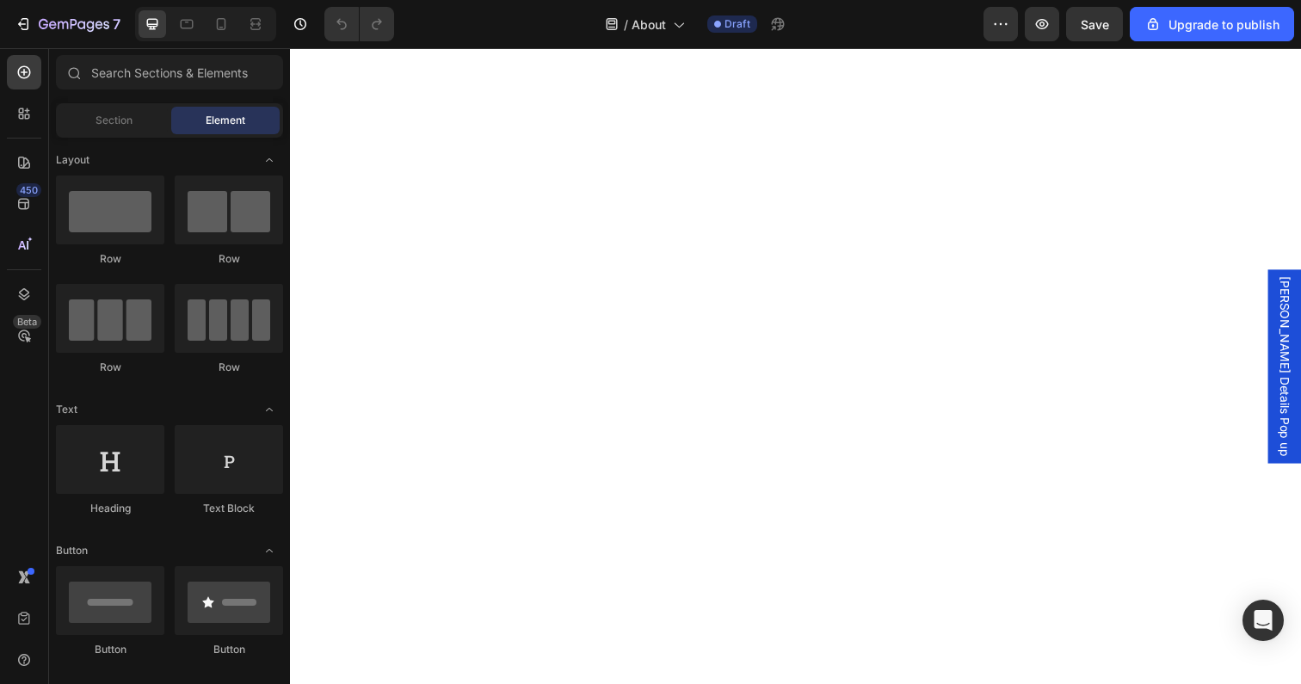
scroll to position [4644, 0]
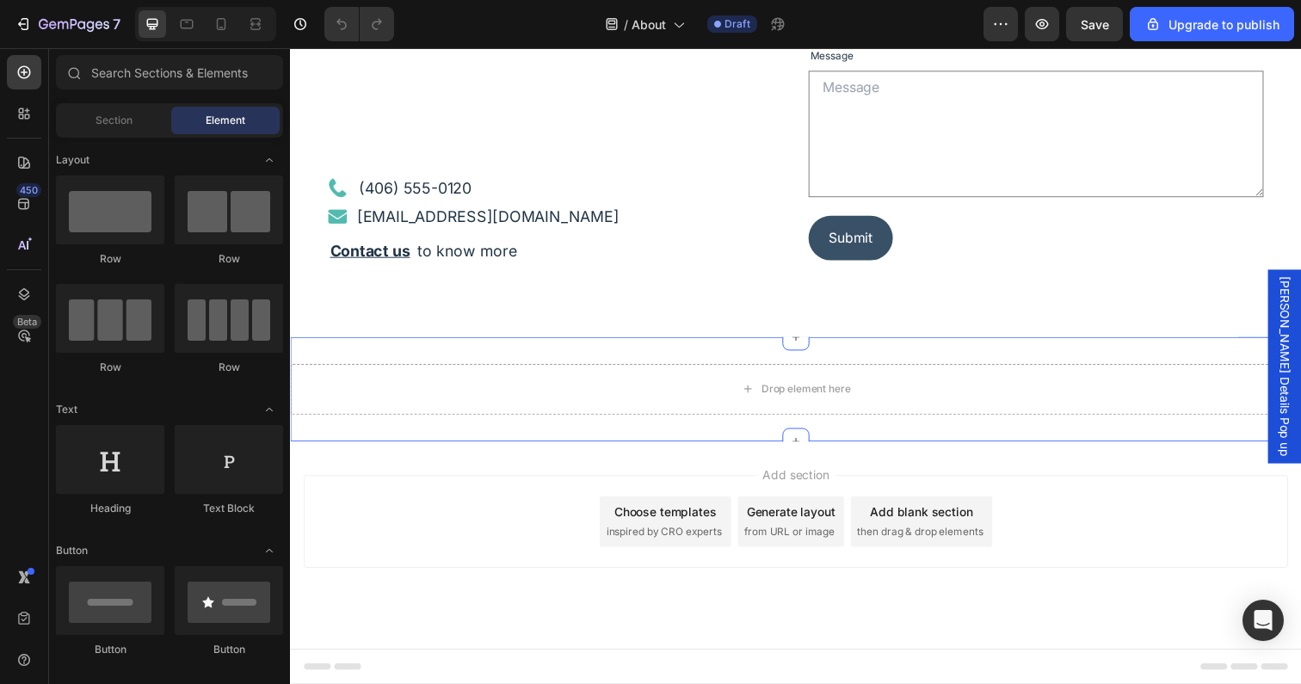
click at [611, 355] on div "Drop element here Section 10" at bounding box center [806, 396] width 1032 height 107
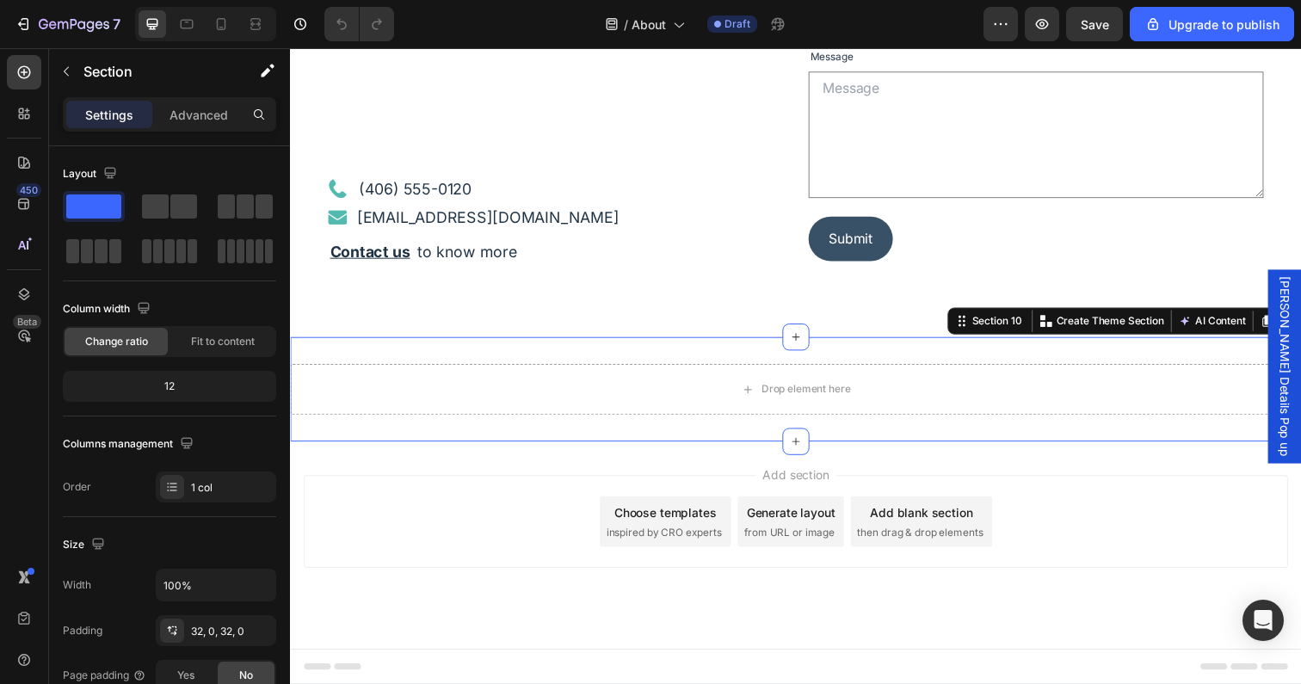
click at [677, 354] on div "Drop element here Section 10 You can create reusable sections Create Theme Sect…" at bounding box center [806, 396] width 1032 height 107
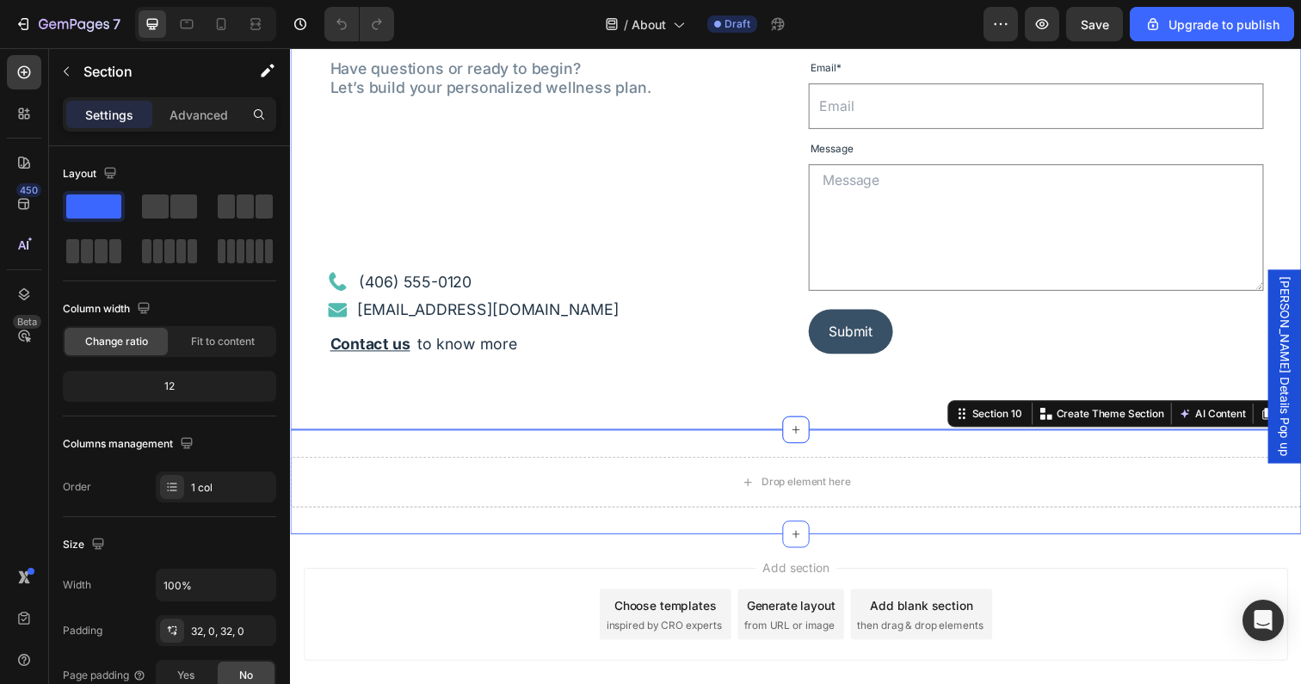
scroll to position [4461, 0]
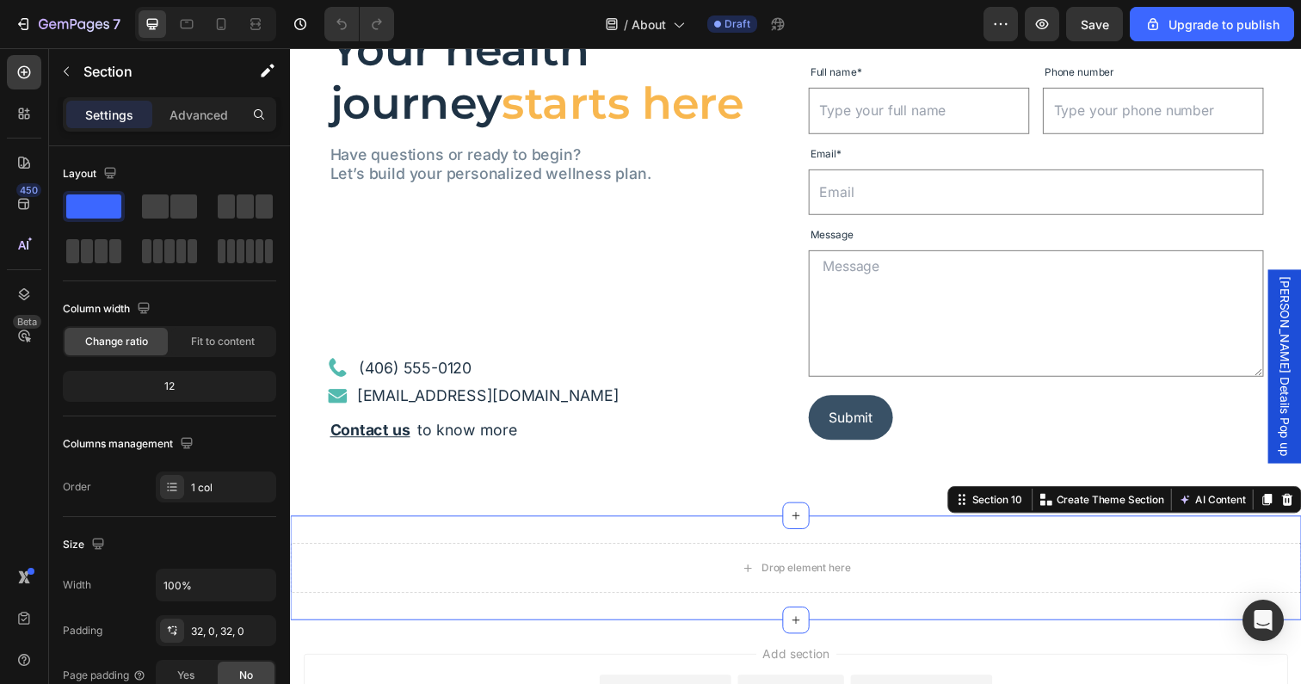
drag, startPoint x: 1297, startPoint y: 506, endPoint x: 1277, endPoint y: 509, distance: 20.1
click at [1300, 506] on icon at bounding box center [1308, 509] width 11 height 12
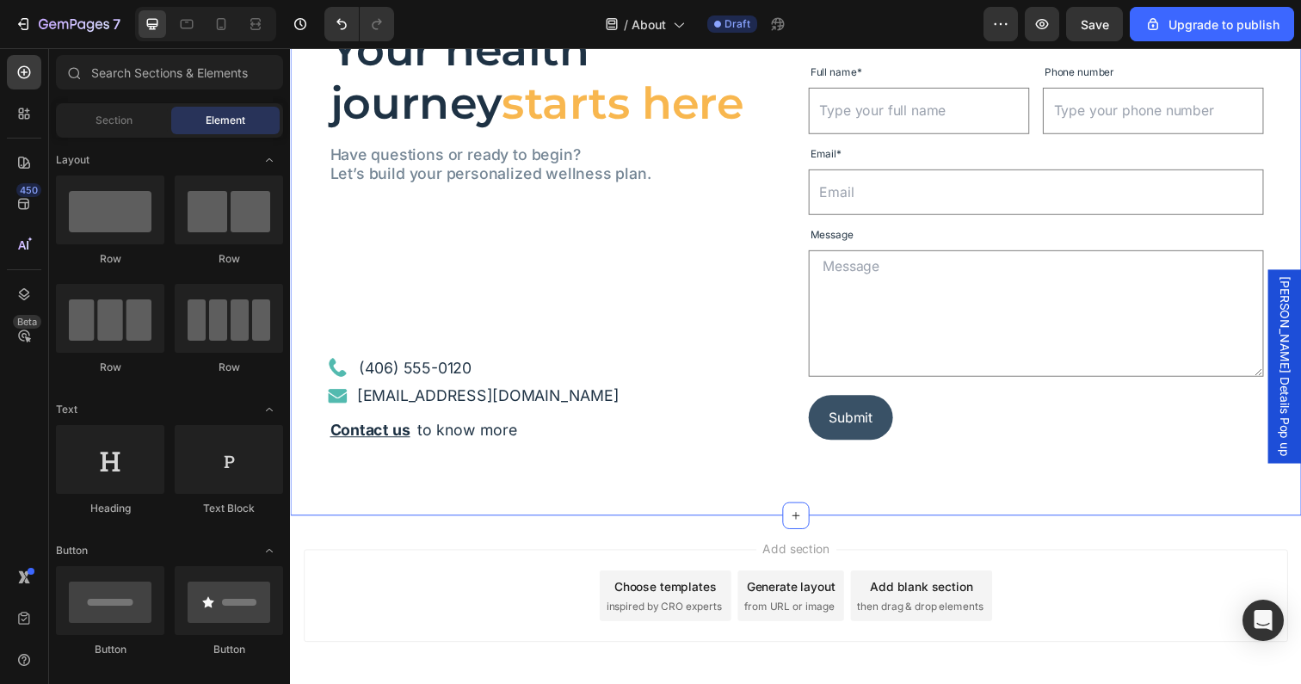
scroll to position [4537, 0]
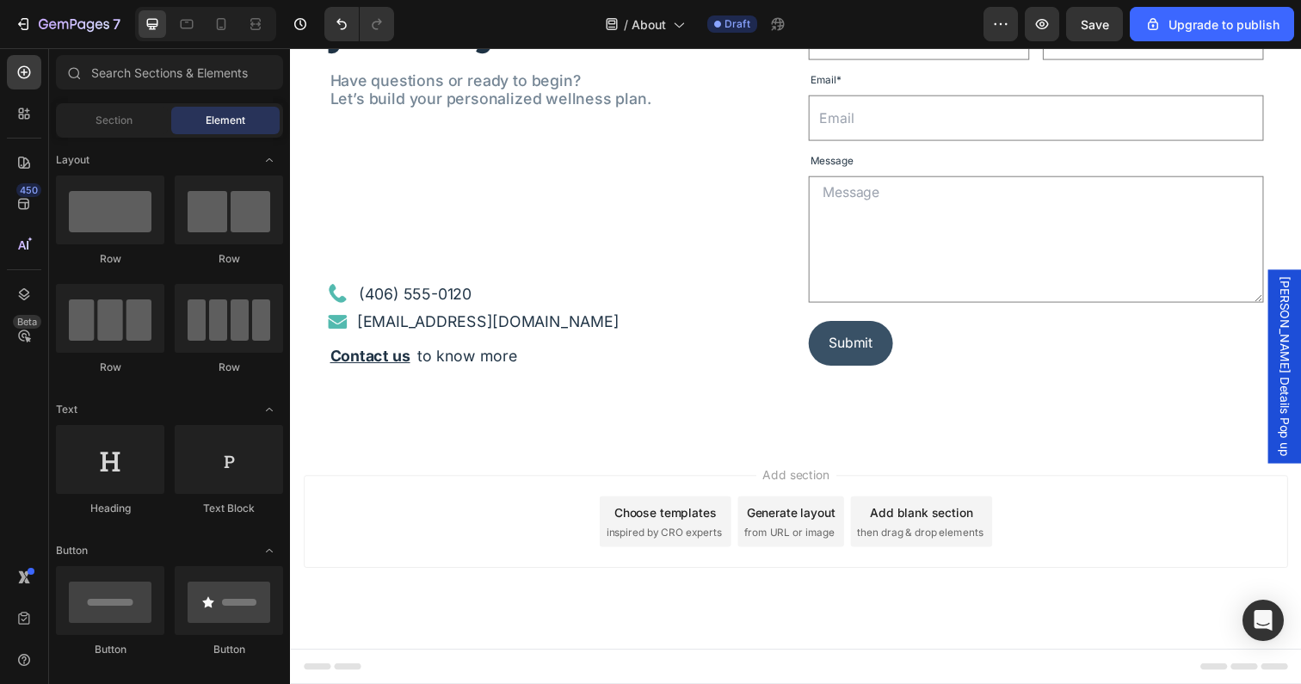
click at [511, 472] on div "Add section Choose templates inspired by CRO experts Generate layout from URL o…" at bounding box center [806, 556] width 1032 height 212
click at [835, 467] on div "Add section Choose templates inspired by CRO experts Generate layout from URL o…" at bounding box center [806, 556] width 1032 height 212
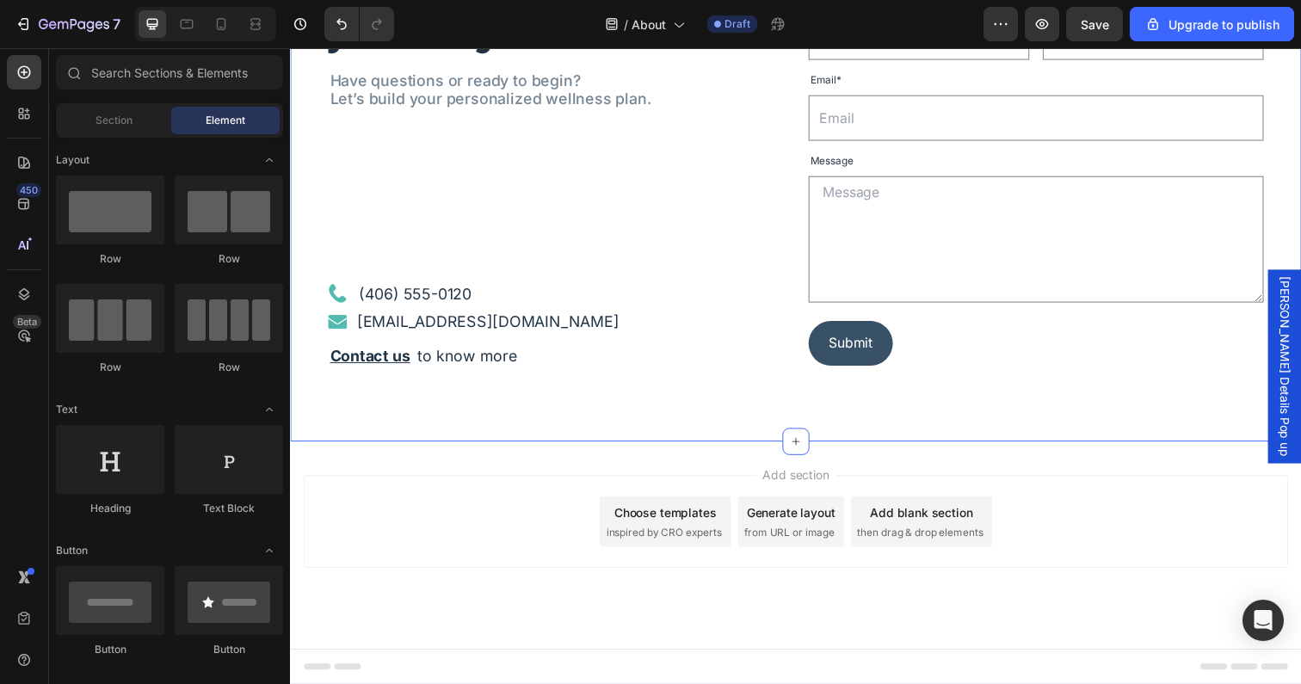
click at [635, 447] on div "Your health journey starts here Heading Have questions or ready to begin? Let’s…" at bounding box center [806, 159] width 1032 height 581
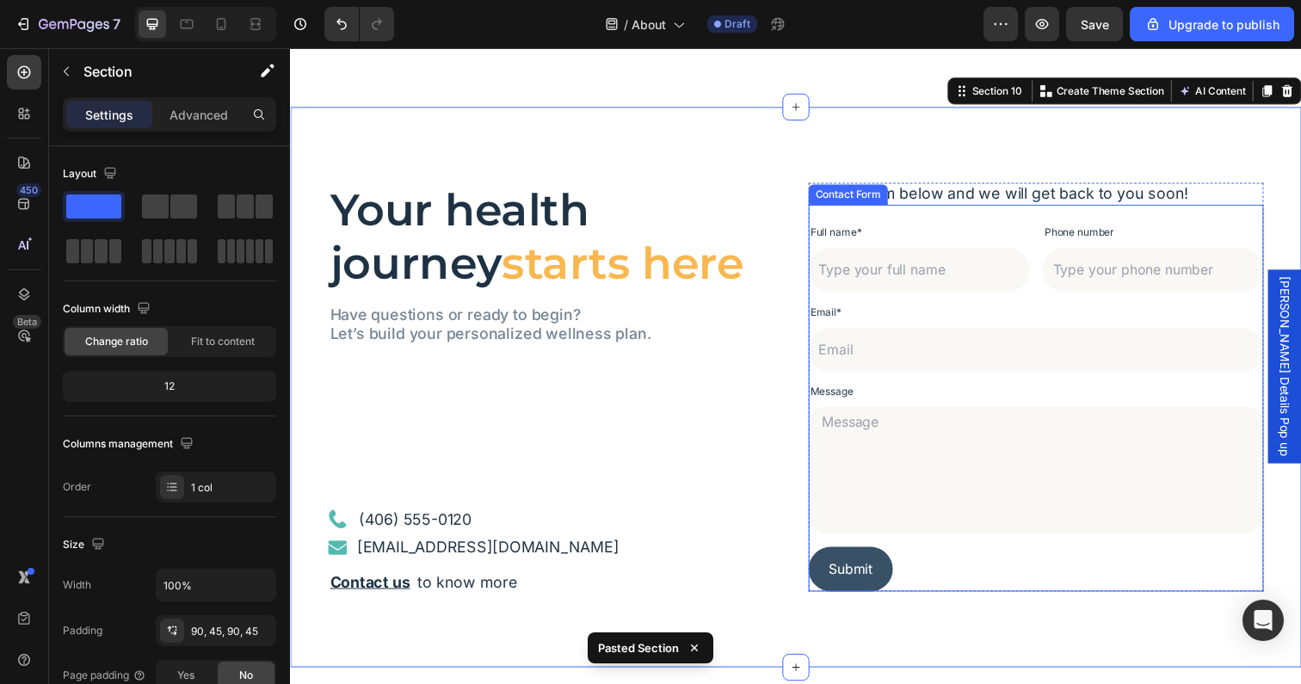
scroll to position [5109, 0]
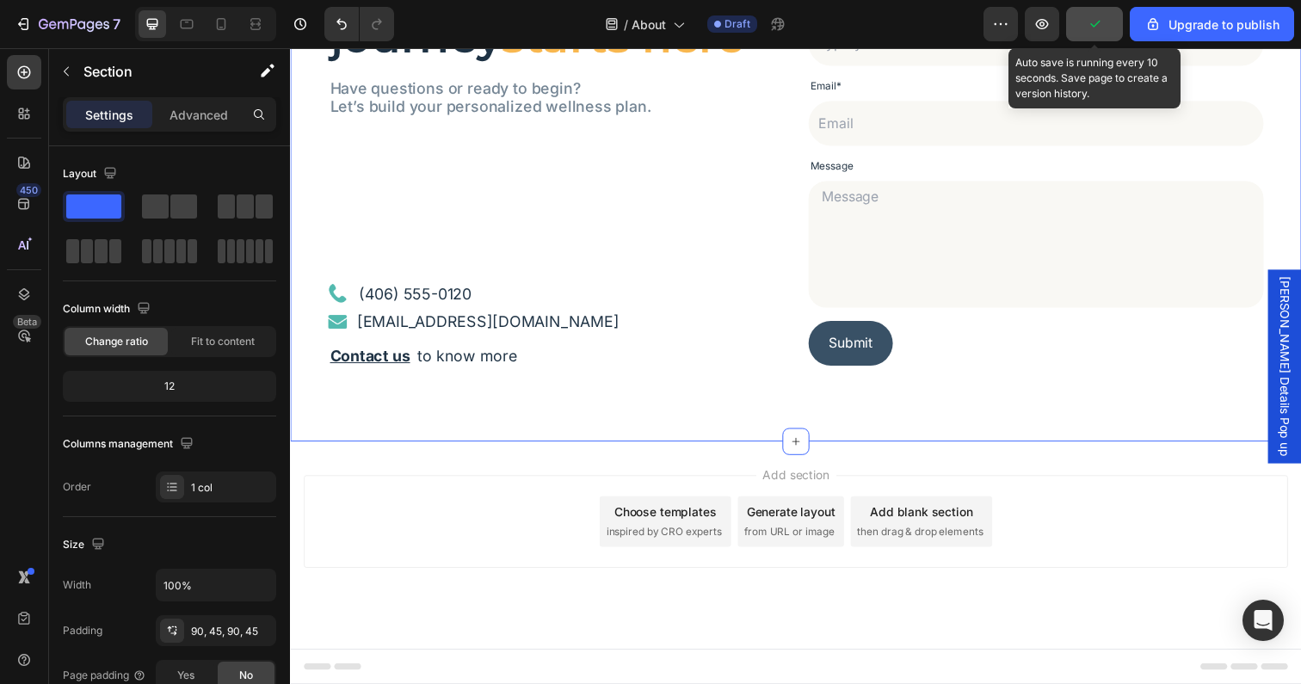
click at [1093, 22] on icon "button" at bounding box center [1094, 23] width 17 height 17
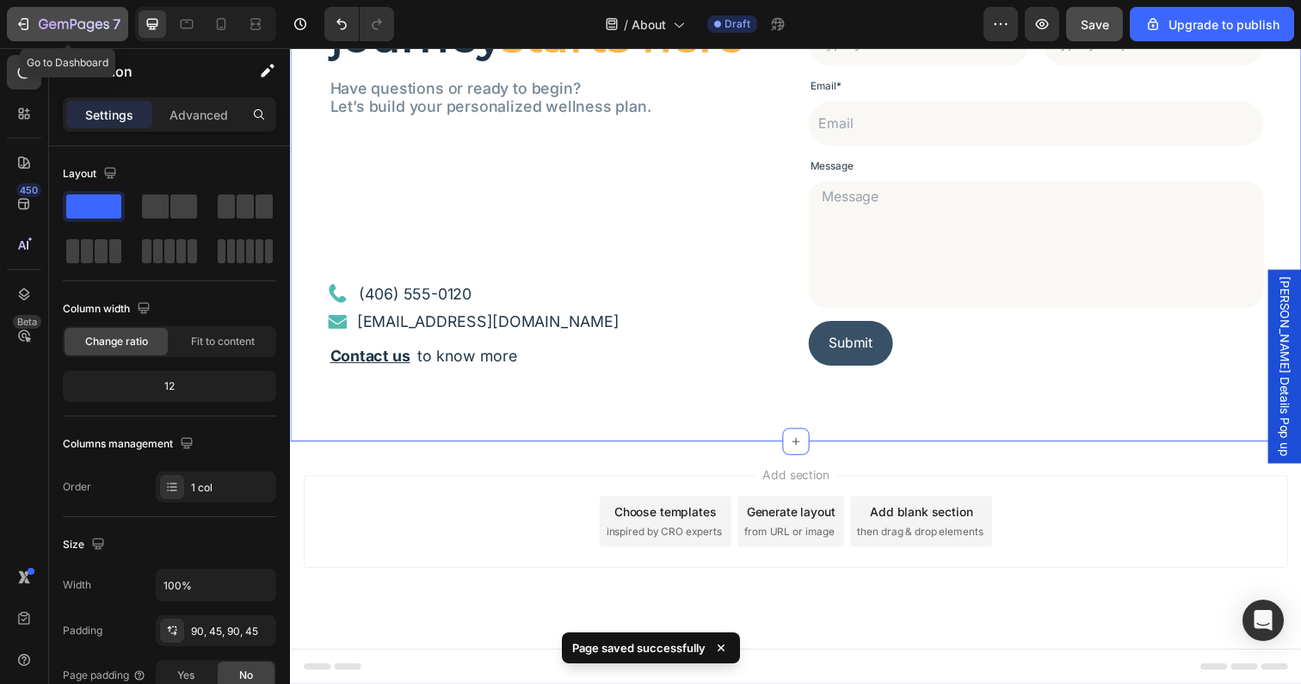
click at [52, 28] on icon "button" at bounding box center [53, 25] width 8 height 8
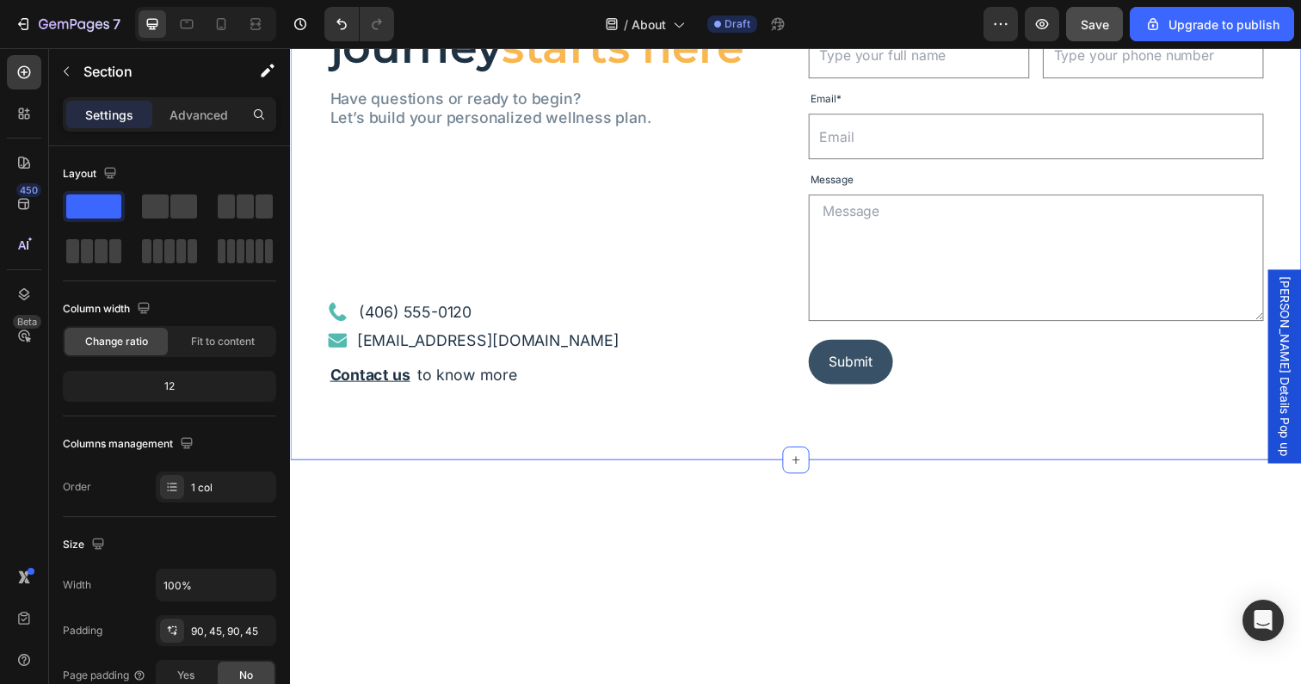
scroll to position [4256, 0]
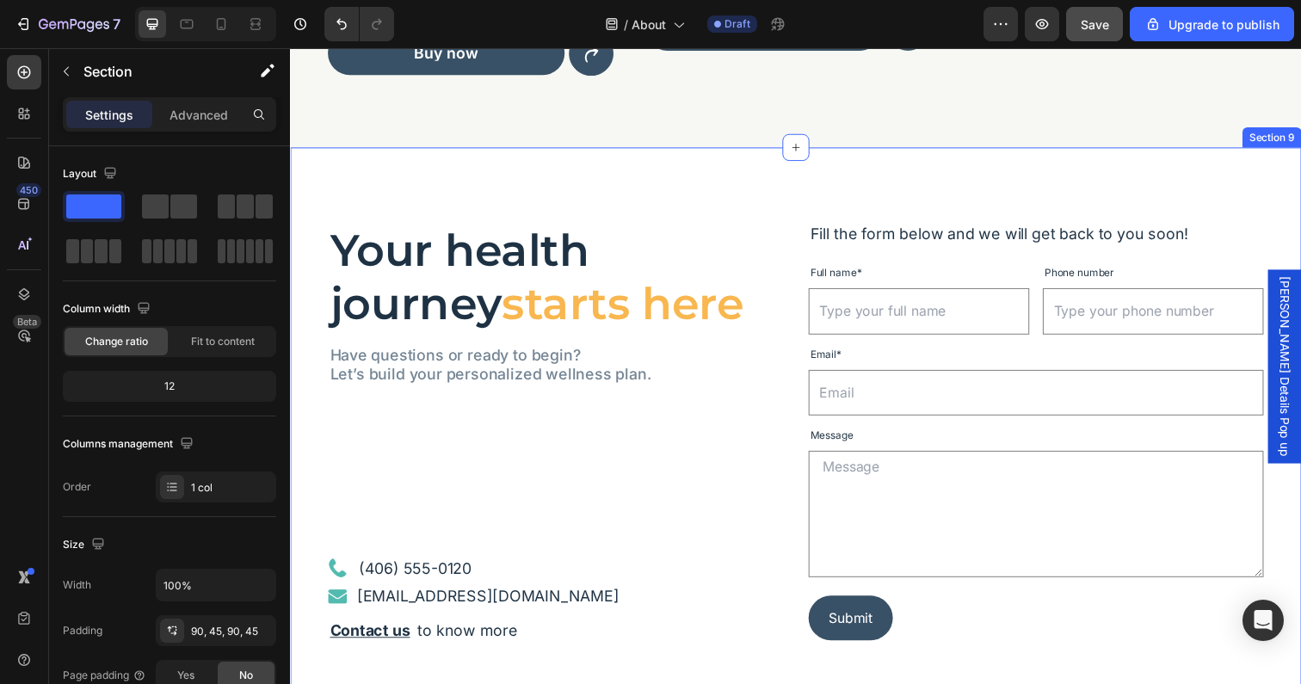
click at [970, 190] on div "Your health journey starts here Heading Have questions or ready to begin? Let’s…" at bounding box center [806, 440] width 1032 height 581
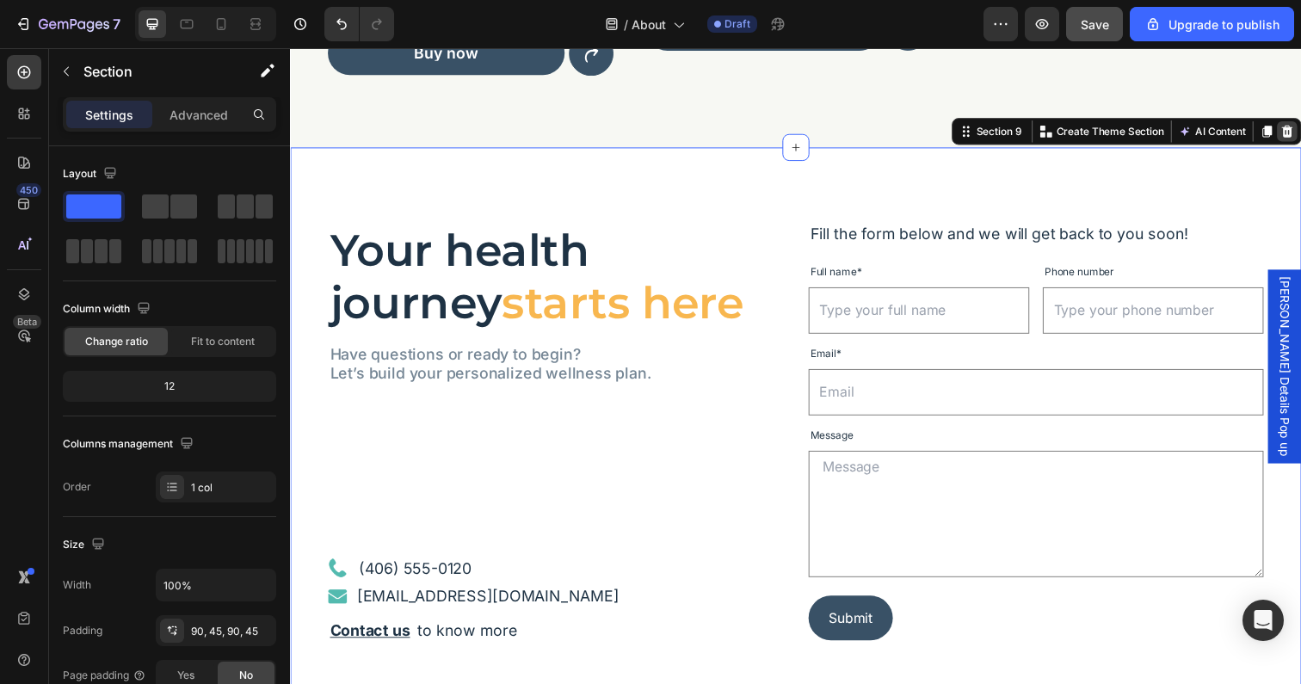
click at [1300, 133] on div at bounding box center [1307, 133] width 21 height 21
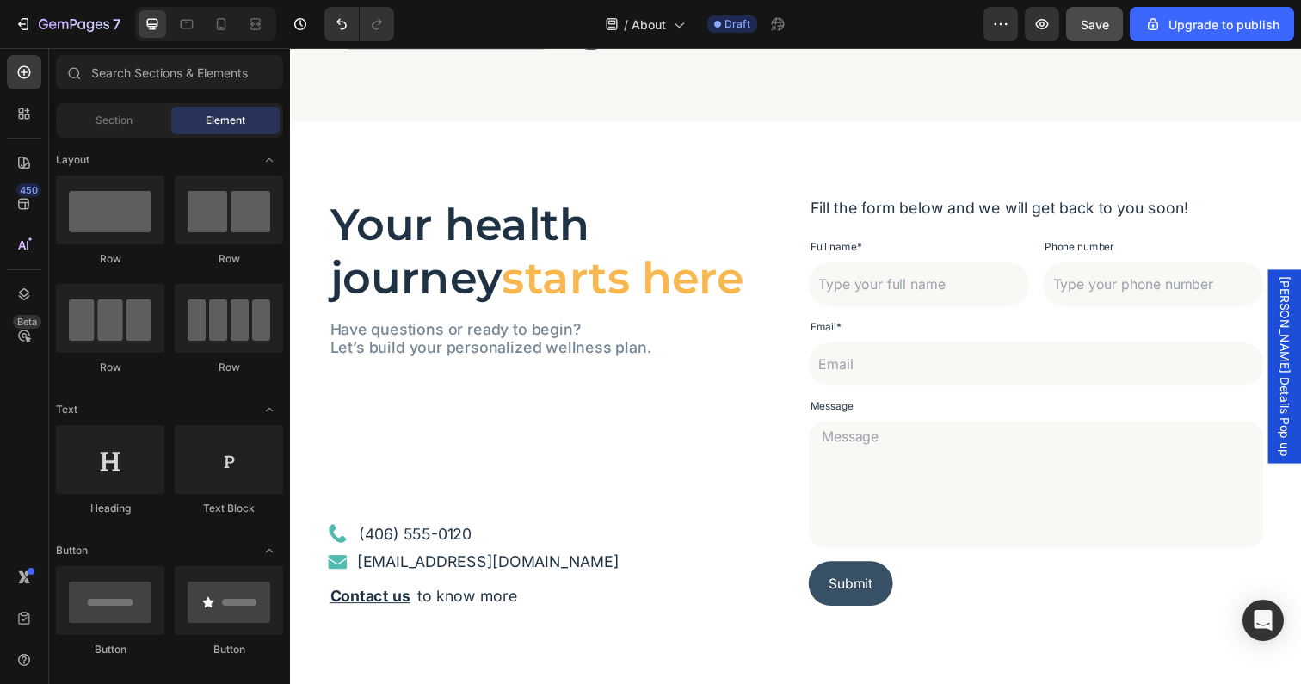
scroll to position [4294, 0]
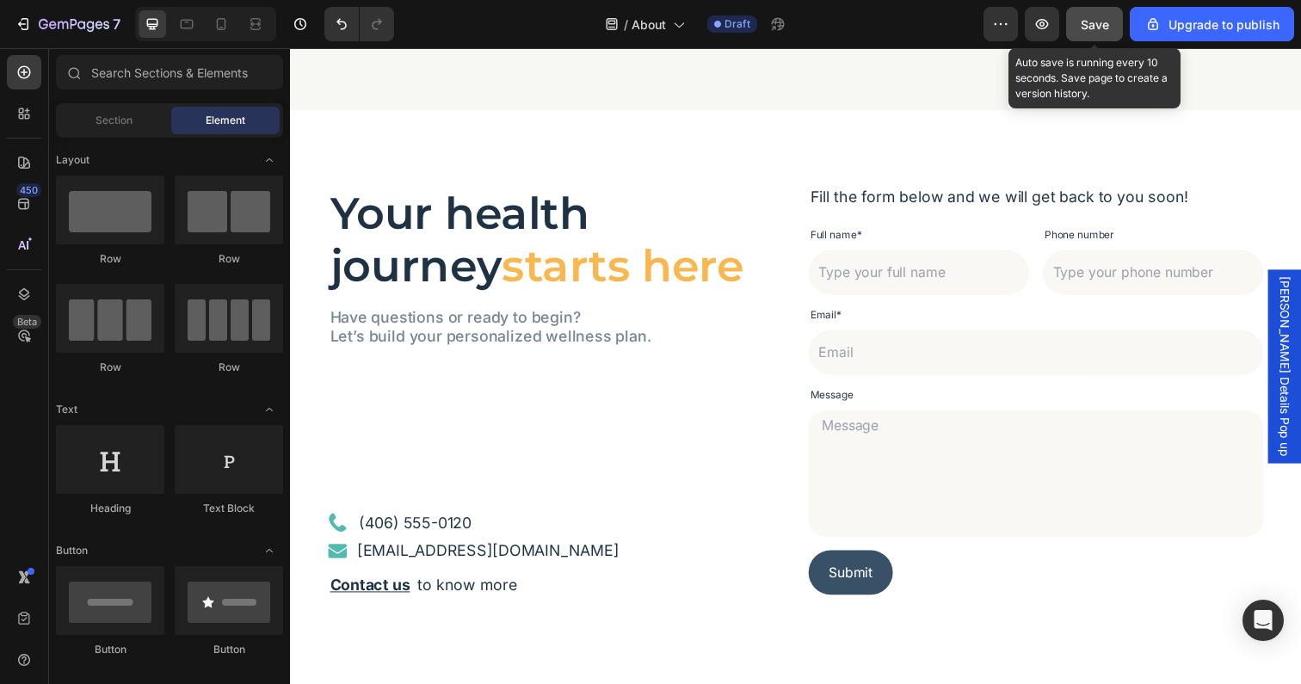
click at [1081, 28] on span "Save" at bounding box center [1095, 24] width 28 height 15
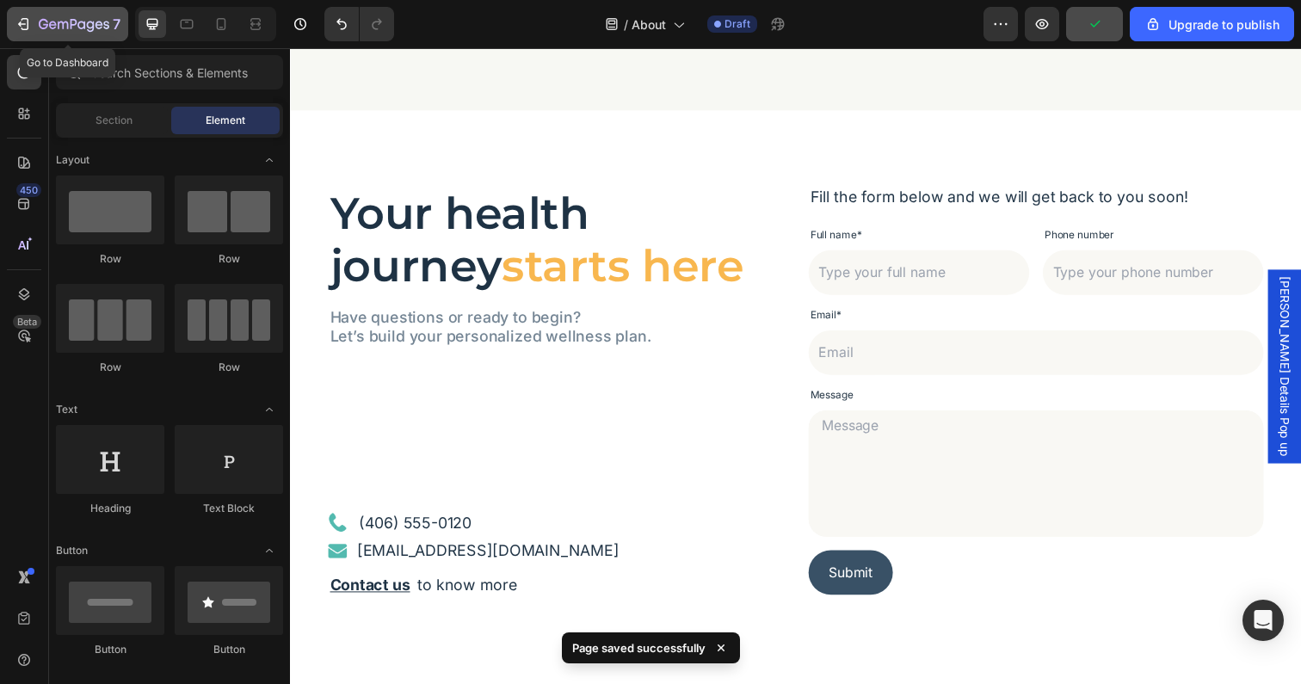
click at [42, 23] on icon "button" at bounding box center [74, 25] width 71 height 15
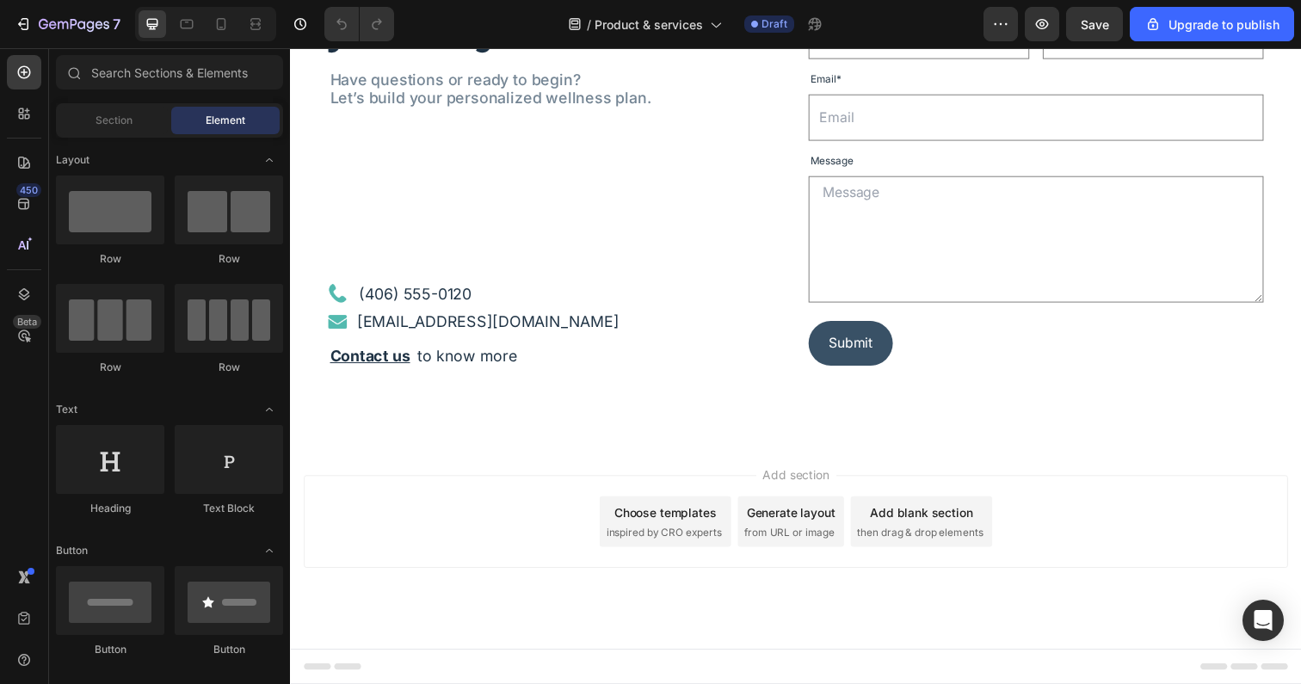
scroll to position [4044, 0]
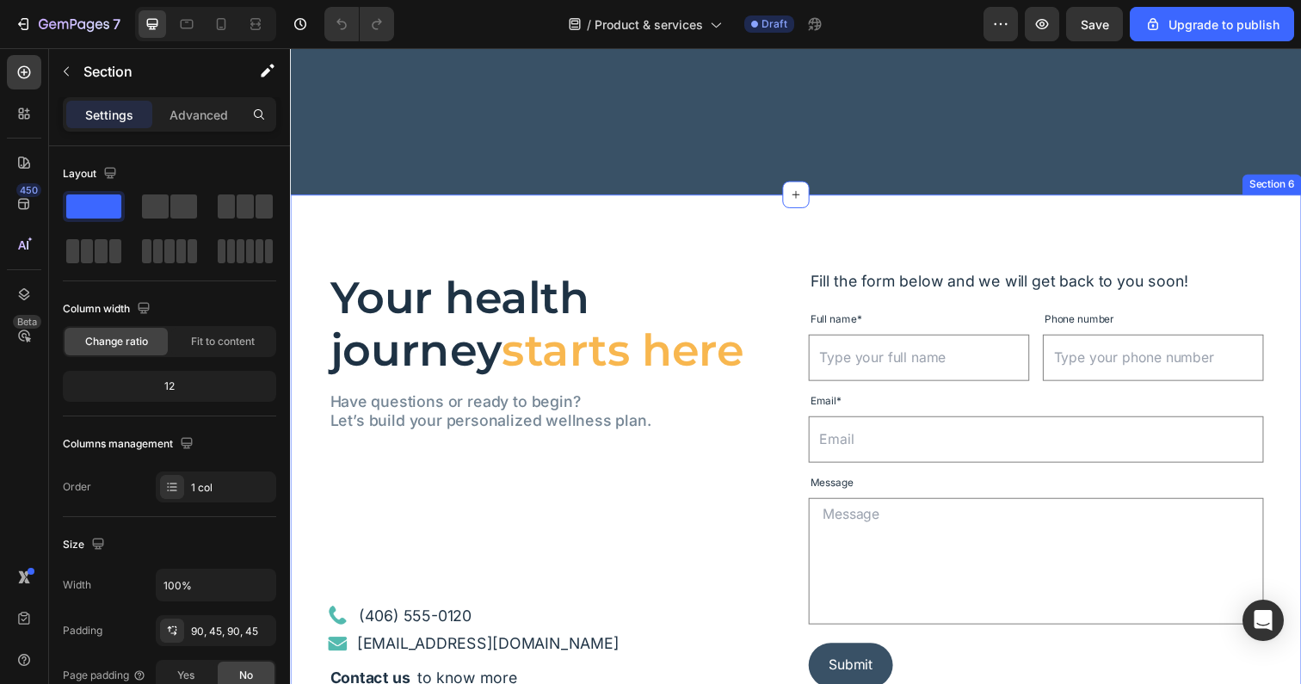
click at [704, 227] on div "Your health journey starts here Heading Have questions or ready to begin? Let’s…" at bounding box center [806, 488] width 1032 height 581
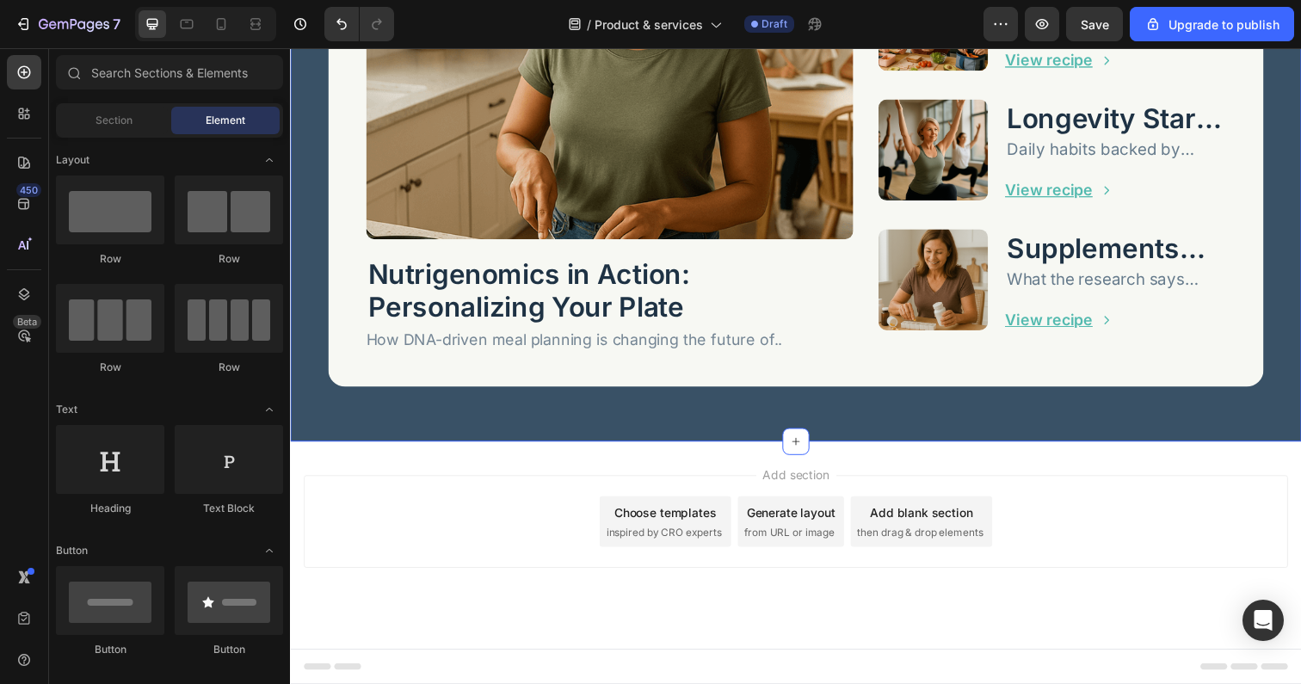
scroll to position [3792, 0]
click at [822, 471] on div "Add section Choose templates inspired by CRO experts Generate layout from URL o…" at bounding box center [806, 556] width 1032 height 212
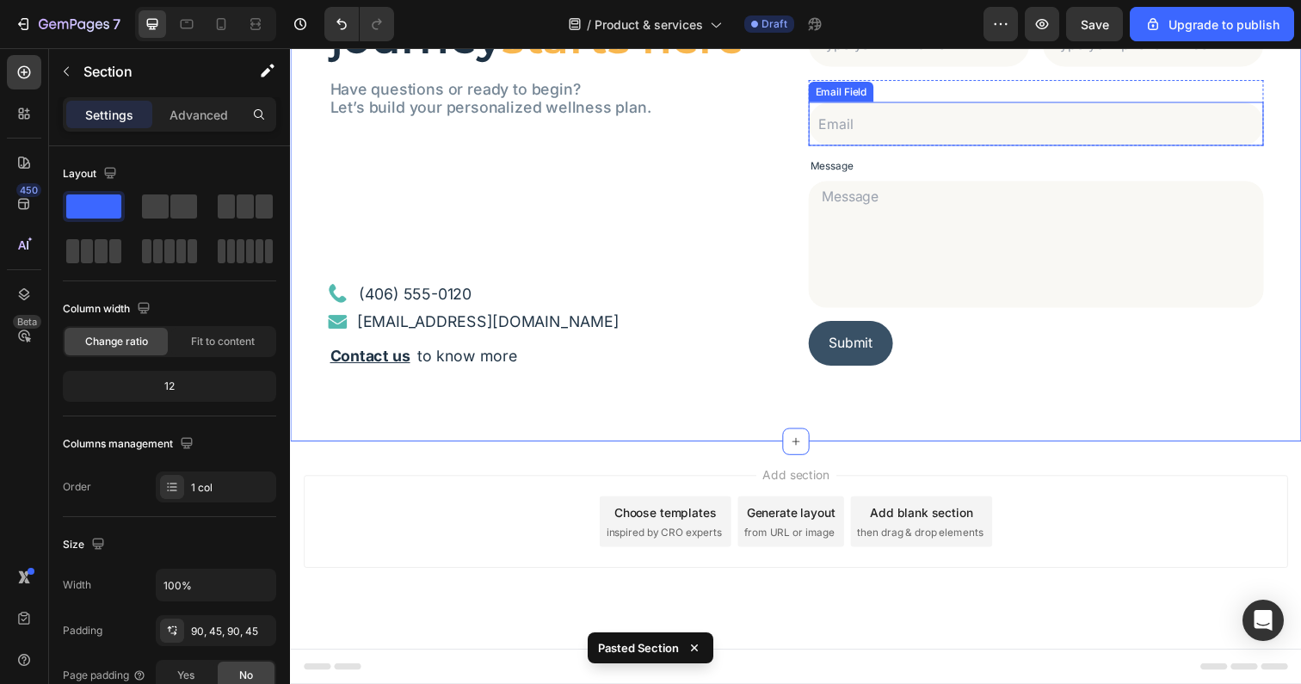
scroll to position [4364, 0]
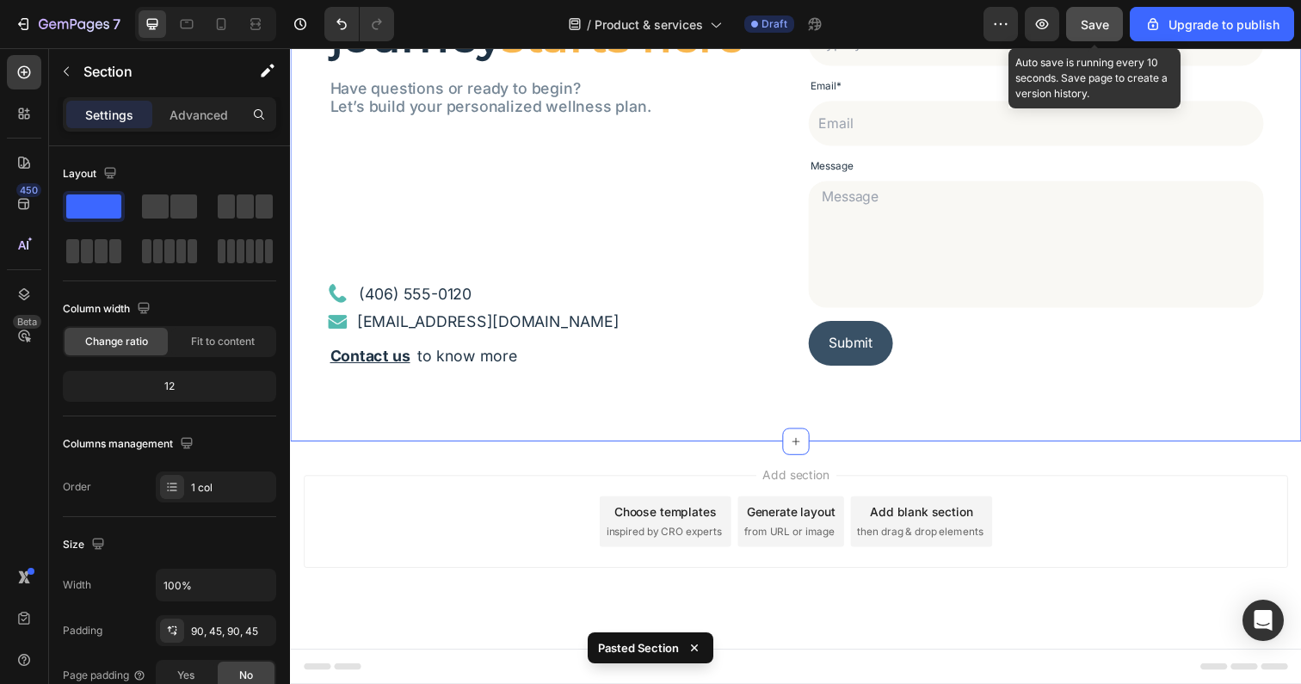
click at [1087, 28] on span "Save" at bounding box center [1095, 24] width 28 height 15
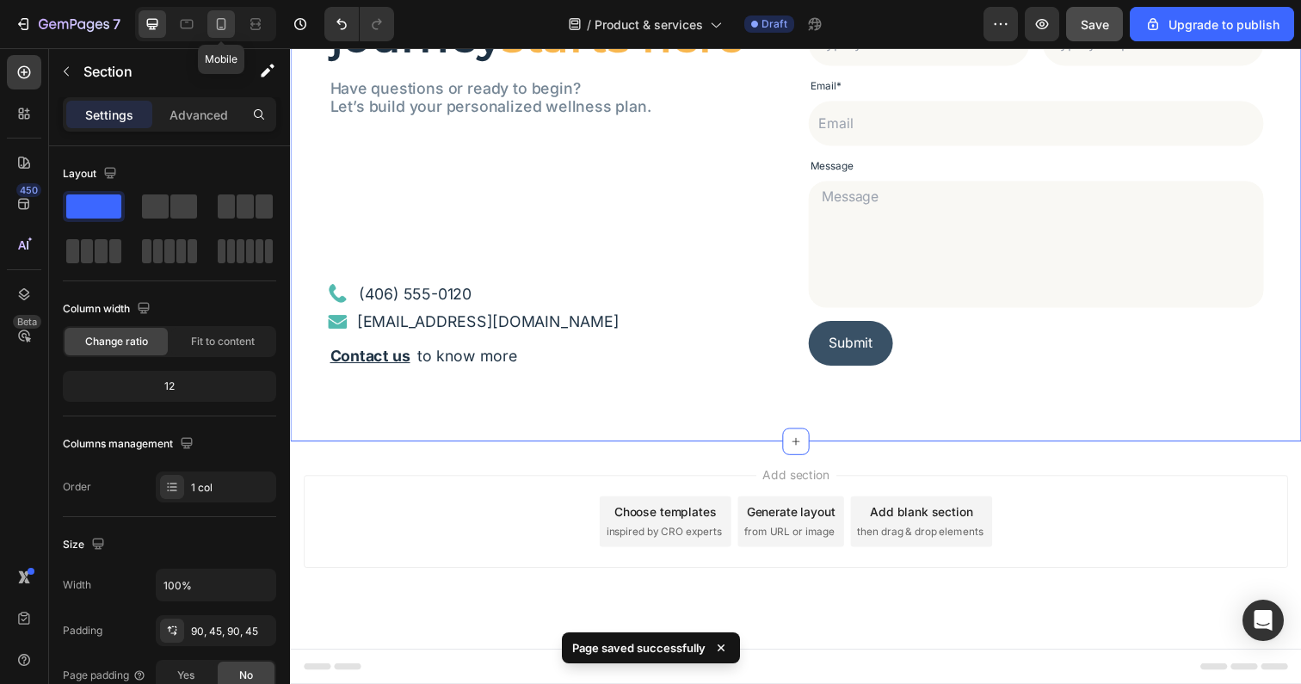
click at [207, 28] on div at bounding box center [221, 24] width 28 height 28
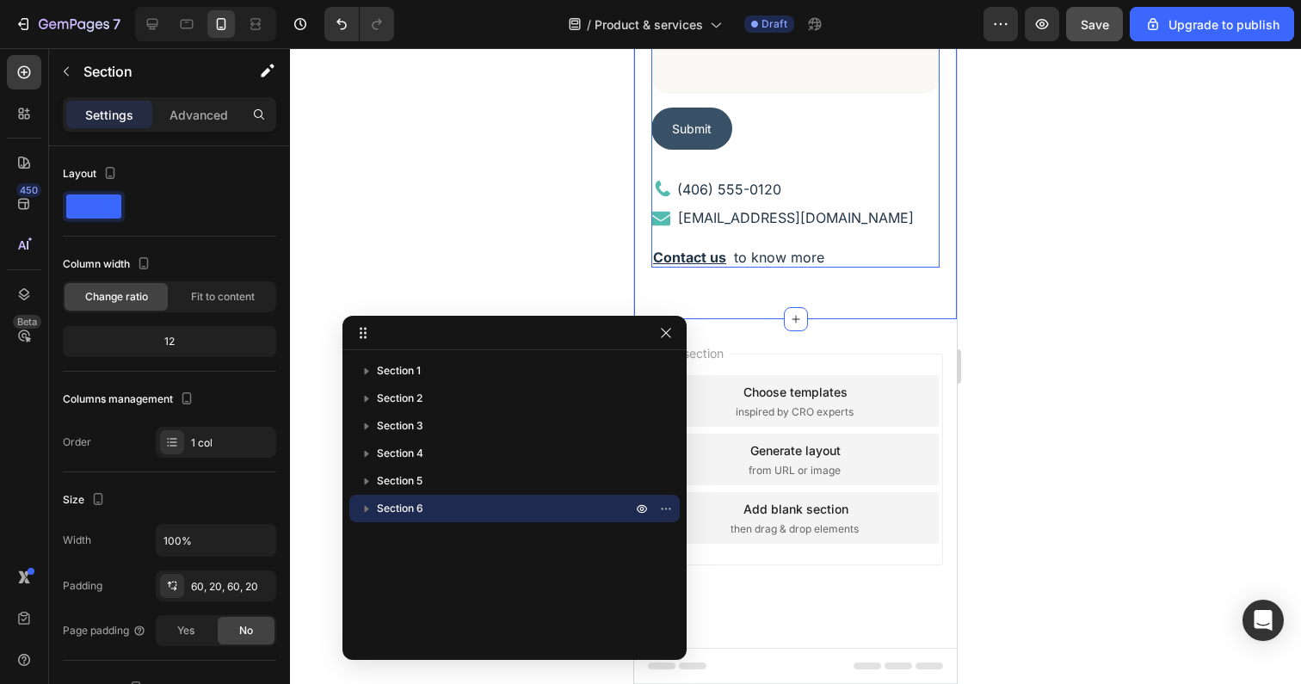
scroll to position [4854, 0]
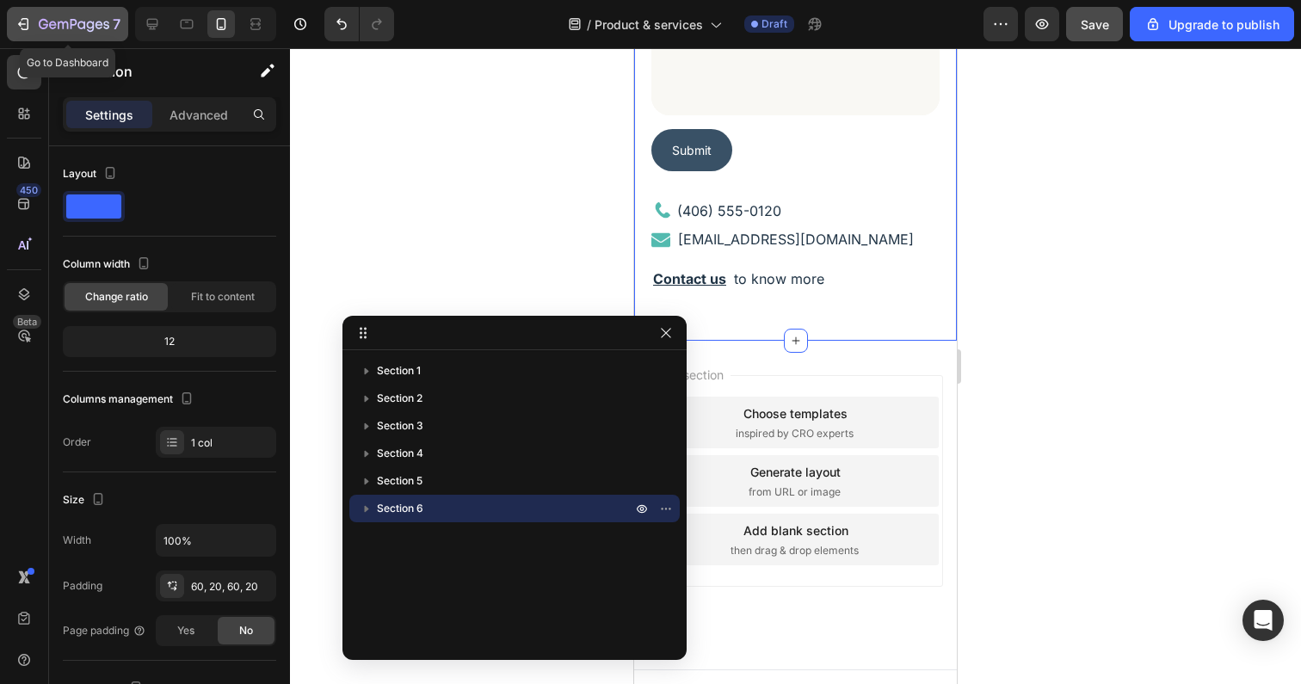
click at [34, 21] on div "7" at bounding box center [68, 24] width 106 height 21
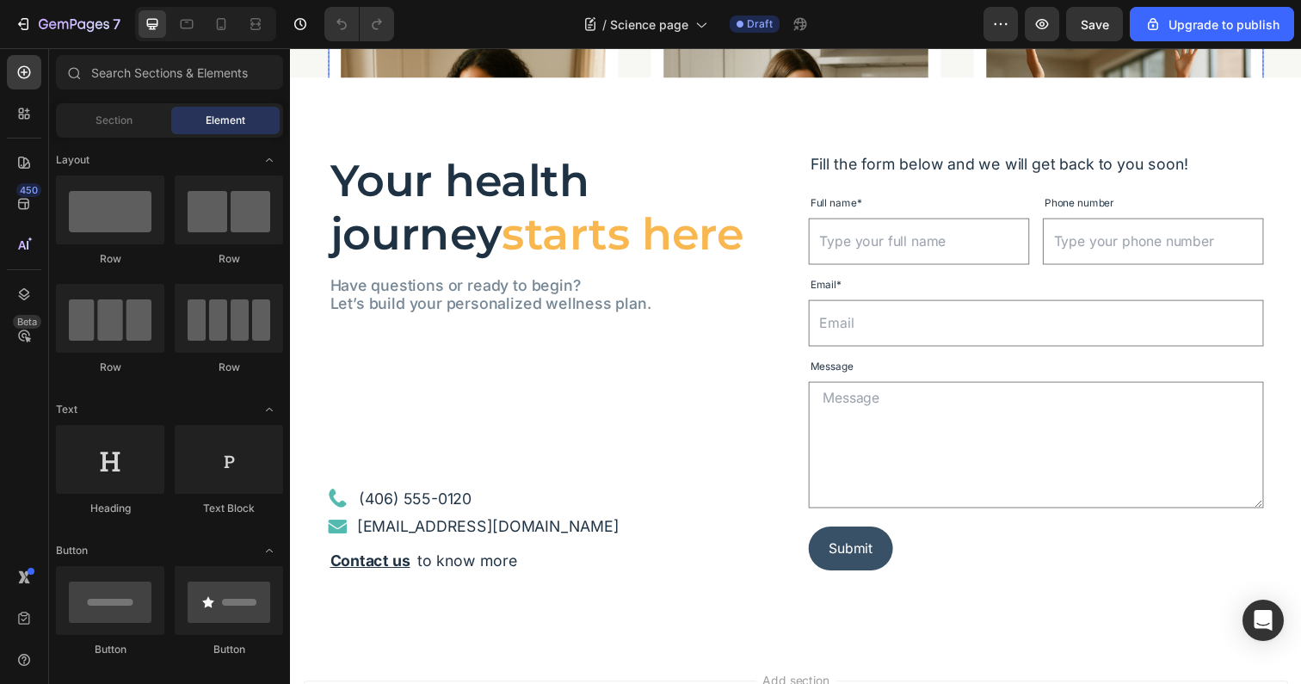
scroll to position [2415, 0]
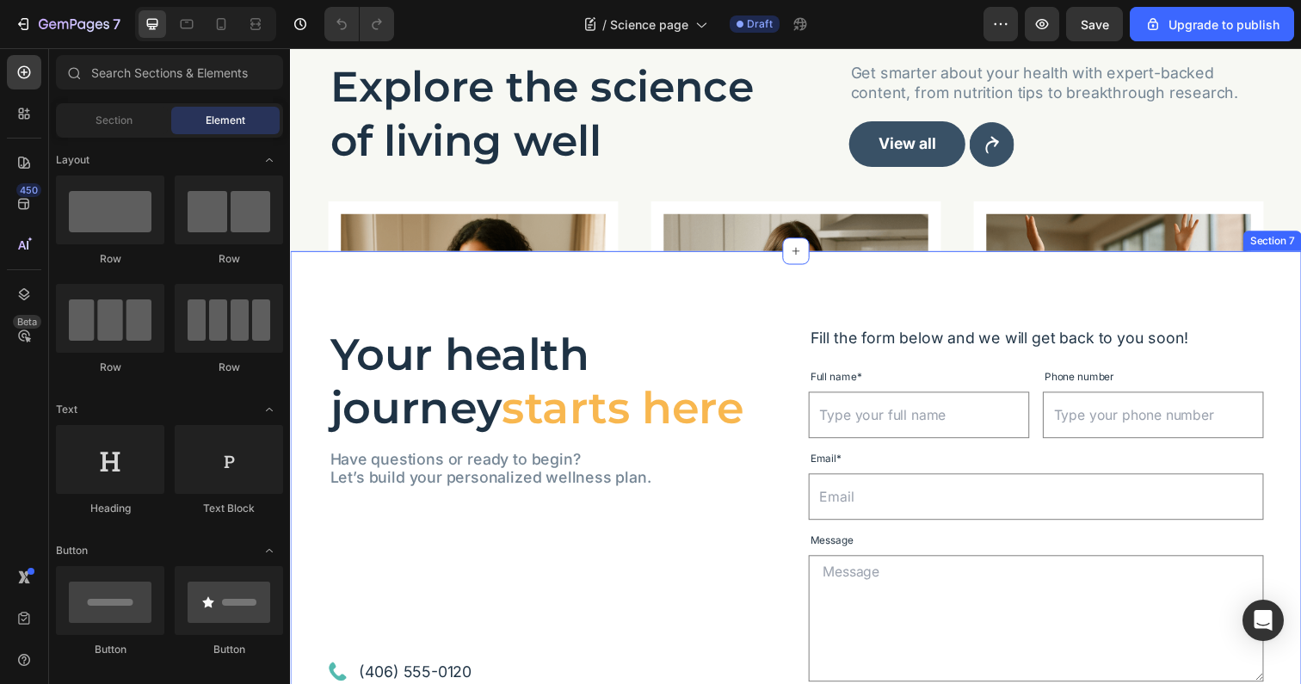
click at [786, 311] on div "Your health journey starts here Heading Have questions or ready to begin? Let’s…" at bounding box center [806, 546] width 1032 height 581
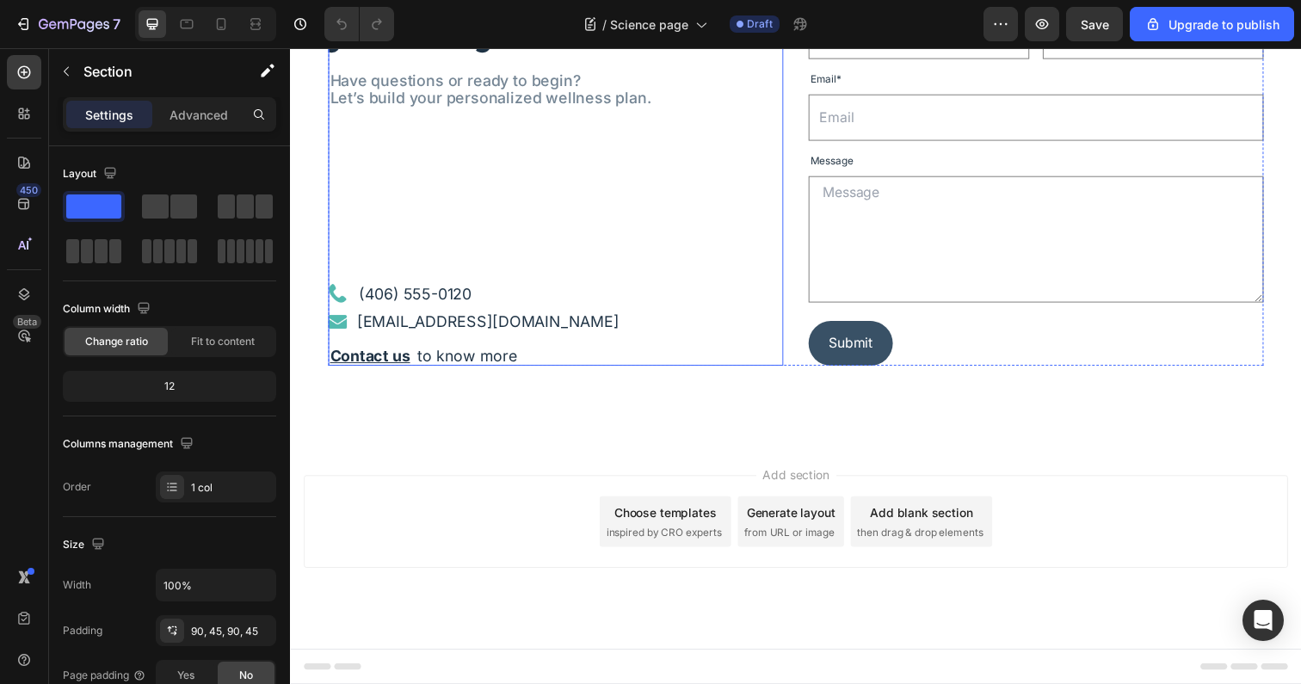
scroll to position [3352, 0]
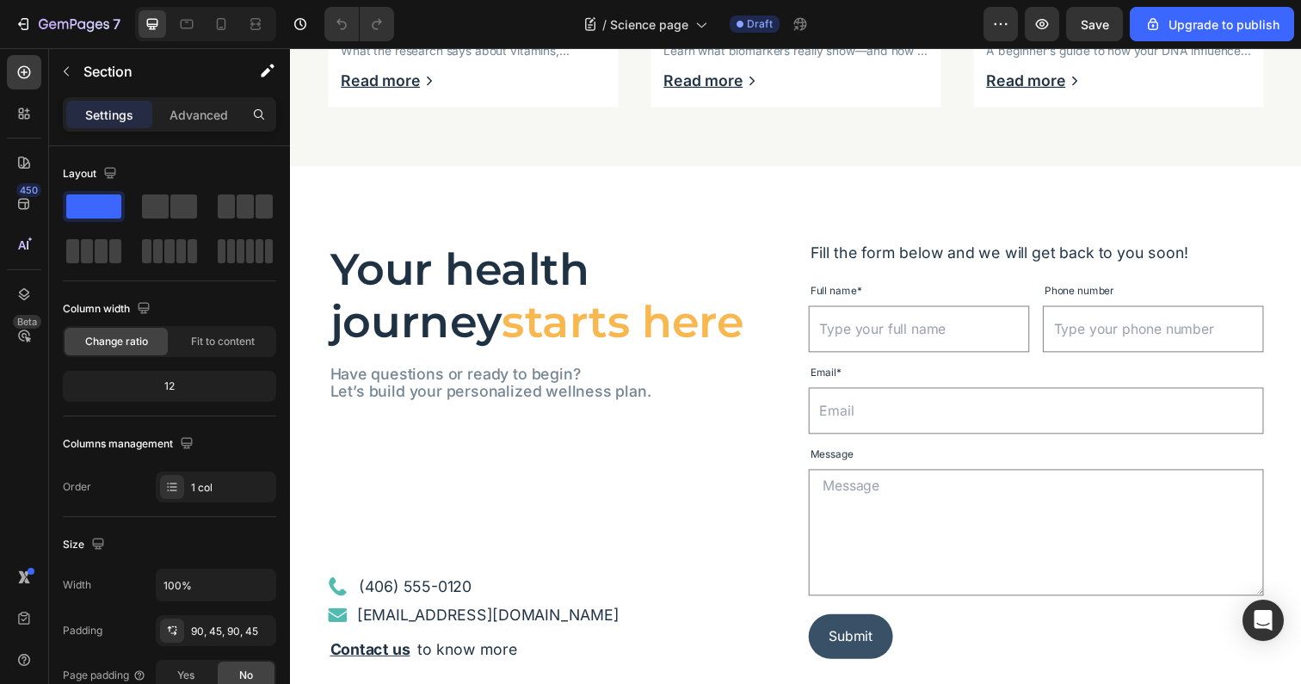
click at [783, 197] on div "Your health journey starts here Heading Have questions or ready to begin? Let’s…" at bounding box center [806, 459] width 1032 height 581
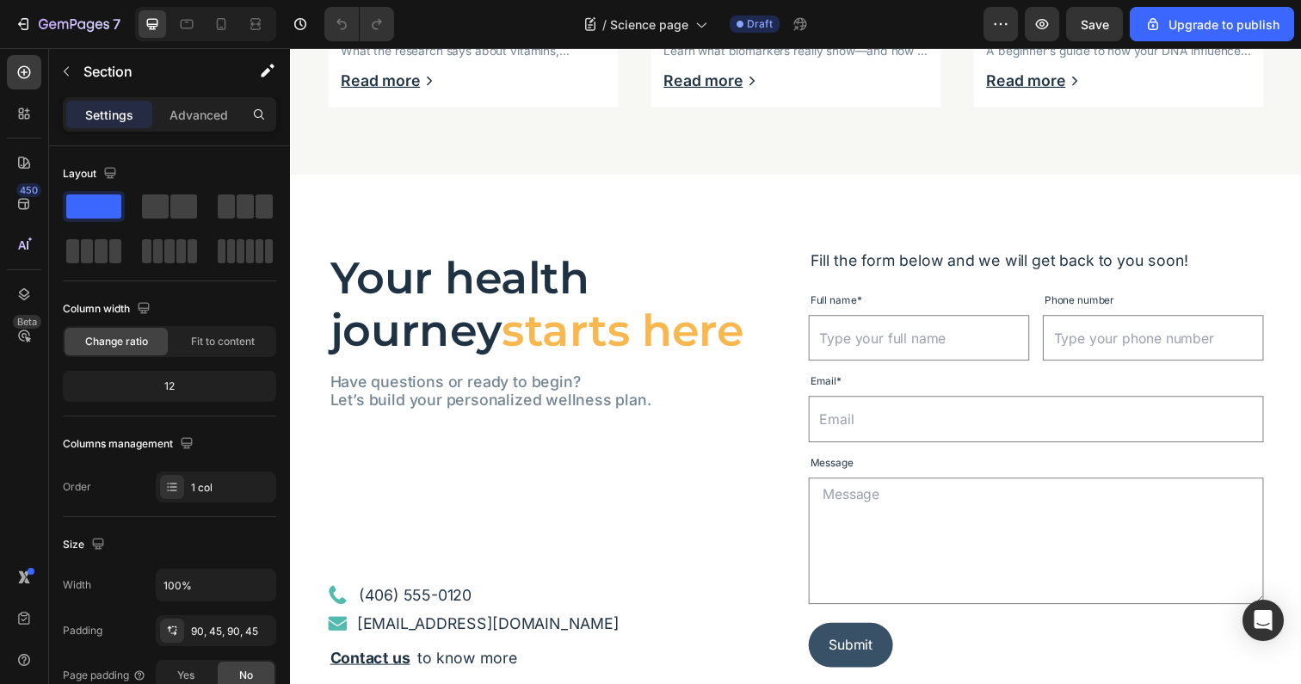
click at [311, 291] on div "Your health journey starts here Heading Have questions or ready to begin? Let’s…" at bounding box center [806, 467] width 1032 height 581
click at [361, 210] on div "Your health journey starts here Heading Have questions or ready to begin? Let’s…" at bounding box center [806, 467] width 1032 height 581
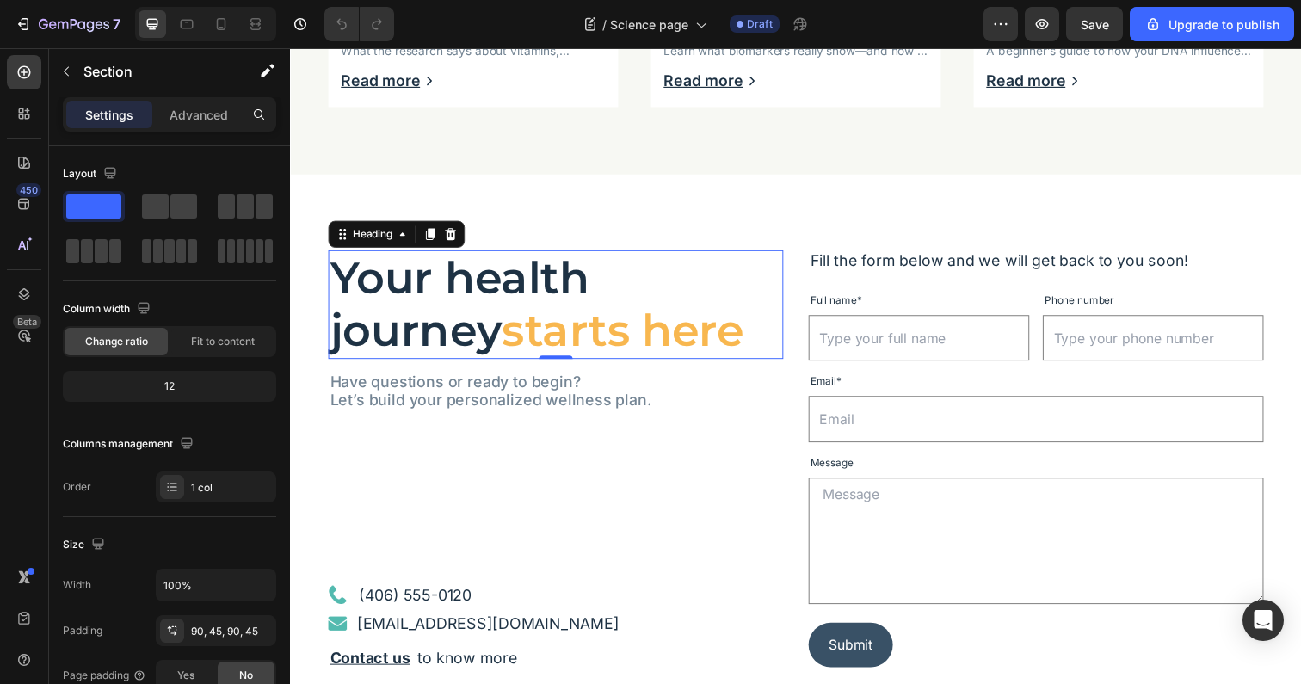
click at [385, 255] on h2 "Your health journey starts here" at bounding box center [561, 310] width 465 height 111
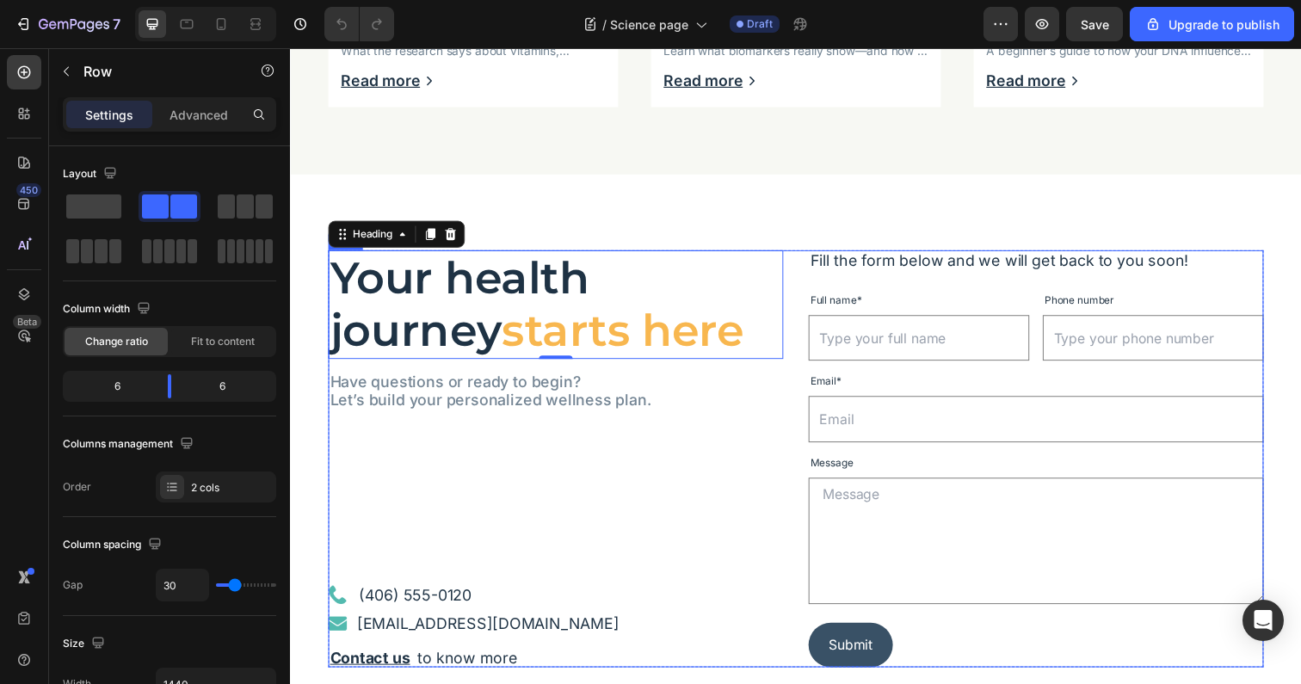
click at [813, 420] on div "Your health journey starts here Heading 0 Have questions or ready to begin? Let…" at bounding box center [806, 468] width 955 height 426
click at [28, 288] on icon at bounding box center [23, 294] width 17 height 17
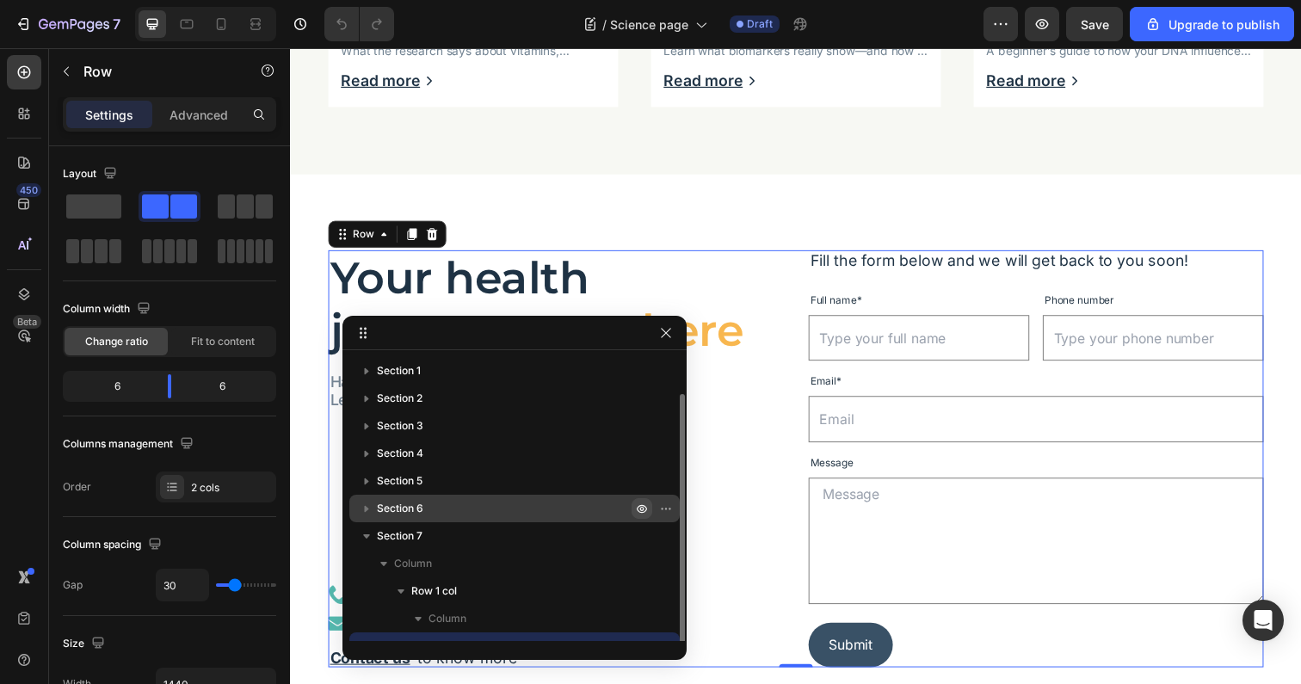
scroll to position [19, 0]
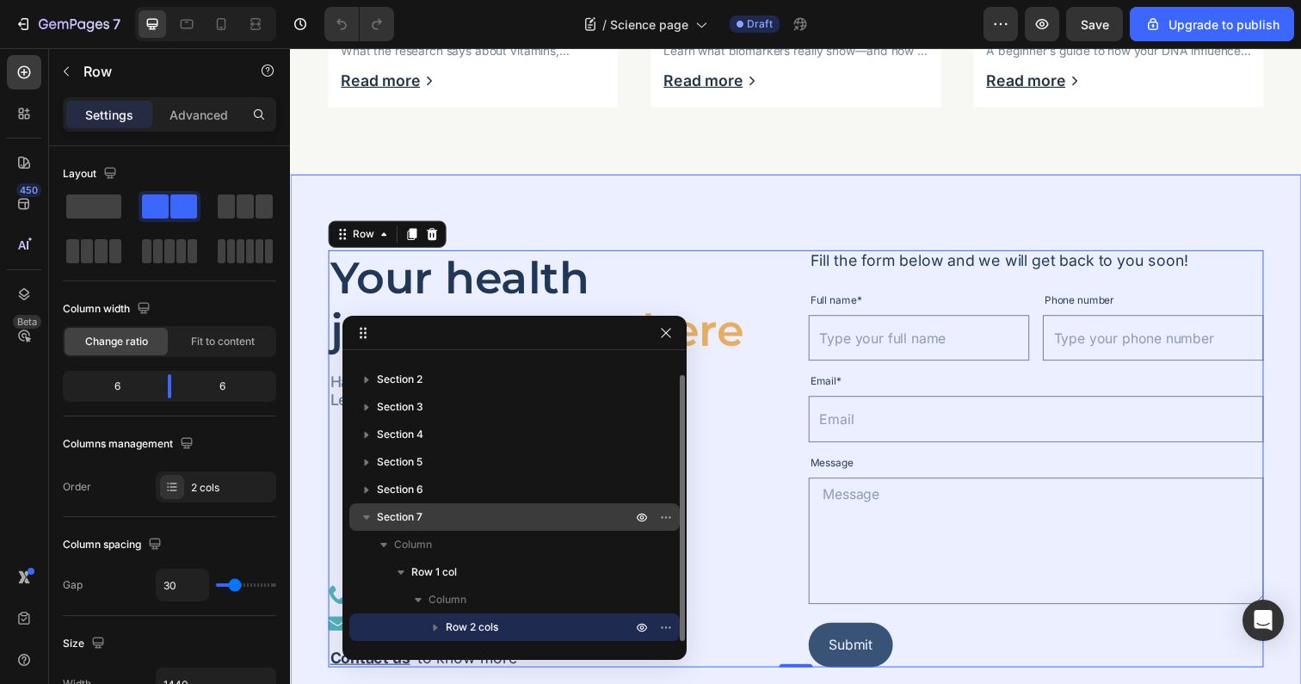
click at [416, 514] on span "Section 7" at bounding box center [400, 516] width 46 height 17
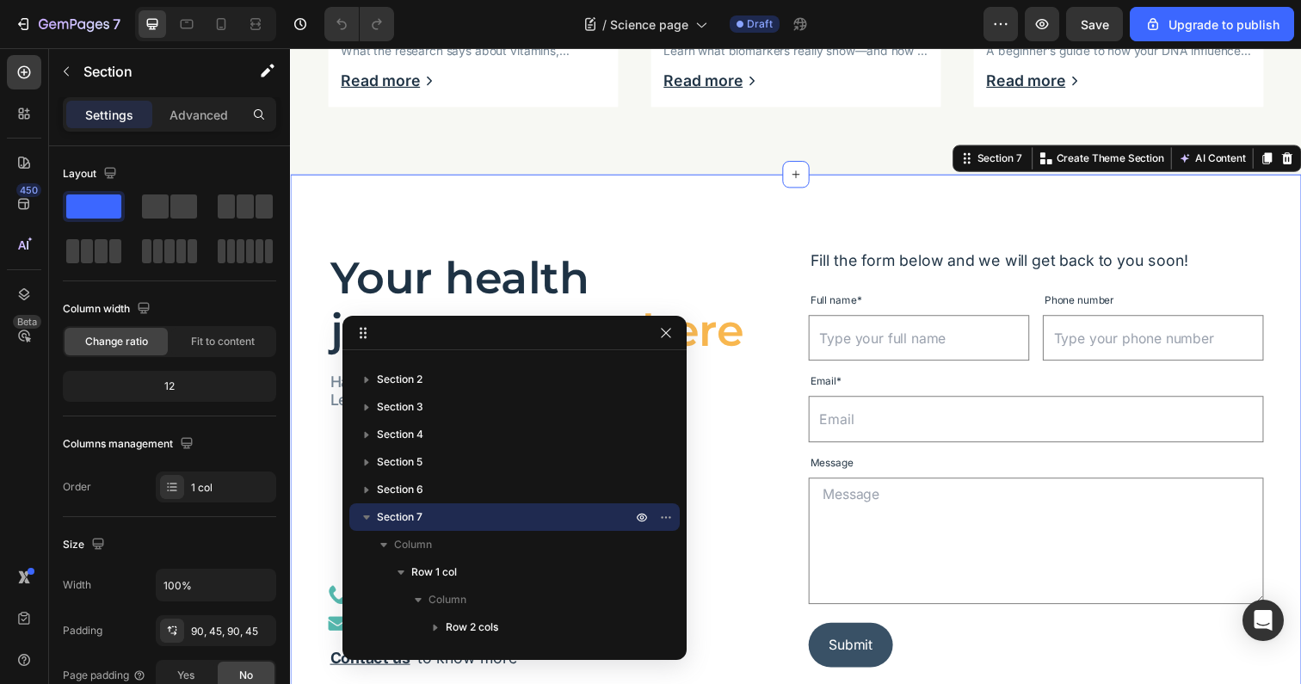
click at [1300, 155] on icon at bounding box center [1308, 161] width 11 height 12
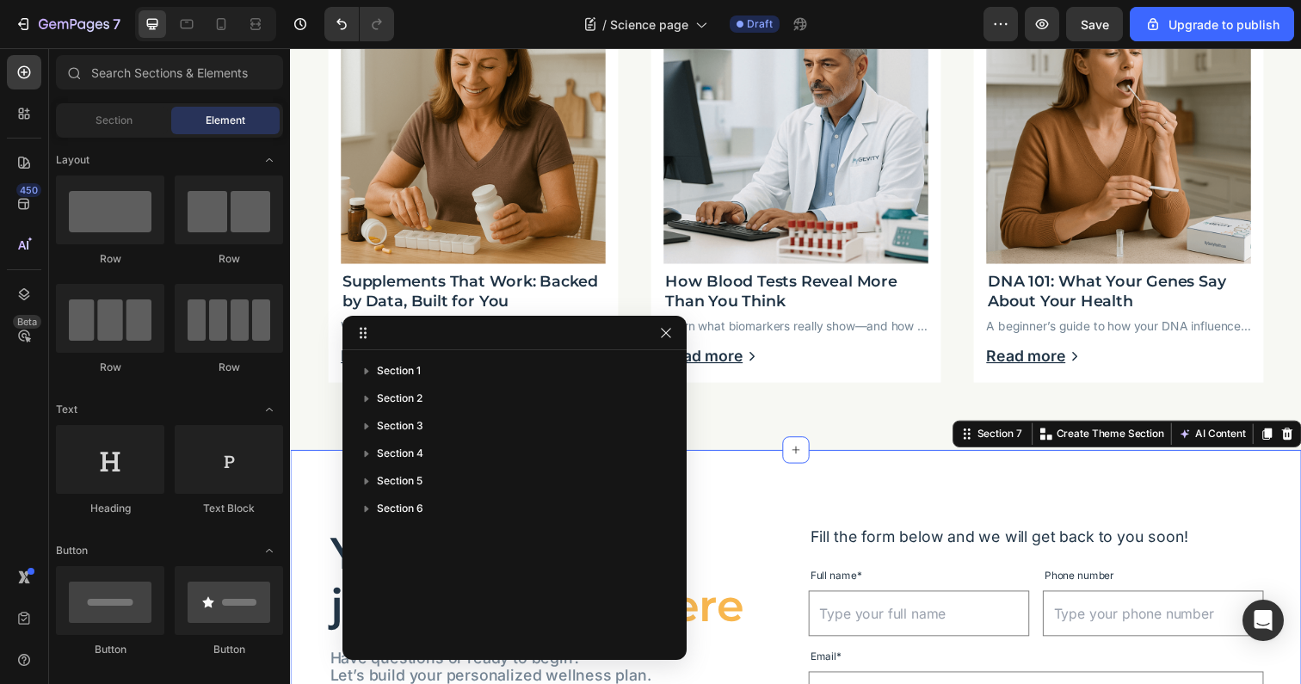
scroll to position [0, 0]
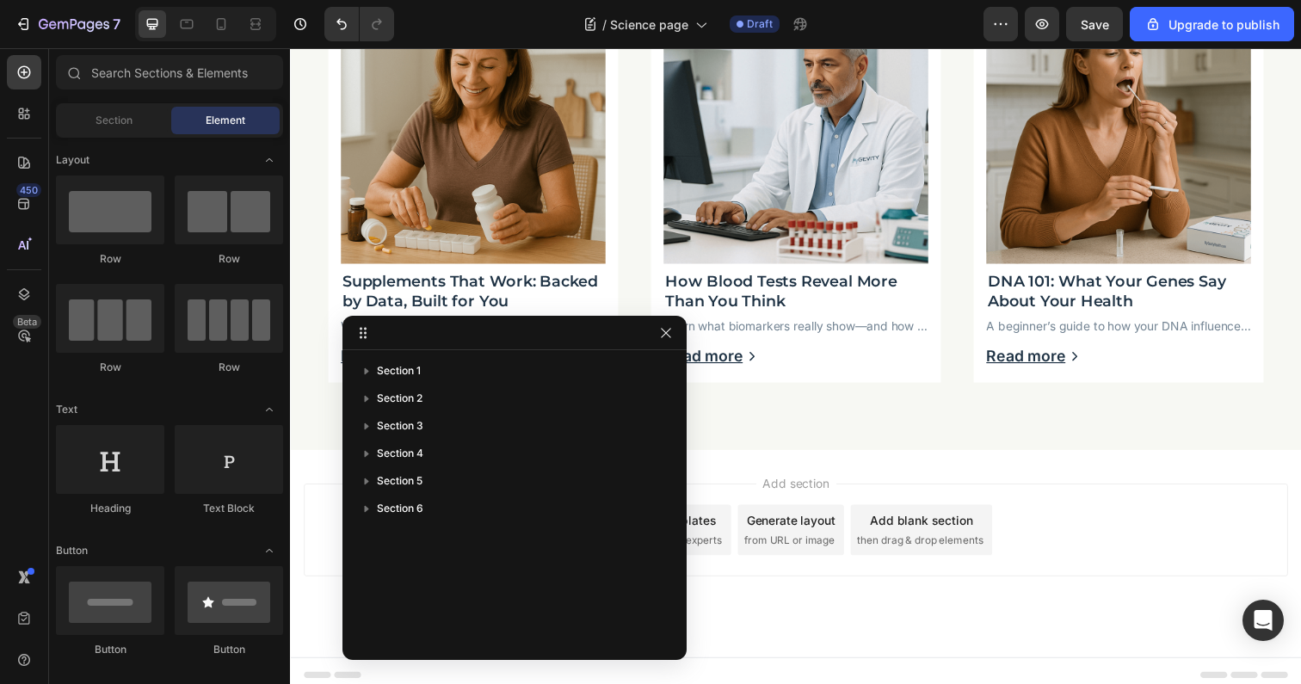
click at [950, 459] on div "Add section Choose templates inspired by CRO experts Generate layout from URL o…" at bounding box center [806, 565] width 1032 height 212
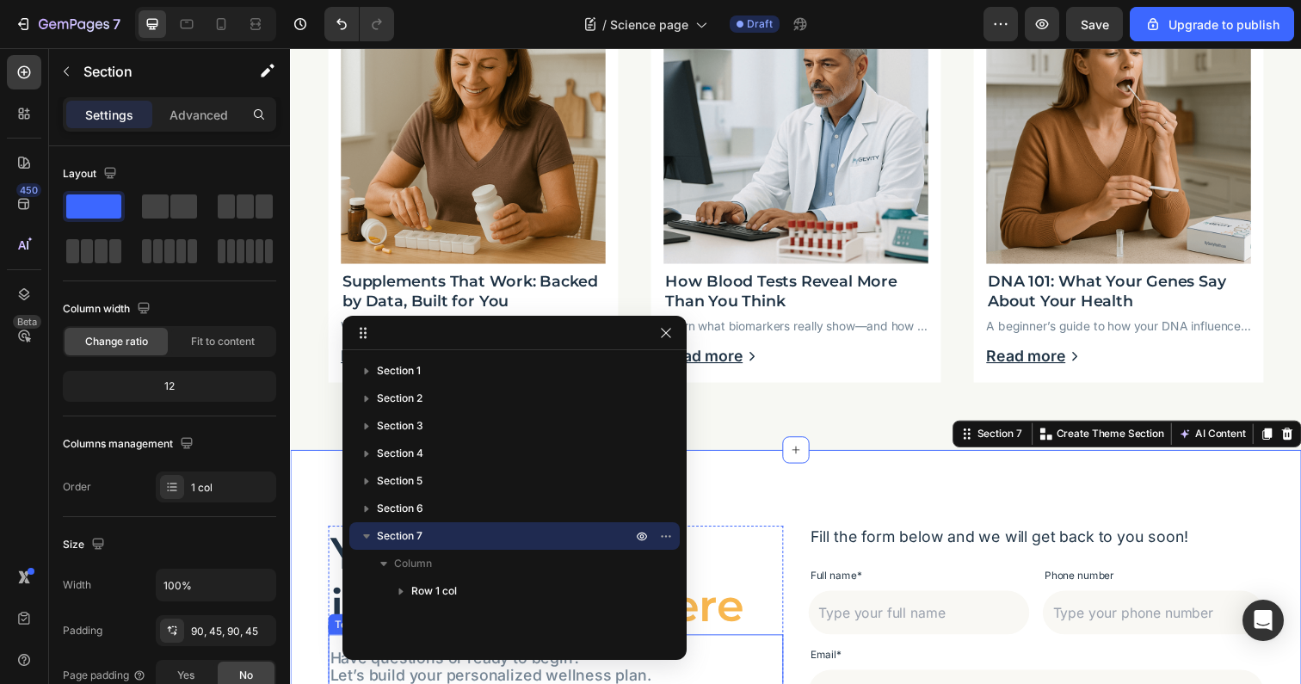
scroll to position [3352, 0]
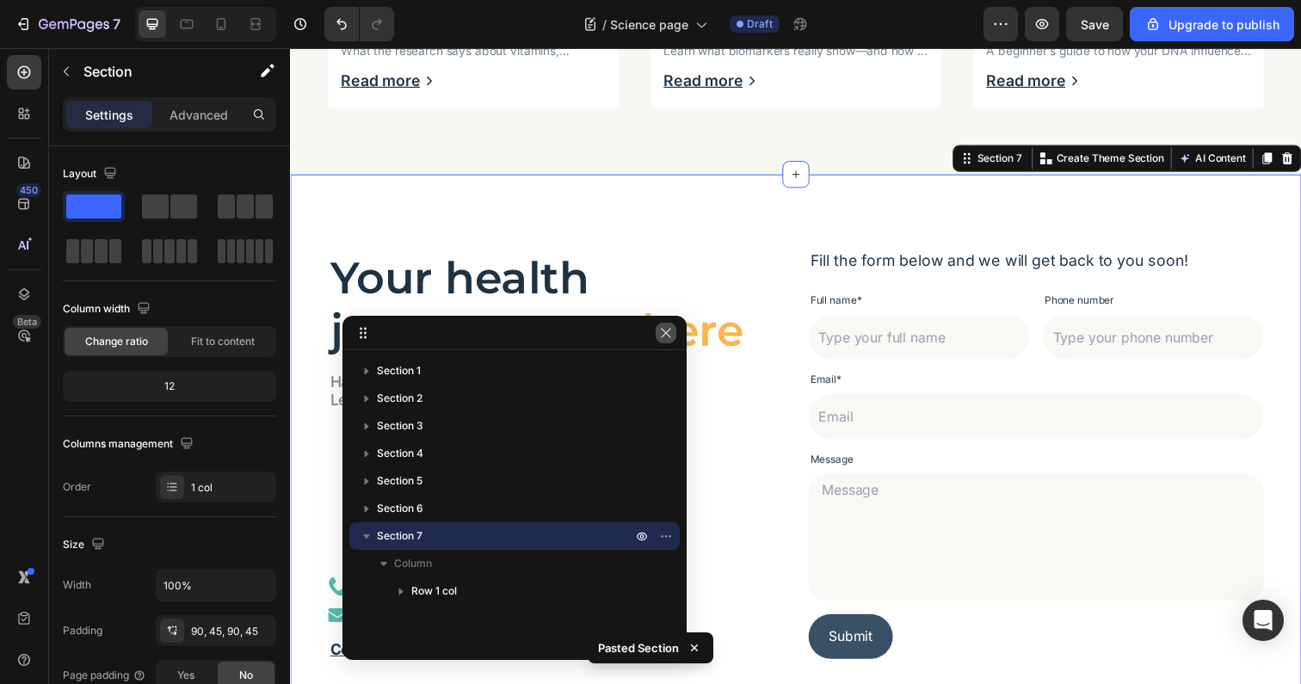
click at [668, 334] on icon "button" at bounding box center [666, 333] width 14 height 14
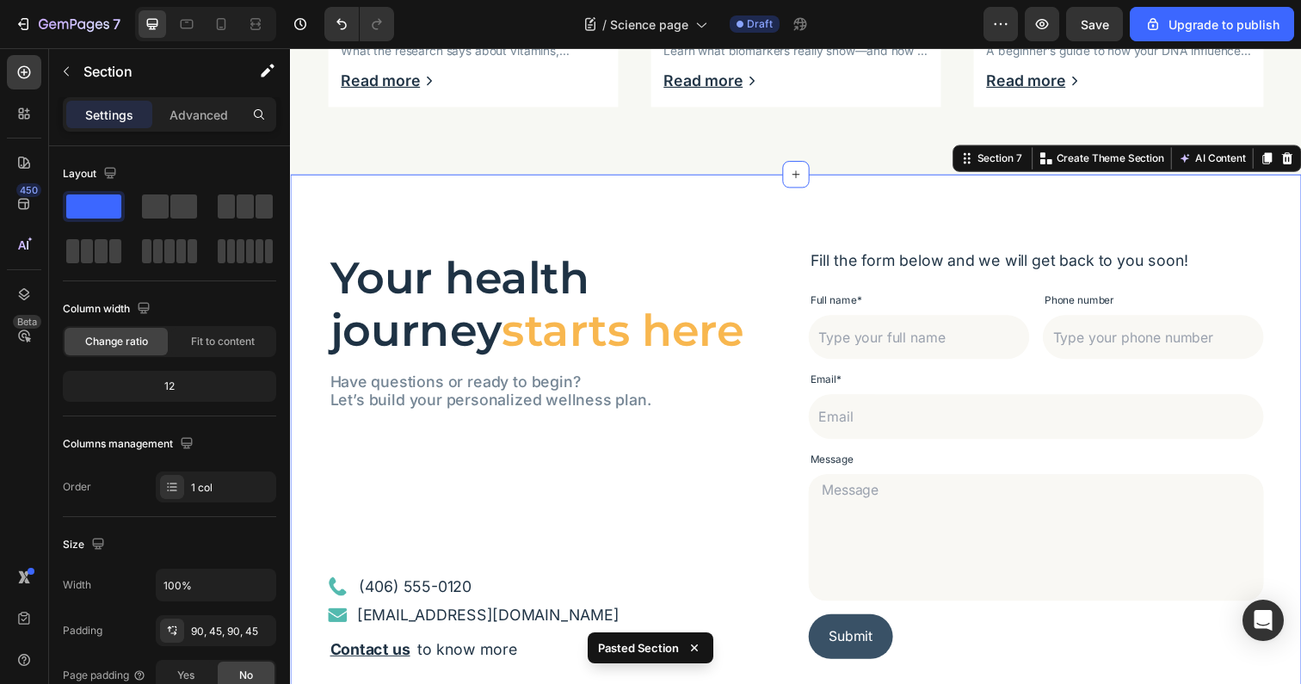
scroll to position [3643, 0]
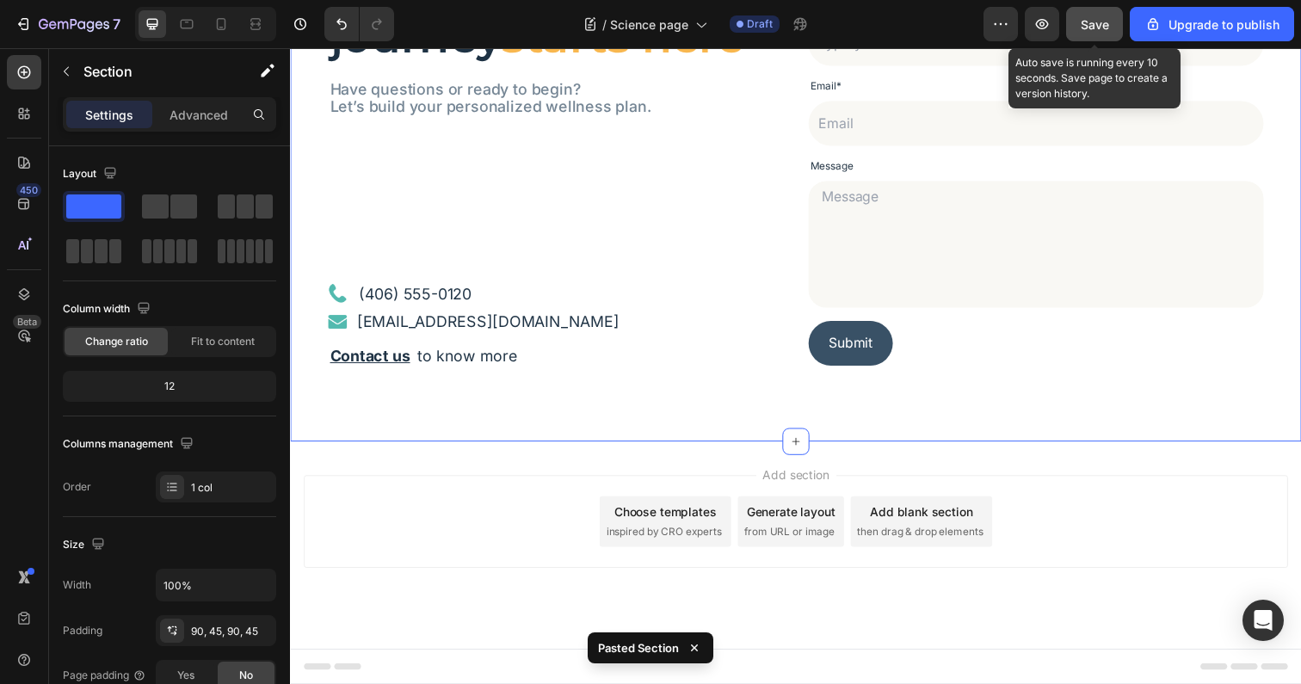
click at [1093, 27] on span "Save" at bounding box center [1095, 24] width 28 height 15
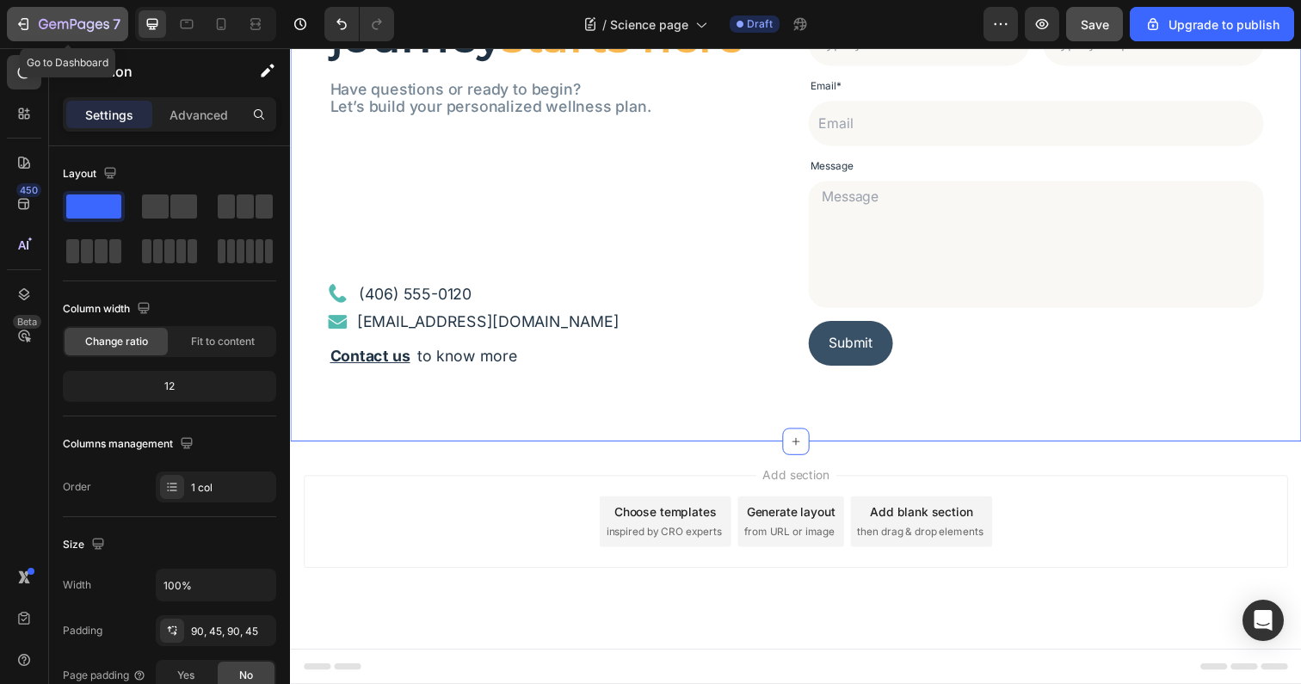
click at [46, 22] on icon "button" at bounding box center [74, 25] width 71 height 15
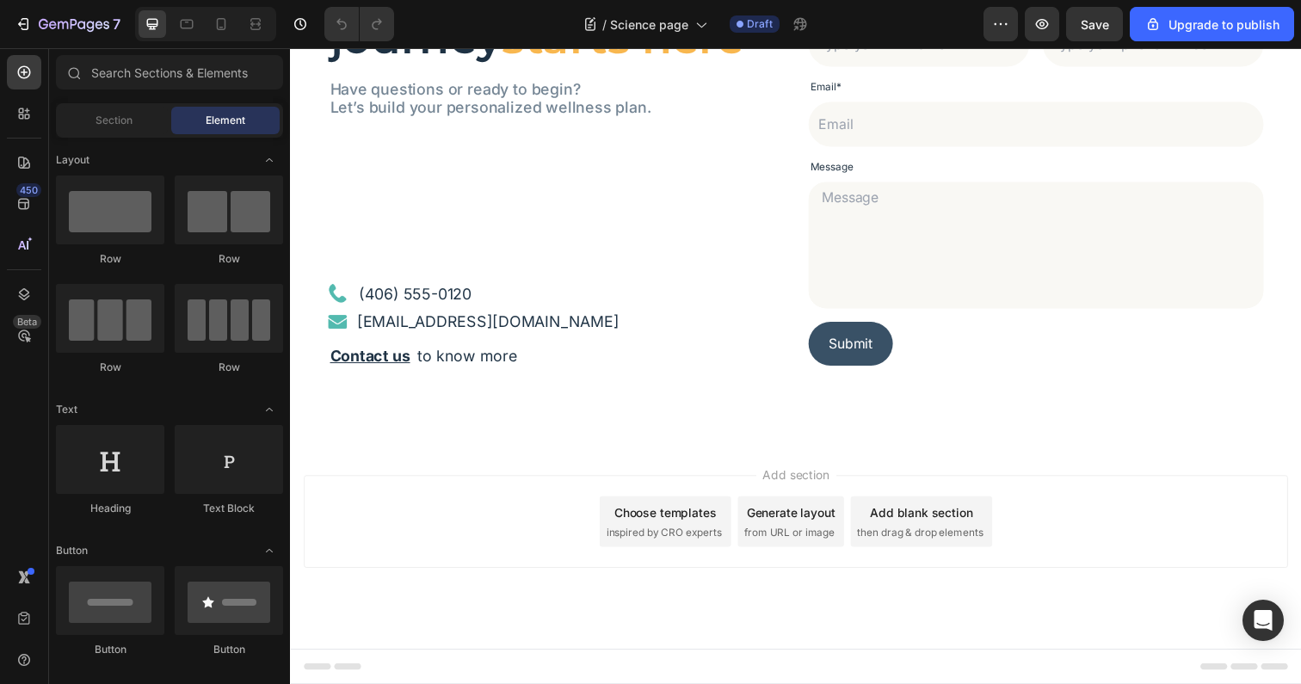
click at [541, 495] on div "Add section Choose templates inspired by CRO experts Generate layout from URL o…" at bounding box center [806, 531] width 1005 height 95
click at [554, 470] on div "Add section Choose templates inspired by CRO experts Generate layout from URL o…" at bounding box center [806, 556] width 1032 height 212
click at [715, 465] on div "Add section Choose templates inspired by CRO experts Generate layout from URL o…" at bounding box center [806, 556] width 1032 height 212
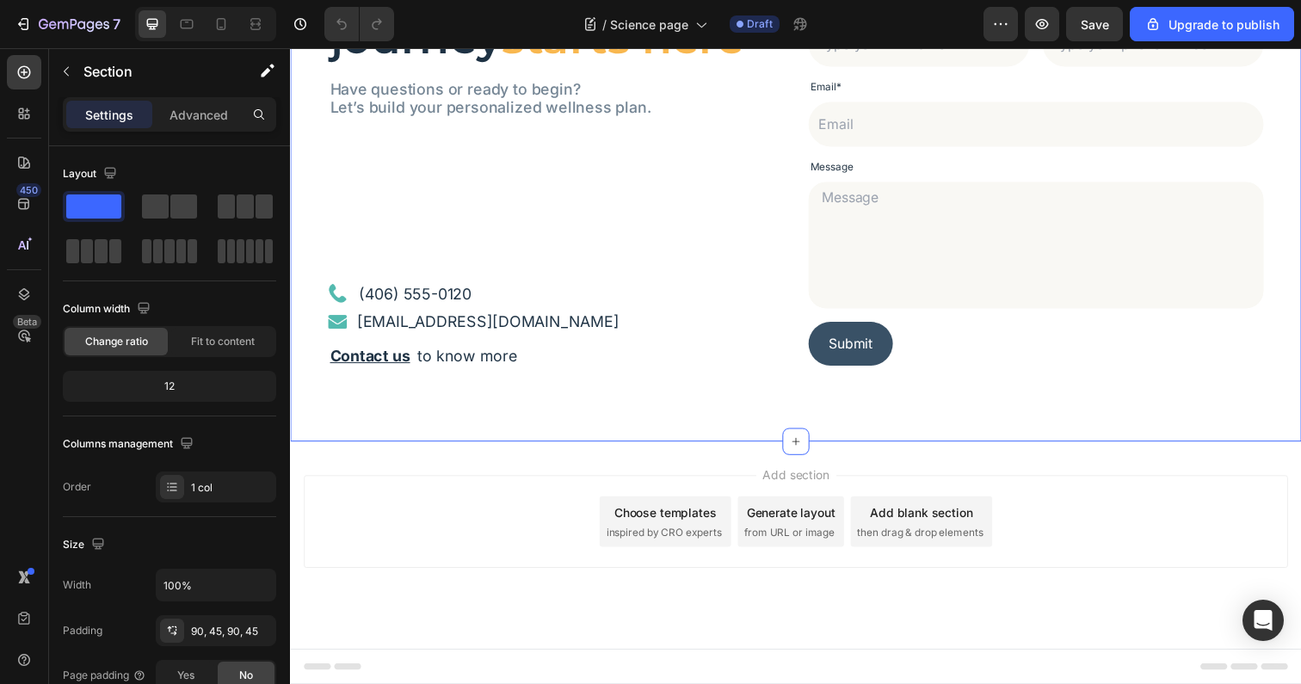
click at [764, 396] on div "Your health journey starts here Heading Have questions or ready to begin? Let’s…" at bounding box center [806, 164] width 1032 height 572
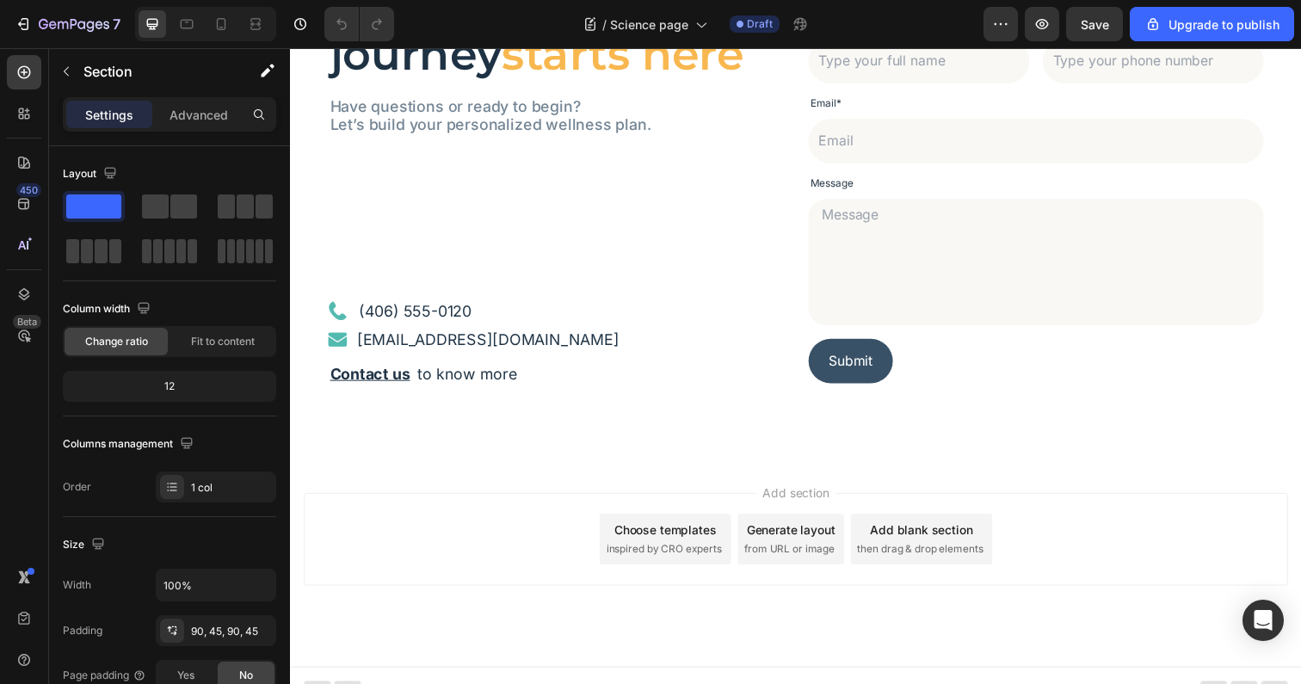
scroll to position [3643, 0]
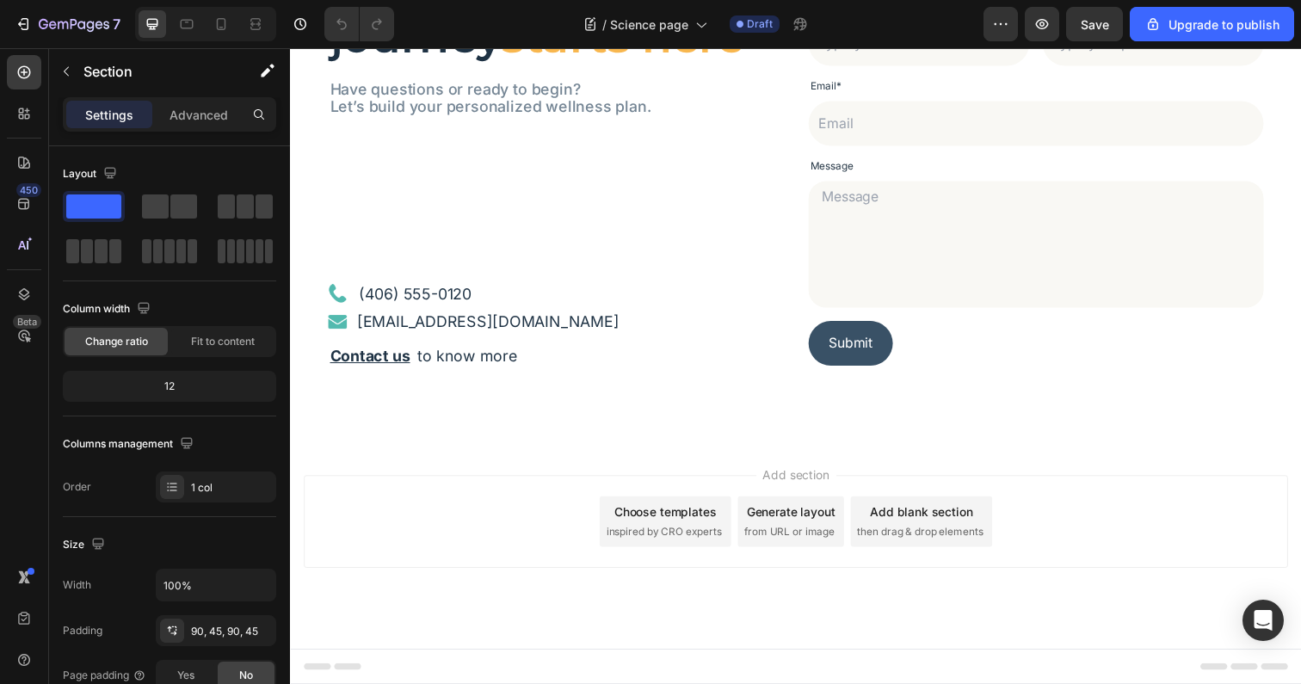
click at [708, 470] on div "Add section Choose templates inspired by CRO experts Generate layout from URL o…" at bounding box center [806, 556] width 1032 height 212
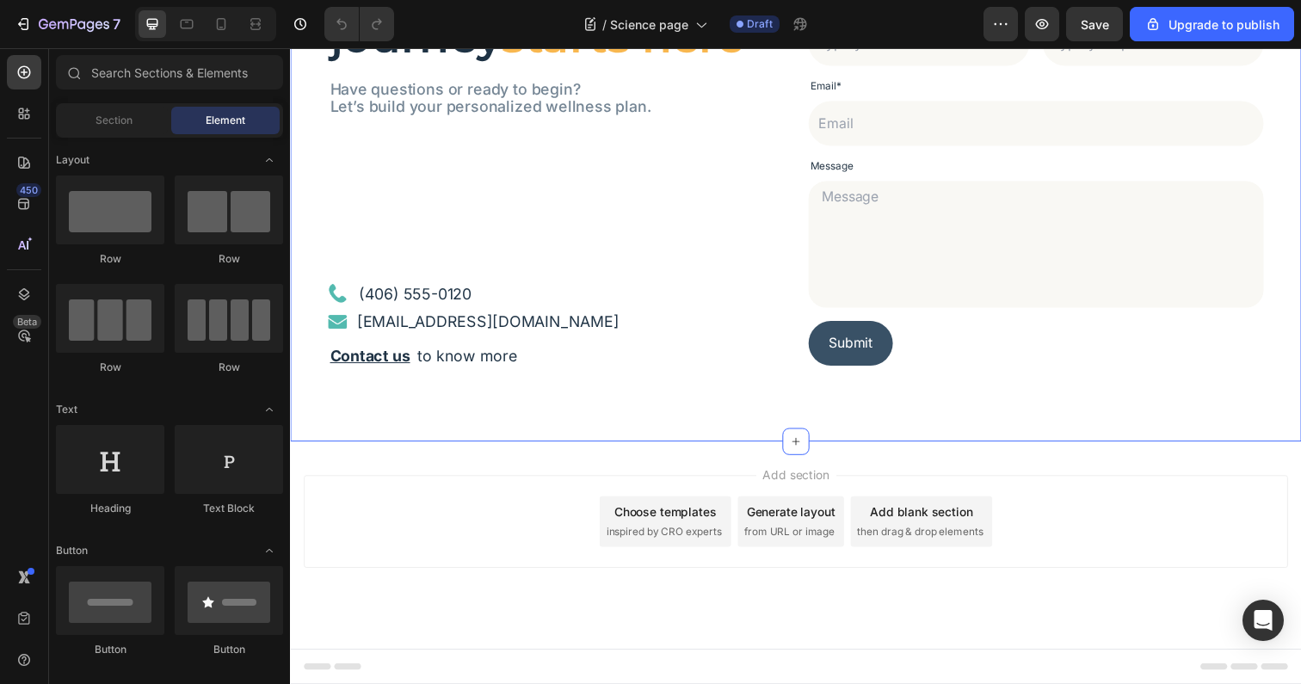
click at [710, 418] on div "Your health journey starts here Heading Have questions or ready to begin? Let’s…" at bounding box center [806, 164] width 1032 height 572
click at [498, 475] on div "Add section Choose templates inspired by CRO experts Generate layout from URL o…" at bounding box center [806, 556] width 1032 height 212
click at [555, 422] on div "Your health journey starts here Heading Have questions or ready to begin? Let’s…" at bounding box center [806, 164] width 1032 height 572
click at [707, 428] on div "Your health journey starts here Heading Have questions or ready to begin? Let’s…" at bounding box center [806, 164] width 1032 height 572
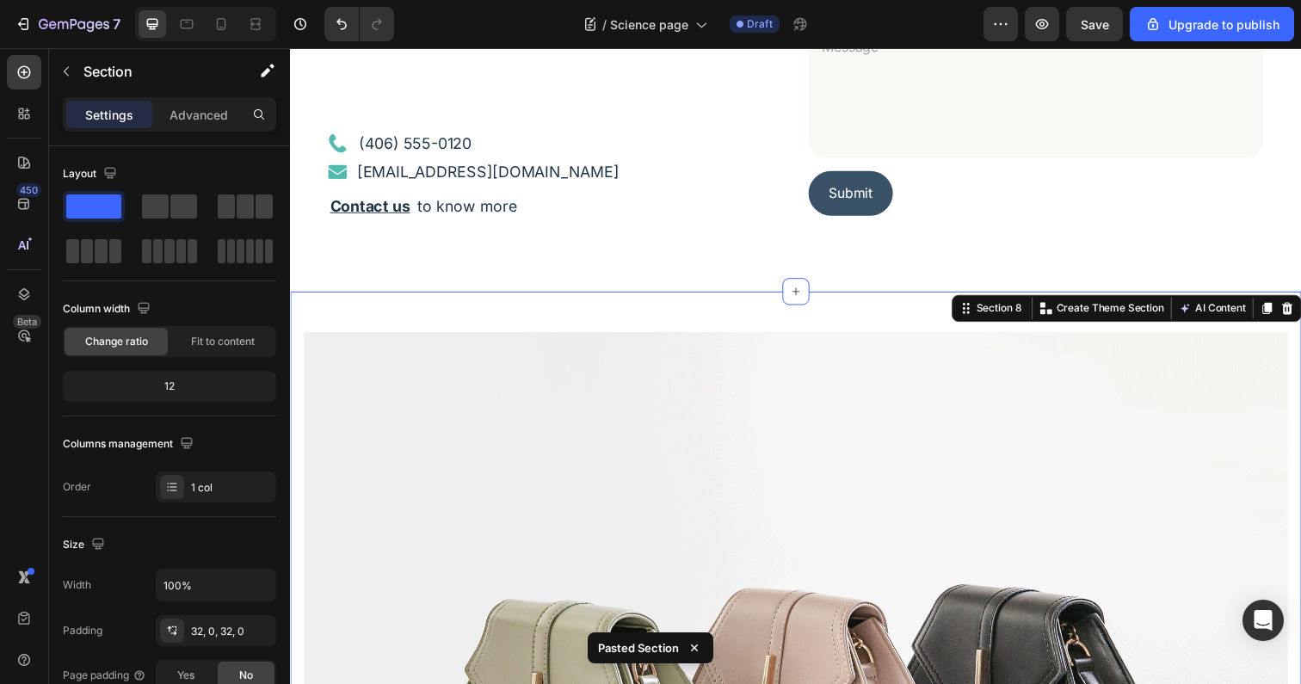
scroll to position [3793, 0]
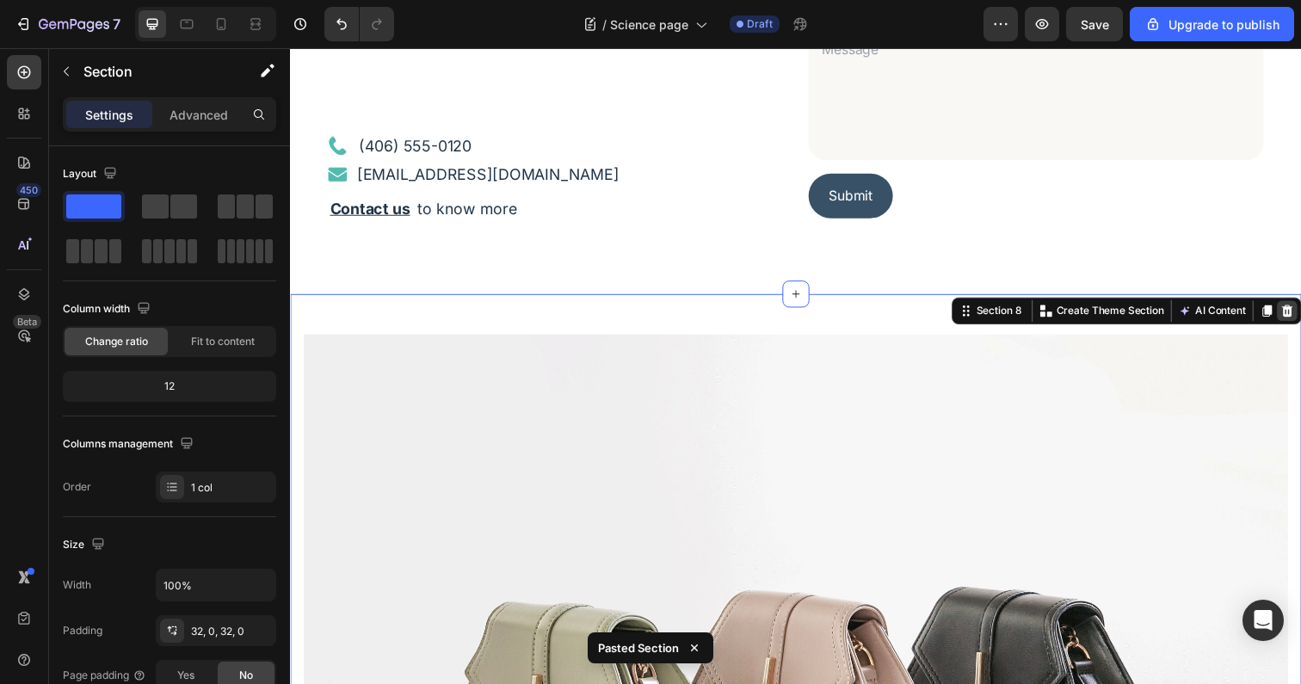
click at [1300, 319] on icon at bounding box center [1308, 317] width 14 height 14
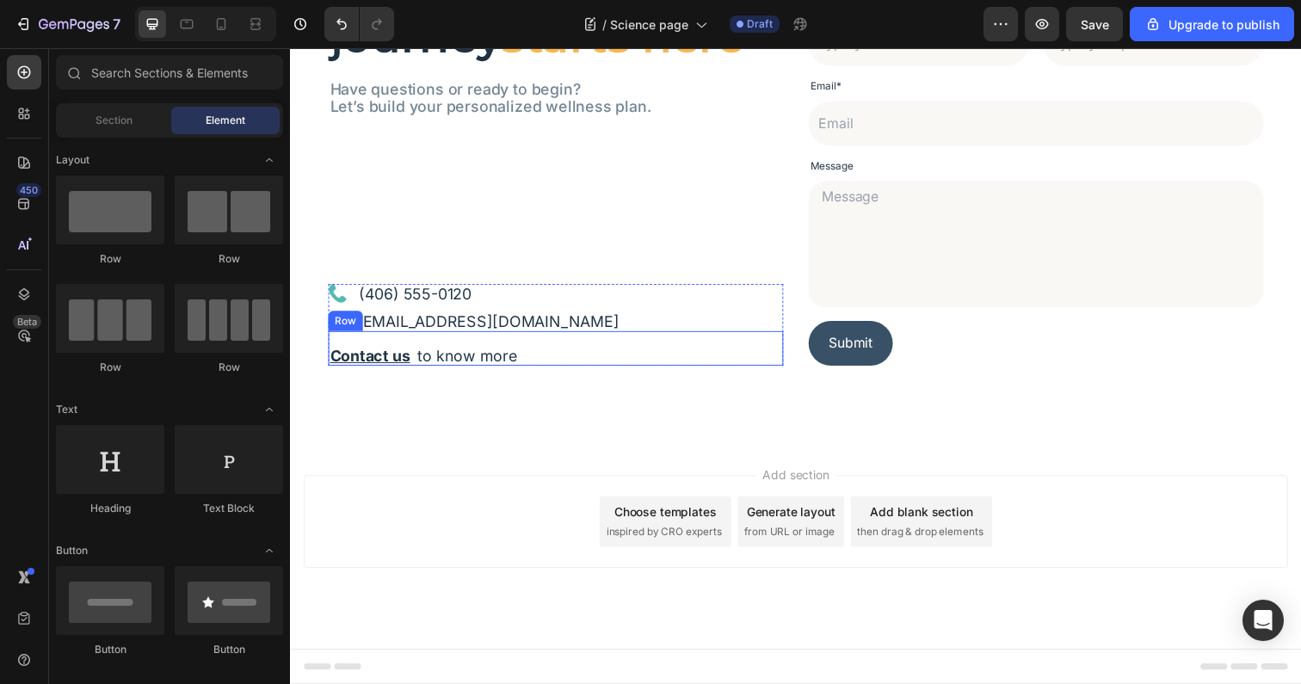
click at [565, 408] on div "Your health journey starts here Heading Have questions or ready to begin? Let’s…" at bounding box center [806, 164] width 1032 height 572
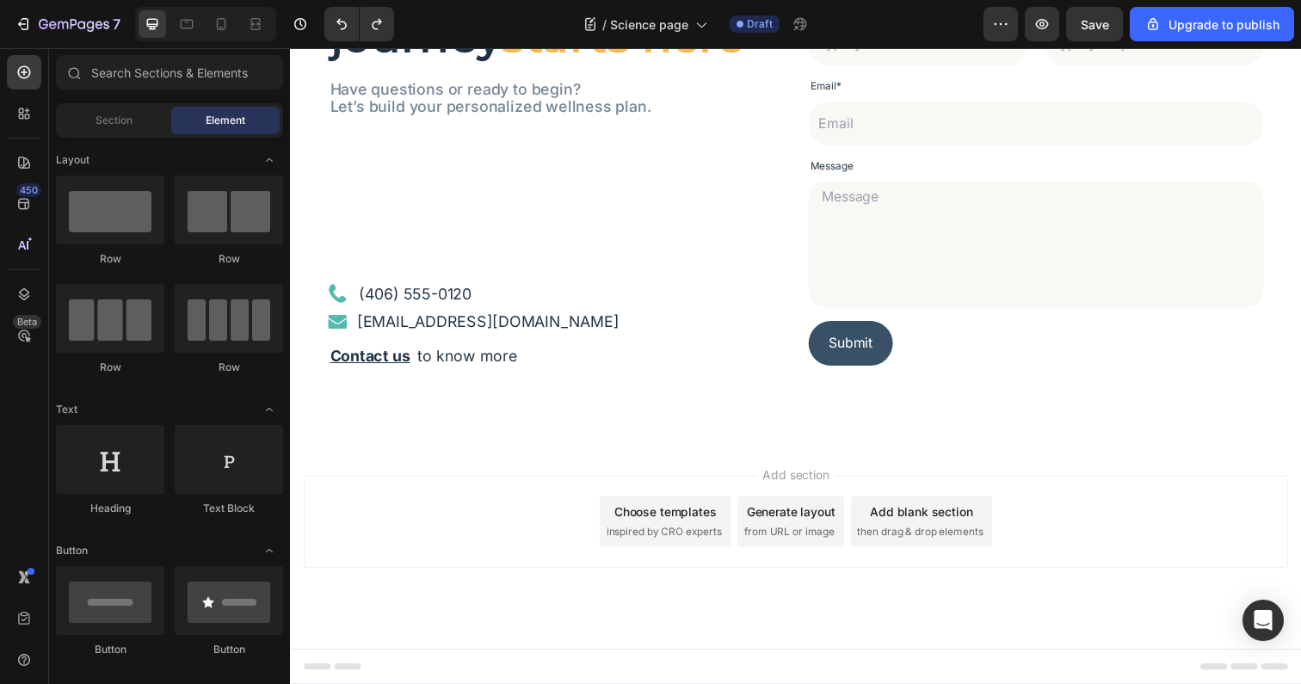
click at [557, 502] on div "Add section Choose templates inspired by CRO experts Generate layout from URL o…" at bounding box center [806, 531] width 1005 height 95
click at [583, 491] on div "Add section Choose templates inspired by CRO experts Generate layout from URL o…" at bounding box center [806, 531] width 1005 height 95
click at [594, 521] on div "Add section Choose templates inspired by CRO experts Generate layout from URL o…" at bounding box center [806, 531] width 1005 height 95
click at [509, 491] on div "Add section Choose templates inspired by CRO experts Generate layout from URL o…" at bounding box center [806, 531] width 1005 height 95
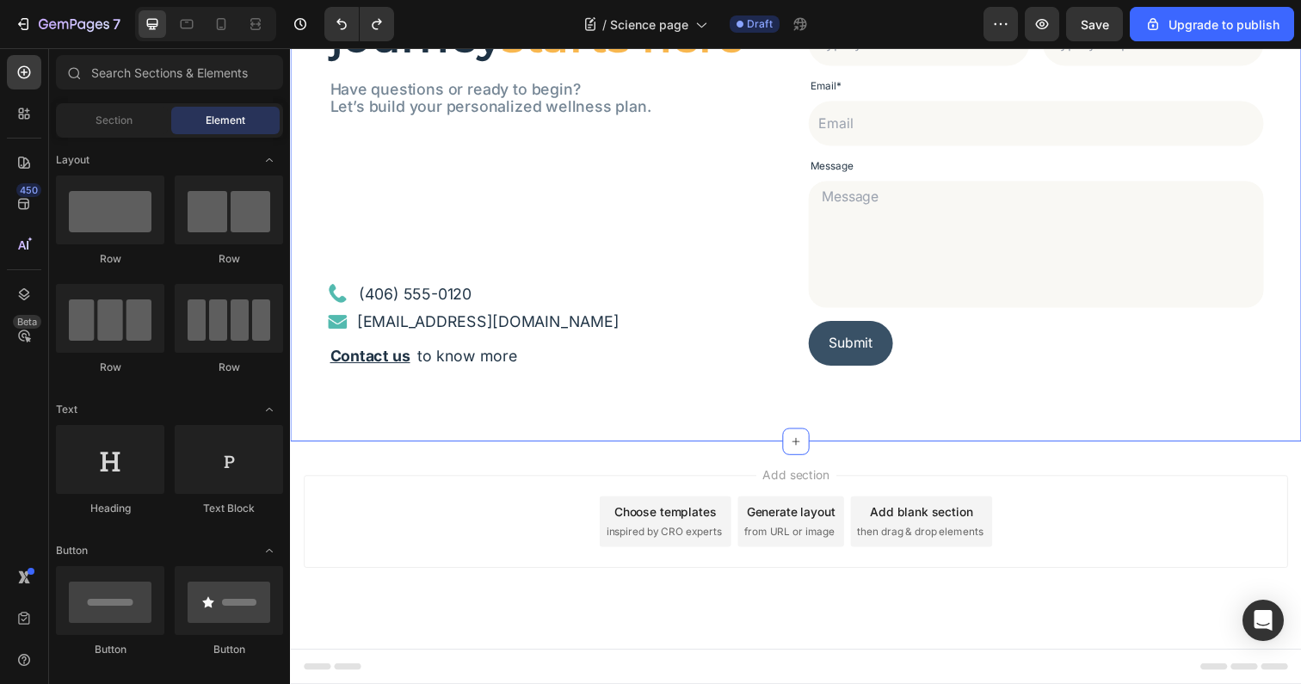
click at [555, 459] on div "Add section Choose templates inspired by CRO experts Generate layout from URL o…" at bounding box center [806, 556] width 1032 height 212
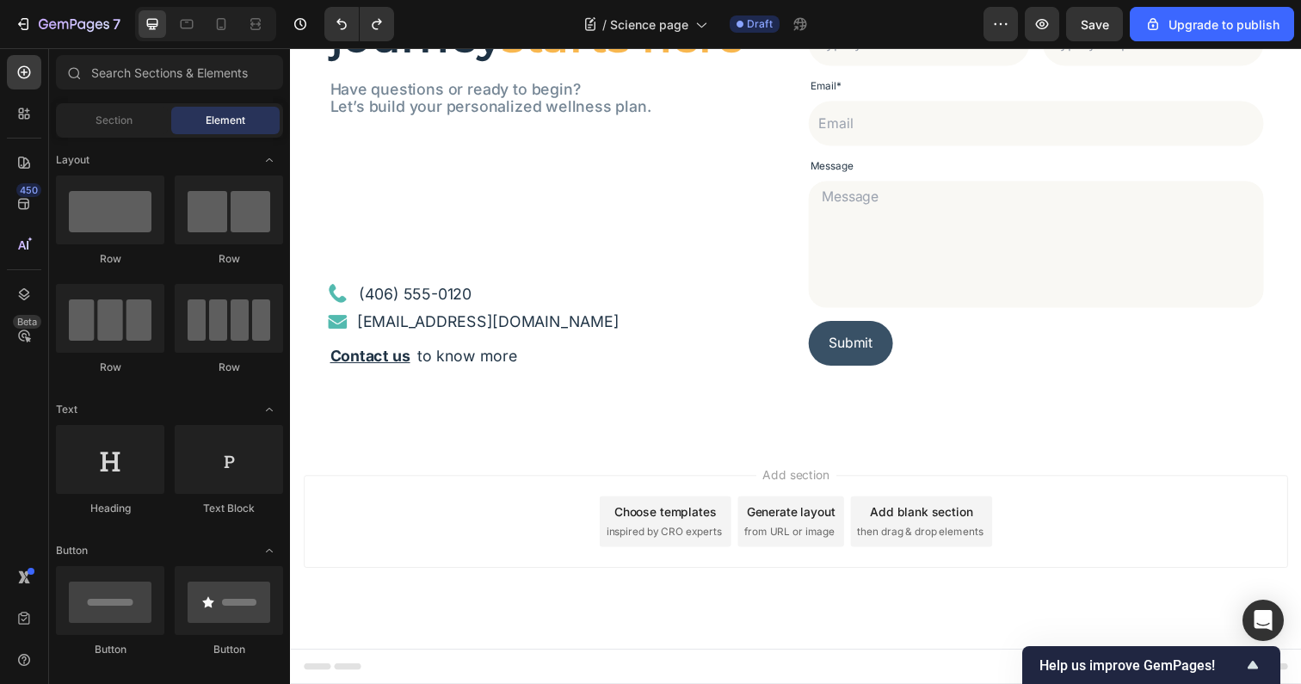
click at [501, 459] on div "Add section Choose templates inspired by CRO experts Generate layout from URL o…" at bounding box center [806, 556] width 1032 height 212
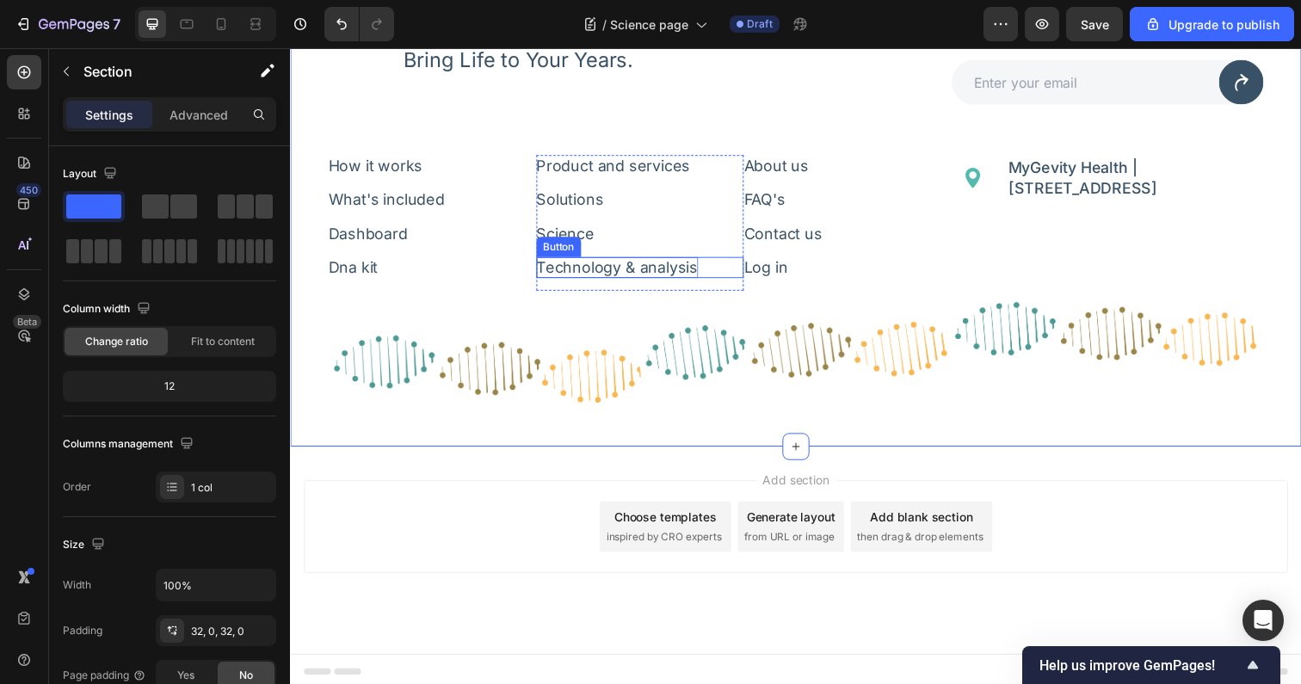
scroll to position [4142, 0]
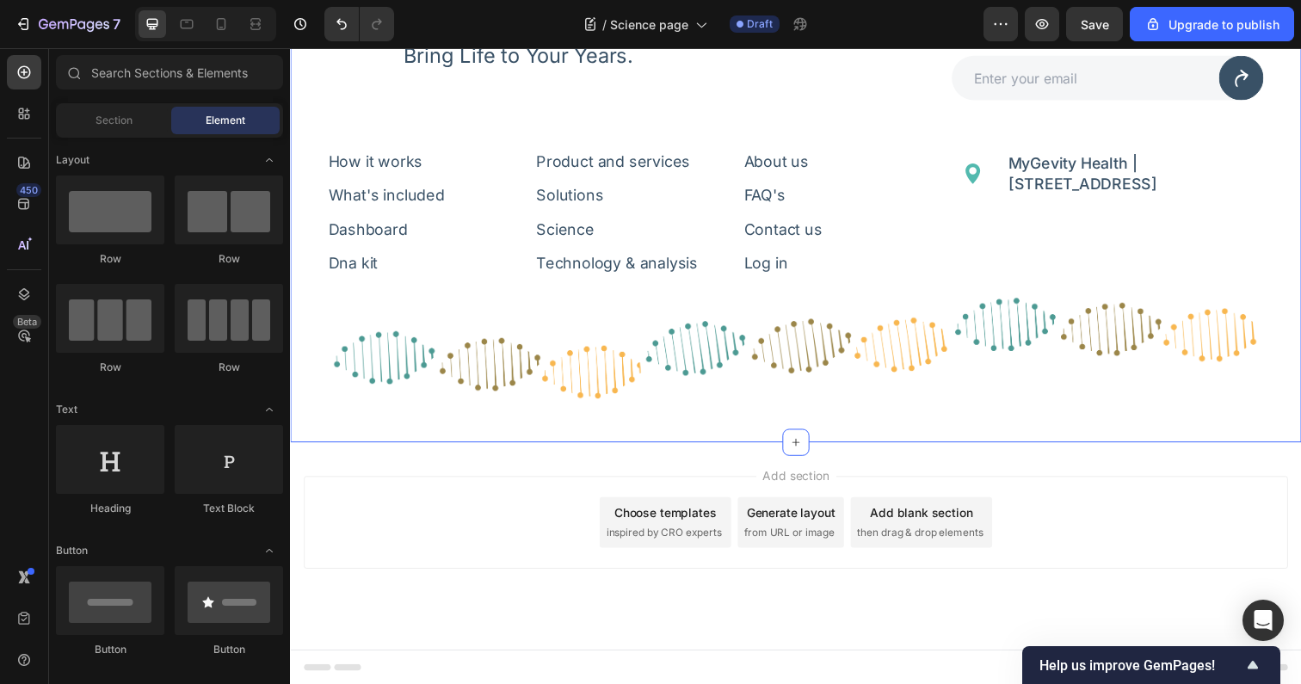
click at [520, 462] on div "Add section Choose templates inspired by CRO experts Generate layout from URL o…" at bounding box center [806, 557] width 1032 height 212
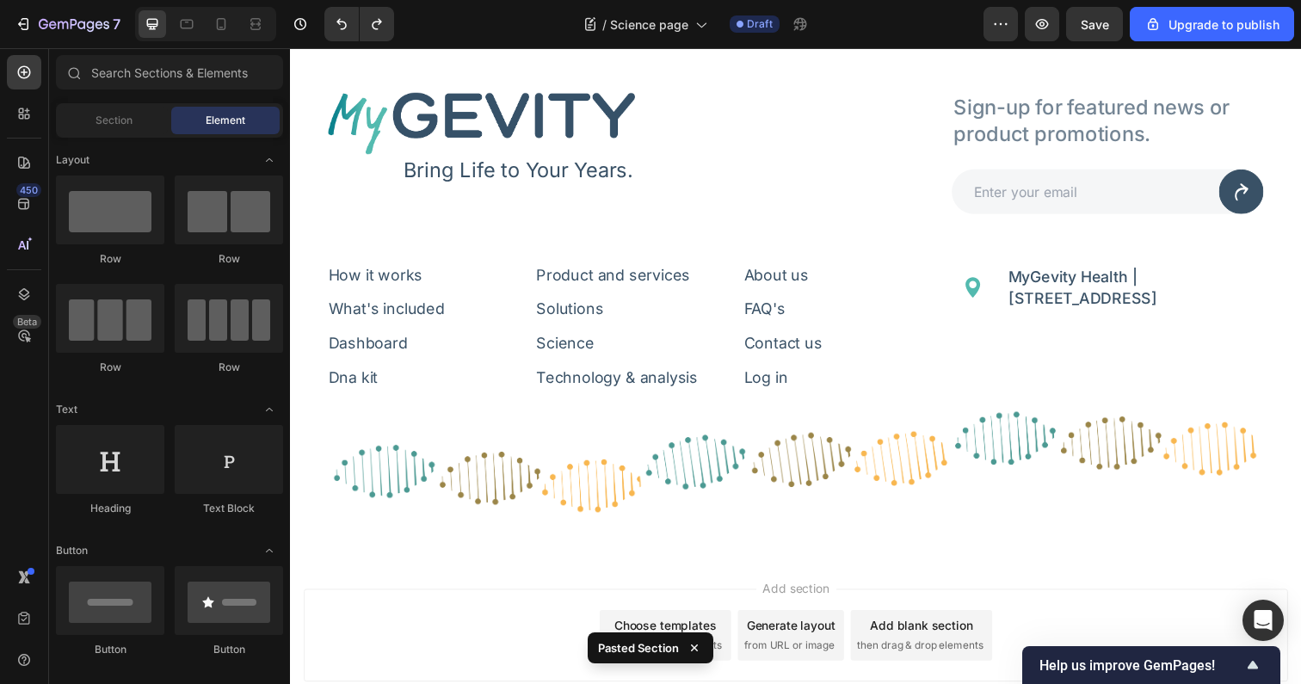
scroll to position [3643, 0]
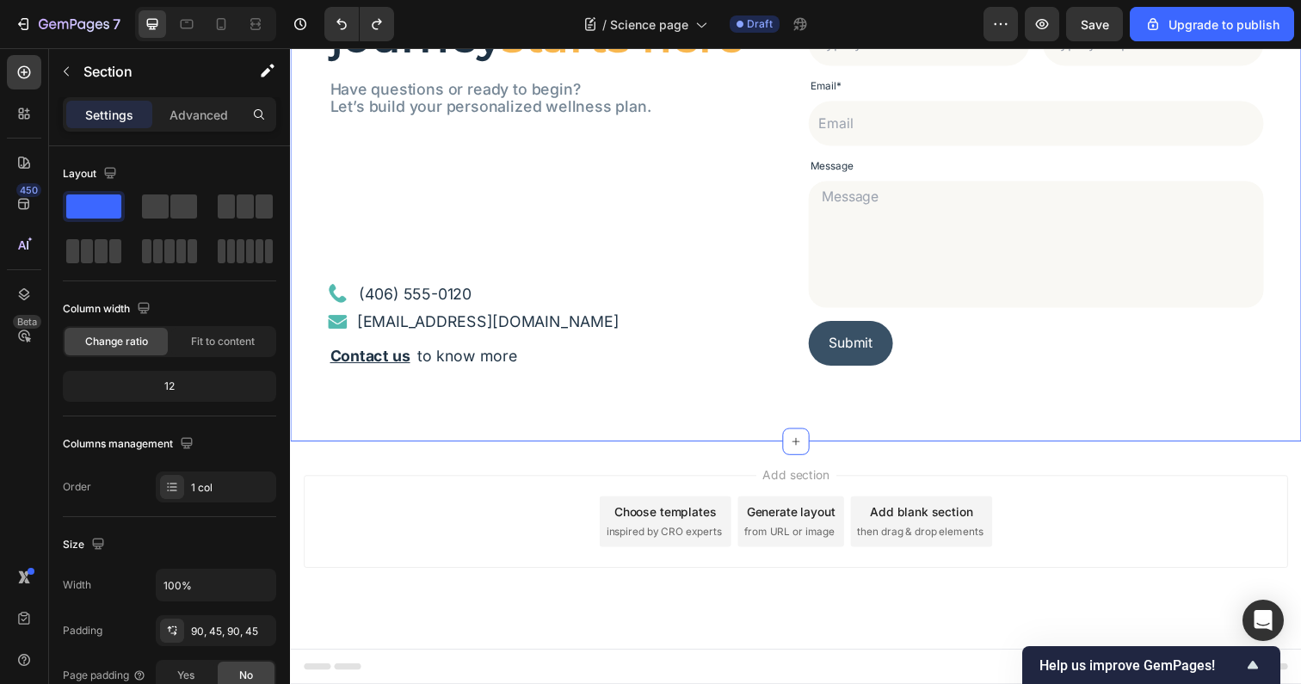
click at [421, 380] on div "Your health journey starts here Heading Have questions or ready to begin? Let’s…" at bounding box center [806, 164] width 1032 height 572
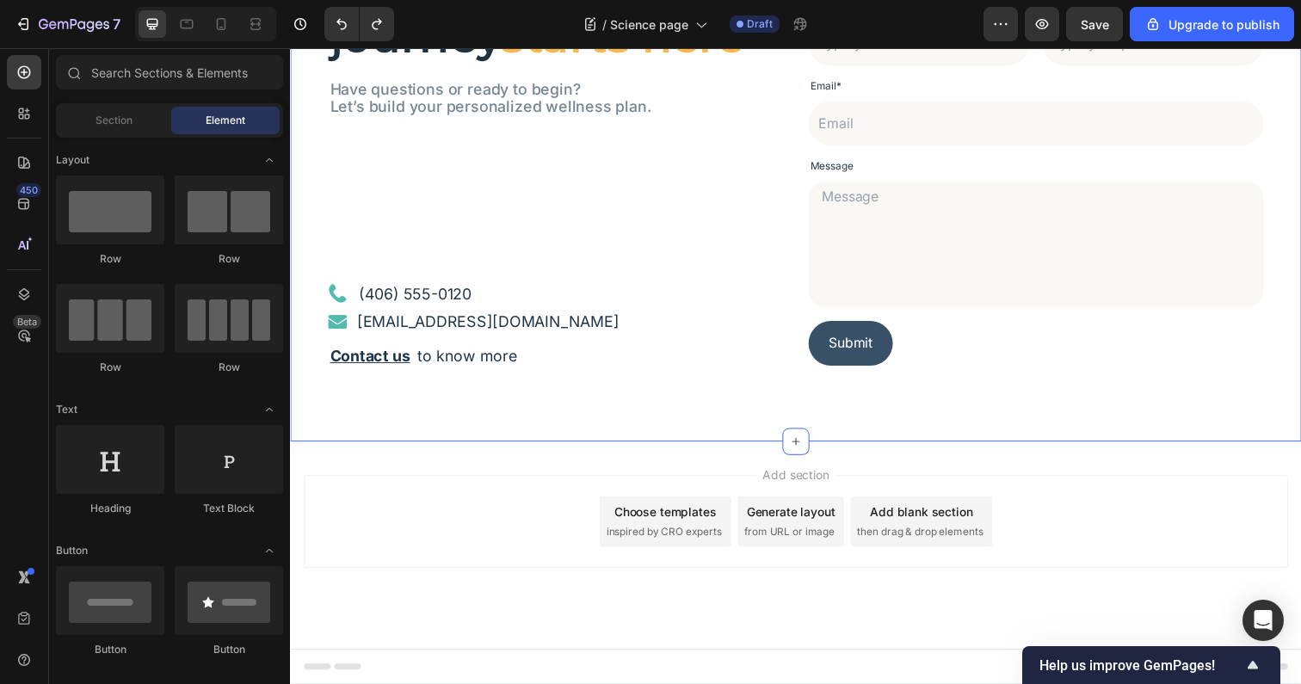
click at [374, 395] on div "Your health journey starts here Heading Have questions or ready to begin? Let’s…" at bounding box center [806, 164] width 1032 height 572
click at [371, 421] on div "Your health journey starts here Heading Have questions or ready to begin? Let’s…" at bounding box center [806, 164] width 1032 height 572
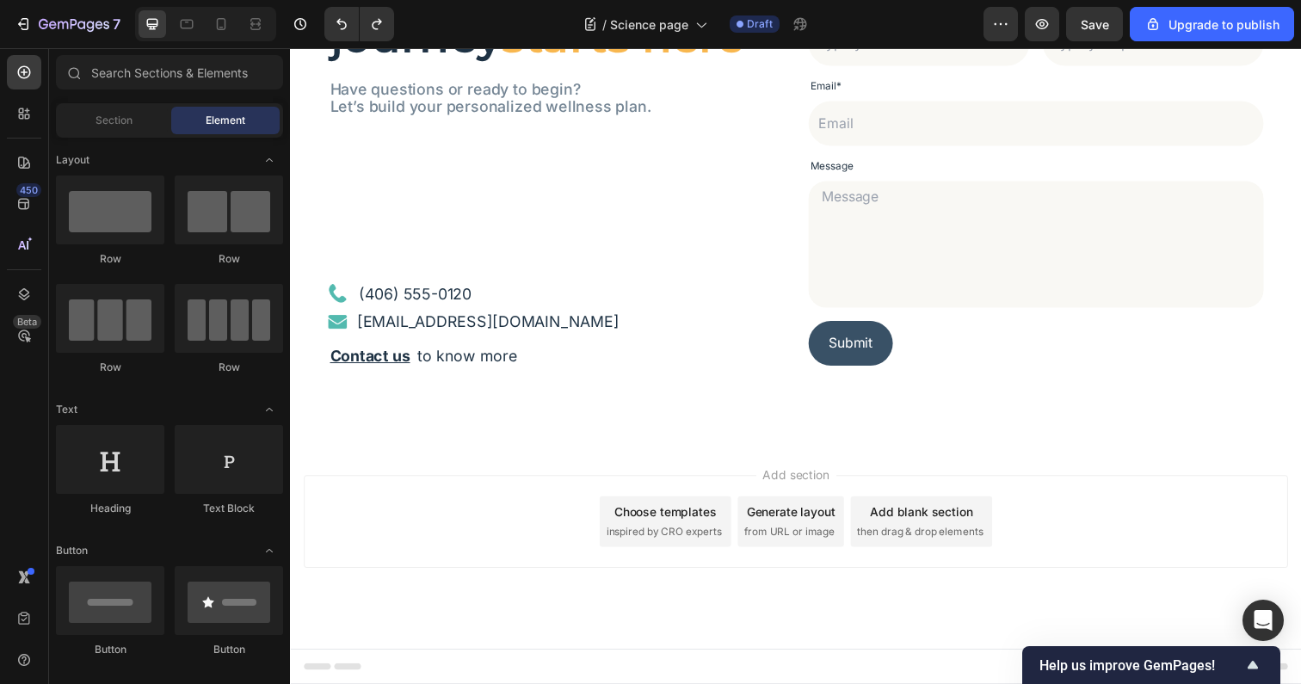
click at [549, 496] on div "Add section Choose templates inspired by CRO experts Generate layout from URL o…" at bounding box center [806, 531] width 1005 height 95
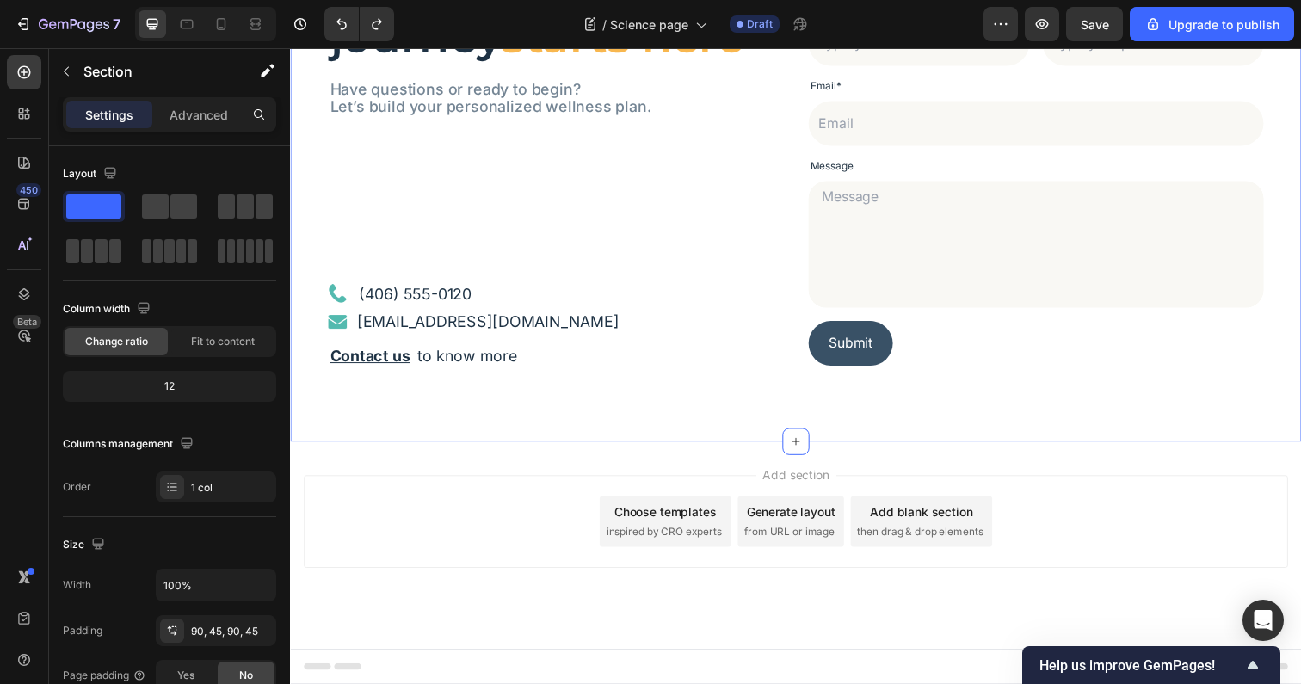
click at [495, 442] on div "Your health journey starts here Heading Have questions or ready to begin? Let’s…" at bounding box center [806, 164] width 1032 height 572
click at [337, 429] on div "Your health journey starts here Heading Have questions or ready to begin? Let’s…" at bounding box center [806, 164] width 1032 height 572
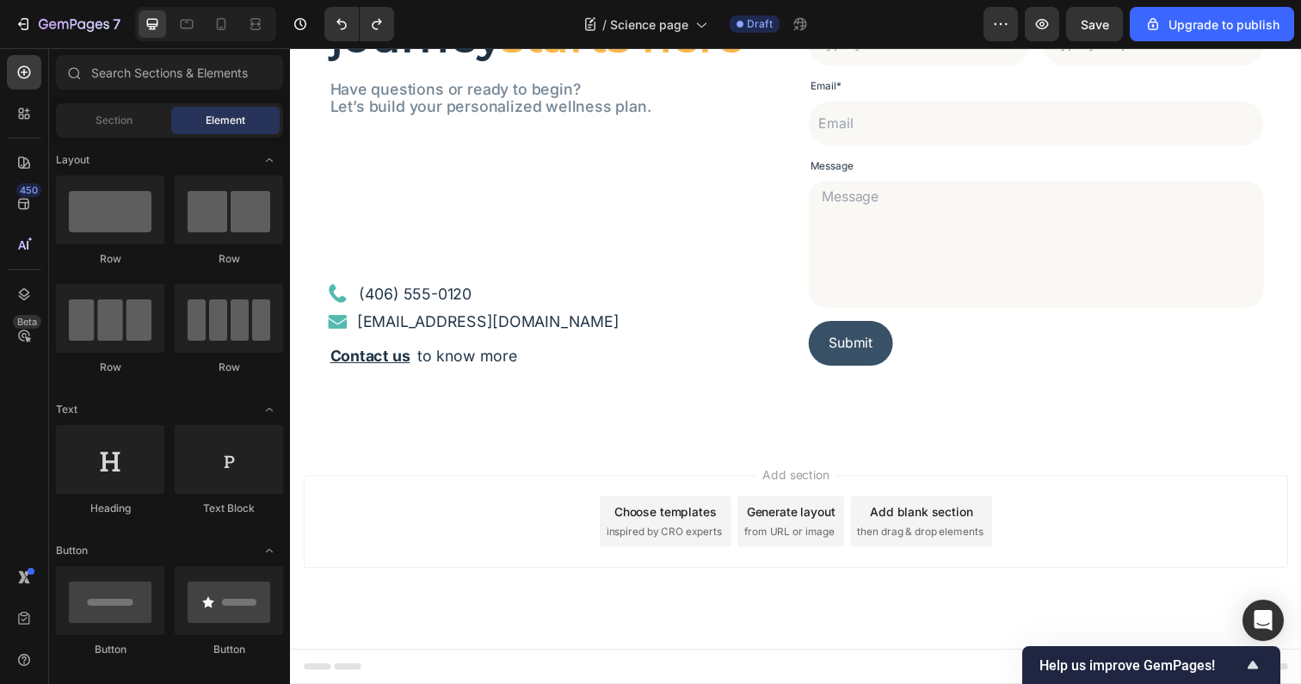
click at [483, 508] on div "Add section Choose templates inspired by CRO experts Generate layout from URL o…" at bounding box center [806, 531] width 1005 height 95
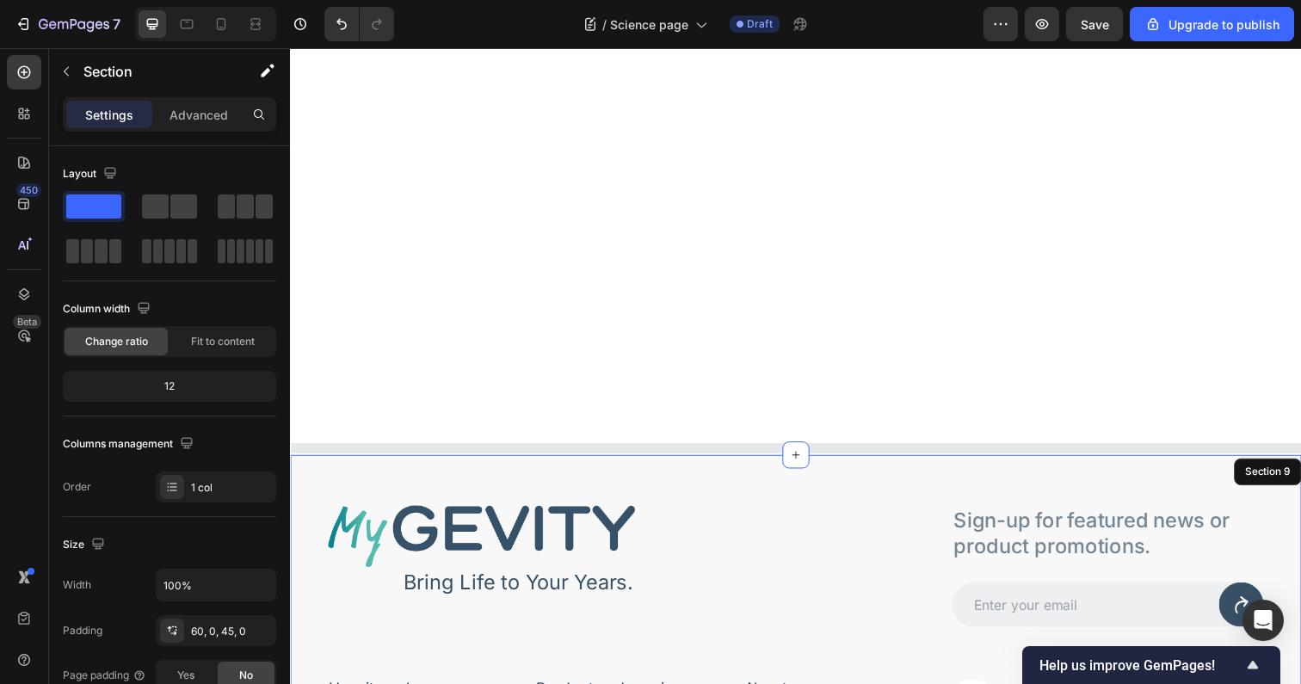
scroll to position [4179, 0]
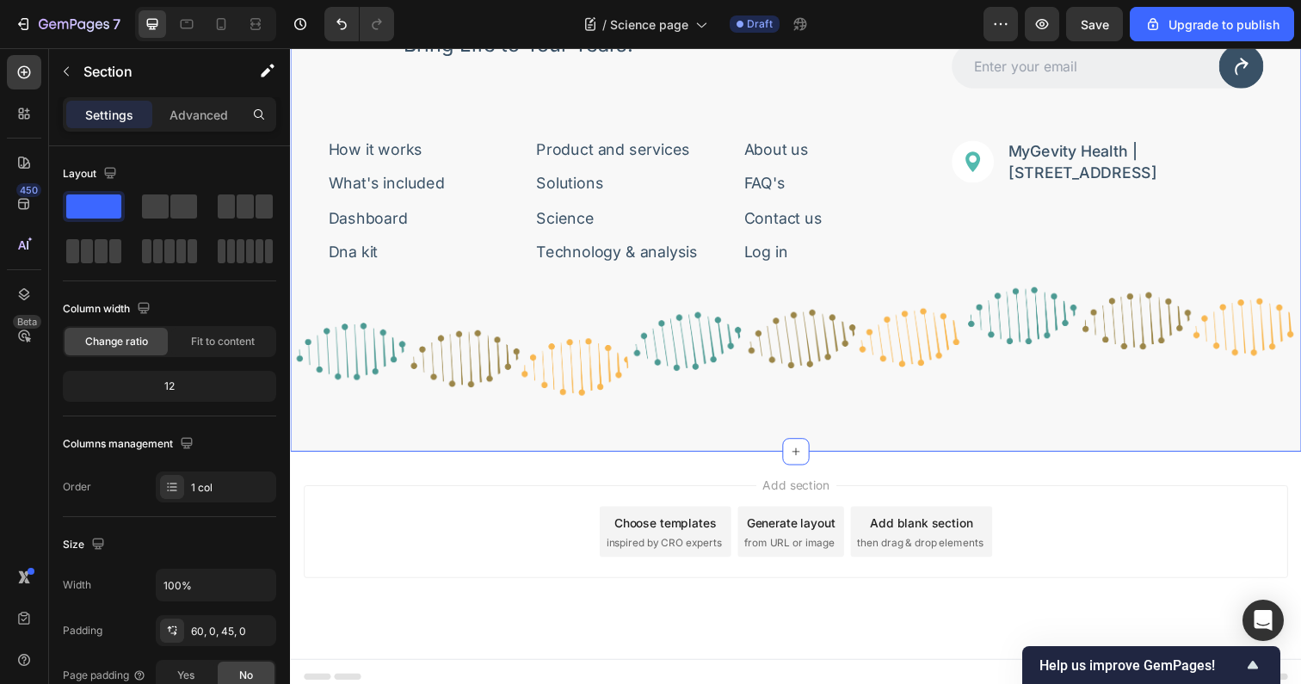
click at [362, 433] on div "Image Bring Life to Your Years. Text Block Row Sign-up for featured news or pro…" at bounding box center [806, 187] width 1032 height 546
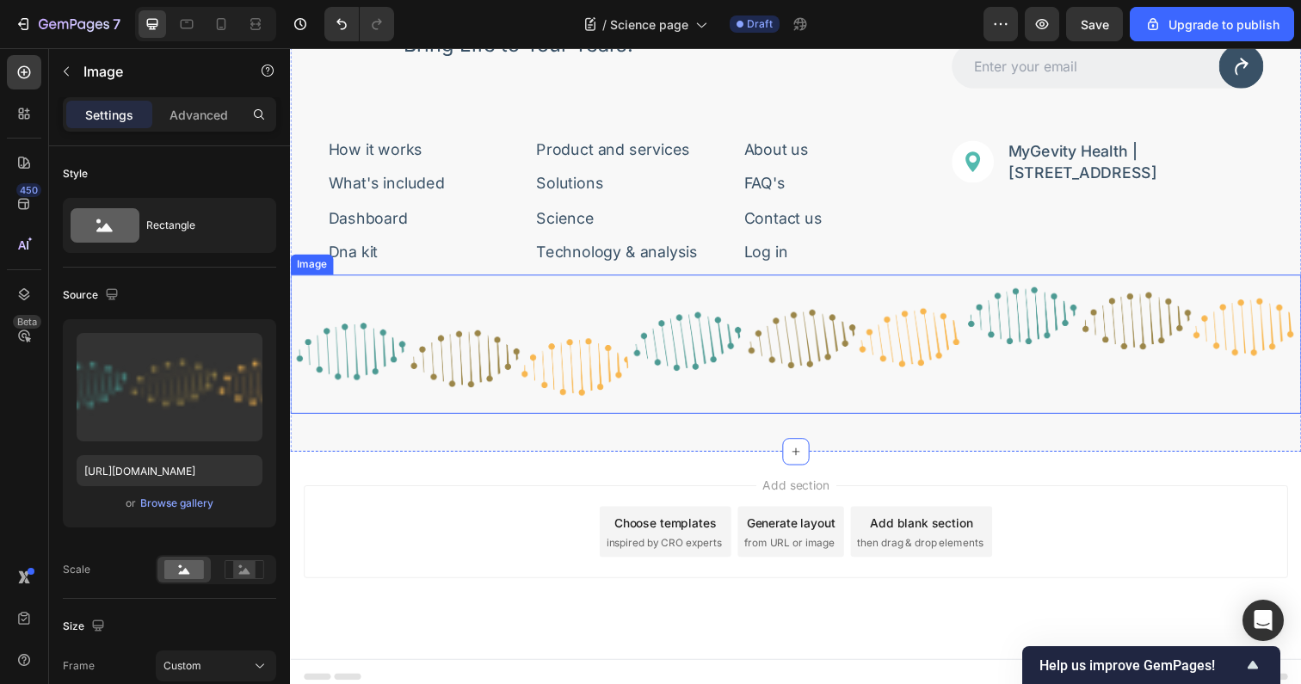
click at [371, 417] on img at bounding box center [806, 351] width 1032 height 142
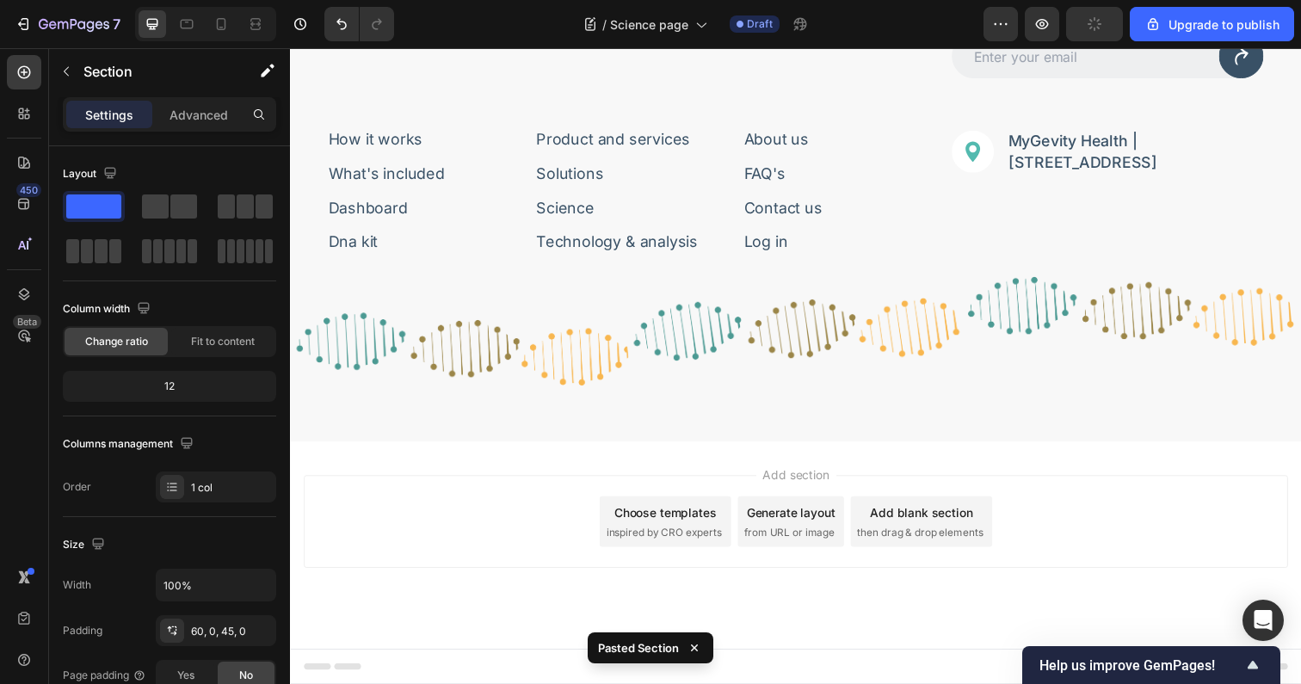
scroll to position [4189, 0]
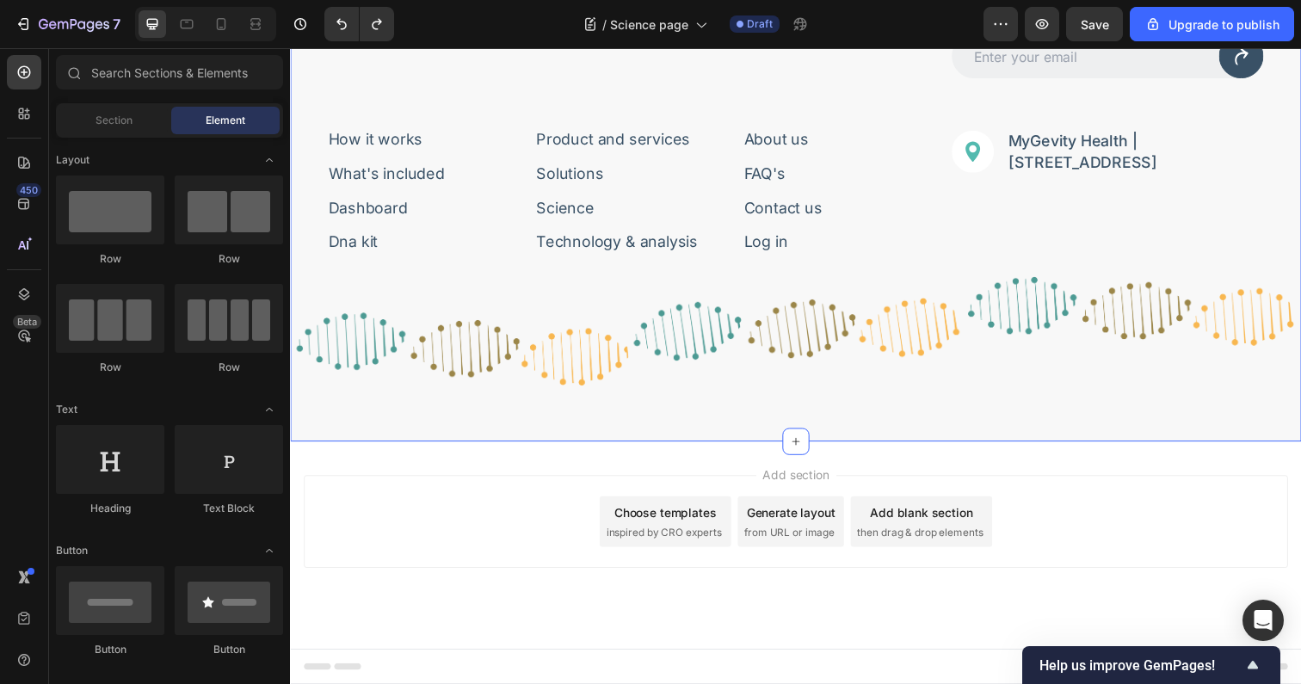
click at [453, 428] on div "Image Bring Life to Your Years. Text Block Row Sign-up for featured news or pro…" at bounding box center [806, 177] width 1032 height 546
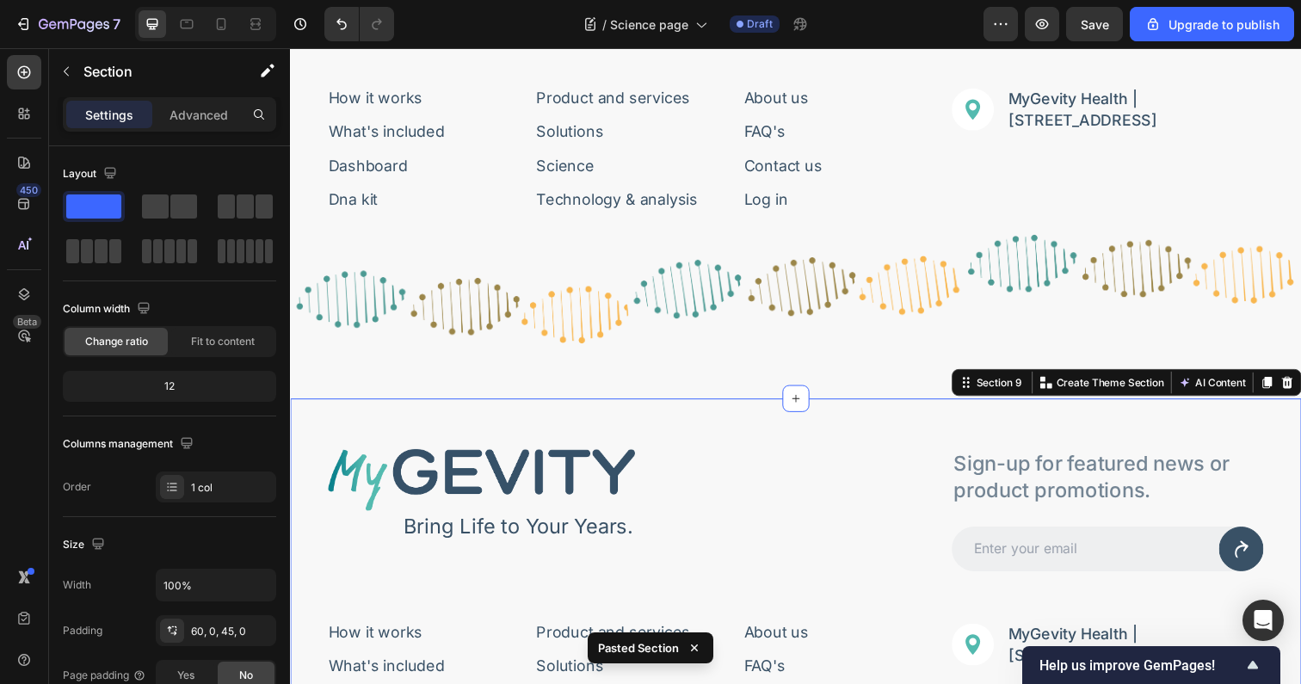
scroll to position [4210, 0]
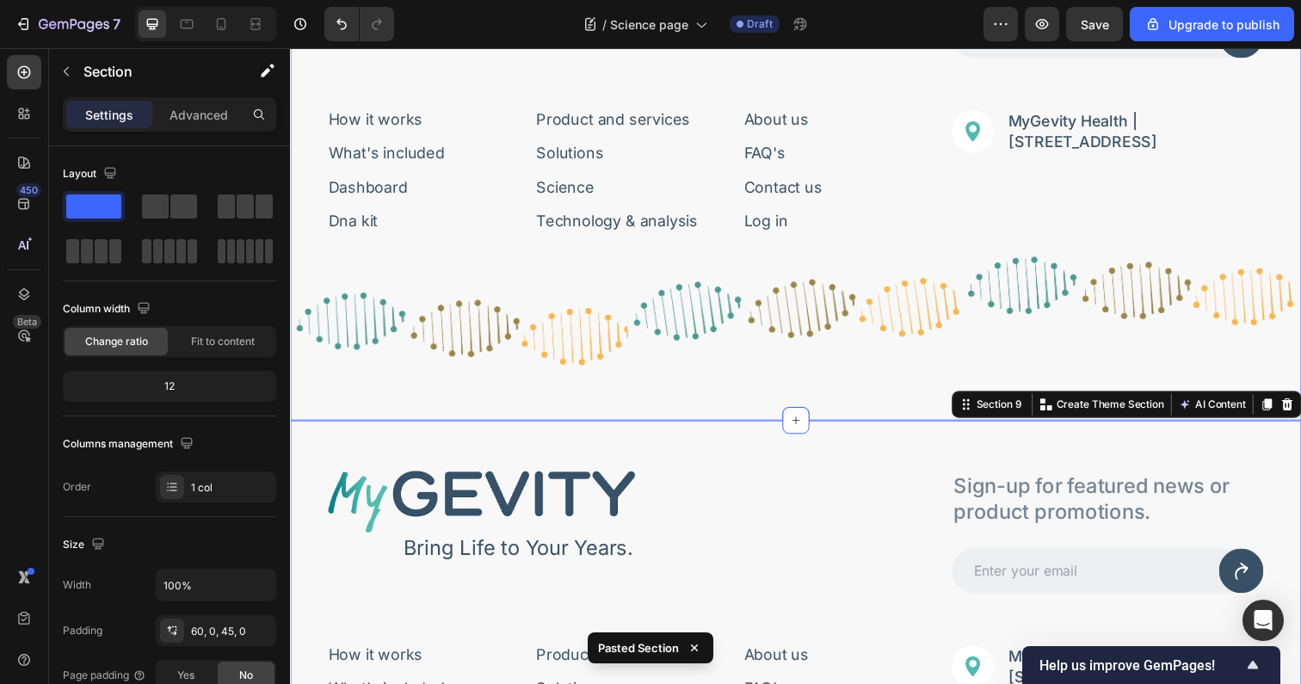
click at [433, 410] on div "Image Bring Life to Your Years. Text Block Row Sign-up for featured news or pro…" at bounding box center [806, 155] width 1032 height 545
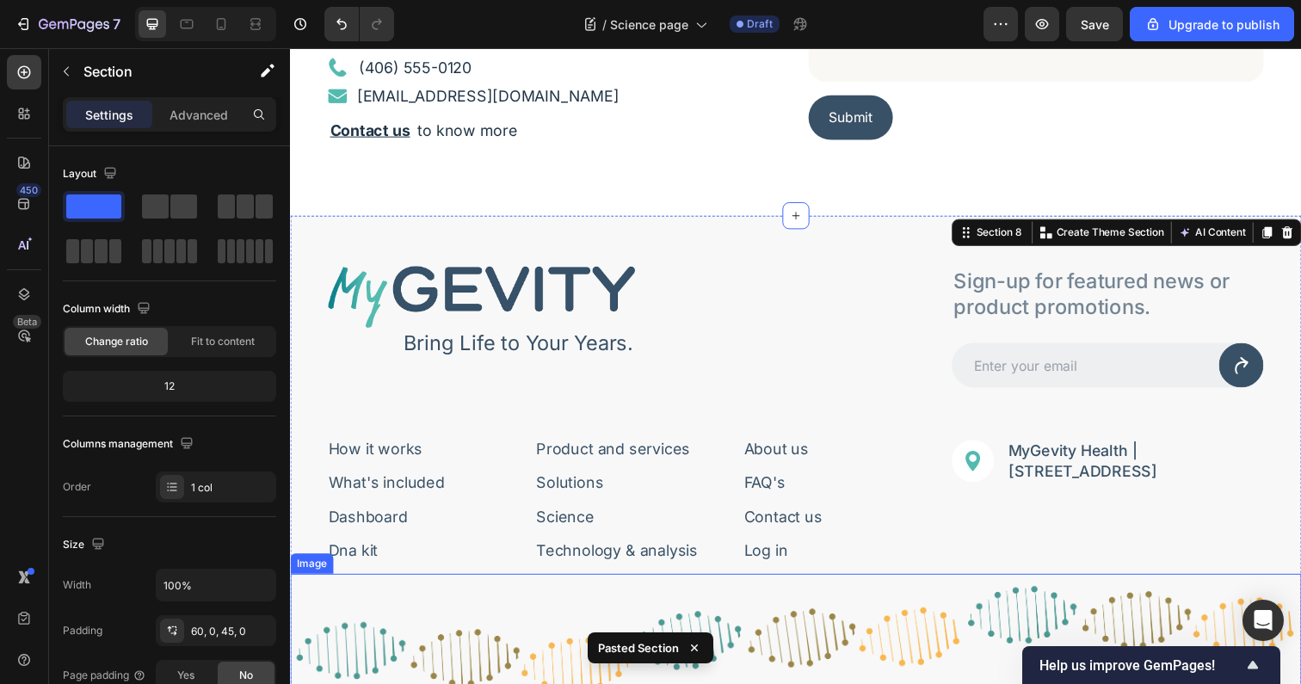
scroll to position [3855, 0]
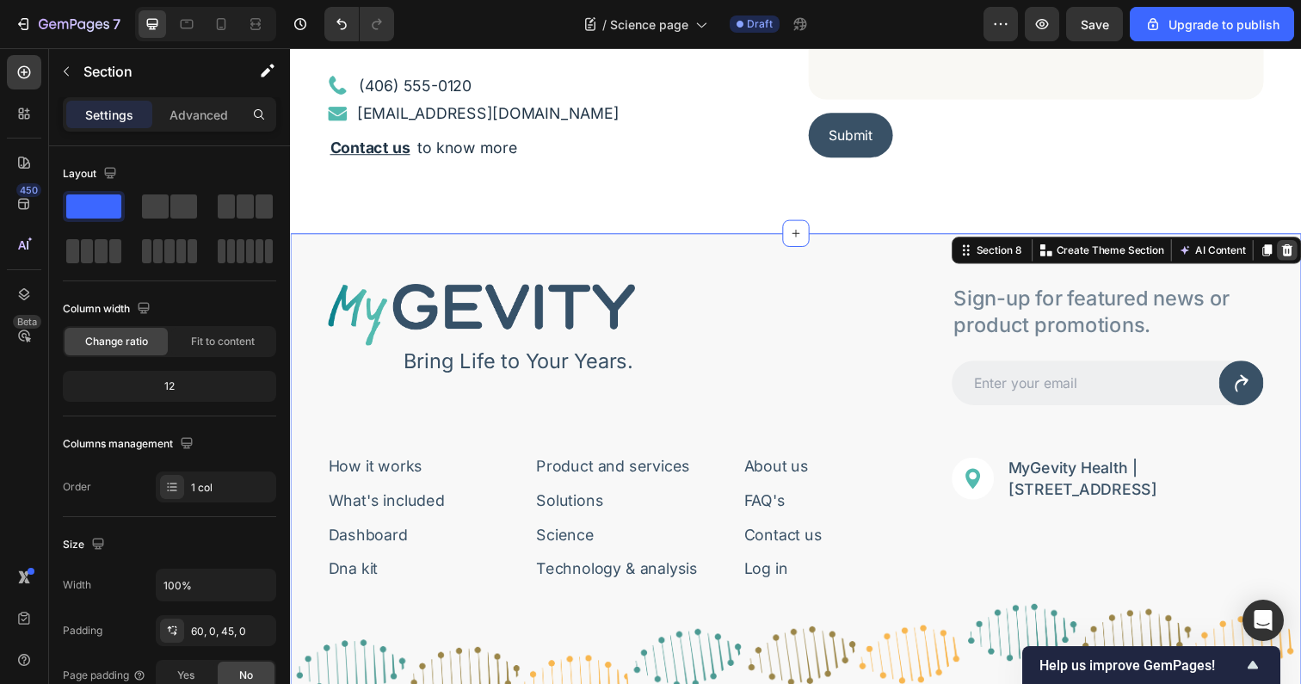
click at [1297, 256] on div at bounding box center [1307, 254] width 21 height 21
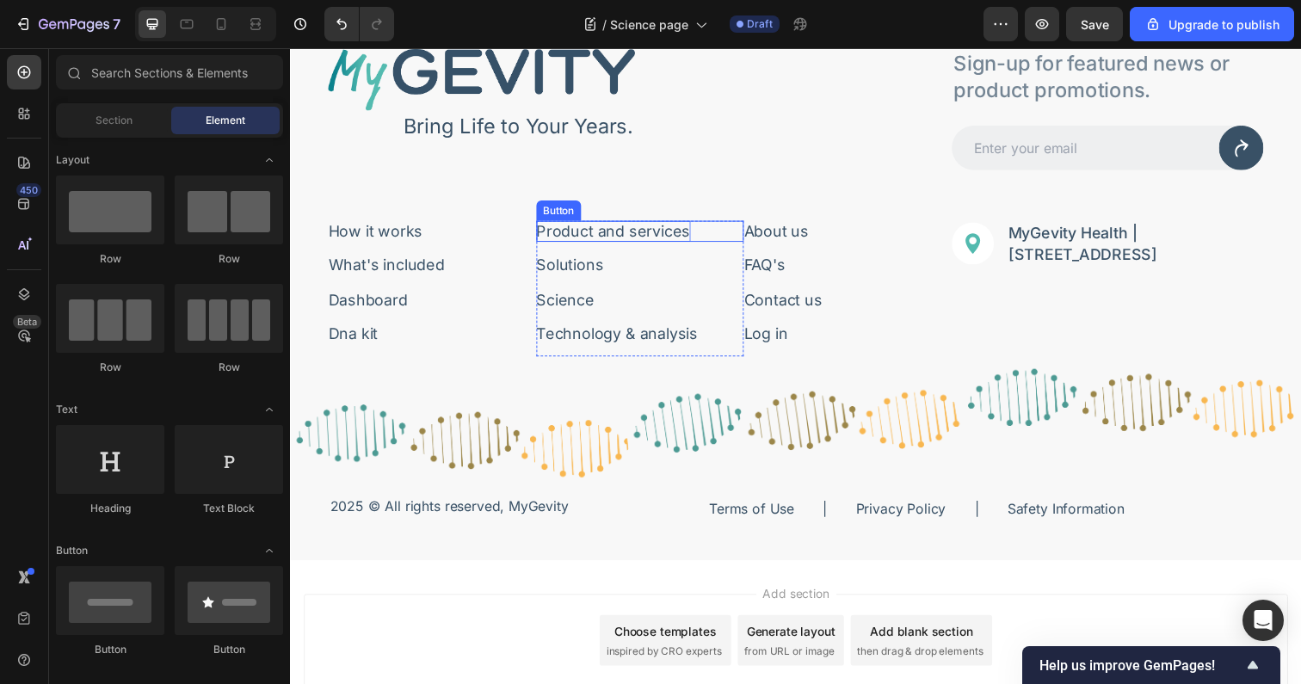
scroll to position [4216, 0]
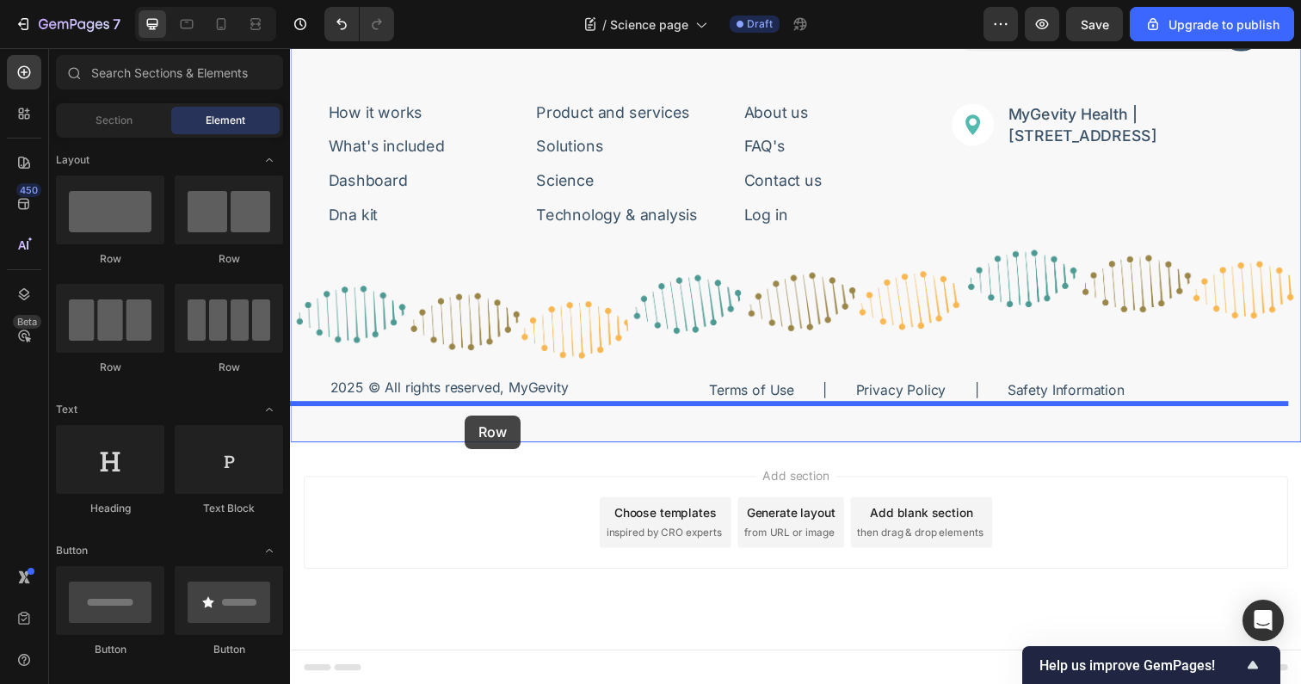
drag, startPoint x: 395, startPoint y: 260, endPoint x: 468, endPoint y: 423, distance: 179.1
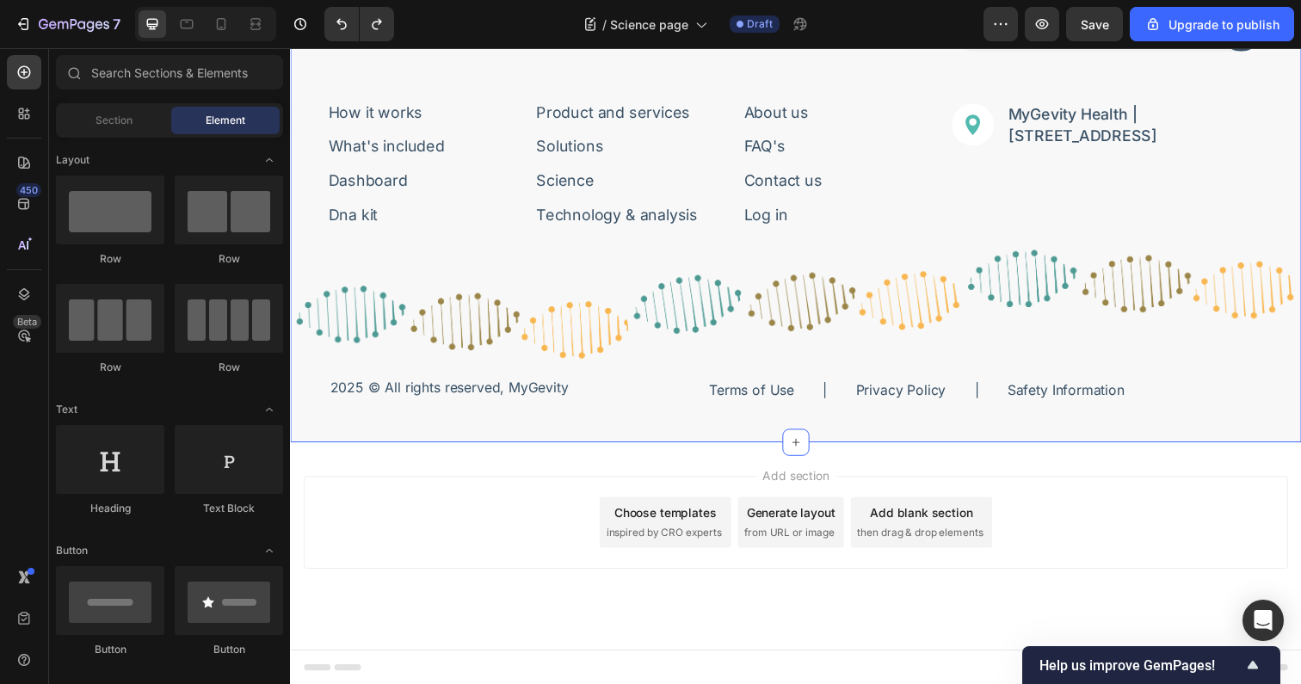
click at [444, 435] on div "Image Bring Life to Your Years. Text Block Row Sign-up for featured news or pro…" at bounding box center [806, 163] width 1032 height 575
click at [425, 429] on div "Image Bring Life to Your Years. Text Block Row Sign-up for featured news or pro…" at bounding box center [806, 163] width 1032 height 575
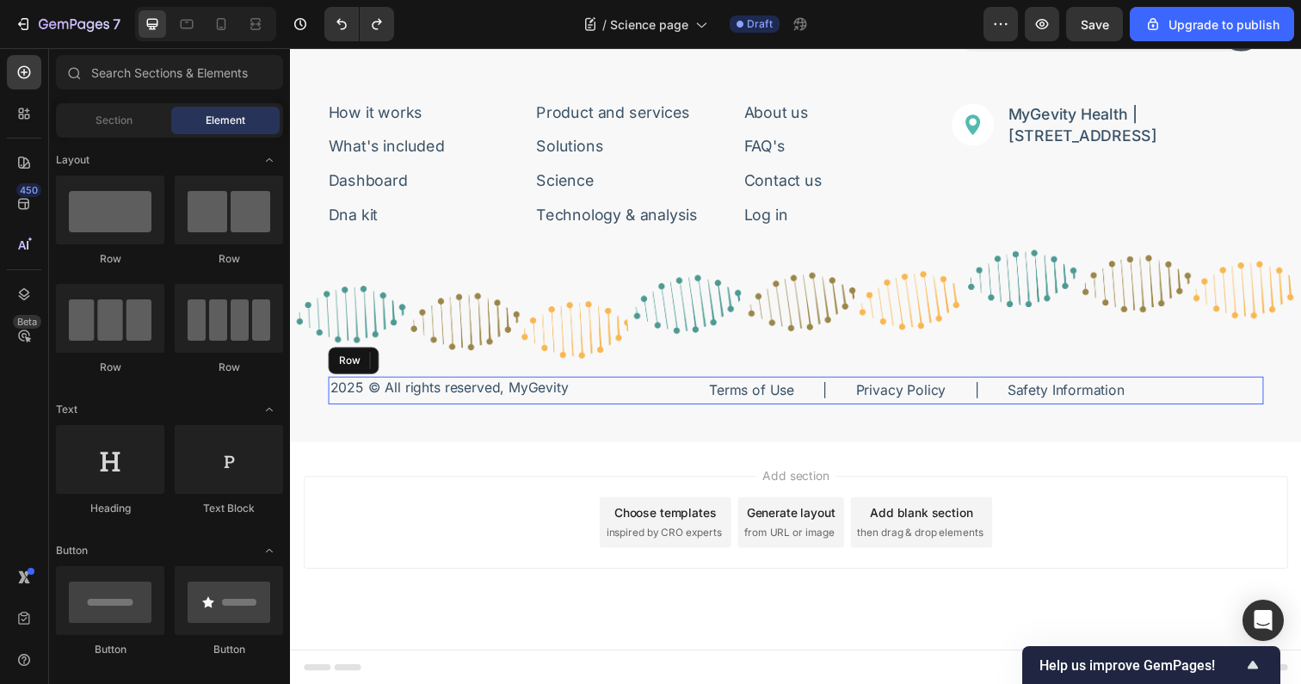
click at [422, 410] on div "Title Line 2025 © All rights reserved, MyGevity Text Block" at bounding box center [452, 398] width 247 height 28
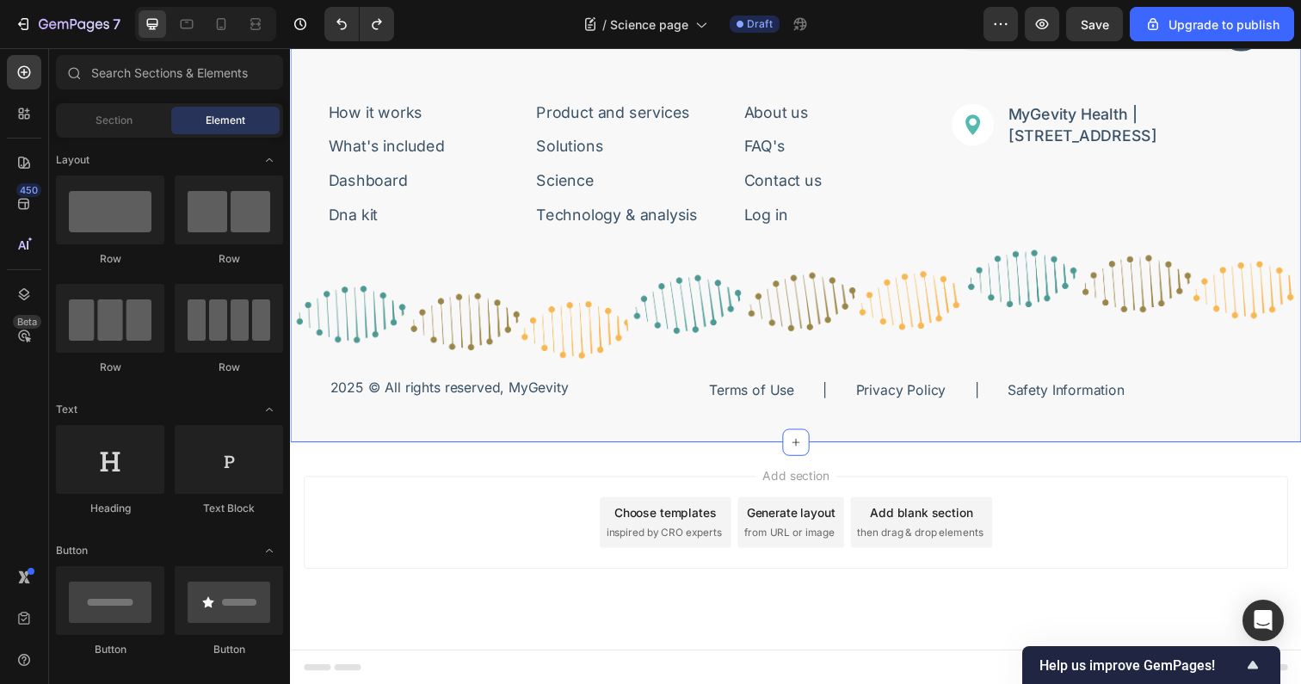
click at [391, 422] on div "Image Bring Life to Your Years. Text Block Row Sign-up for featured news or pro…" at bounding box center [806, 163] width 1032 height 575
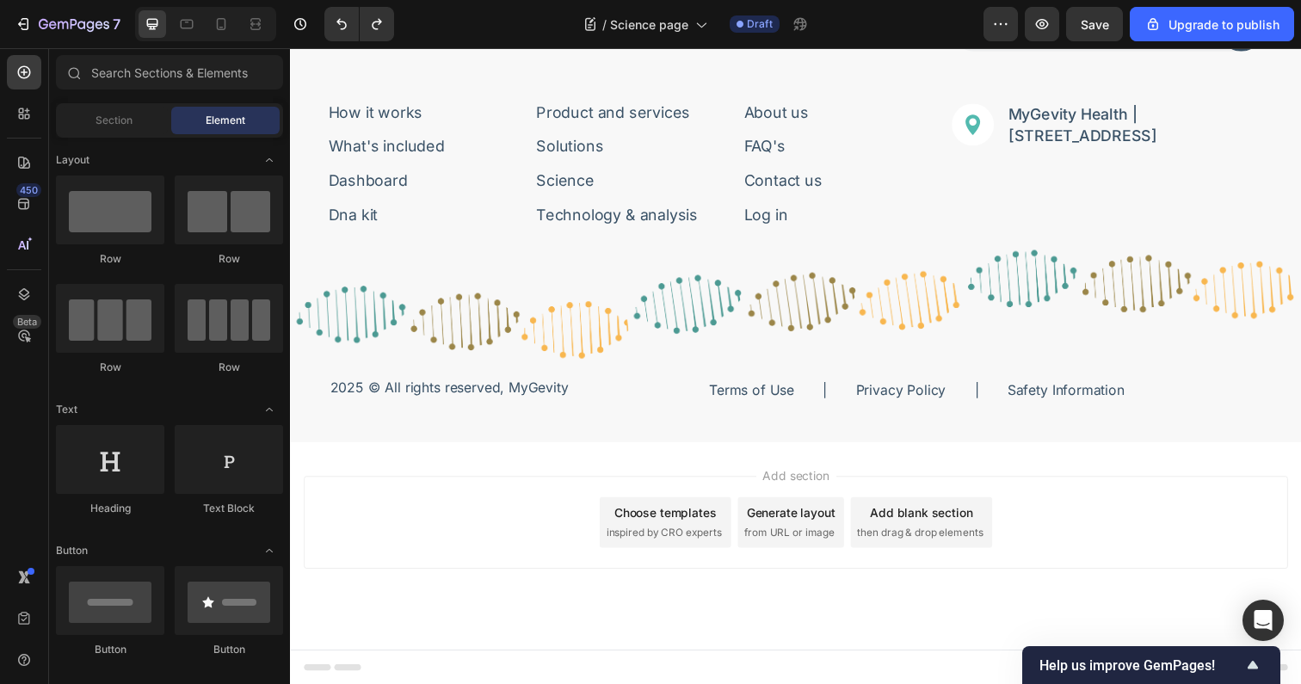
click at [446, 474] on div "Add section Choose templates inspired by CRO experts Generate layout from URL o…" at bounding box center [806, 557] width 1032 height 212
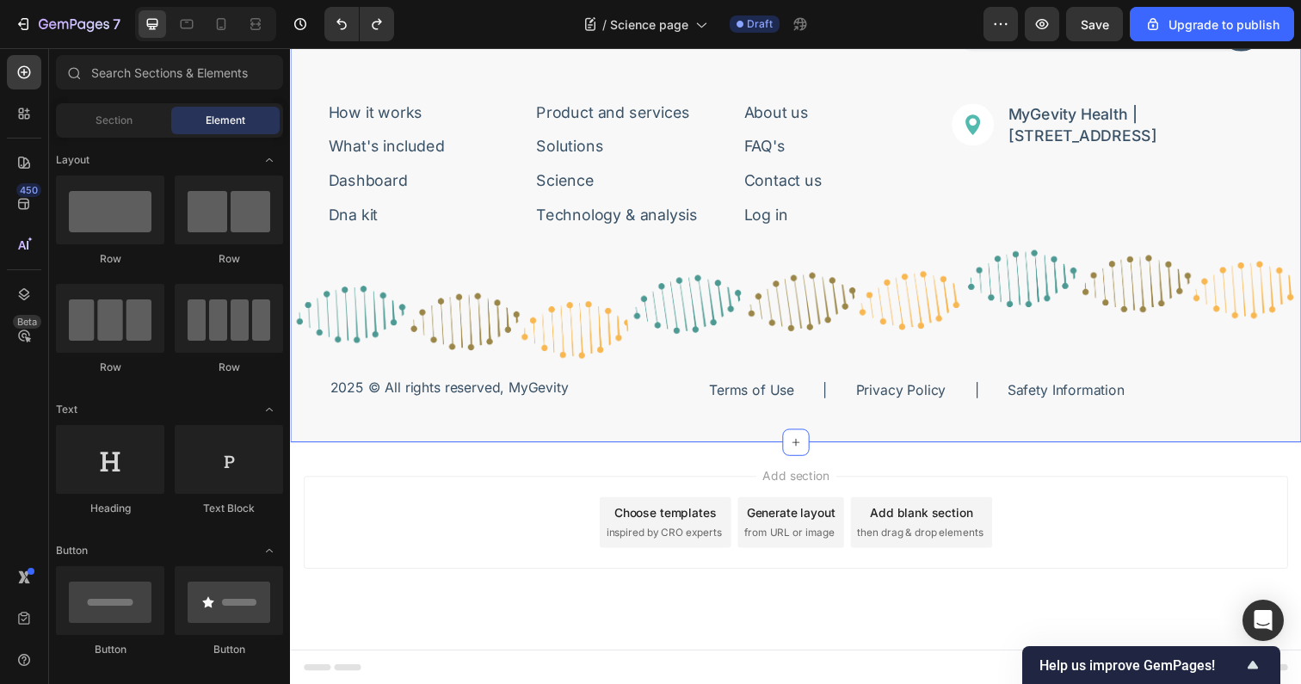
click at [472, 431] on div "Image Bring Life to Your Years. Text Block Row Sign-up for featured news or pro…" at bounding box center [806, 163] width 1032 height 575
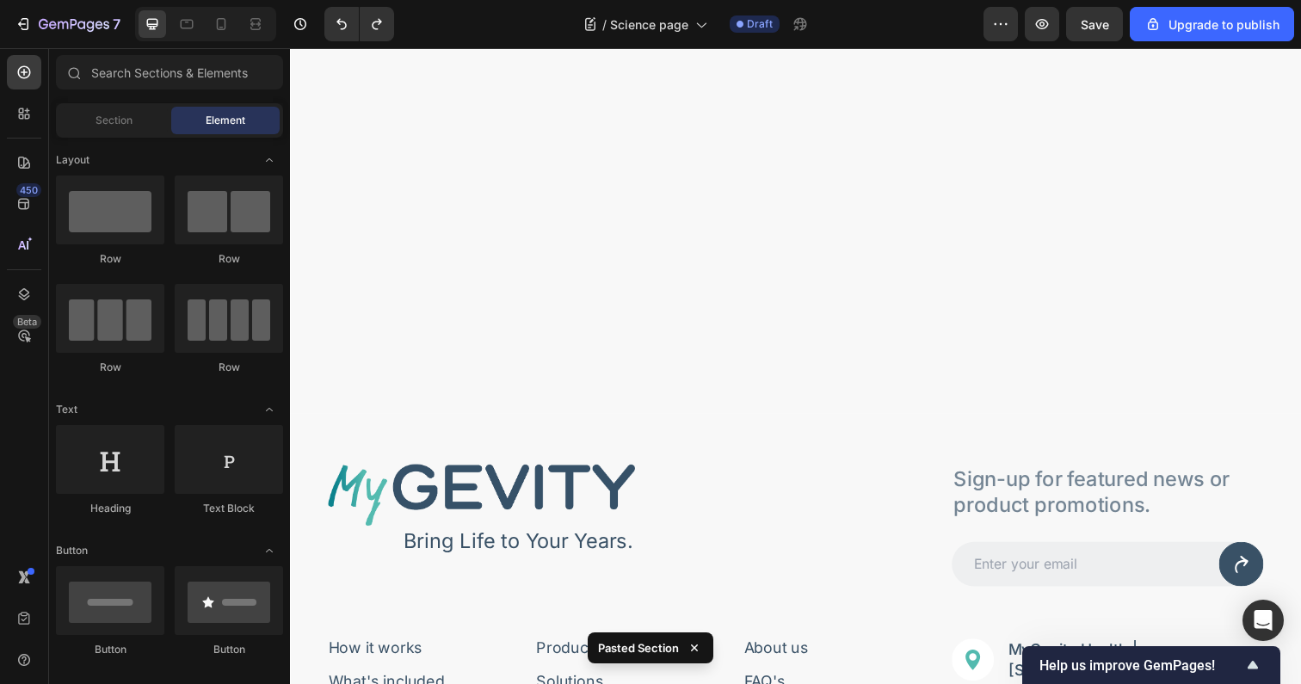
scroll to position [4763, 0]
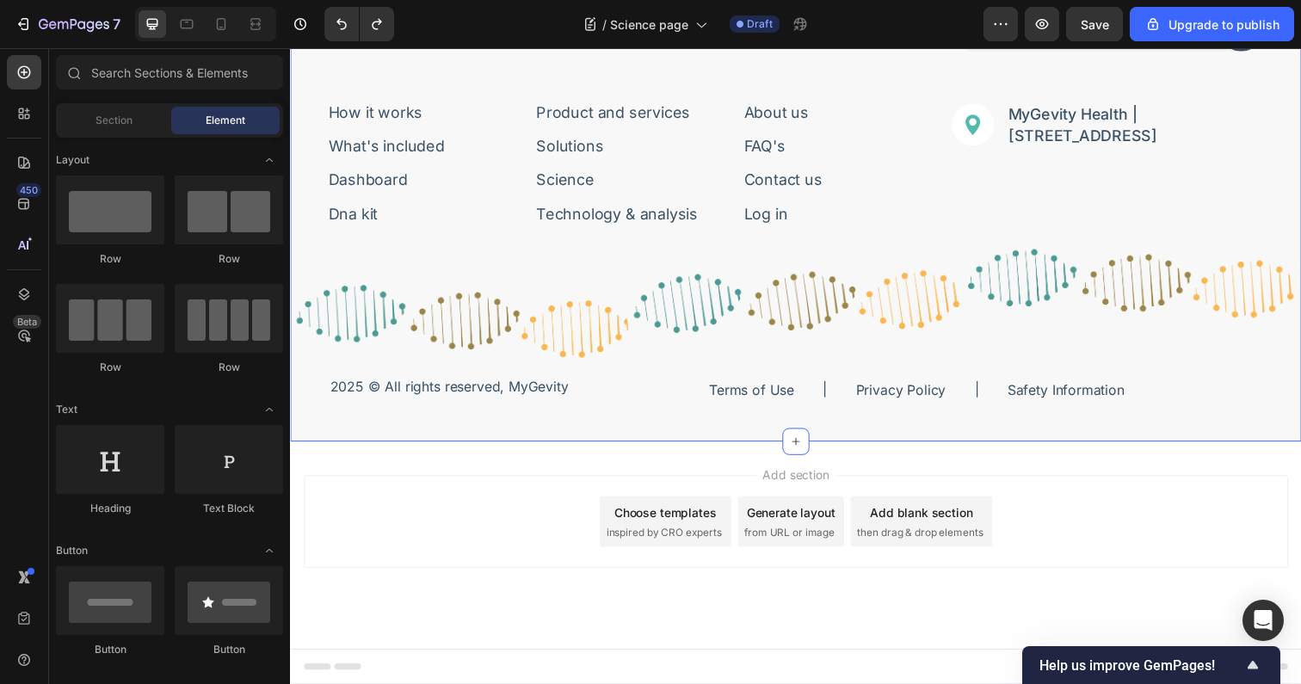
click at [477, 429] on div "Image Bring Life to Your Years. Text Block Row Sign-up for featured news or pro…" at bounding box center [806, 162] width 1032 height 575
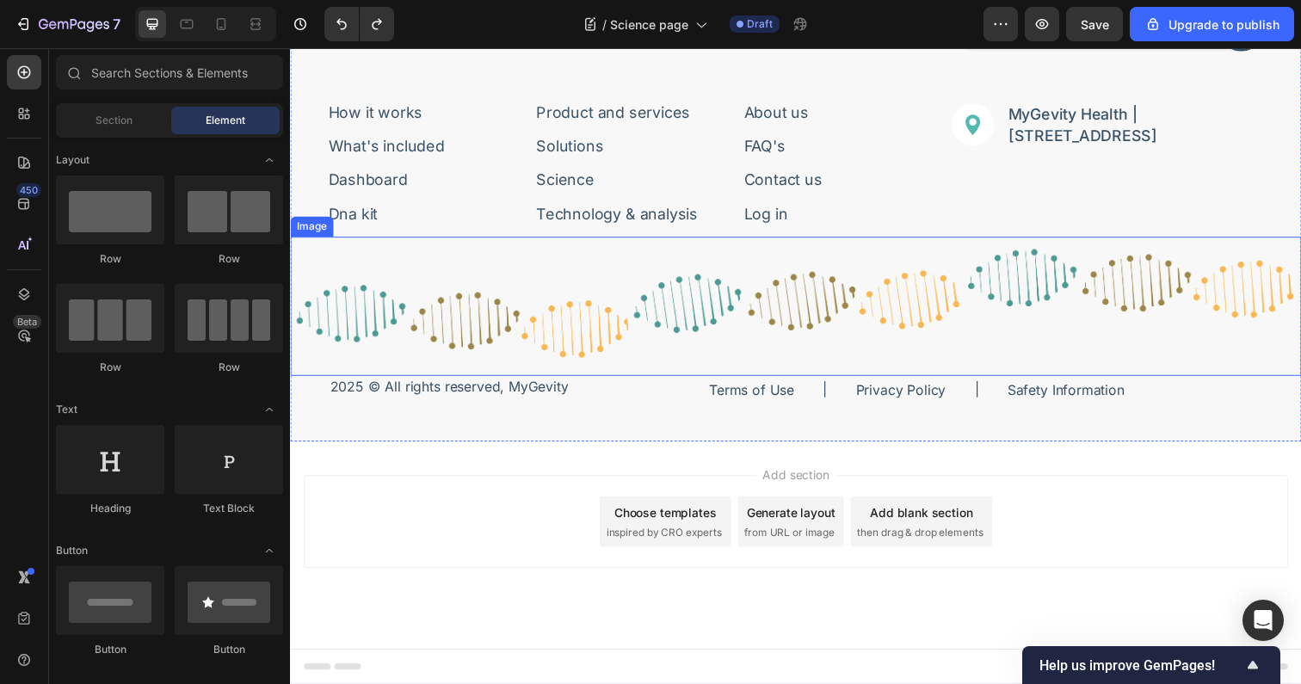
click at [669, 371] on img at bounding box center [806, 312] width 1032 height 142
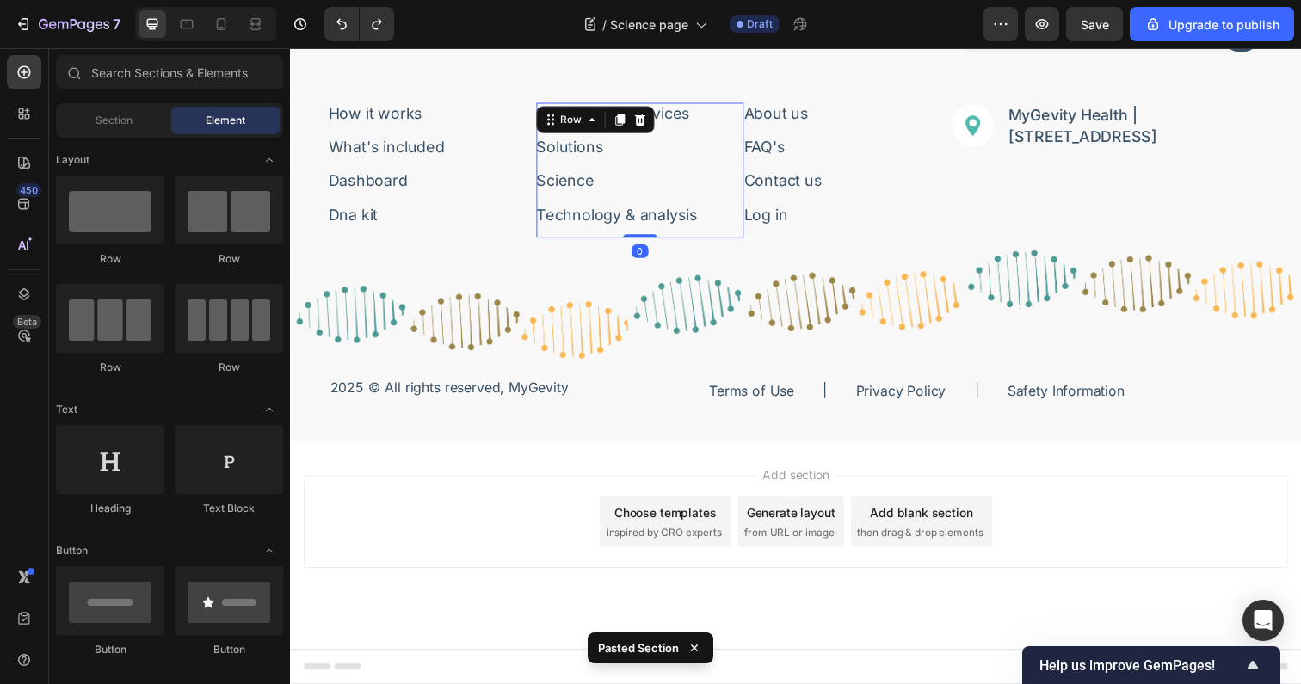
click at [647, 237] on div "Technology & analysis Button" at bounding box center [647, 224] width 213 height 34
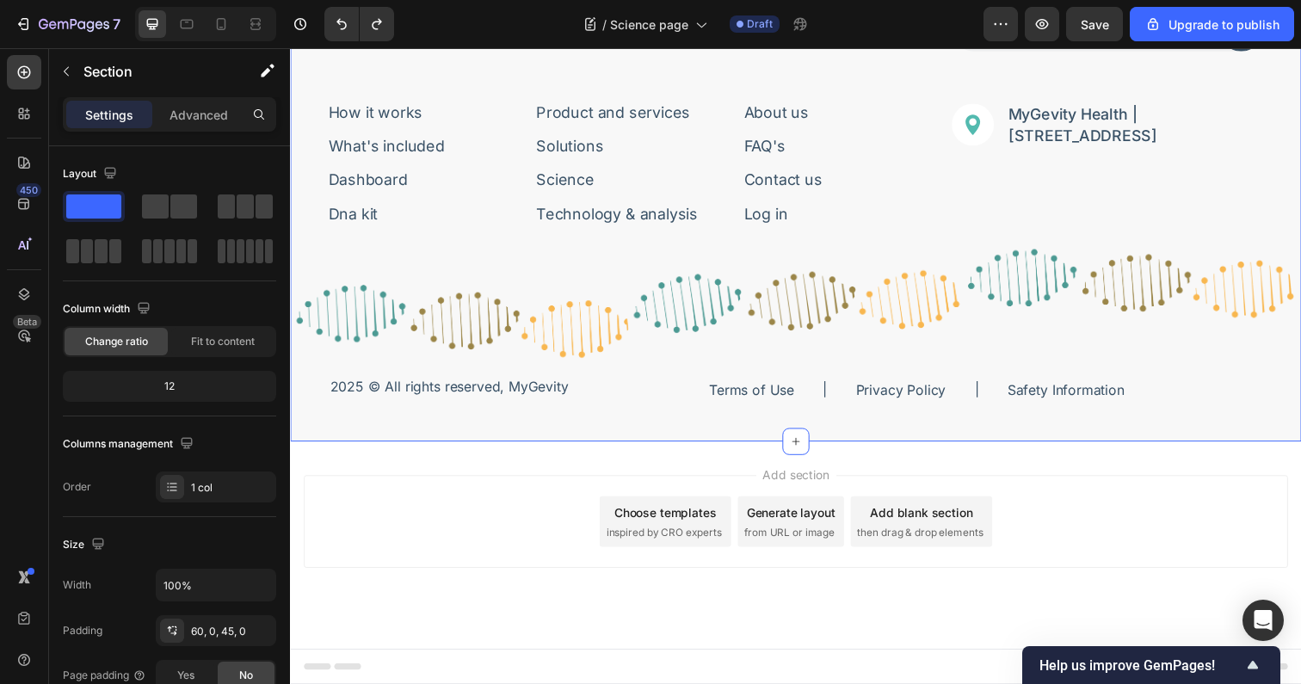
click at [397, 428] on div "Image Bring Life to Your Years. Text Block Row Sign-up for featured news or pro…" at bounding box center [806, 162] width 1032 height 575
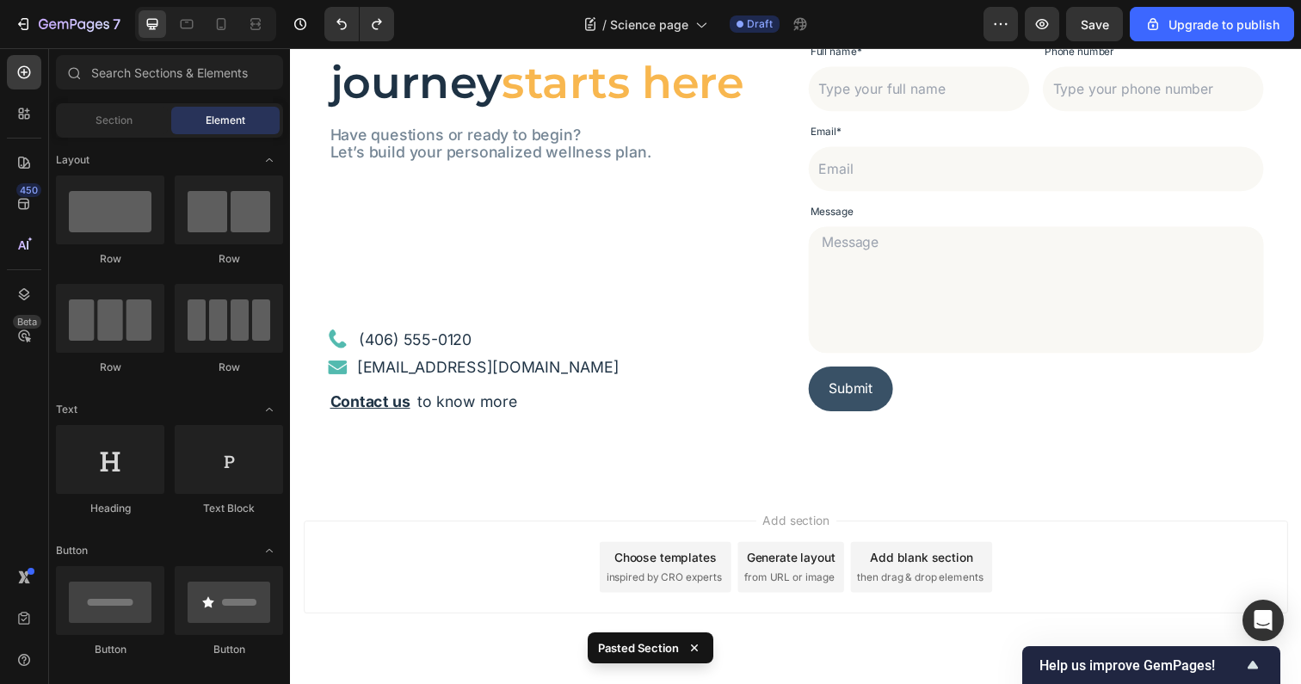
scroll to position [3595, 0]
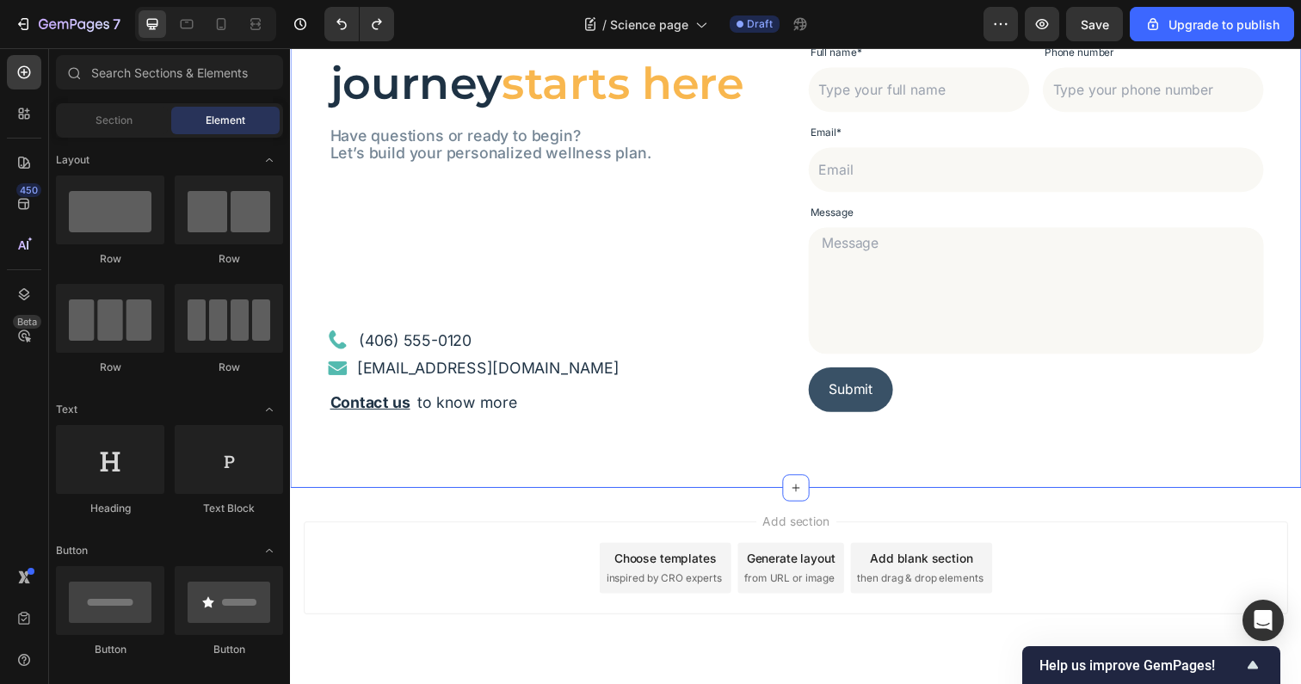
click at [502, 494] on div "Your health journey starts here Heading Have questions or ready to begin? Let’s…" at bounding box center [806, 211] width 1032 height 572
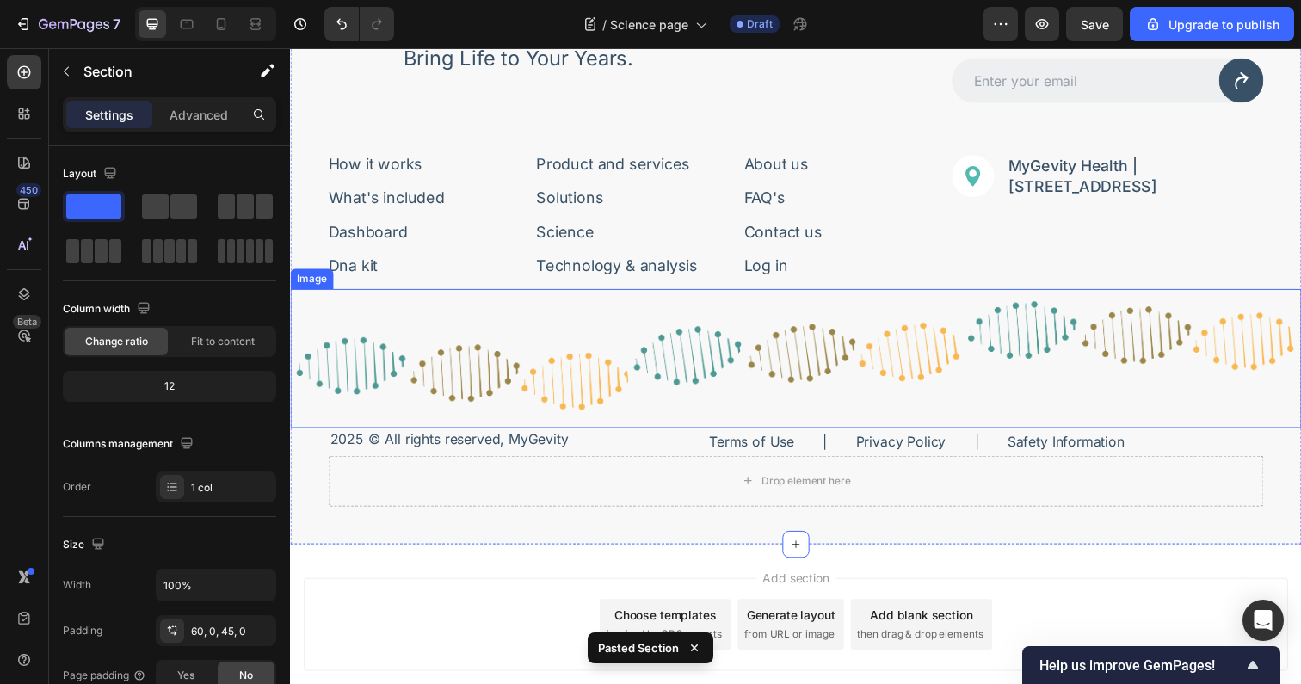
scroll to position [4214, 0]
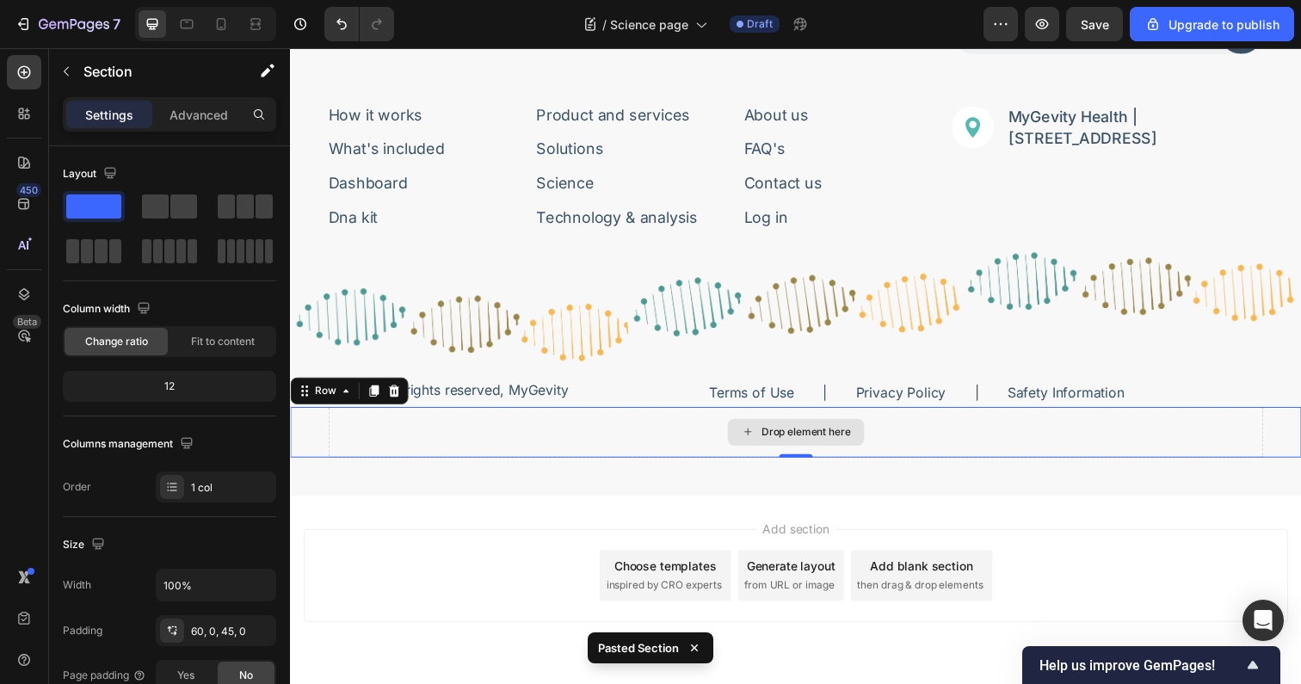
click at [577, 436] on div "Drop element here" at bounding box center [806, 441] width 955 height 52
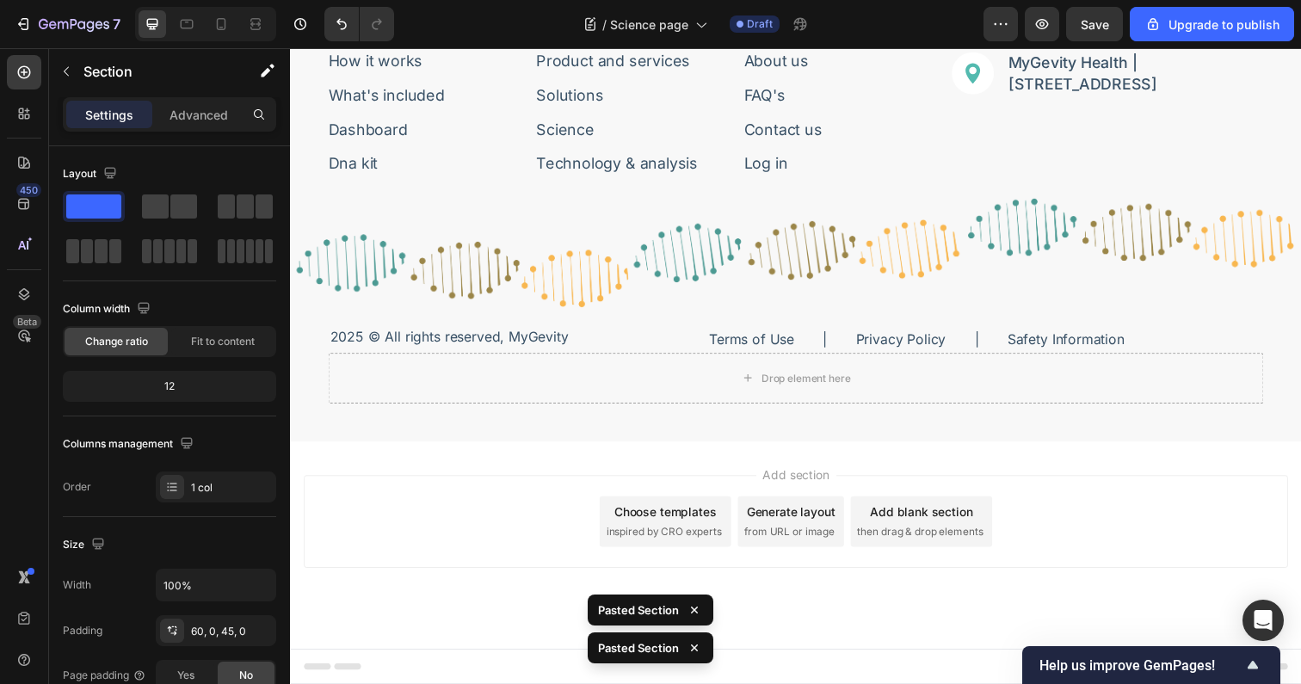
scroll to position [4268, 0]
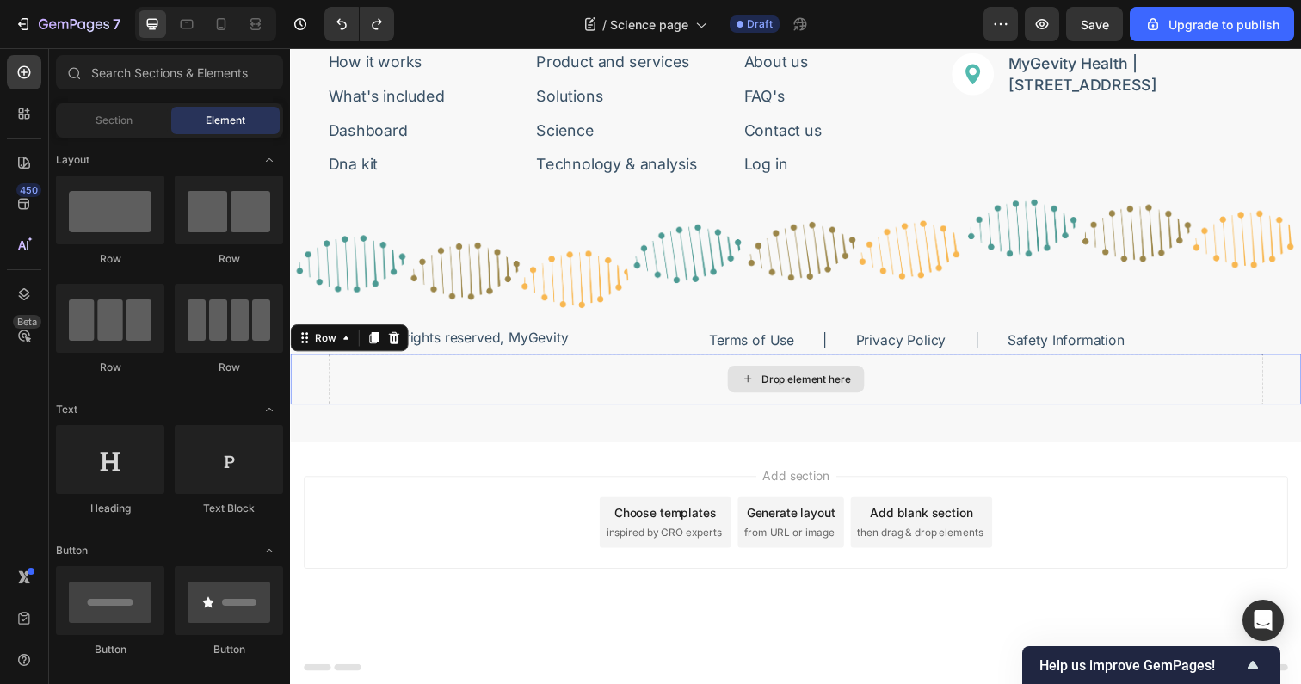
click at [452, 373] on div "Drop element here" at bounding box center [806, 386] width 955 height 52
click at [470, 389] on div "Drop element here" at bounding box center [806, 386] width 955 height 52
click at [462, 385] on div "Drop element here" at bounding box center [806, 386] width 955 height 52
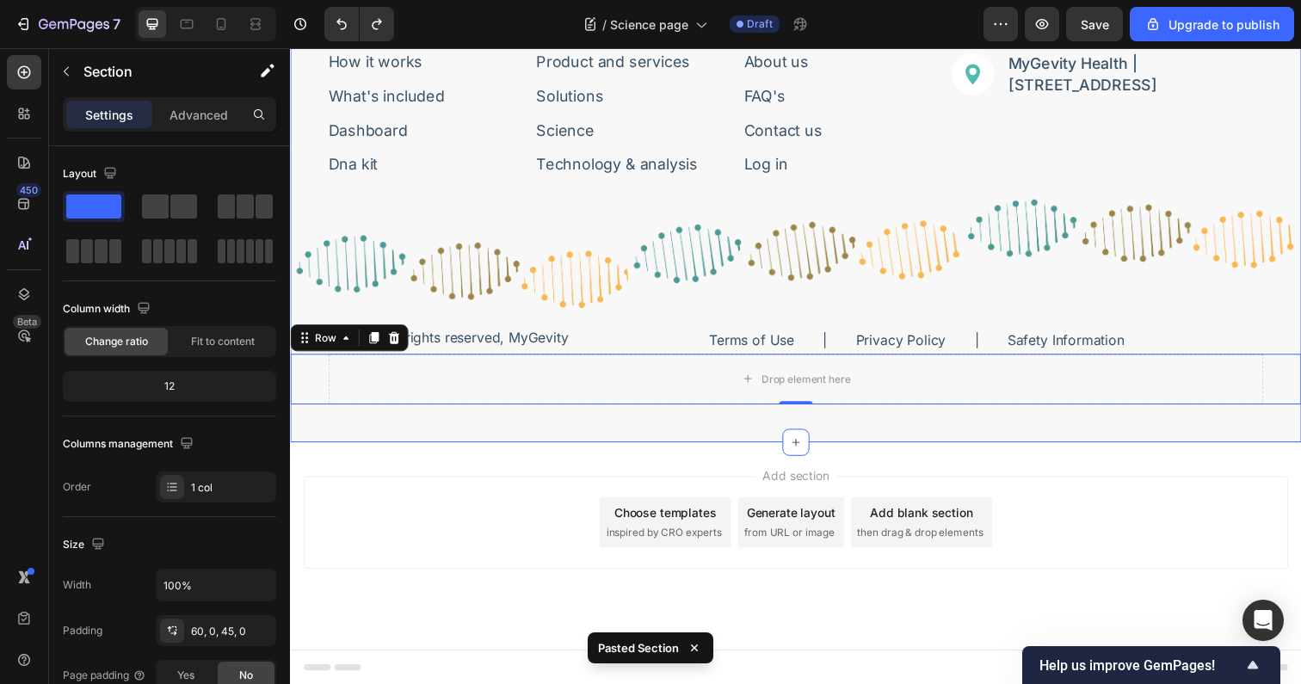
click at [461, 423] on div "Image Bring Life to Your Years. Text Block Row Sign-up for featured news or pro…" at bounding box center [806, 137] width 1032 height 626
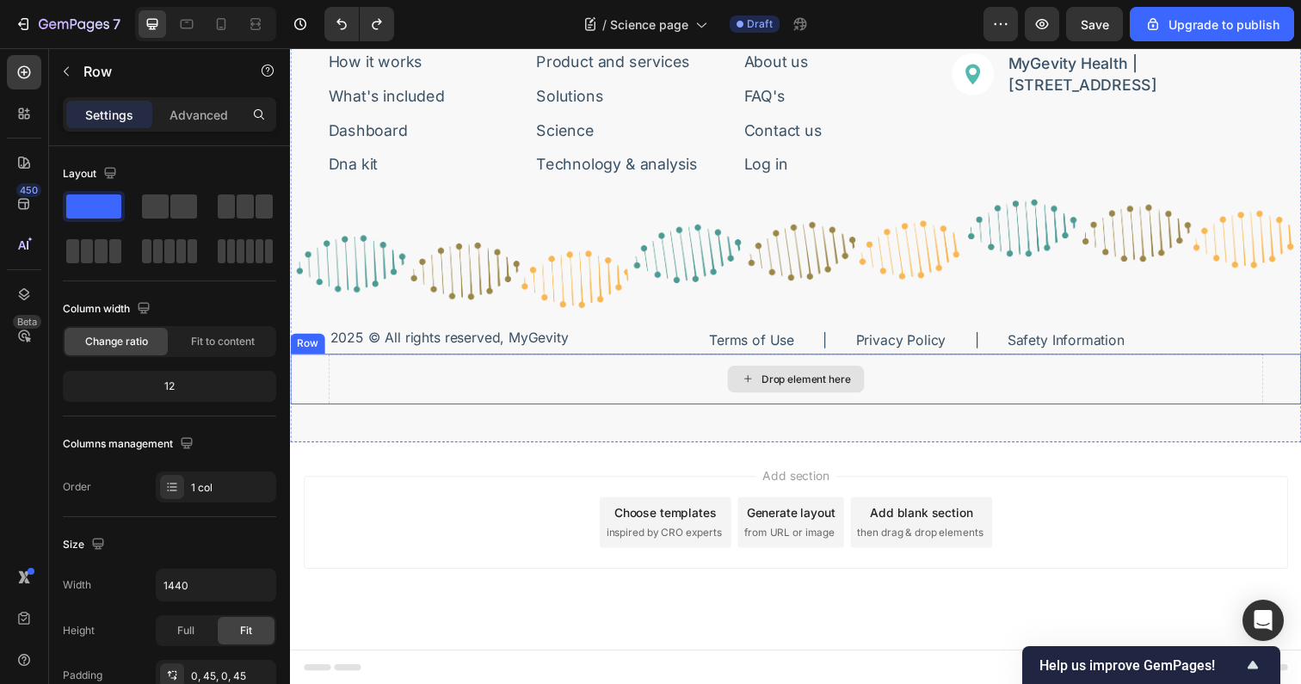
click at [551, 365] on div "Drop element here" at bounding box center [806, 386] width 955 height 52
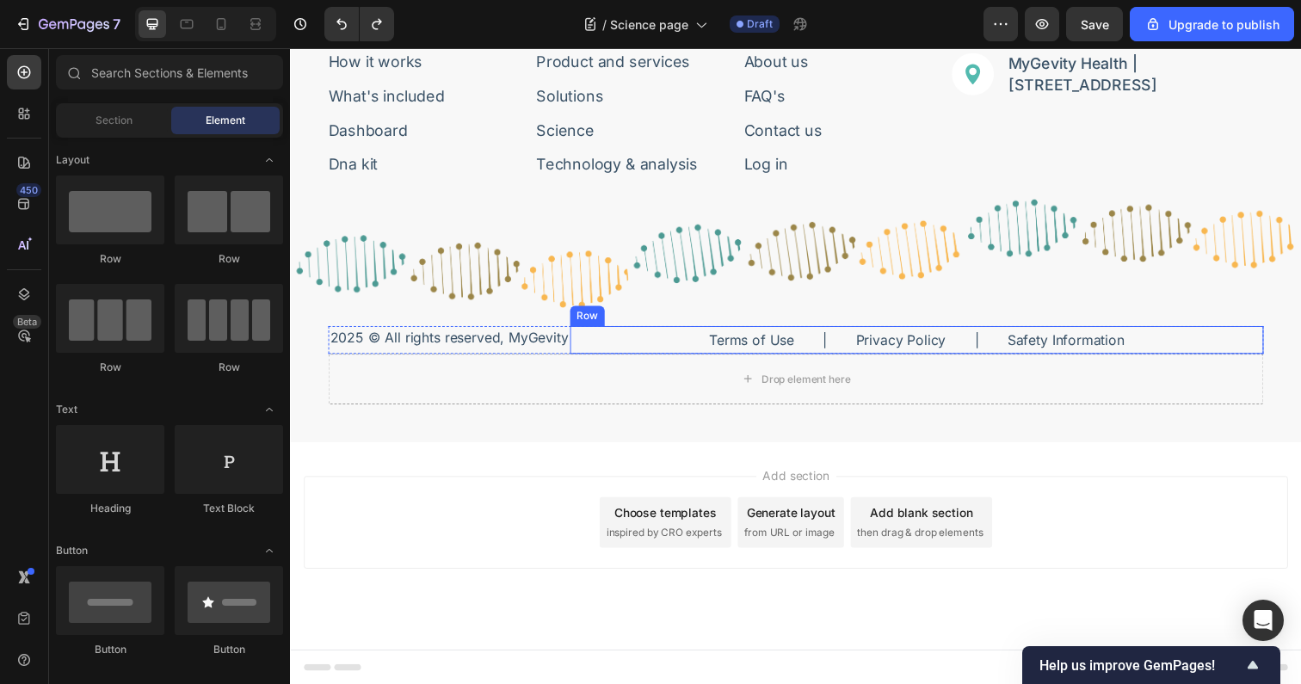
scroll to position [3698, 0]
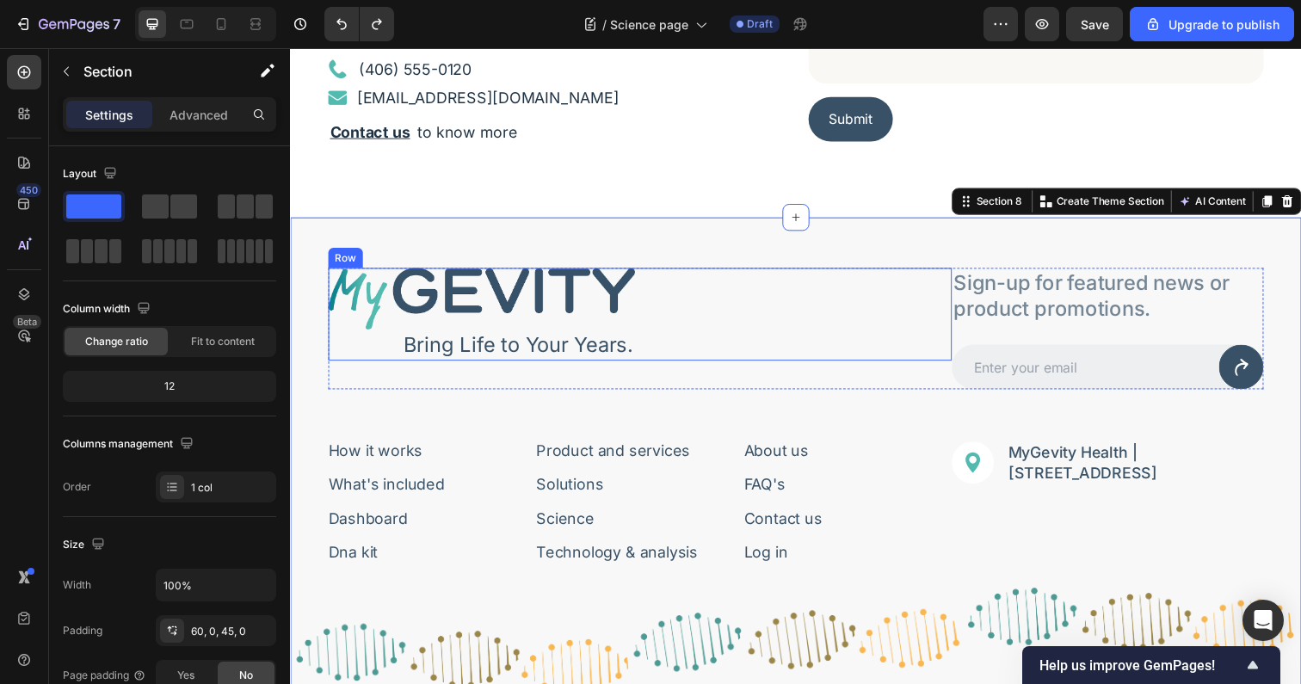
scroll to position [3872, 0]
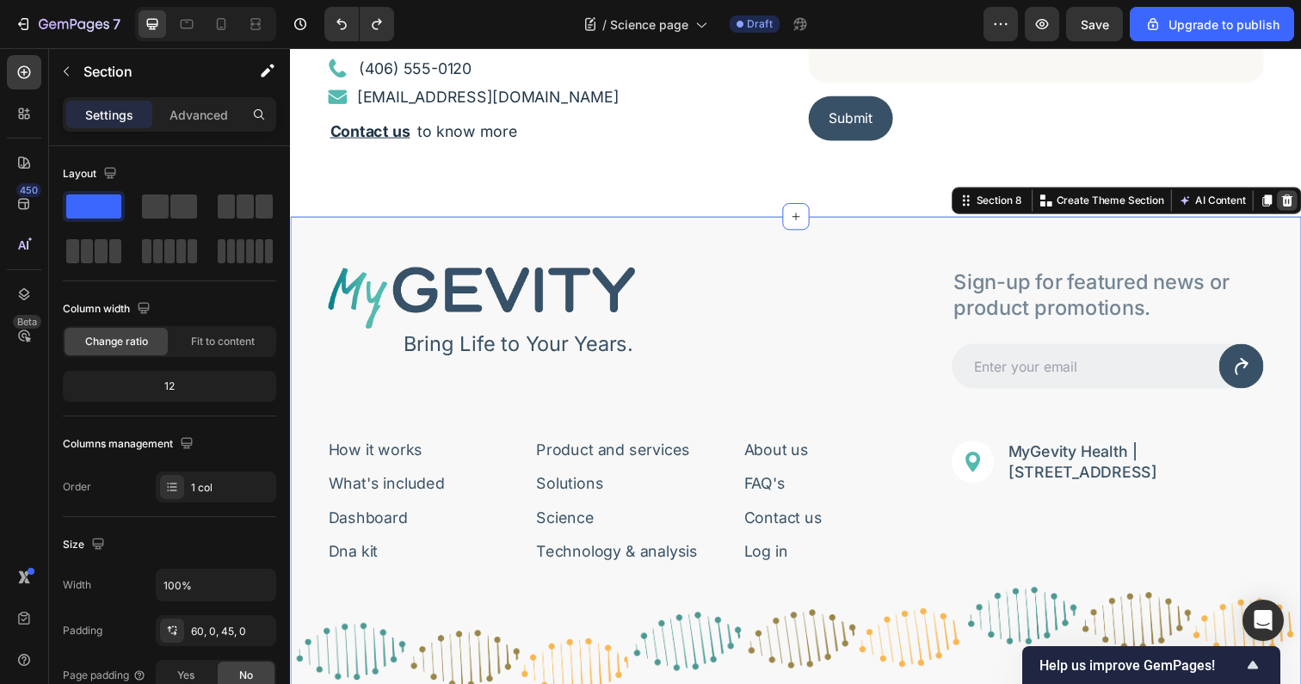
click at [1300, 206] on icon at bounding box center [1308, 204] width 11 height 12
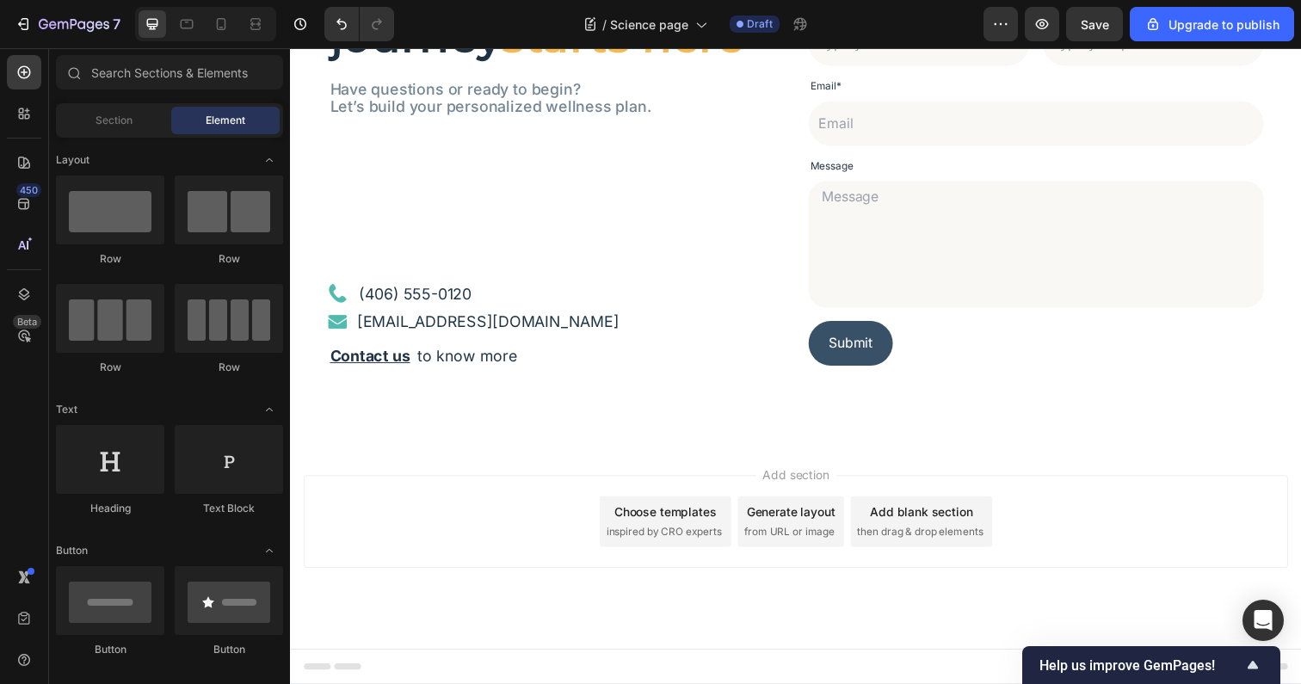
scroll to position [3643, 0]
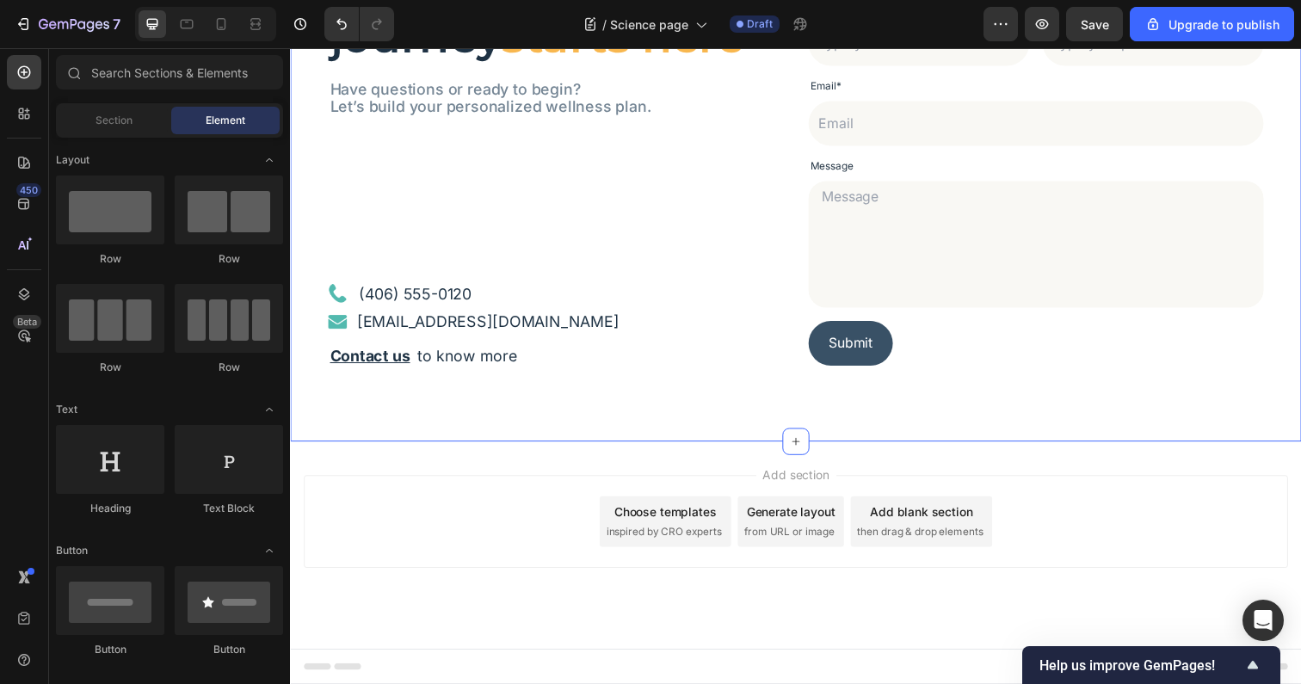
click at [470, 410] on div "Your health journey starts here Heading Have questions or ready to begin? Let’s…" at bounding box center [806, 164] width 1032 height 572
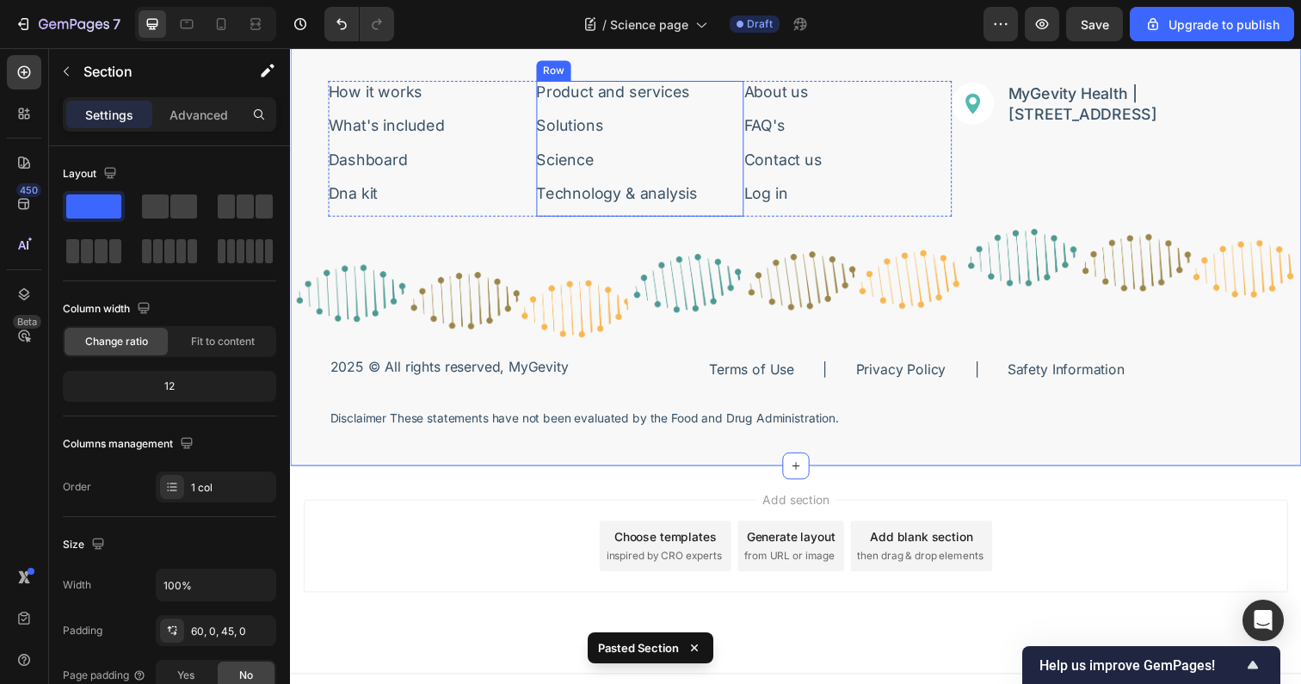
scroll to position [4262, 0]
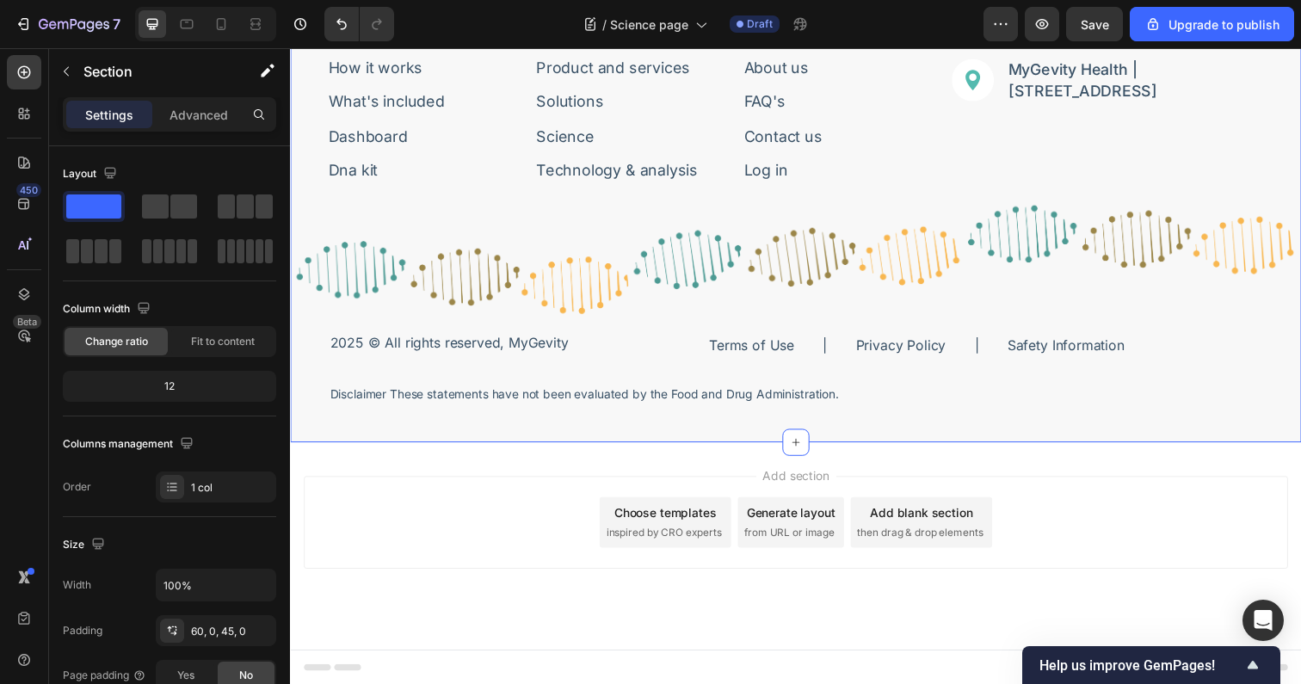
click at [475, 400] on p "Disclaimer These statements have not been evaluated by the Food and Drug Admini…" at bounding box center [806, 402] width 952 height 16
click at [476, 400] on p "Disclaimer These statements have not been evaluated by the Food and Drug Admini…" at bounding box center [806, 402] width 952 height 16
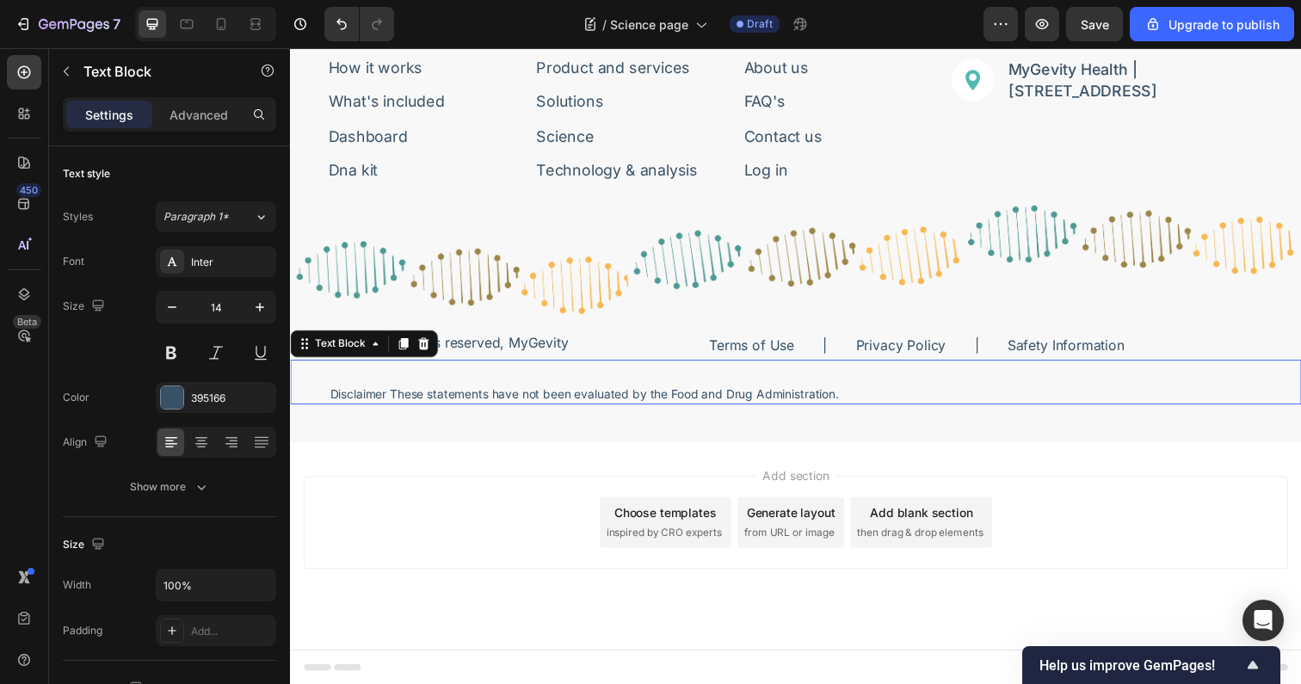
click at [476, 400] on p "Disclaimer These statements have not been evaluated by the Food and Drug Admini…" at bounding box center [806, 402] width 952 height 16
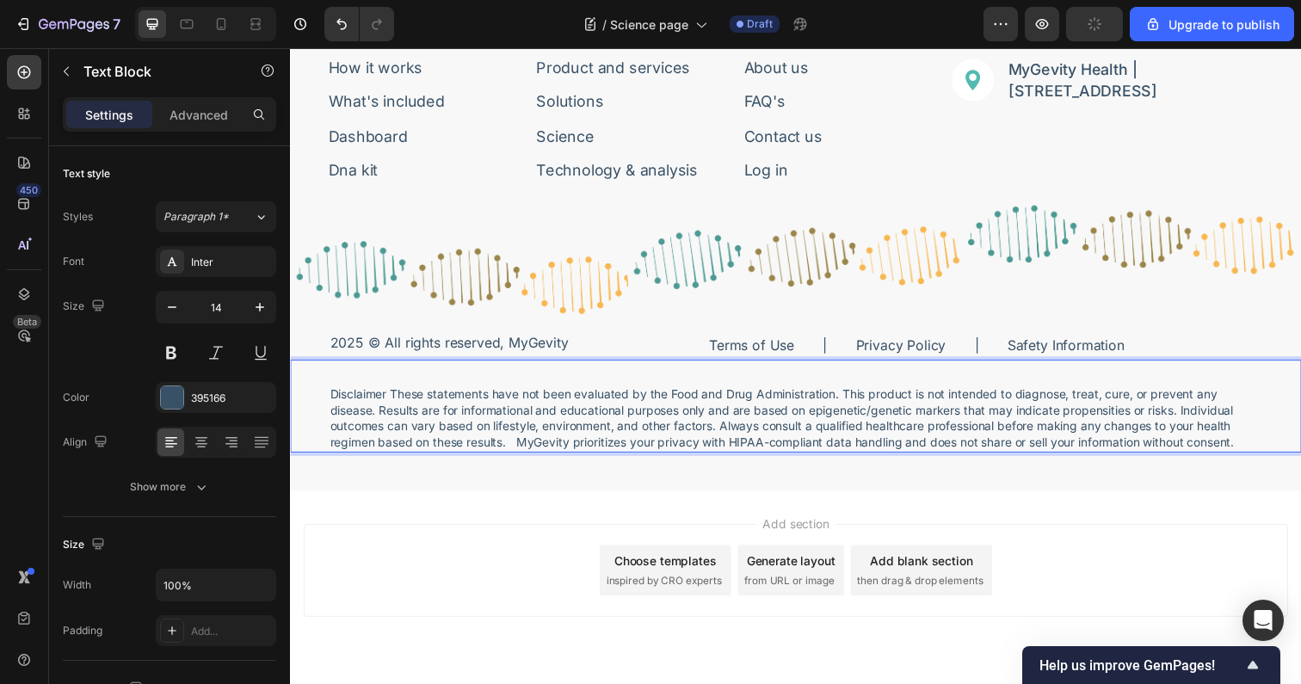
click at [520, 451] on p "Disclaimer These statements have not been evaluated by the Food and Drug Admini…" at bounding box center [806, 426] width 952 height 65
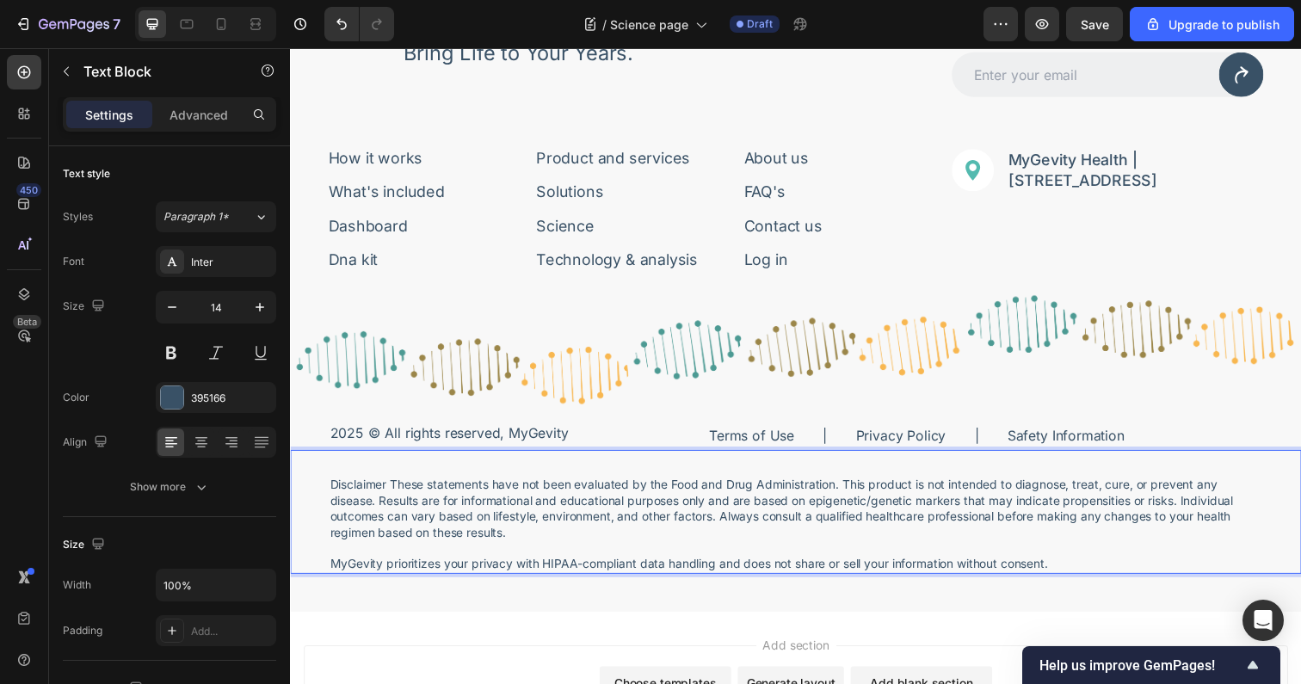
scroll to position [4344, 0]
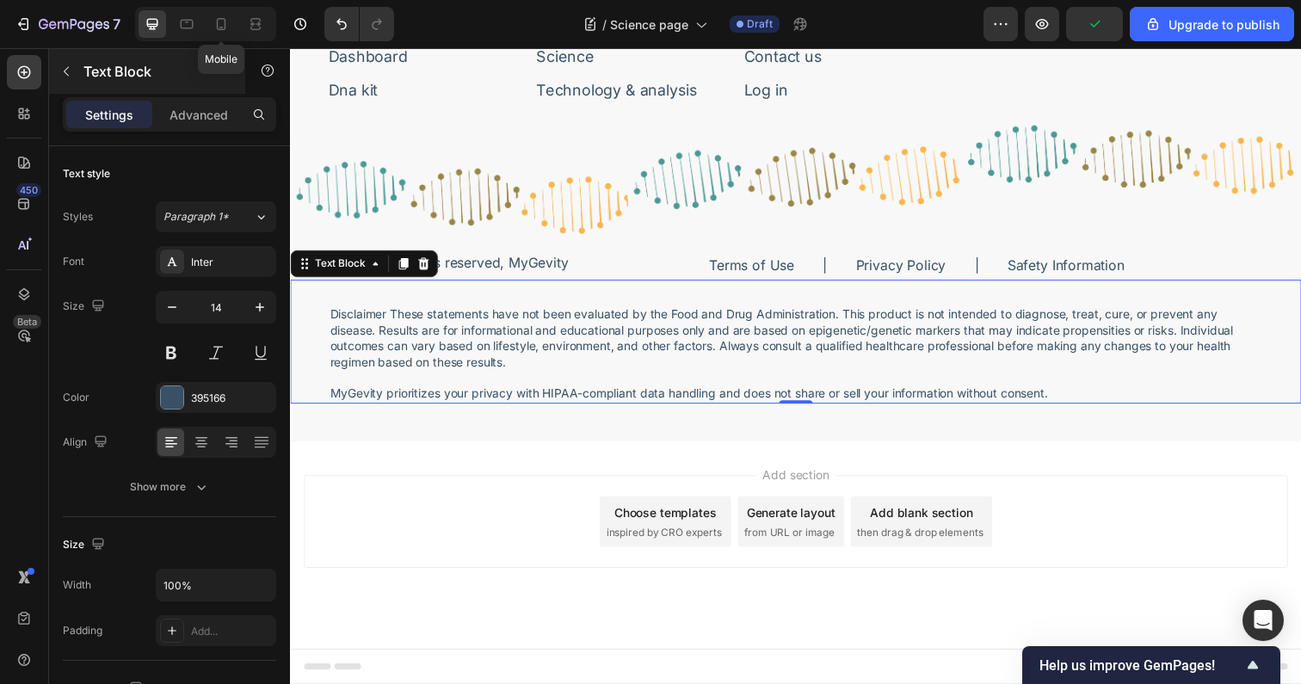
click at [219, 23] on icon at bounding box center [221, 23] width 17 height 17
type input "12"
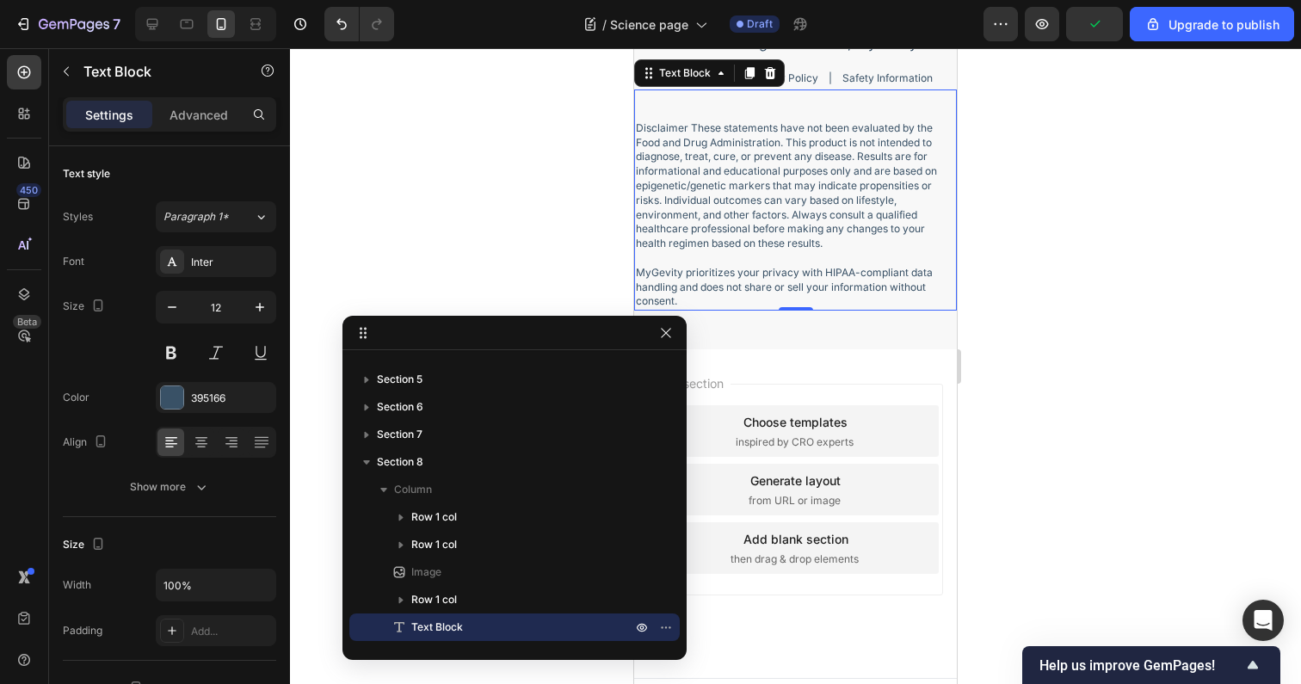
scroll to position [4432, 0]
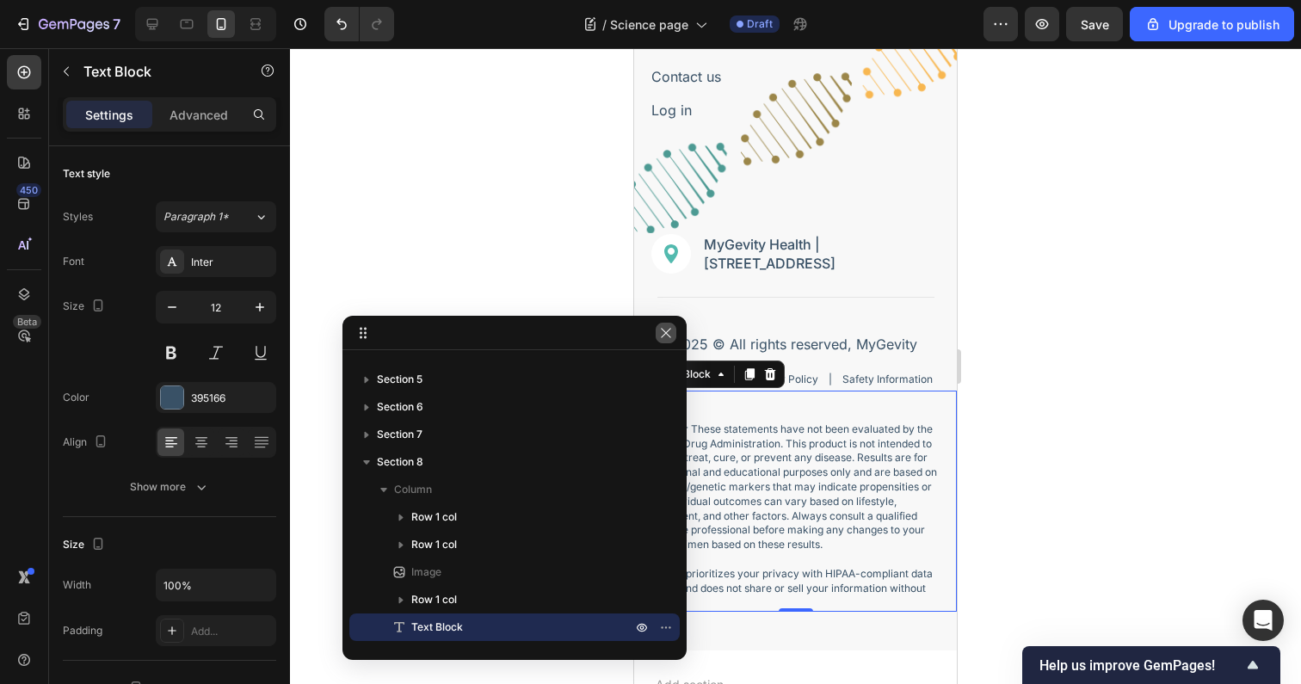
click at [666, 338] on icon "button" at bounding box center [666, 333] width 14 height 14
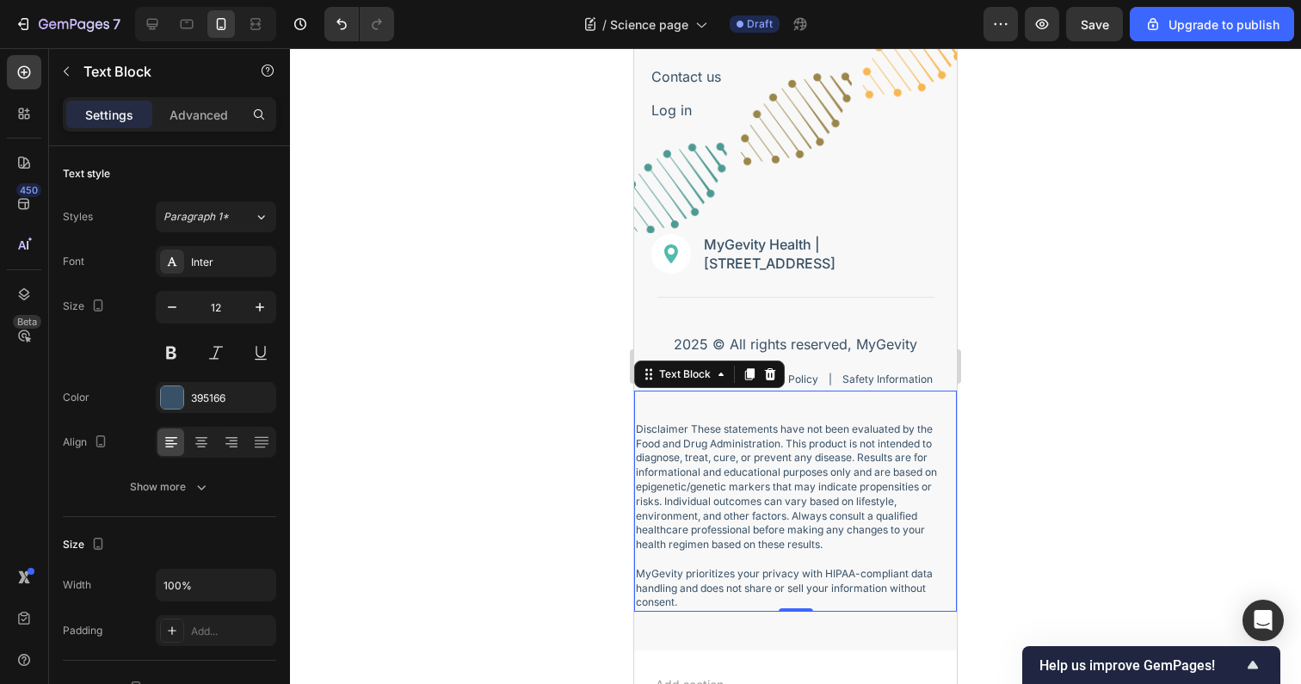
click at [1086, 413] on div at bounding box center [795, 366] width 1011 height 636
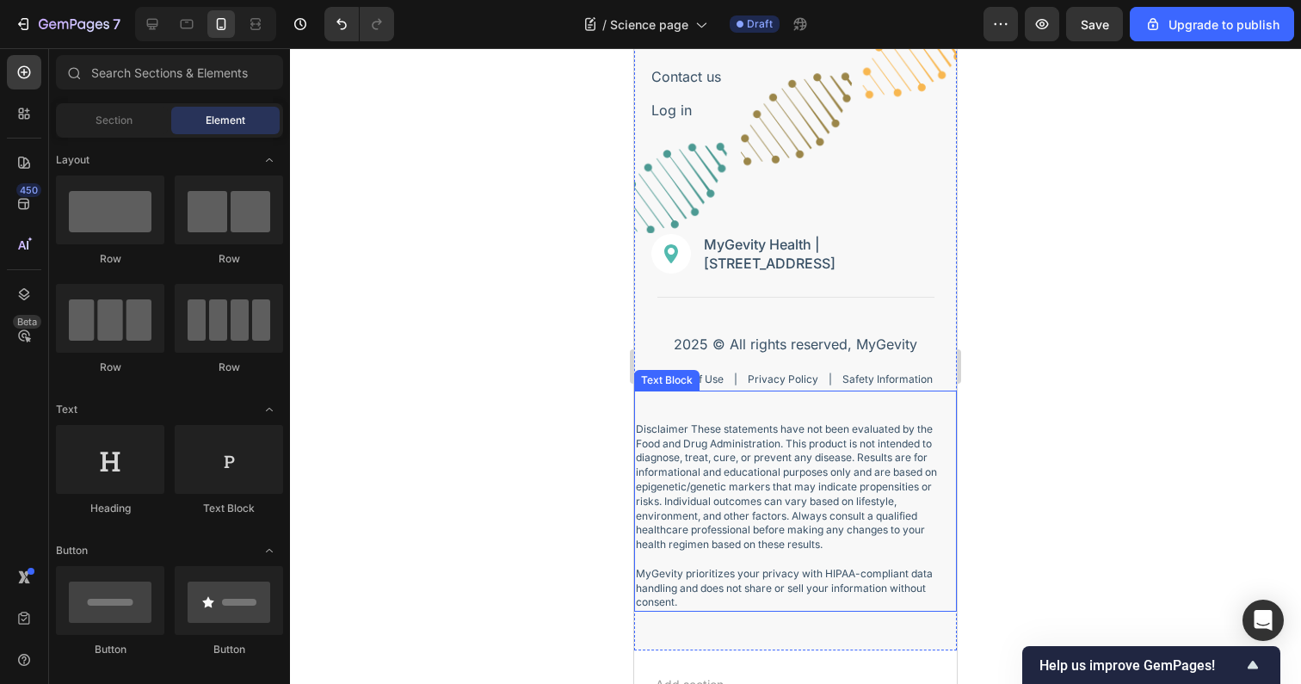
scroll to position [4454, 0]
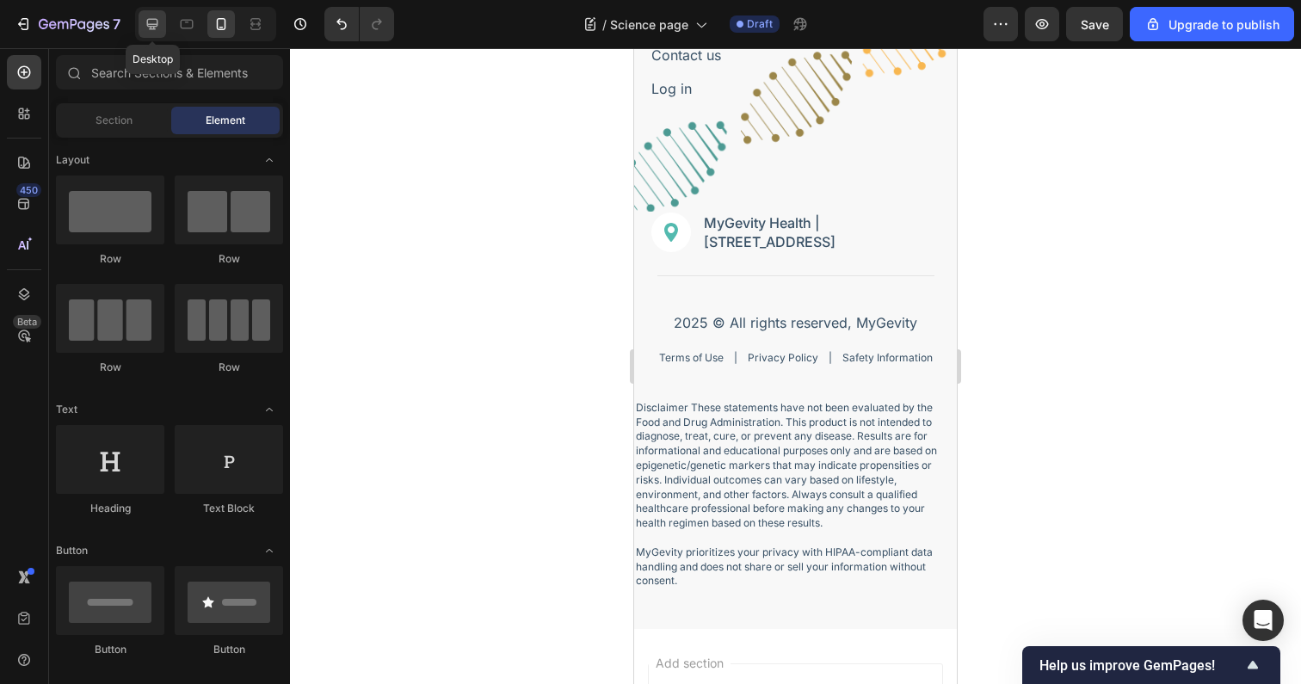
click at [155, 18] on icon at bounding box center [152, 23] width 17 height 17
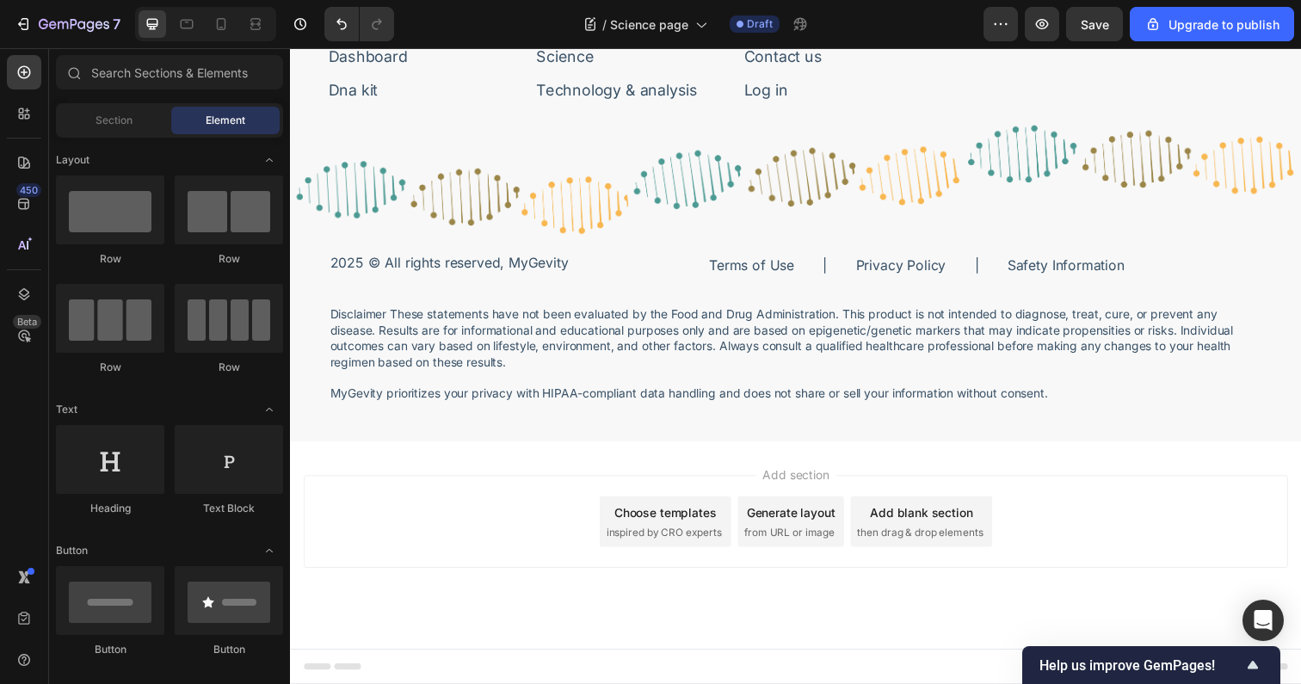
scroll to position [4275, 0]
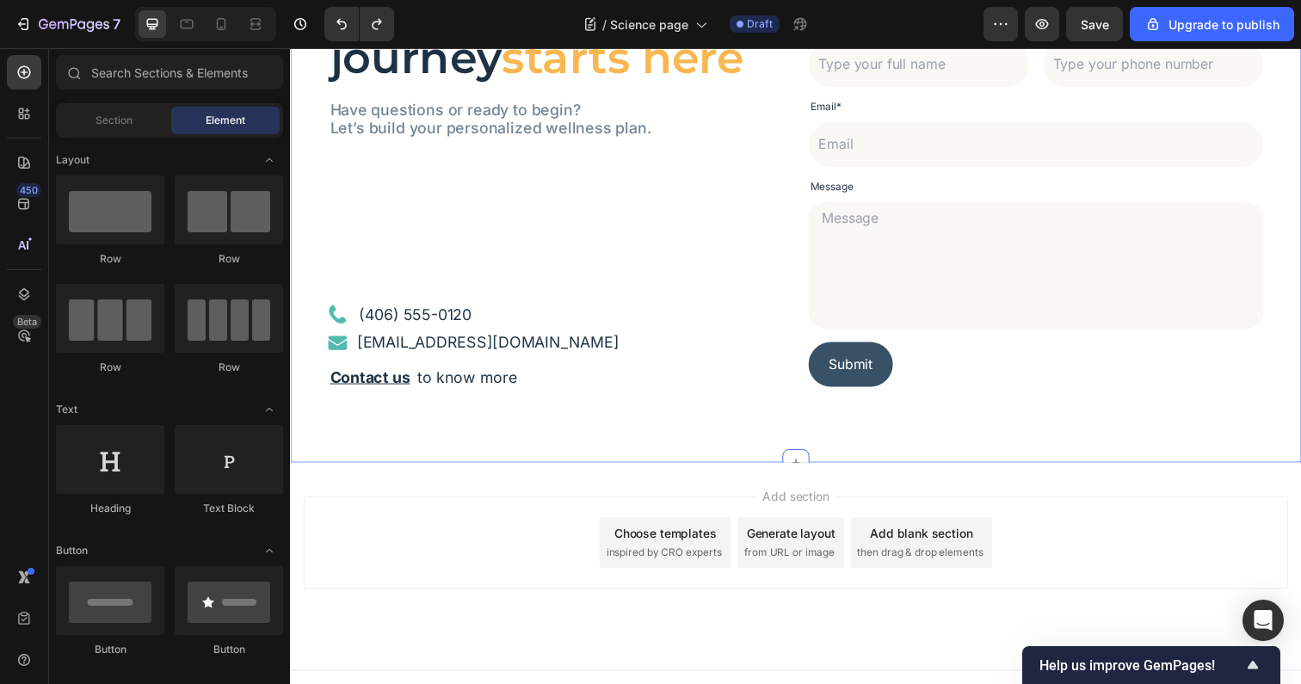
click at [667, 428] on div "Your health journey starts here Heading Have questions or ready to begin? Let’s…" at bounding box center [806, 185] width 1032 height 572
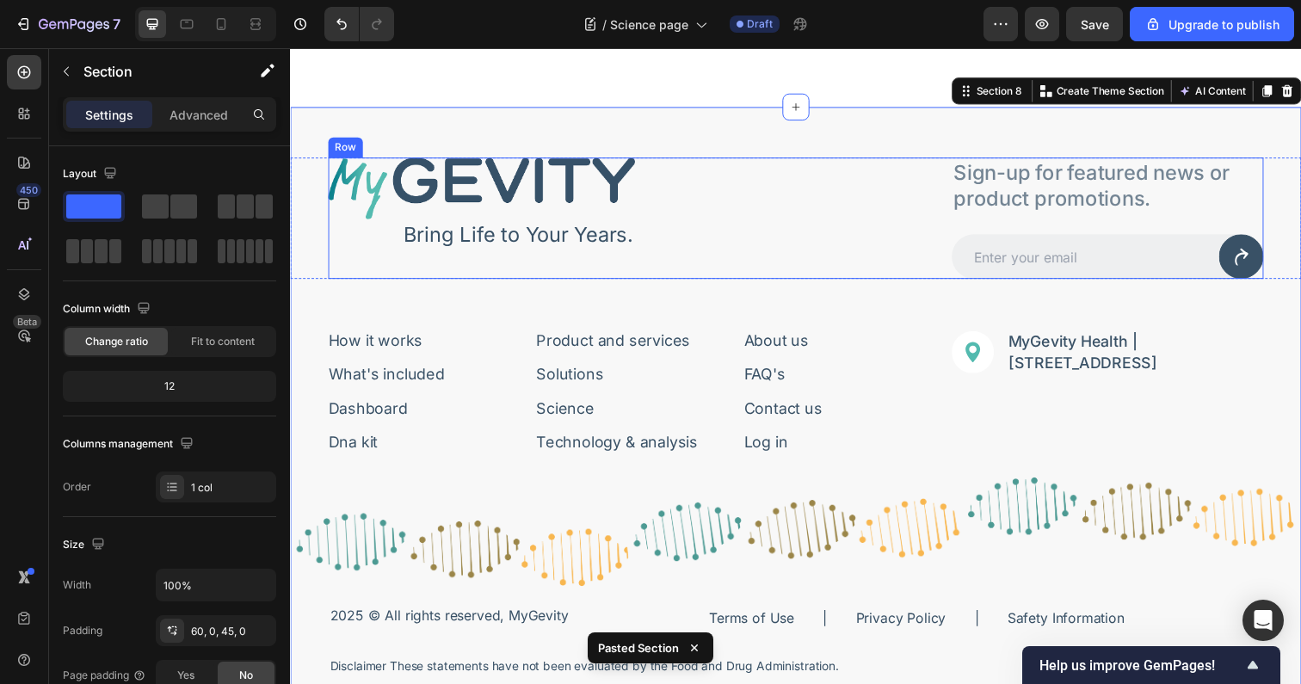
scroll to position [4262, 0]
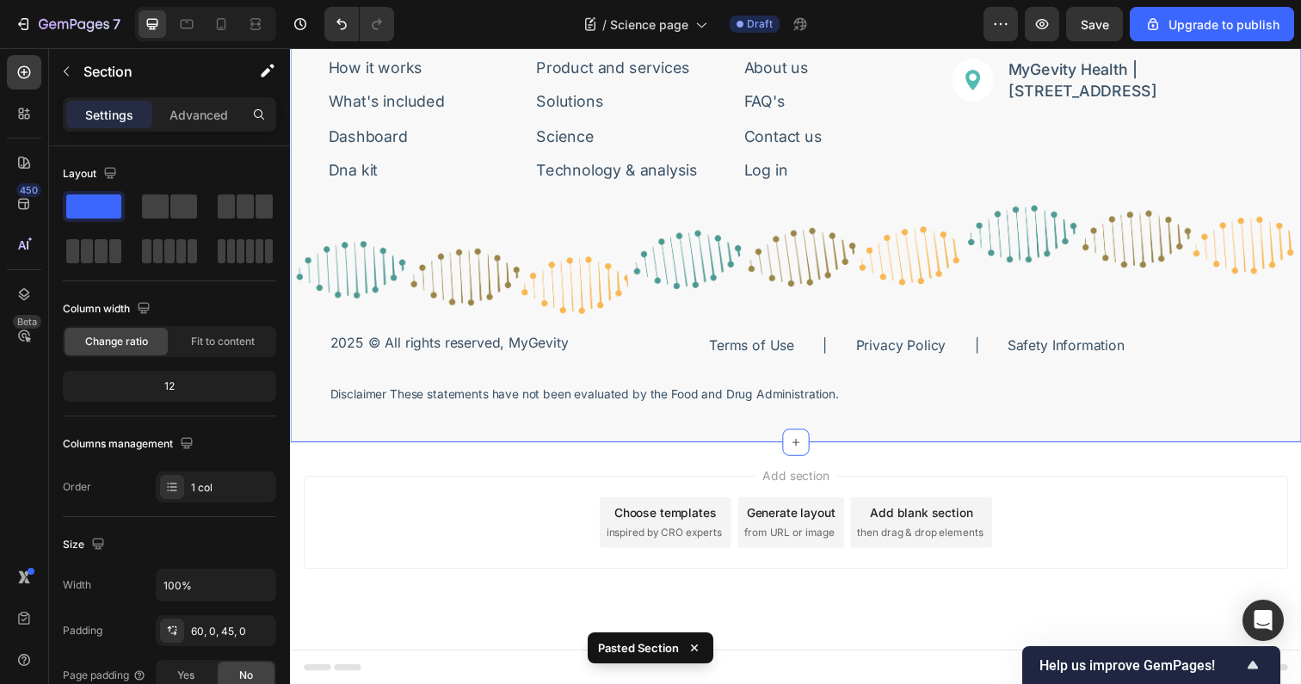
click at [548, 404] on p "Disclaimer These statements have not been evaluated by the Food and Drug Admini…" at bounding box center [806, 402] width 952 height 16
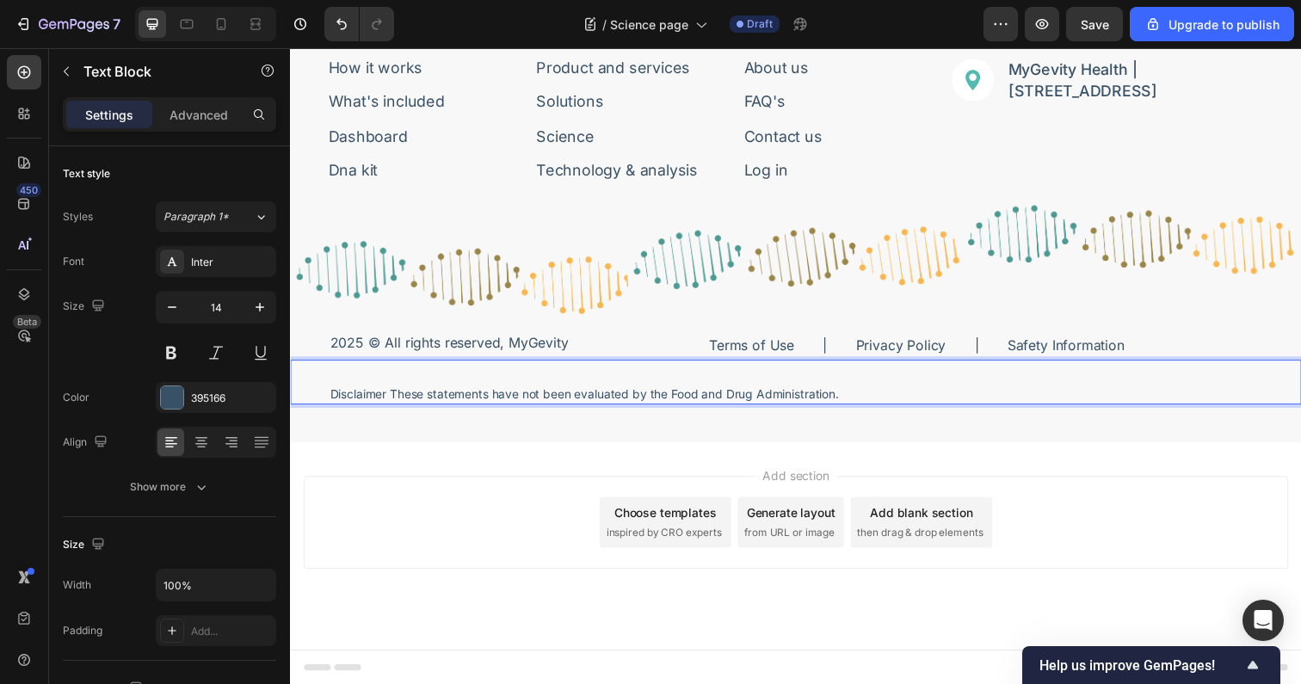
click at [550, 399] on p "Disclaimer These statements have not been evaluated by the Food and Drug Admini…" at bounding box center [806, 402] width 952 height 16
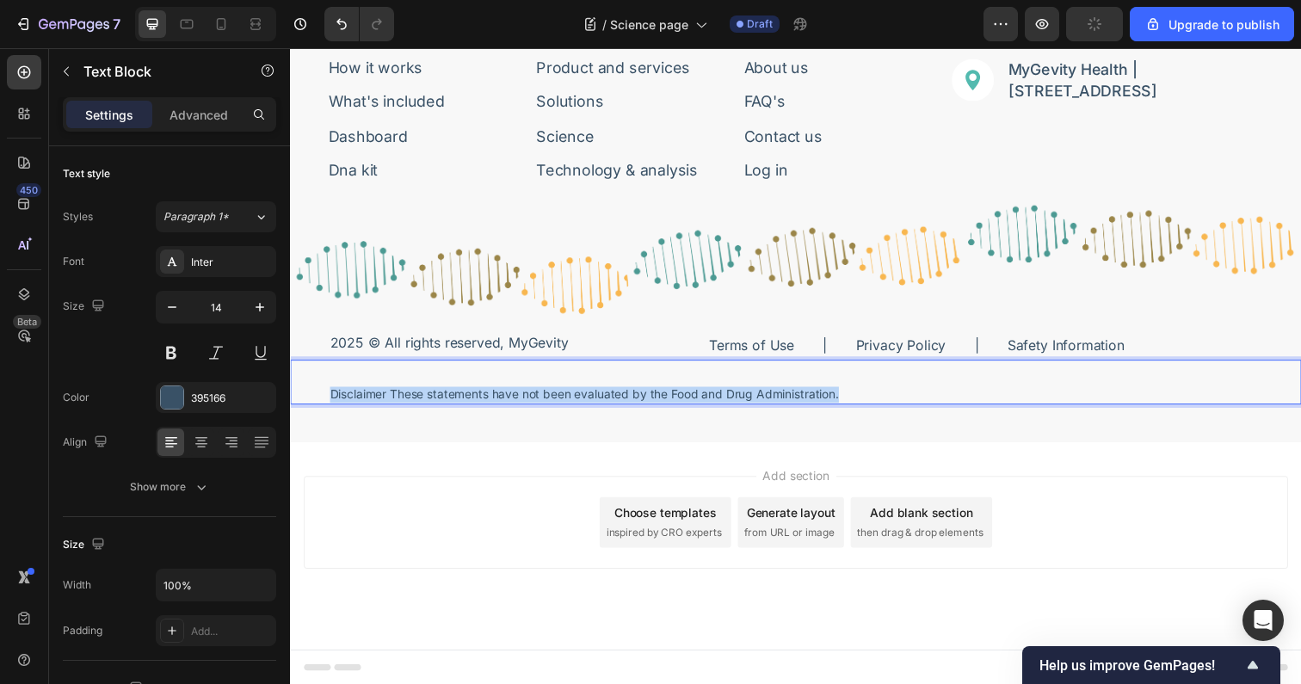
click at [550, 399] on p "Disclaimer These statements have not been evaluated by the Food and Drug Admini…" at bounding box center [806, 402] width 952 height 16
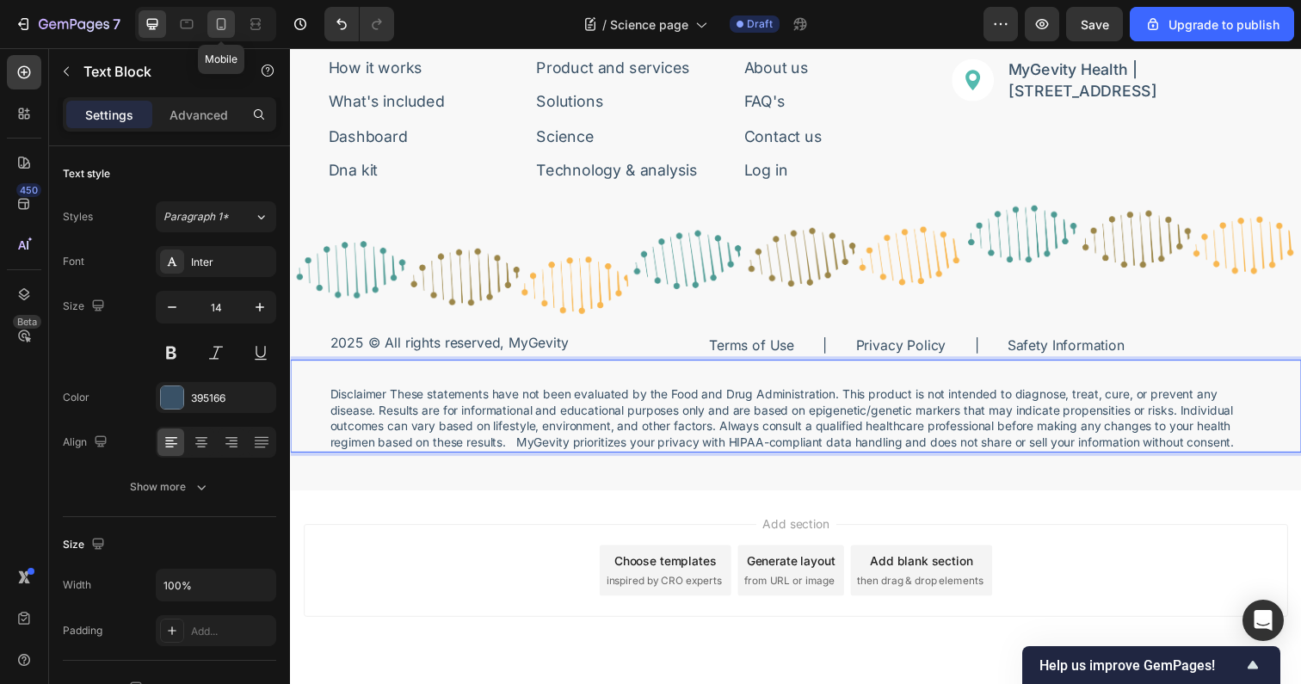
click at [218, 27] on icon at bounding box center [221, 24] width 9 height 12
type input "12"
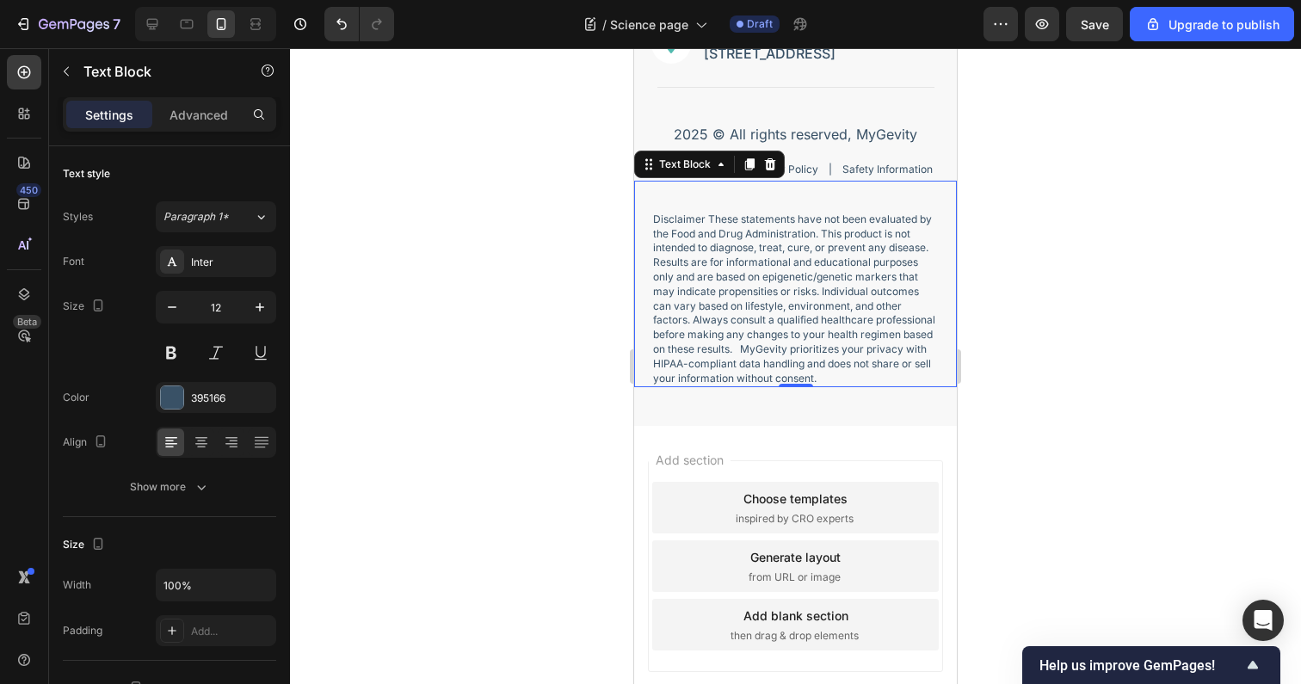
scroll to position [4734, 0]
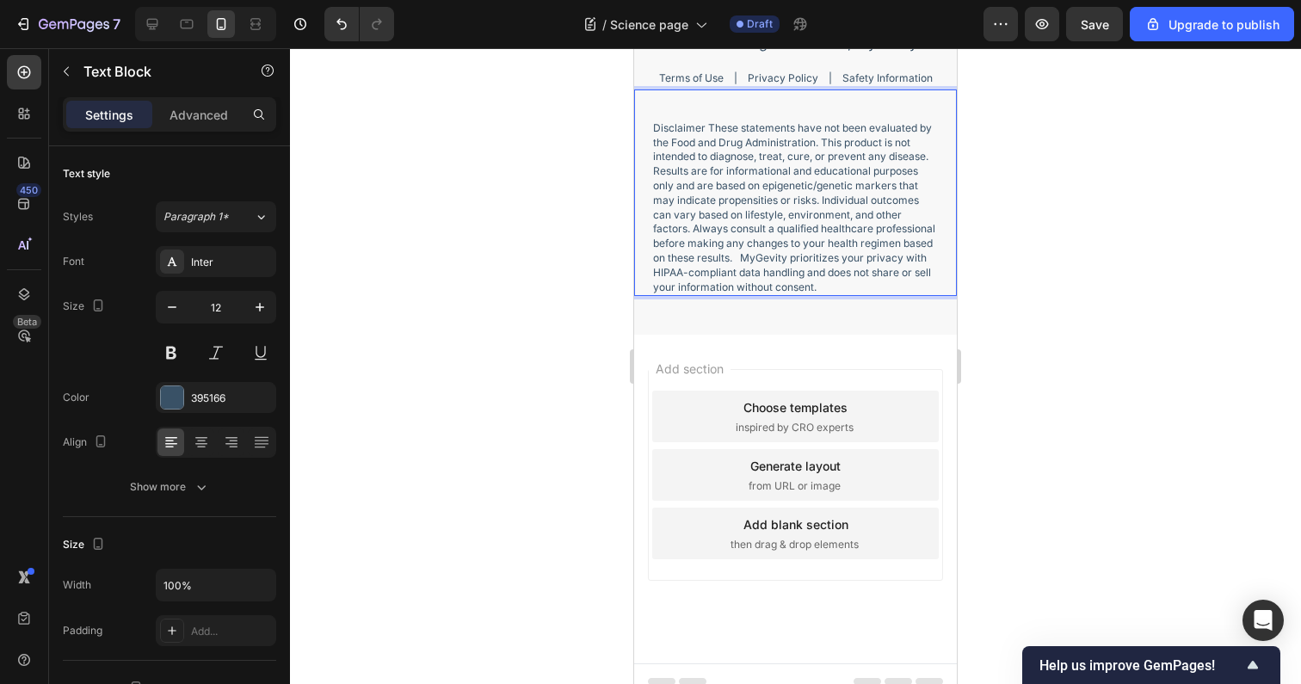
click at [659, 289] on p "Disclaimer These statements have not been evaluated by the Food and Drug Admini…" at bounding box center [795, 208] width 285 height 174
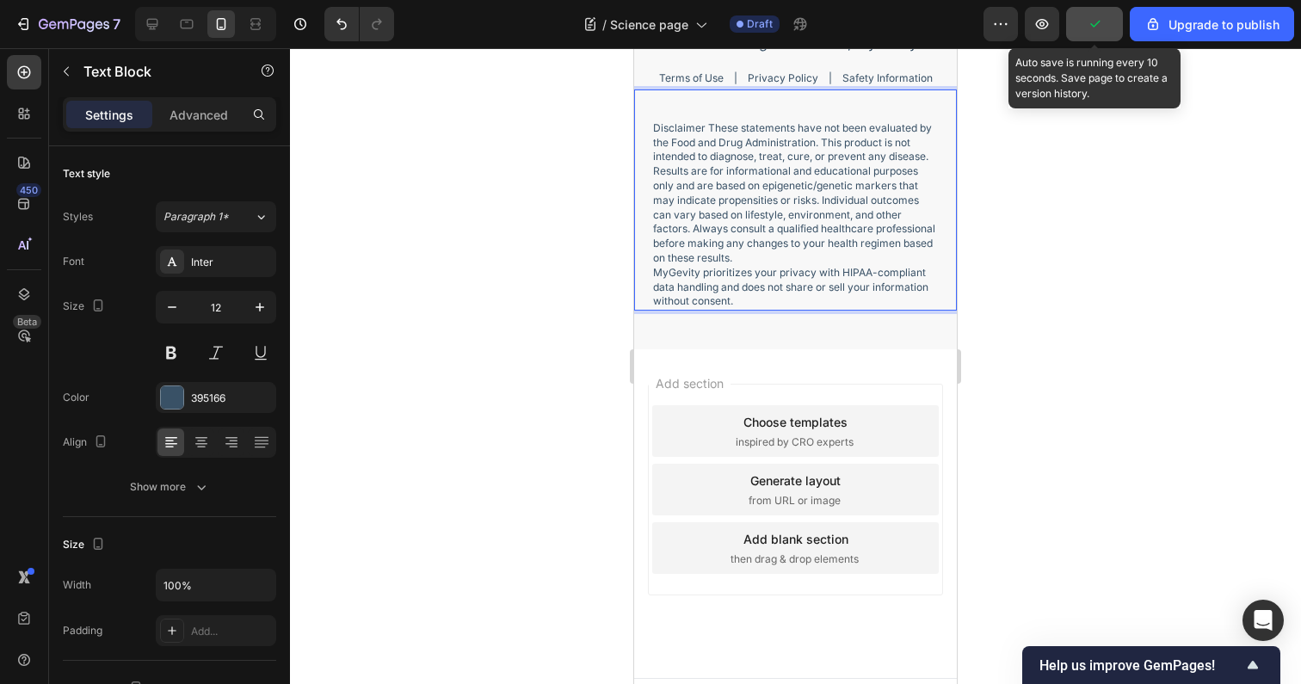
click at [1101, 16] on icon "button" at bounding box center [1094, 23] width 17 height 17
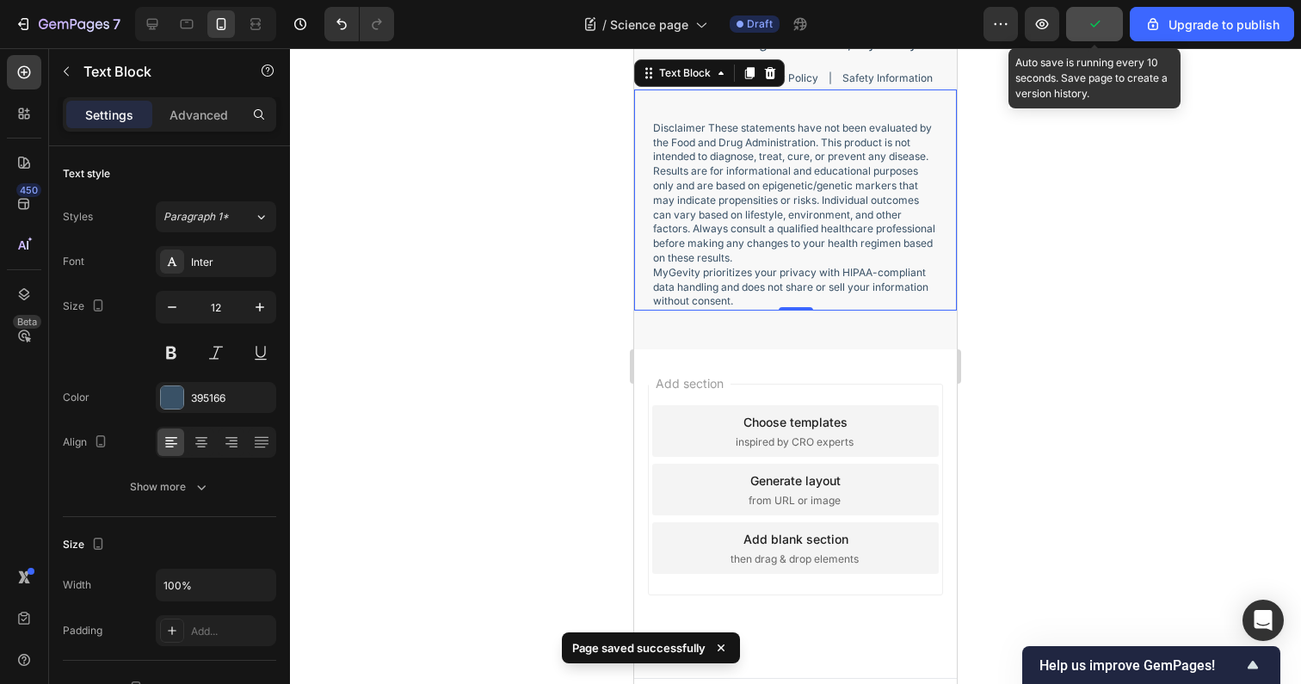
click at [1097, 29] on icon "button" at bounding box center [1094, 23] width 17 height 17
click at [1097, 28] on span "Save" at bounding box center [1095, 24] width 28 height 15
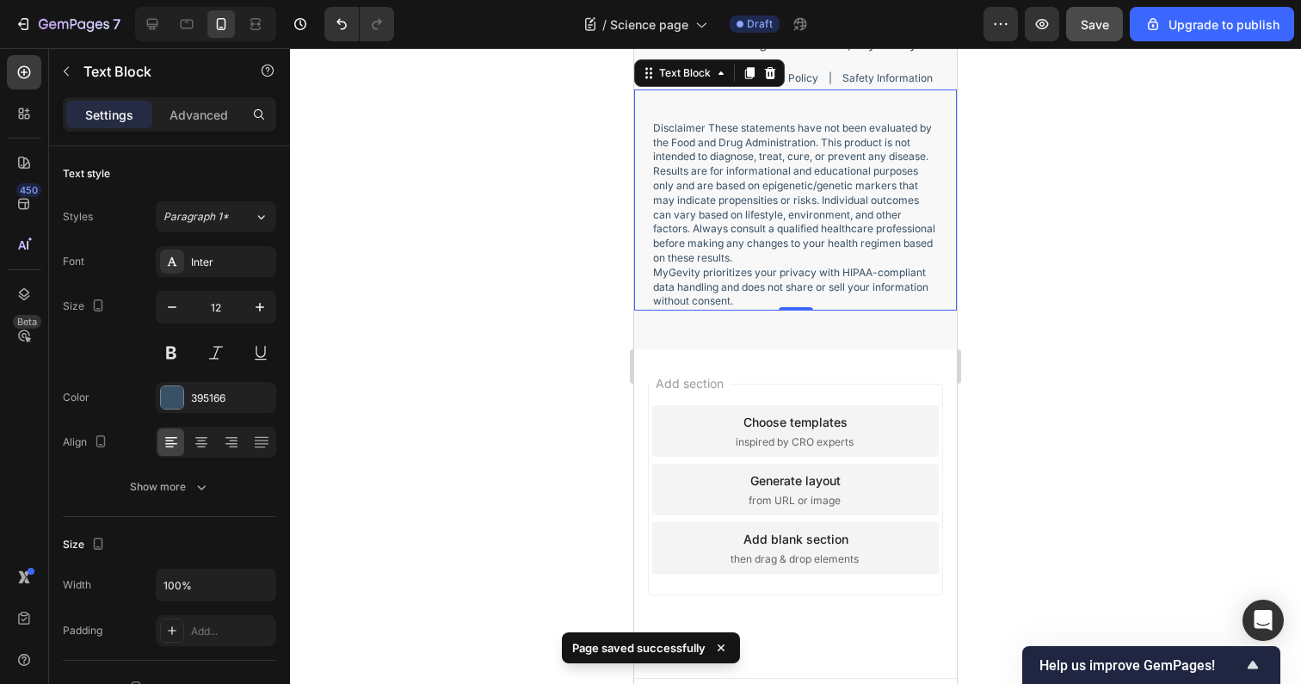
click at [170, 23] on div at bounding box center [205, 24] width 141 height 34
click at [183, 28] on icon at bounding box center [187, 24] width 13 height 9
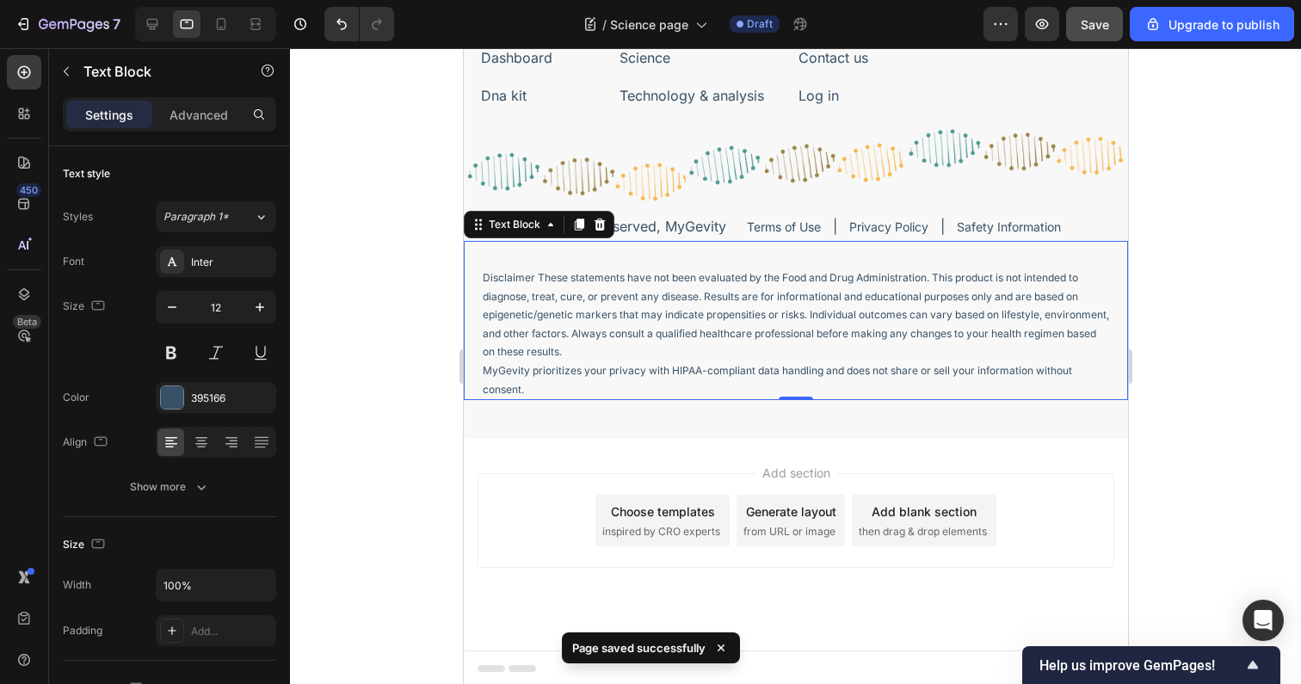
scroll to position [4279, 0]
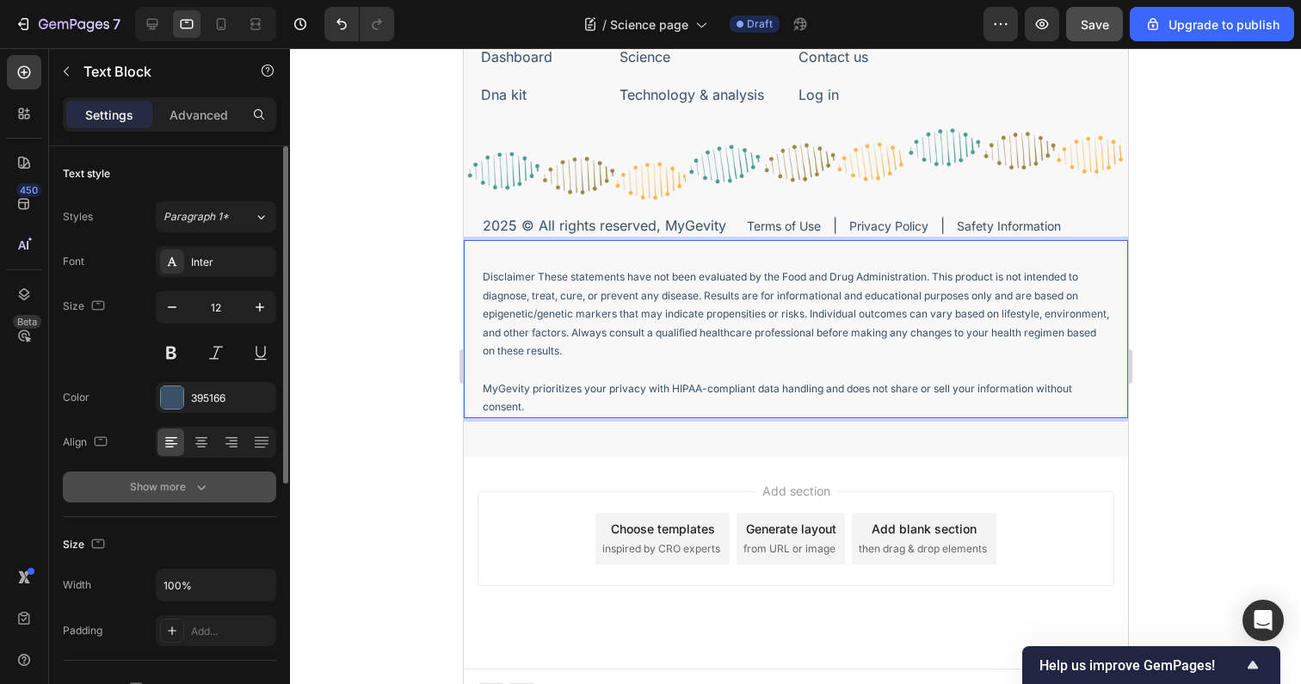
click at [178, 494] on div "Show more" at bounding box center [170, 486] width 80 height 17
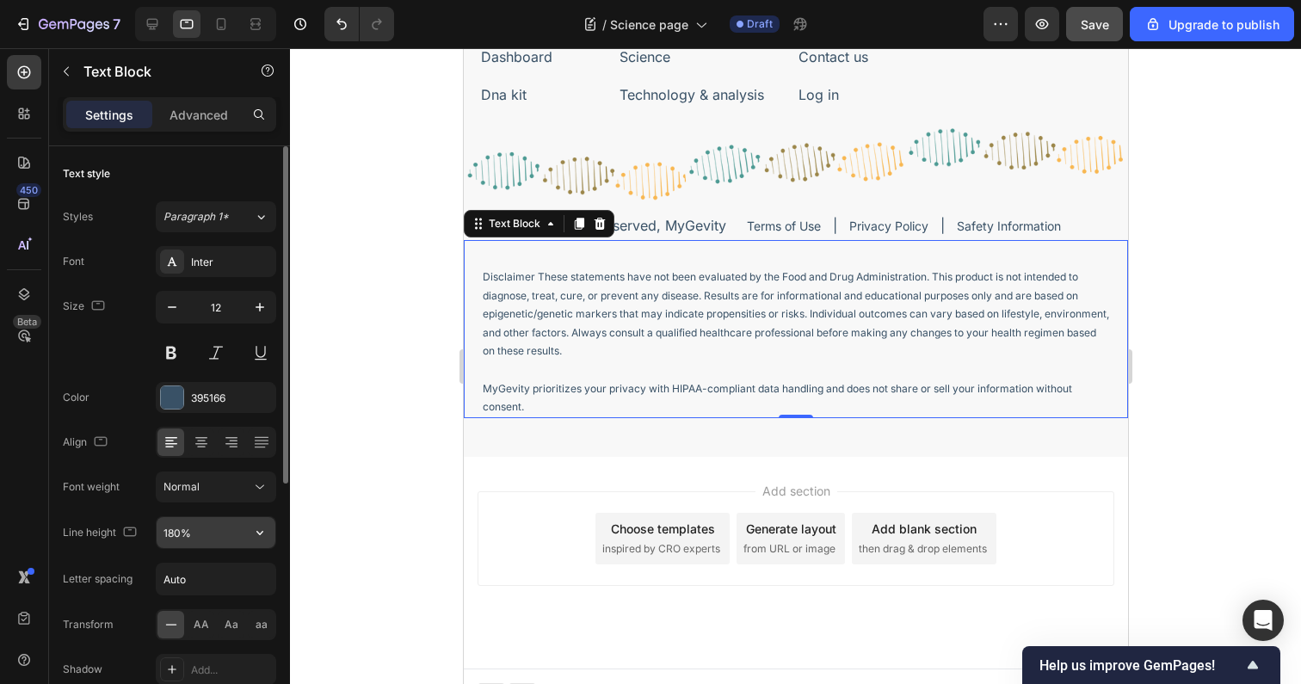
click at [176, 530] on input "180%" at bounding box center [216, 532] width 119 height 31
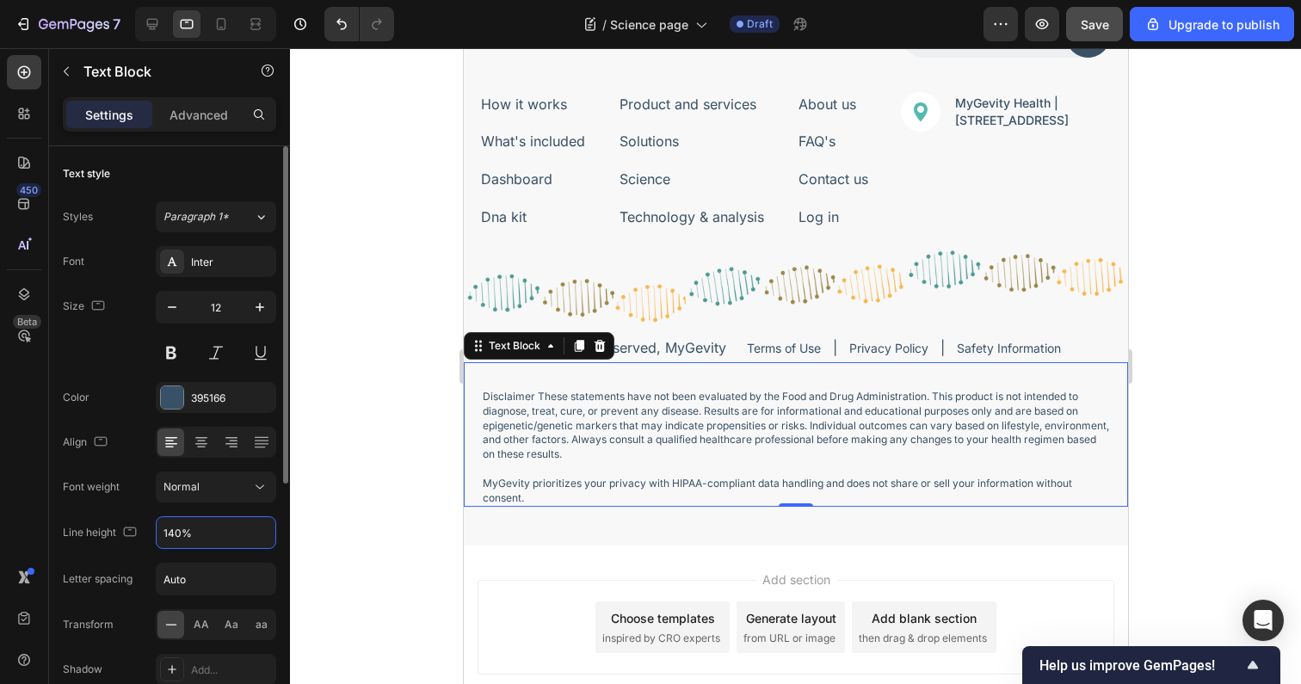
scroll to position [4265, 0]
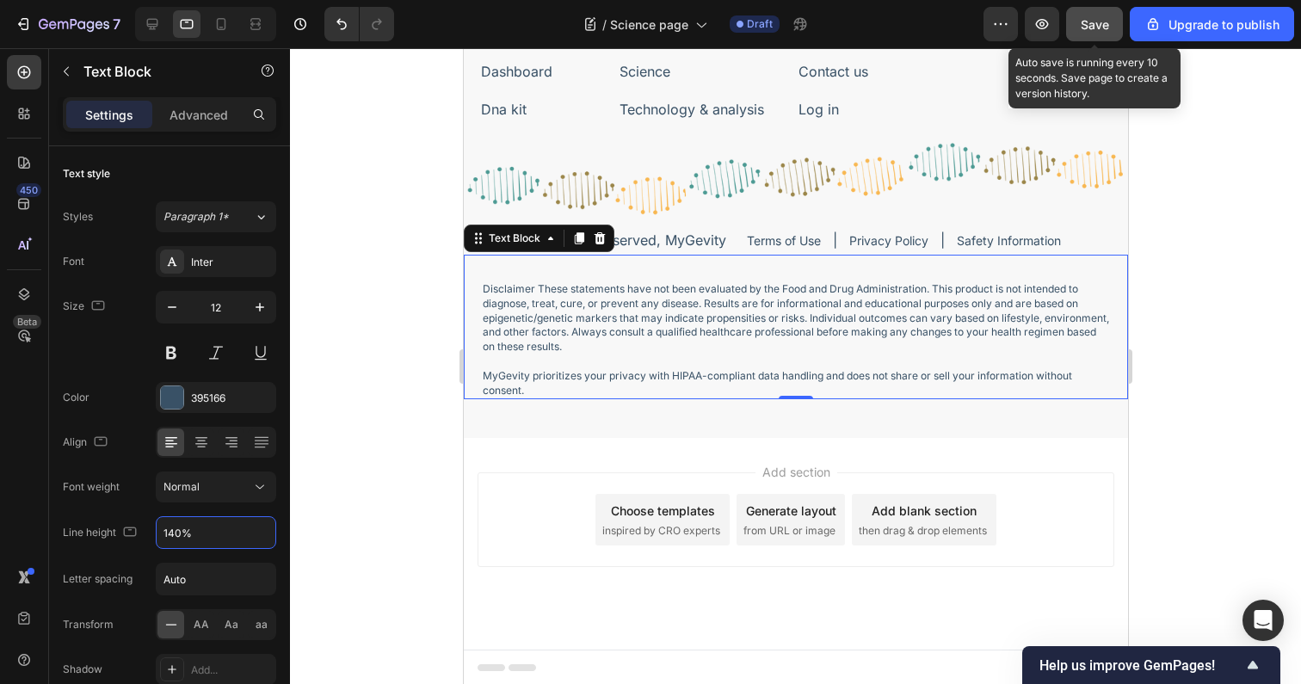
type input "140%"
click at [1083, 21] on span "Save" at bounding box center [1095, 24] width 28 height 15
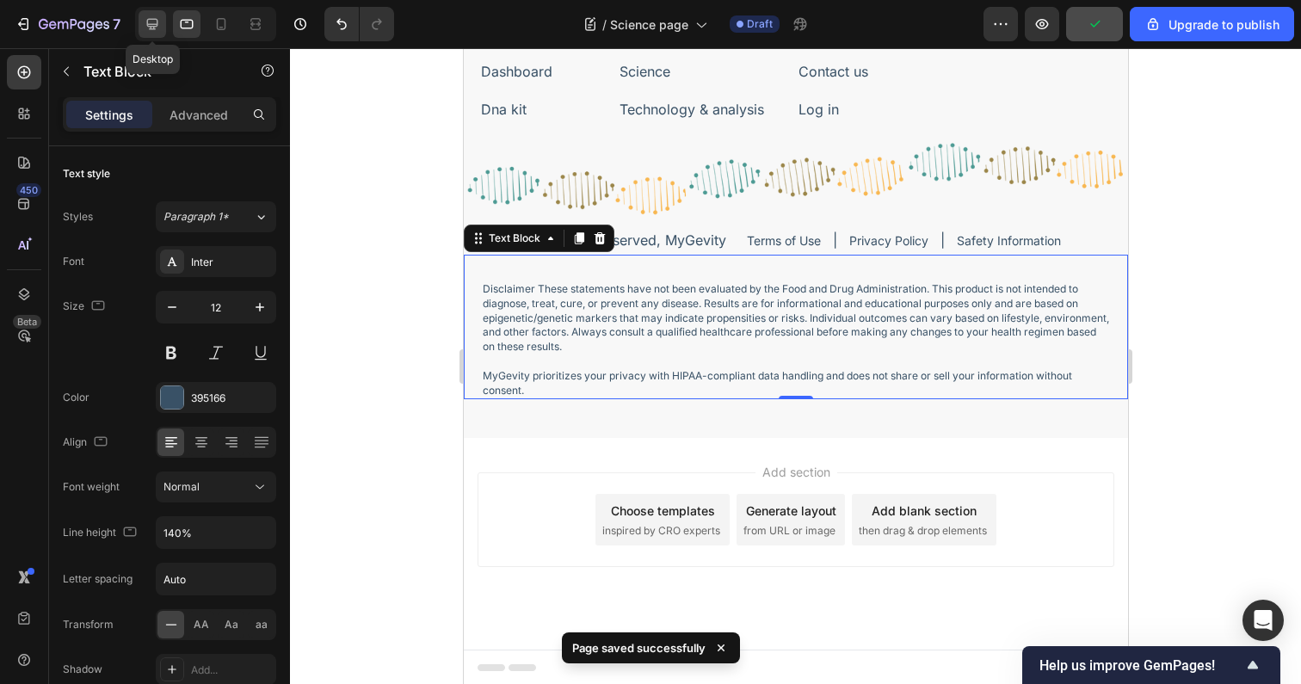
click at [159, 23] on icon at bounding box center [152, 23] width 17 height 17
type input "14"
type input "135%"
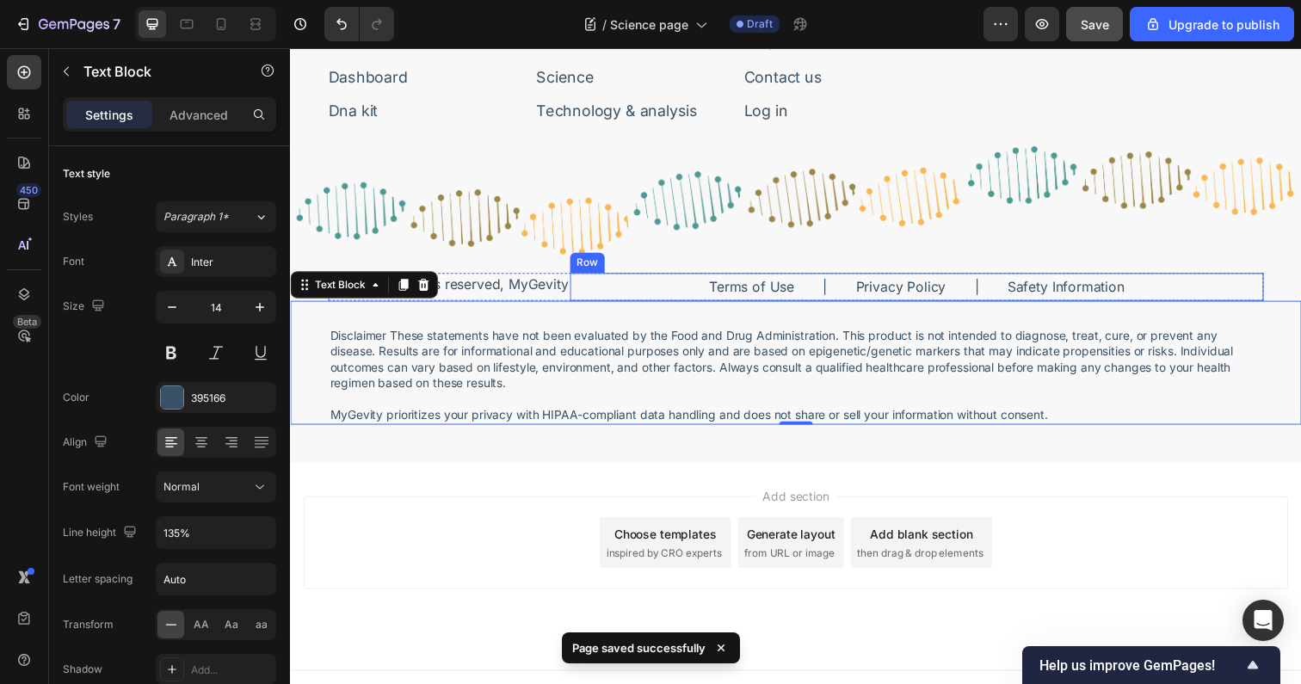
scroll to position [4344, 0]
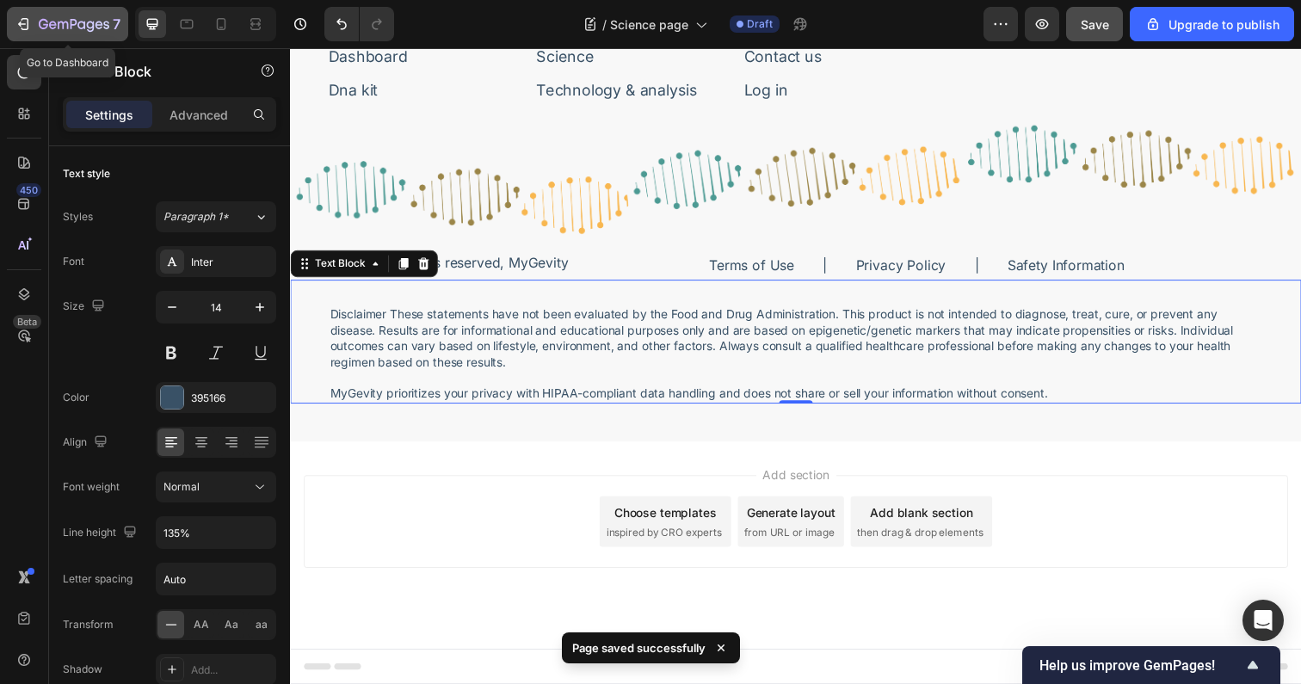
click at [73, 25] on icon "button" at bounding box center [74, 24] width 7 height 10
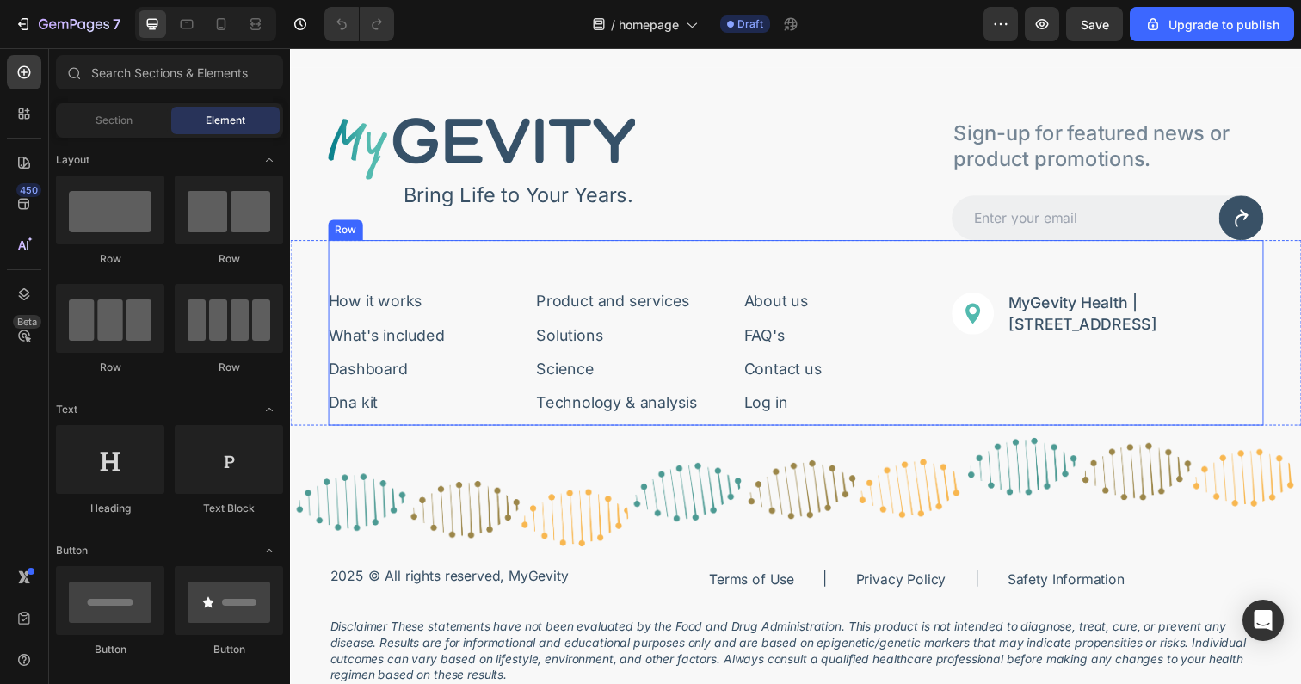
scroll to position [6036, 0]
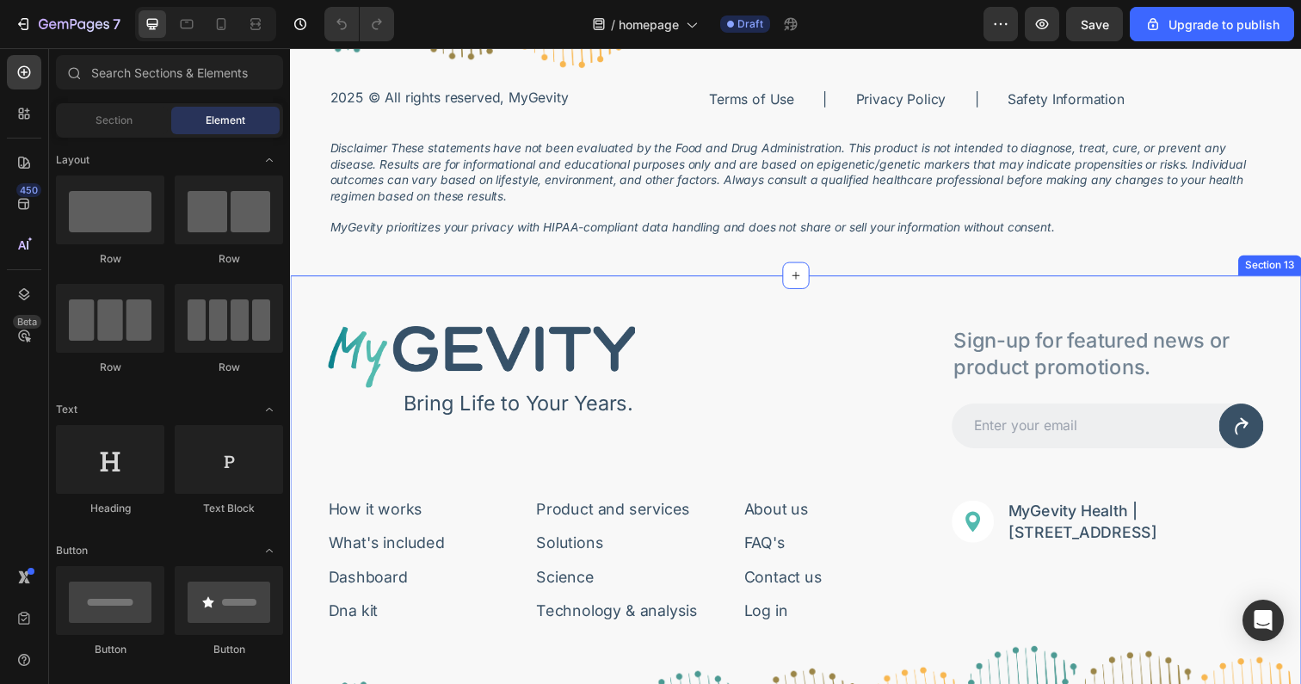
click at [509, 281] on div "Image Bring Life to Your Years. Text Block Row Sign-up for featured news or pro…" at bounding box center [806, 630] width 1032 height 701
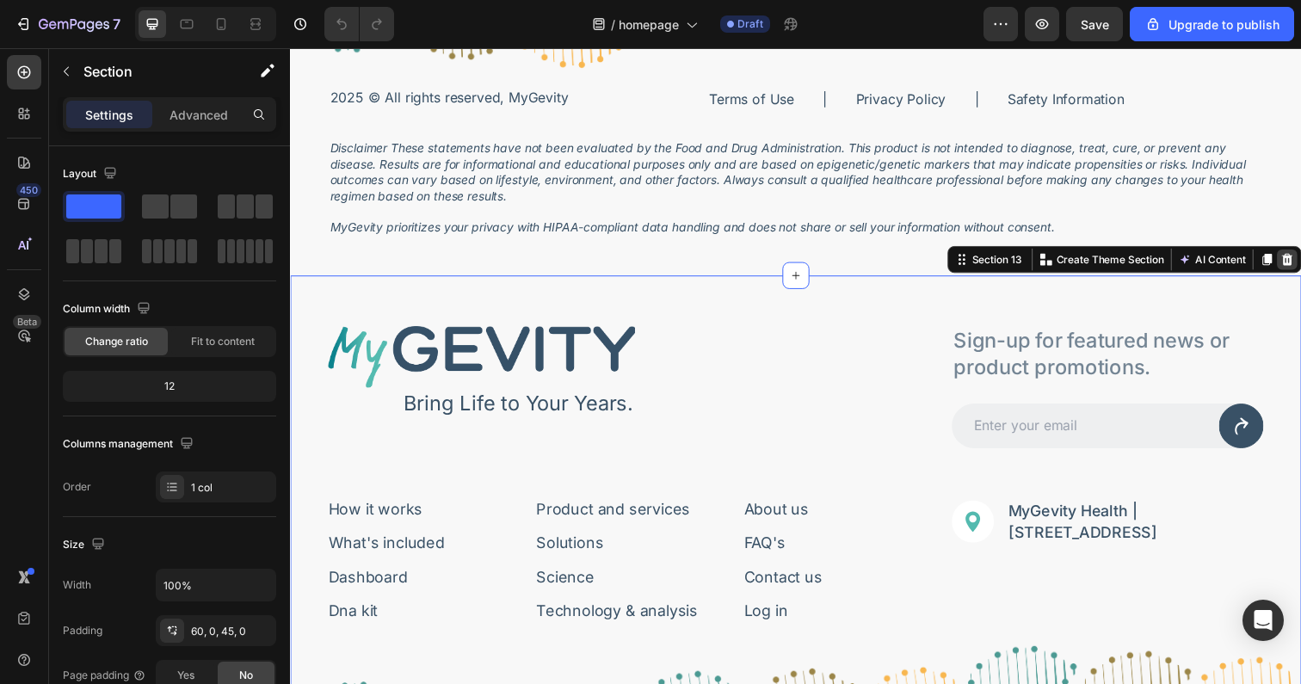
click at [1297, 271] on div at bounding box center [1307, 264] width 21 height 21
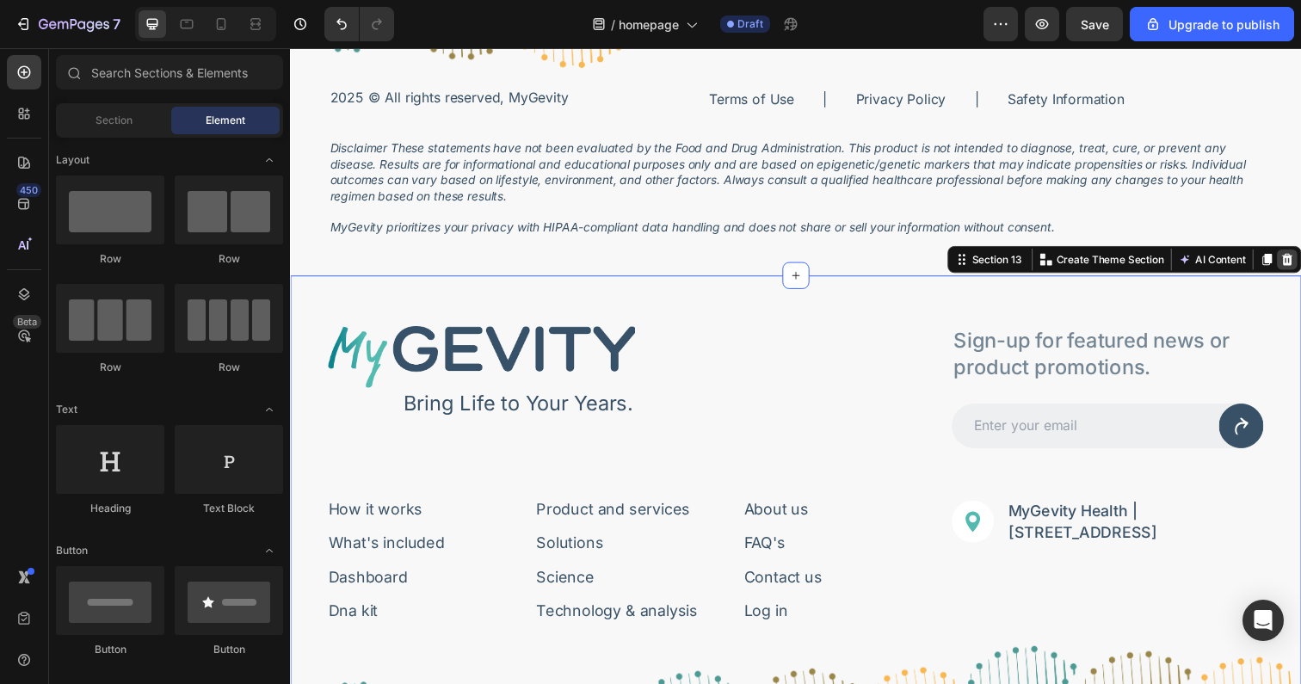
scroll to position [5867, 0]
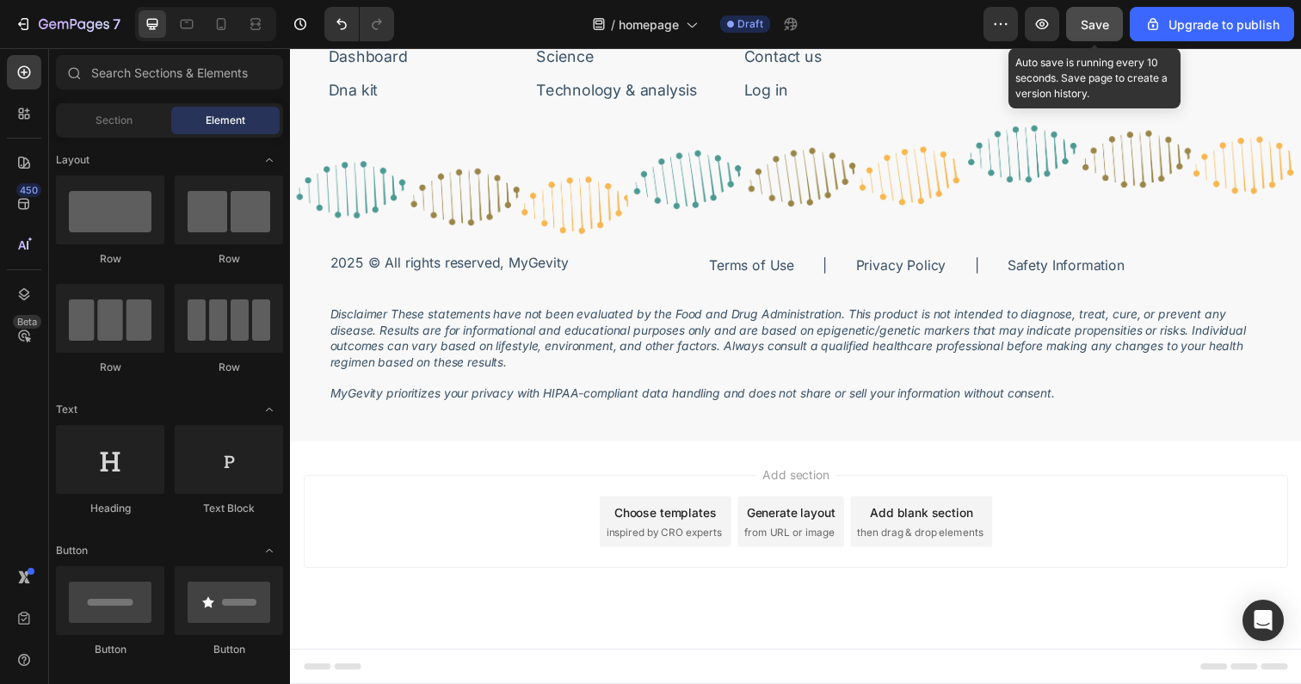
click at [1102, 27] on span "Save" at bounding box center [1095, 24] width 28 height 15
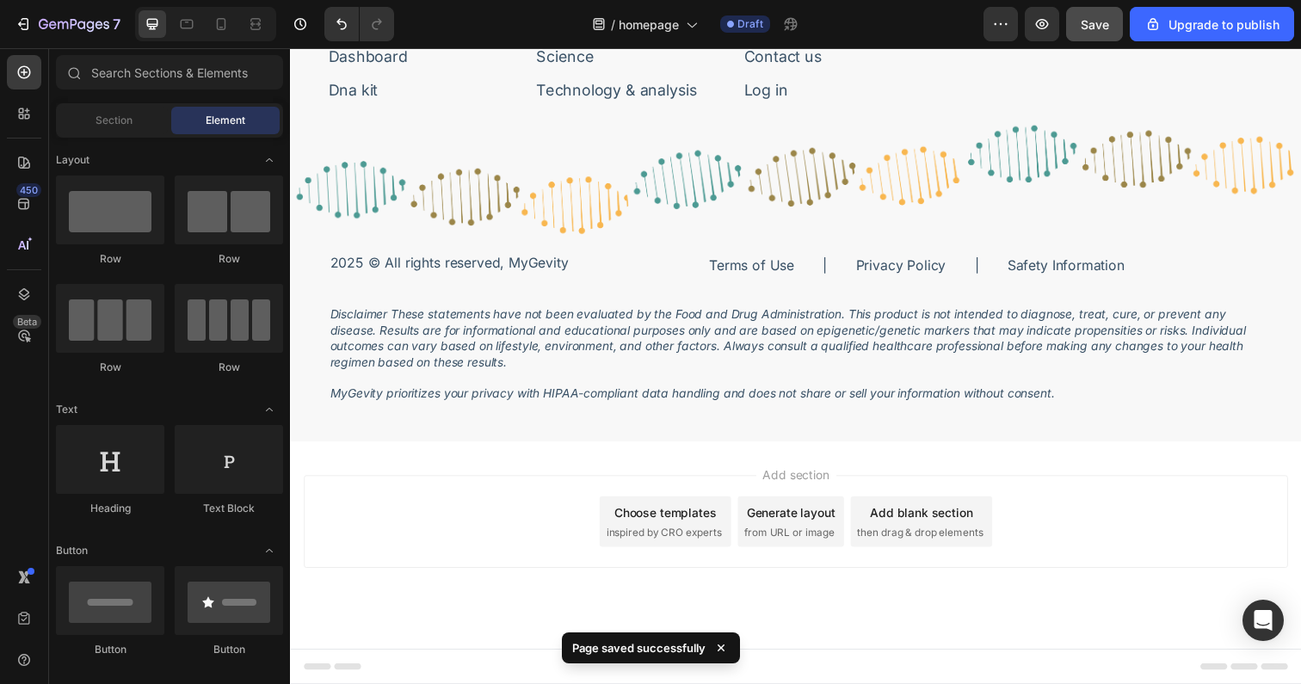
click at [1058, 498] on div "Add section Choose templates inspired by CRO experts Generate layout from URL o…" at bounding box center [806, 531] width 1005 height 95
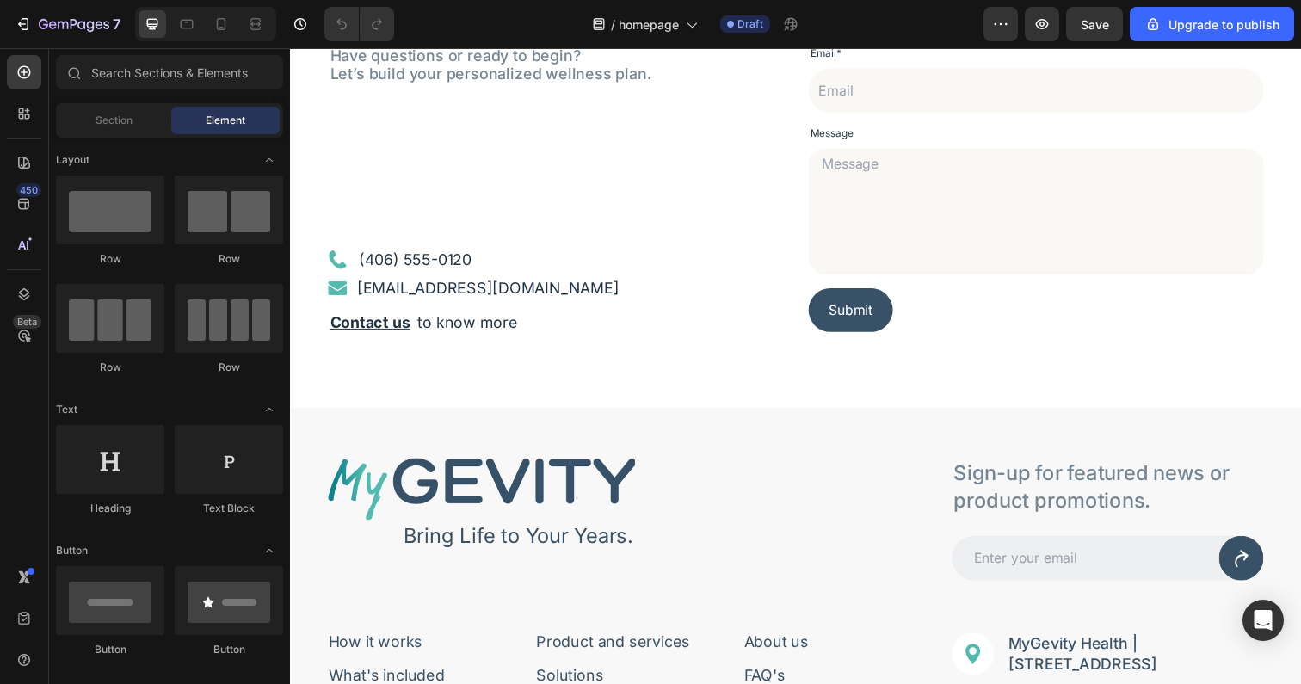
scroll to position [5617, 0]
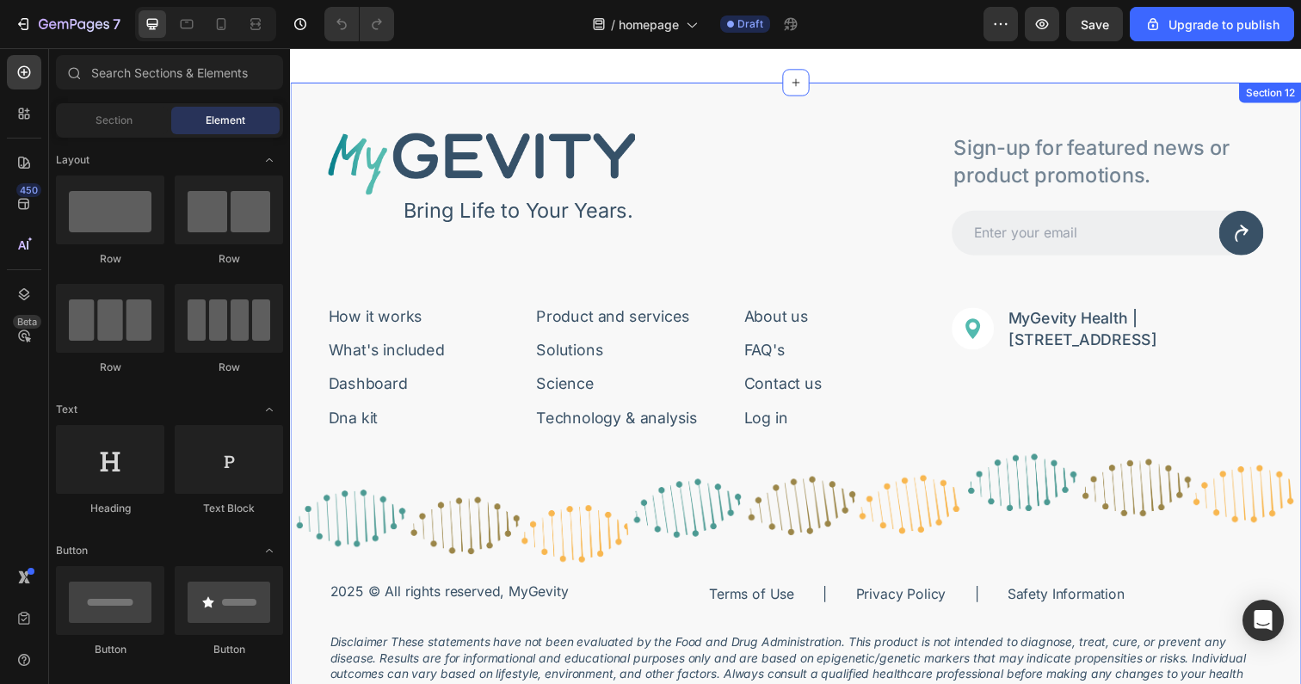
click at [378, 110] on div "Image Bring Life to Your Years. Text Block Row Sign-up for featured news or pro…" at bounding box center [806, 433] width 1032 height 701
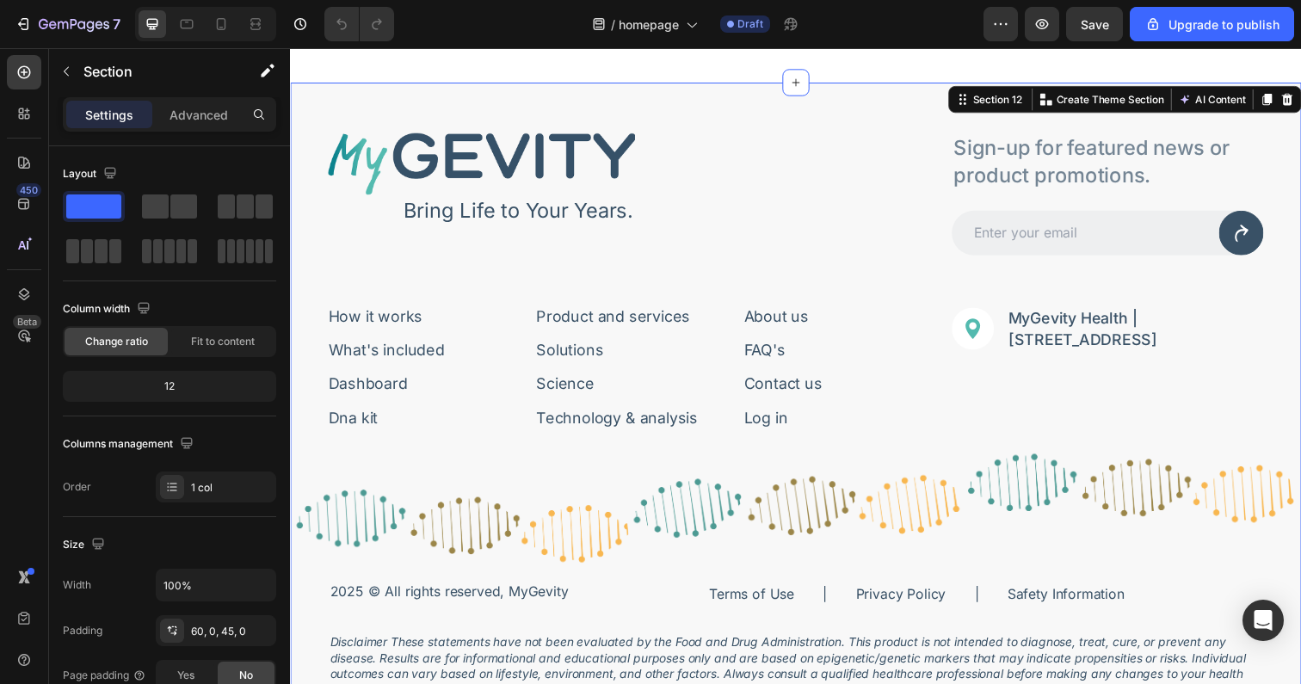
click at [303, 109] on div "Image Bring Life to Your Years. Text Block Row Sign-up for featured news or pro…" at bounding box center [806, 433] width 1032 height 701
click at [254, 25] on icon at bounding box center [255, 23] width 17 height 17
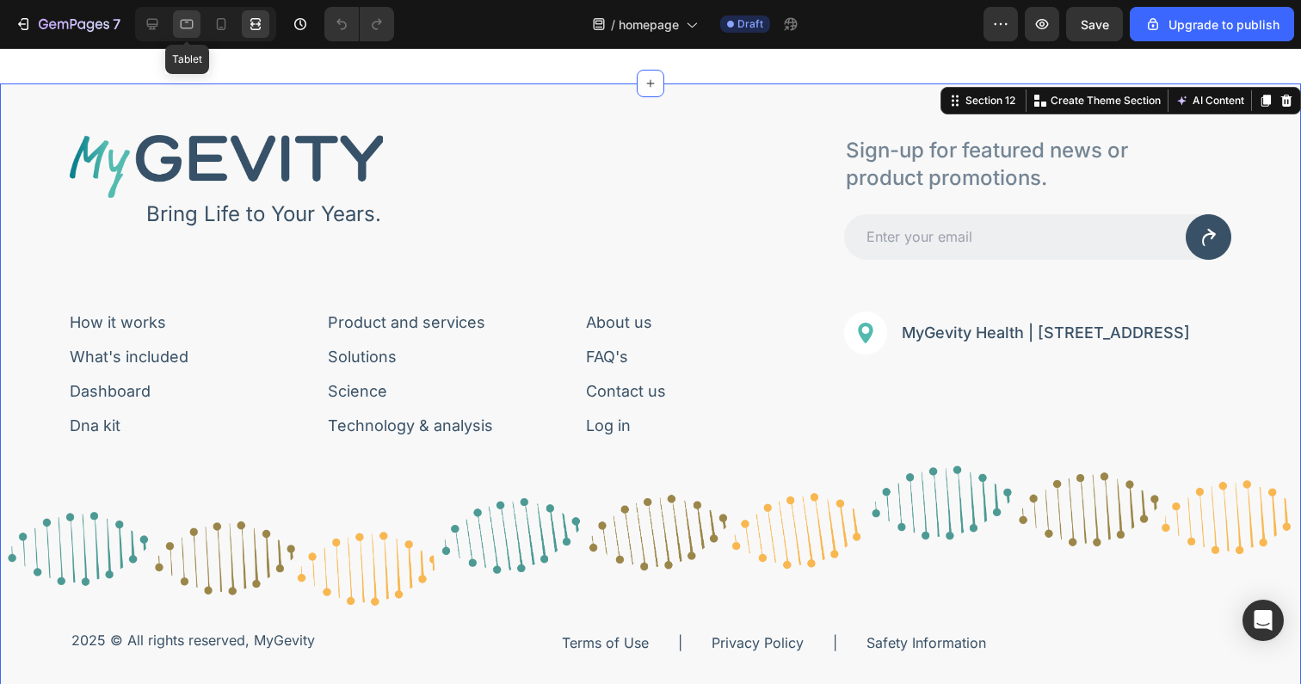
click at [185, 22] on icon at bounding box center [187, 23] width 4 height 2
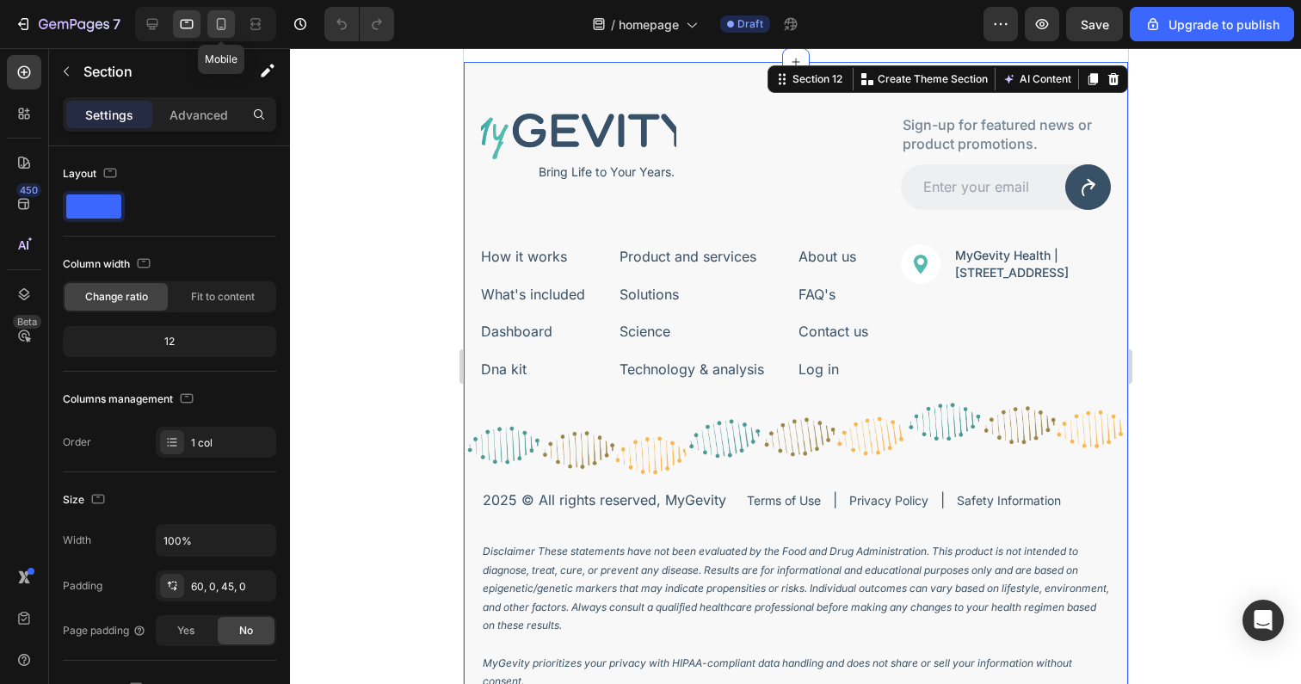
scroll to position [5539, 0]
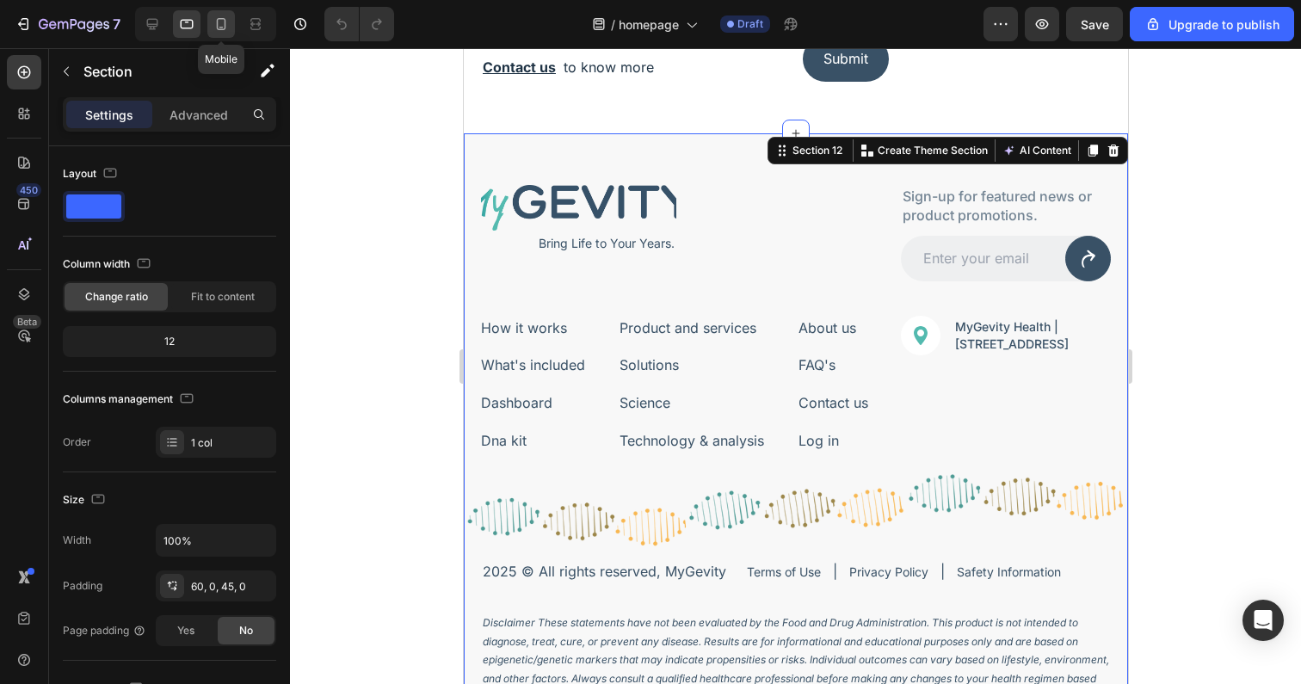
drag, startPoint x: 215, startPoint y: 27, endPoint x: 130, endPoint y: 194, distance: 187.4
click at [215, 27] on icon at bounding box center [221, 23] width 17 height 17
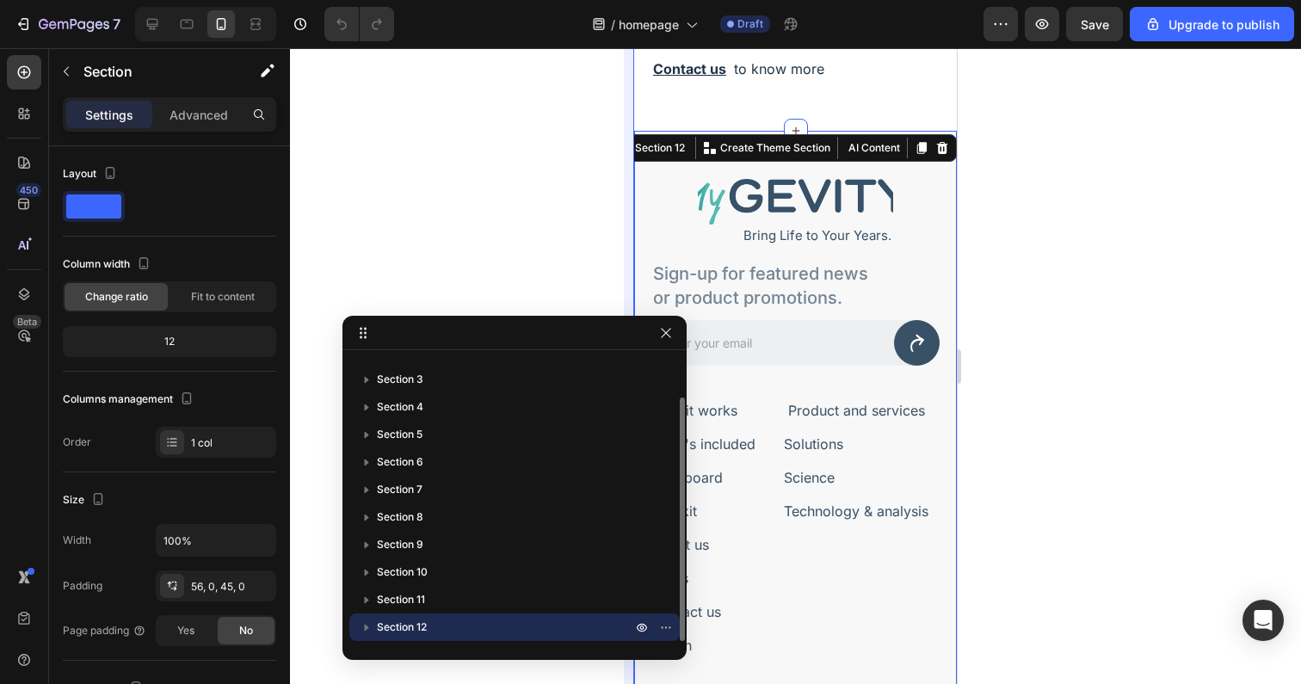
scroll to position [6076, 0]
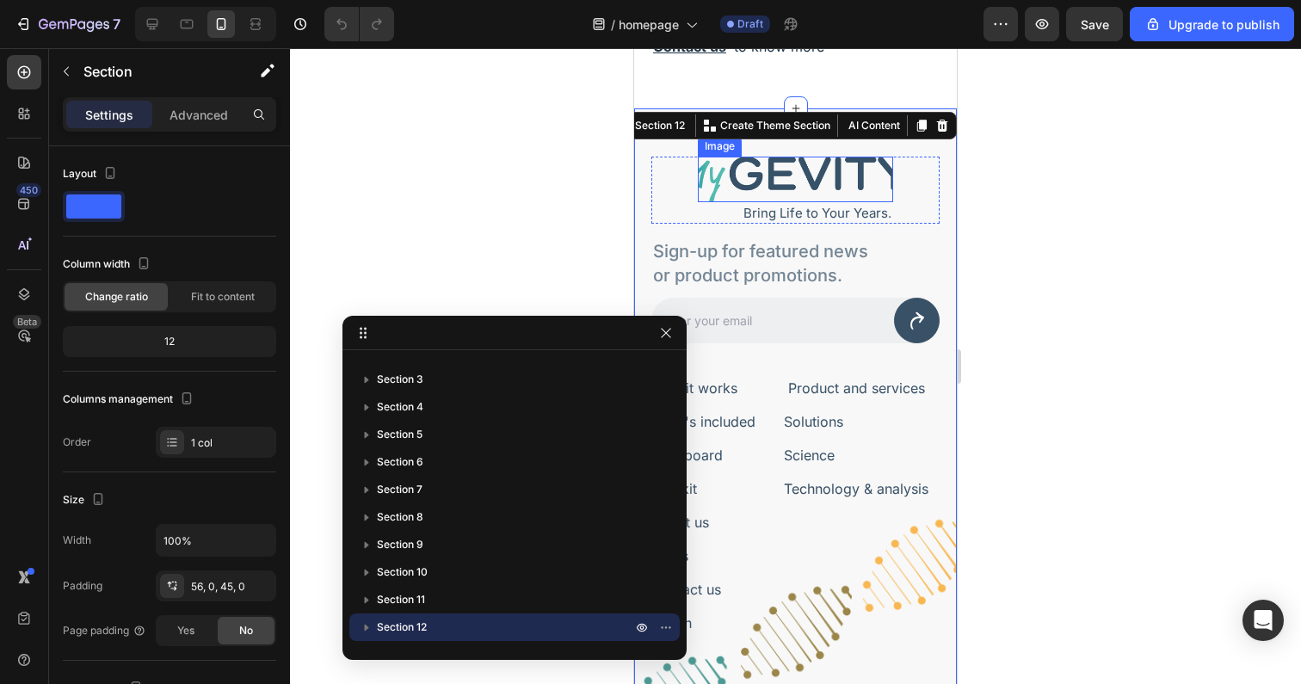
click at [809, 176] on img at bounding box center [795, 180] width 195 height 46
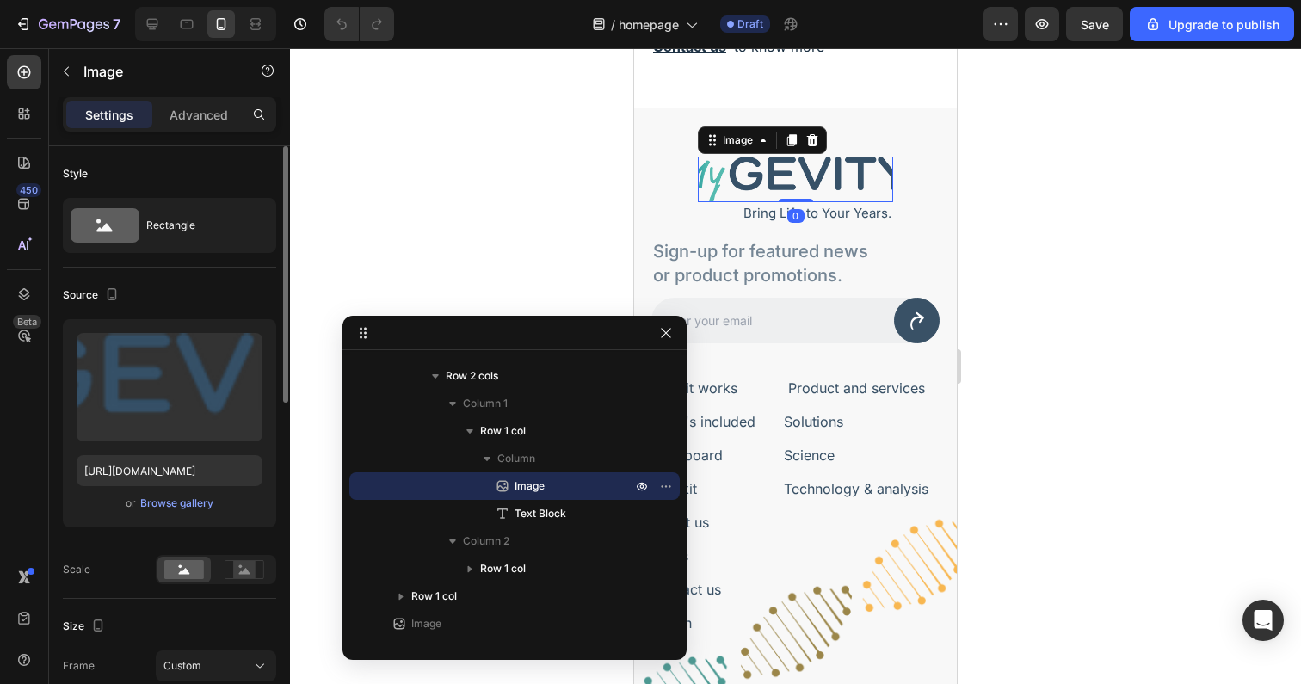
scroll to position [302, 0]
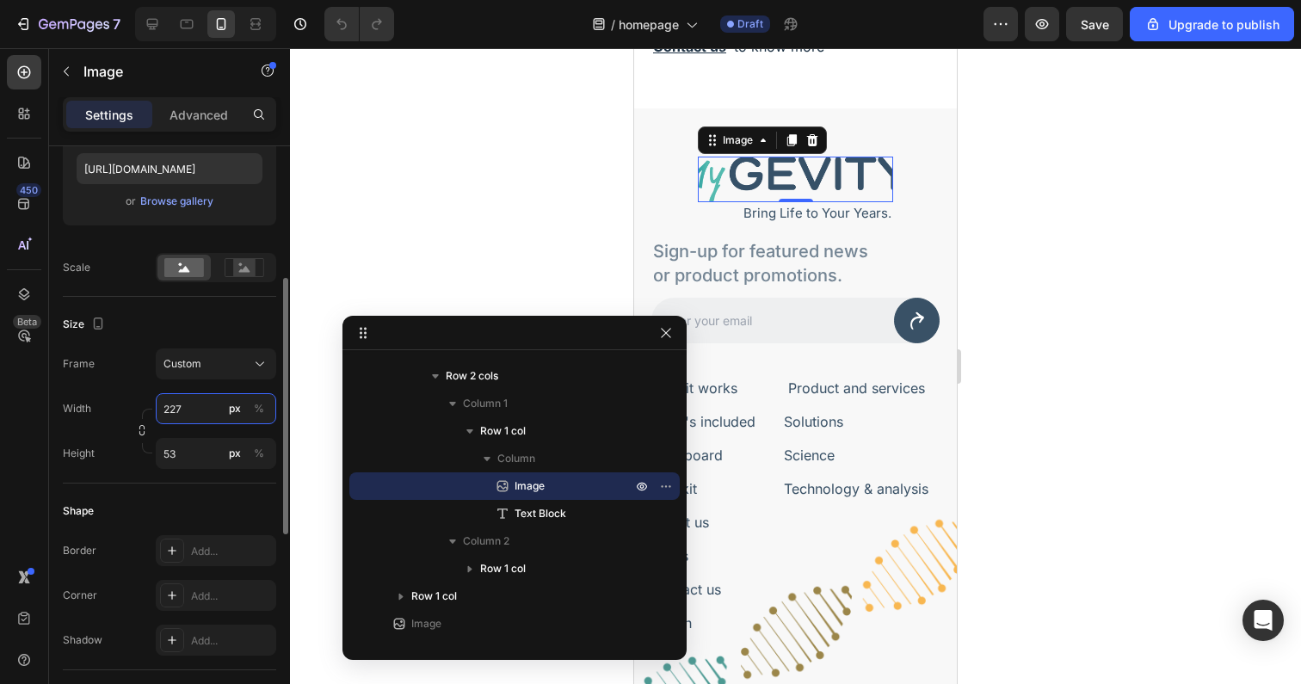
click at [195, 408] on input "227" at bounding box center [216, 408] width 120 height 31
type input "227.42"
click at [244, 260] on rect at bounding box center [244, 267] width 22 height 17
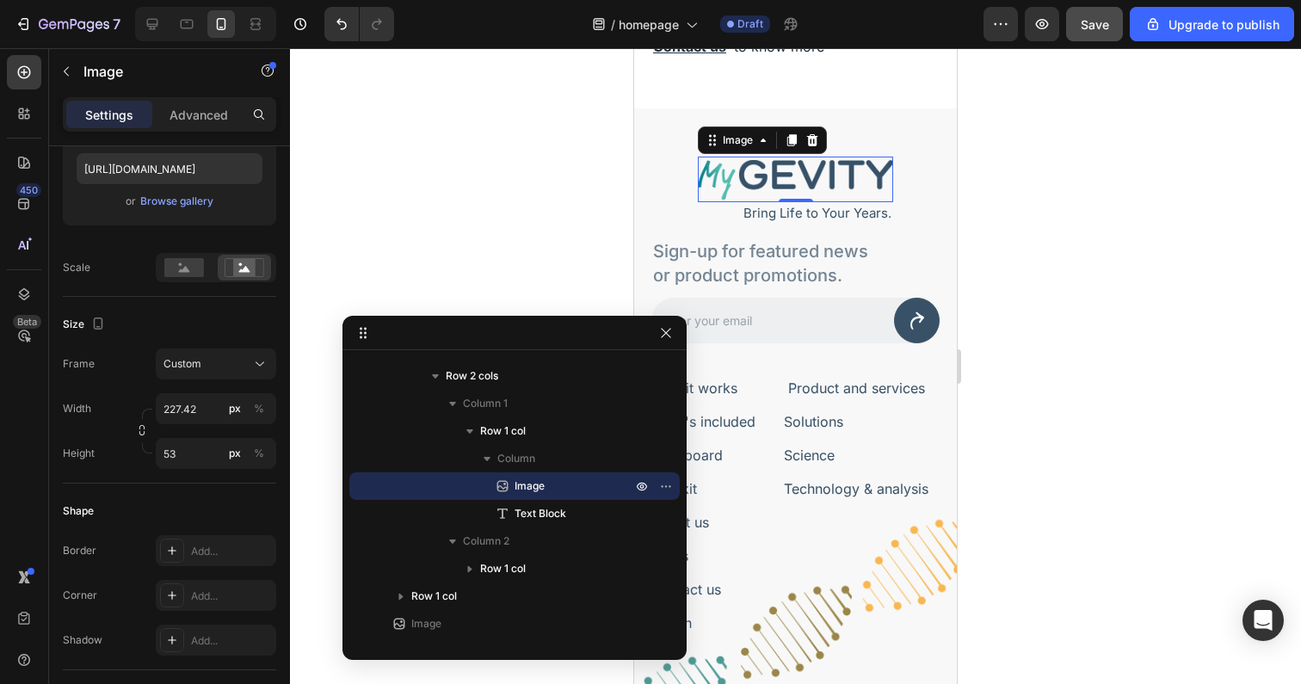
click at [1092, 28] on span "Save" at bounding box center [1095, 24] width 28 height 15
click at [666, 335] on icon "button" at bounding box center [666, 333] width 14 height 14
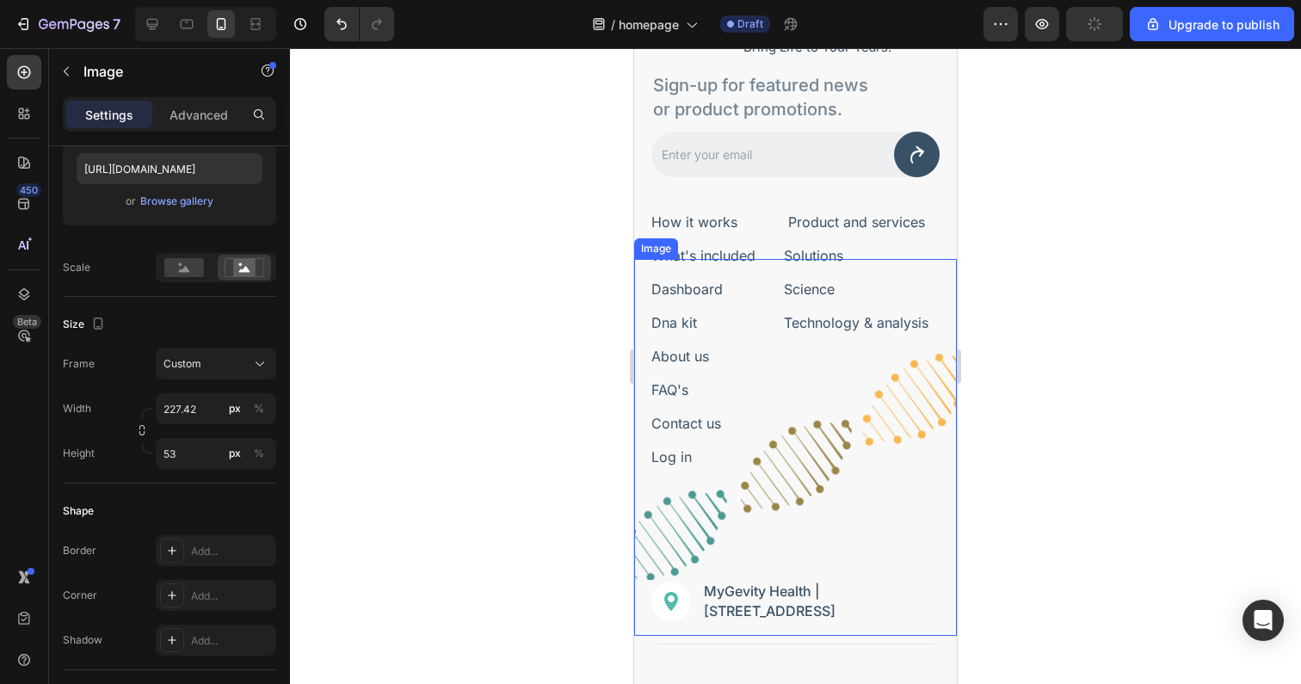
scroll to position [6244, 0]
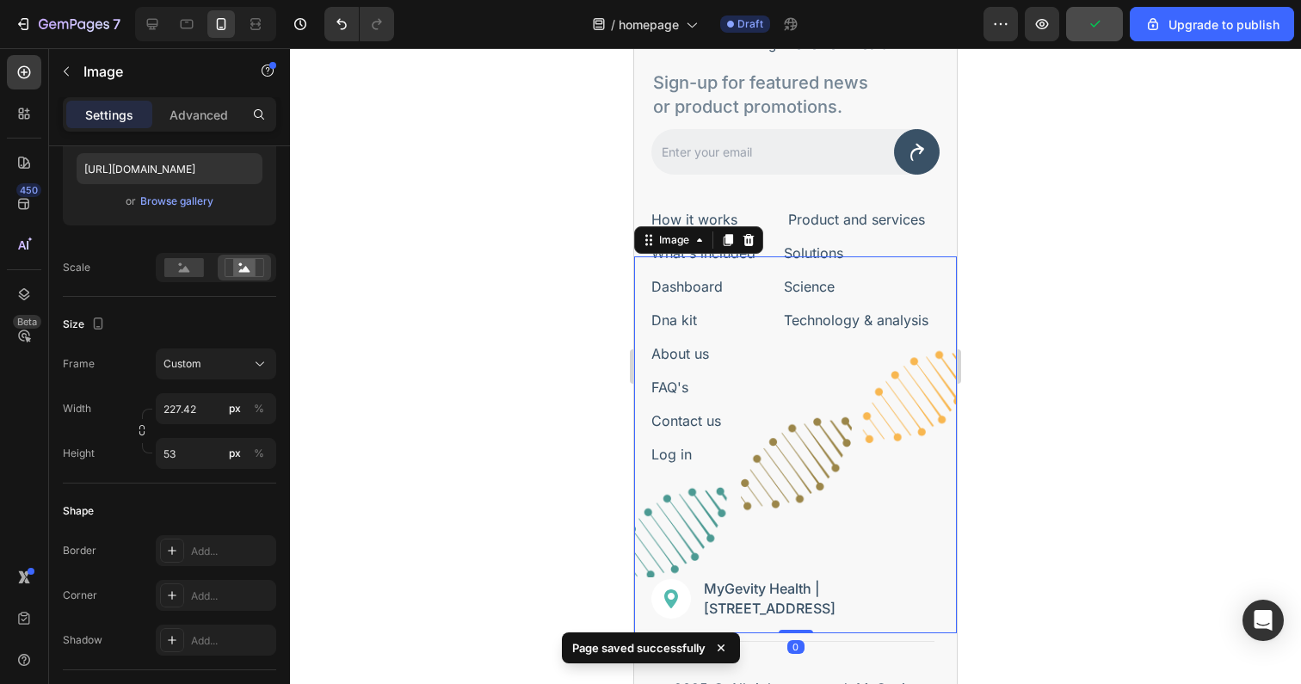
click at [785, 391] on img at bounding box center [795, 444] width 323 height 377
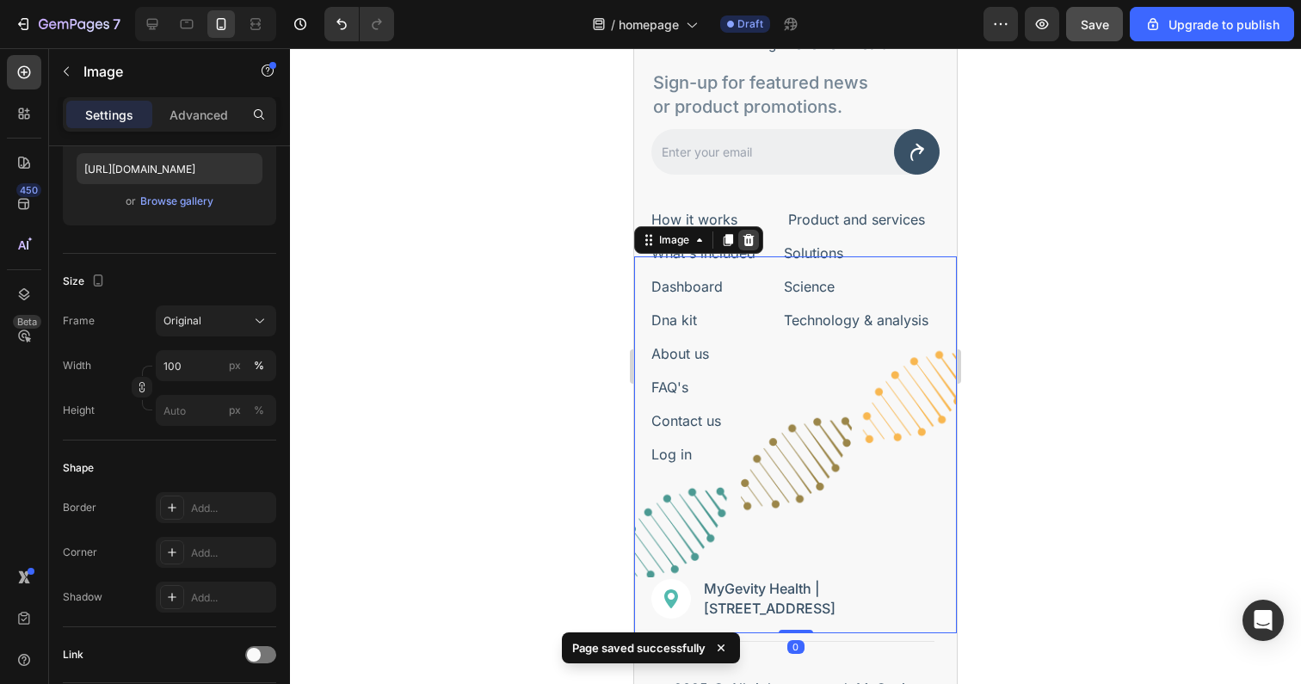
click at [748, 241] on icon at bounding box center [748, 240] width 11 height 12
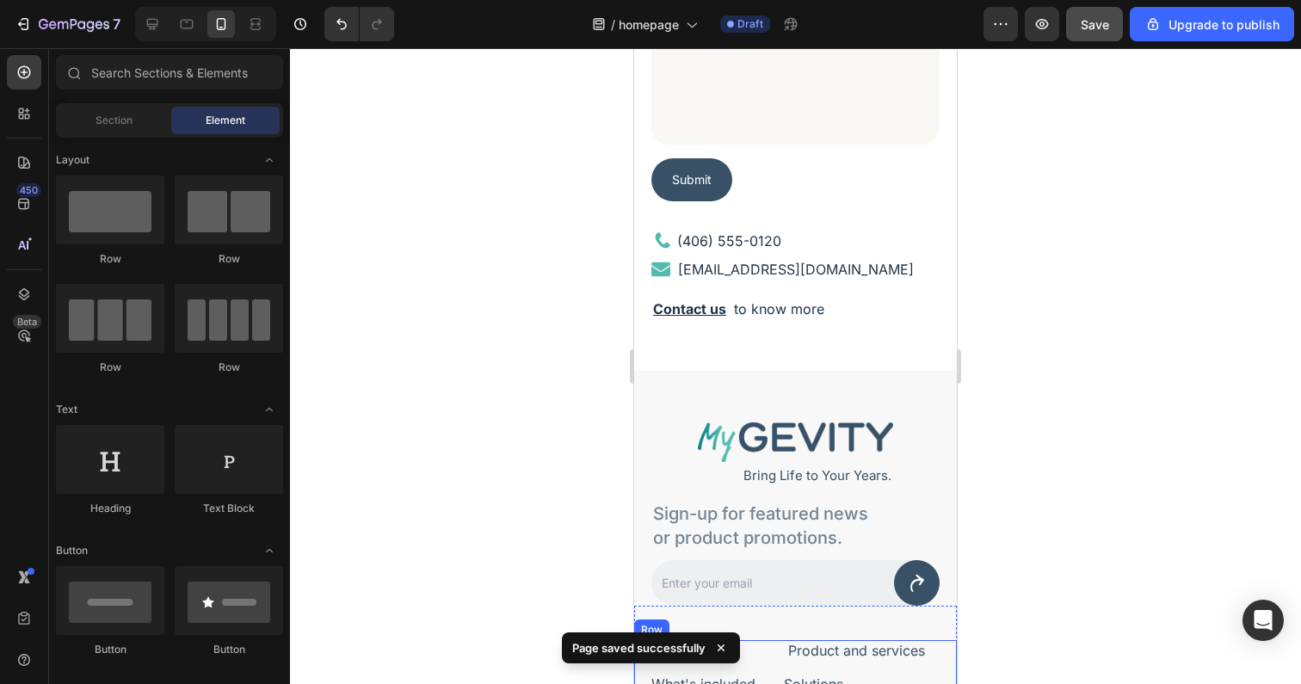
scroll to position [5812, 0]
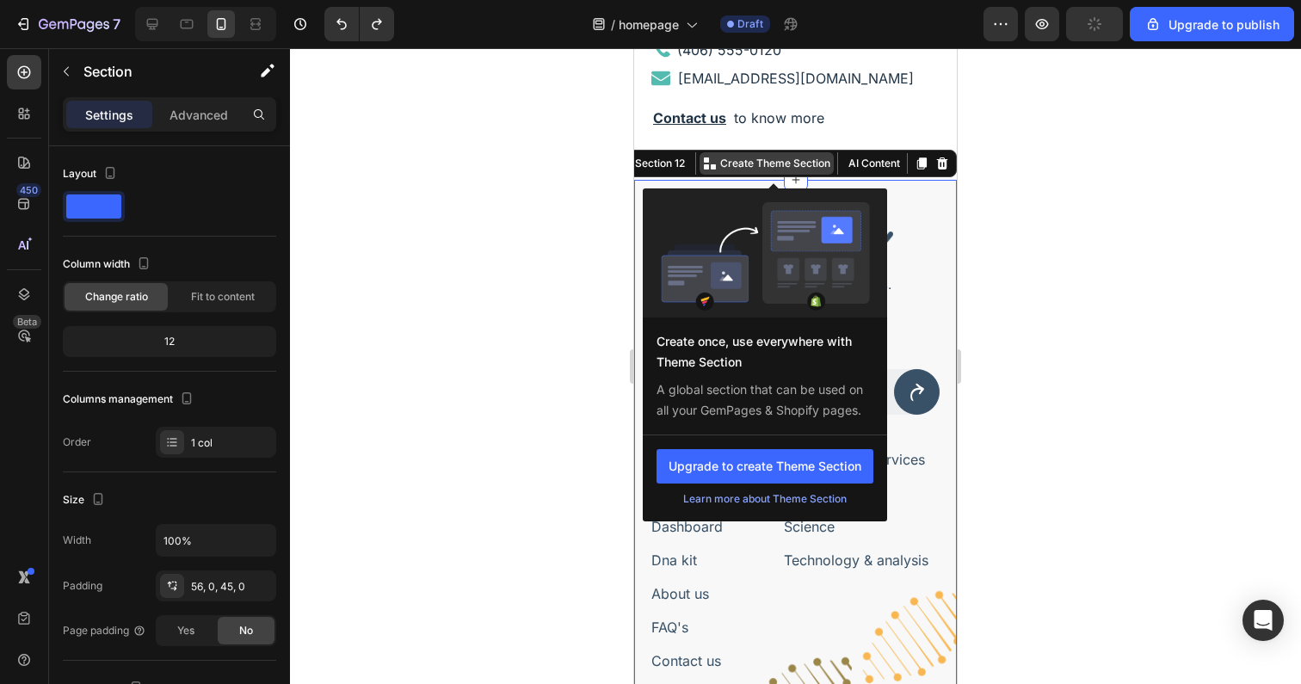
scroll to position [6006, 0]
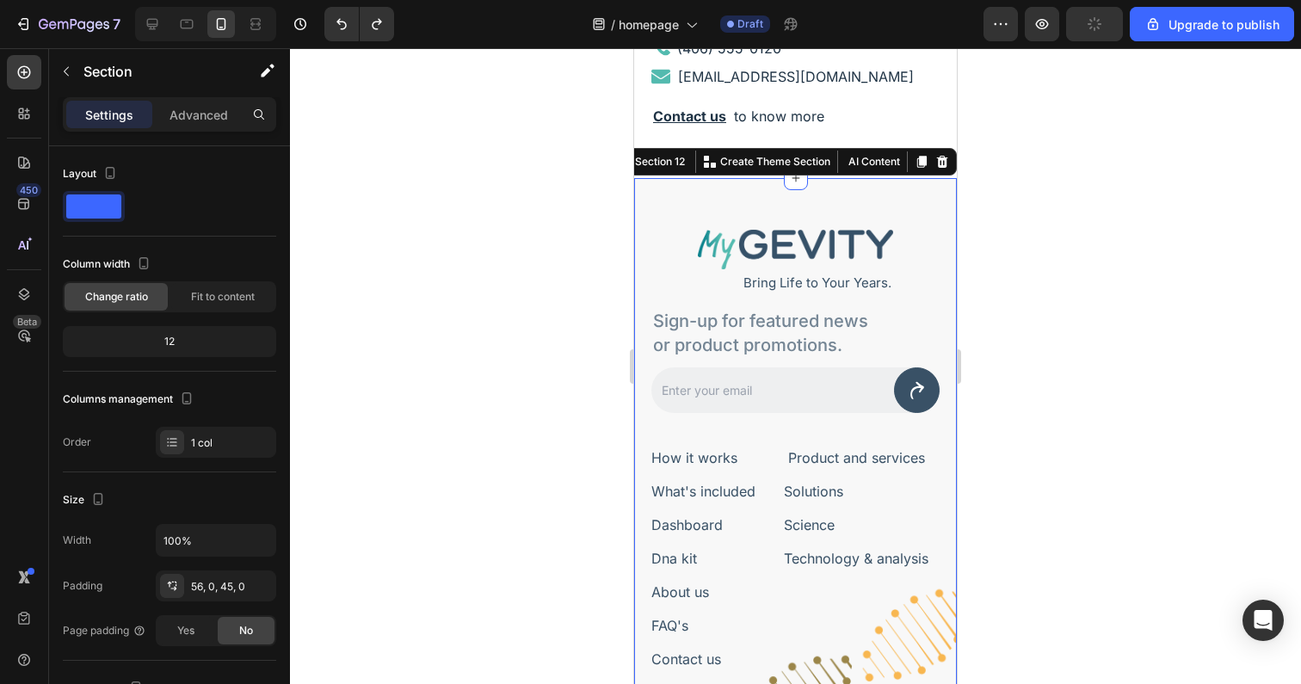
click at [1107, 392] on div at bounding box center [795, 366] width 1011 height 636
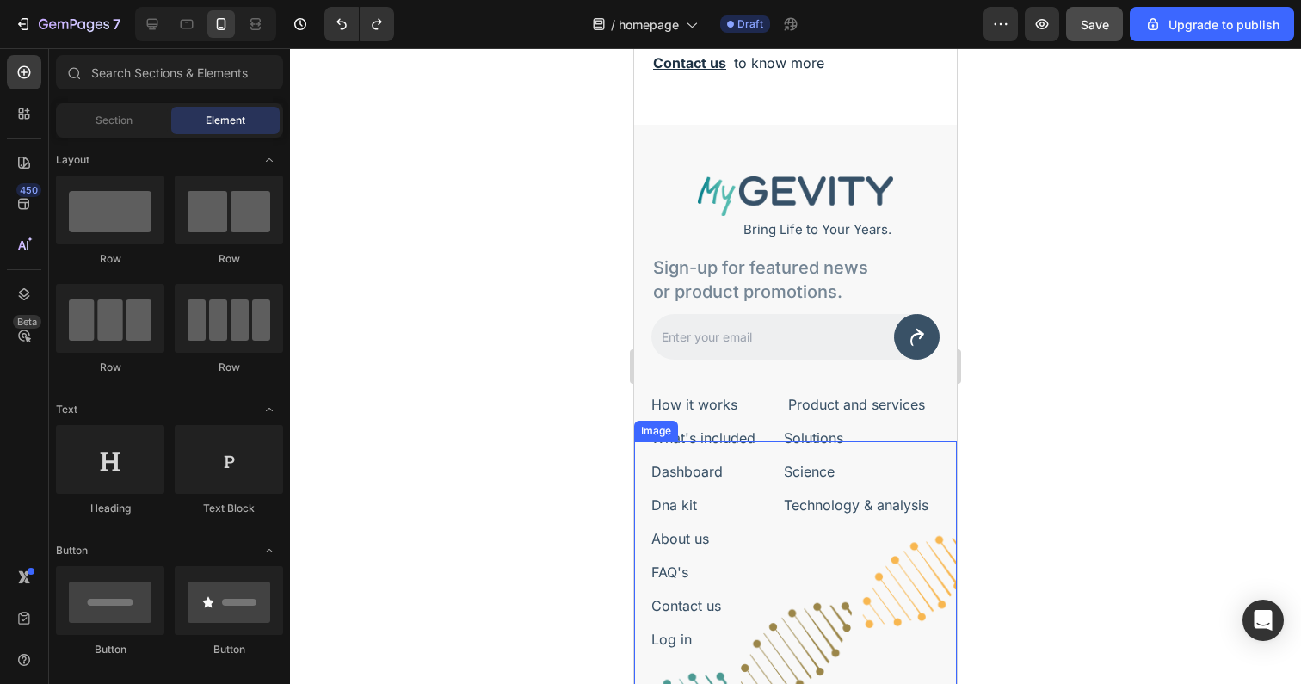
scroll to position [6035, 0]
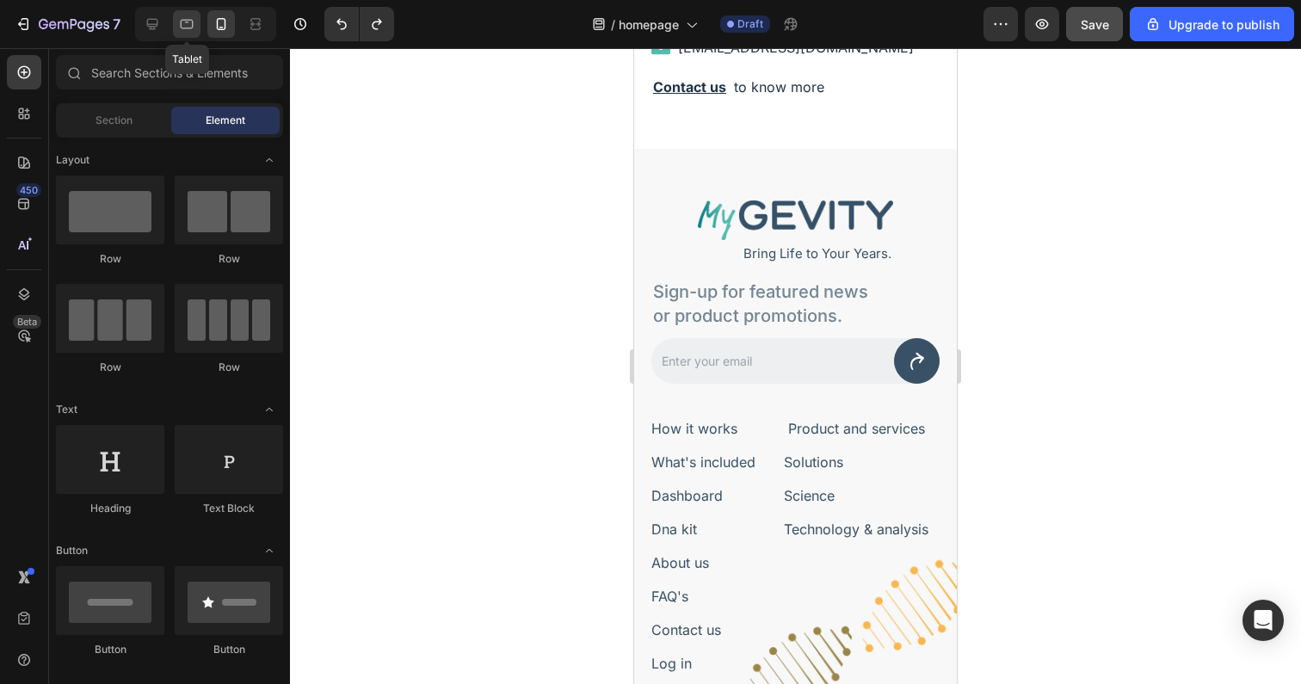
click at [190, 29] on icon at bounding box center [186, 23] width 17 height 17
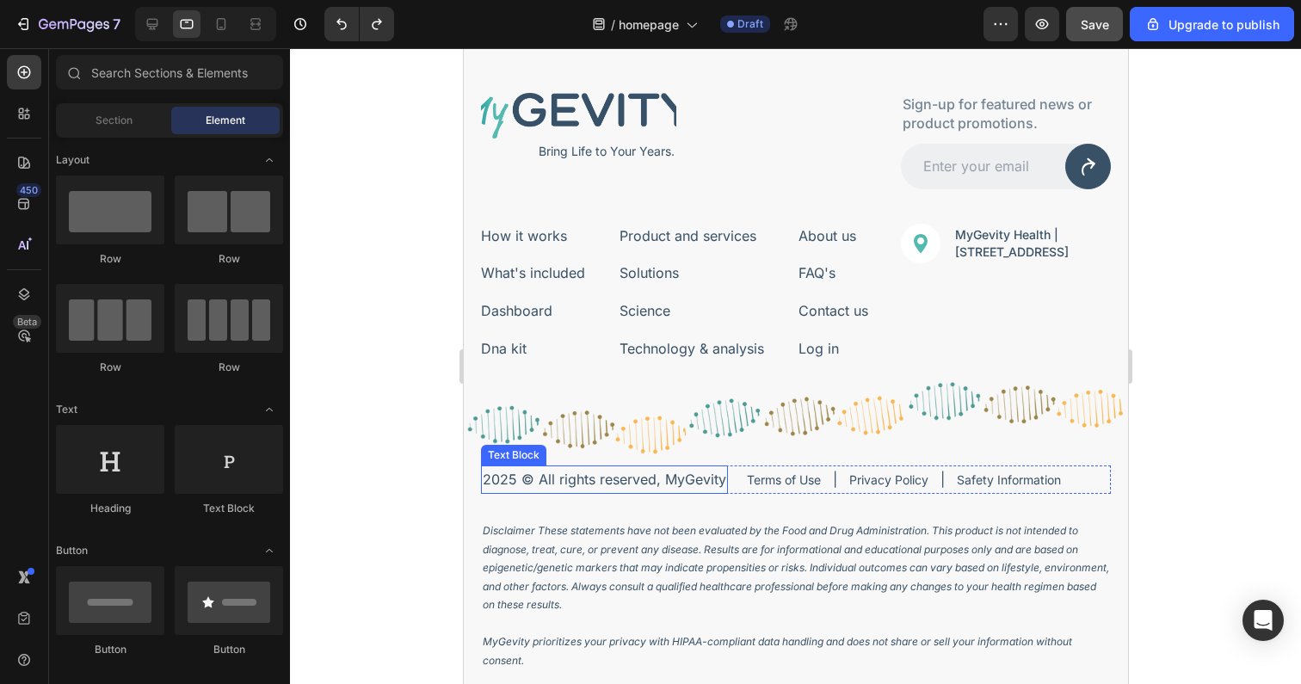
scroll to position [5466, 0]
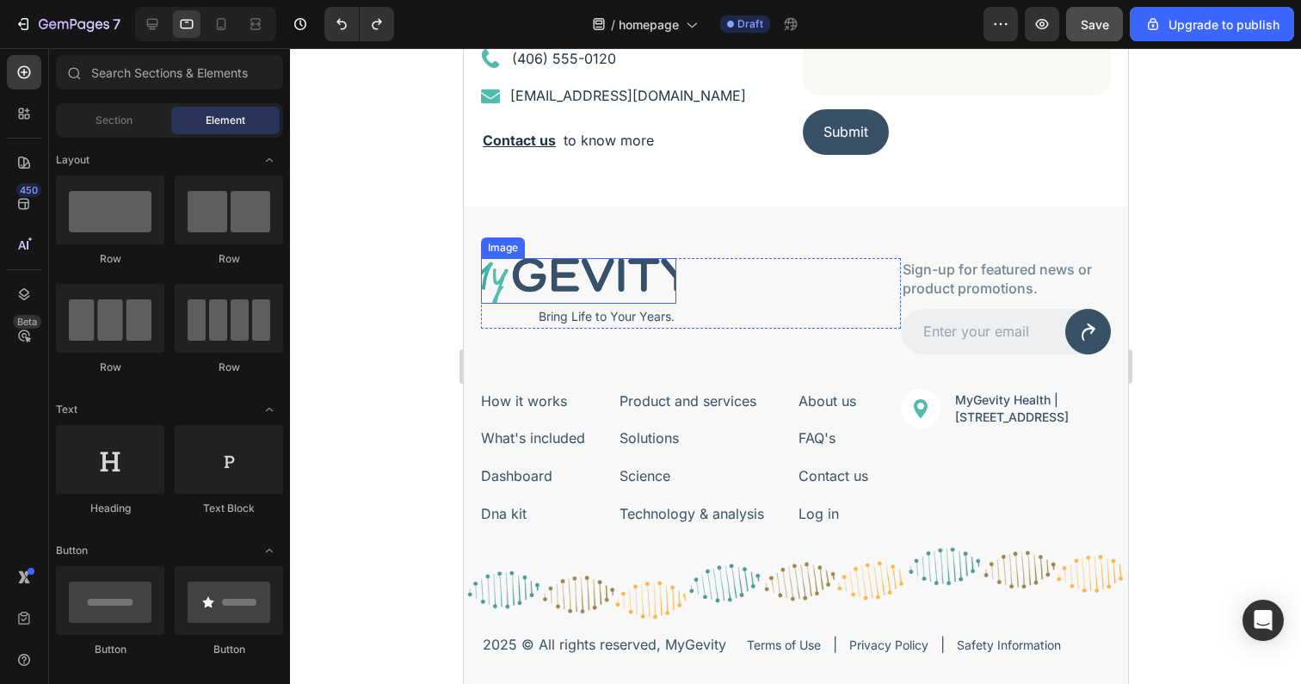
click at [601, 294] on img at bounding box center [577, 281] width 195 height 46
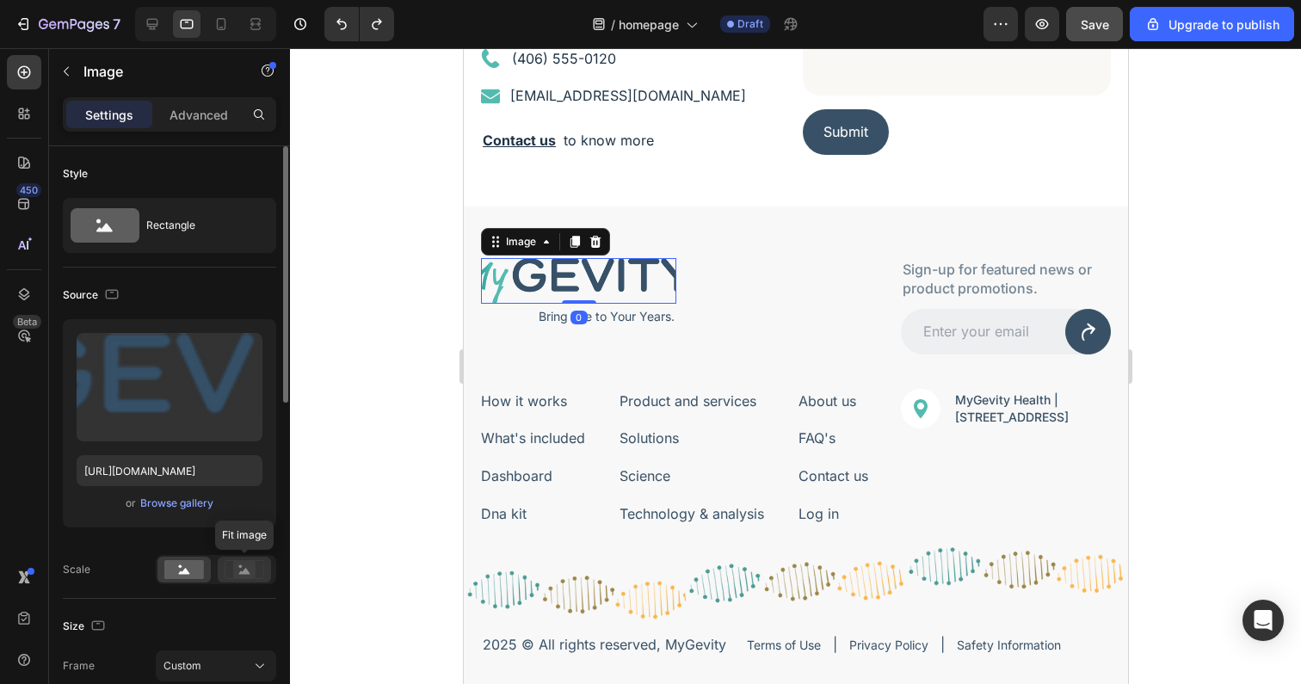
click at [243, 564] on rect at bounding box center [244, 569] width 22 height 17
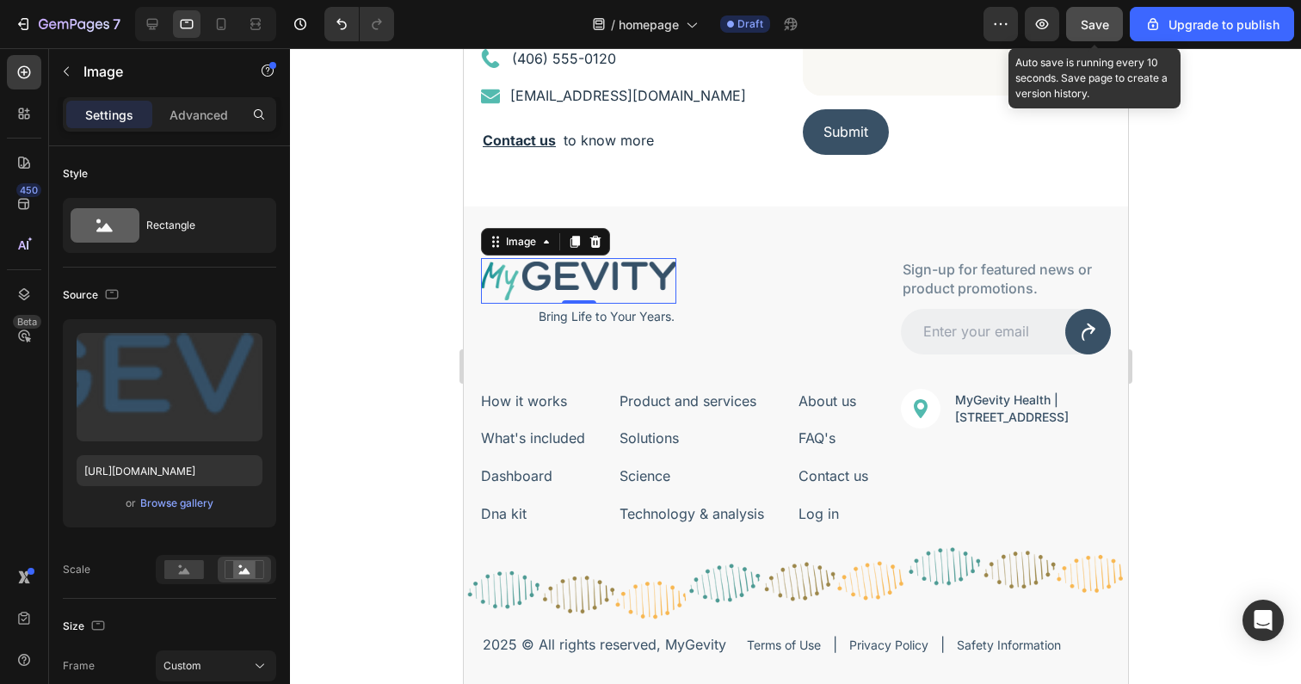
click at [1109, 19] on span "Save" at bounding box center [1095, 24] width 28 height 15
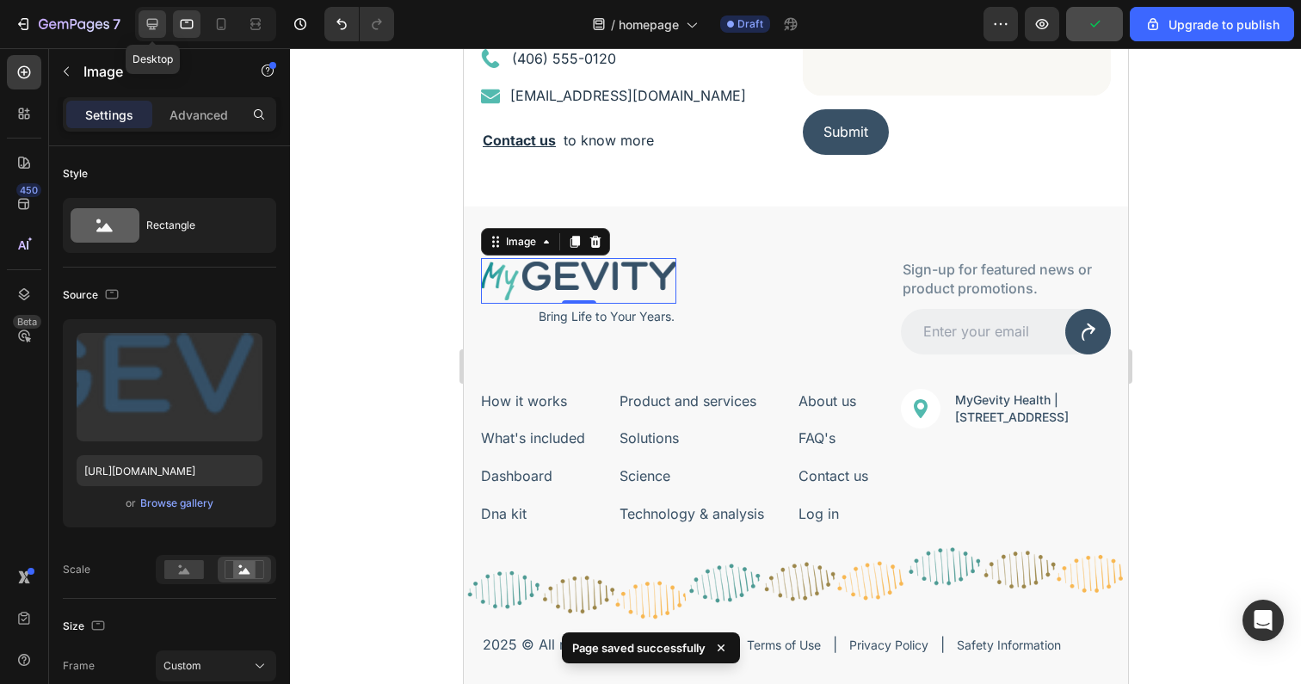
click at [154, 24] on icon at bounding box center [152, 24] width 11 height 11
type input "364"
type input "73"
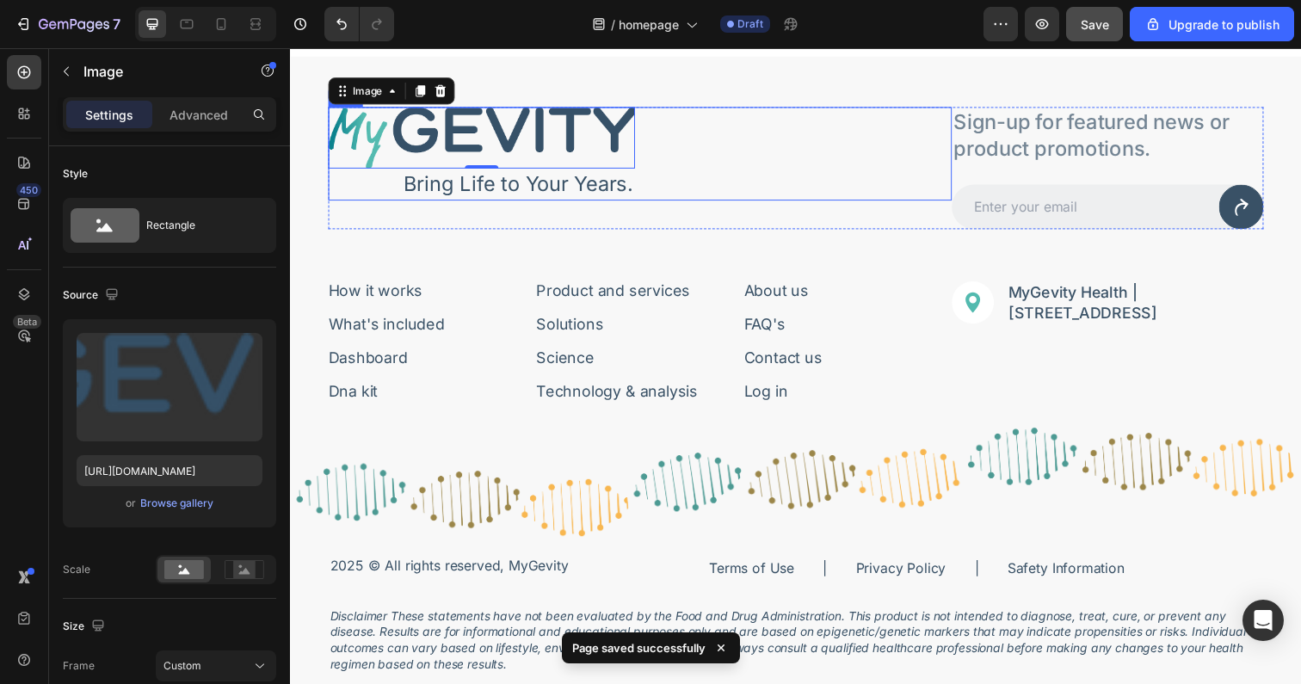
scroll to position [5594, 0]
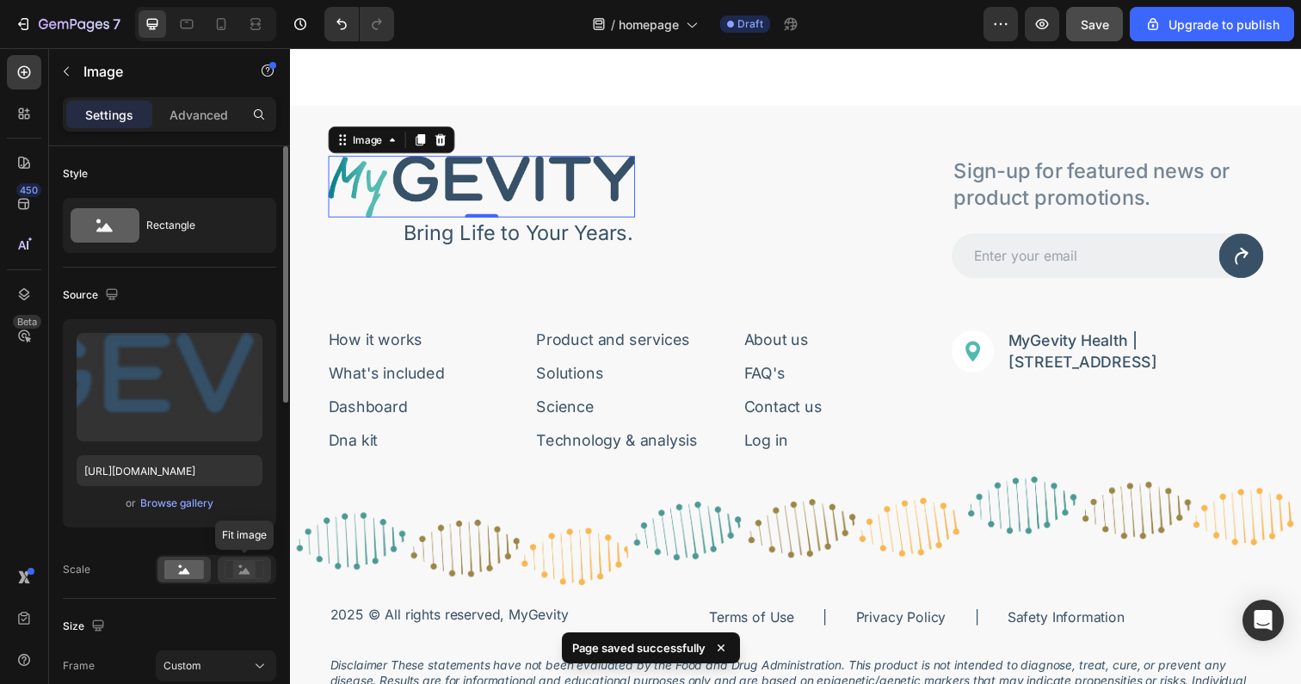
click at [236, 561] on rect at bounding box center [244, 569] width 22 height 17
click at [201, 571] on rect at bounding box center [184, 569] width 40 height 19
click at [243, 571] on icon at bounding box center [244, 571] width 11 height 6
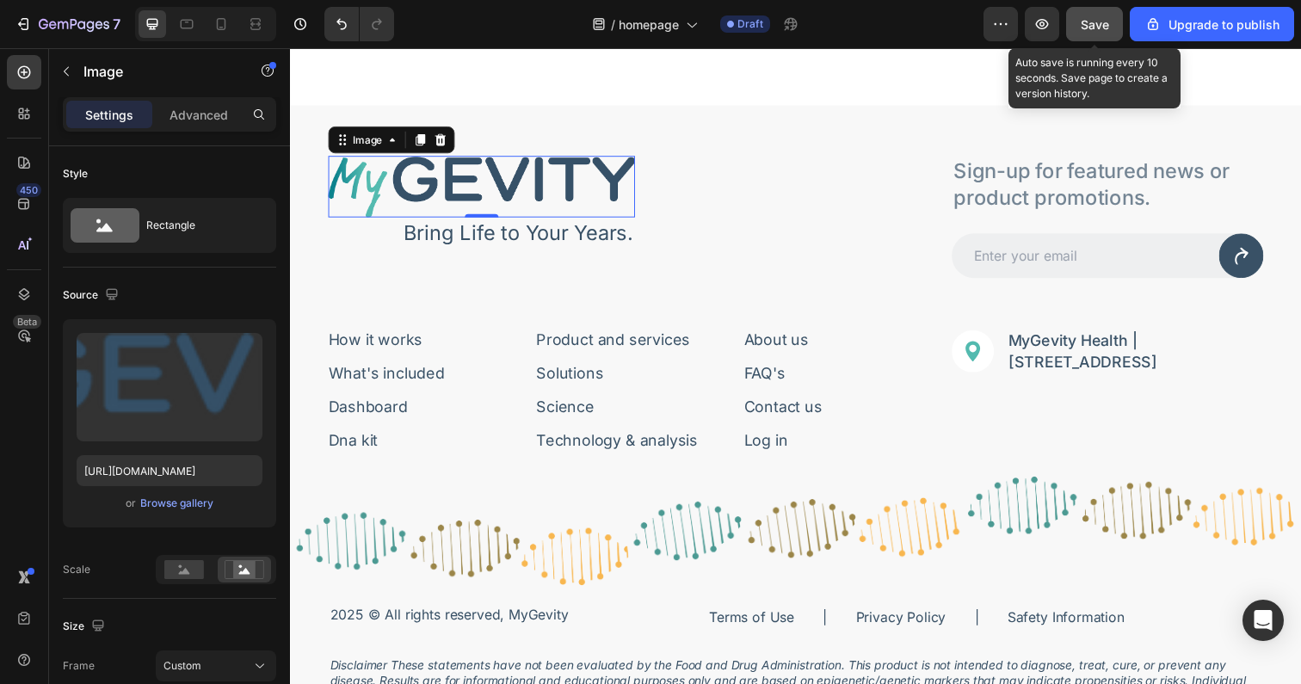
click at [1119, 24] on button "Save" at bounding box center [1094, 24] width 57 height 34
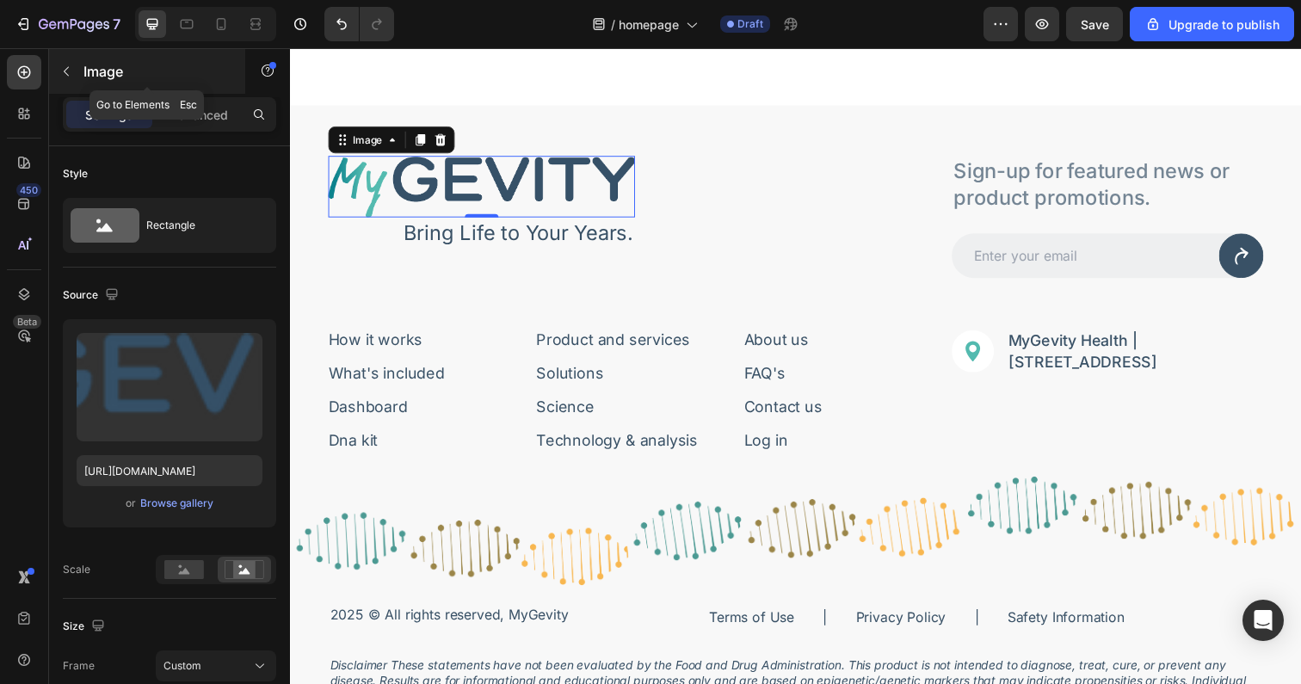
click at [89, 60] on div "Image" at bounding box center [147, 71] width 196 height 45
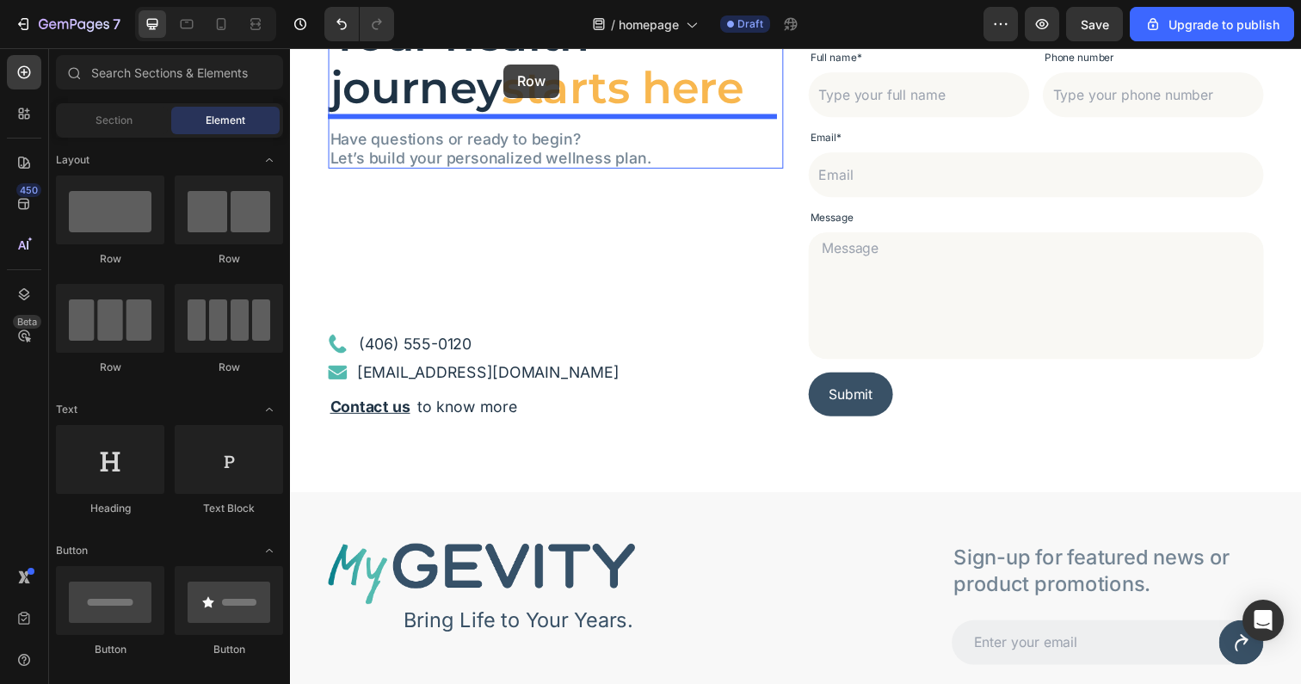
scroll to position [5096, 0]
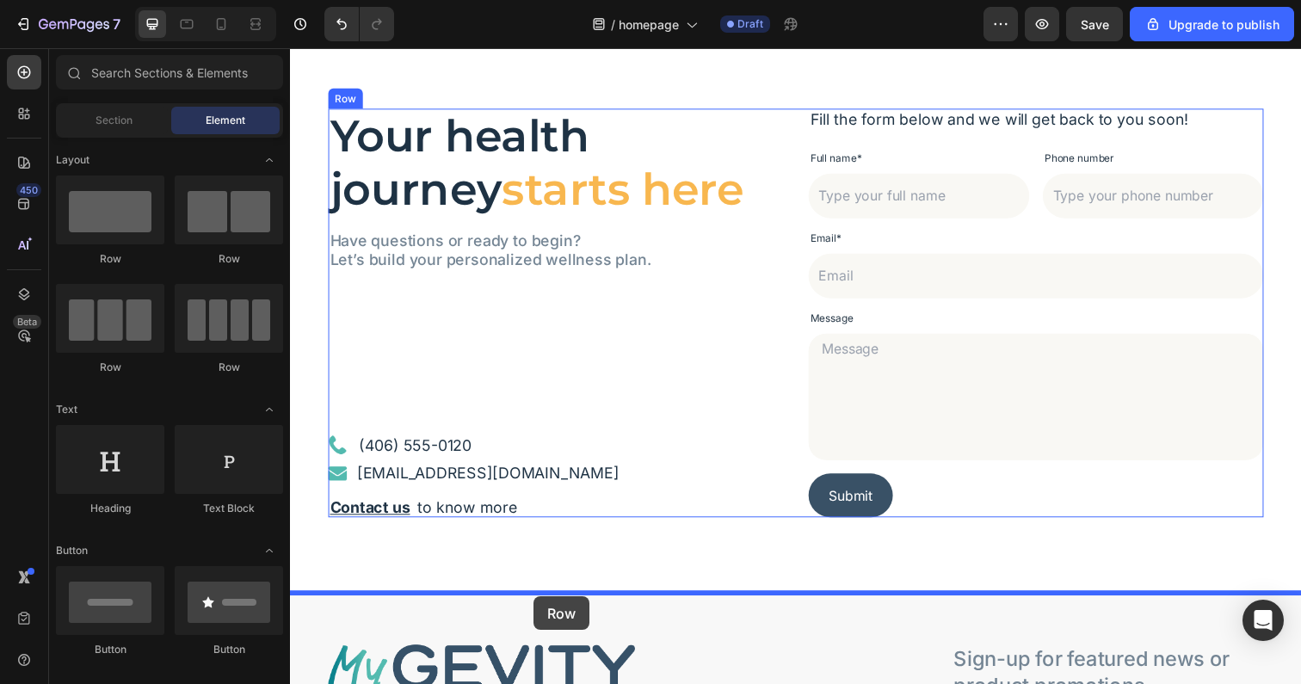
drag, startPoint x: 428, startPoint y: 262, endPoint x: 539, endPoint y: 608, distance: 363.2
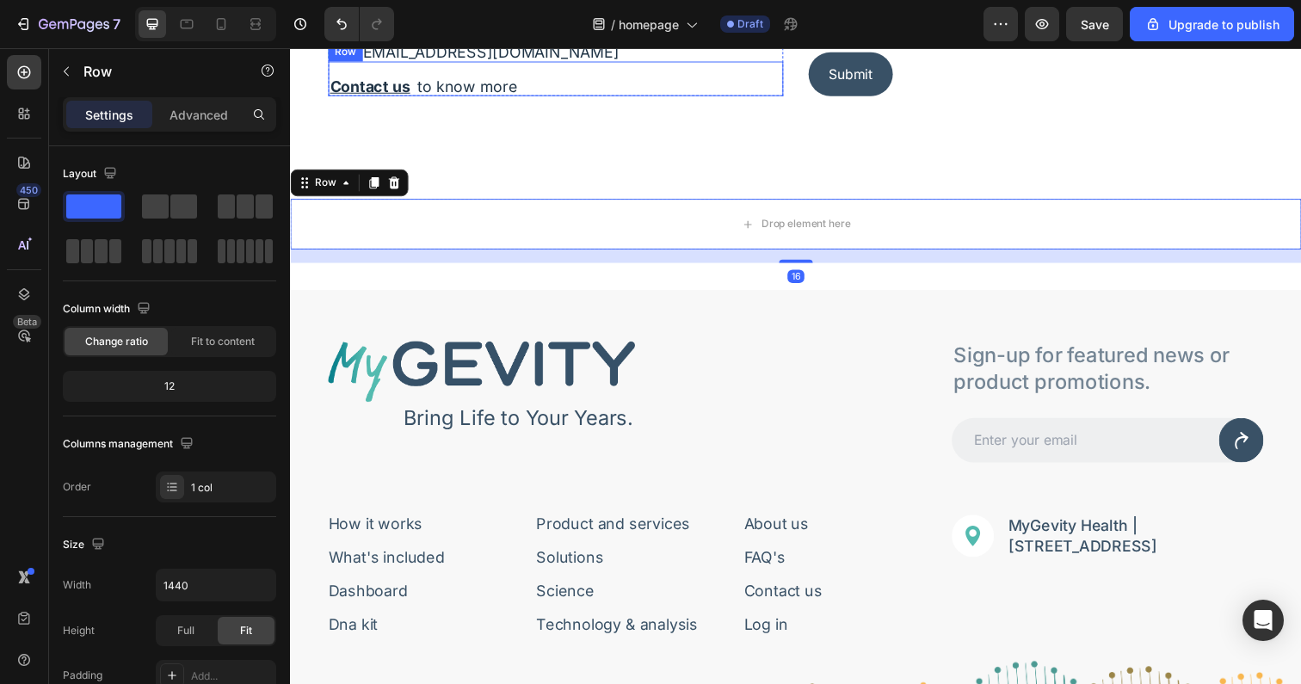
scroll to position [5527, 0]
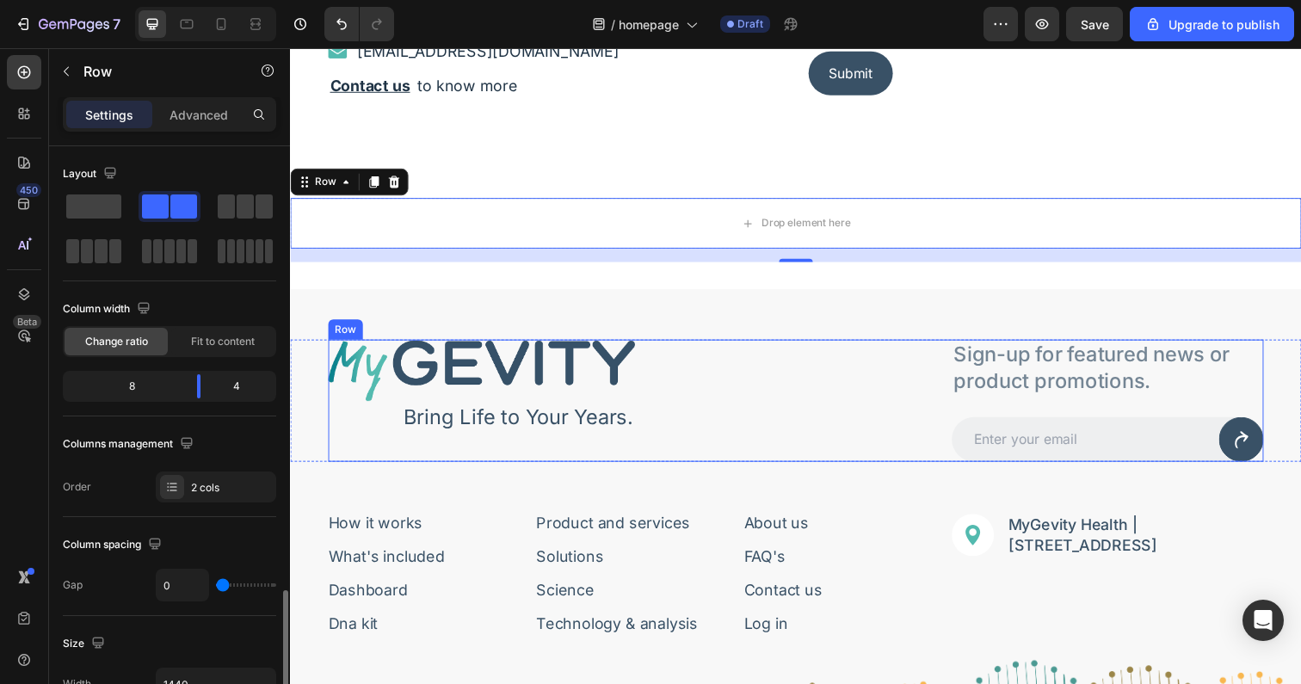
click at [841, 461] on div "Image Bring Life to Your Years. Text Block Row" at bounding box center [647, 408] width 637 height 124
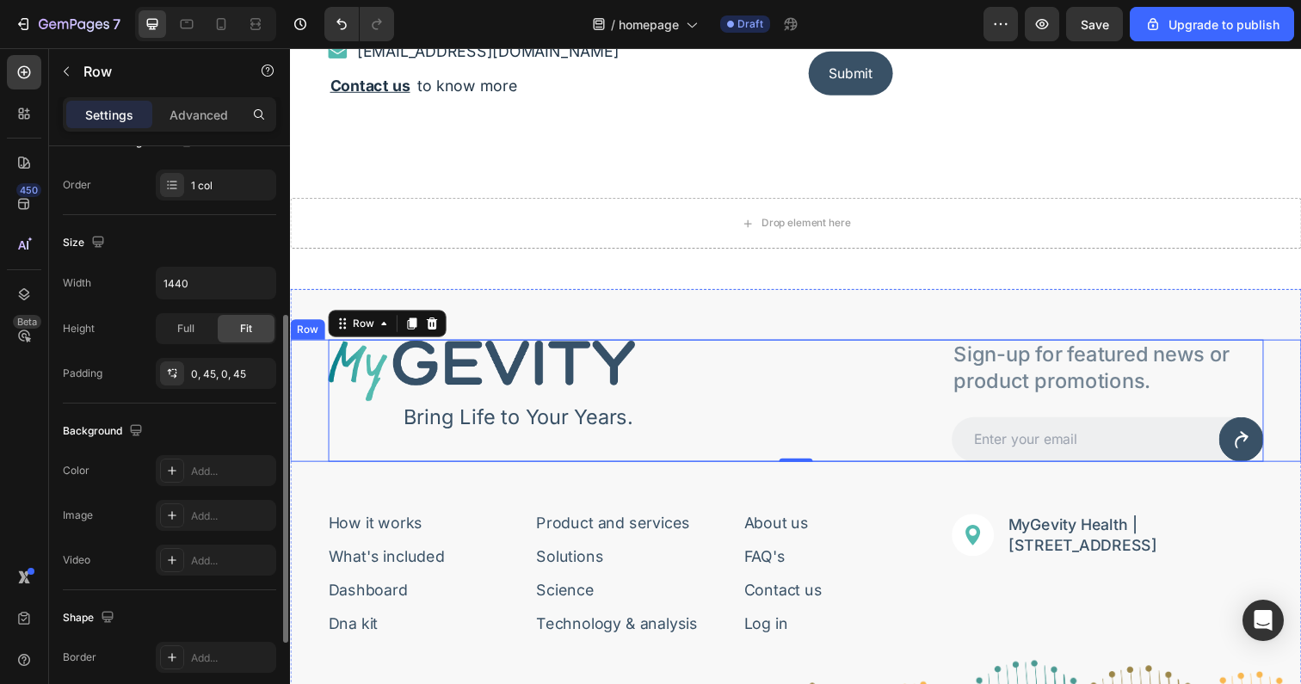
click at [309, 416] on div "Image Bring Life to Your Years. Text Block Row Sign-up for featured news or pro…" at bounding box center [806, 408] width 1032 height 124
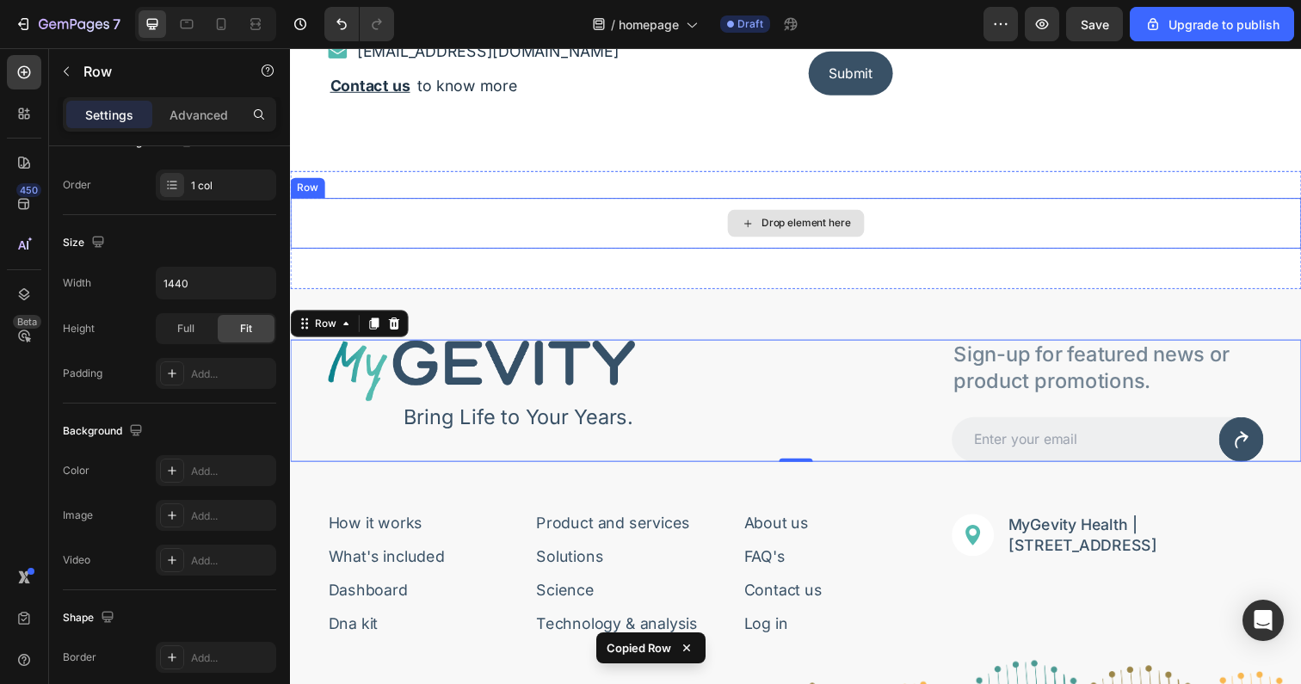
click at [386, 219] on div "Drop element here" at bounding box center [806, 227] width 1032 height 52
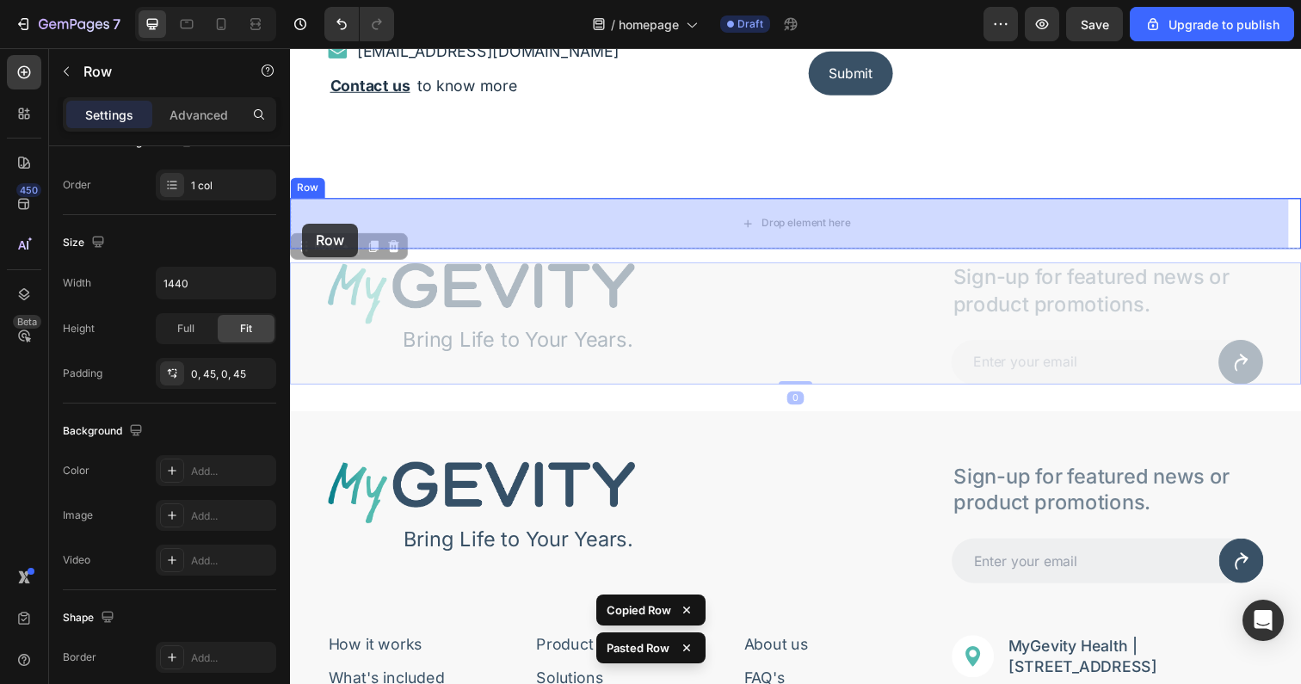
drag, startPoint x: 305, startPoint y: 326, endPoint x: 302, endPoint y: 227, distance: 99.0
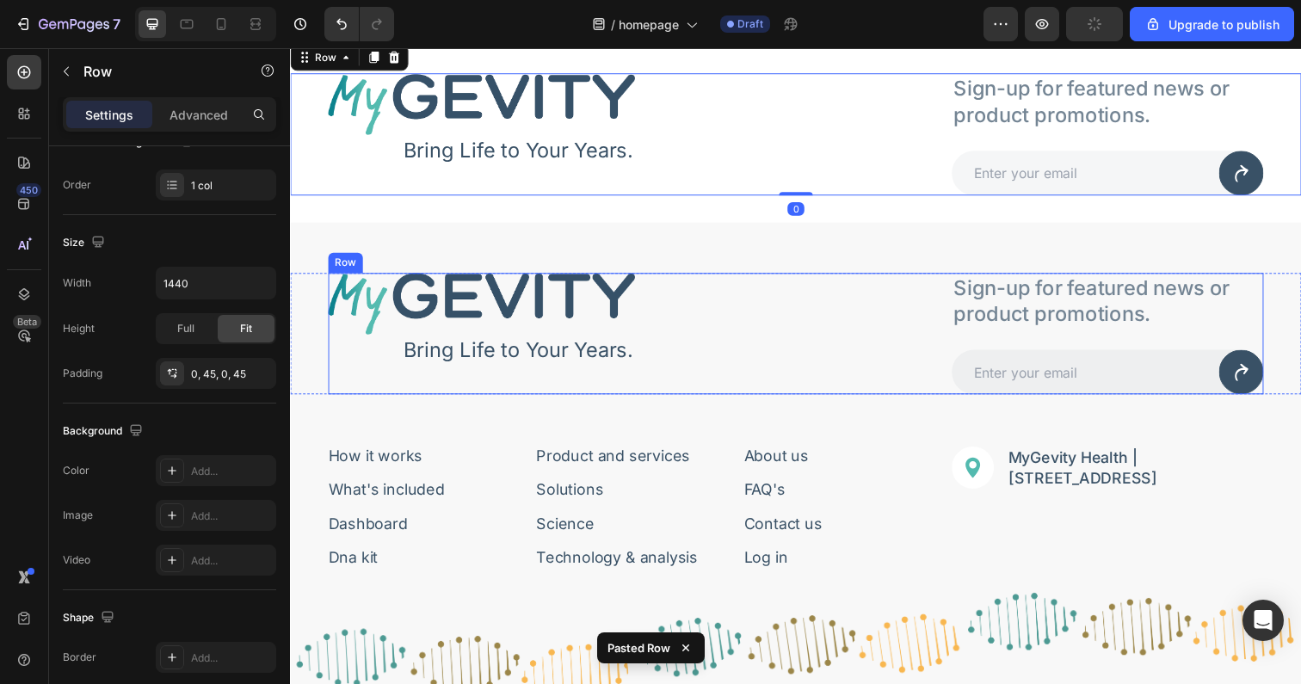
scroll to position [5655, 0]
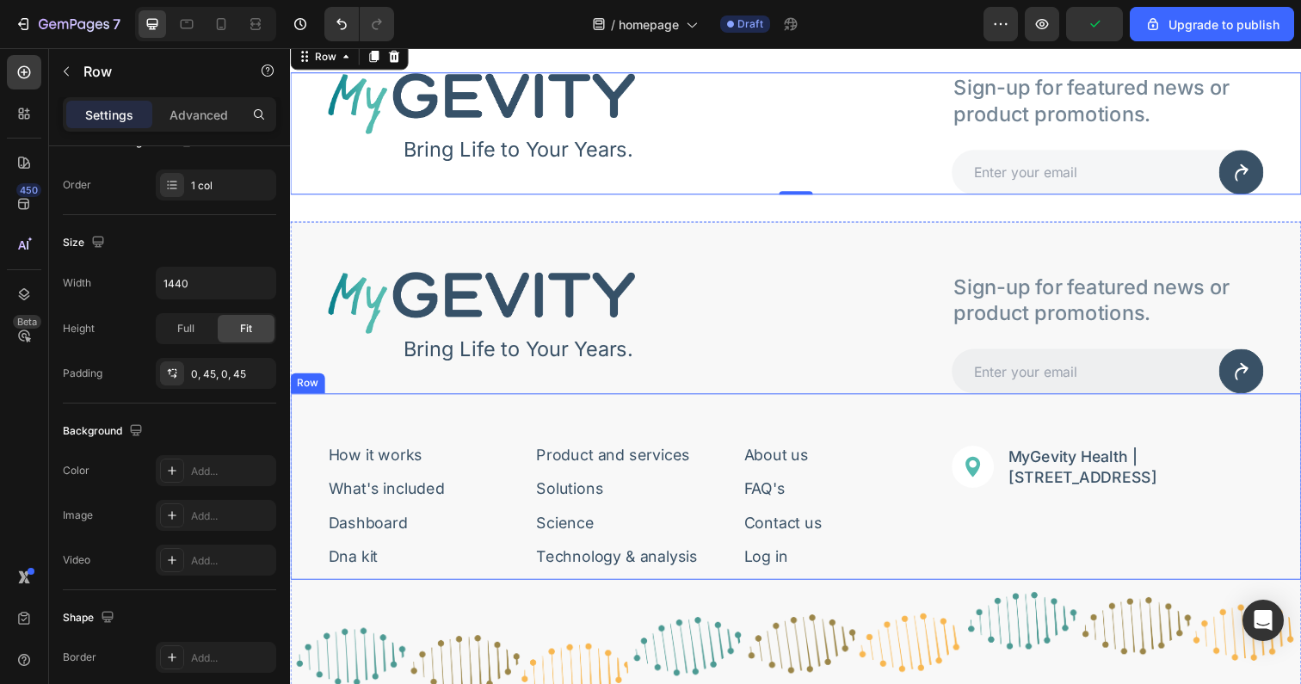
click at [306, 503] on div "How it works Button What's included Button Dashboard Button Dna kit Button Row …" at bounding box center [806, 496] width 1032 height 190
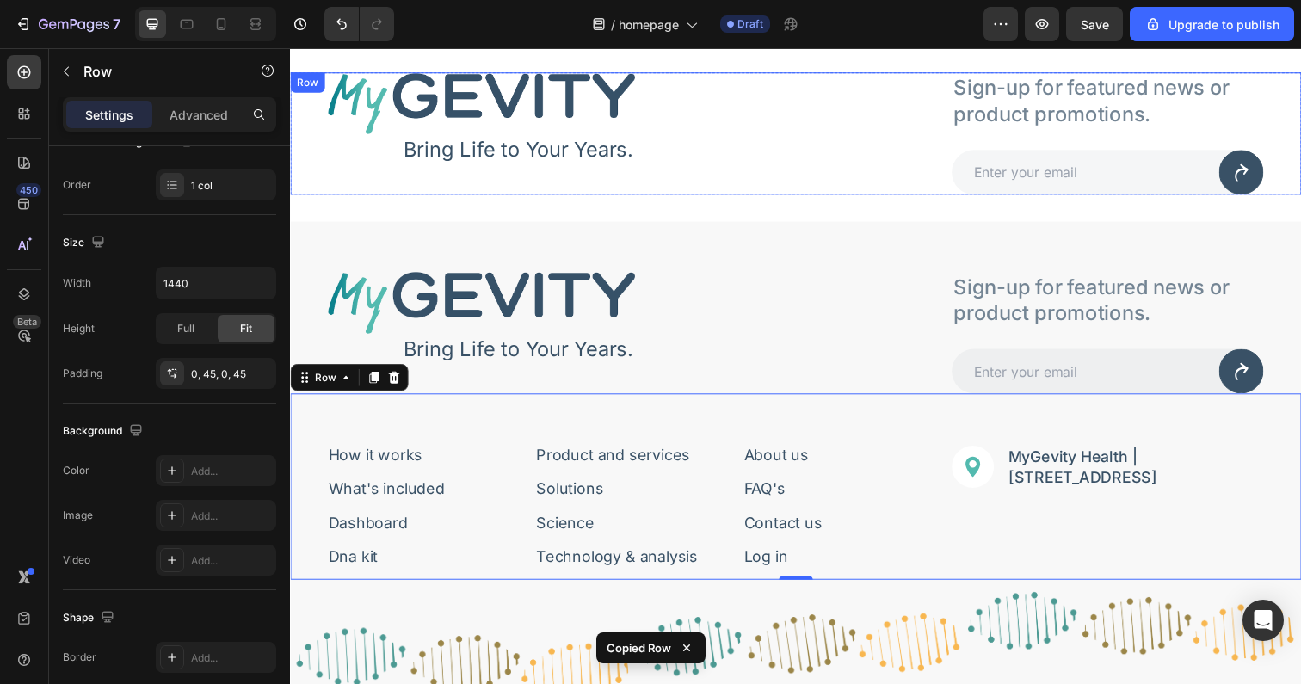
click at [306, 191] on div "Image Bring Life to Your Years. Text Block Row Sign-up for featured news or pro…" at bounding box center [806, 135] width 1032 height 124
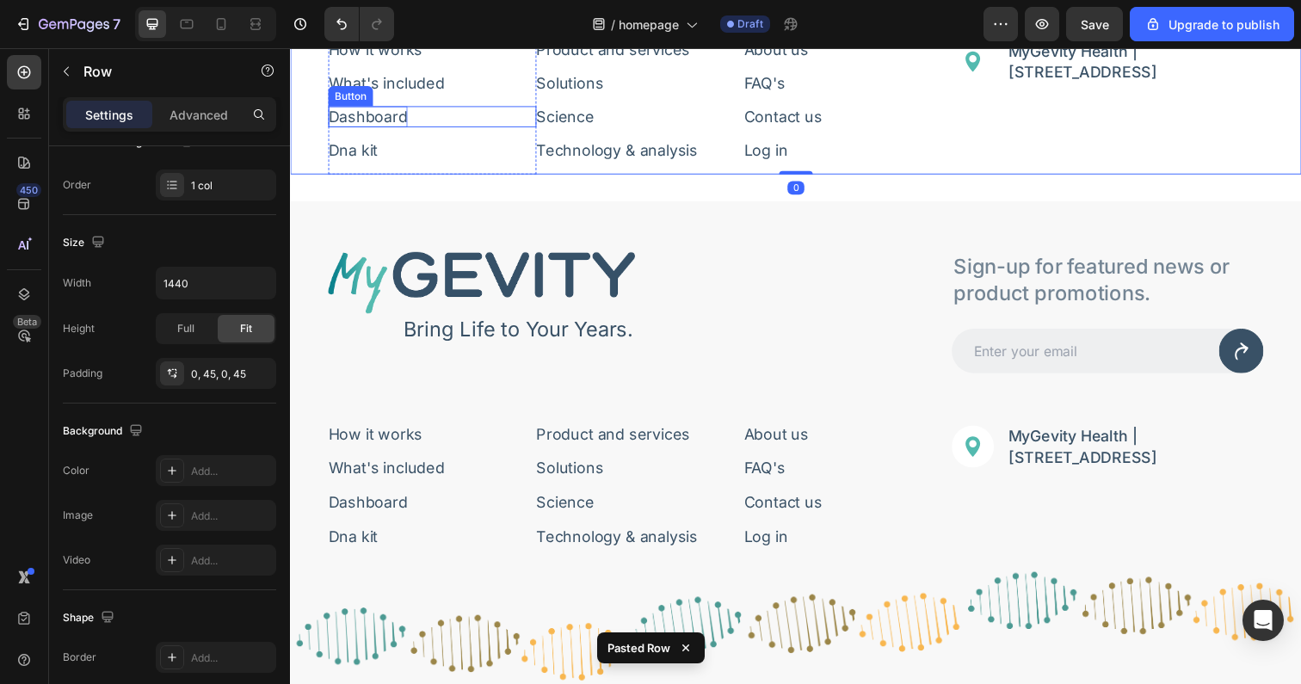
scroll to position [5990, 0]
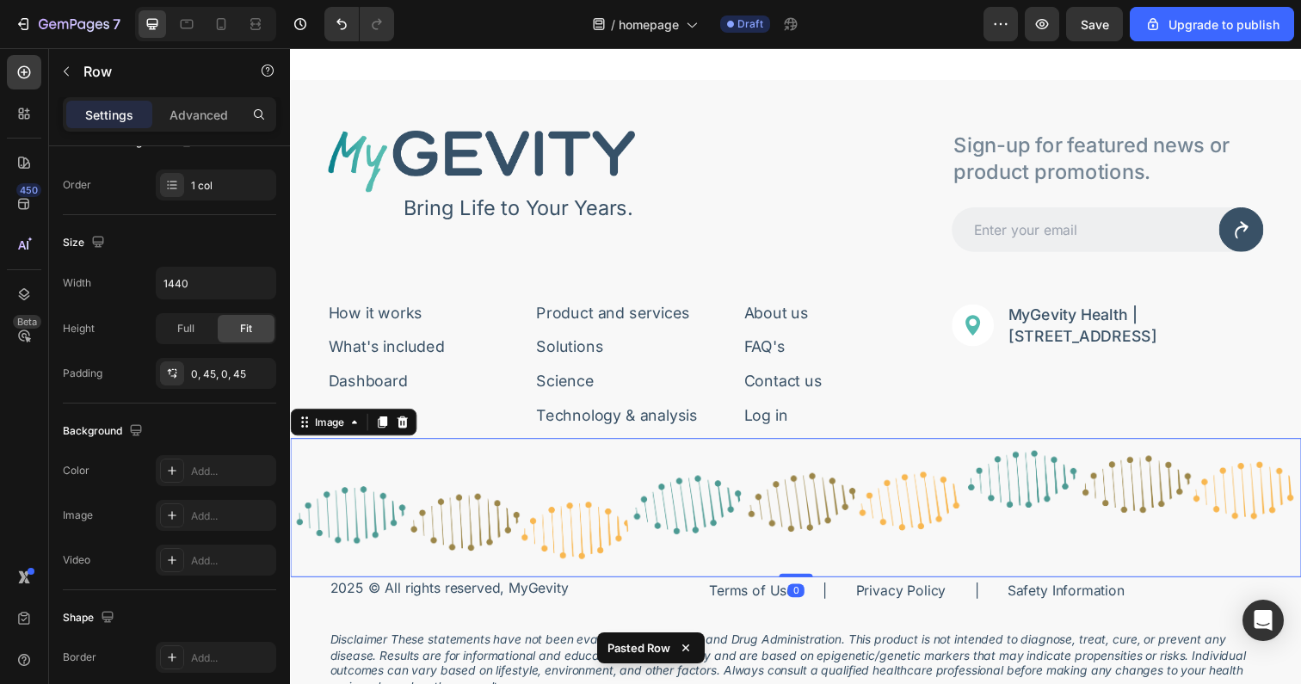
click at [307, 552] on img at bounding box center [806, 518] width 1032 height 142
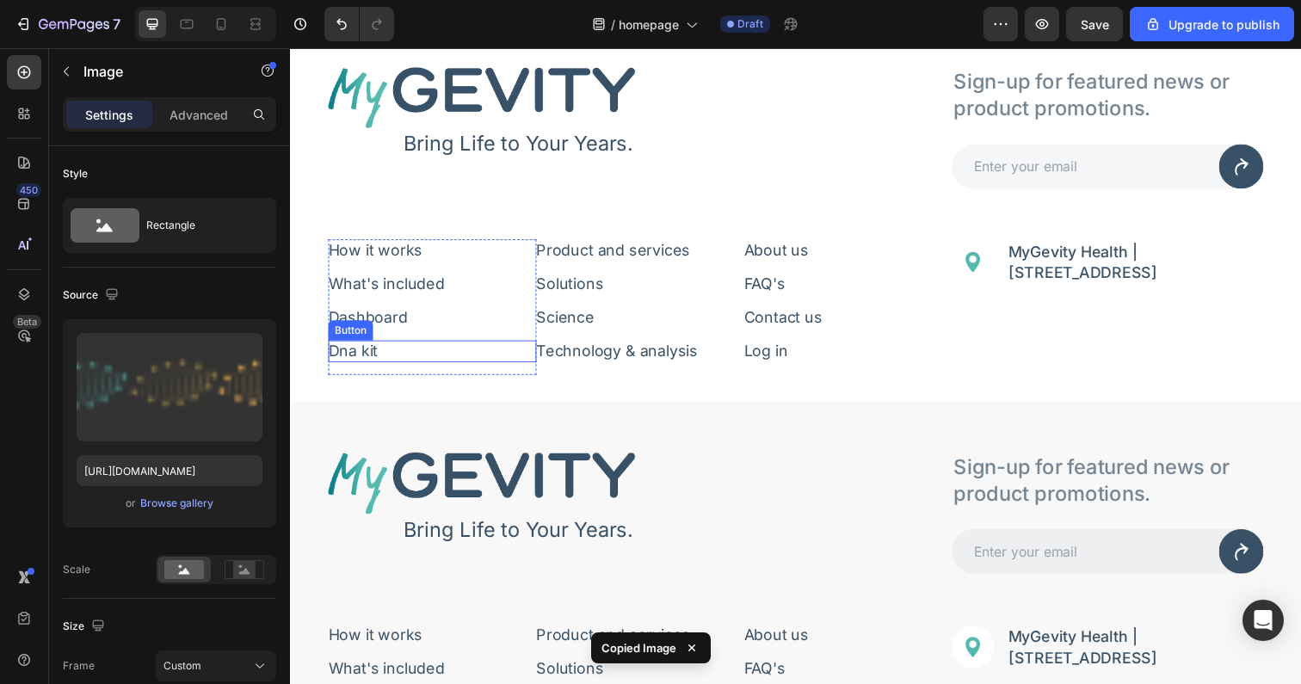
scroll to position [5647, 0]
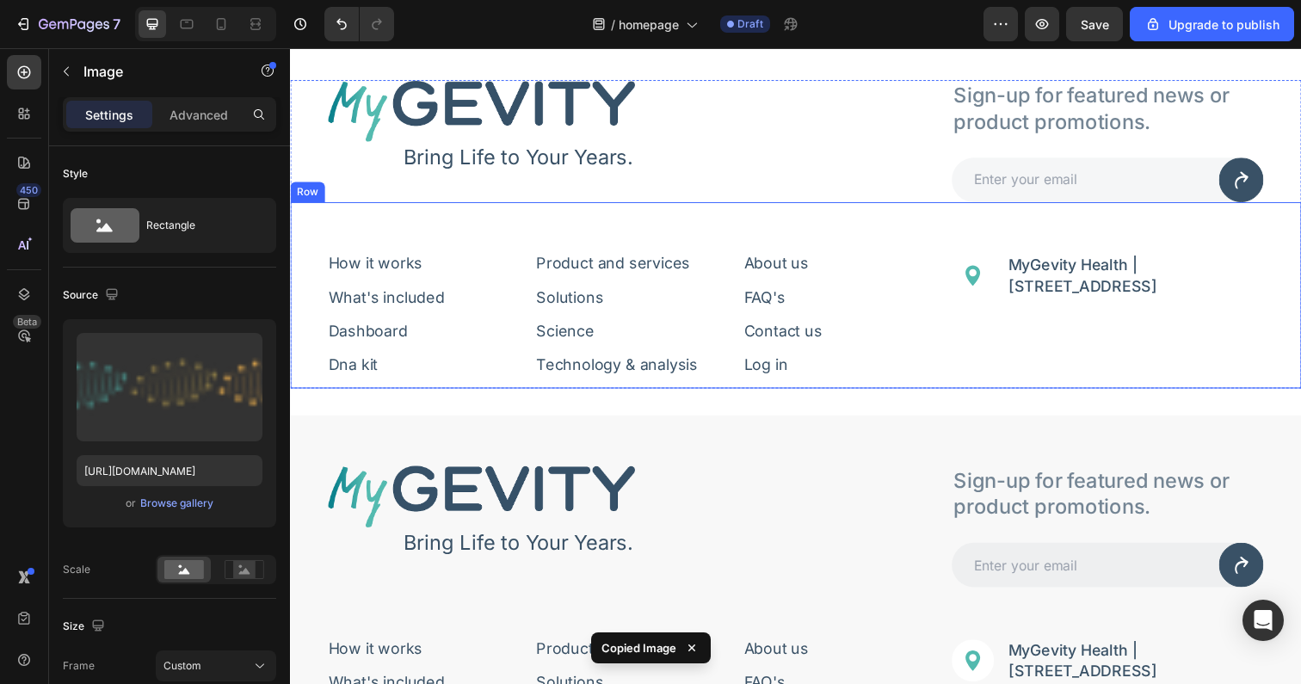
click at [308, 392] on div "How it works Button What's included Button Dashboard Button Dna kit Button Row …" at bounding box center [806, 301] width 1032 height 190
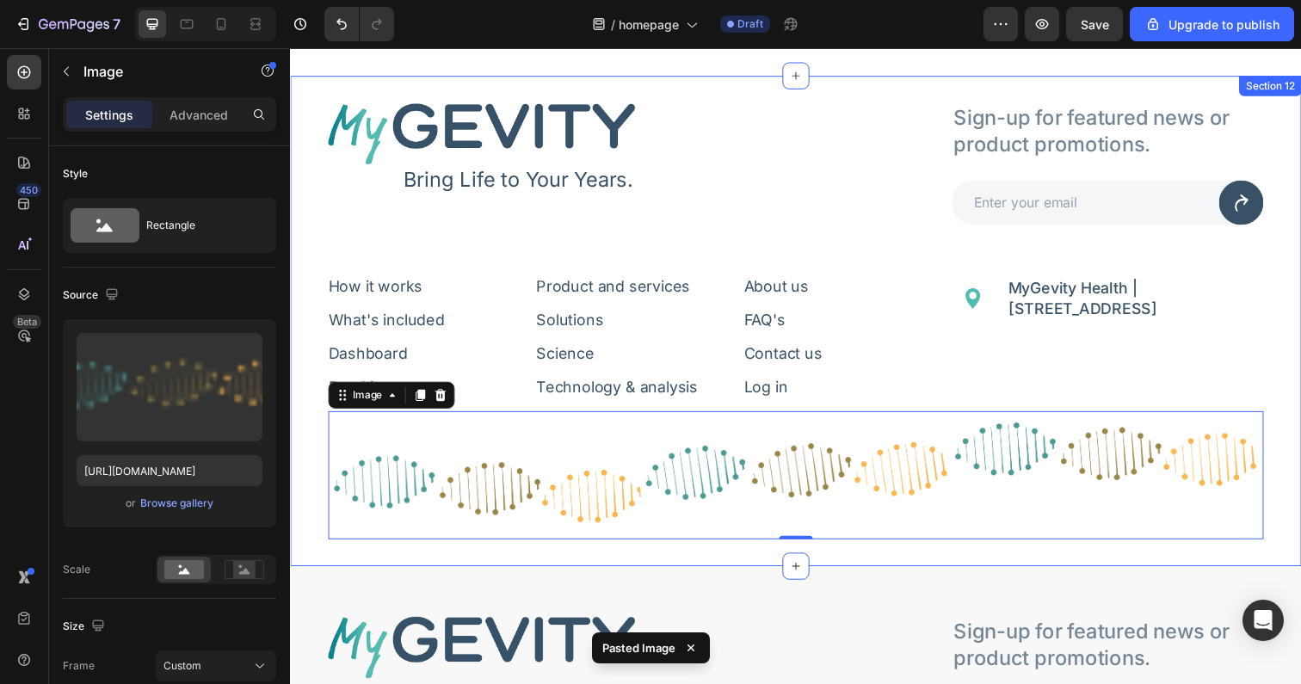
scroll to position [5534, 0]
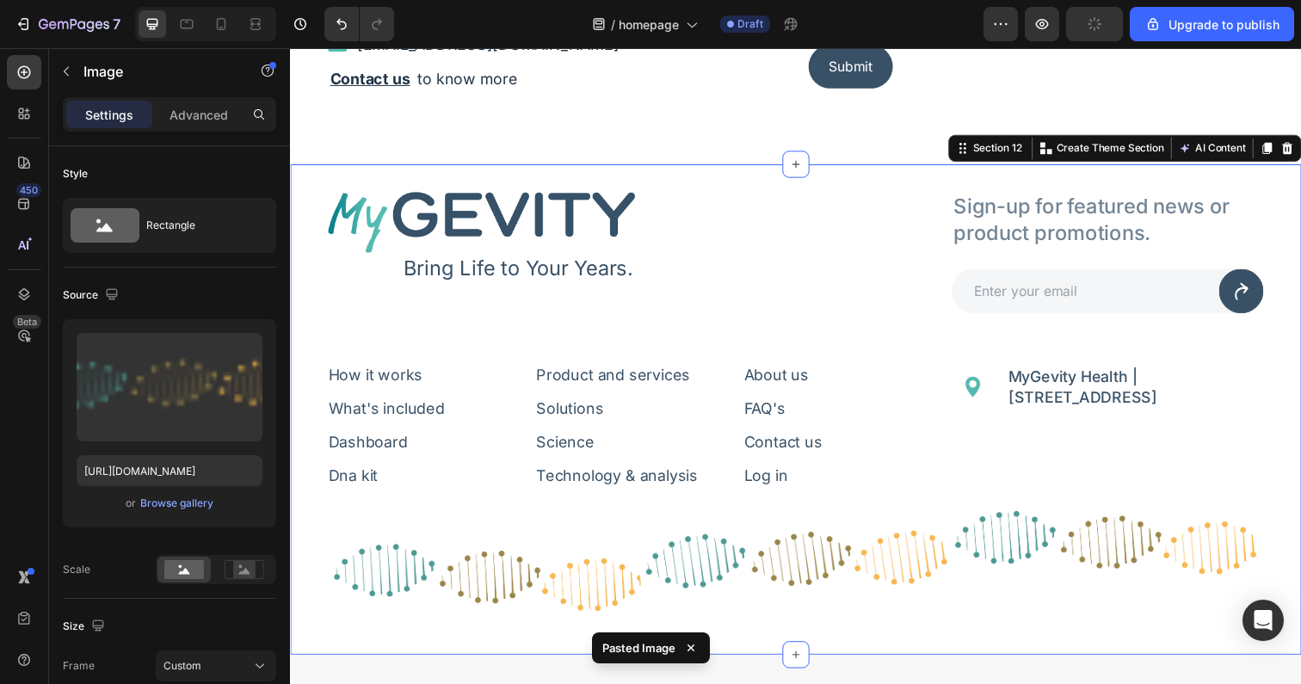
click at [320, 177] on div "Image Bring Life to Your Years. Text Block Row Sign-up for featured news or pro…" at bounding box center [806, 417] width 1032 height 501
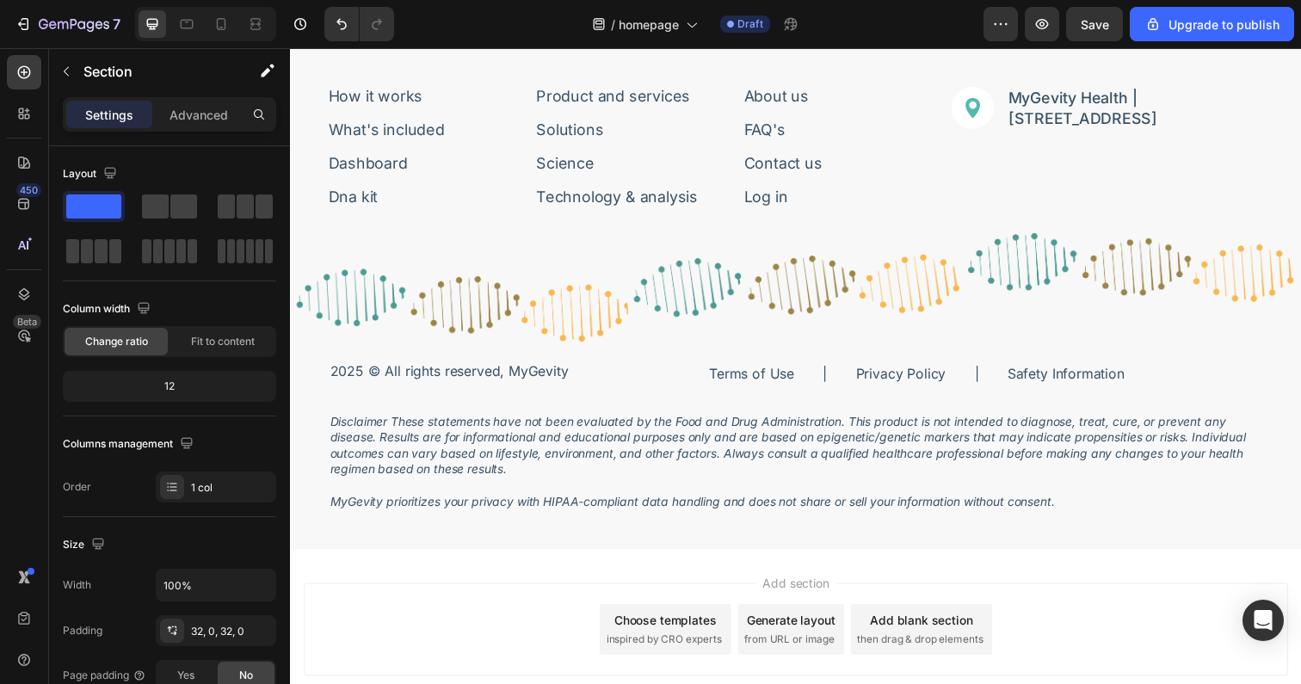
scroll to position [6434, 0]
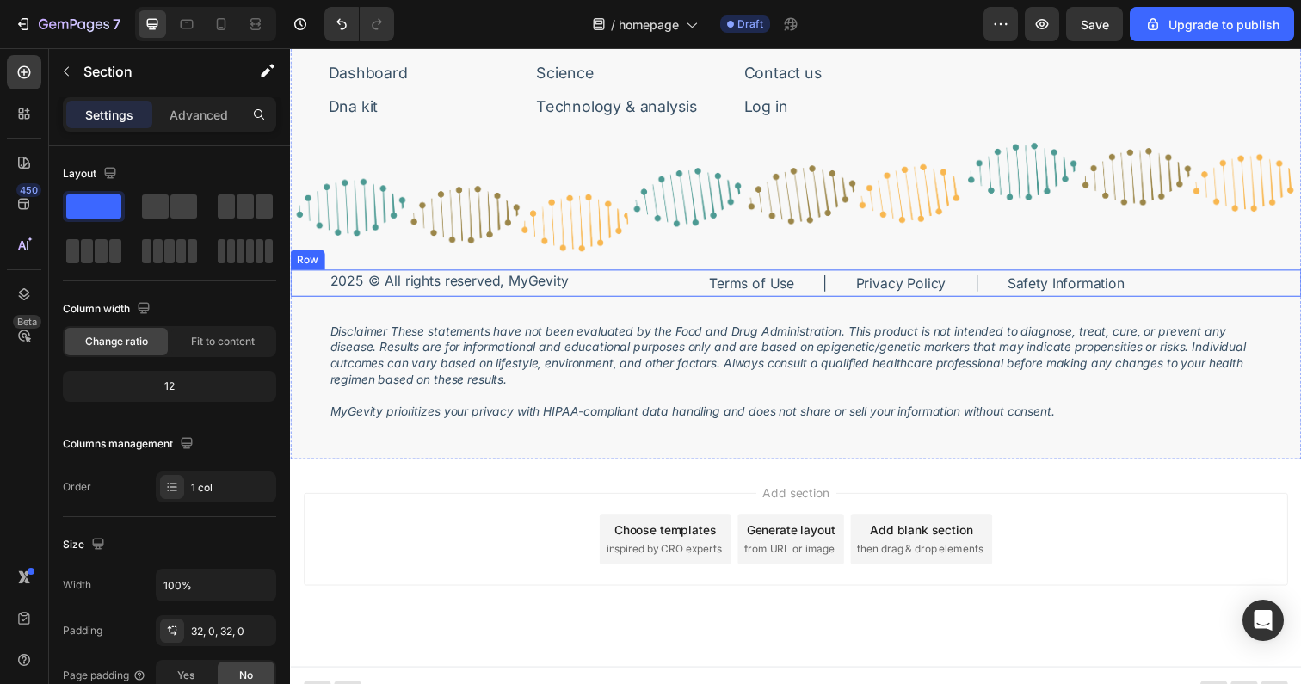
click at [308, 287] on div "Title Line 2025 © All rights reserved, MyGevity Text Block Terms of Use Text Bl…" at bounding box center [806, 288] width 1032 height 28
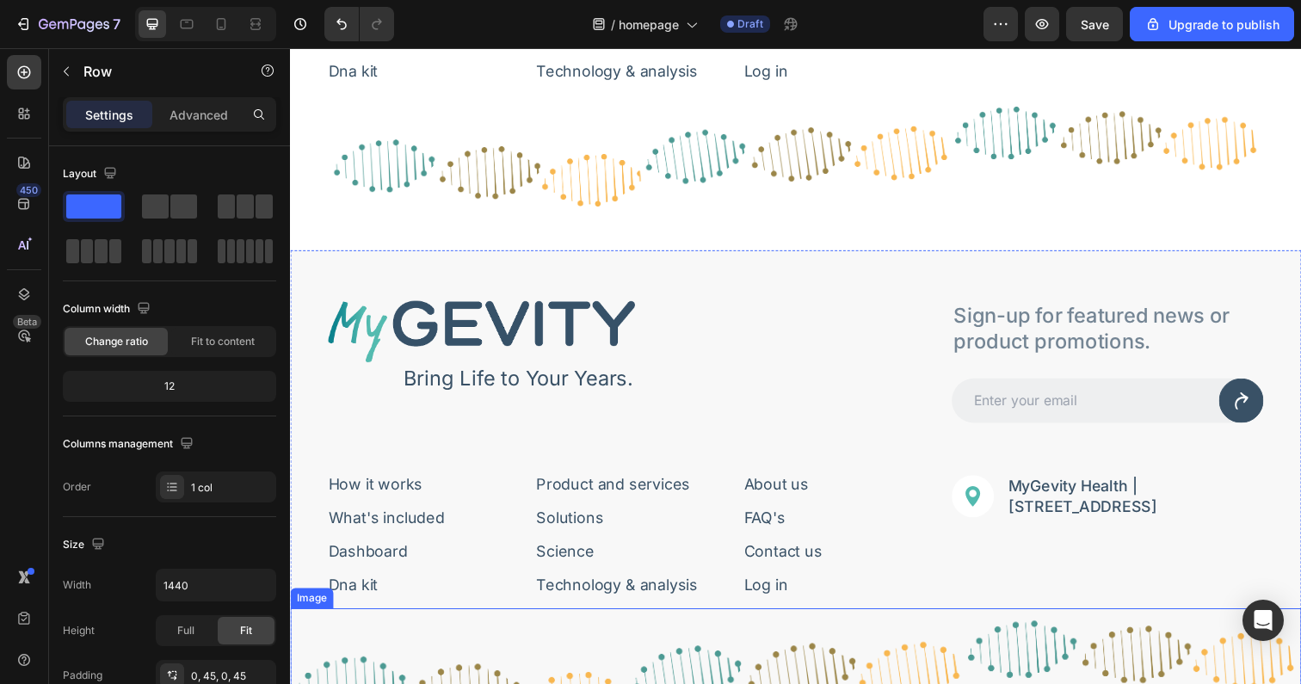
scroll to position [5922, 0]
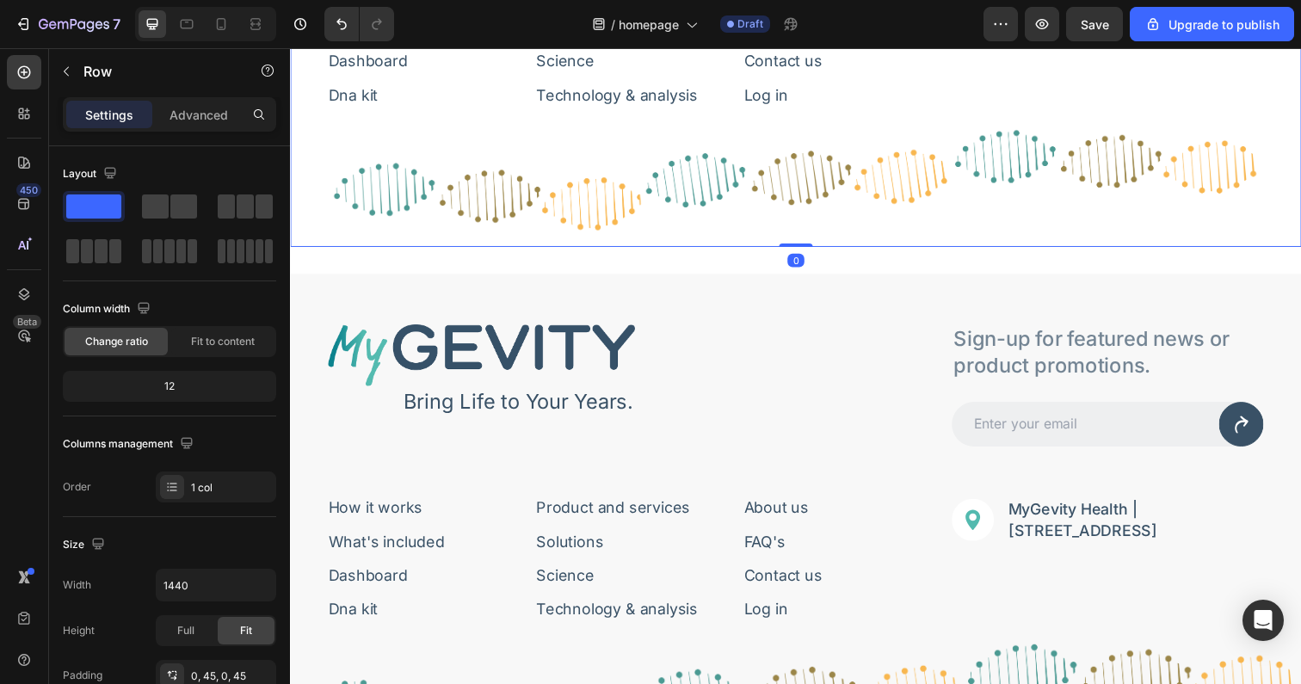
click at [308, 249] on div "How it works Button What's included Button Dashboard Button Dna kit Button Row …" at bounding box center [806, 90] width 1032 height 321
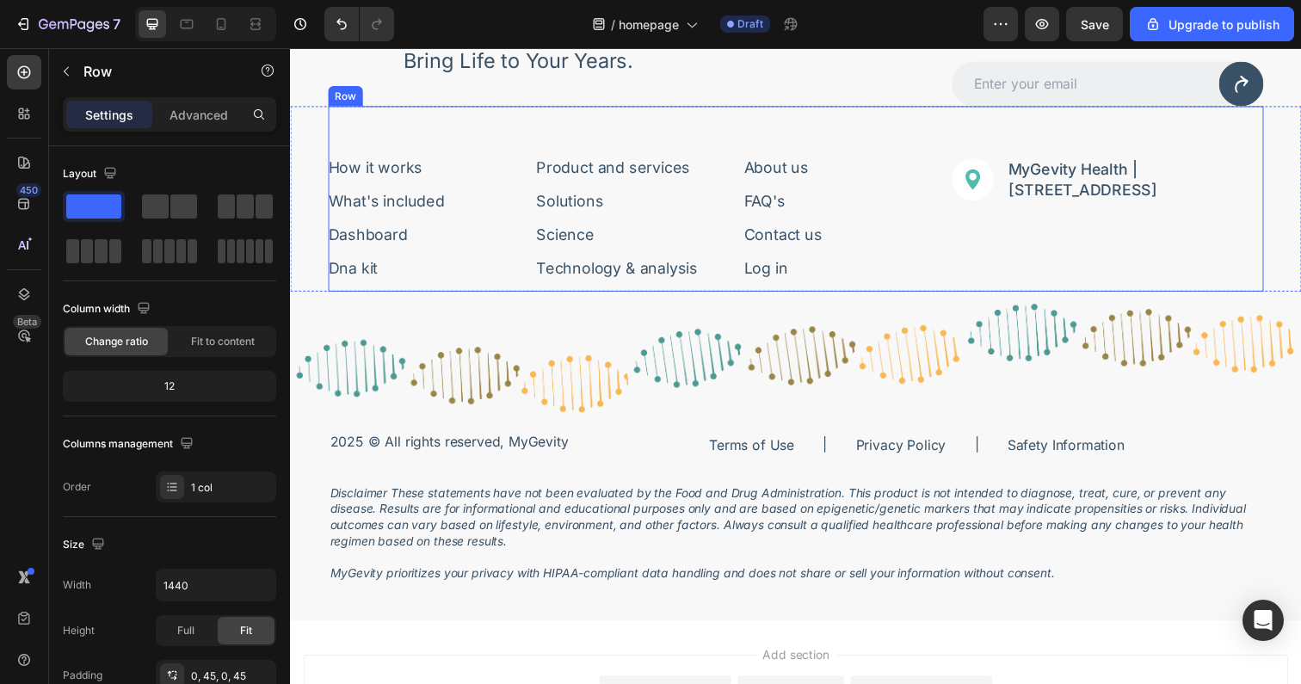
scroll to position [6323, 0]
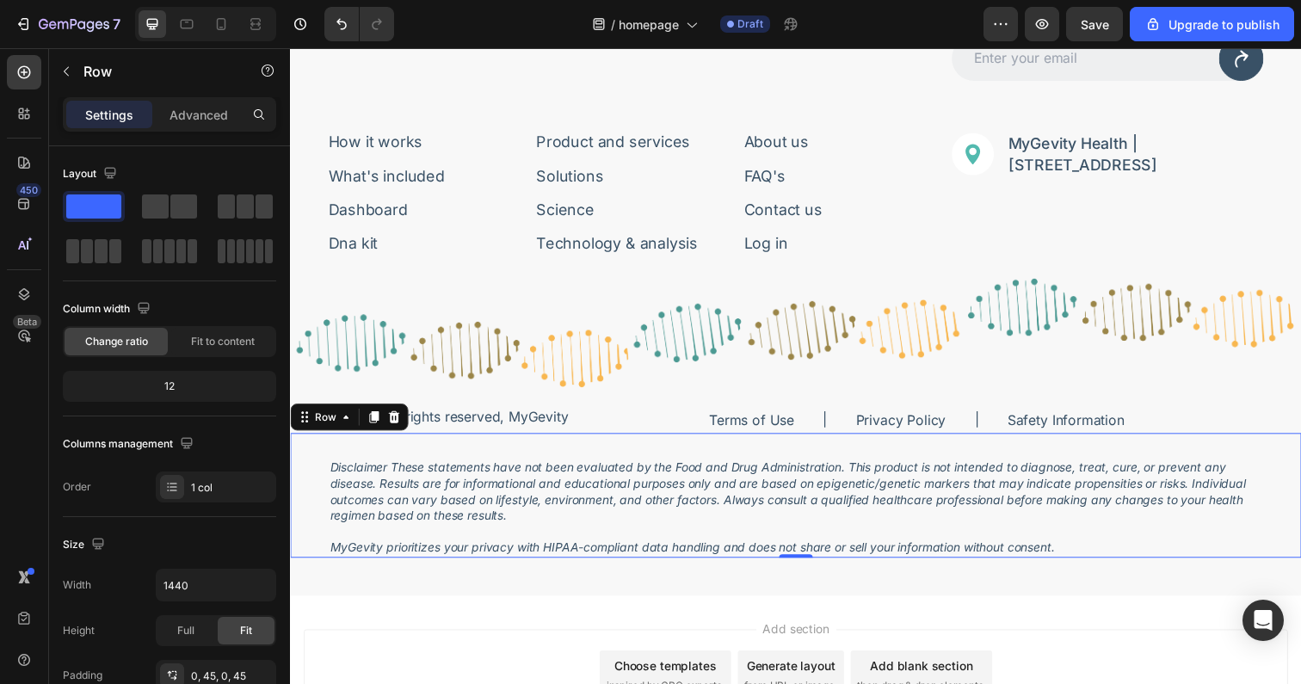
click at [308, 533] on div "Disclaimer These statements have not been evaluated by the Food and Drug Admini…" at bounding box center [806, 504] width 1032 height 126
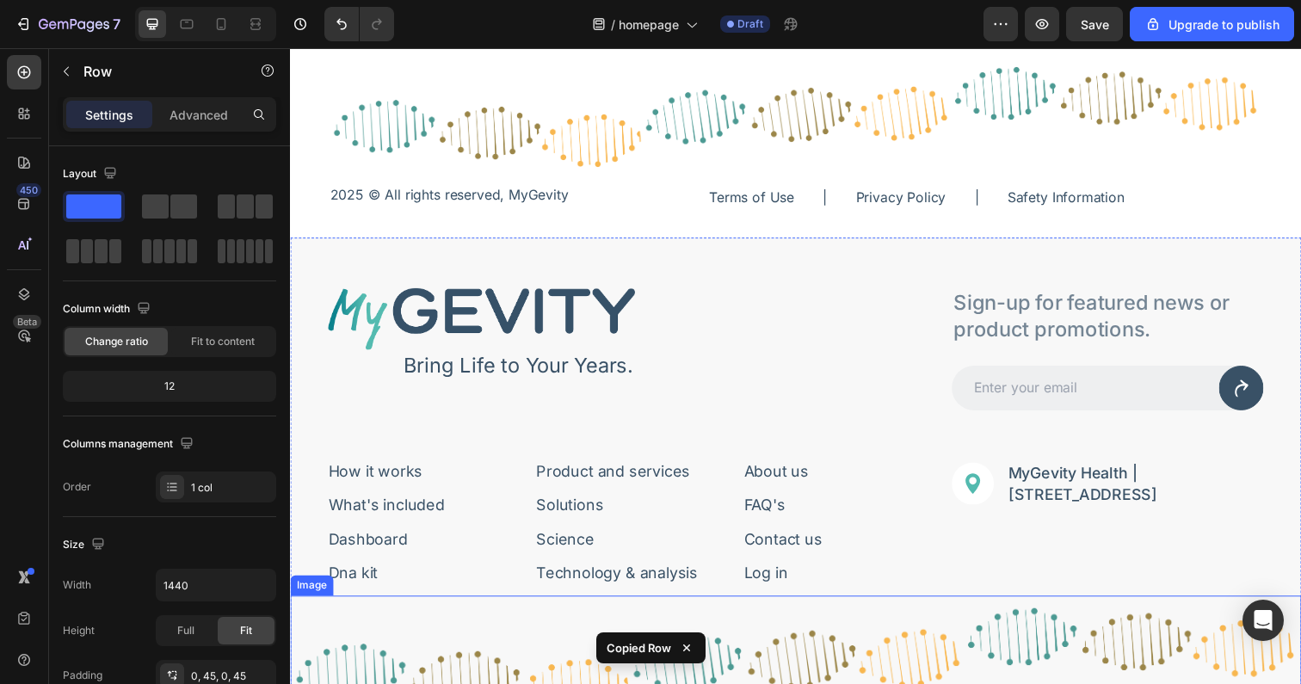
scroll to position [5972, 0]
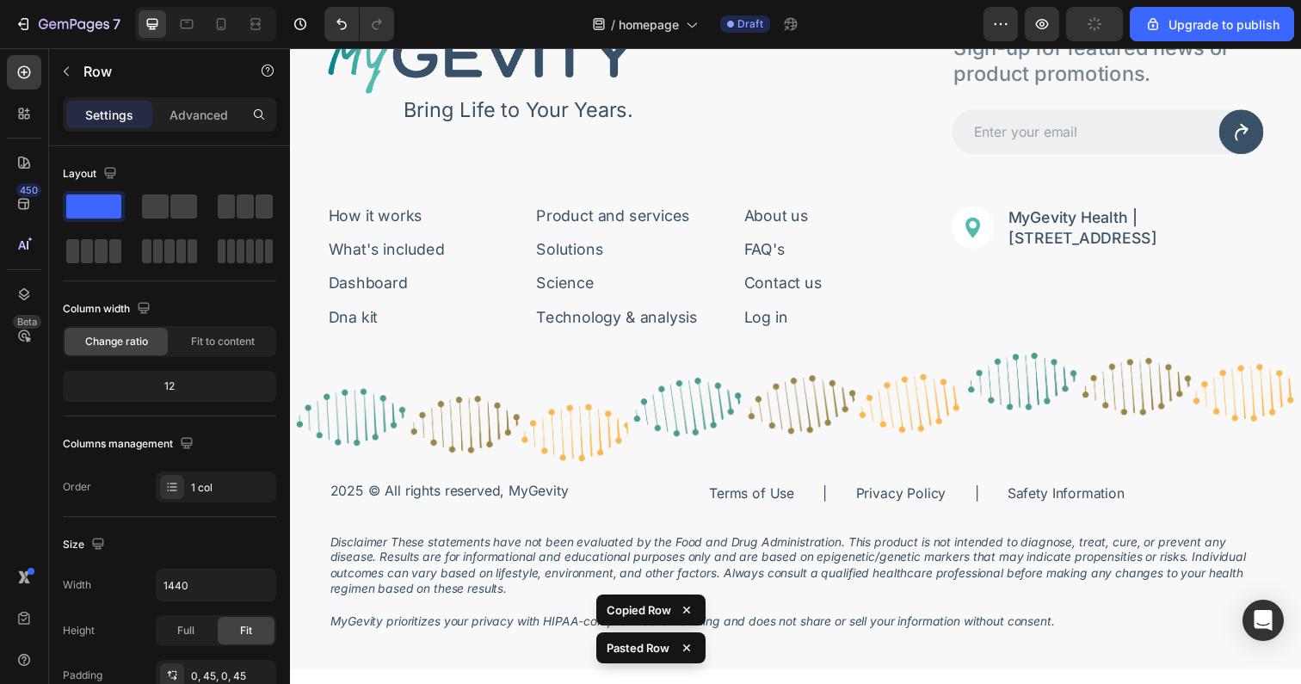
scroll to position [6446, 0]
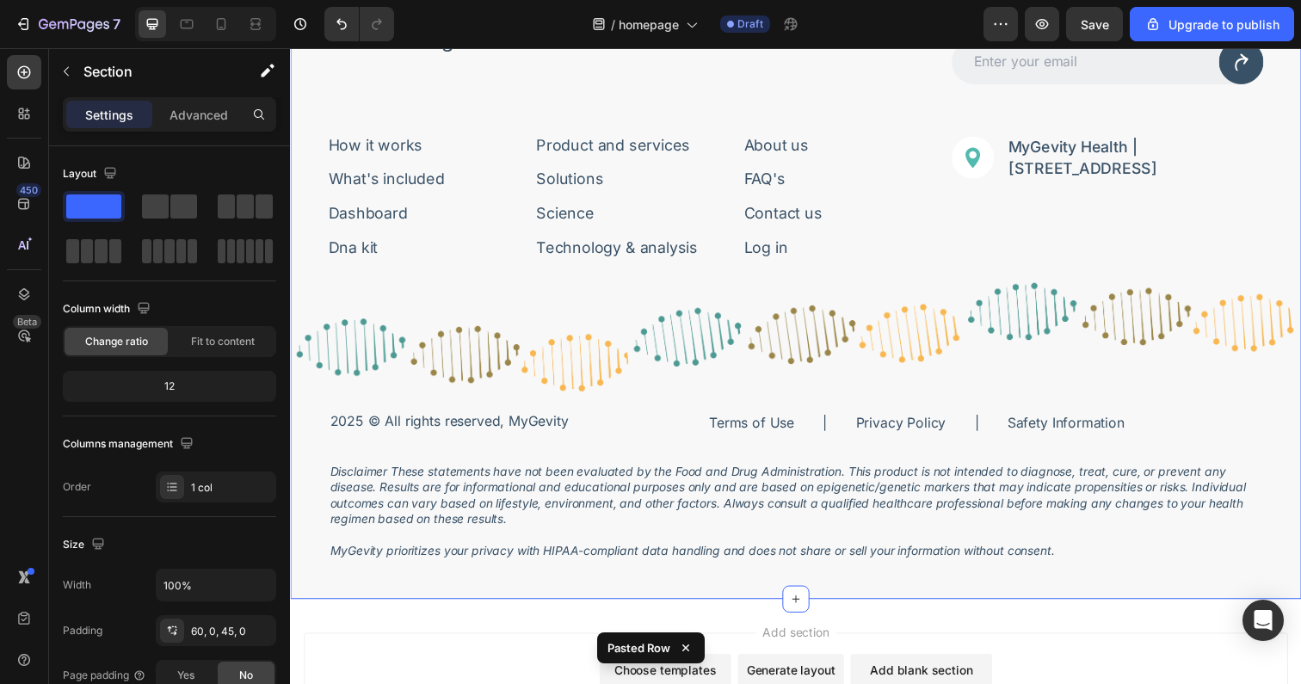
click at [345, 579] on div "Image Bring Life to Your Years. Text Block Row Sign-up for featured news or pro…" at bounding box center [806, 260] width 1032 height 701
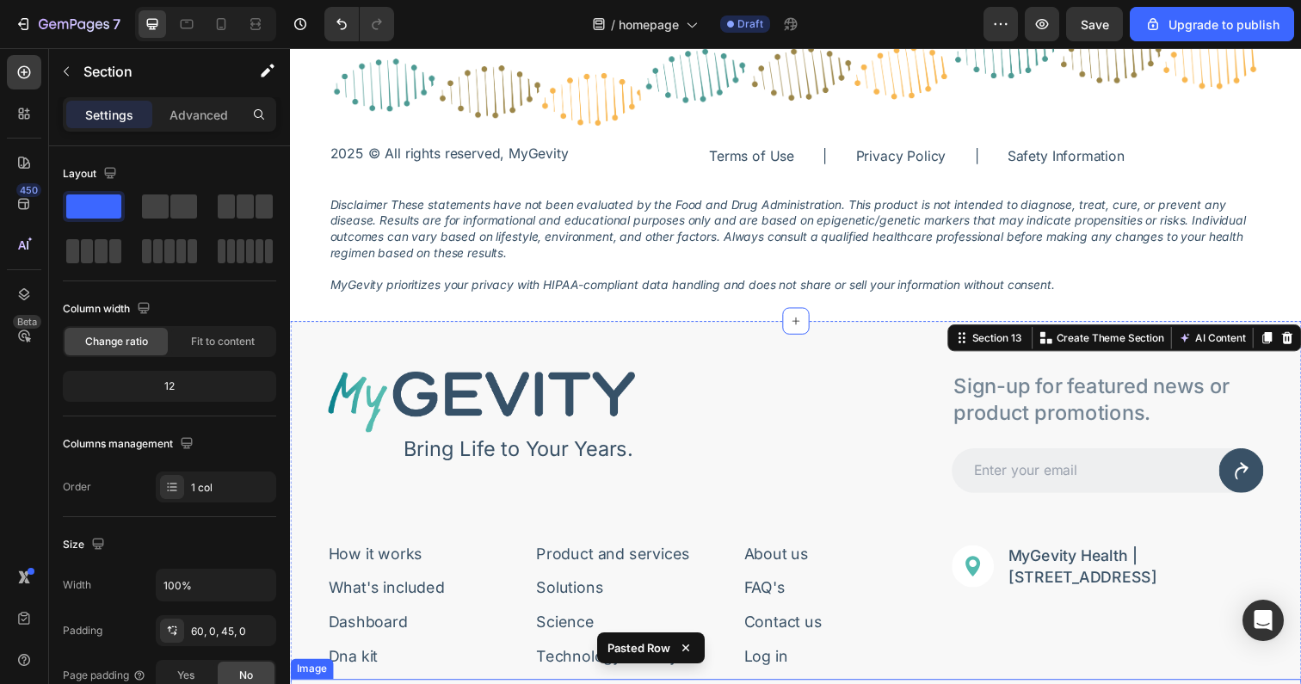
scroll to position [6028, 0]
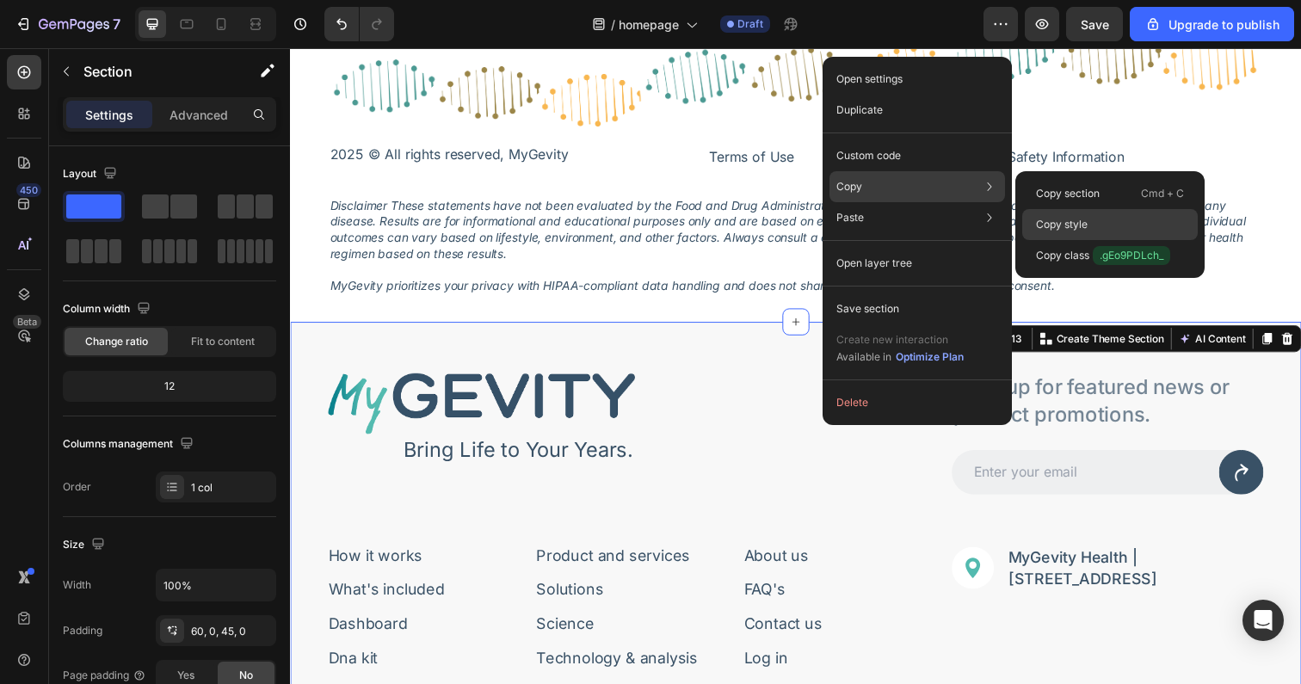
click at [1091, 217] on div "Copy style" at bounding box center [1110, 224] width 176 height 31
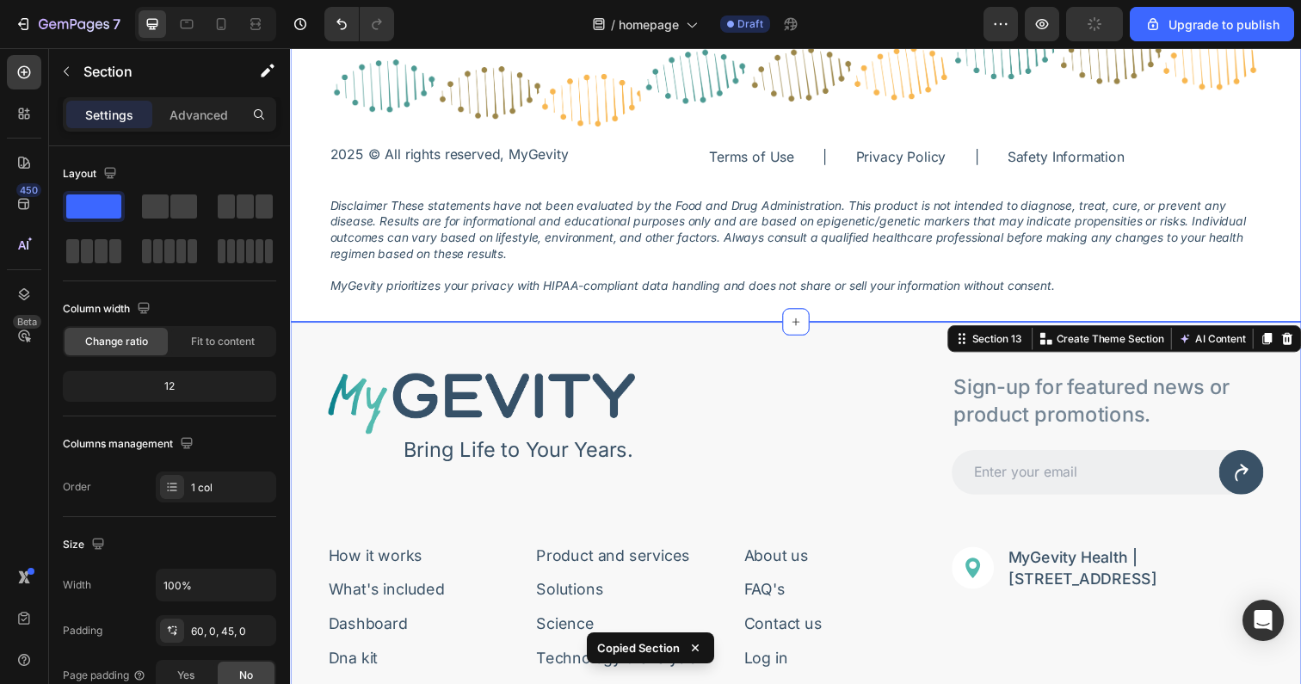
click at [646, 305] on div "Image Bring Life to Your Years. Text Block Row Sign-up for featured news or pro…" at bounding box center [806, 0] width 1032 height 656
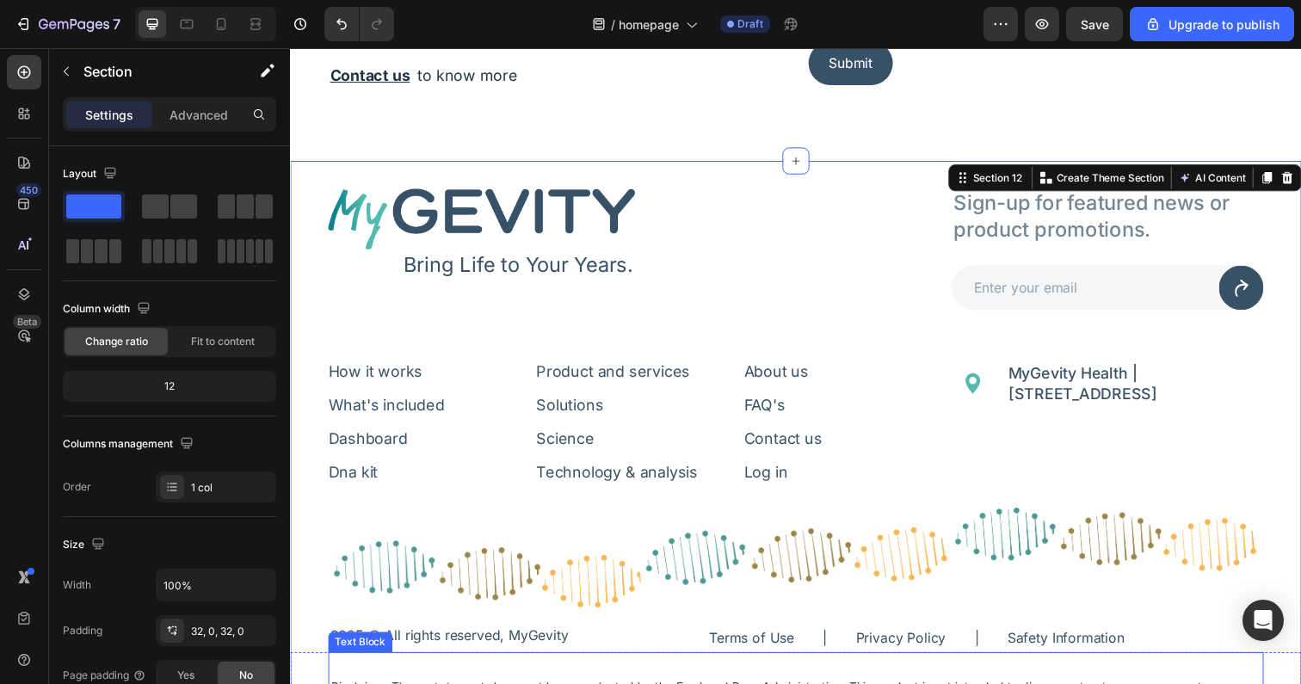
scroll to position [5533, 0]
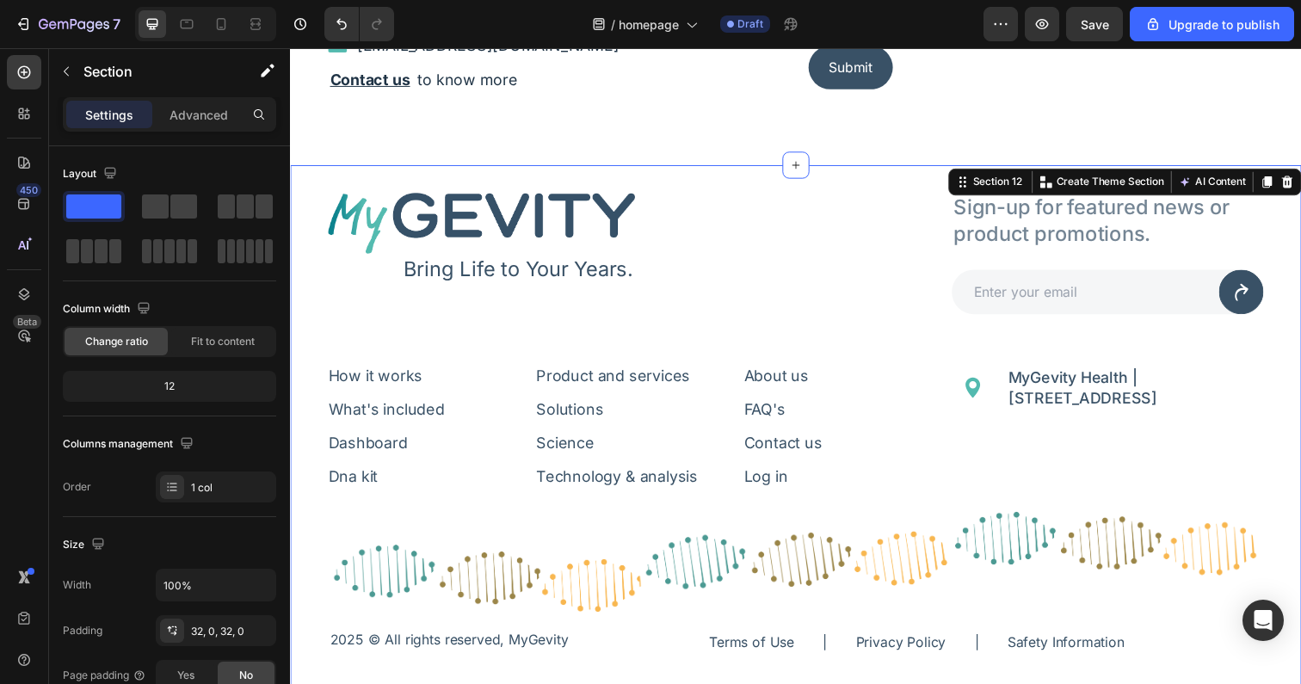
click at [664, 177] on div "Image Bring Life to Your Years. Text Block Row Sign-up for featured news or pro…" at bounding box center [806, 496] width 1032 height 656
click at [724, 182] on div "Image Bring Life to Your Years. Text Block Row Sign-up for featured news or pro…" at bounding box center [806, 496] width 1032 height 656
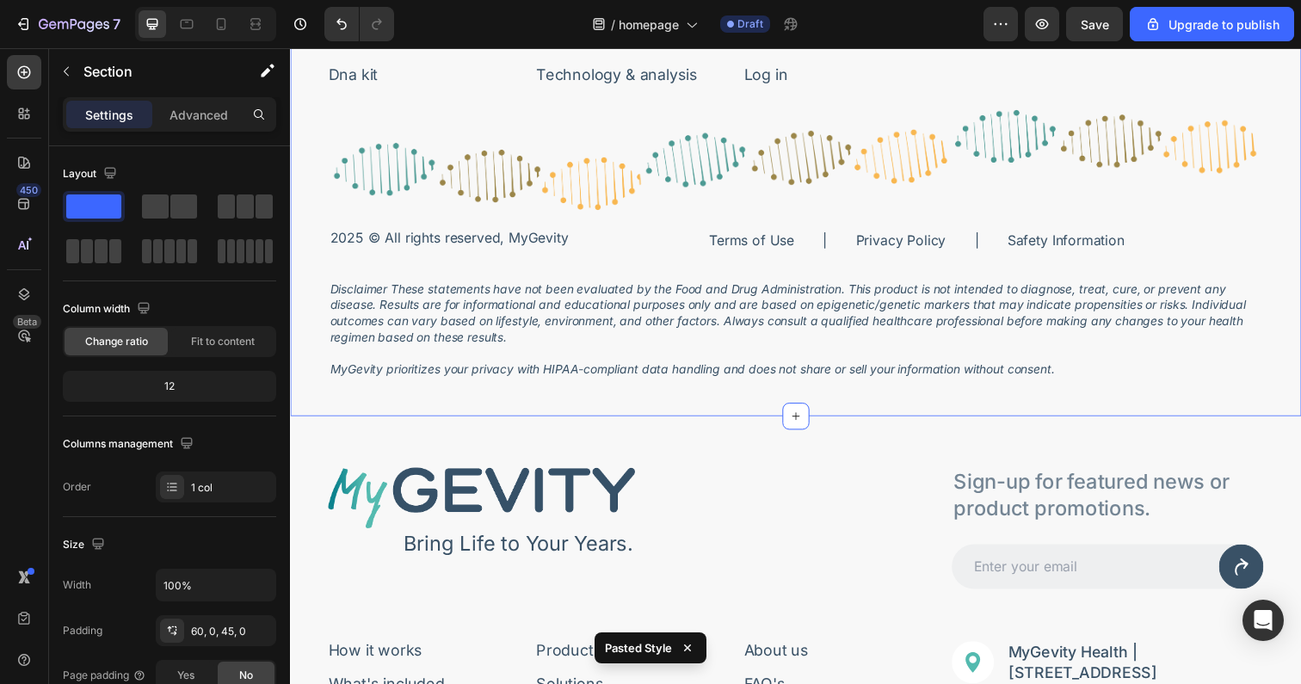
scroll to position [5963, 0]
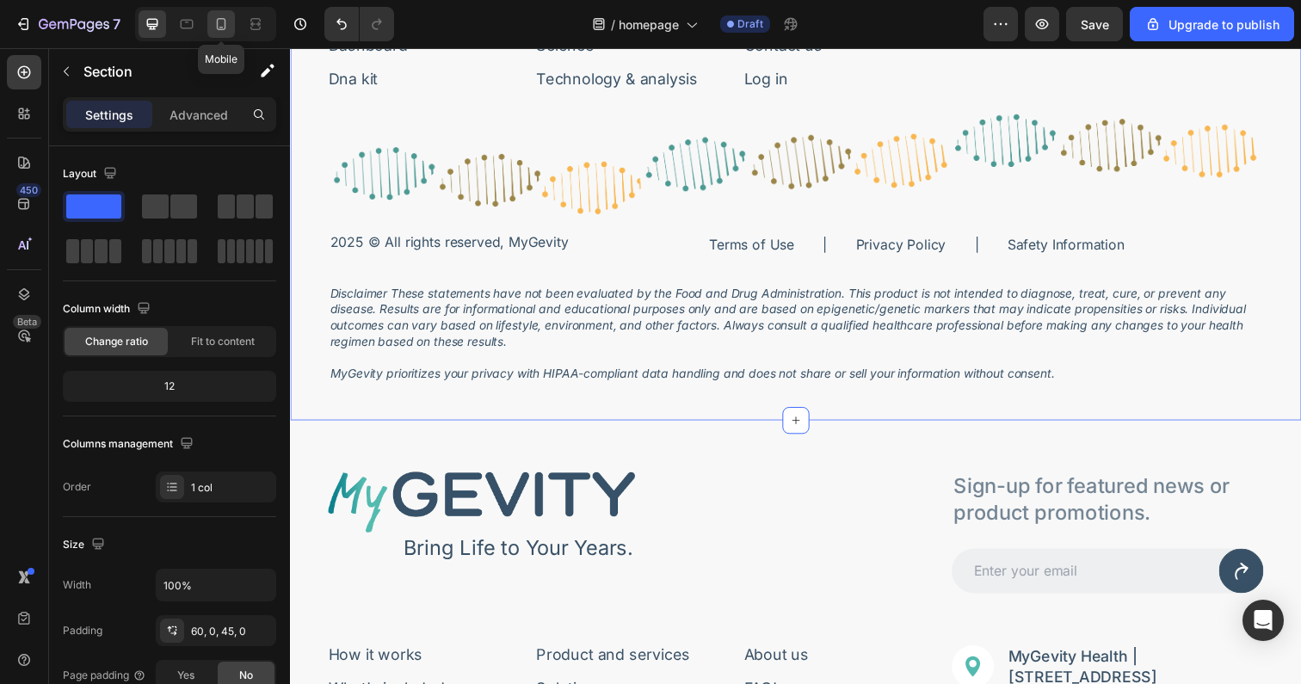
click at [222, 34] on div at bounding box center [221, 24] width 28 height 28
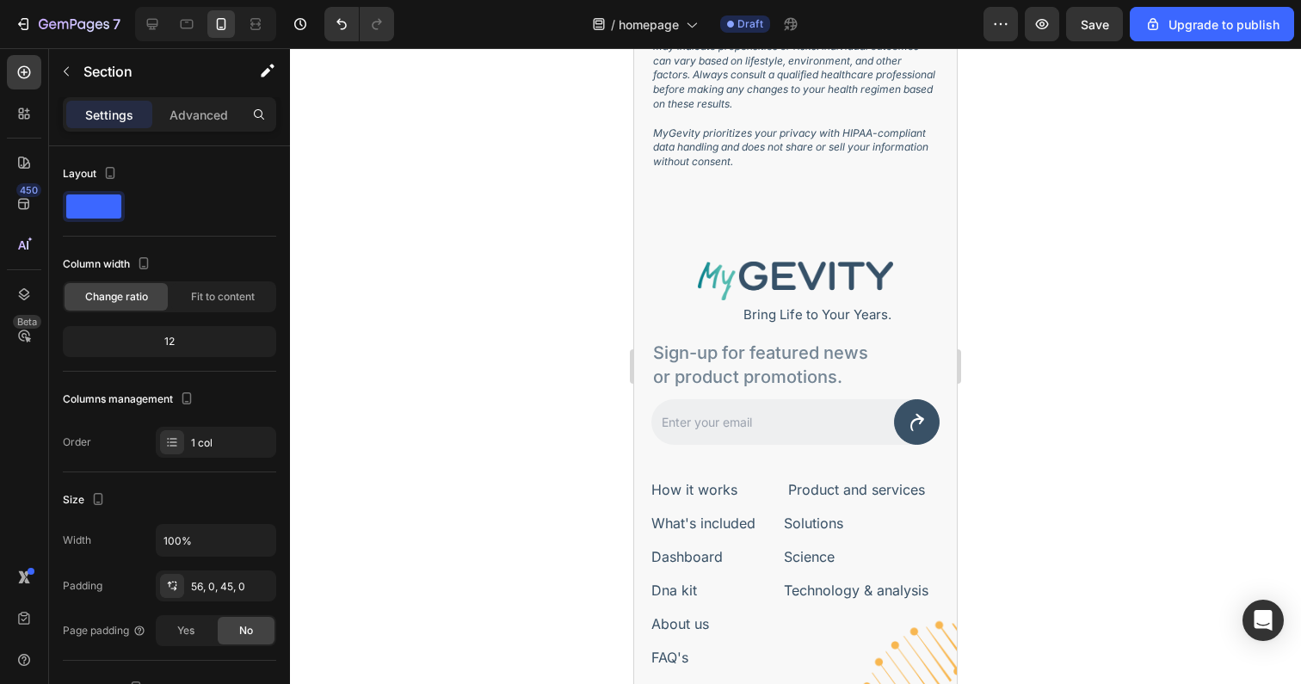
scroll to position [7356, 0]
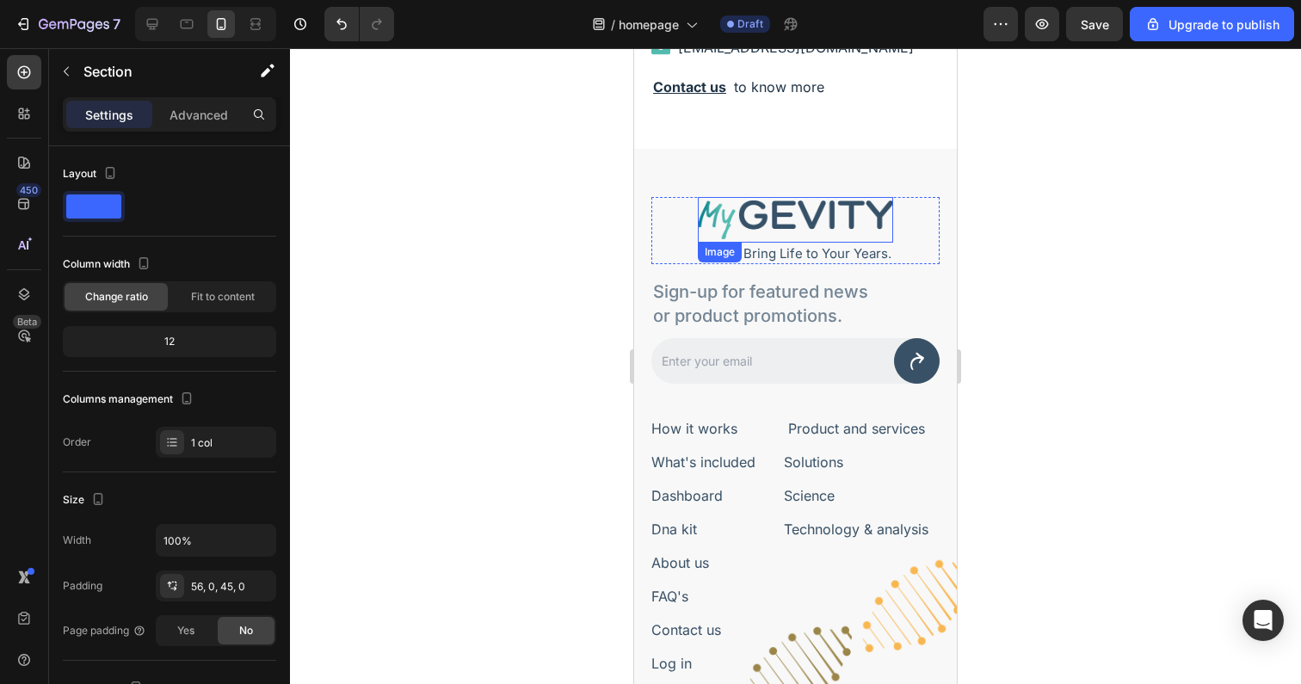
scroll to position [6317, 0]
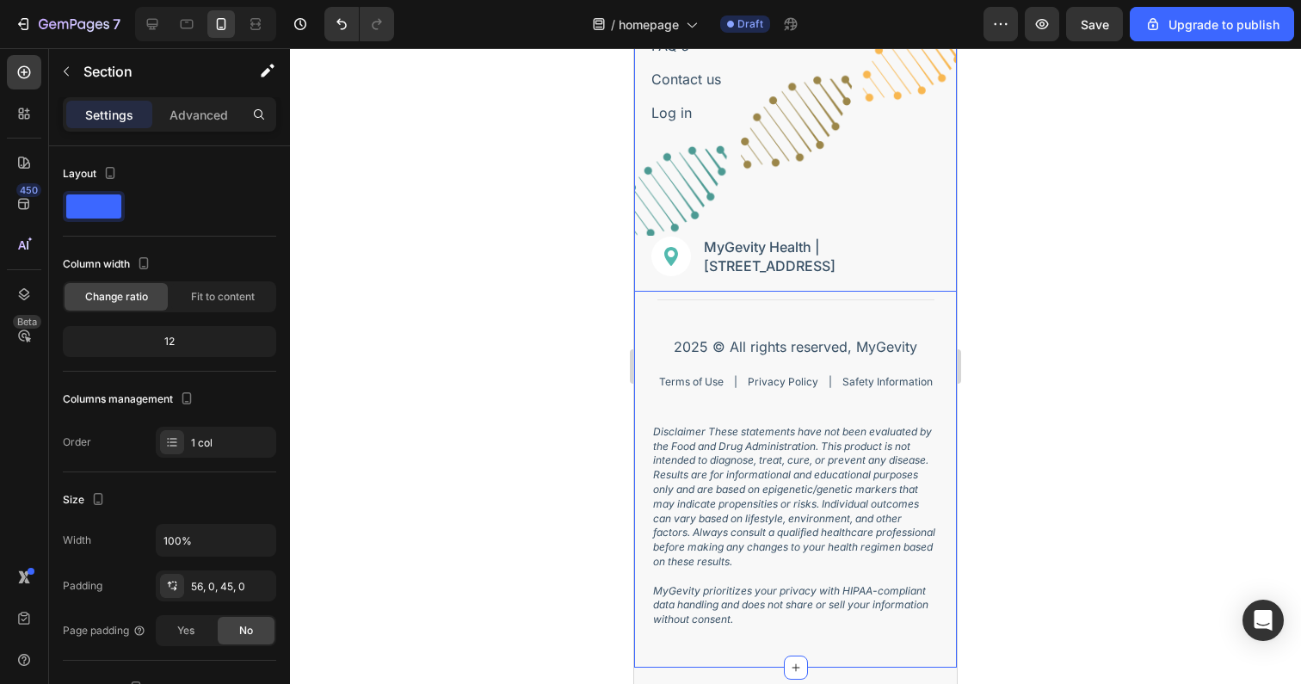
scroll to position [7310, 0]
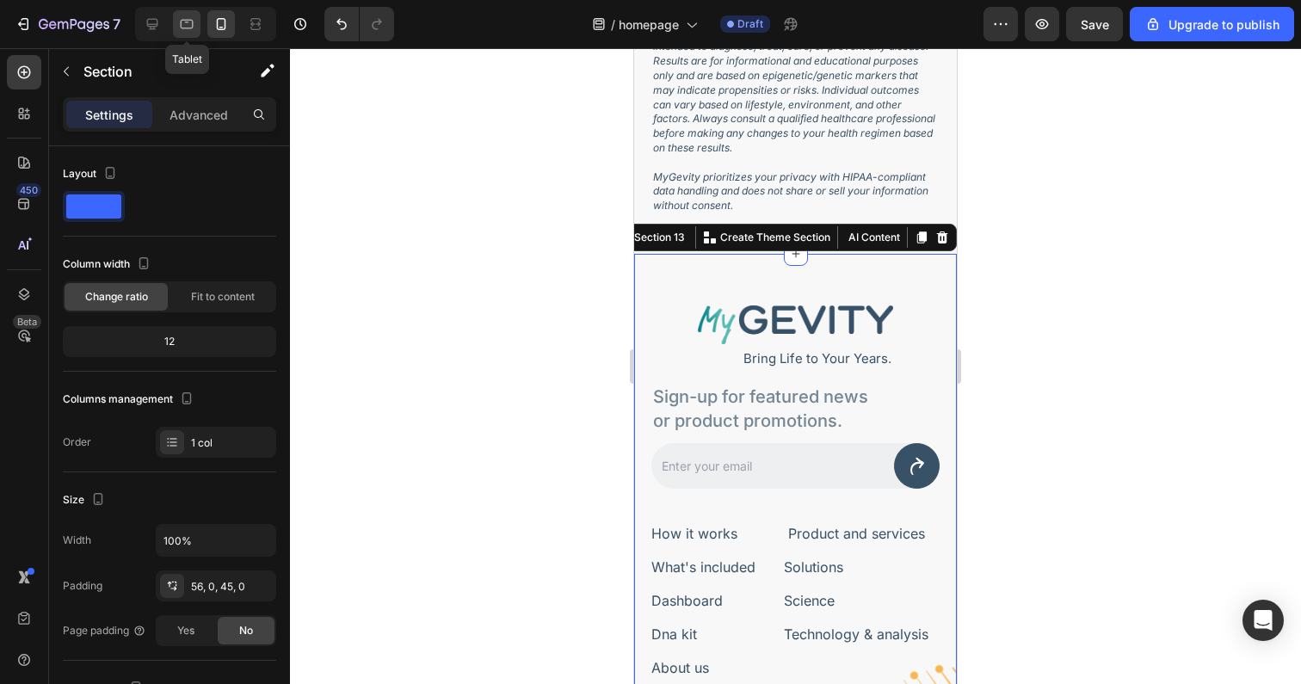
click at [185, 28] on icon at bounding box center [187, 24] width 13 height 9
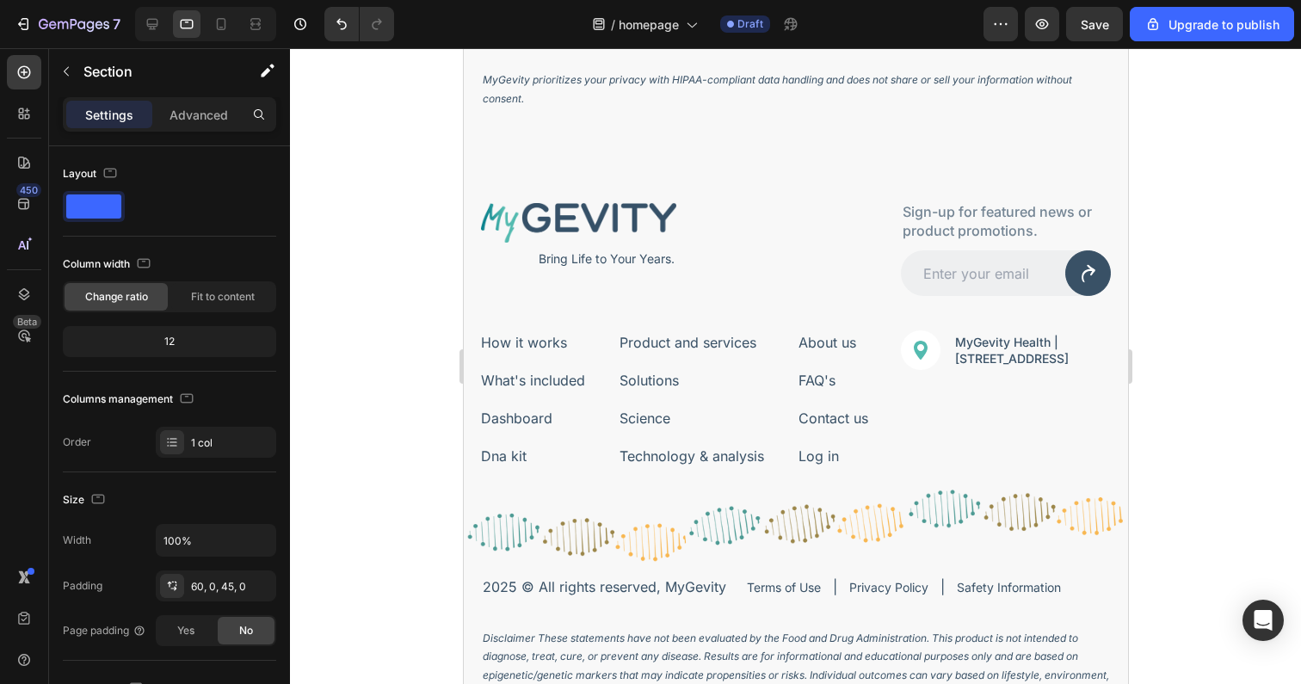
scroll to position [6509, 0]
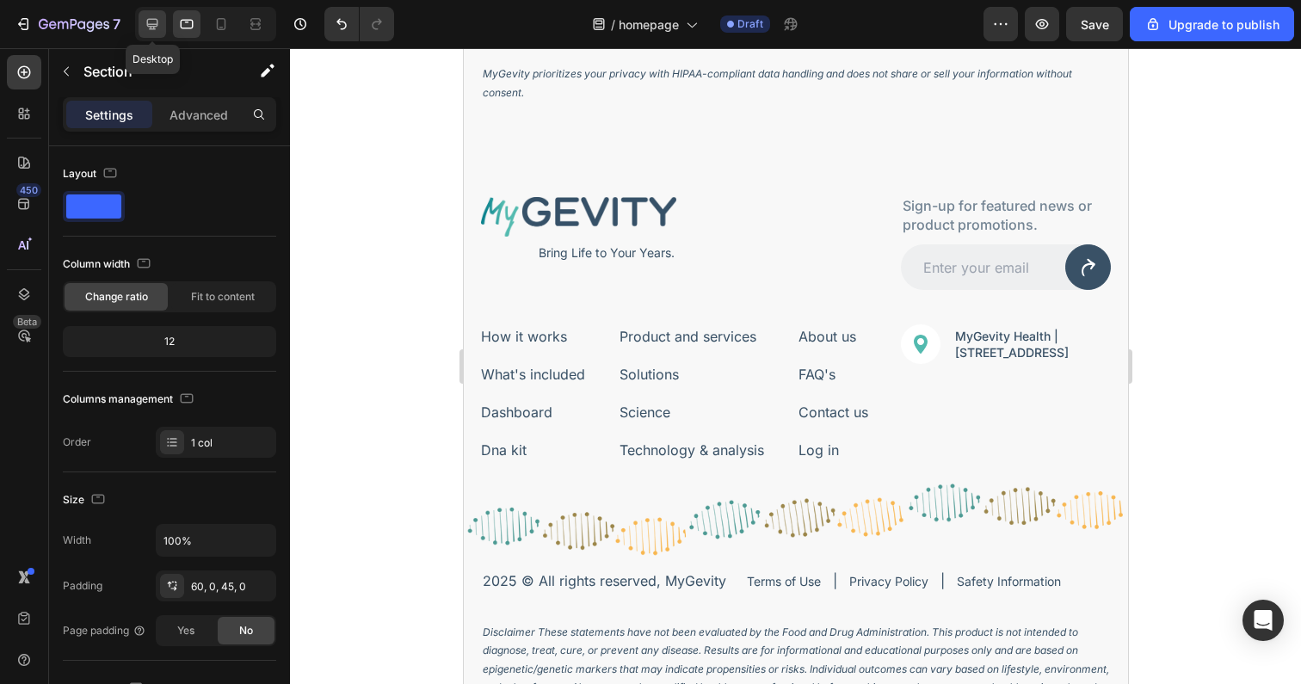
click at [145, 22] on icon at bounding box center [152, 23] width 17 height 17
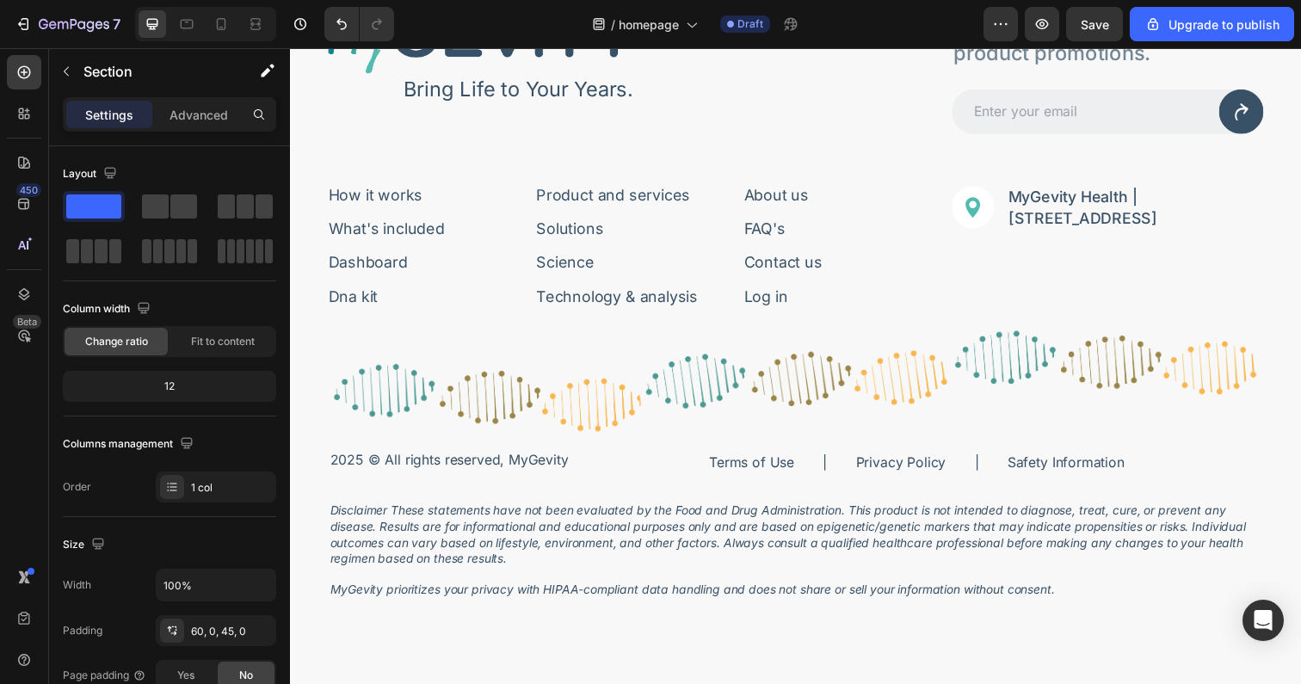
scroll to position [5904, 0]
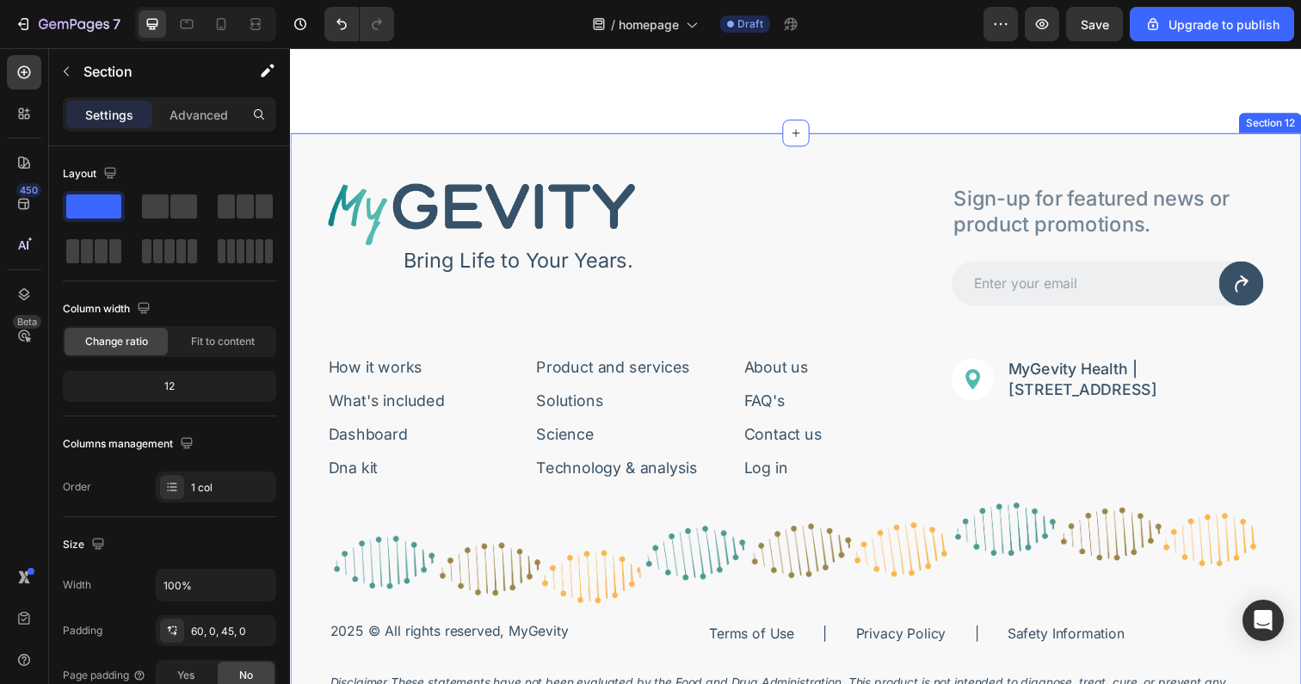
click at [464, 147] on div "Image Bring Life to Your Years. Text Block Row Sign-up for featured news or pro…" at bounding box center [806, 480] width 1032 height 691
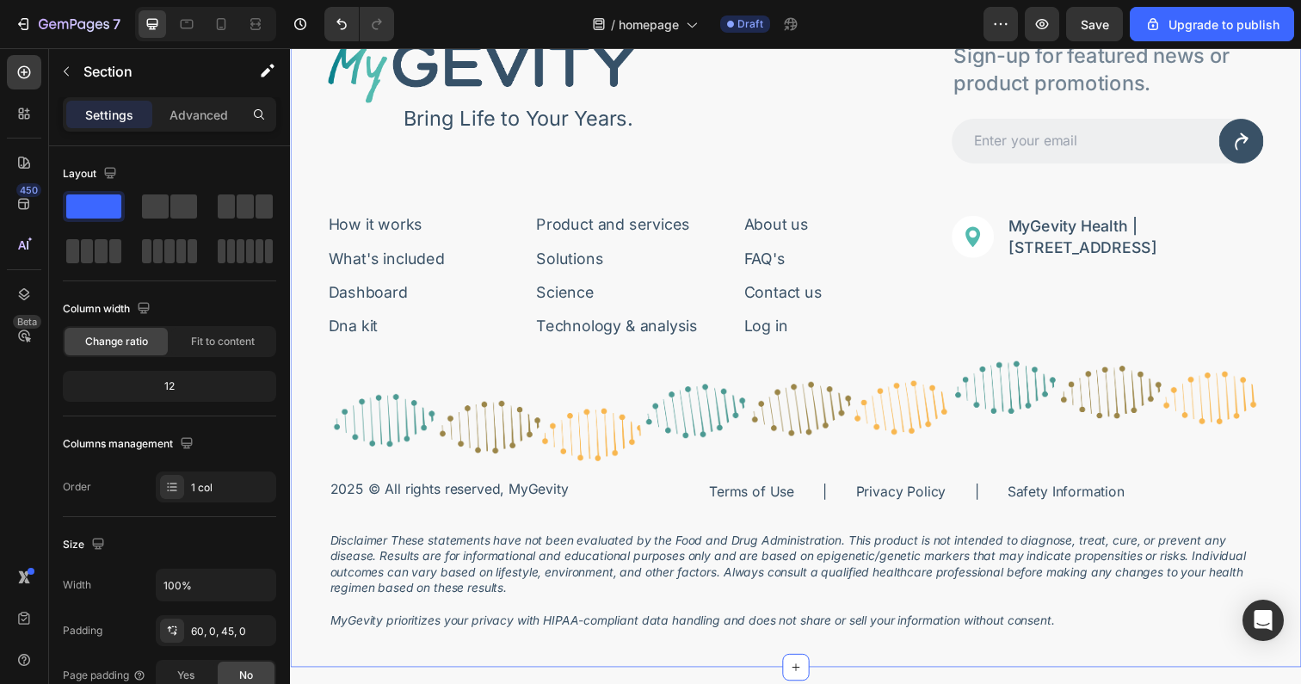
scroll to position [5525, 0]
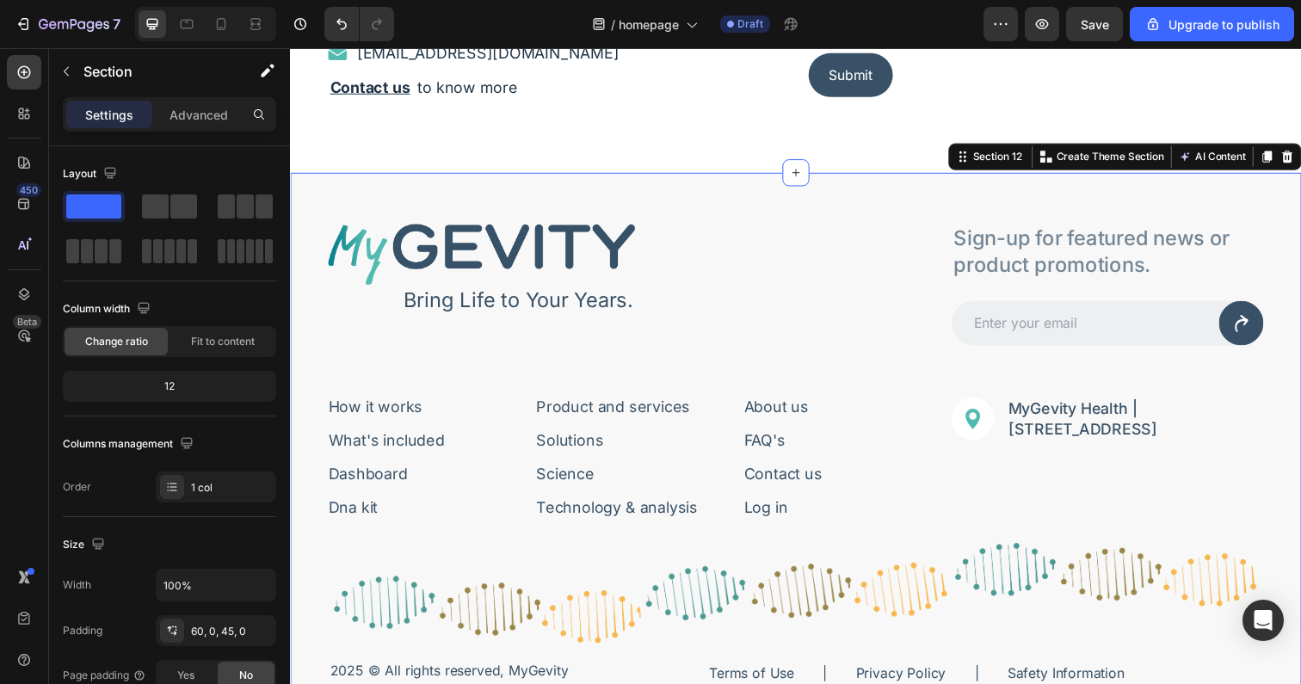
click at [522, 200] on div "Image Bring Life to Your Years. Text Block Row Sign-up for featured news or pro…" at bounding box center [806, 521] width 1032 height 691
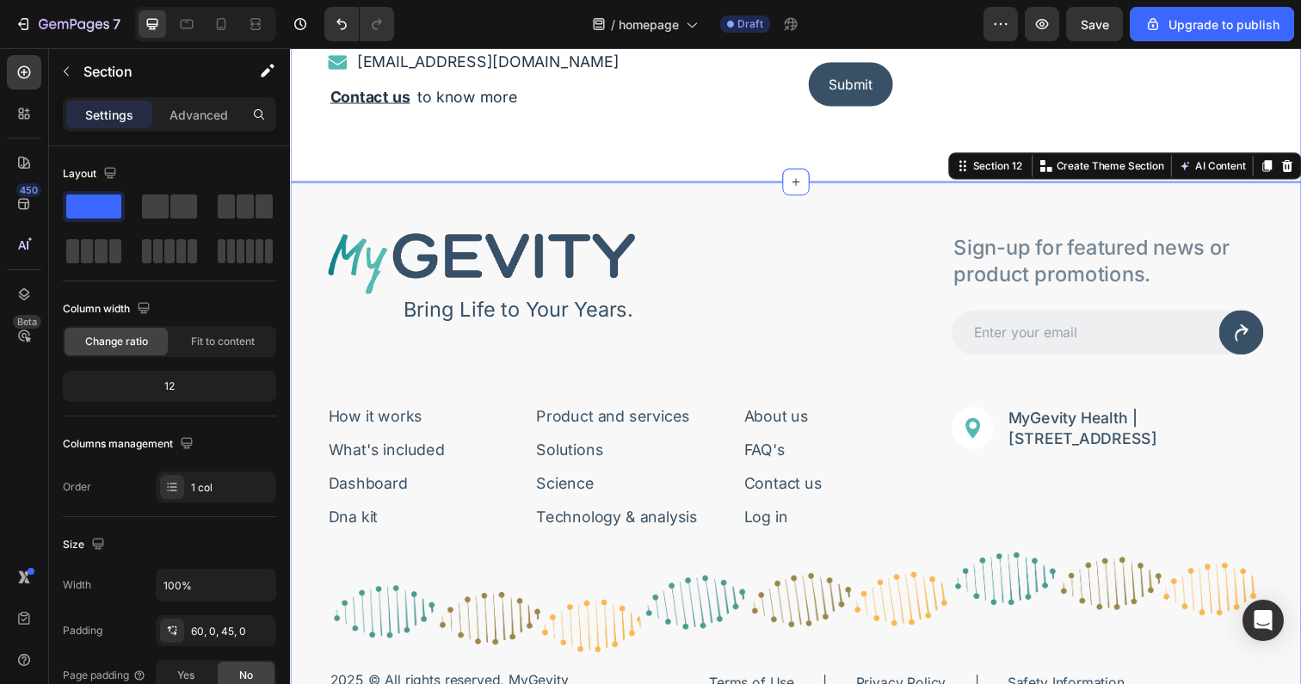
scroll to position [5512, 0]
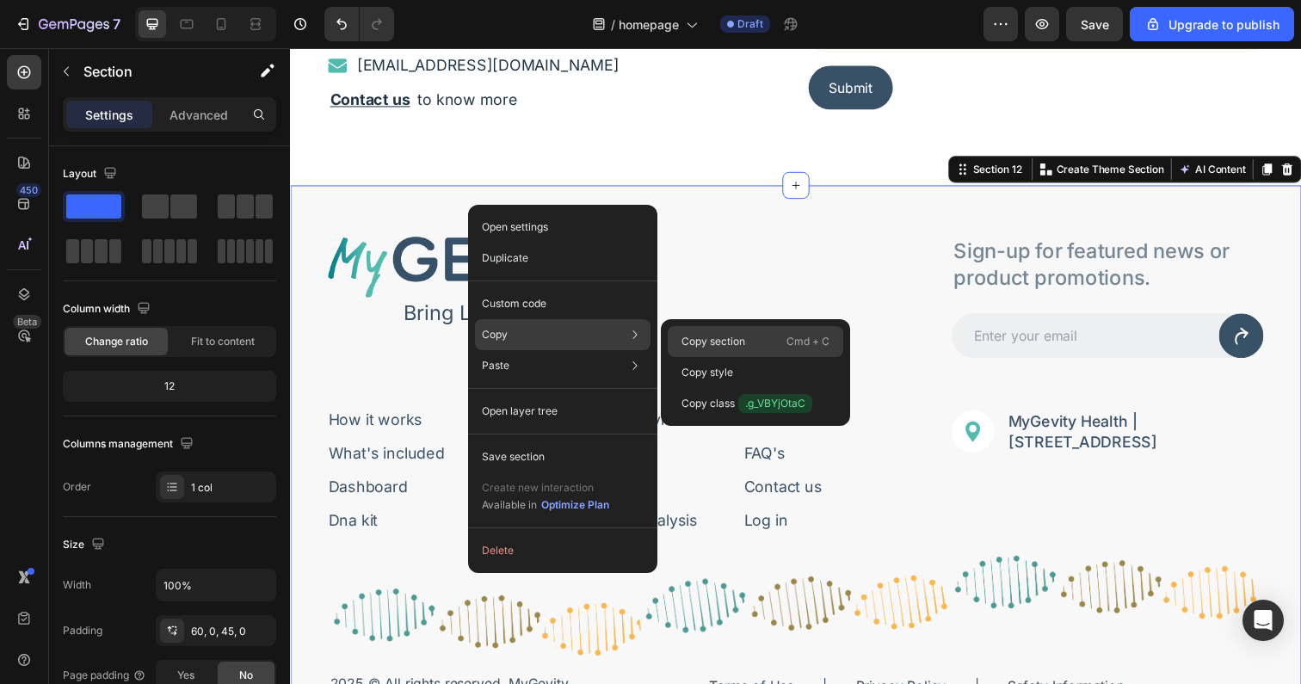
click at [701, 340] on p "Copy section" at bounding box center [713, 341] width 64 height 15
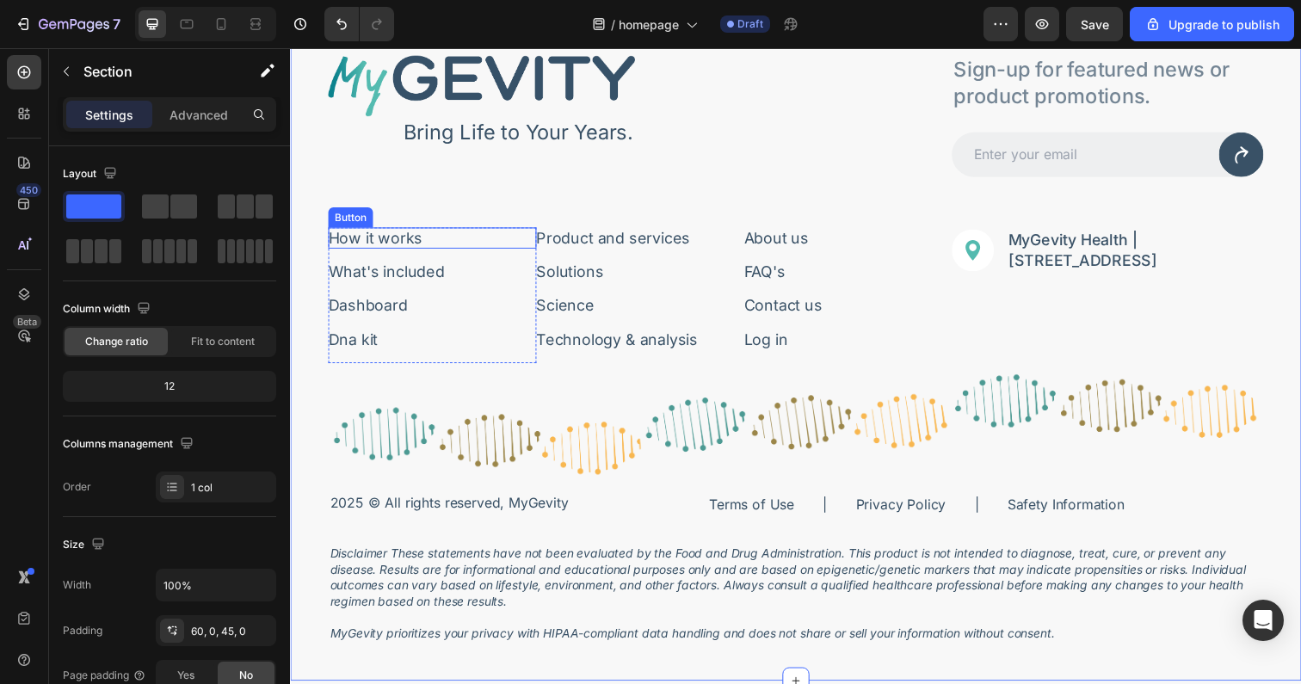
scroll to position [5737, 0]
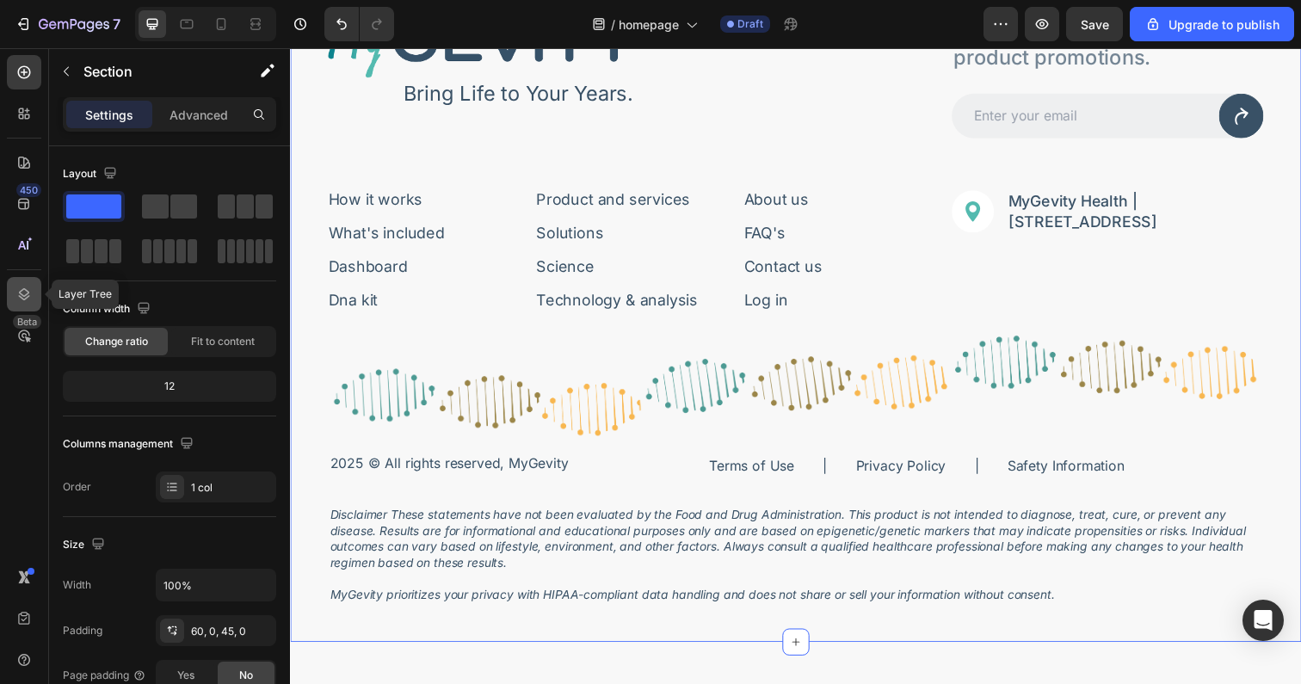
click at [23, 291] on icon at bounding box center [23, 294] width 17 height 17
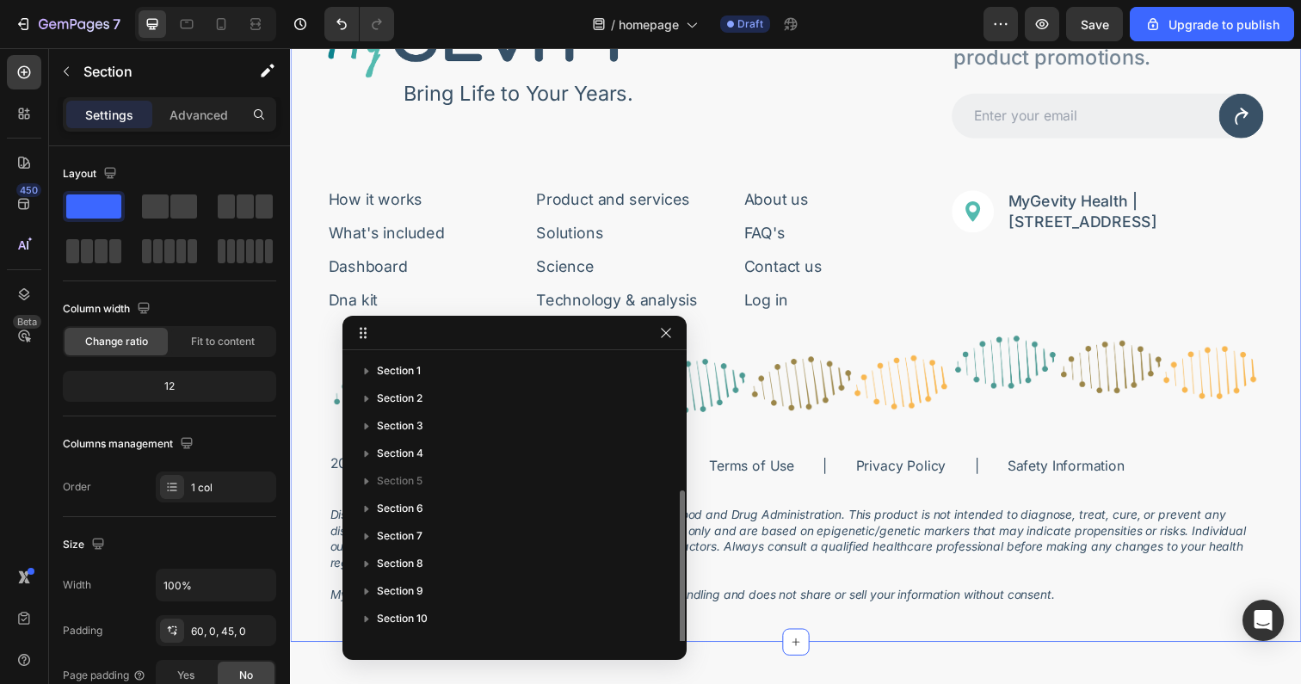
scroll to position [74, 0]
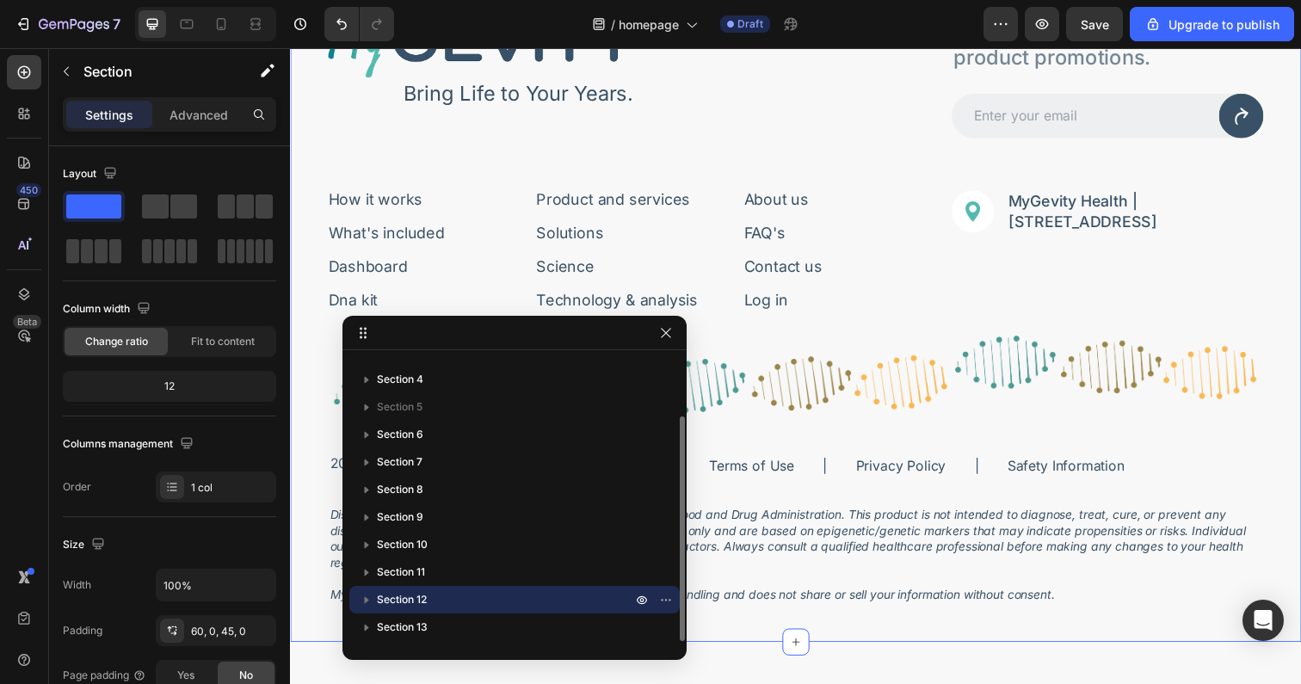
click at [360, 594] on icon "button" at bounding box center [366, 599] width 17 height 17
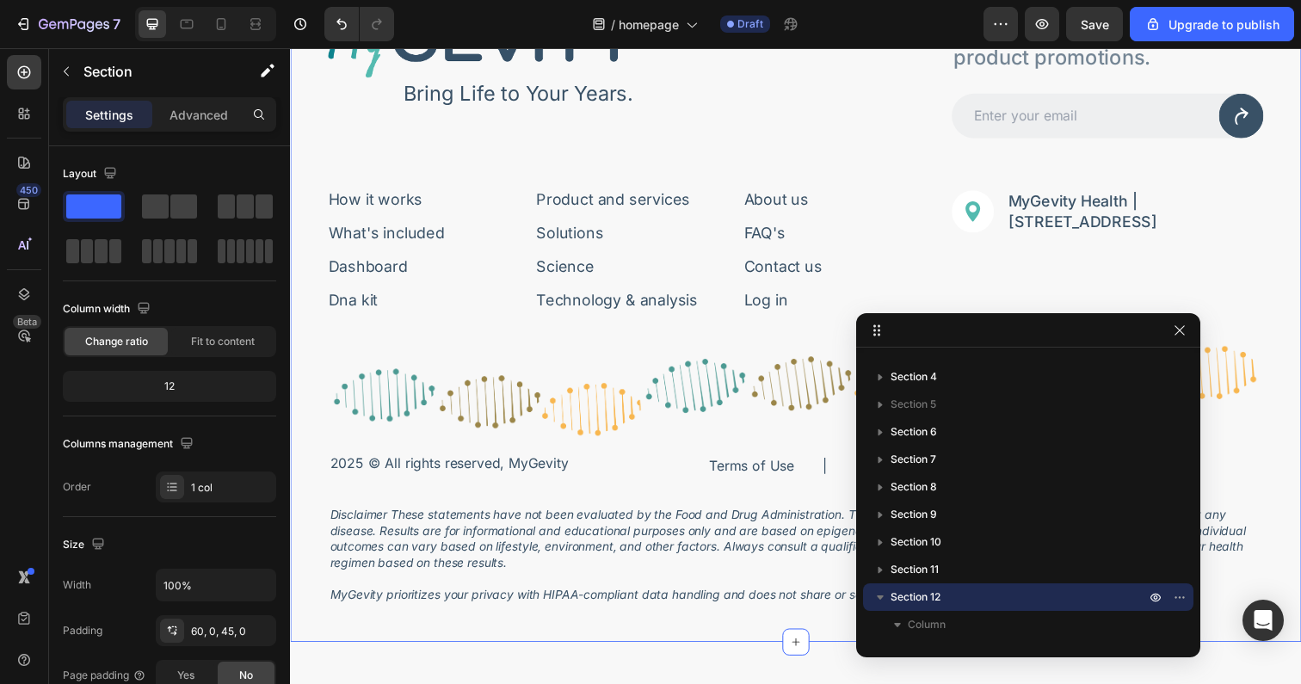
drag, startPoint x: 459, startPoint y: 336, endPoint x: 973, endPoint y: 332, distance: 513.6
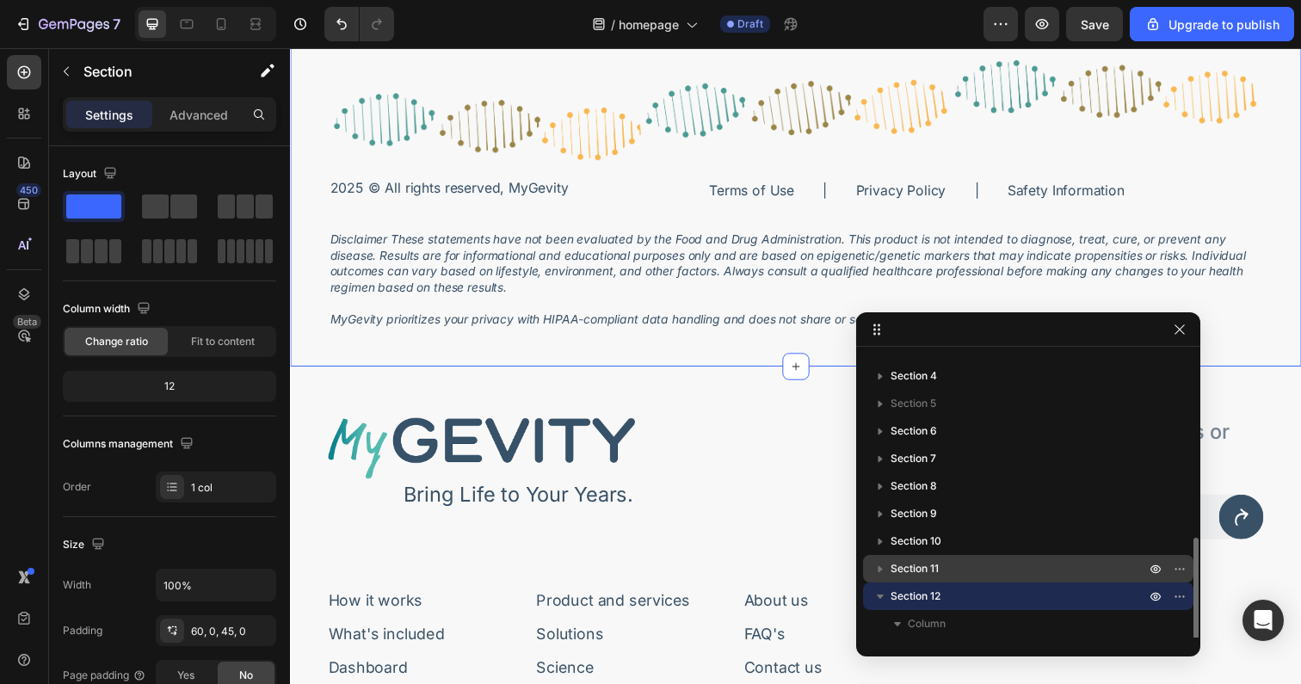
scroll to position [157, 0]
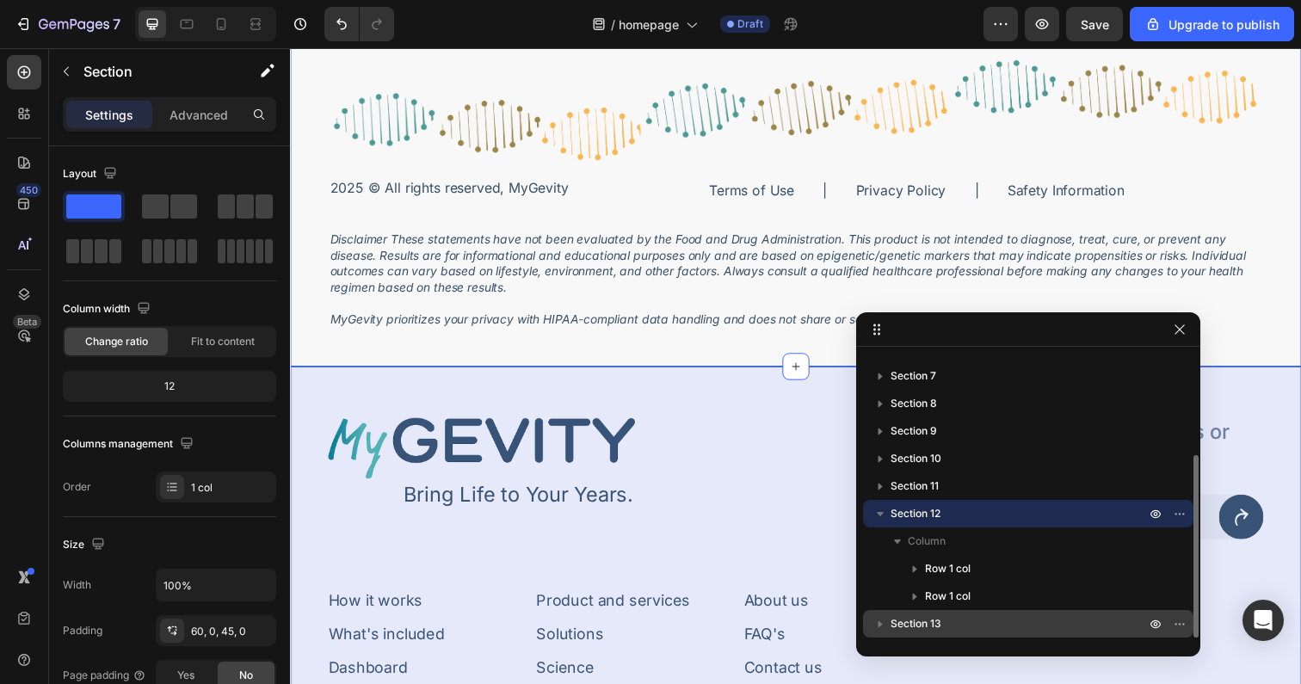
click at [882, 624] on icon "button" at bounding box center [880, 623] width 17 height 17
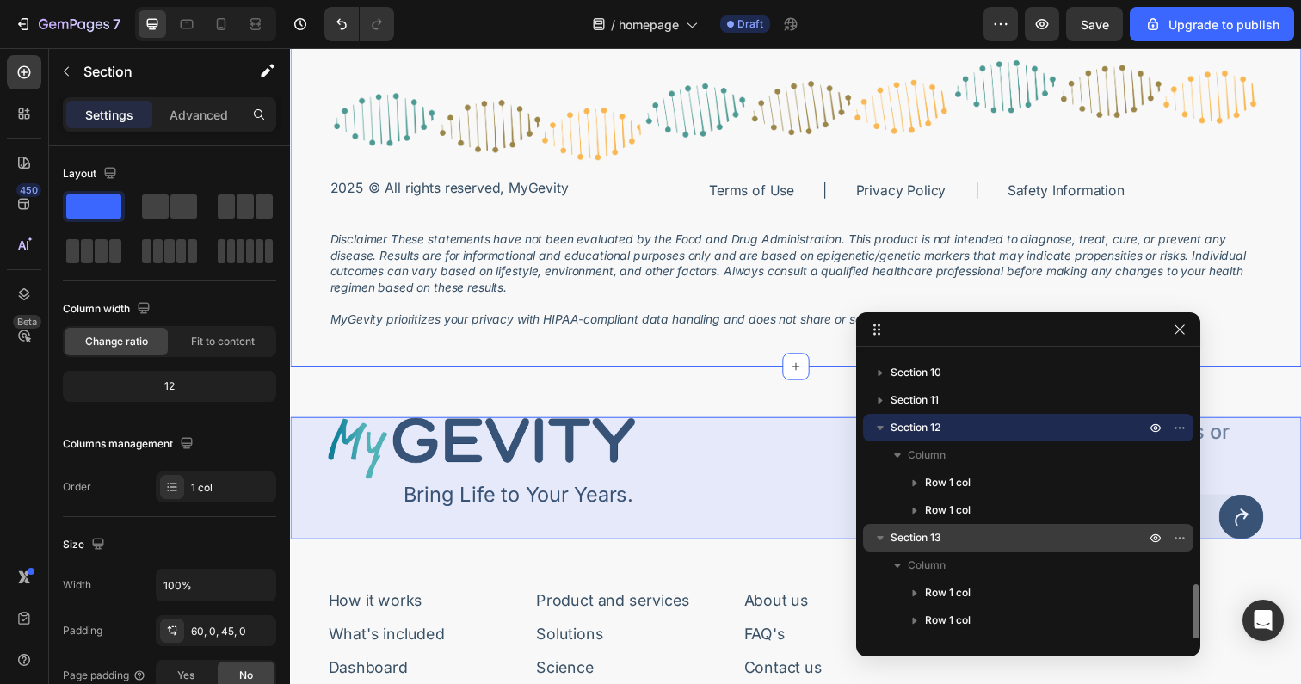
scroll to position [322, 0]
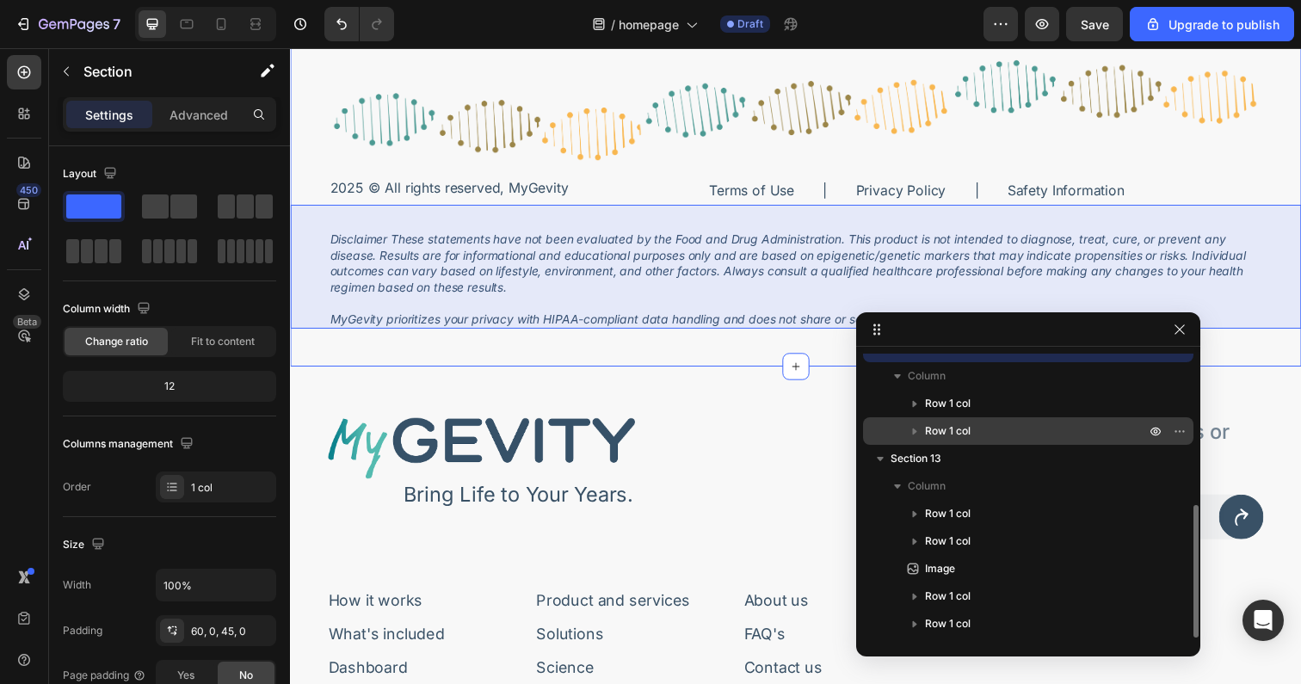
click at [919, 429] on icon "button" at bounding box center [914, 430] width 17 height 17
click at [911, 423] on icon "button" at bounding box center [914, 430] width 17 height 17
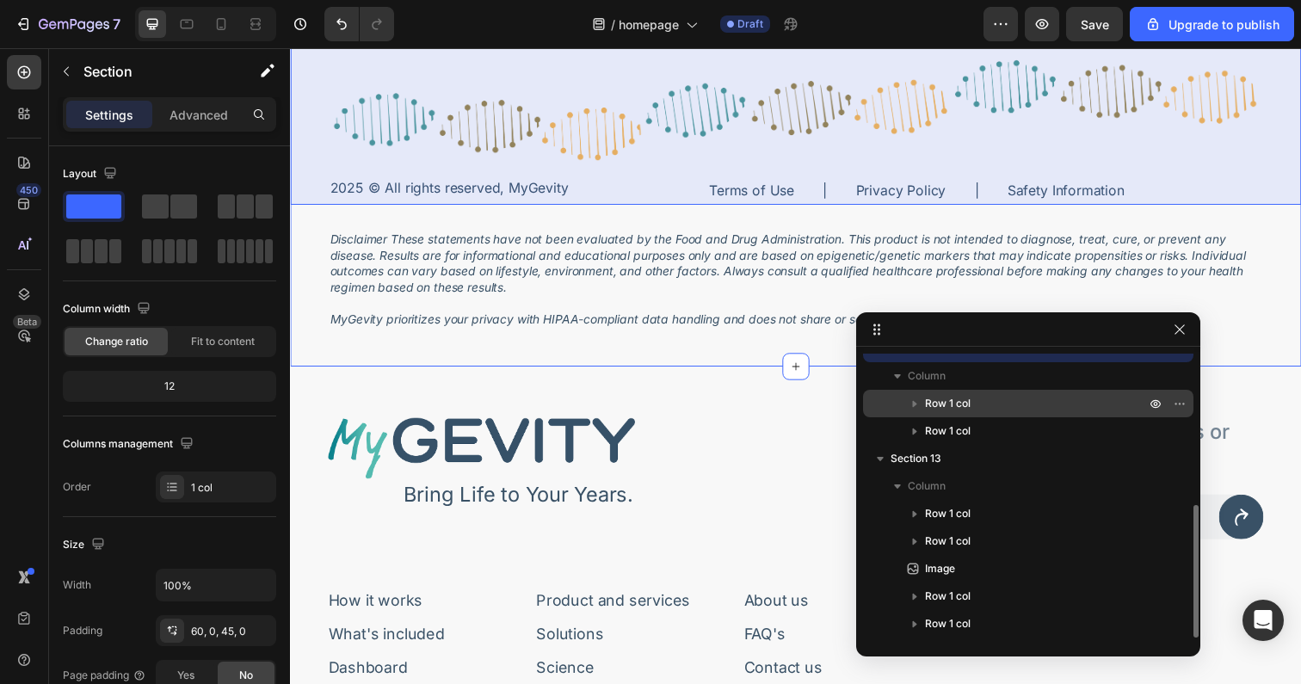
click at [917, 403] on icon "button" at bounding box center [914, 403] width 17 height 17
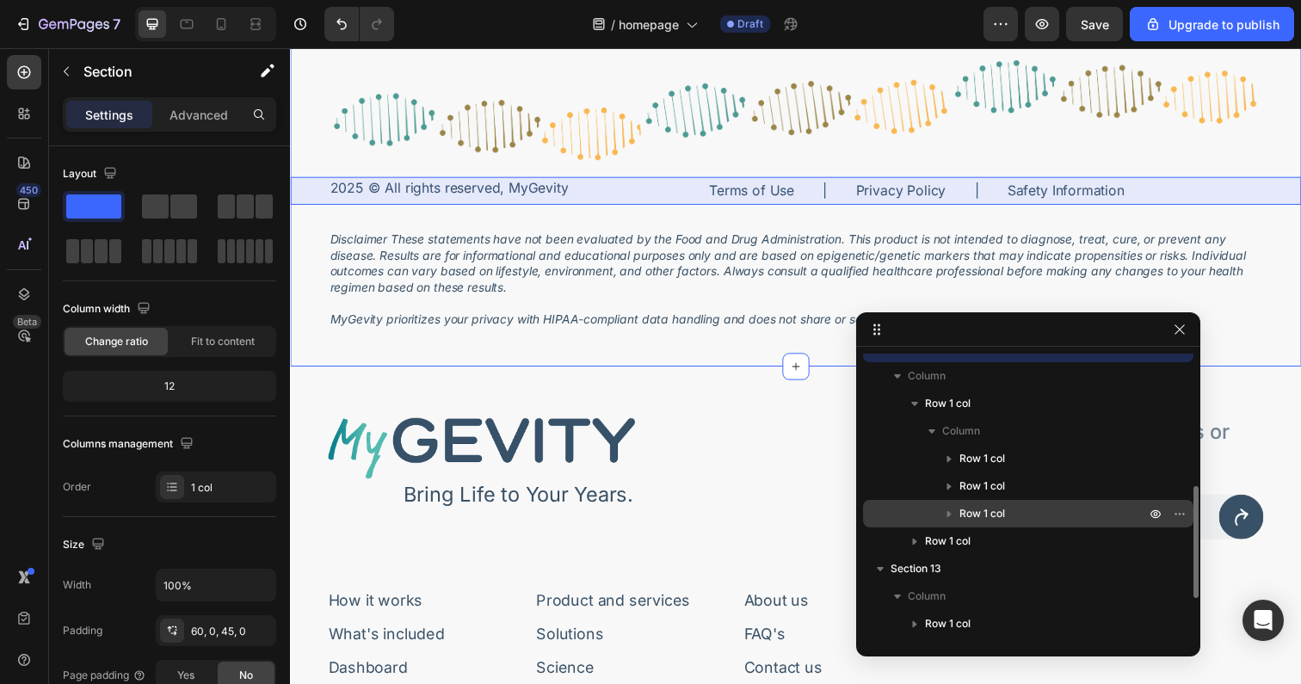
scroll to position [432, 0]
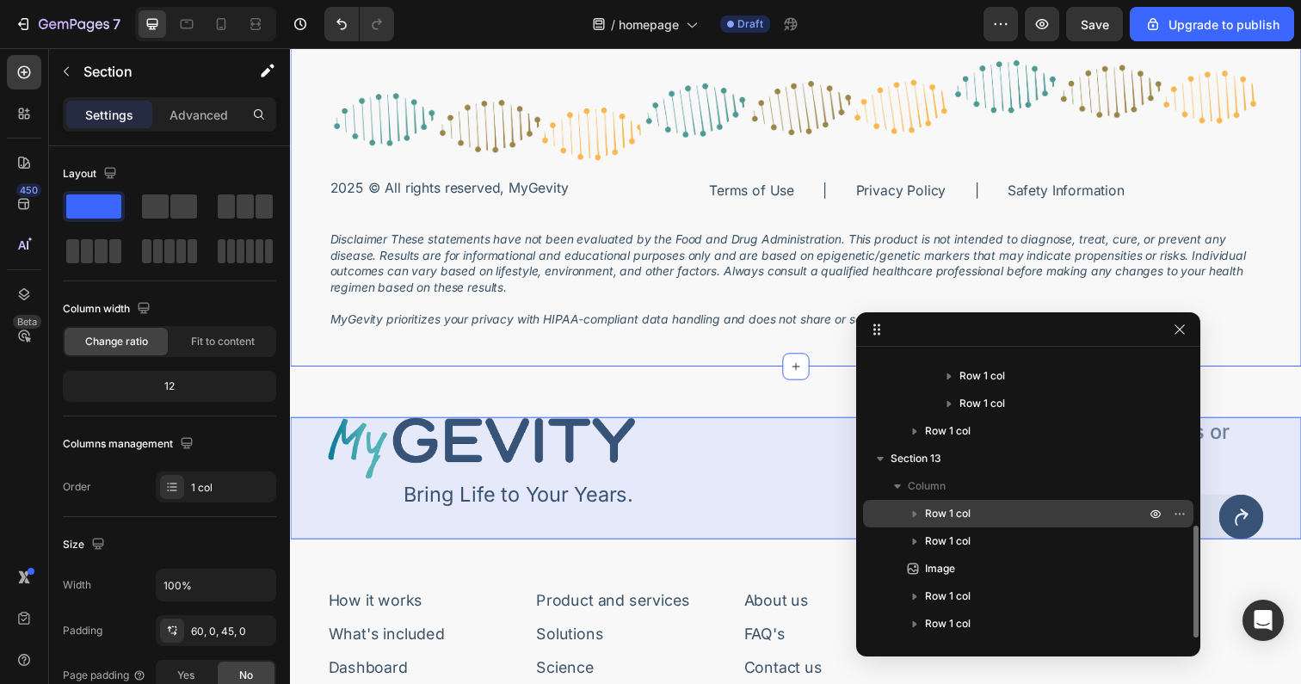
click at [915, 515] on icon "button" at bounding box center [915, 514] width 4 height 7
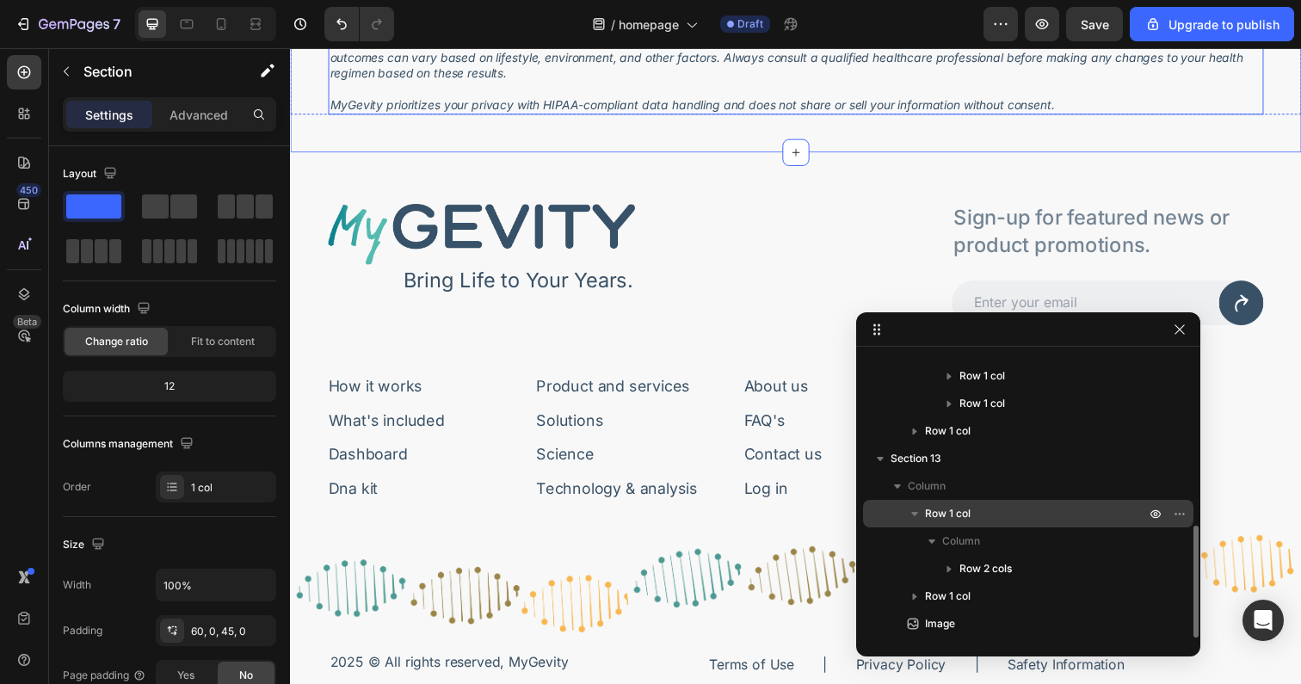
scroll to position [6237, 0]
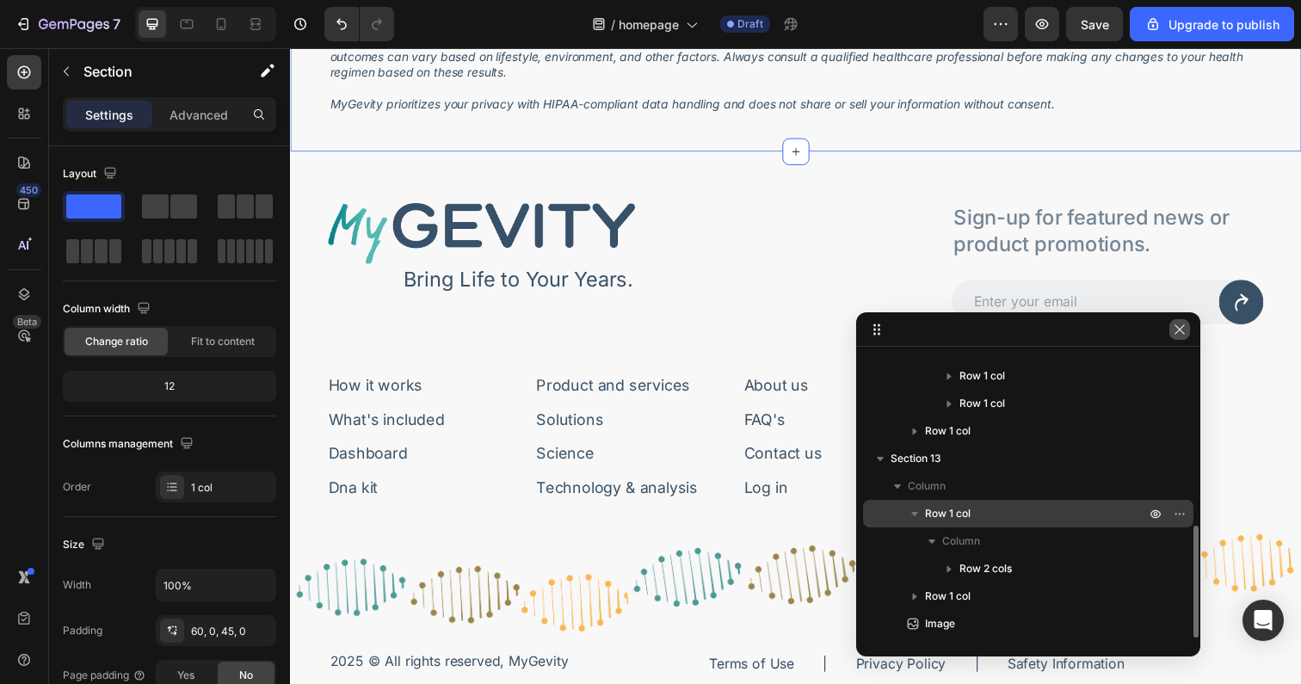
click at [1177, 329] on icon "button" at bounding box center [1180, 330] width 14 height 14
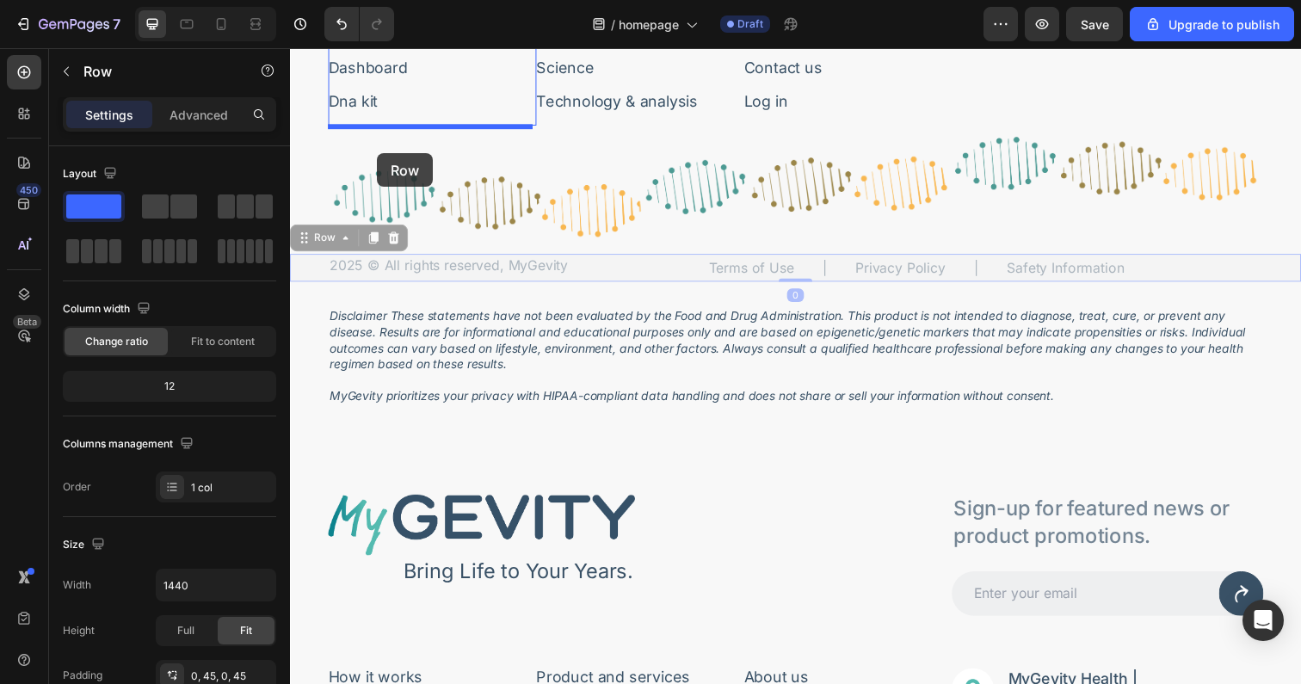
scroll to position [5922, 0]
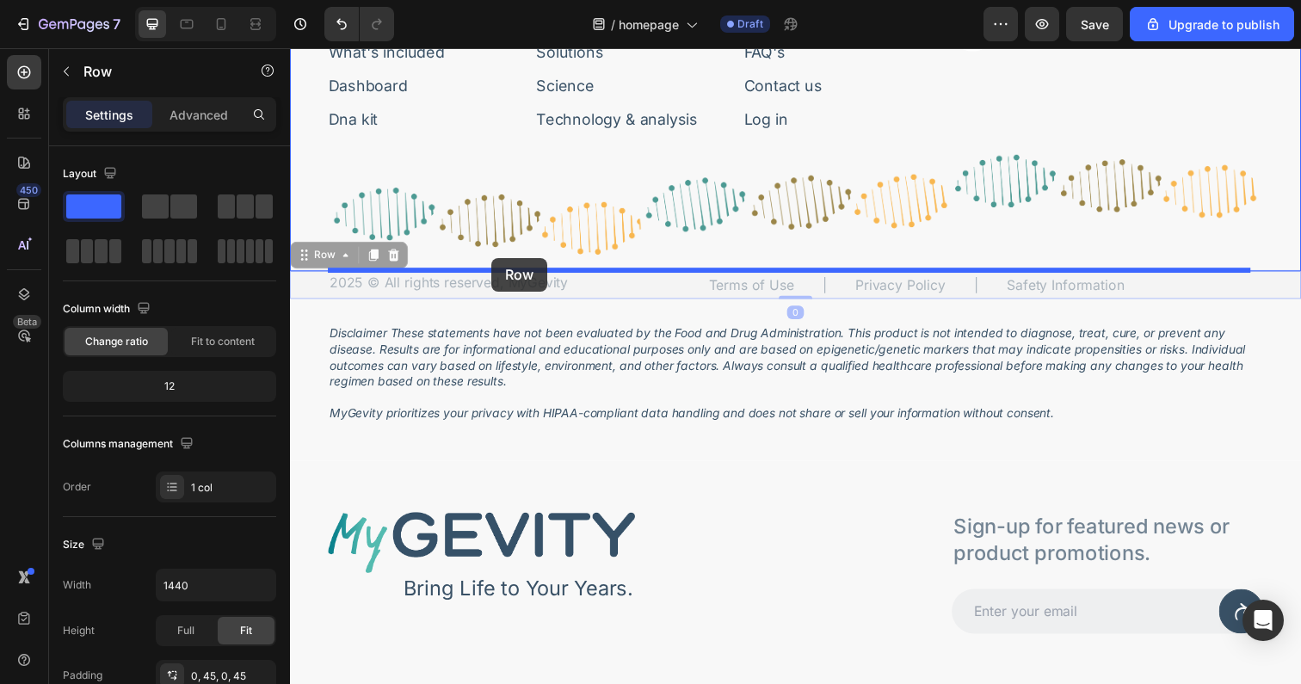
drag, startPoint x: 317, startPoint y: 202, endPoint x: 496, endPoint y: 262, distance: 188.0
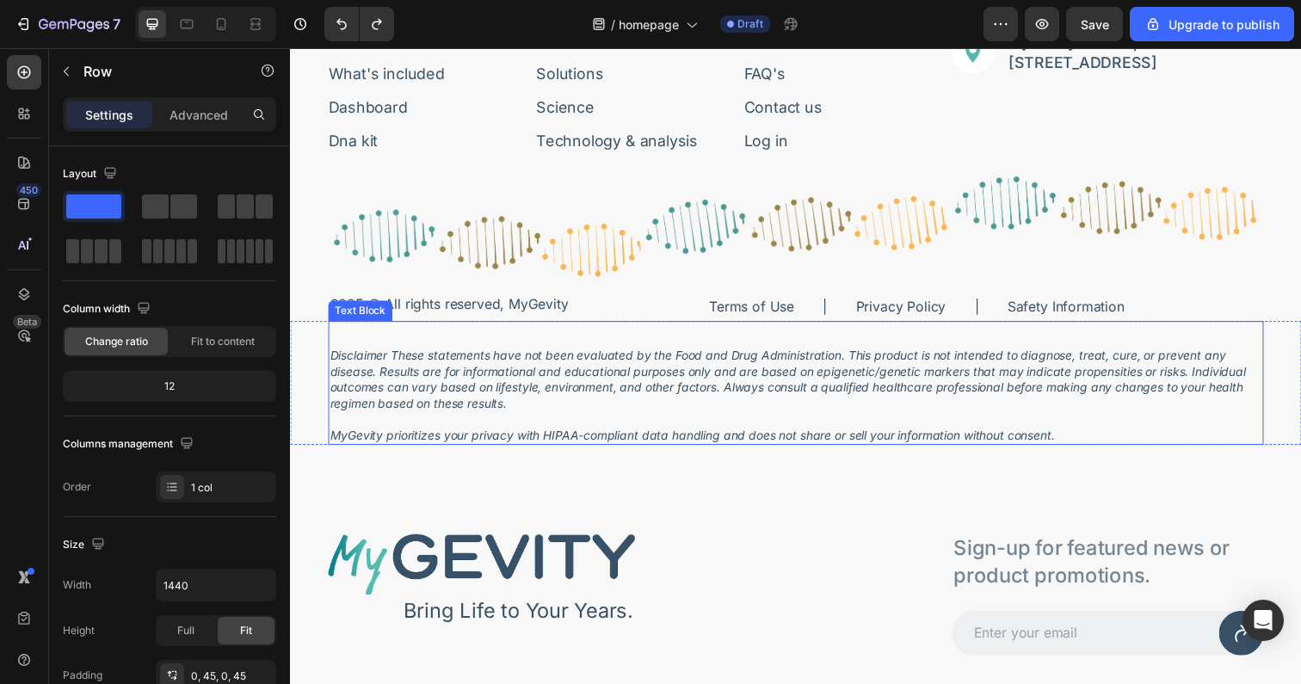
scroll to position [5898, 0]
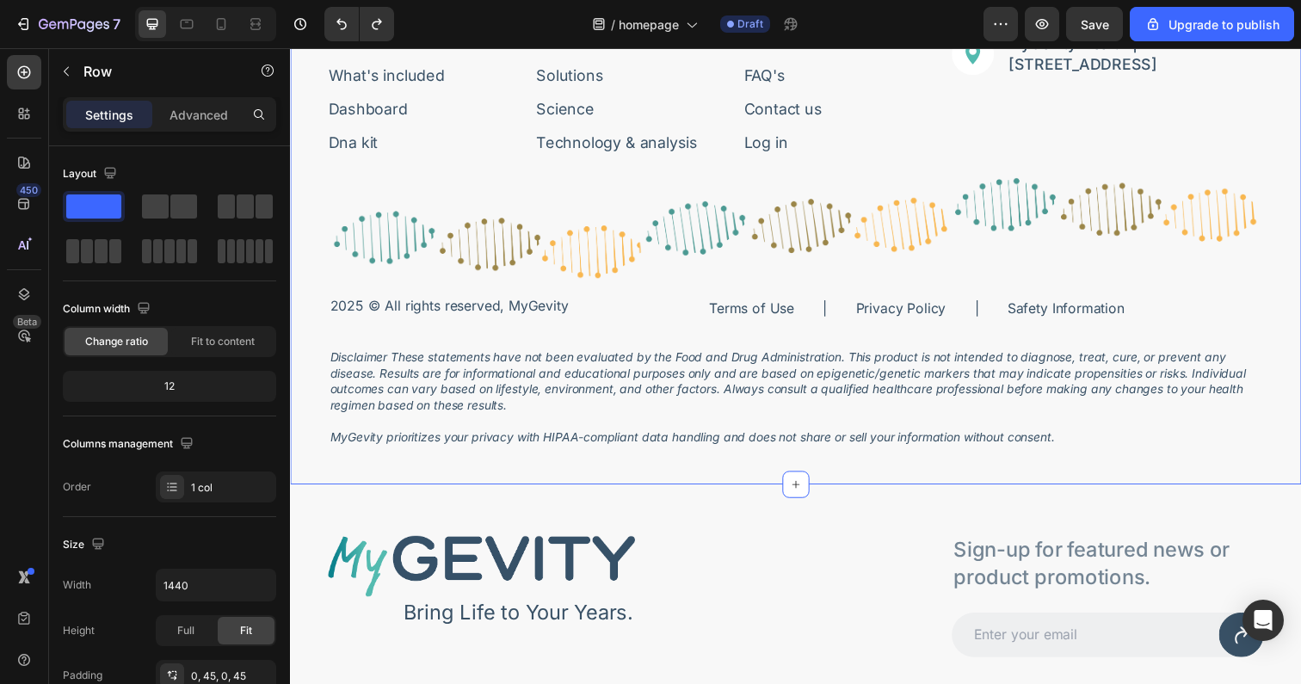
click at [308, 473] on div "Image Bring Life to Your Years. Text Block Row Sign-up for featured news or pro…" at bounding box center [806, 148] width 1032 height 691
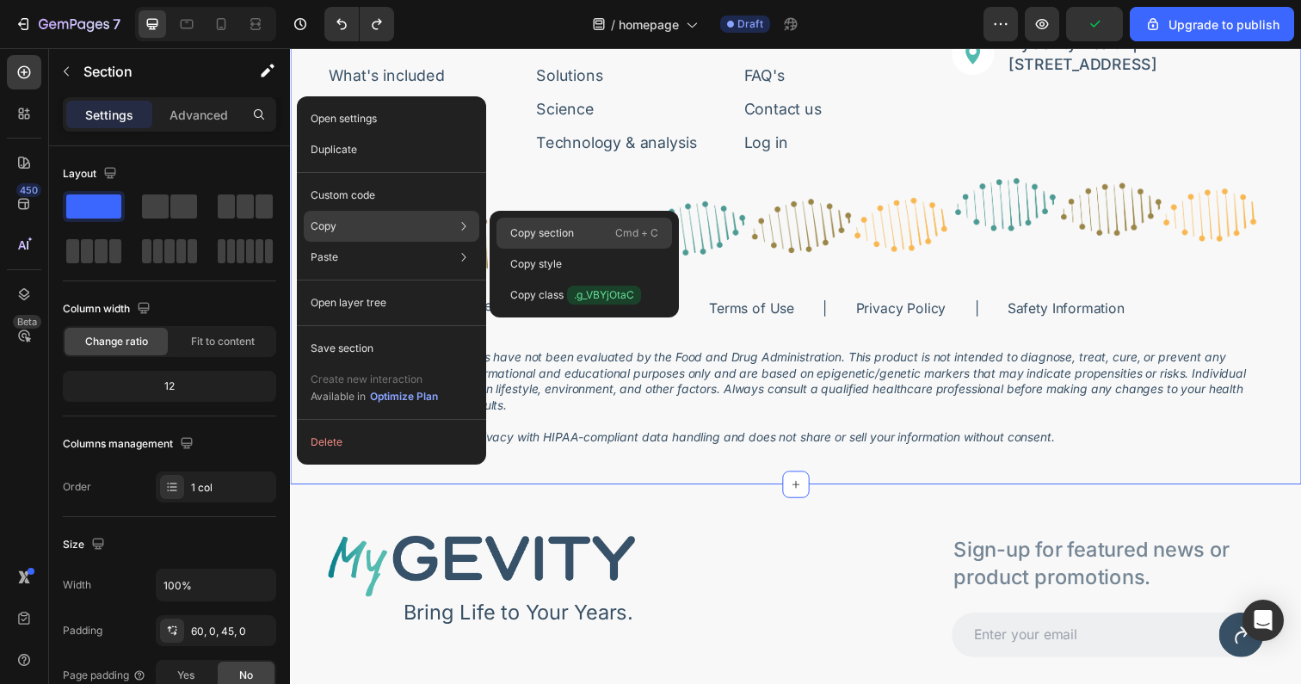
click at [558, 234] on p "Copy section" at bounding box center [542, 232] width 64 height 15
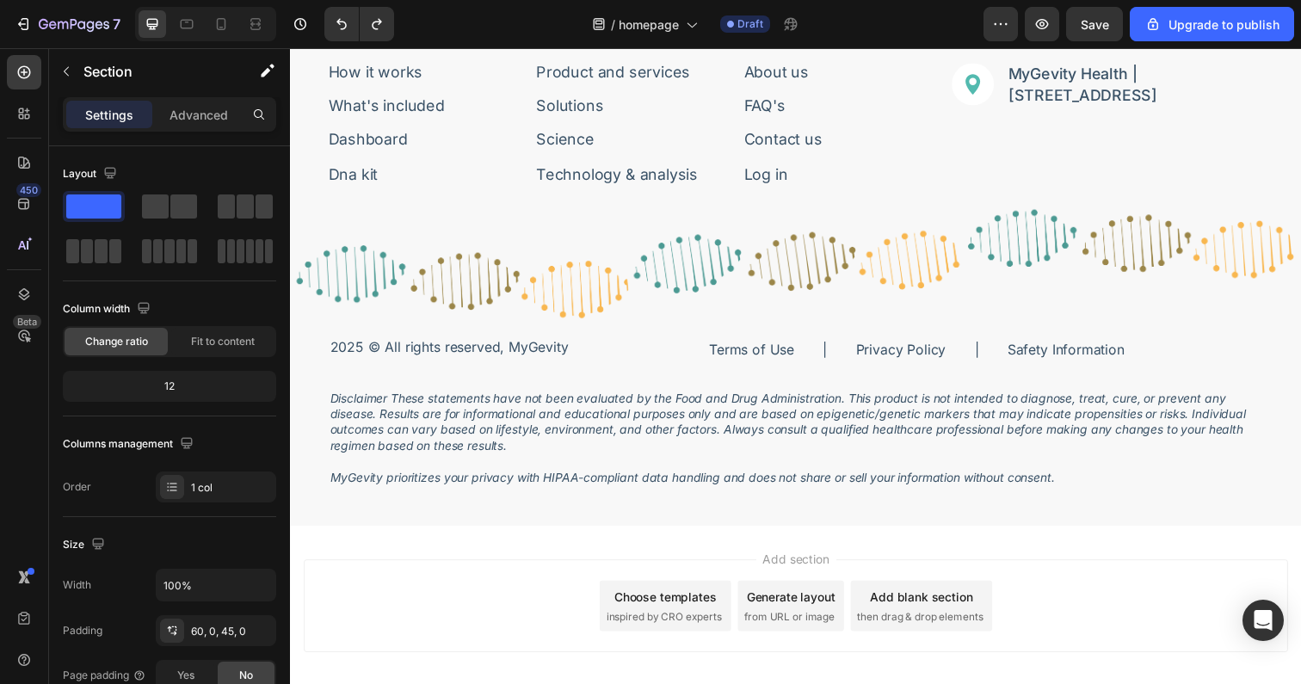
scroll to position [6564, 0]
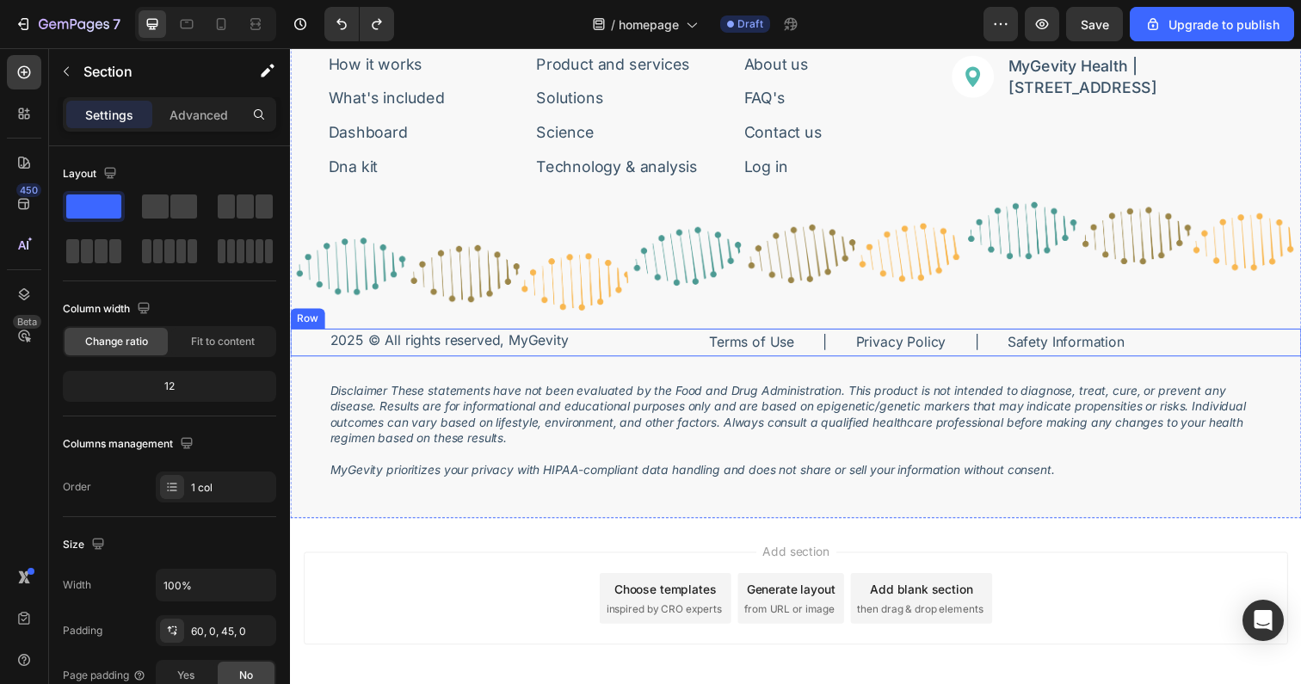
click at [311, 348] on div "Title Line 2025 © All rights reserved, MyGevity Text Block Terms of Use Text Bl…" at bounding box center [806, 349] width 1032 height 28
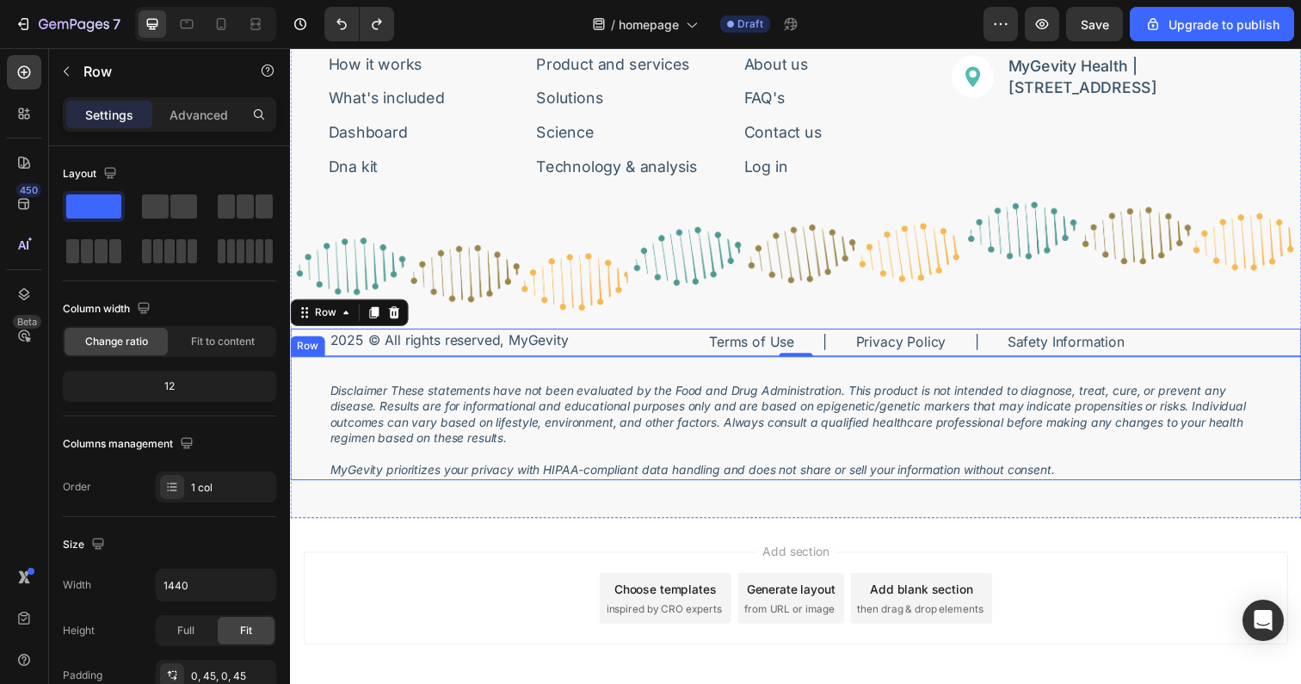
click at [304, 403] on div "Disclaimer These statements have not been evaluated by the Food and Drug Admini…" at bounding box center [806, 426] width 1032 height 126
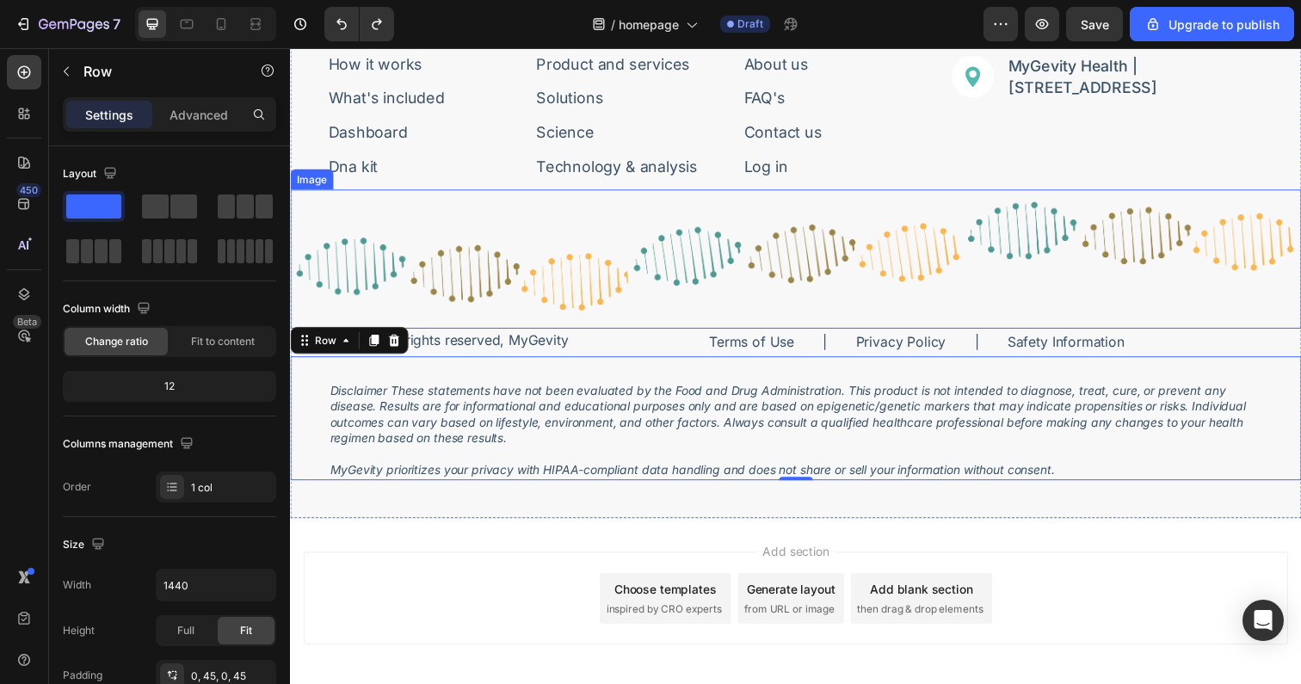
click at [296, 237] on img at bounding box center [806, 264] width 1032 height 142
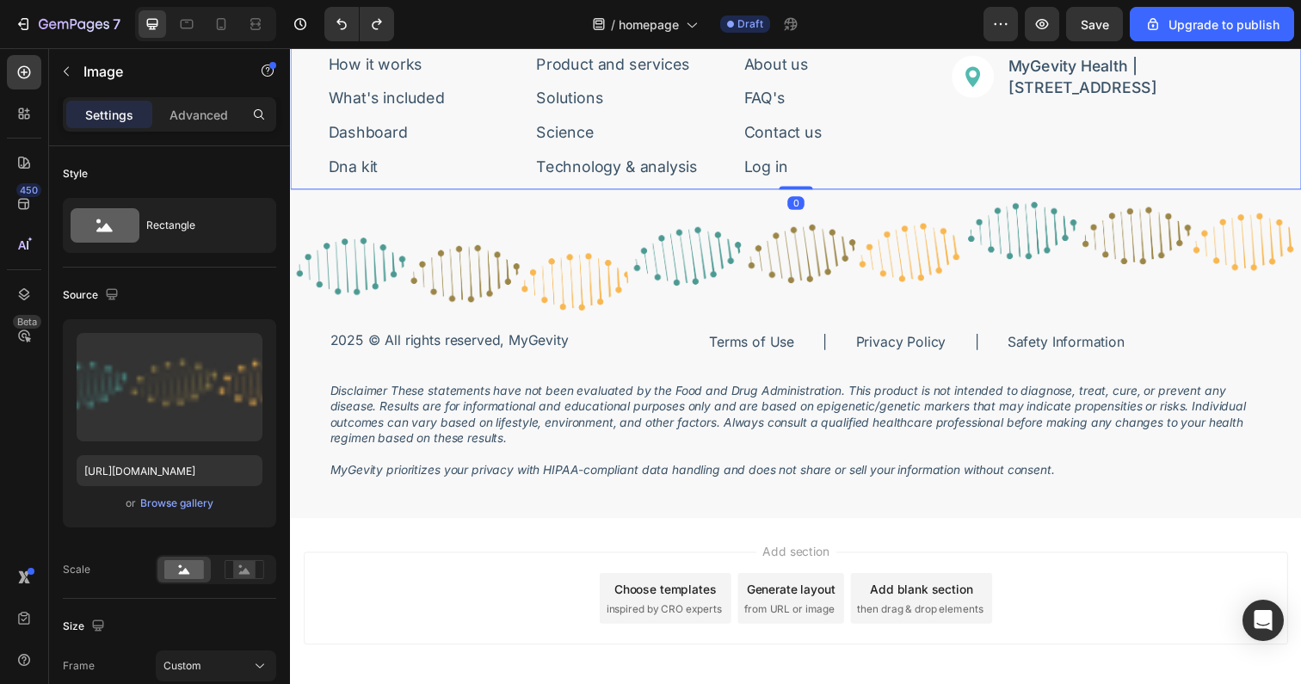
click at [307, 130] on div "How it works Button What's included Button Dashboard Button Dna kit Button Row …" at bounding box center [806, 98] width 1032 height 190
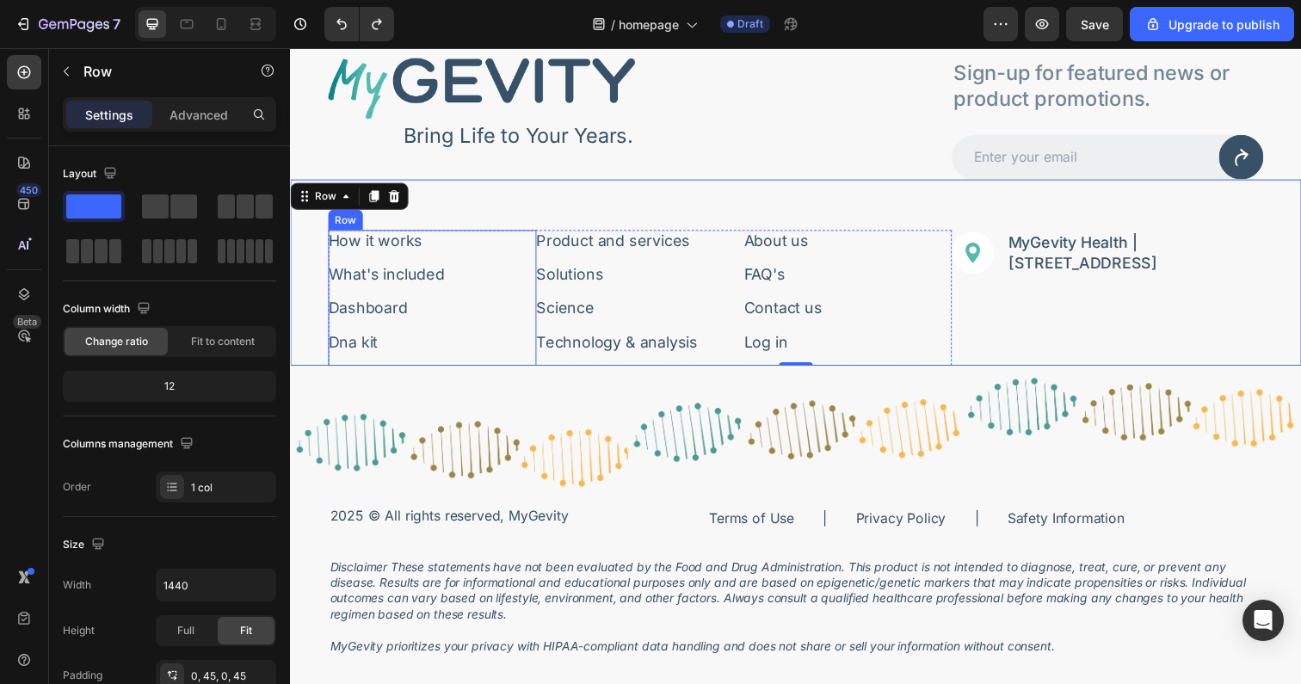
scroll to position [6404, 0]
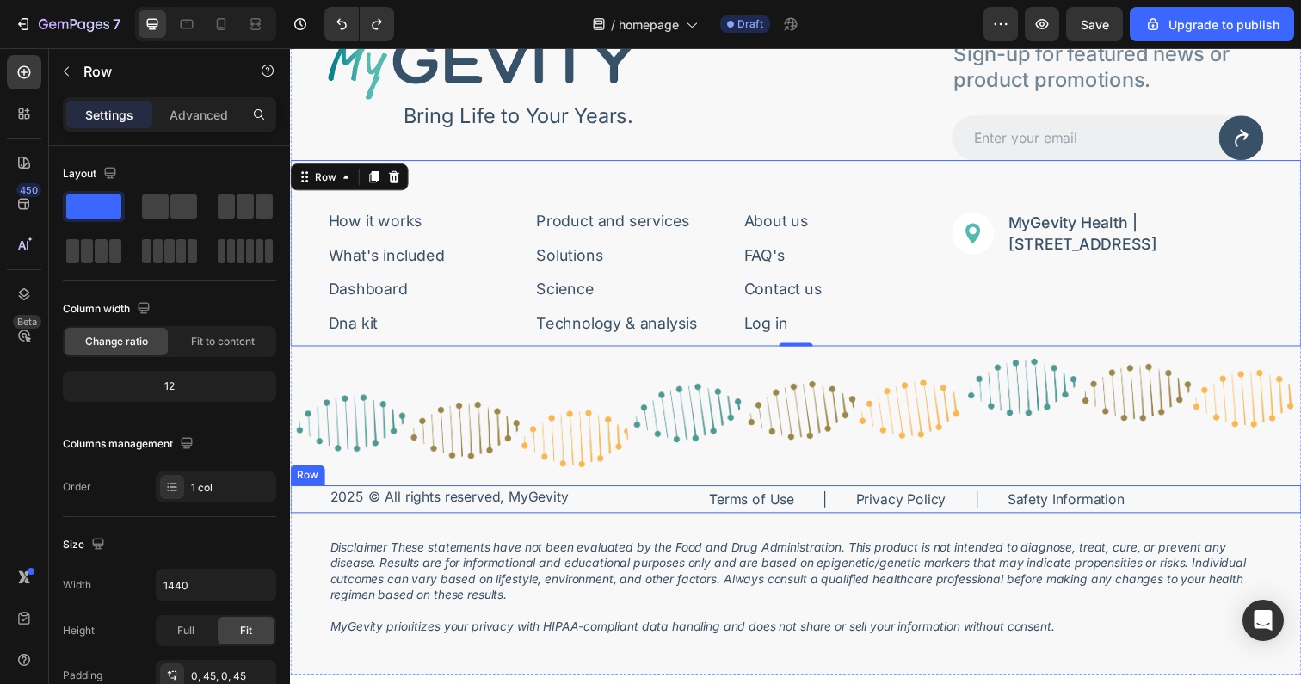
click at [317, 498] on div "Title Line 2025 © All rights reserved, MyGevity Text Block Terms of Use Text Bl…" at bounding box center [806, 509] width 1032 height 28
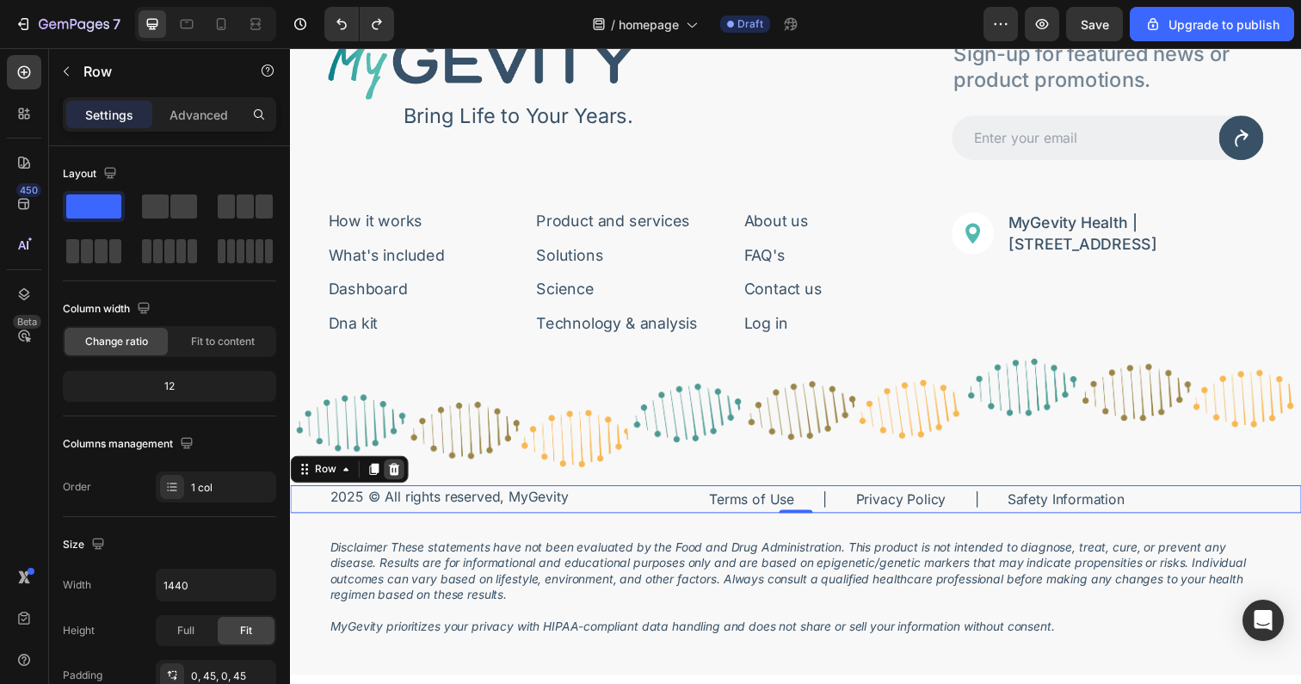
click at [402, 478] on icon at bounding box center [396, 478] width 14 height 14
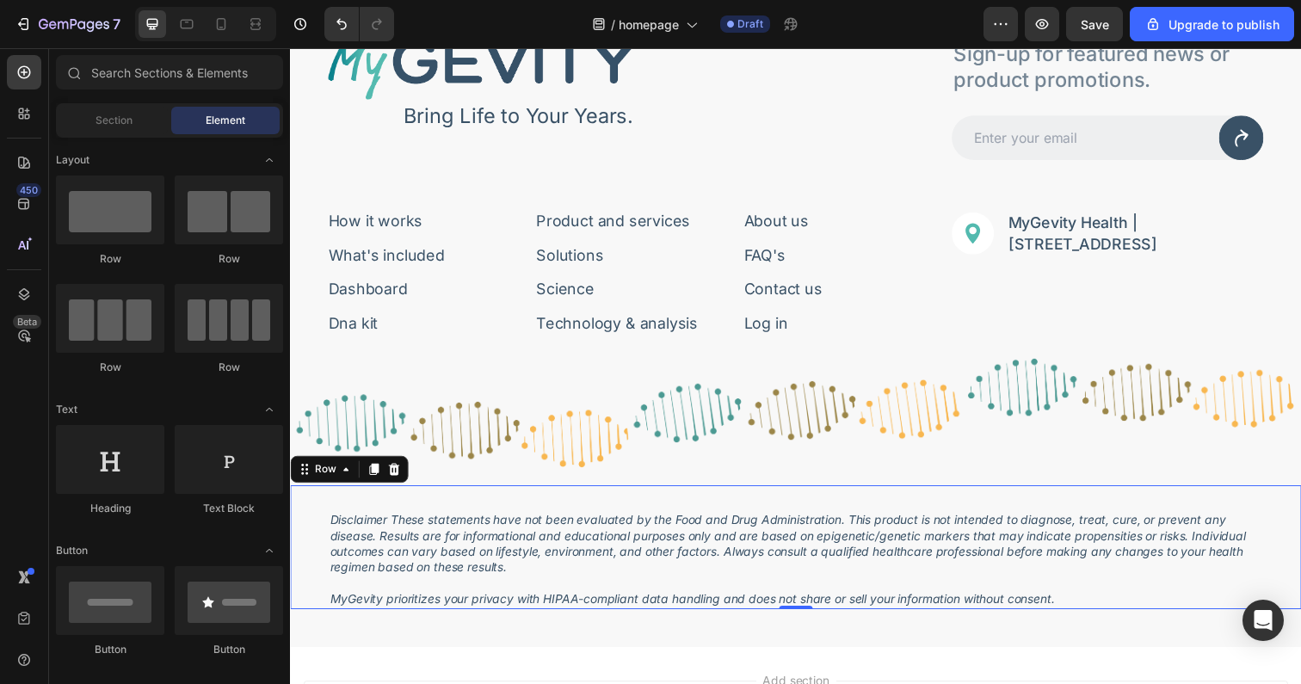
click at [311, 551] on div "Disclaimer These statements have not been evaluated by the Food and Drug Admini…" at bounding box center [806, 558] width 1032 height 126
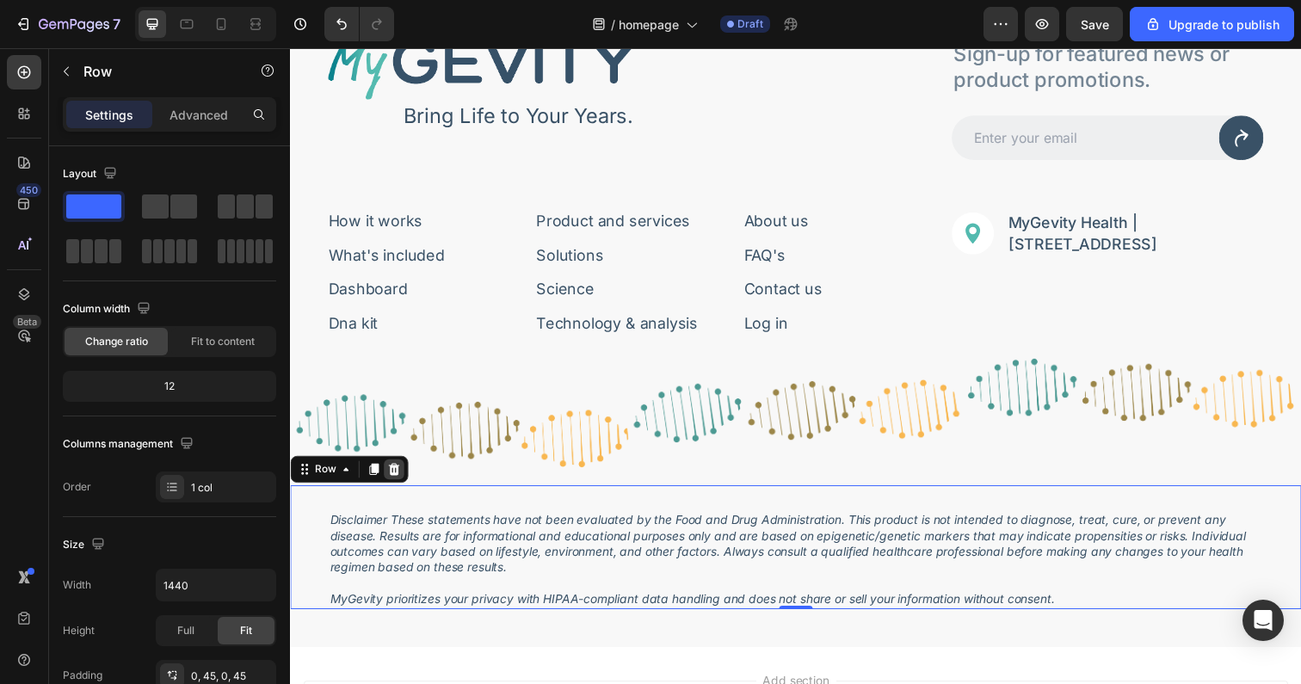
click at [393, 484] on icon at bounding box center [396, 478] width 14 height 14
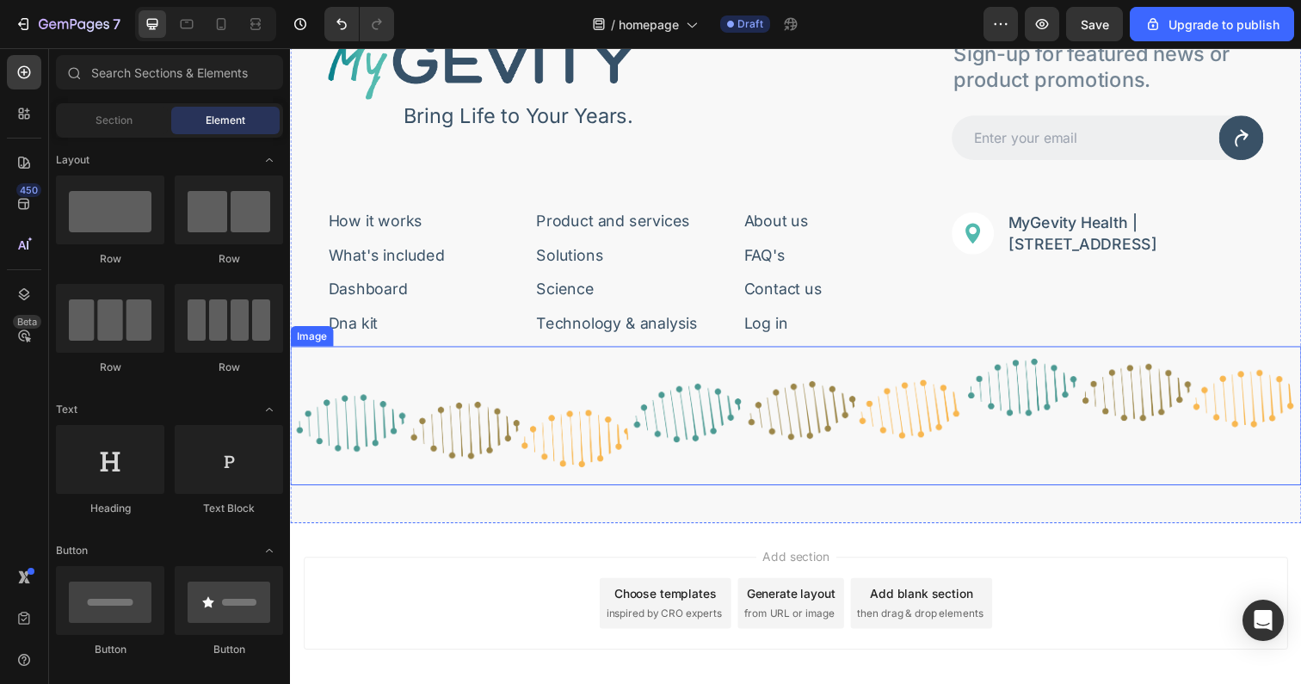
scroll to position [6212, 0]
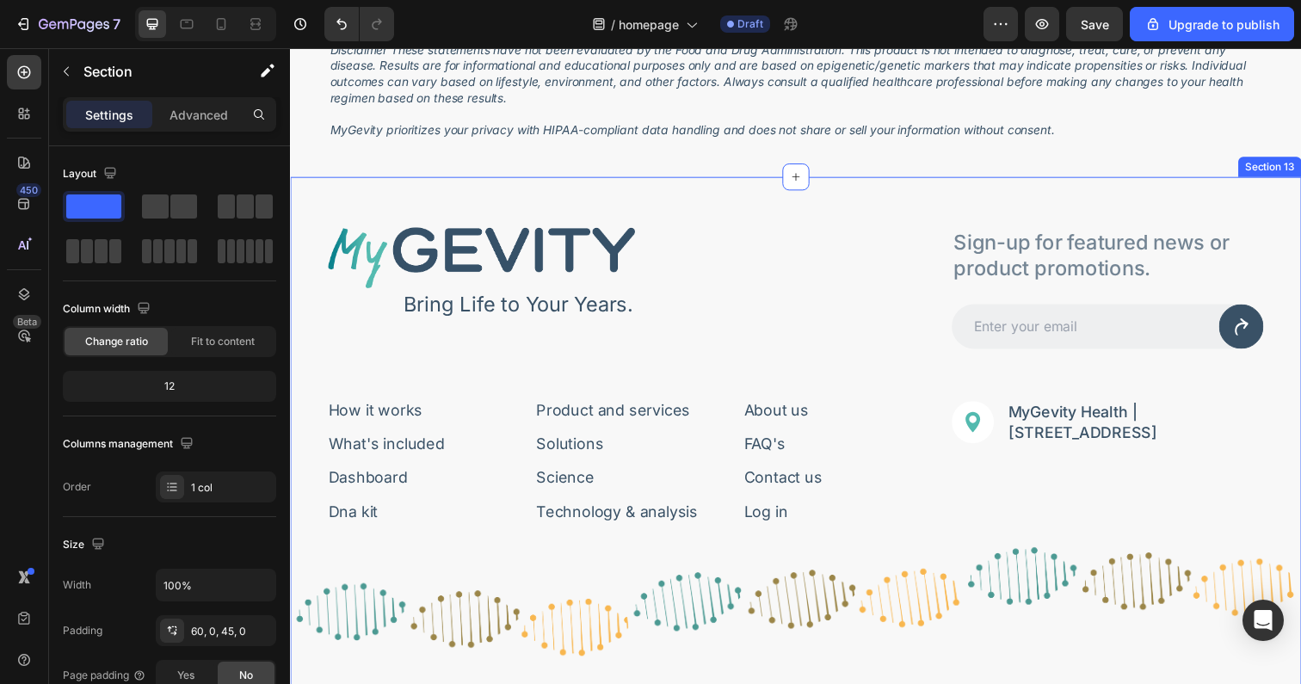
click at [330, 193] on div "Image Bring Life to Your Years. Text Block Row Sign-up for featured news or pro…" at bounding box center [806, 453] width 1032 height 546
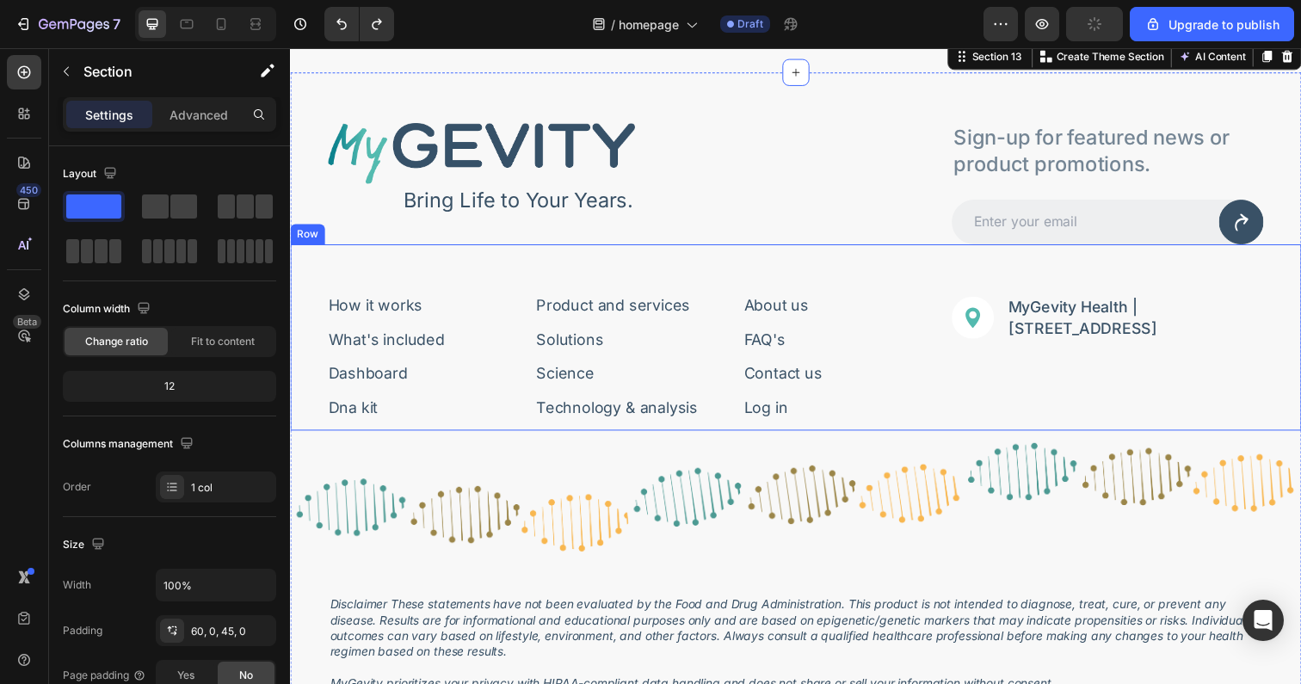
scroll to position [6317, 0]
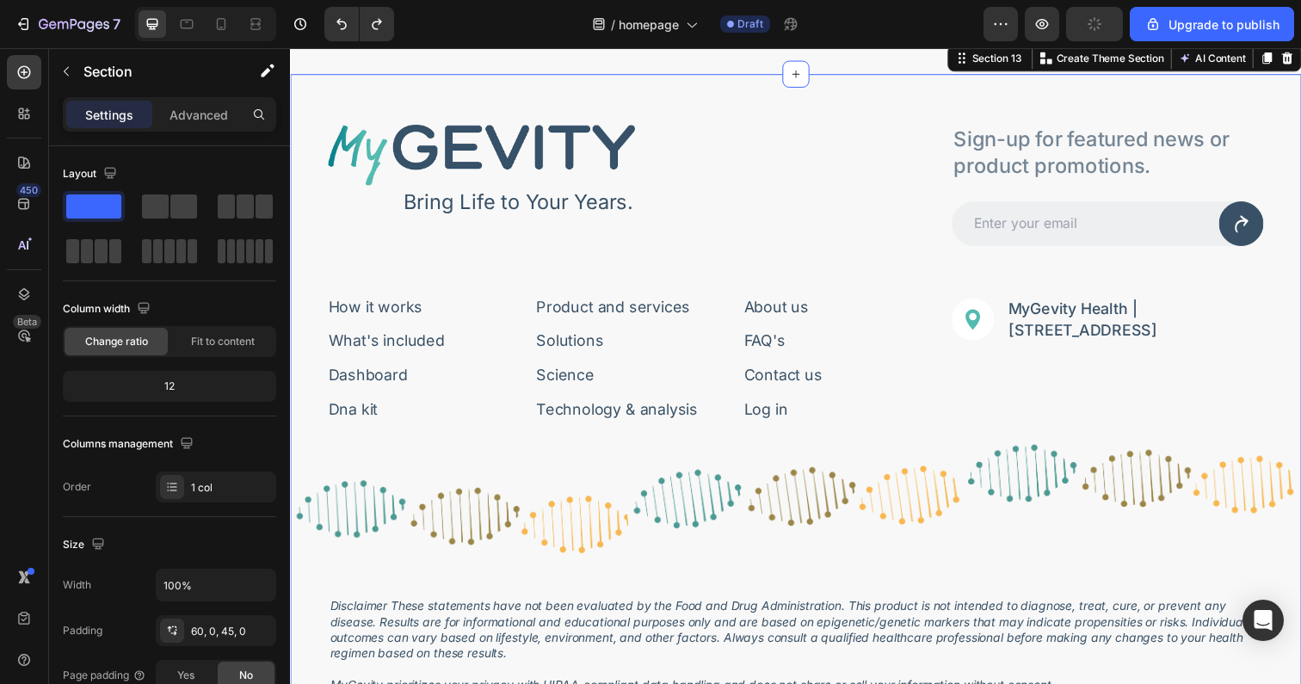
click at [322, 103] on div "Image Bring Life to Your Years. Text Block Row Sign-up for featured news or pro…" at bounding box center [806, 412] width 1032 height 674
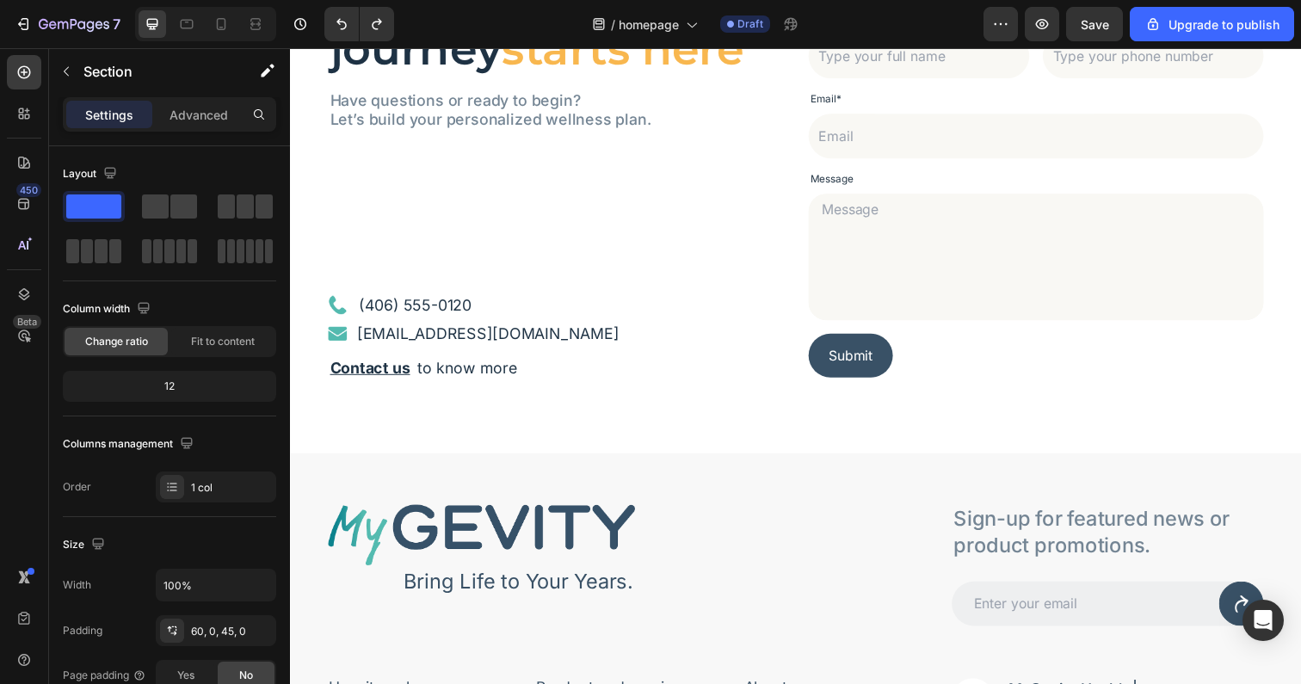
scroll to position [5224, 0]
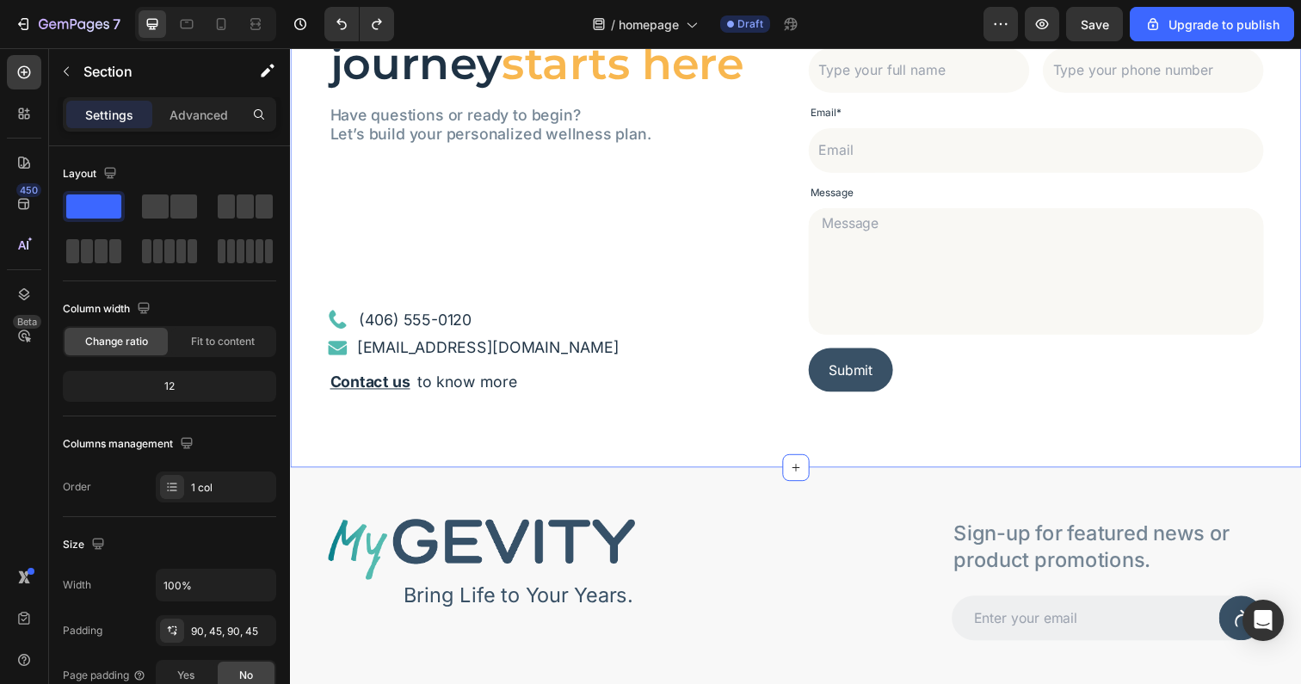
click at [309, 263] on div "Your health journey starts here Heading Have questions or ready to begin? Let’s…" at bounding box center [806, 191] width 1032 height 572
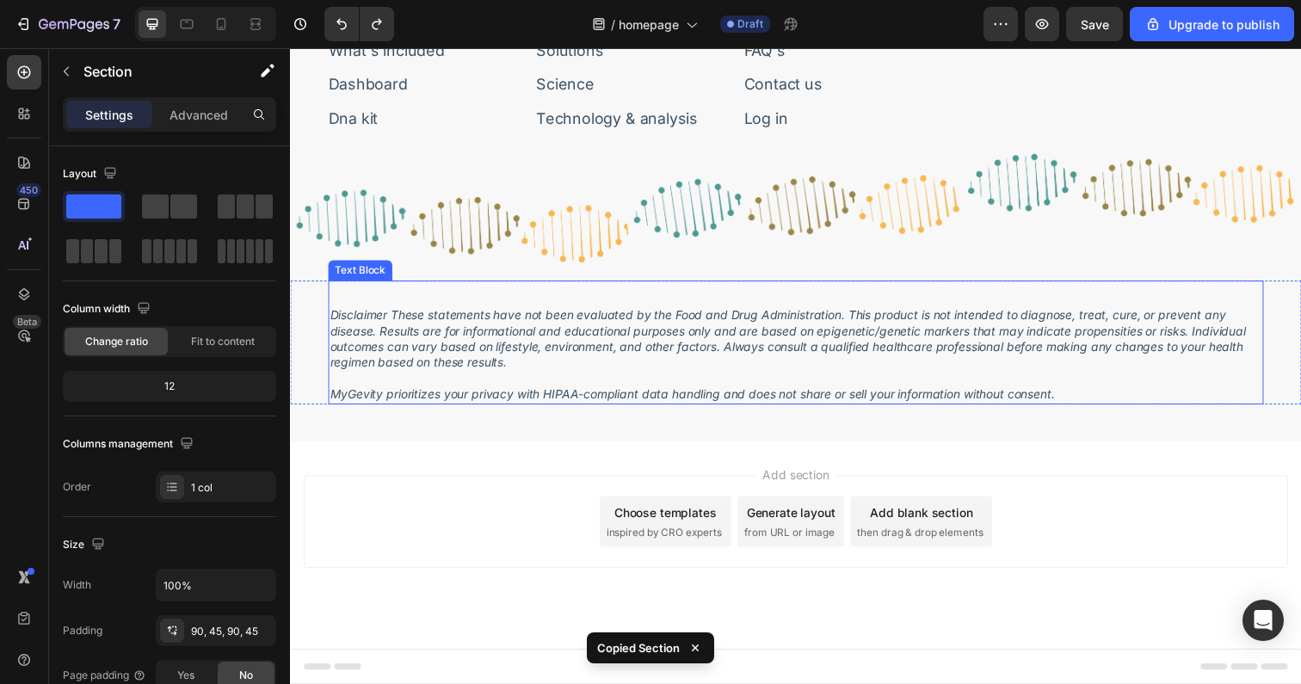
scroll to position [6498, 0]
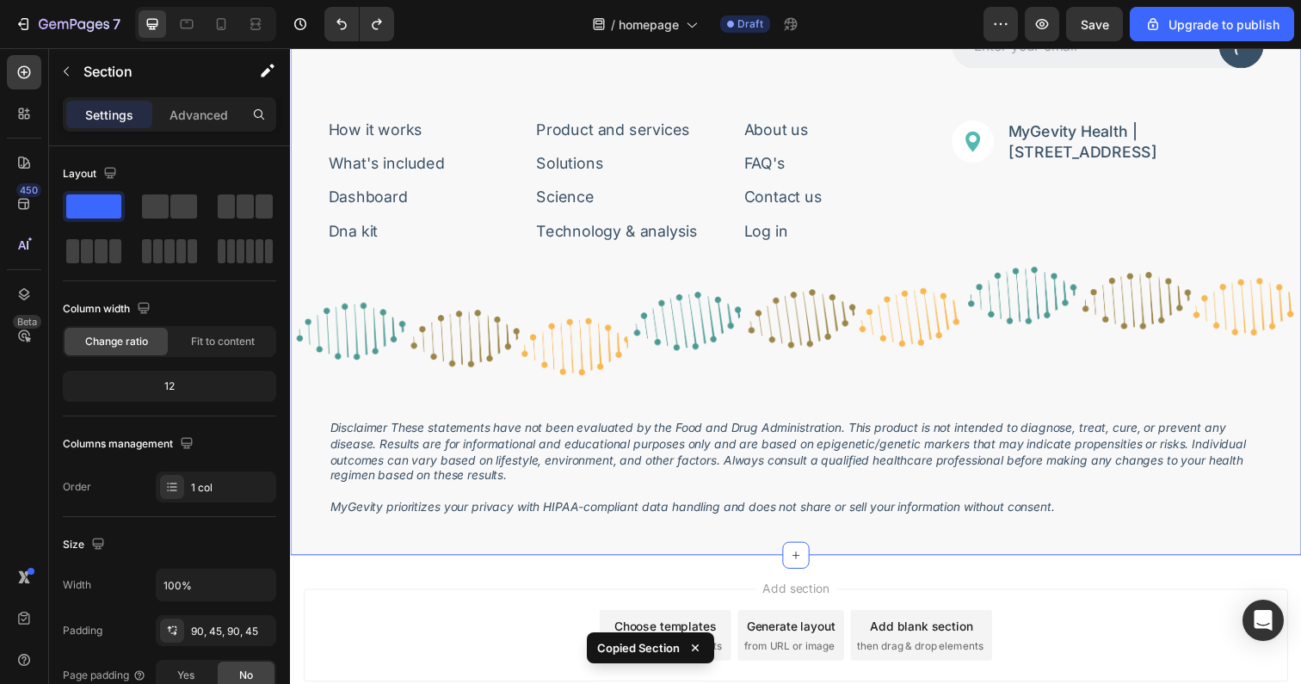
click at [304, 540] on div "Image Bring Life to Your Years. Text Block Row Sign-up for featured news or pro…" at bounding box center [806, 230] width 1032 height 674
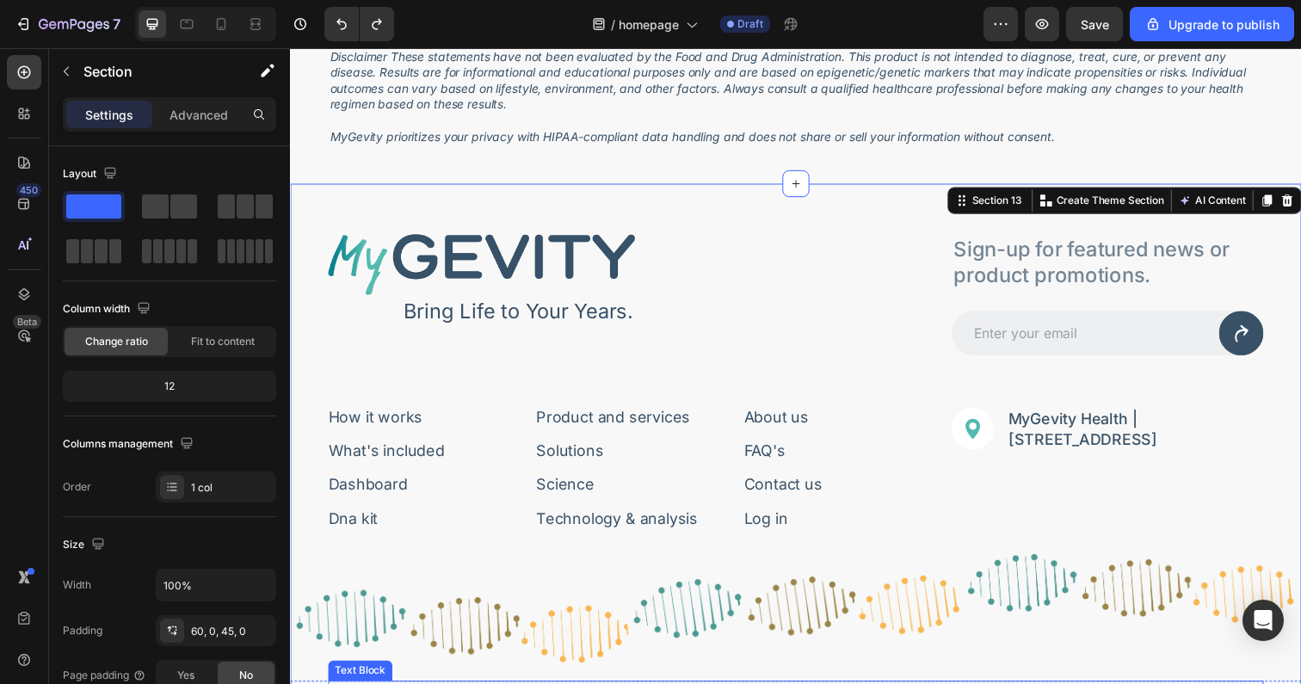
scroll to position [5541, 0]
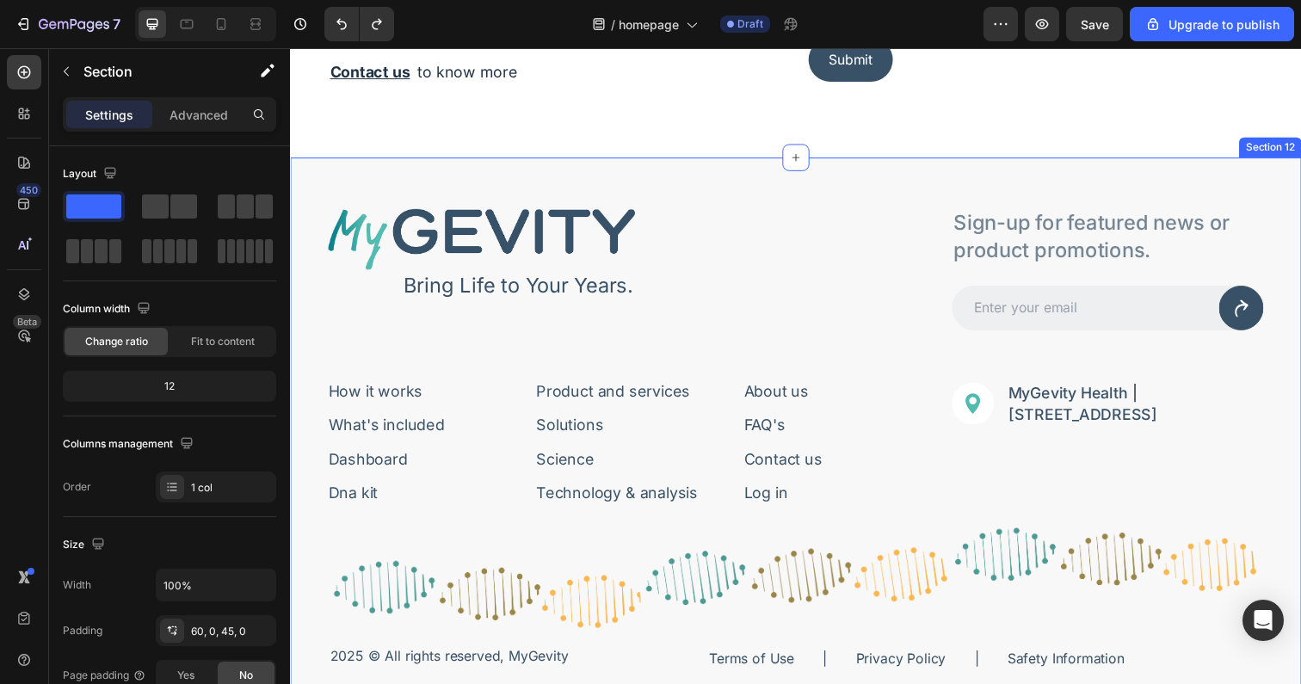
click at [687, 172] on div "Image Bring Life to Your Years. Text Block Row Sign-up for featured news or pro…" at bounding box center [806, 505] width 1032 height 691
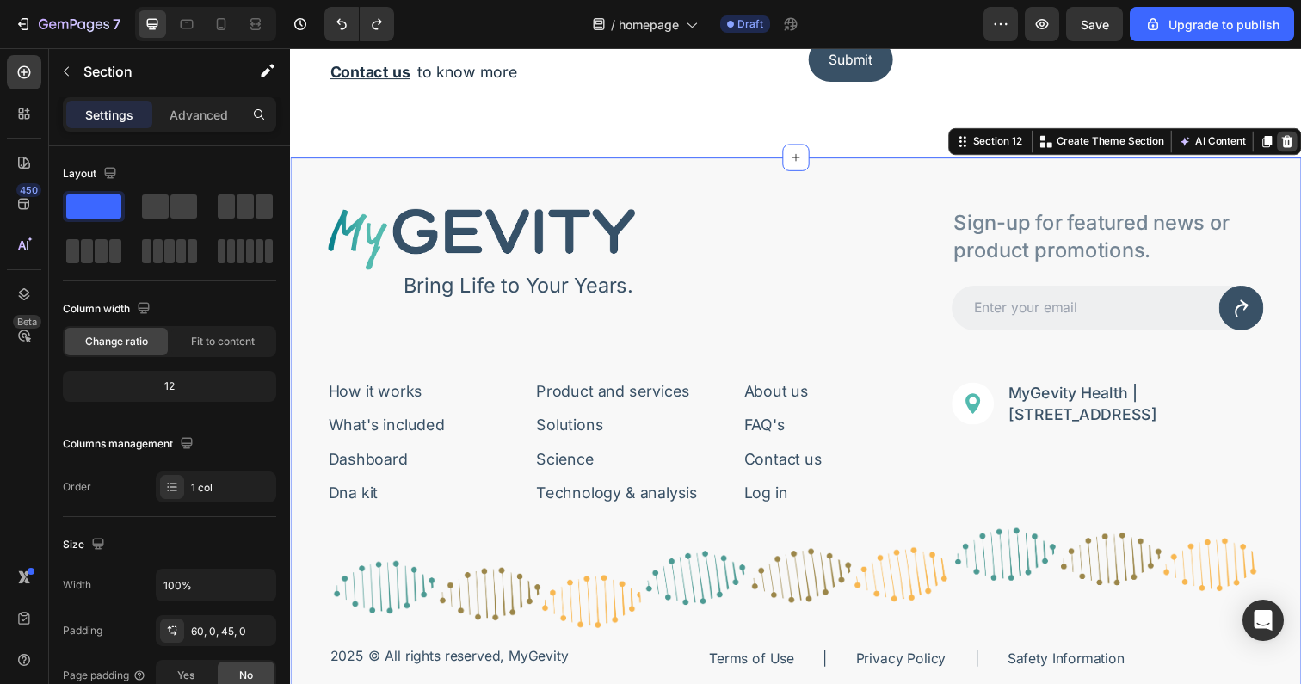
click at [1300, 145] on icon at bounding box center [1308, 144] width 14 height 14
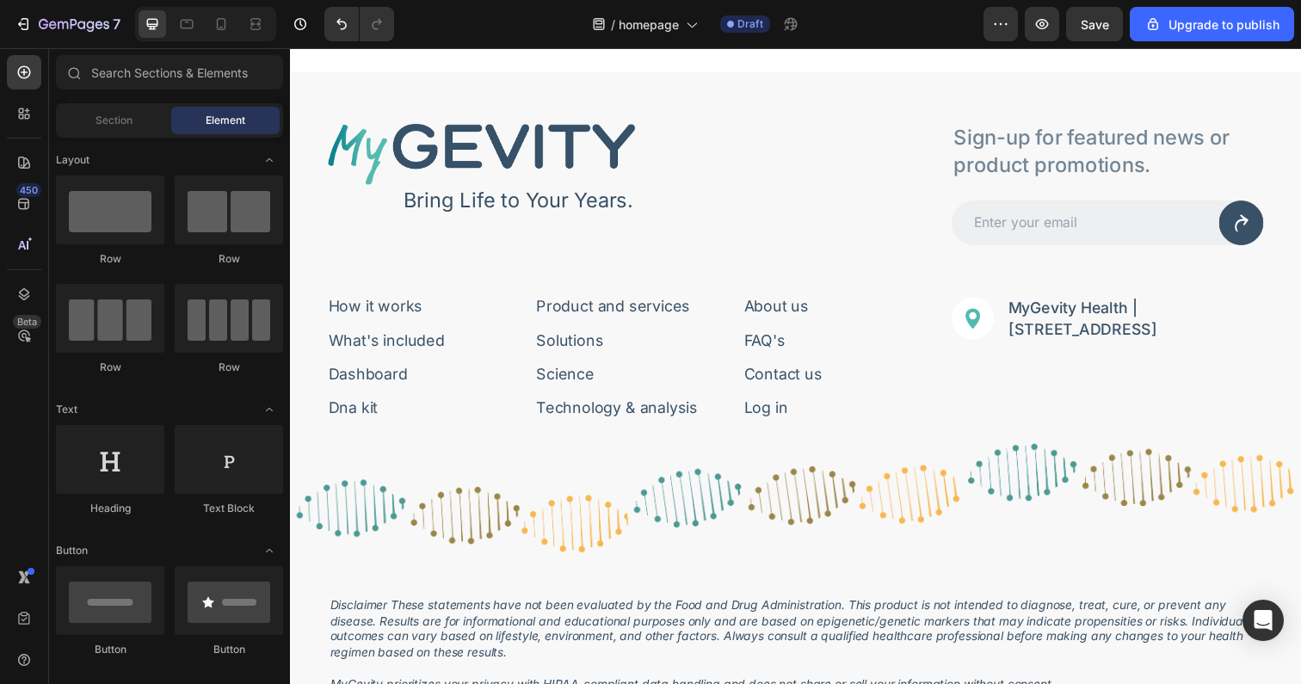
scroll to position [5245, 0]
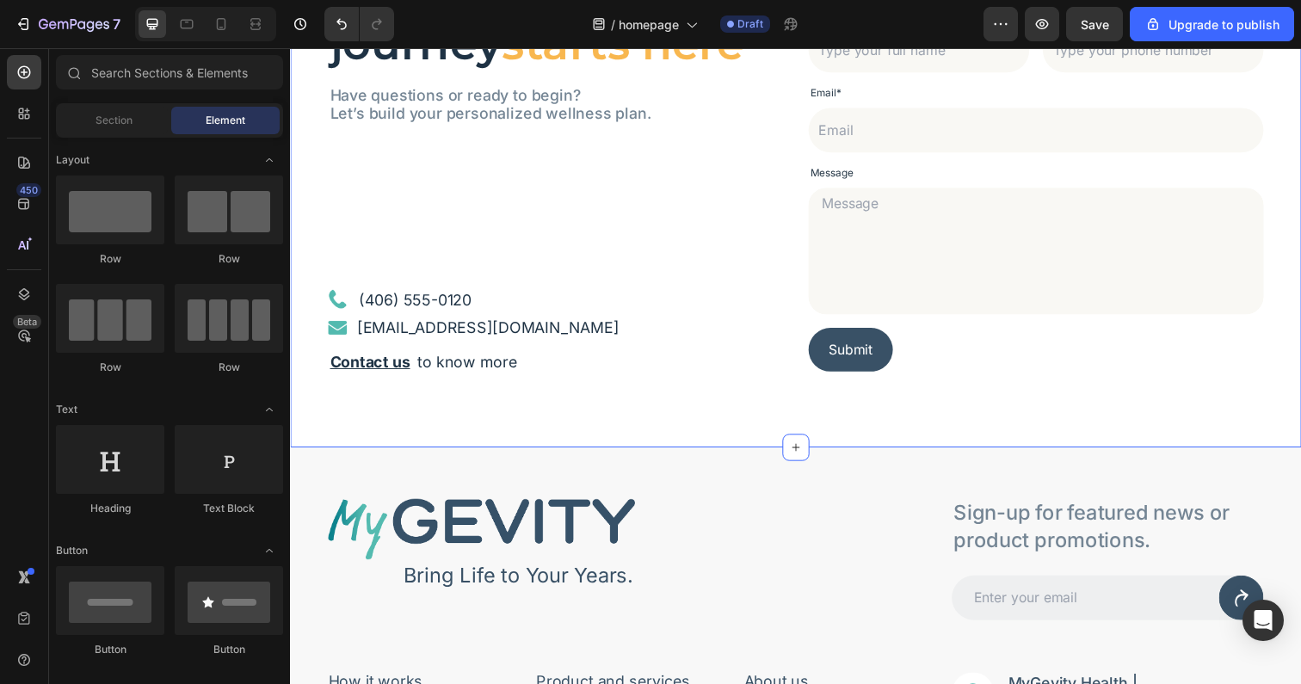
click at [614, 400] on div "Your health journey starts here Heading Have questions or ready to begin? Let’s…" at bounding box center [806, 170] width 1032 height 572
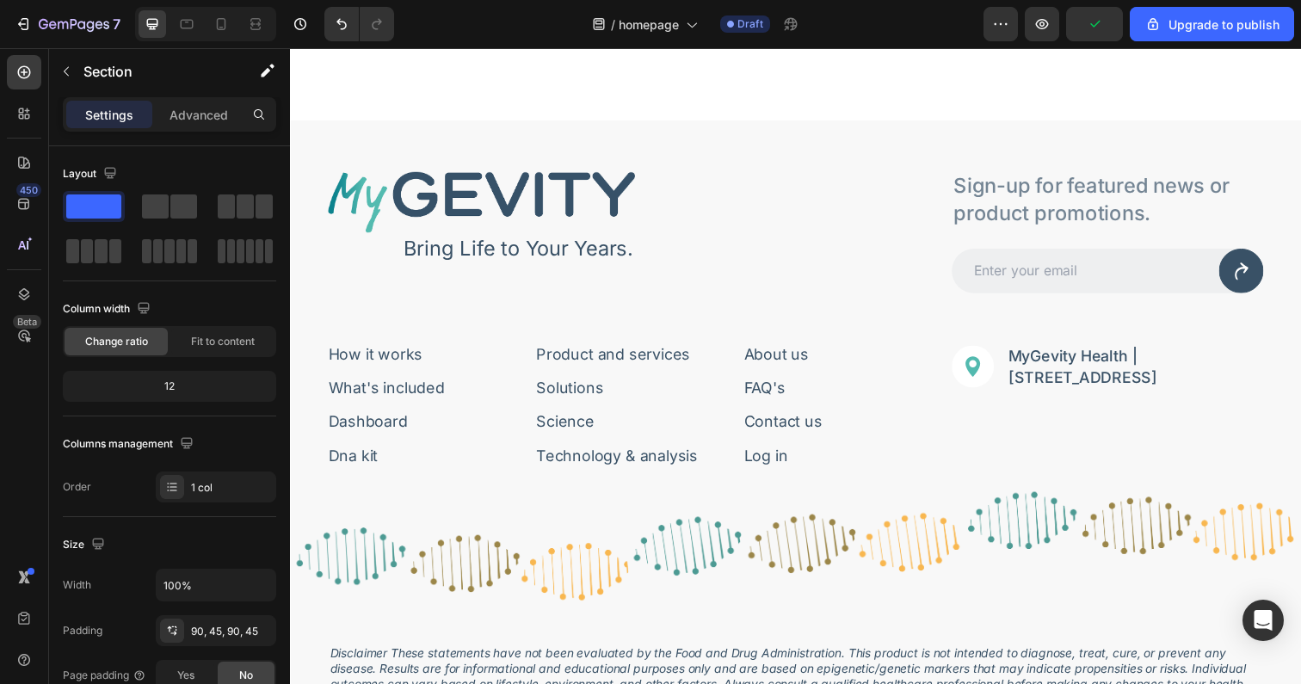
scroll to position [5923, 0]
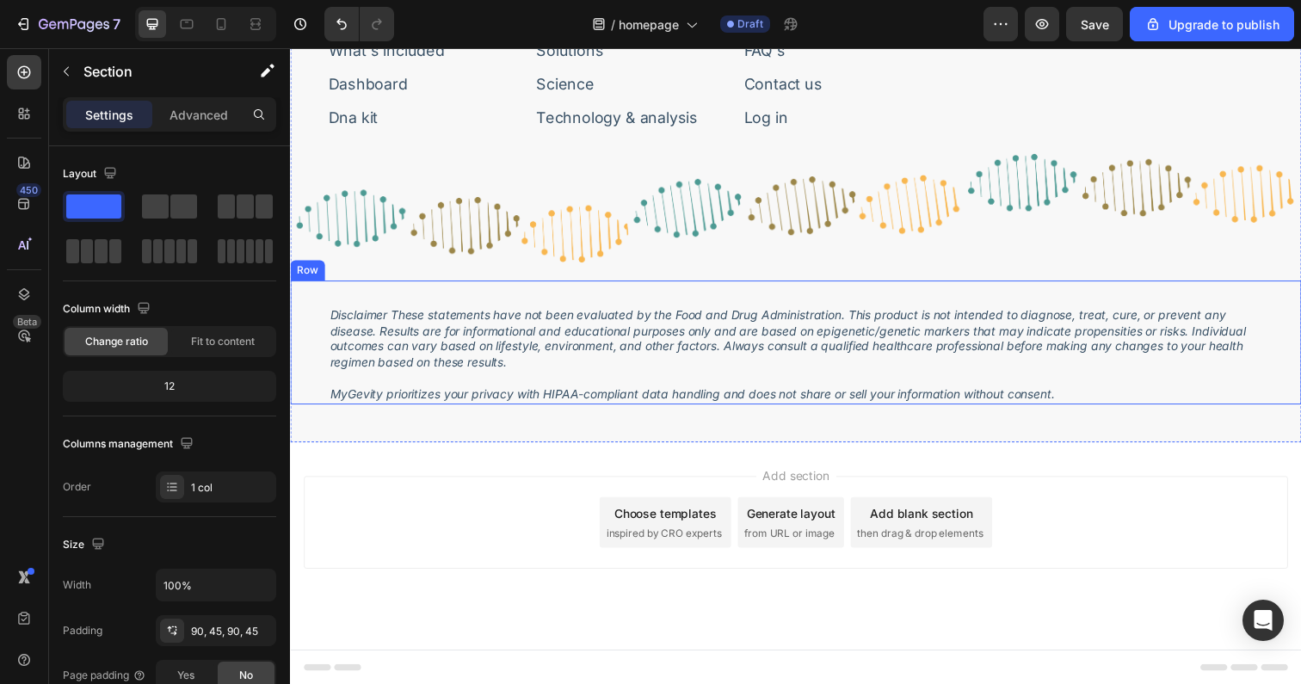
click at [323, 395] on div "Disclaimer These statements have not been evaluated by the Food and Drug Admini…" at bounding box center [806, 349] width 1032 height 126
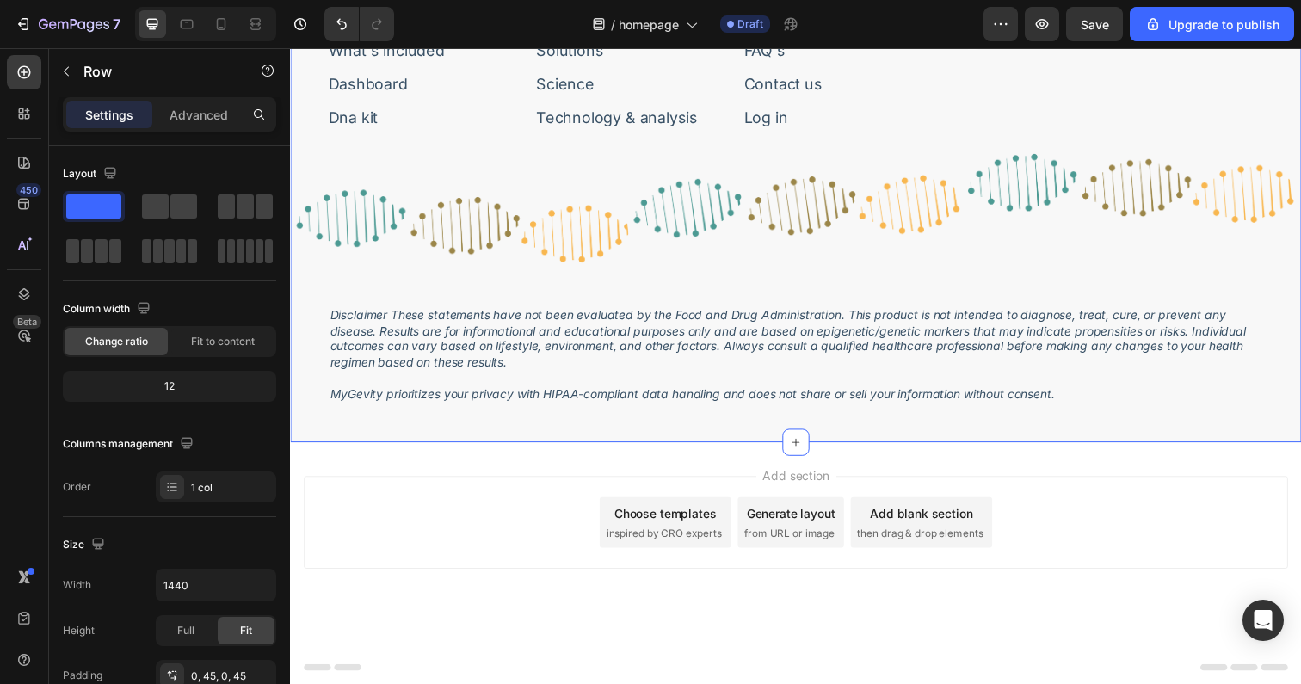
click at [320, 429] on div "Image Bring Life to Your Years. Text Block Row Sign-up for featured news or pro…" at bounding box center [806, 114] width 1032 height 674
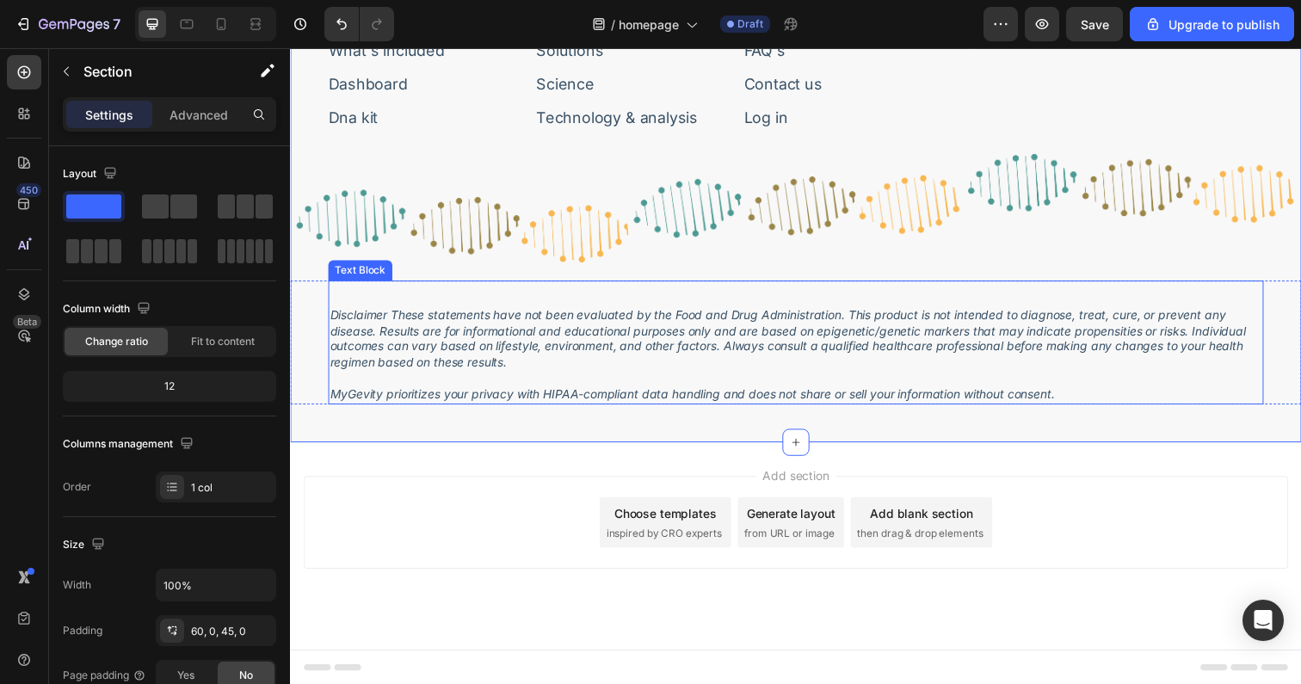
click at [350, 378] on p at bounding box center [806, 386] width 952 height 16
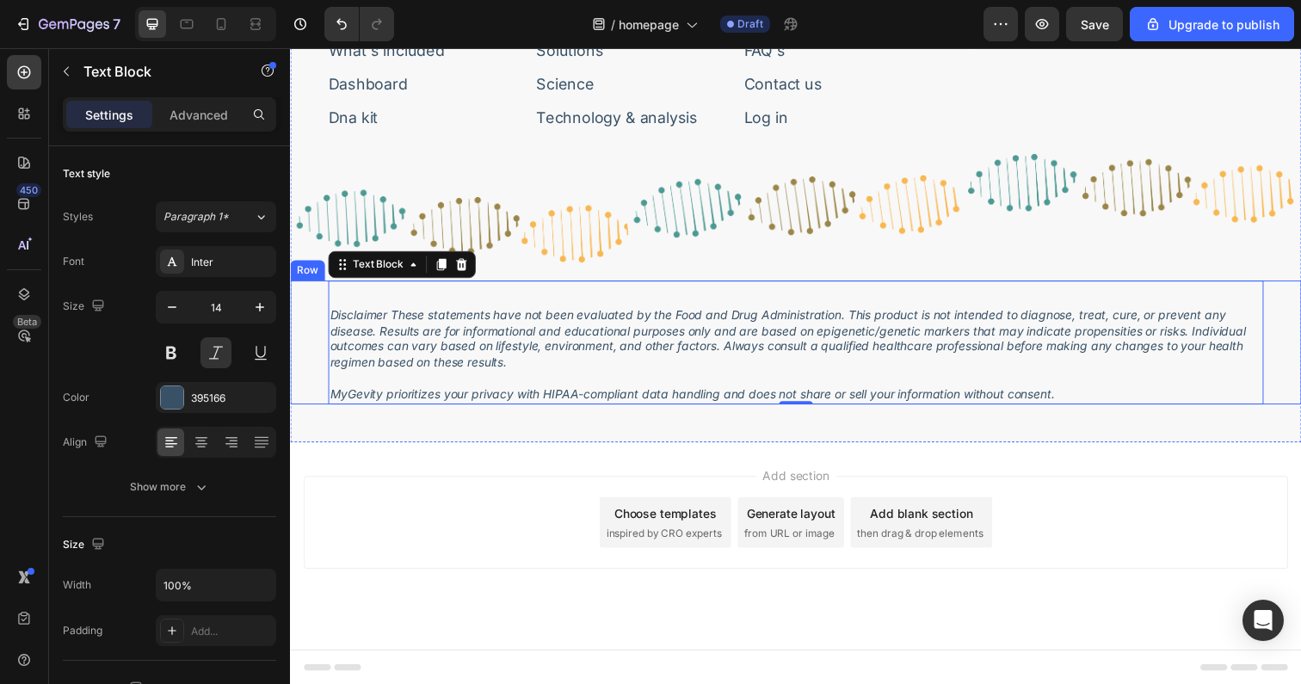
click at [309, 344] on div "Disclaimer These statements have not been evaluated by the Food and Drug Admini…" at bounding box center [806, 349] width 1032 height 126
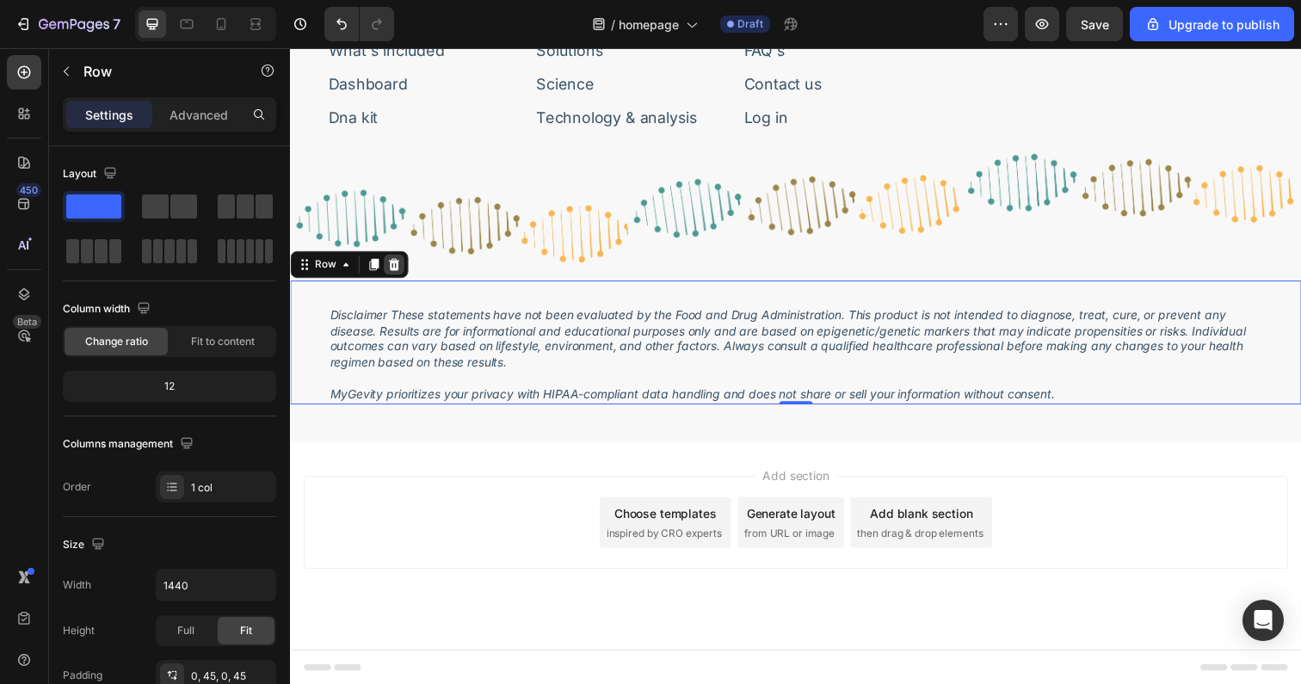
click at [391, 274] on icon at bounding box center [396, 269] width 14 height 14
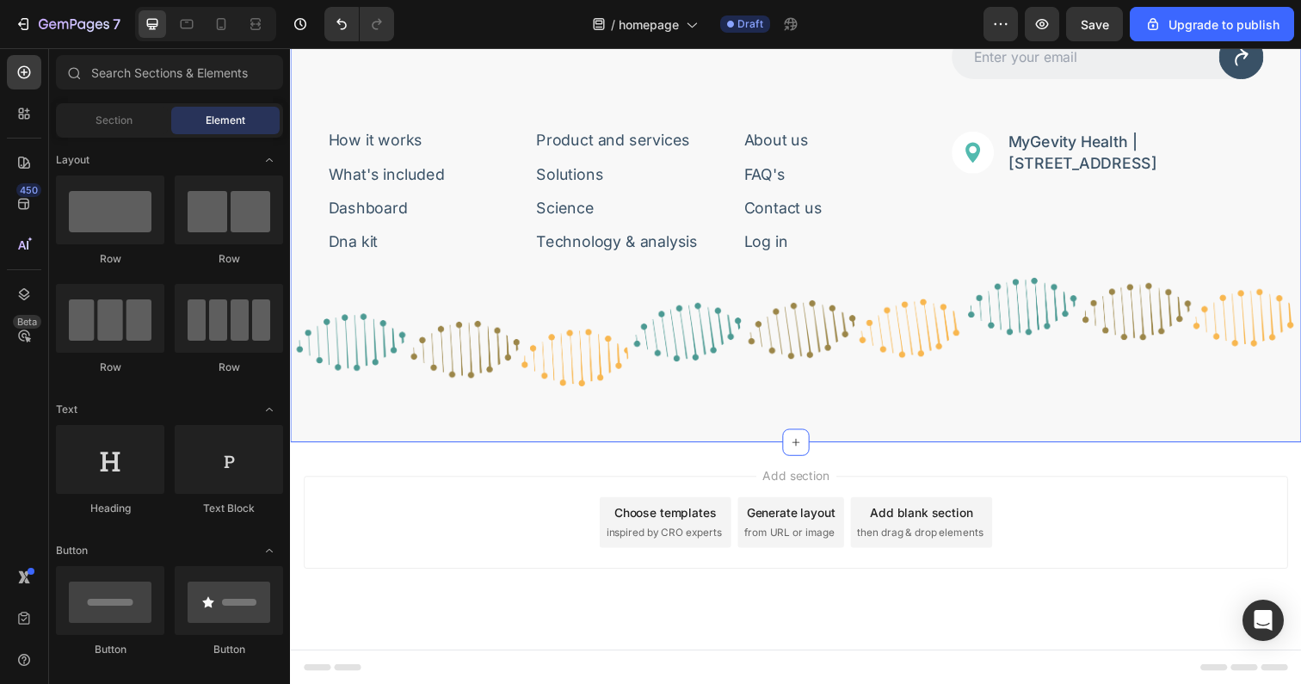
click at [316, 438] on div "Image Bring Life to Your Years. Text Block Row Sign-up for featured news or pro…" at bounding box center [806, 177] width 1032 height 546
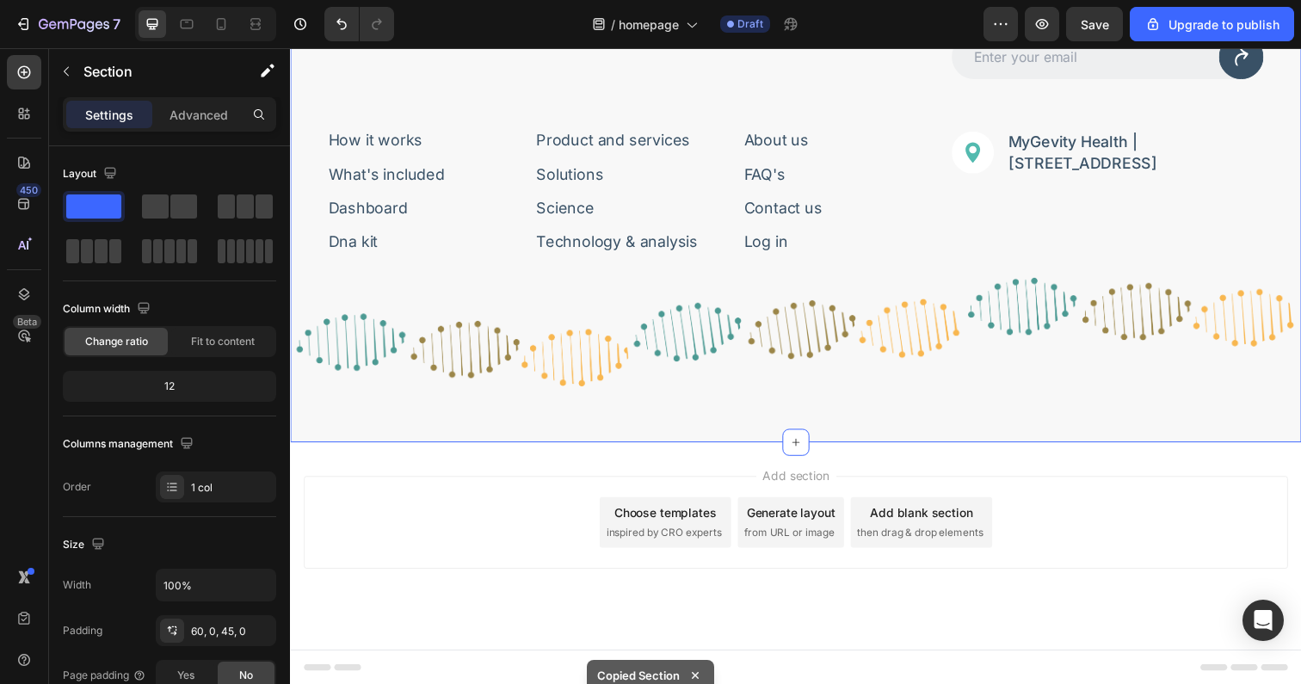
click at [346, 416] on div "Image Bring Life to Your Years. Text Block Row Sign-up for featured news or pro…" at bounding box center [806, 177] width 1032 height 546
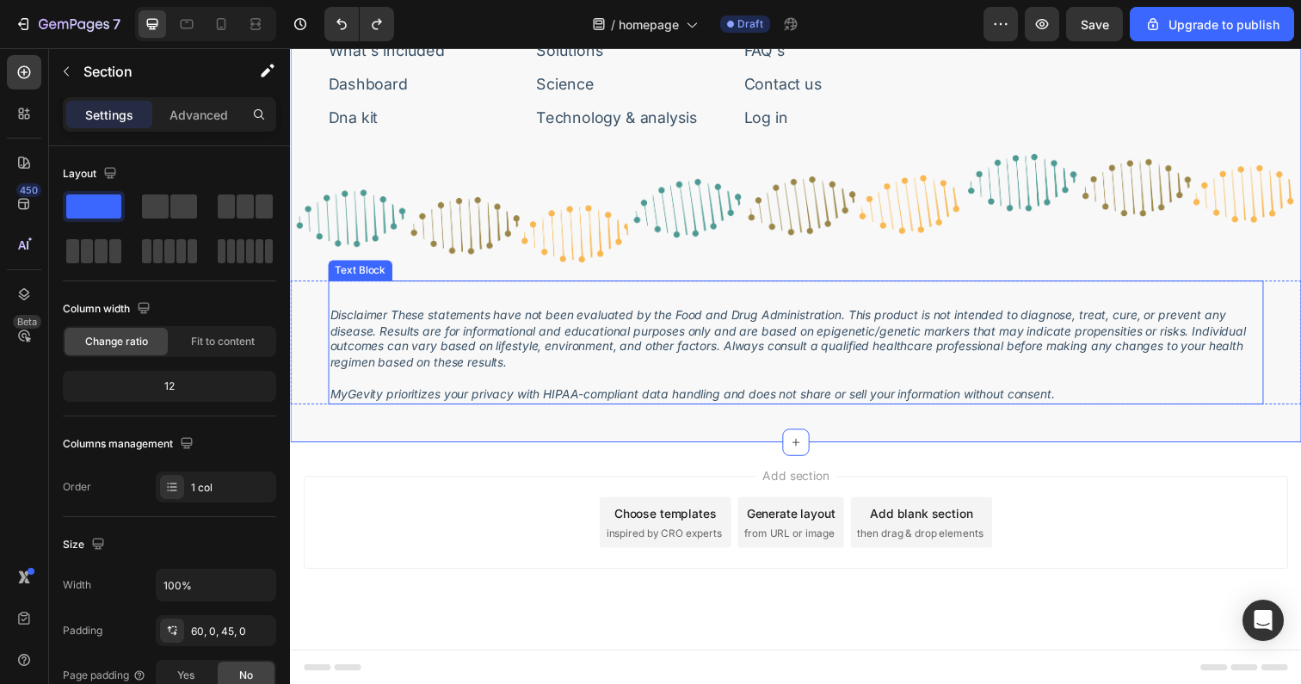
click at [416, 348] on p "Disclaimer These statements have not been evaluated by the Food and Drug Admini…" at bounding box center [806, 345] width 952 height 65
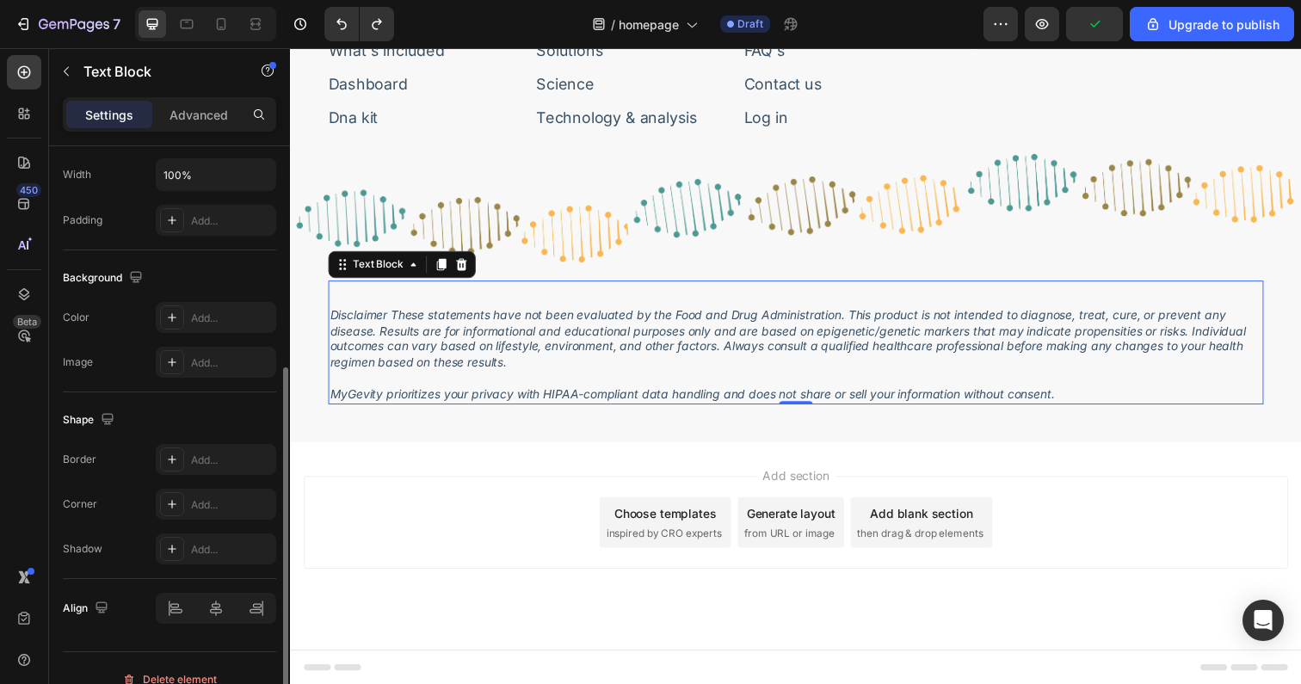
scroll to position [433, 0]
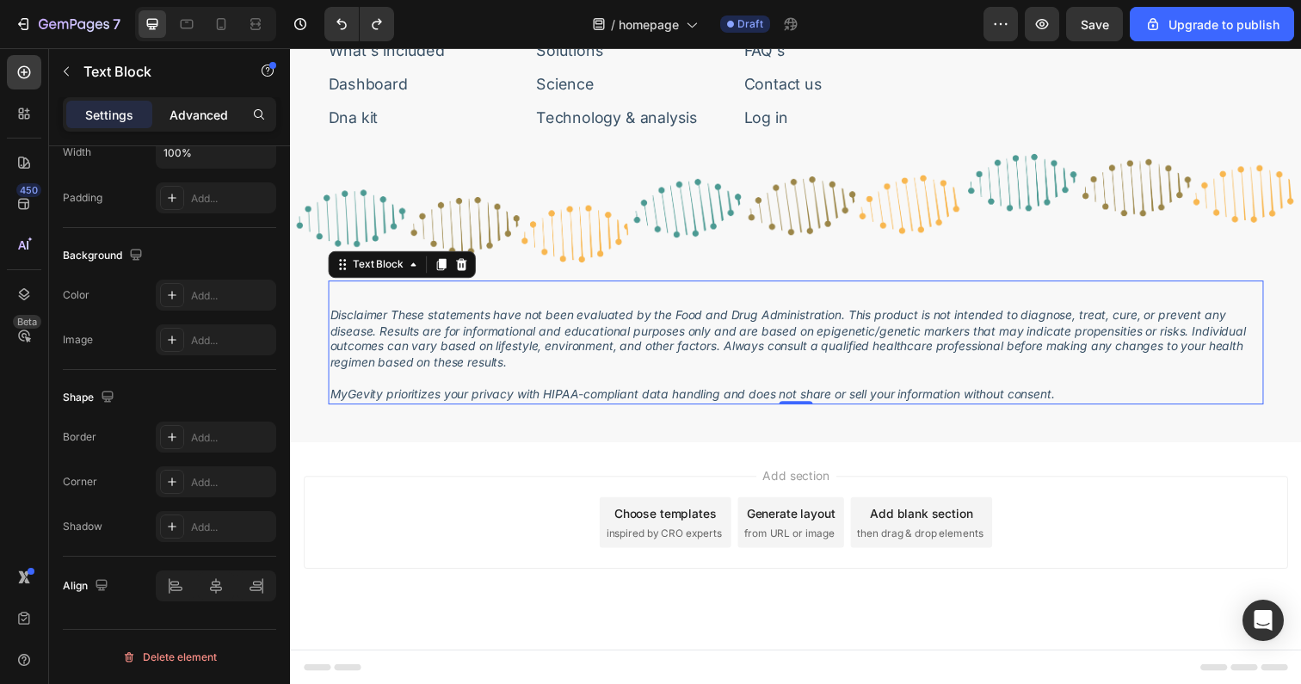
click at [194, 114] on p "Advanced" at bounding box center [198, 115] width 59 height 18
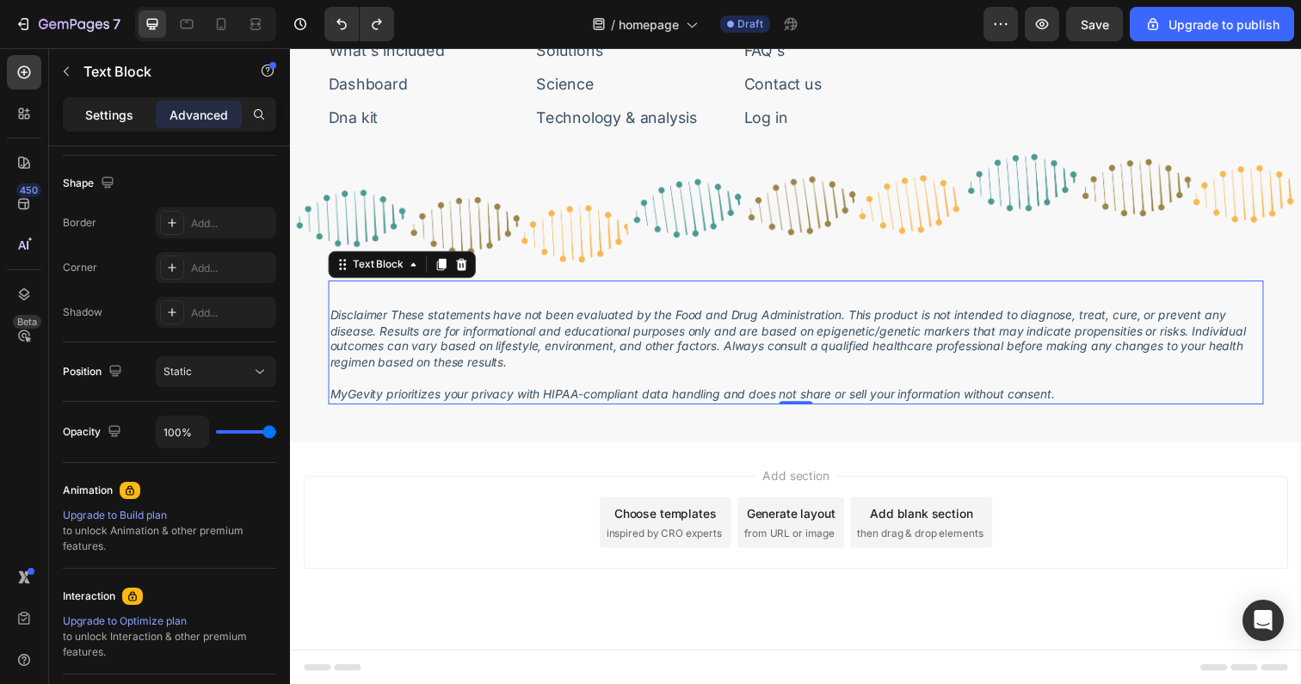
click at [113, 118] on p "Settings" at bounding box center [109, 115] width 48 height 18
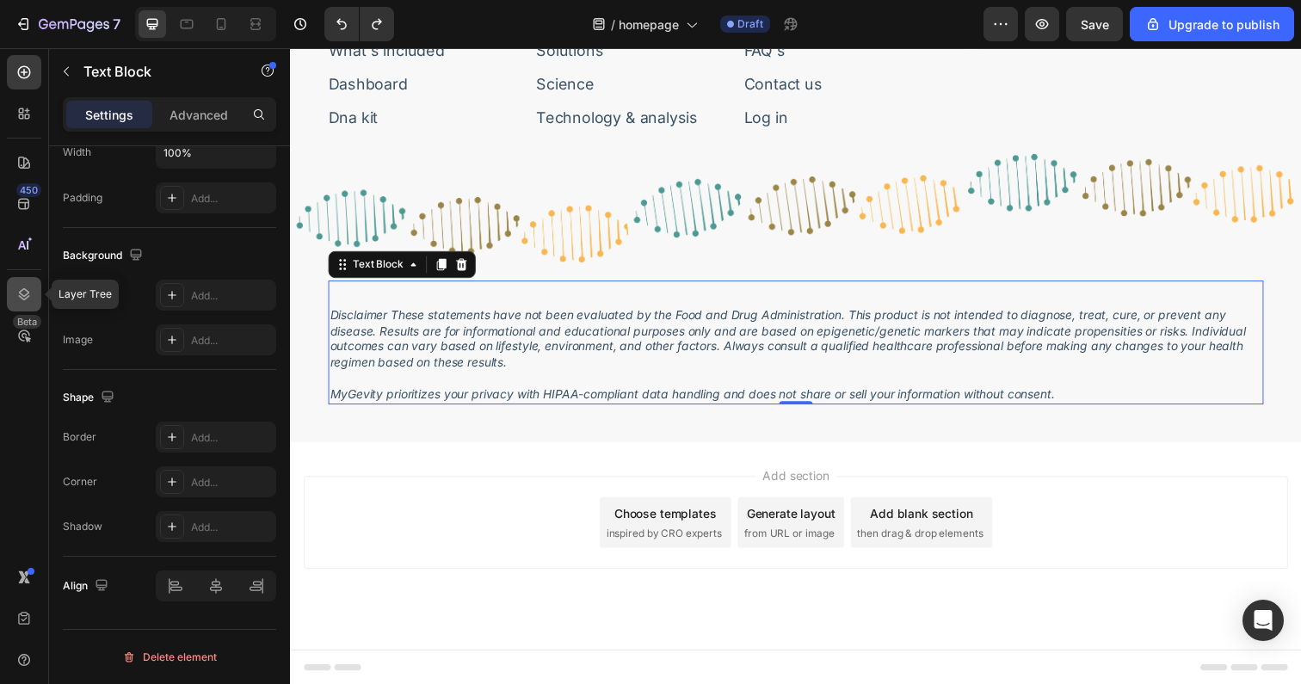
click at [27, 294] on icon at bounding box center [24, 294] width 11 height 12
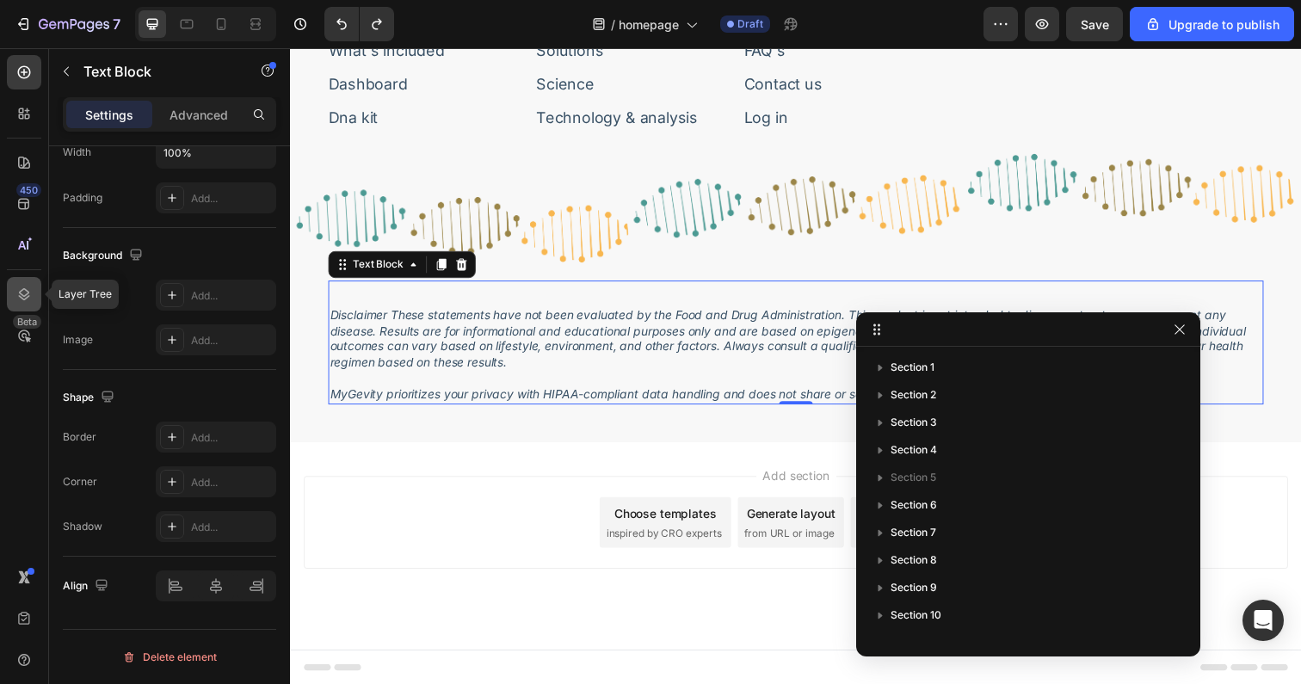
scroll to position [239, 0]
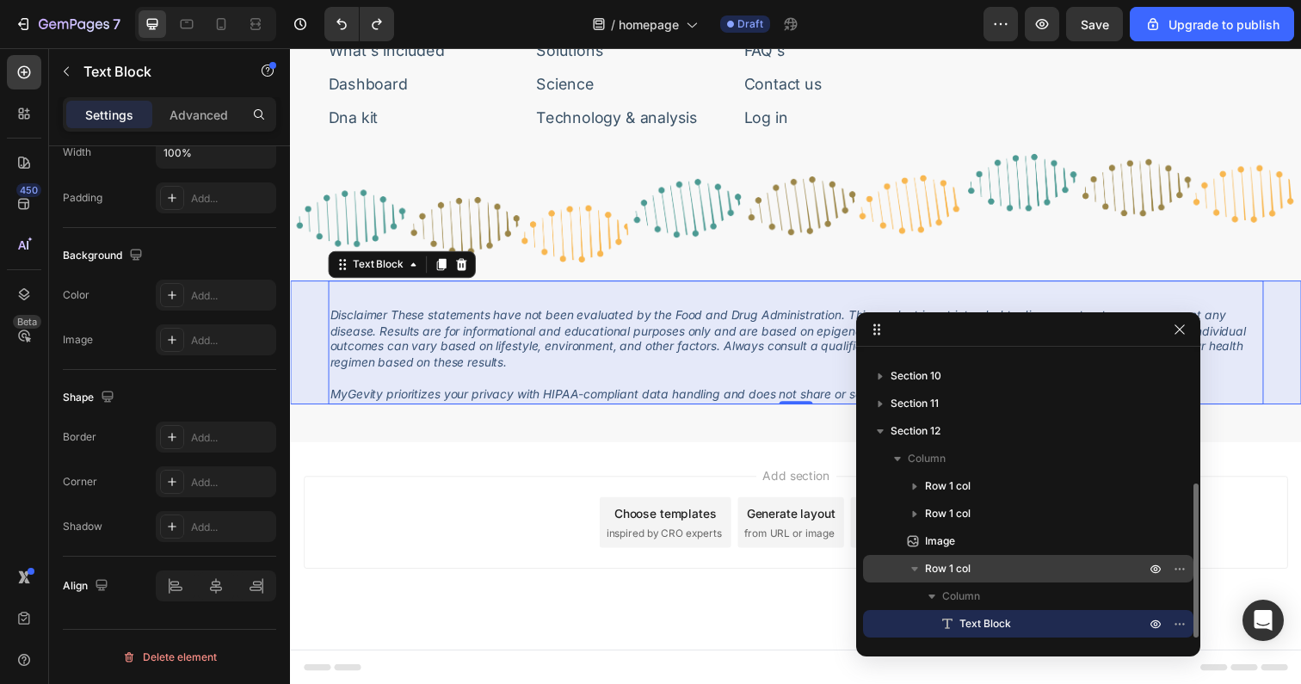
click at [960, 558] on div "Row 1 col" at bounding box center [1028, 569] width 317 height 28
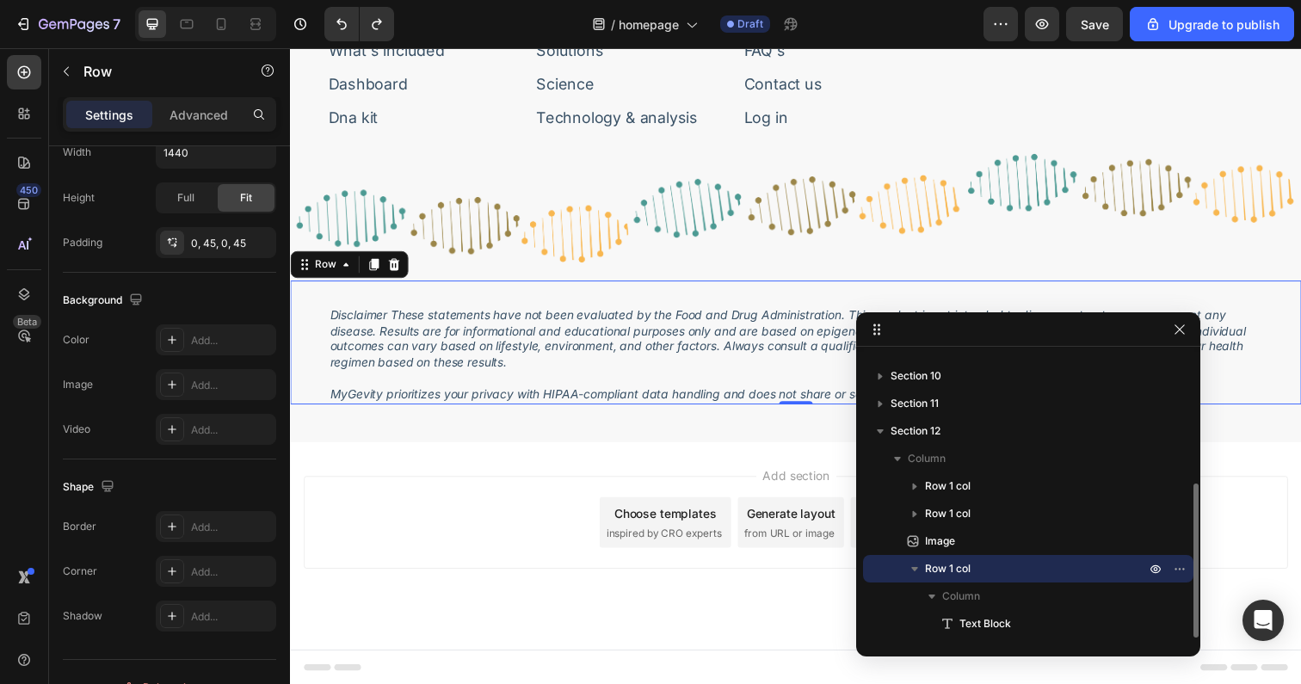
scroll to position [0, 0]
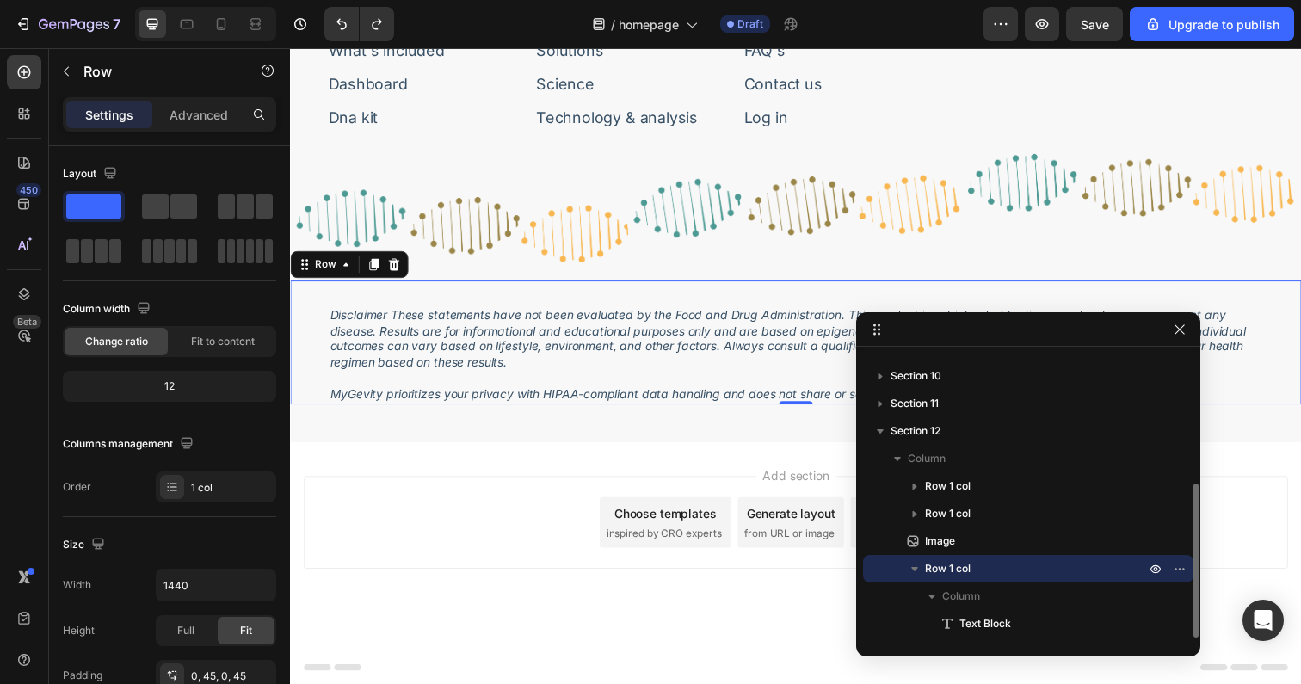
click at [915, 567] on icon "button" at bounding box center [914, 569] width 7 height 4
click at [299, 325] on div "Disclaimer These statements have not been evaluated by the Food and Drug Admini…" at bounding box center [806, 349] width 1032 height 126
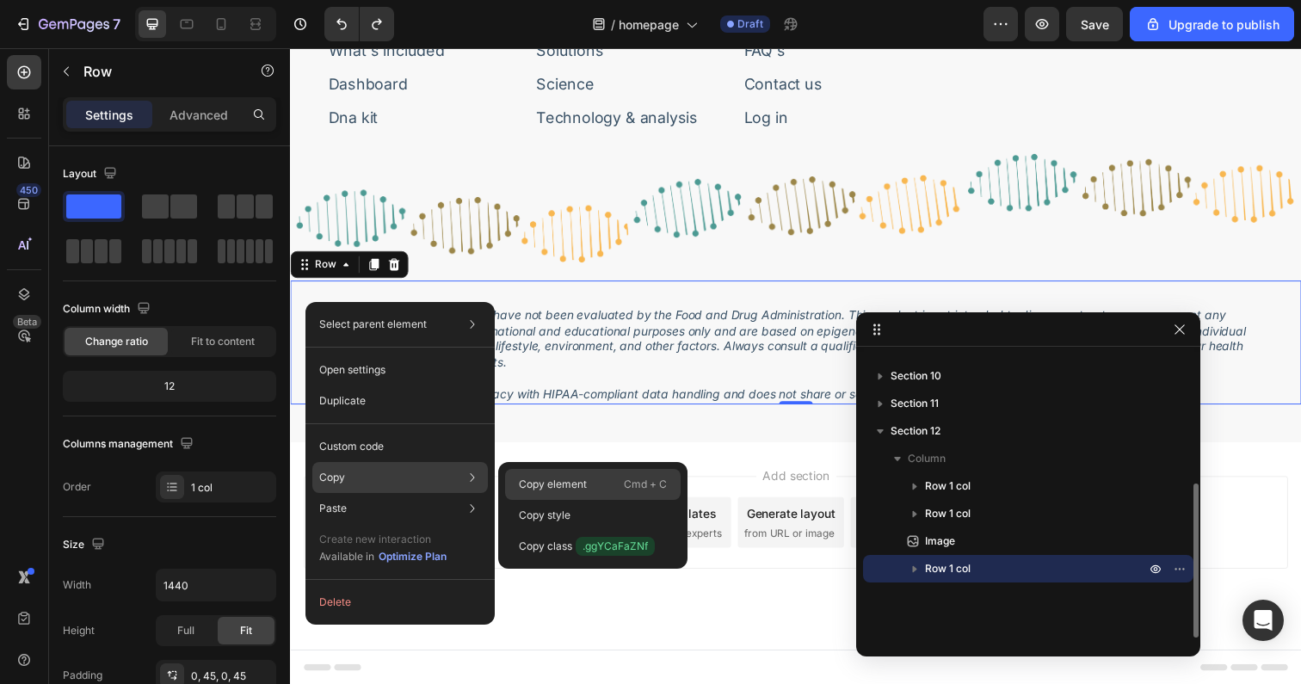
click at [527, 483] on p "Copy element" at bounding box center [553, 484] width 68 height 15
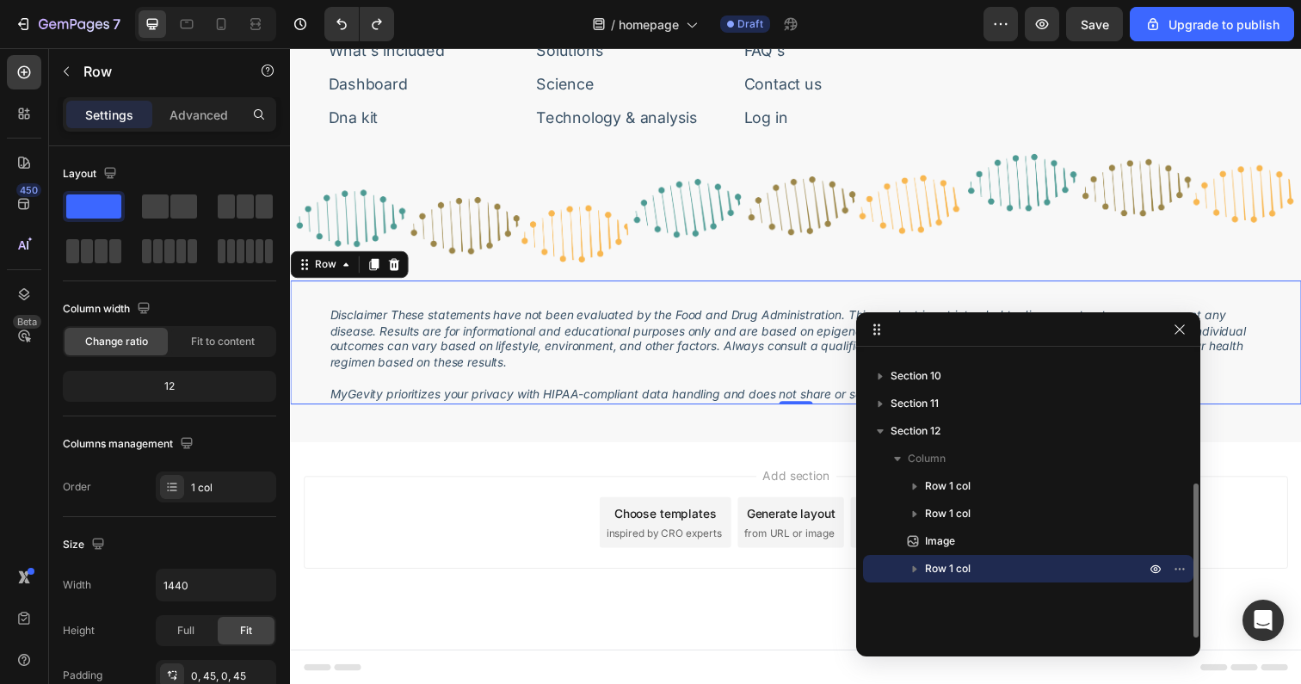
click at [921, 574] on icon "button" at bounding box center [914, 568] width 17 height 17
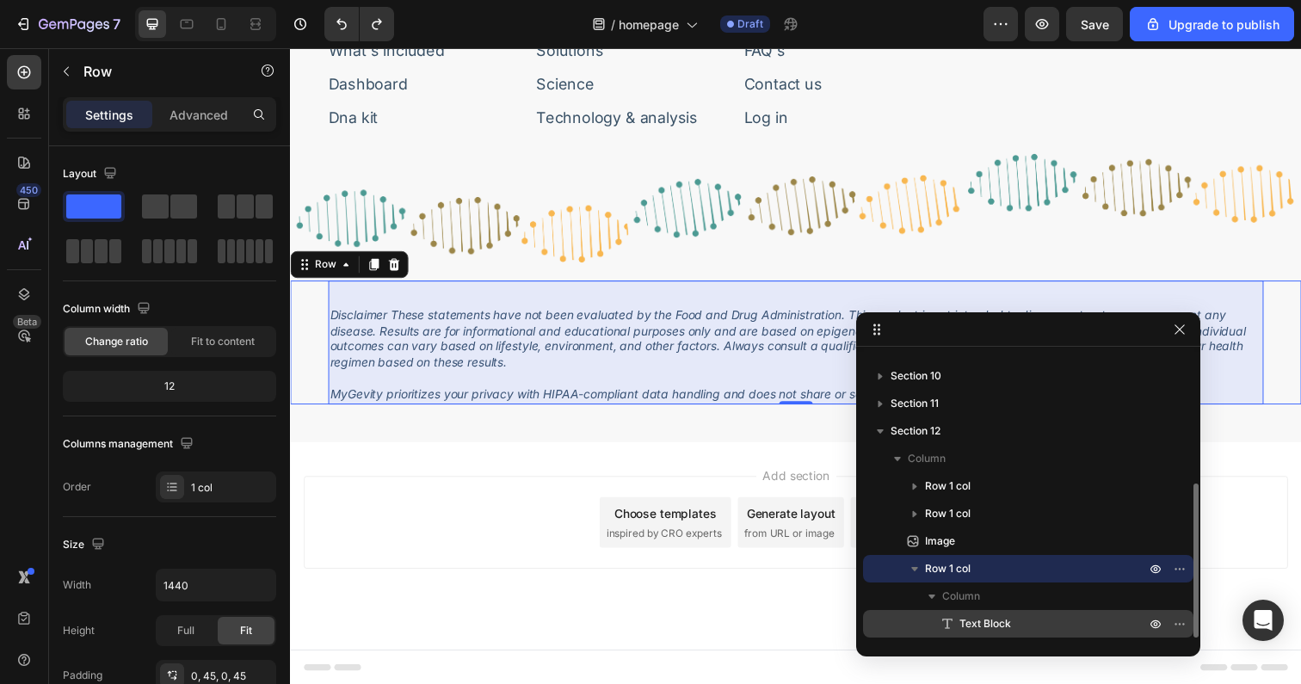
click at [970, 625] on span "Text Block" at bounding box center [985, 623] width 52 height 17
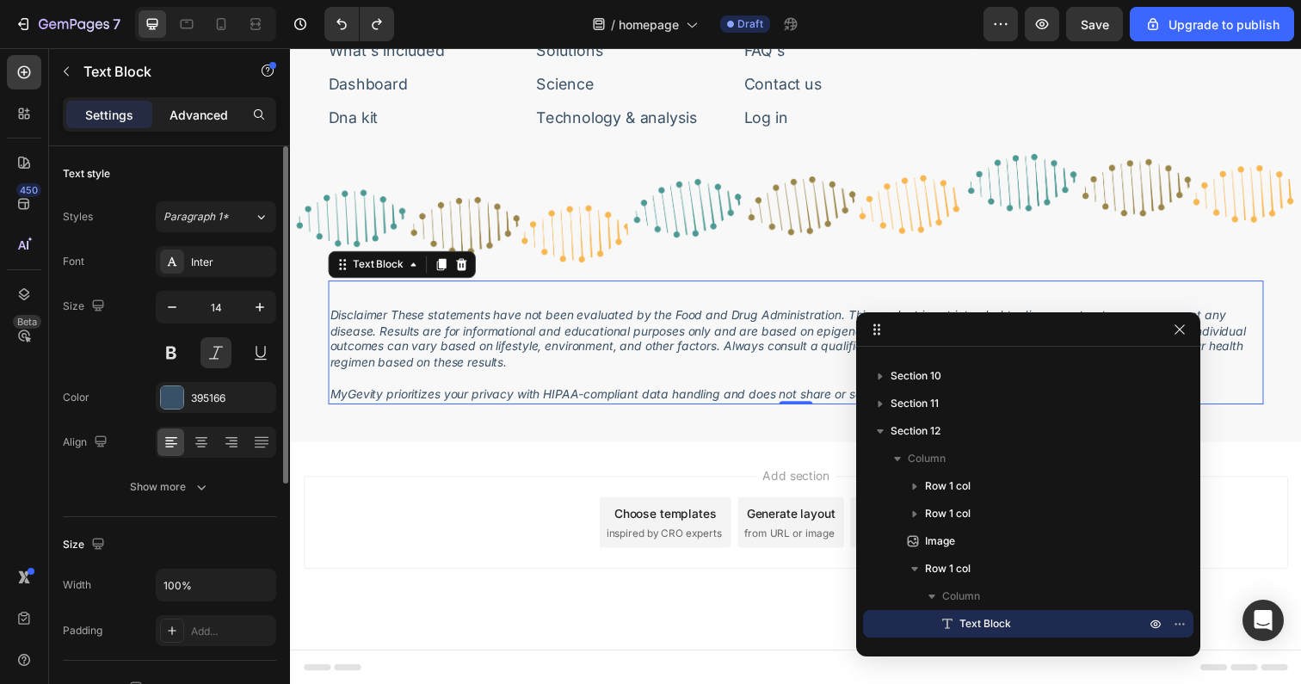
click at [190, 123] on p "Advanced" at bounding box center [198, 115] width 59 height 18
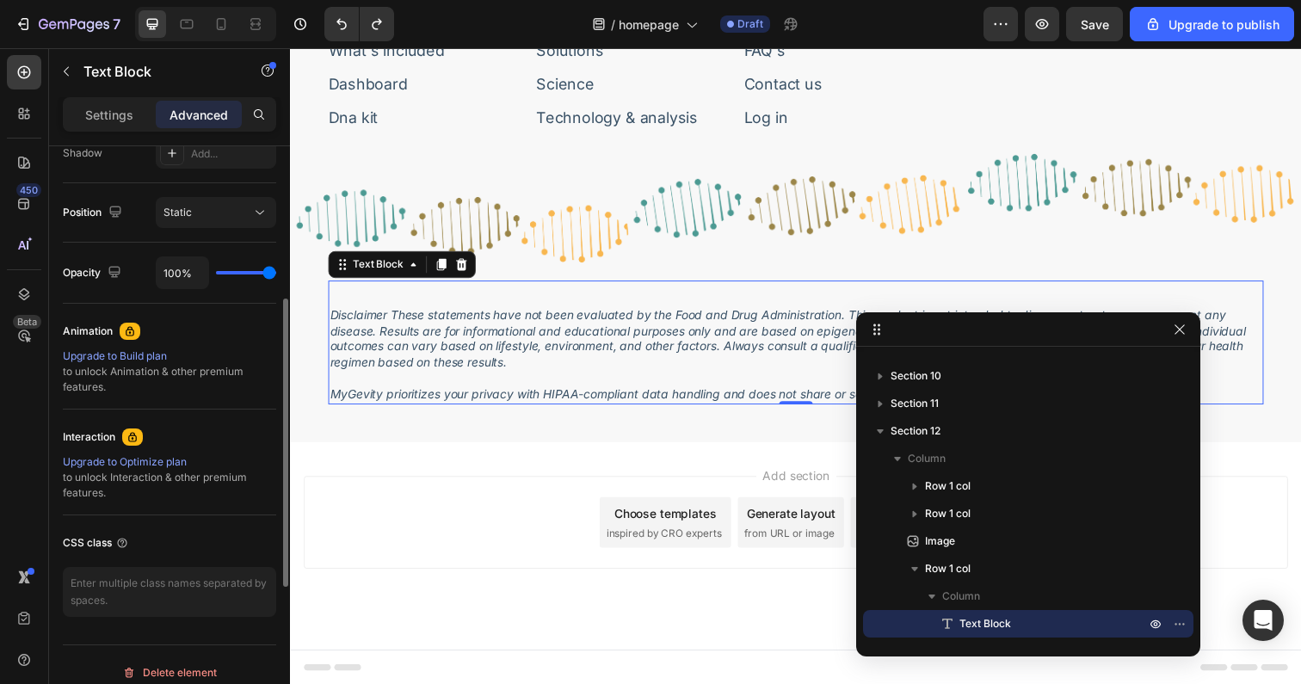
scroll to position [607, 0]
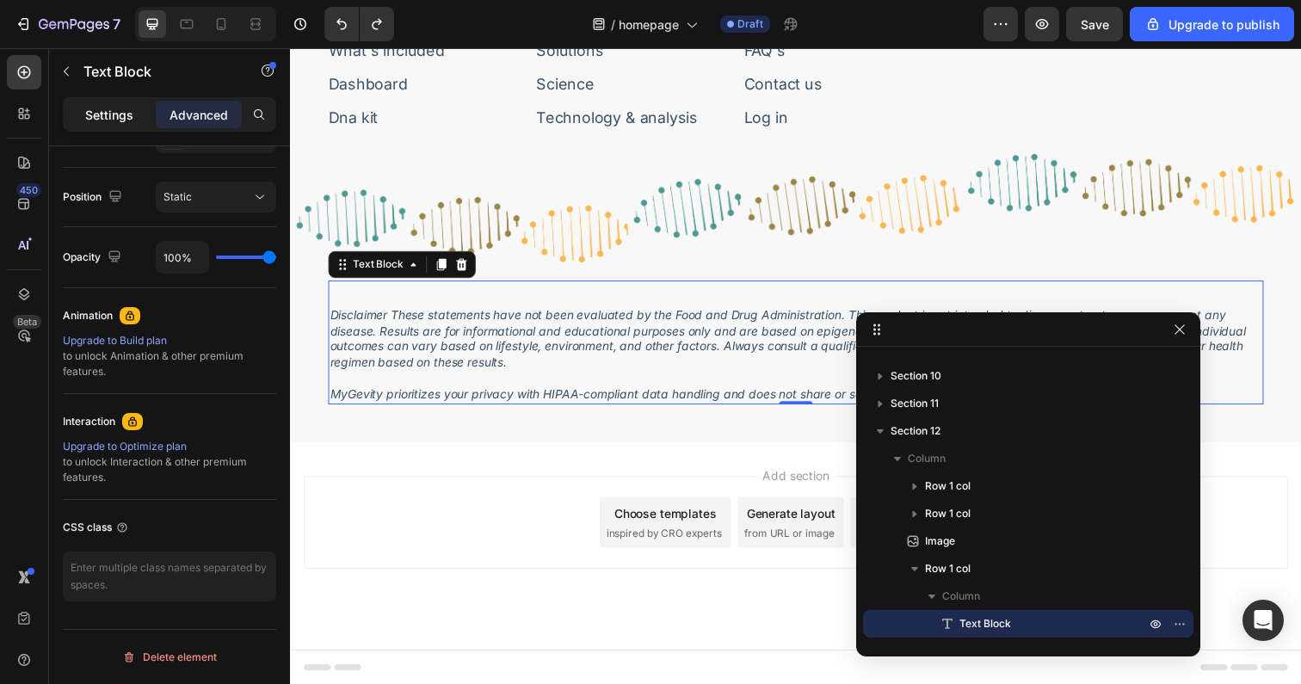
click at [100, 116] on p "Settings" at bounding box center [109, 115] width 48 height 18
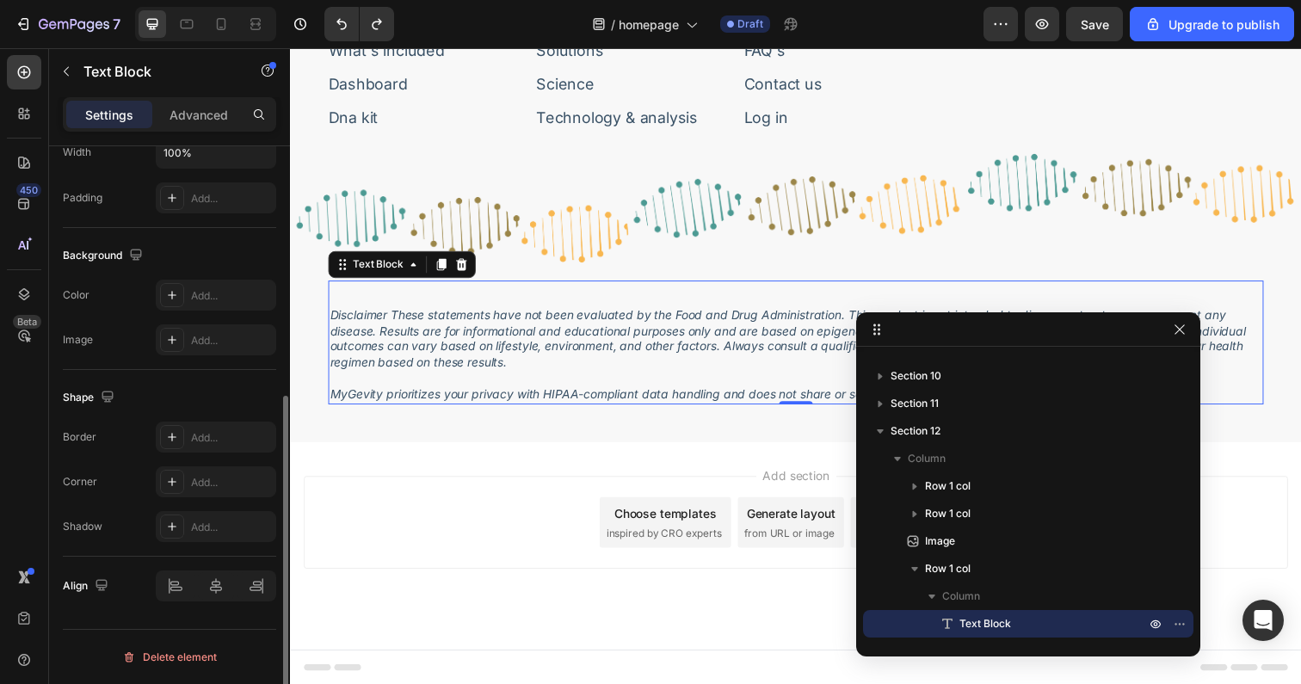
scroll to position [433, 0]
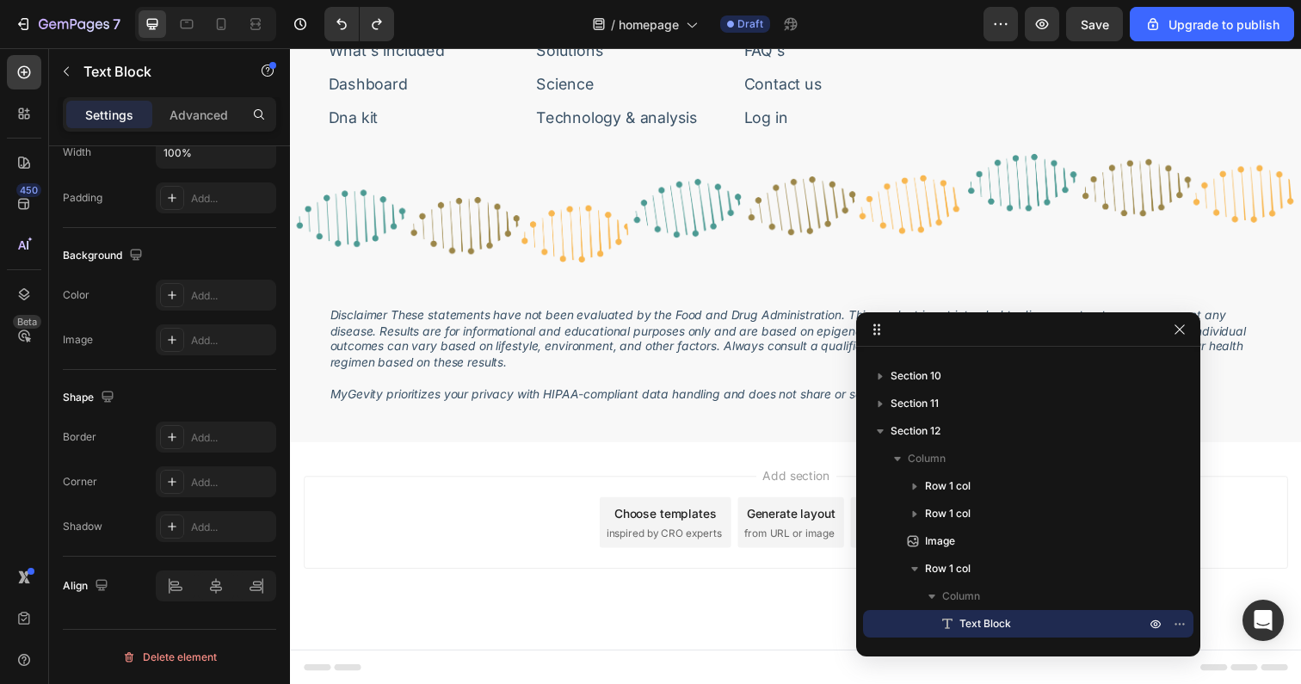
click at [443, 475] on div "Add section Choose templates inspired by CRO experts Generate layout from URL o…" at bounding box center [806, 557] width 1032 height 212
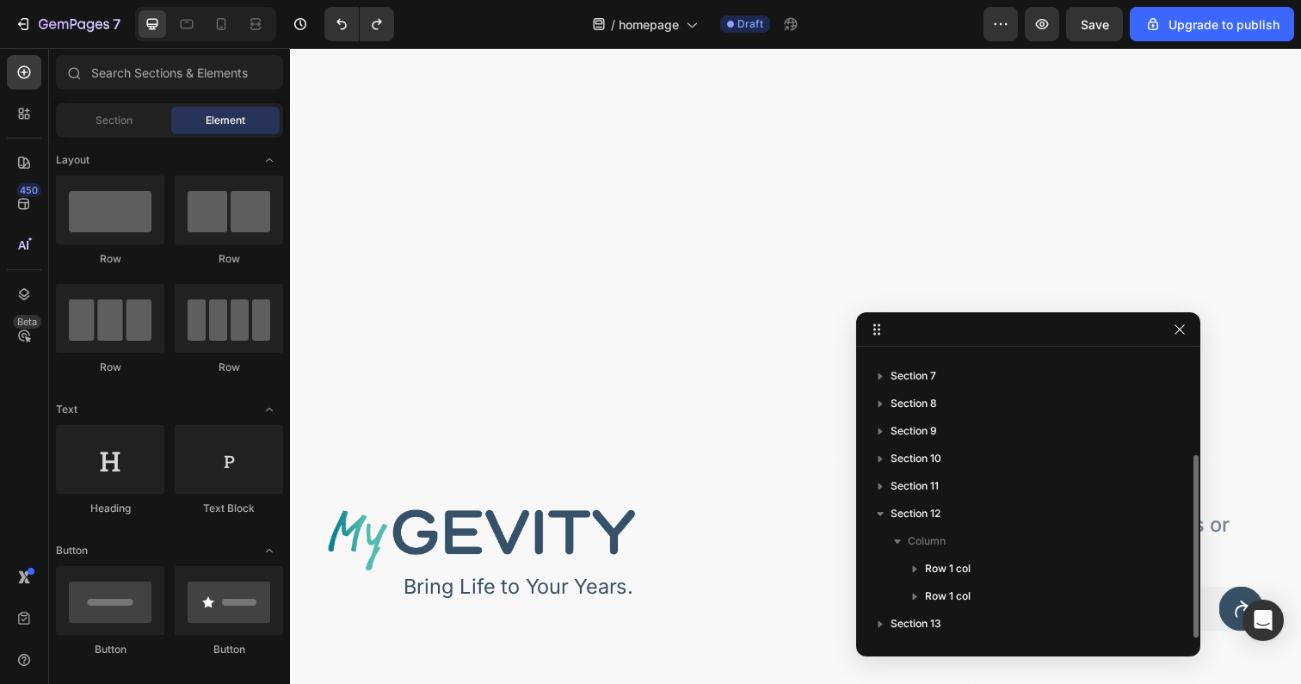
scroll to position [157, 0]
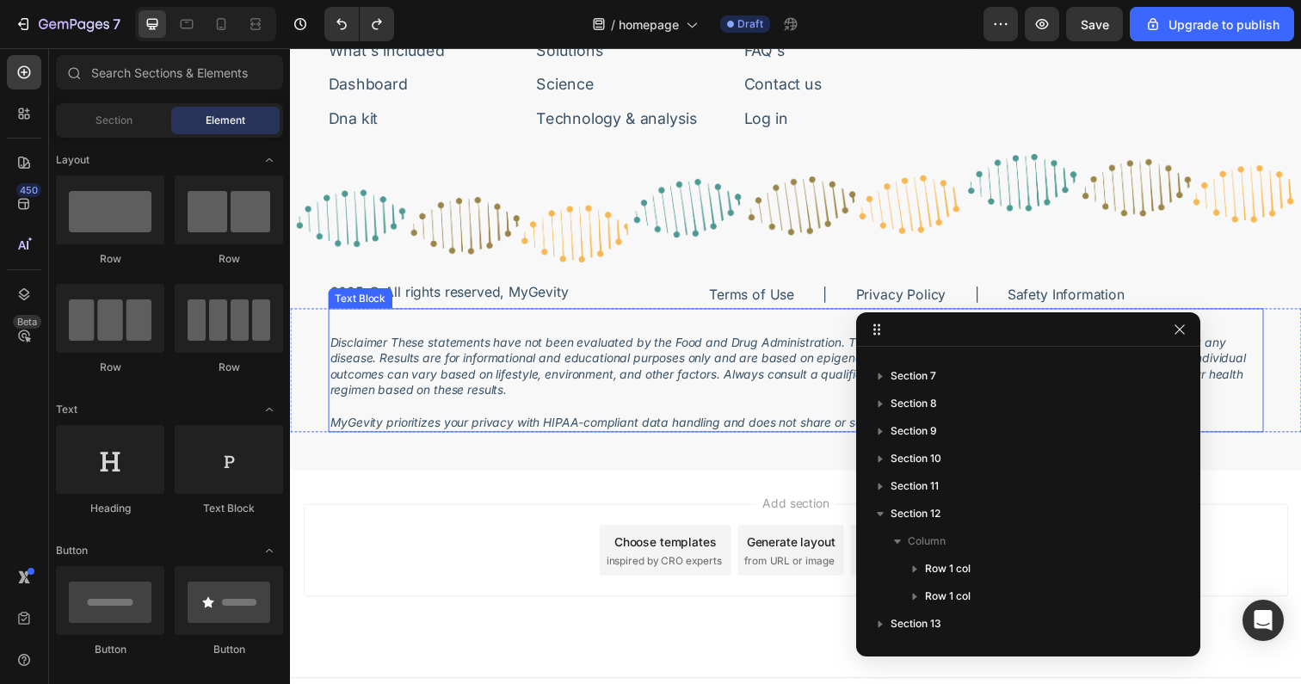
click at [506, 327] on div "Disclaimer These statements have not been evaluated by the Food and Drug Admini…" at bounding box center [806, 377] width 955 height 126
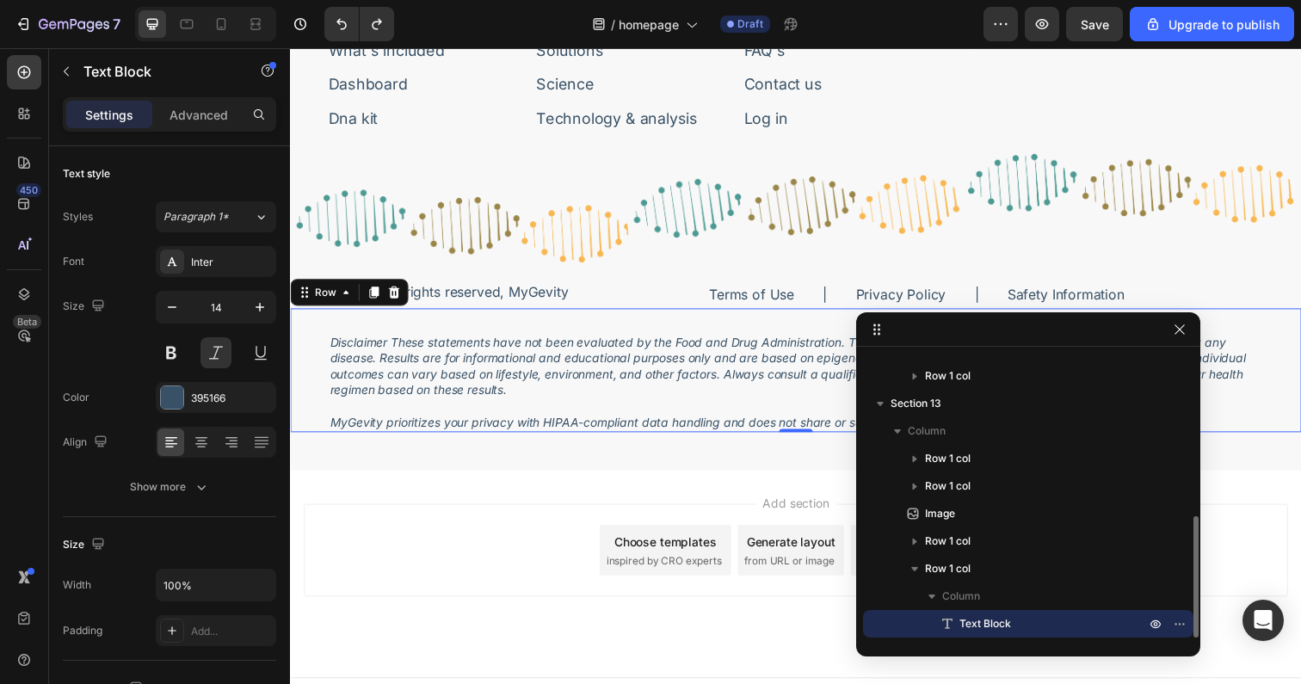
click at [317, 348] on div "Disclaimer These statements have not been evaluated by the Food and Drug Admini…" at bounding box center [806, 377] width 1032 height 126
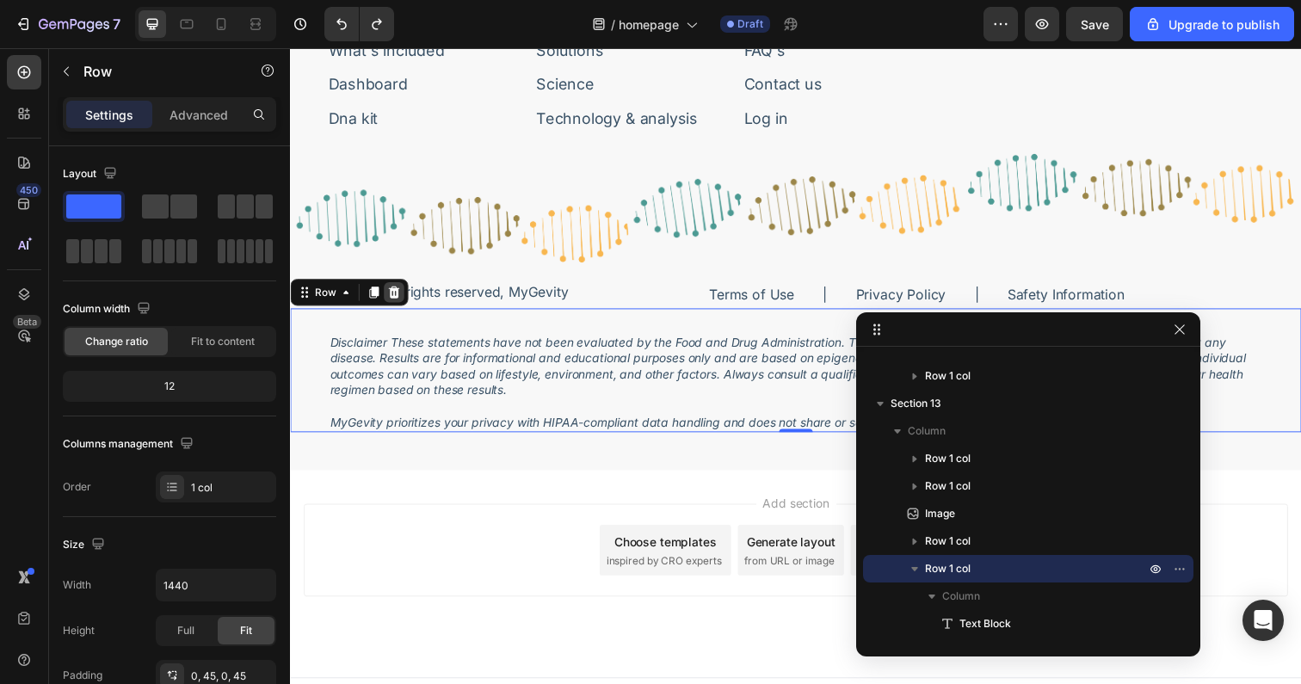
click at [397, 299] on icon at bounding box center [396, 298] width 14 height 14
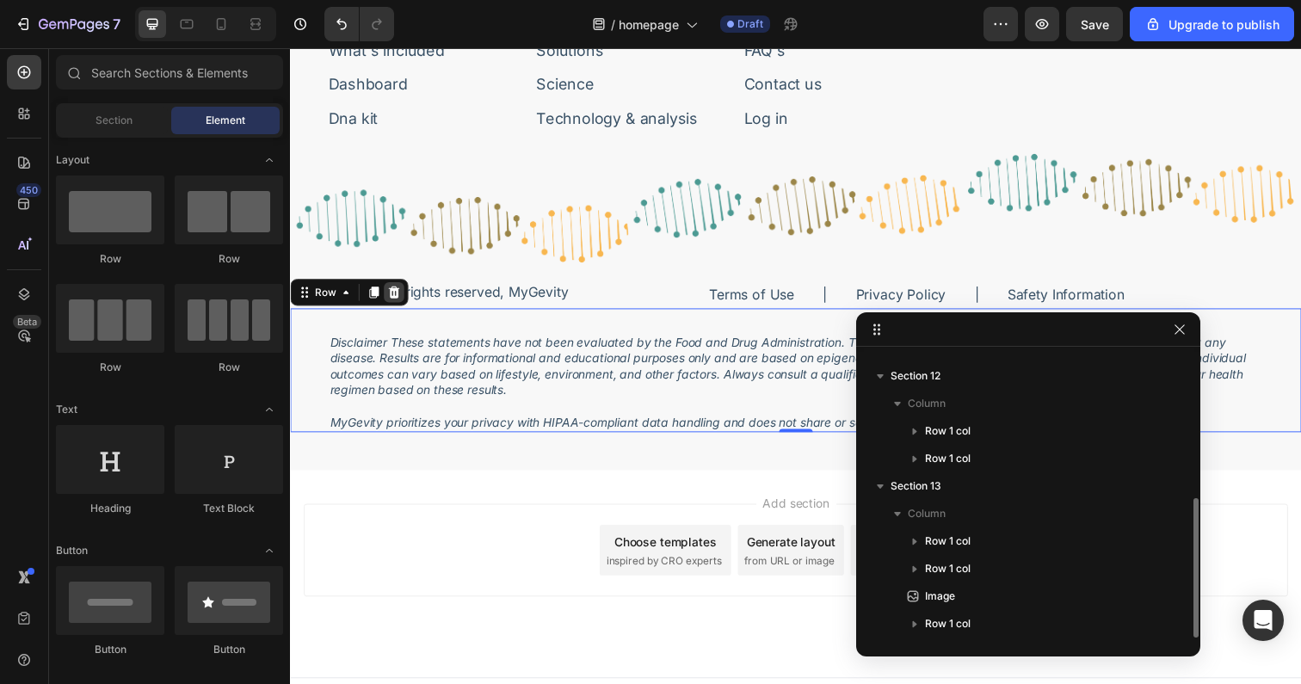
scroll to position [294, 0]
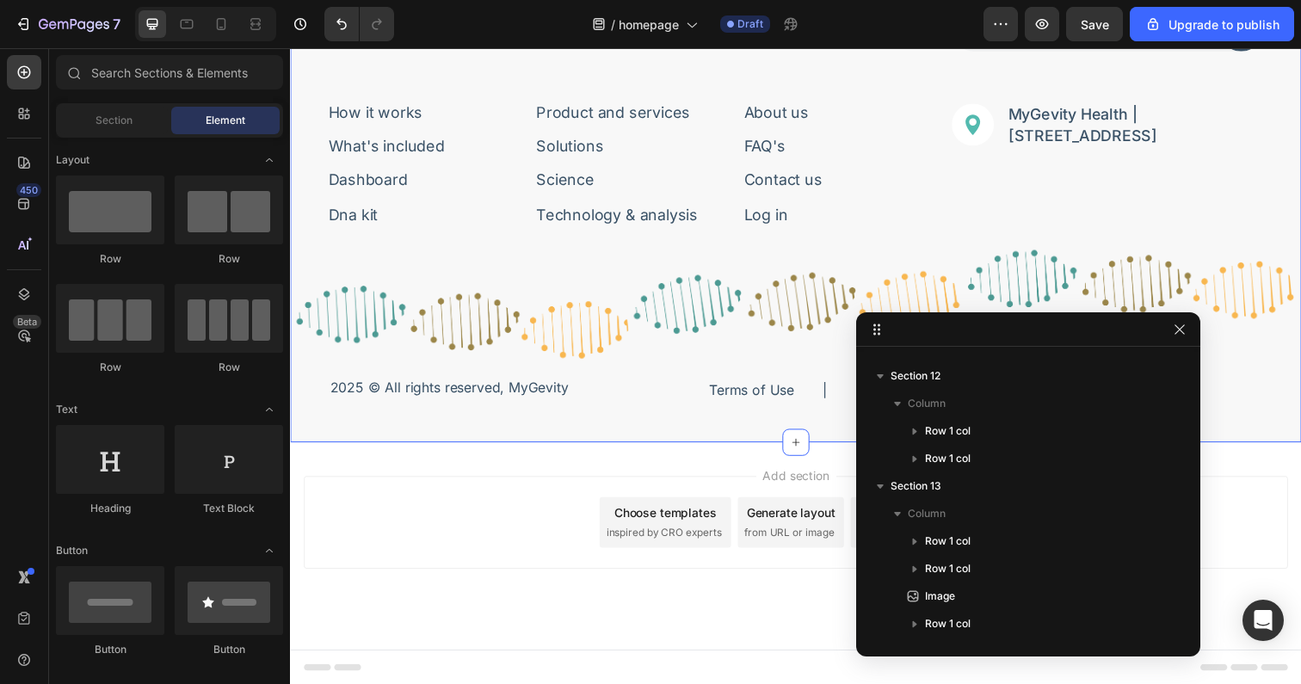
click at [302, 434] on div "Image Bring Life to Your Years. Text Block Row Sign-up for featured news or pro…" at bounding box center [806, 163] width 1032 height 575
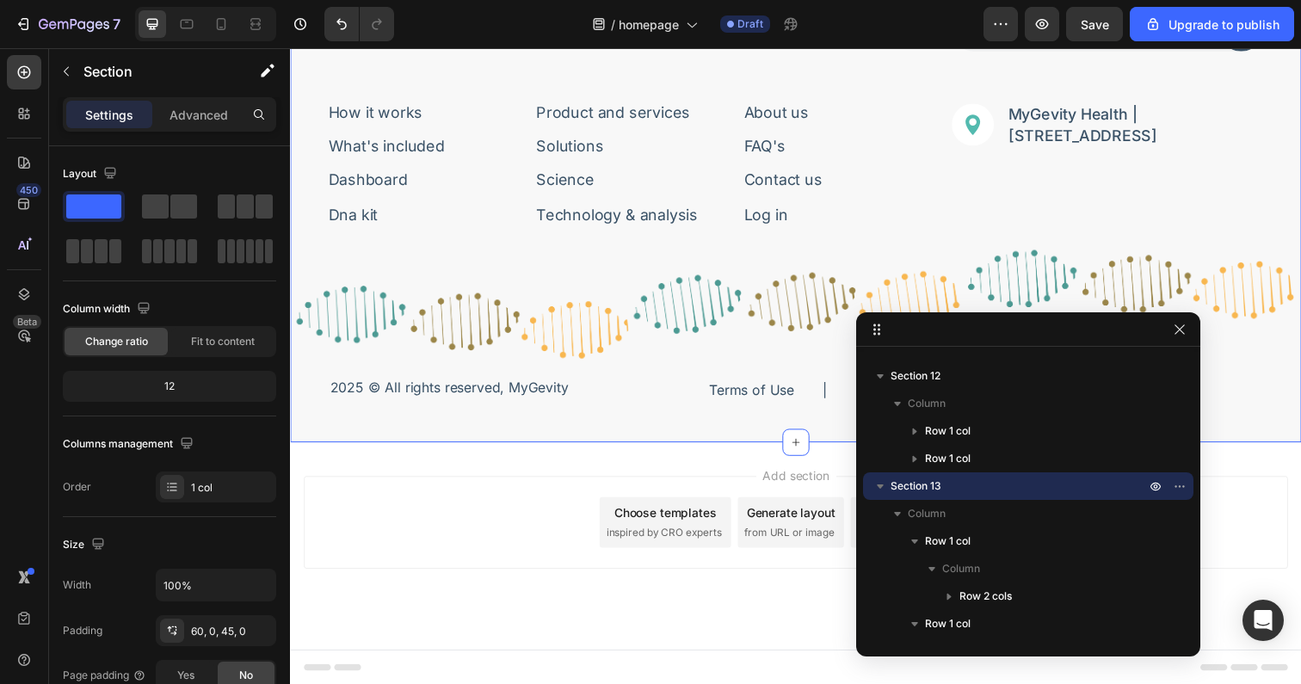
click at [428, 413] on div "Image Bring Life to Your Years. Text Block Row Sign-up for featured news or pro…" at bounding box center [806, 163] width 1032 height 575
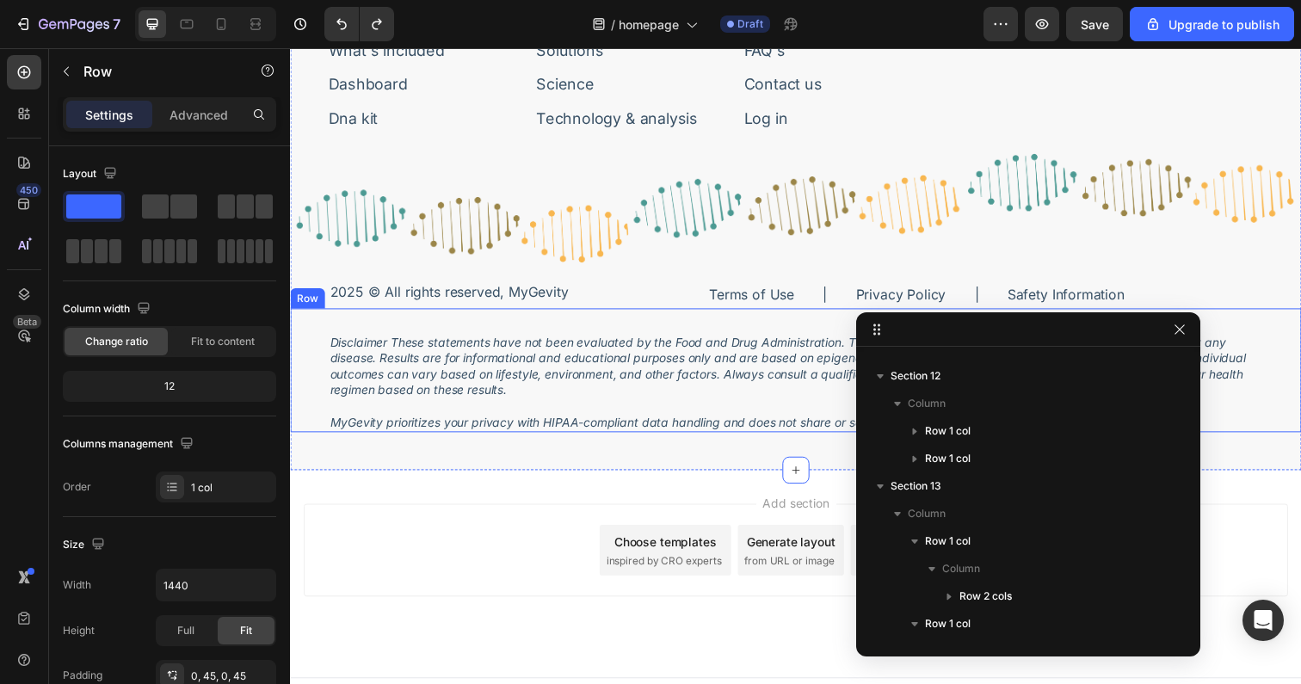
scroll to position [487, 0]
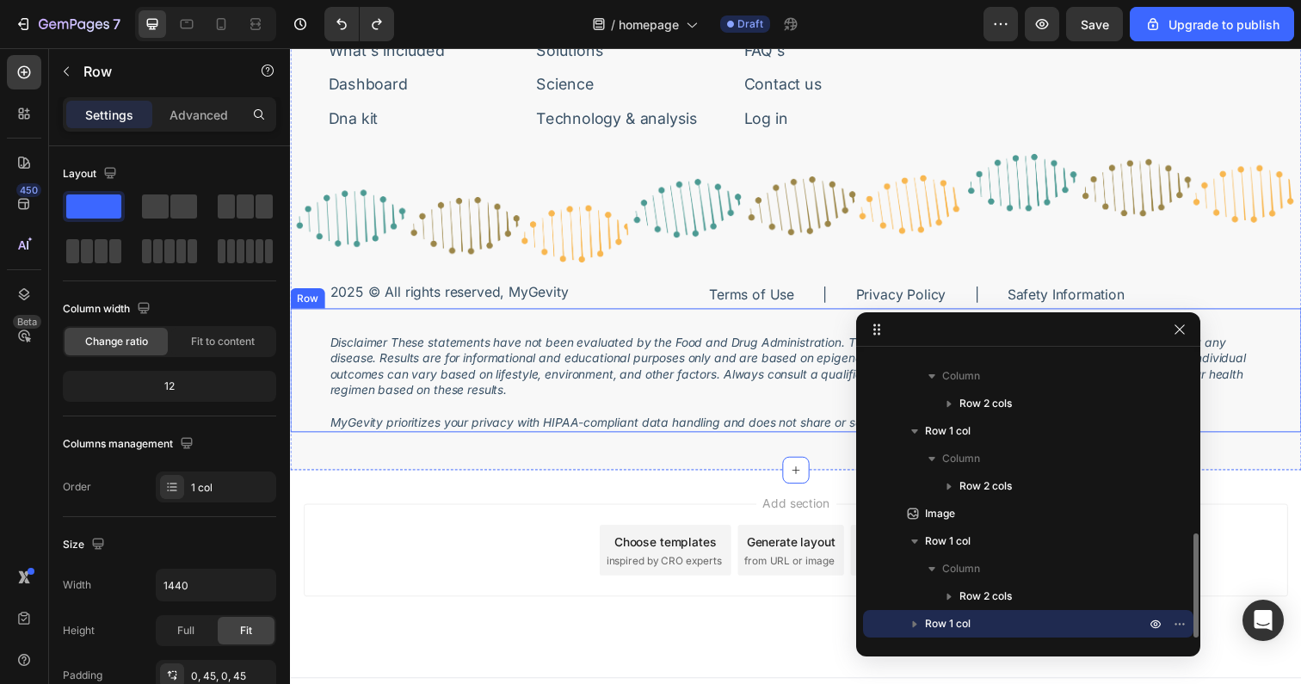
click at [315, 362] on div "Disclaimer These statements have not been evaluated by the Food and Drug Admini…" at bounding box center [806, 377] width 1032 height 126
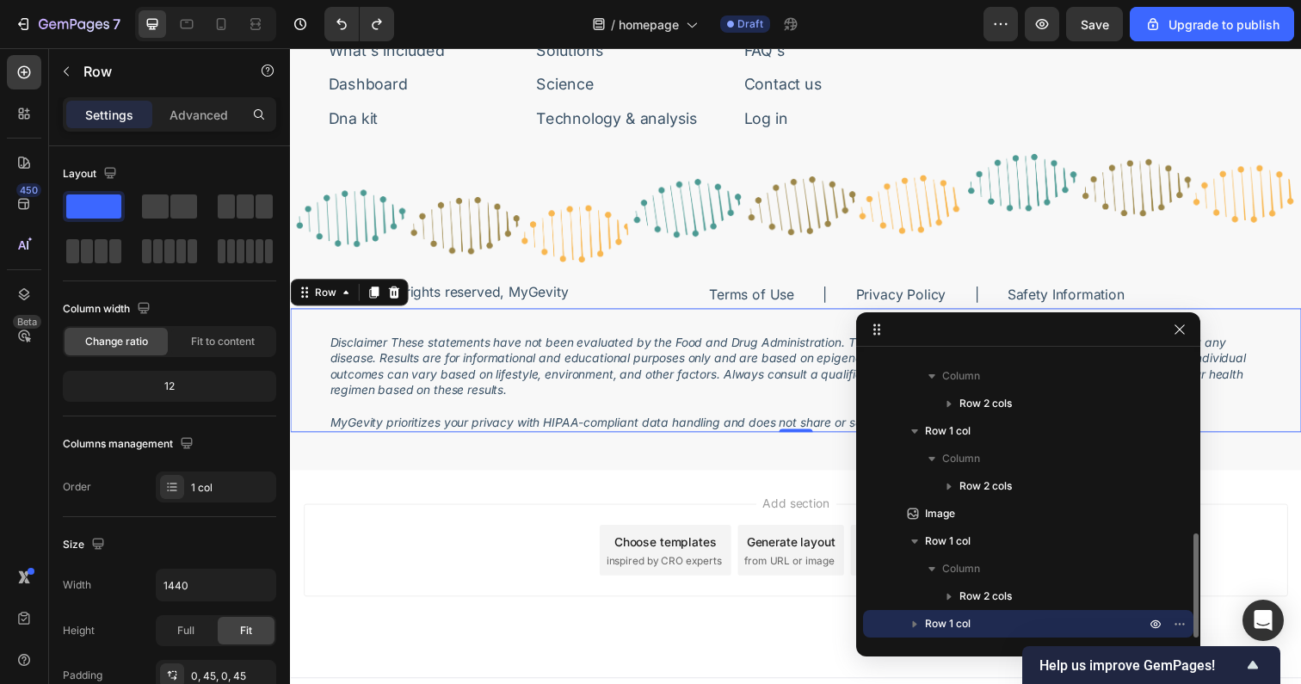
click at [915, 625] on icon "button" at bounding box center [915, 624] width 4 height 7
click at [915, 625] on icon "button" at bounding box center [914, 624] width 7 height 4
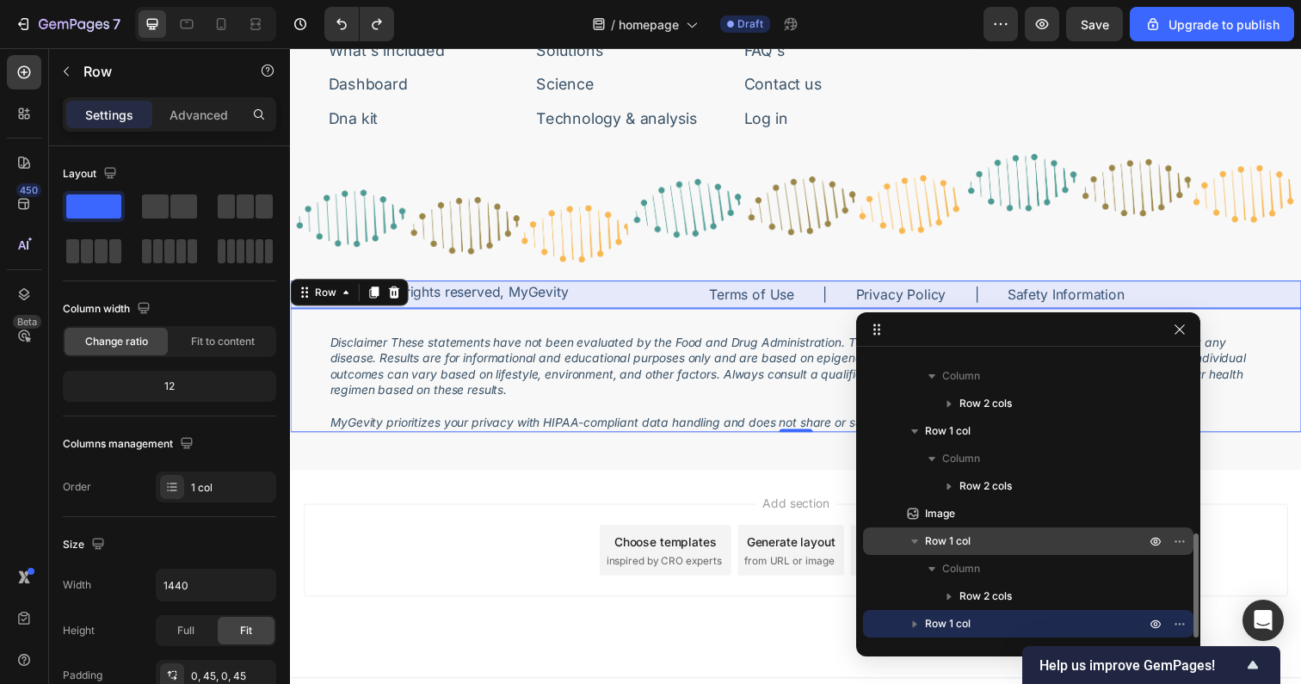
click at [915, 537] on icon "button" at bounding box center [914, 541] width 17 height 17
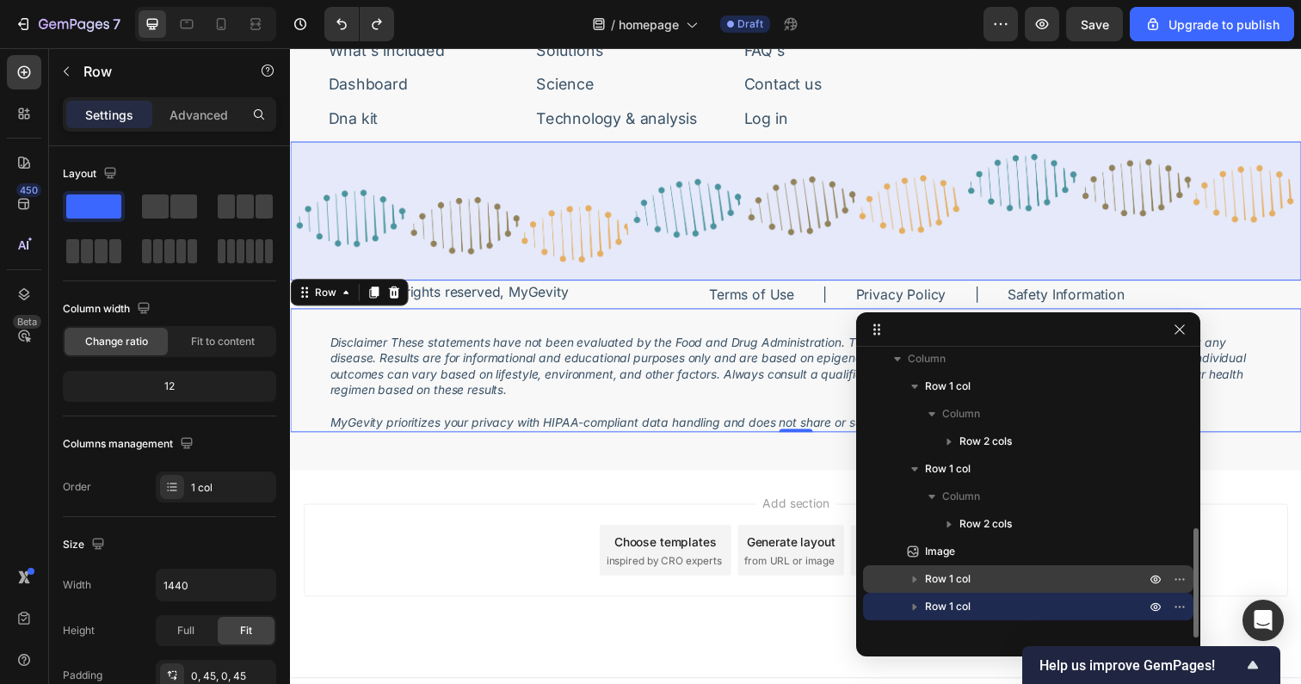
scroll to position [449, 0]
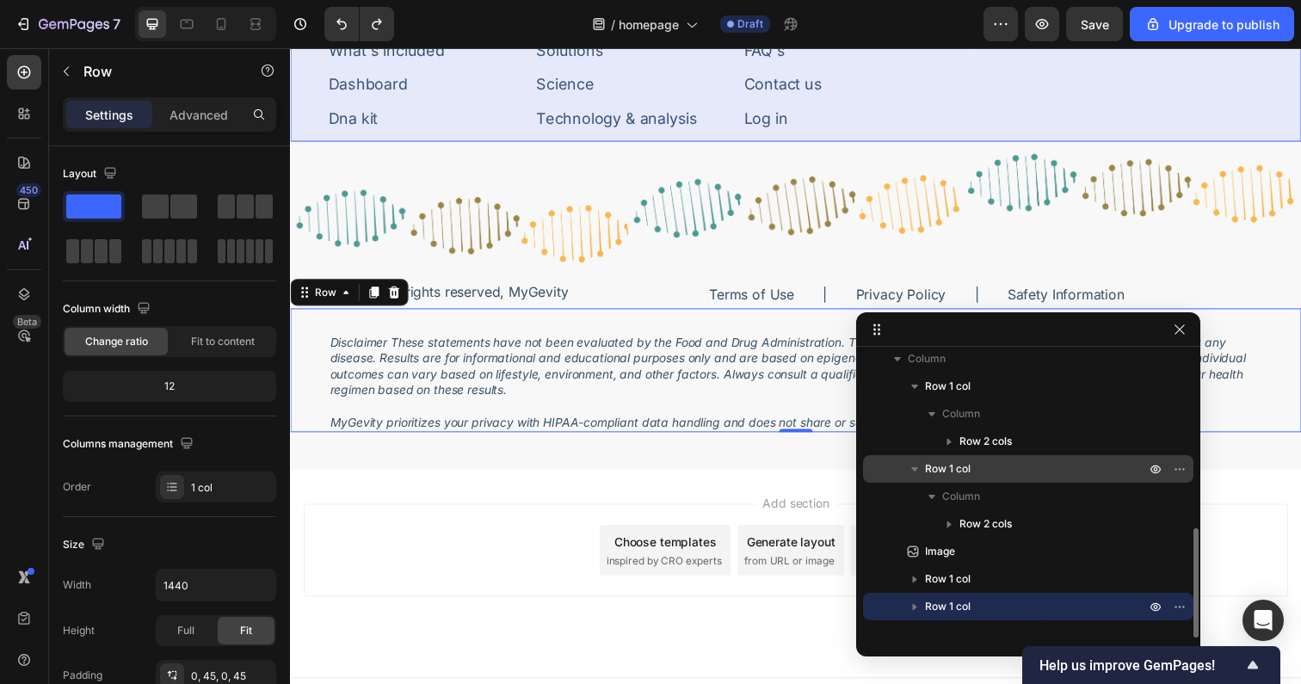
click at [917, 468] on icon "button" at bounding box center [914, 468] width 17 height 17
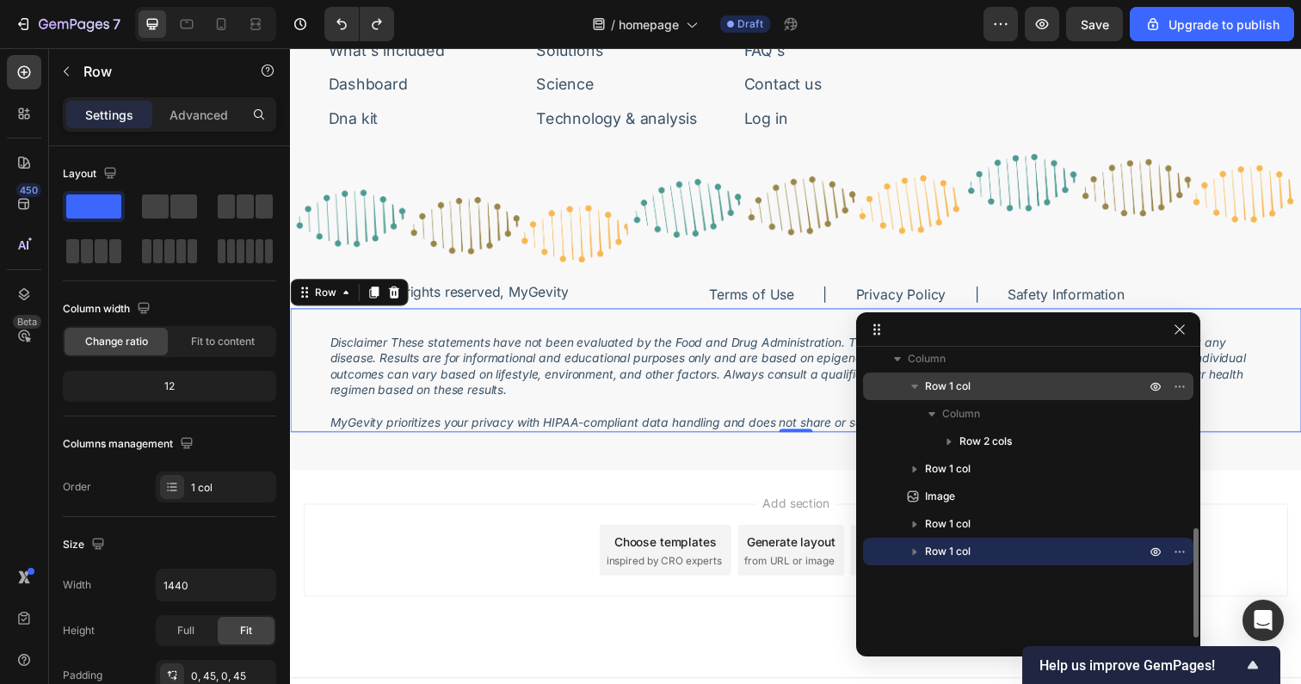
click at [912, 385] on icon "button" at bounding box center [914, 387] width 7 height 4
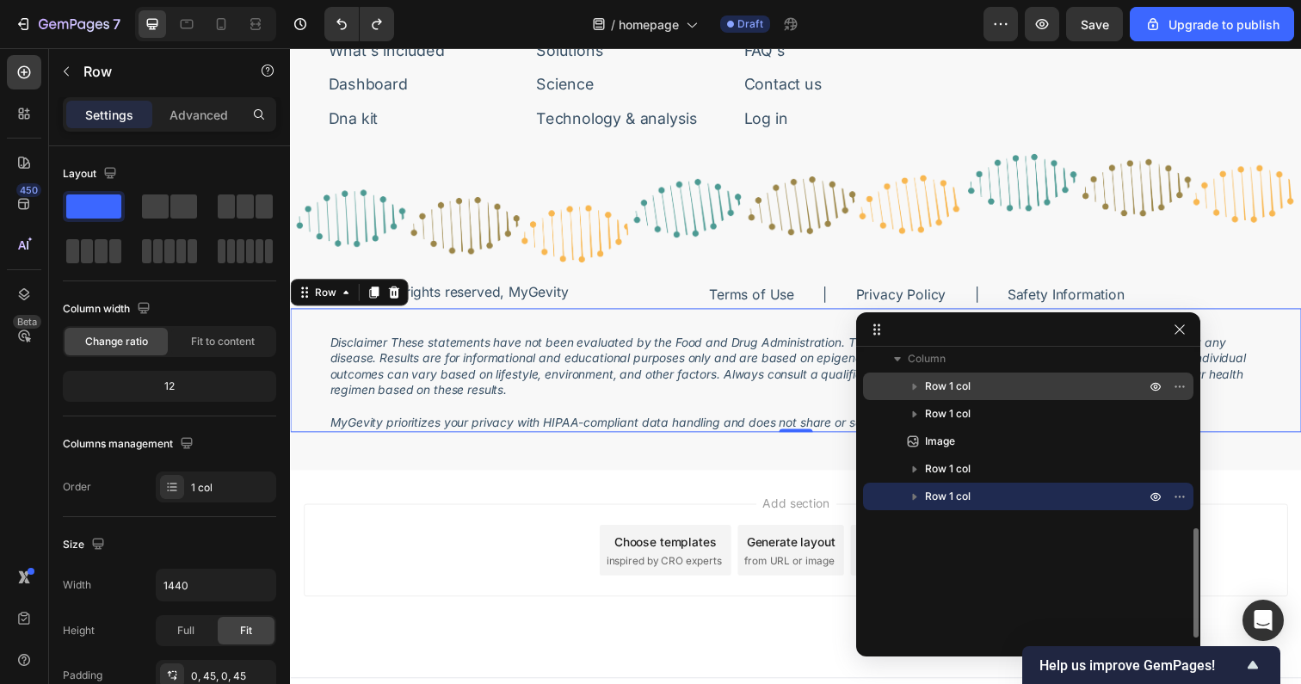
click at [931, 491] on span "Row 1 col" at bounding box center [948, 496] width 46 height 17
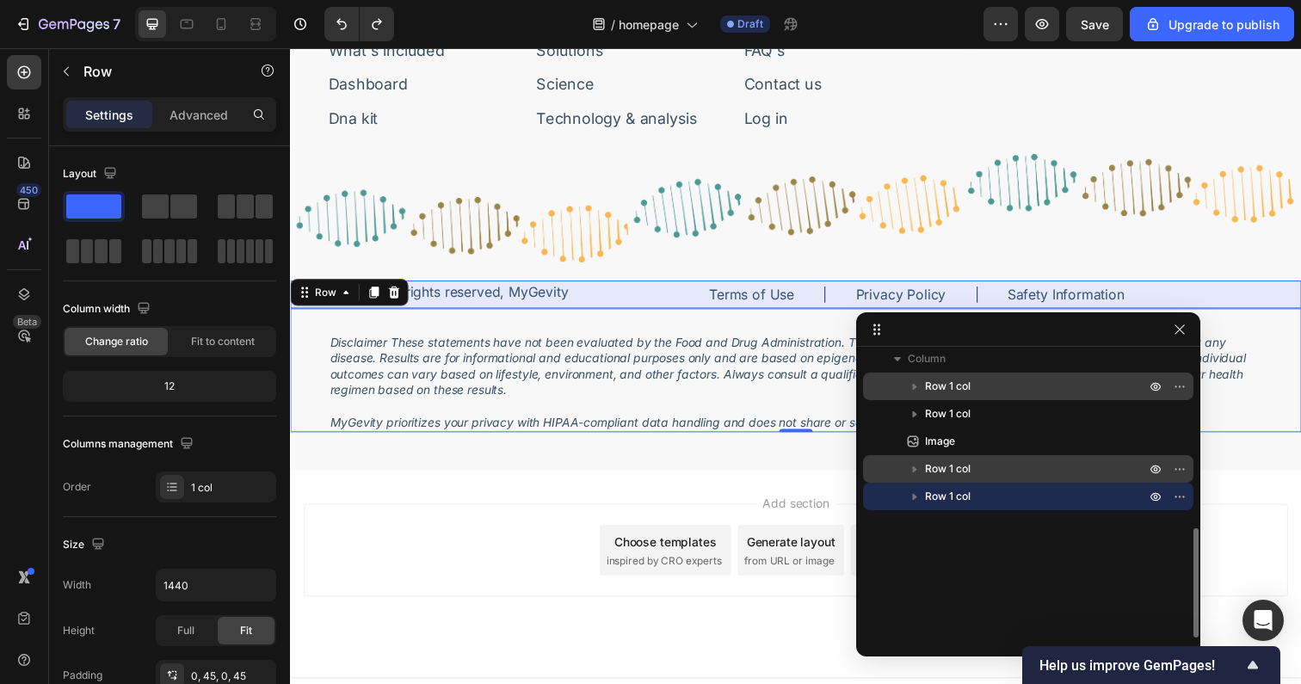
click at [915, 468] on icon "button" at bounding box center [915, 469] width 4 height 7
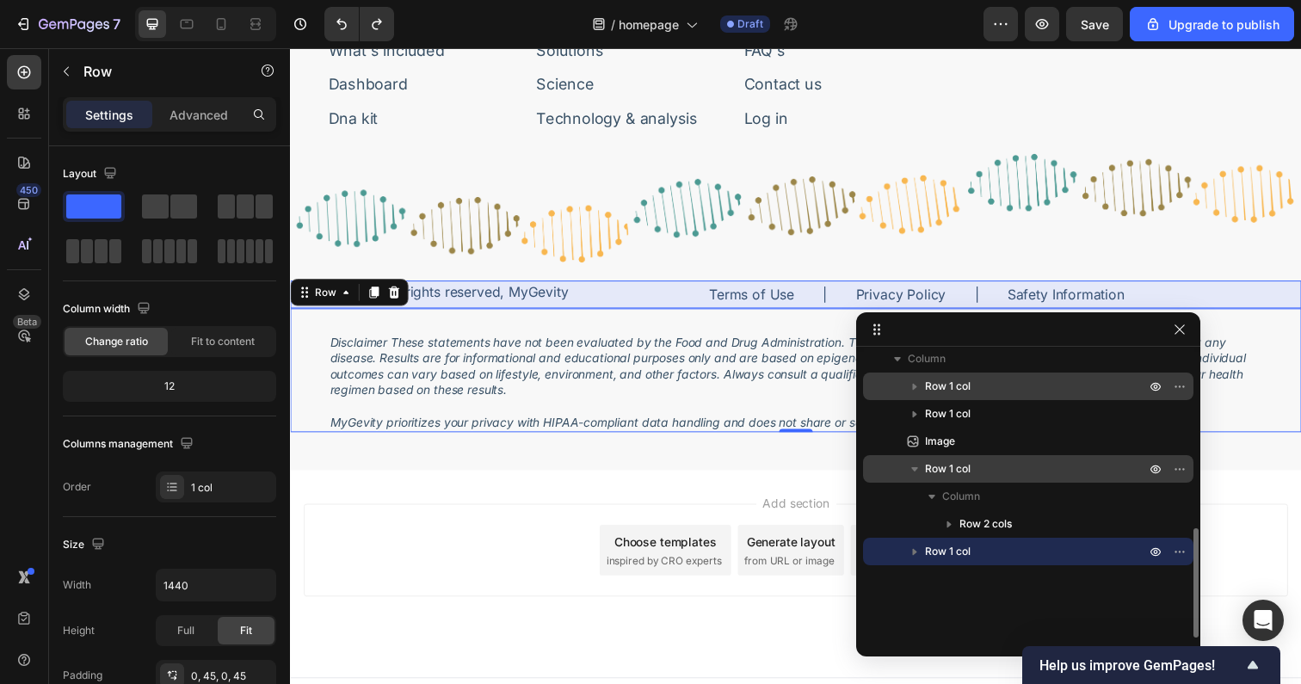
click at [917, 468] on icon "button" at bounding box center [914, 468] width 17 height 17
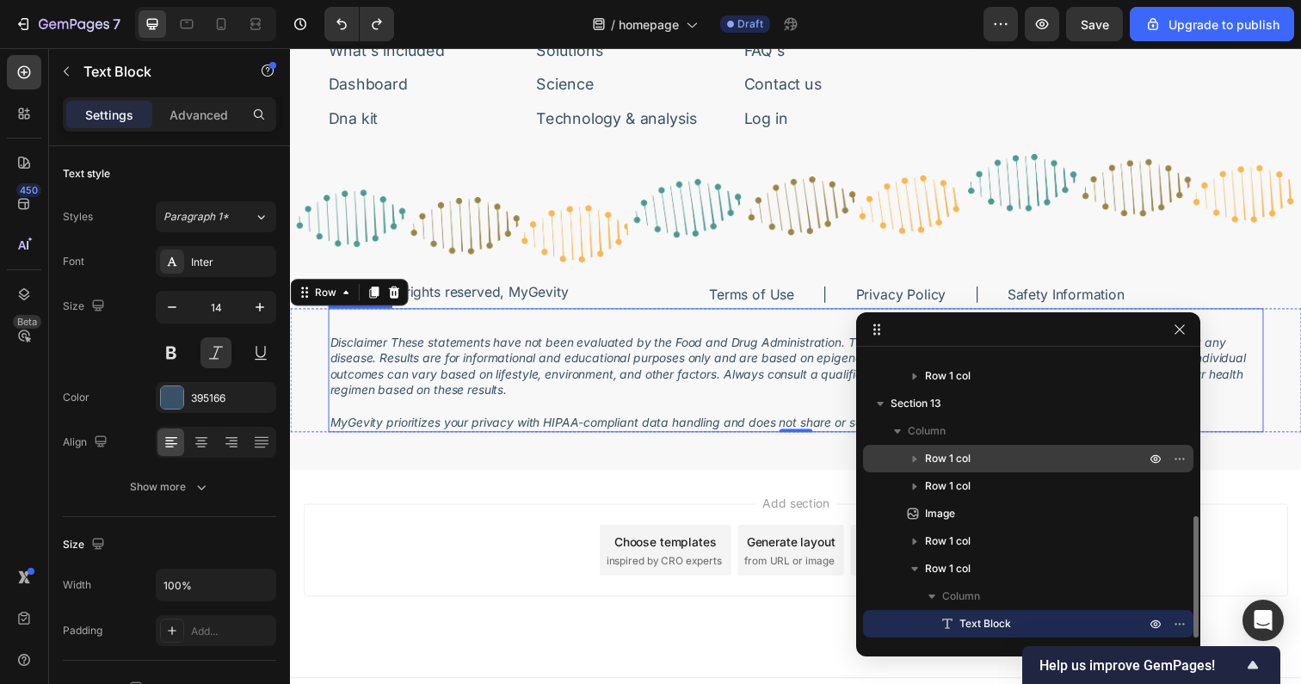
scroll to position [377, 0]
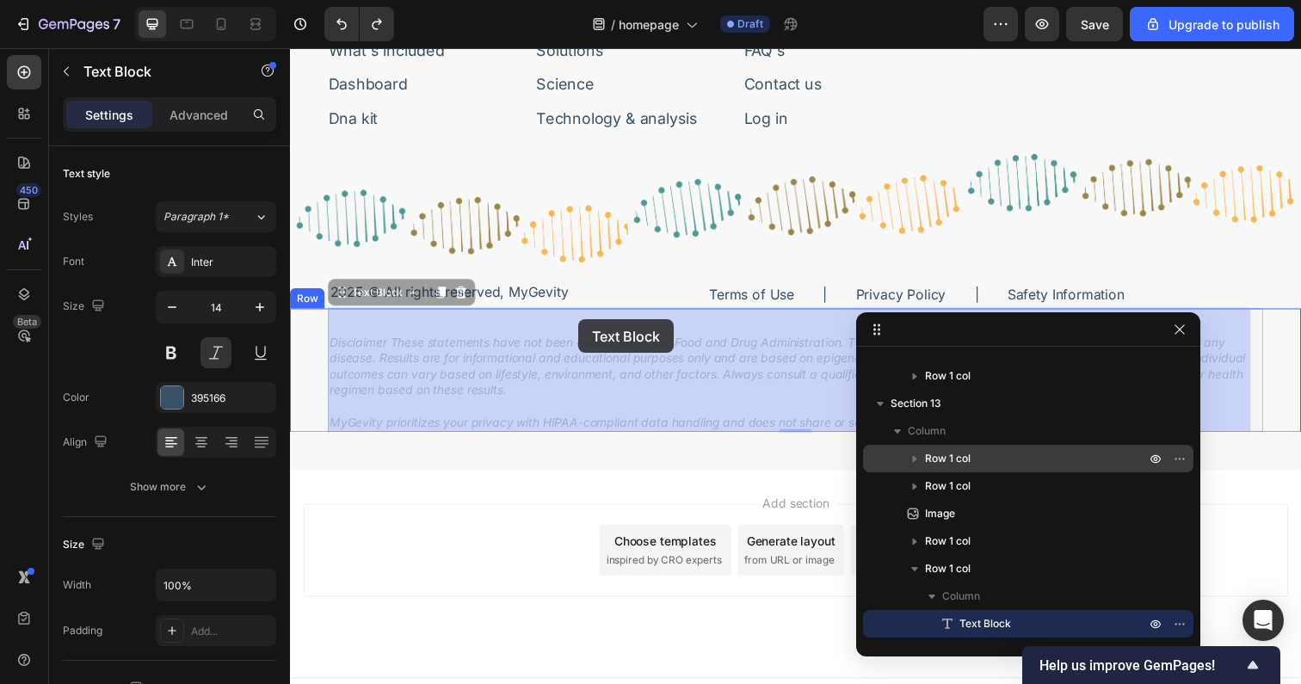
drag, startPoint x: 373, startPoint y: 332, endPoint x: 584, endPoint y: 325, distance: 211.8
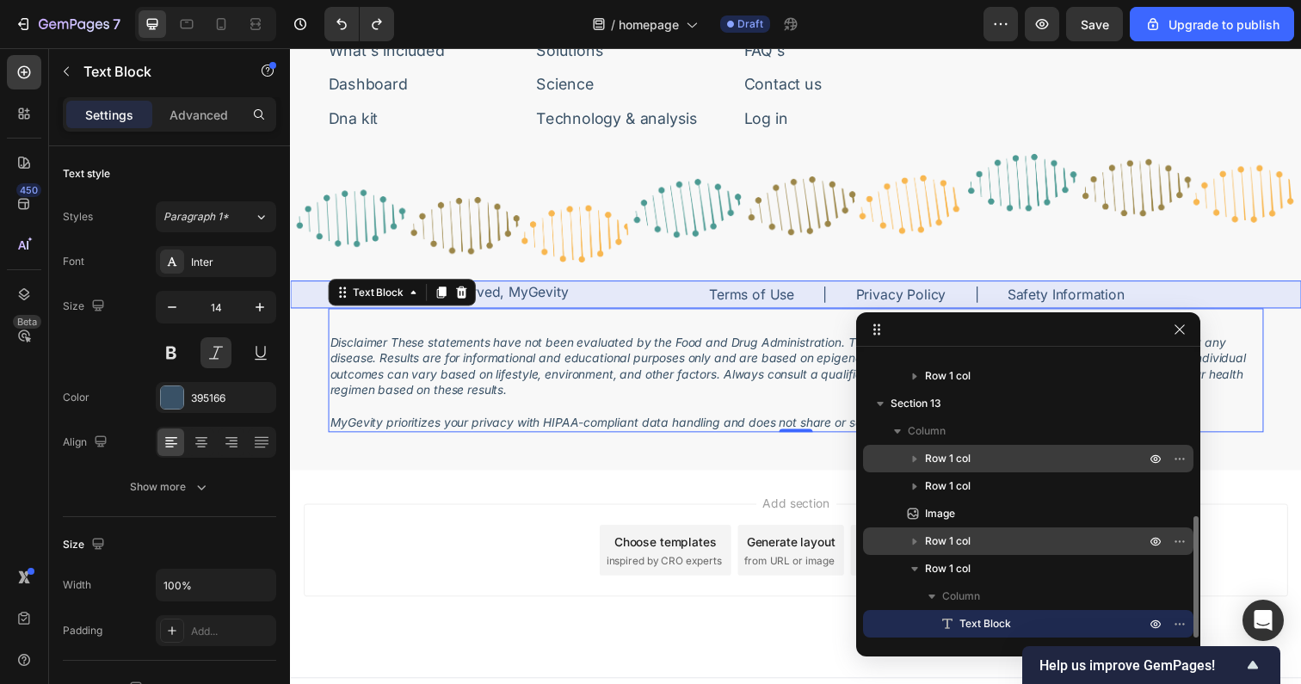
click at [957, 543] on span "Row 1 col" at bounding box center [948, 541] width 46 height 17
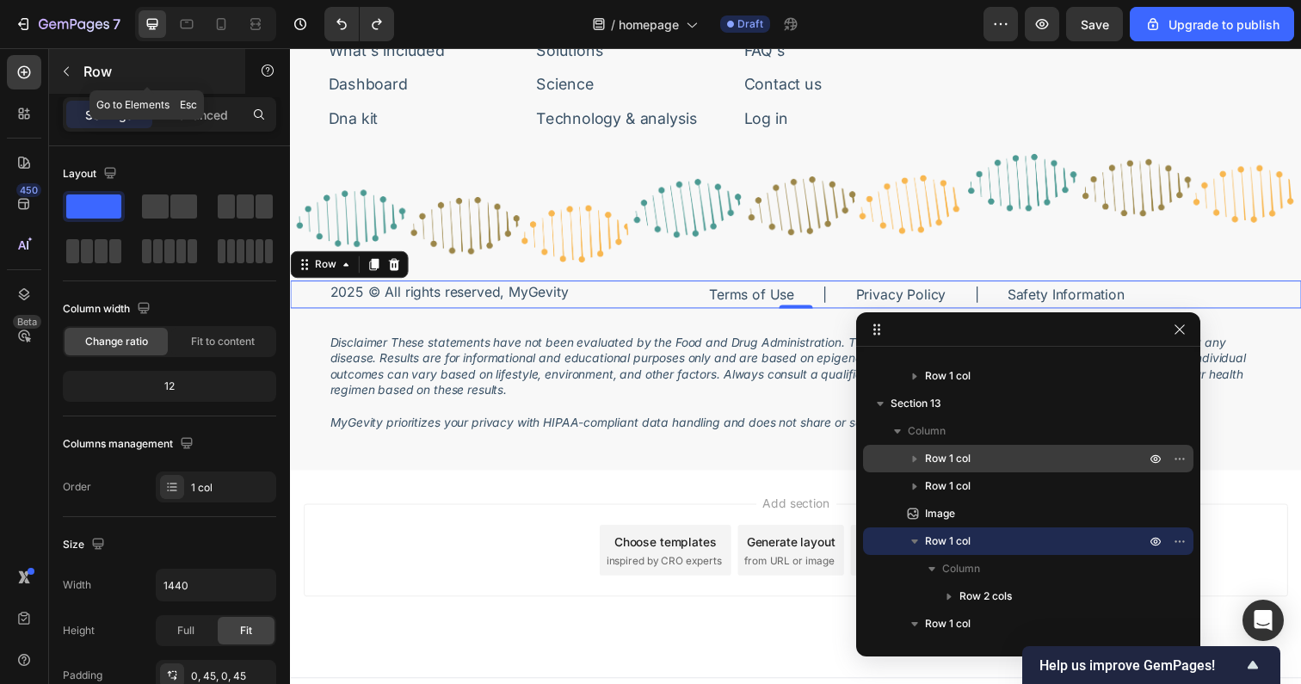
click at [78, 67] on button "button" at bounding box center [66, 72] width 28 height 28
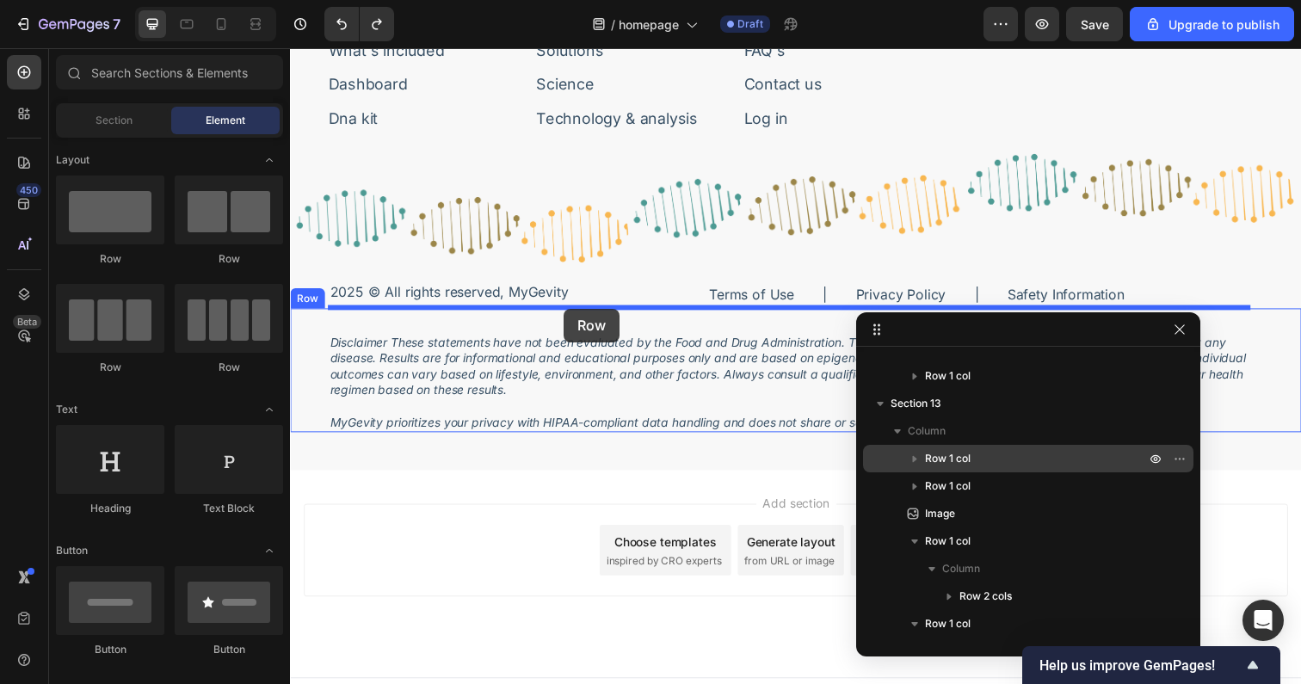
drag, startPoint x: 410, startPoint y: 255, endPoint x: 570, endPoint y: 314, distance: 169.9
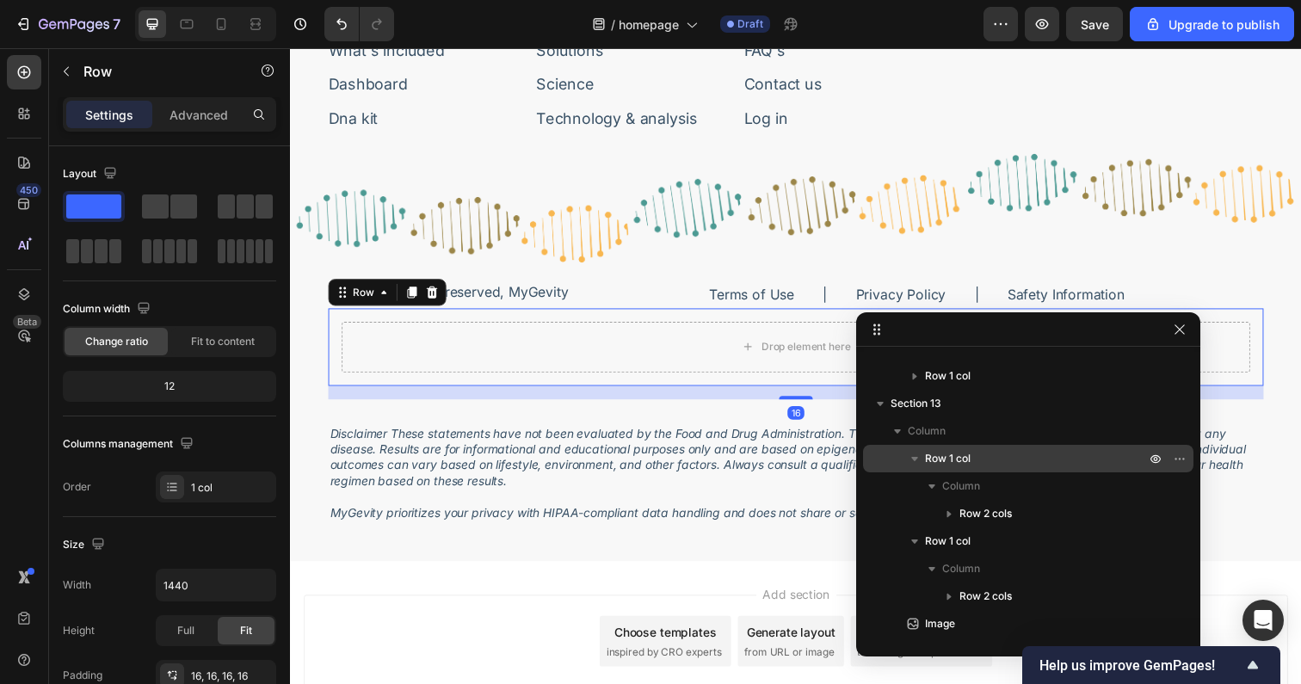
scroll to position [707, 0]
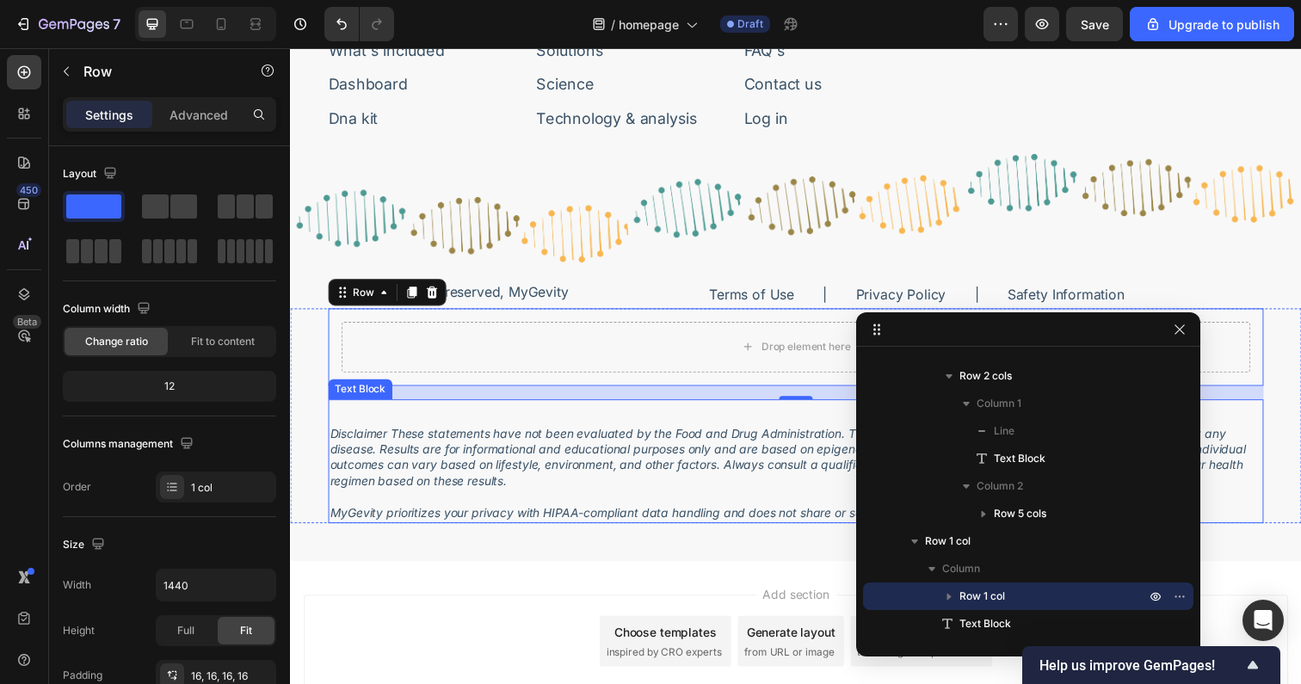
click at [510, 433] on div "Disclaimer These statements have not been evaluated by the Food and Drug Admini…" at bounding box center [806, 483] width 955 height 101
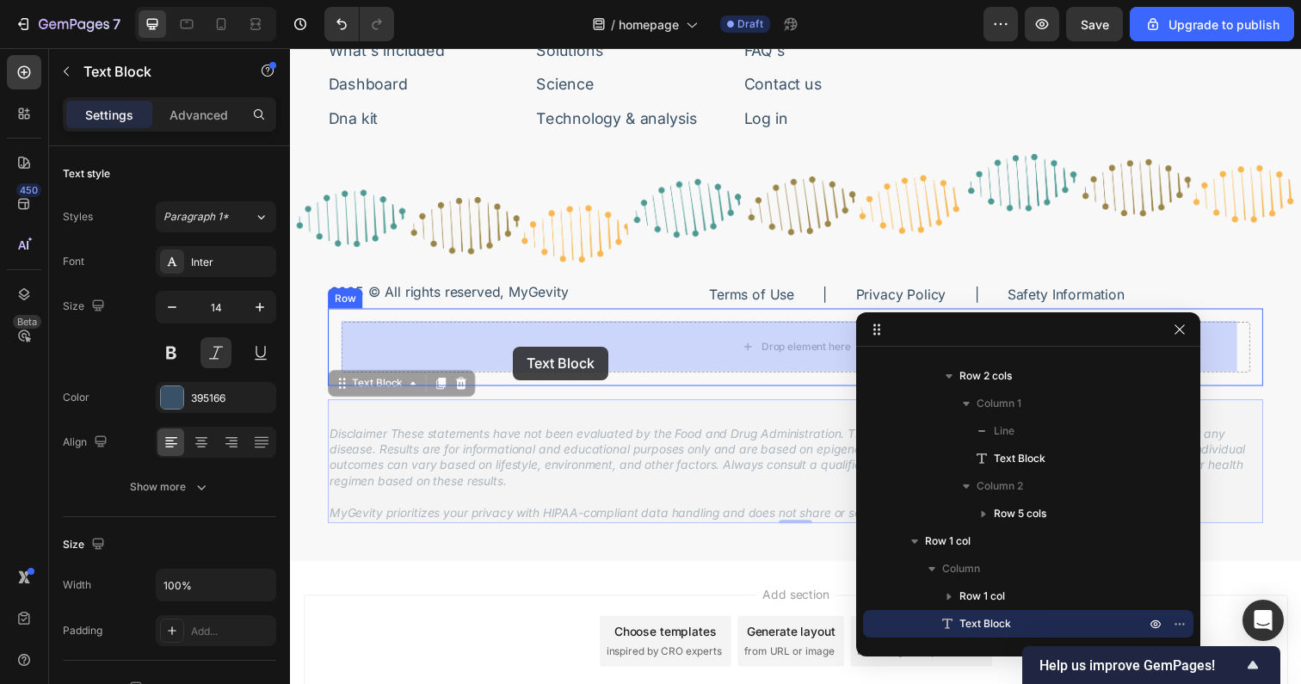
drag, startPoint x: 510, startPoint y: 432, endPoint x: 517, endPoint y: 353, distance: 79.4
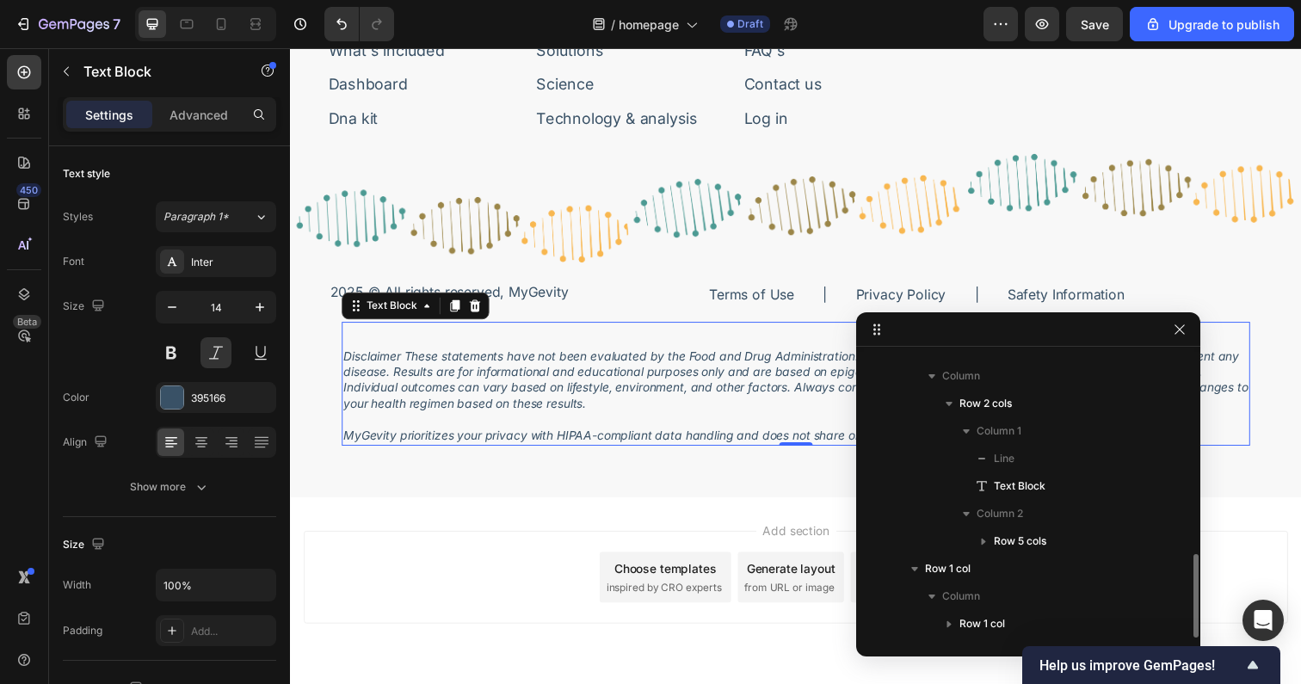
scroll to position [680, 0]
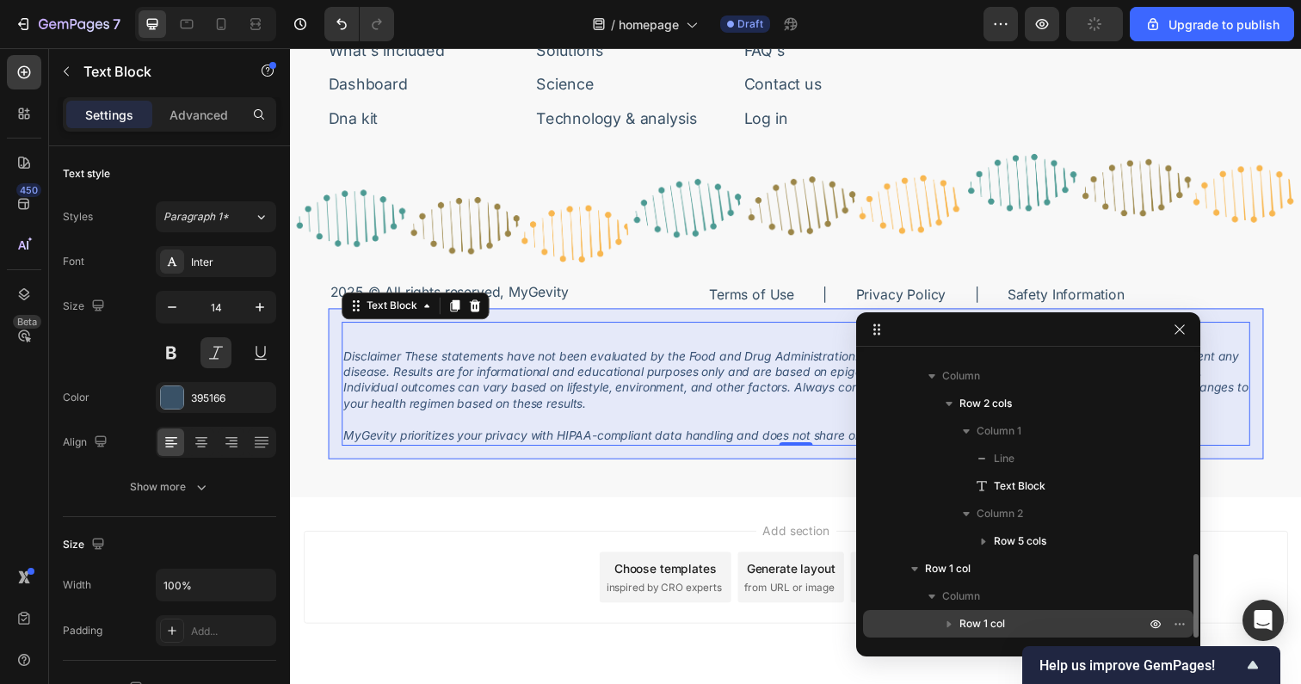
click at [979, 613] on div "Row 1 col" at bounding box center [1028, 624] width 317 height 28
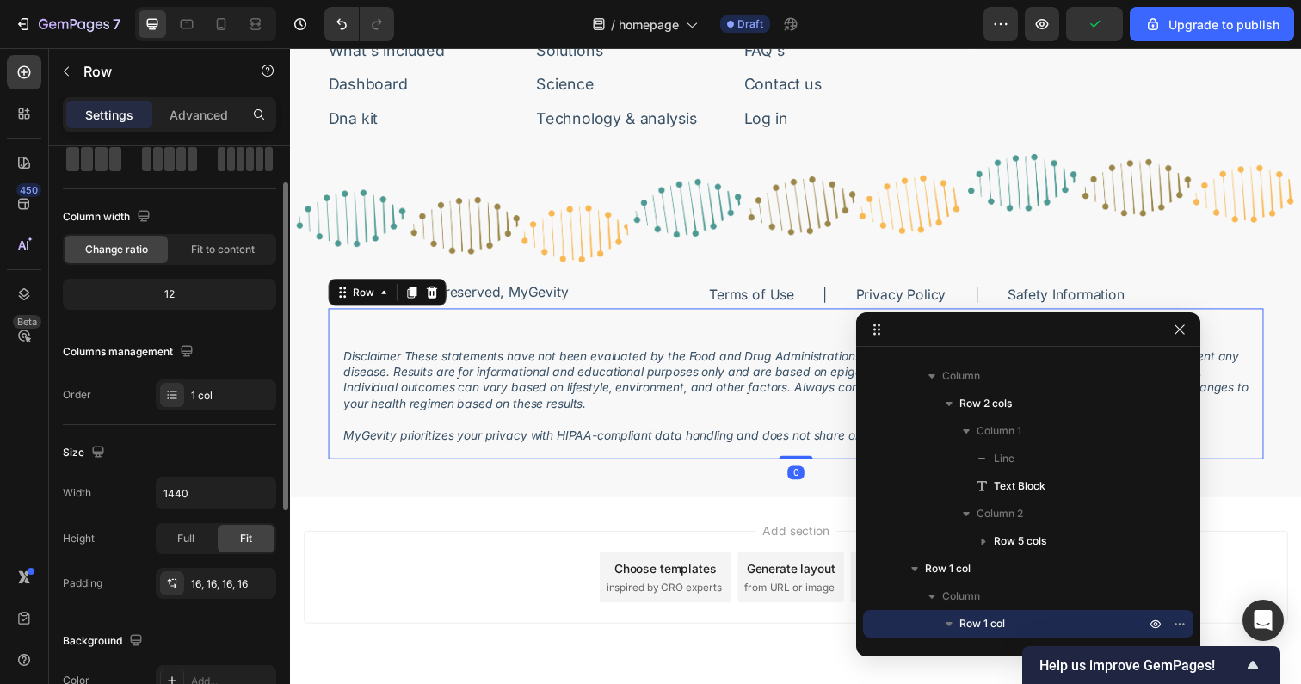
scroll to position [108, 0]
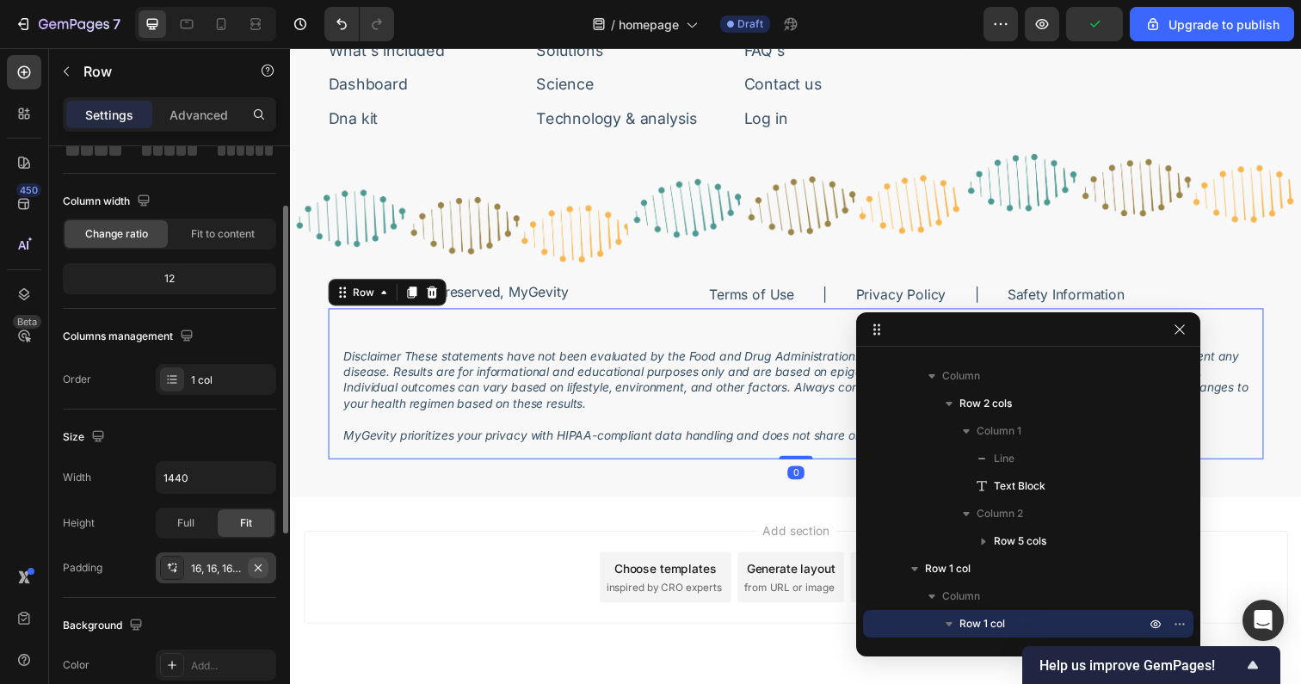
click at [260, 565] on icon "button" at bounding box center [258, 567] width 7 height 7
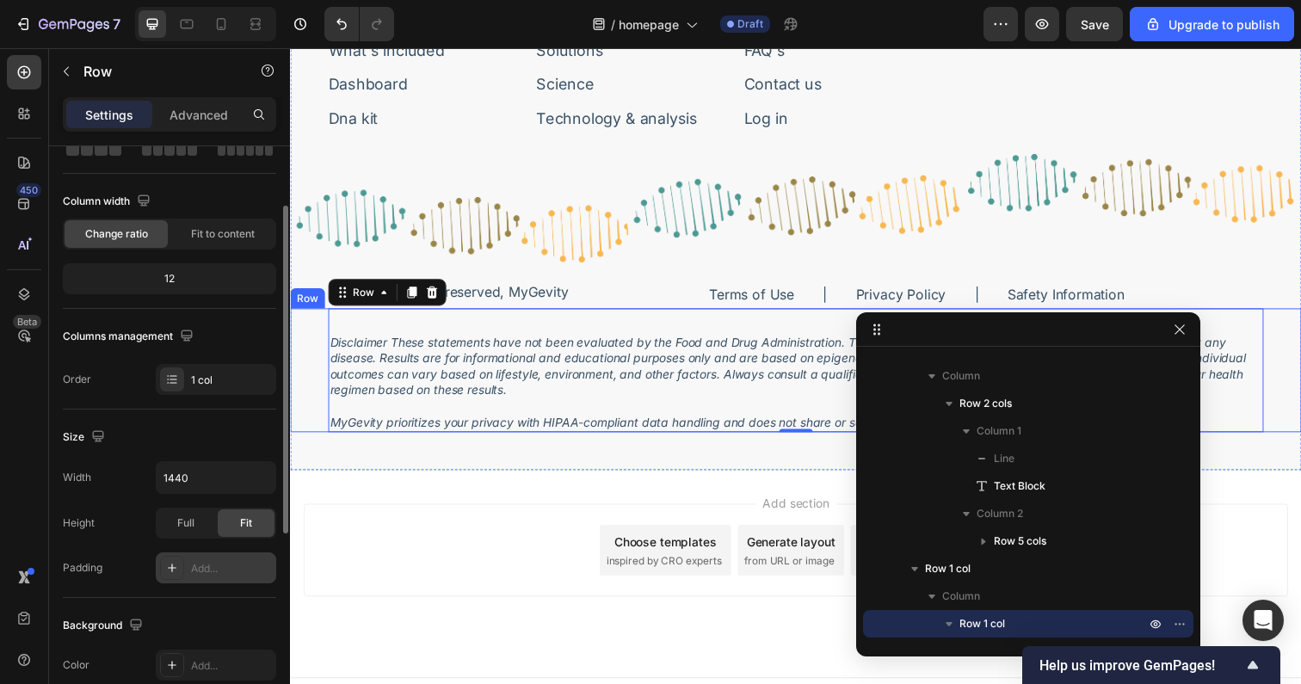
click at [305, 342] on div "Disclaimer These statements have not been evaluated by the Food and Drug Admini…" at bounding box center [806, 377] width 1032 height 126
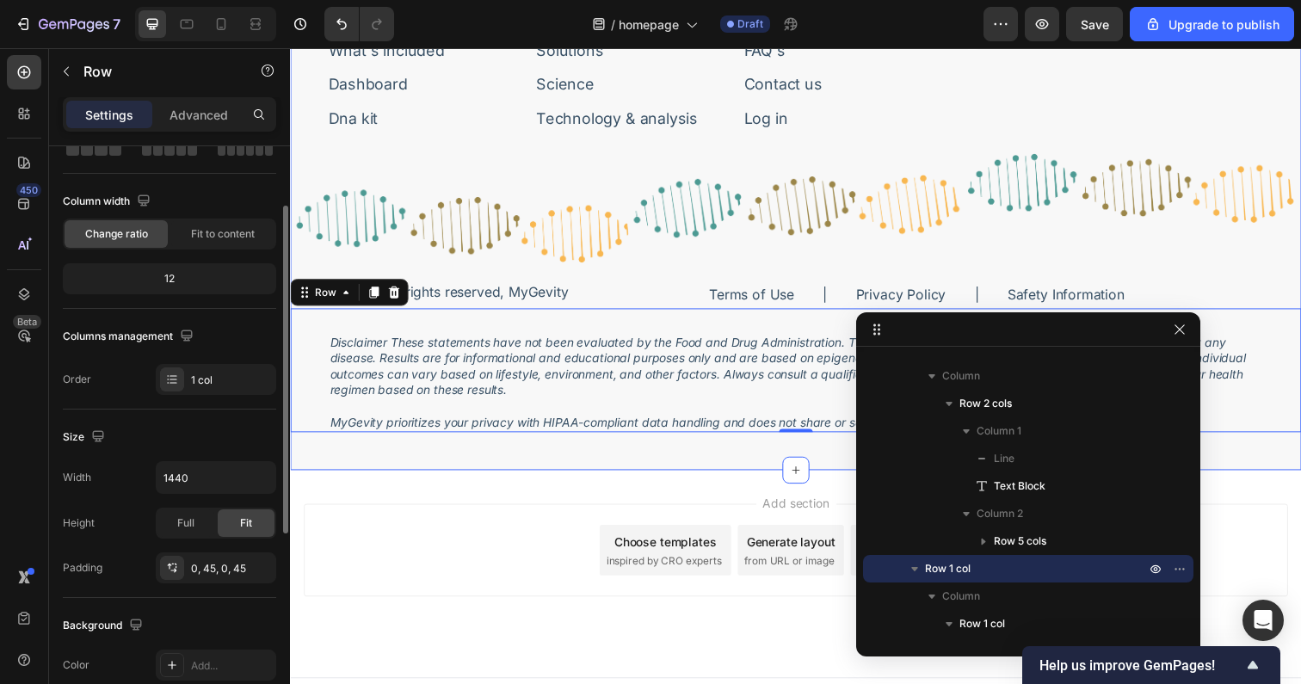
click at [299, 454] on div "Image Bring Life to Your Years. Text Block Row Sign-up for featured news or pro…" at bounding box center [806, 128] width 1032 height 701
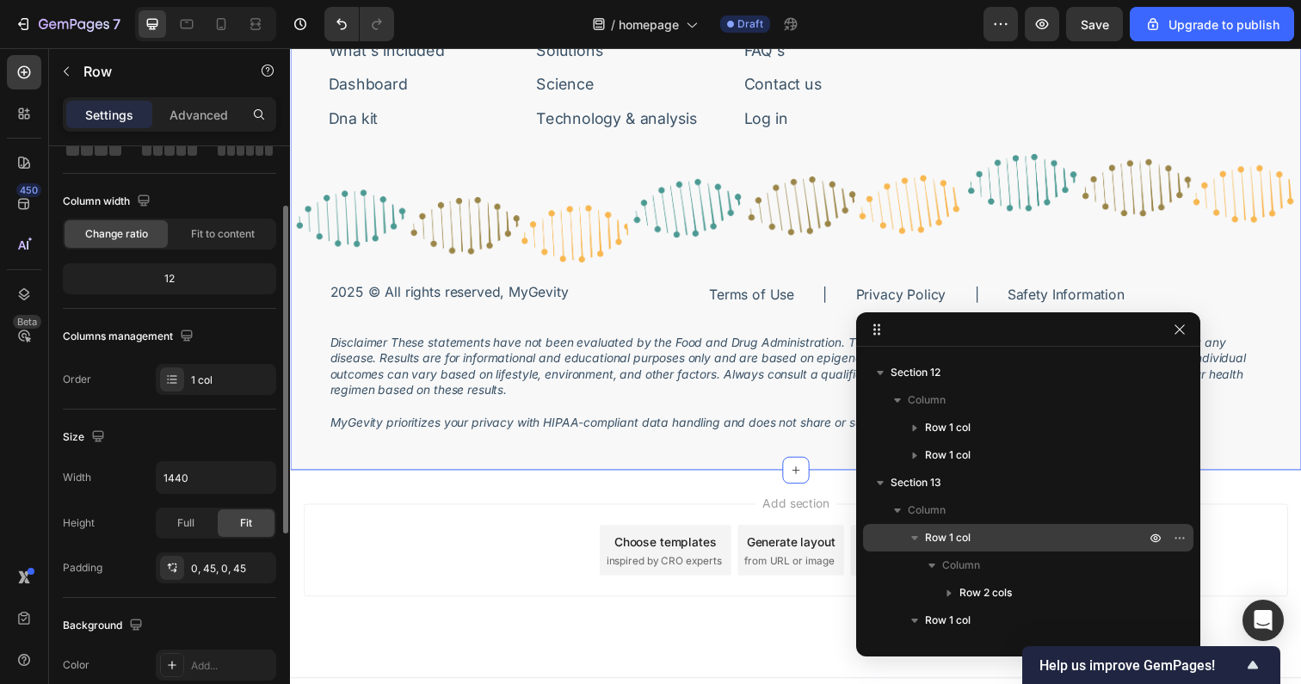
scroll to position [0, 0]
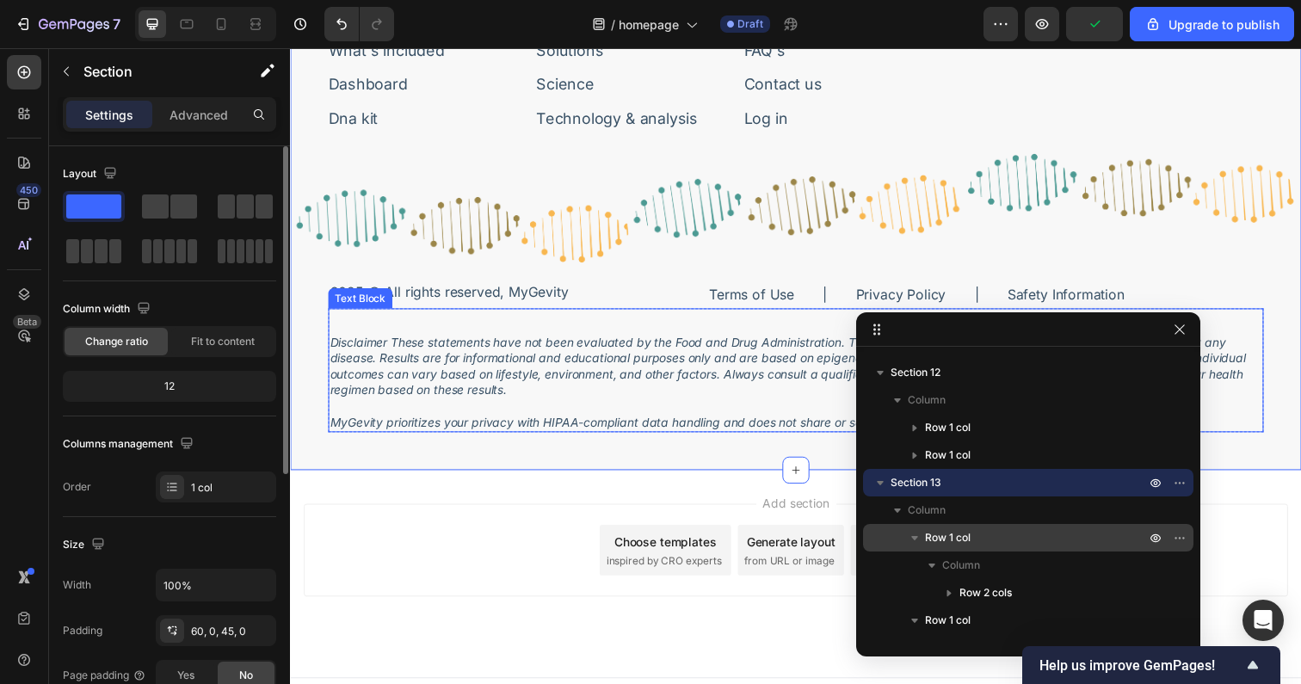
click at [539, 420] on p at bounding box center [806, 414] width 952 height 16
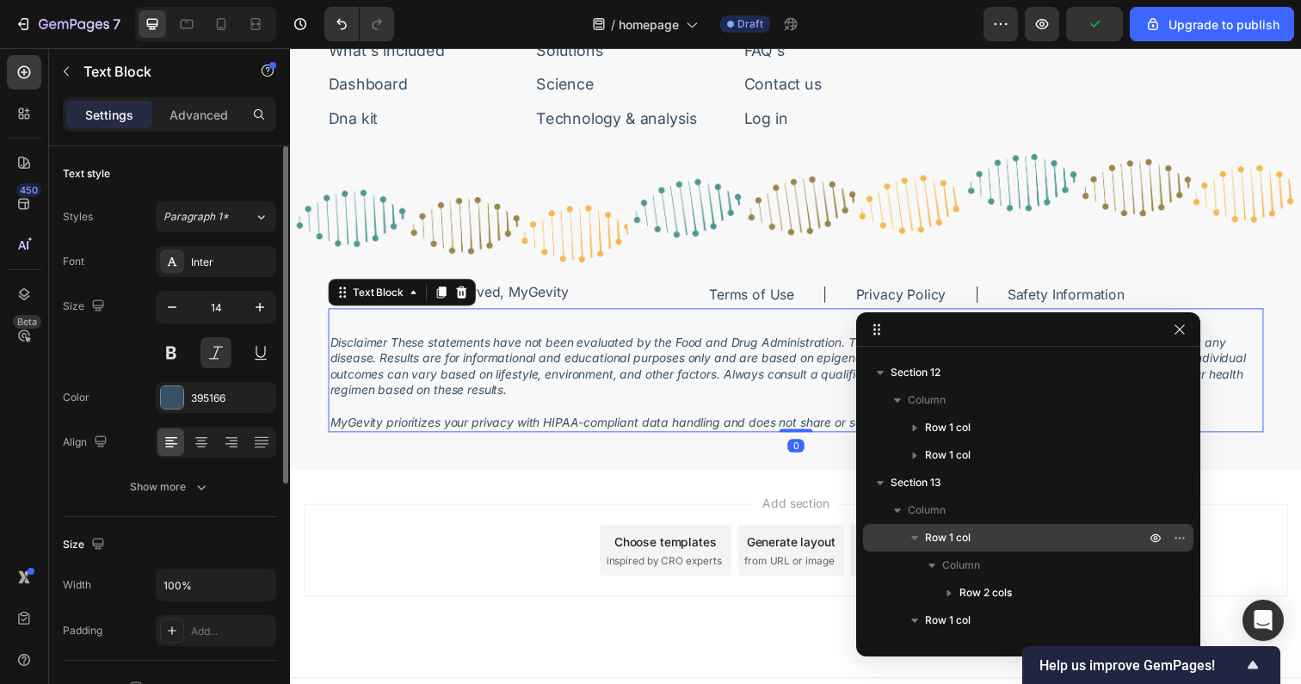
scroll to position [735, 0]
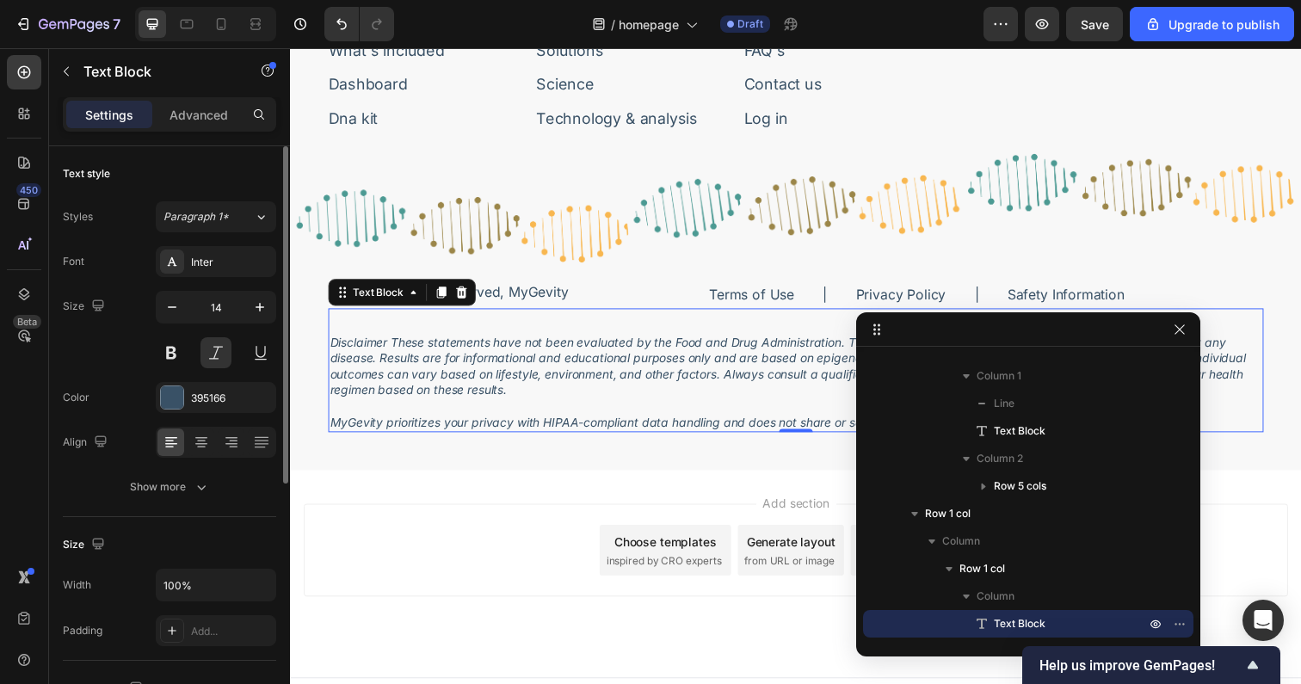
click at [550, 397] on p "Disclaimer These statements have not been evaluated by the Food and Drug Admini…" at bounding box center [806, 374] width 952 height 65
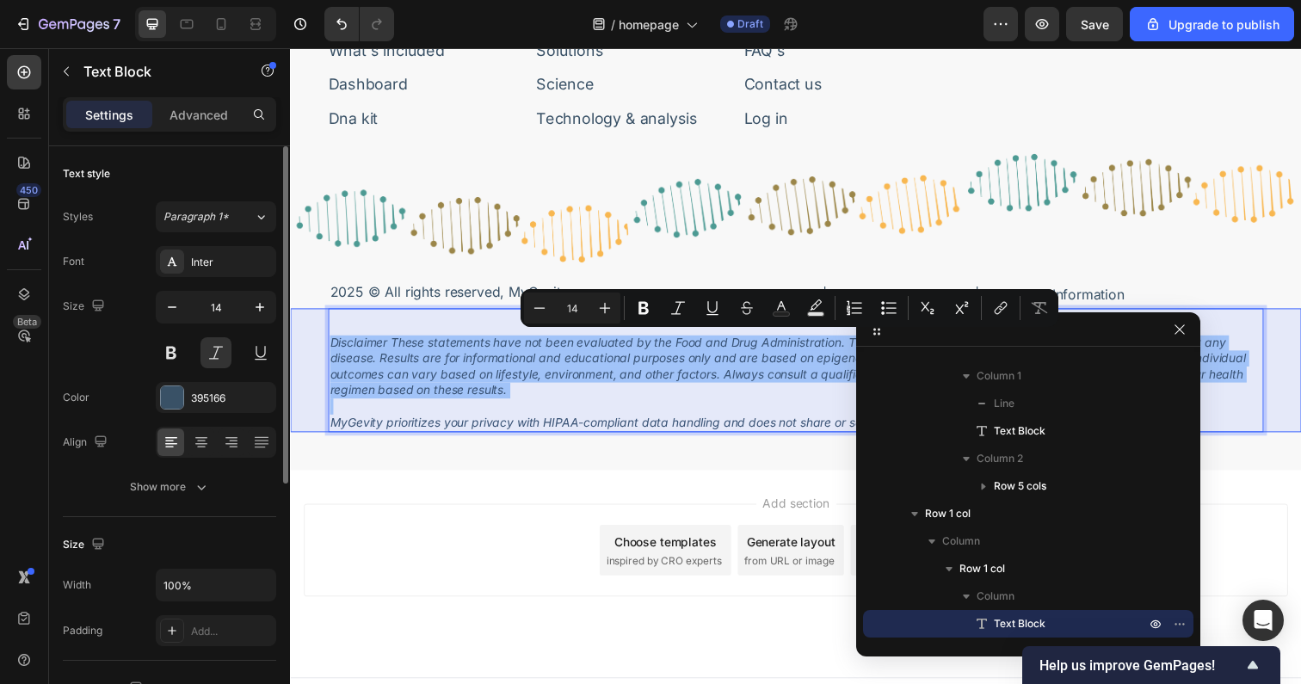
click at [912, 513] on icon "button" at bounding box center [914, 514] width 7 height 4
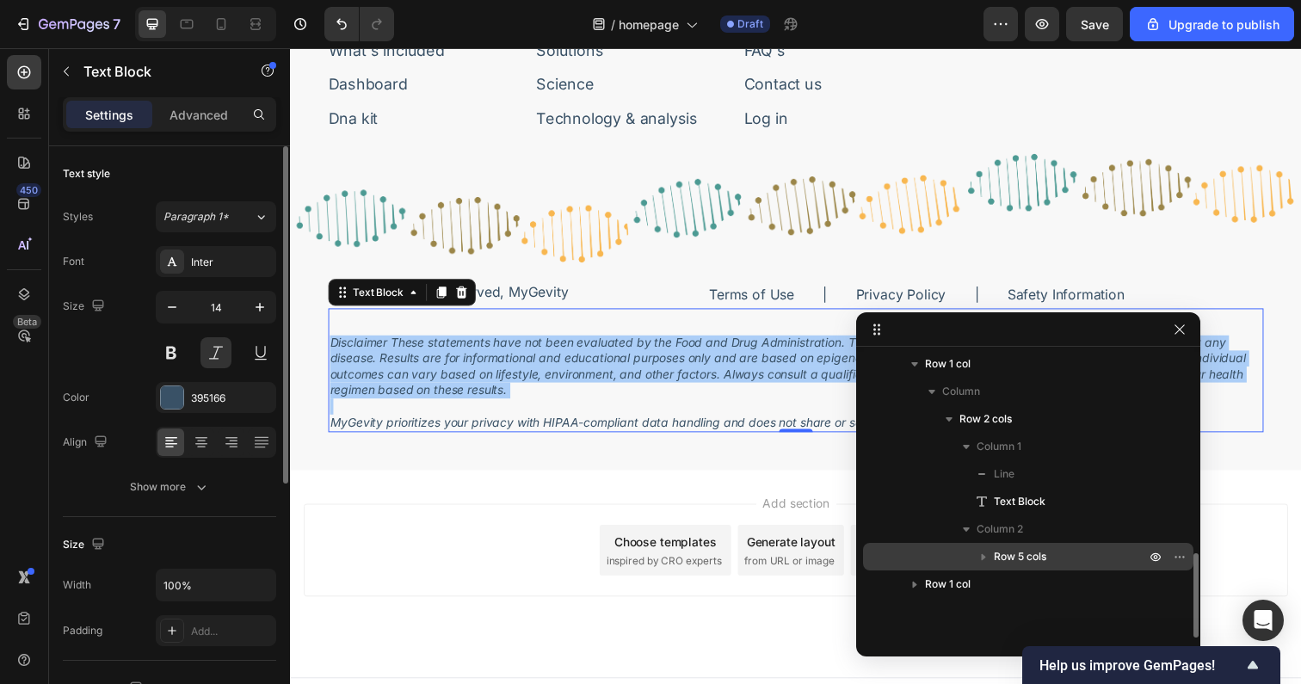
scroll to position [657, 0]
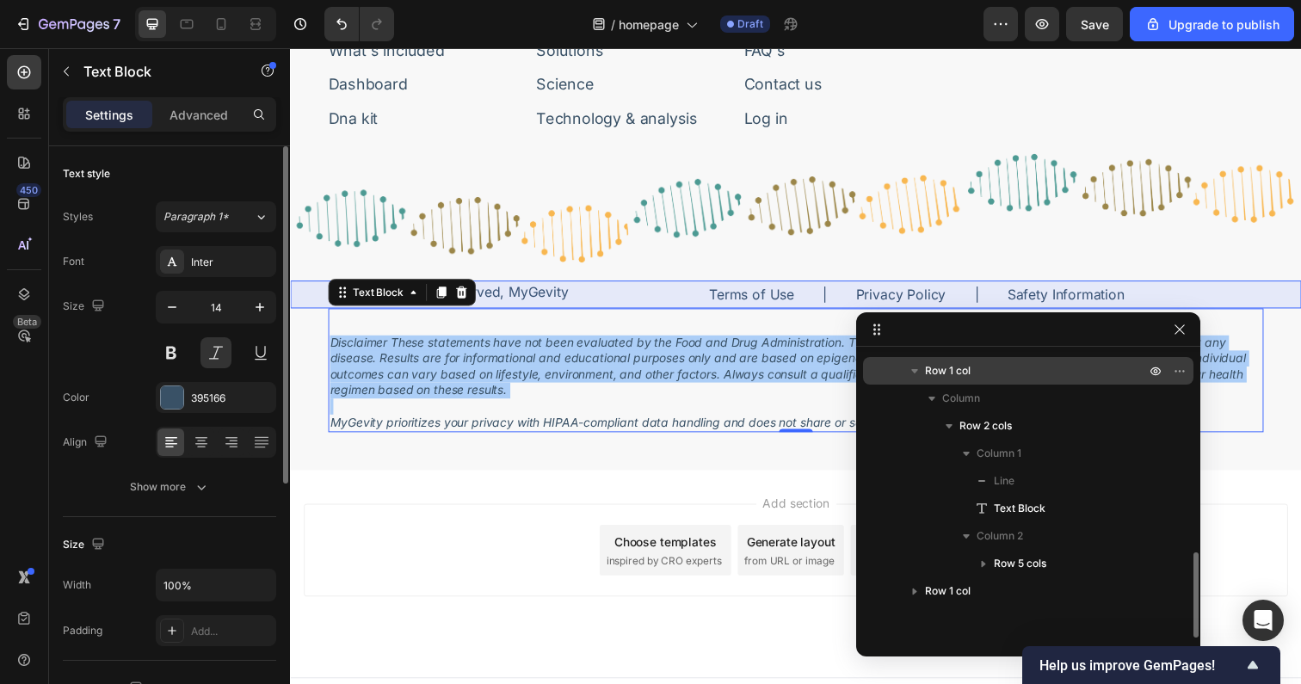
click at [912, 369] on icon "button" at bounding box center [914, 371] width 7 height 4
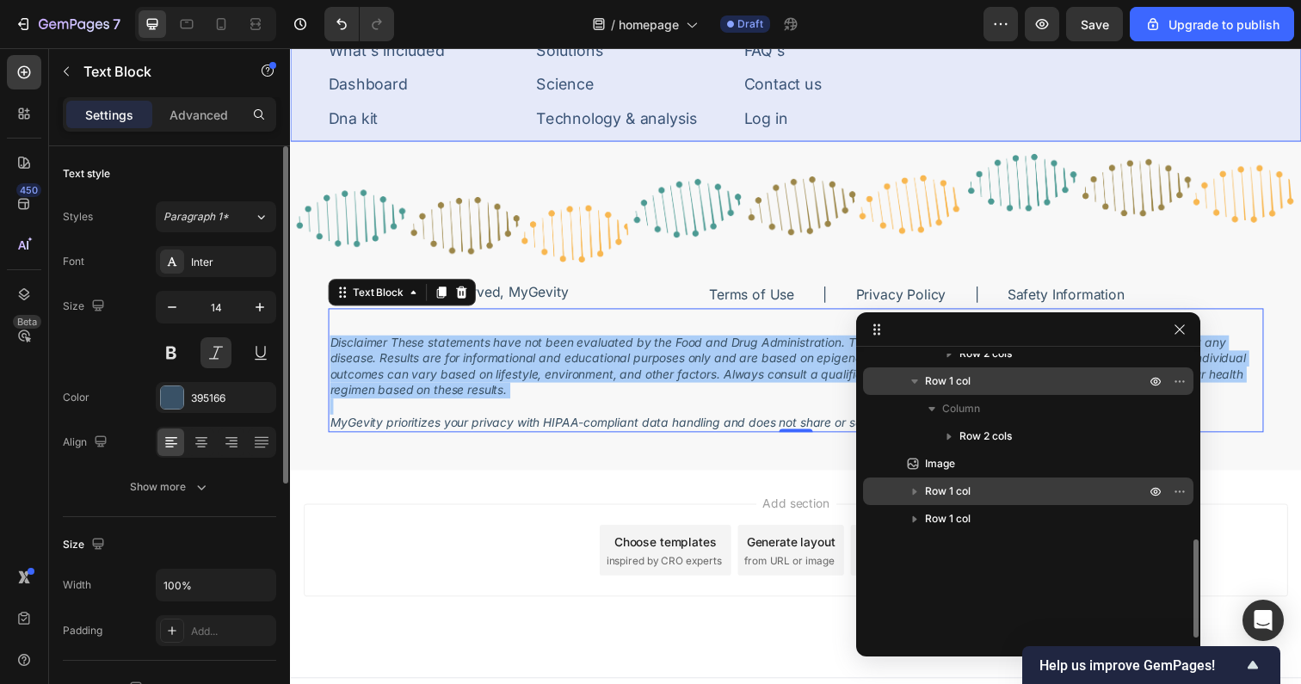
scroll to position [515, 0]
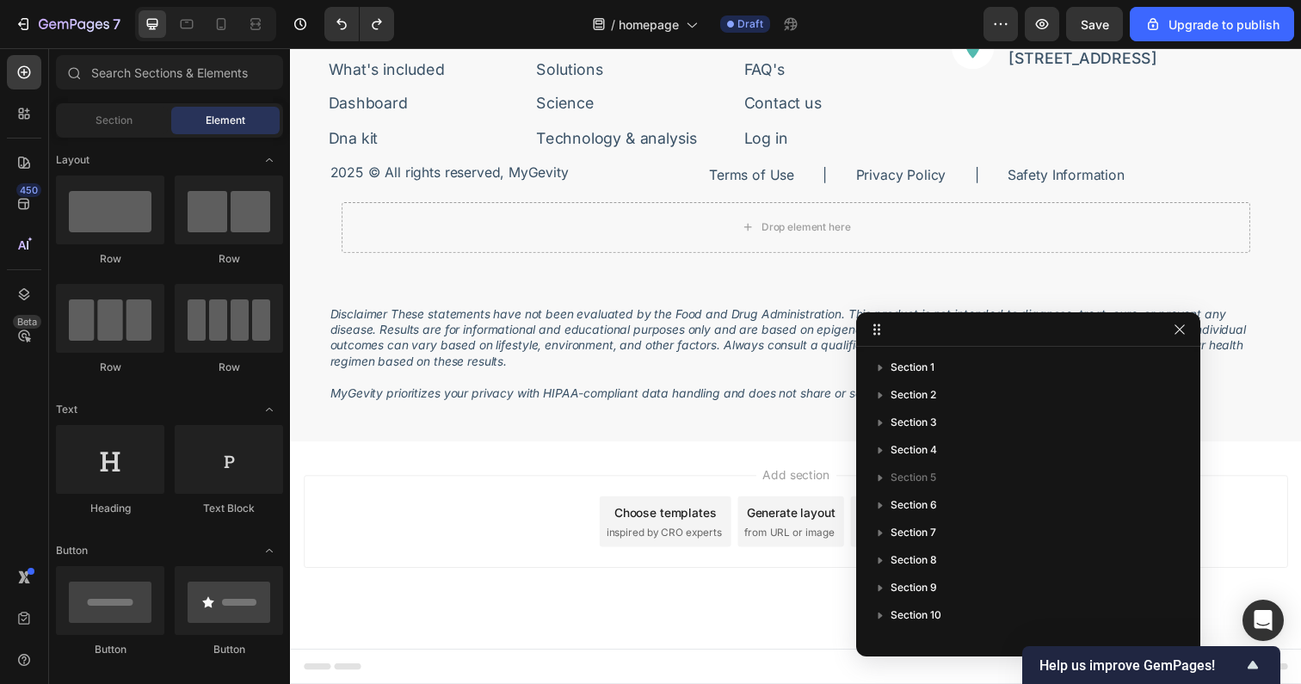
scroll to position [542, 0]
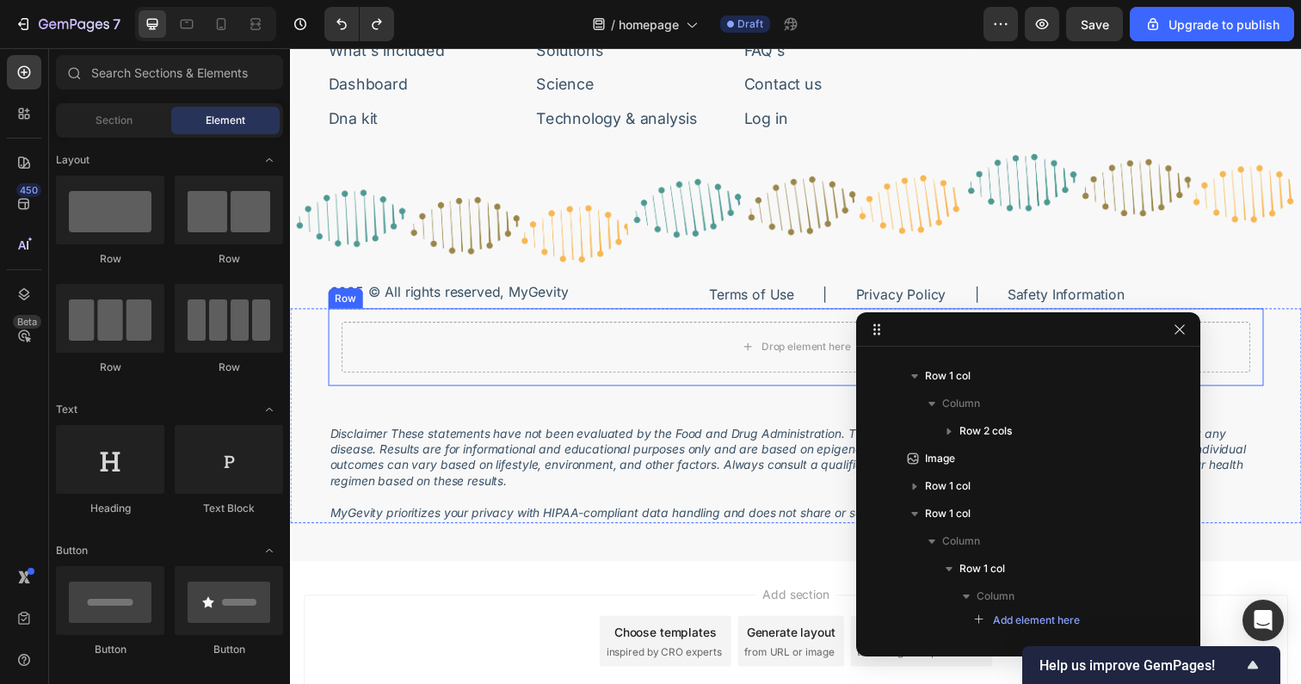
click at [646, 324] on div "Drop element here Row" at bounding box center [806, 353] width 955 height 79
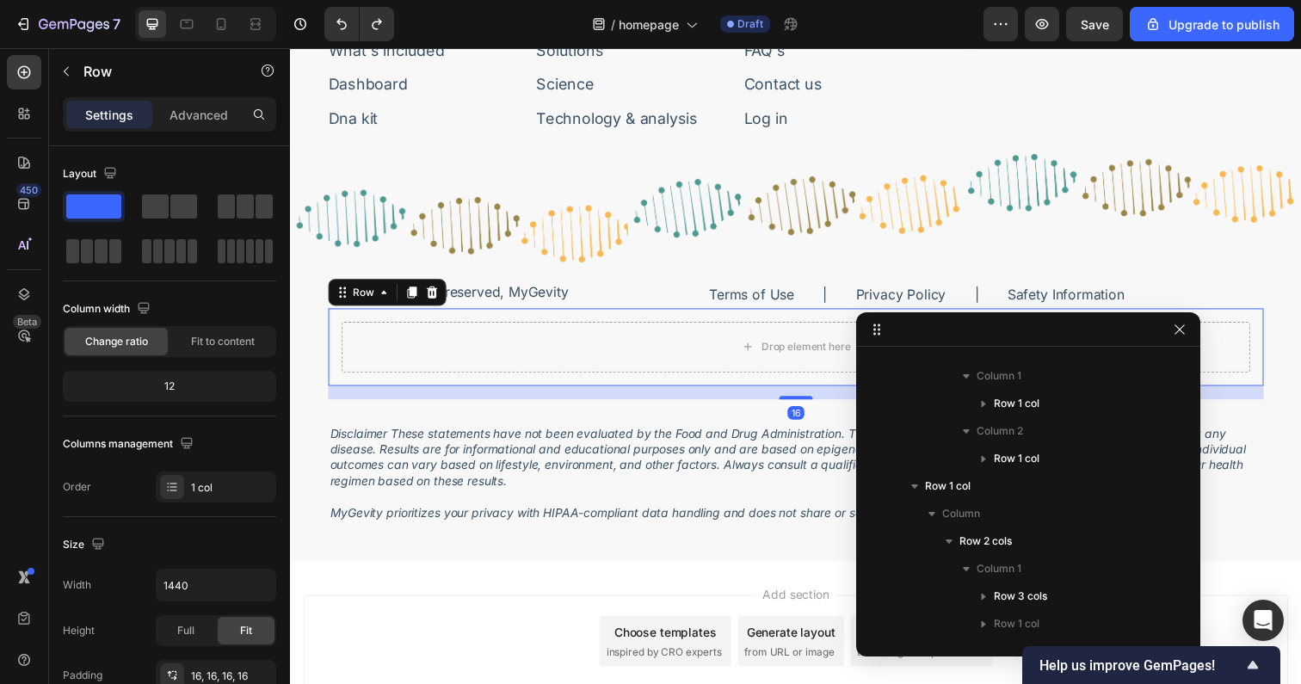
scroll to position [865, 0]
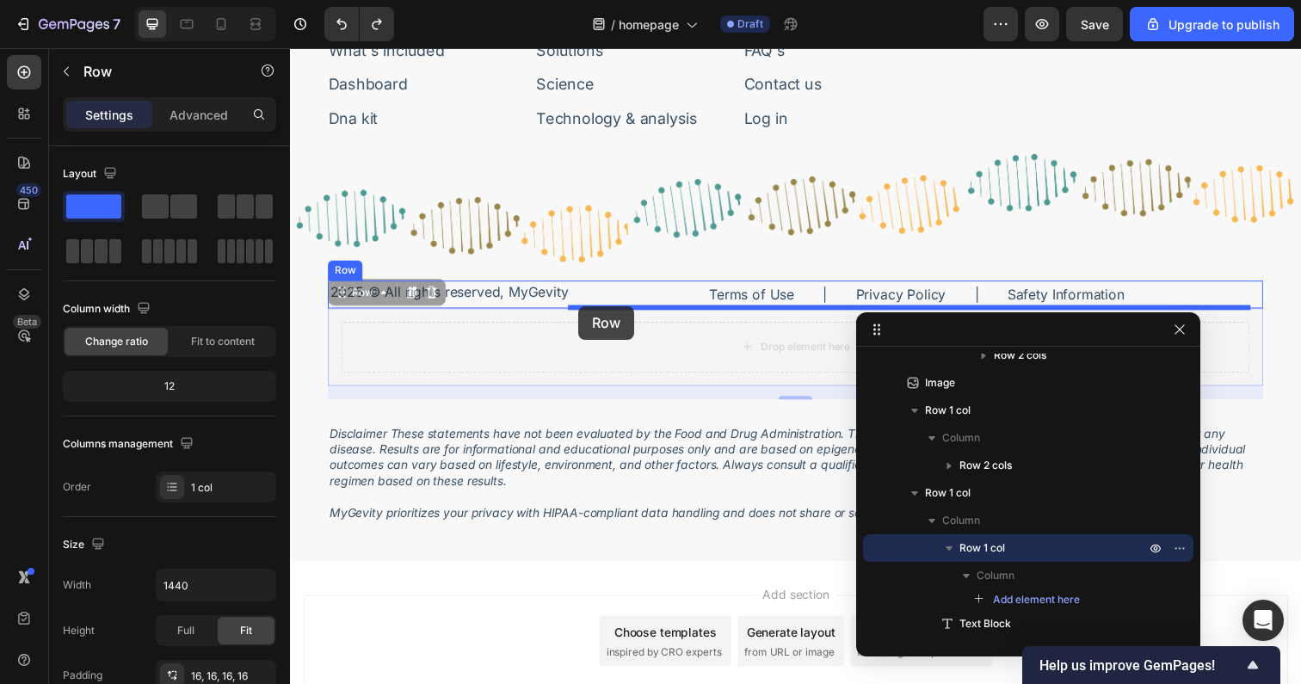
drag, startPoint x: 656, startPoint y: 379, endPoint x: 584, endPoint y: 311, distance: 98.6
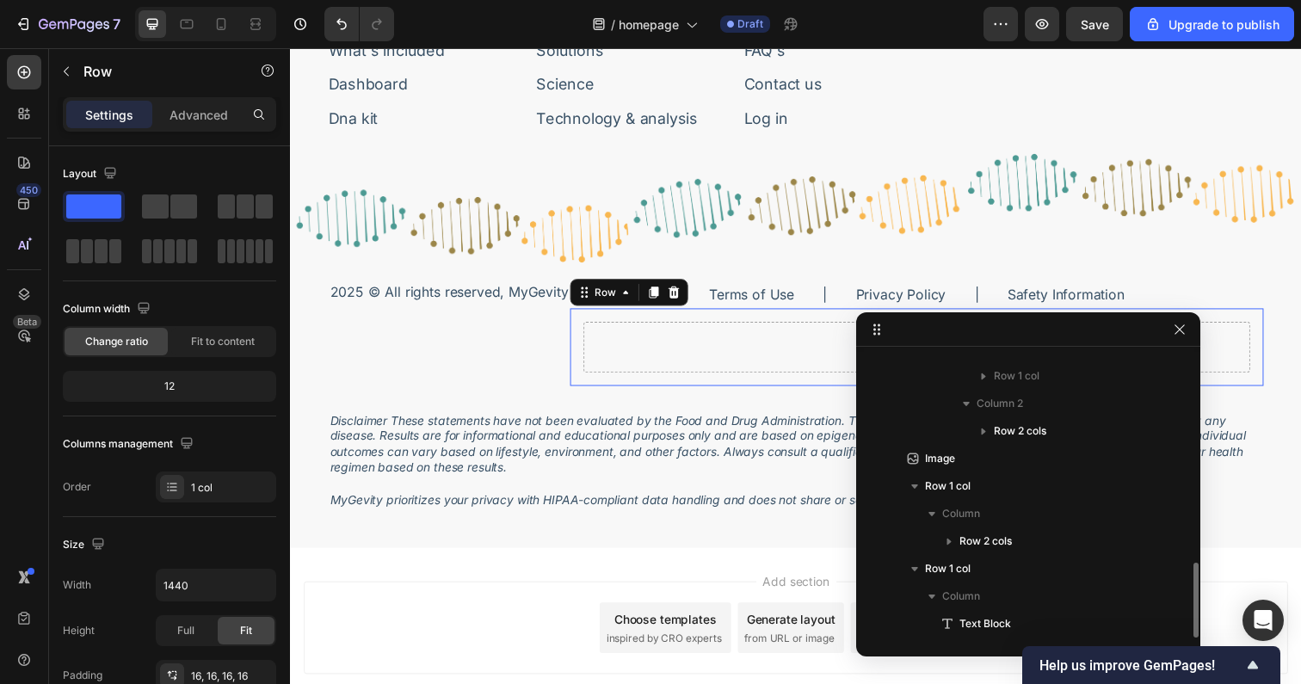
scroll to position [790, 0]
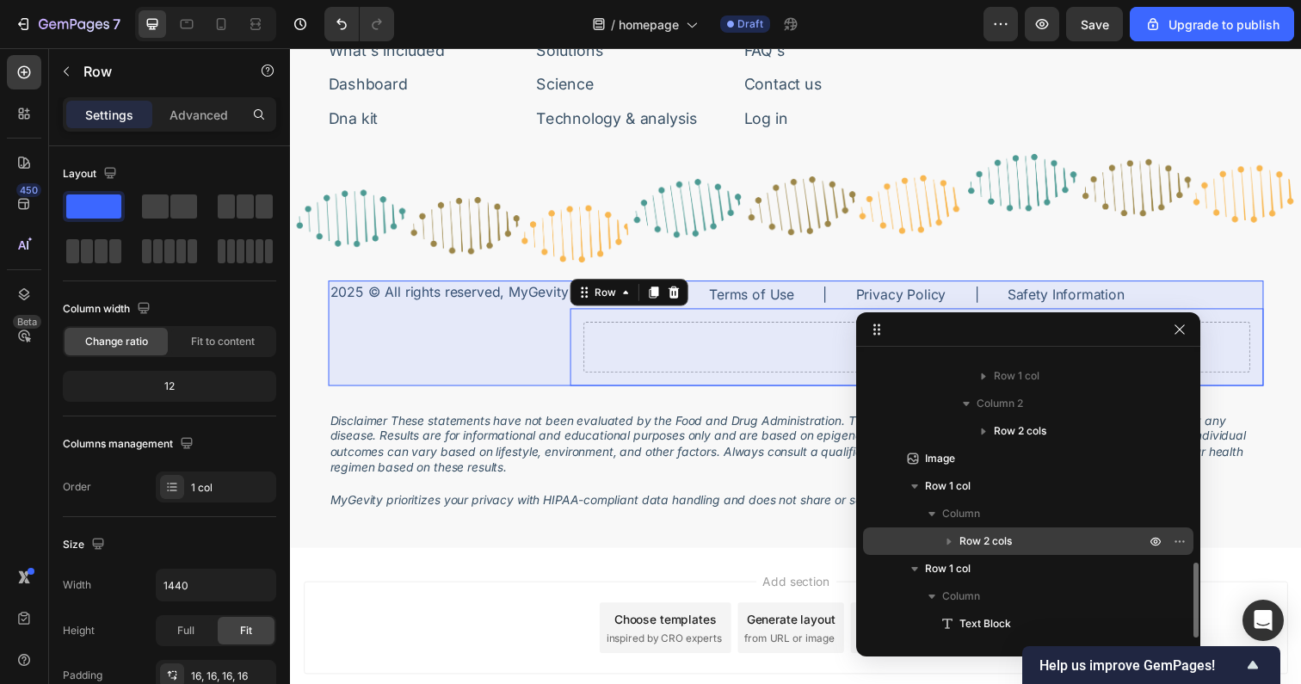
click at [951, 539] on icon "button" at bounding box center [948, 541] width 17 height 17
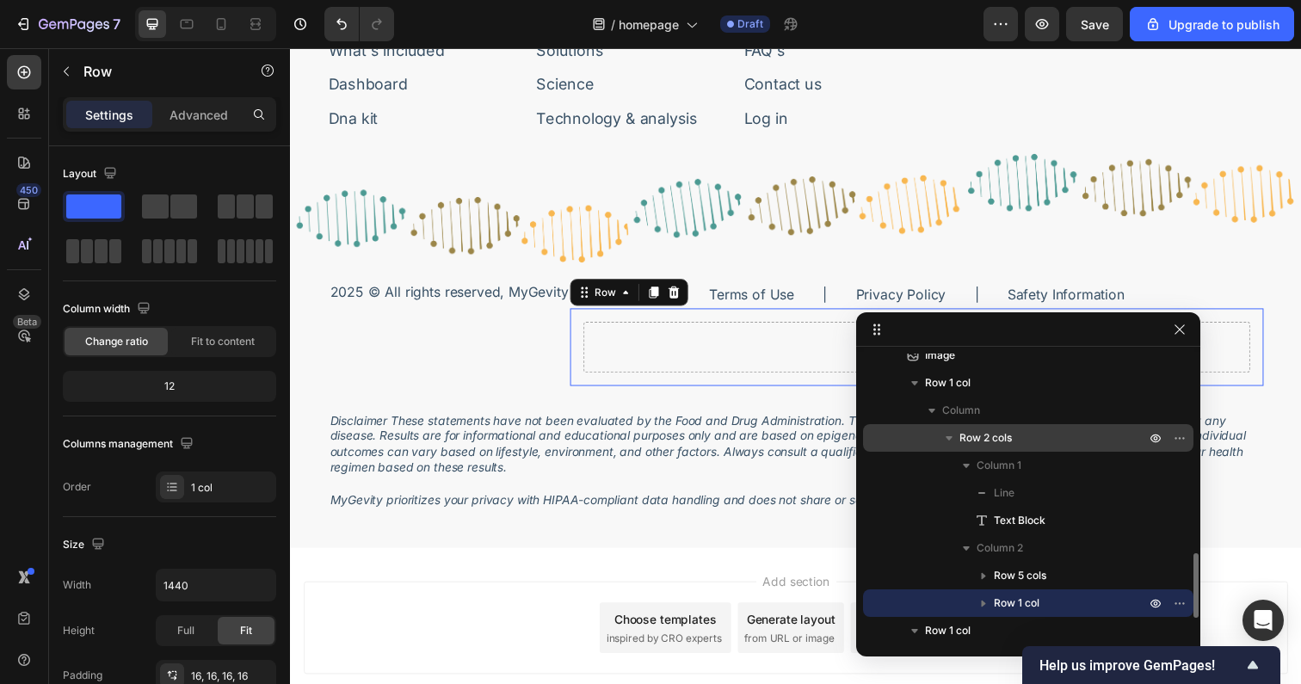
scroll to position [899, 0]
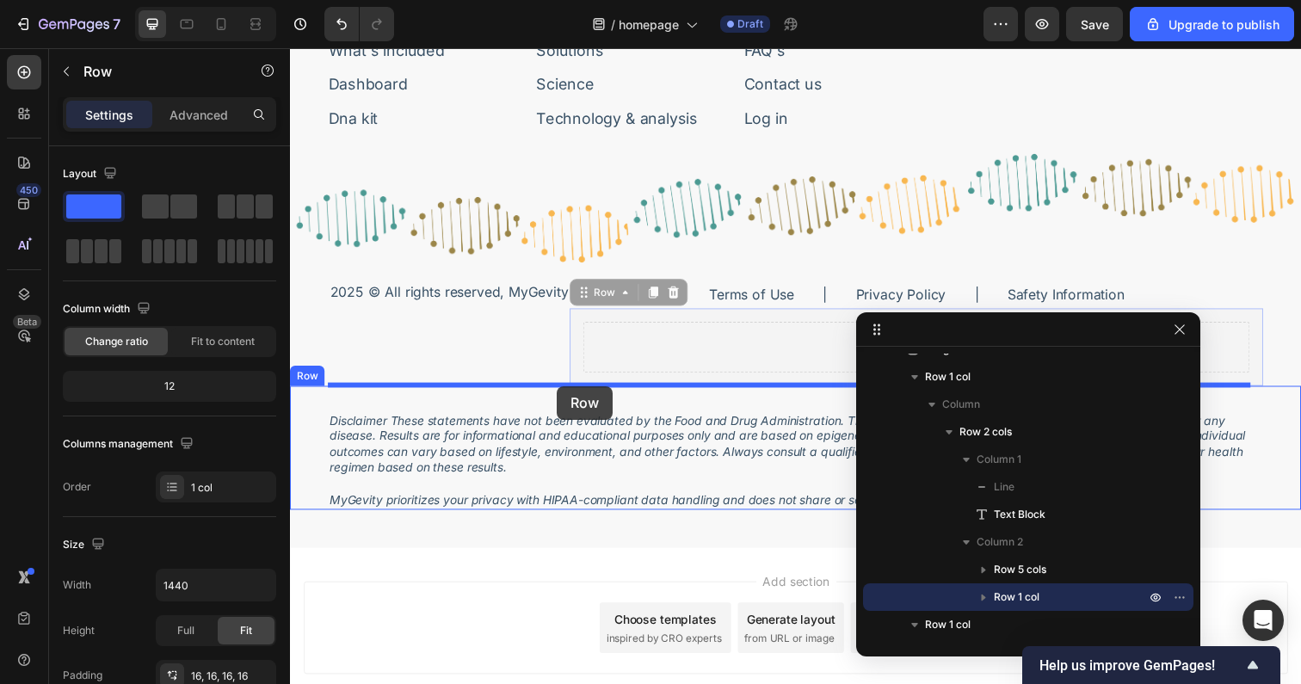
drag, startPoint x: 594, startPoint y: 380, endPoint x: 563, endPoint y: 393, distance: 34.3
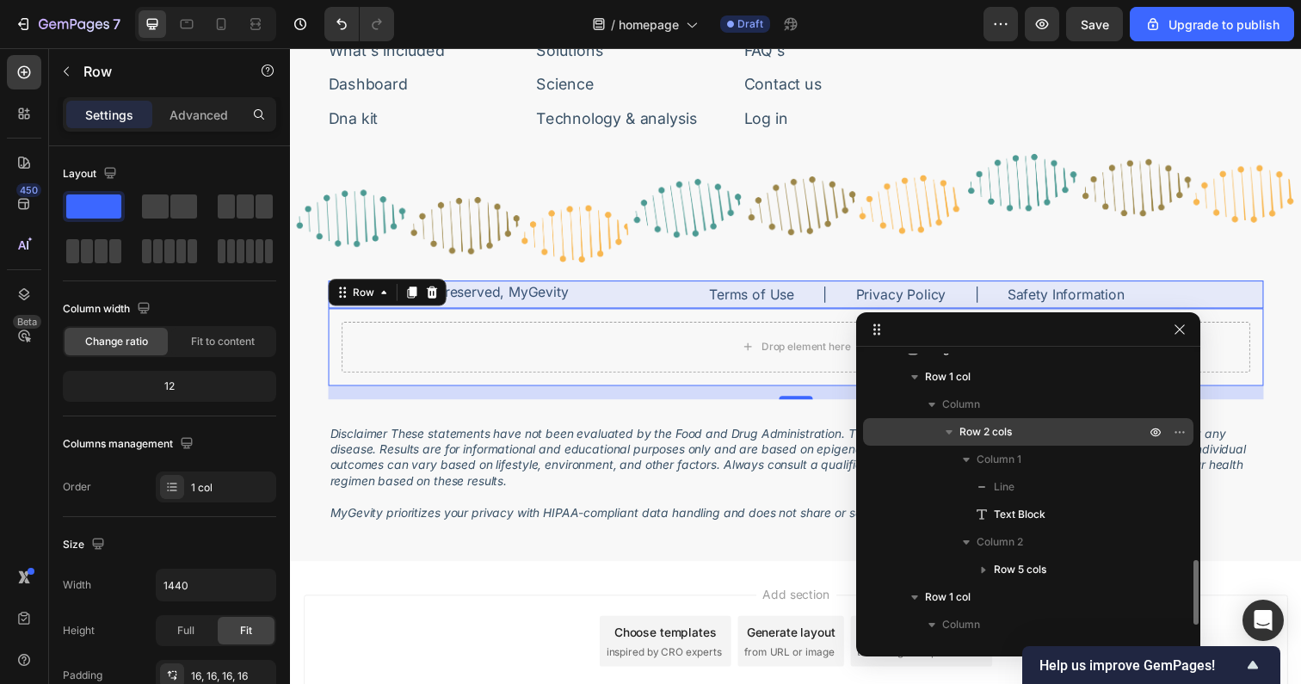
click at [944, 432] on icon "button" at bounding box center [948, 431] width 17 height 17
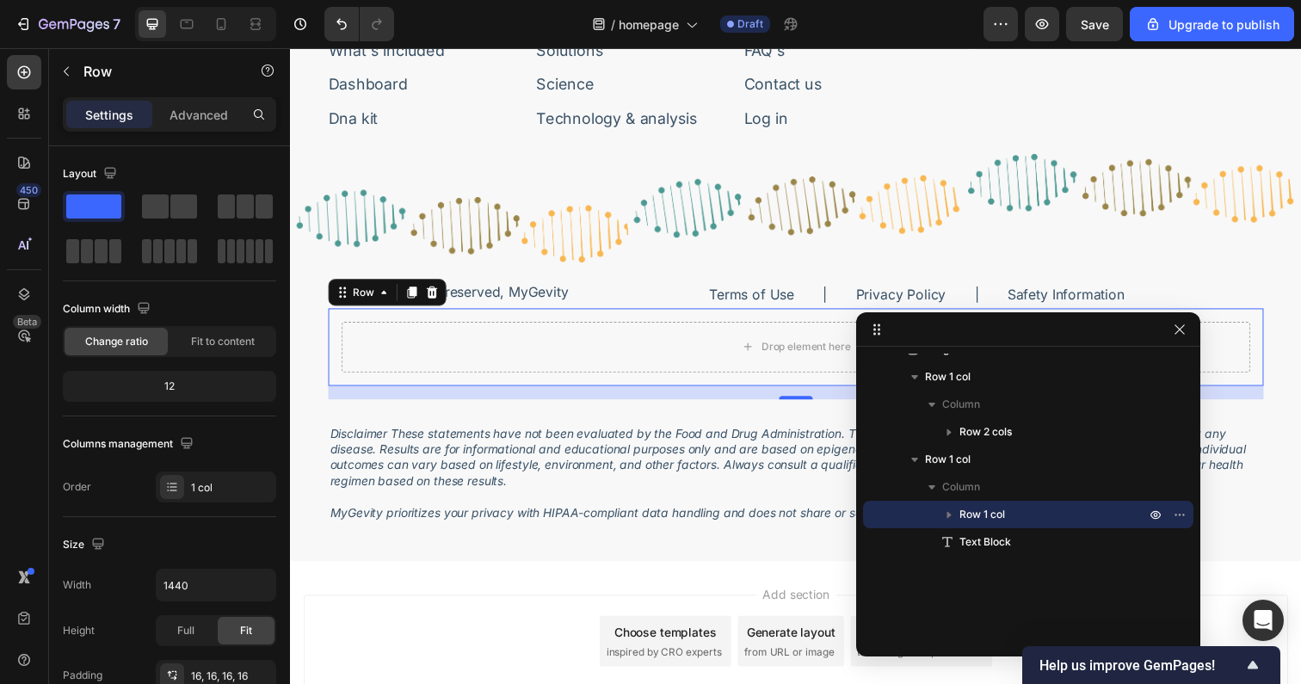
click at [335, 348] on div "Drop element here Row 16" at bounding box center [806, 353] width 955 height 79
click at [260, 673] on icon "button" at bounding box center [258, 674] width 7 height 7
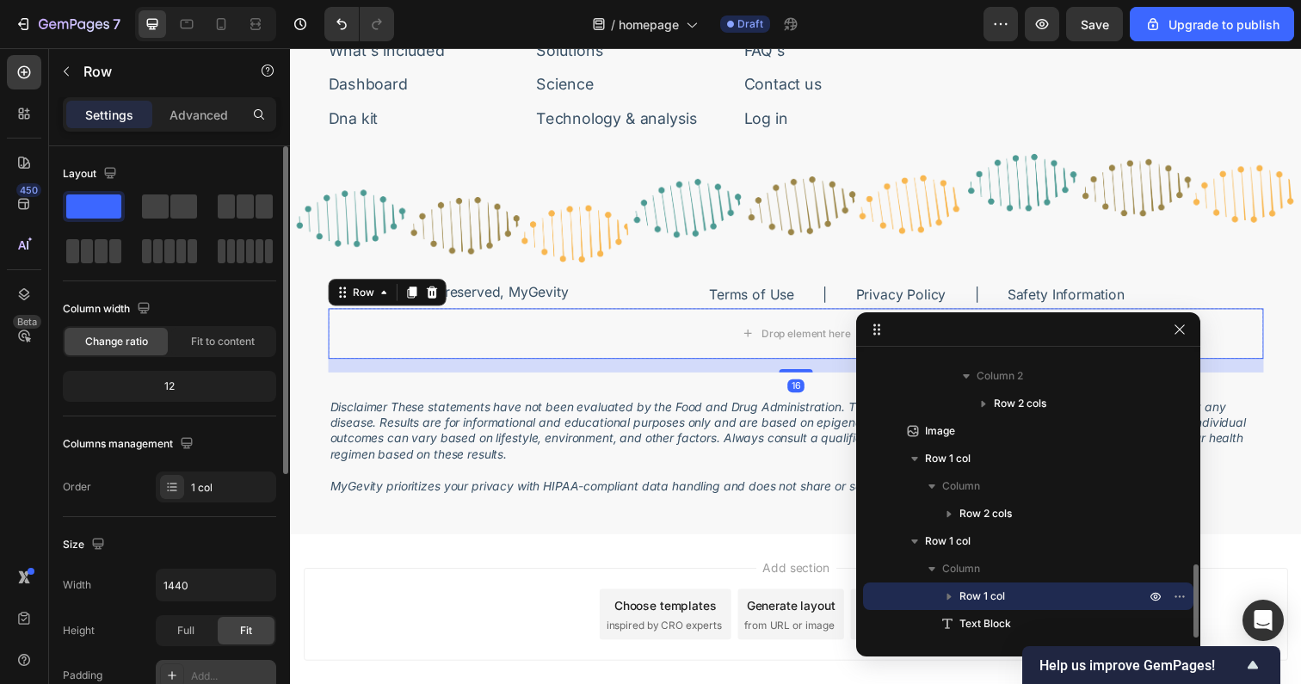
scroll to position [817, 0]
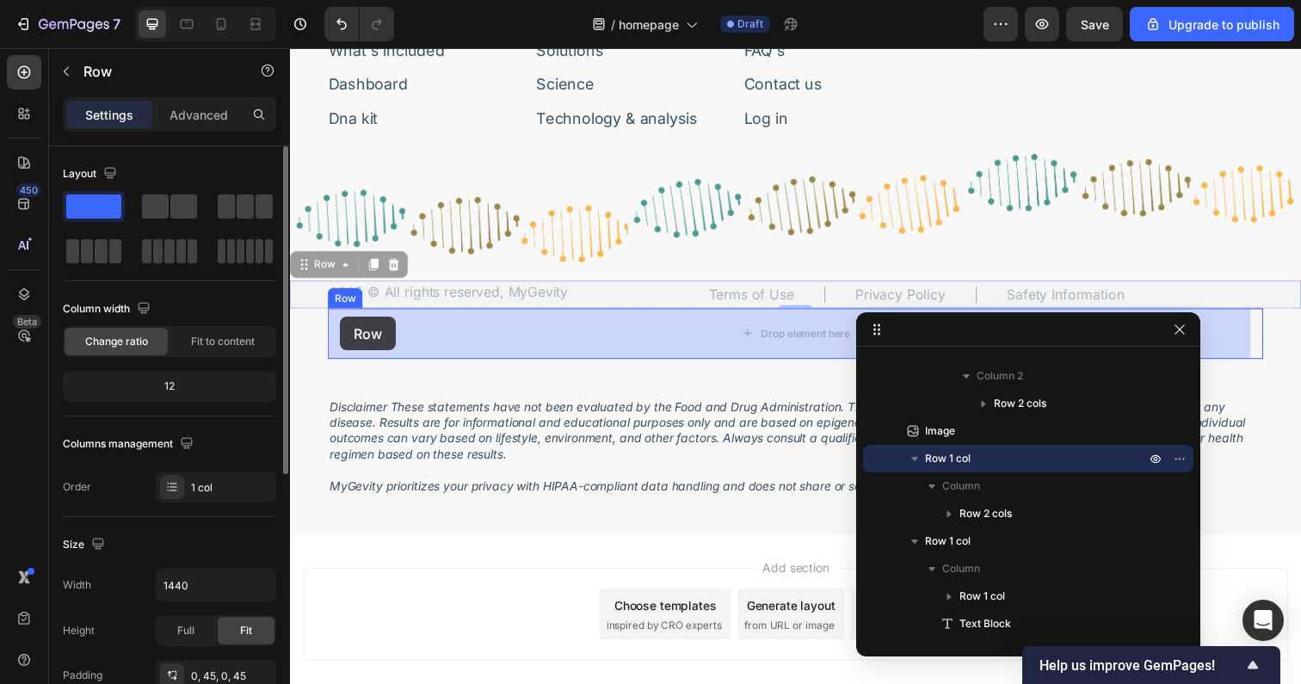
drag, startPoint x: 313, startPoint y: 291, endPoint x: 341, endPoint y: 323, distance: 42.1
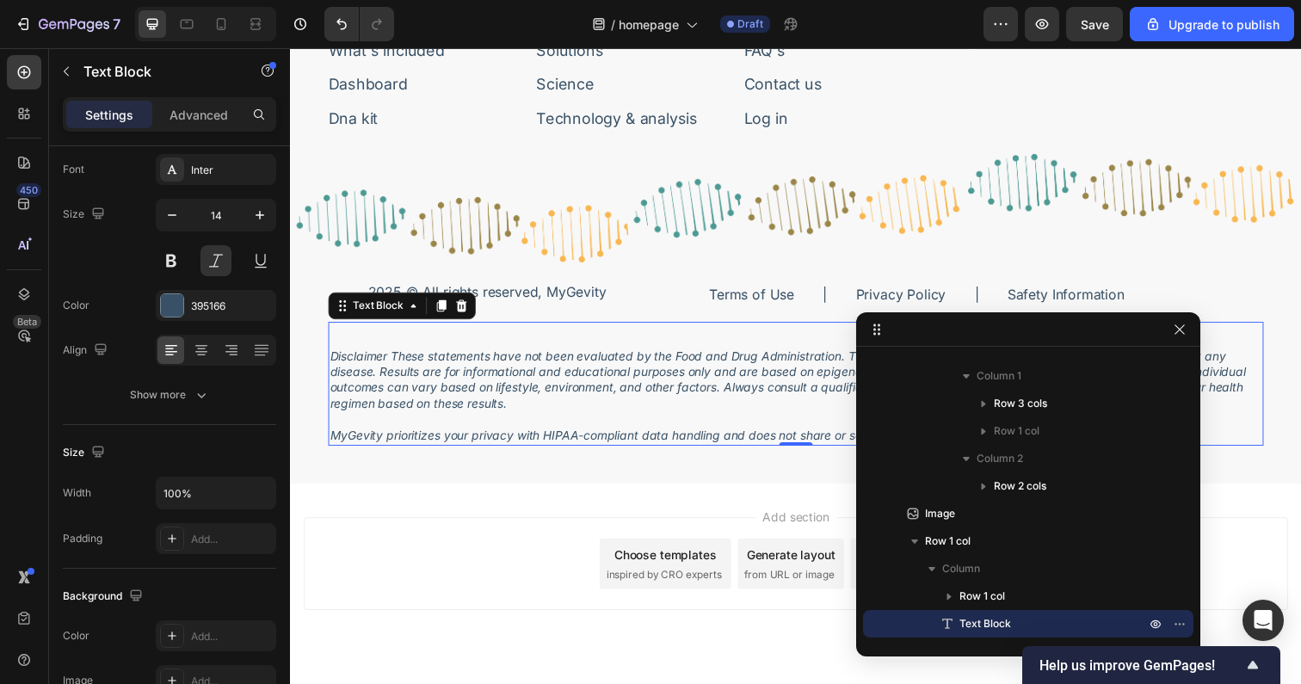
scroll to position [0, 0]
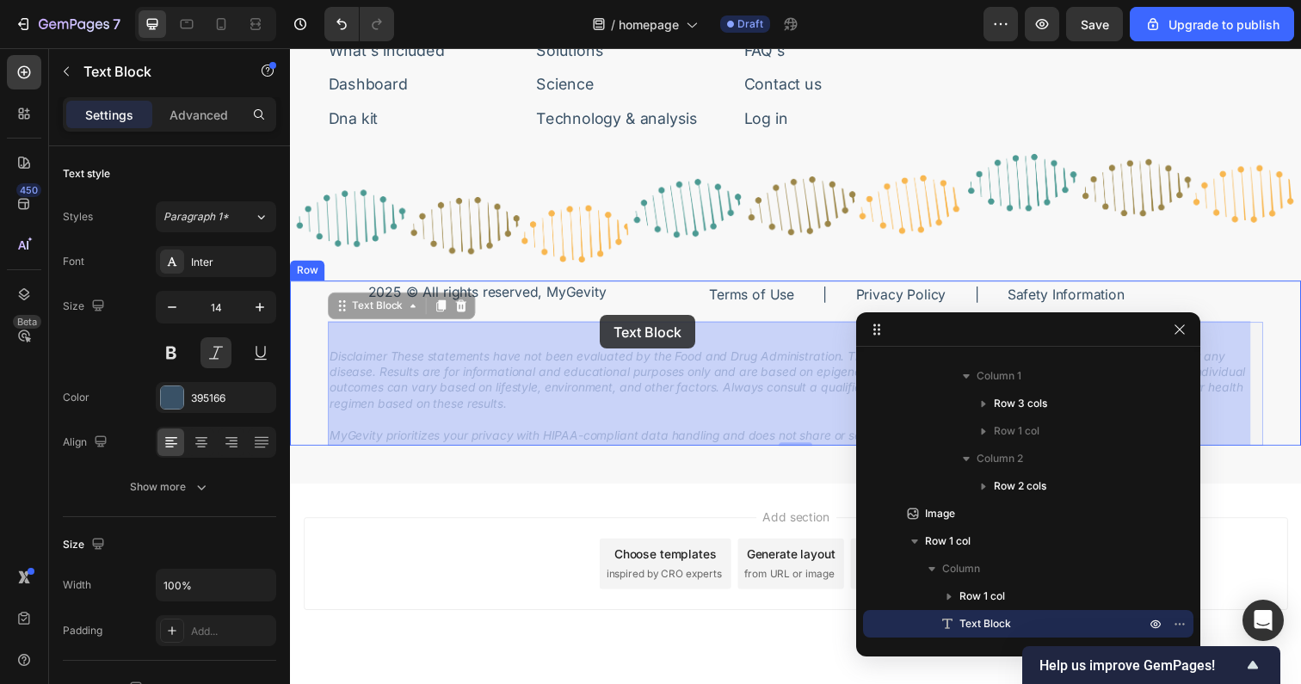
drag, startPoint x: 452, startPoint y: 344, endPoint x: 607, endPoint y: 321, distance: 156.6
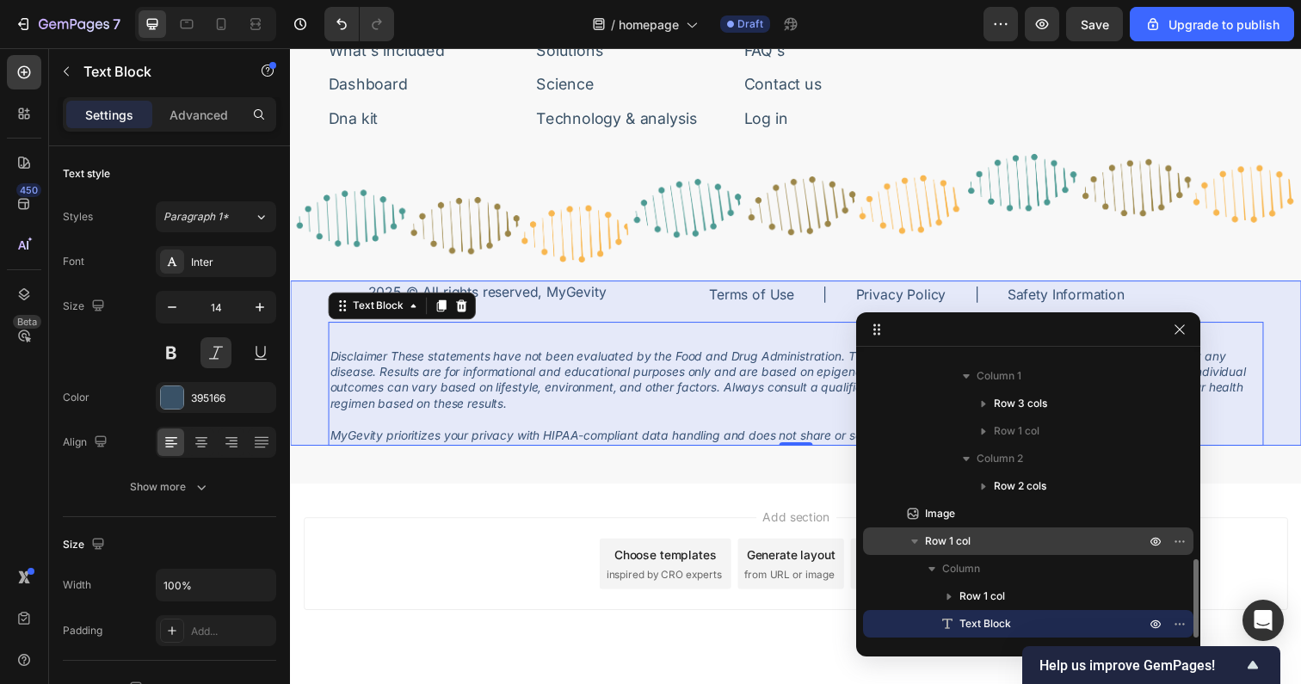
click at [913, 538] on icon "button" at bounding box center [914, 541] width 17 height 17
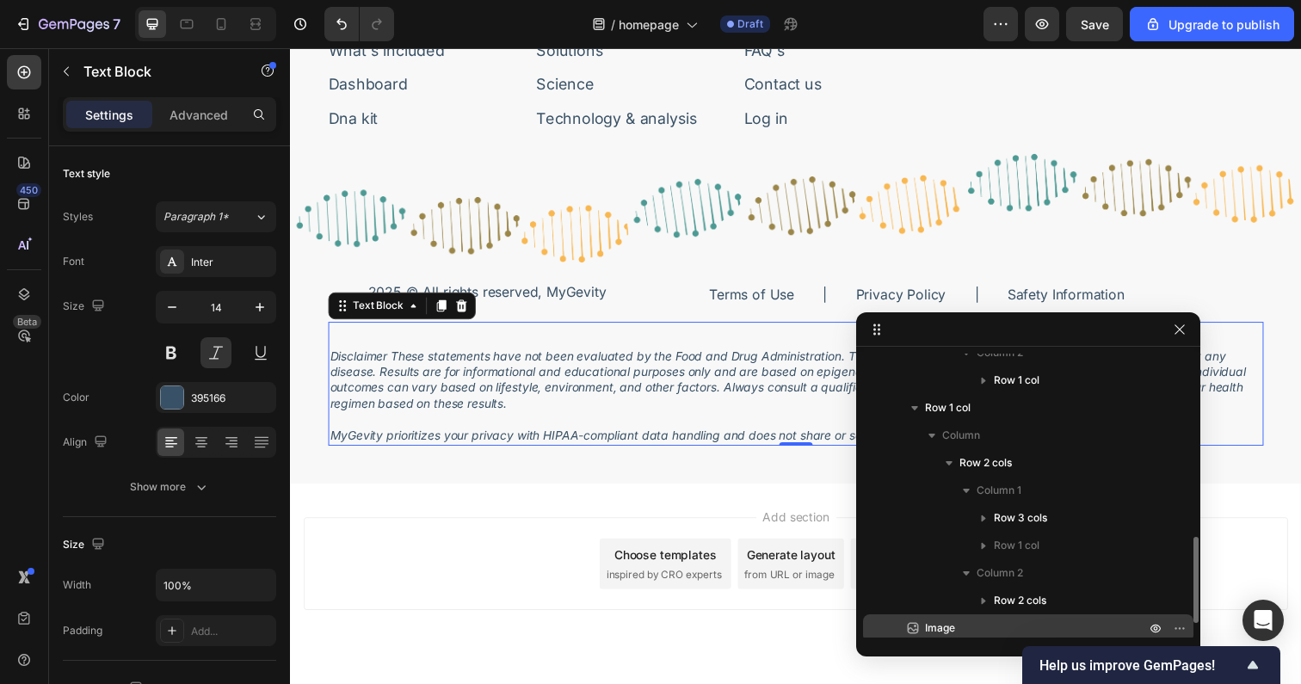
scroll to position [605, 0]
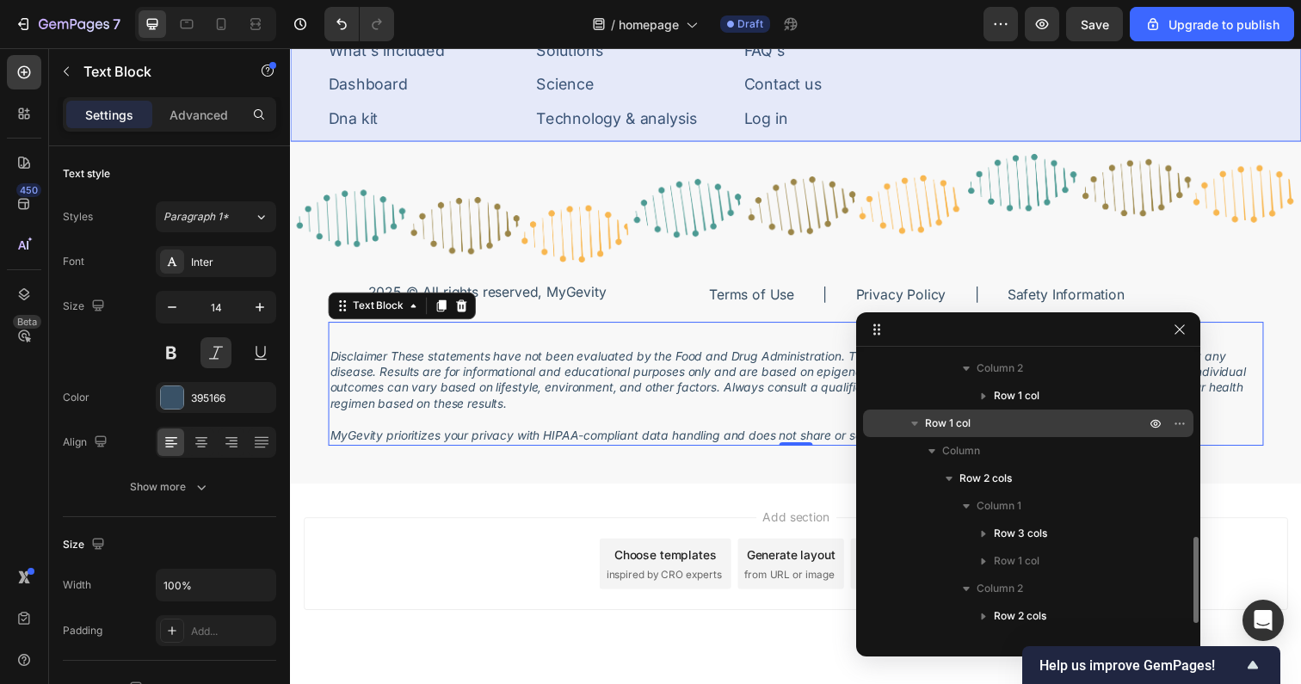
click at [918, 423] on icon "button" at bounding box center [914, 423] width 17 height 17
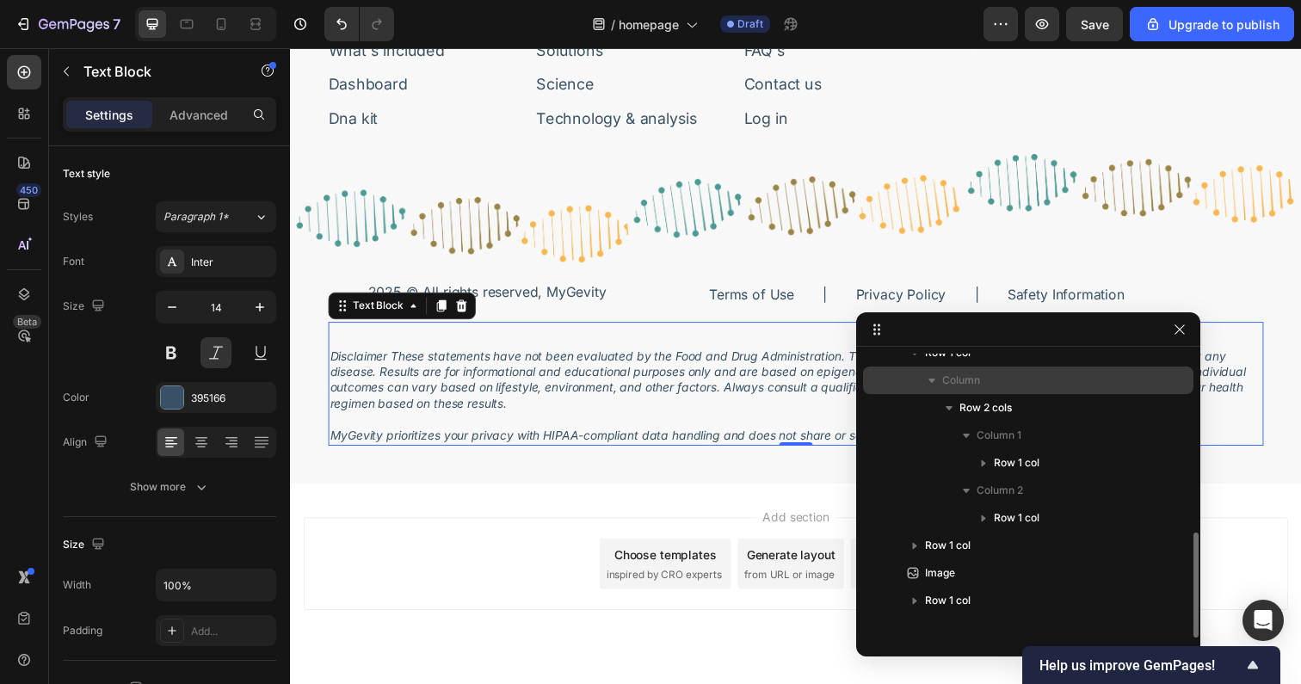
scroll to position [453, 0]
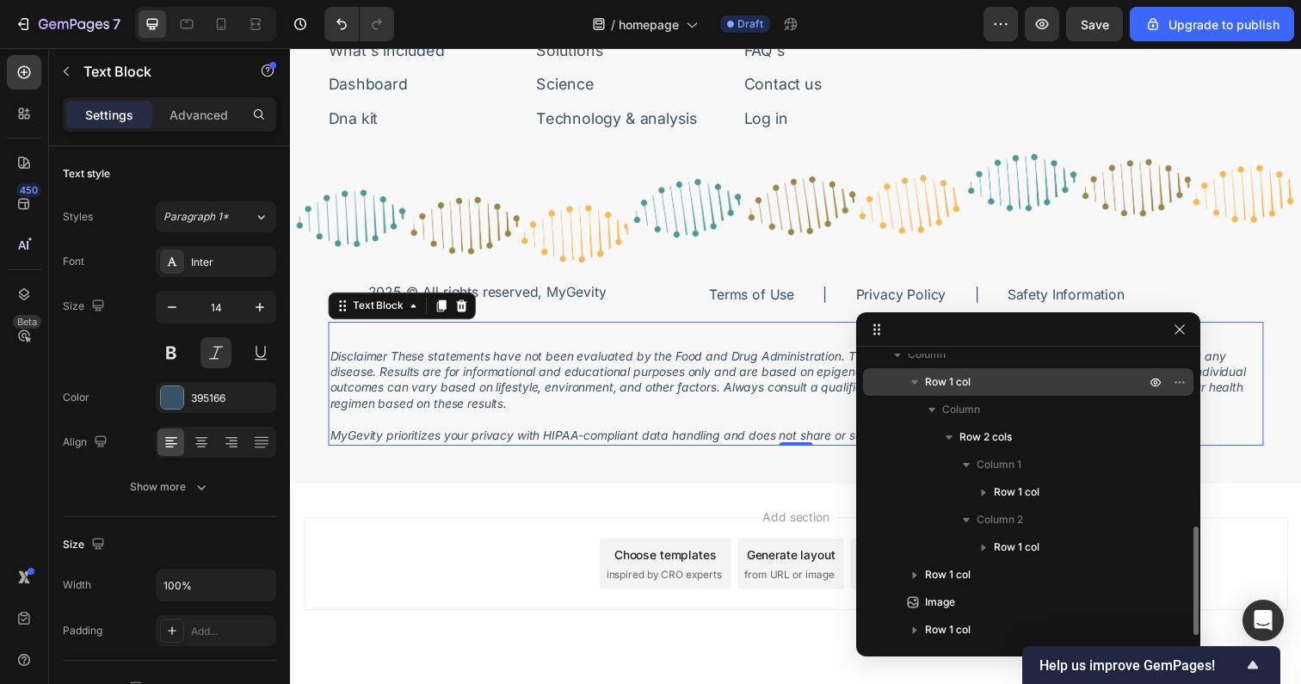
click at [920, 385] on icon "button" at bounding box center [914, 381] width 17 height 17
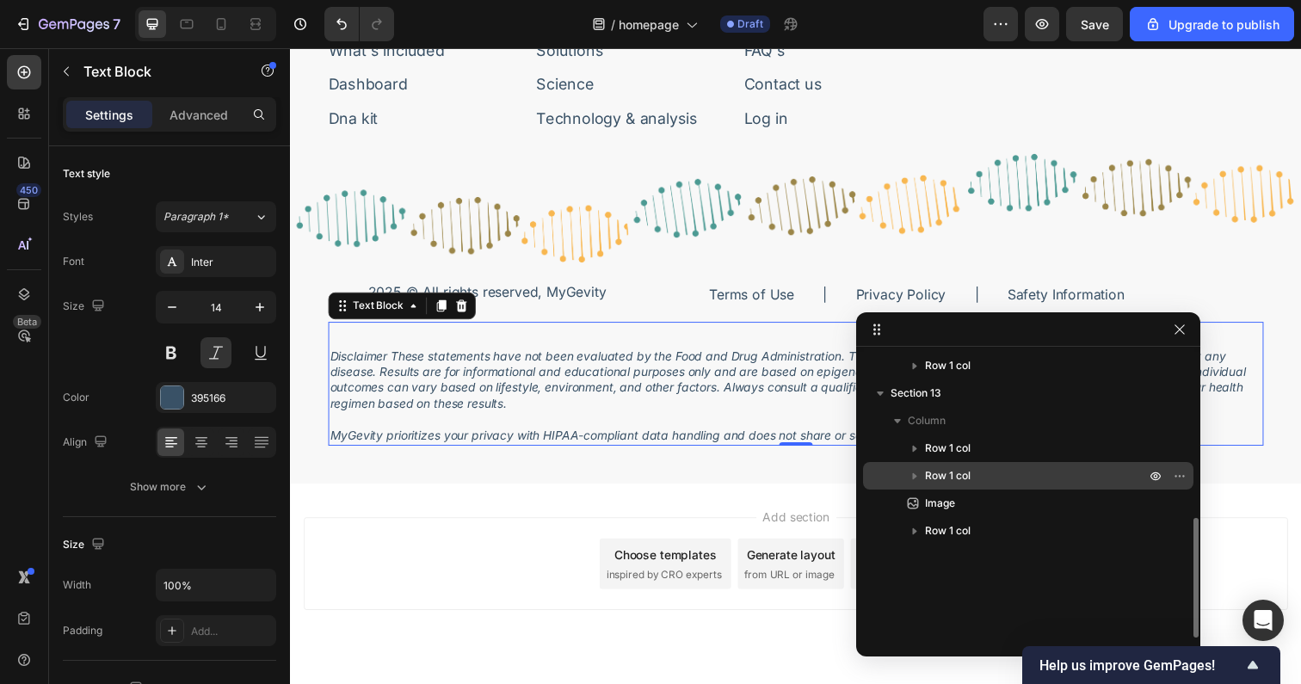
scroll to position [387, 0]
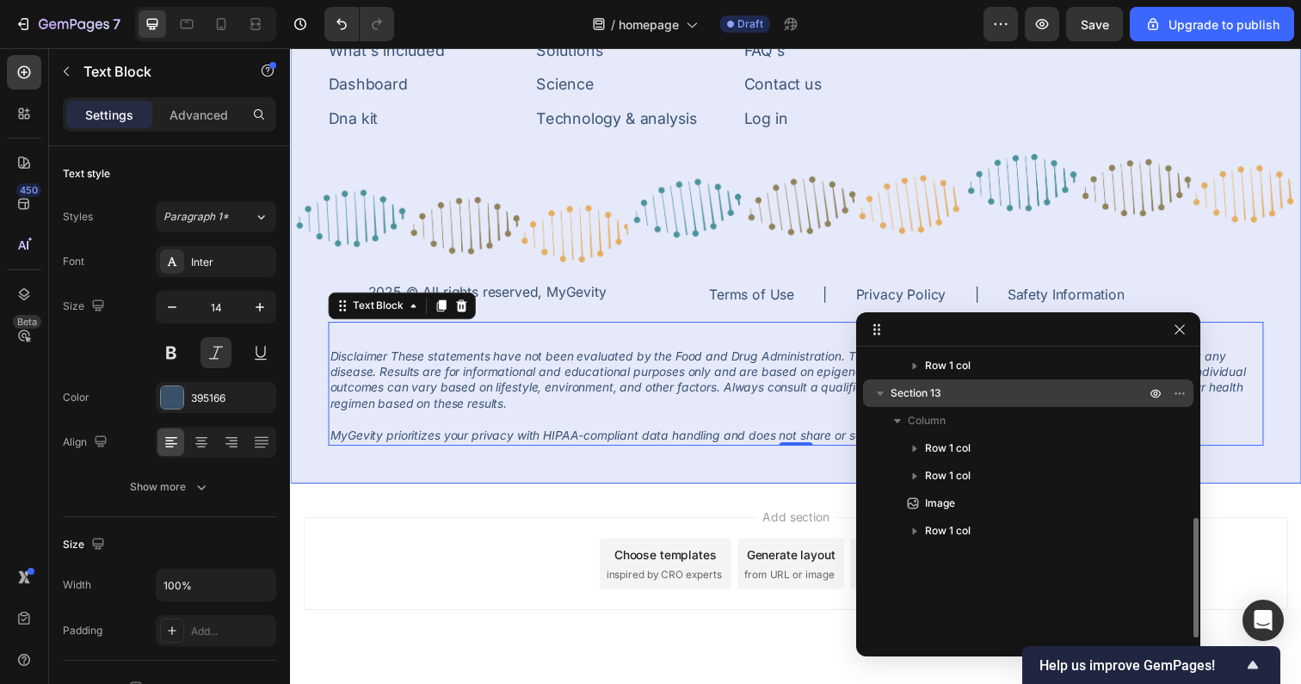
click at [885, 390] on icon "button" at bounding box center [880, 393] width 17 height 17
click at [884, 391] on icon "button" at bounding box center [880, 393] width 17 height 17
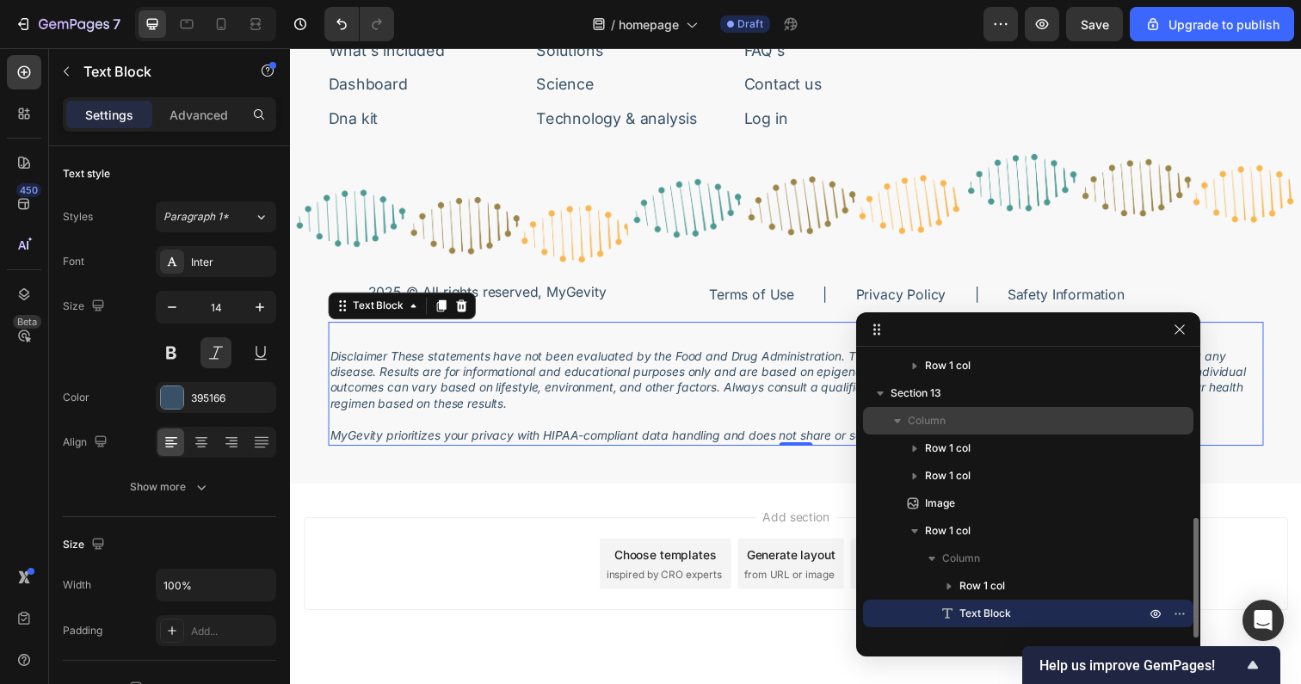
click at [902, 422] on icon "button" at bounding box center [897, 420] width 17 height 17
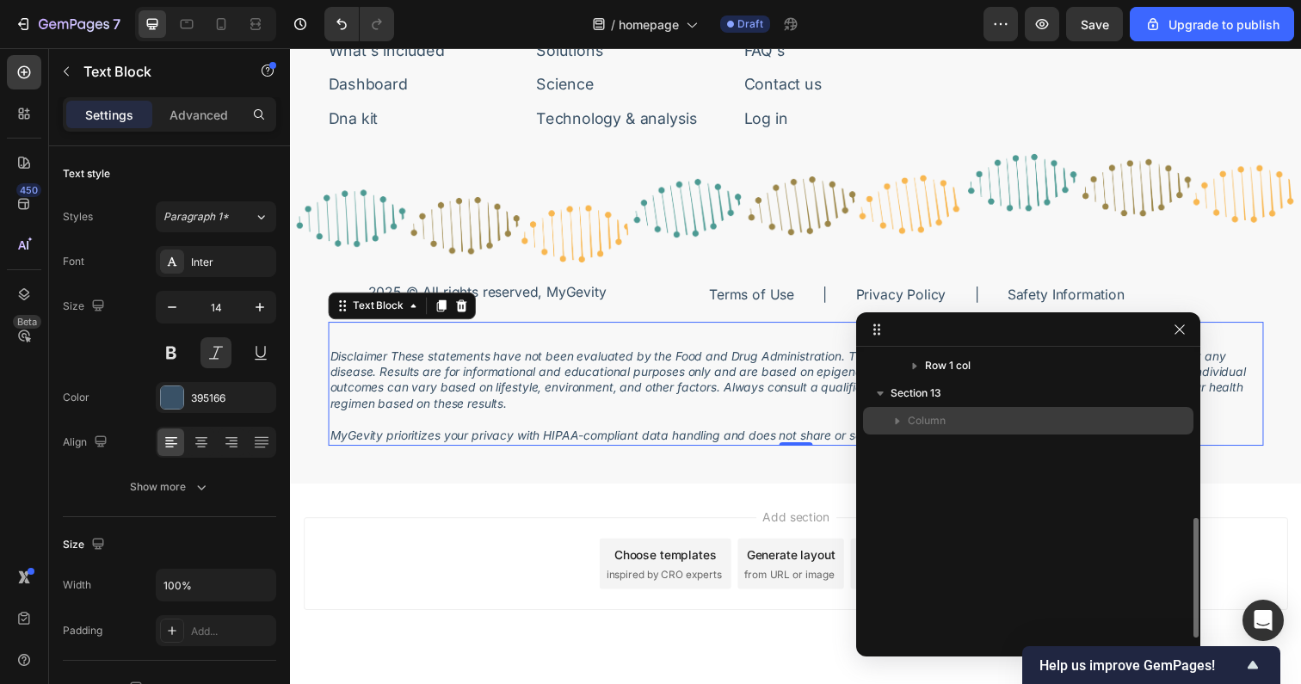
click at [902, 422] on icon "button" at bounding box center [897, 420] width 17 height 17
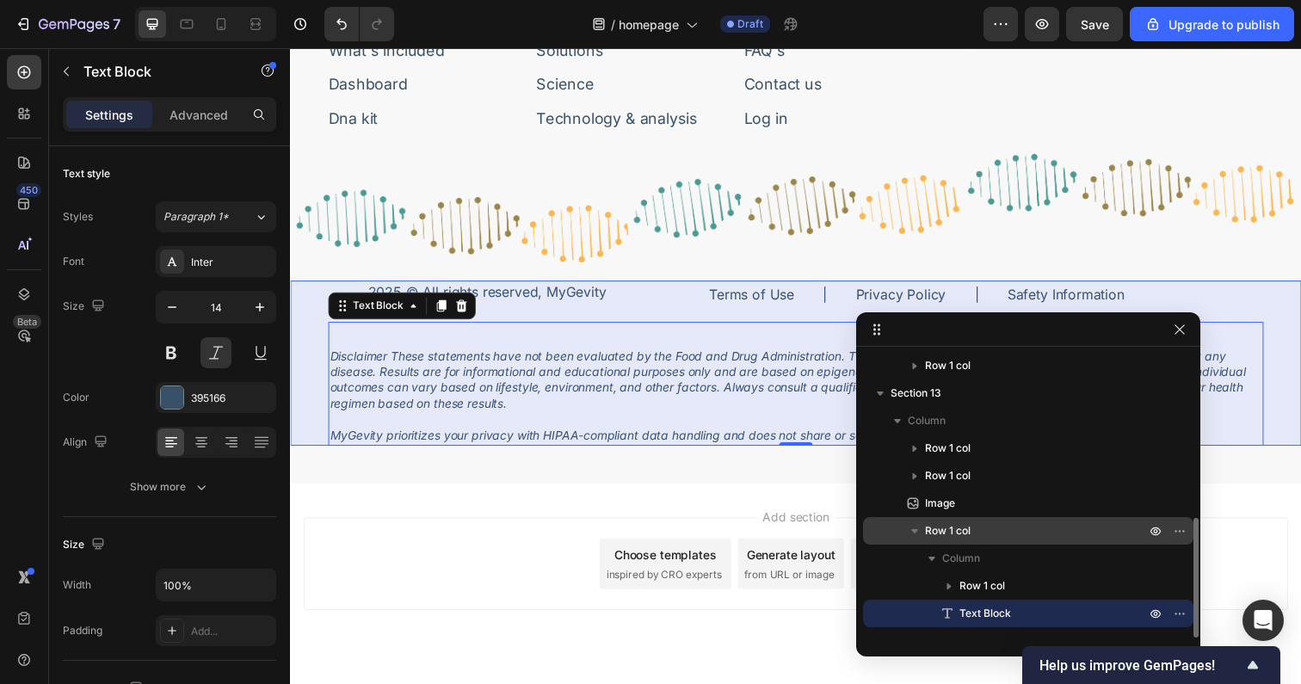
click at [909, 536] on icon "button" at bounding box center [914, 530] width 17 height 17
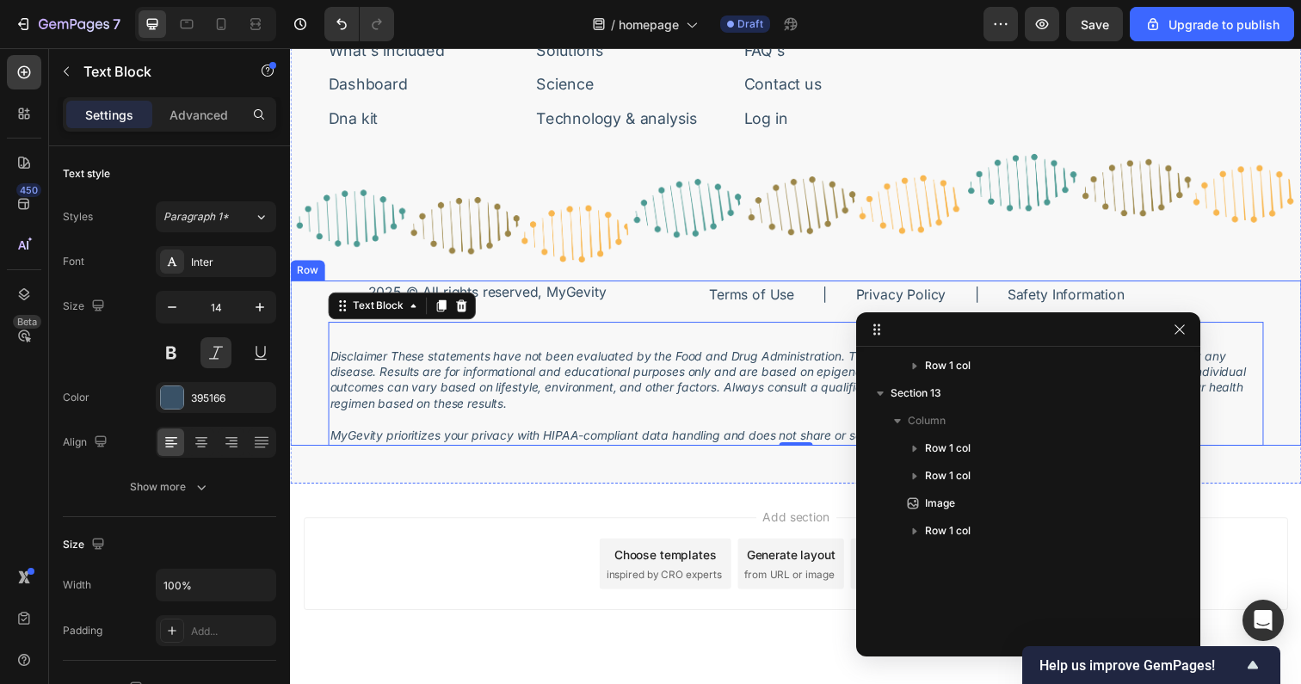
click at [307, 353] on div "Title Line 2025 © All rights reserved, MyGevity Text Block Terms of Use Text Bl…" at bounding box center [806, 370] width 1032 height 169
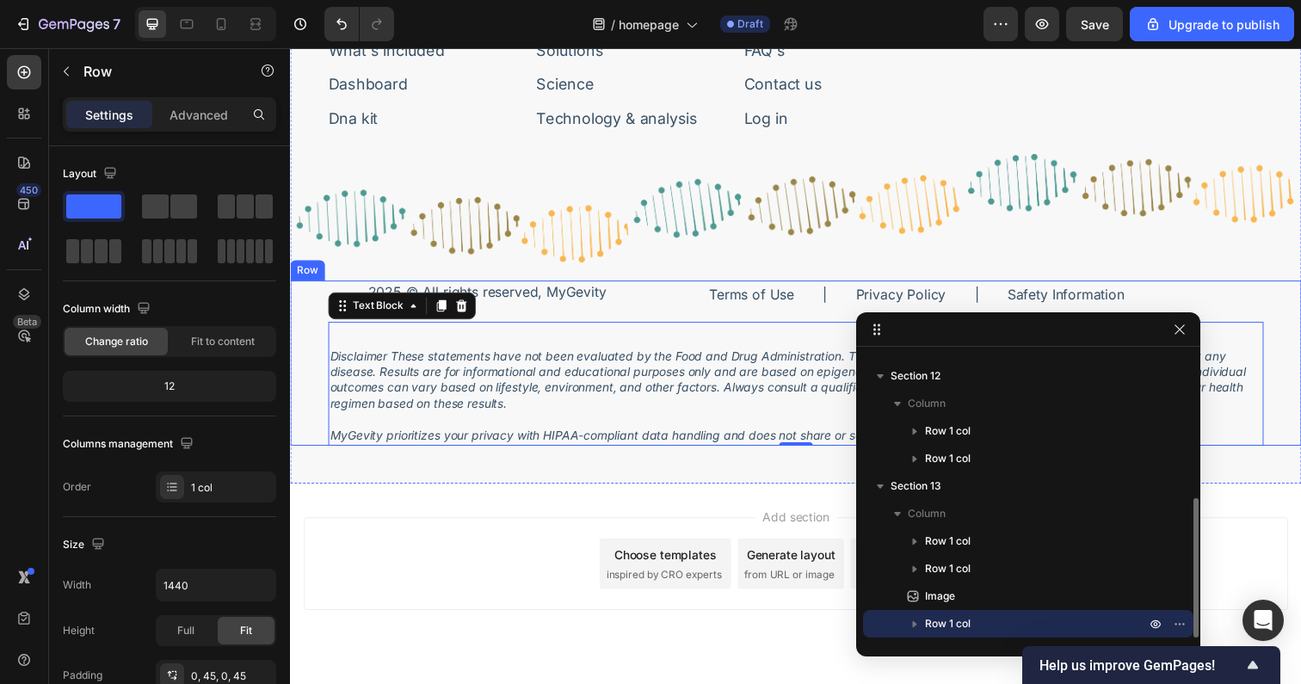
scroll to position [294, 0]
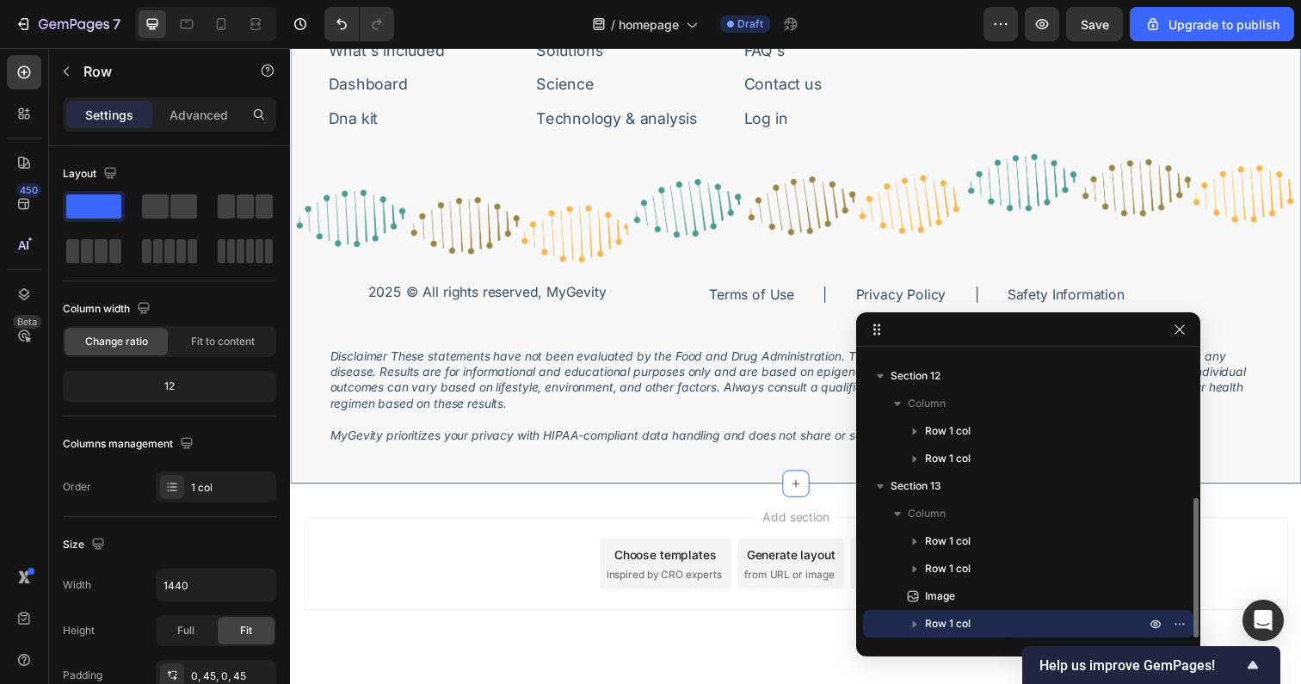
click at [317, 467] on div "Image Bring Life to Your Years. Text Block Row Sign-up for featured news or pro…" at bounding box center [806, 135] width 1032 height 715
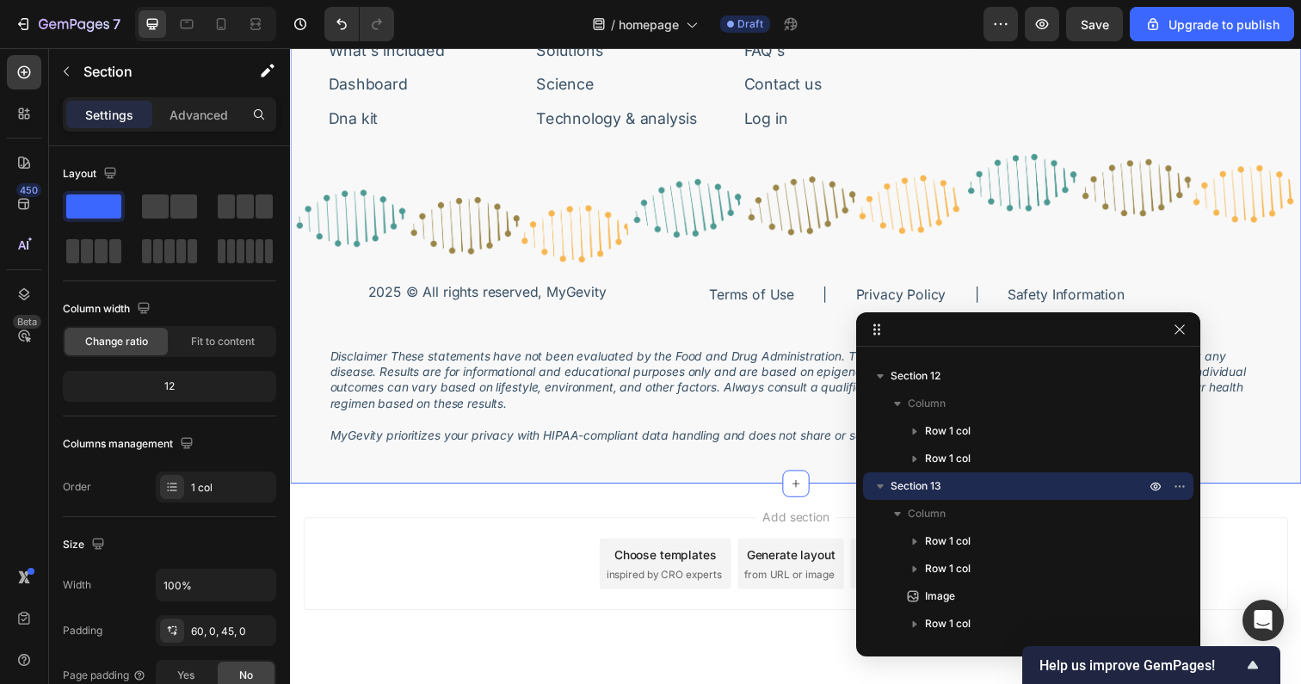
click at [441, 459] on div "Image Bring Life to Your Years. Text Block Row Sign-up for featured news or pro…" at bounding box center [806, 135] width 1032 height 715
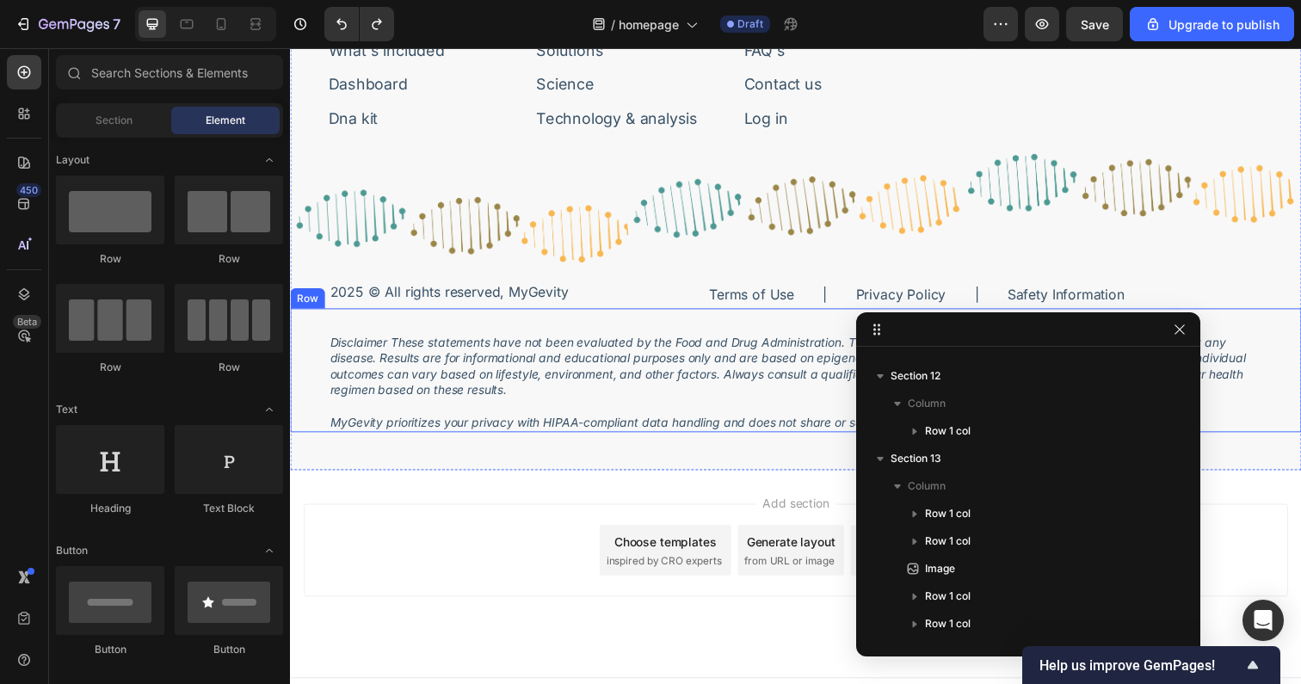
click at [307, 350] on div "Disclaimer These statements have not been evaluated by the Food and Drug Admini…" at bounding box center [806, 377] width 1032 height 126
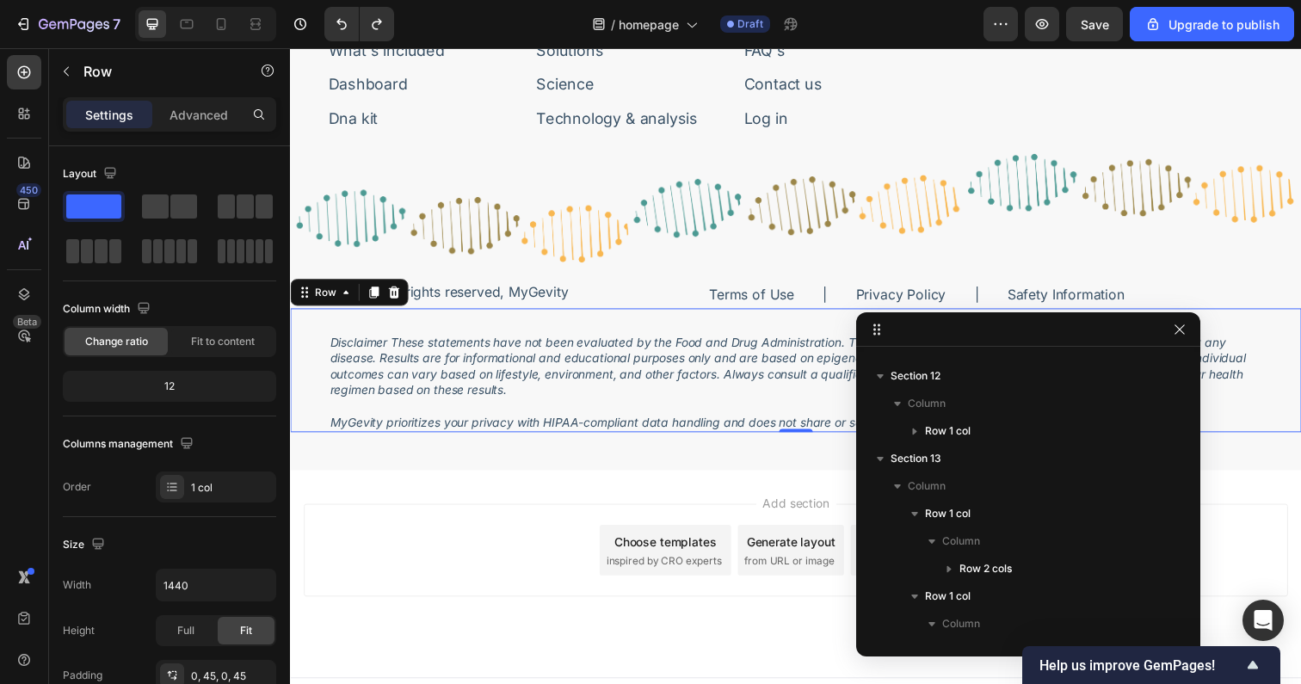
scroll to position [514, 0]
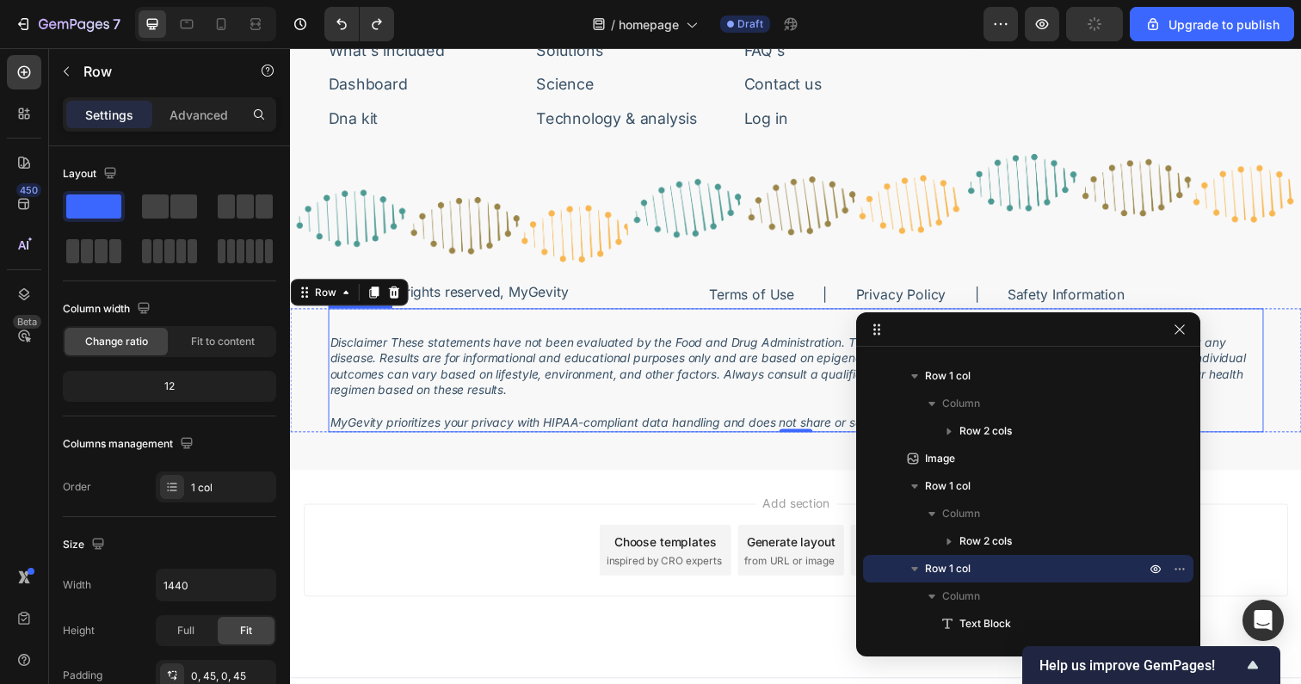
click at [516, 354] on p "Disclaimer These statements have not been evaluated by the Food and Drug Admini…" at bounding box center [806, 374] width 952 height 65
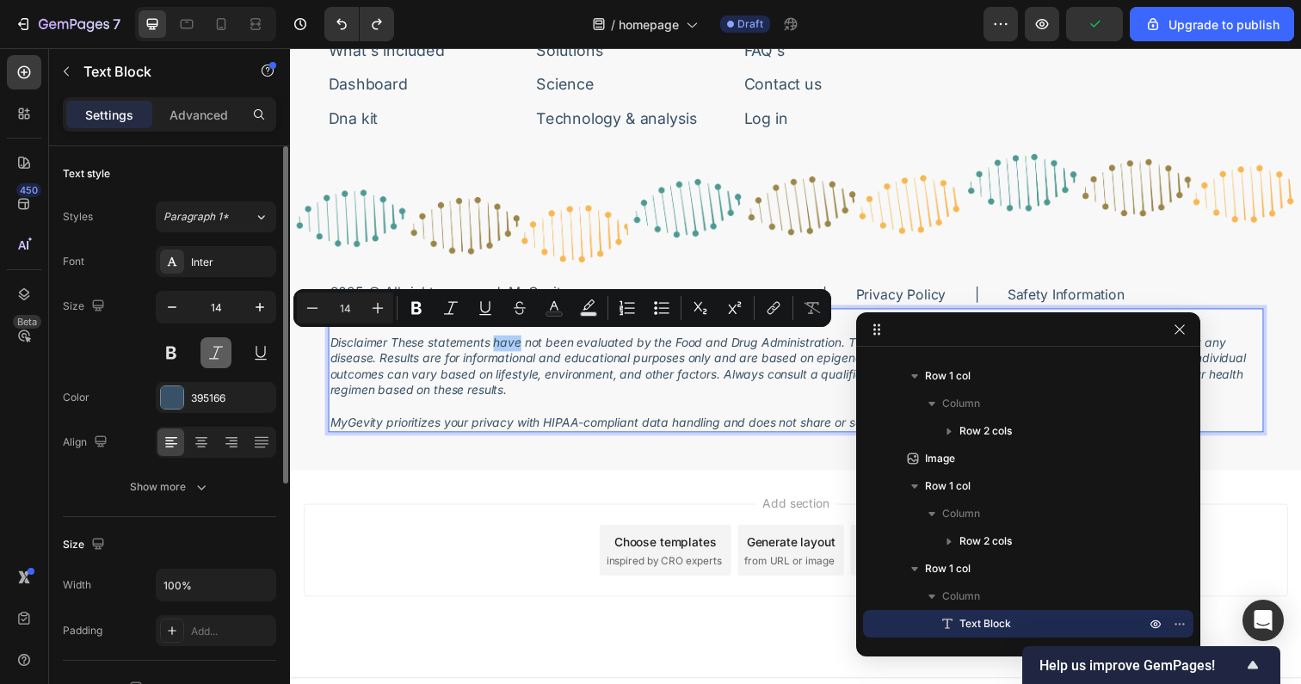
click at [213, 350] on button at bounding box center [215, 352] width 31 height 31
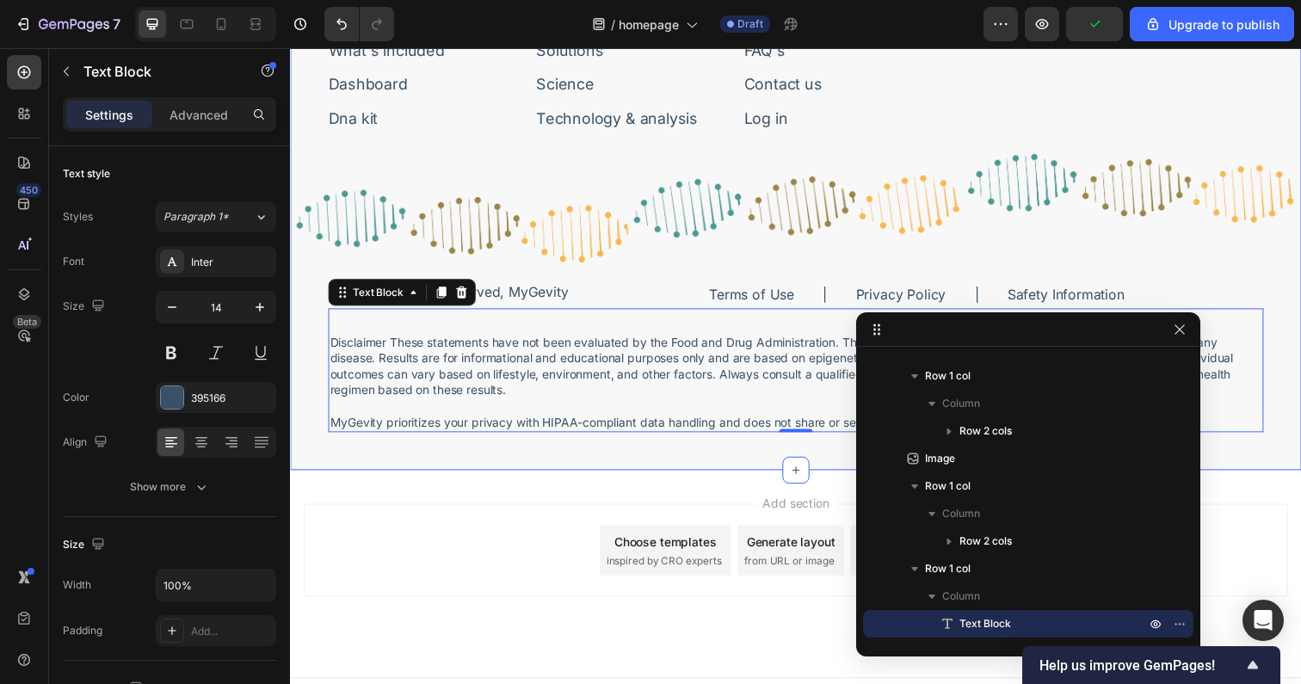
click at [425, 459] on div "Image Bring Life to Your Years. Text Block Row Sign-up for featured news or pro…" at bounding box center [806, 128] width 1032 height 701
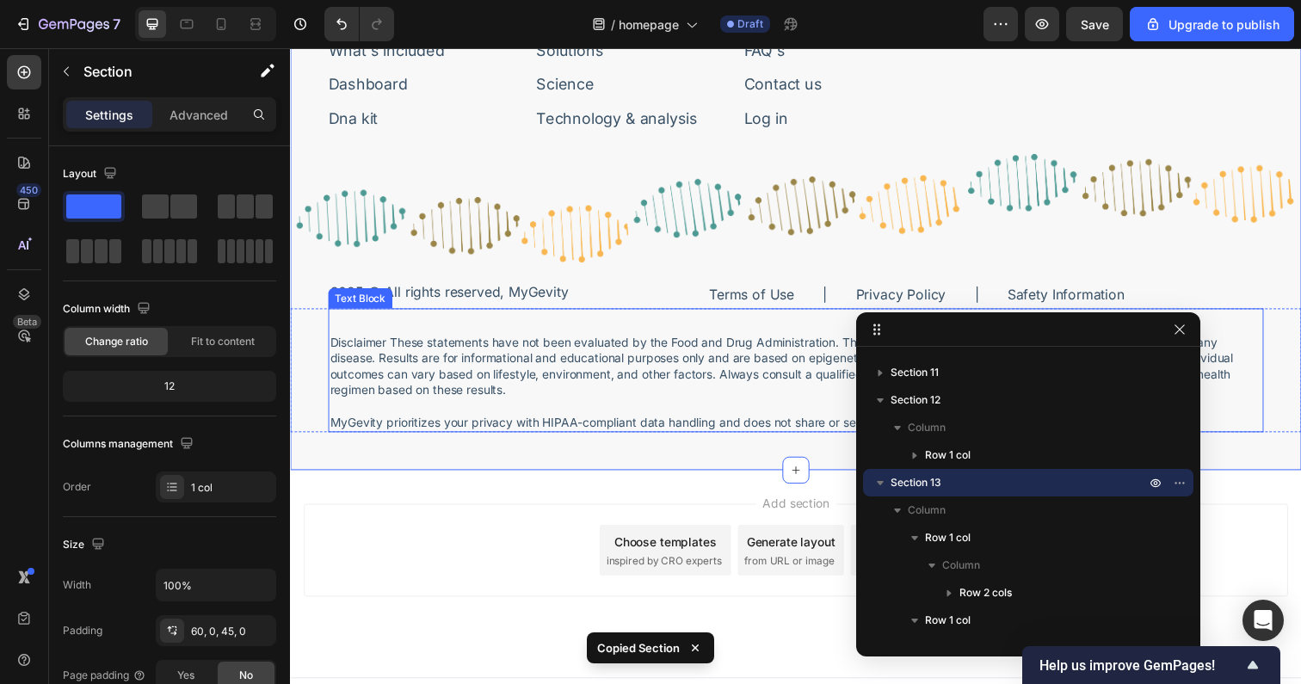
click at [385, 400] on p "Disclaimer These statements have not been evaluated by the Food and Drug Admini…" at bounding box center [806, 374] width 952 height 65
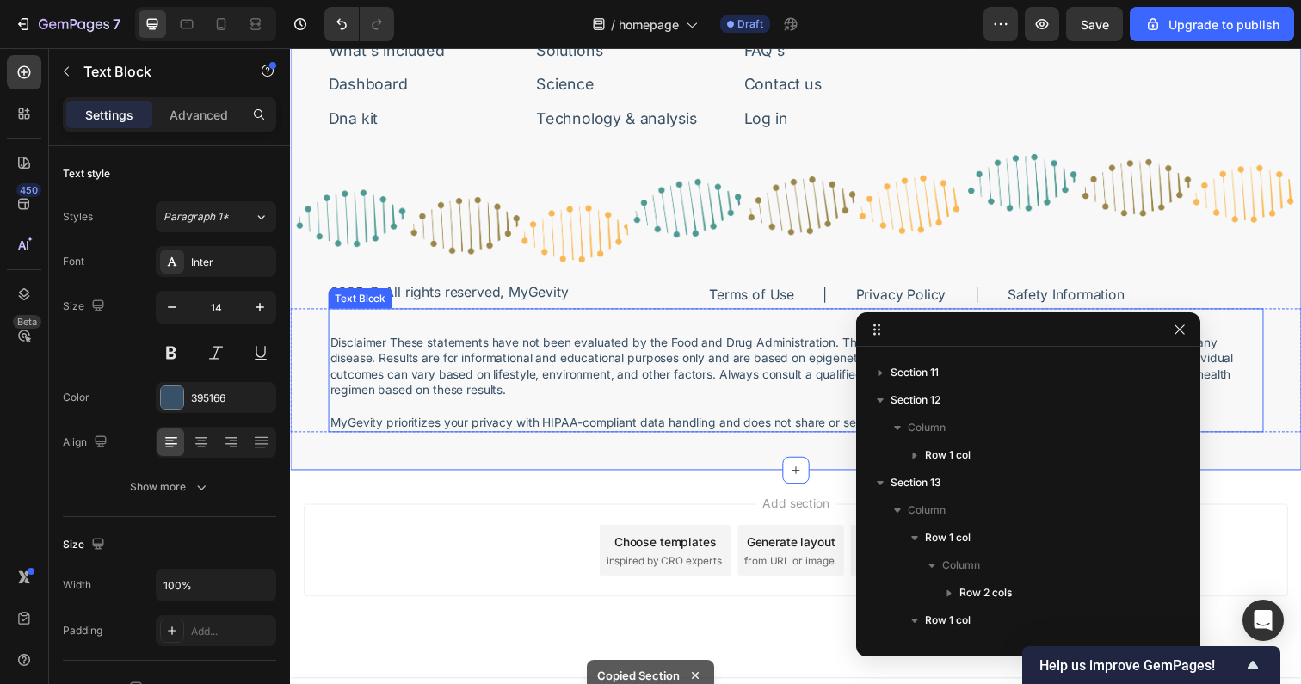
scroll to position [514, 0]
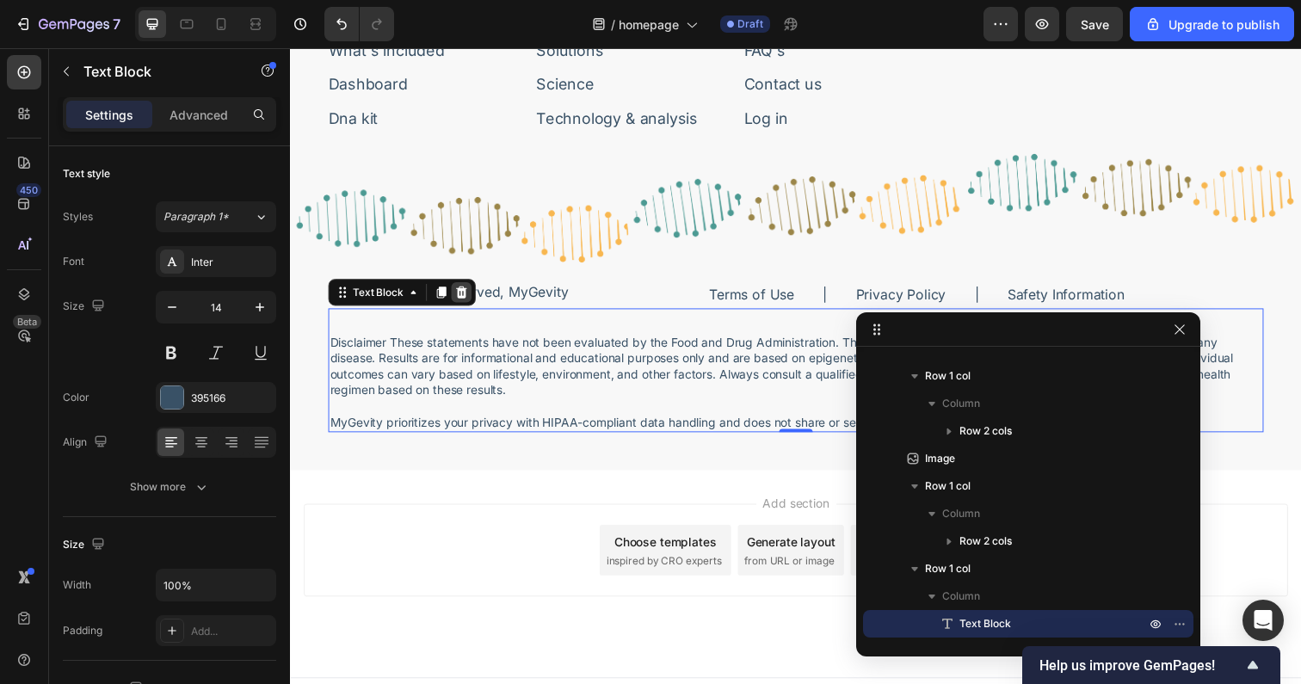
click at [463, 301] on icon at bounding box center [464, 297] width 11 height 12
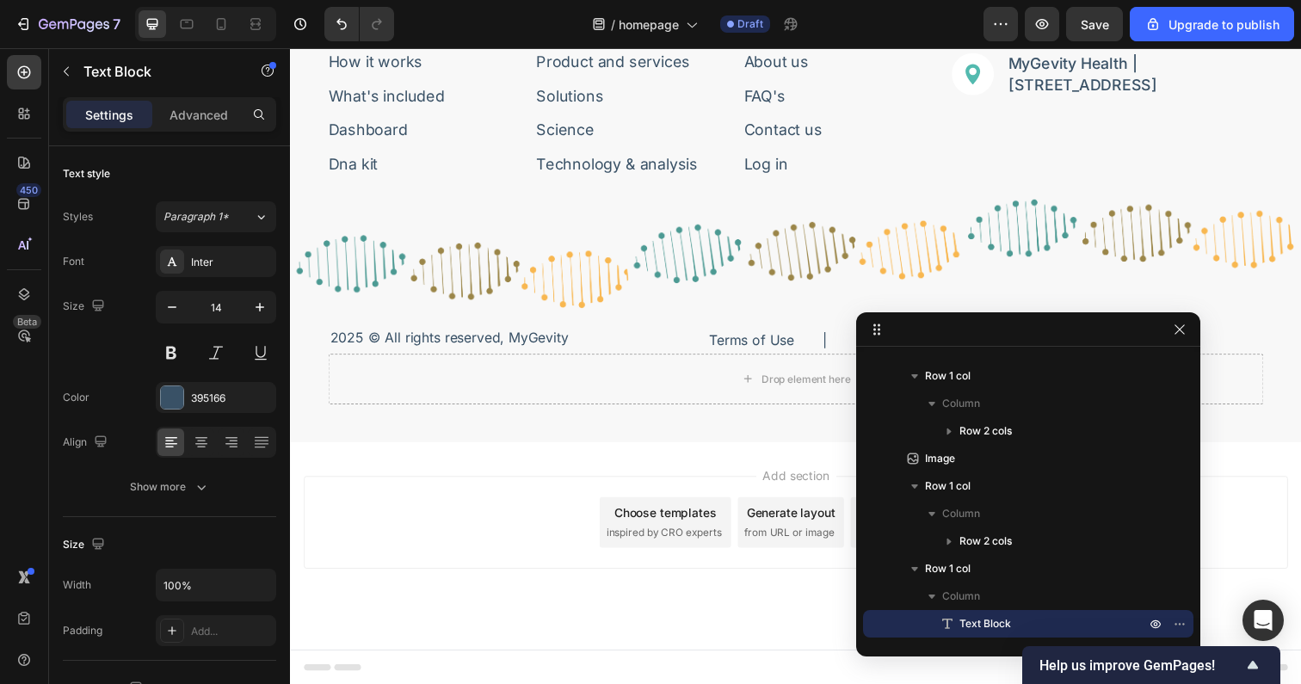
scroll to position [508, 0]
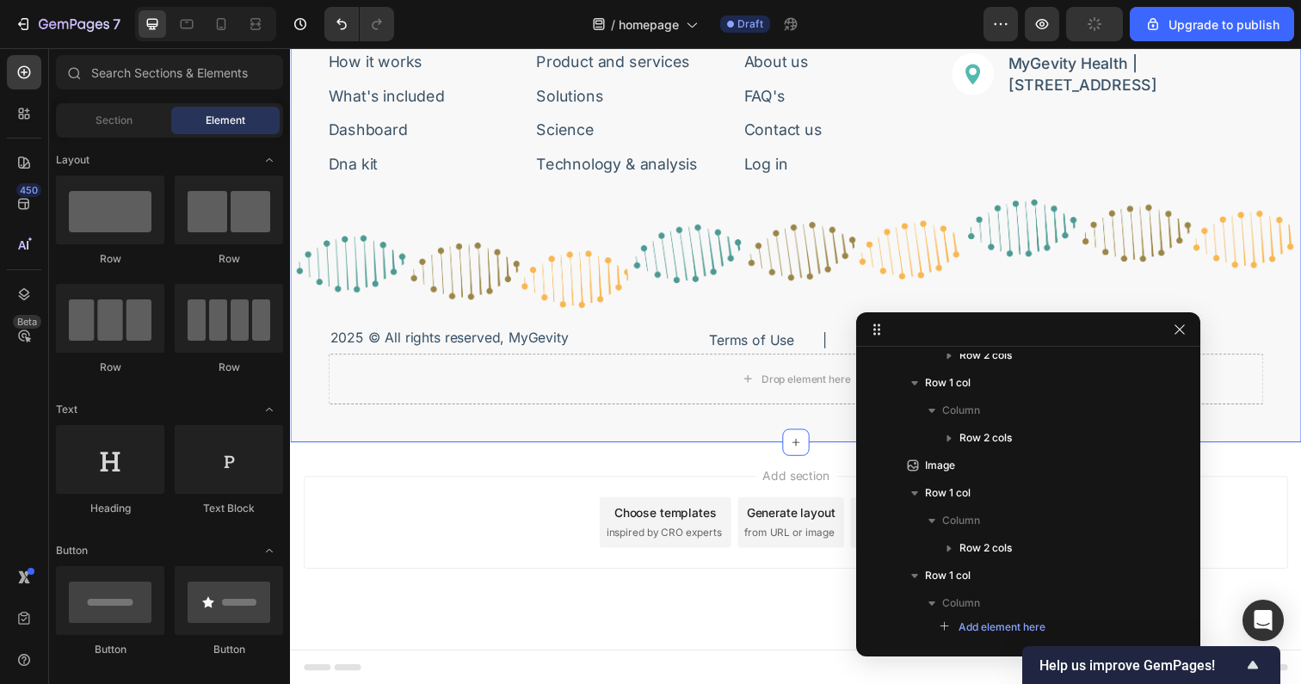
click at [508, 438] on div "Image Bring Life to Your Years. Text Block Row Sign-up for featured news or pro…" at bounding box center [806, 137] width 1032 height 626
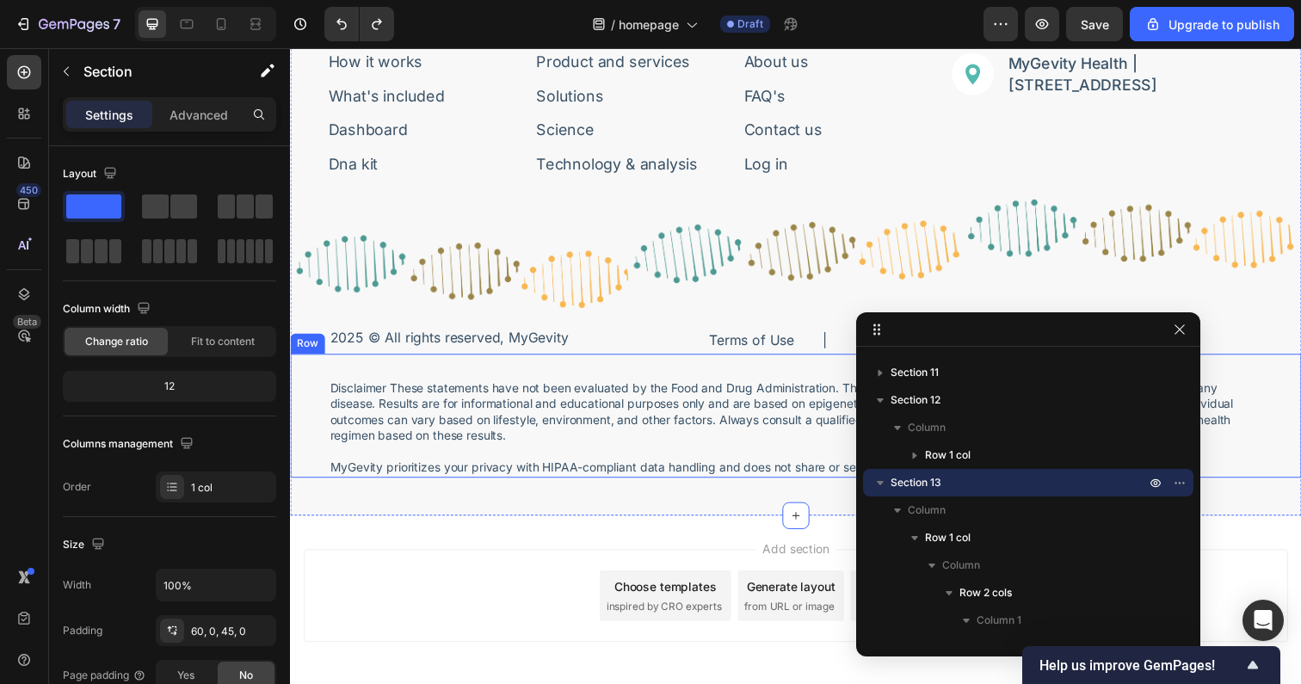
scroll to position [6613, 0]
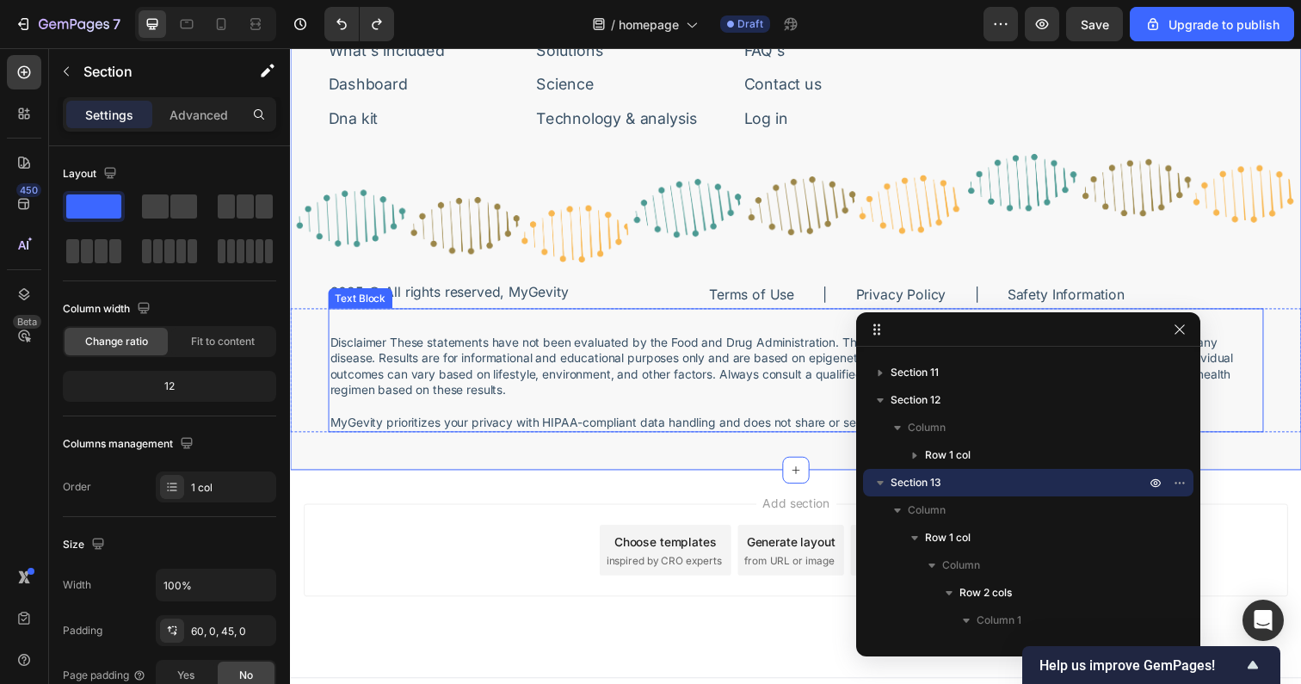
click at [477, 350] on p "Disclaimer These statements have not been evaluated by the Food and Drug Admini…" at bounding box center [806, 374] width 952 height 65
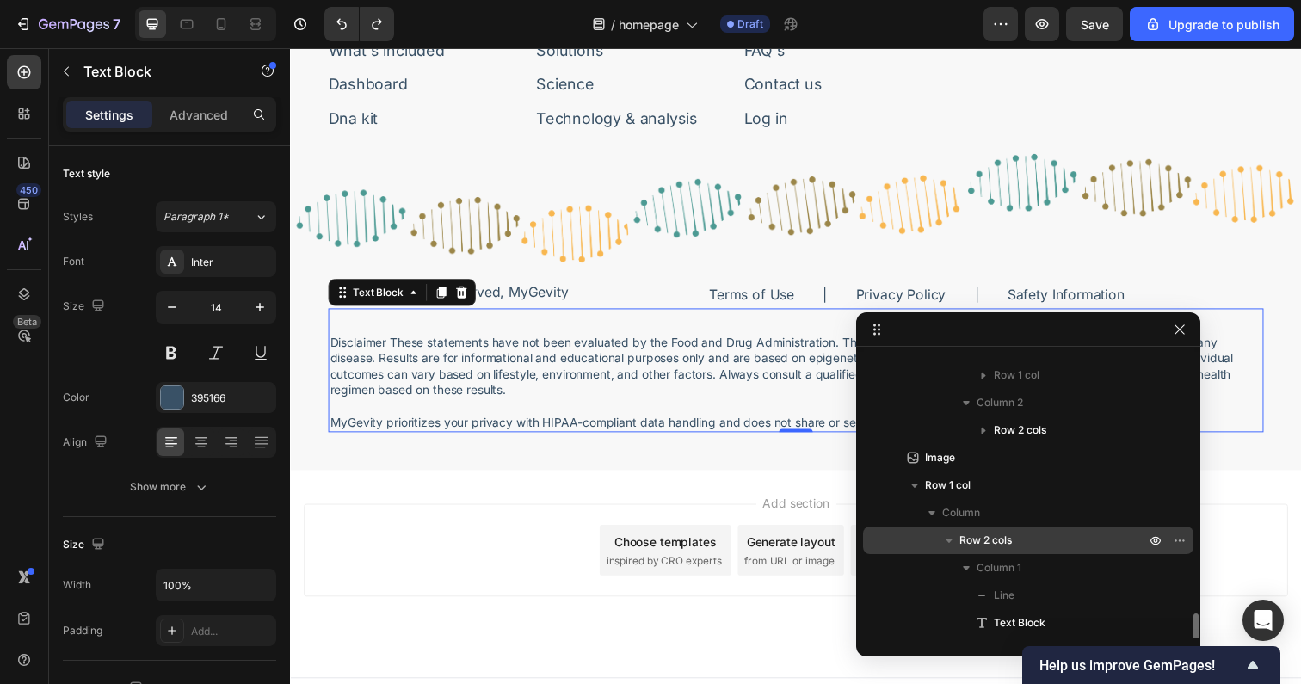
scroll to position [761, 0]
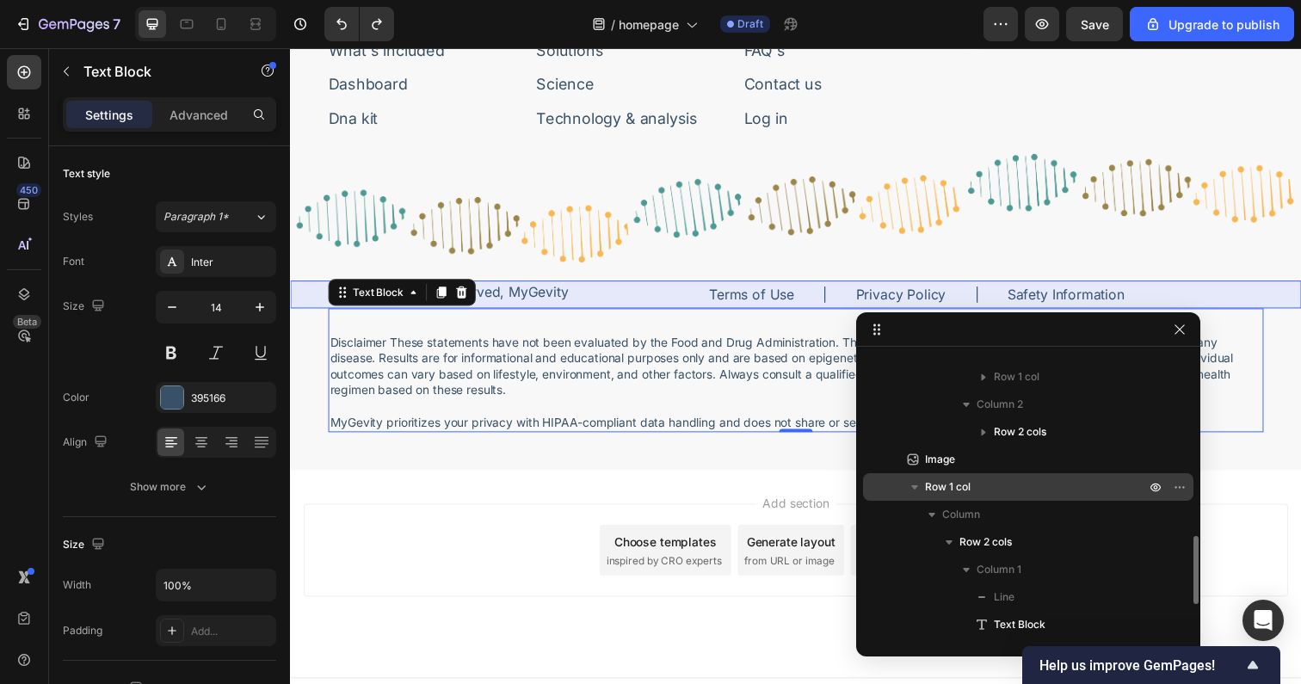
click at [908, 484] on icon "button" at bounding box center [914, 486] width 17 height 17
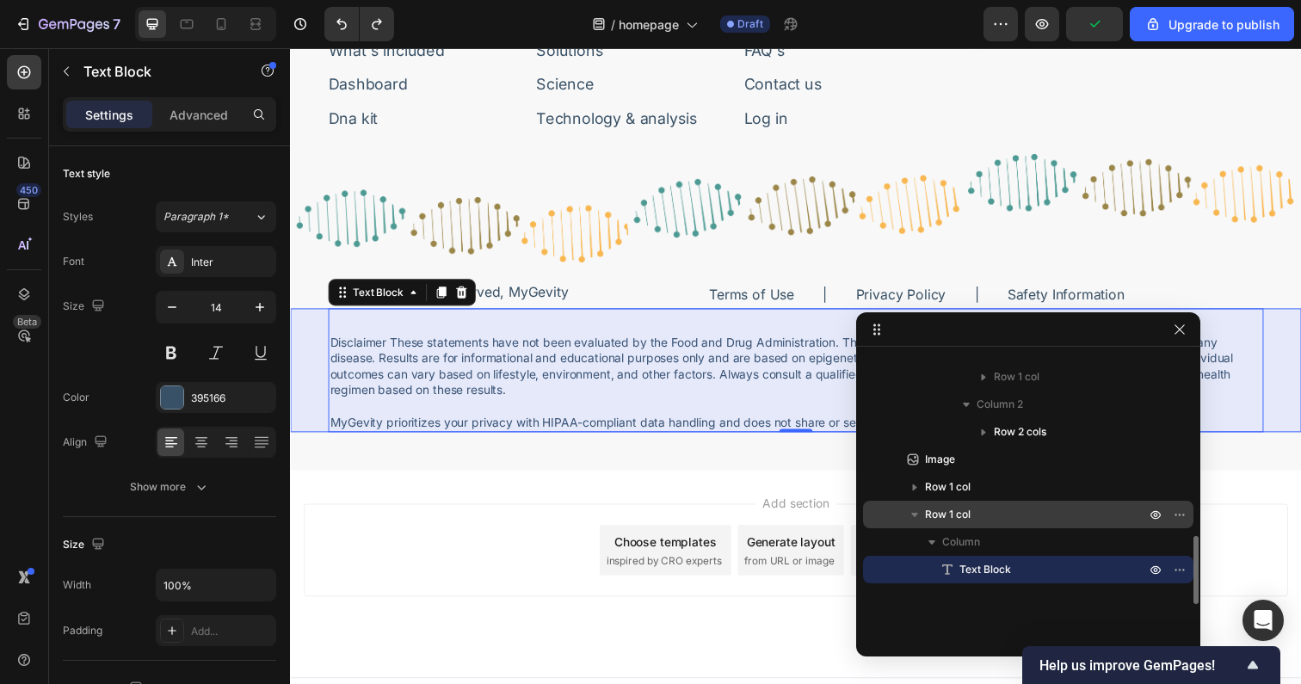
click at [921, 506] on icon "button" at bounding box center [914, 514] width 17 height 17
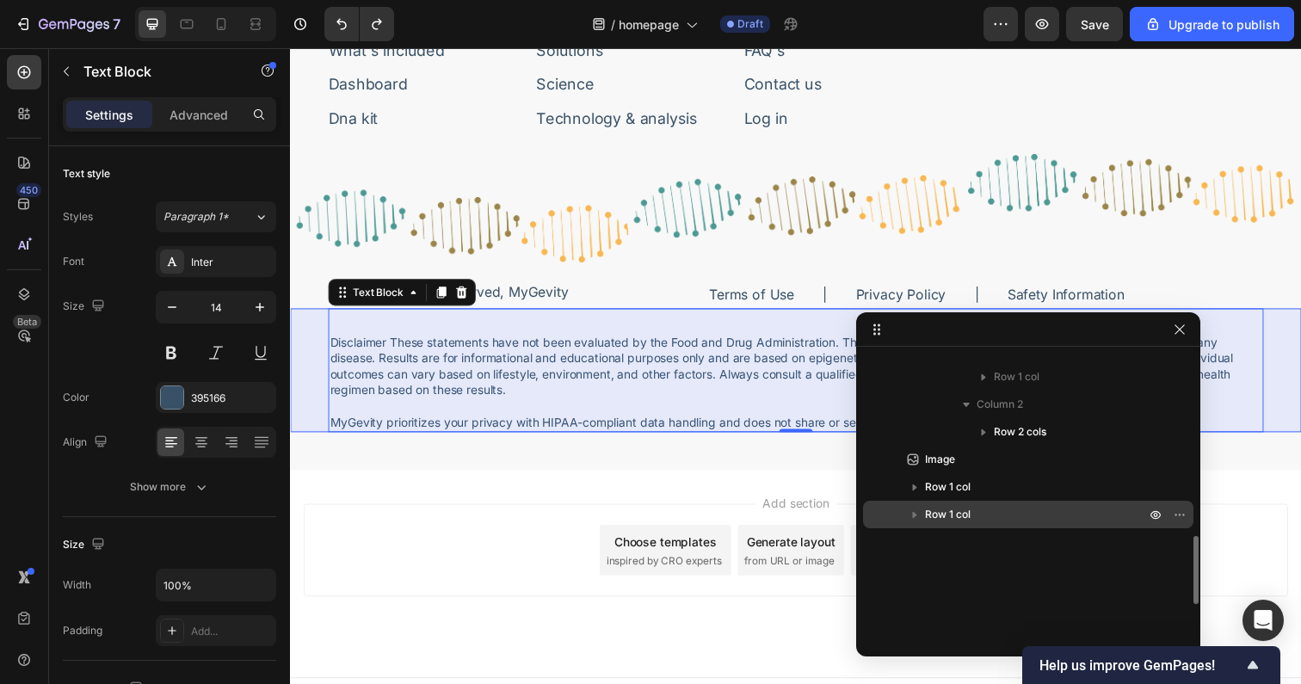
click at [915, 511] on icon "button" at bounding box center [914, 514] width 17 height 17
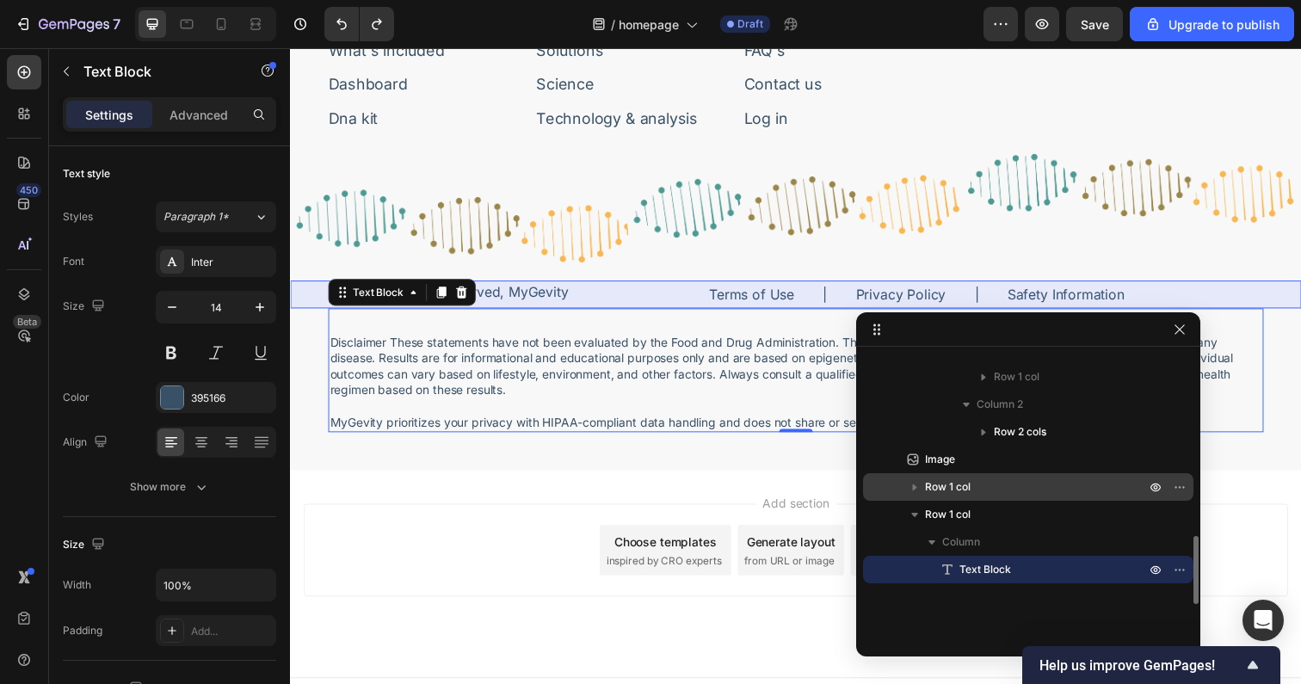
click at [933, 486] on span "Row 1 col" at bounding box center [948, 486] width 46 height 17
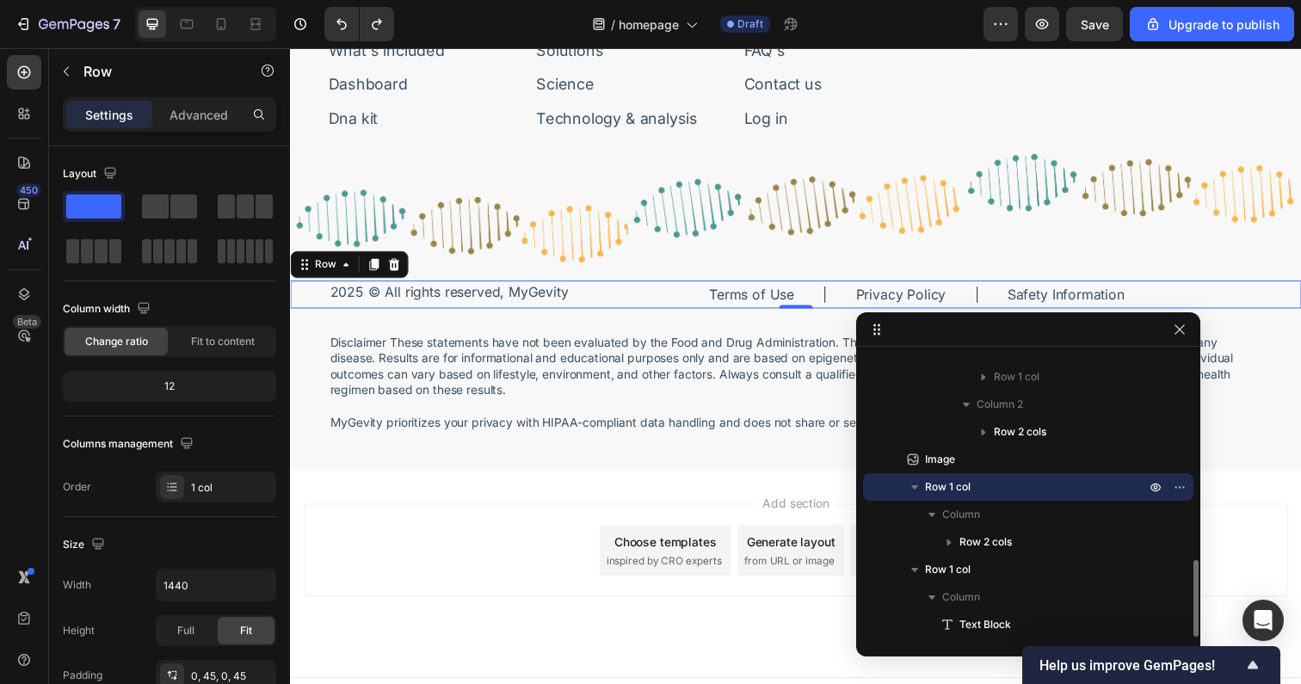
click at [922, 485] on icon "button" at bounding box center [914, 486] width 17 height 17
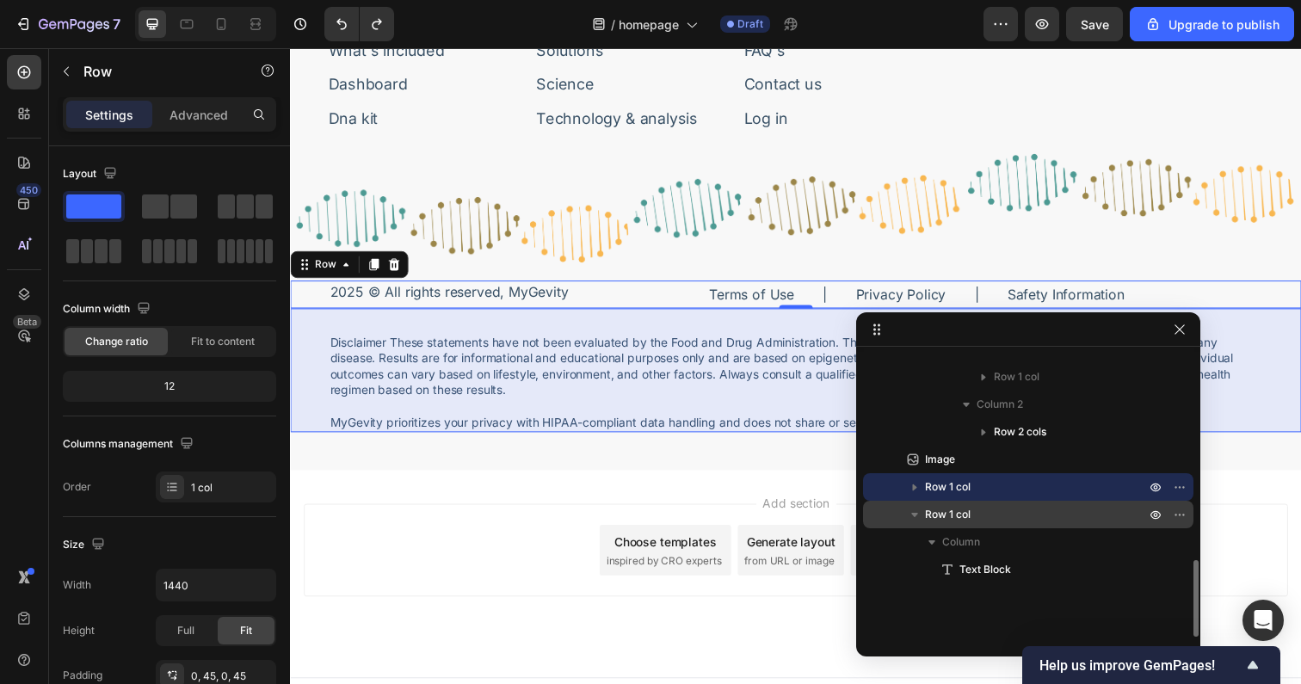
click at [916, 514] on icon "button" at bounding box center [914, 515] width 7 height 4
click at [935, 514] on span "Row 1 col" at bounding box center [948, 514] width 46 height 17
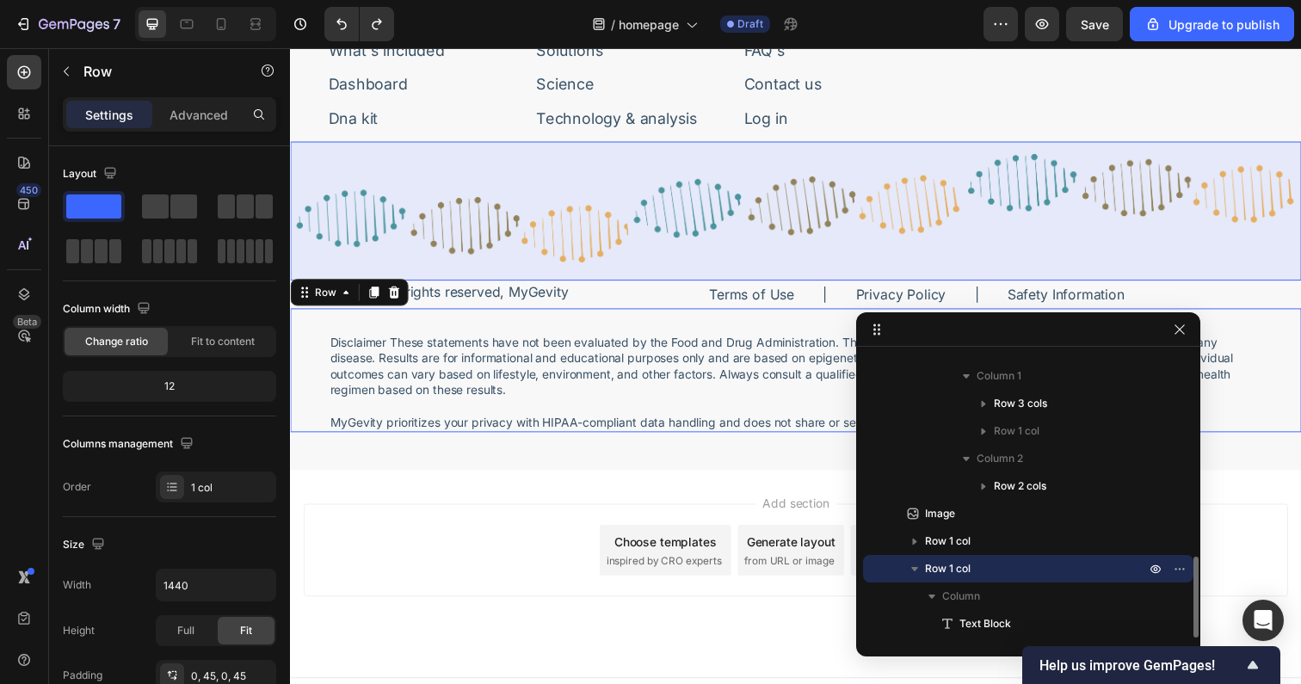
scroll to position [707, 0]
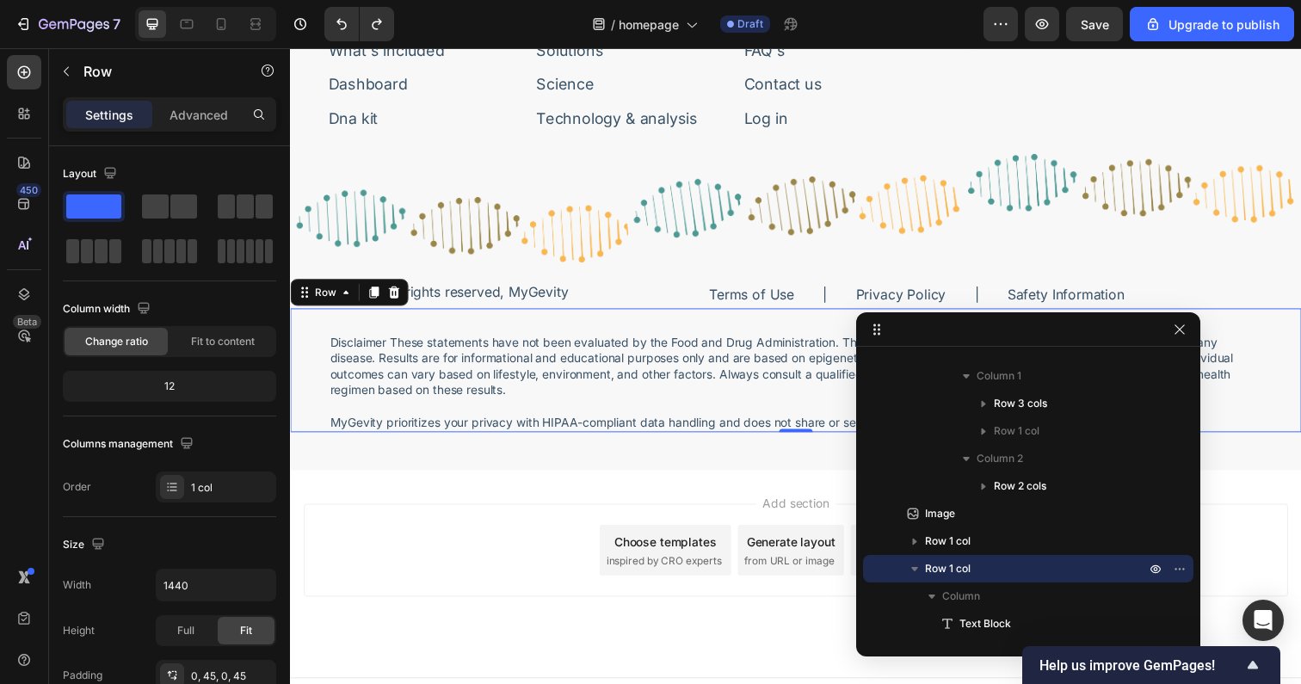
click at [913, 567] on icon "button" at bounding box center [914, 569] width 7 height 4
click at [1179, 573] on icon "button" at bounding box center [1180, 569] width 14 height 14
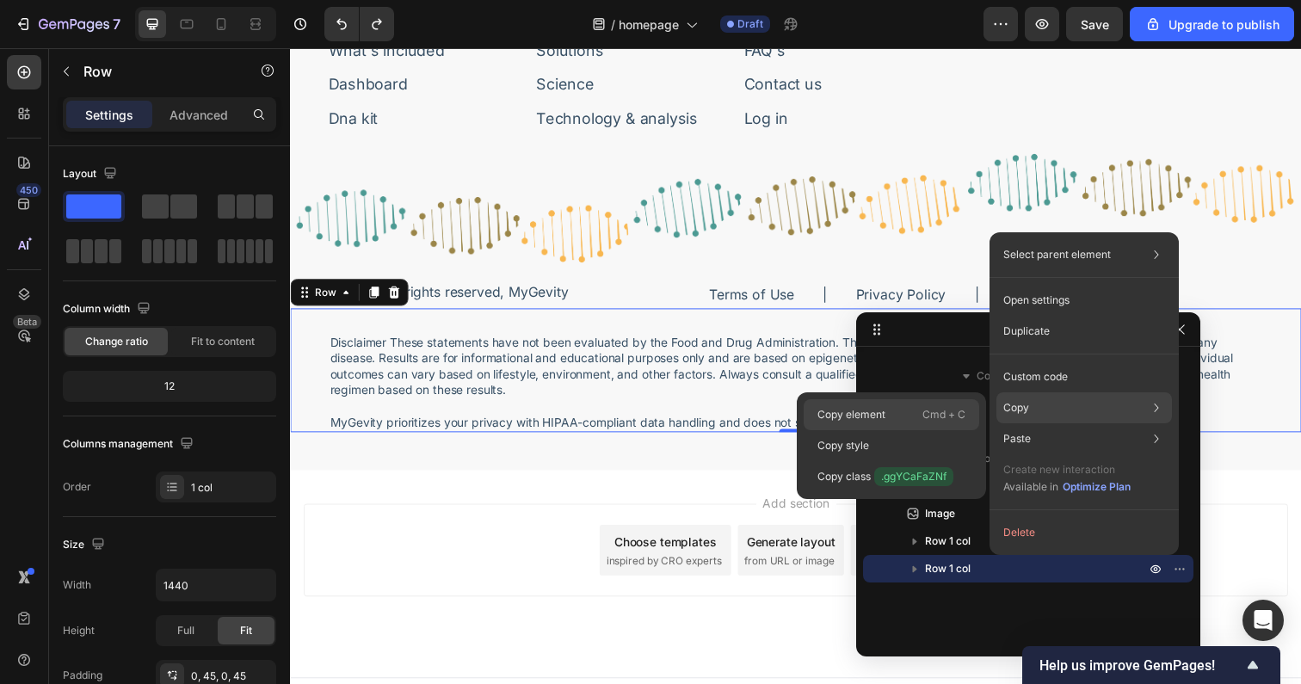
click at [853, 415] on p "Copy element" at bounding box center [851, 414] width 68 height 15
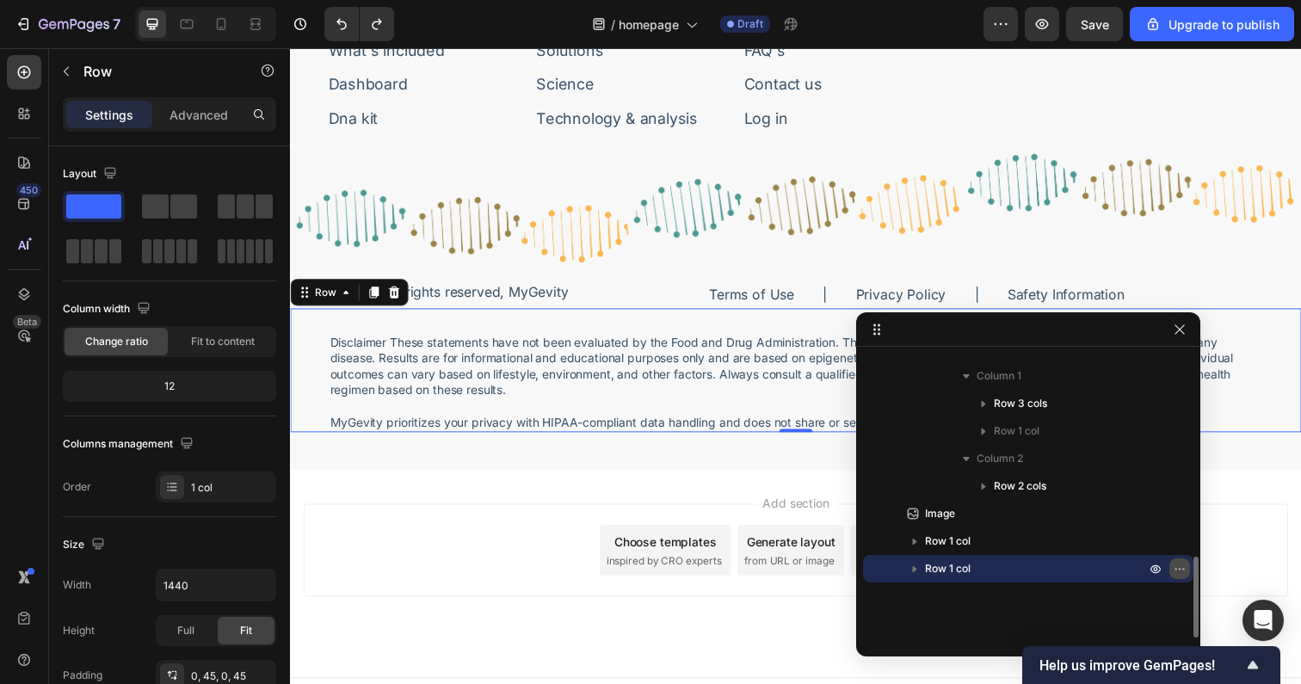
click at [1179, 569] on icon "button" at bounding box center [1180, 569] width 2 height 2
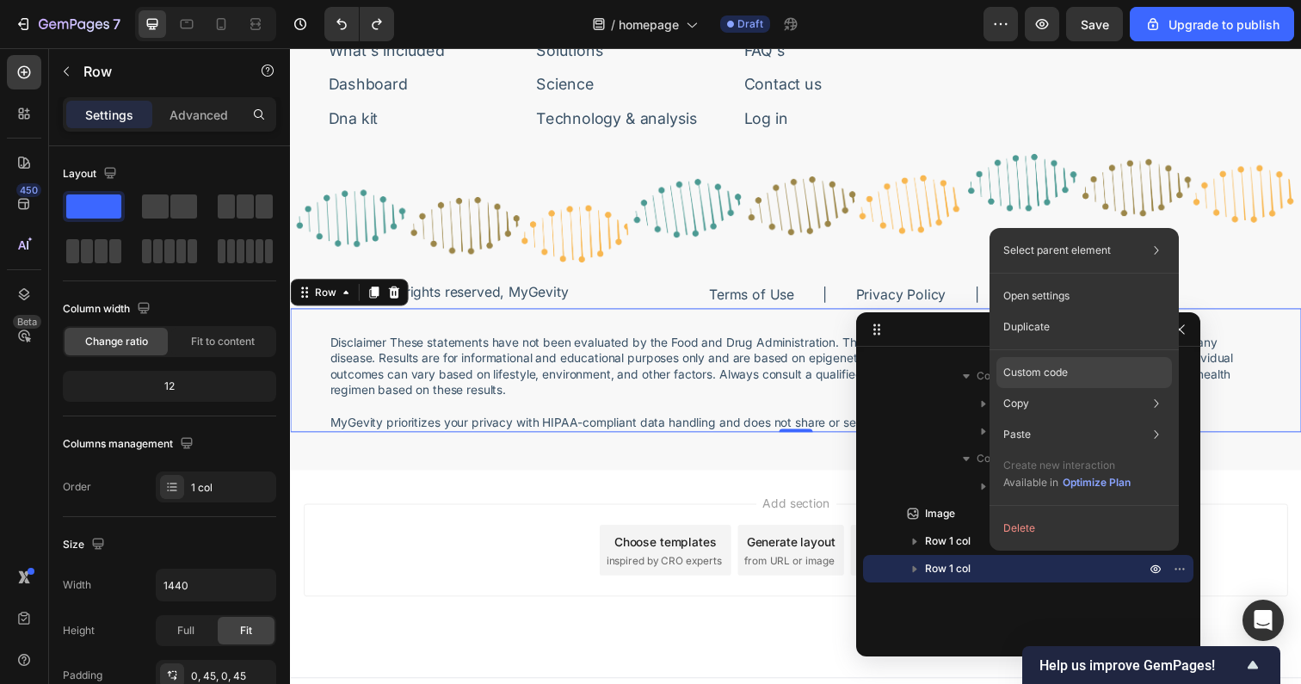
click at [1037, 373] on p "Custom code" at bounding box center [1035, 372] width 65 height 15
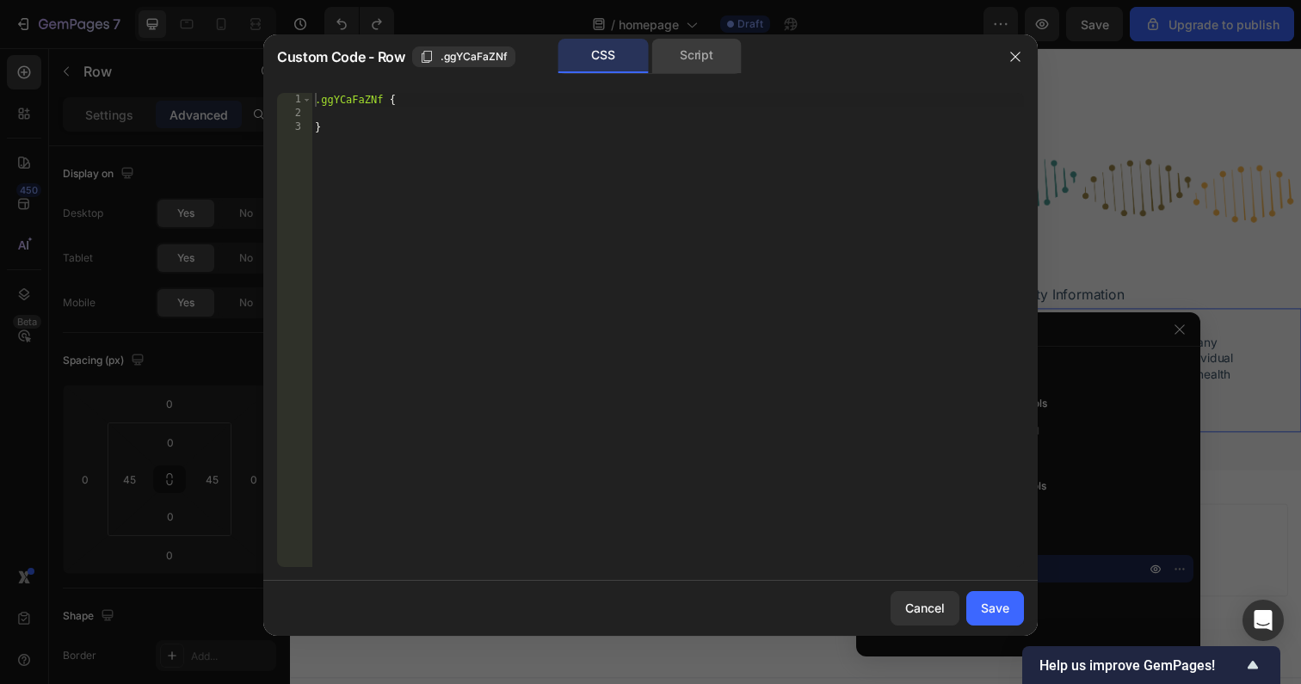
click at [691, 63] on div "Script" at bounding box center [696, 56] width 90 height 34
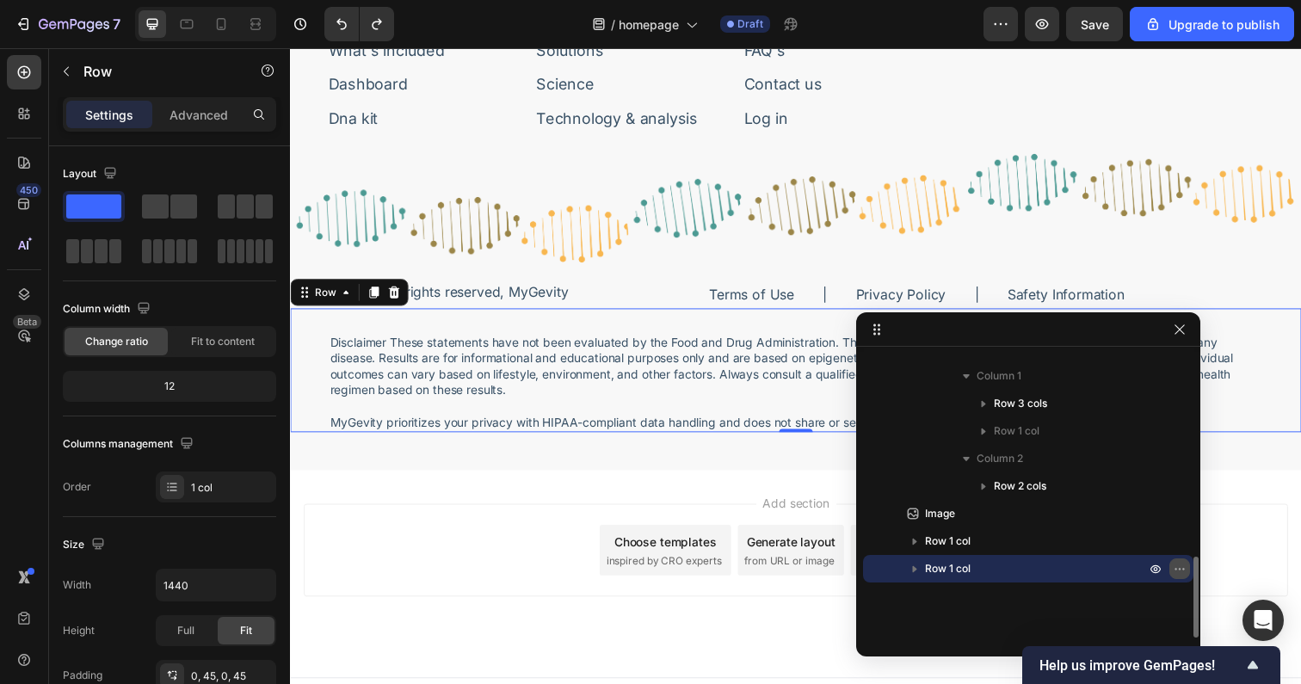
click at [1177, 569] on icon "button" at bounding box center [1180, 569] width 14 height 14
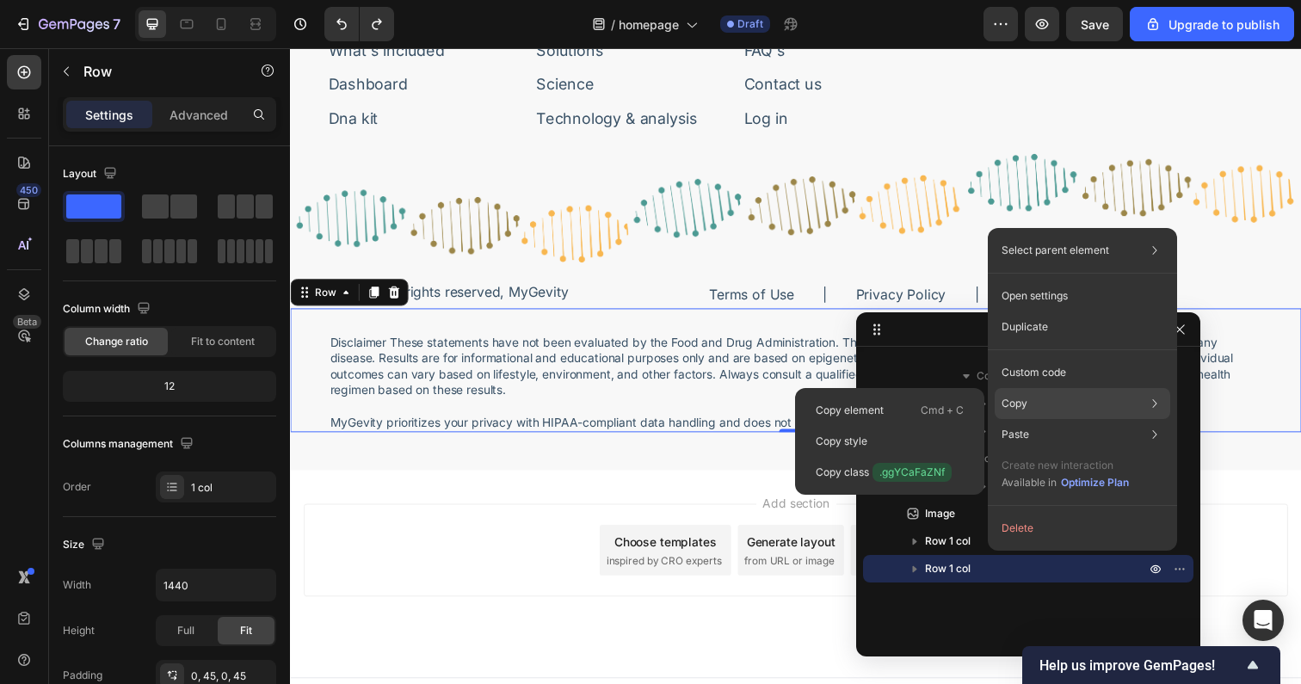
click at [1026, 404] on p "Copy" at bounding box center [1014, 403] width 26 height 15
click at [907, 412] on div "Copy element Cmd + C" at bounding box center [890, 410] width 176 height 31
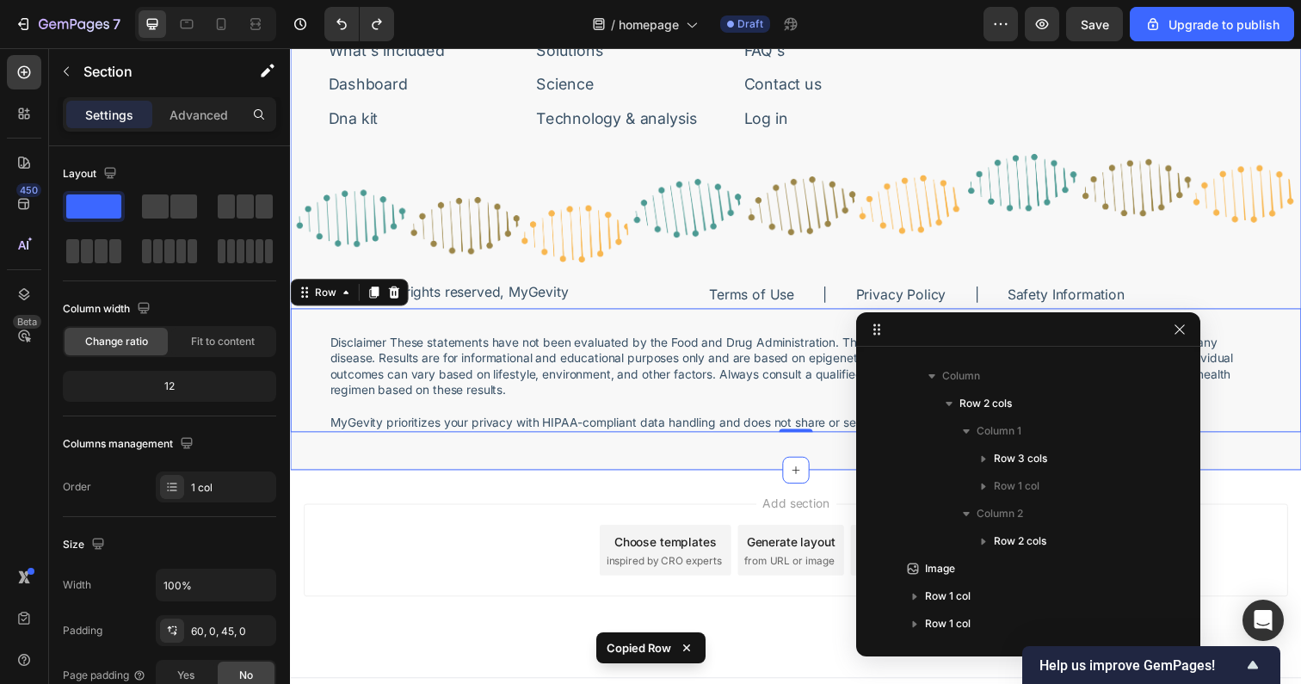
click at [769, 447] on div "Image Bring Life to Your Years. Text Block Row Sign-up for featured news or pro…" at bounding box center [806, 128] width 1032 height 701
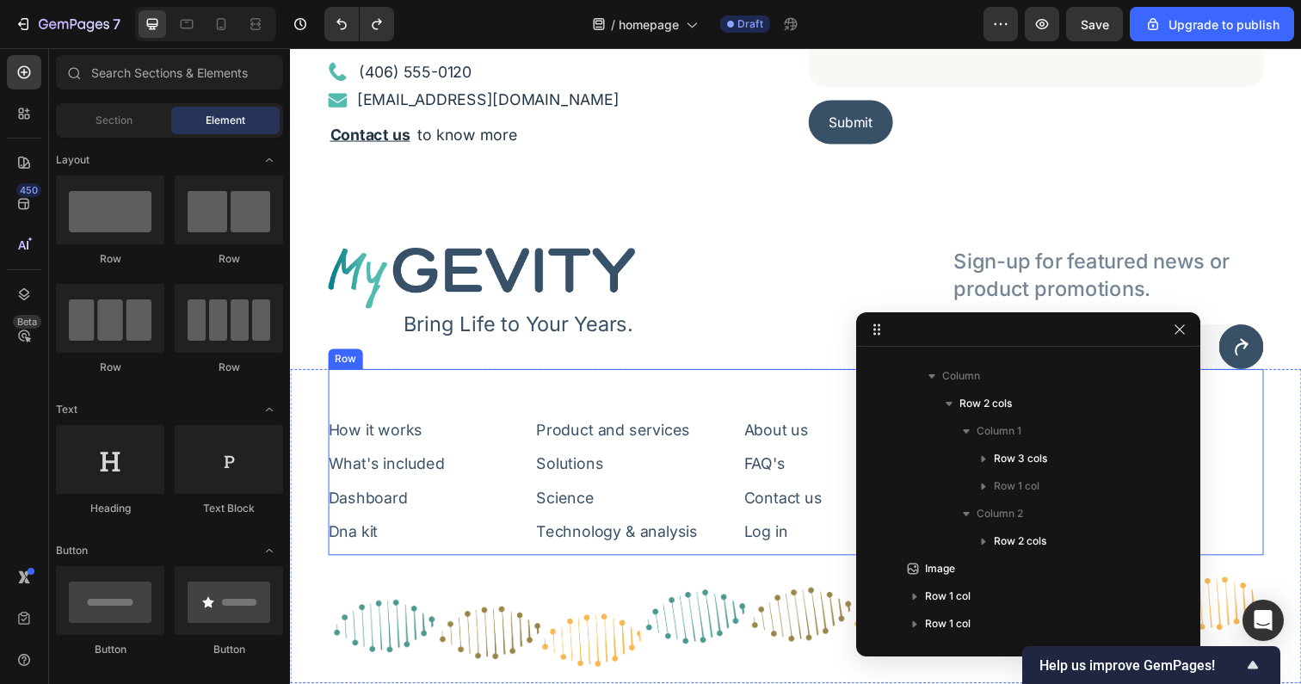
scroll to position [5429, 0]
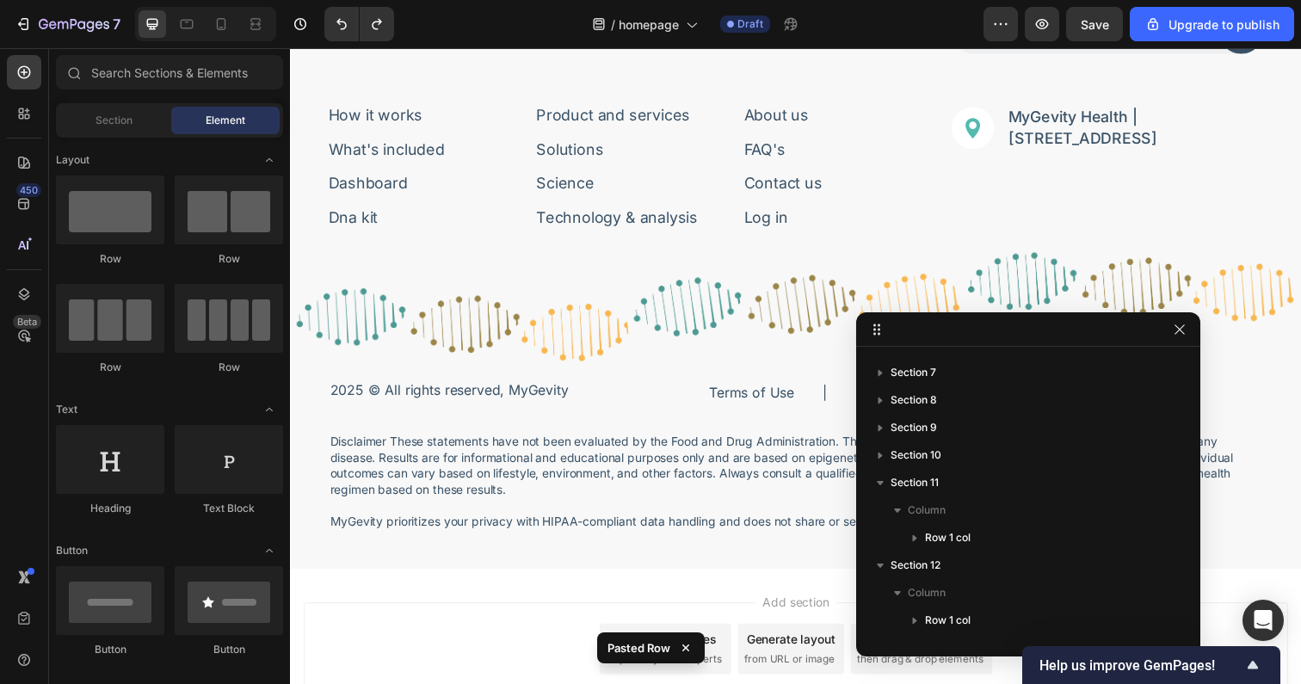
scroll to position [6480, 0]
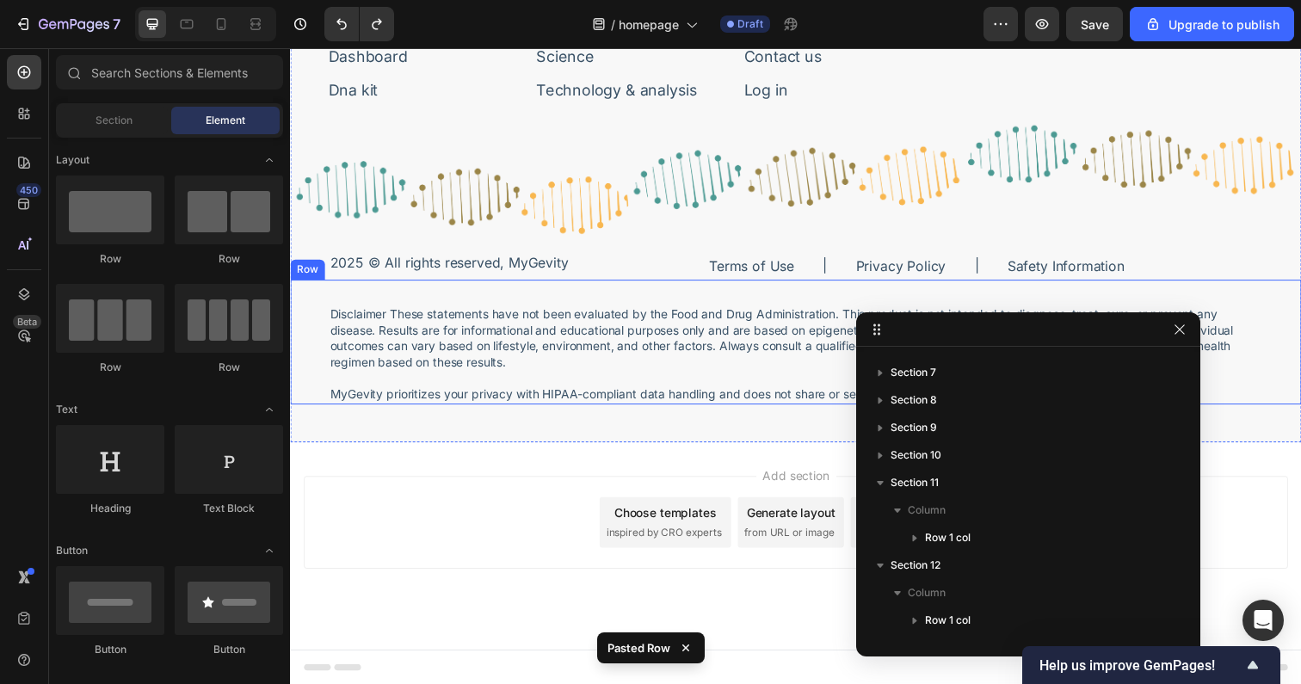
click at [310, 353] on div "Disclaimer These statements have not been evaluated by the Food and Drug Admini…" at bounding box center [806, 348] width 1032 height 126
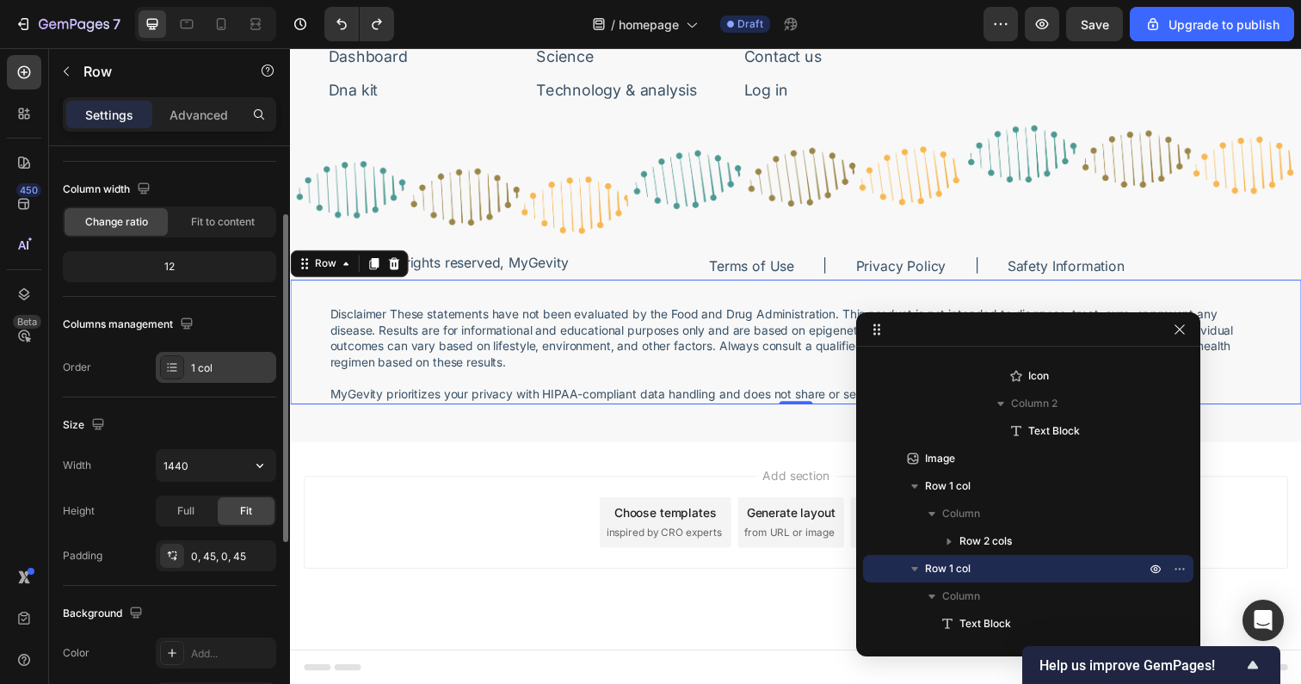
scroll to position [120, 0]
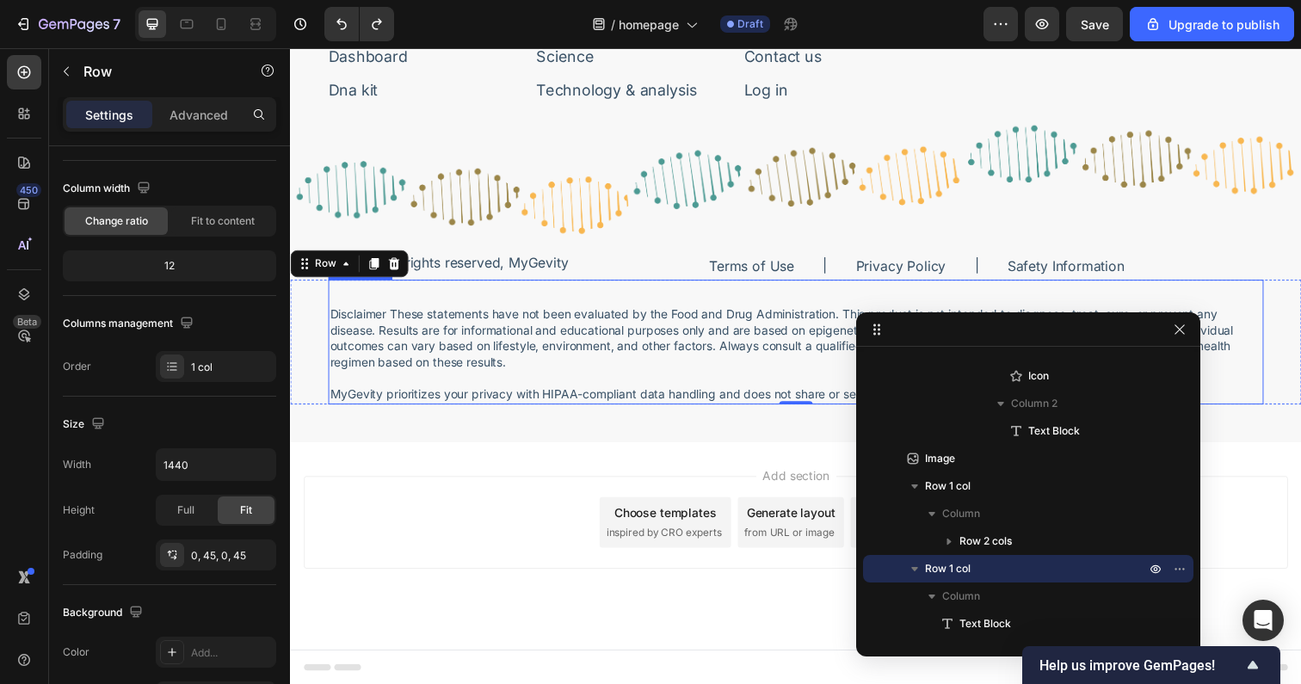
click at [364, 383] on p at bounding box center [806, 386] width 952 height 16
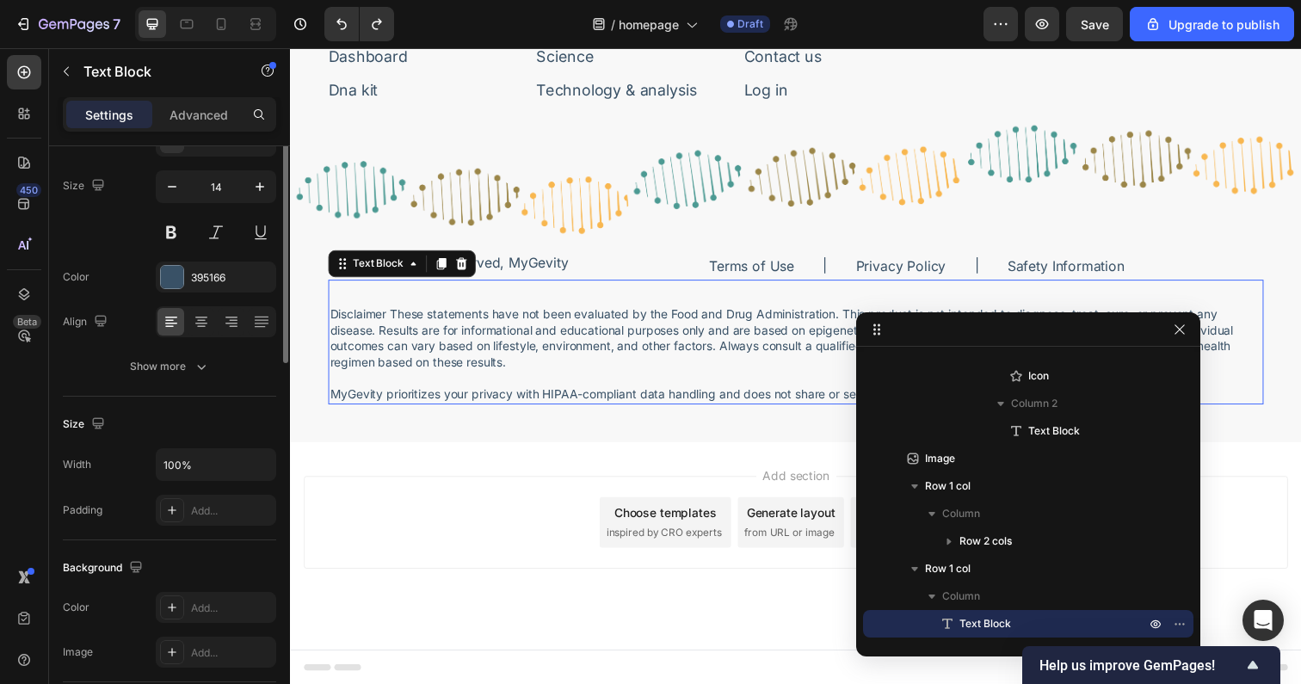
scroll to position [0, 0]
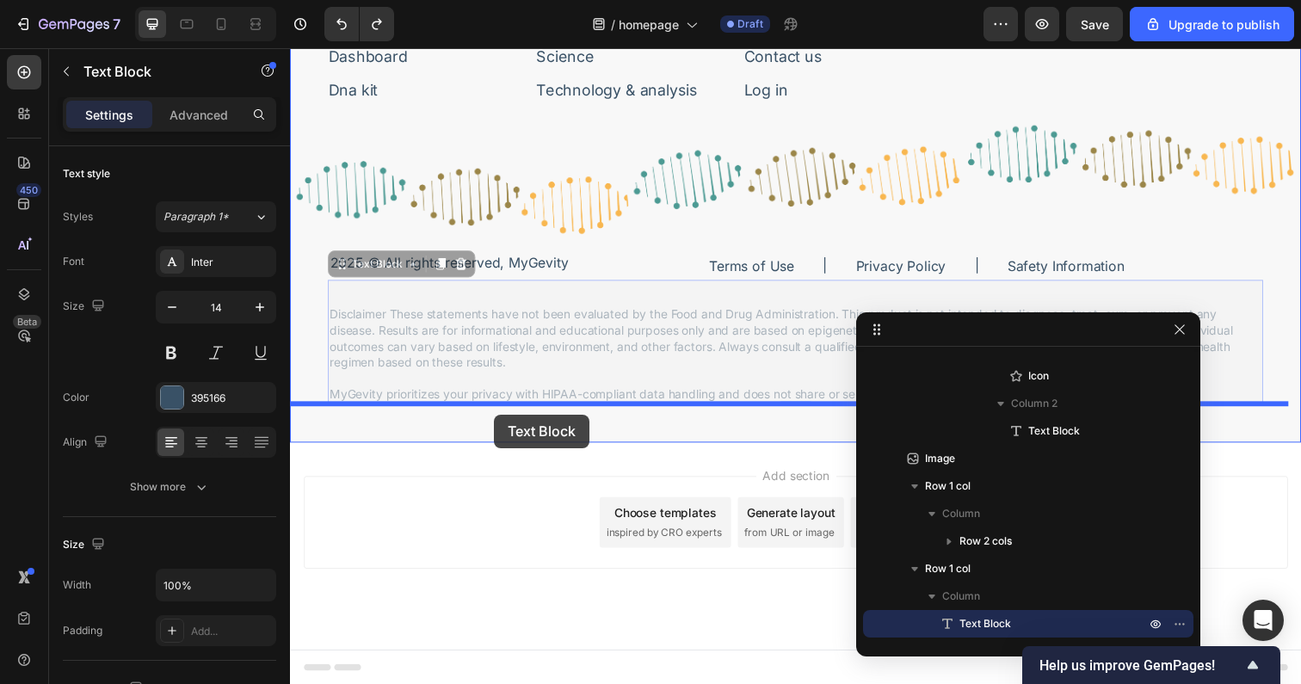
drag, startPoint x: 501, startPoint y: 305, endPoint x: 498, endPoint y: 422, distance: 117.0
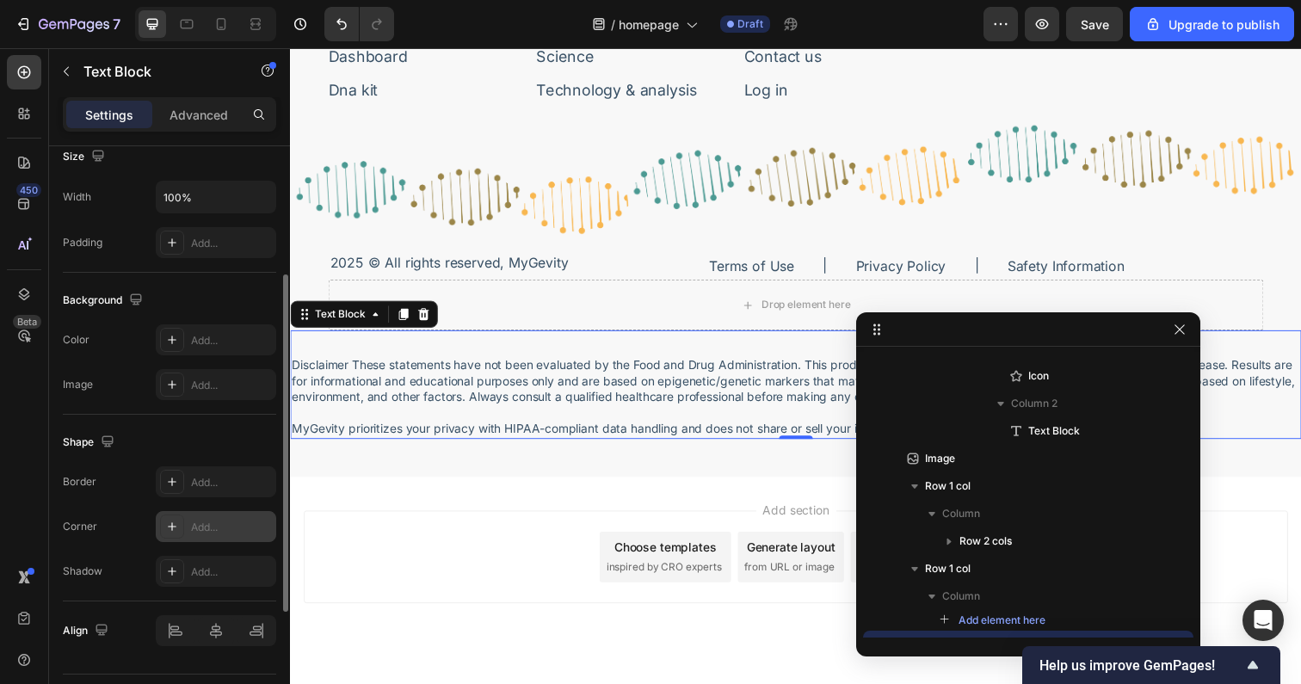
scroll to position [396, 0]
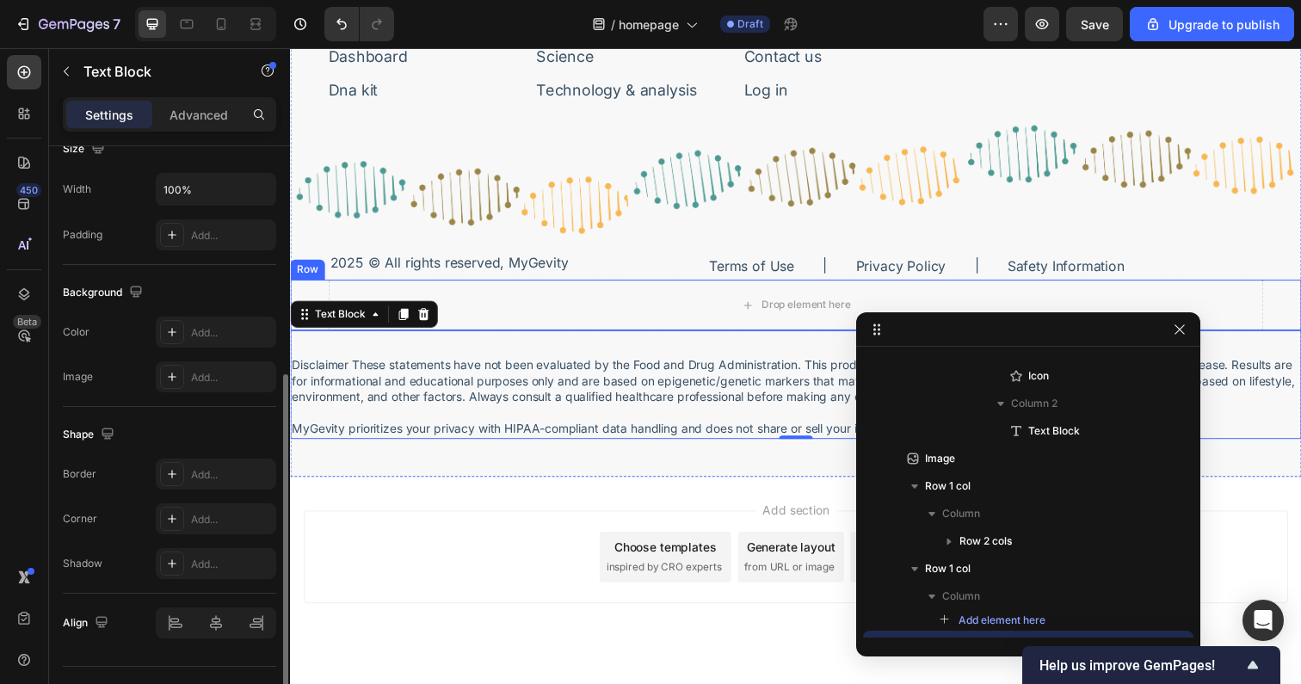
click at [317, 294] on div "Drop element here Row" at bounding box center [806, 311] width 1032 height 52
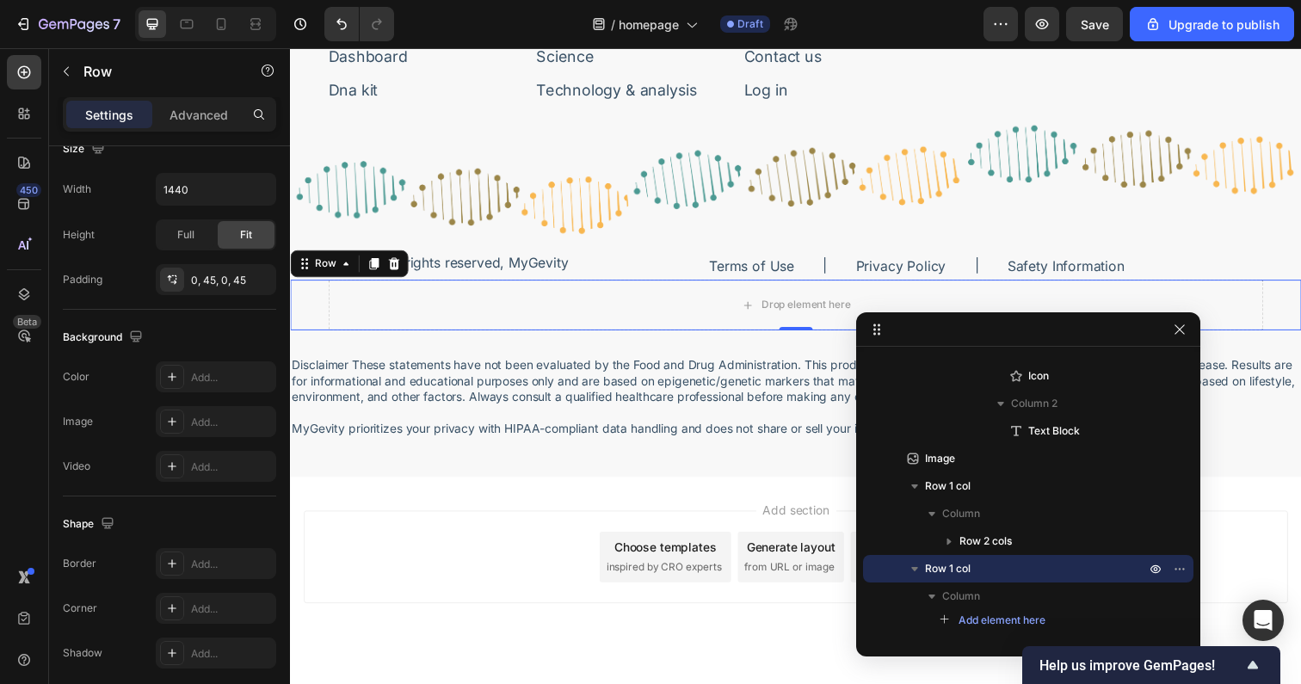
scroll to position [0, 0]
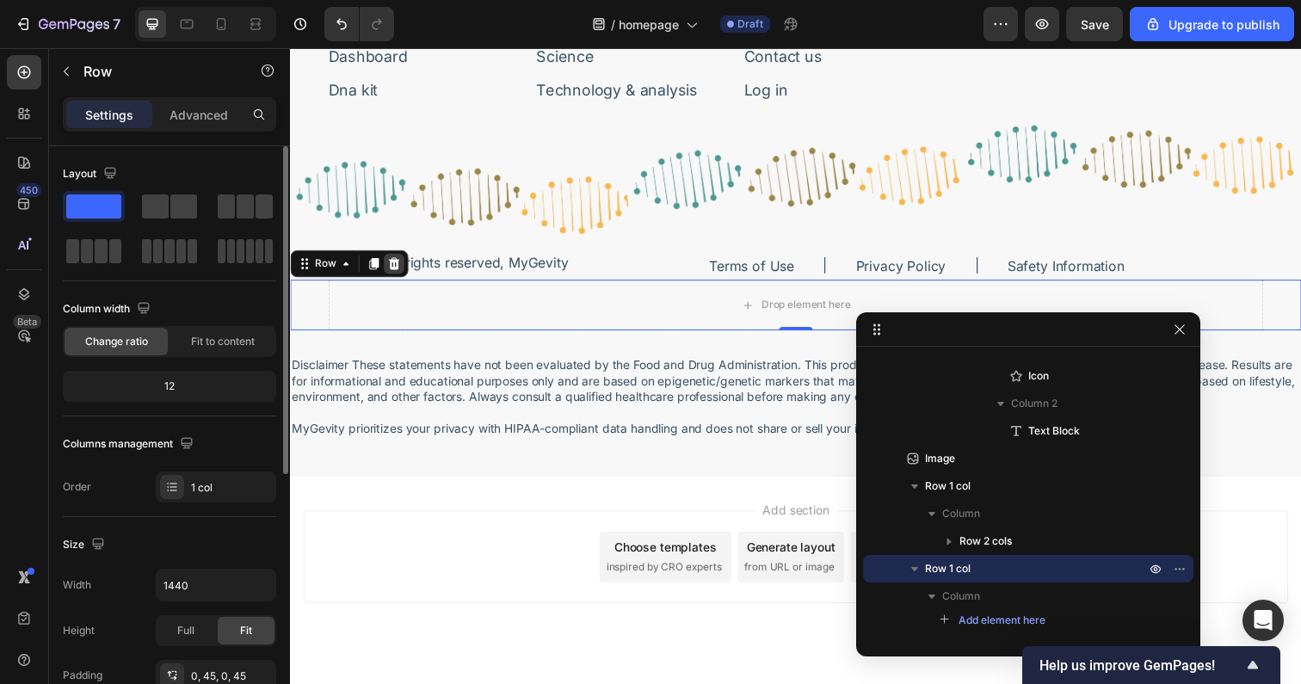
click at [395, 269] on icon at bounding box center [396, 268] width 11 height 12
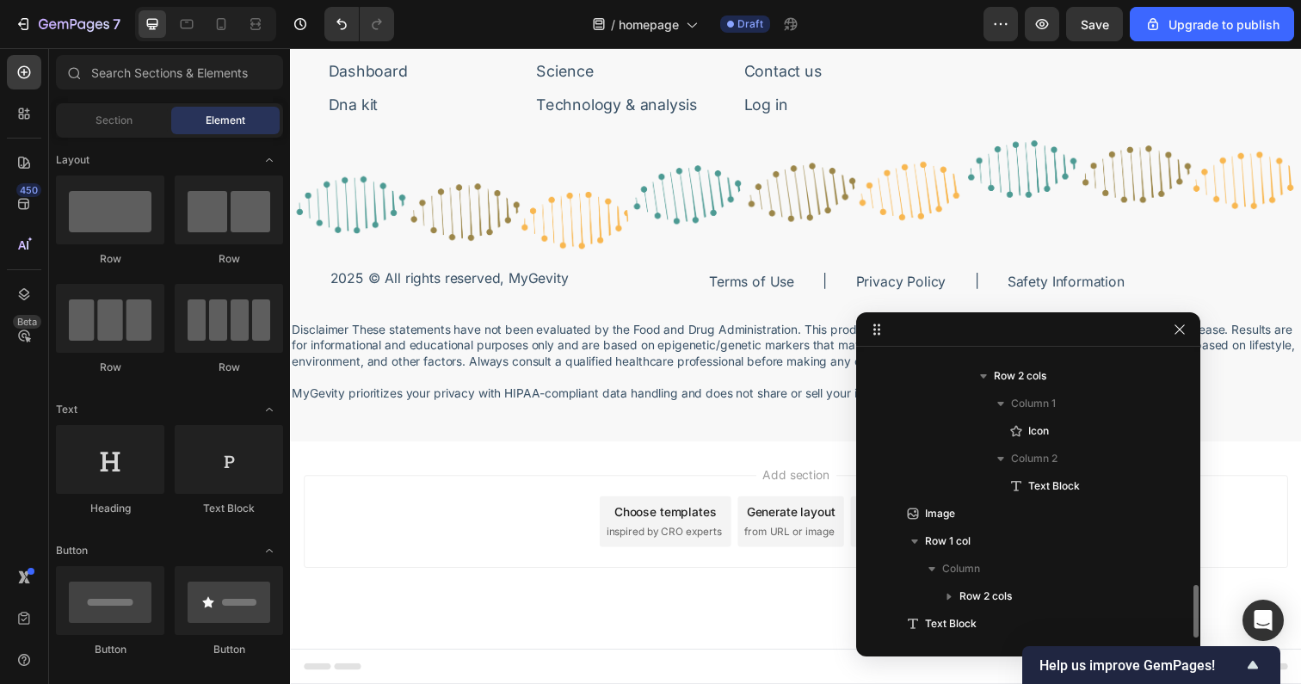
scroll to position [6464, 0]
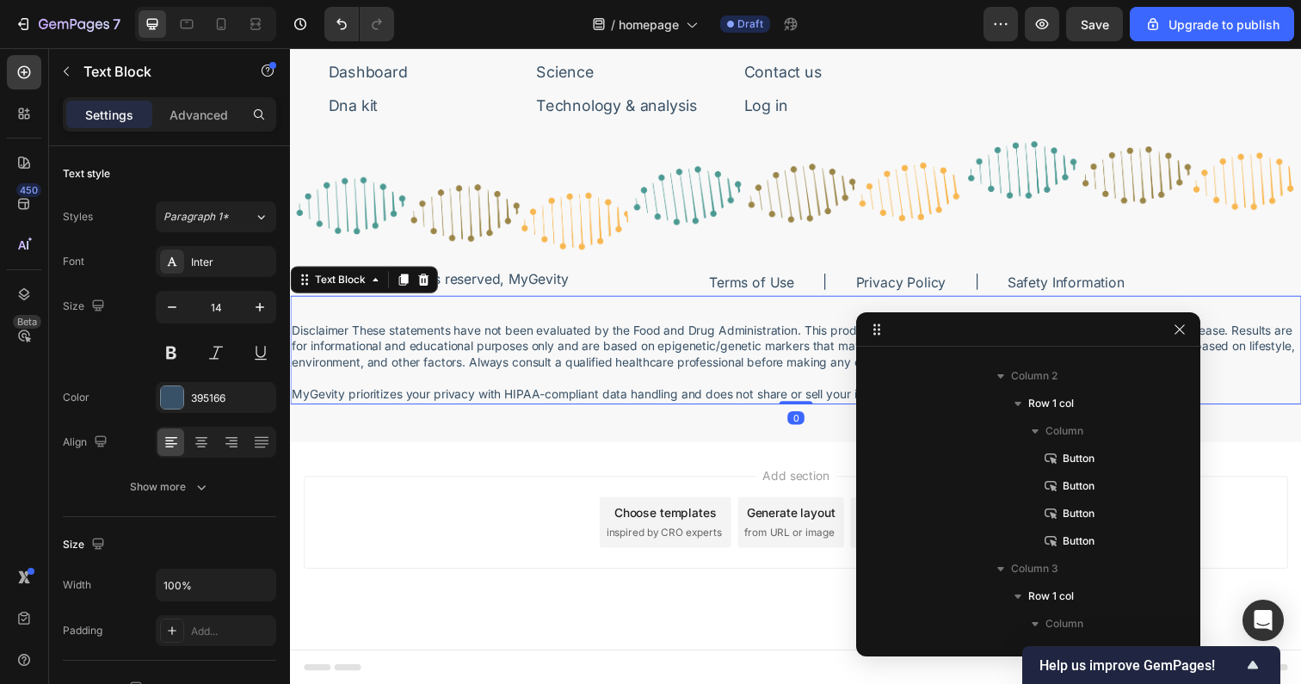
click at [358, 338] on p "Disclaimer These statements have not been evaluated by the Food and Drug Admini…" at bounding box center [806, 353] width 1029 height 49
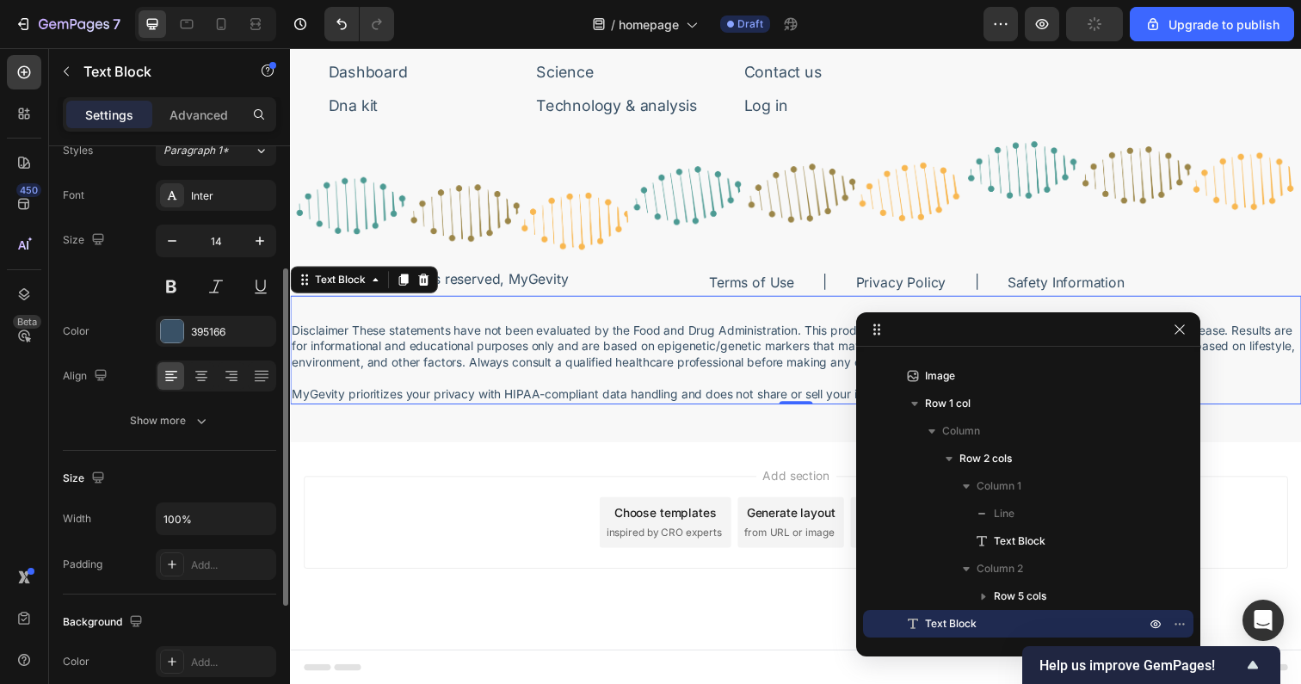
scroll to position [58, 0]
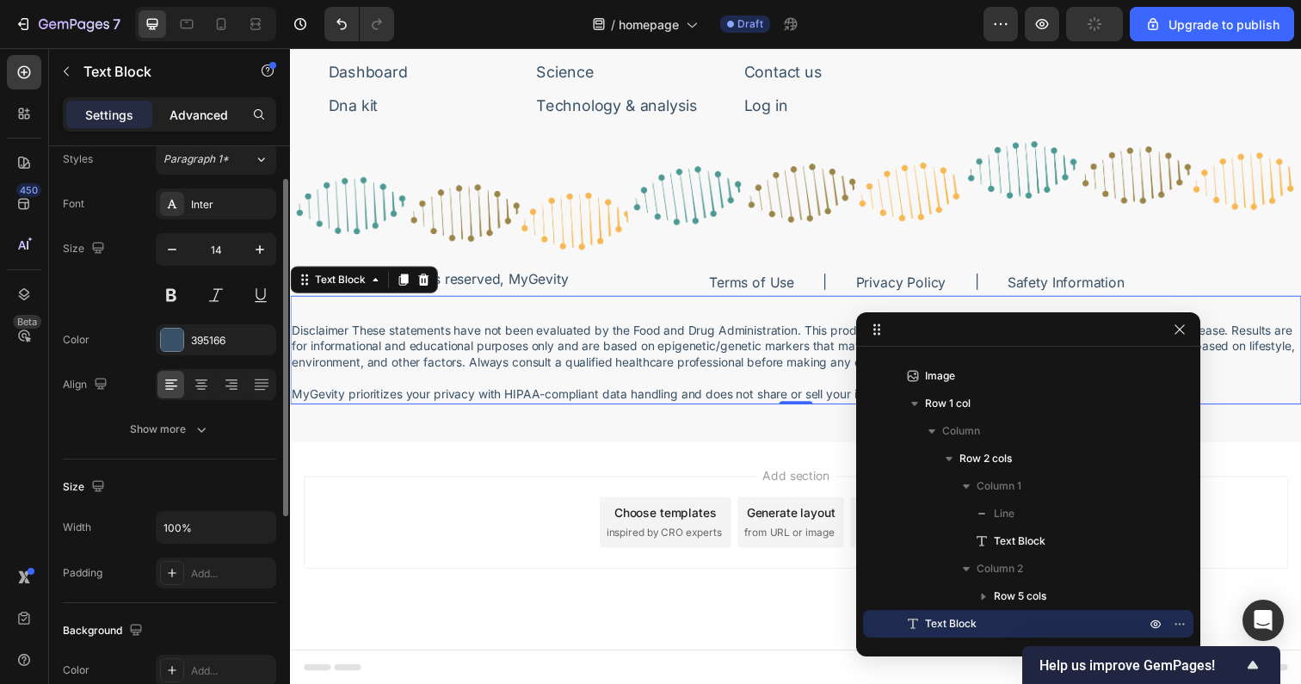
click at [188, 106] on p "Advanced" at bounding box center [198, 115] width 59 height 18
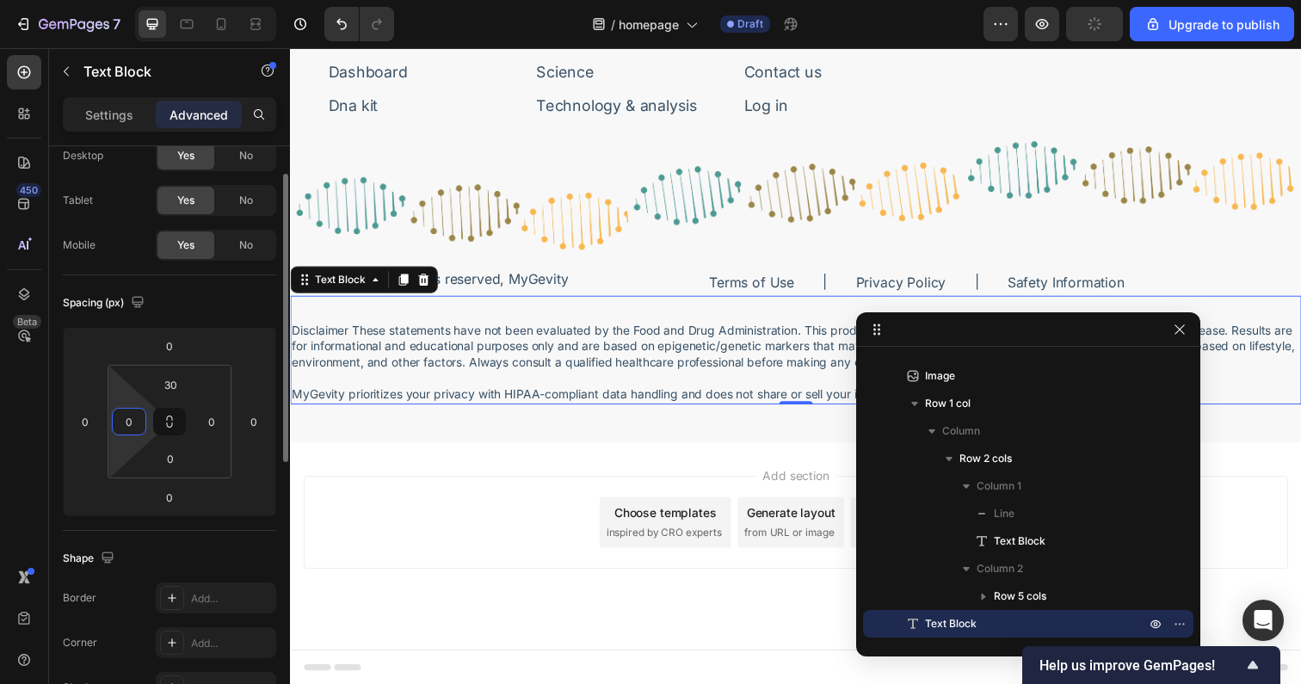
click at [139, 413] on input "0" at bounding box center [129, 422] width 26 height 26
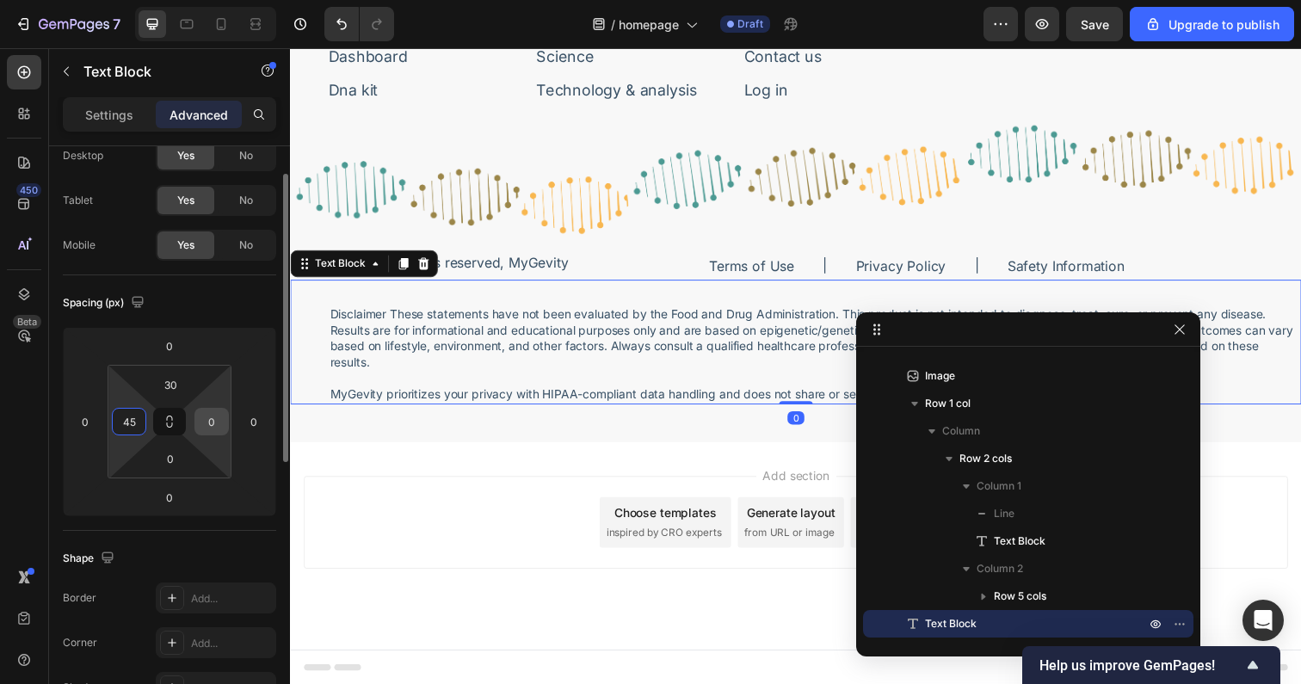
type input "45"
click at [207, 414] on input "0" at bounding box center [212, 422] width 26 height 26
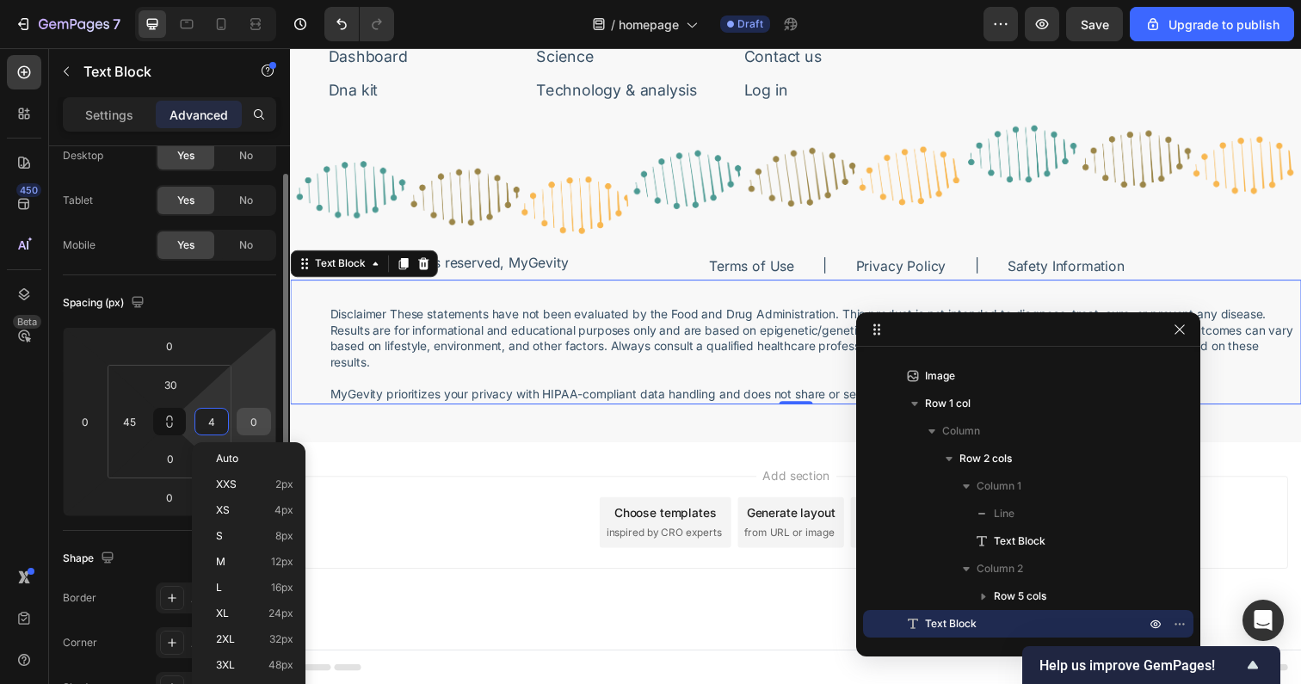
type input "45"
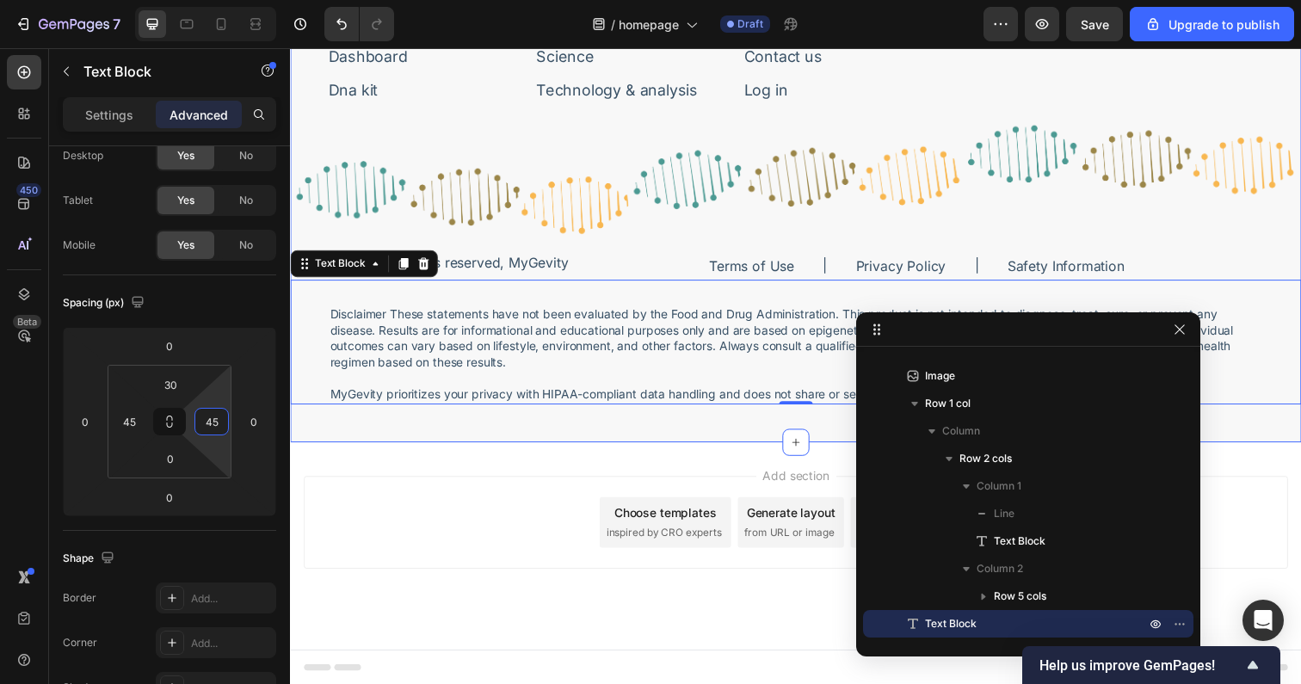
click at [391, 438] on div "Image Bring Life to Your Years. Text Block Row Sign-up for featured news or pro…" at bounding box center [806, 99] width 1032 height 701
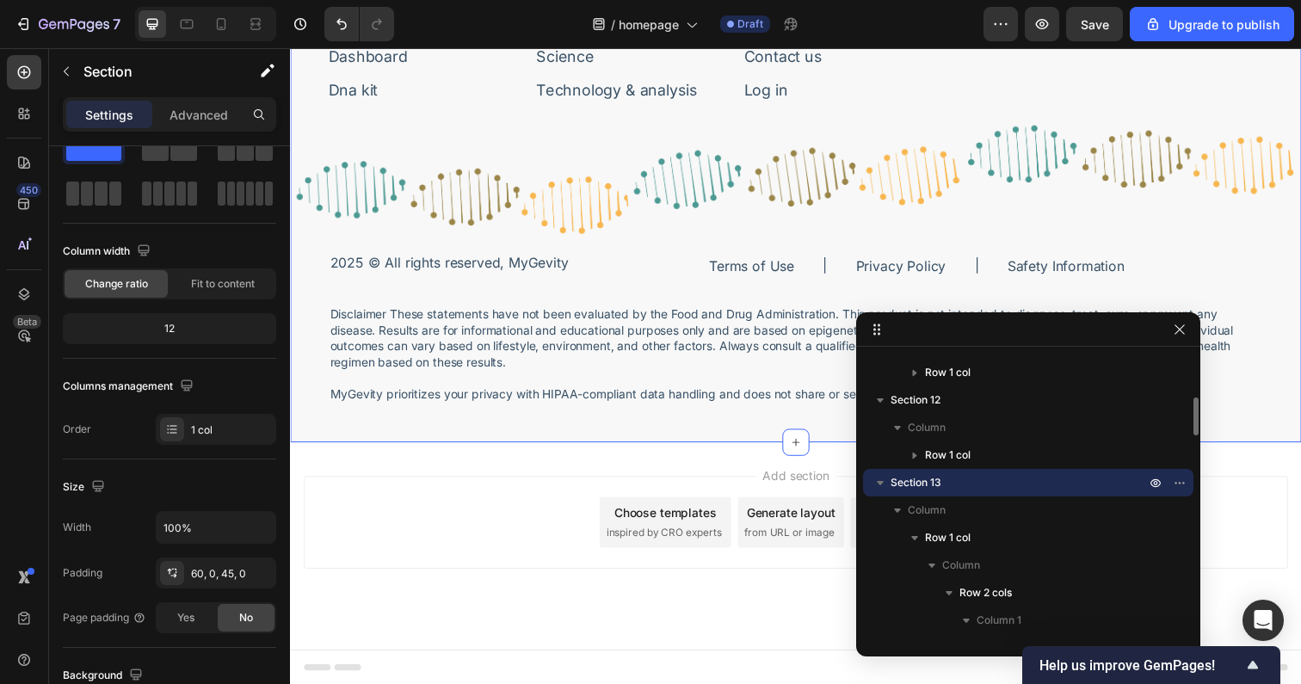
scroll to position [0, 0]
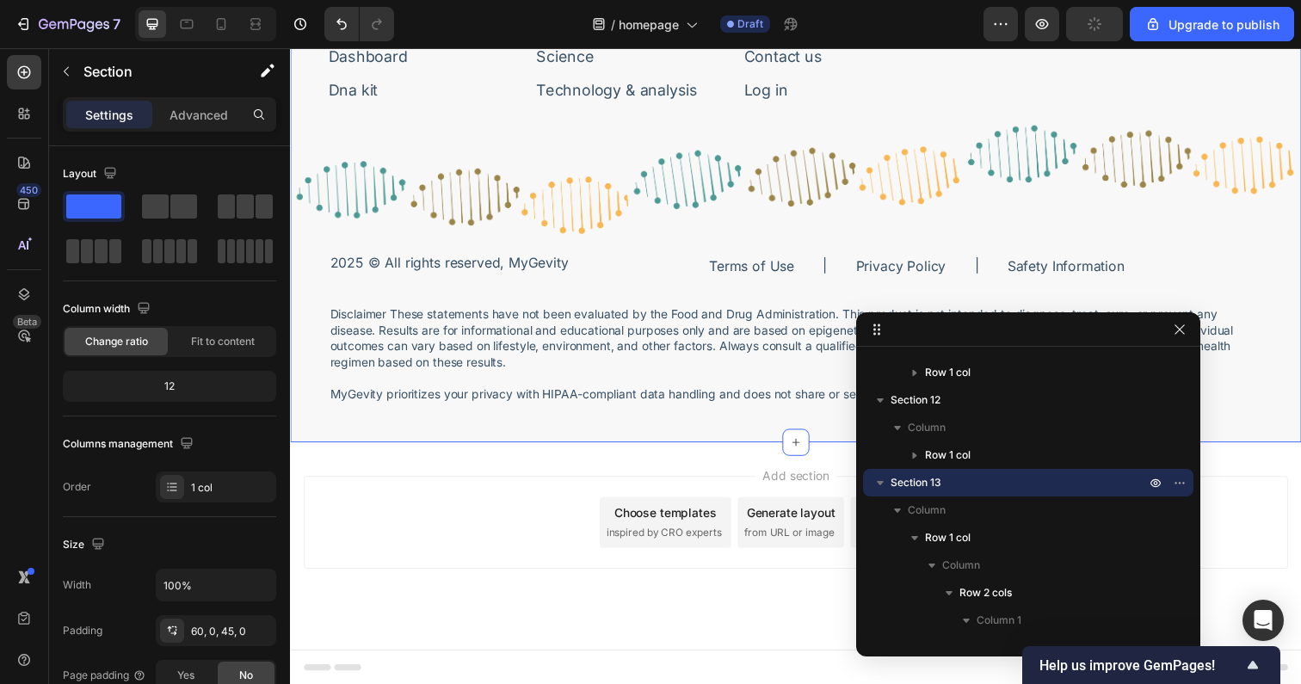
click at [516, 425] on div "Image Bring Life to Your Years. Text Block Row Sign-up for featured news or pro…" at bounding box center [806, 99] width 1032 height 701
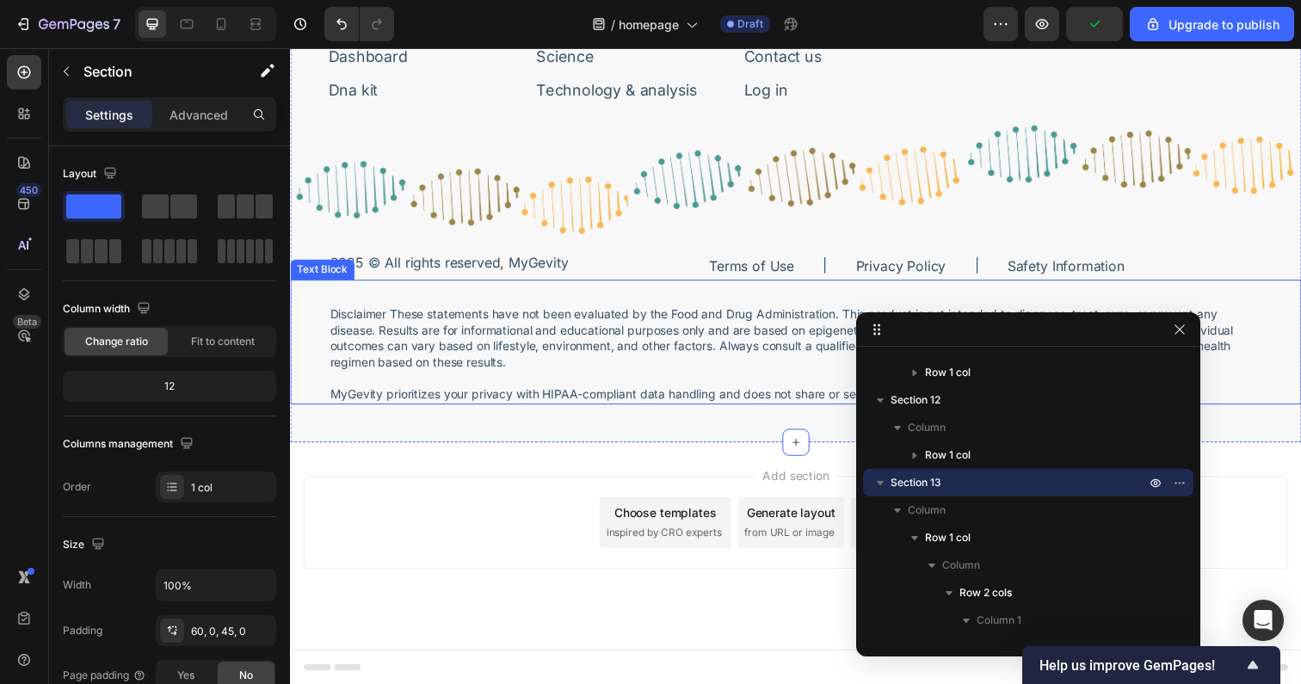
click at [493, 372] on p "Disclaimer These statements have not been evaluated by the Food and Drug Admini…" at bounding box center [806, 344] width 952 height 65
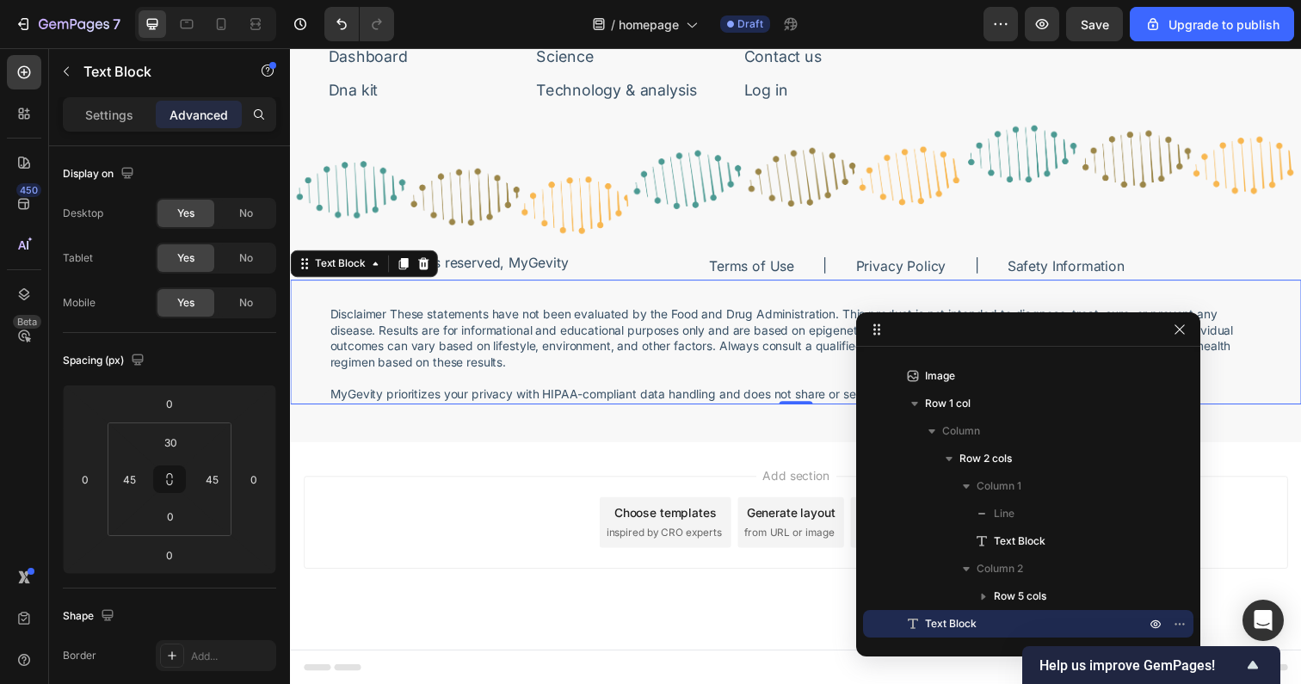
click at [306, 321] on div "Disclaimer These statements have not been evaluated by the Food and Drug Admini…" at bounding box center [806, 348] width 1032 height 126
click at [487, 346] on p "Disclaimer These statements have not been evaluated by the Food and Drug Admini…" at bounding box center [806, 344] width 952 height 65
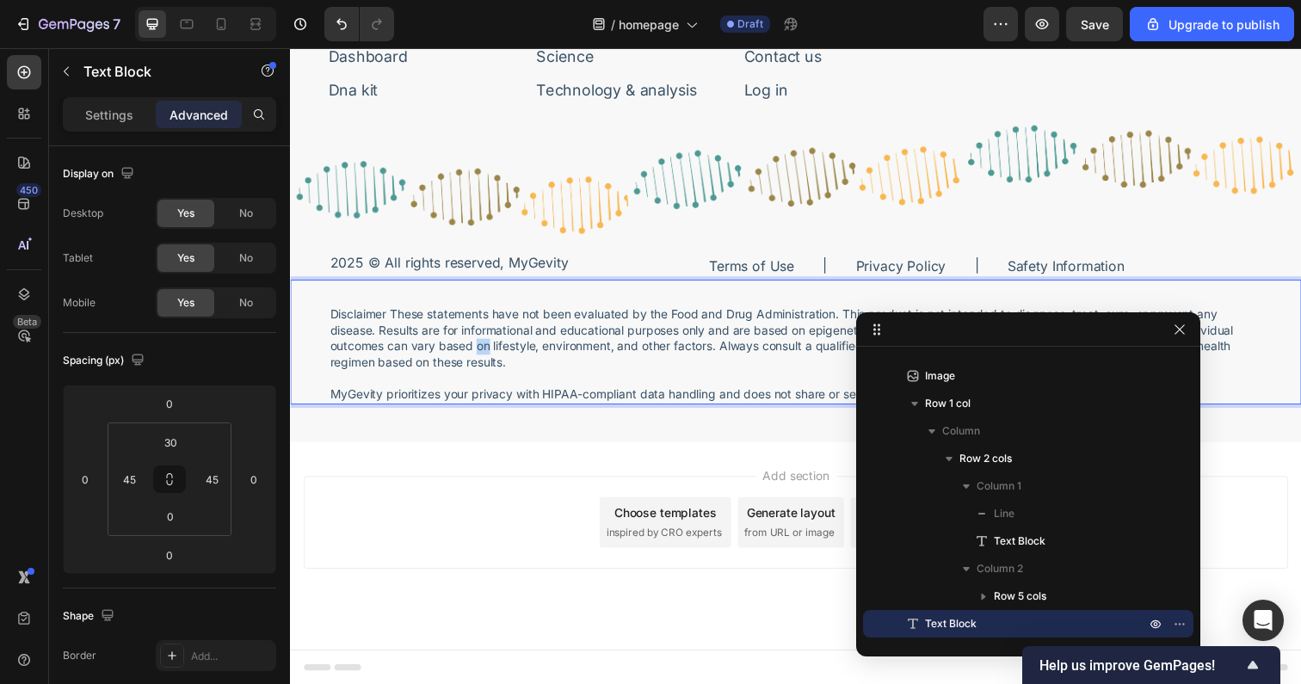
click at [487, 346] on p "Disclaimer These statements have not been evaluated by the Food and Drug Admini…" at bounding box center [806, 344] width 952 height 65
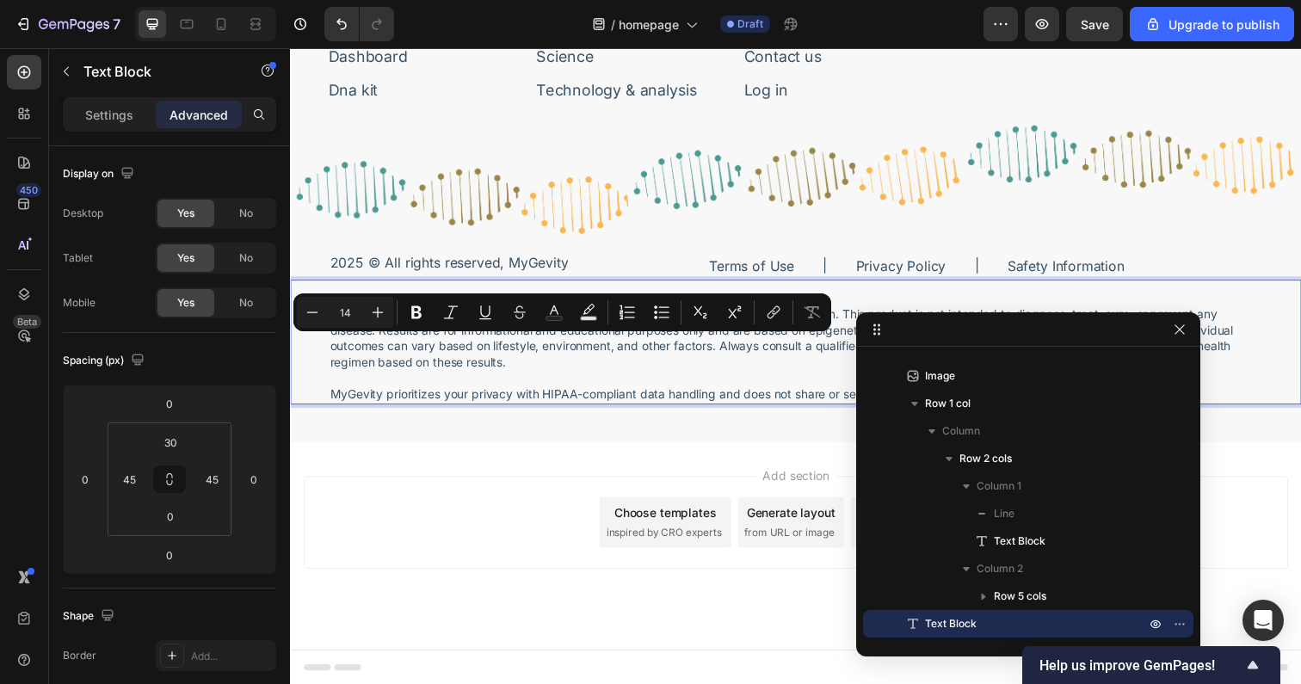
click at [527, 394] on p "MyGevity prioritizes your privacy with HIPAA-compliant data handling and does n…" at bounding box center [806, 402] width 952 height 16
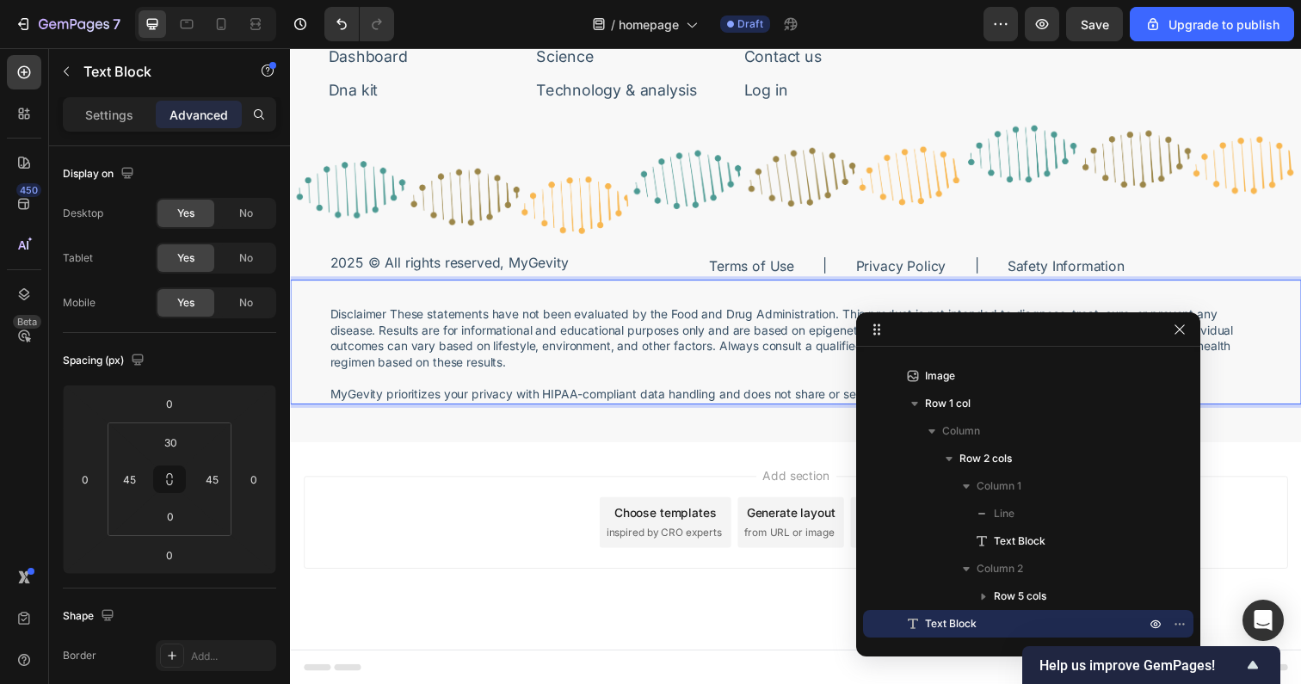
click at [527, 385] on p "Rich Text Editor. Editing area: main" at bounding box center [806, 386] width 952 height 16
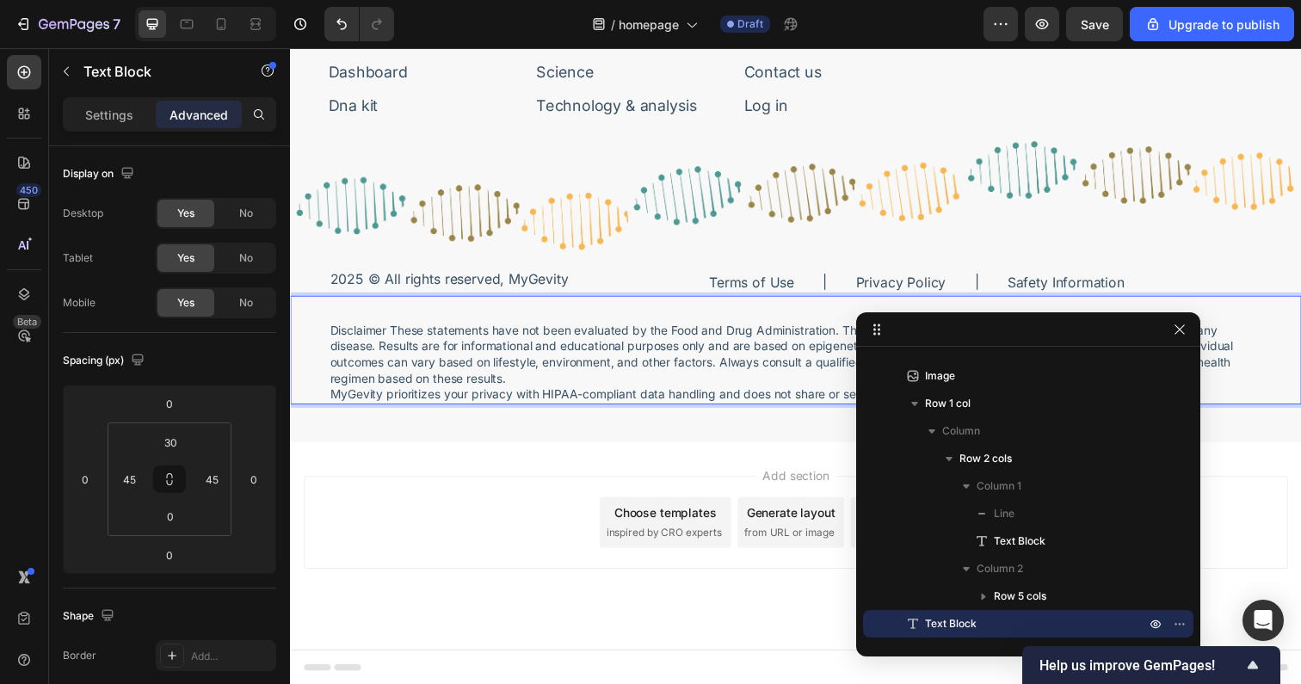
scroll to position [6447, 0]
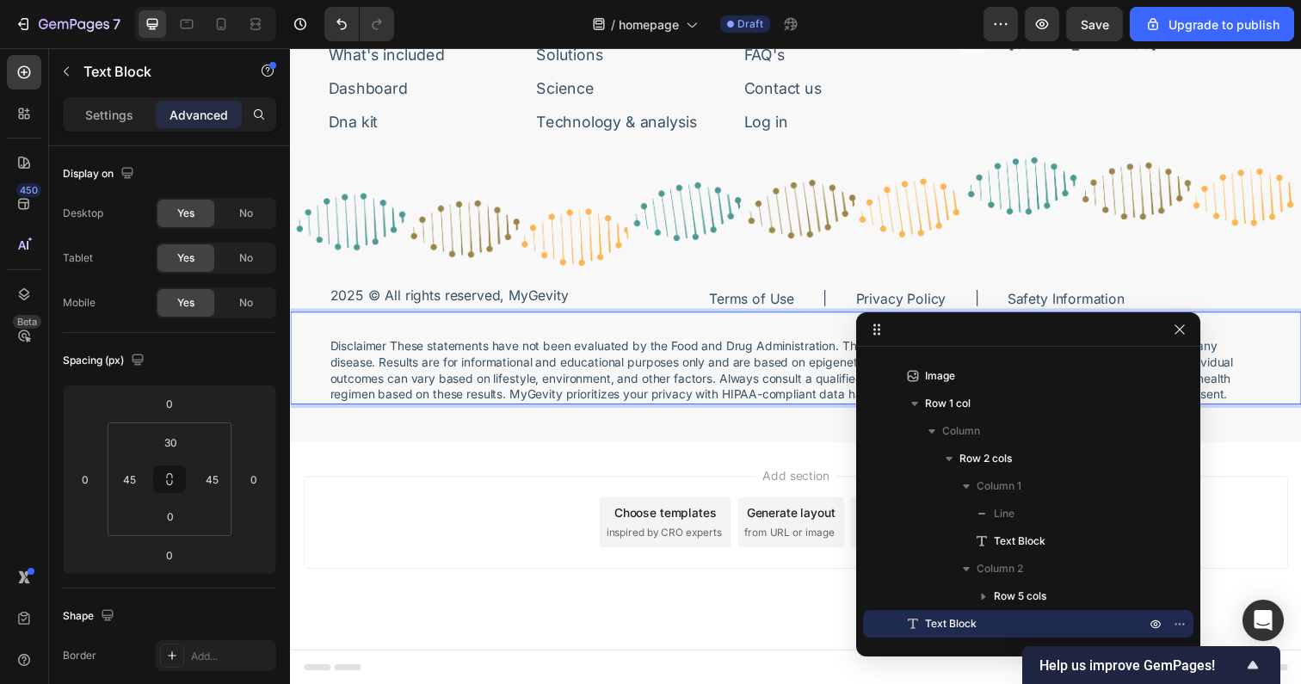
click at [328, 322] on div "Disclaimer These statements have not been evaluated by the Food and Drug Admini…" at bounding box center [806, 364] width 1032 height 95
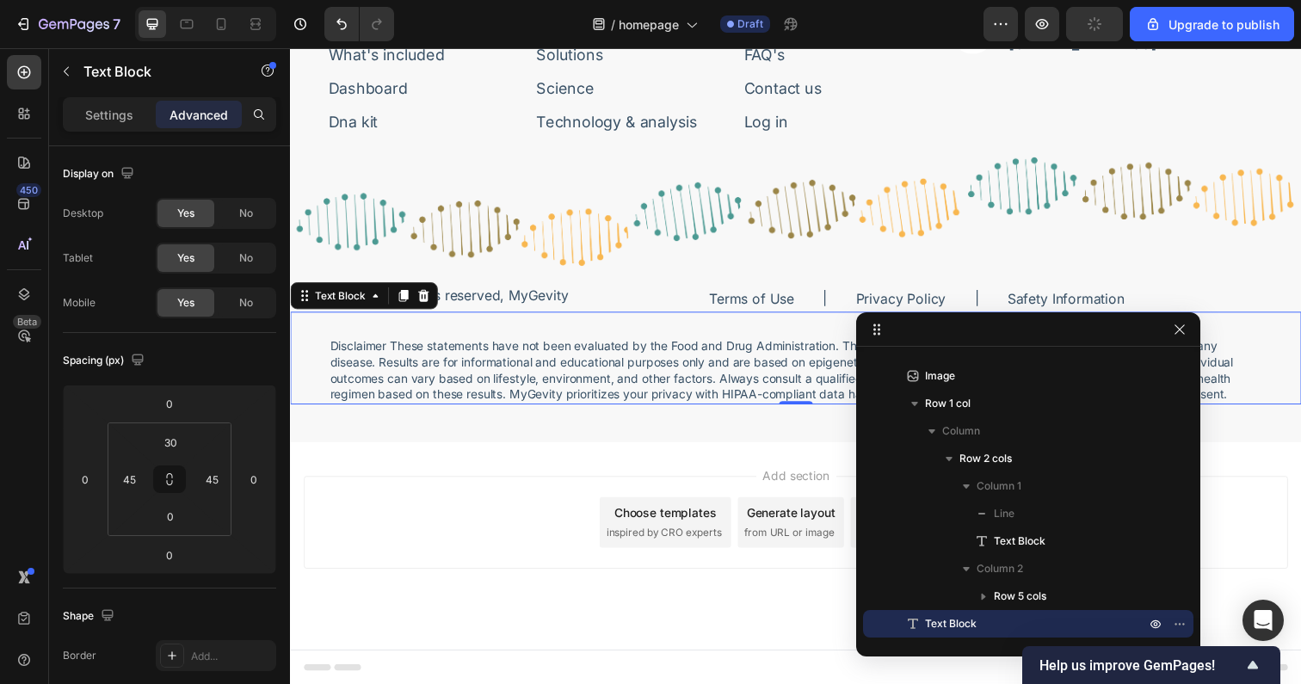
click at [489, 390] on p "Disclaimer These statements have not been evaluated by the Food and Drug Admini…" at bounding box center [806, 377] width 952 height 65
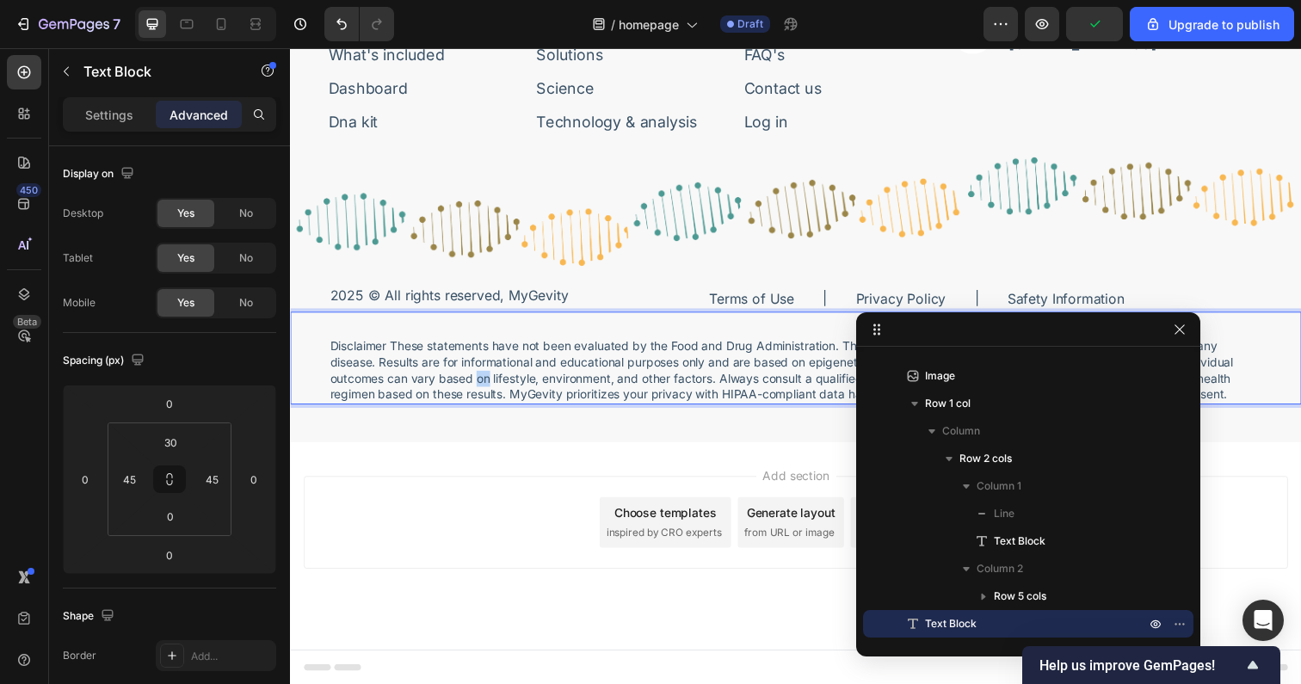
click at [489, 390] on p "Disclaimer These statements have not been evaluated by the Food and Drug Admini…" at bounding box center [806, 377] width 952 height 65
click at [509, 403] on p "Disclaimer These statements have not been evaluated by the Food and Drug Admini…" at bounding box center [806, 377] width 952 height 65
click at [575, 402] on p "Disclaimer These statements have not been evaluated by the Food and Drug Admini…" at bounding box center [806, 377] width 952 height 65
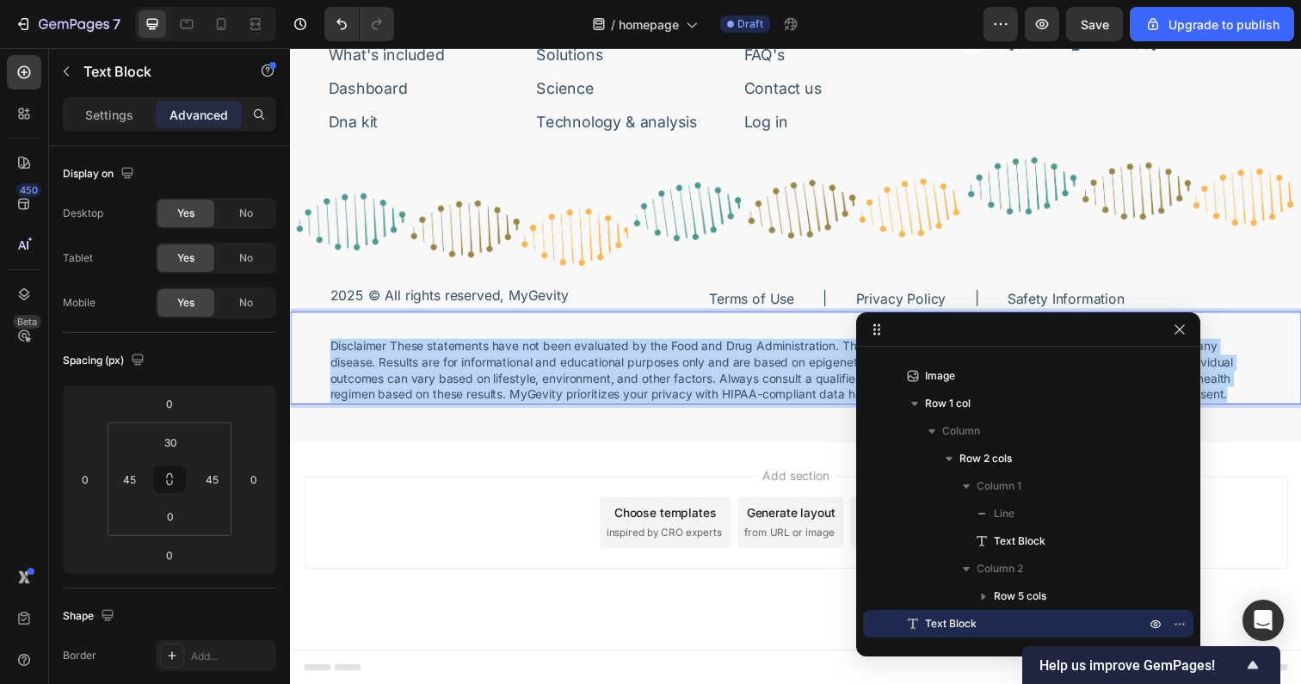
click at [575, 402] on p "Disclaimer These statements have not been evaluated by the Food and Drug Admini…" at bounding box center [806, 377] width 952 height 65
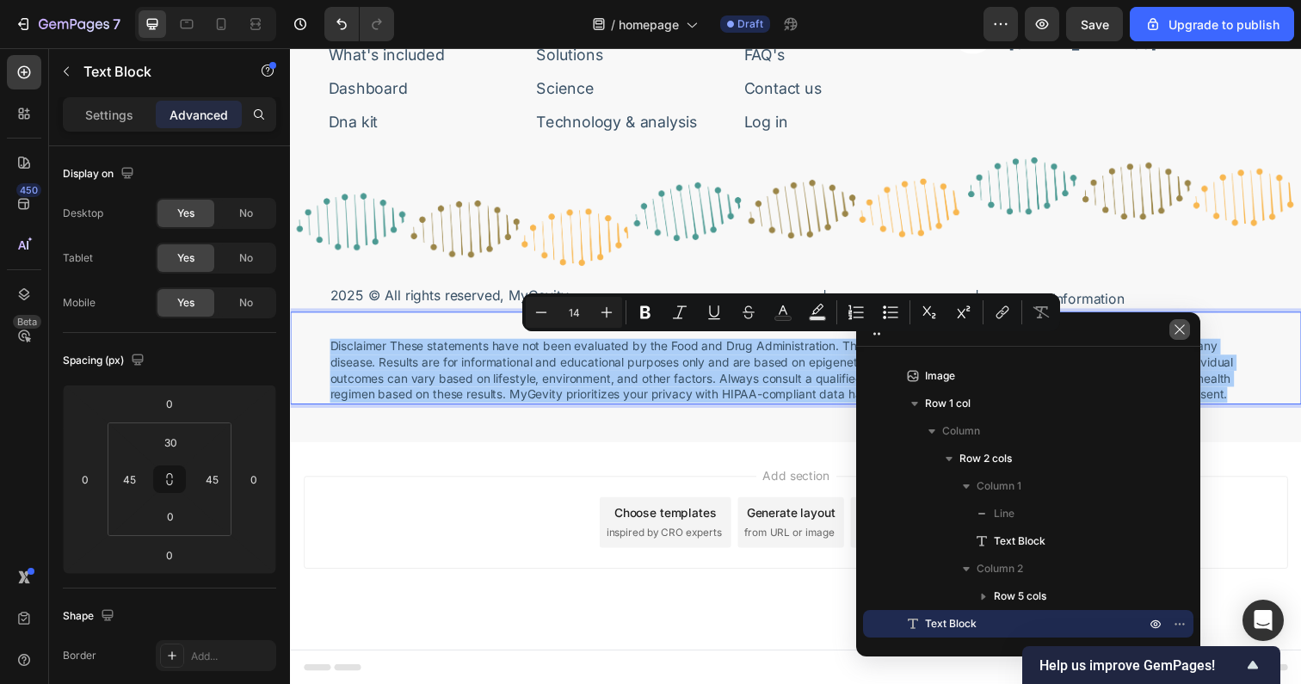
click at [1181, 330] on icon "button" at bounding box center [1180, 330] width 14 height 14
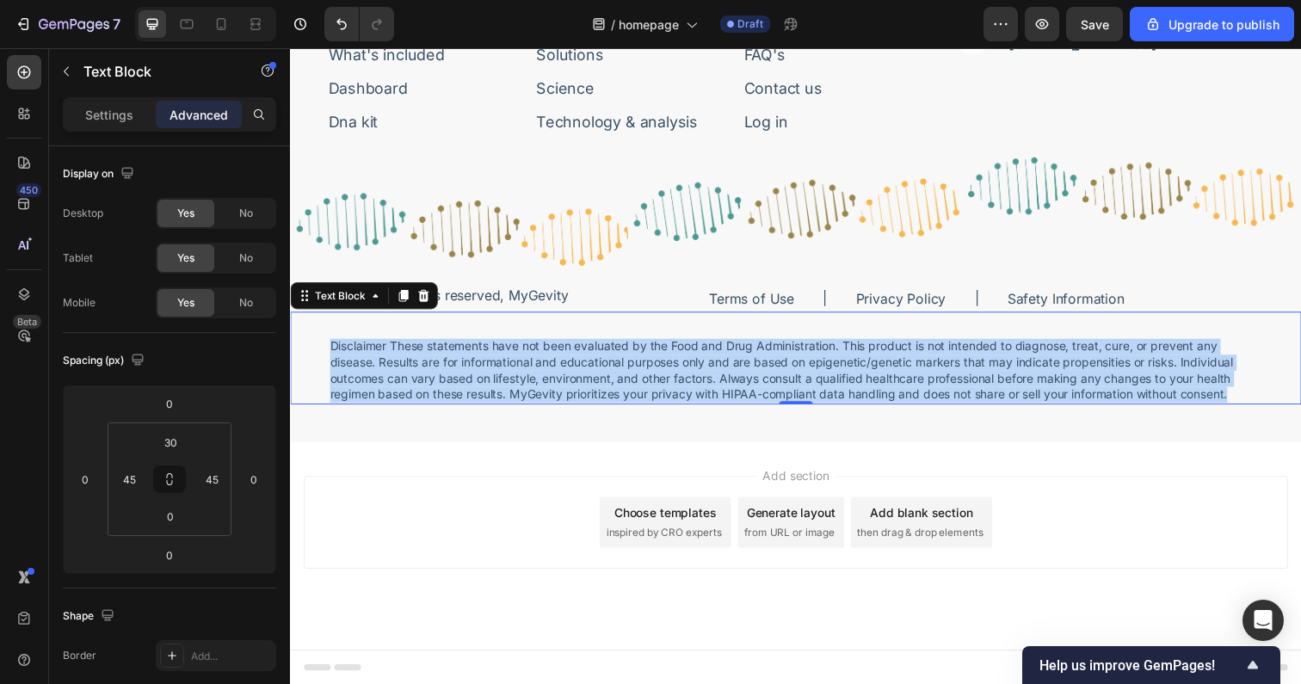
click at [1266, 397] on p "Disclaimer These statements have not been evaluated by the Food and Drug Admini…" at bounding box center [806, 377] width 952 height 65
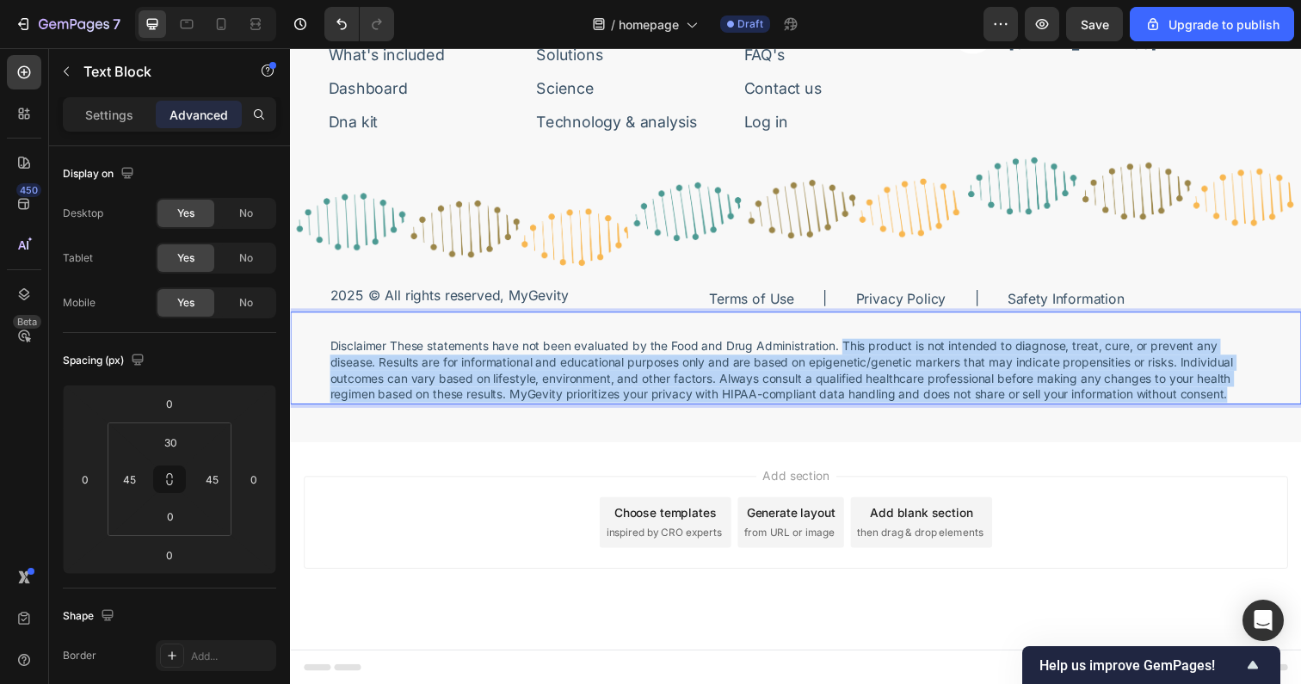
drag, startPoint x: 1265, startPoint y: 398, endPoint x: 855, endPoint y: 349, distance: 412.4
click at [855, 349] on p "Disclaimer These statements have not been evaluated by the Food and Drug Admini…" at bounding box center [806, 377] width 952 height 65
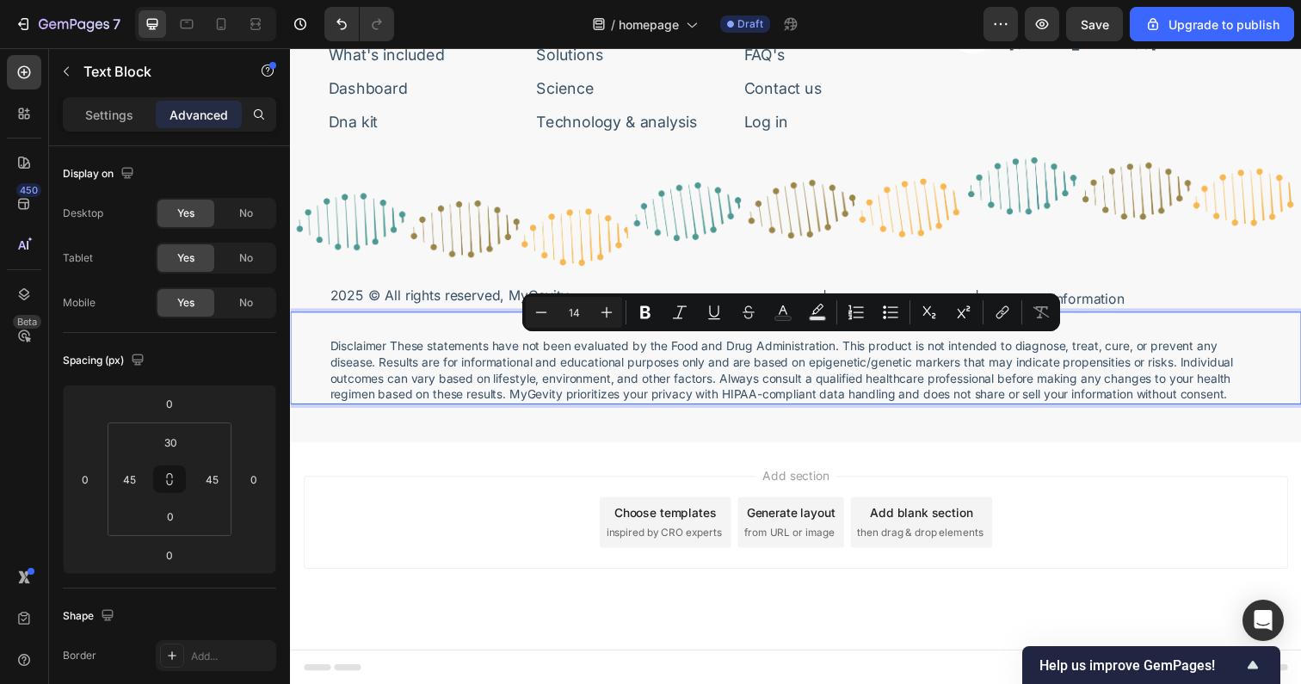
scroll to position [6399, 0]
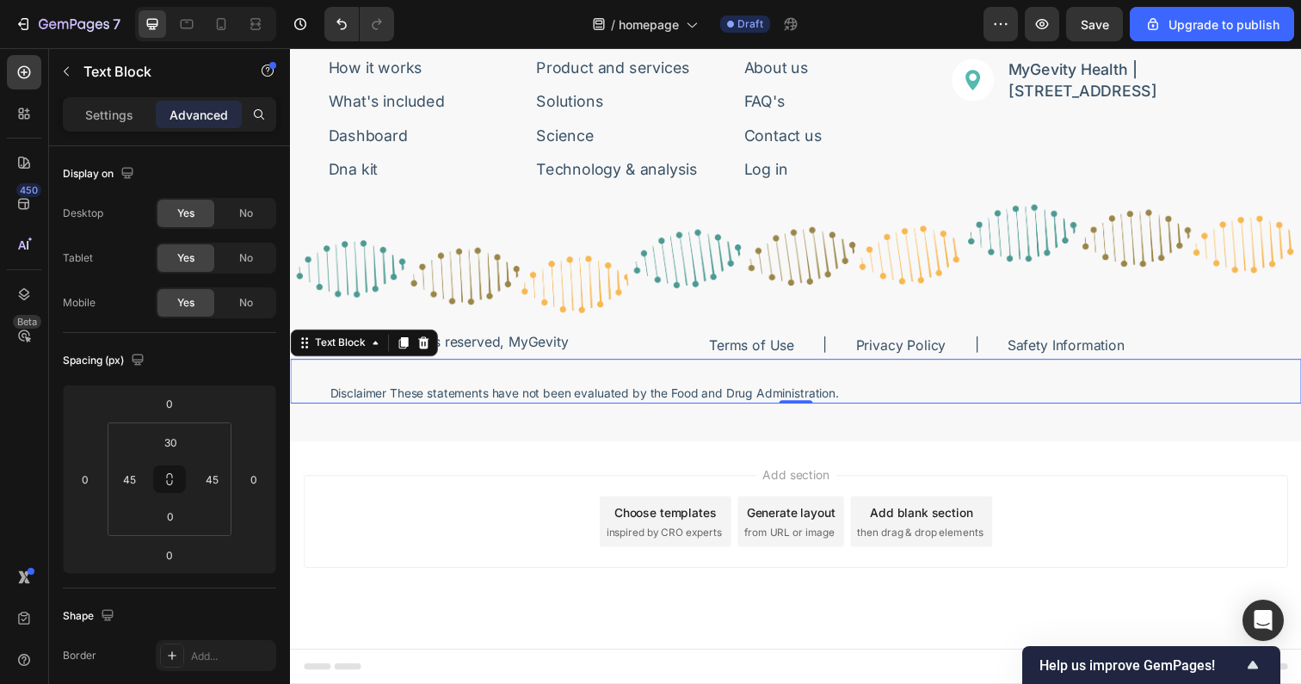
click at [866, 385] on div "Disclaimer These statements have not been evaluated by the Food and Drug Admini…" at bounding box center [806, 389] width 1032 height 46
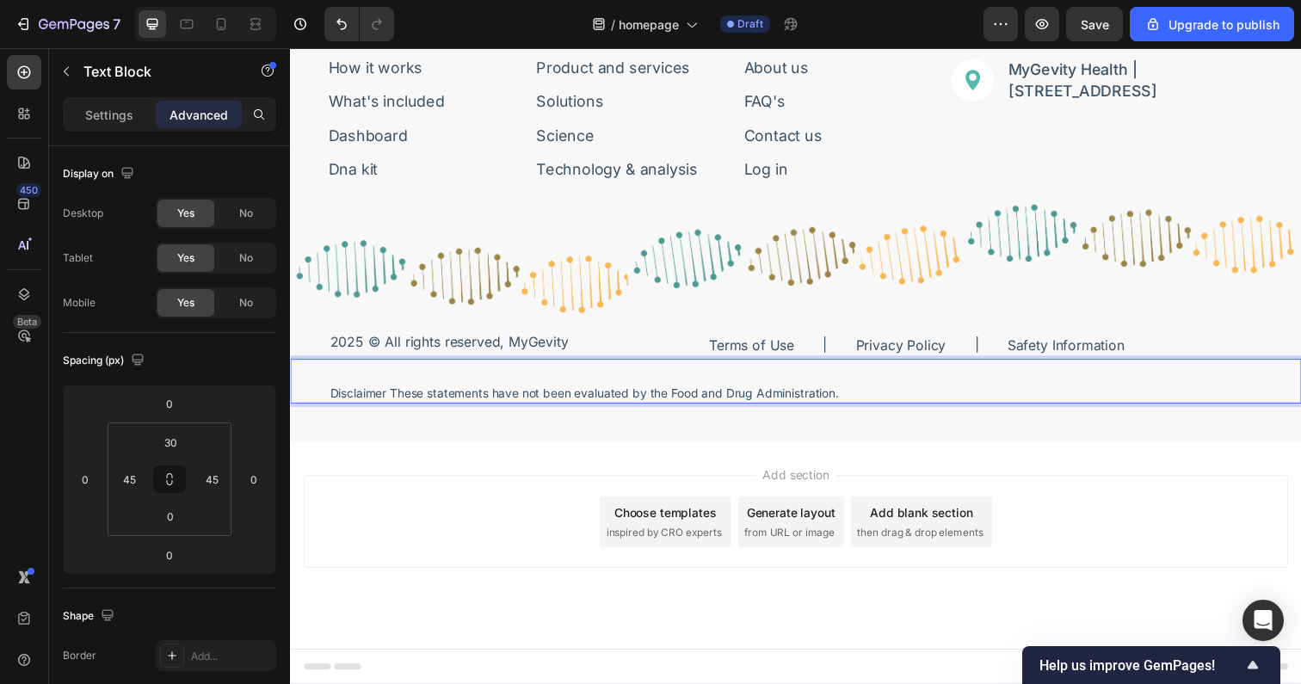
click at [835, 404] on p "Disclaimer These statements have not been evaluated by the Food and Drug Admini…" at bounding box center [806, 401] width 952 height 16
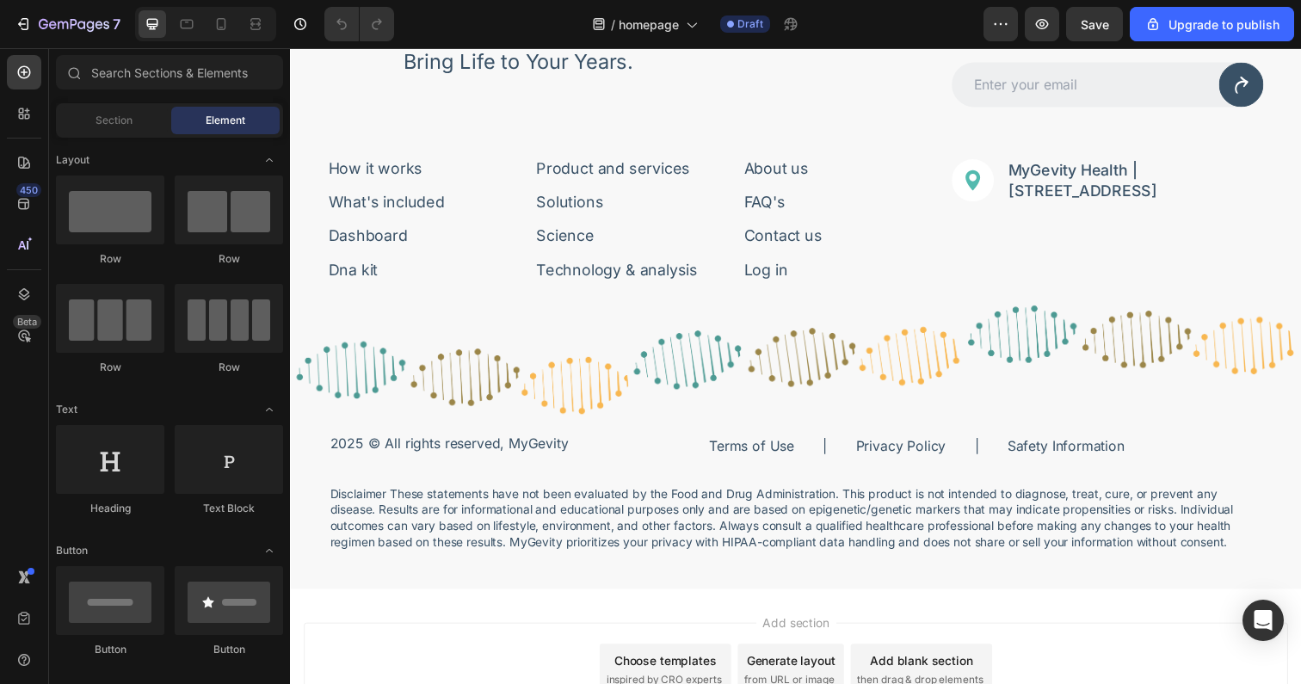
scroll to position [7707, 0]
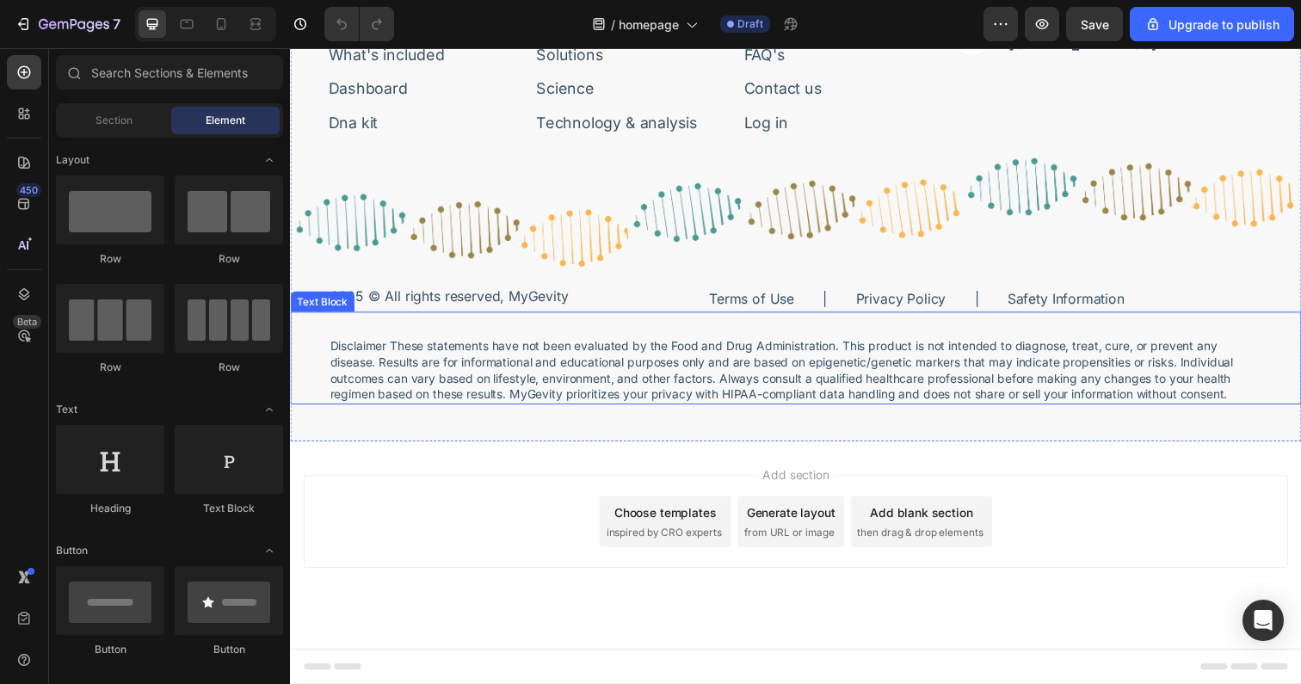
click at [539, 382] on p "Disclaimer These statements have not been evaluated by the Food and Drug Admini…" at bounding box center [806, 377] width 952 height 65
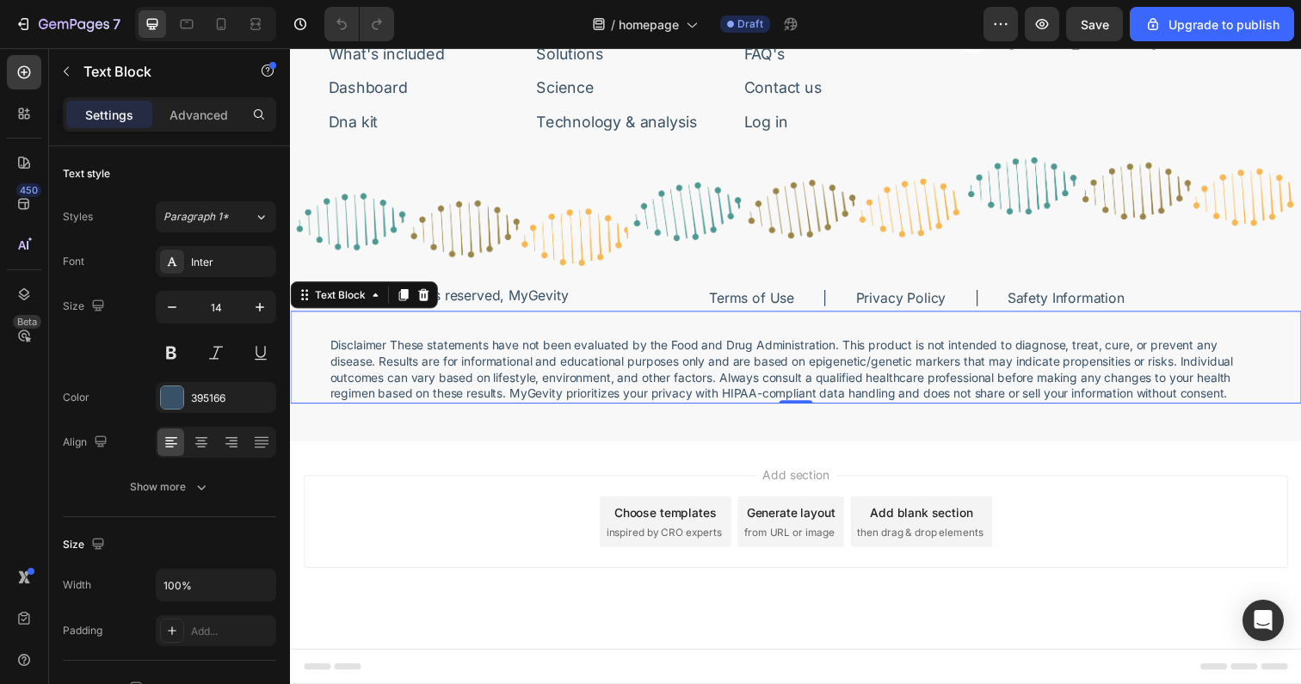
click at [1258, 394] on p "Disclaimer These statements have not been evaluated by the Food and Drug Admini…" at bounding box center [806, 376] width 952 height 65
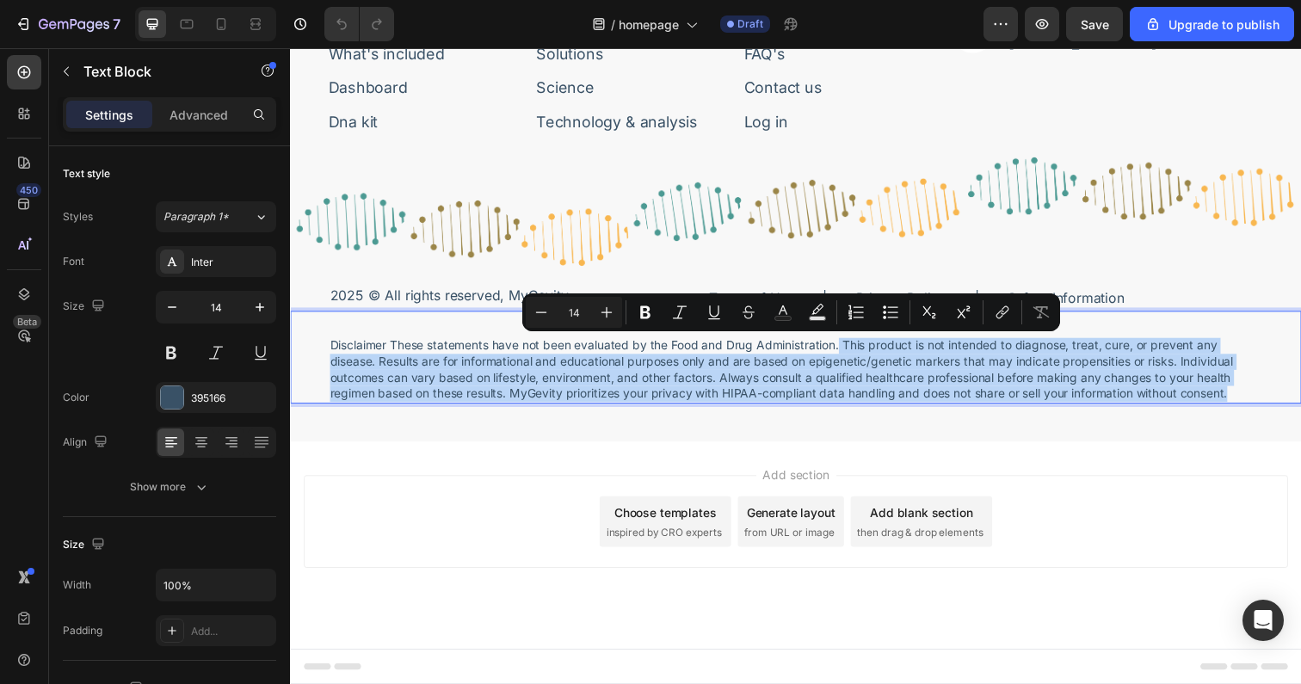
drag, startPoint x: 1258, startPoint y: 401, endPoint x: 853, endPoint y: 352, distance: 408.2
click at [853, 352] on p "Disclaimer These statements have not been evaluated by the Food and Drug Admini…" at bounding box center [806, 376] width 952 height 65
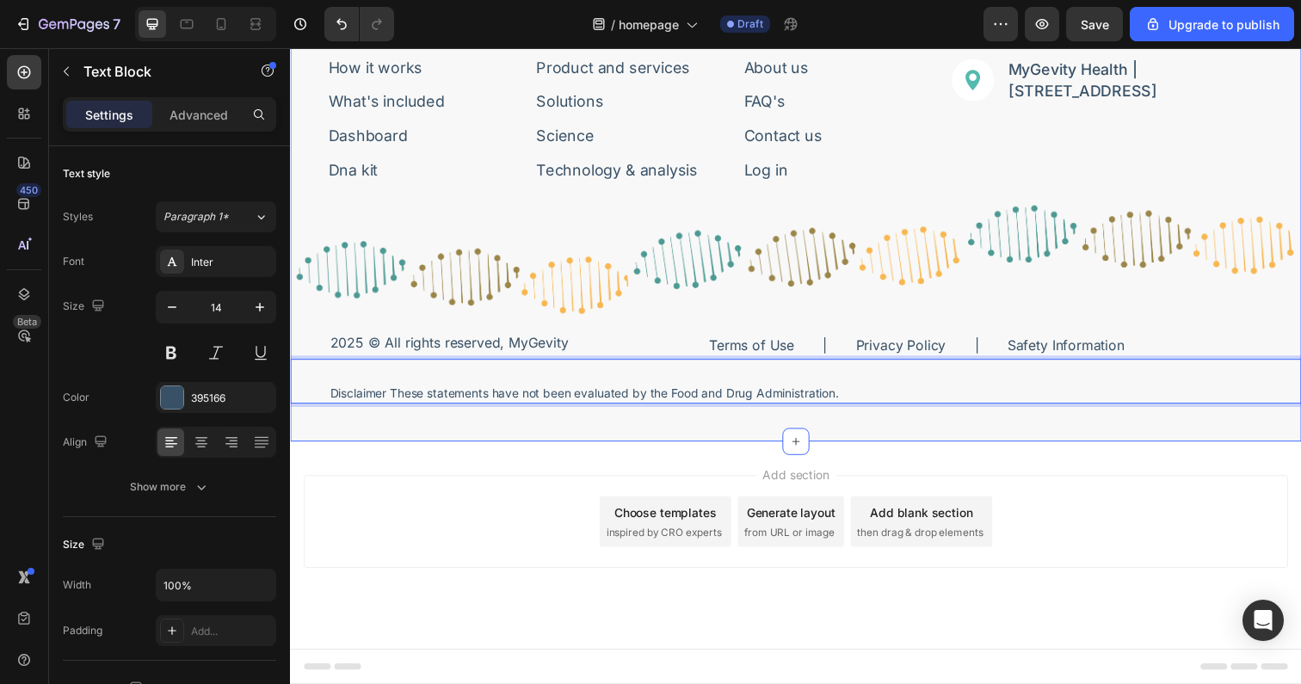
click at [375, 439] on div "Image Bring Life to Your Years. Text Block Row Sign-up for featured news or pro…" at bounding box center [806, 140] width 1032 height 620
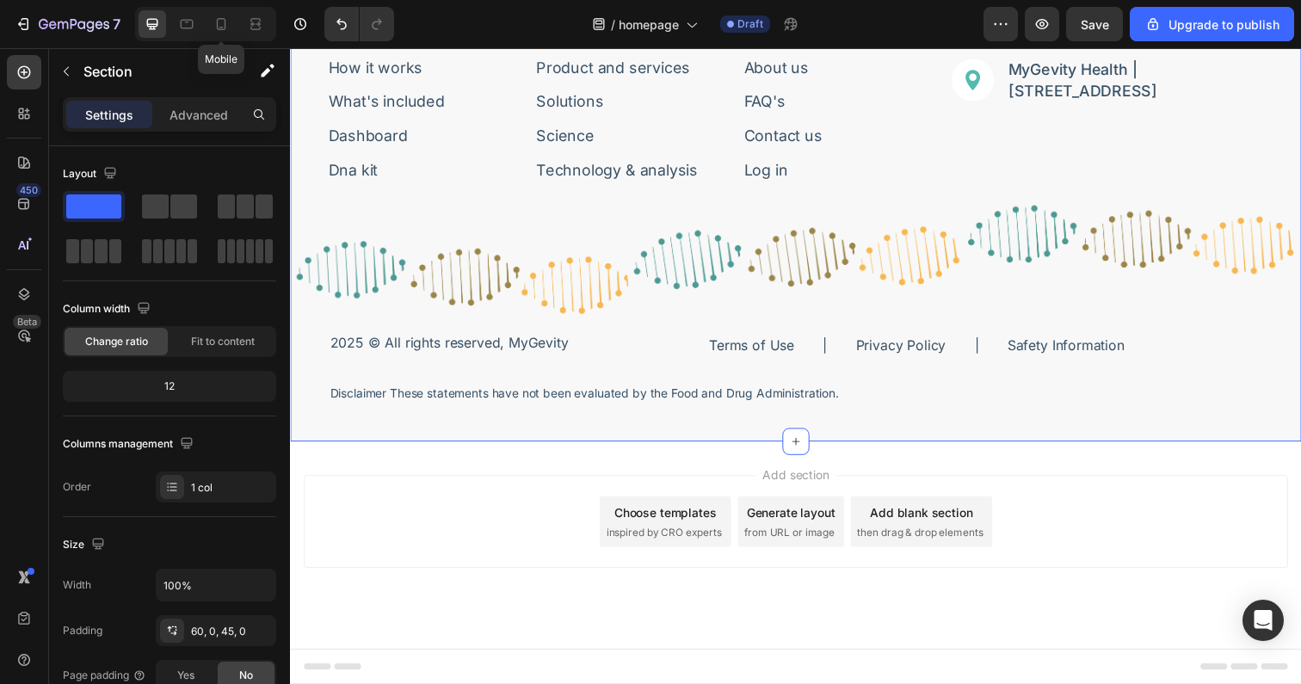
click at [215, 25] on icon at bounding box center [221, 23] width 17 height 17
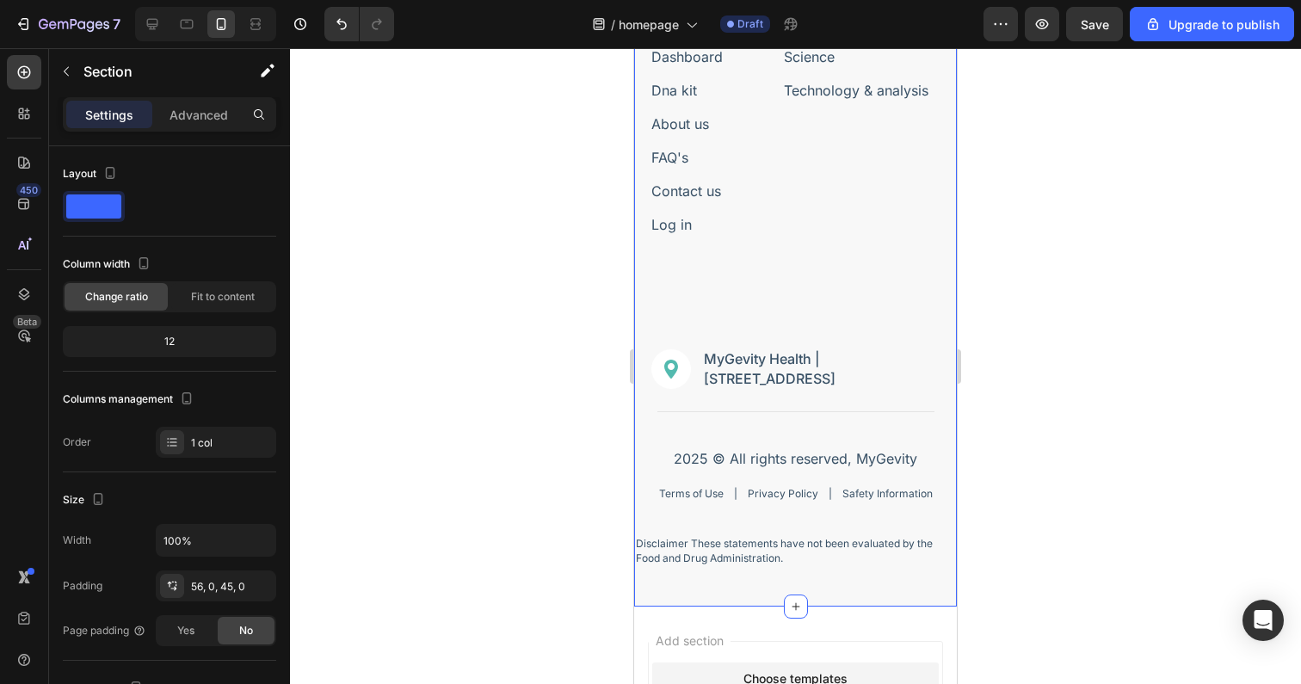
scroll to position [8237, 0]
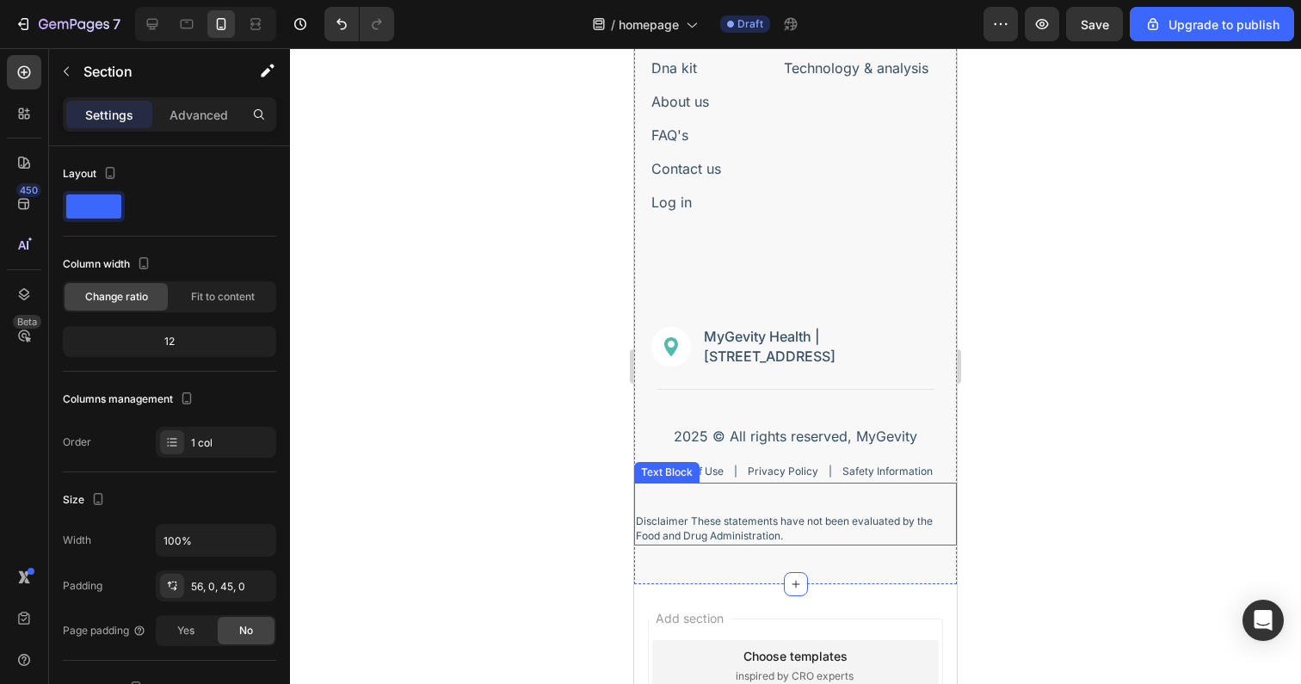
click at [720, 536] on p "Disclaimer These statements have not been evaluated by the Food and Drug Admini…" at bounding box center [795, 528] width 319 height 29
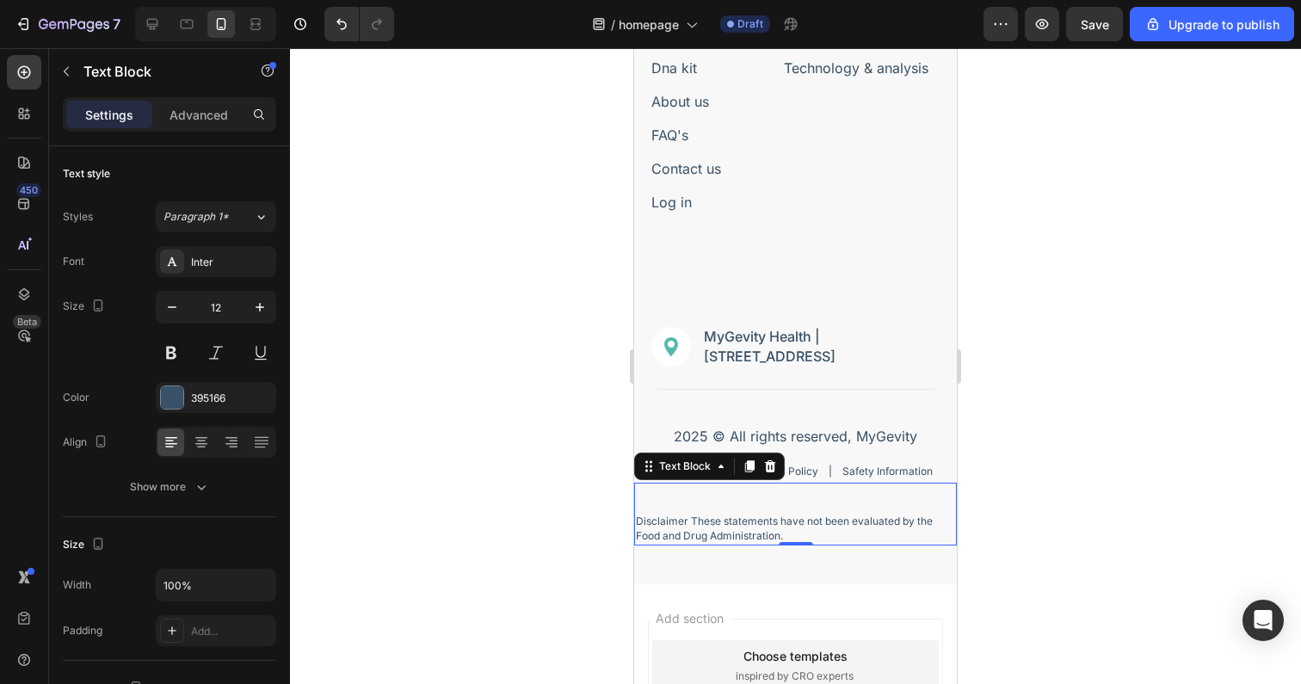
click at [194, 112] on p "Advanced" at bounding box center [198, 115] width 59 height 18
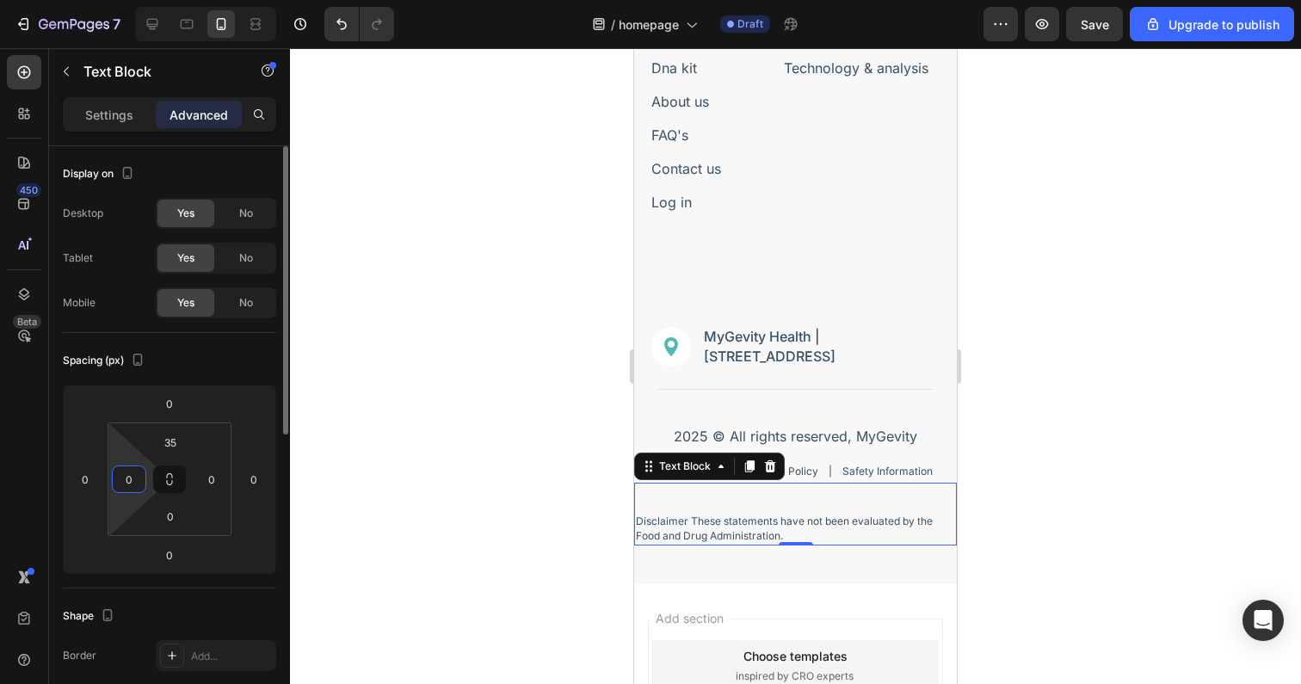
click at [126, 483] on input "0" at bounding box center [129, 479] width 26 height 26
type input "20"
click at [210, 481] on input "0" at bounding box center [212, 479] width 26 height 26
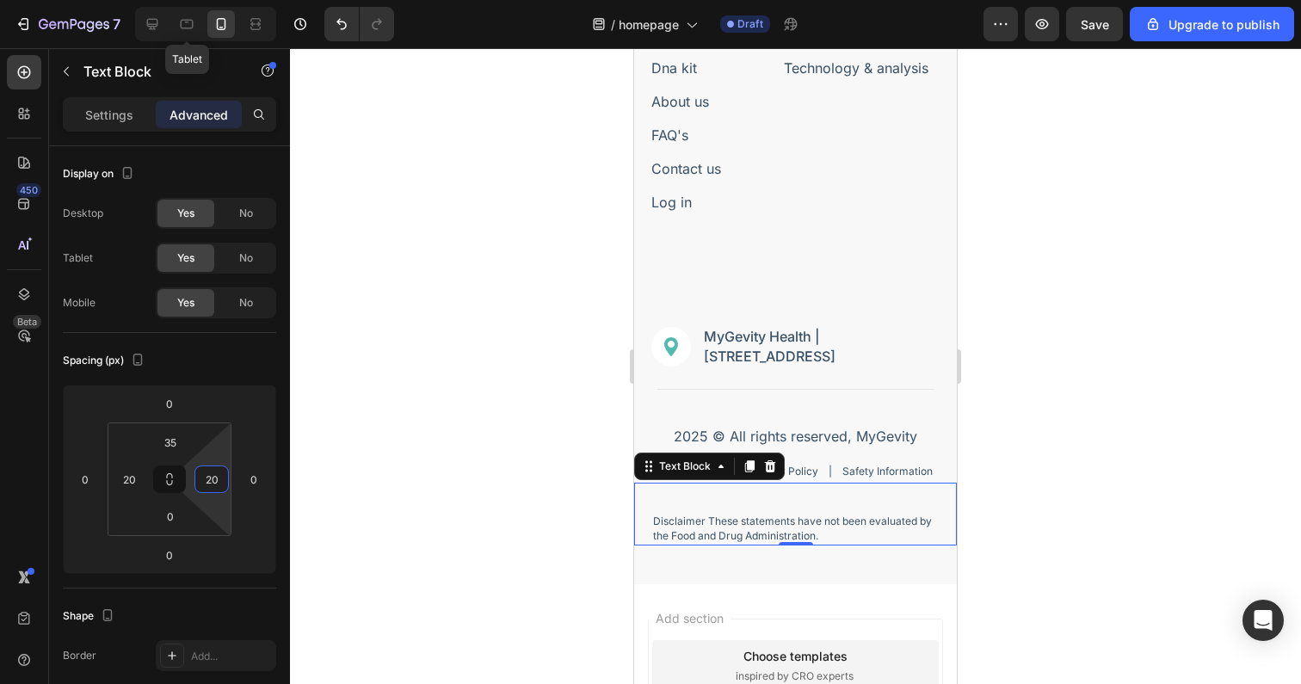
type input "20"
click at [177, 28] on div at bounding box center [187, 24] width 28 height 28
type input "30"
type input "45"
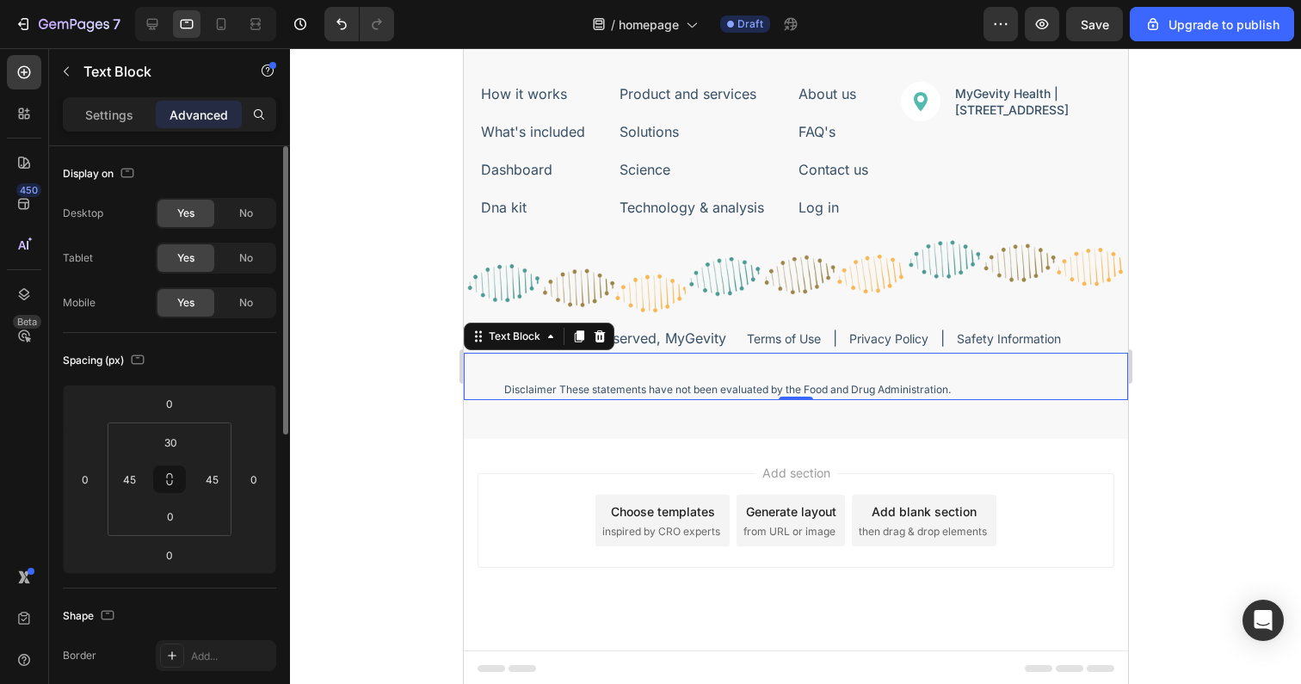
scroll to position [7537, 0]
click at [126, 485] on input "45" at bounding box center [129, 479] width 26 height 26
type input "20"
click at [213, 478] on input "45" at bounding box center [212, 479] width 26 height 26
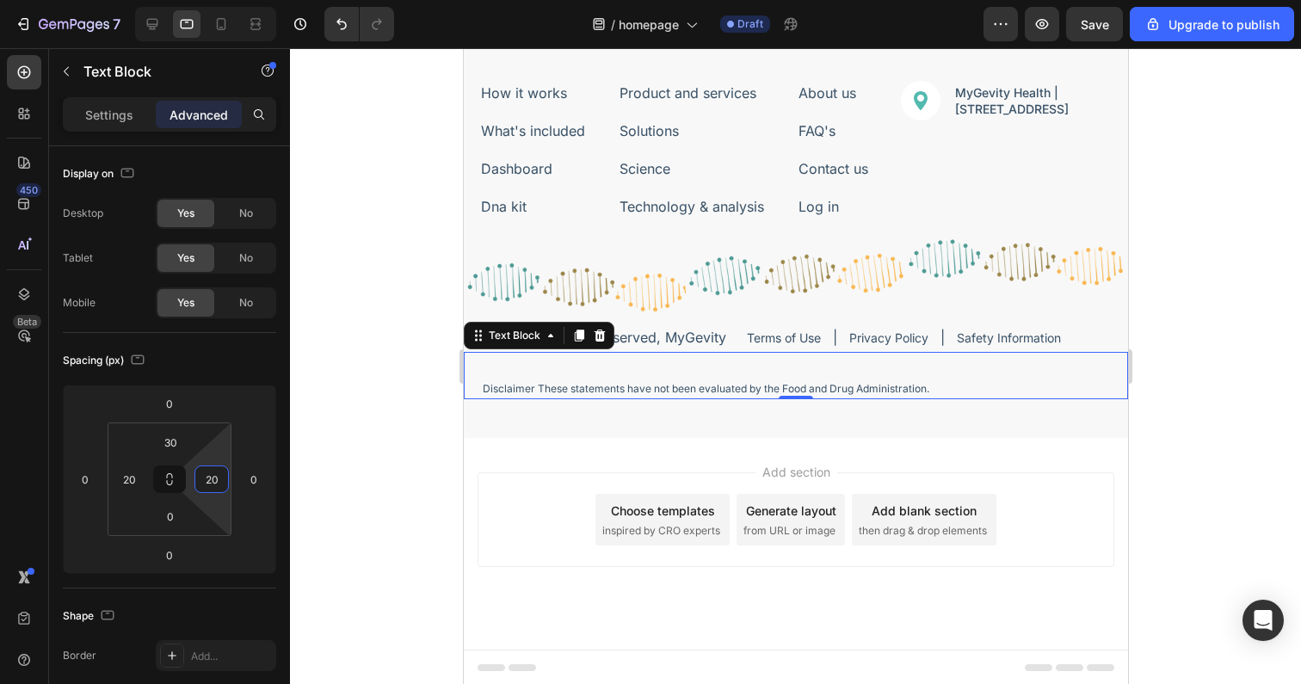
type input "20"
click at [154, 22] on icon at bounding box center [152, 23] width 17 height 17
type input "45"
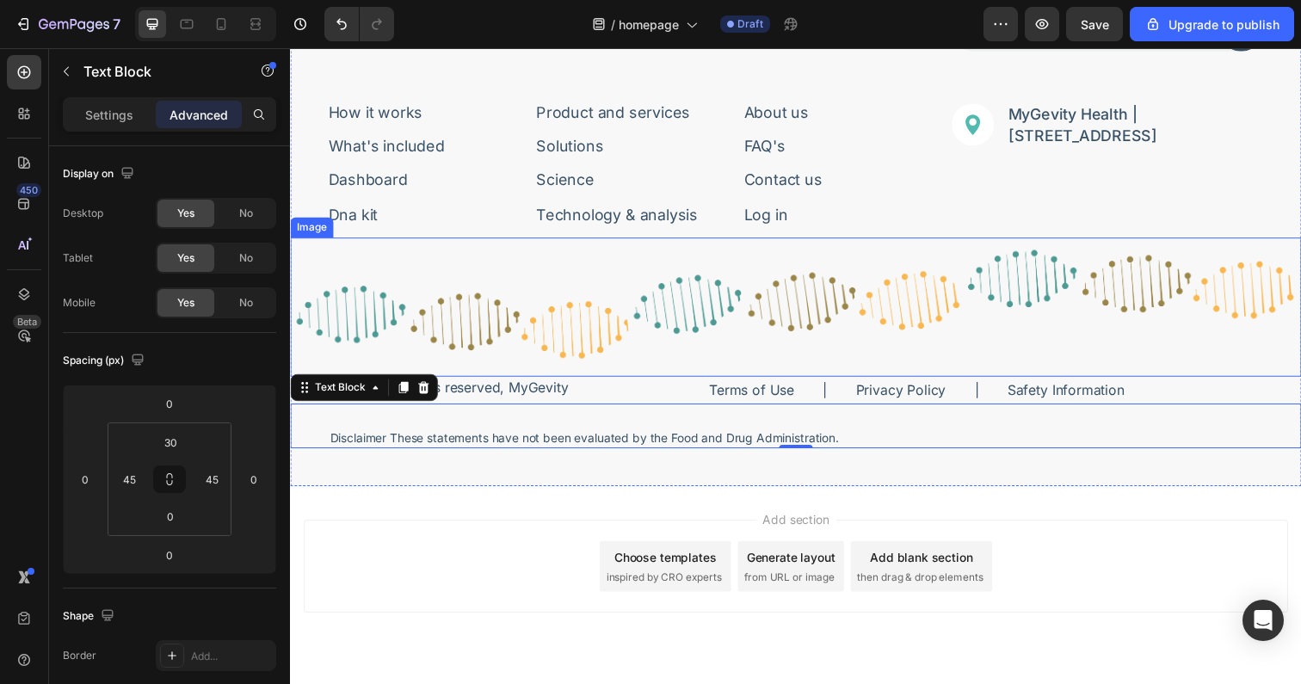
scroll to position [7658, 0]
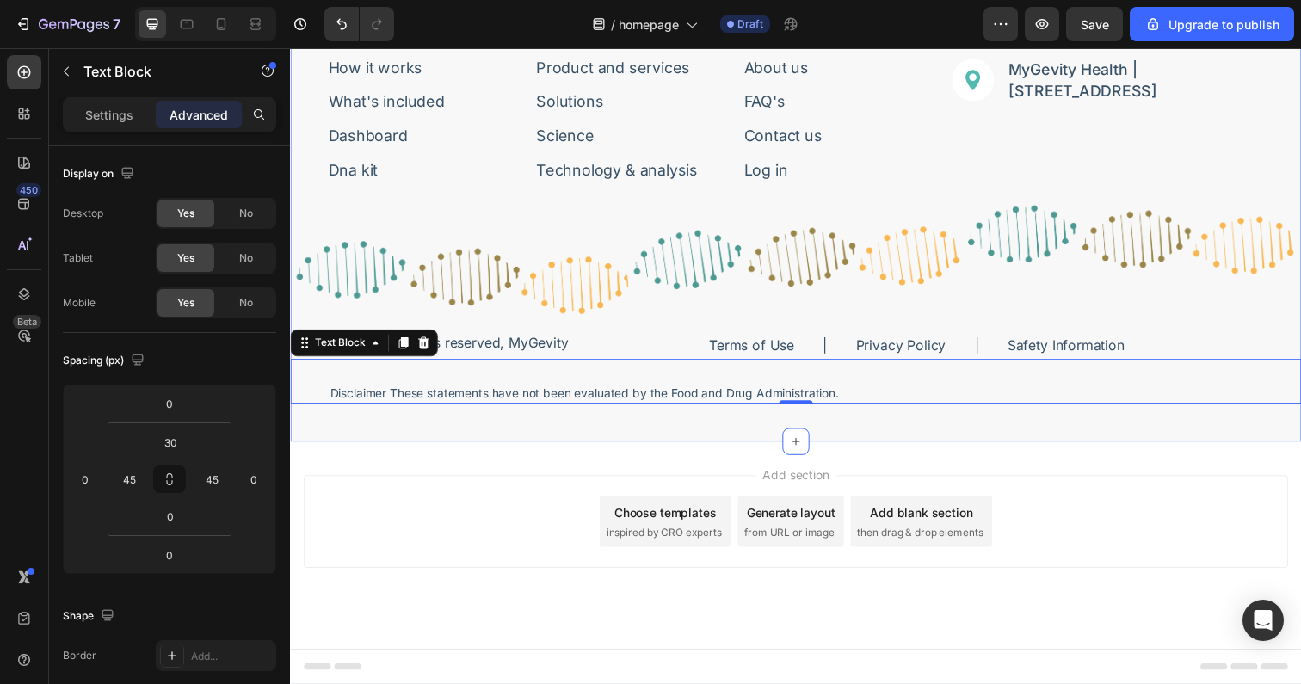
click at [535, 440] on div "Image Bring Life to Your Years. Text Block Row Sign-up for featured news or pro…" at bounding box center [806, 140] width 1032 height 620
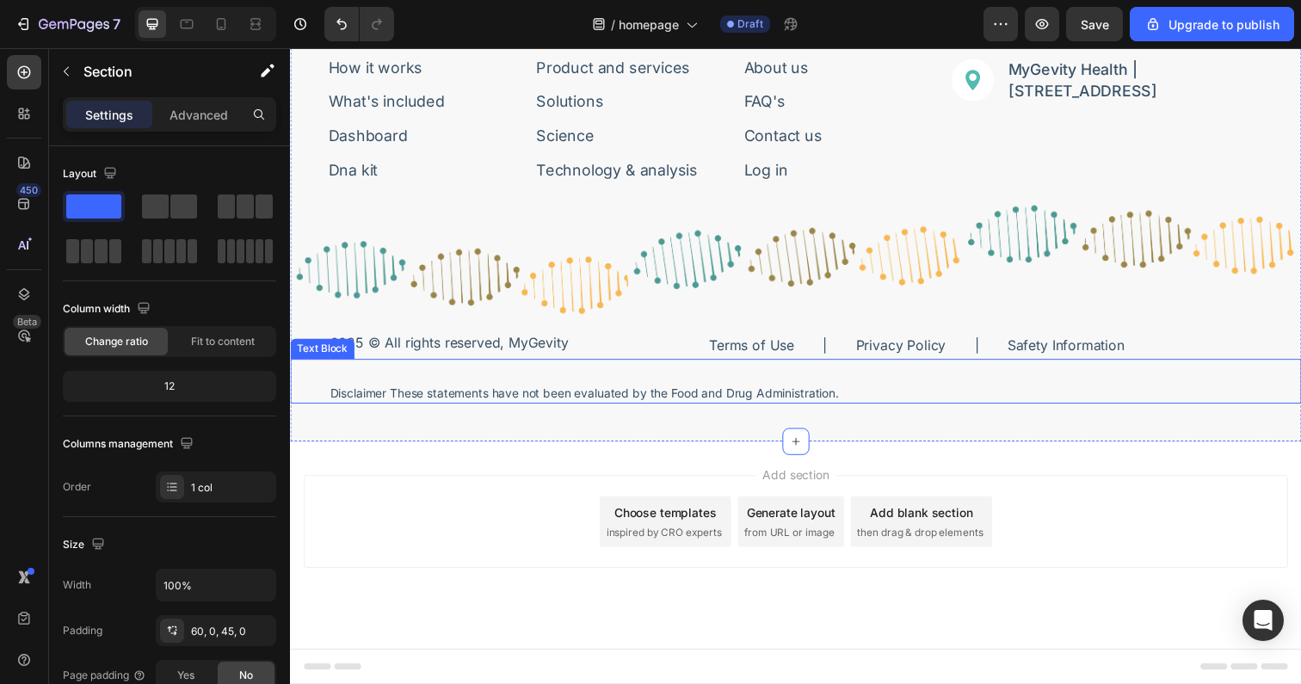
click at [311, 374] on div "Disclaimer These statements have not been evaluated by the Food and Drug Admini…" at bounding box center [806, 389] width 1032 height 46
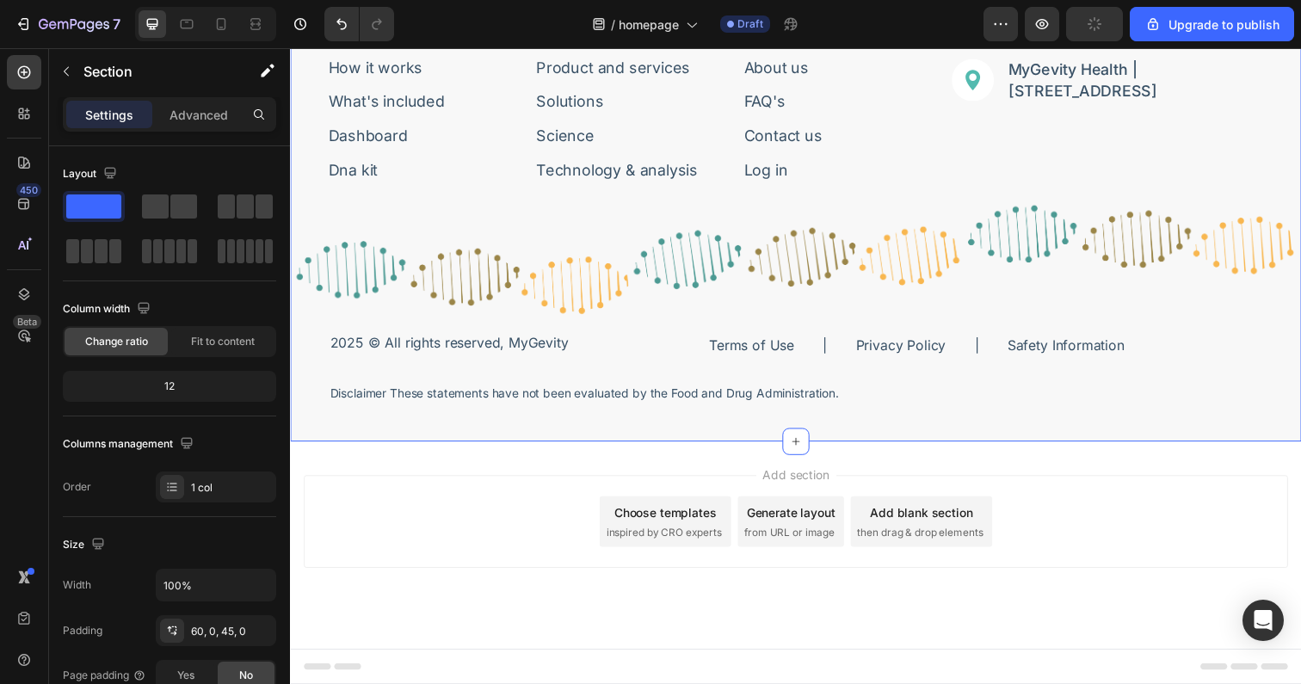
click at [312, 430] on div "Image Bring Life to Your Years. Text Block Row Sign-up for featured news or pro…" at bounding box center [806, 140] width 1032 height 620
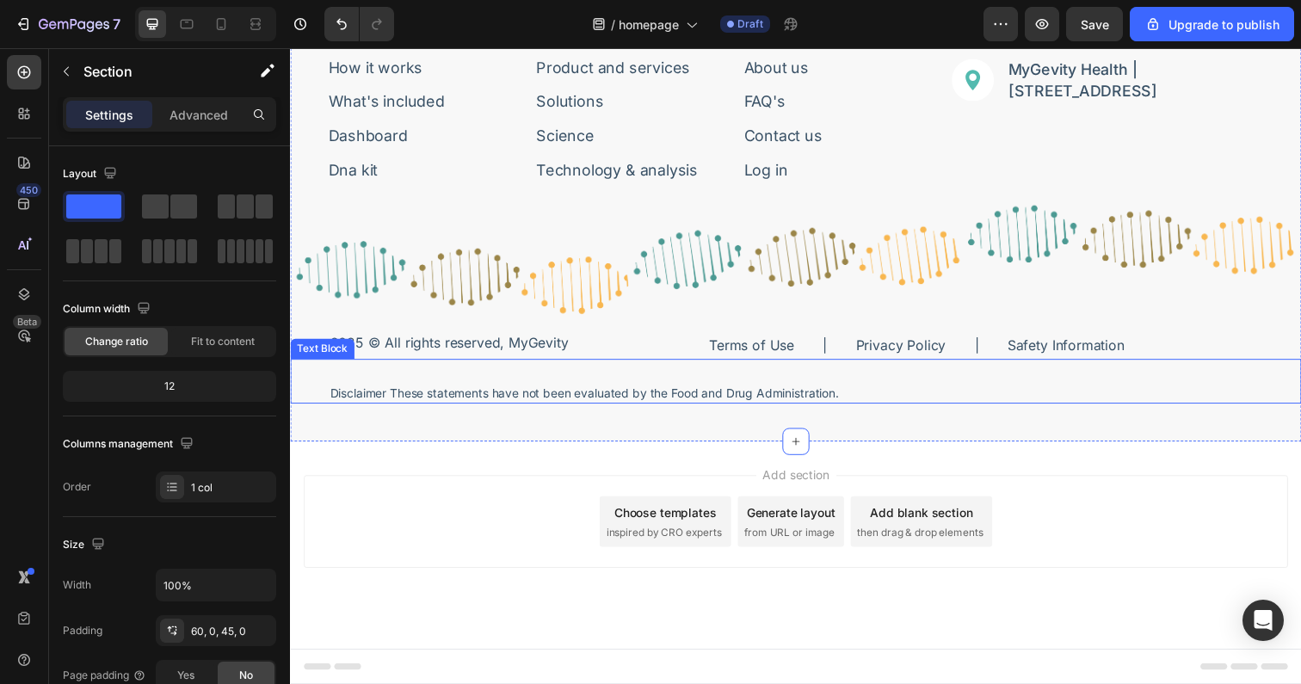
click at [668, 399] on p "Disclaimer These statements have not been evaluated by the Food and Drug Admini…" at bounding box center [806, 401] width 952 height 16
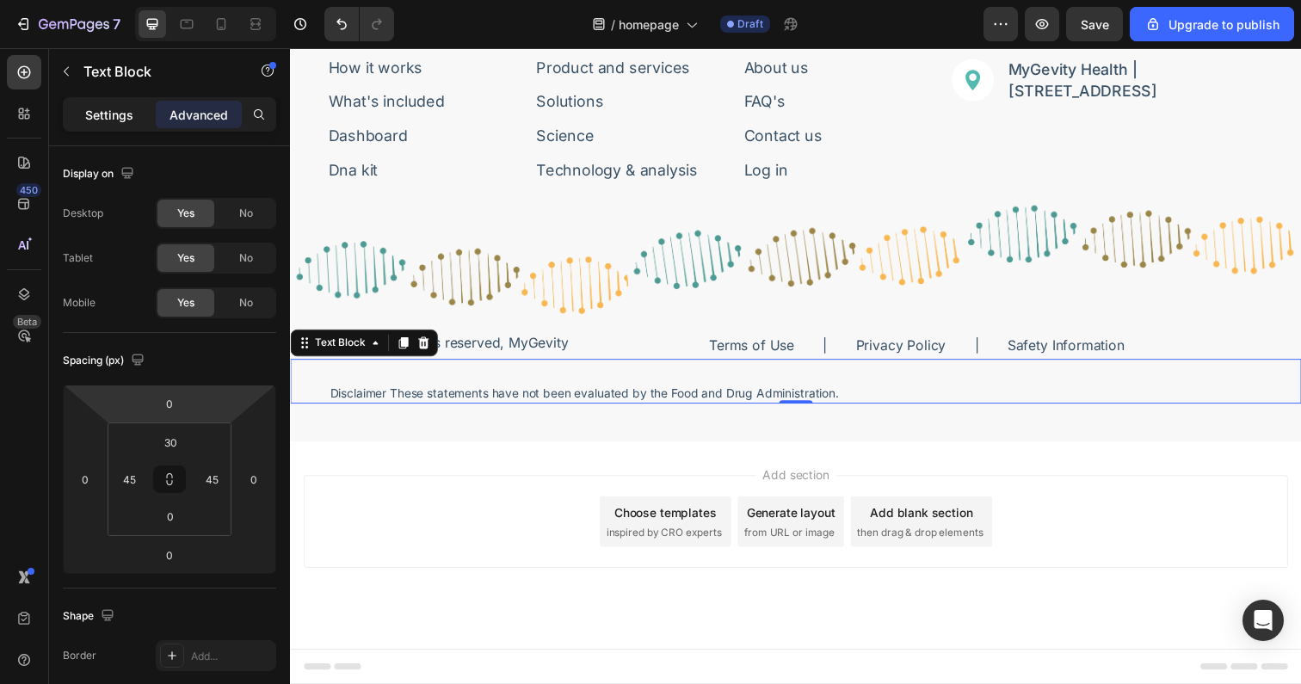
click at [120, 118] on p "Settings" at bounding box center [109, 115] width 48 height 18
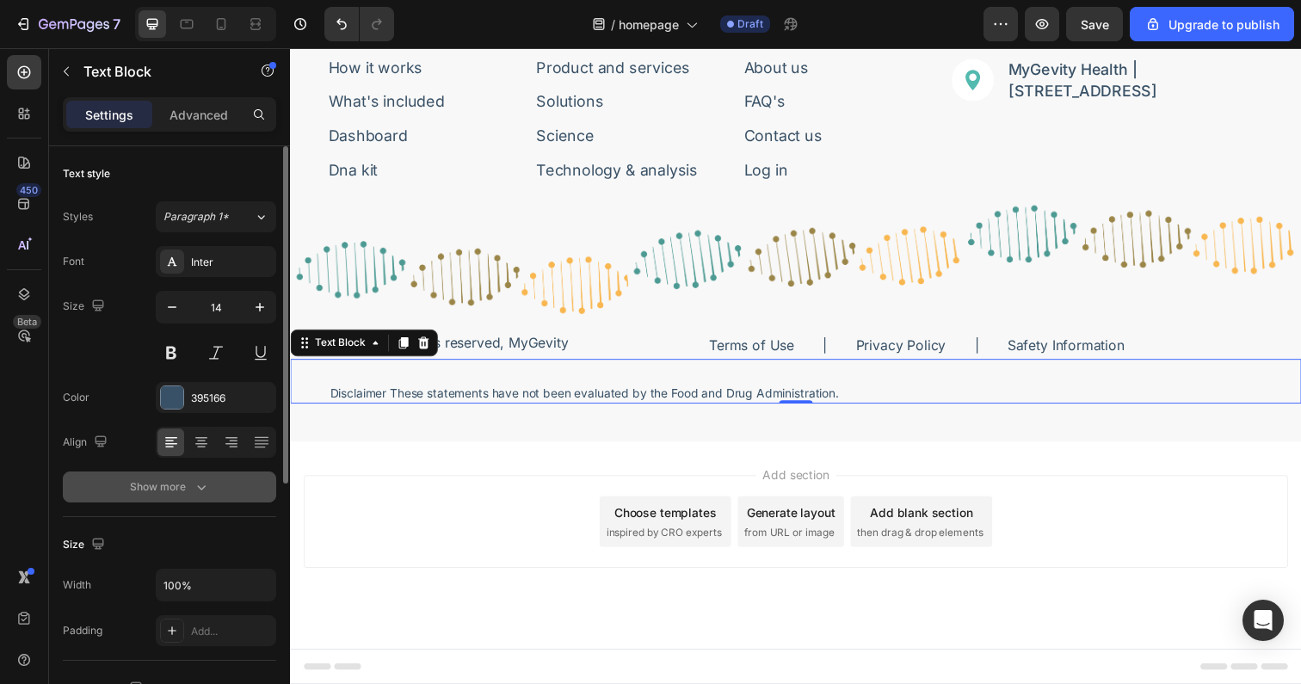
click at [188, 481] on div "Show more" at bounding box center [170, 486] width 80 height 17
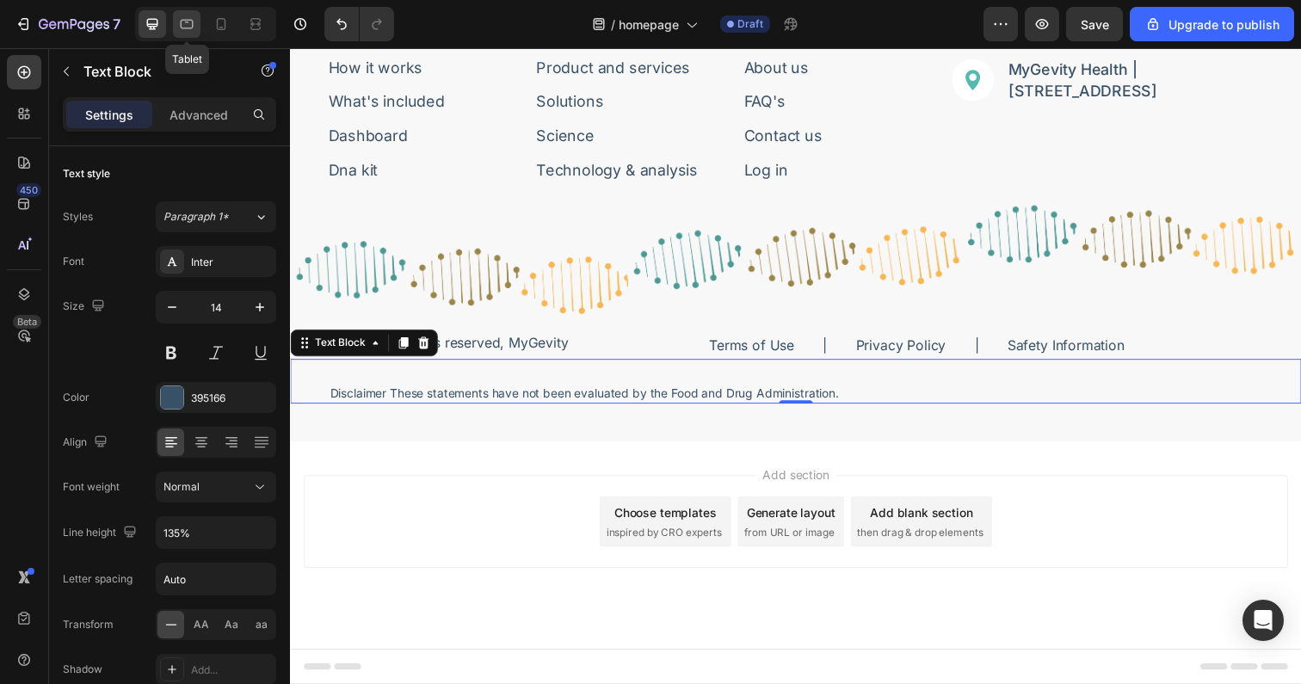
click at [185, 24] on icon at bounding box center [186, 23] width 17 height 17
type input "12"
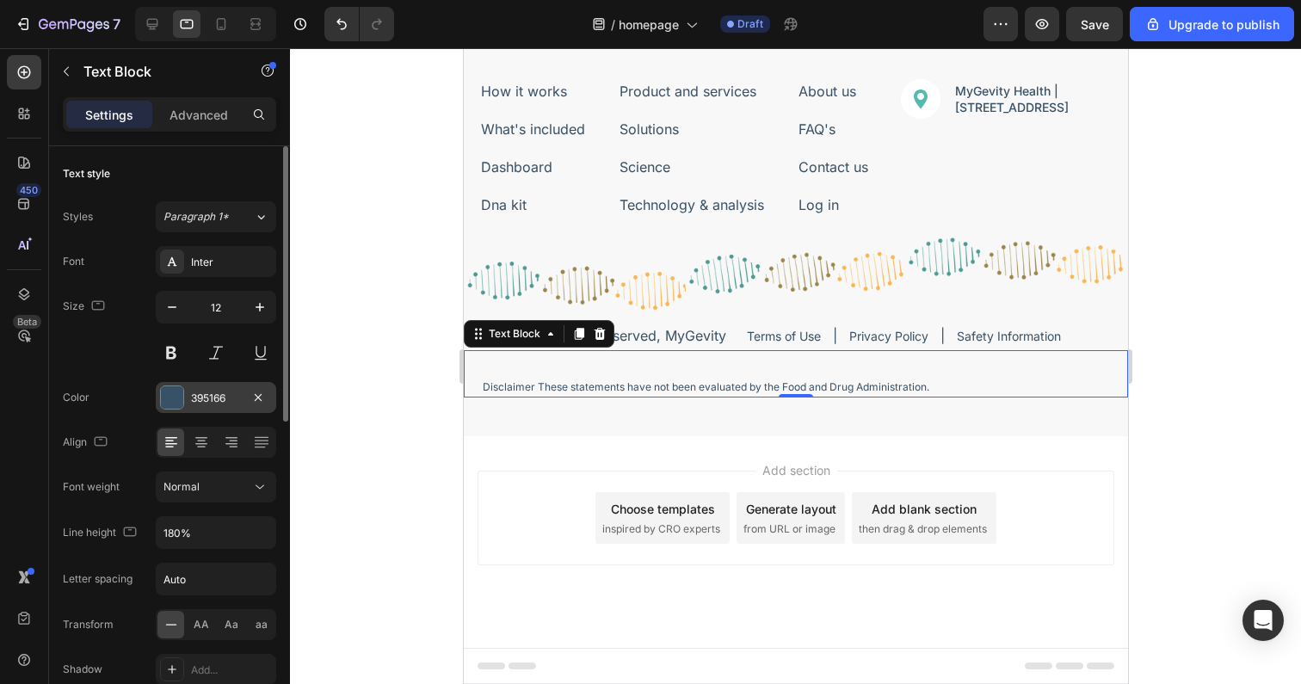
scroll to position [7537, 0]
click at [164, 529] on input "180%" at bounding box center [216, 532] width 119 height 31
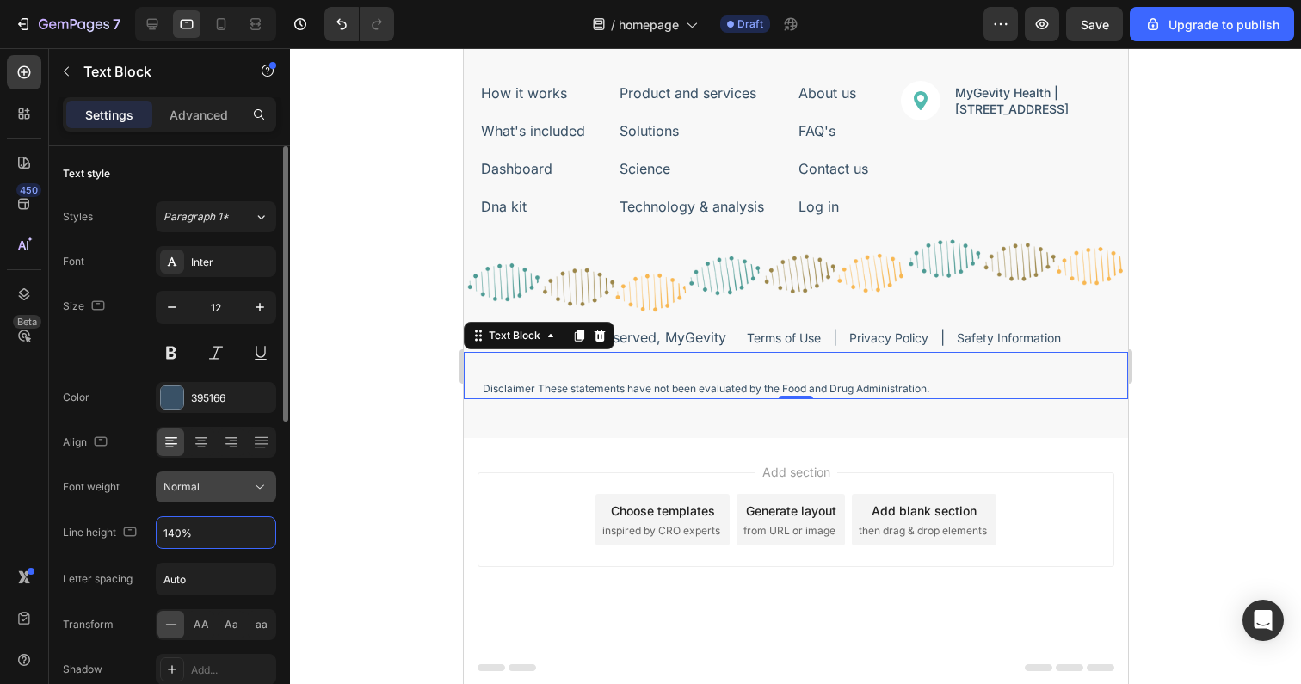
scroll to position [7533, 0]
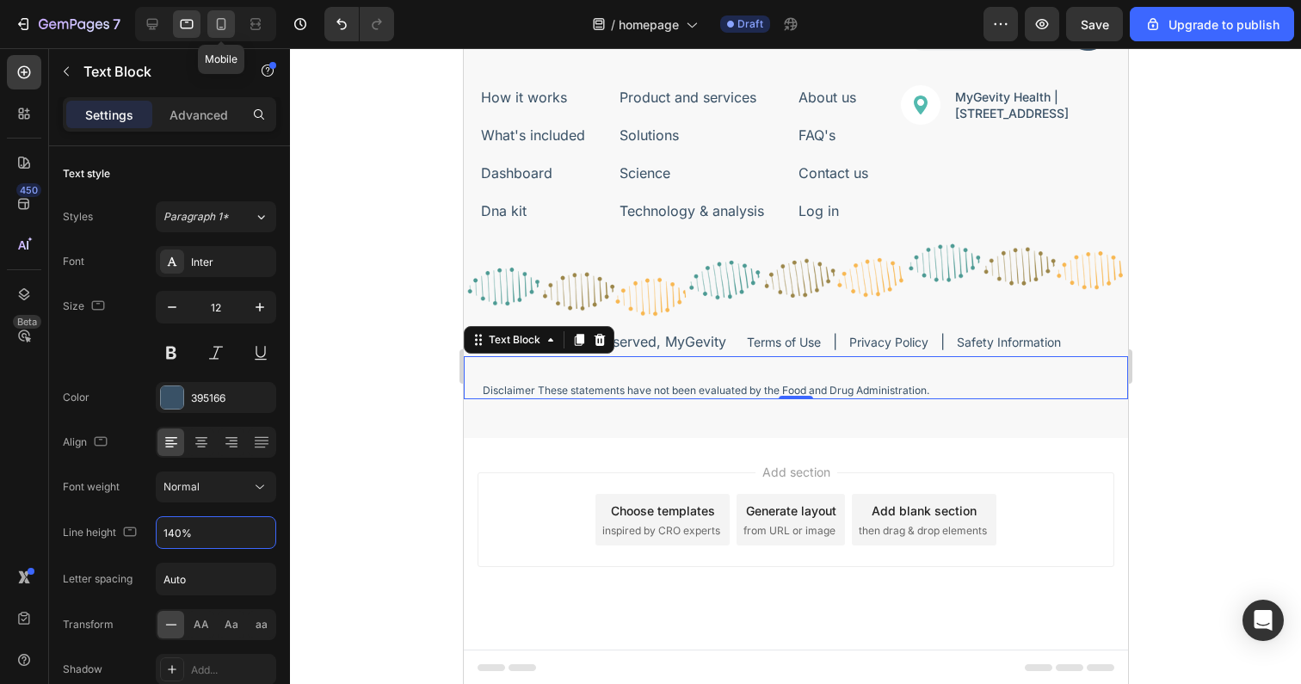
type input "140%"
click at [214, 25] on icon at bounding box center [221, 23] width 17 height 17
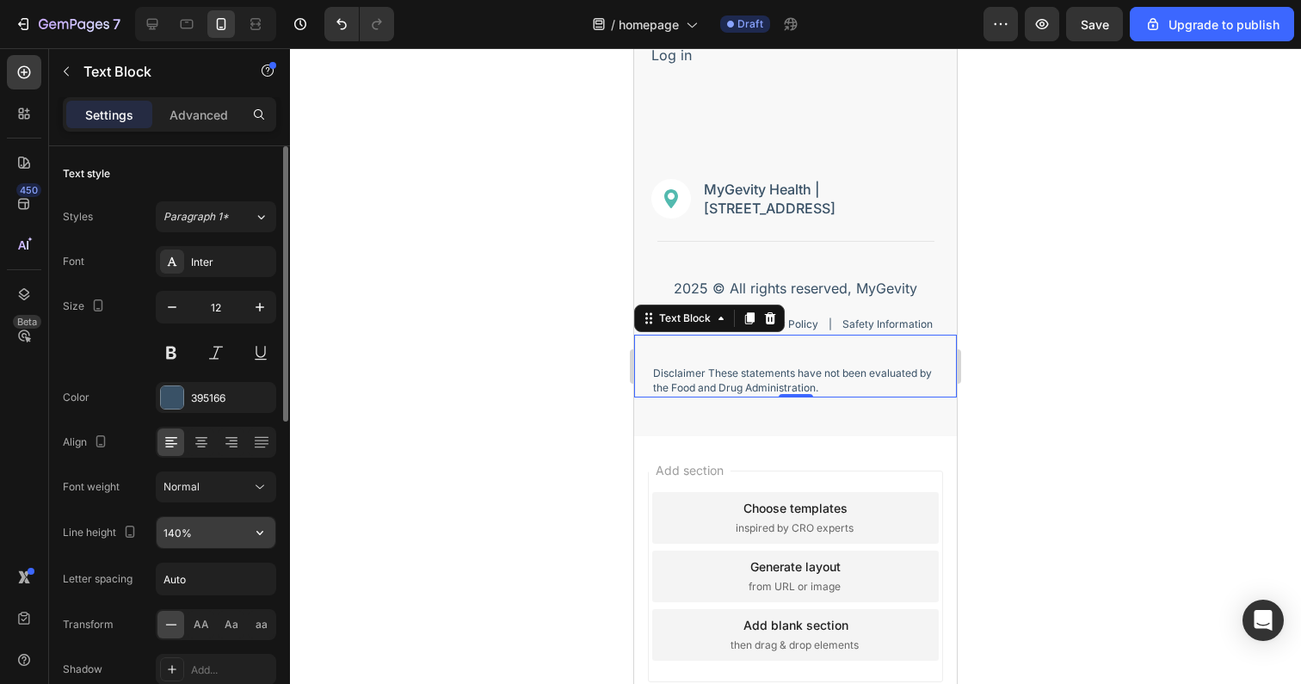
scroll to position [8436, 0]
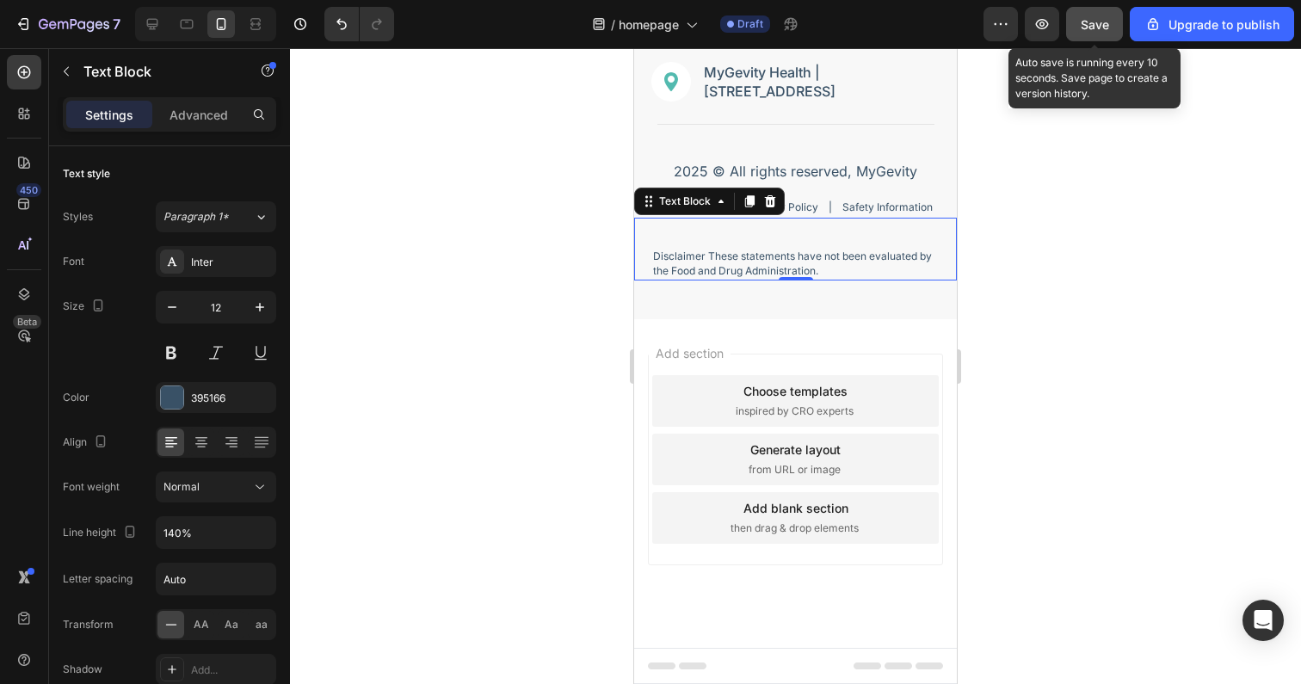
click at [1089, 34] on button "Save" at bounding box center [1094, 24] width 57 height 34
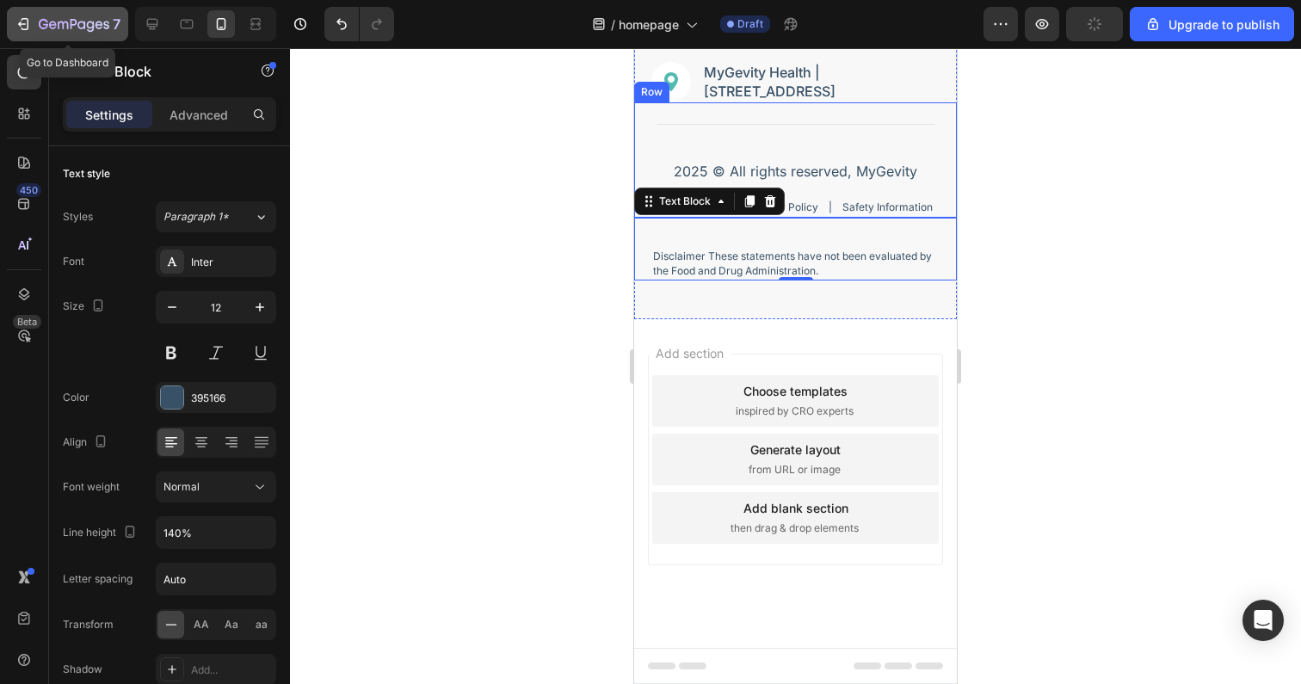
click at [46, 21] on icon "button" at bounding box center [43, 24] width 9 height 10
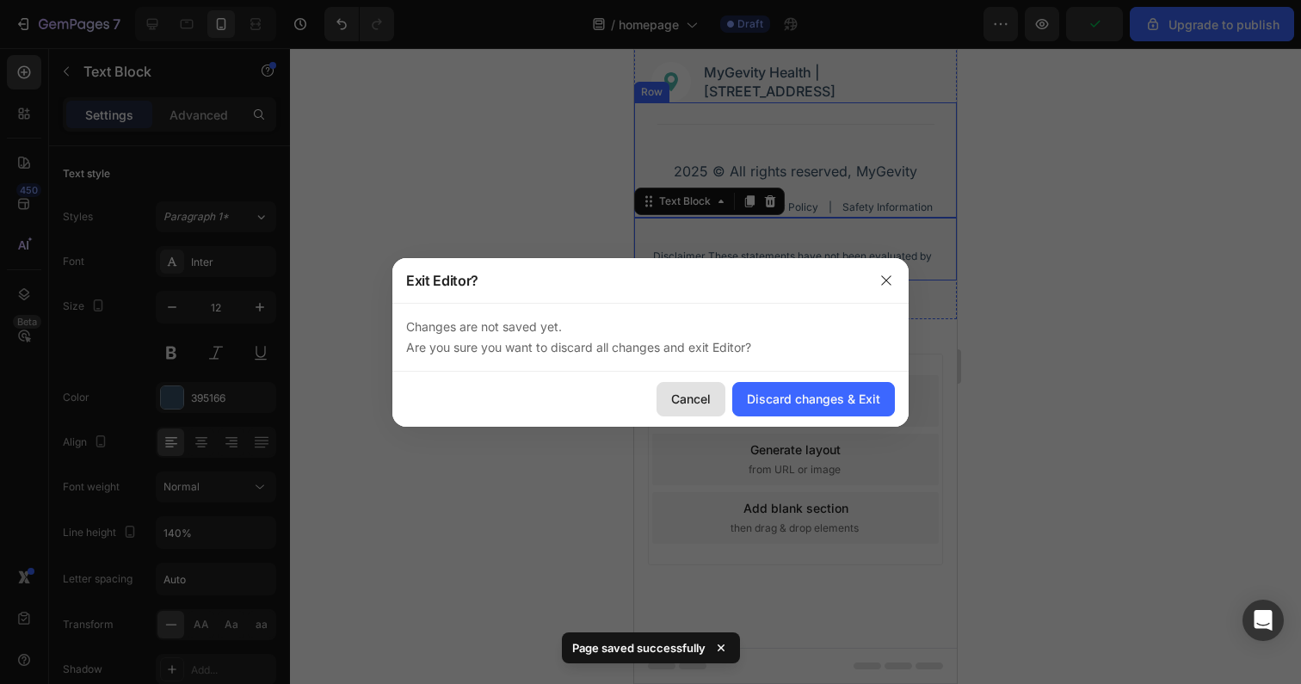
click at [688, 403] on div "Cancel" at bounding box center [691, 399] width 40 height 18
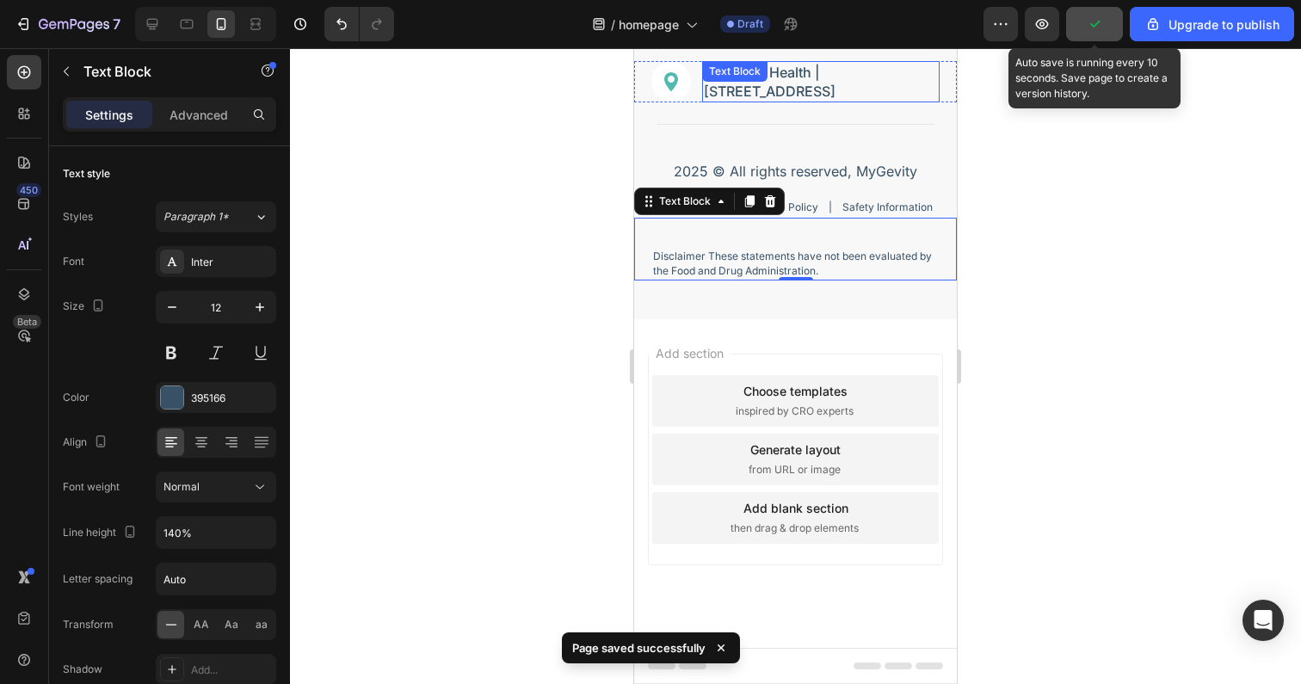
click at [1102, 31] on icon "button" at bounding box center [1094, 23] width 17 height 17
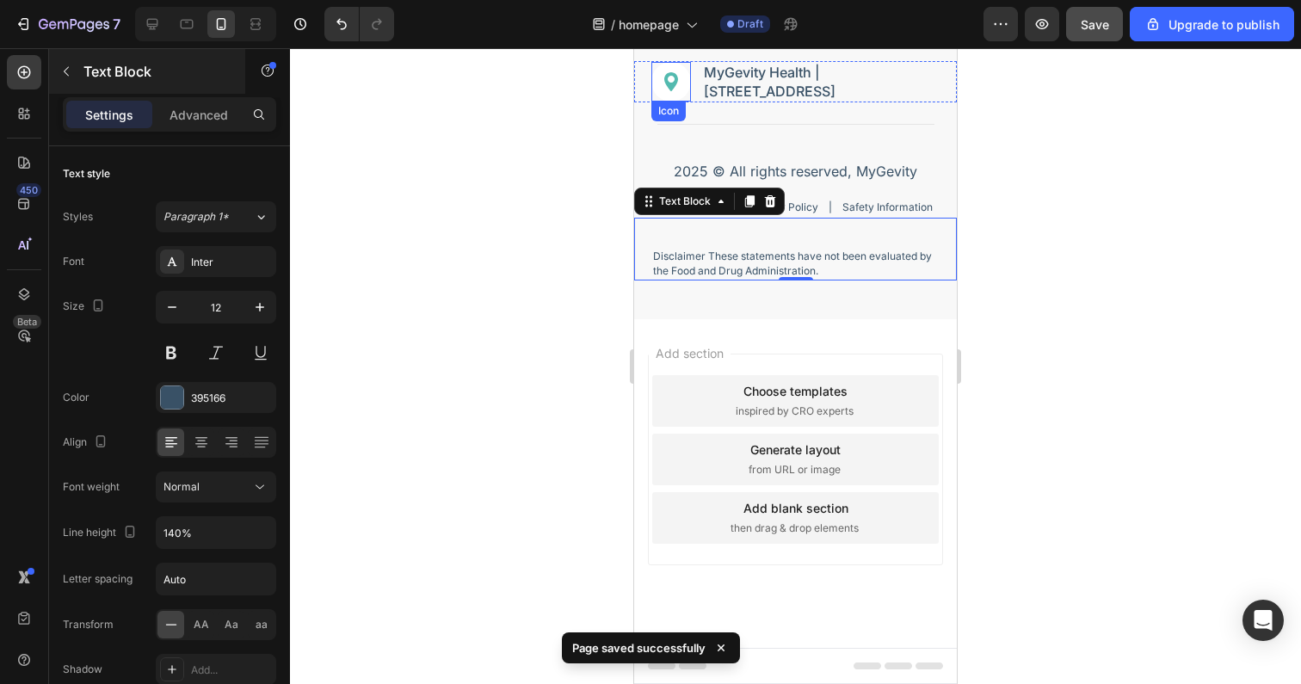
drag, startPoint x: 161, startPoint y: 22, endPoint x: 234, endPoint y: 54, distance: 80.1
click at [161, 22] on div at bounding box center [153, 24] width 28 height 28
type input "14"
type input "135%"
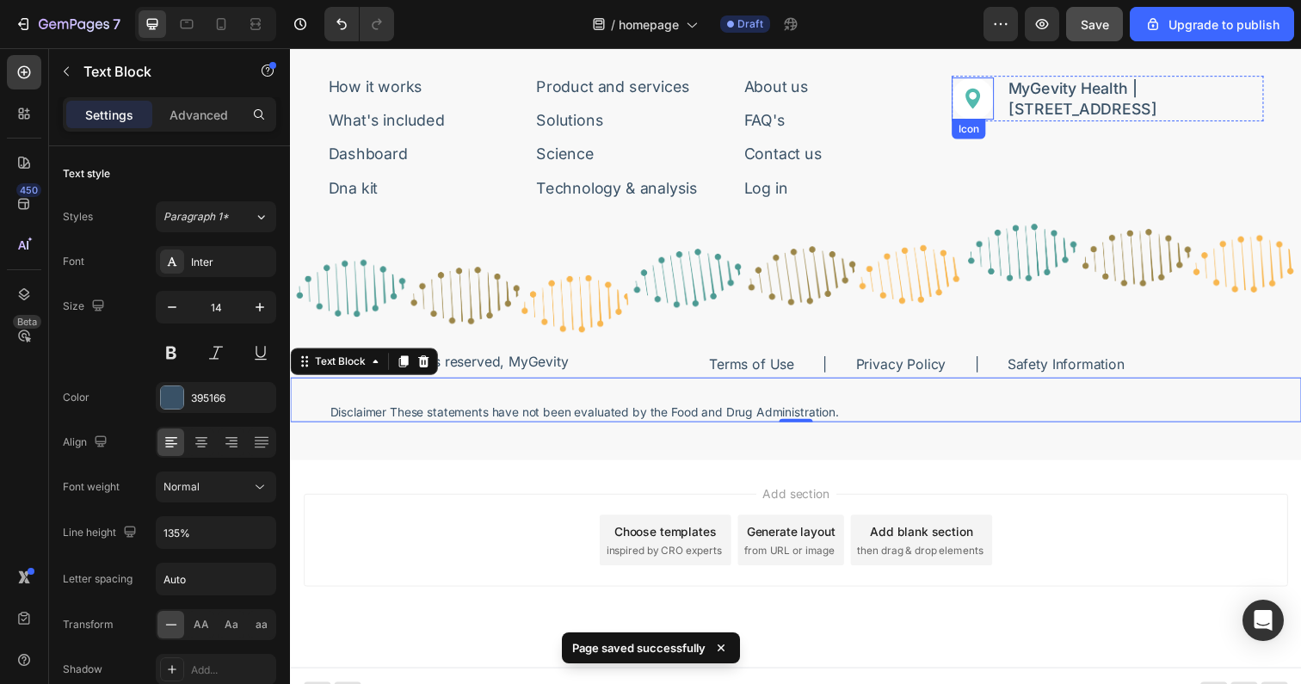
scroll to position [7658, 0]
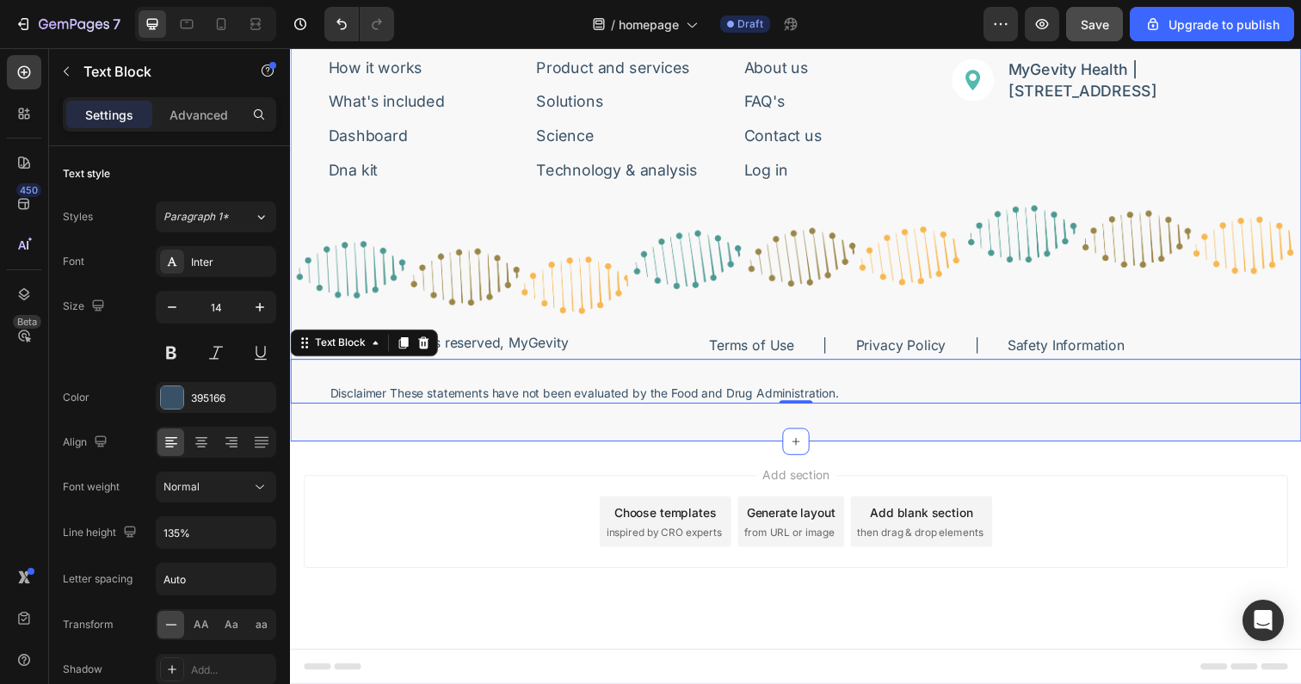
click at [362, 428] on div "Image Bring Life to Your Years. Text Block Row Sign-up for featured news or pro…" at bounding box center [806, 140] width 1032 height 620
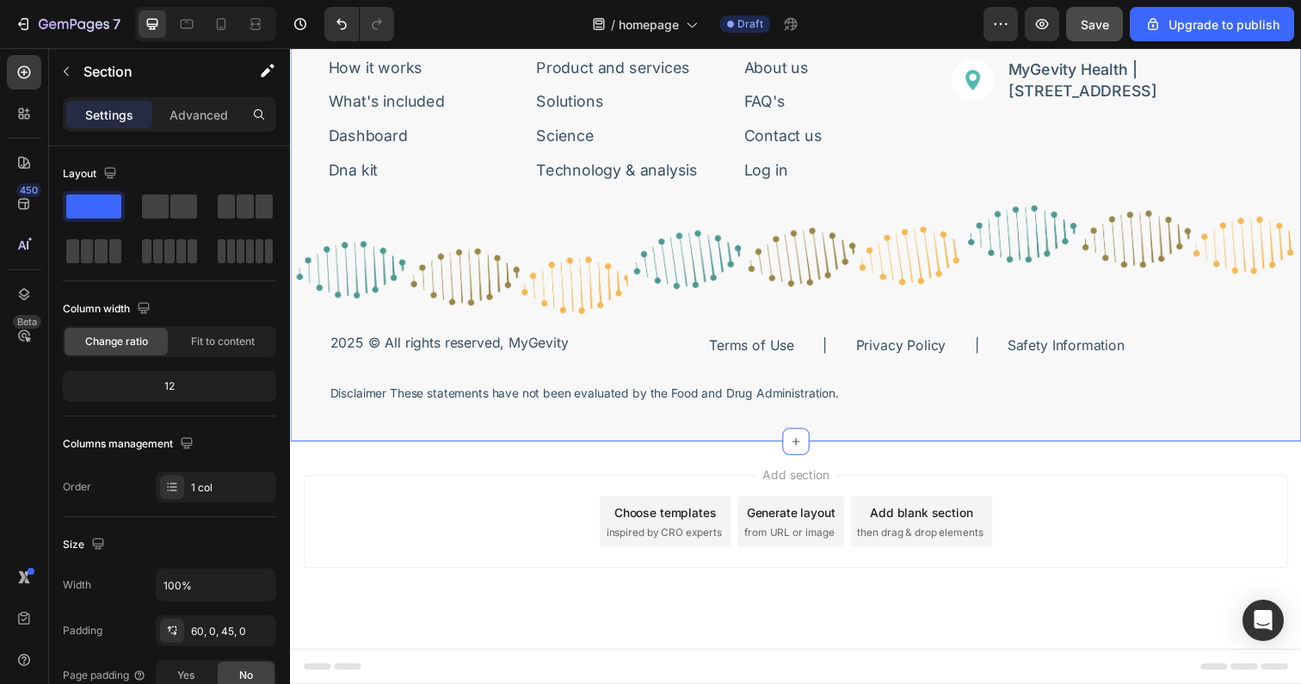
click at [379, 422] on div "Image Bring Life to Your Years. Text Block Row Sign-up for featured news or pro…" at bounding box center [806, 140] width 1032 height 620
click at [517, 438] on div "Image Bring Life to Your Years. Text Block Row Sign-up for featured news or pro…" at bounding box center [806, 140] width 1032 height 620
click at [643, 429] on div "Image Bring Life to Your Years. Text Block Row Sign-up for featured news or pro…" at bounding box center [806, 140] width 1032 height 620
click at [373, 416] on div "Image Bring Life to Your Years. Text Block Row Sign-up for featured news or pro…" at bounding box center [806, 140] width 1032 height 620
click at [432, 422] on div "Image Bring Life to Your Years. Text Block Row Sign-up for featured news or pro…" at bounding box center [806, 140] width 1032 height 620
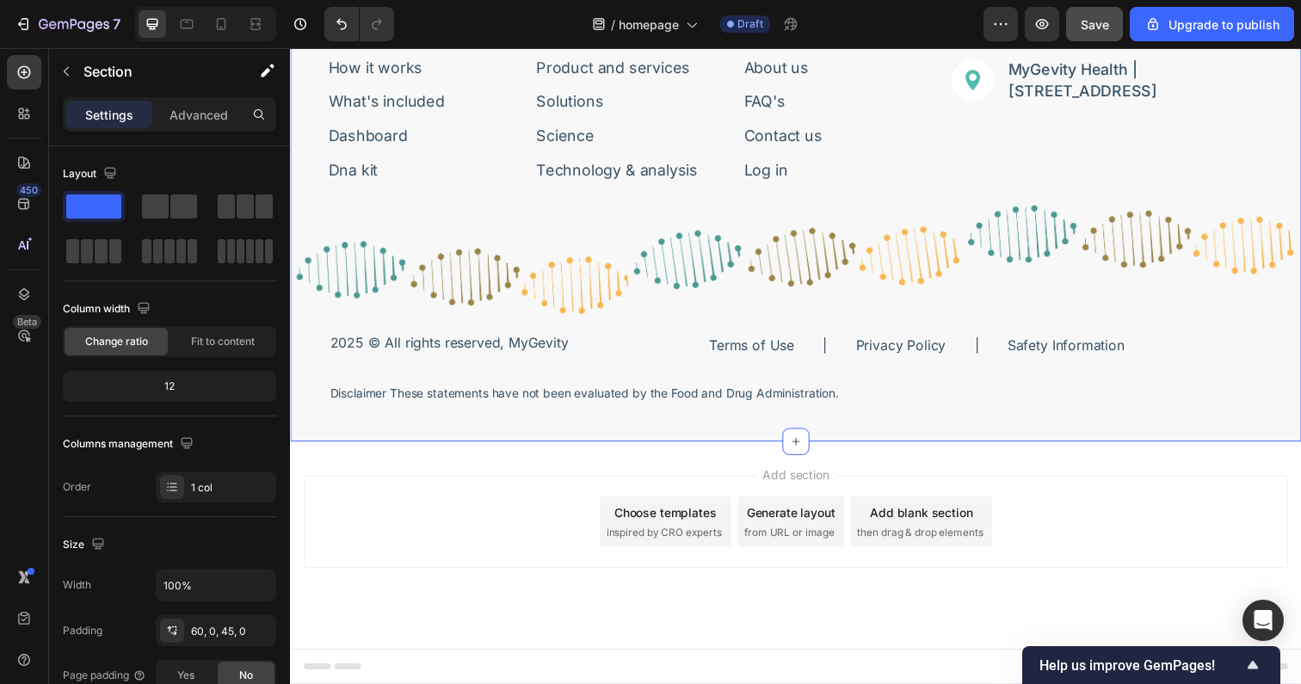
click at [551, 447] on div "Image Bring Life to Your Years. Text Block Row Sign-up for featured news or pro…" at bounding box center [806, 140] width 1032 height 620
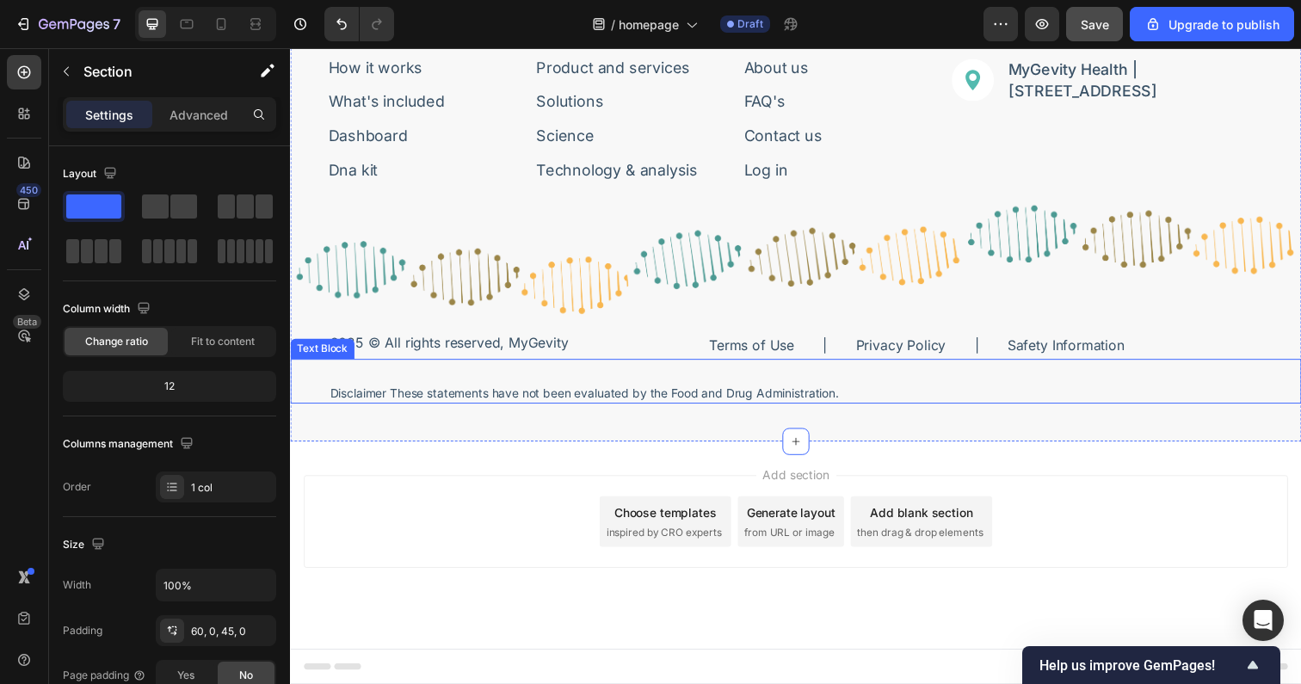
click at [538, 375] on div "Disclaimer These statements have not been evaluated by the Food and Drug Admini…" at bounding box center [806, 389] width 1032 height 46
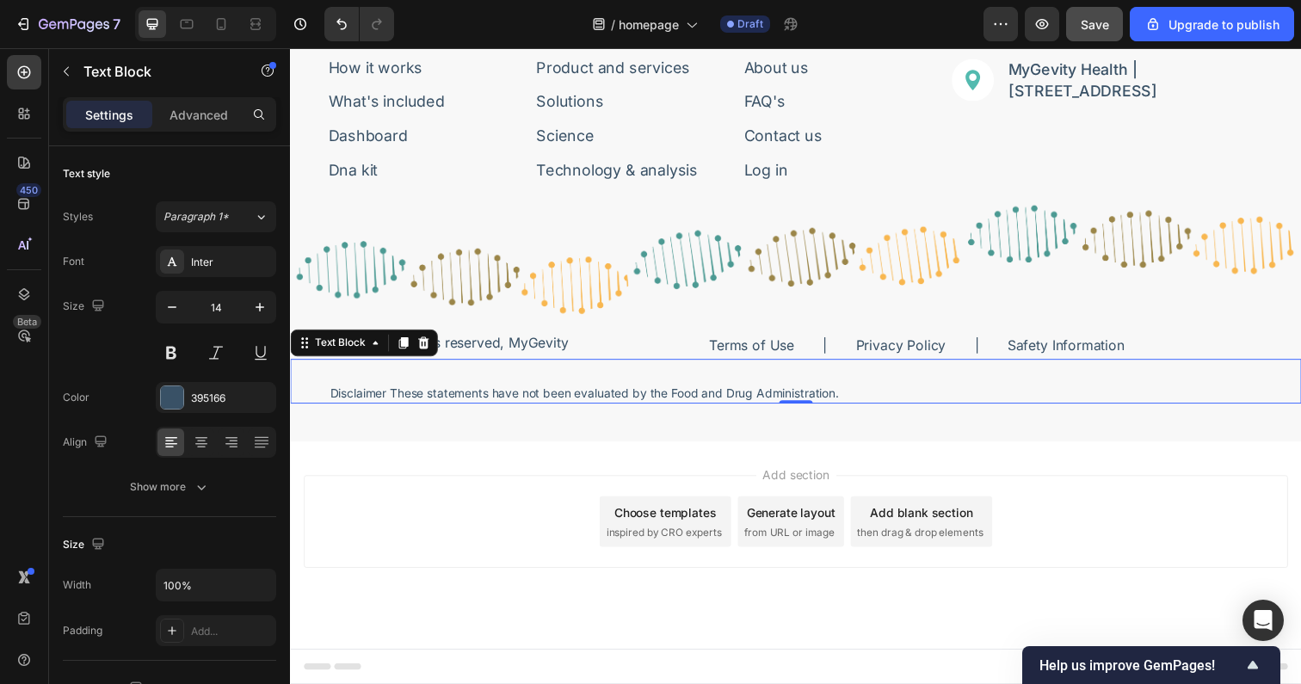
click at [539, 386] on div "Disclaimer These statements have not been evaluated by the Food and Drug Admini…" at bounding box center [806, 389] width 1032 height 46
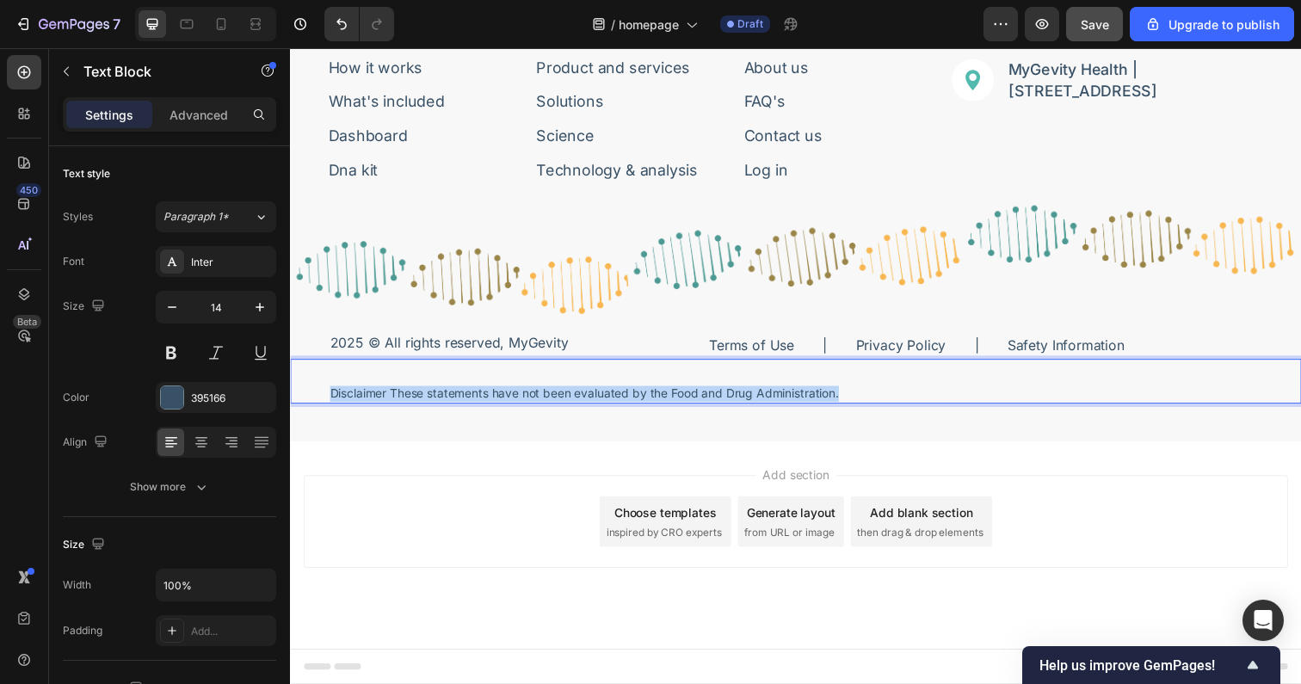
click at [539, 396] on p "Disclaimer These statements have not been evaluated by the Food and Drug Admini…" at bounding box center [806, 401] width 952 height 16
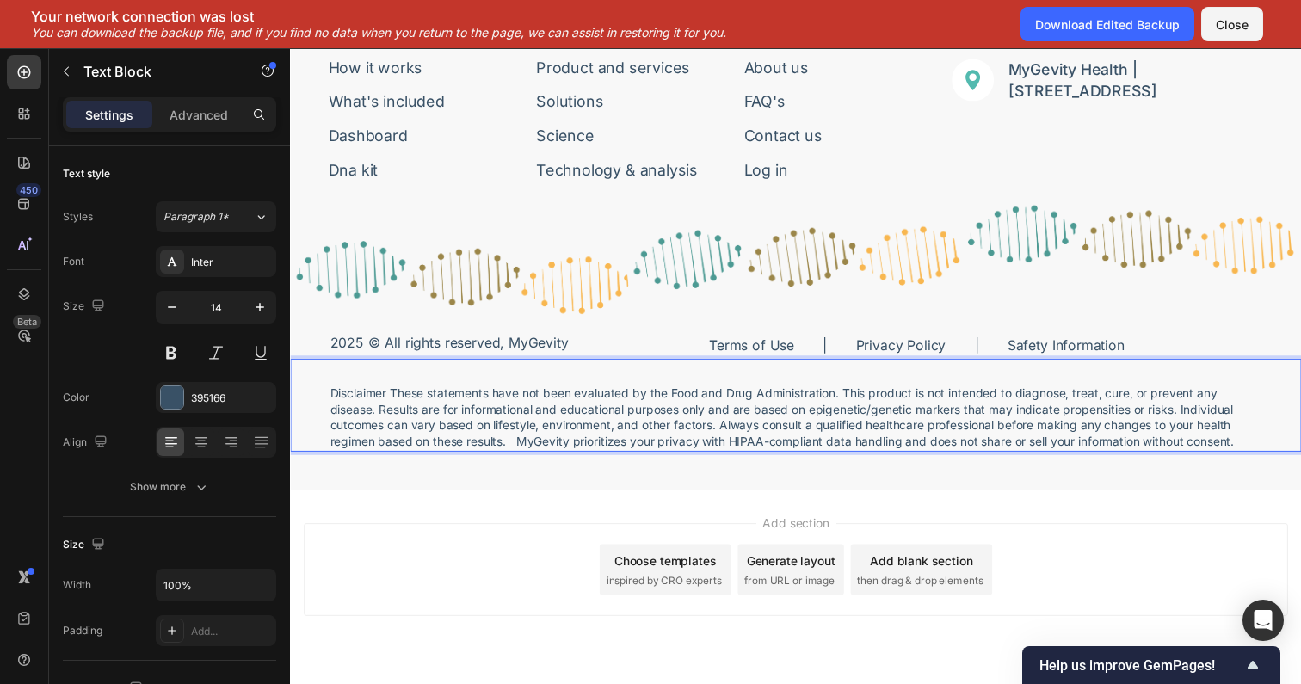
click at [526, 449] on p "Disclaimer These statements have not been evaluated by the Food and Drug Admini…" at bounding box center [806, 425] width 952 height 65
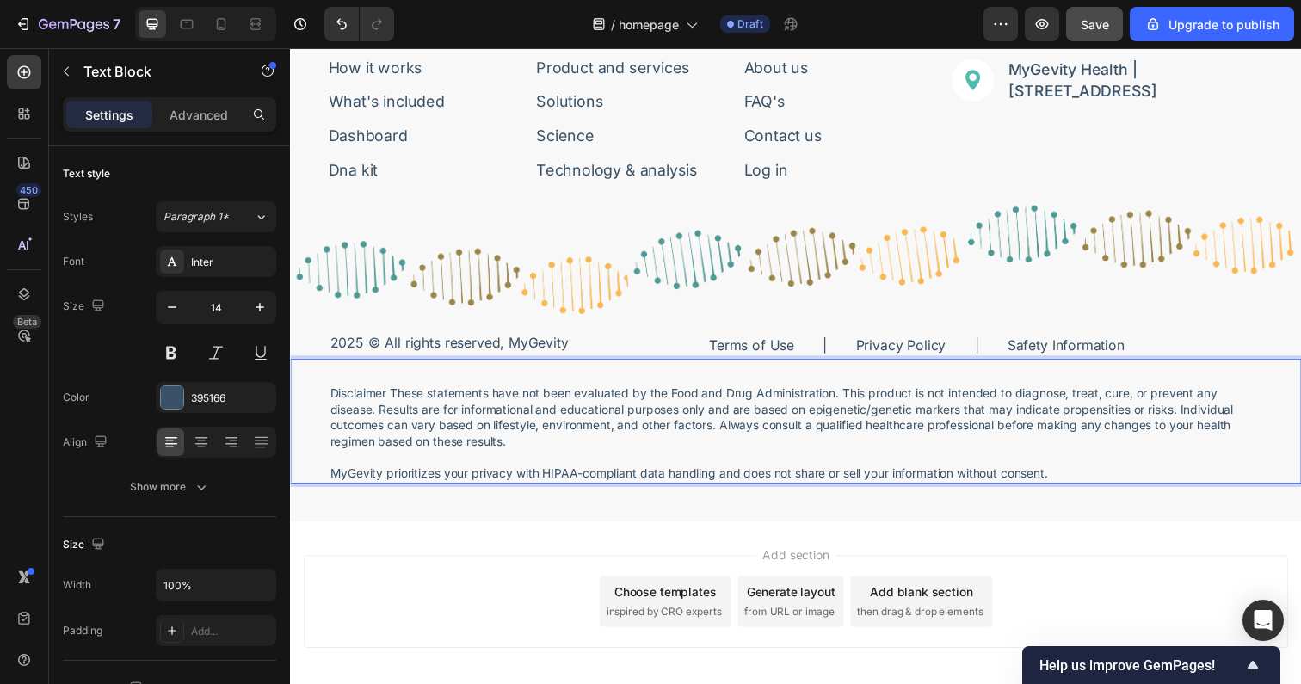
click at [1067, 40] on div "7 / homepage Draft Preview Save Upgrade to publish" at bounding box center [650, 24] width 1301 height 49
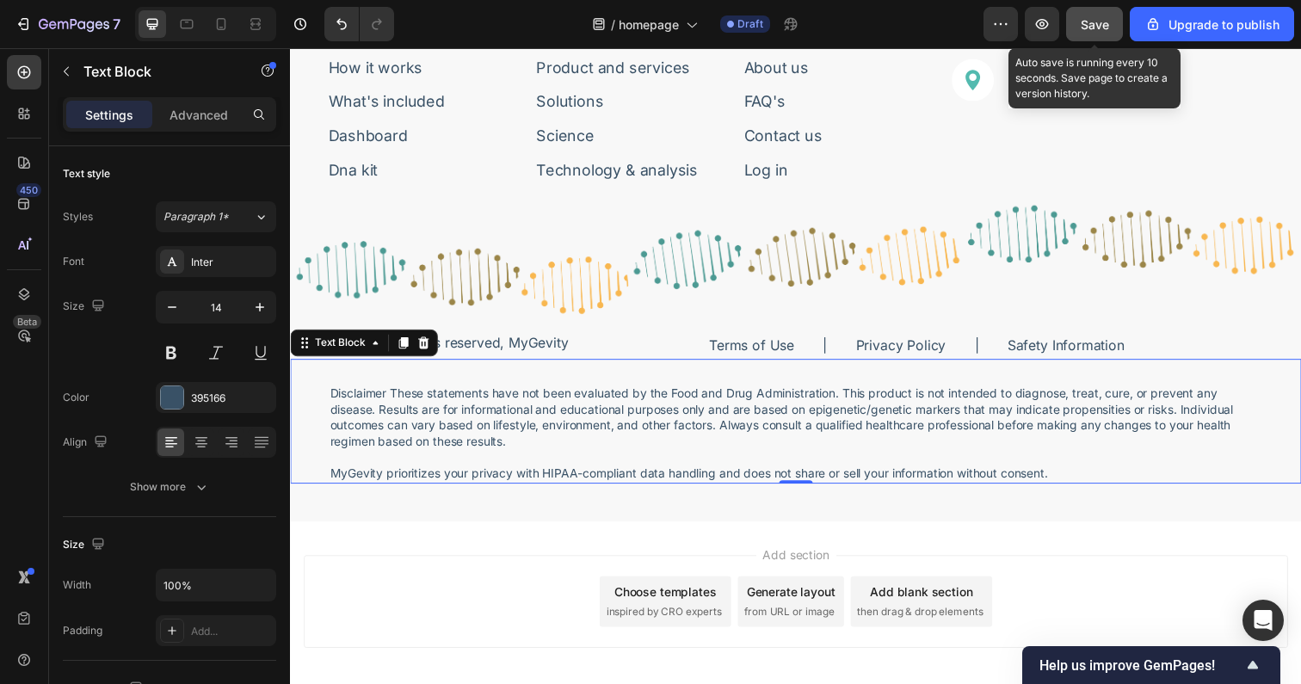
click at [1082, 32] on div "Save" at bounding box center [1095, 24] width 28 height 18
click at [1074, 21] on button "Save" at bounding box center [1094, 24] width 57 height 34
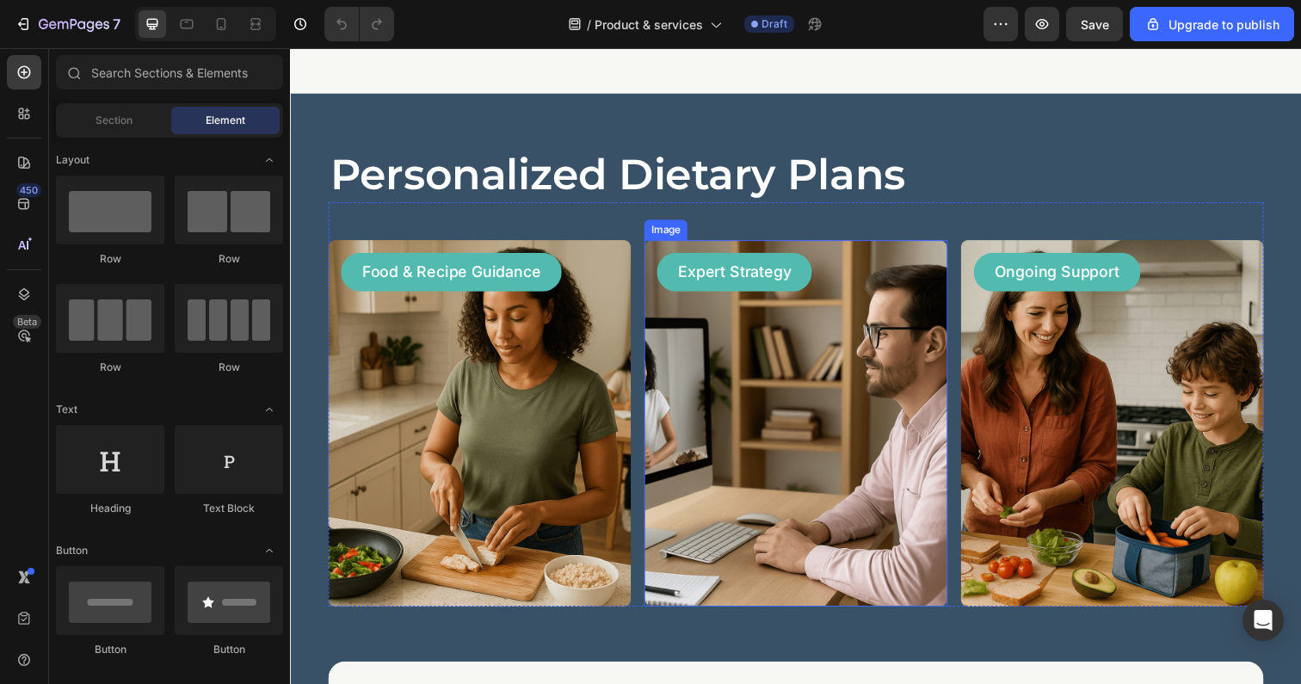
scroll to position [4364, 0]
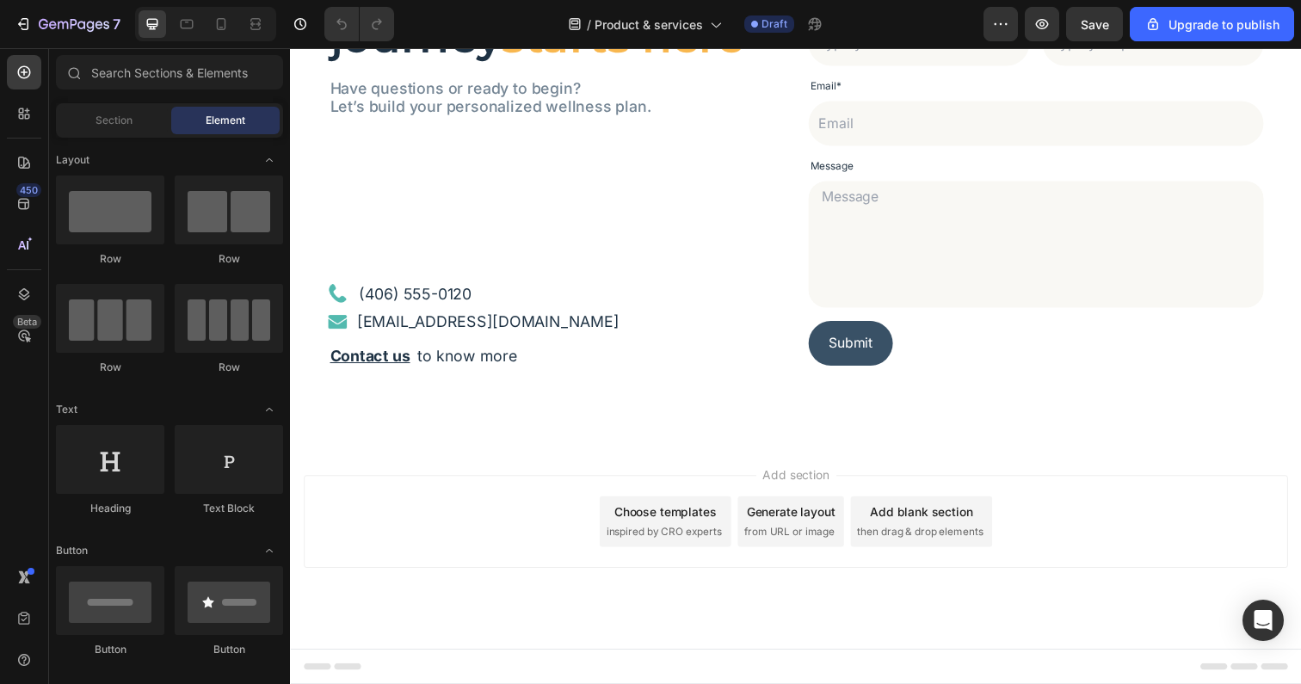
click at [626, 465] on div "Add section Choose templates inspired by CRO experts Generate layout from URL o…" at bounding box center [806, 556] width 1032 height 212
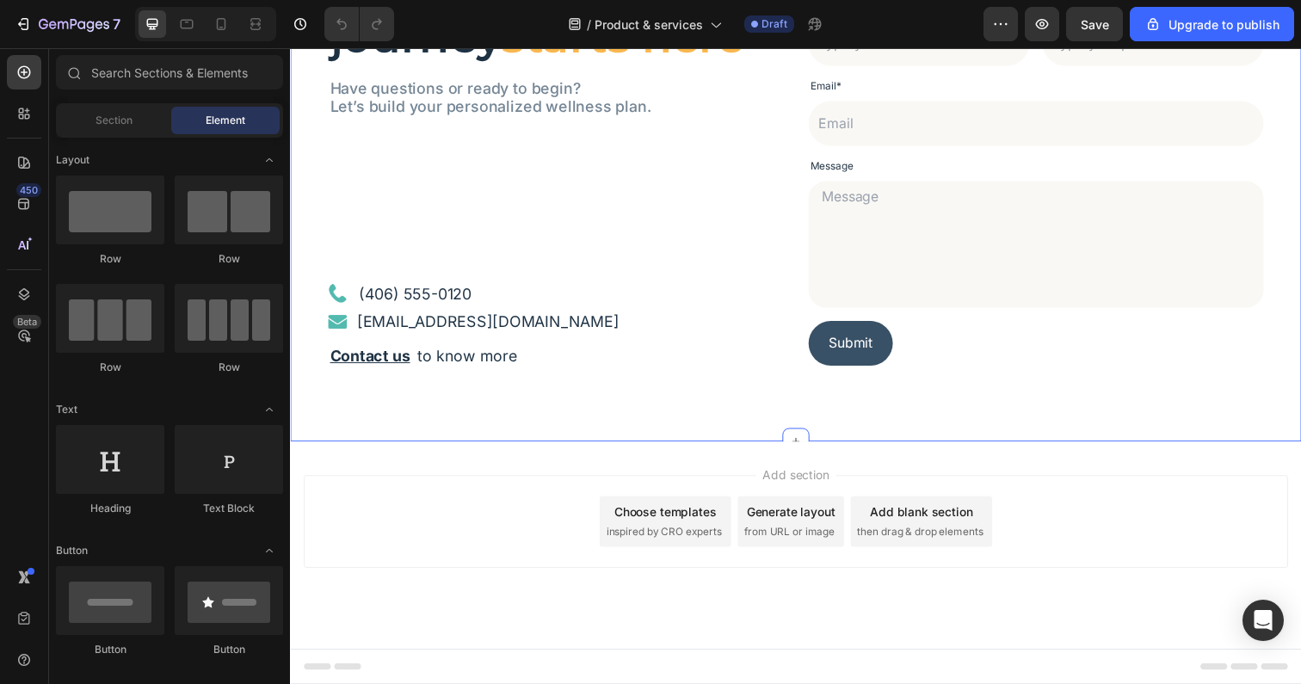
click at [607, 421] on div "Your health journey starts here Heading Have questions or ready to begin? Let’s…" at bounding box center [806, 164] width 1032 height 572
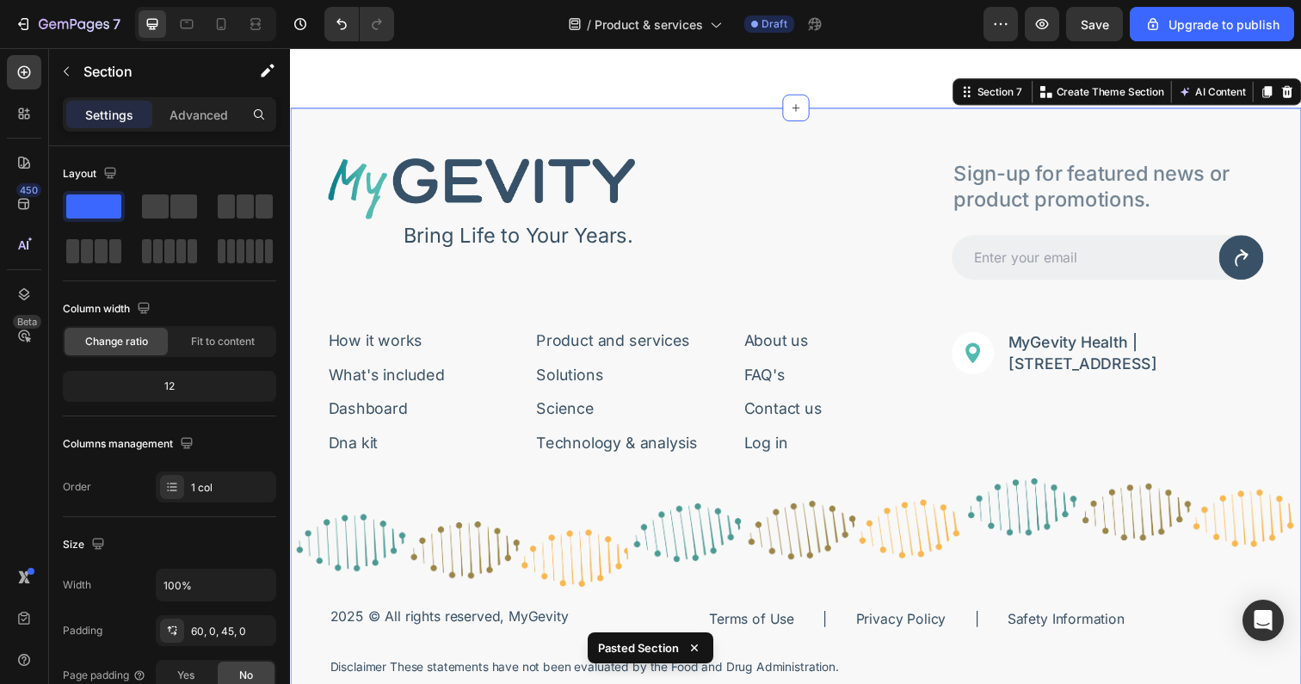
scroll to position [4984, 0]
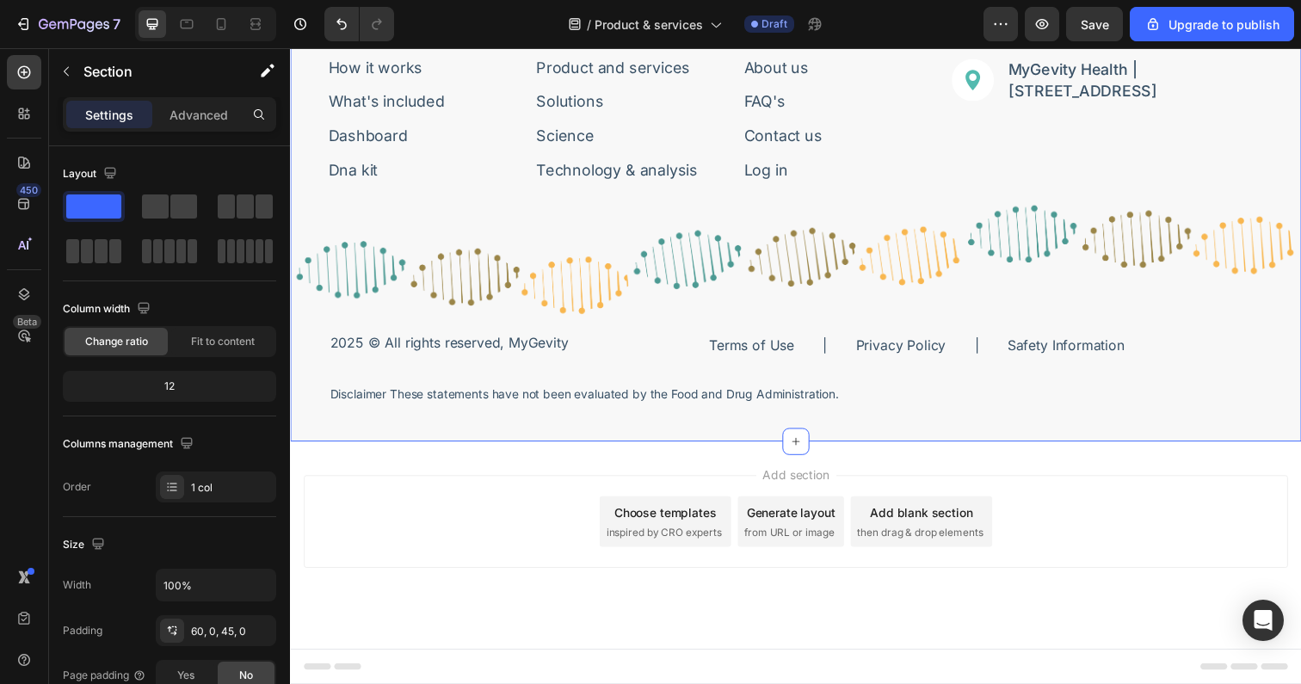
click at [586, 397] on p "Disclaimer These statements have not been evaluated by the Food and Drug Admini…" at bounding box center [806, 402] width 952 height 16
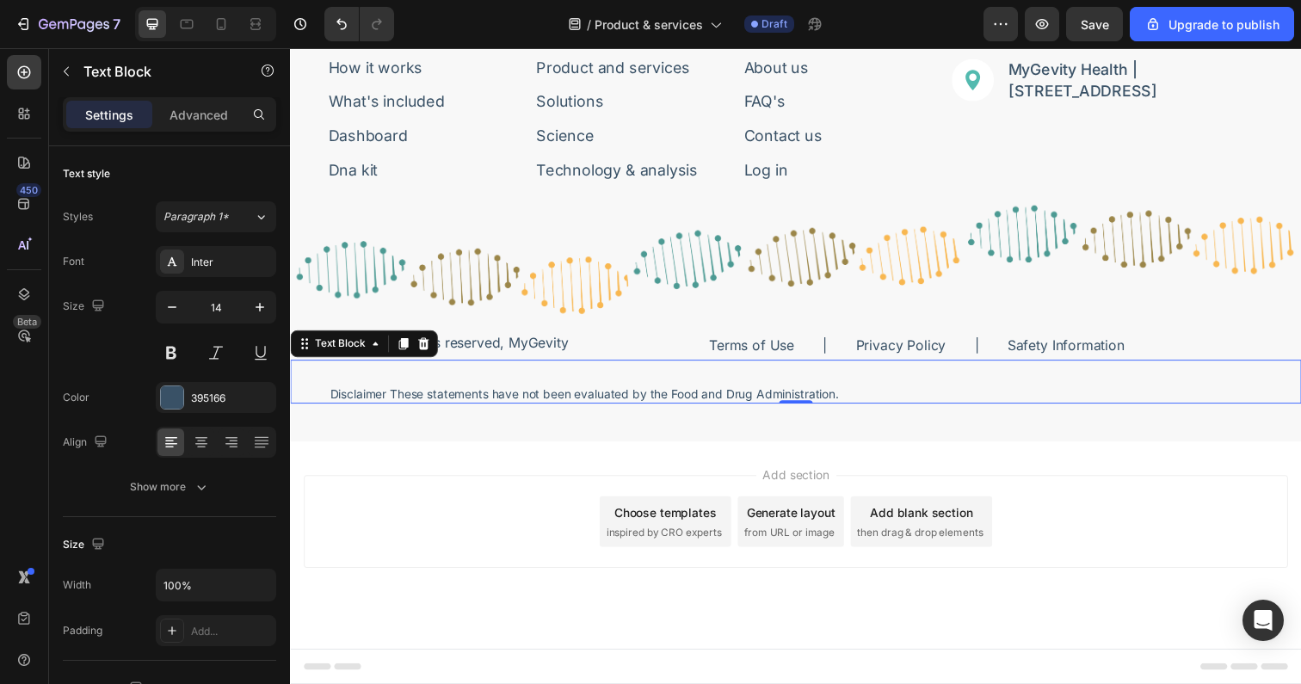
click at [590, 400] on p "Disclaimer These statements have not been evaluated by the Food and Drug Admini…" at bounding box center [806, 402] width 952 height 16
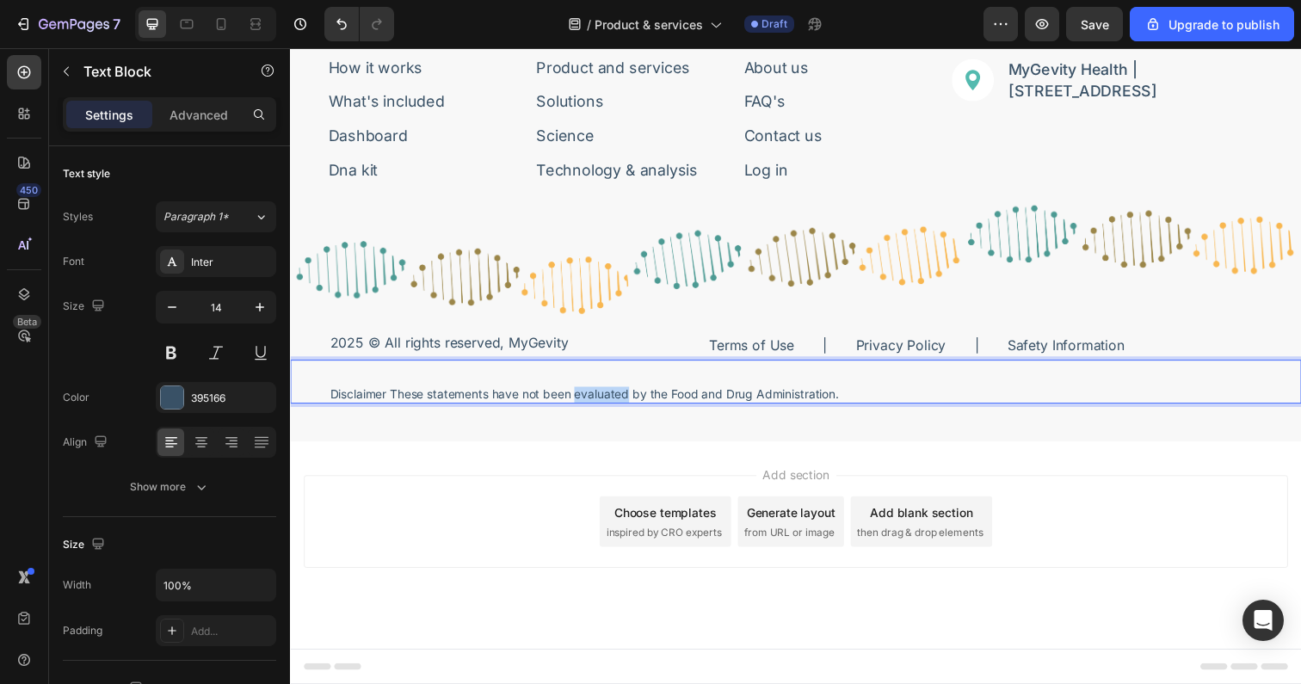
click at [590, 400] on p "Disclaimer These statements have not been evaluated by the Food and Drug Admini…" at bounding box center [806, 402] width 952 height 16
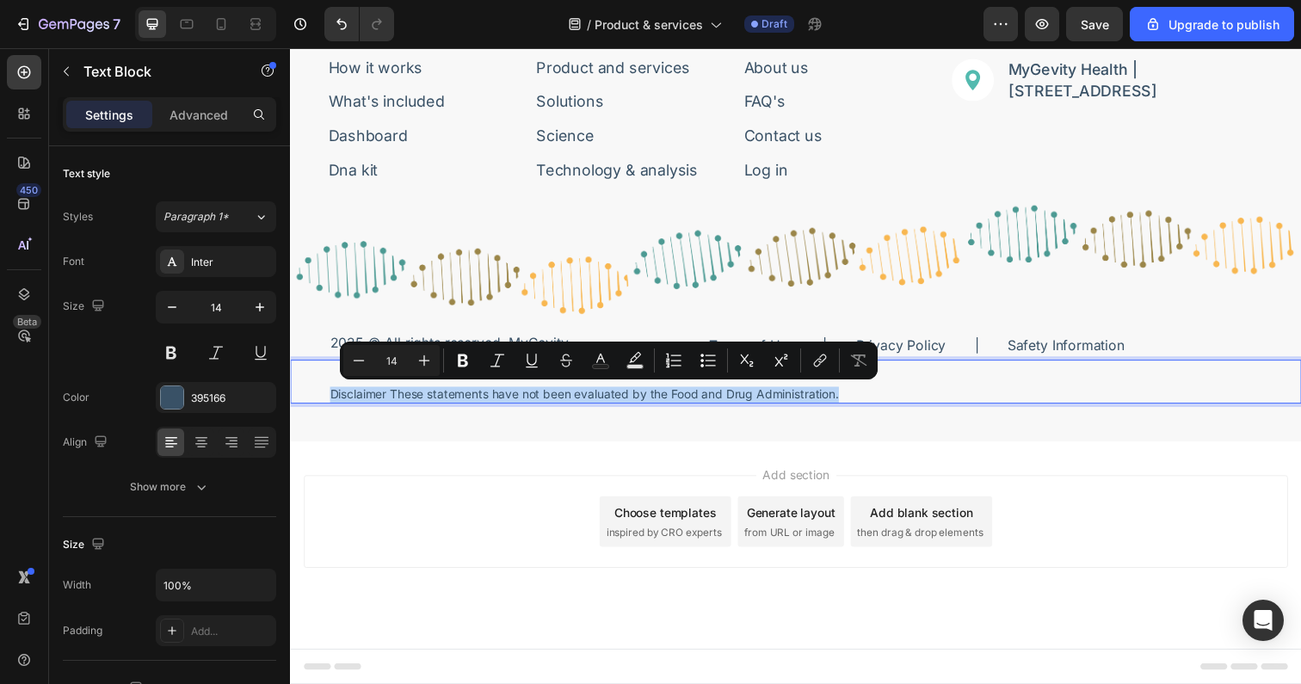
click at [590, 400] on p "Disclaimer These statements have not been evaluated by the Food and Drug Admini…" at bounding box center [806, 402] width 952 height 16
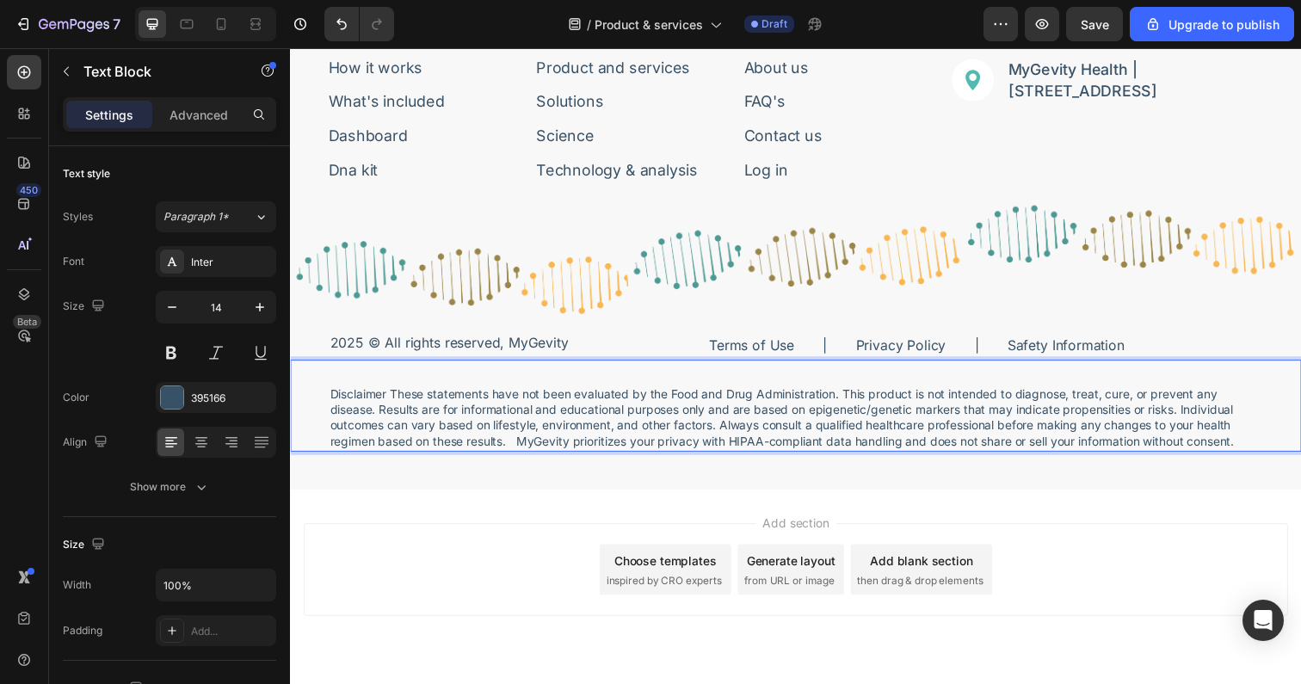
click at [524, 447] on p "Disclaimer These statements have not been evaluated by the Food and Drug Admini…" at bounding box center [806, 426] width 952 height 65
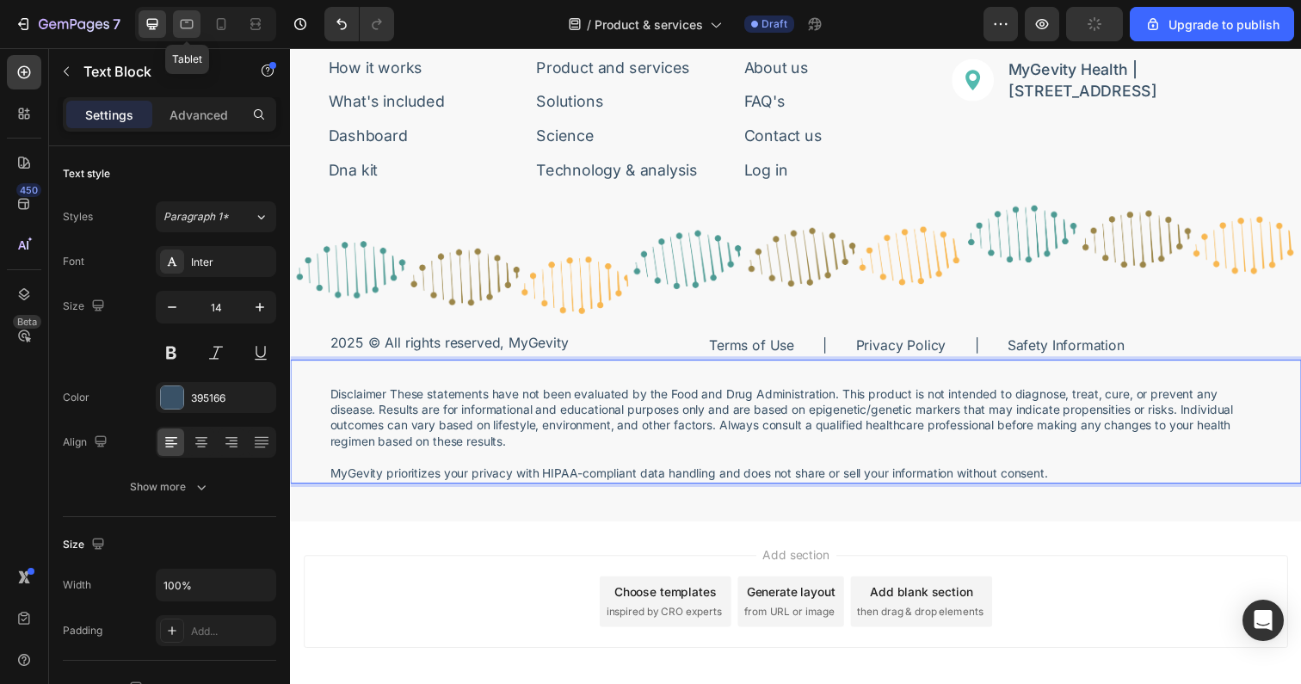
click at [183, 28] on icon at bounding box center [186, 23] width 17 height 17
type input "12"
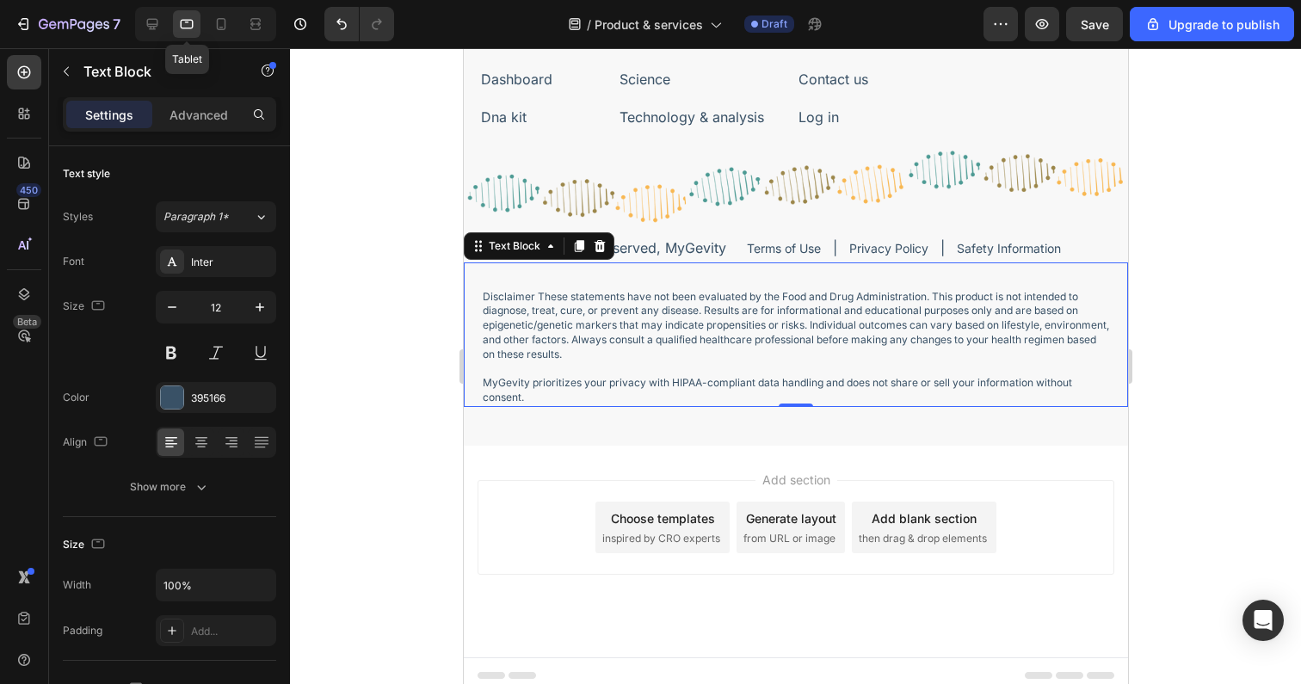
scroll to position [4986, 0]
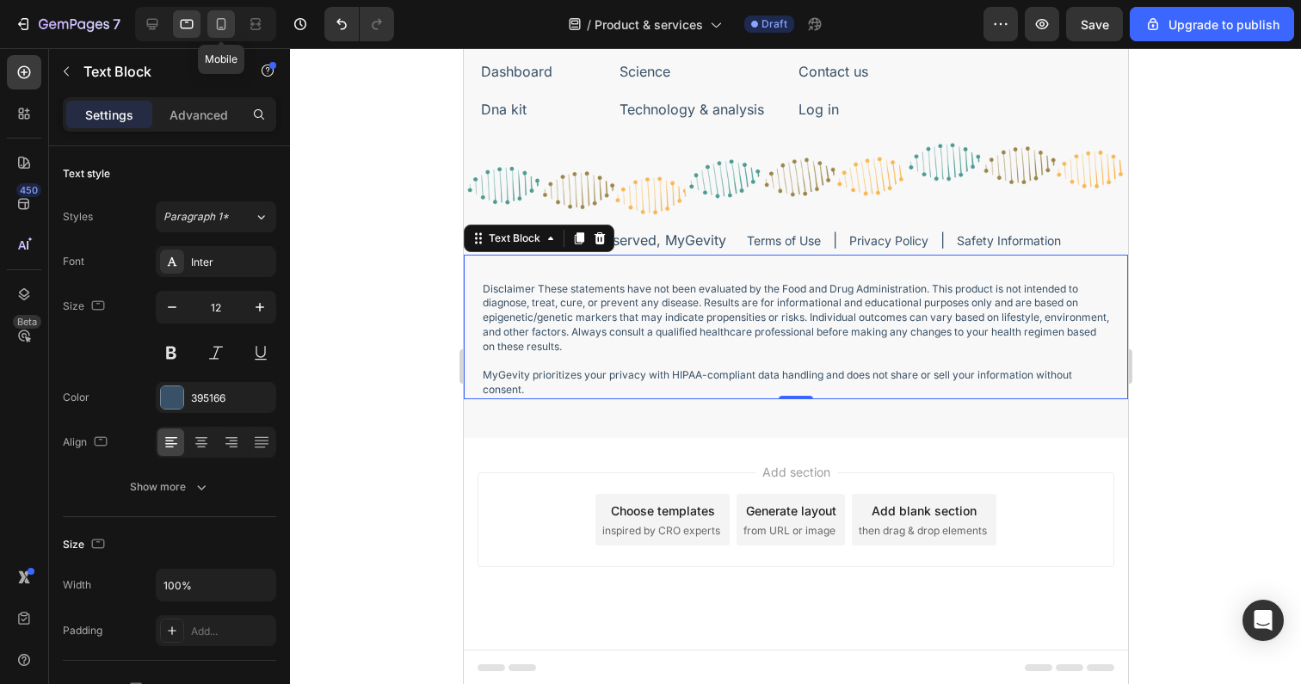
click at [213, 23] on icon at bounding box center [221, 23] width 17 height 17
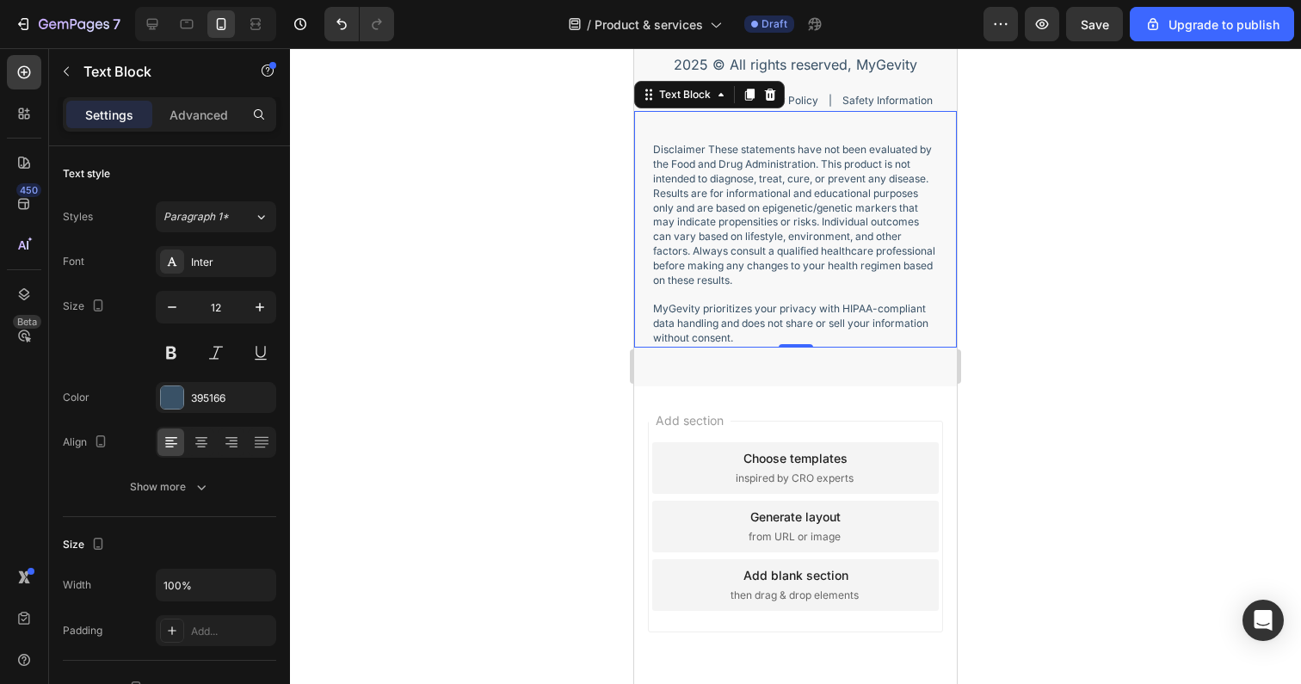
scroll to position [5563, 0]
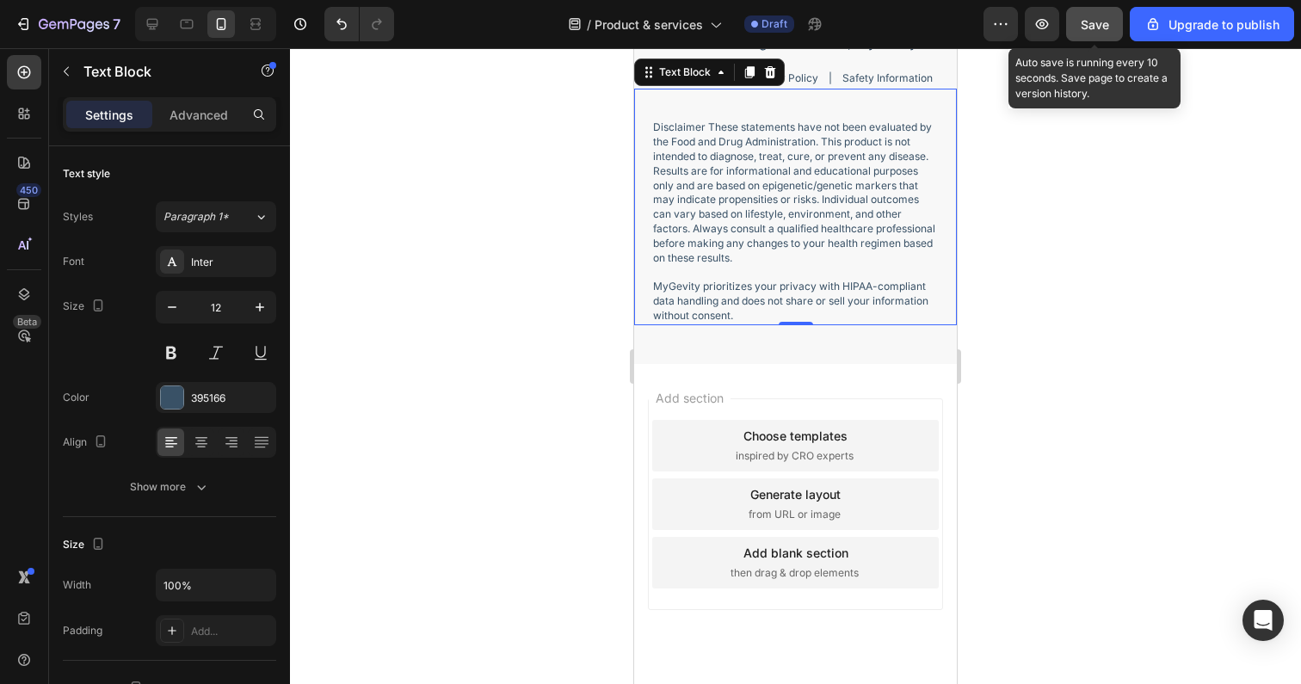
click at [1075, 21] on button "Save" at bounding box center [1094, 24] width 57 height 34
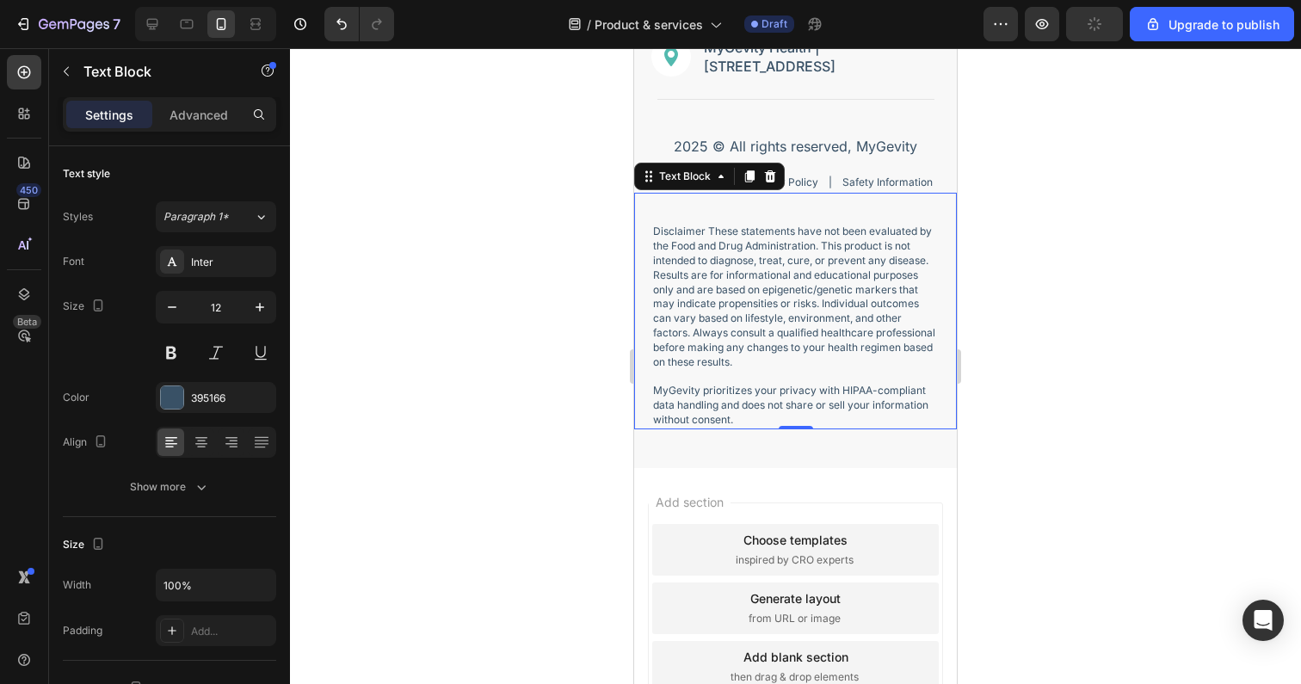
scroll to position [5448, 0]
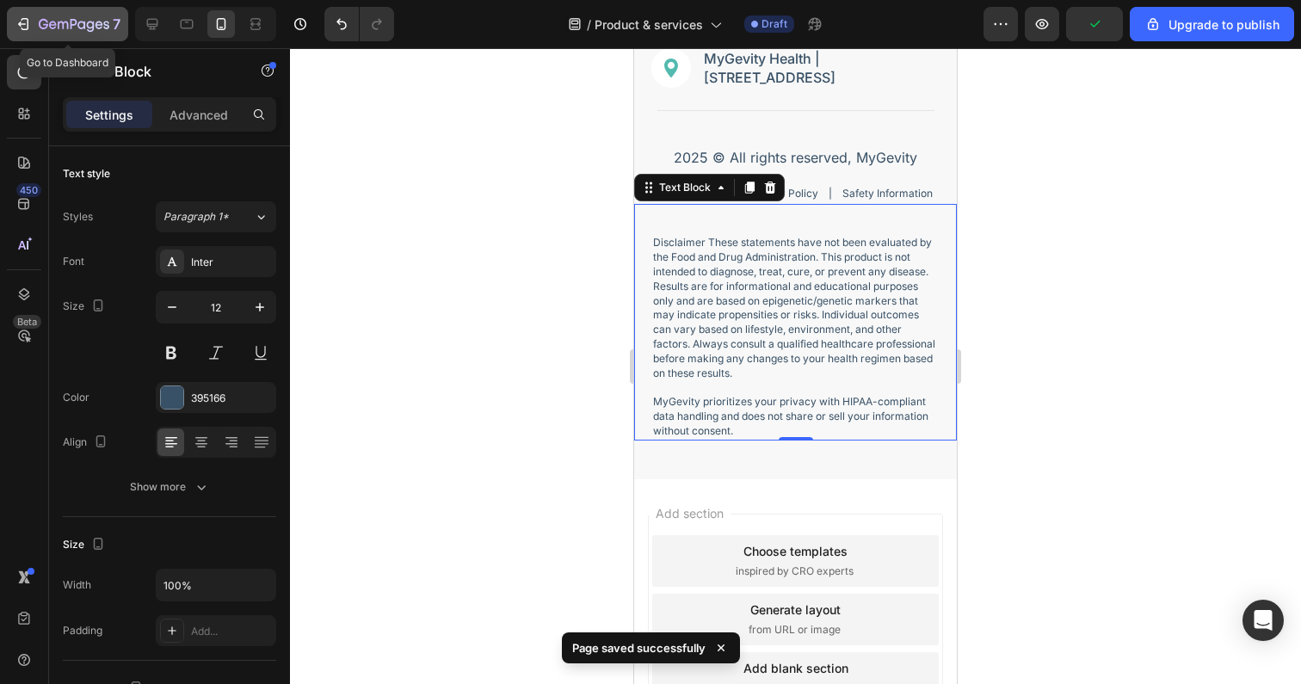
click at [28, 18] on icon "button" at bounding box center [23, 23] width 17 height 17
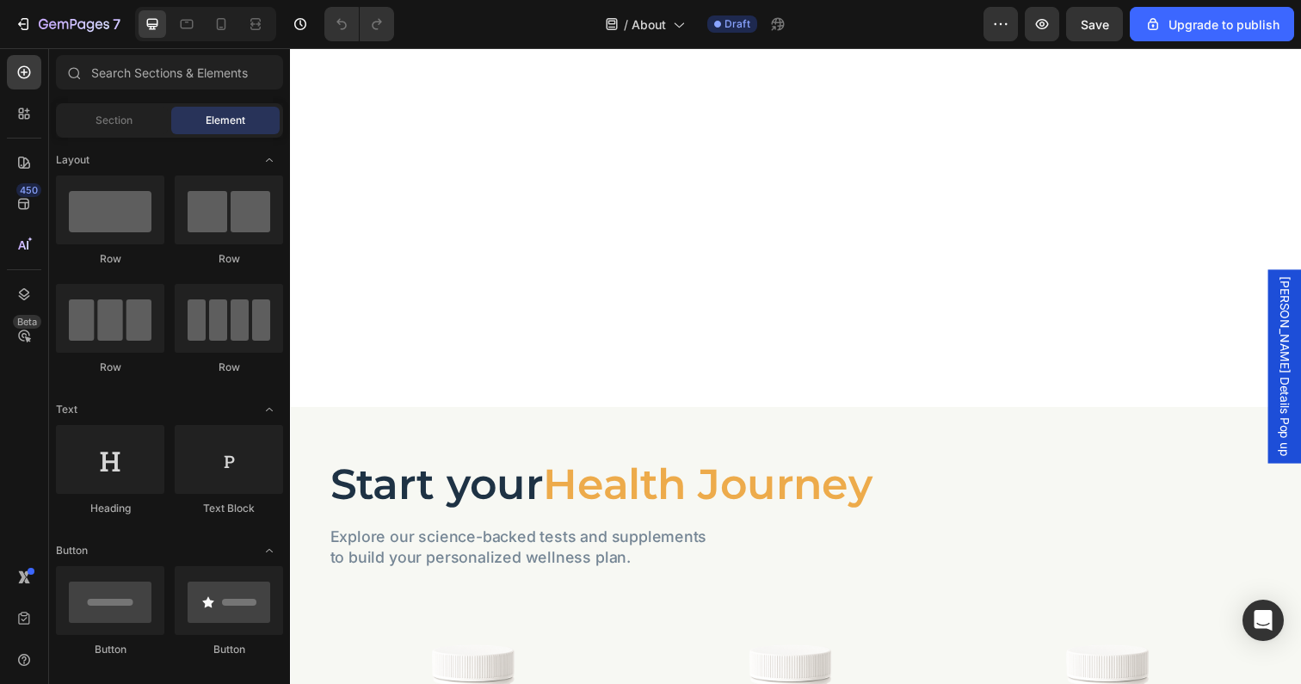
scroll to position [4053, 0]
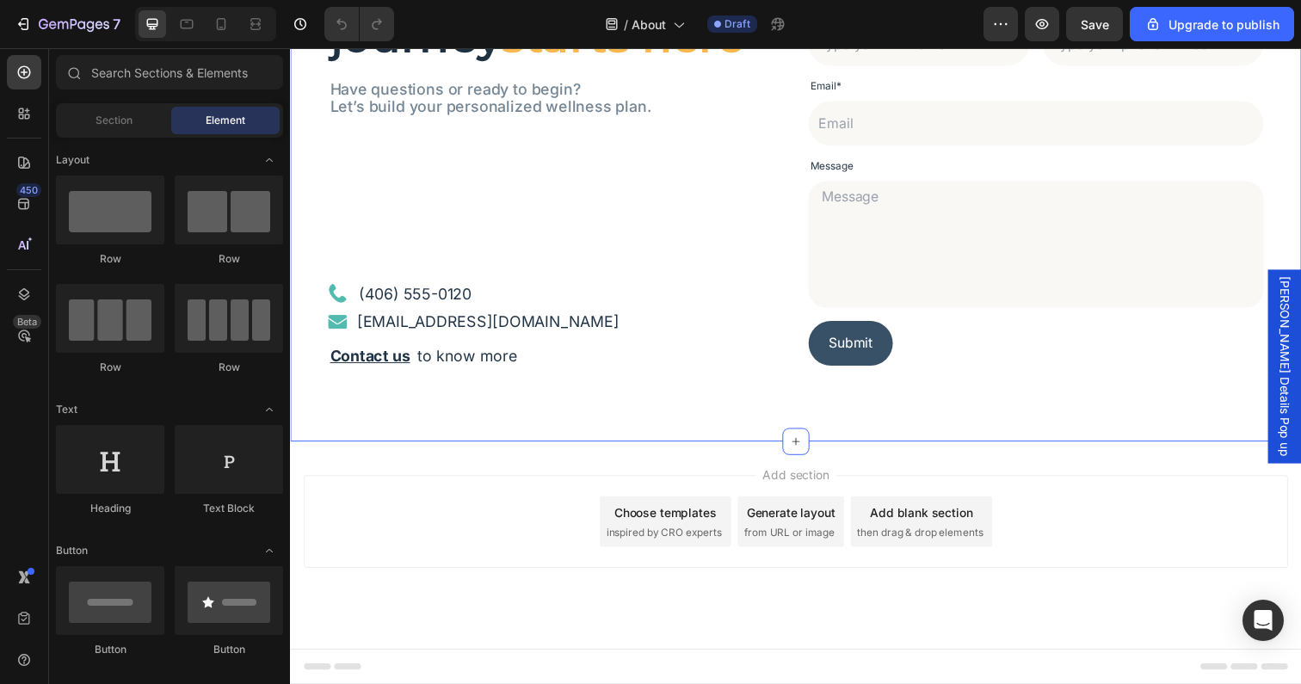
click at [476, 433] on div "Your health journey starts here Heading Have questions or ready to begin? Let’s…" at bounding box center [806, 164] width 1032 height 572
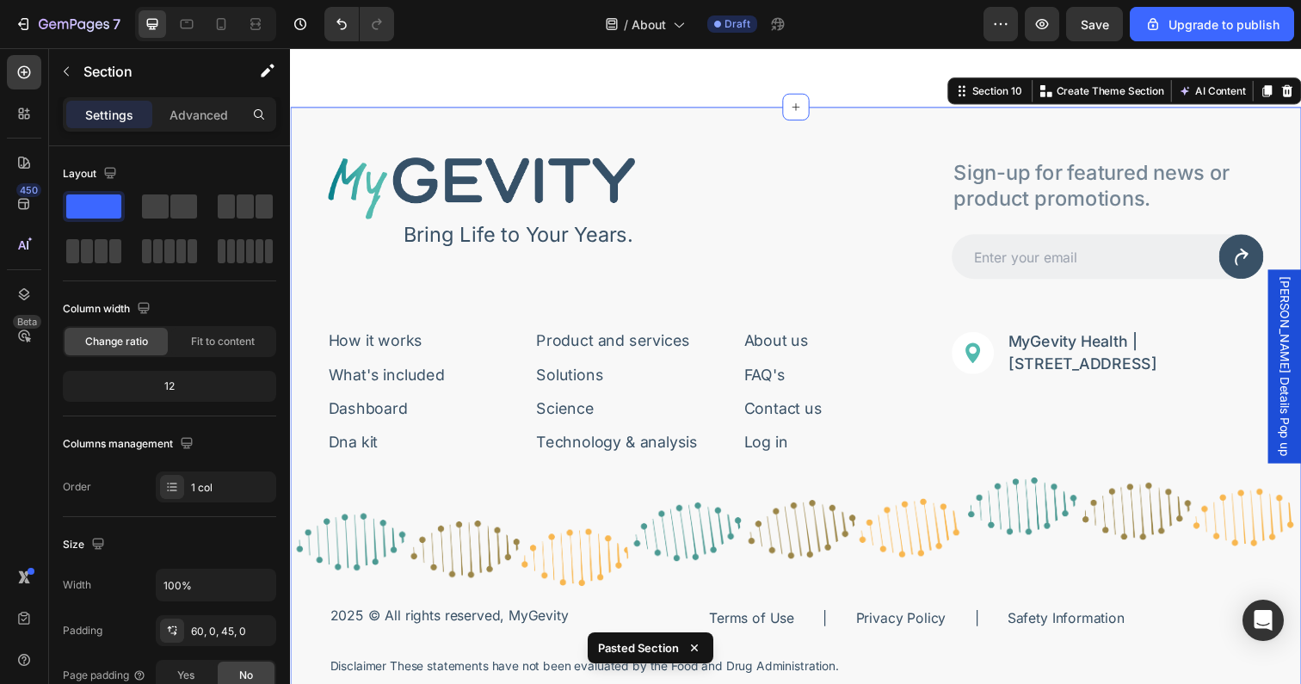
scroll to position [4672, 0]
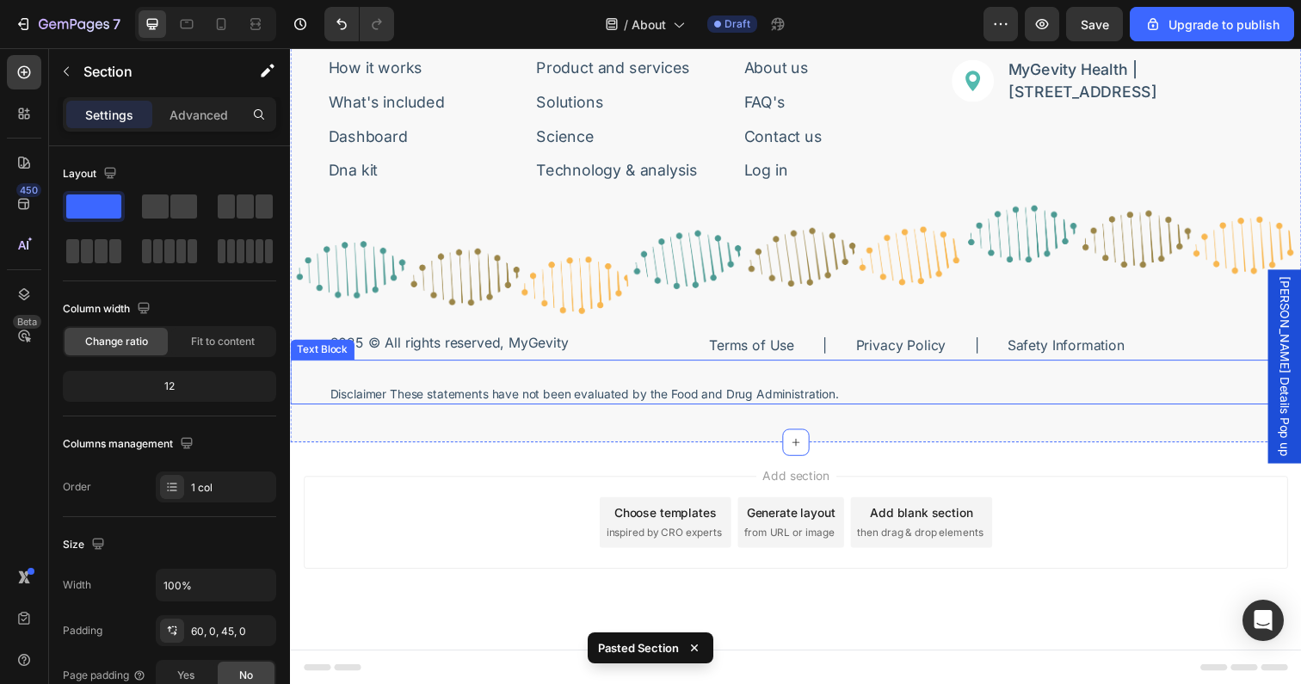
click at [519, 401] on p "Disclaimer These statements have not been evaluated by the Food and Drug Admini…" at bounding box center [806, 402] width 952 height 16
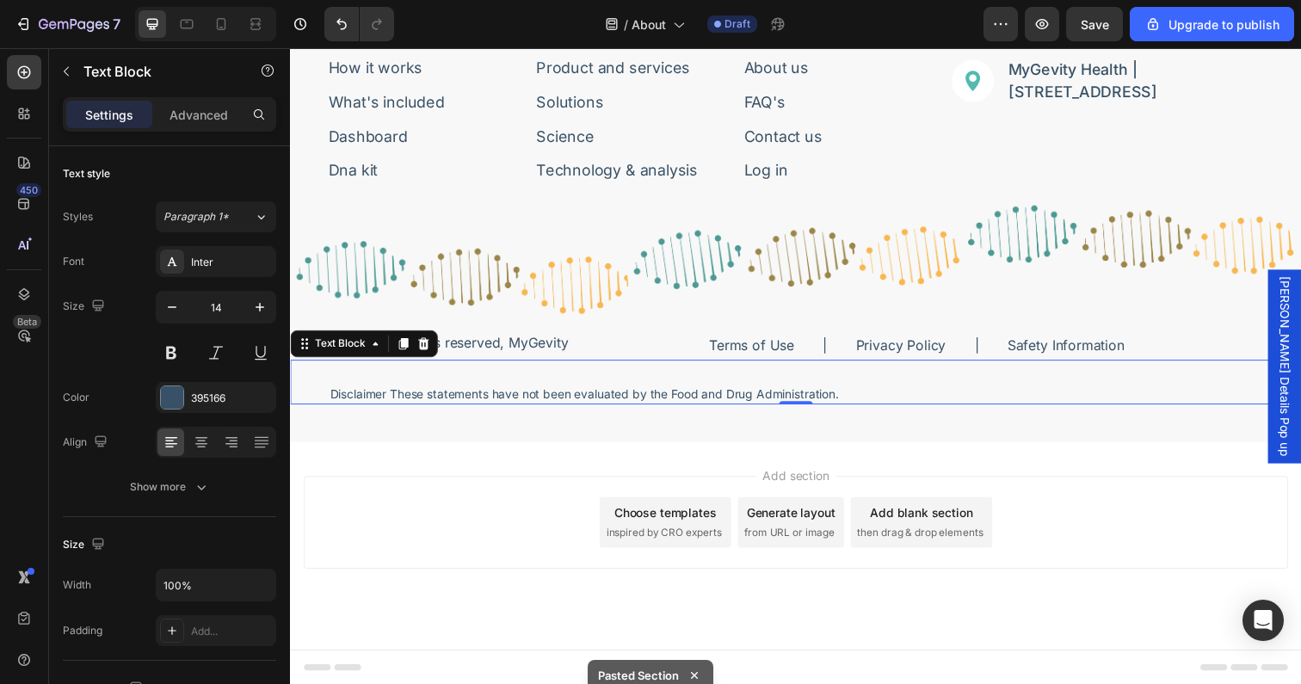
click at [519, 398] on p "Disclaimer These statements have not been evaluated by the Food and Drug Admini…" at bounding box center [806, 402] width 952 height 16
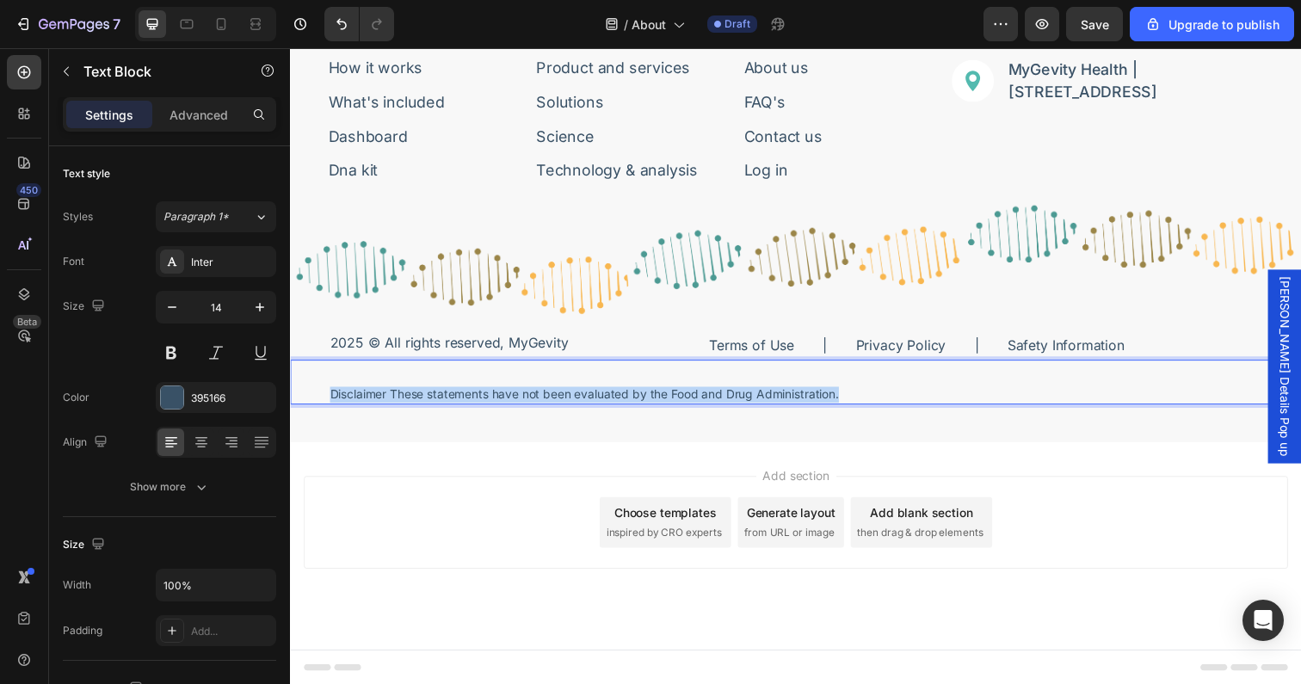
click at [519, 398] on p "Disclaimer These statements have not been evaluated by the Food and Drug Admini…" at bounding box center [806, 402] width 952 height 16
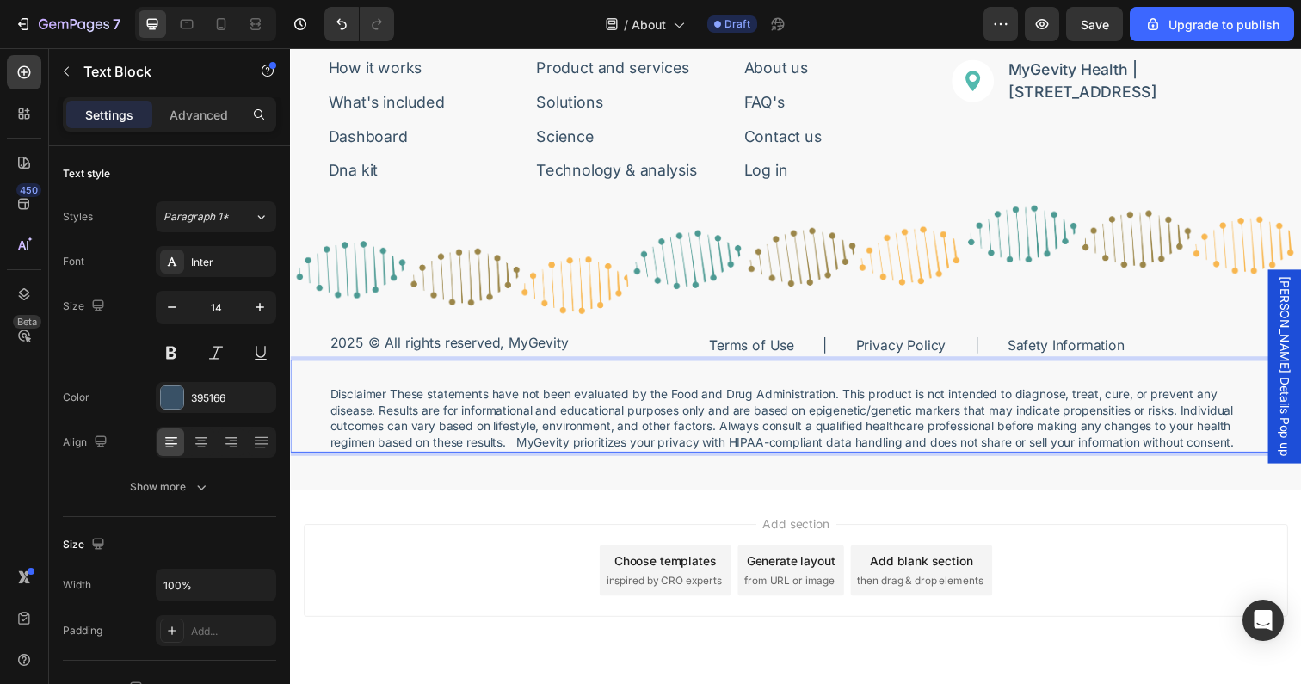
click at [524, 449] on p "Disclaimer These statements have not been evaluated by the Food and Drug Admini…" at bounding box center [806, 426] width 952 height 65
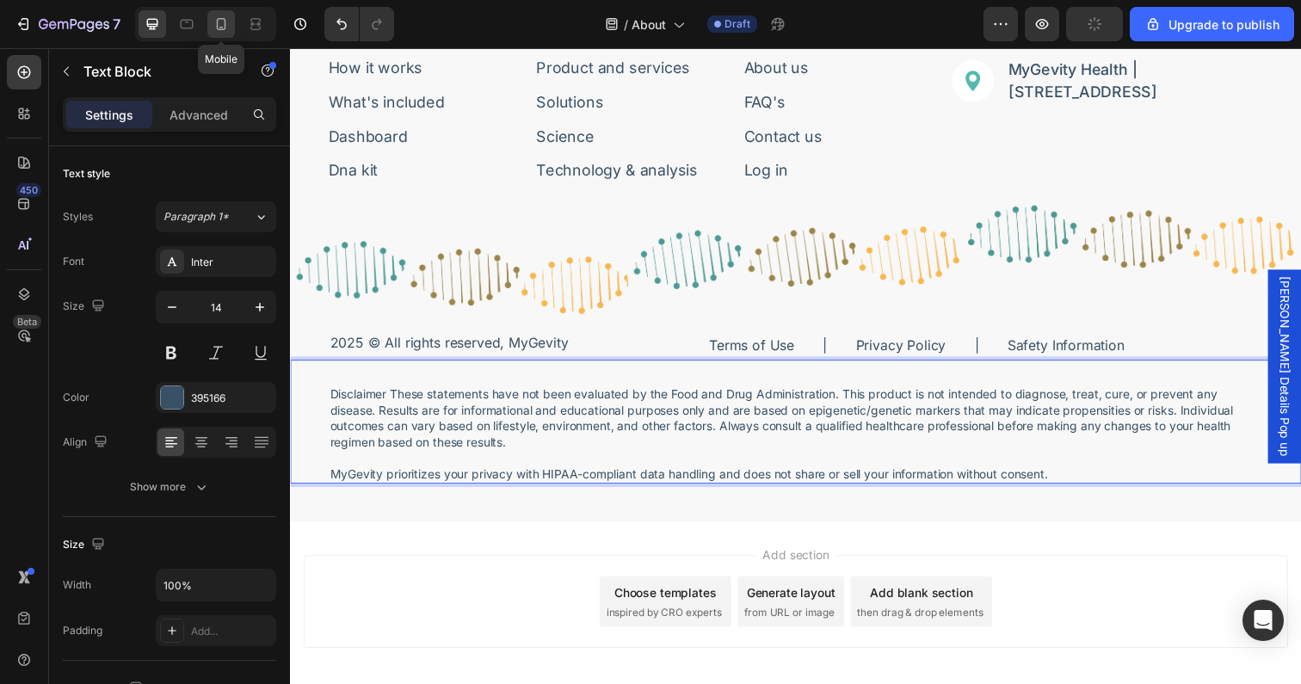
click at [216, 22] on icon at bounding box center [221, 23] width 17 height 17
type input "12"
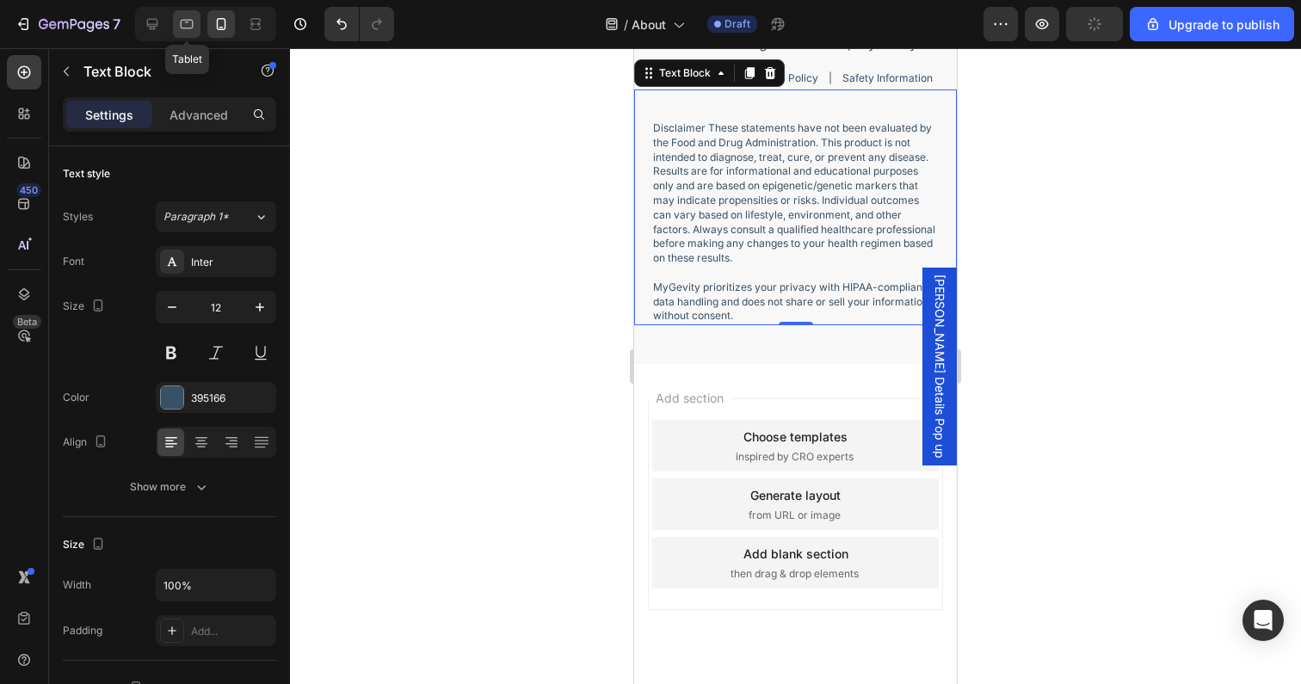
click at [190, 26] on icon at bounding box center [186, 23] width 17 height 17
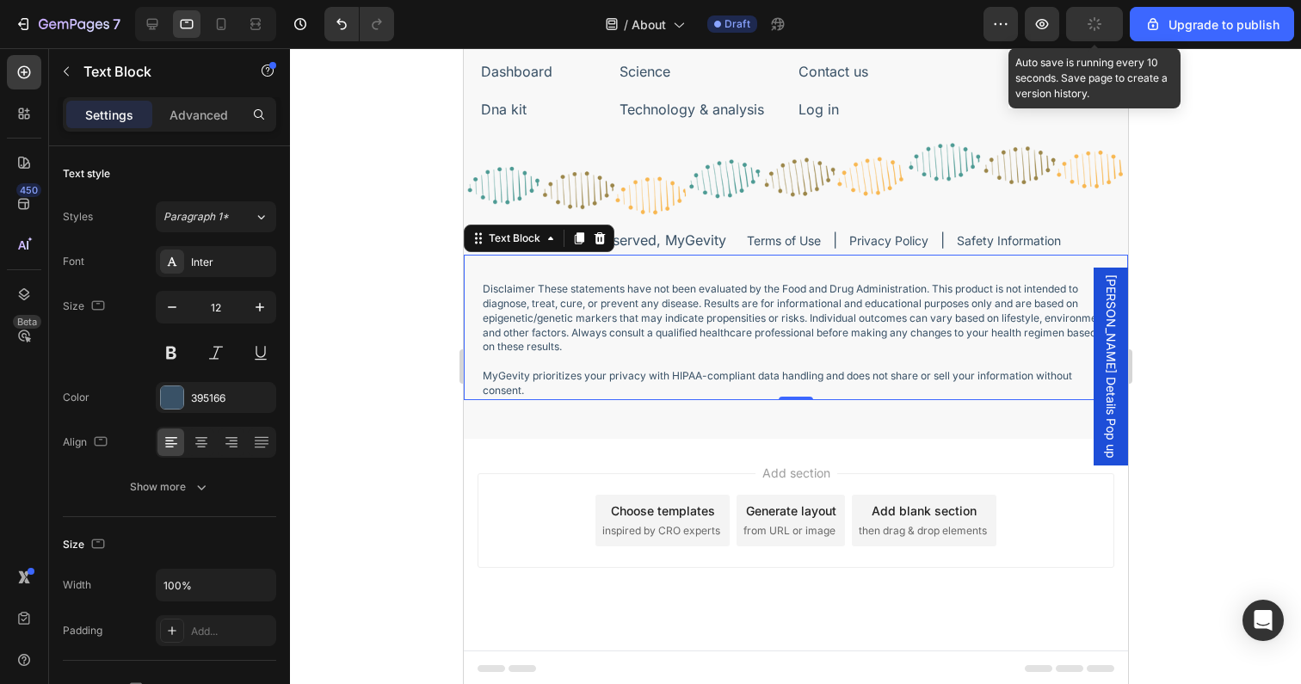
scroll to position [4701, 0]
click at [1100, 26] on icon "button" at bounding box center [1094, 23] width 17 height 17
click at [1099, 28] on icon "button" at bounding box center [1094, 23] width 17 height 17
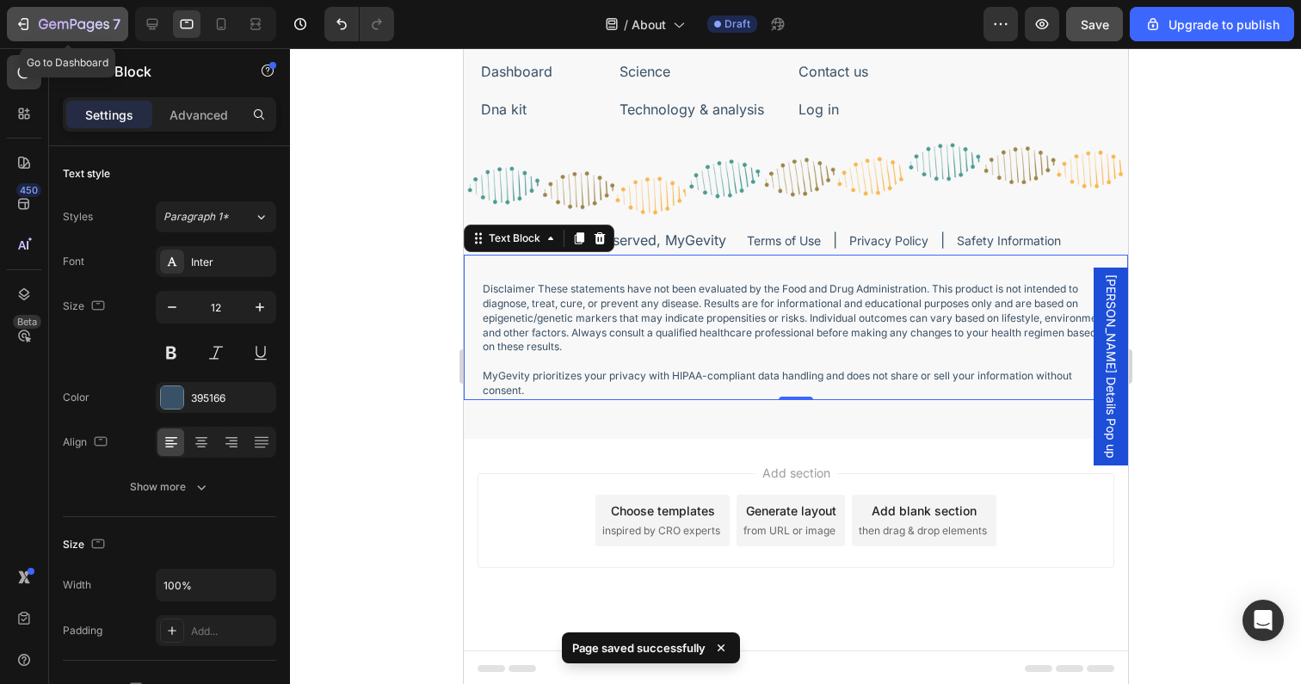
click at [74, 25] on icon "button" at bounding box center [74, 24] width 7 height 10
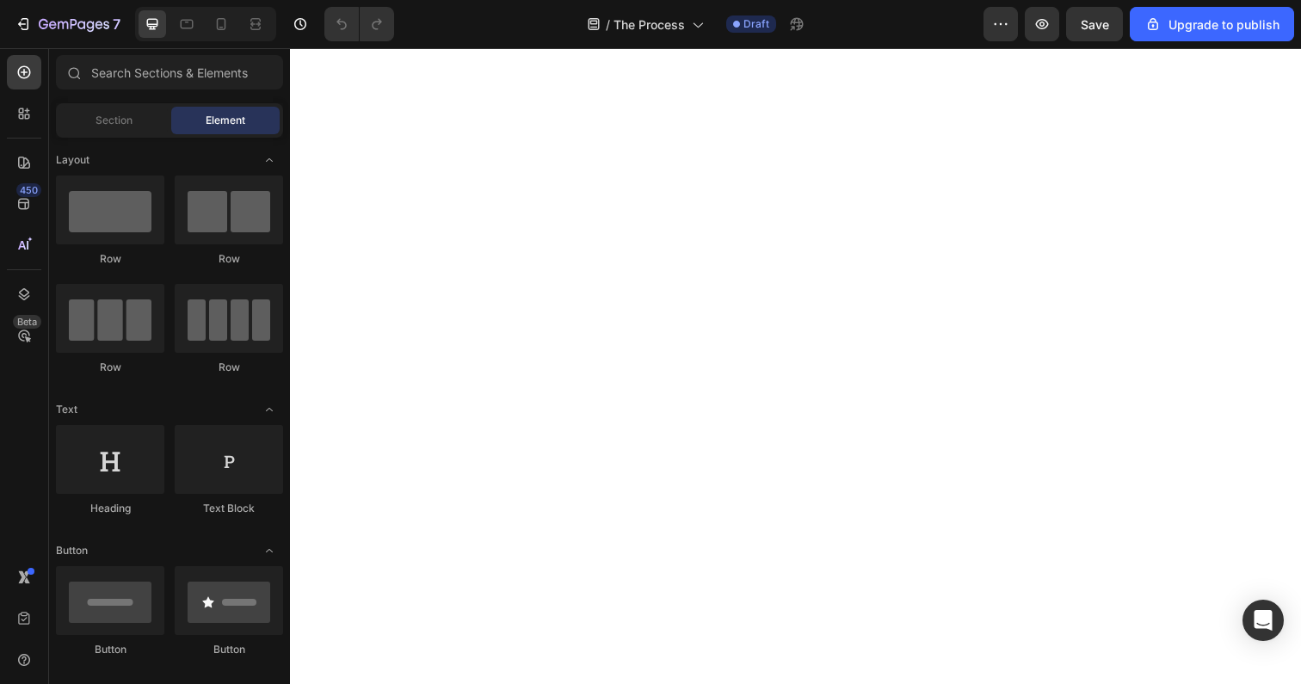
scroll to position [4629, 0]
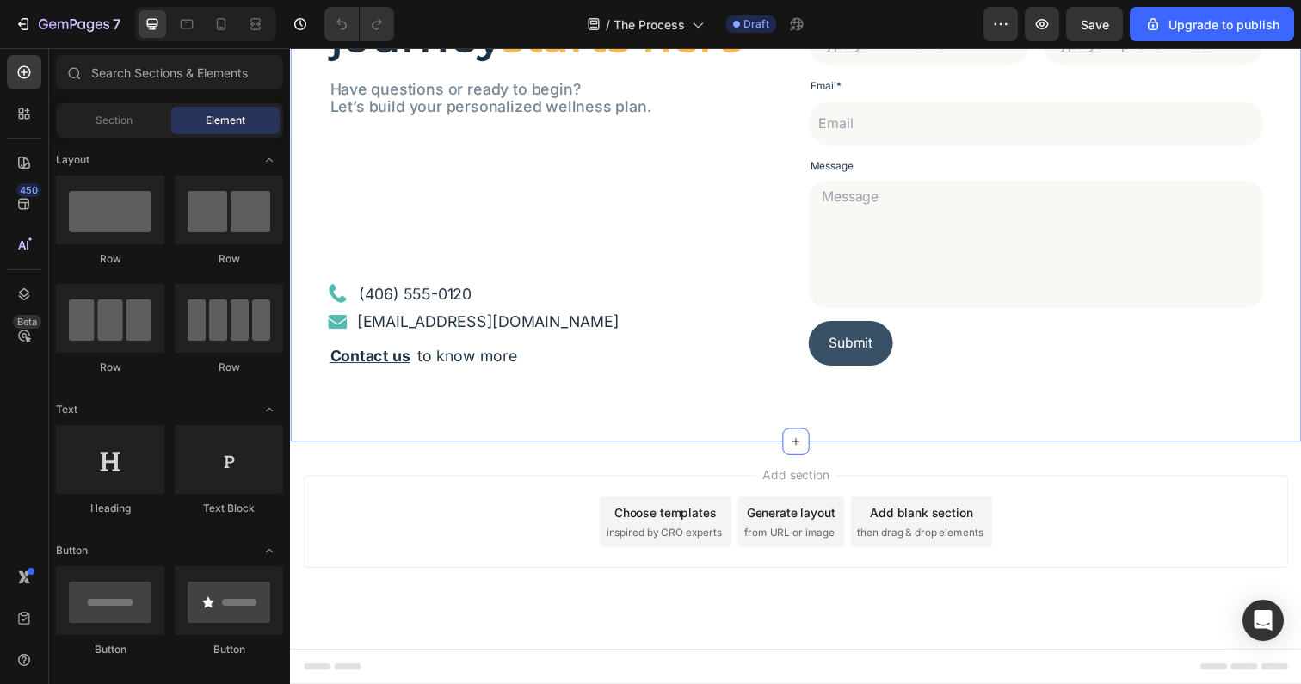
click at [591, 409] on div "Your health journey starts here Heading Have questions or ready to begin? Let’s…" at bounding box center [806, 164] width 1032 height 572
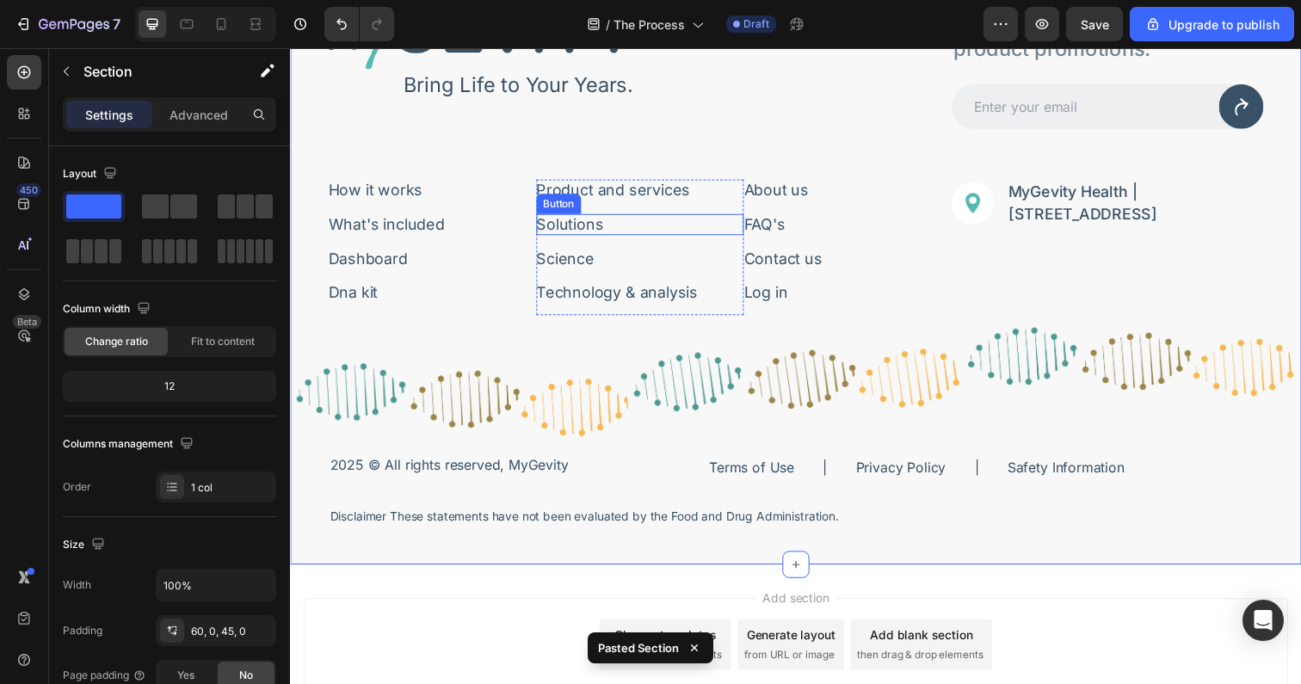
scroll to position [5195, 0]
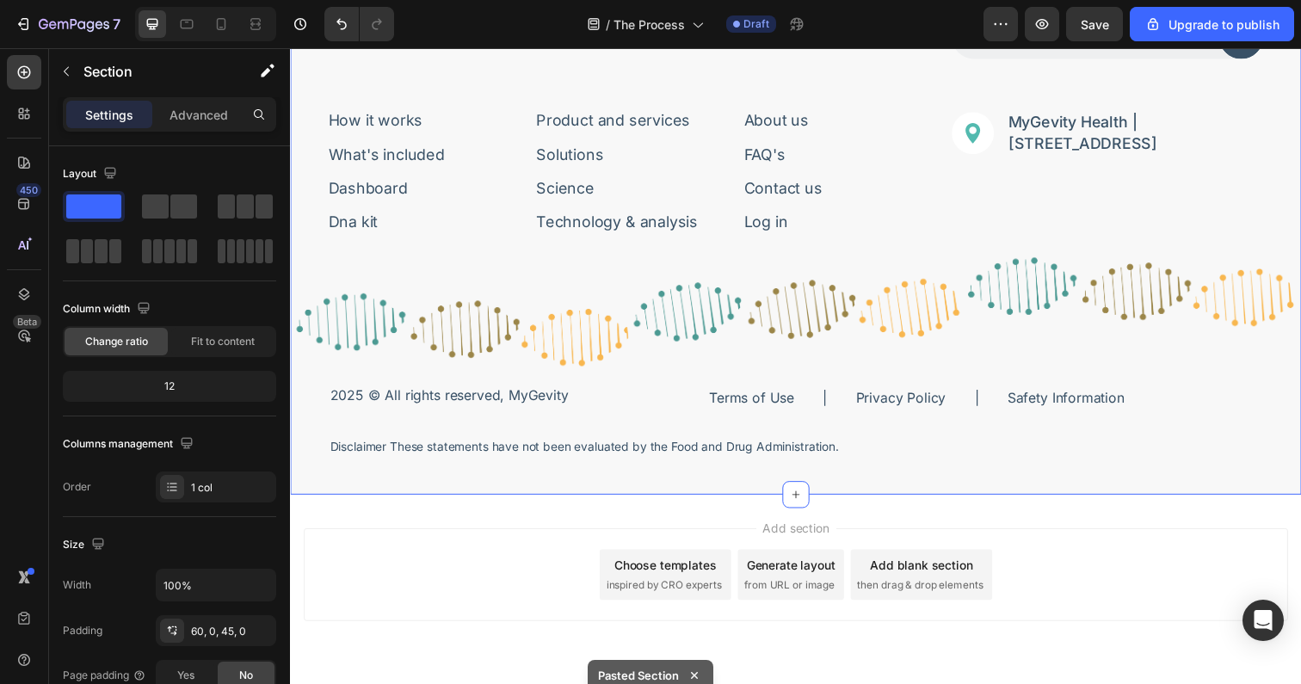
click at [729, 451] on p "Disclaimer These statements have not been evaluated by the Food and Drug Admini…" at bounding box center [806, 455] width 952 height 16
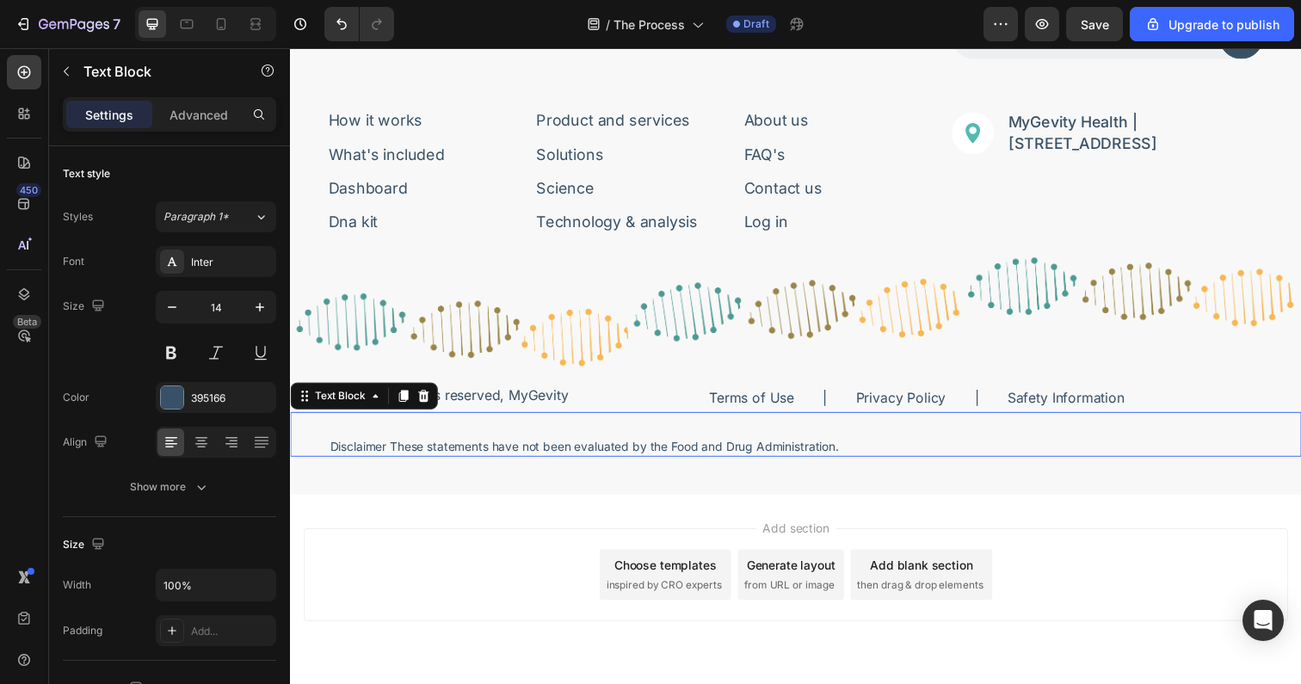
click at [729, 451] on p "Disclaimer These statements have not been evaluated by the Food and Drug Admini…" at bounding box center [806, 455] width 952 height 16
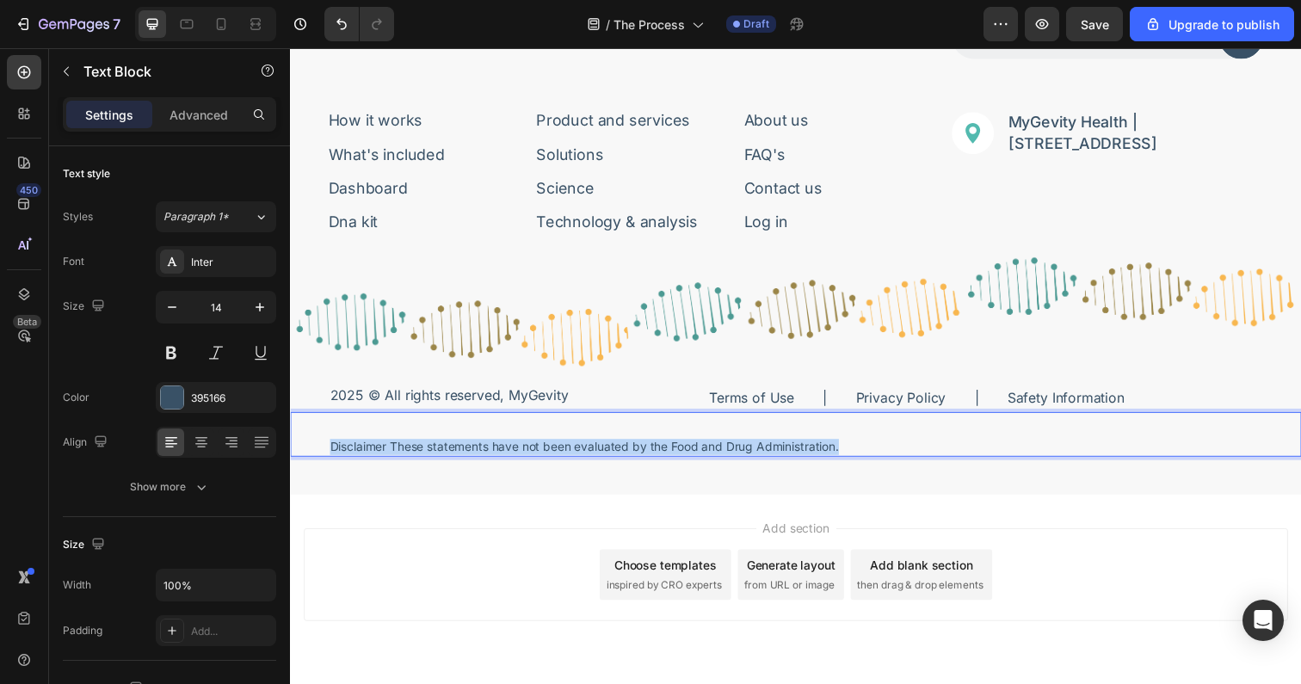
click at [729, 451] on p "Disclaimer These statements have not been evaluated by the Food and Drug Admini…" at bounding box center [806, 455] width 952 height 16
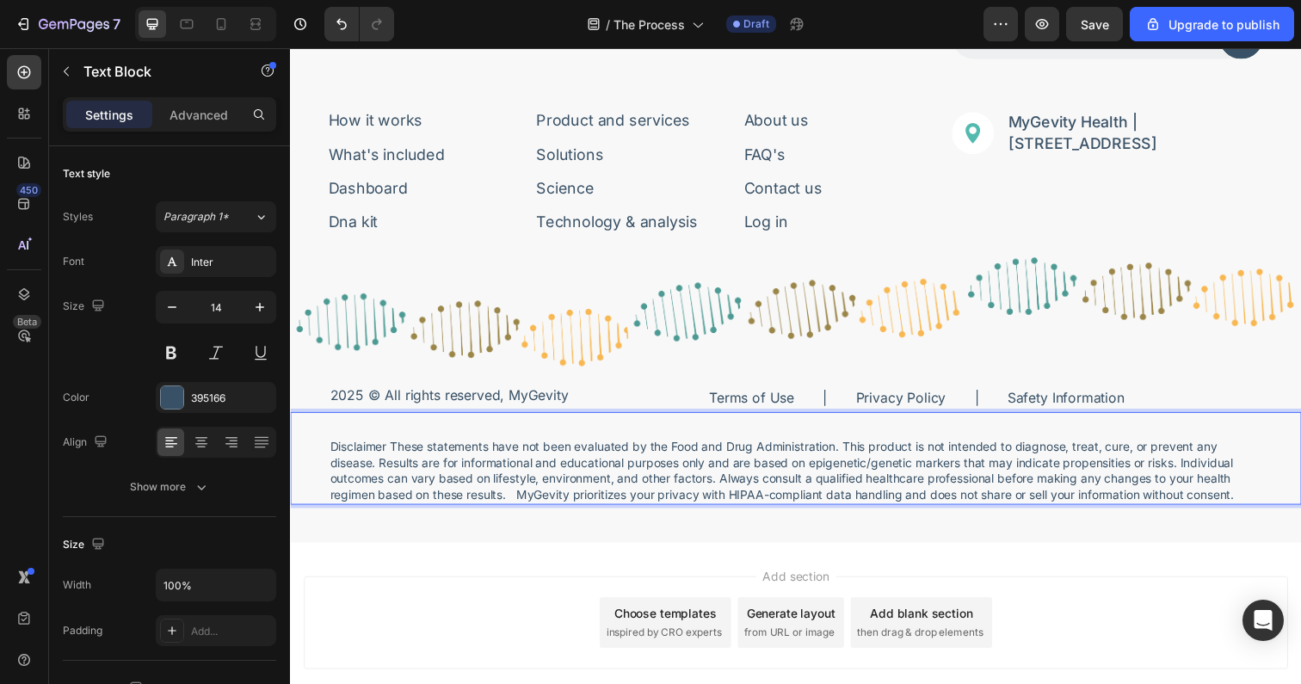
click at [521, 507] on p "Disclaimer These statements have not been evaluated by the Food and Drug Admini…" at bounding box center [806, 479] width 952 height 65
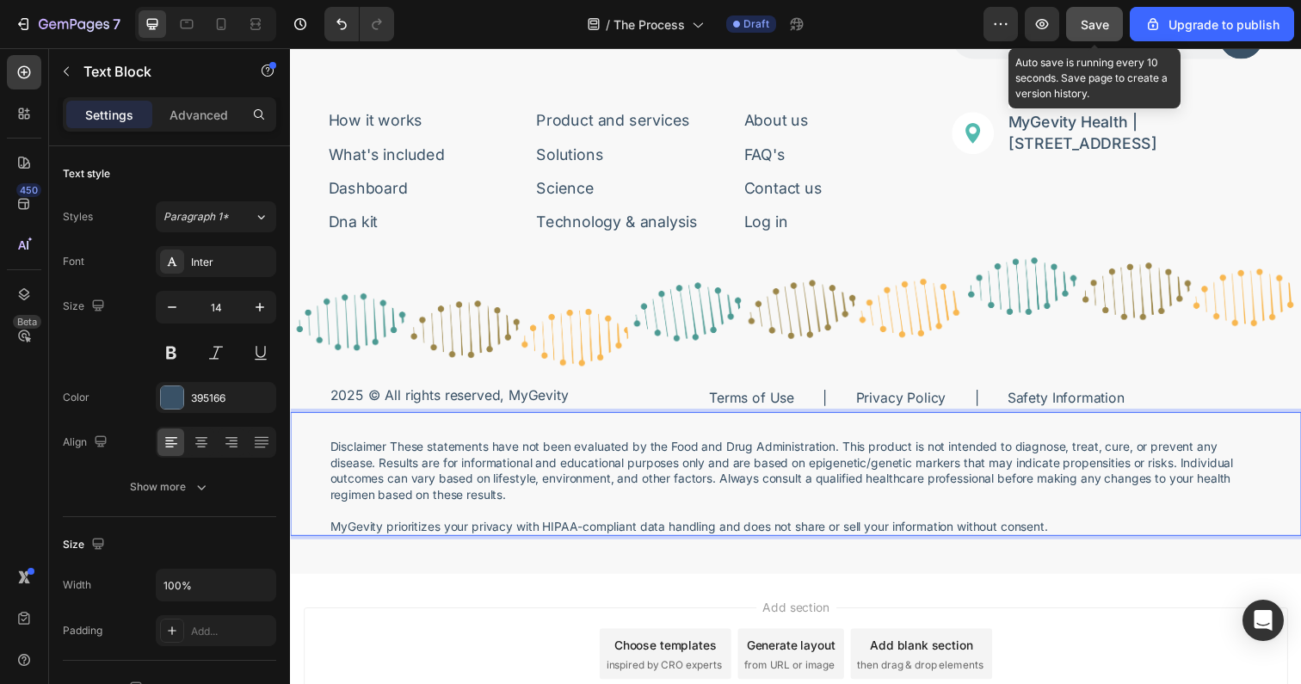
click at [1097, 28] on span "Save" at bounding box center [1095, 24] width 28 height 15
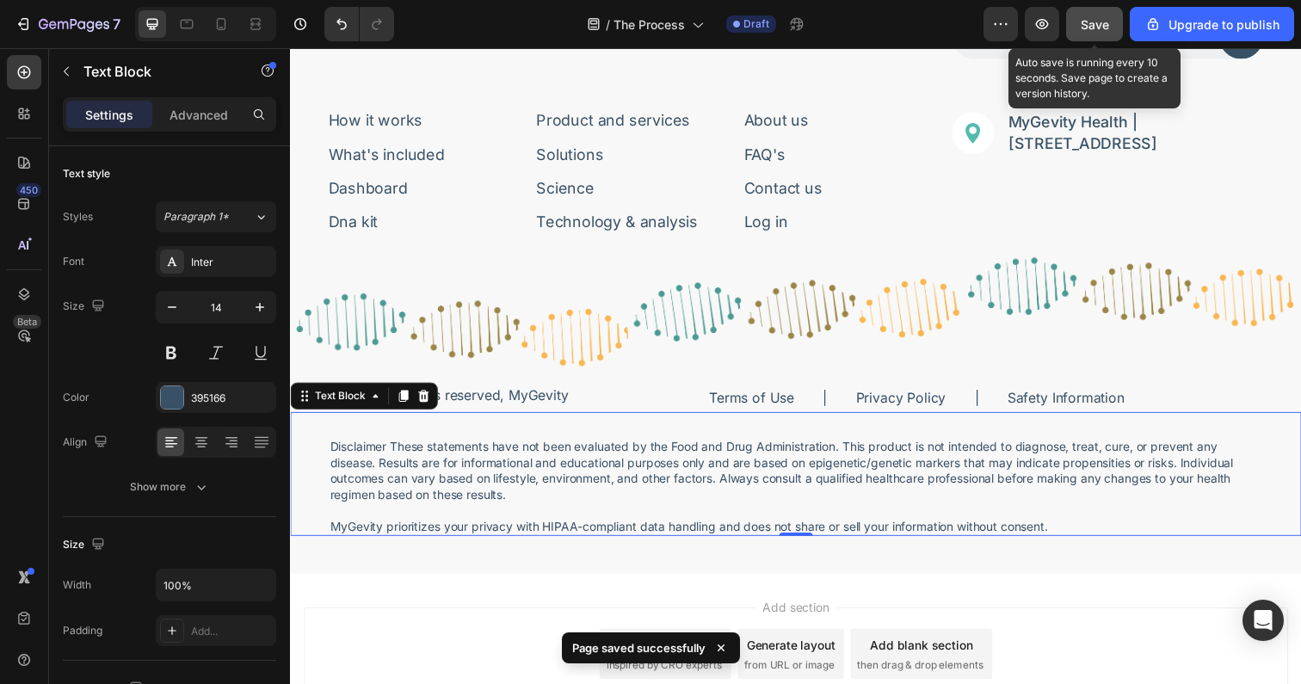
click at [1100, 23] on span "Save" at bounding box center [1095, 24] width 28 height 15
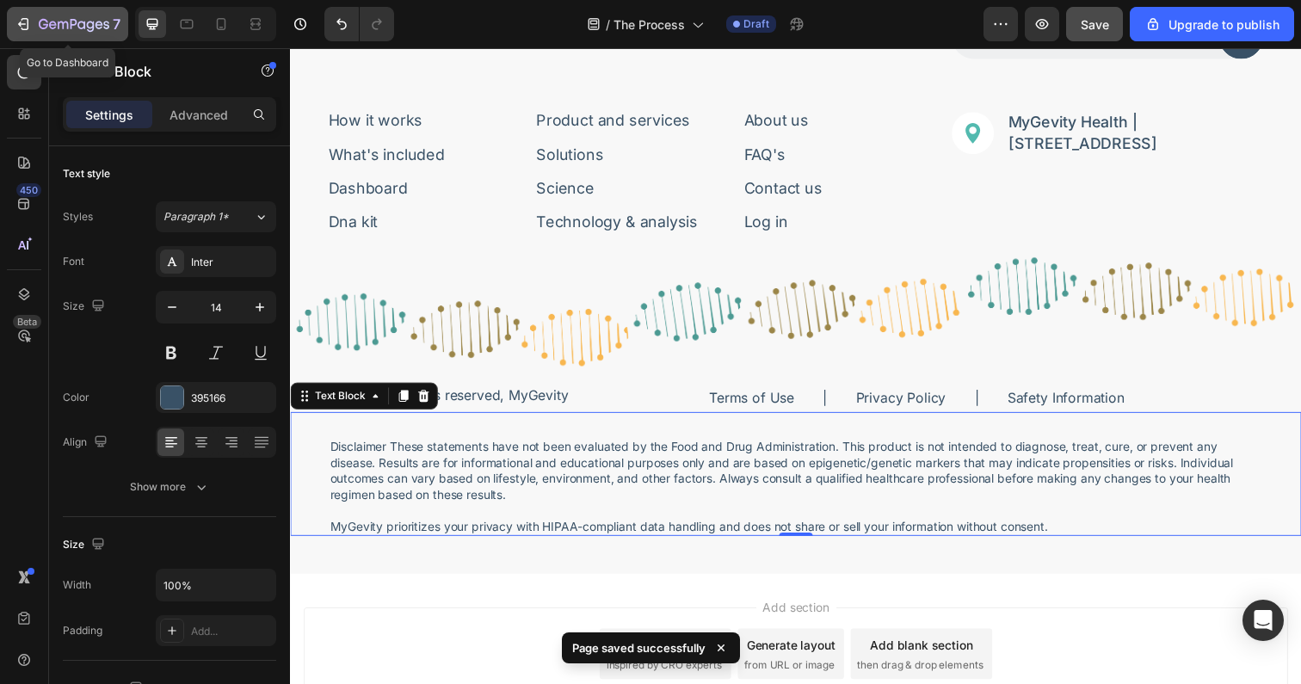
click at [64, 22] on icon "button" at bounding box center [63, 26] width 10 height 8
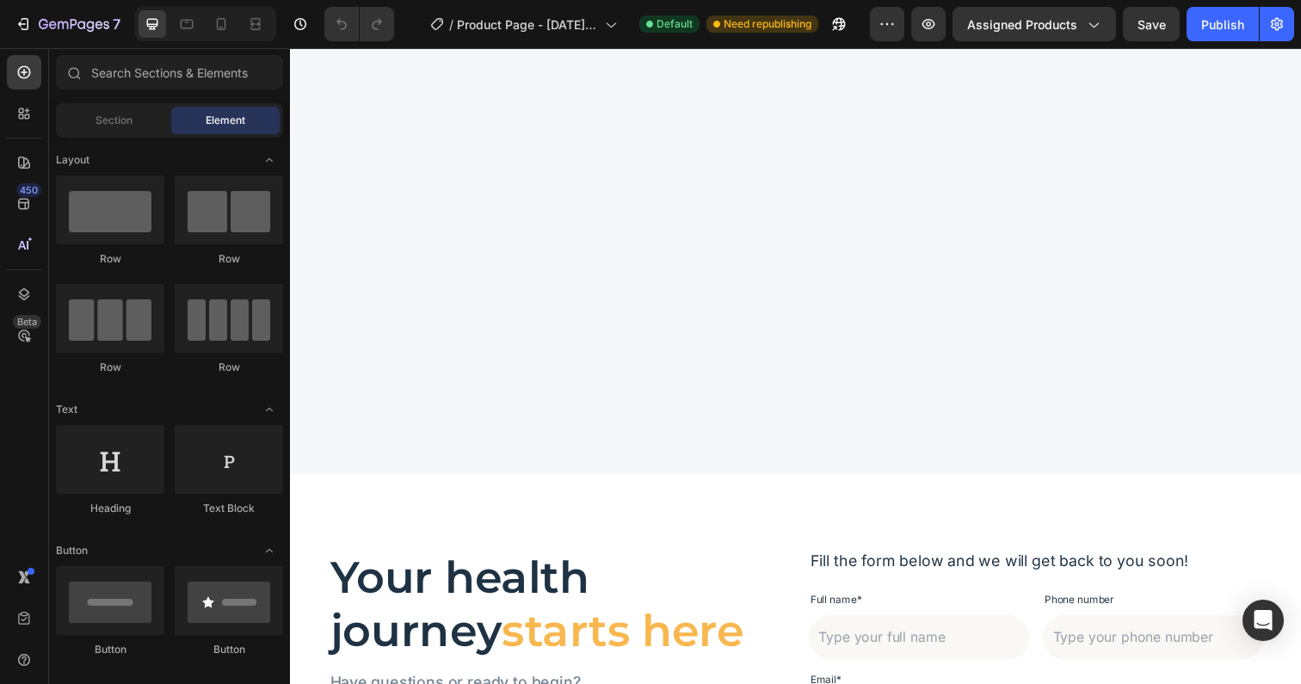
scroll to position [2606, 0]
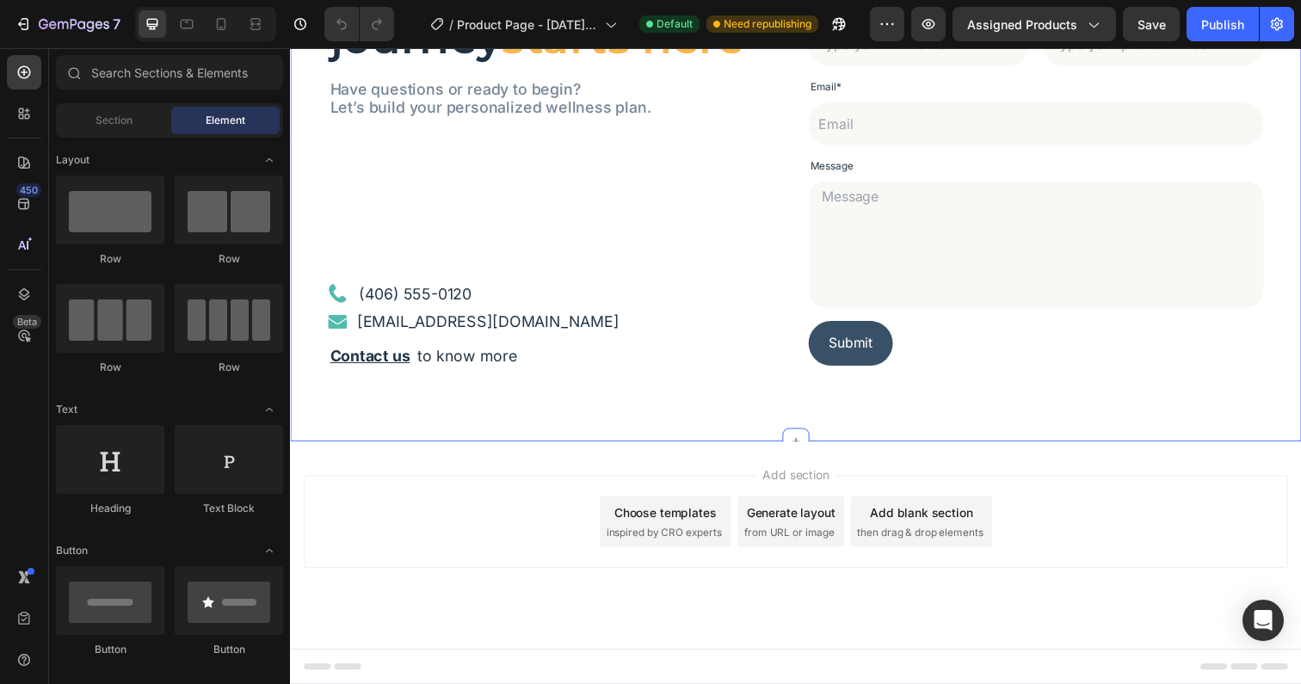
click at [567, 425] on div "Your health journey starts here Heading Have questions or ready to begin? Let’s…" at bounding box center [806, 164] width 1032 height 572
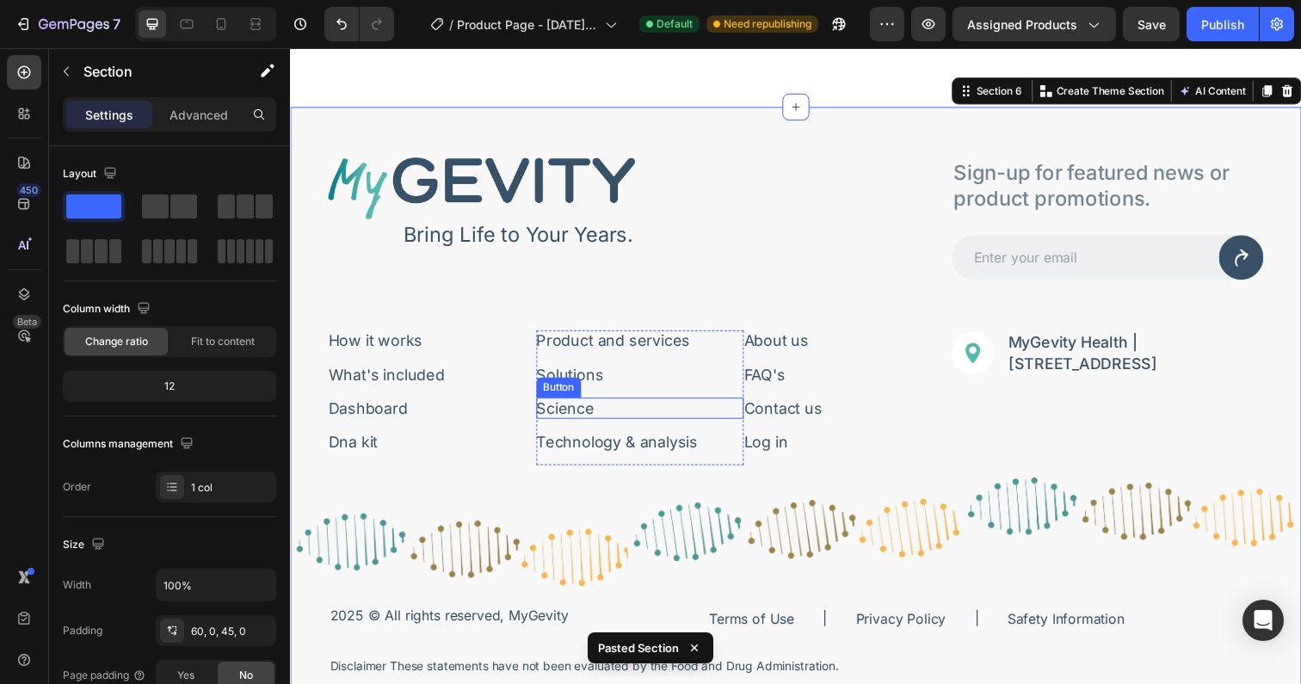
scroll to position [3226, 0]
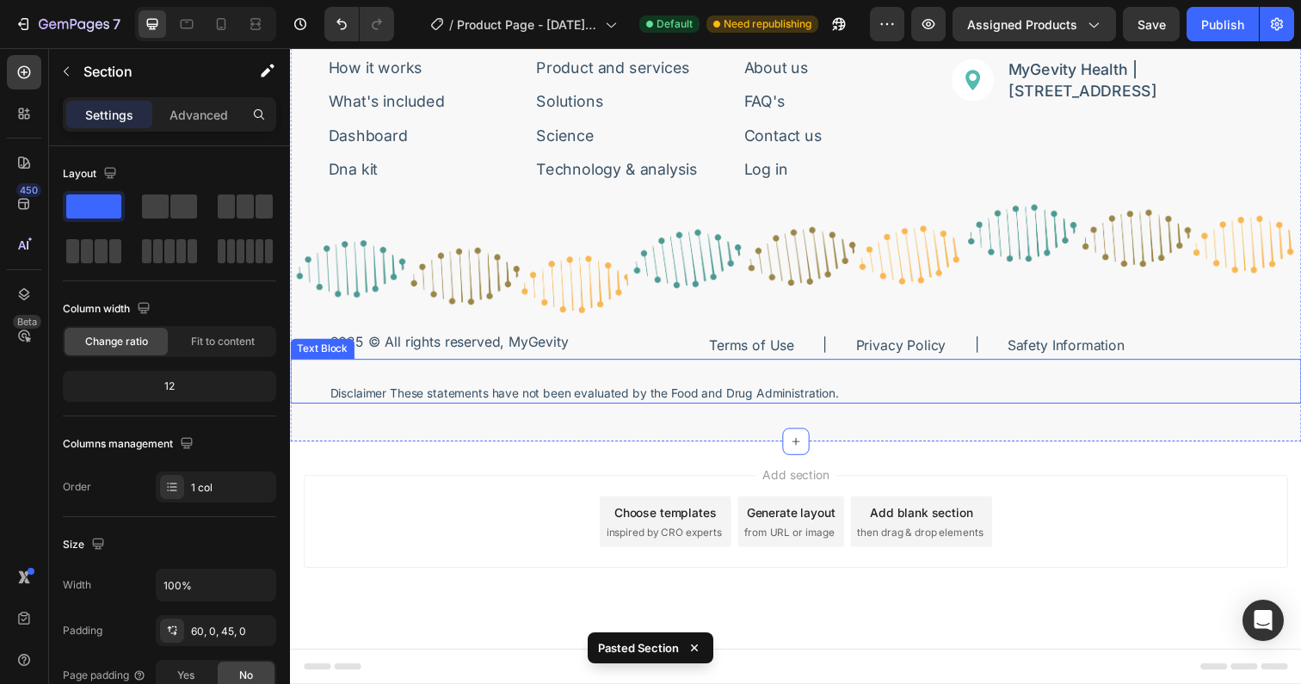
click at [519, 403] on p "Disclaimer These statements have not been evaluated by the Food and Drug Admini…" at bounding box center [806, 401] width 952 height 16
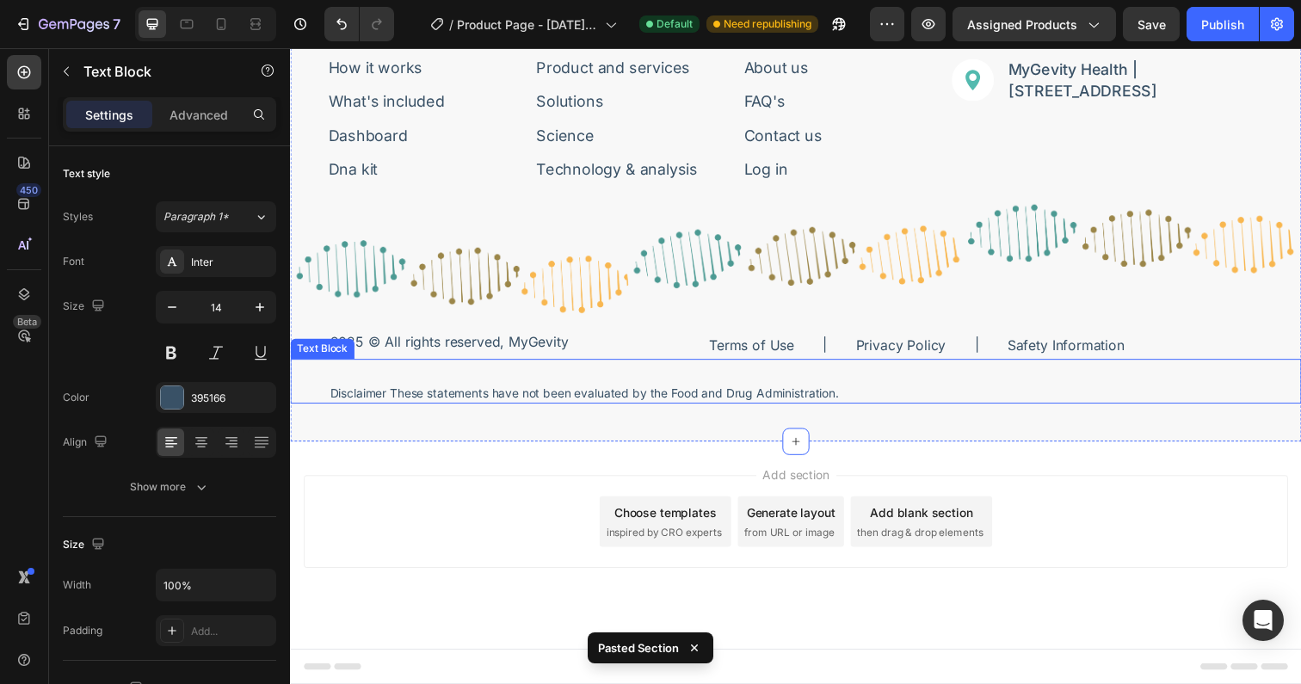
click at [519, 403] on p "Disclaimer These statements have not been evaluated by the Food and Drug Admini…" at bounding box center [806, 401] width 952 height 16
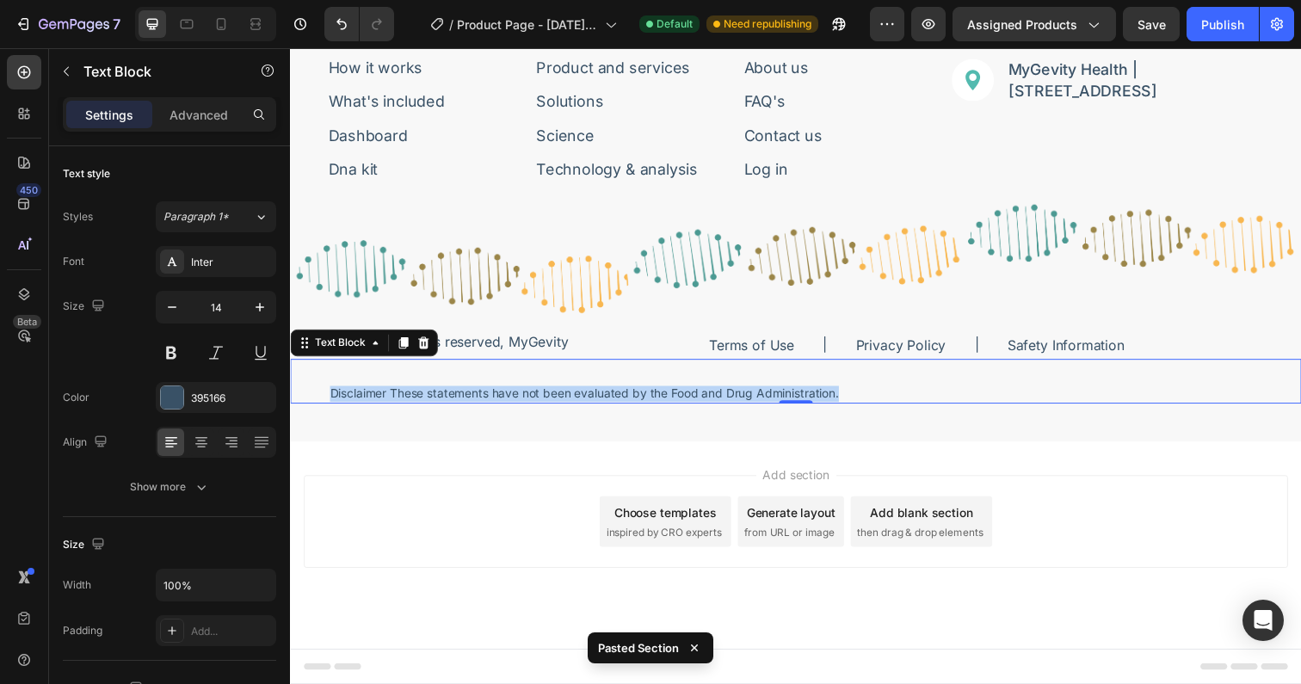
click at [519, 403] on p "Disclaimer These statements have not been evaluated by the Food and Drug Admini…" at bounding box center [806, 401] width 952 height 16
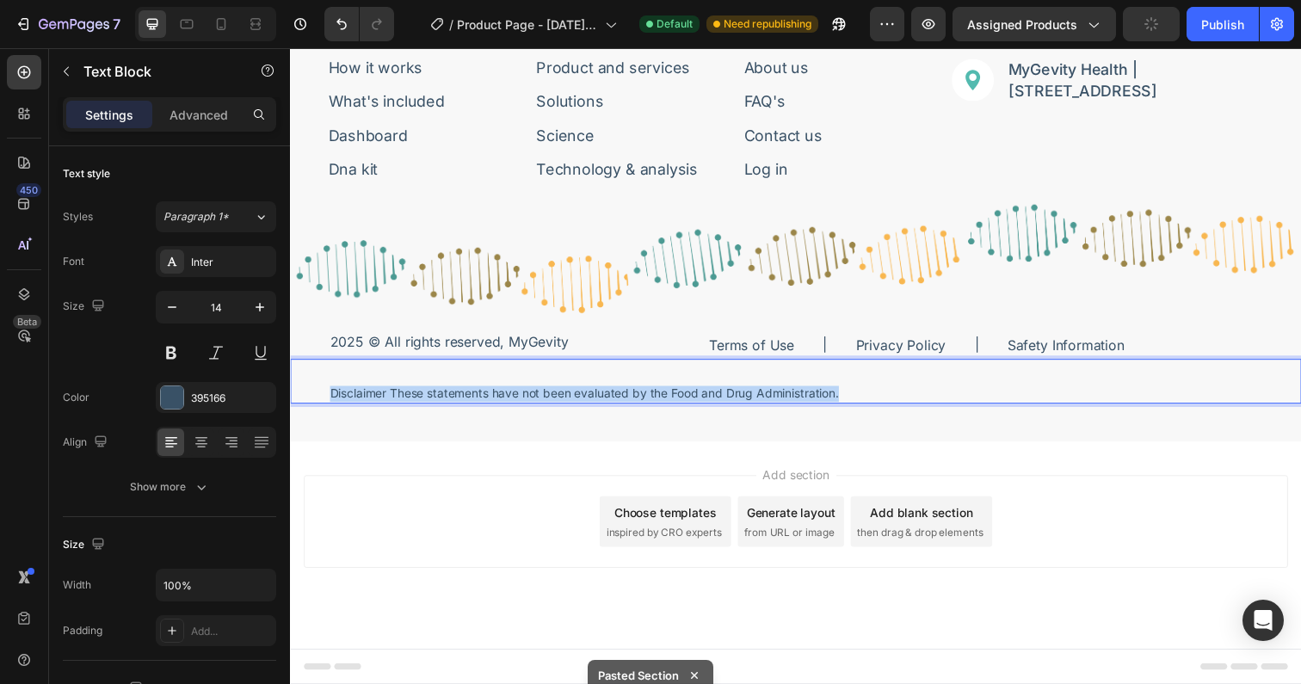
click at [519, 403] on p "Disclaimer These statements have not been evaluated by the Food and Drug Admini…" at bounding box center [806, 401] width 952 height 16
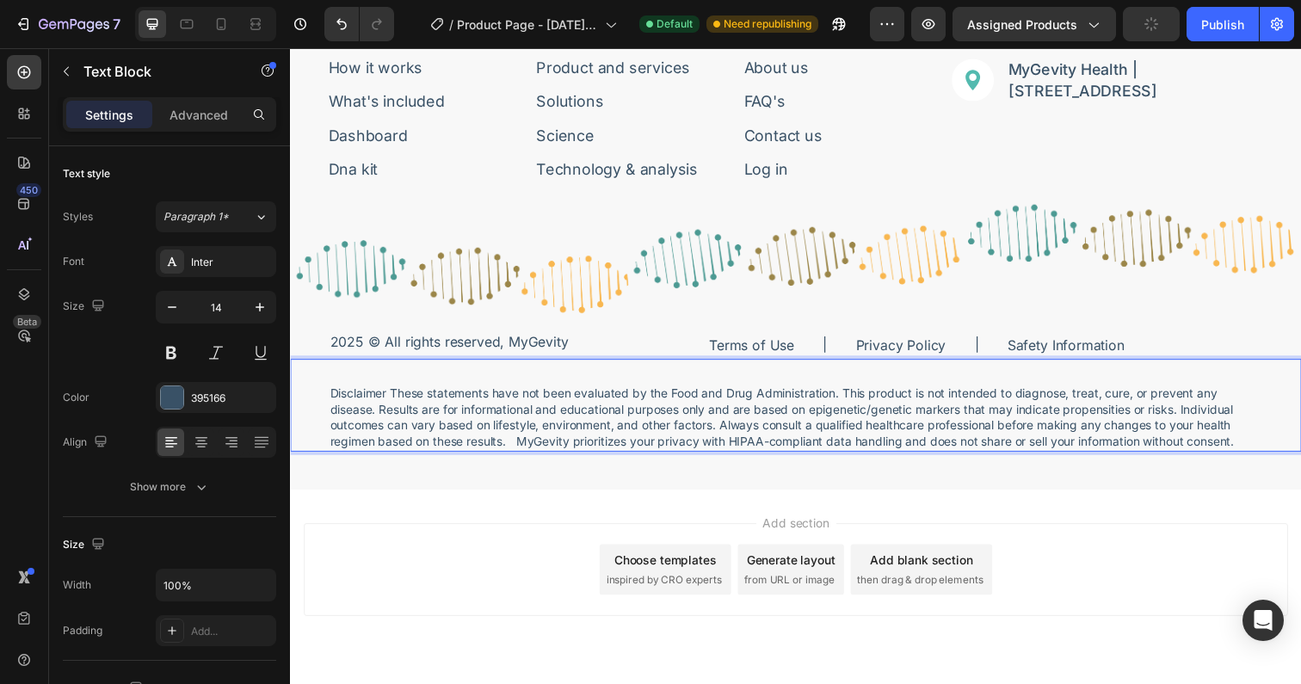
click at [527, 446] on p "Disclaimer These statements have not been evaluated by the Food and Drug Admini…" at bounding box center [806, 425] width 952 height 65
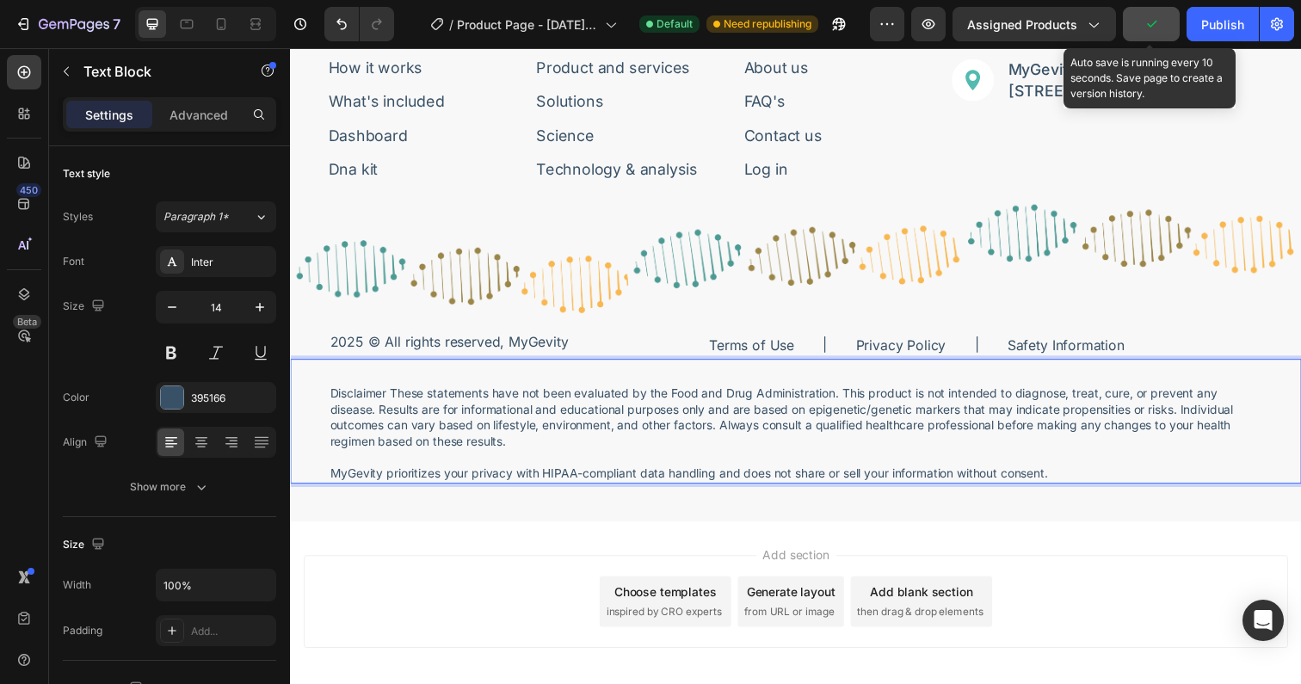
click at [1152, 22] on icon "button" at bounding box center [1151, 23] width 17 height 17
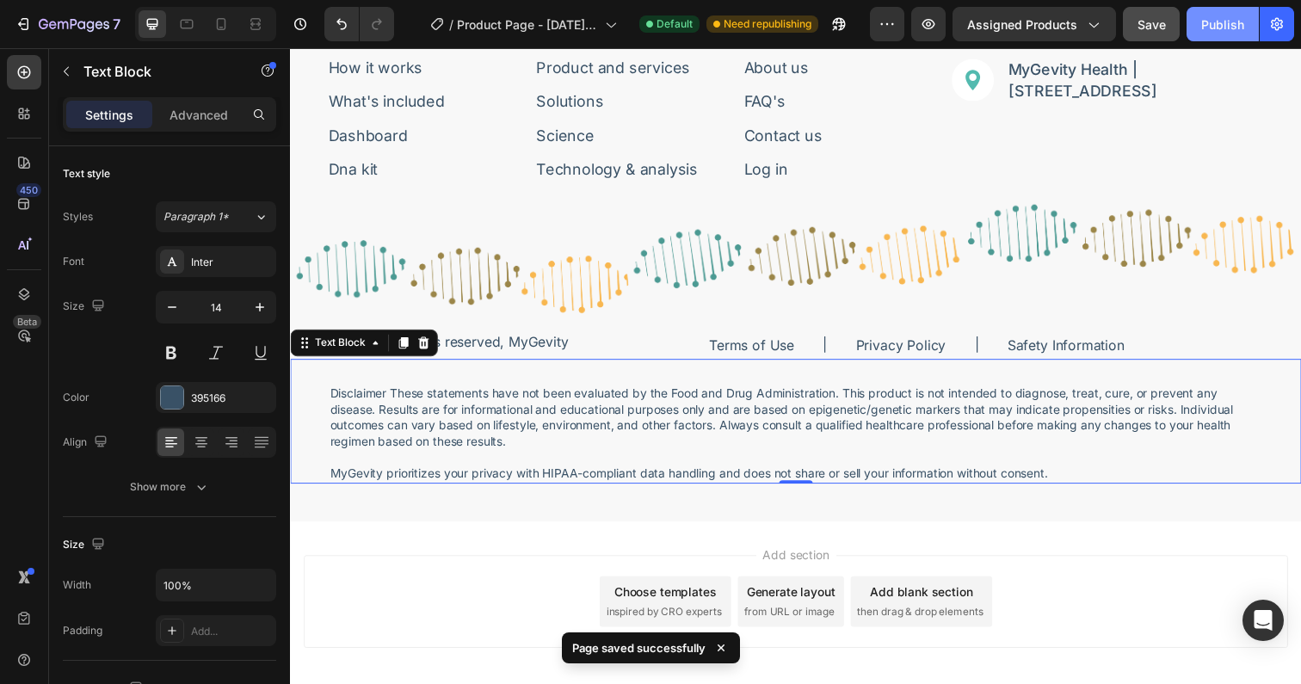
click at [1208, 20] on div "Publish" at bounding box center [1222, 24] width 43 height 18
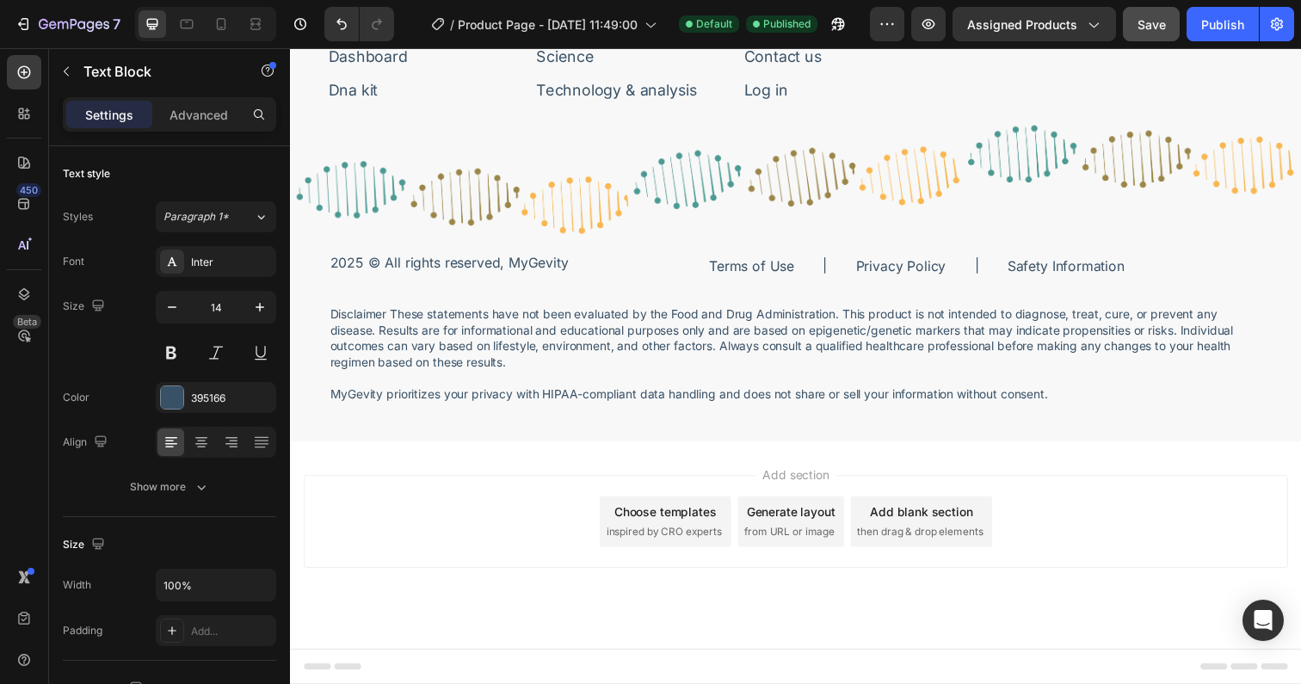
scroll to position [3120, 0]
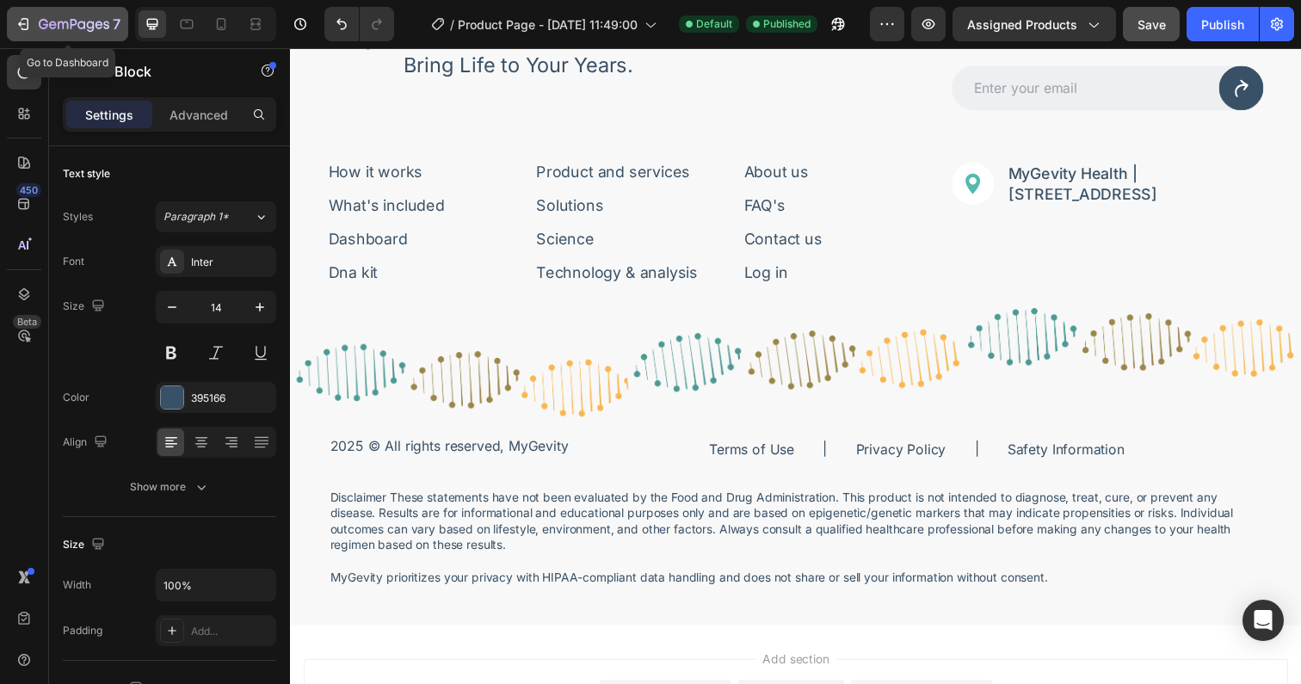
click at [65, 15] on div "7" at bounding box center [80, 24] width 82 height 21
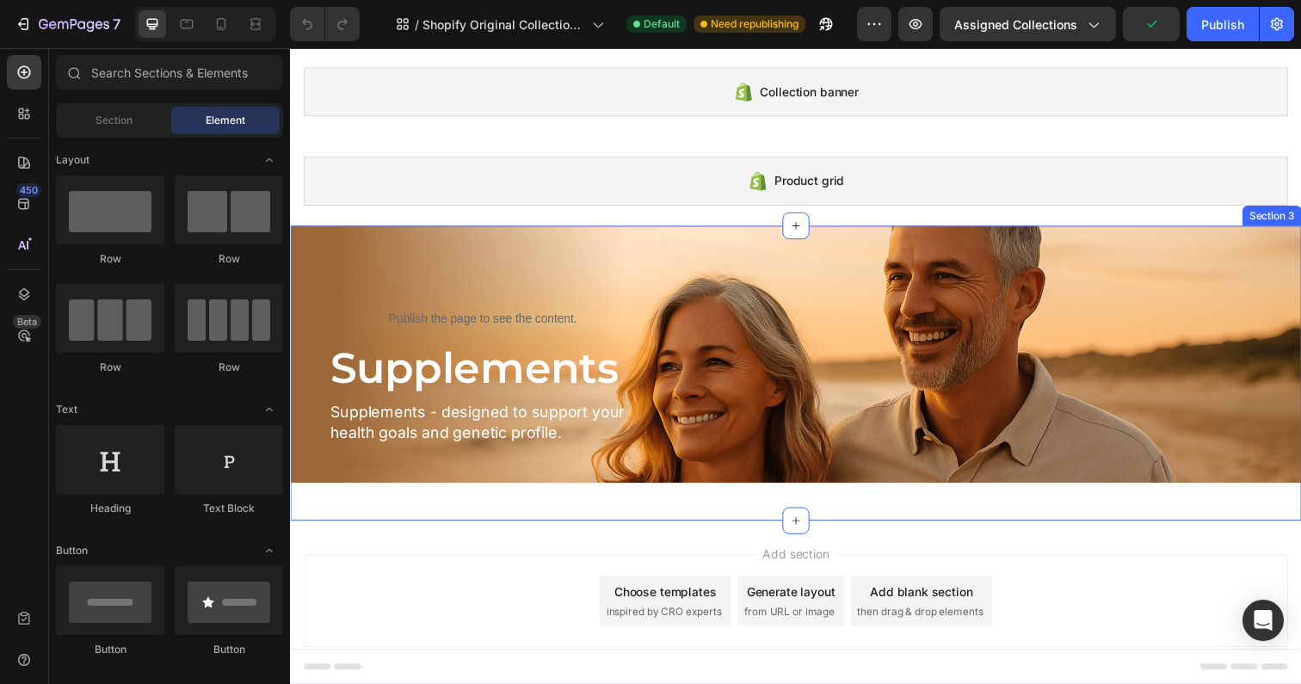
click at [735, 507] on div "Image Publish the page to see the content. Custom Code Supplements Heading Supp…" at bounding box center [806, 380] width 1032 height 301
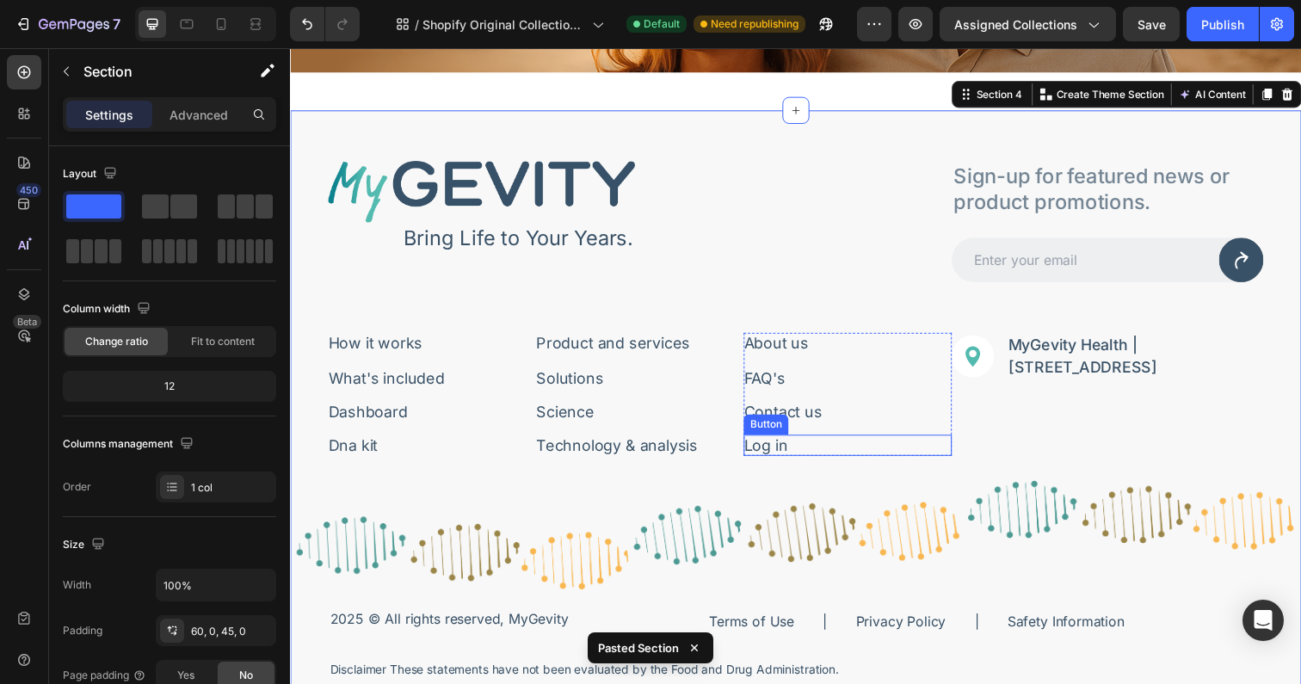
scroll to position [692, 0]
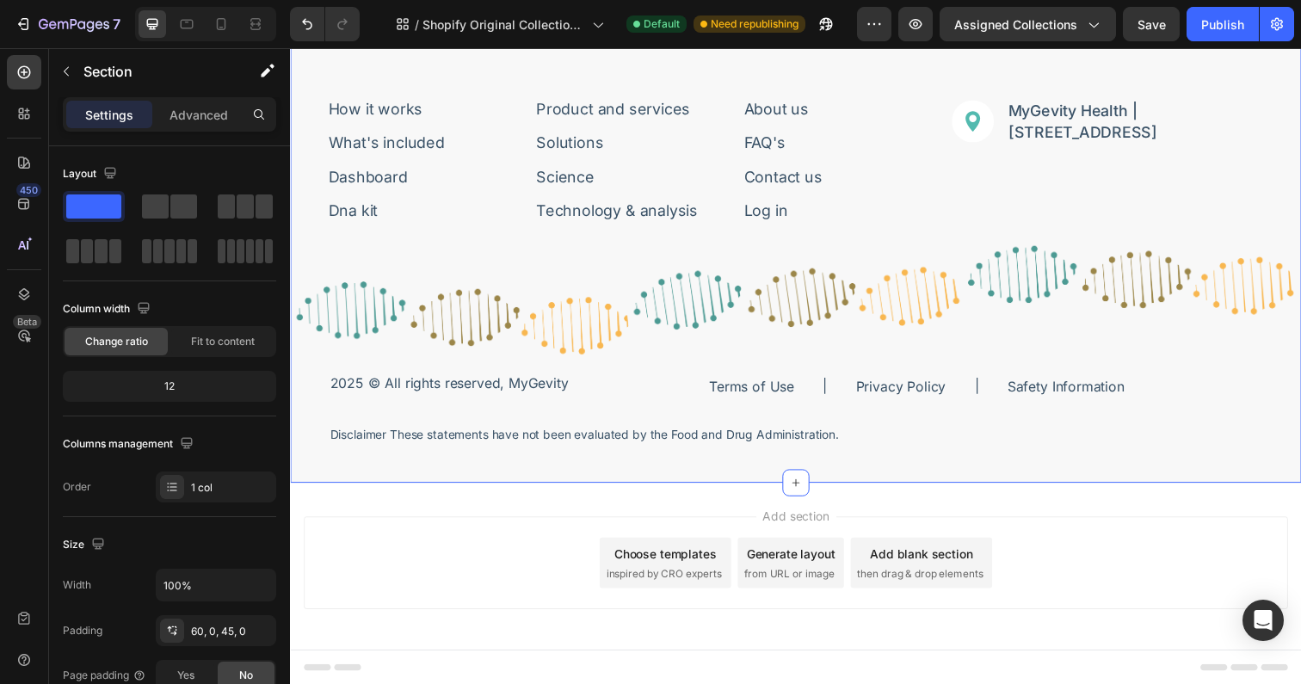
click at [545, 439] on p "Disclaimer These statements have not been evaluated by the Food and Drug Admini…" at bounding box center [806, 443] width 952 height 16
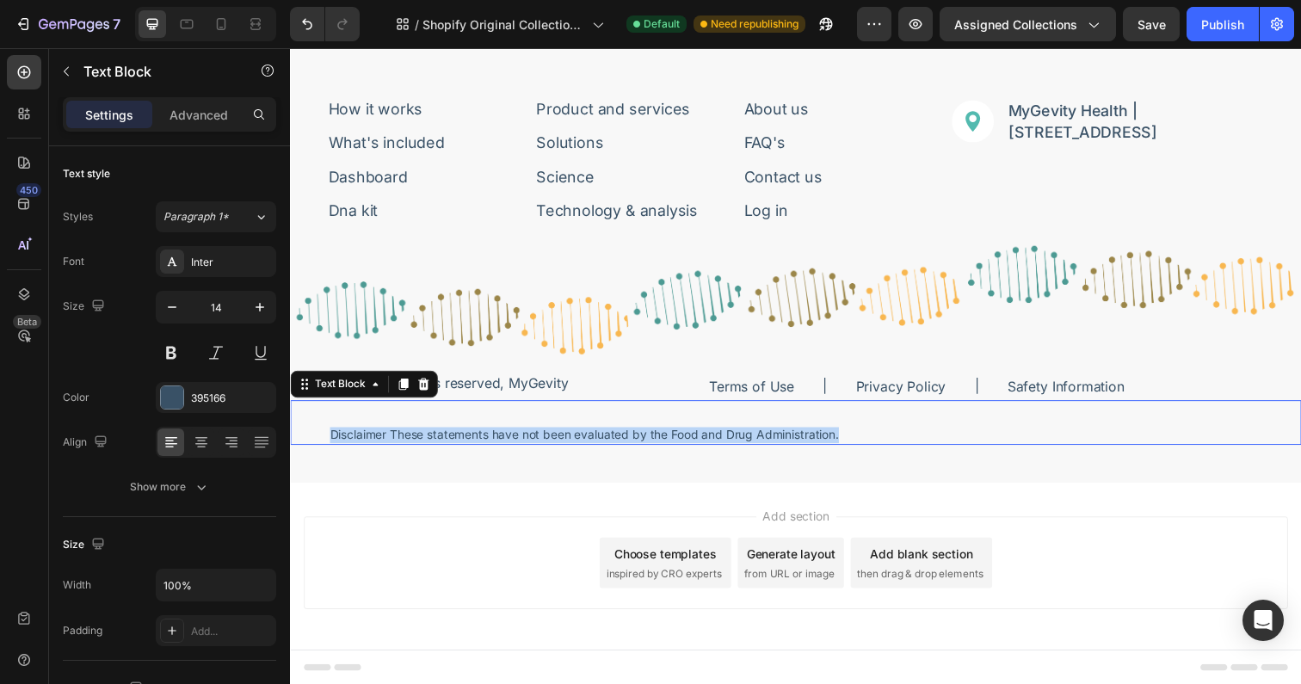
click at [545, 439] on p "Disclaimer These statements have not been evaluated by the Food and Drug Admini…" at bounding box center [806, 443] width 952 height 16
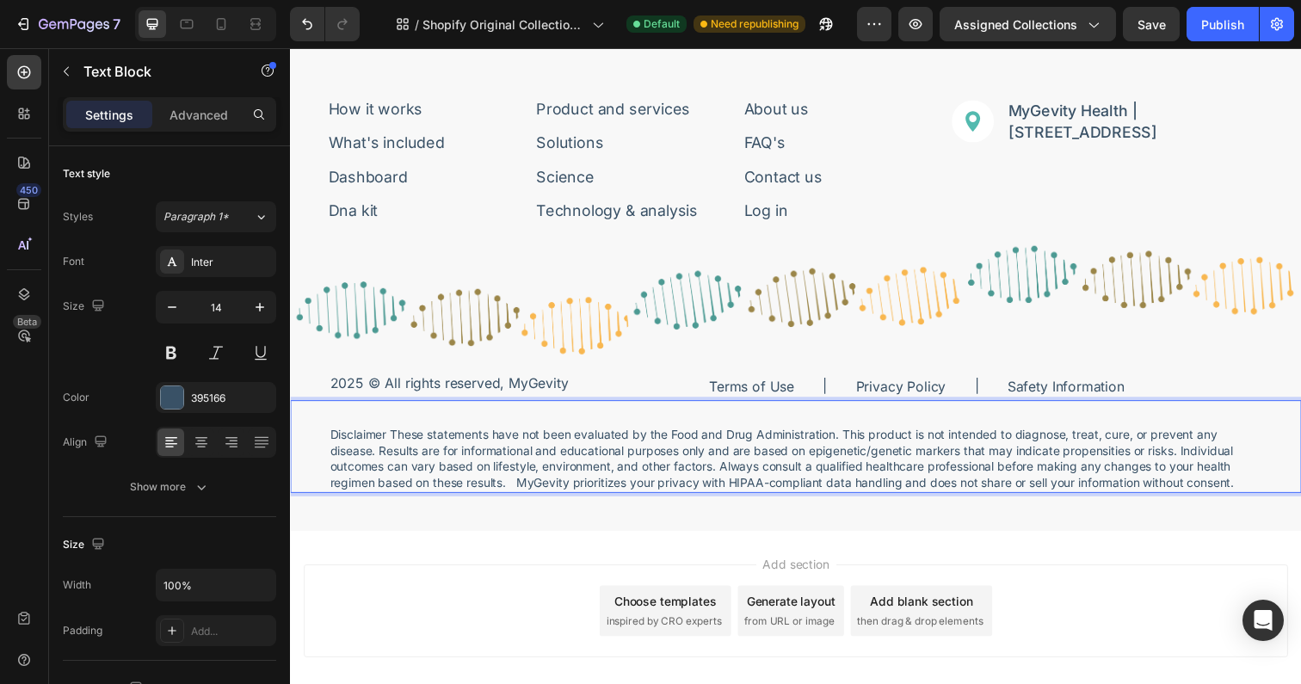
click at [527, 490] on p "Disclaimer These statements have not been evaluated by the Food and Drug Admini…" at bounding box center [806, 467] width 952 height 65
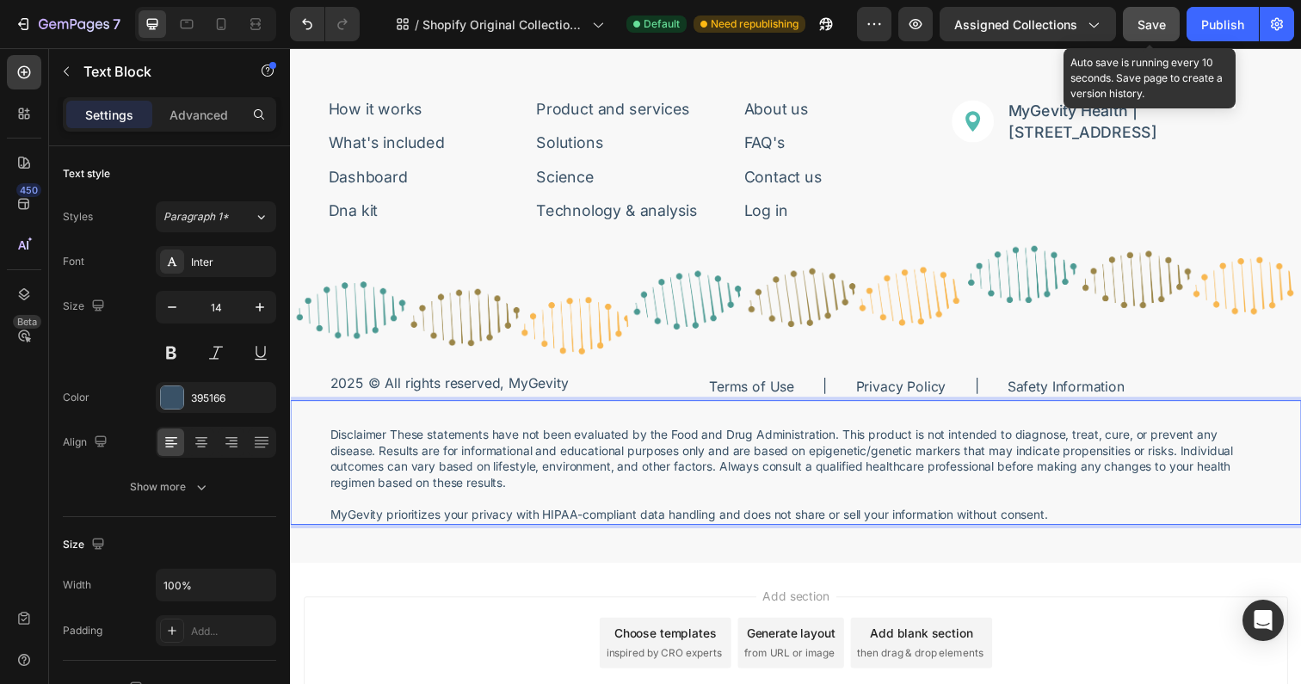
click at [1136, 24] on button "Save" at bounding box center [1151, 24] width 57 height 34
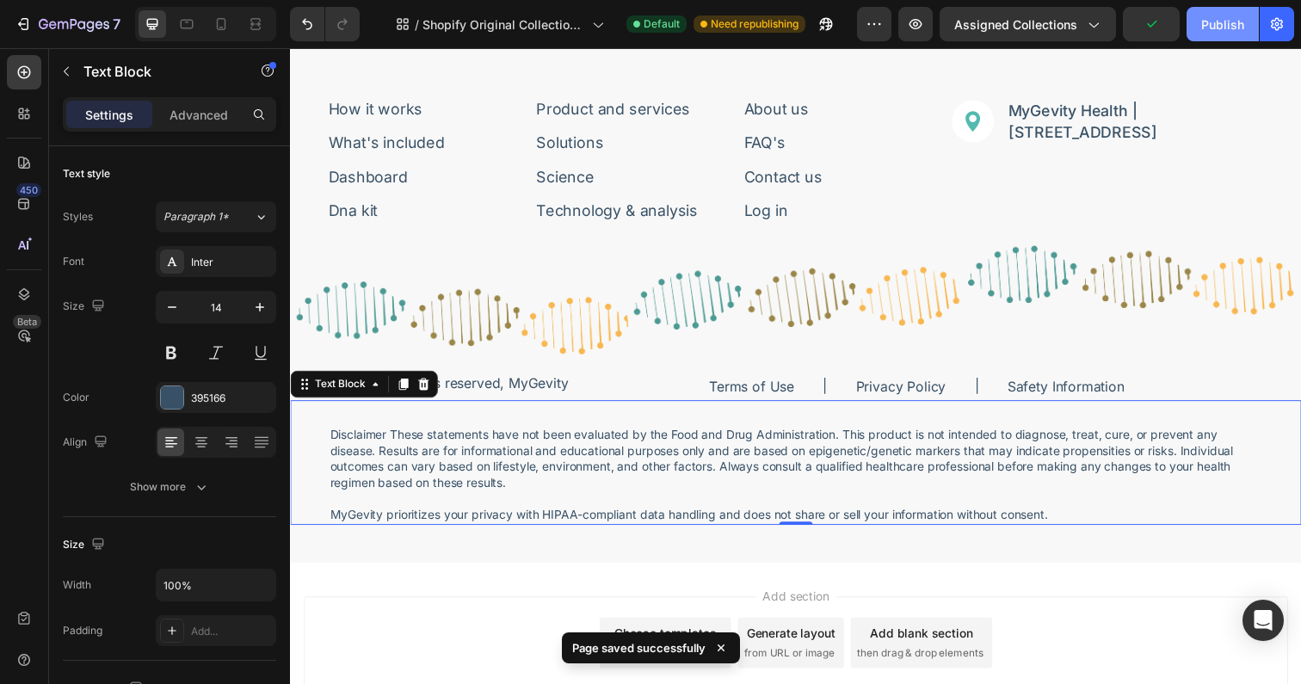
click at [1210, 23] on div "Publish" at bounding box center [1222, 24] width 43 height 18
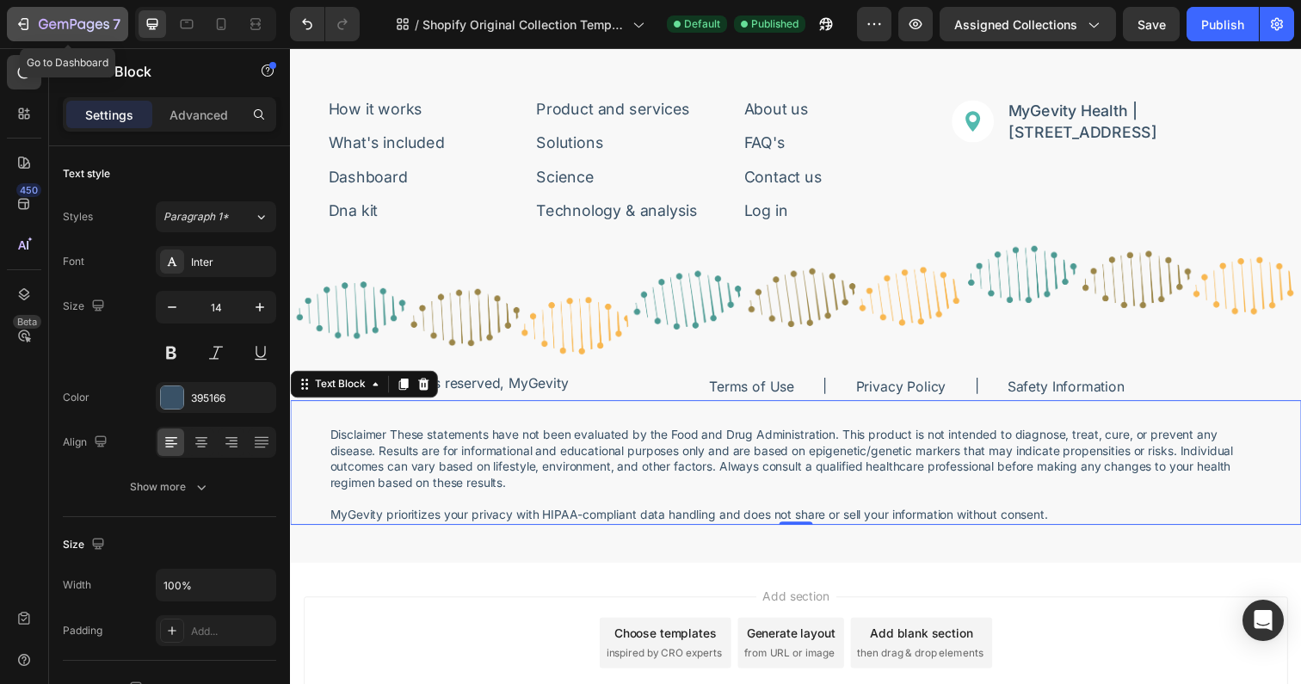
click at [63, 23] on icon "button" at bounding box center [63, 26] width 10 height 8
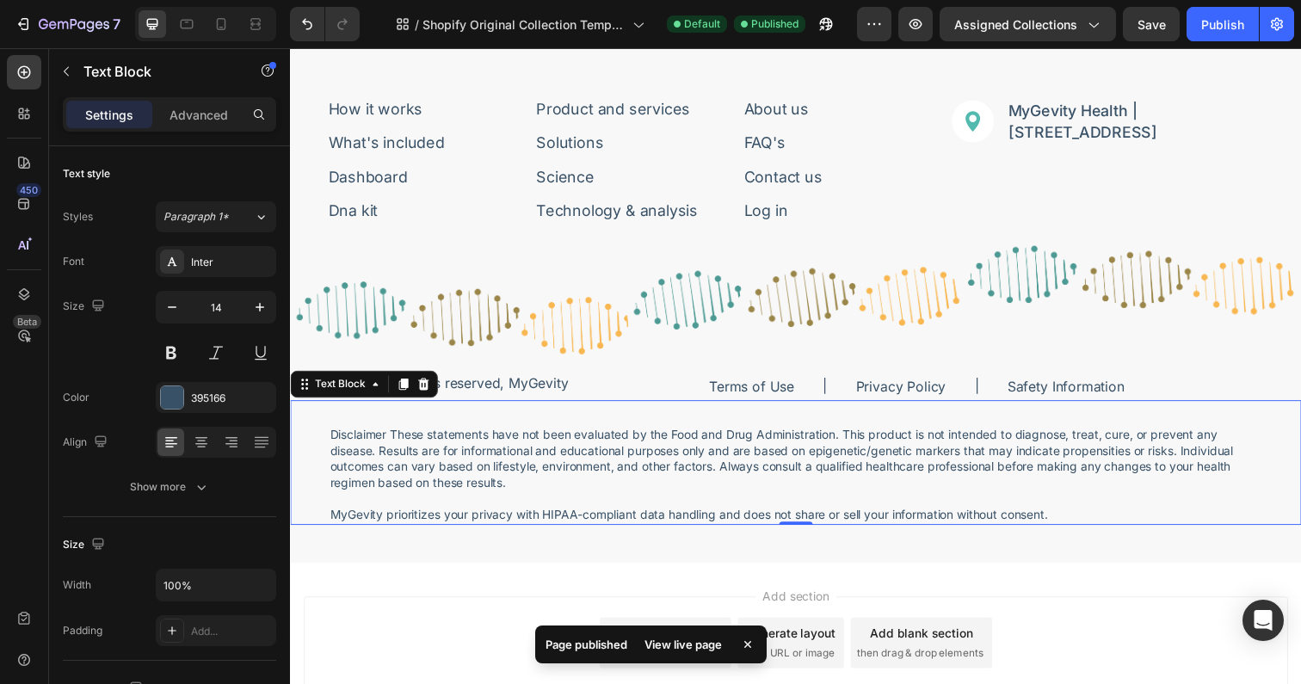
click at [712, 648] on div "View live page" at bounding box center [683, 644] width 98 height 24
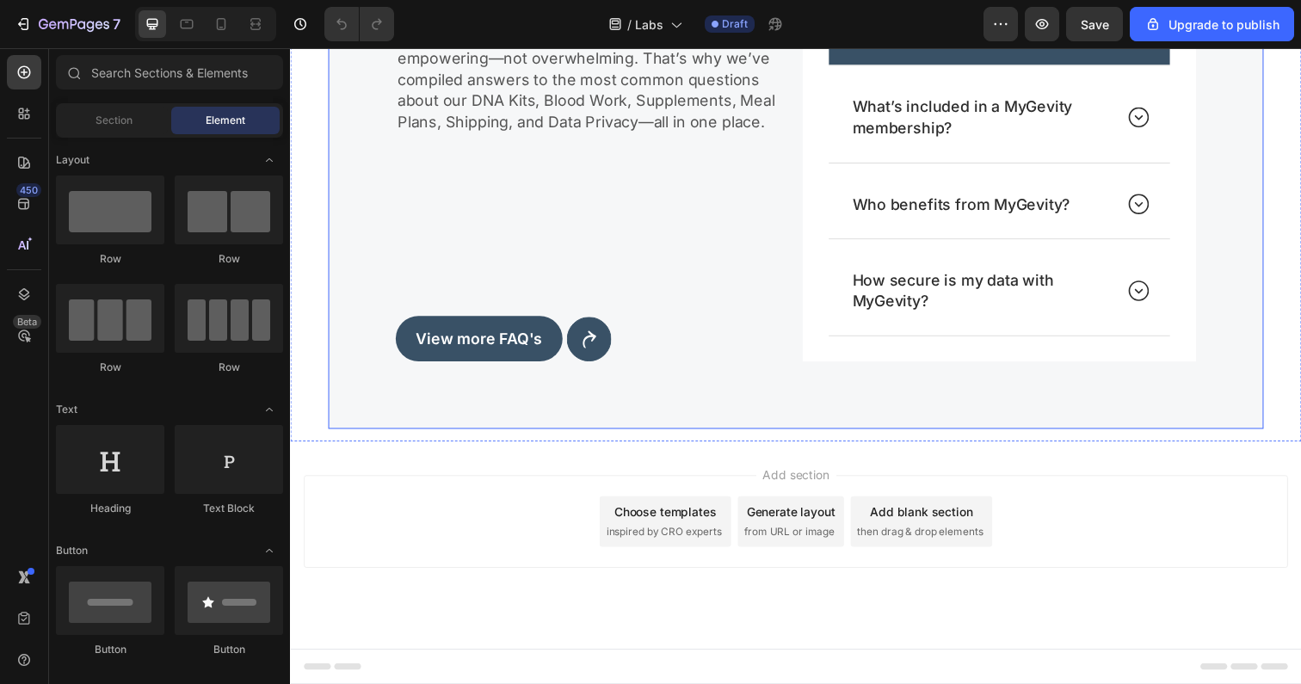
click at [550, 451] on div "Add section Choose templates inspired by CRO experts Generate layout from URL o…" at bounding box center [806, 556] width 1032 height 212
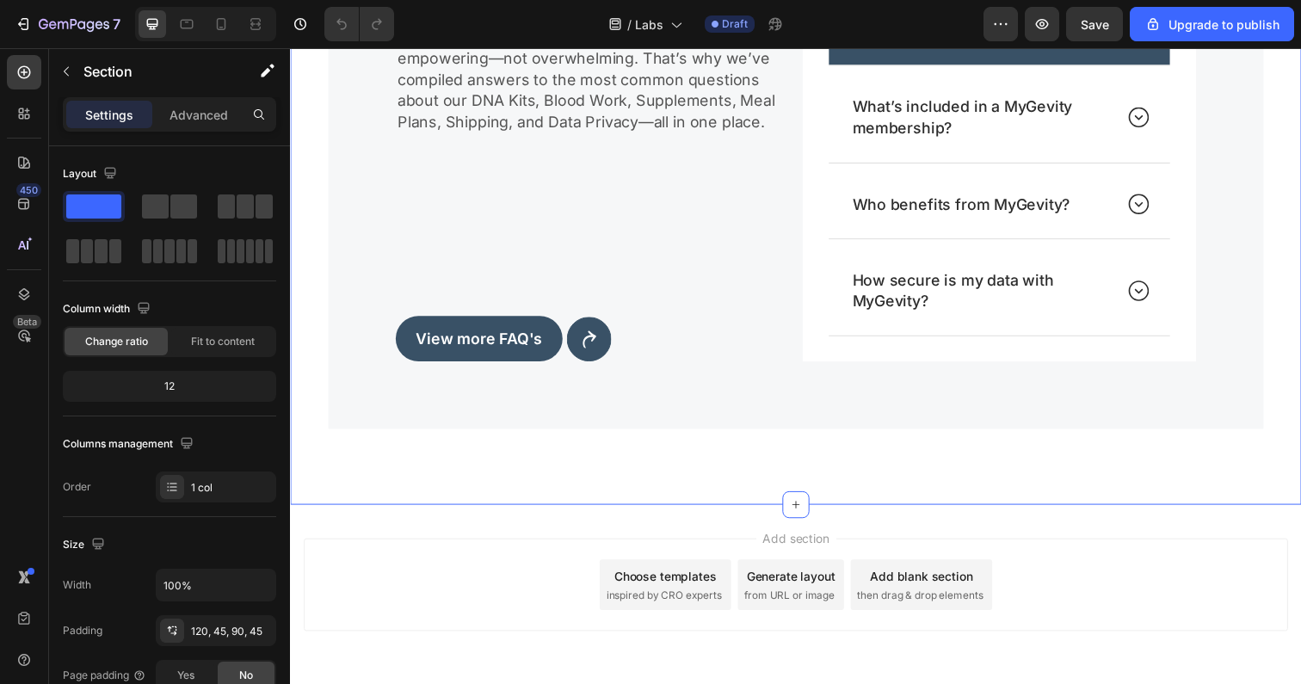
click at [535, 468] on div "Your questions, answered. Heading We believe understanding your health should f…" at bounding box center [806, 124] width 1032 height 782
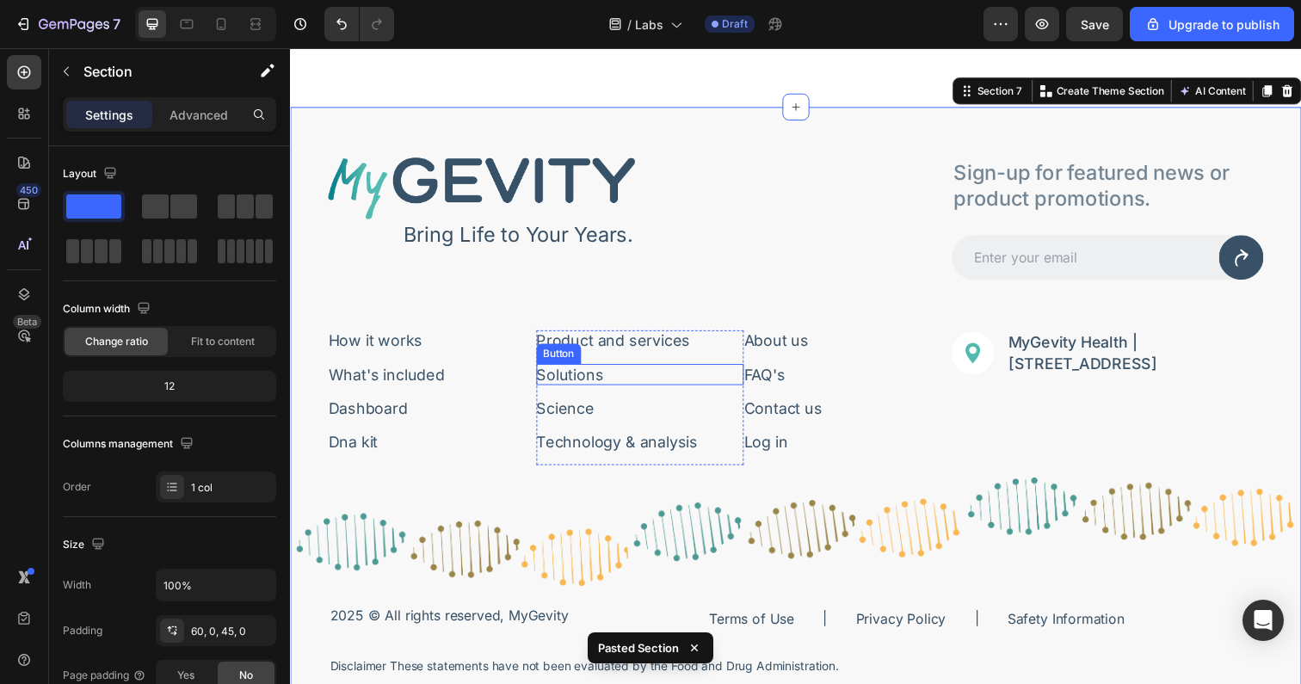
scroll to position [3998, 0]
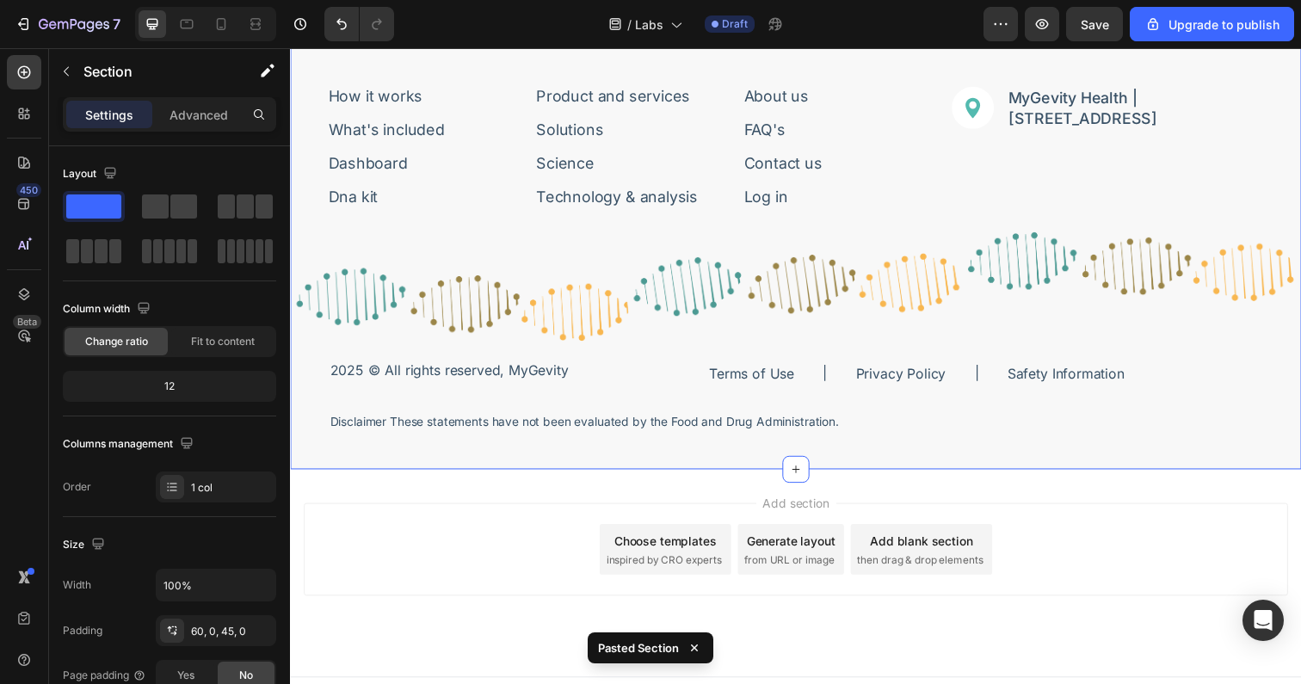
click at [545, 422] on p "Disclaimer These statements have not been evaluated by the Food and Drug Admini…" at bounding box center [806, 430] width 952 height 16
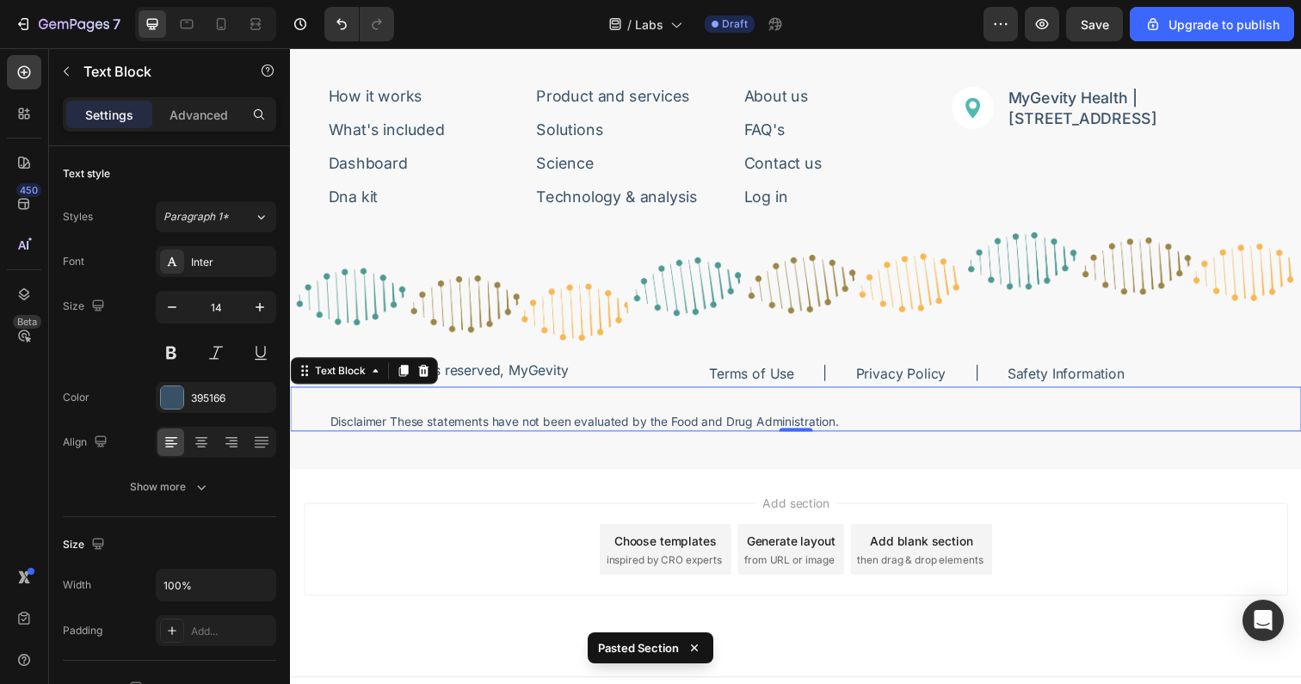
click at [545, 426] on p "Disclaimer These statements have not been evaluated by the Food and Drug Admini…" at bounding box center [806, 430] width 952 height 16
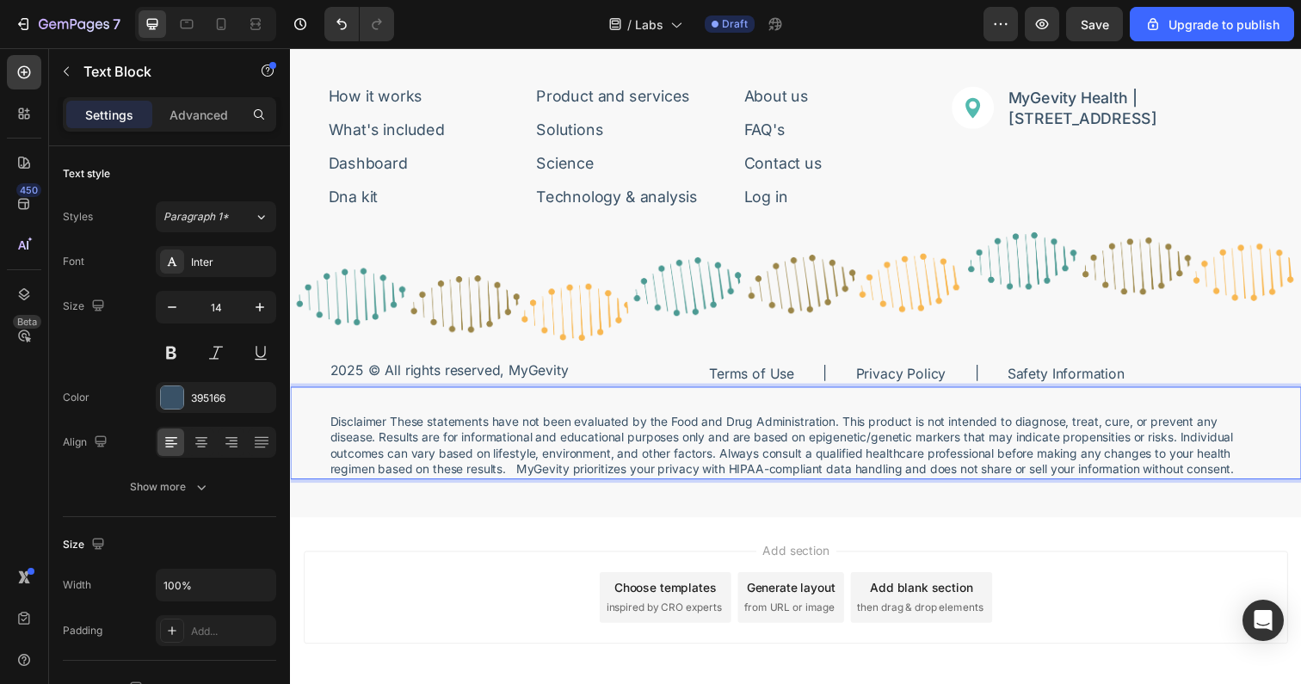
click at [525, 471] on p "Disclaimer These statements have not been evaluated by the Food and Drug Admini…" at bounding box center [806, 454] width 952 height 65
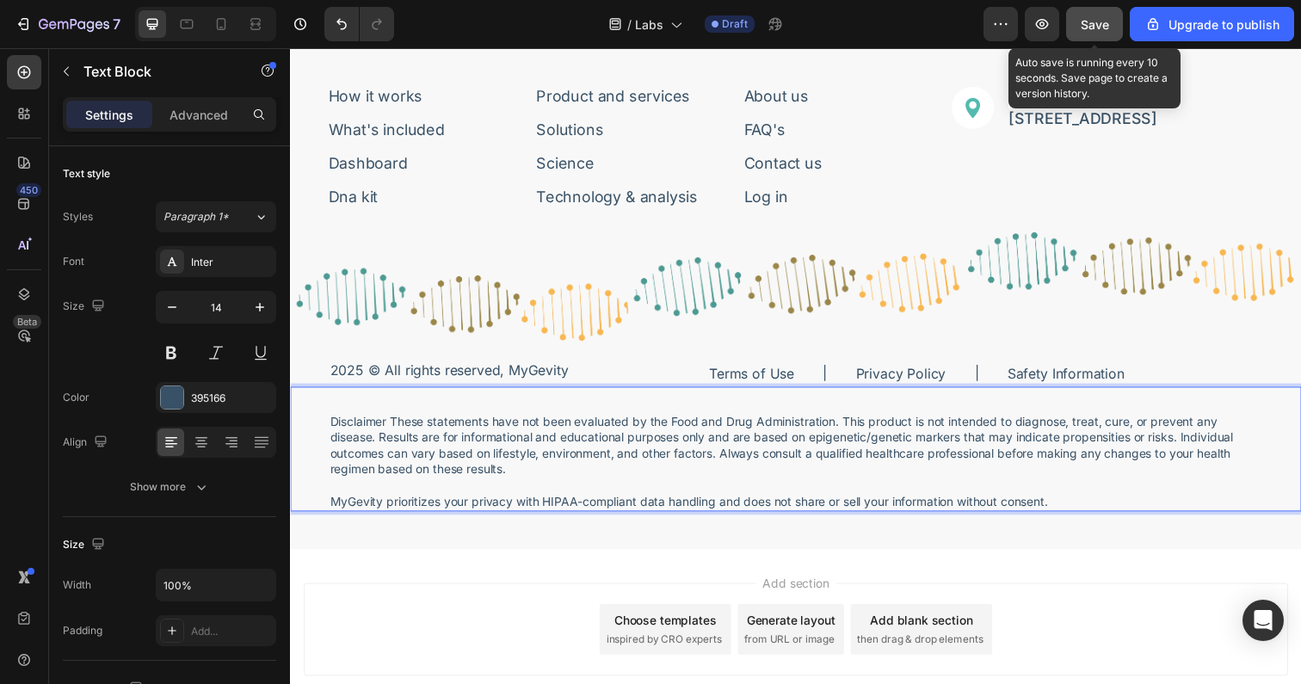
click at [1104, 28] on span "Save" at bounding box center [1095, 24] width 28 height 15
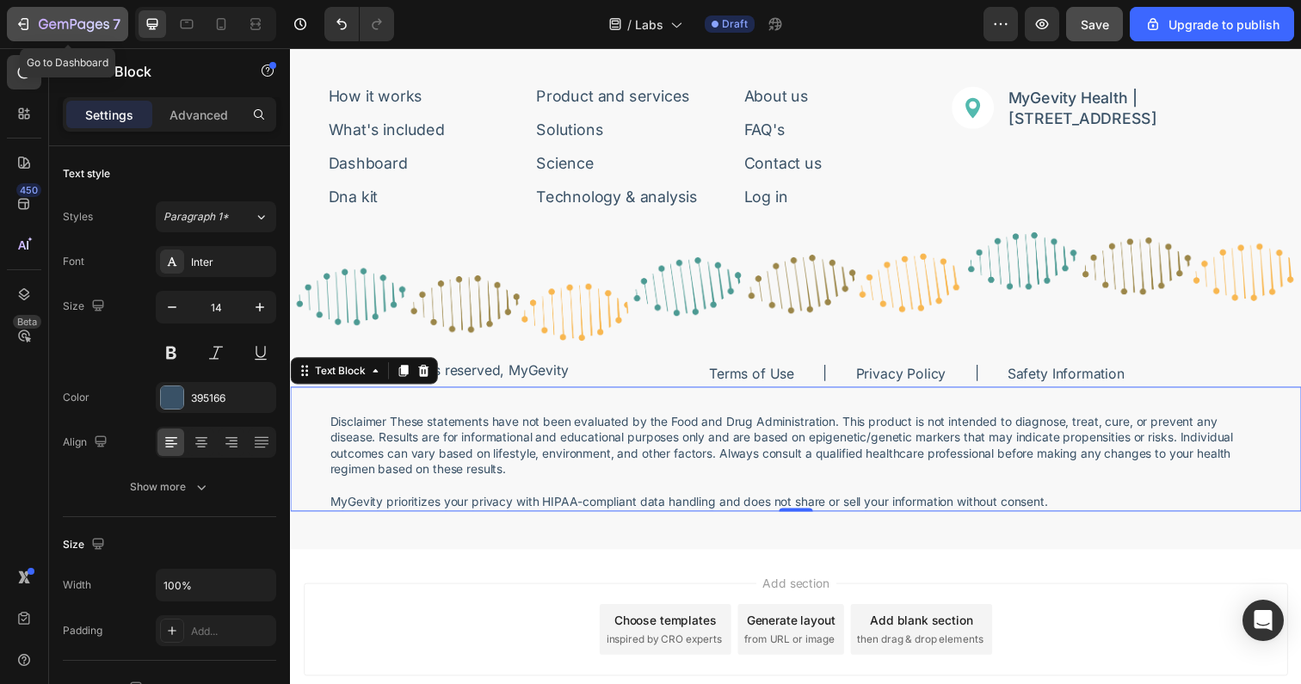
click at [40, 24] on icon "button" at bounding box center [43, 24] width 9 height 10
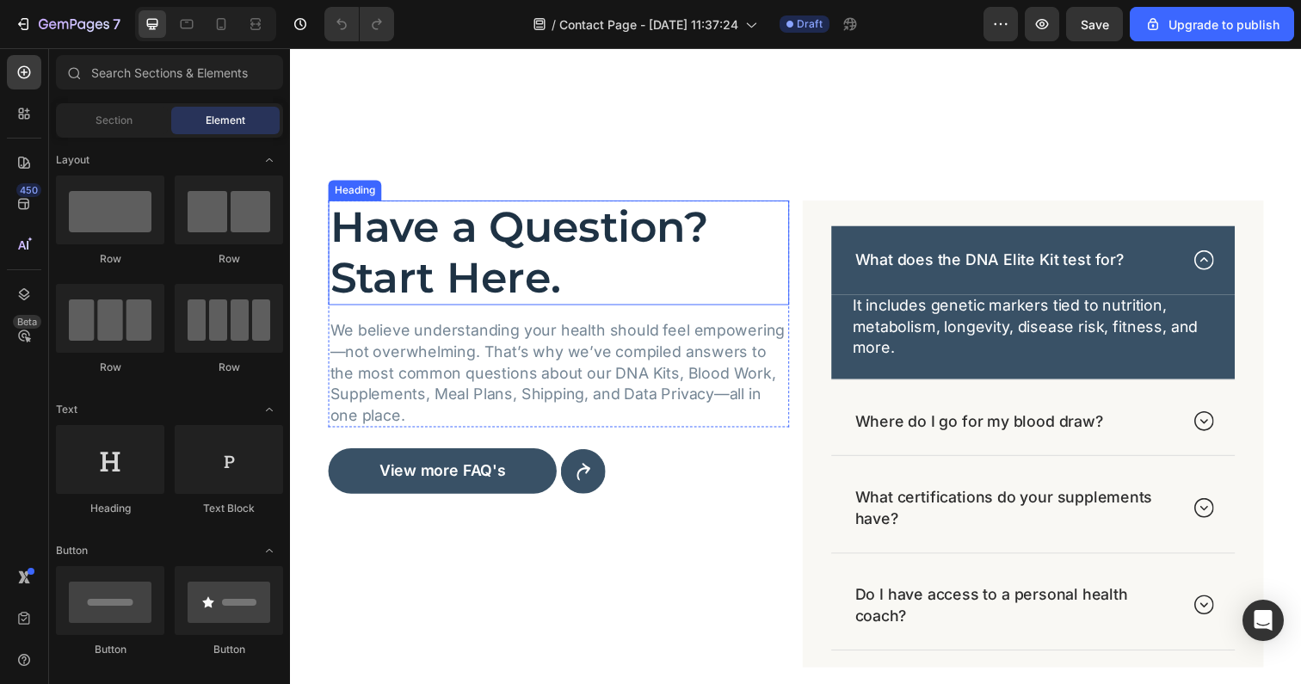
scroll to position [987, 0]
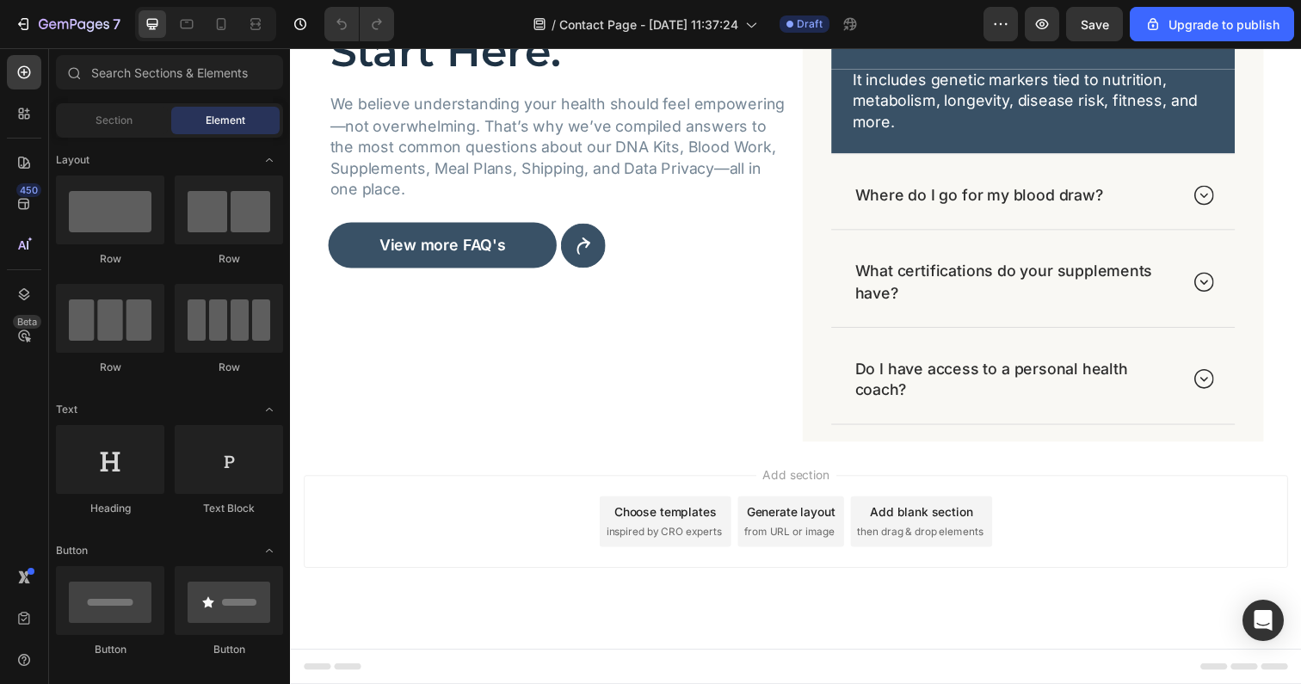
click at [575, 499] on div "Add section Choose templates inspired by CRO experts Generate layout from URL o…" at bounding box center [806, 531] width 1005 height 95
drag, startPoint x: 562, startPoint y: 470, endPoint x: 569, endPoint y: 463, distance: 9.7
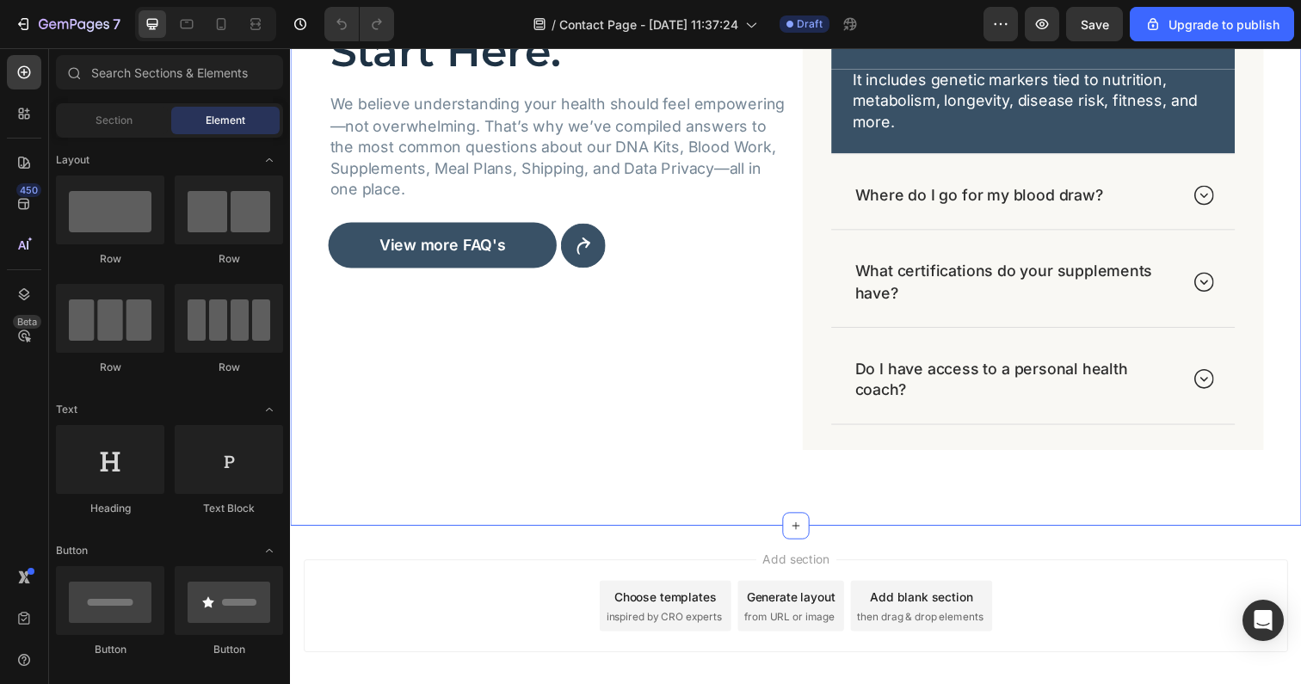
click at [746, 480] on div "Have a Question? Start Here. Heading We believe understanding your health shoul…" at bounding box center [806, 203] width 1032 height 666
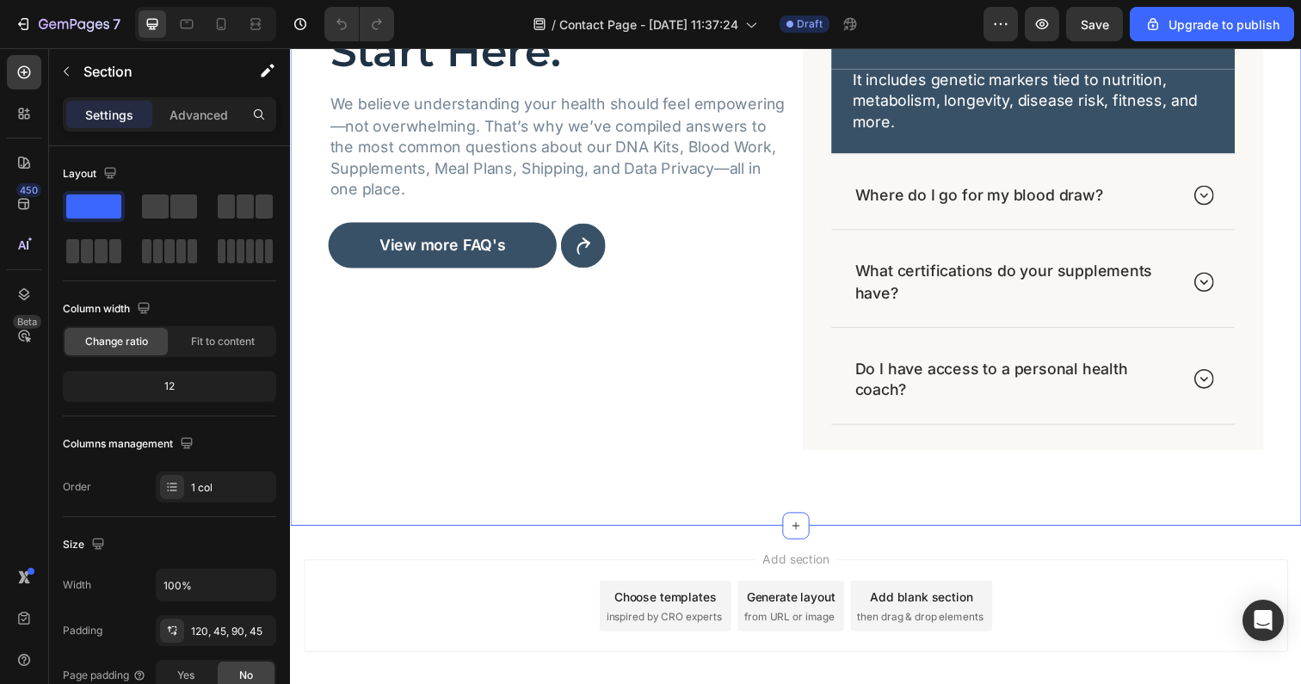
click at [572, 515] on div "Have a Question? Start Here. Heading We believe understanding your health shoul…" at bounding box center [806, 203] width 1032 height 666
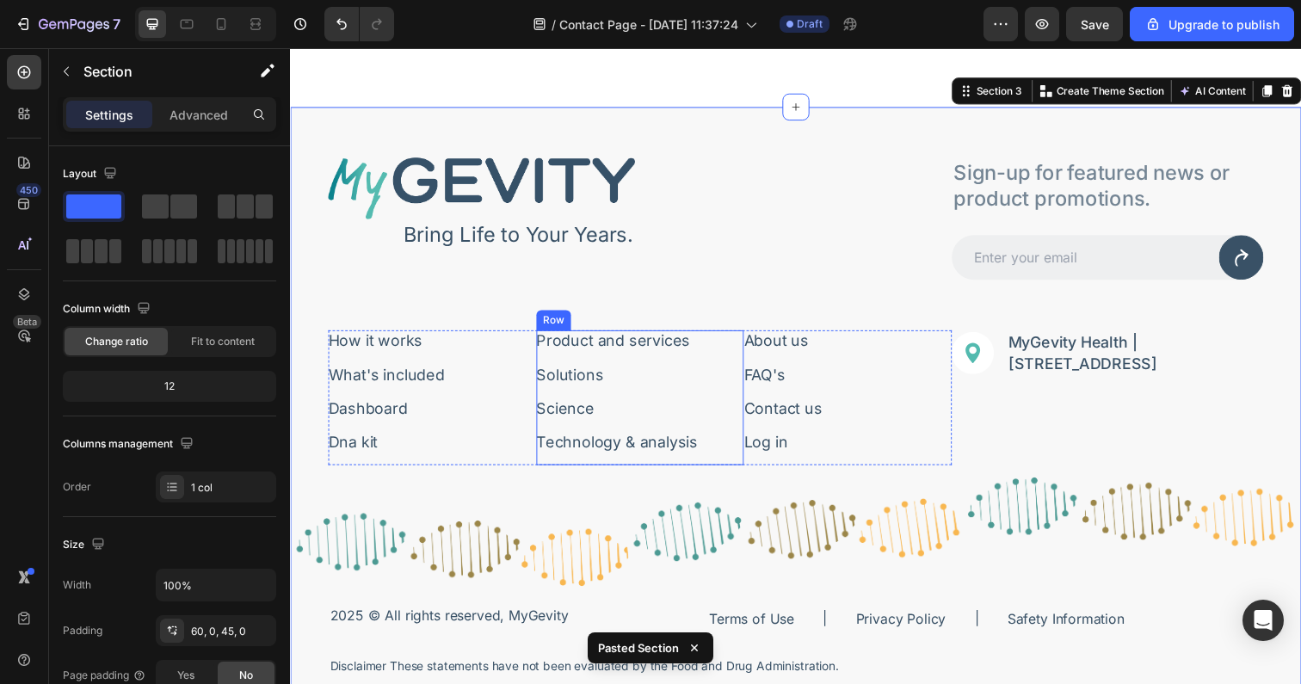
scroll to position [1623, 0]
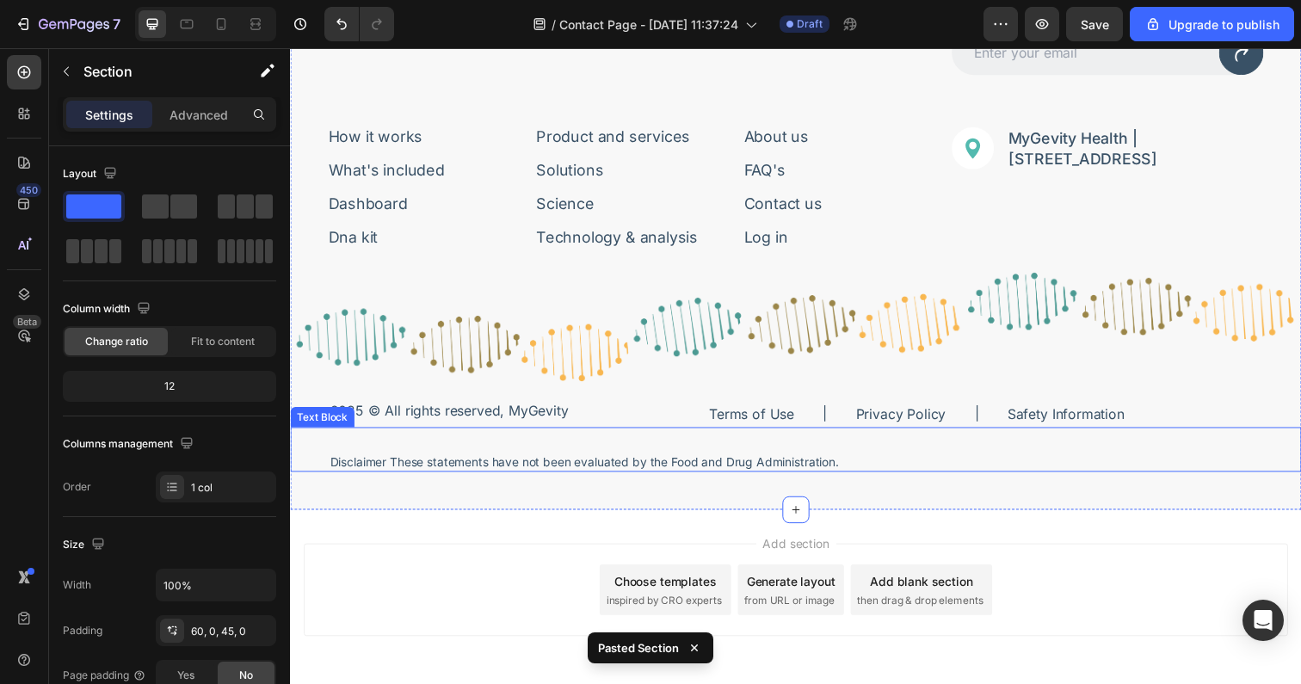
click at [570, 470] on p "Disclaimer These statements have not been evaluated by the Food and Drug Admini…" at bounding box center [806, 471] width 952 height 16
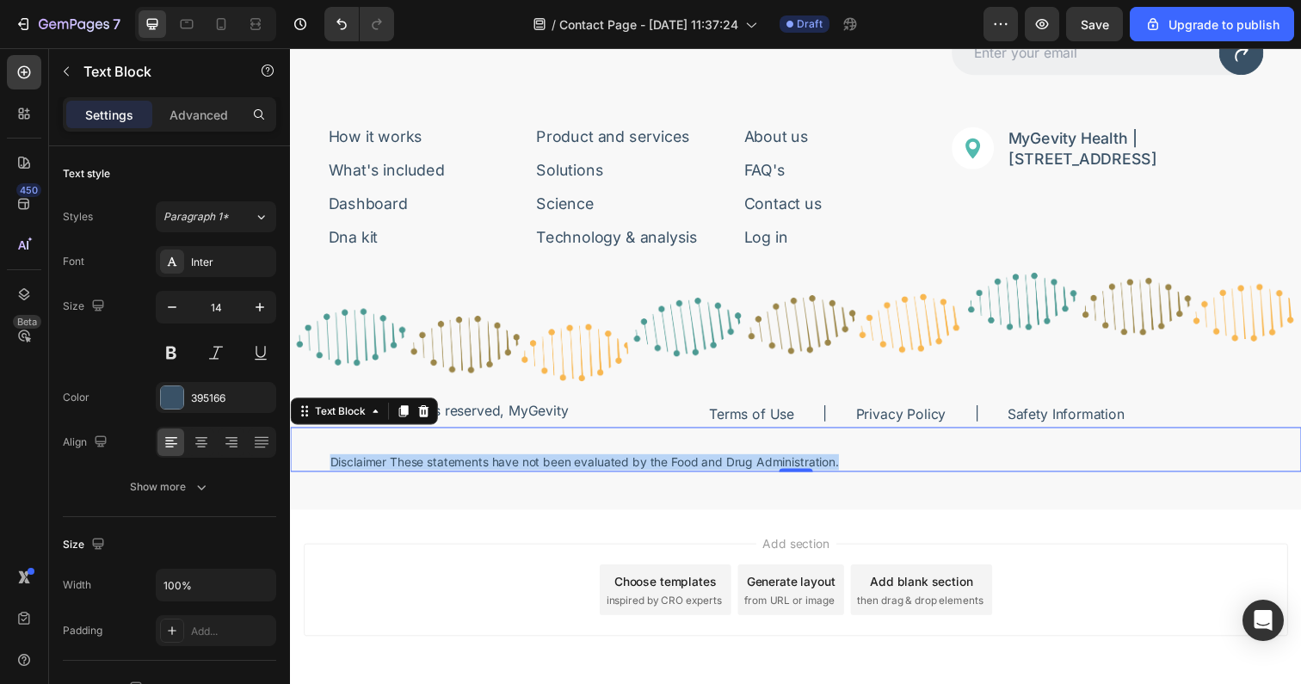
click at [570, 470] on p "Disclaimer These statements have not been evaluated by the Food and Drug Admini…" at bounding box center [806, 471] width 952 height 16
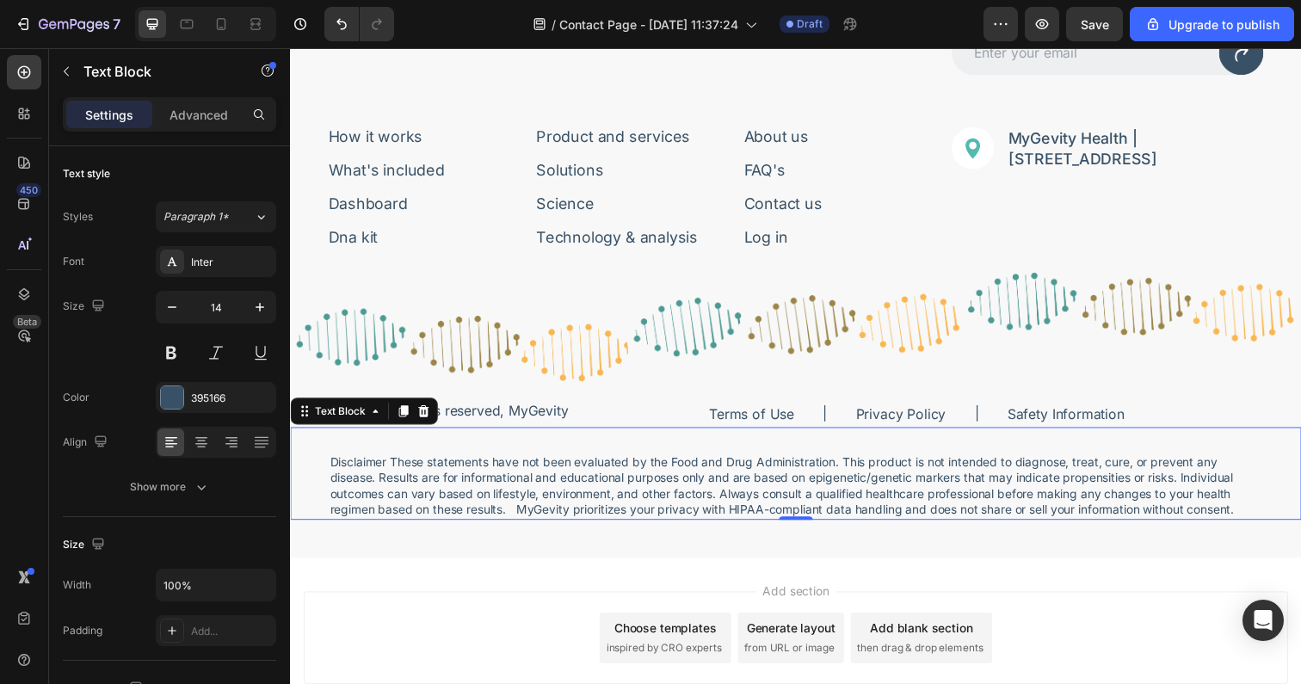
click at [519, 519] on p "Disclaimer These statements have not been evaluated by the Food and Drug Admini…" at bounding box center [806, 495] width 952 height 65
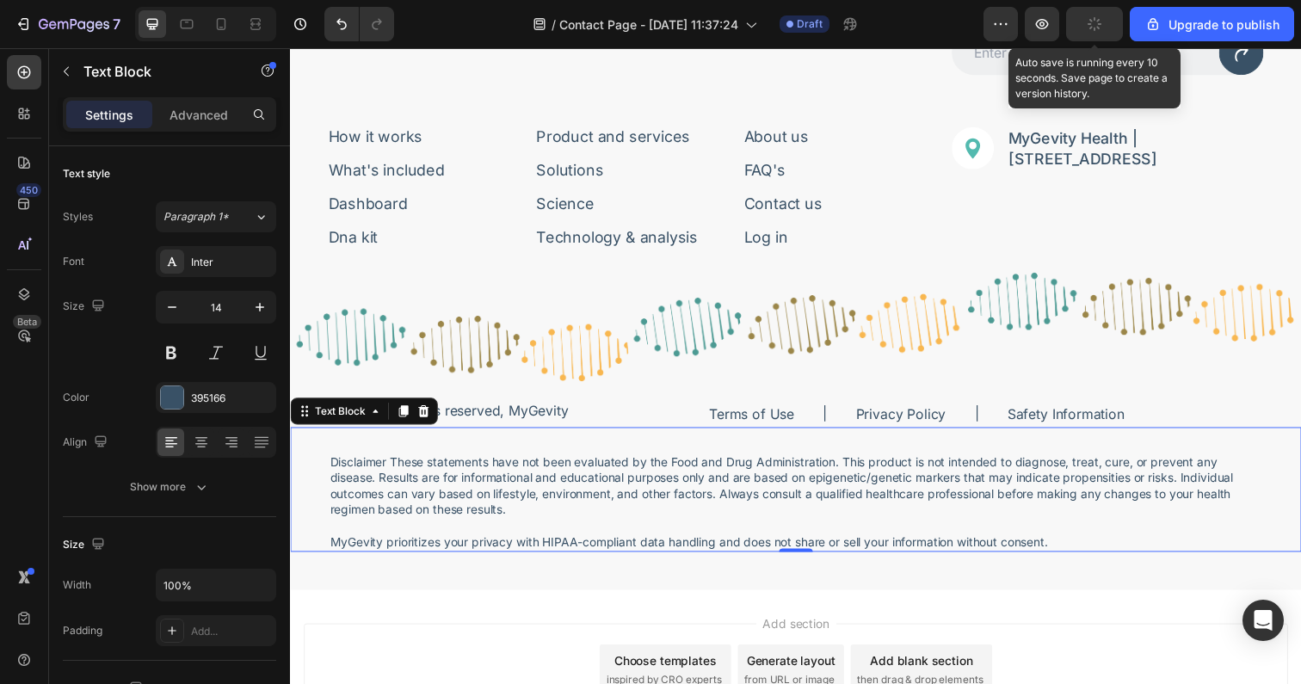
click at [1099, 24] on icon "button" at bounding box center [1094, 23] width 15 height 15
click at [1095, 28] on icon "button" at bounding box center [1094, 23] width 17 height 17
click at [1095, 28] on span "Save" at bounding box center [1095, 24] width 28 height 15
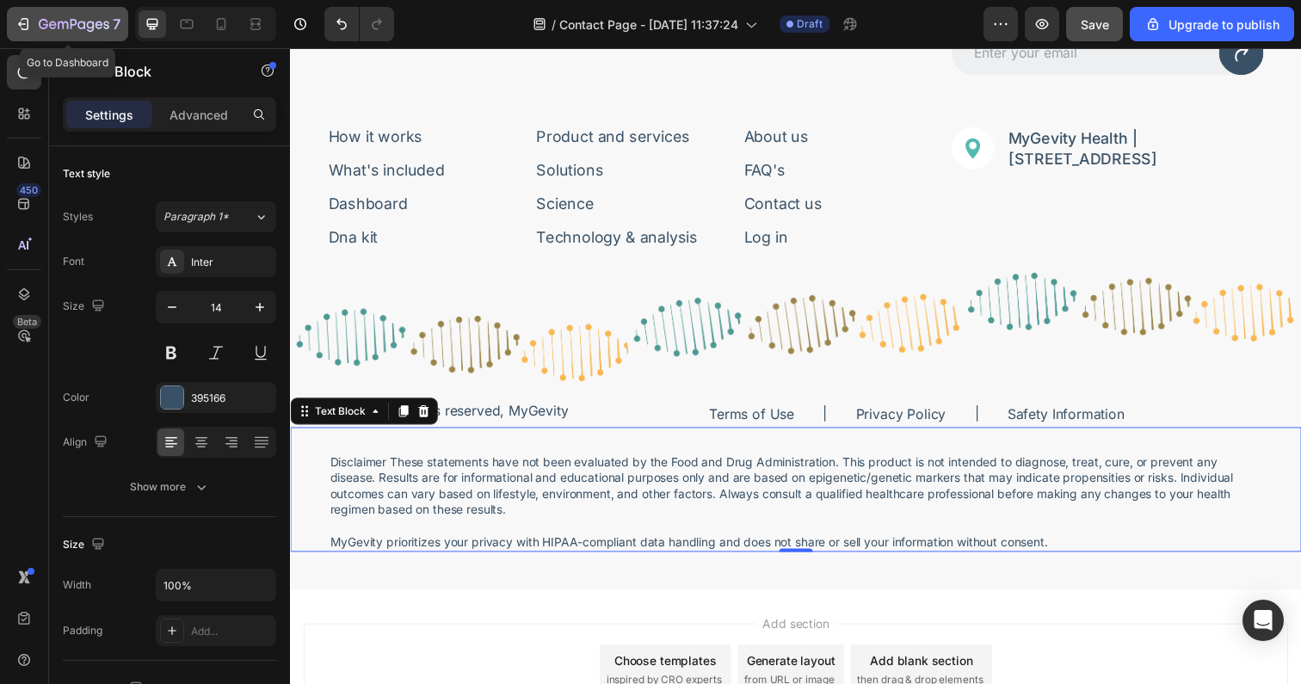
click at [77, 26] on icon "button" at bounding box center [74, 25] width 71 height 15
